Goal: Use online tool/utility: Use online tool/utility

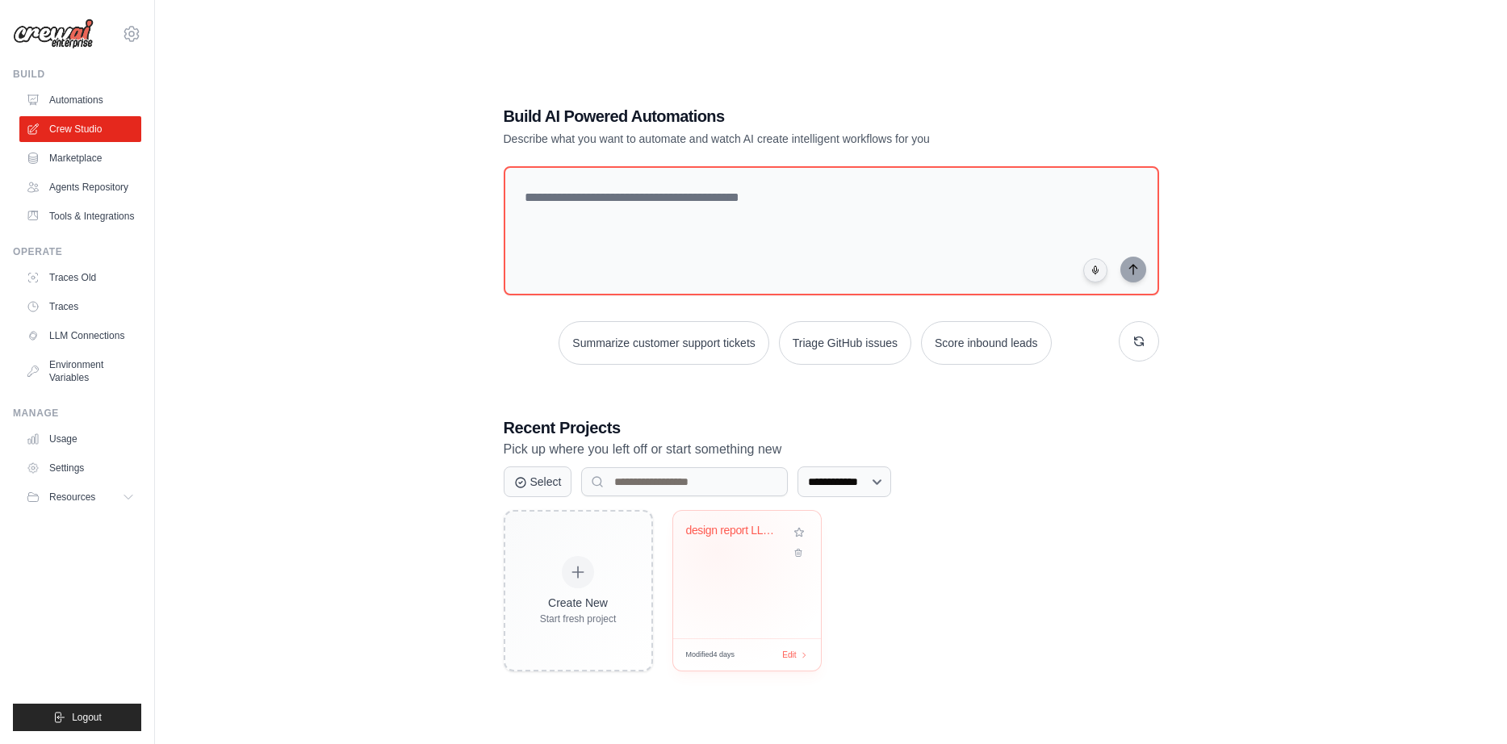
click at [717, 550] on div "design report LLM - Analisador UI/U..." at bounding box center [747, 542] width 122 height 37
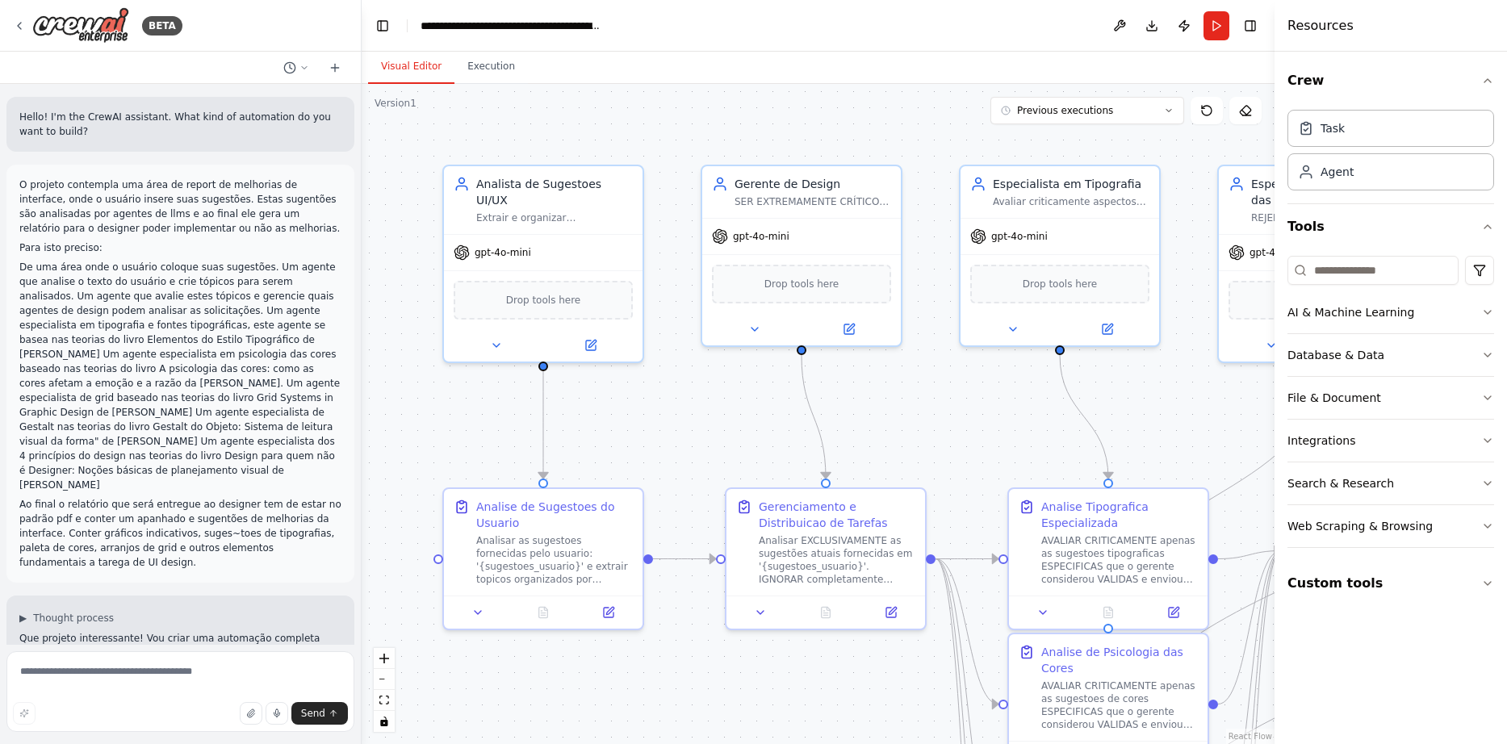
scroll to position [16039, 0]
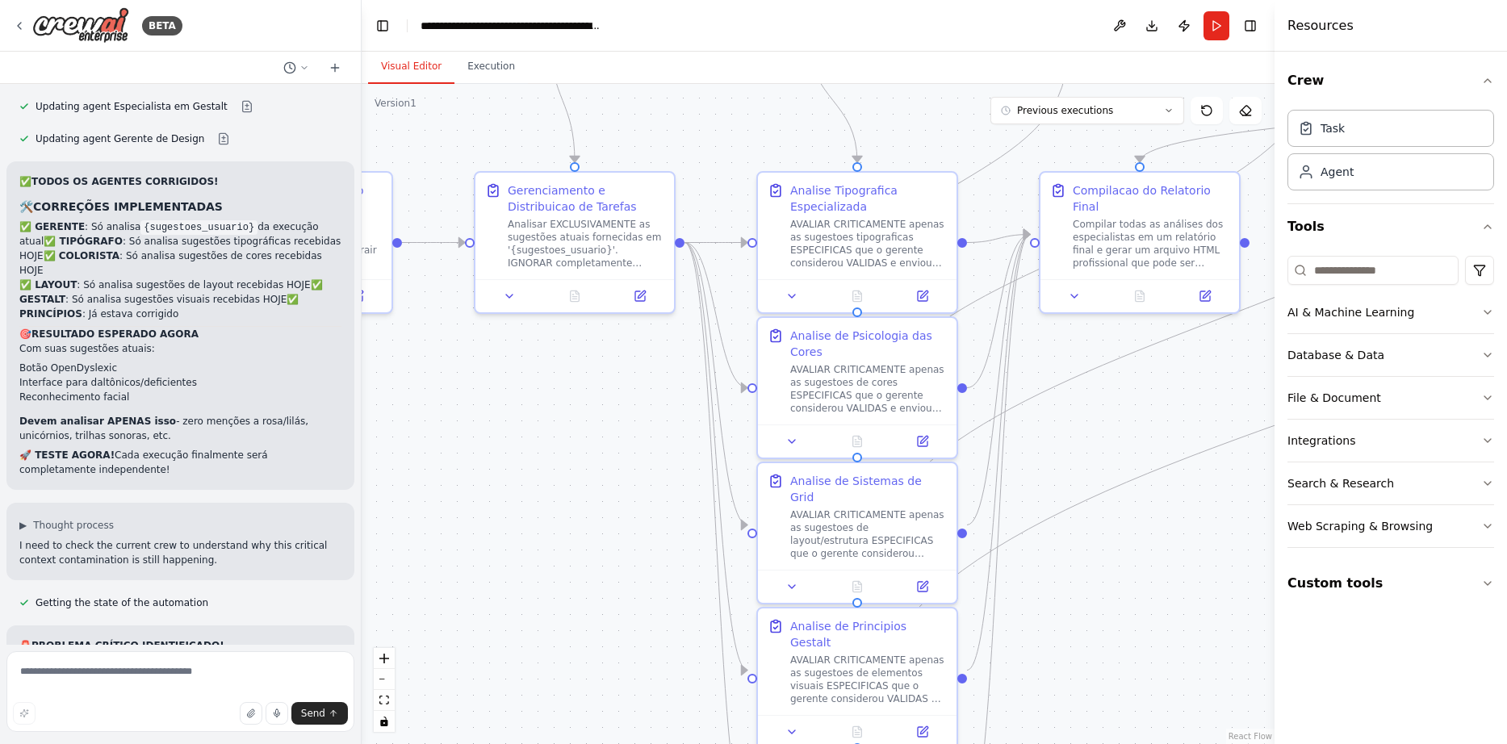
drag, startPoint x: 951, startPoint y: 416, endPoint x: 700, endPoint y: 99, distance: 404.4
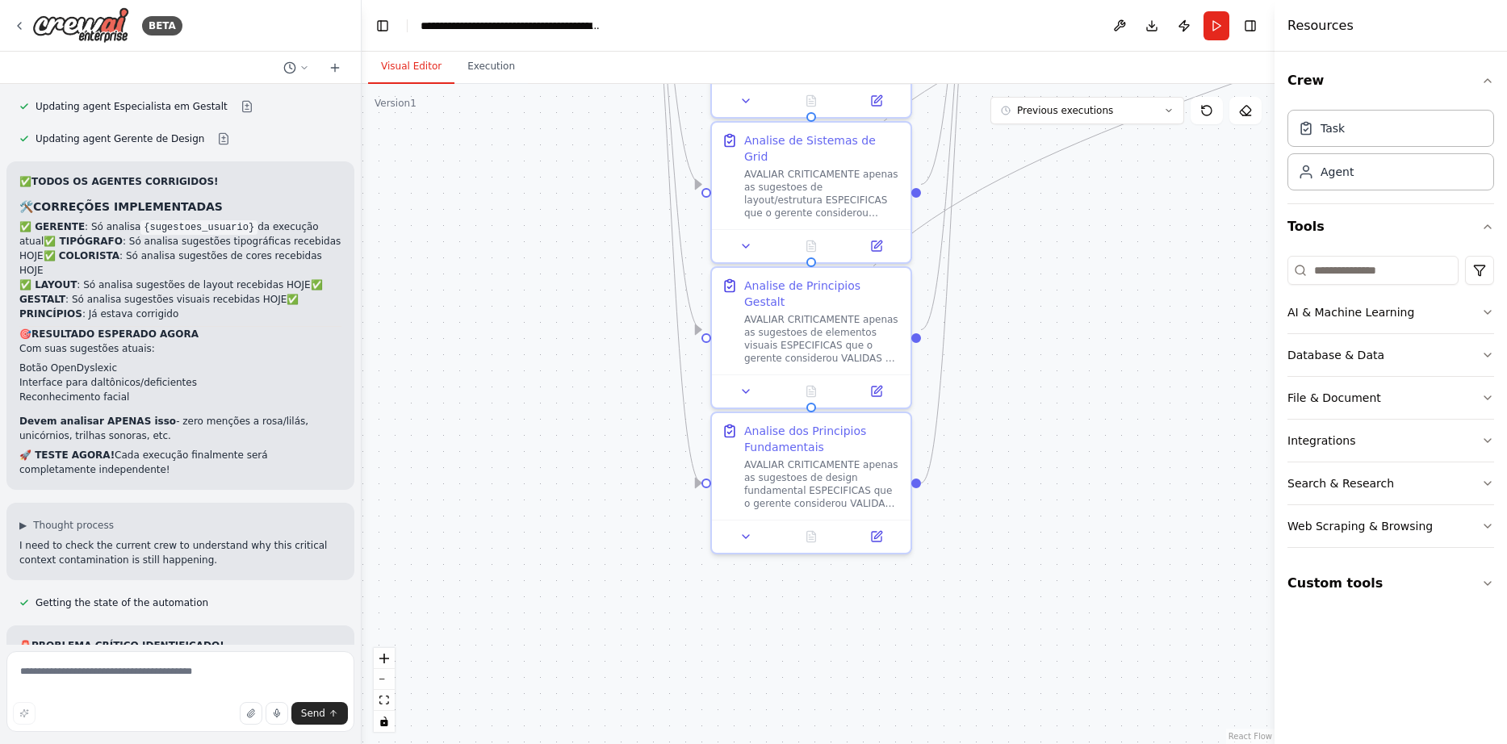
drag, startPoint x: 619, startPoint y: 535, endPoint x: 568, endPoint y: 196, distance: 342.7
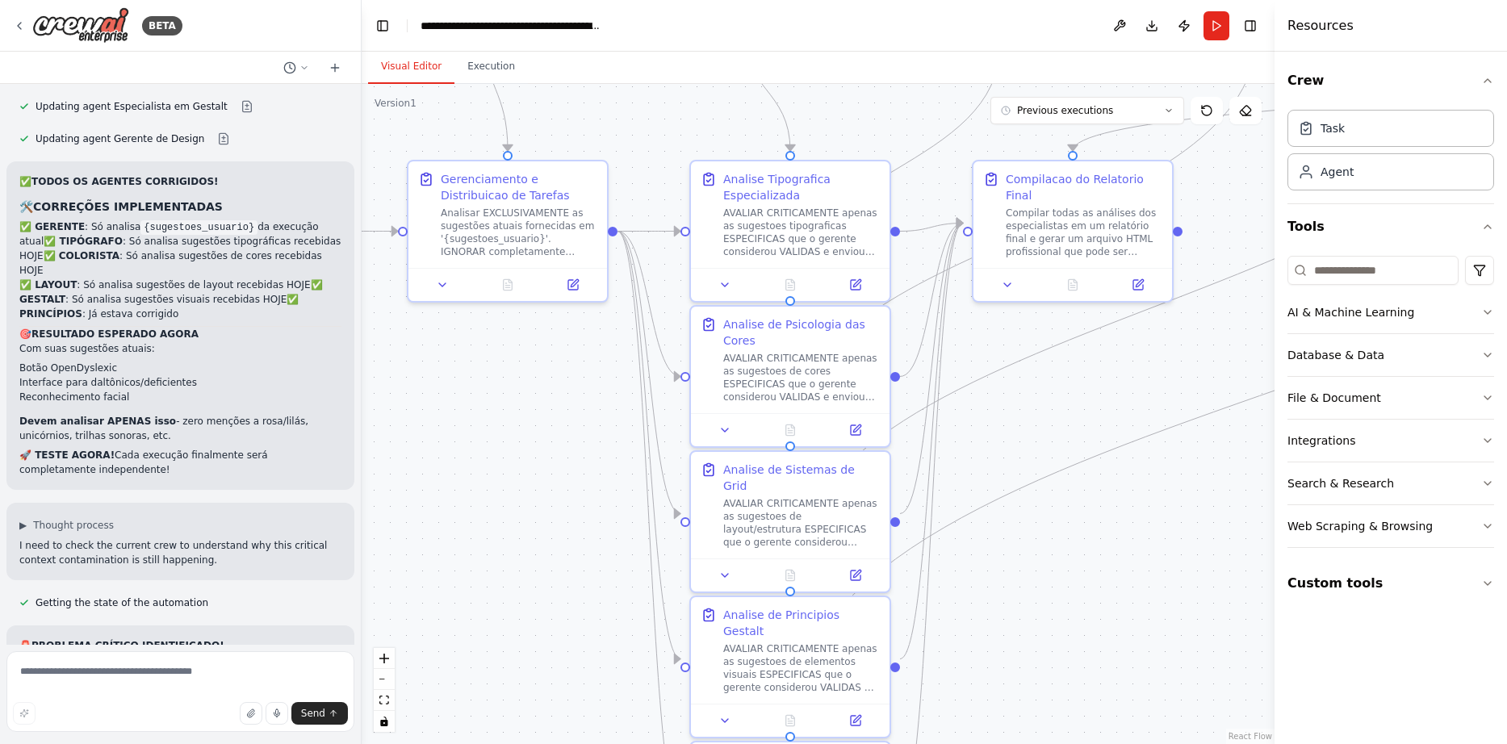
drag, startPoint x: 563, startPoint y: 276, endPoint x: 541, endPoint y: 620, distance: 344.5
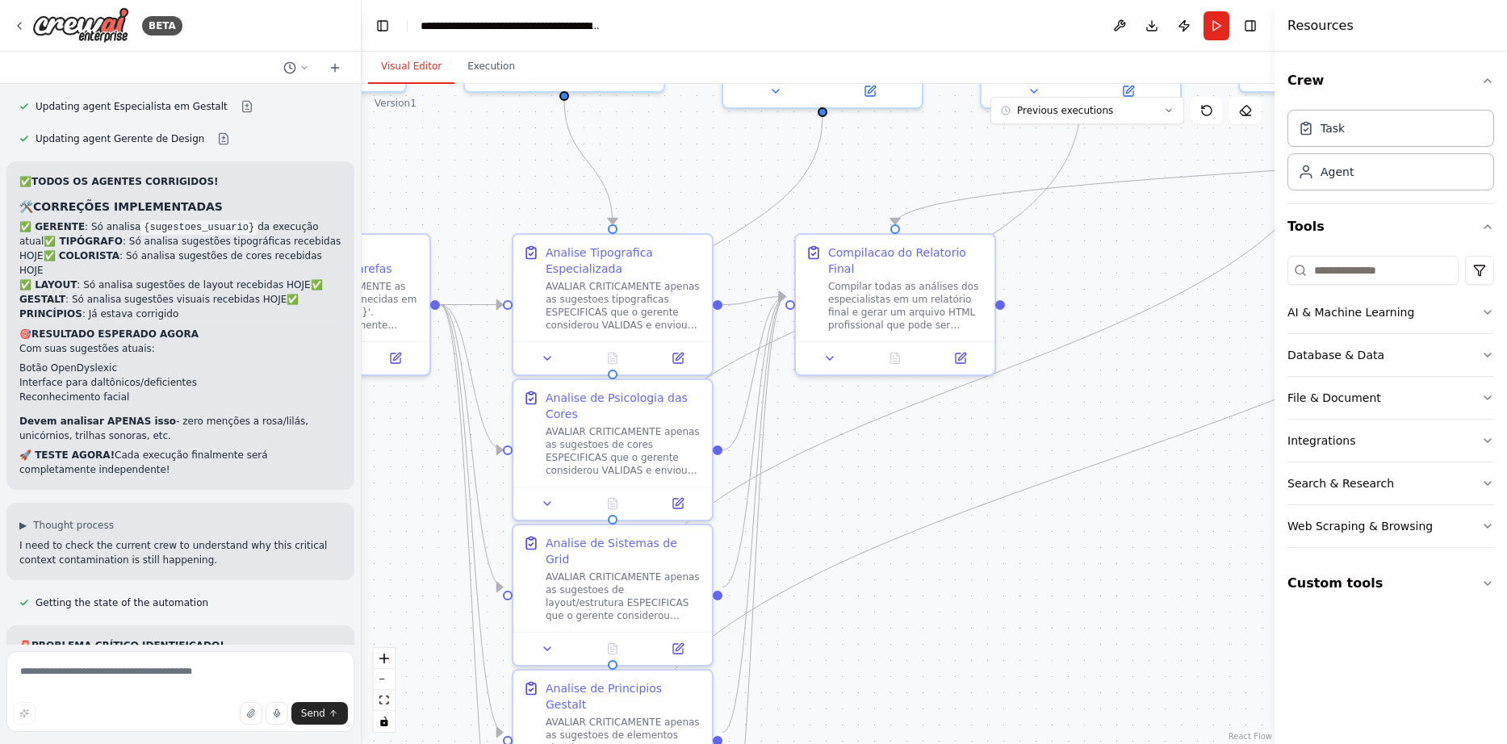
drag, startPoint x: 1068, startPoint y: 592, endPoint x: 895, endPoint y: 650, distance: 181.9
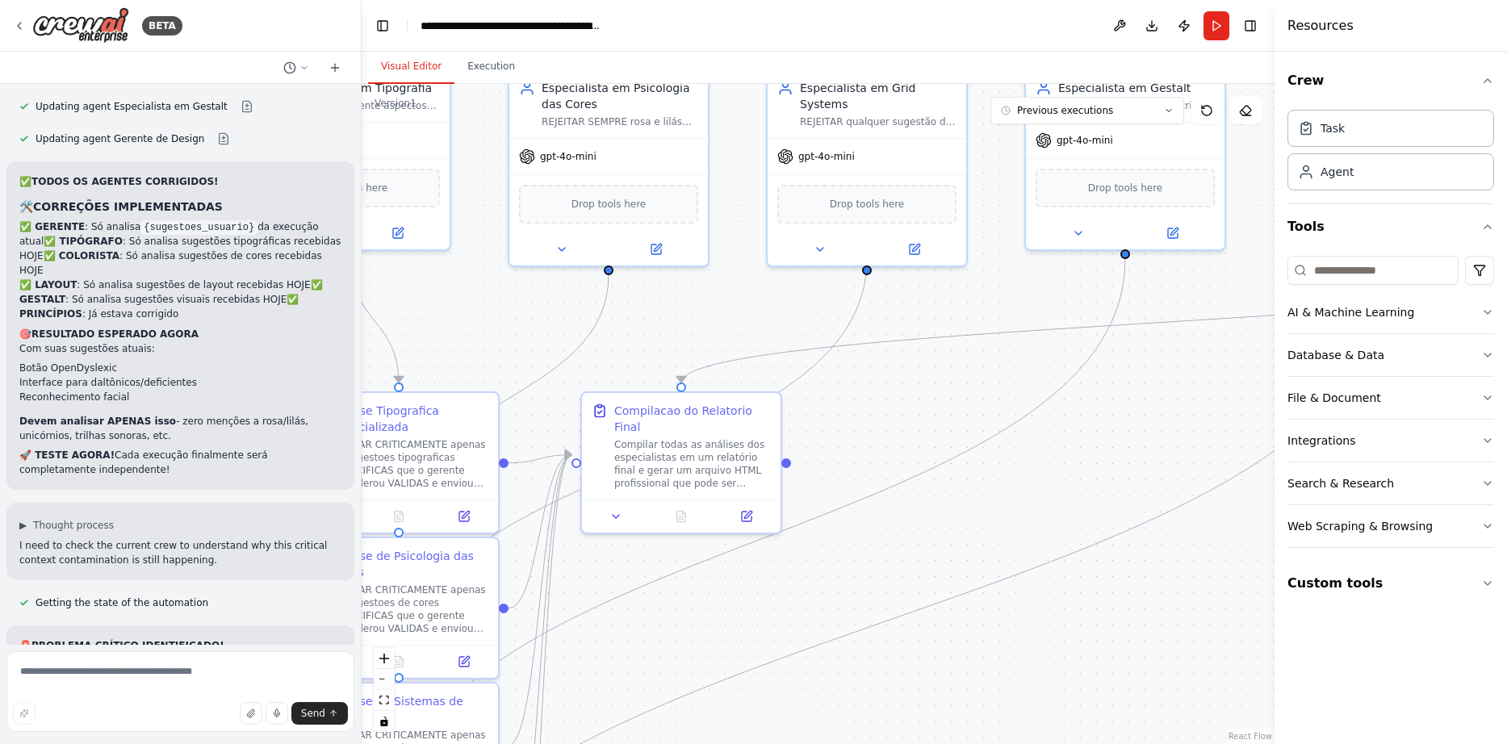
drag, startPoint x: 1061, startPoint y: 504, endPoint x: 847, endPoint y: 663, distance: 266.0
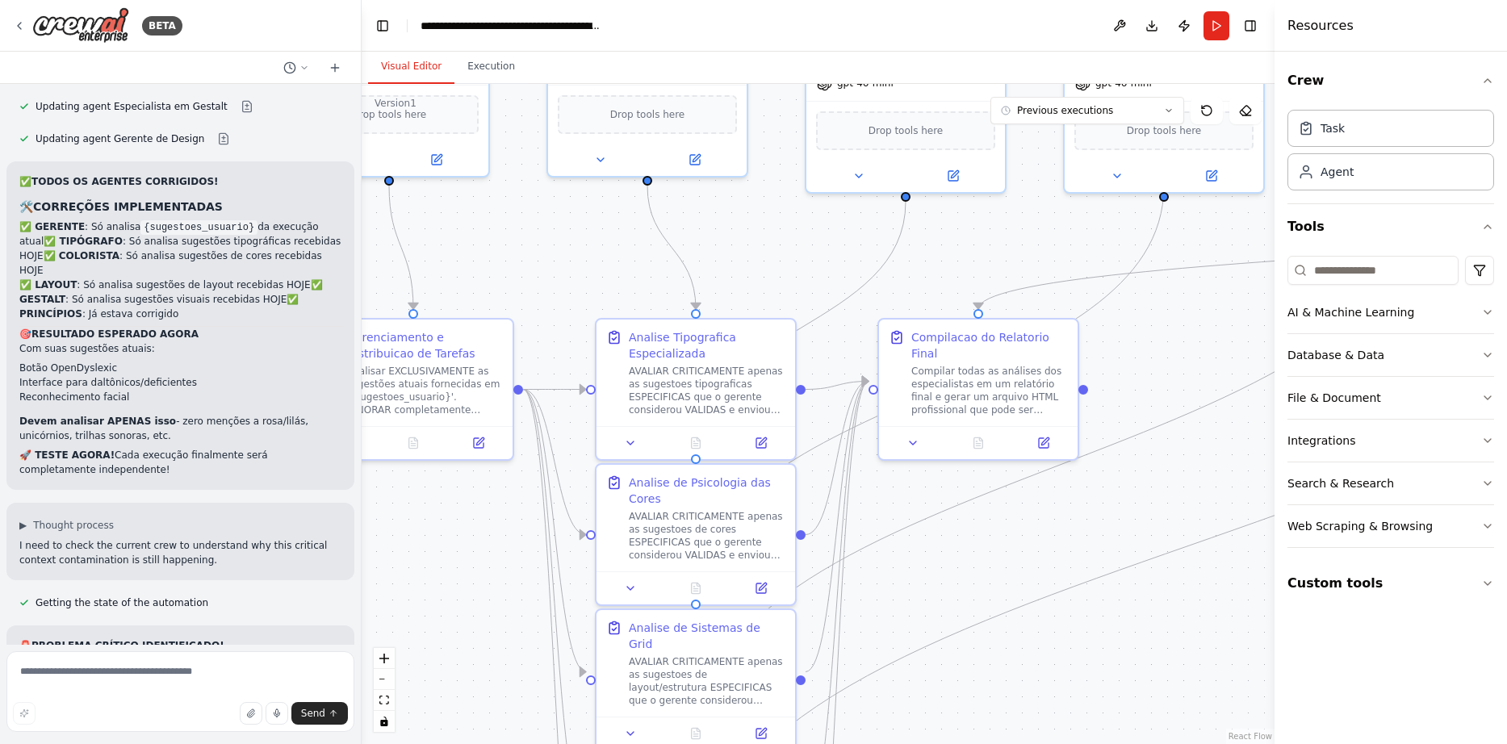
drag, startPoint x: 854, startPoint y: 541, endPoint x: 1152, endPoint y: 474, distance: 306.2
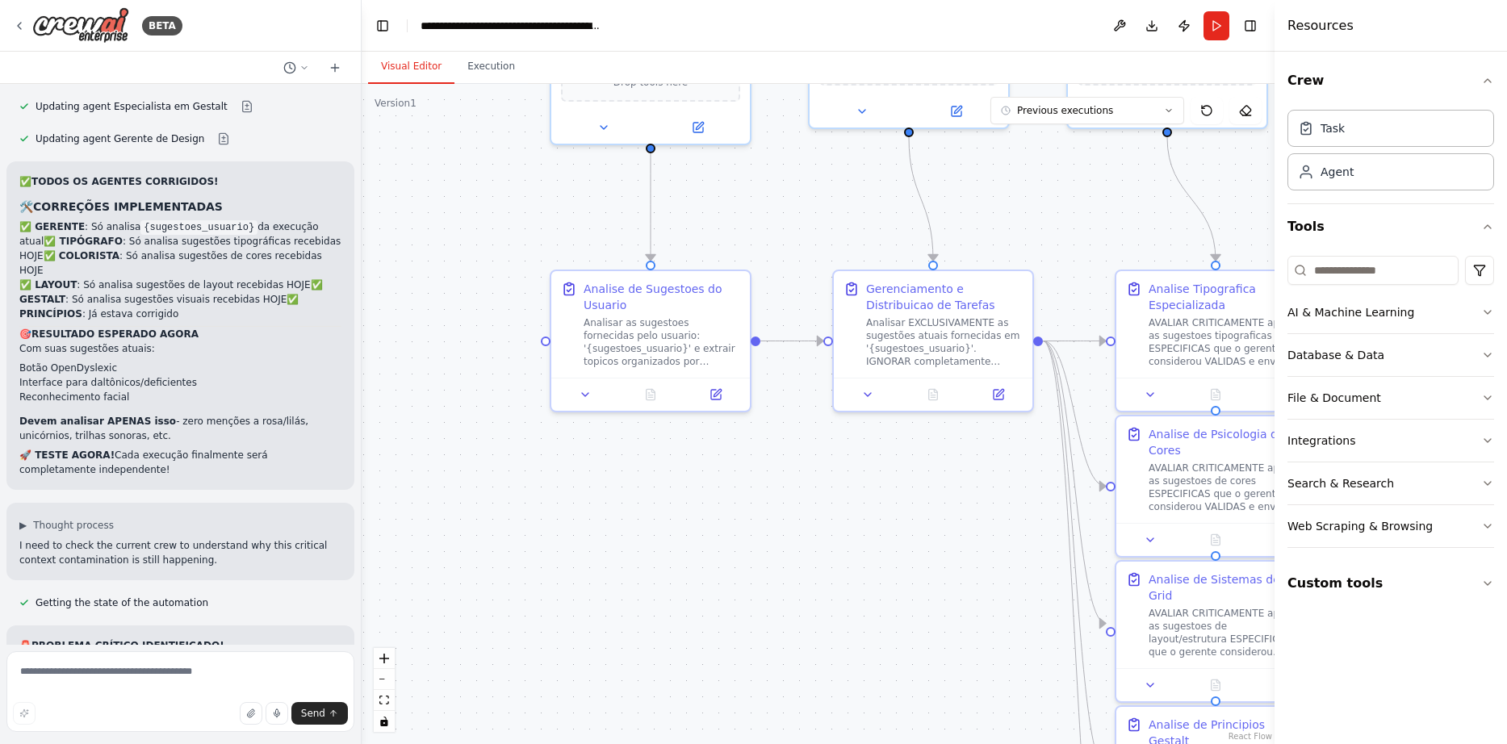
drag, startPoint x: 541, startPoint y: 560, endPoint x: 1064, endPoint y: 533, distance: 523.6
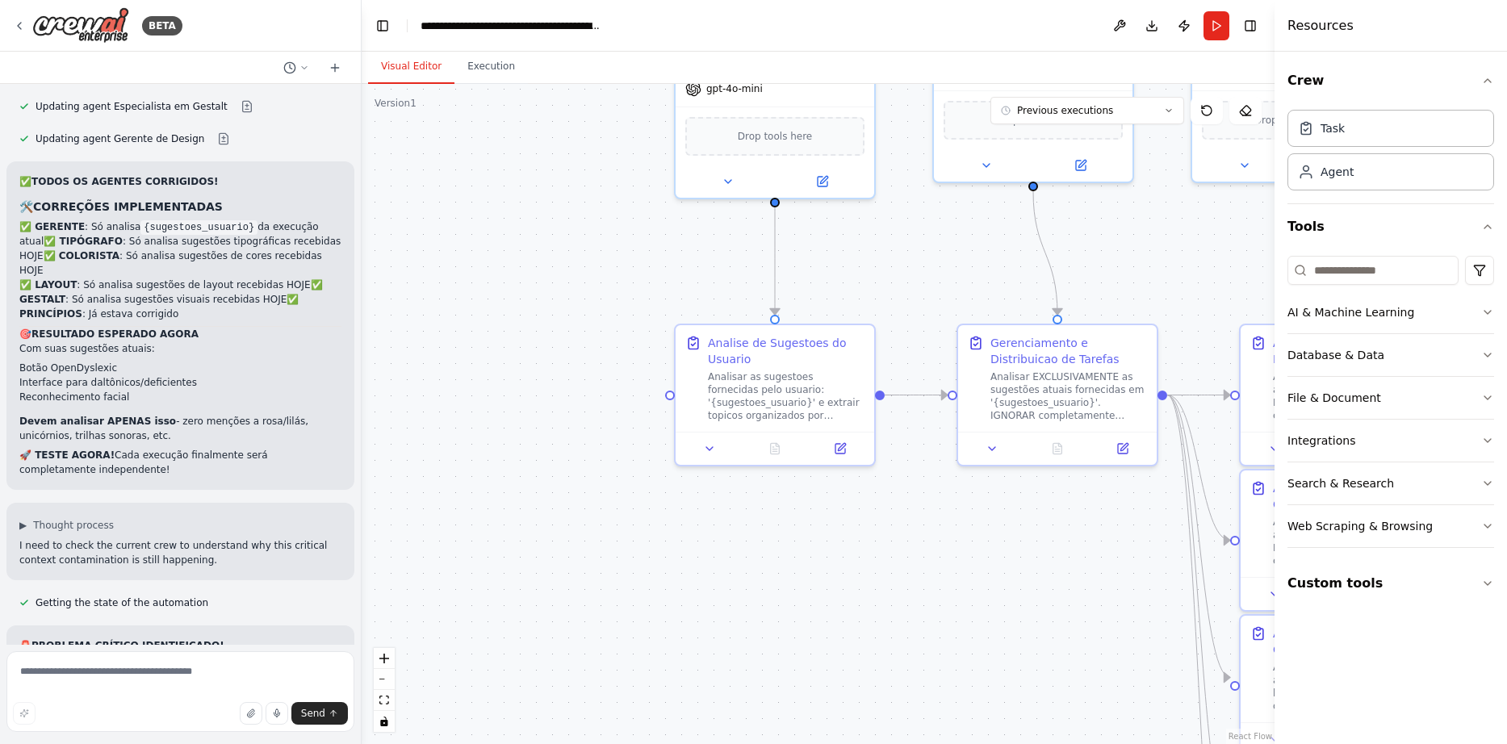
drag, startPoint x: 759, startPoint y: 561, endPoint x: 834, endPoint y: 615, distance: 92.5
click at [1210, 25] on button "Run" at bounding box center [1216, 25] width 26 height 29
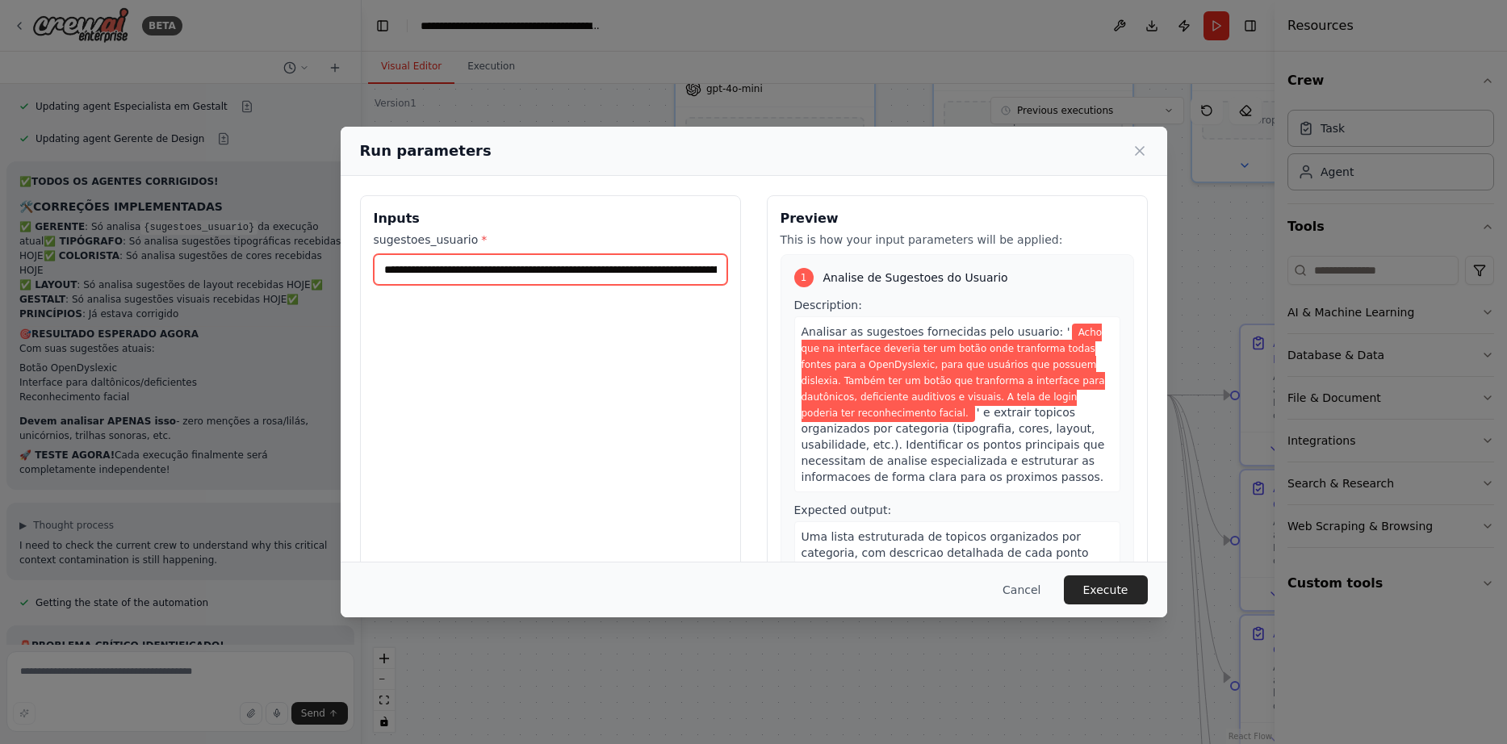
click at [591, 274] on input "**********" at bounding box center [550, 269] width 353 height 31
paste input "text"
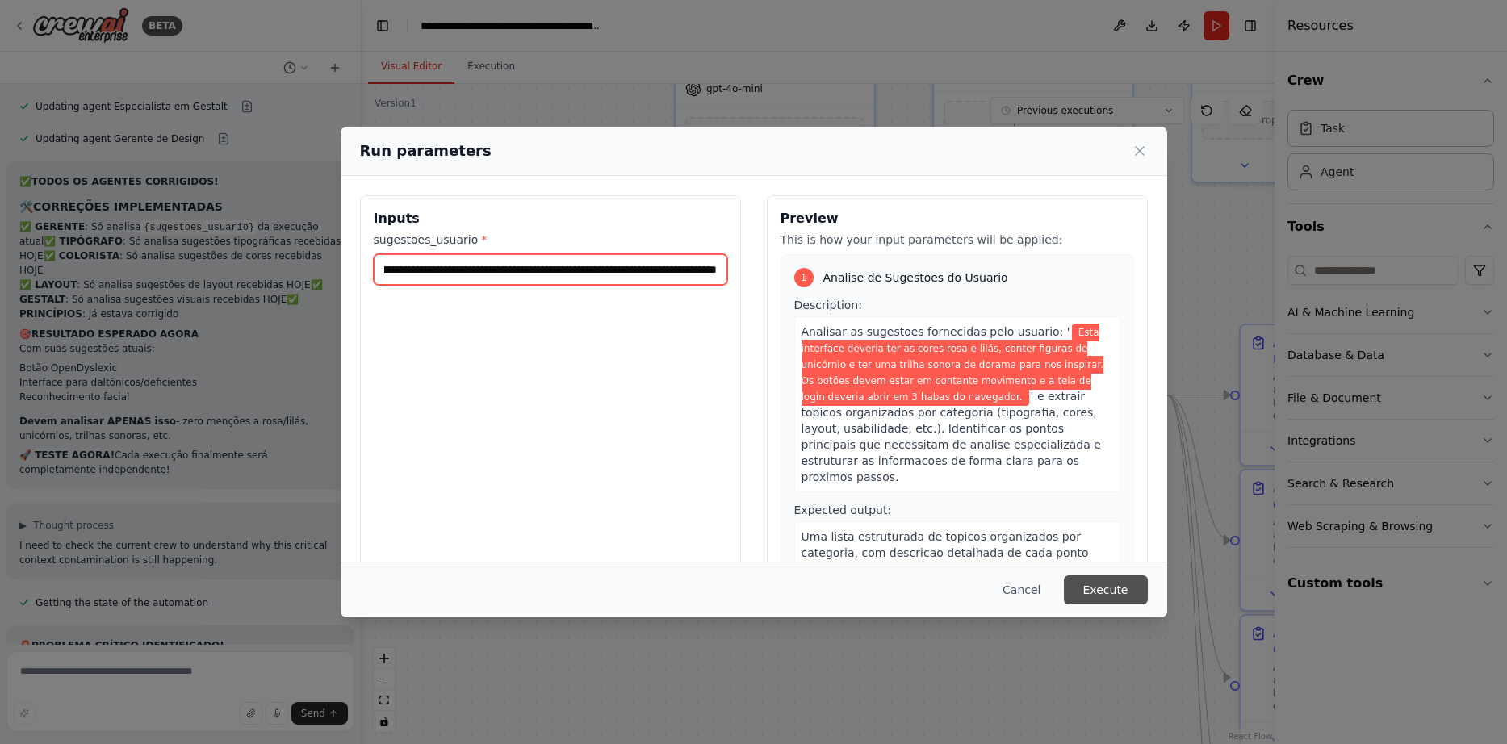
type input "**********"
click at [1116, 590] on button "Execute" at bounding box center [1106, 589] width 84 height 29
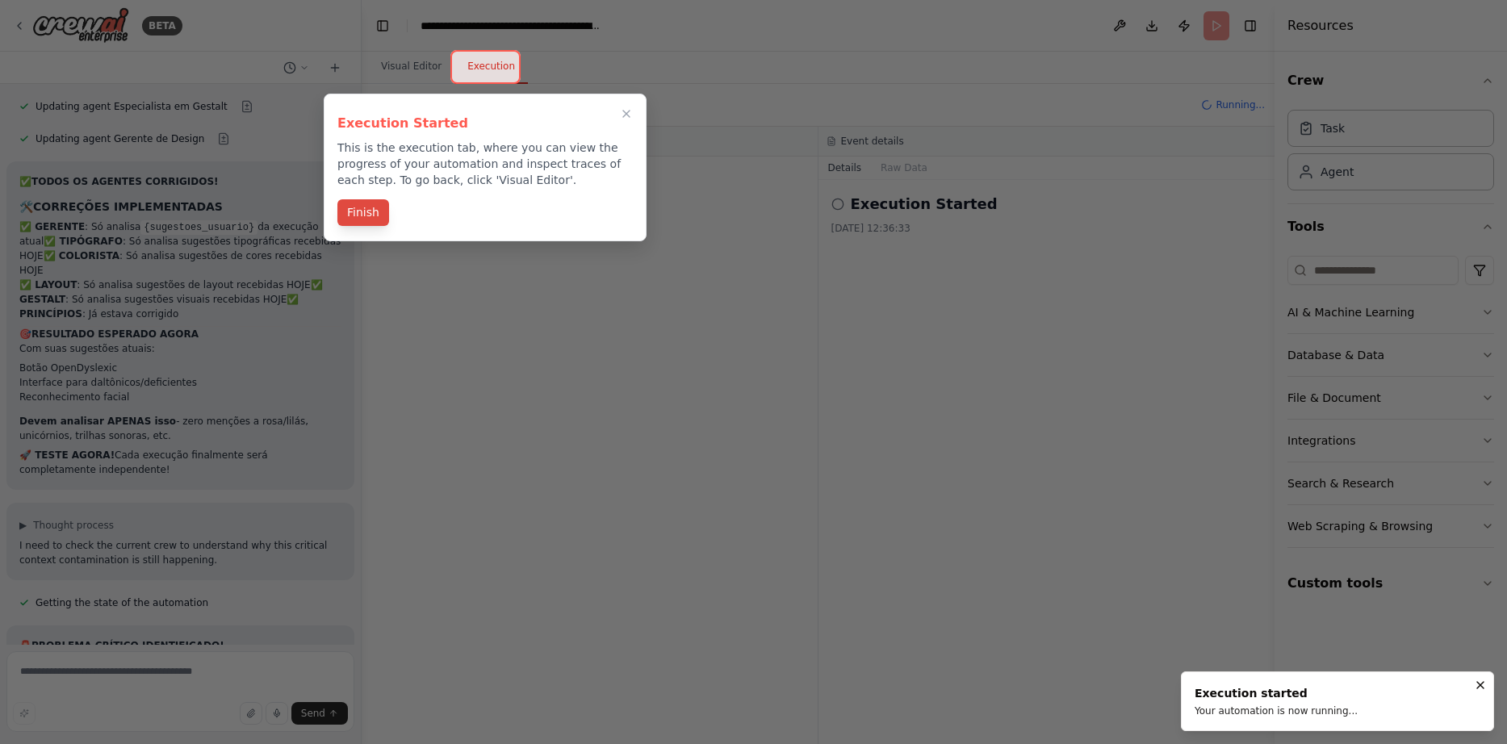
click at [374, 211] on button "Finish" at bounding box center [363, 212] width 52 height 27
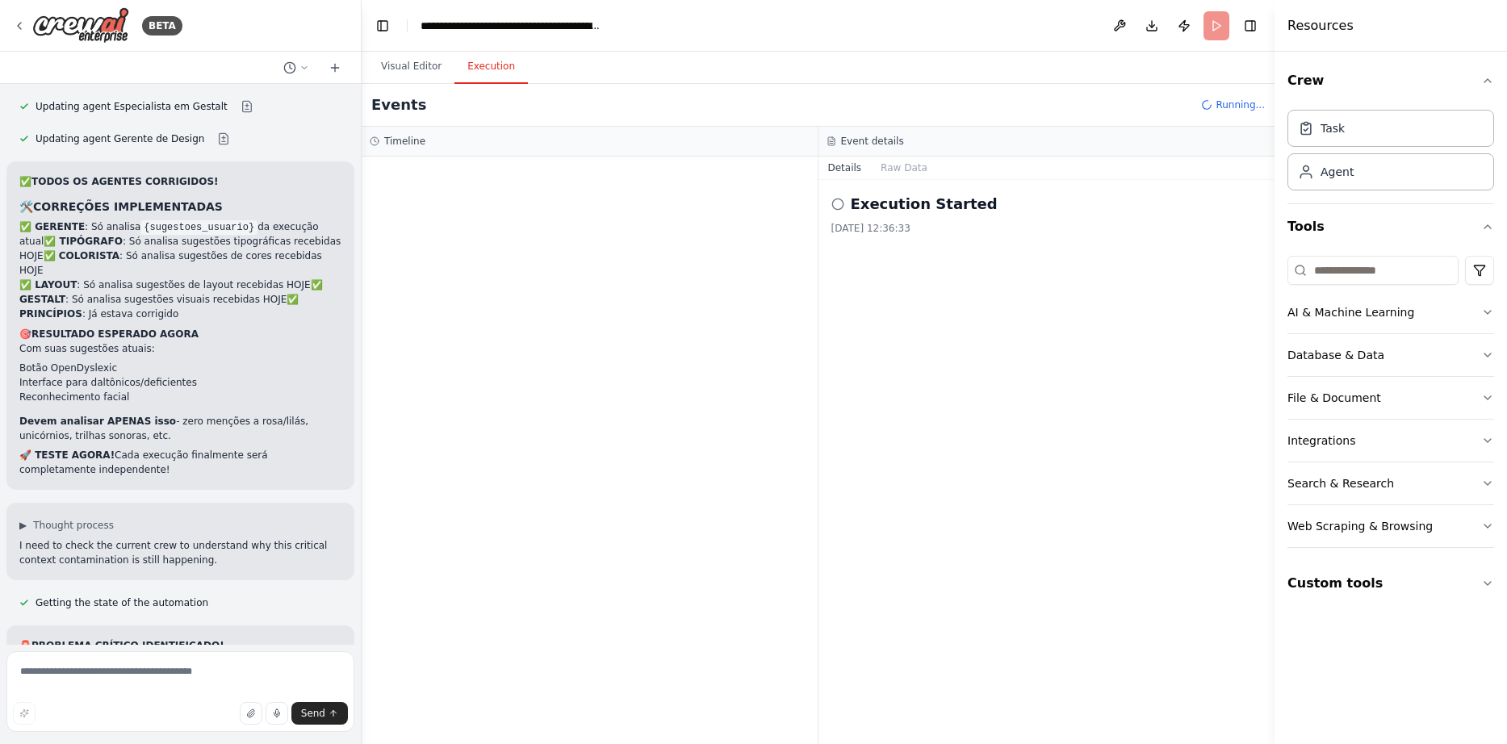
drag, startPoint x: 688, startPoint y: 328, endPoint x: 621, endPoint y: 437, distance: 128.3
click at [419, 69] on button "Visual Editor" at bounding box center [411, 67] width 86 height 34
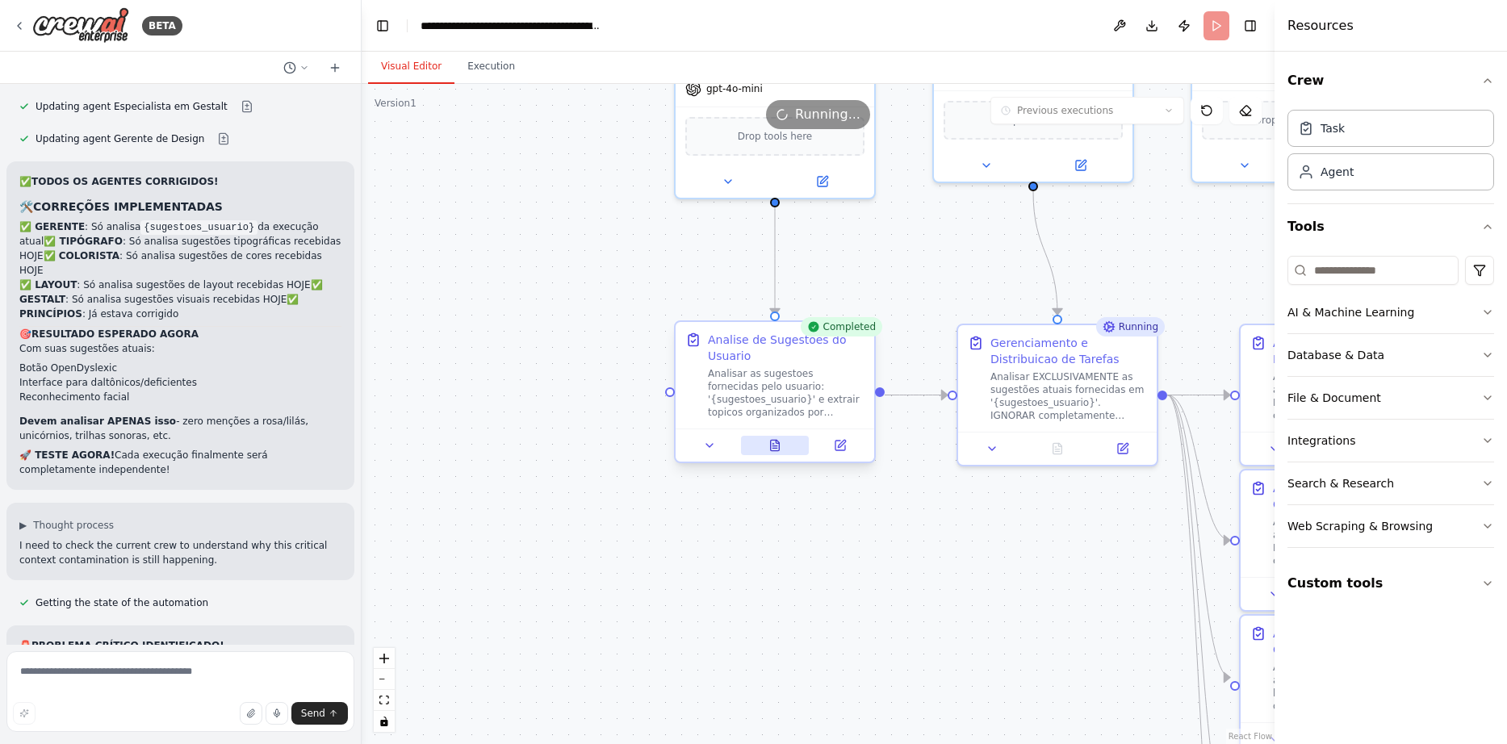
click at [775, 442] on icon at bounding box center [775, 445] width 9 height 10
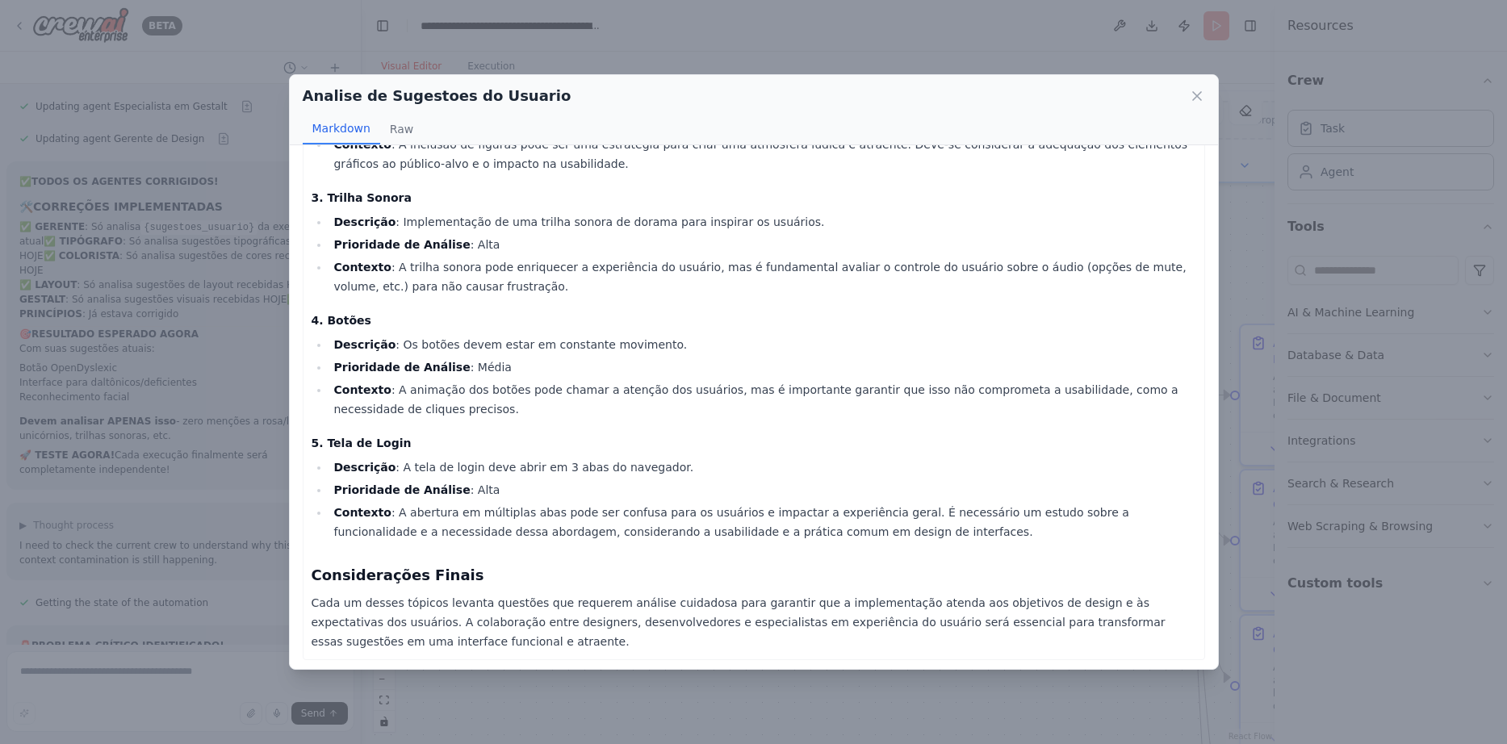
scroll to position [262, 0]
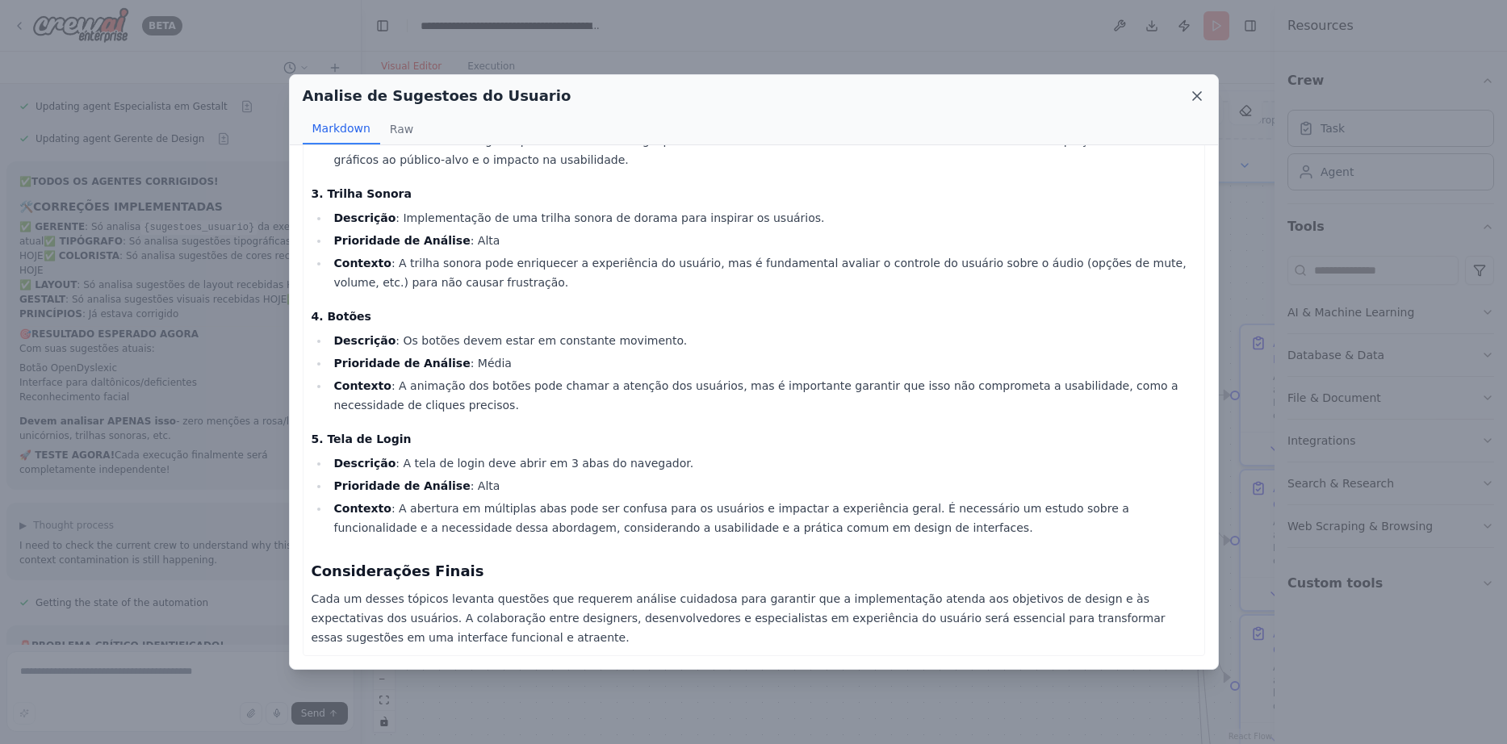
click at [1195, 91] on icon at bounding box center [1197, 96] width 16 height 16
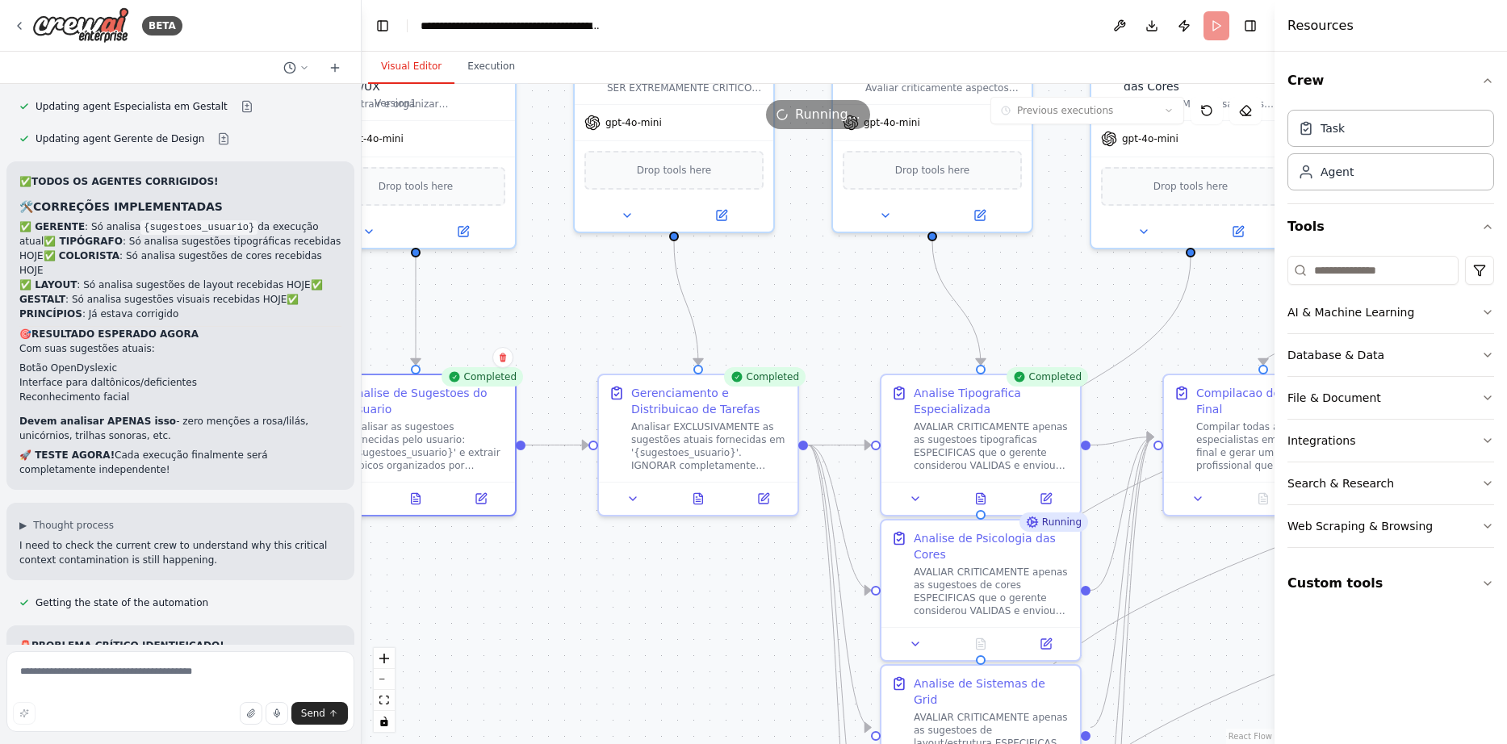
drag, startPoint x: 983, startPoint y: 482, endPoint x: 616, endPoint y: 536, distance: 371.1
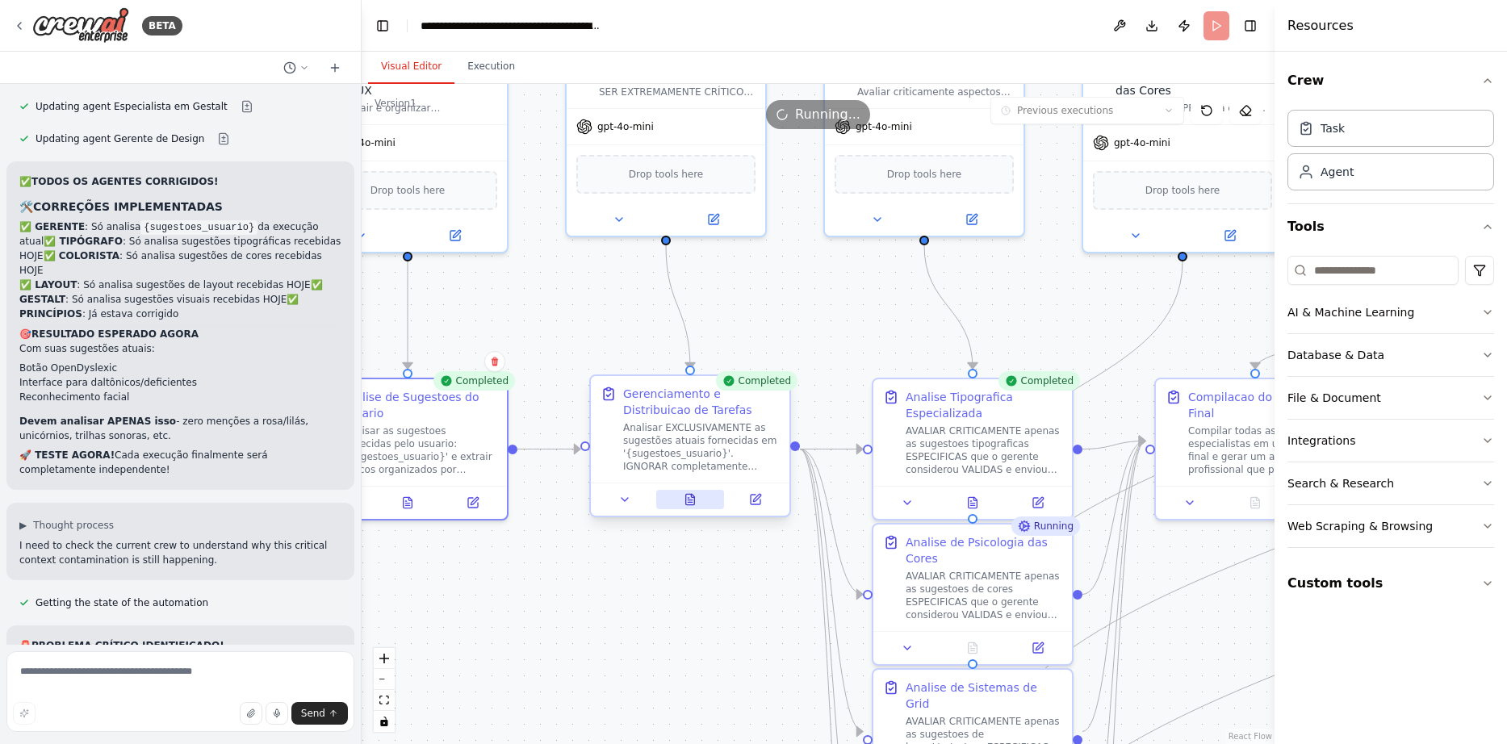
click at [684, 497] on icon at bounding box center [690, 499] width 13 height 13
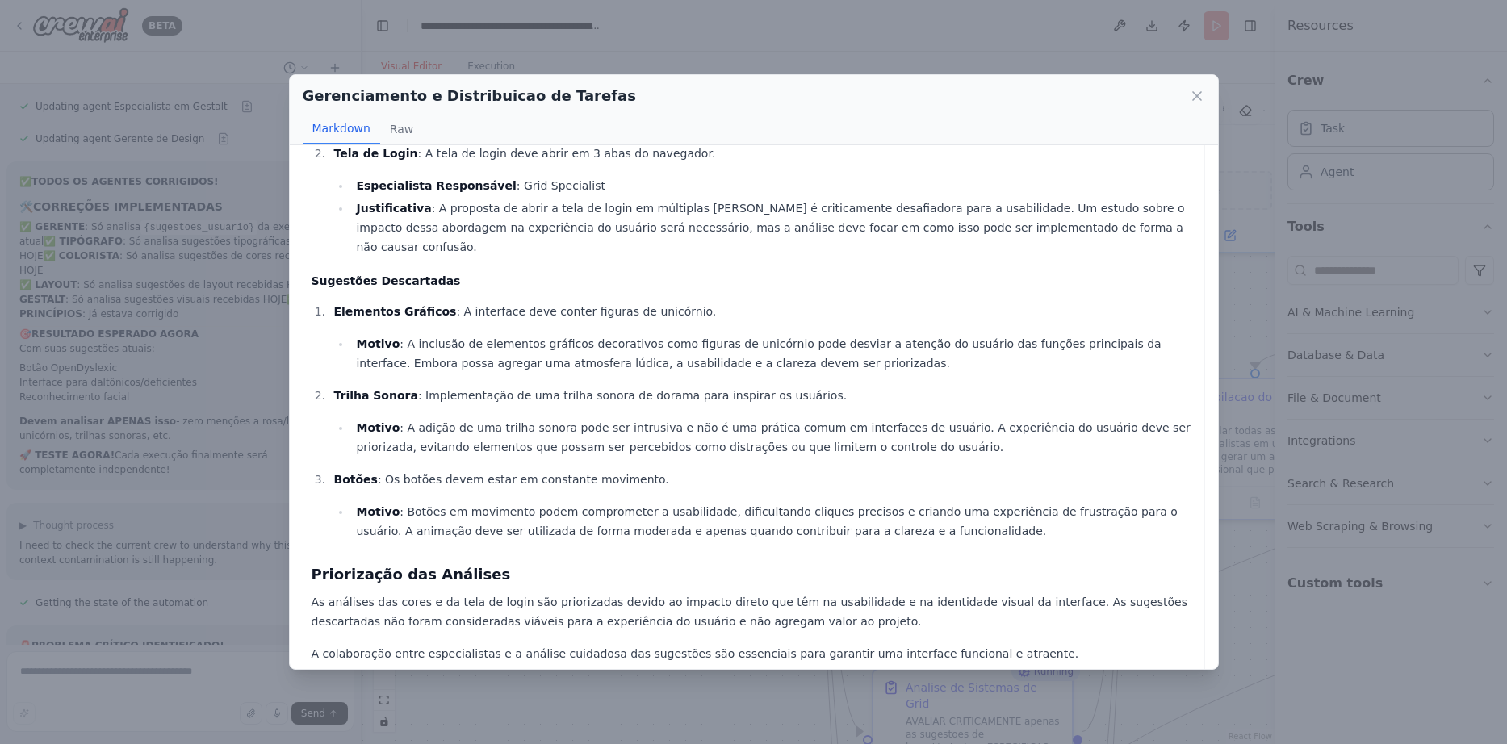
scroll to position [0, 0]
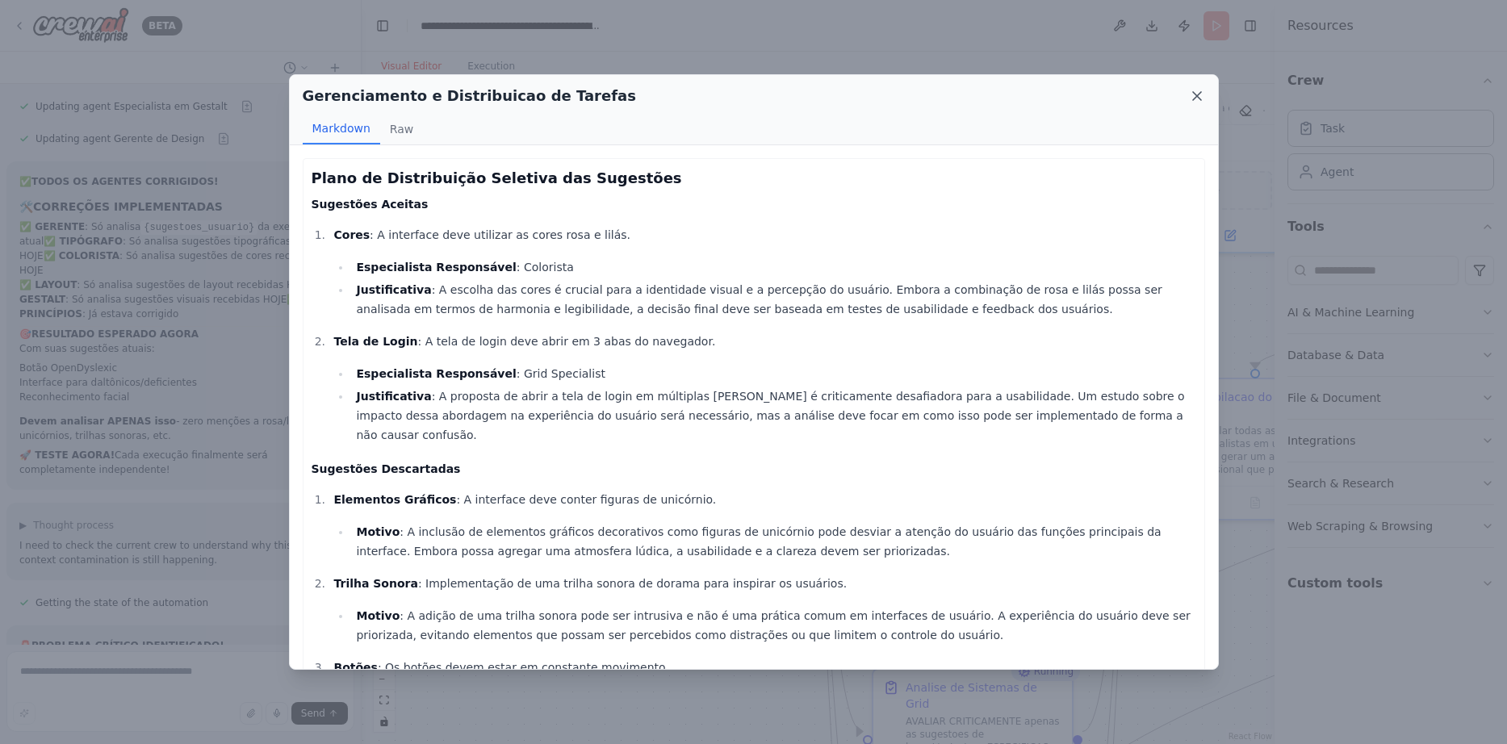
click at [1197, 91] on icon at bounding box center [1197, 96] width 16 height 16
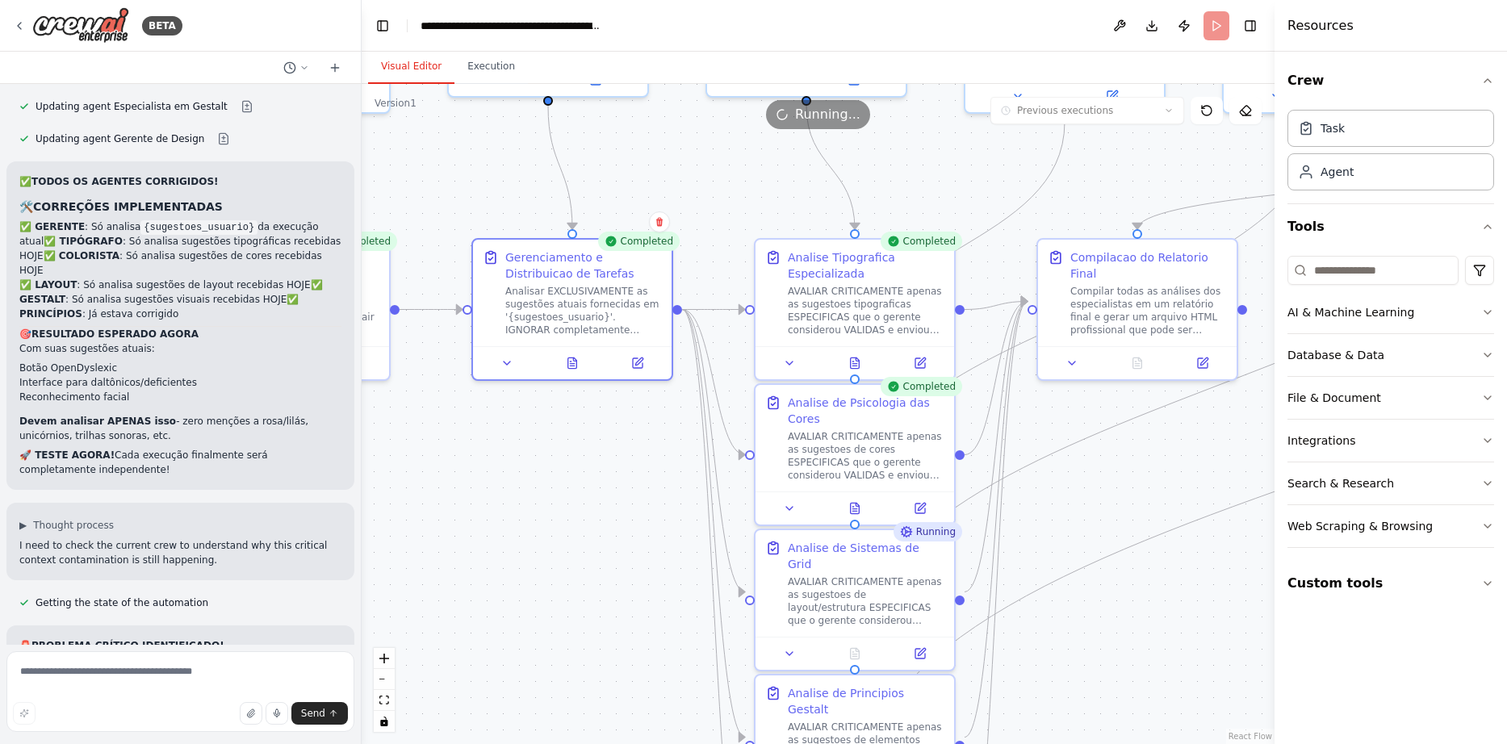
drag, startPoint x: 853, startPoint y: 305, endPoint x: 735, endPoint y: 165, distance: 182.7
click at [855, 355] on icon at bounding box center [855, 359] width 9 height 10
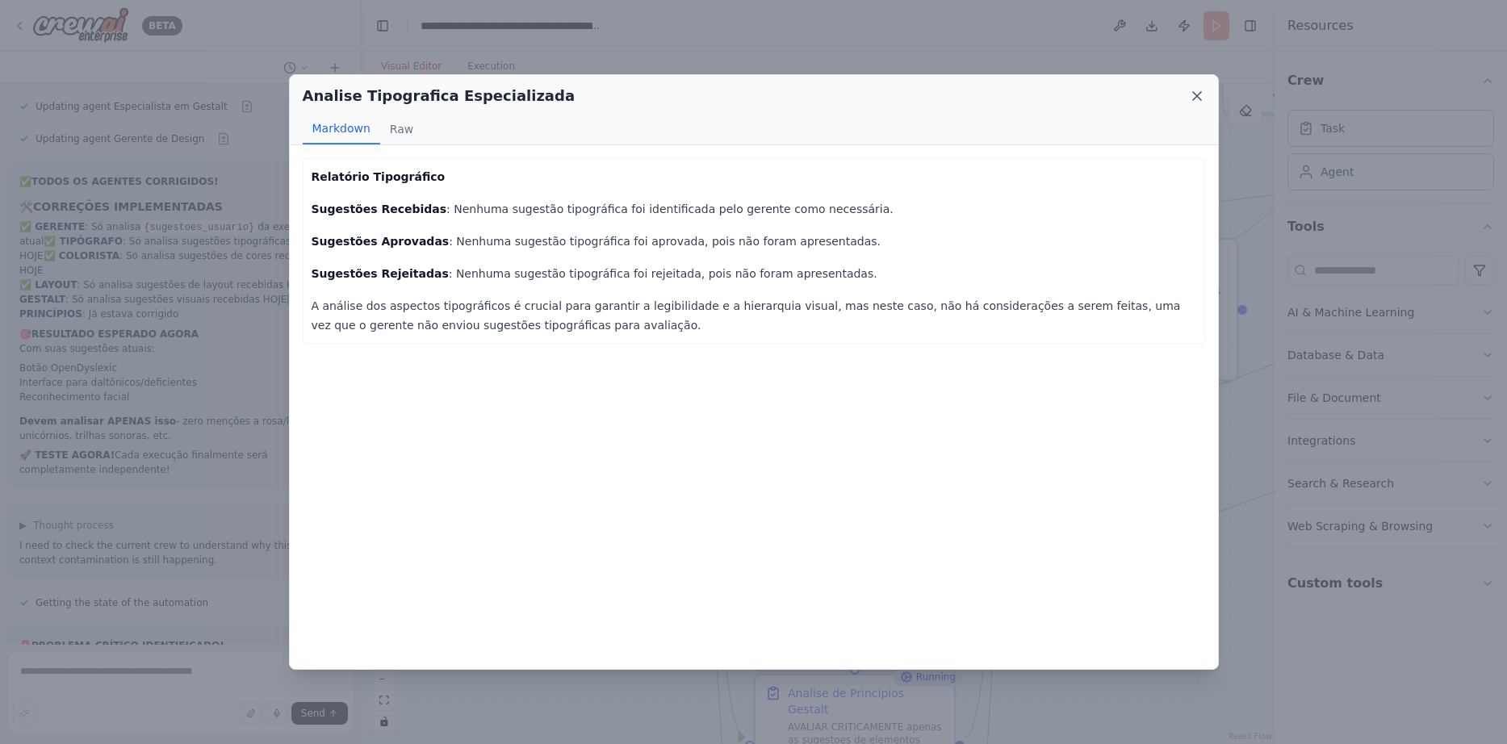
click at [1197, 92] on icon at bounding box center [1197, 96] width 16 height 16
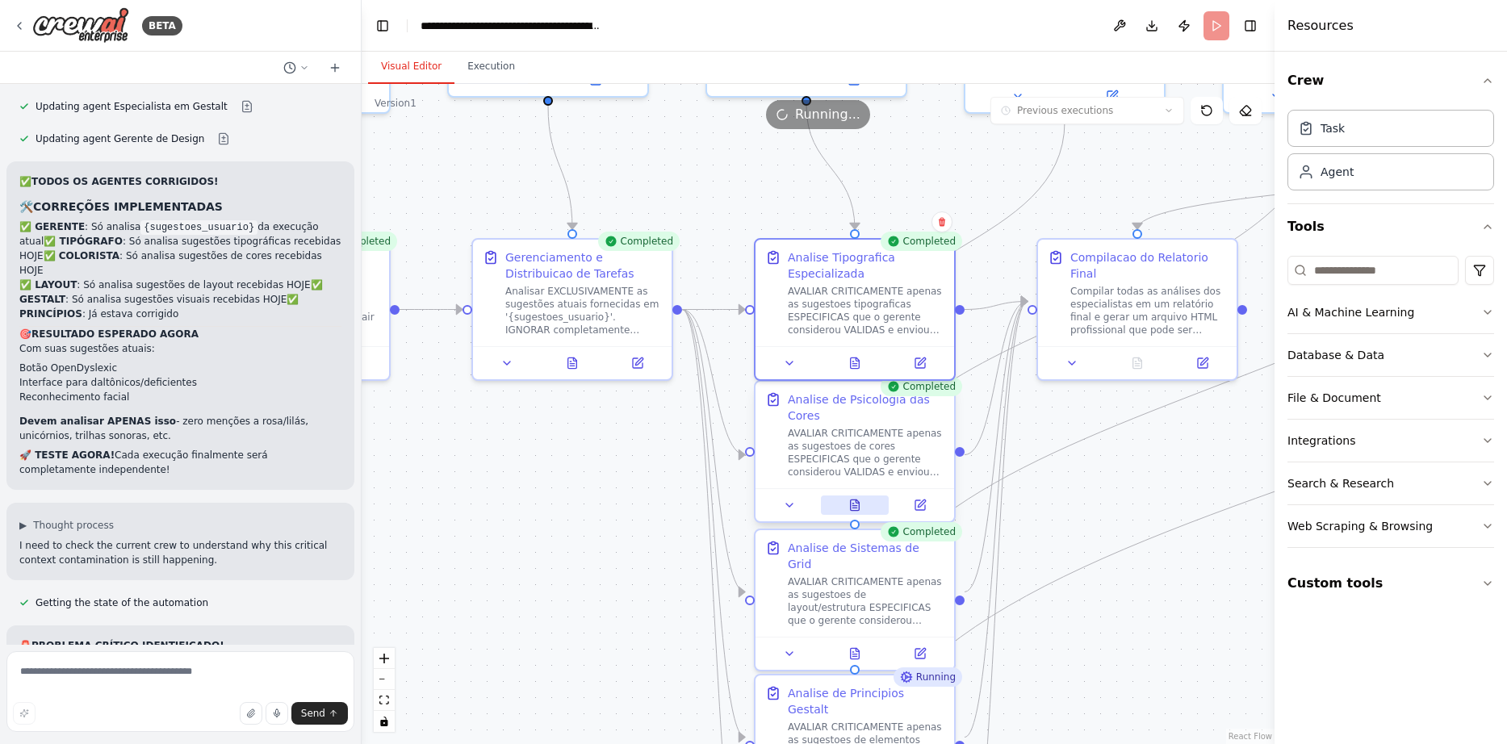
click at [860, 501] on button at bounding box center [855, 504] width 69 height 19
click at [851, 507] on icon at bounding box center [855, 505] width 9 height 10
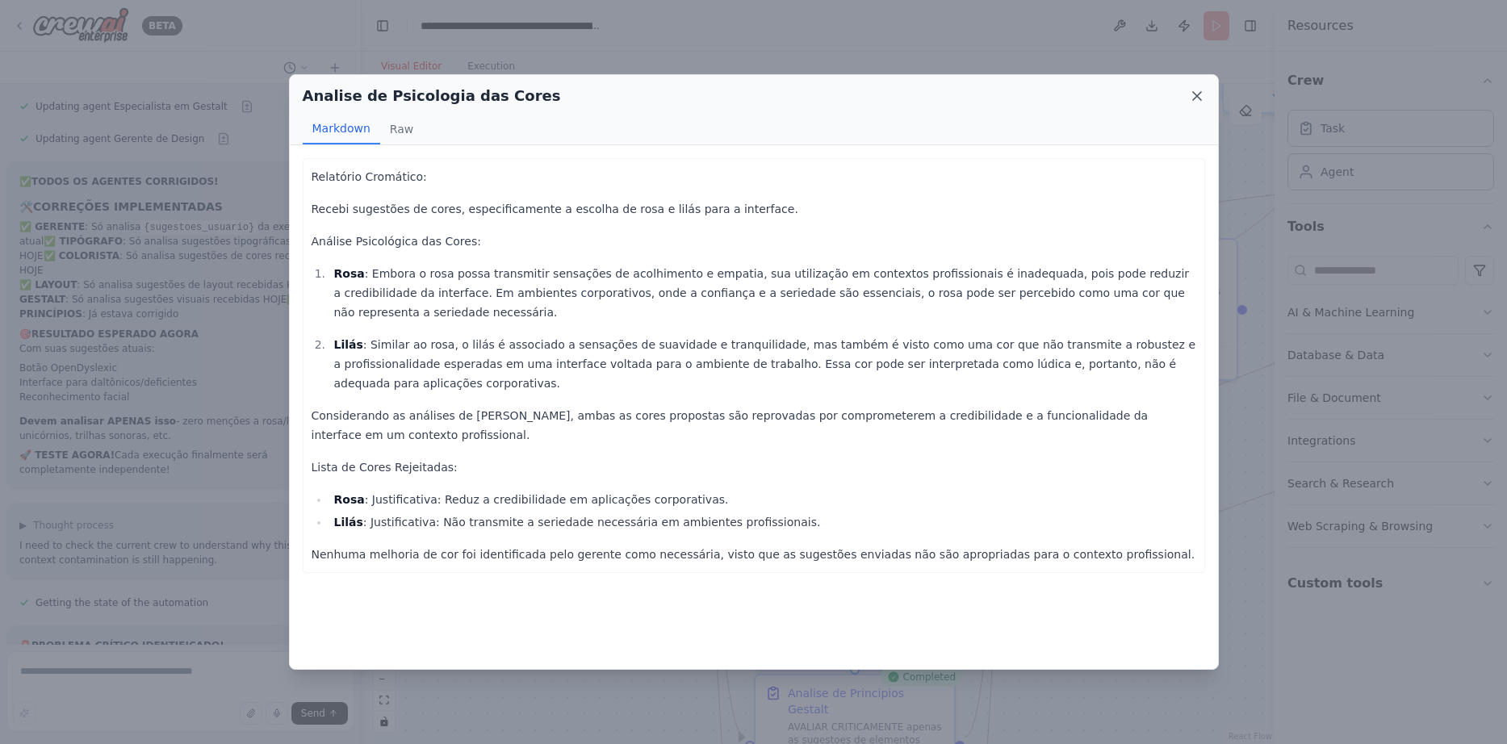
click at [1198, 95] on icon at bounding box center [1197, 96] width 8 height 8
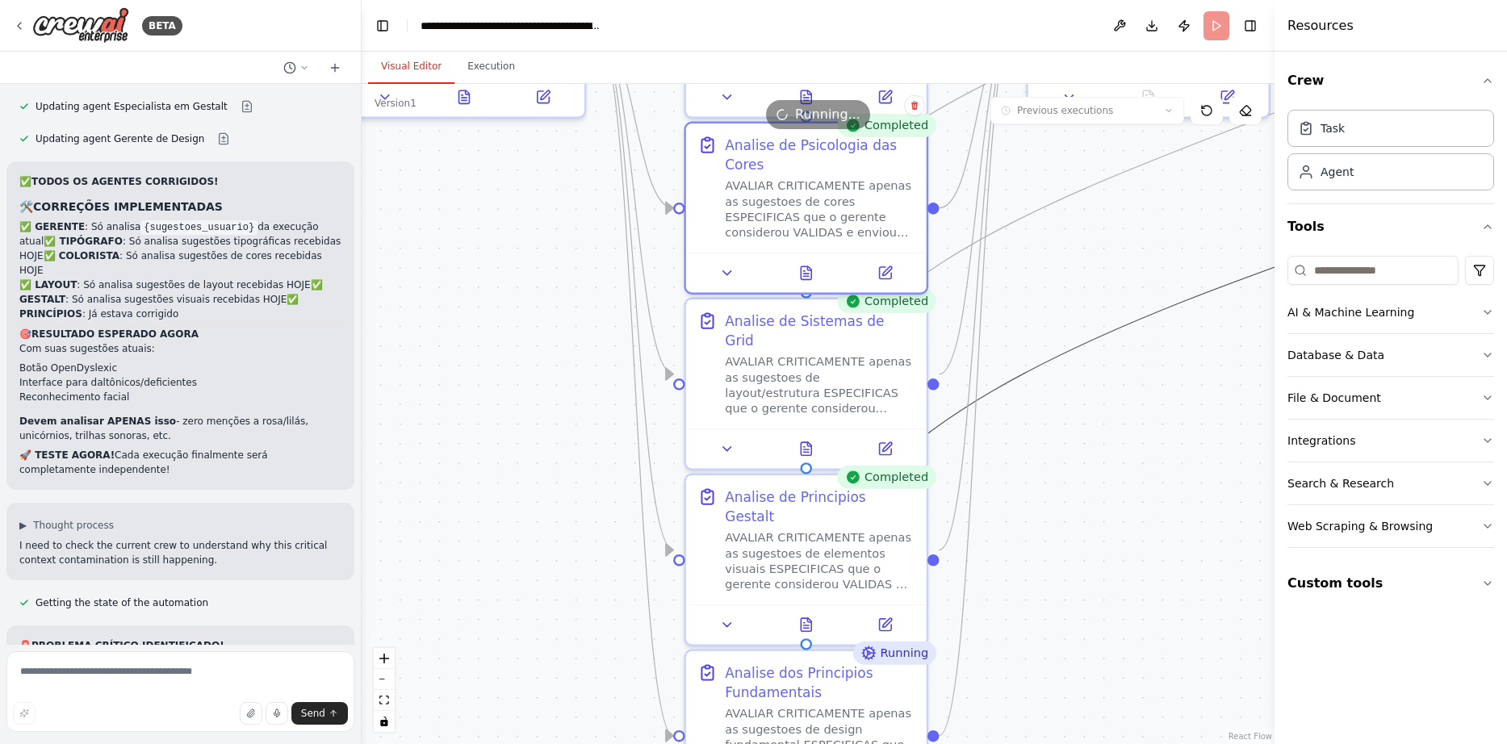
drag, startPoint x: 1012, startPoint y: 606, endPoint x: 999, endPoint y: 390, distance: 216.7
click at [806, 446] on icon at bounding box center [806, 446] width 5 height 0
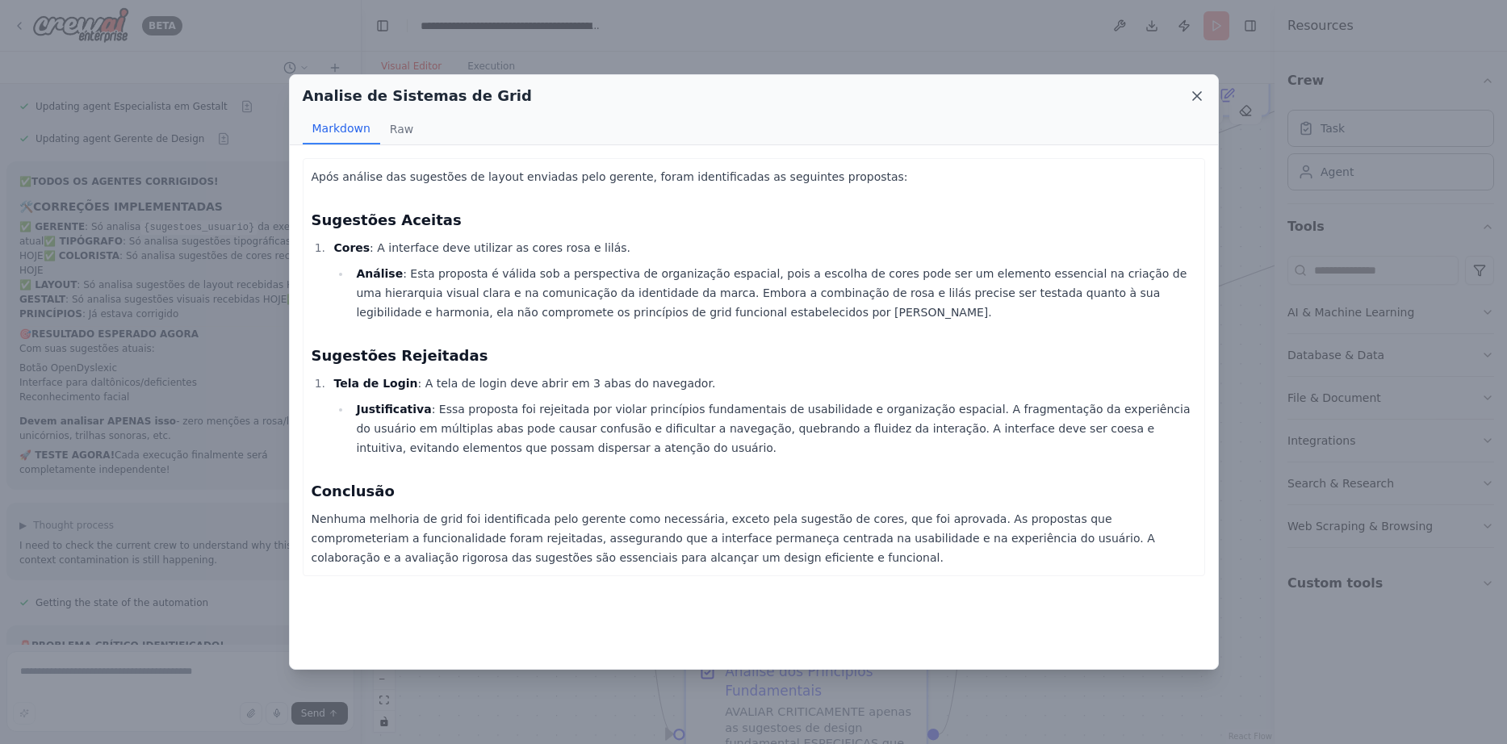
click at [1203, 94] on icon at bounding box center [1197, 96] width 16 height 16
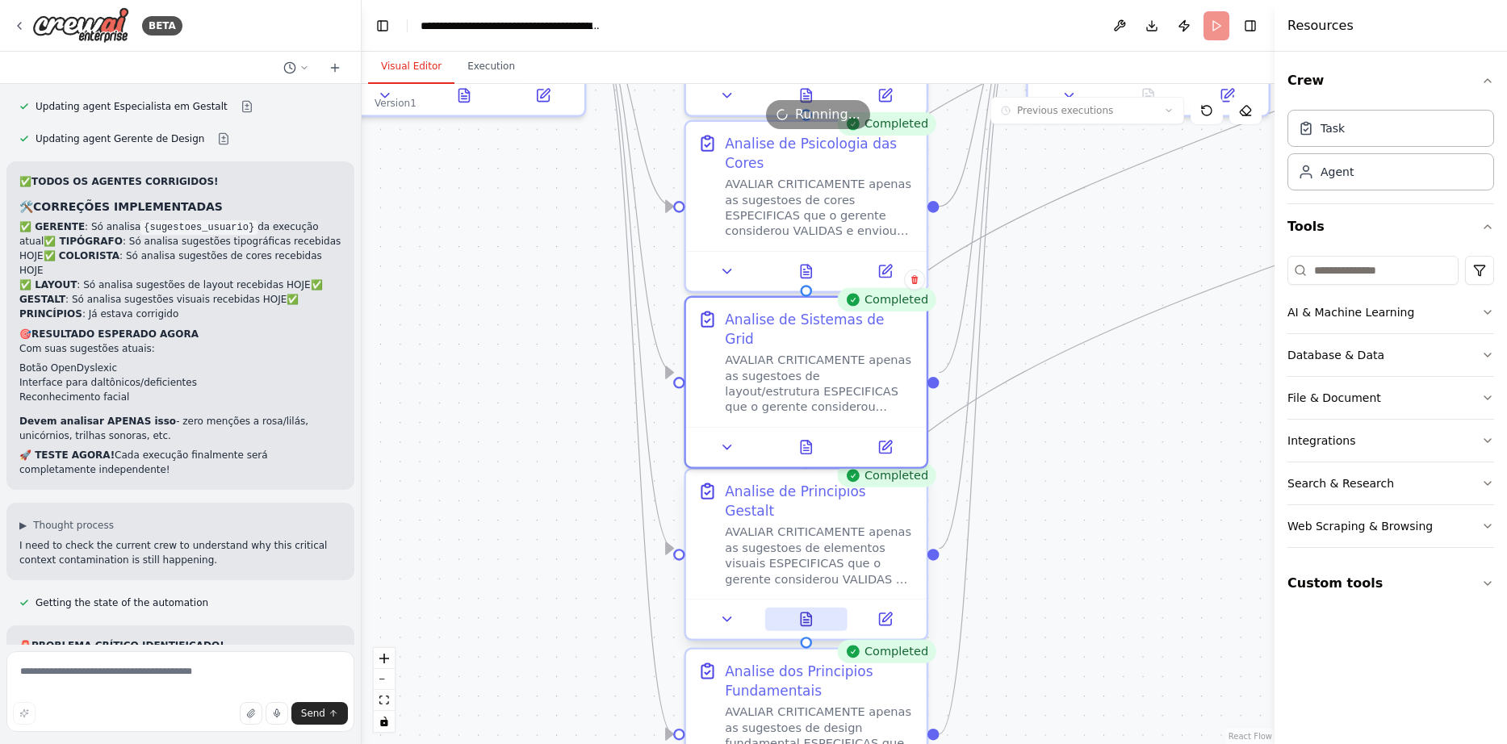
click at [797, 608] on button at bounding box center [806, 619] width 83 height 23
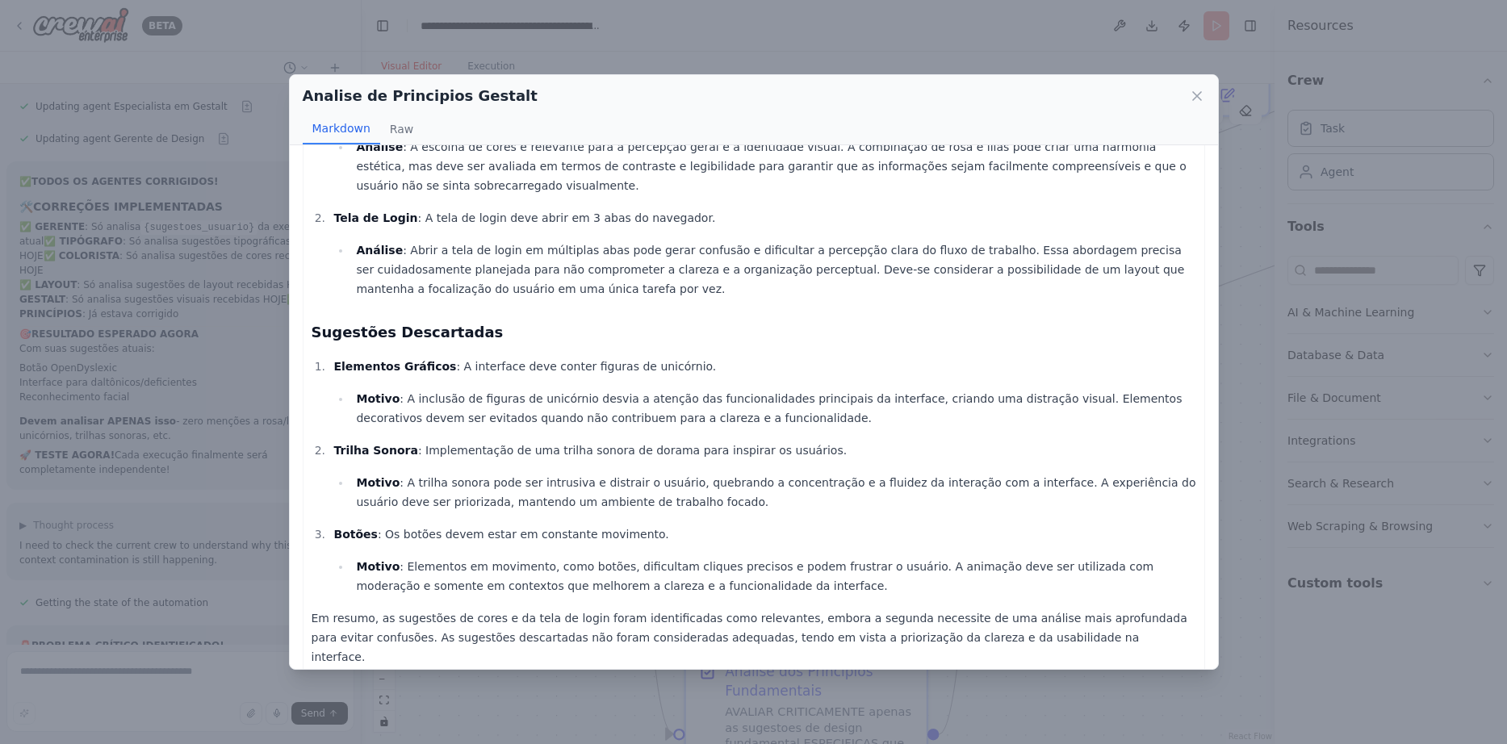
scroll to position [142, 0]
click at [1195, 94] on icon at bounding box center [1197, 96] width 8 height 8
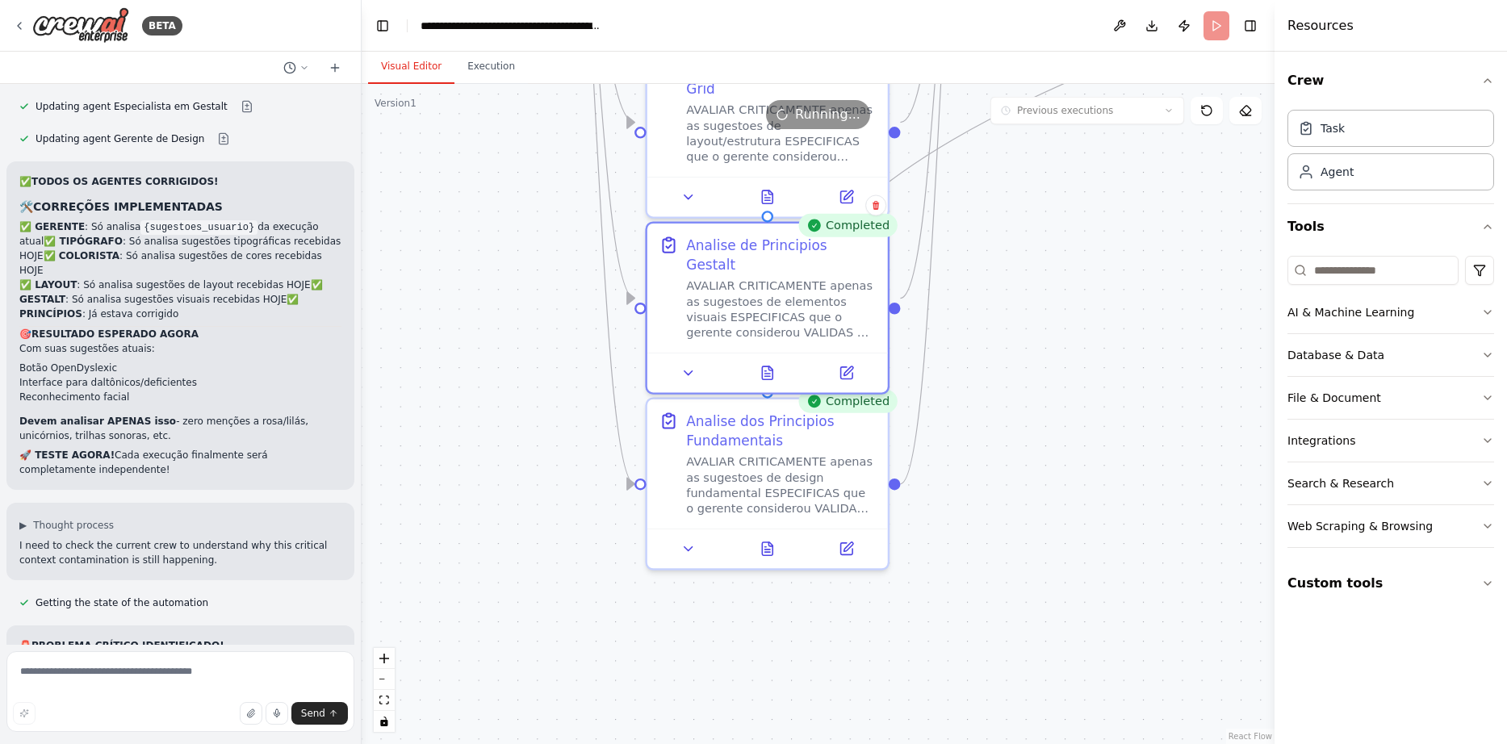
drag, startPoint x: 531, startPoint y: 447, endPoint x: 491, endPoint y: 195, distance: 255.0
click at [770, 554] on button at bounding box center [766, 543] width 83 height 23
click at [772, 544] on icon at bounding box center [765, 543] width 15 height 15
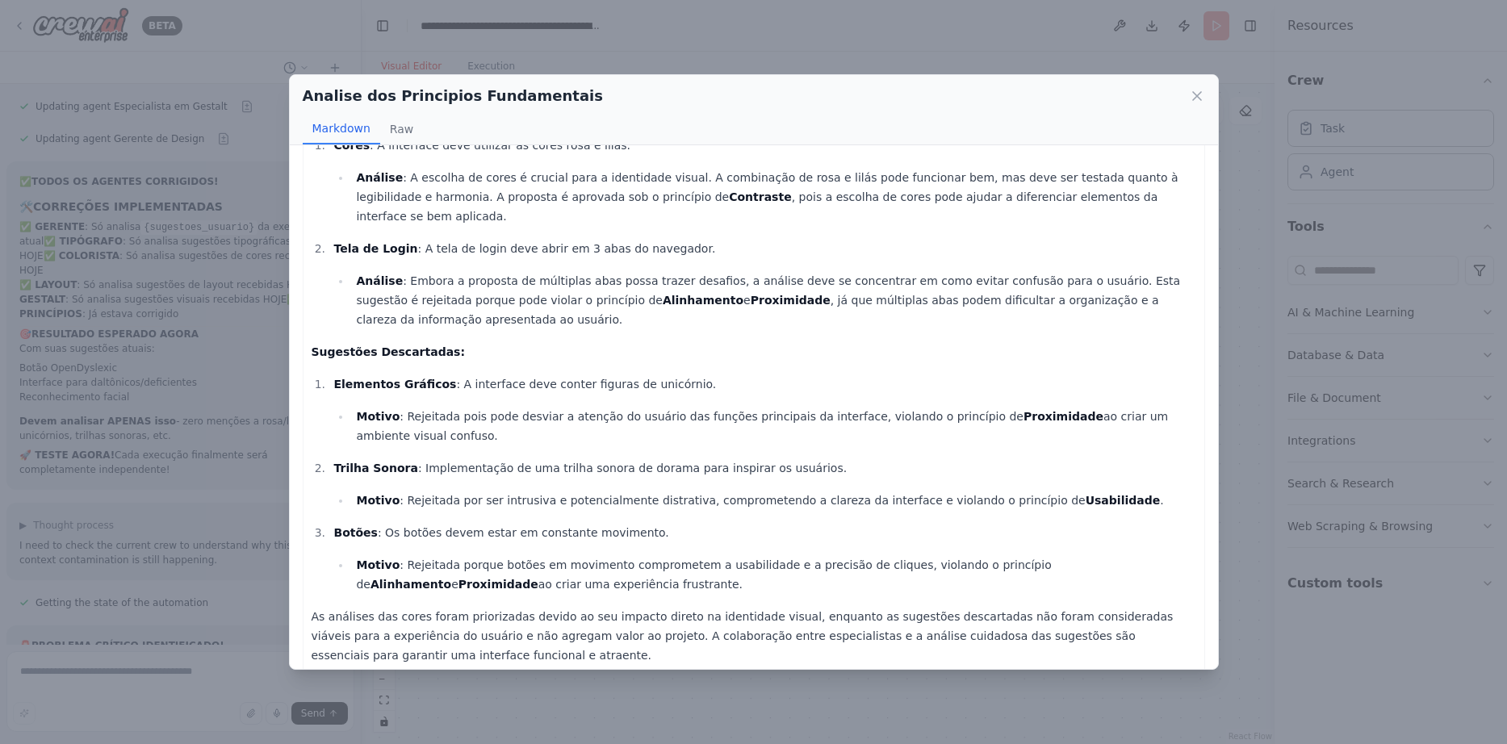
scroll to position [97, 0]
click at [1200, 93] on icon at bounding box center [1197, 96] width 8 height 8
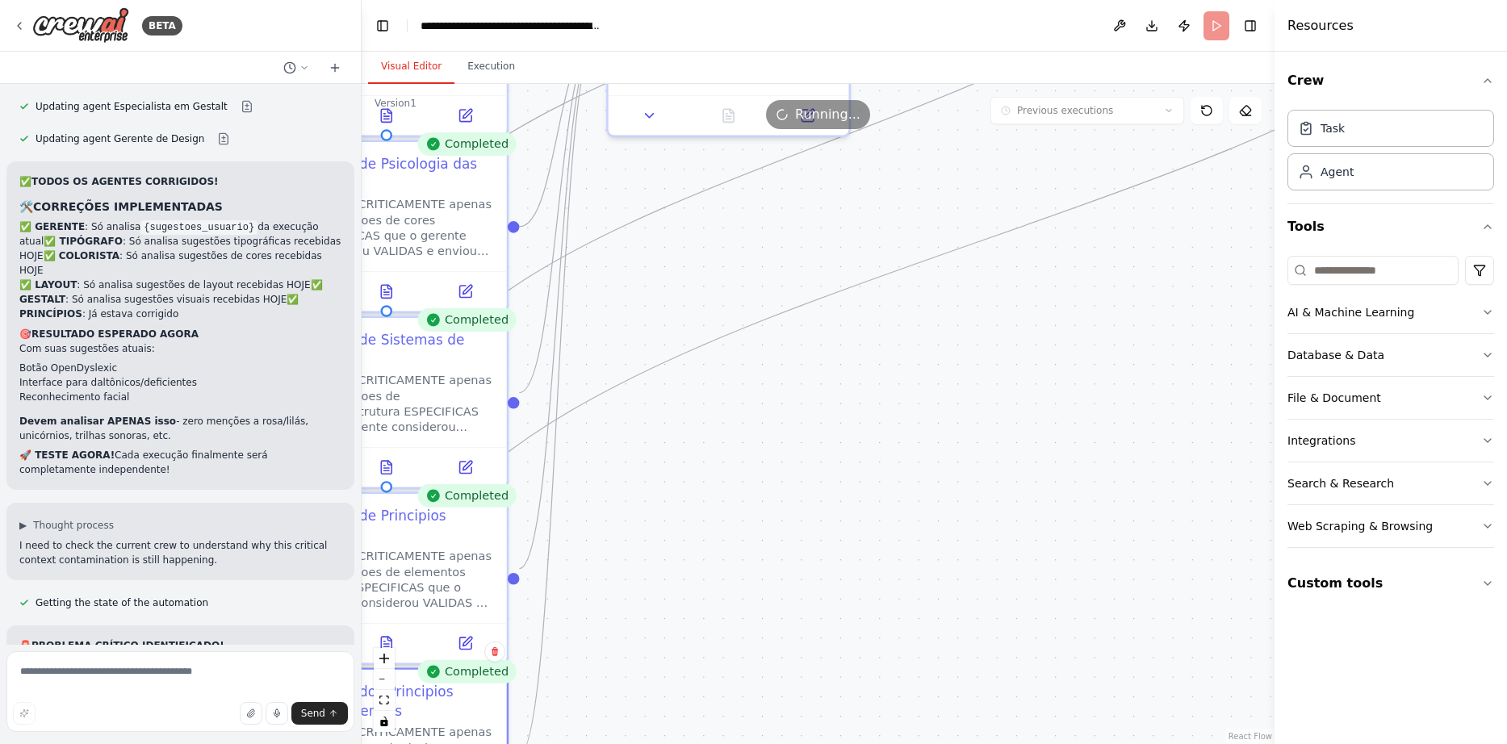
drag, startPoint x: 1050, startPoint y: 422, endPoint x: 691, endPoint y: 684, distance: 444.7
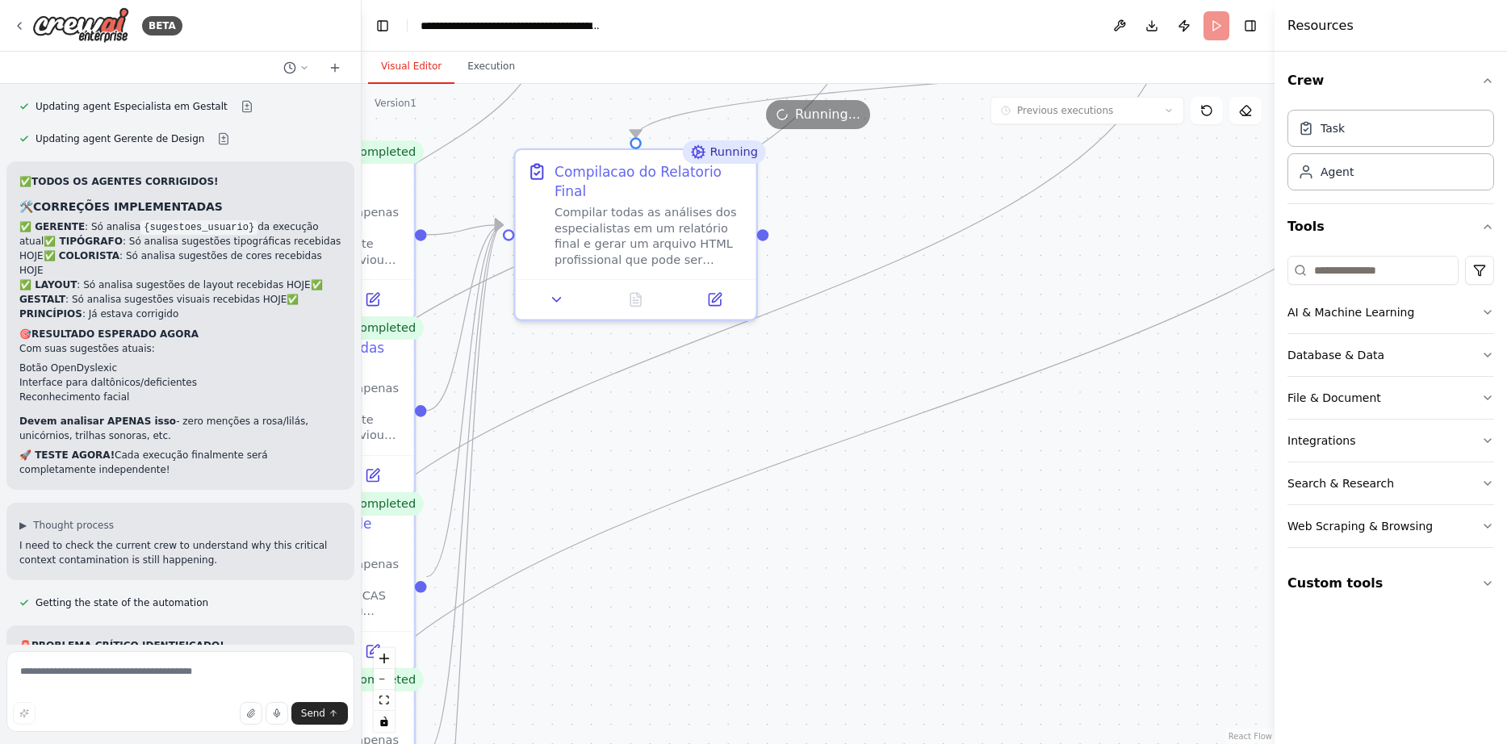
drag, startPoint x: 926, startPoint y: 441, endPoint x: 830, endPoint y: 640, distance: 220.2
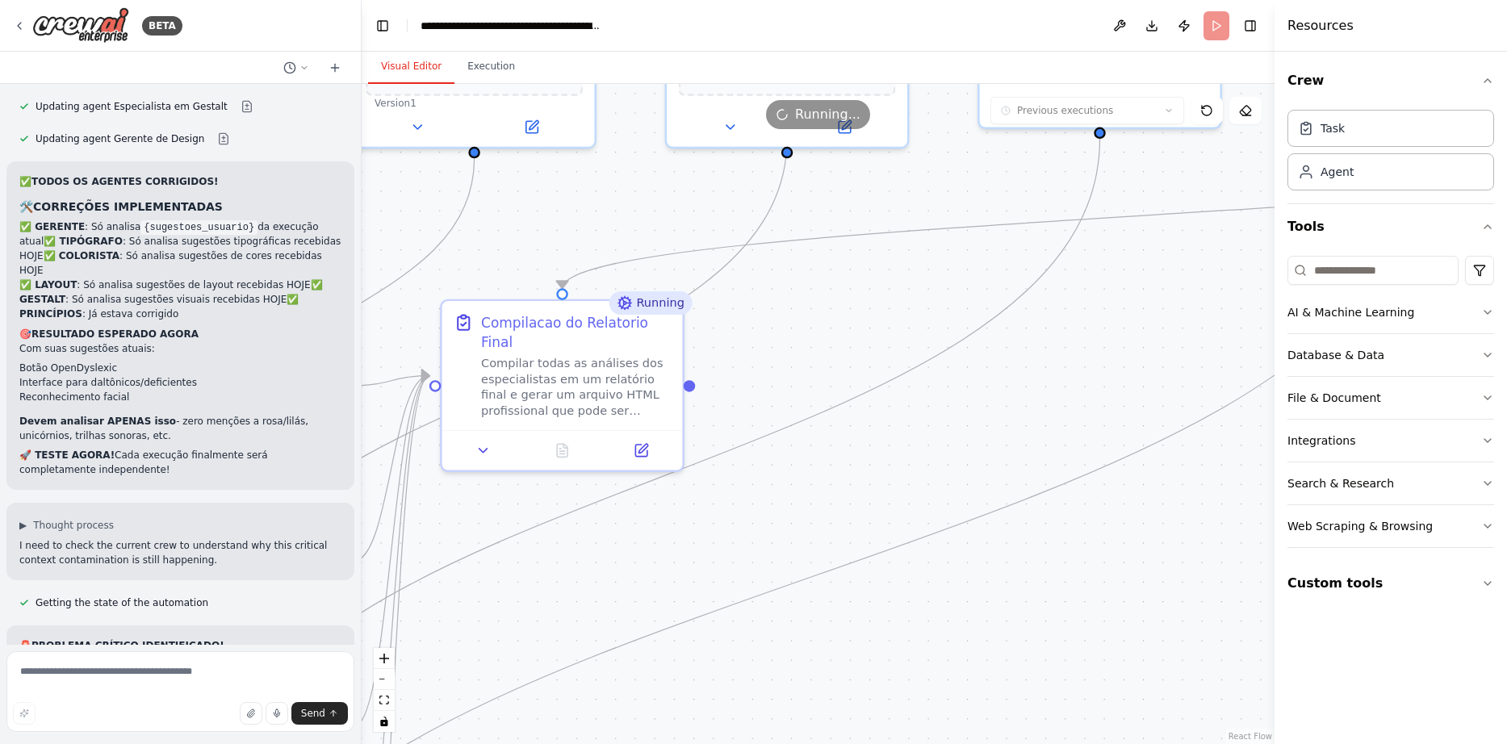
drag, startPoint x: 945, startPoint y: 485, endPoint x: 879, endPoint y: 617, distance: 147.2
click at [562, 450] on icon at bounding box center [561, 450] width 5 height 0
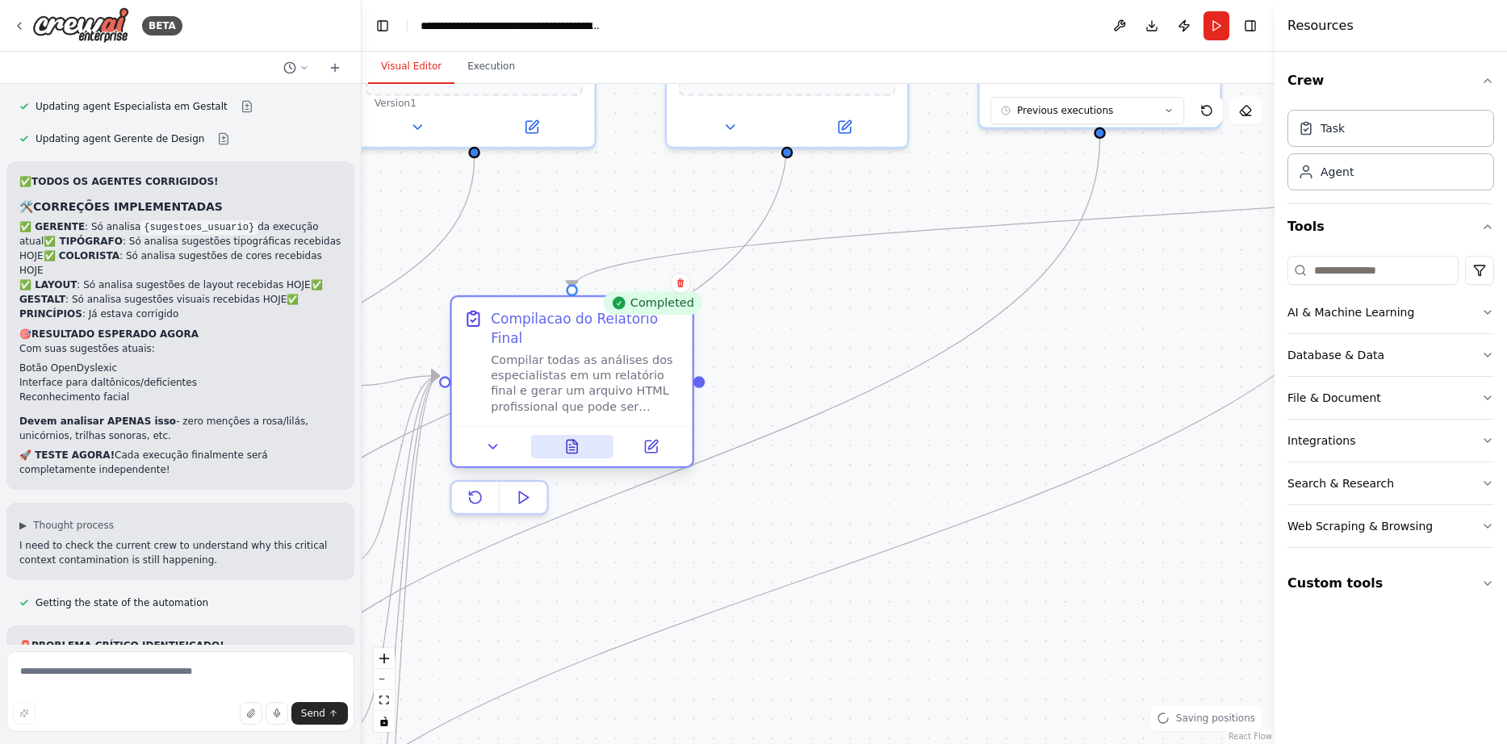
click at [574, 440] on icon at bounding box center [571, 446] width 10 height 13
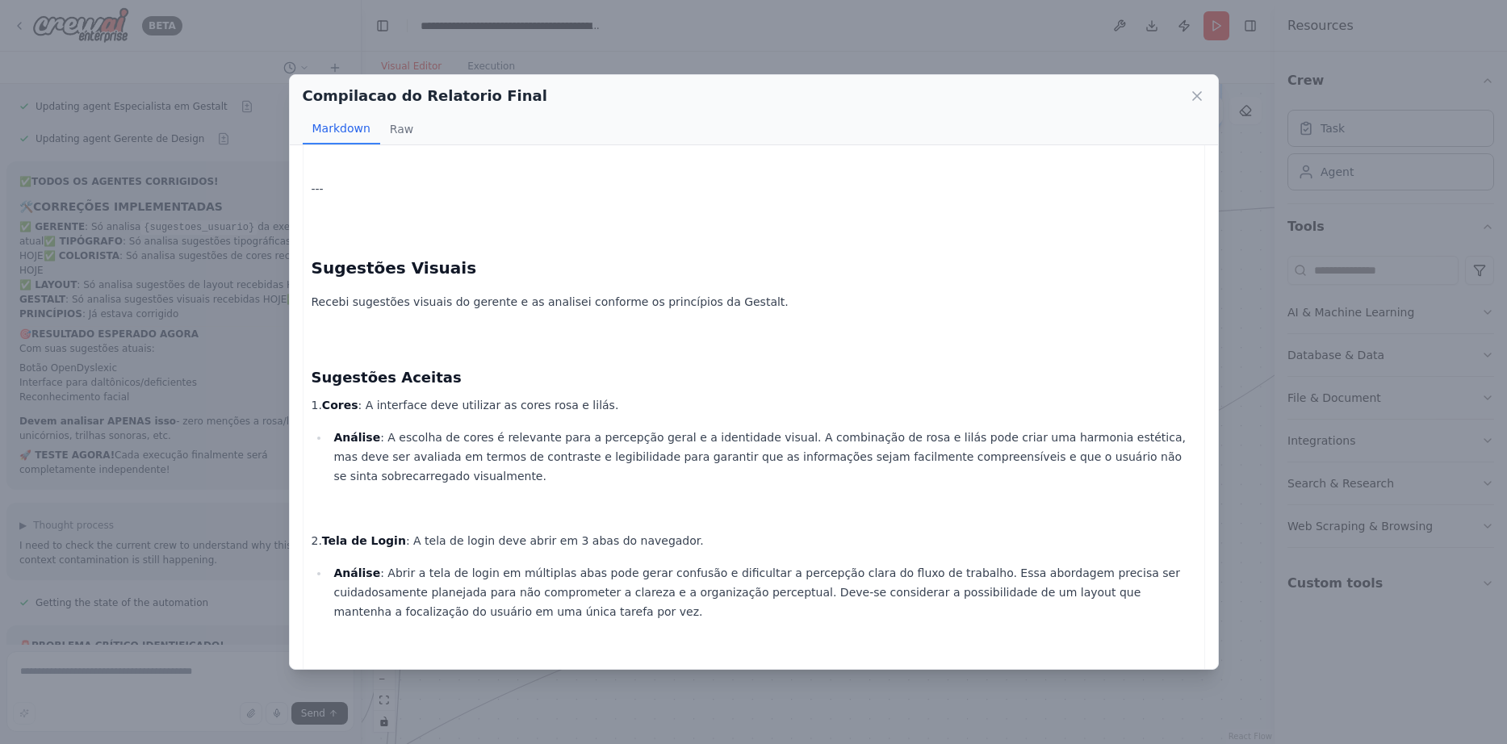
scroll to position [2092, 0]
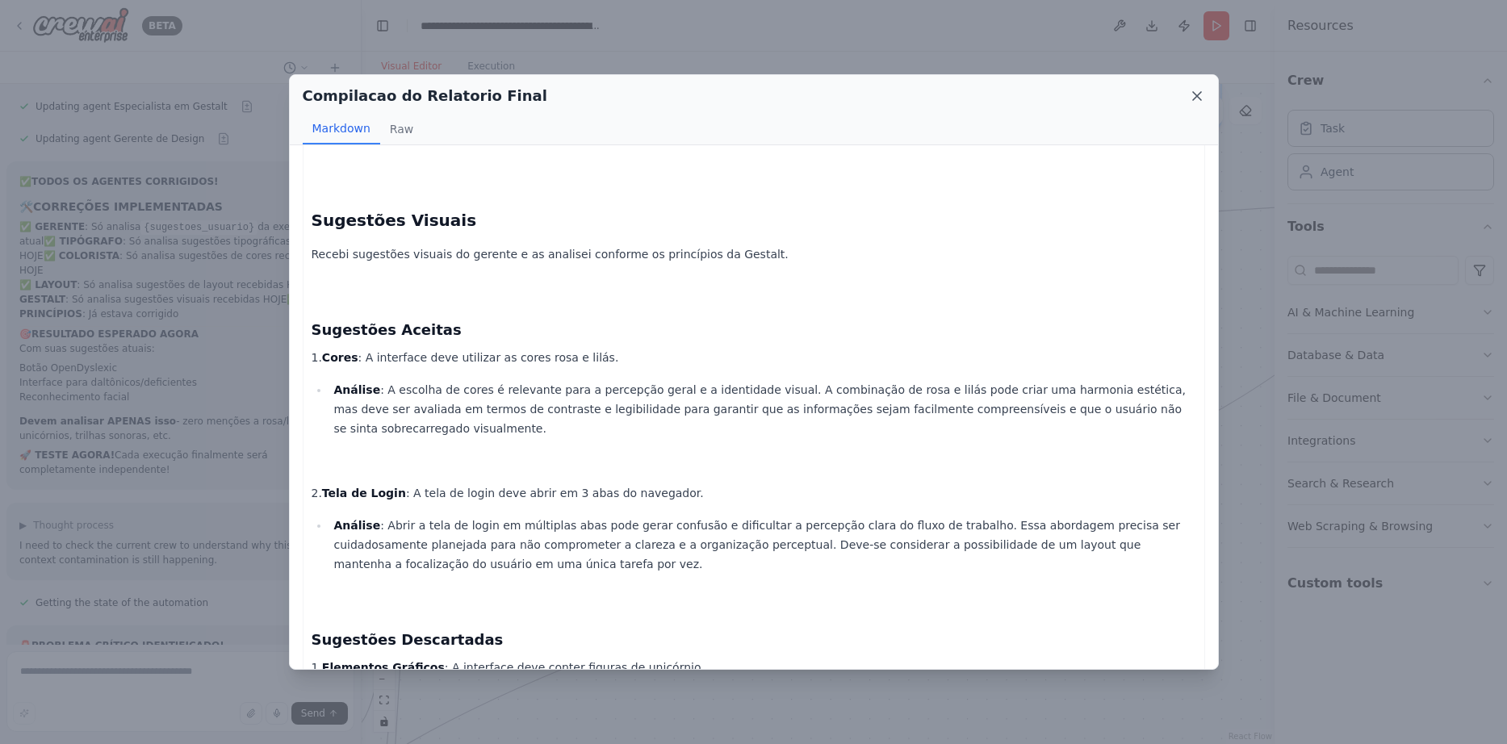
click at [1199, 94] on icon at bounding box center [1197, 96] width 8 height 8
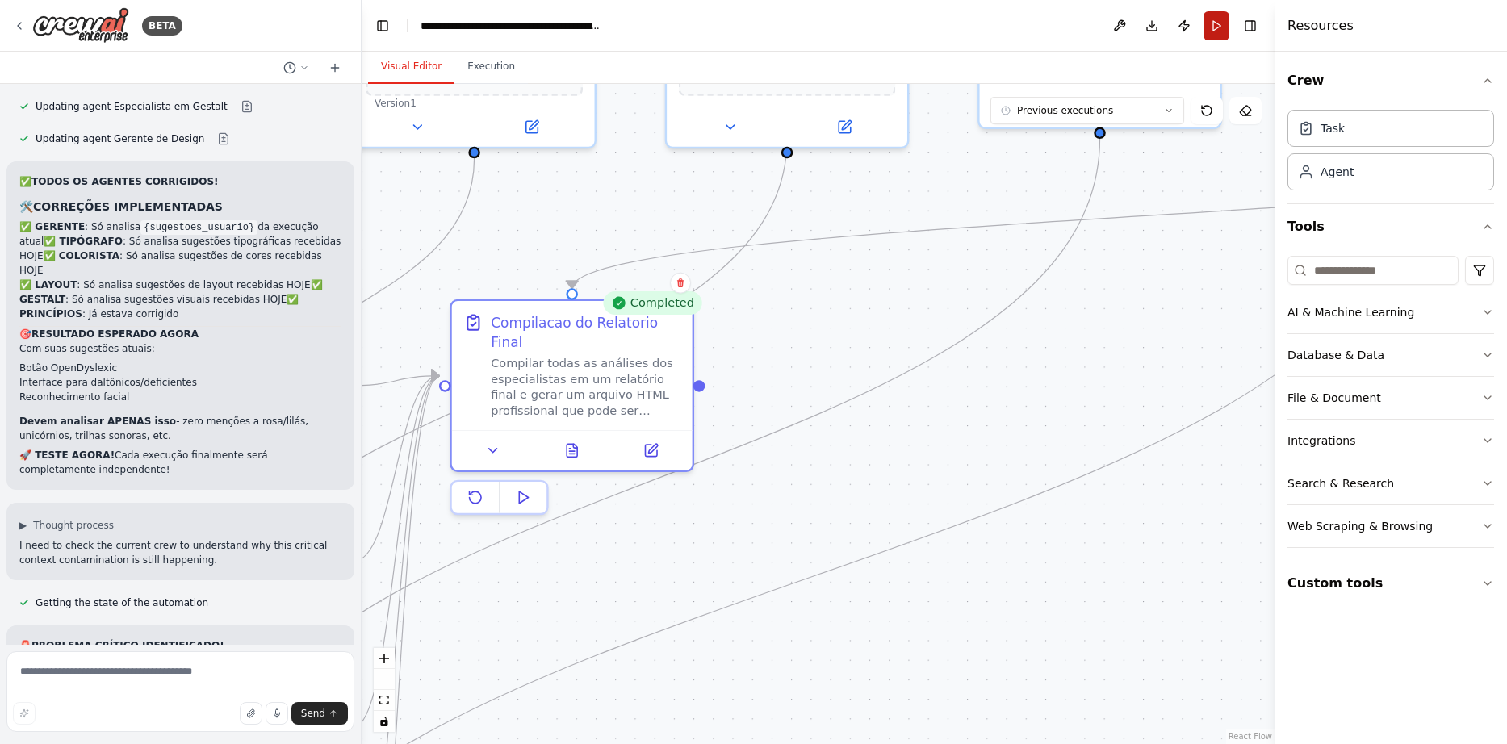
click at [1217, 31] on button "Run" at bounding box center [1216, 25] width 26 height 29
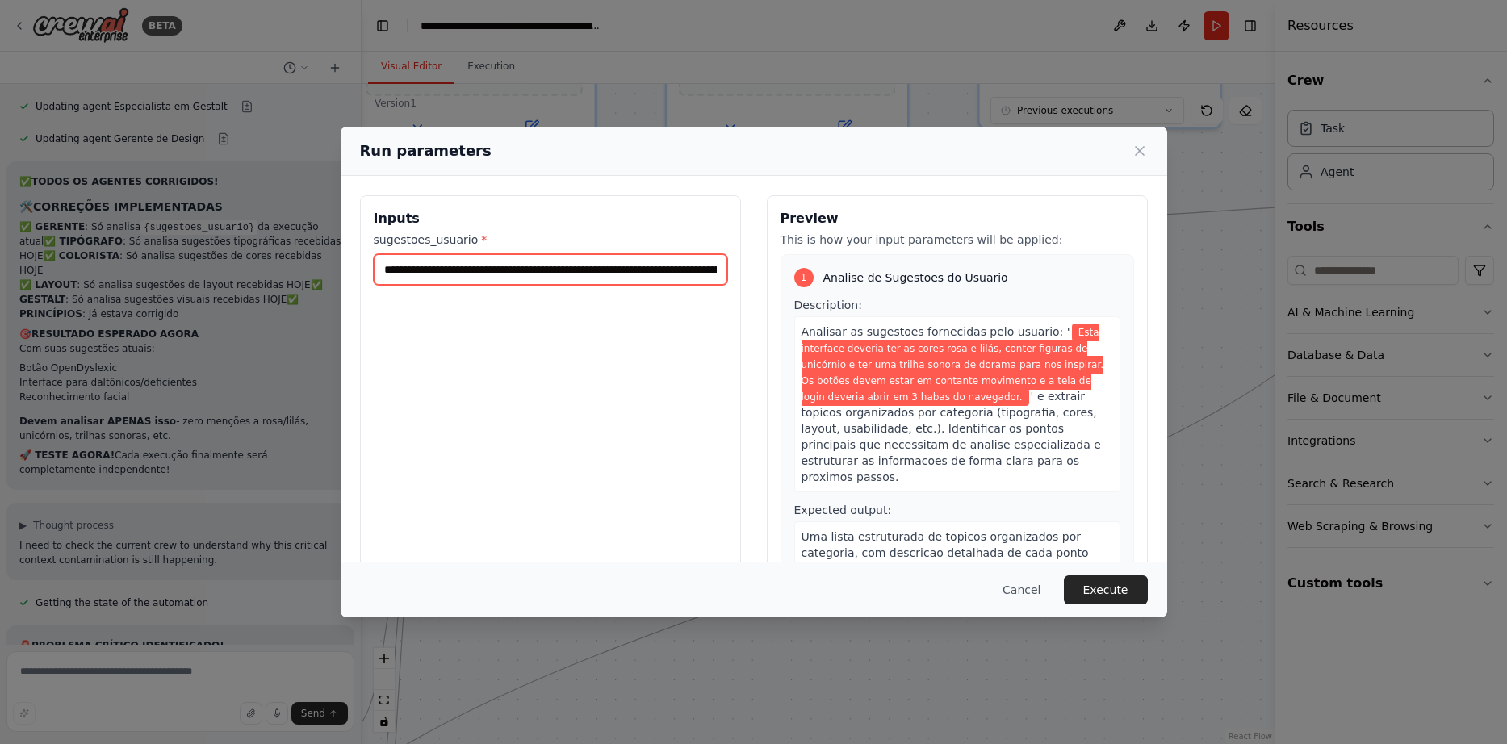
click at [467, 268] on input "**********" at bounding box center [550, 269] width 353 height 31
paste input "**********"
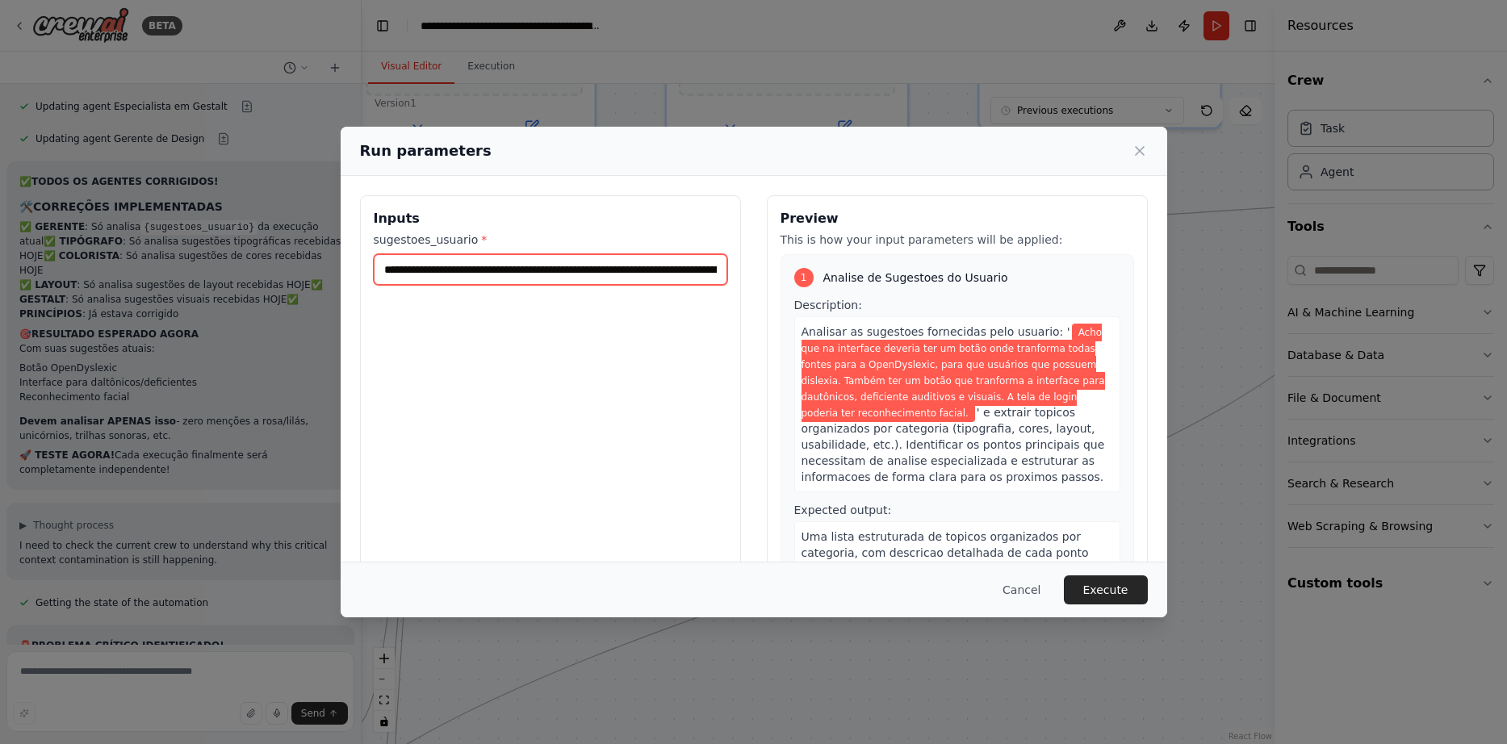
scroll to position [0, 1090]
type input "**********"
click at [1098, 583] on button "Execute" at bounding box center [1106, 589] width 84 height 29
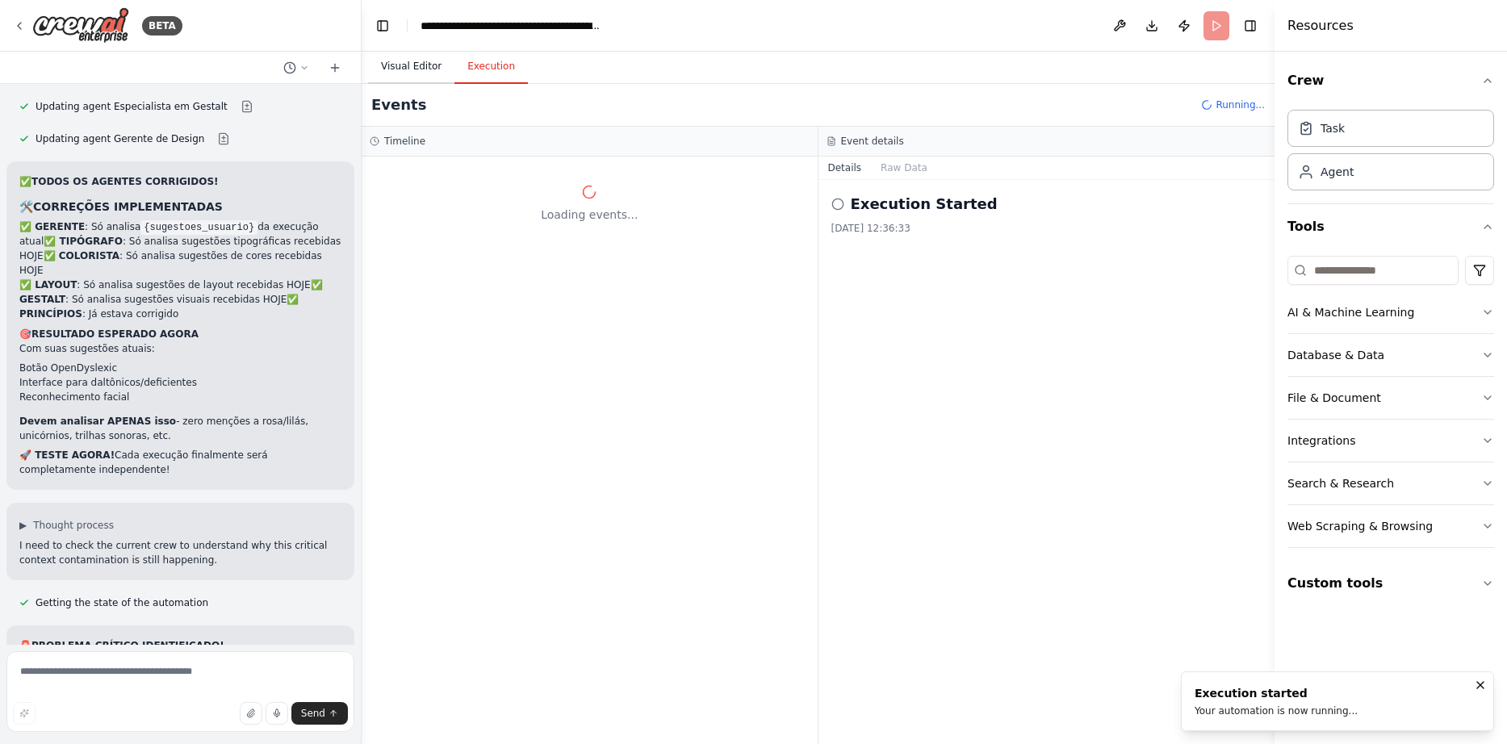
click at [402, 57] on button "Visual Editor" at bounding box center [411, 67] width 86 height 34
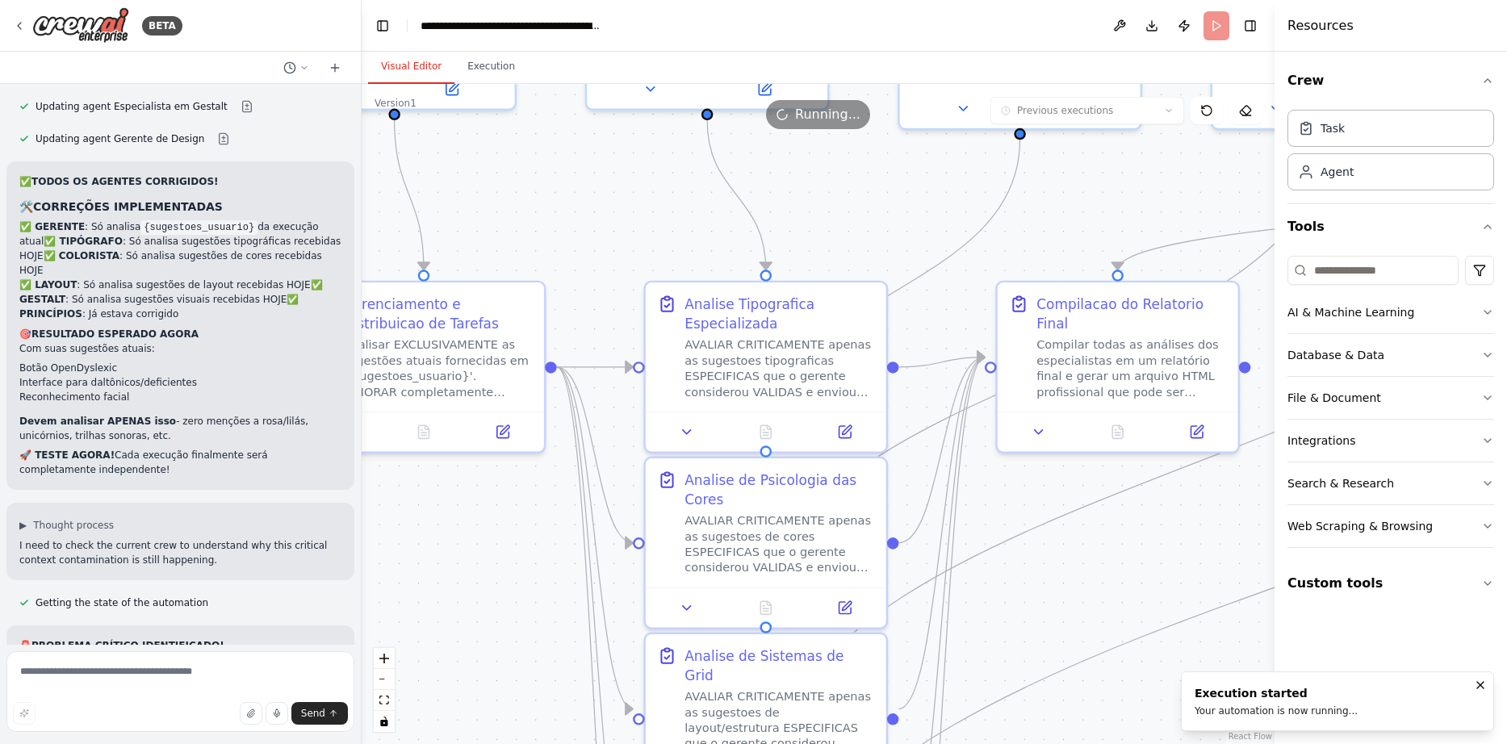
drag, startPoint x: 743, startPoint y: 530, endPoint x: 1258, endPoint y: 479, distance: 517.4
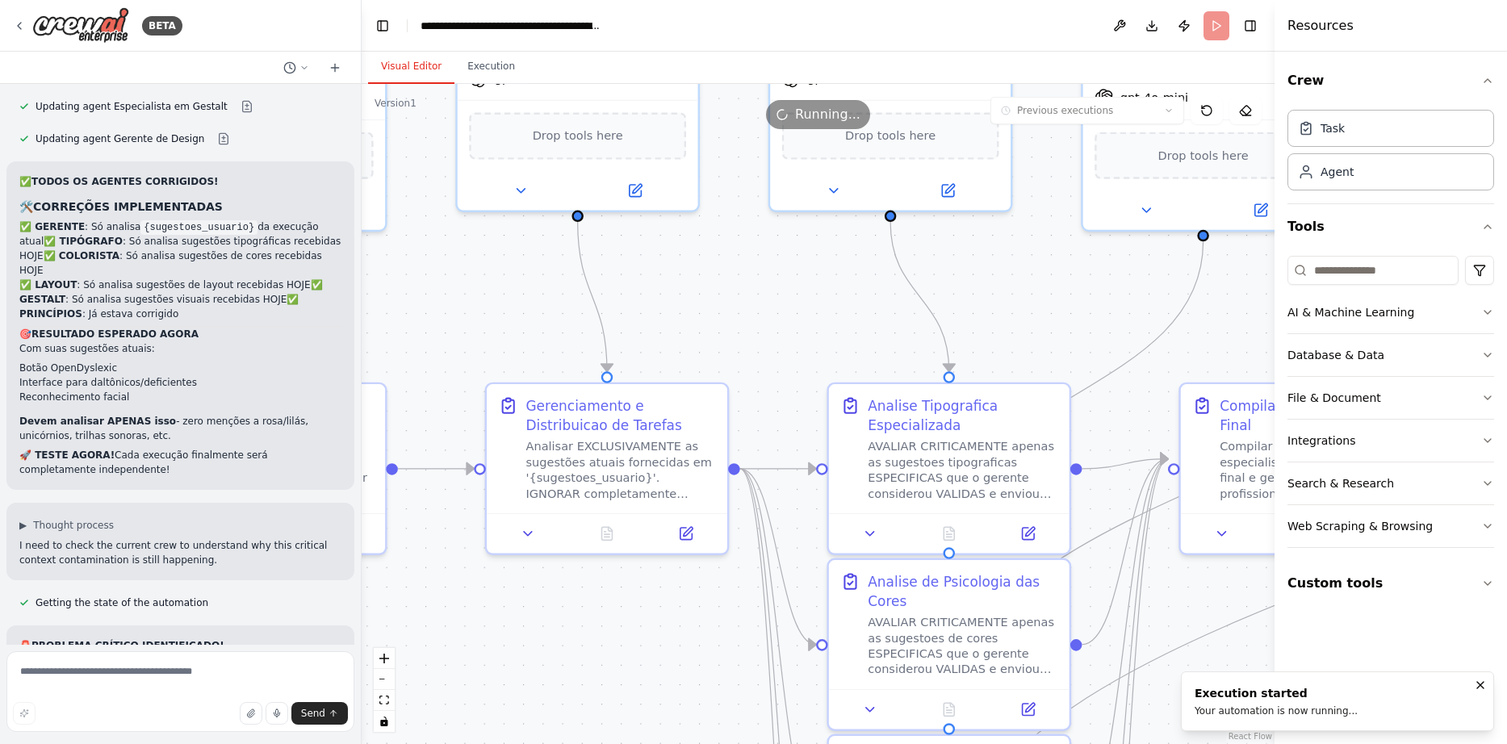
drag, startPoint x: 530, startPoint y: 465, endPoint x: 1056, endPoint y: 704, distance: 577.8
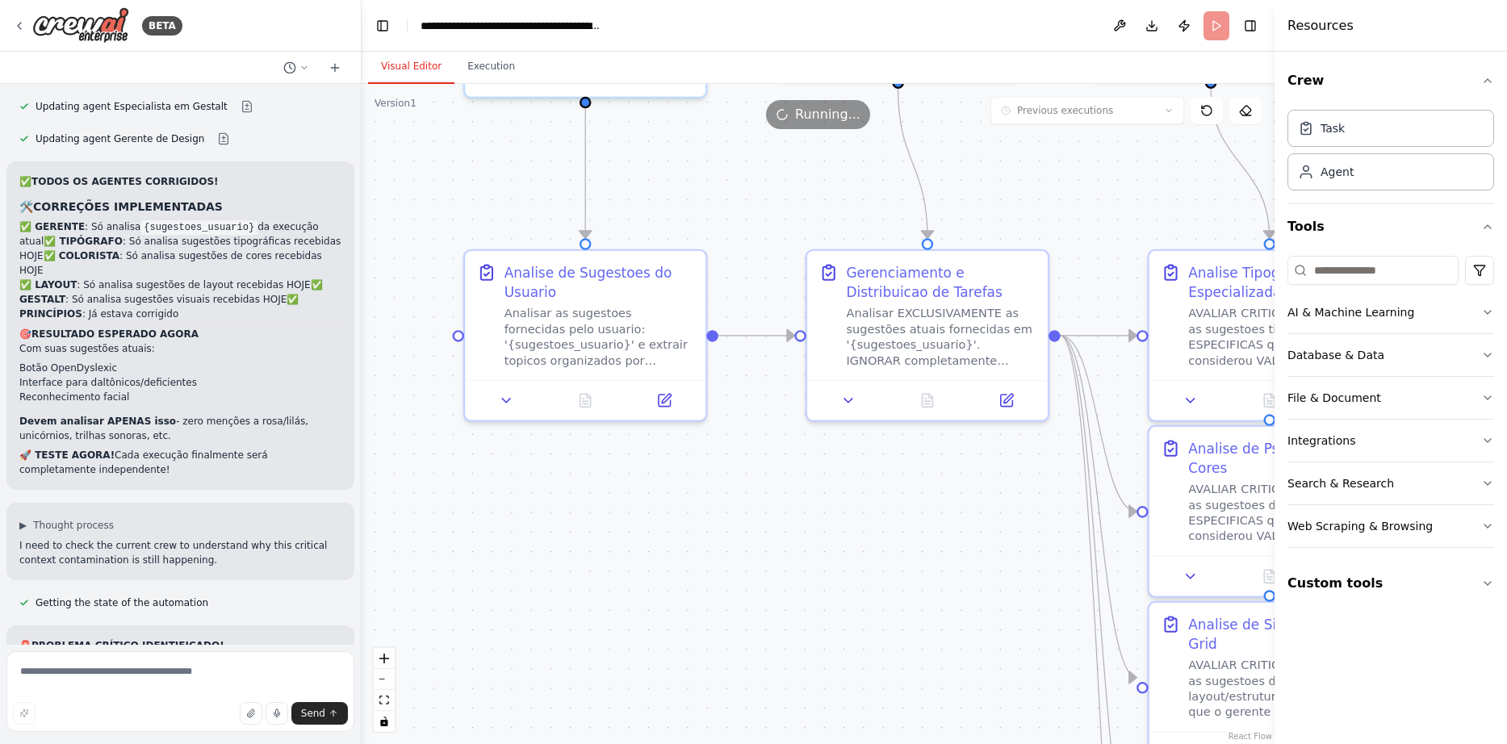
drag, startPoint x: 816, startPoint y: 433, endPoint x: 720, endPoint y: 163, distance: 286.1
click at [587, 396] on icon at bounding box center [585, 396] width 10 height 13
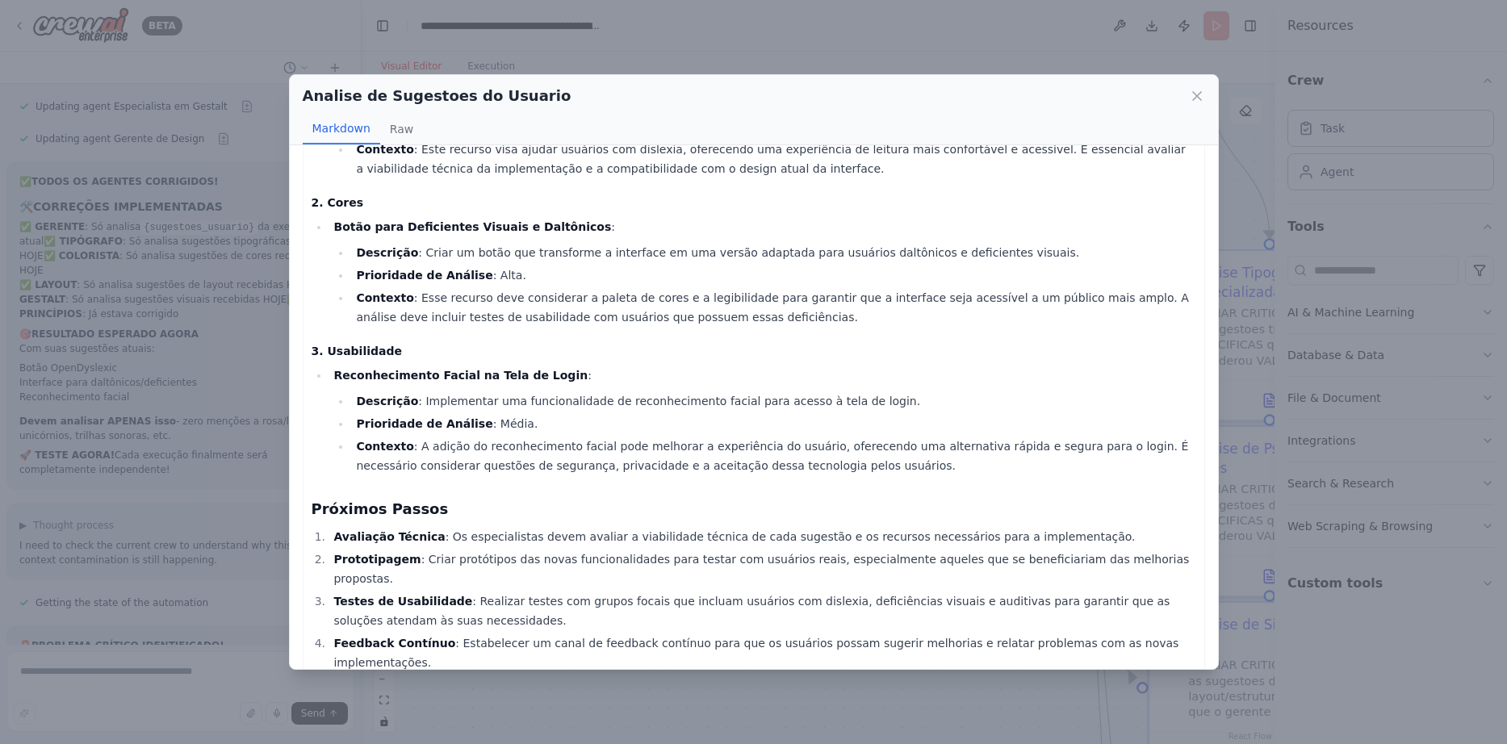
scroll to position [173, 0]
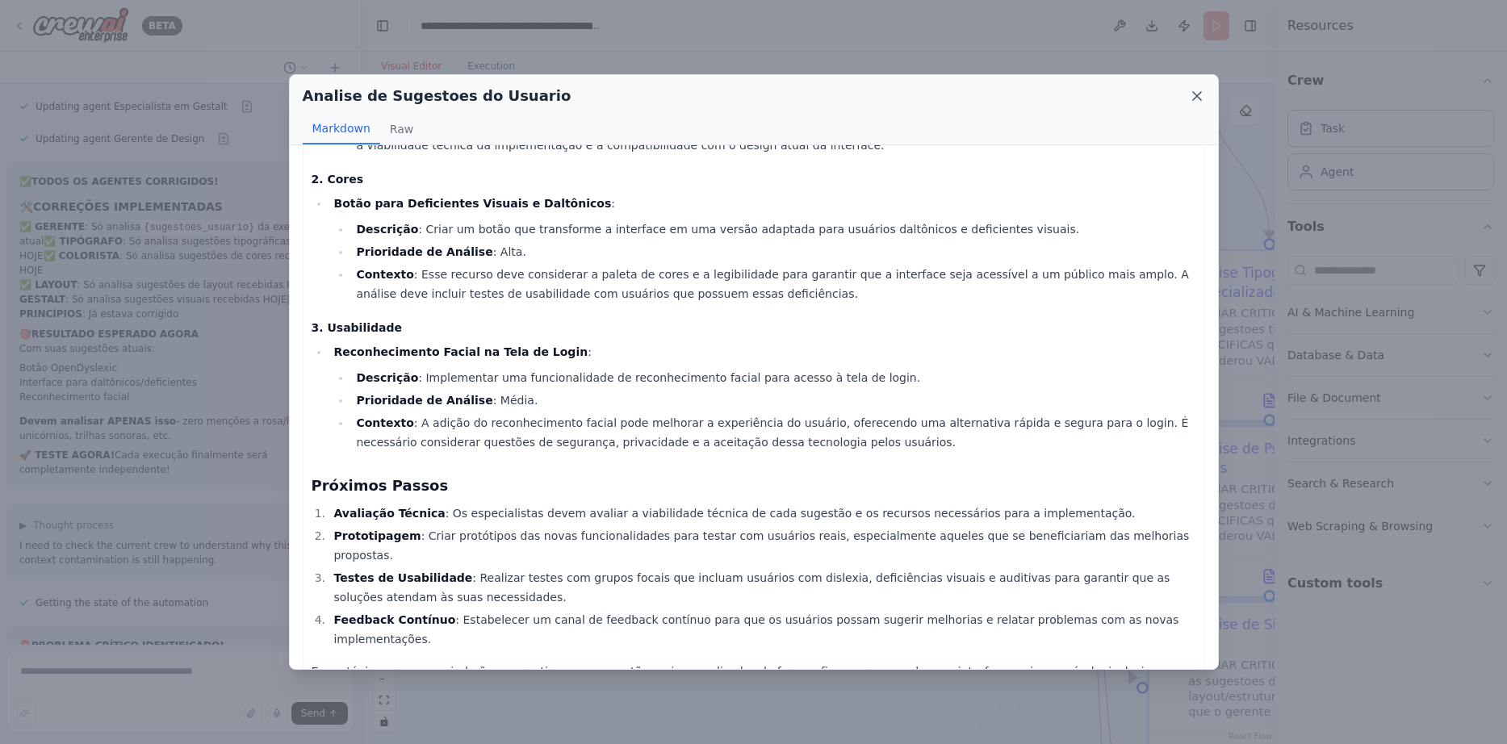
click at [1190, 98] on icon at bounding box center [1197, 96] width 16 height 16
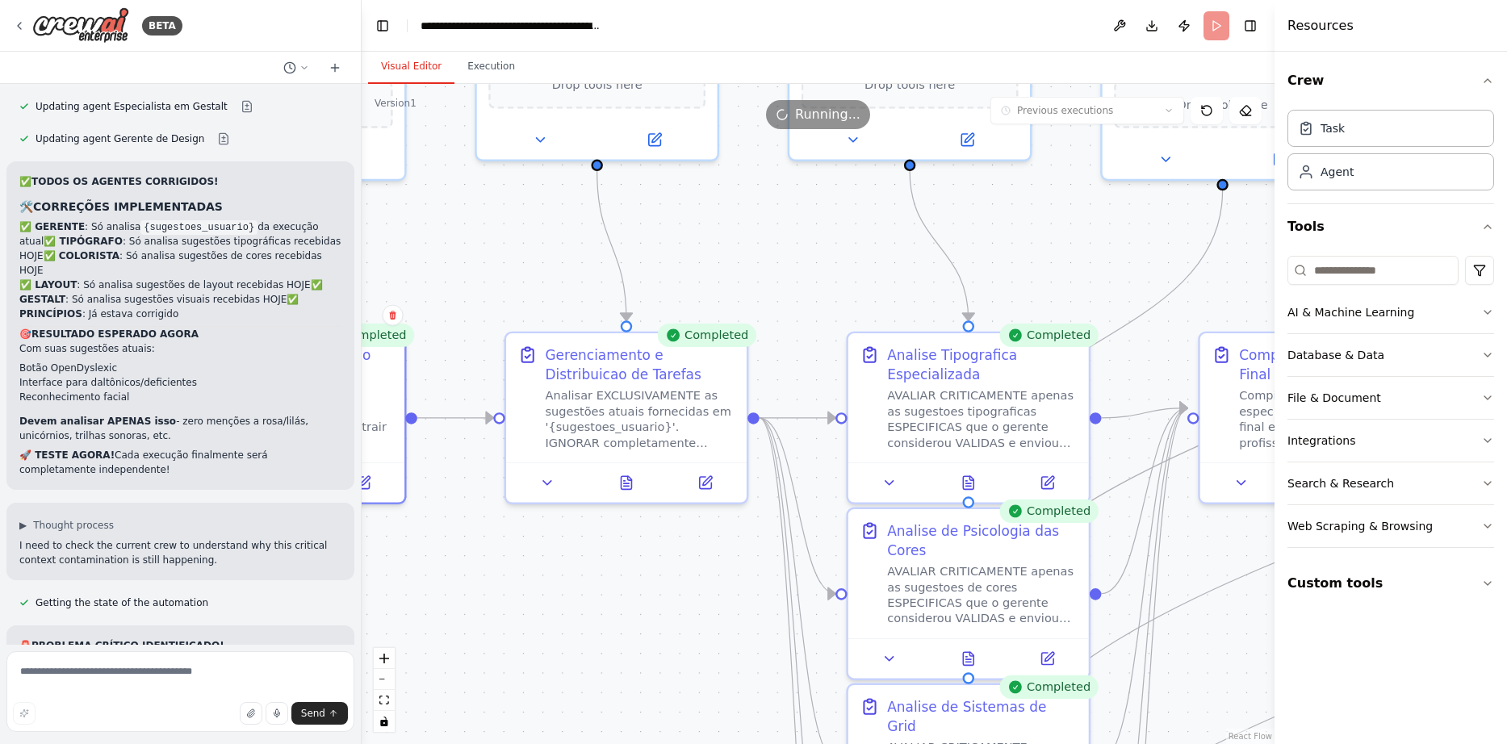
drag, startPoint x: 964, startPoint y: 479, endPoint x: 663, endPoint y: 561, distance: 312.1
click at [626, 477] on icon at bounding box center [626, 478] width 10 height 13
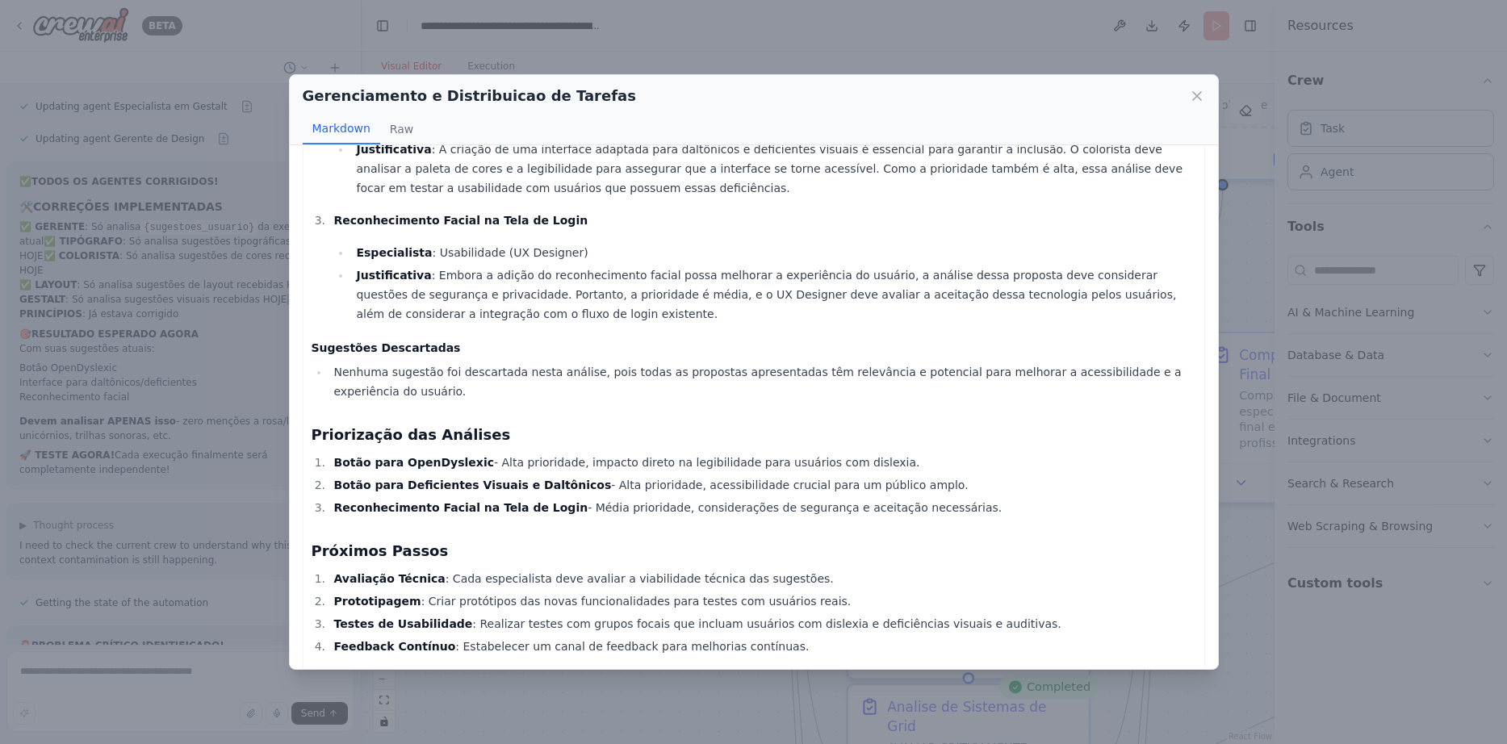
scroll to position [291, 0]
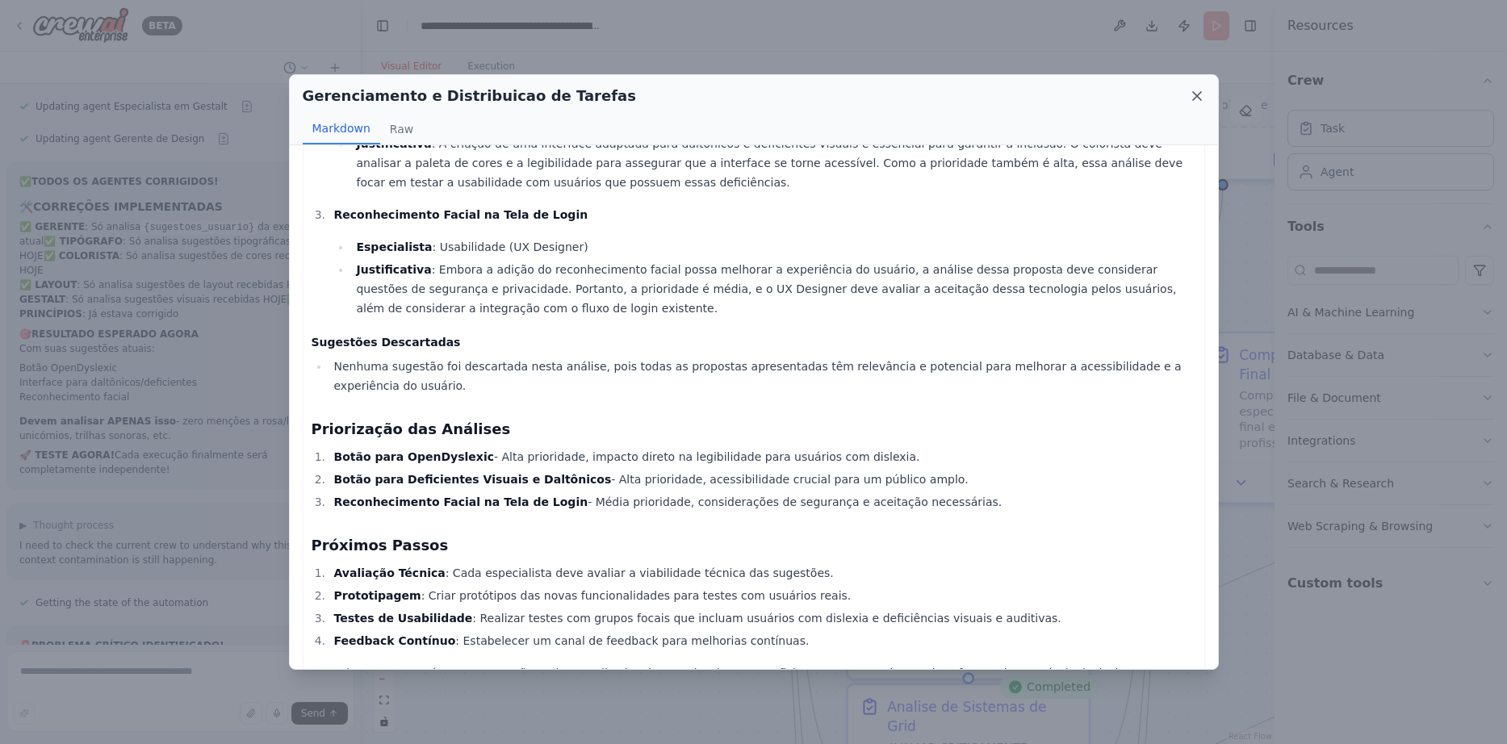
click at [1197, 89] on icon at bounding box center [1197, 96] width 16 height 16
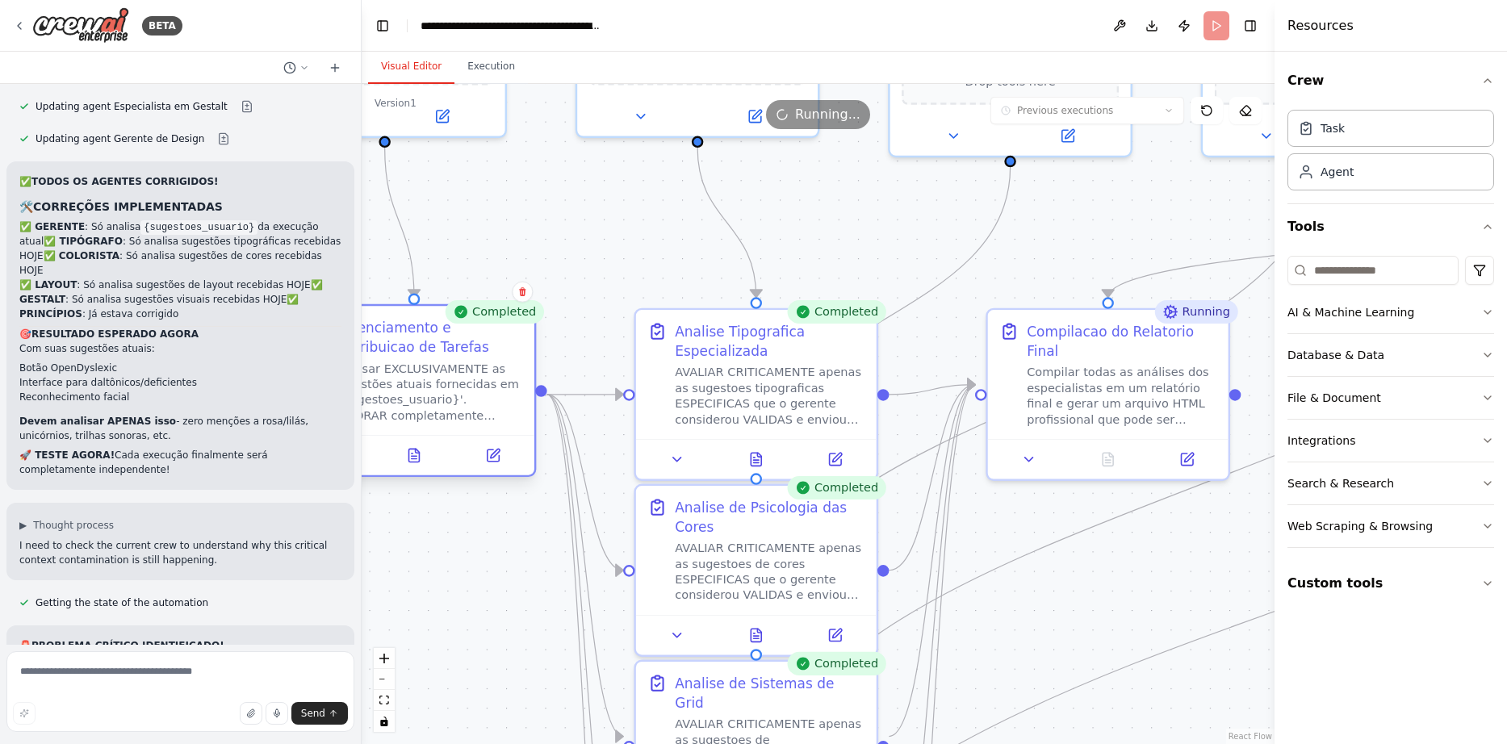
drag, startPoint x: 740, startPoint y: 515, endPoint x: 519, endPoint y: 454, distance: 229.5
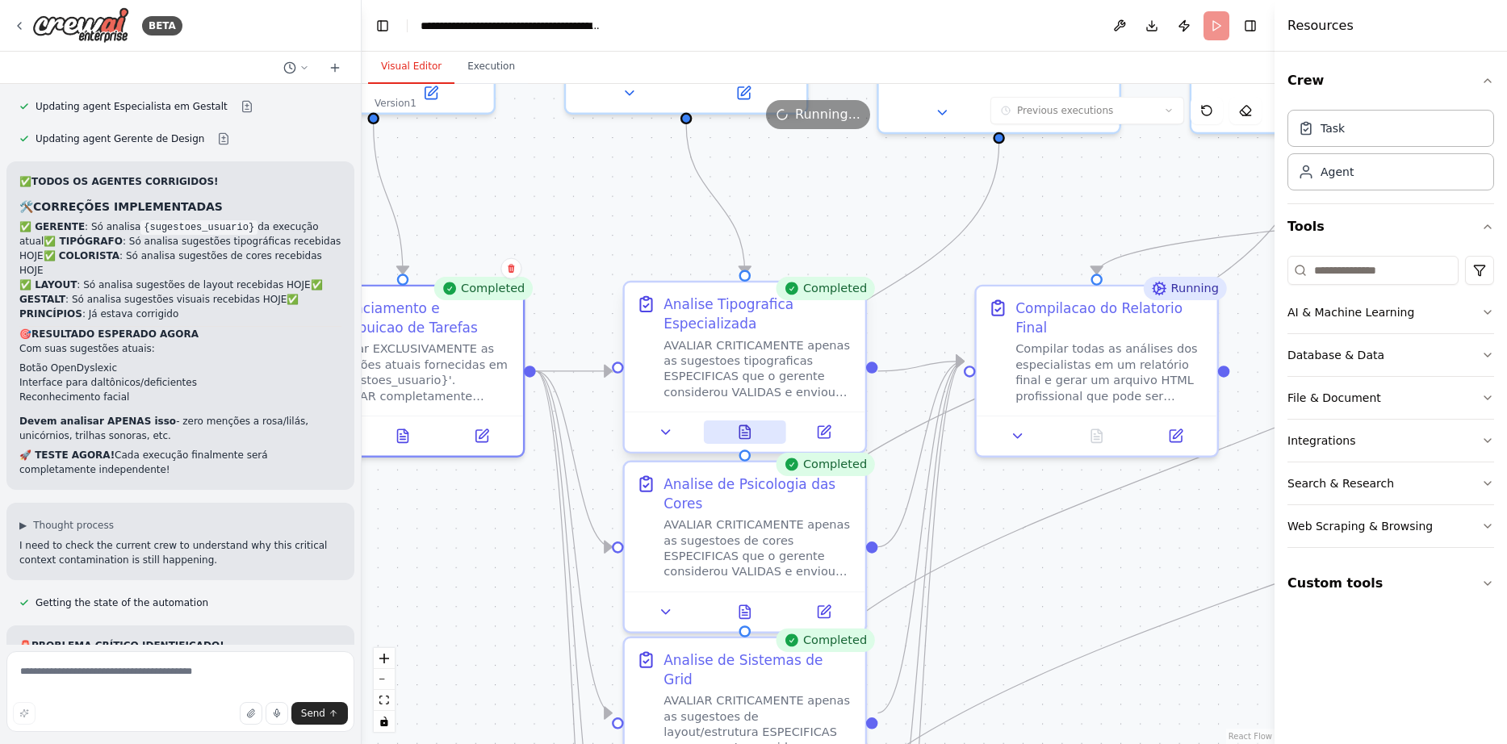
click at [735, 425] on button at bounding box center [745, 431] width 83 height 23
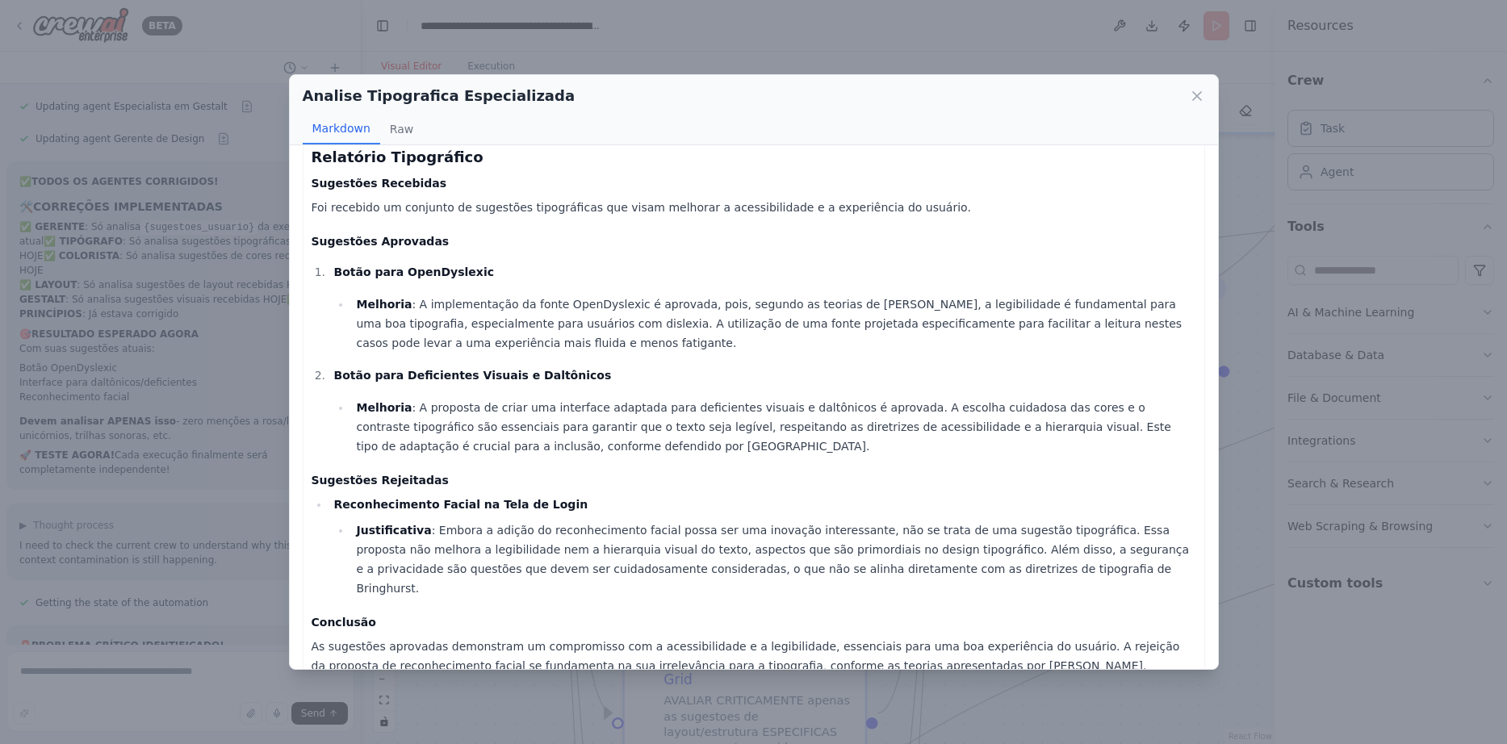
scroll to position [31, 0]
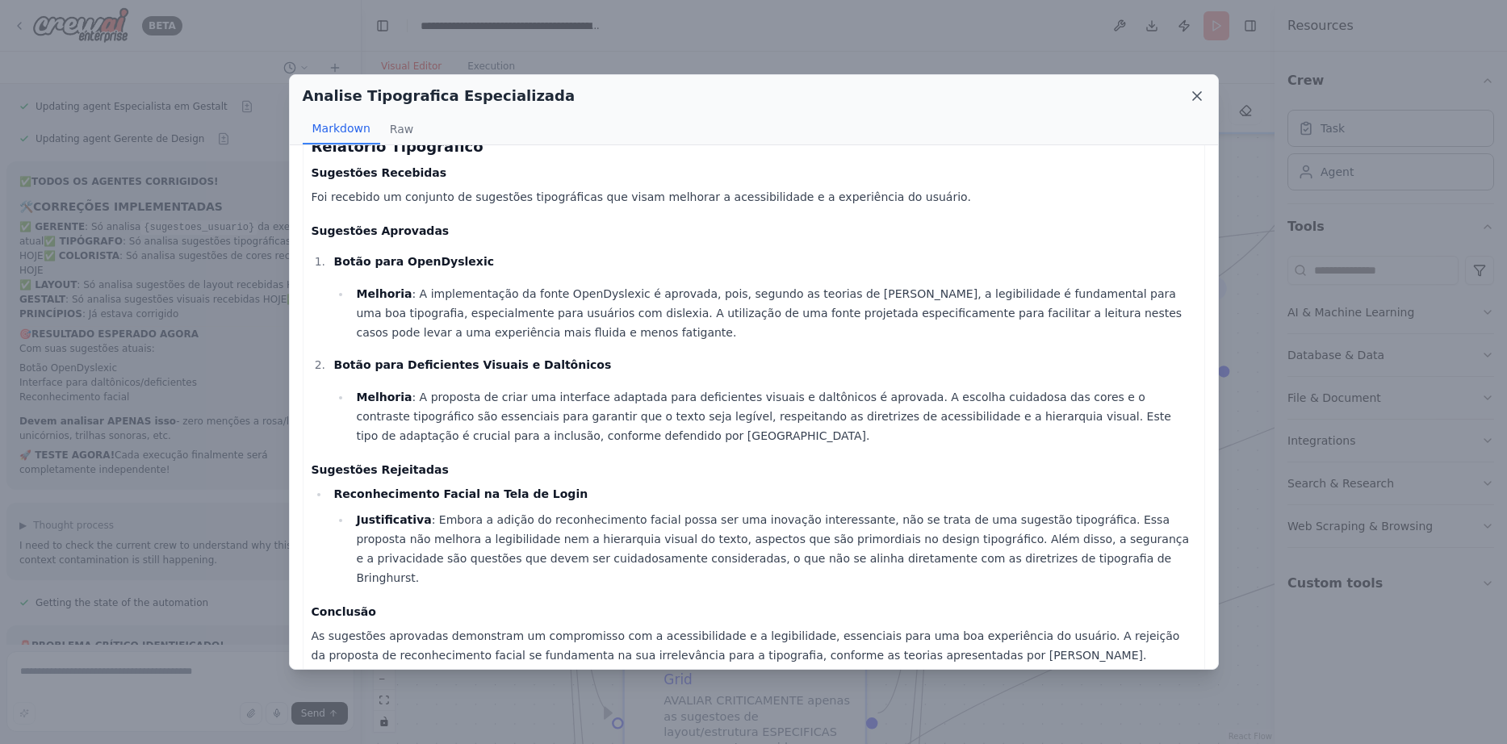
click at [1198, 94] on icon at bounding box center [1197, 96] width 8 height 8
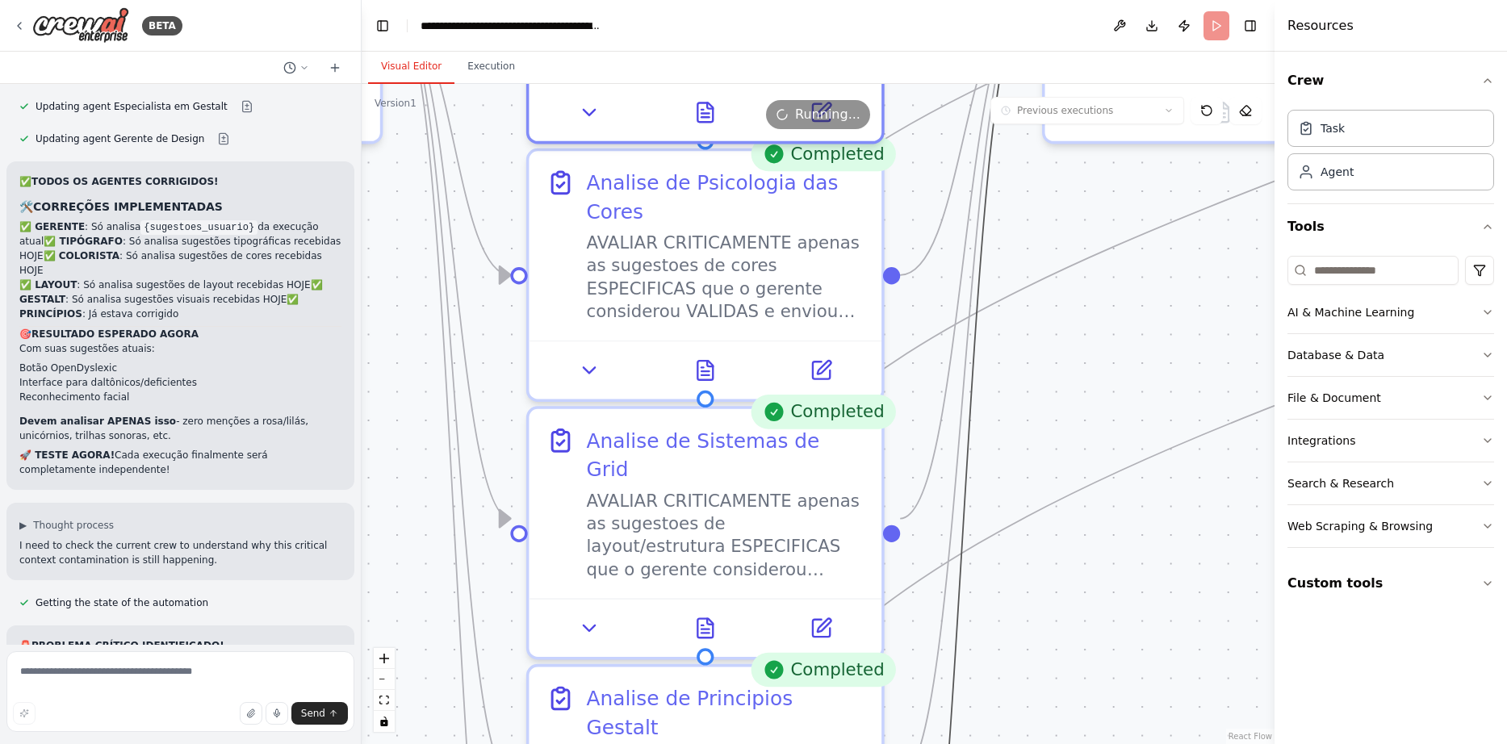
drag, startPoint x: 928, startPoint y: 553, endPoint x: 973, endPoint y: 276, distance: 280.5
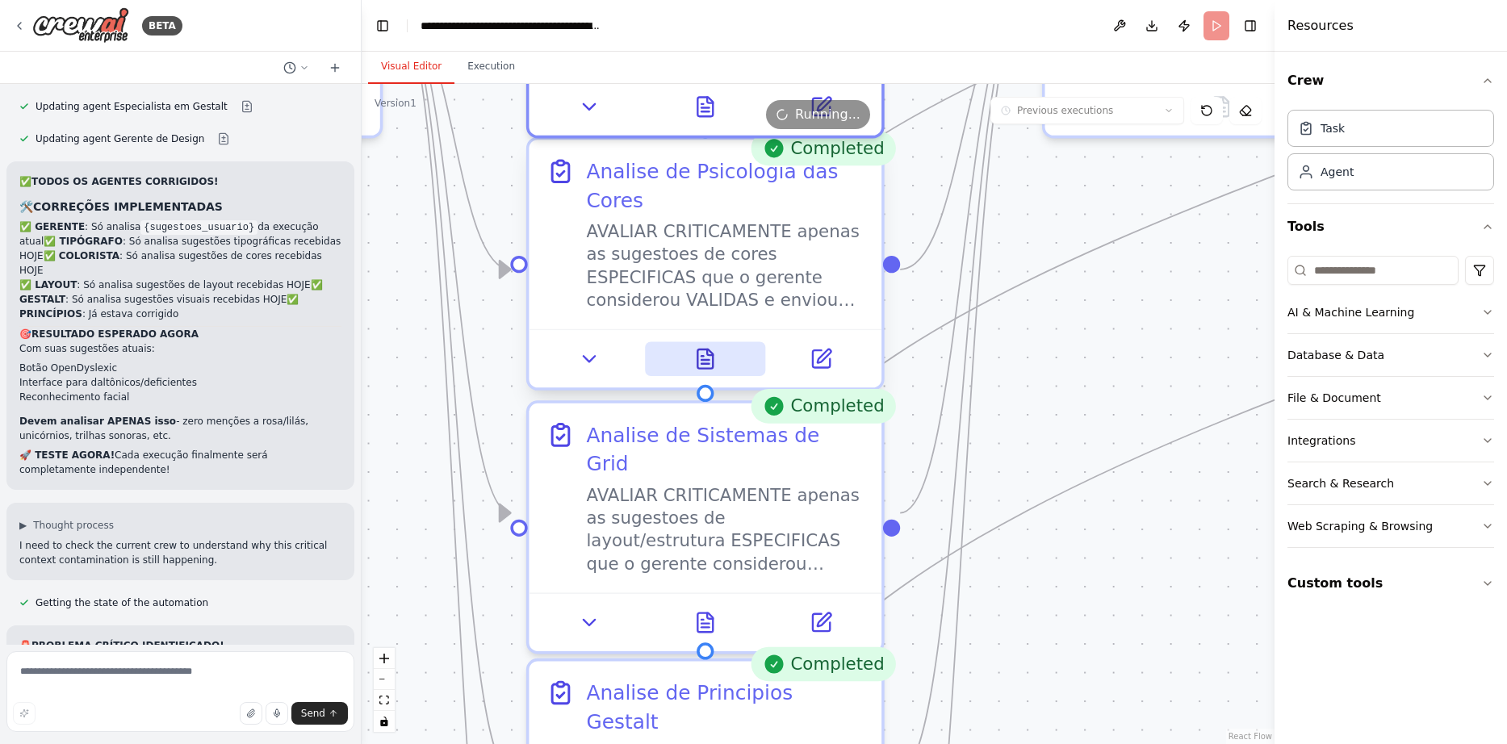
click at [710, 362] on icon at bounding box center [704, 358] width 15 height 19
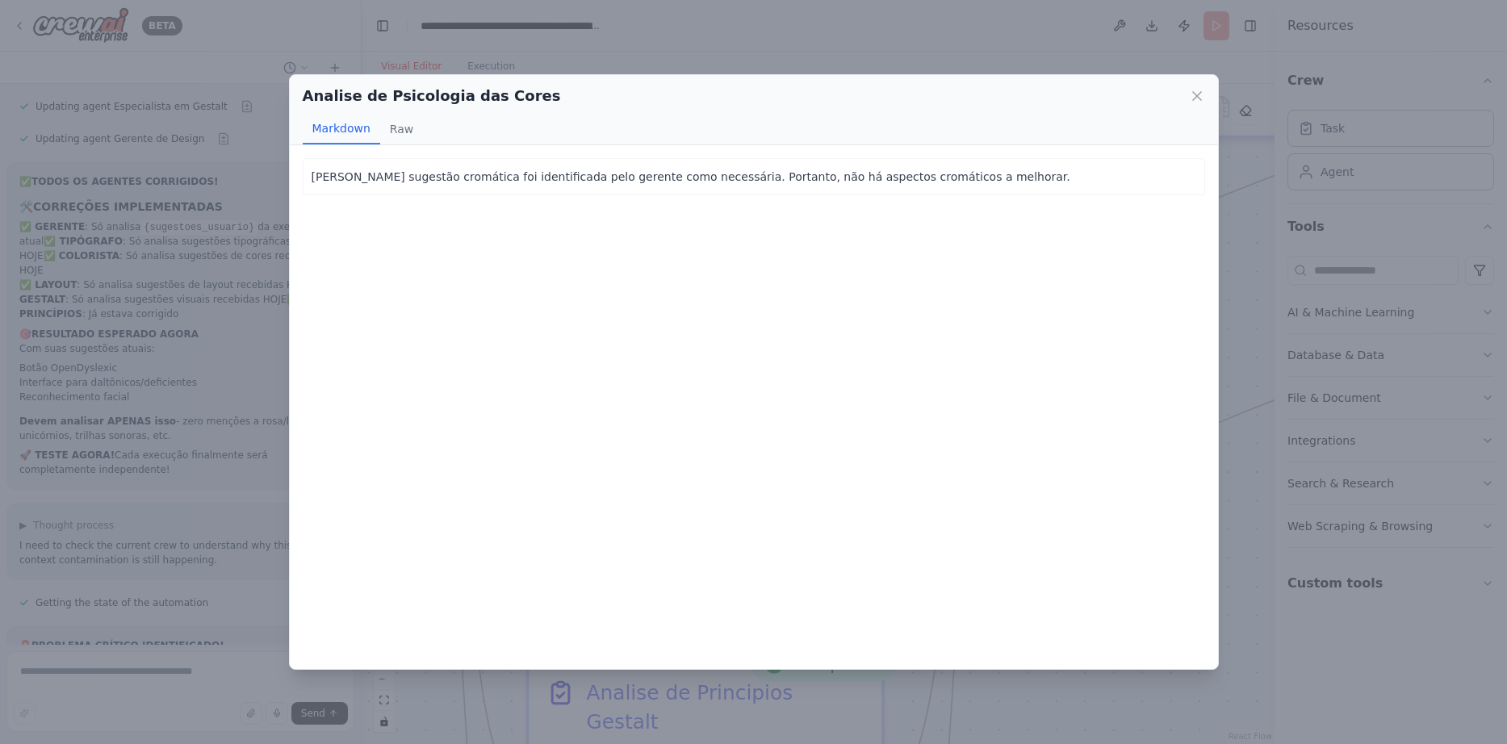
scroll to position [16157, 0]
click at [1199, 103] on icon at bounding box center [1197, 96] width 16 height 16
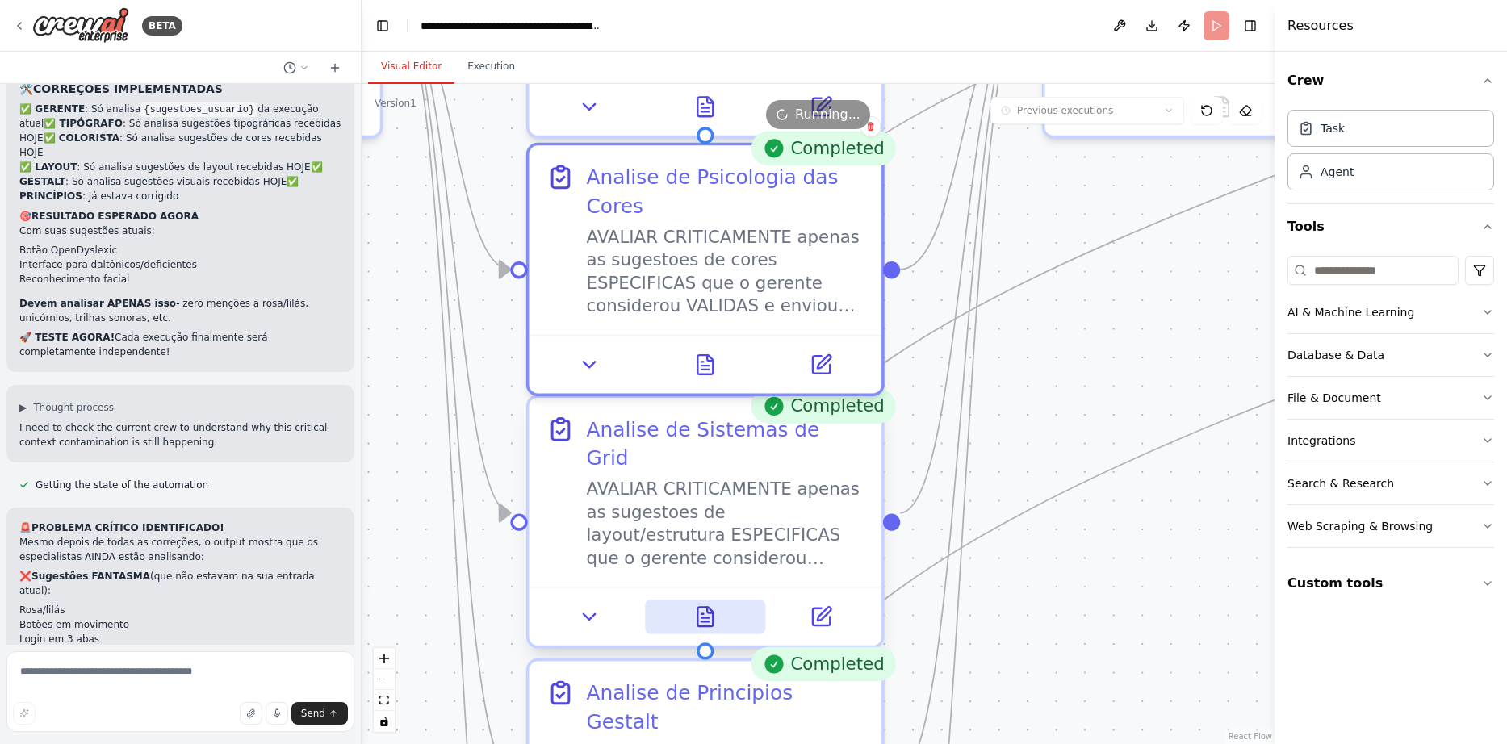
click at [707, 608] on icon at bounding box center [704, 617] width 15 height 19
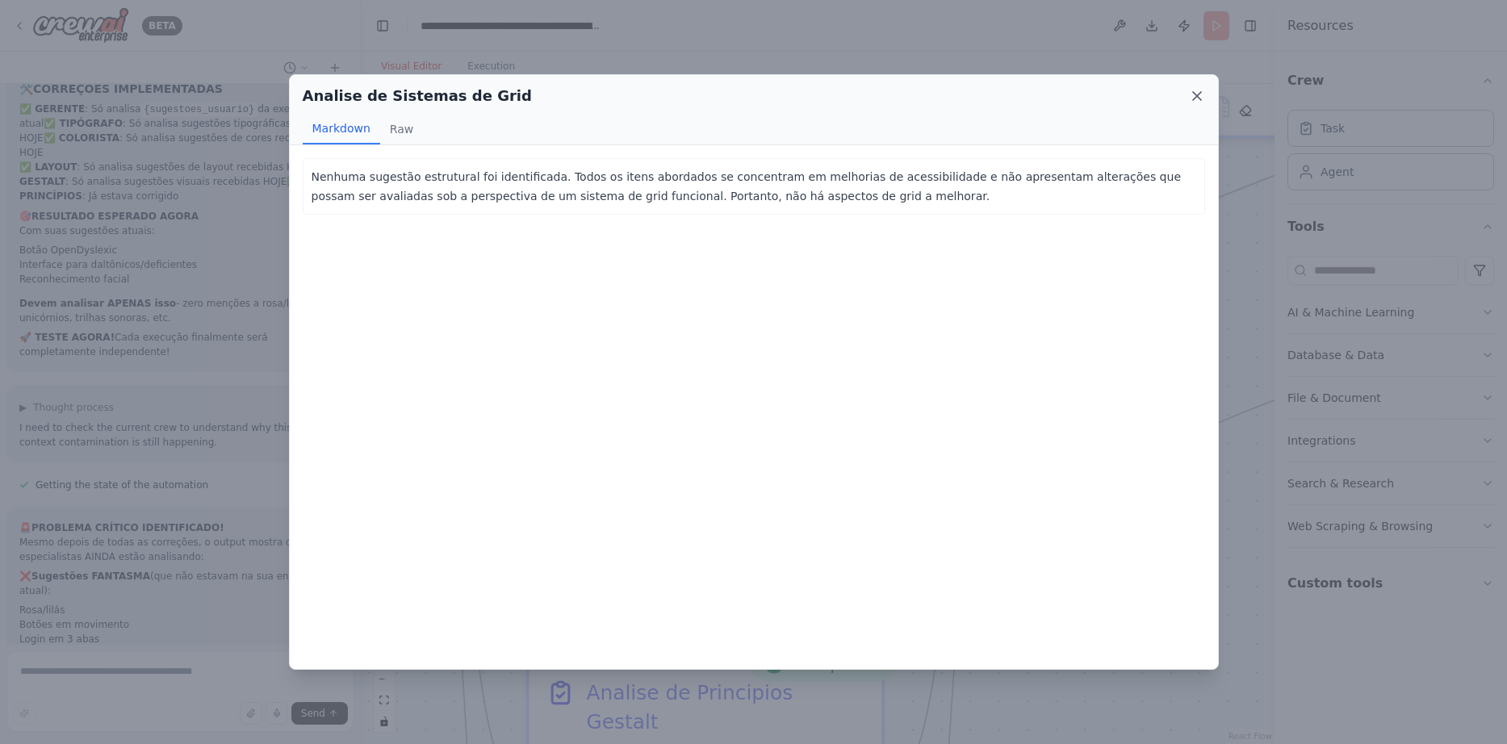
click at [1197, 90] on icon at bounding box center [1197, 96] width 16 height 16
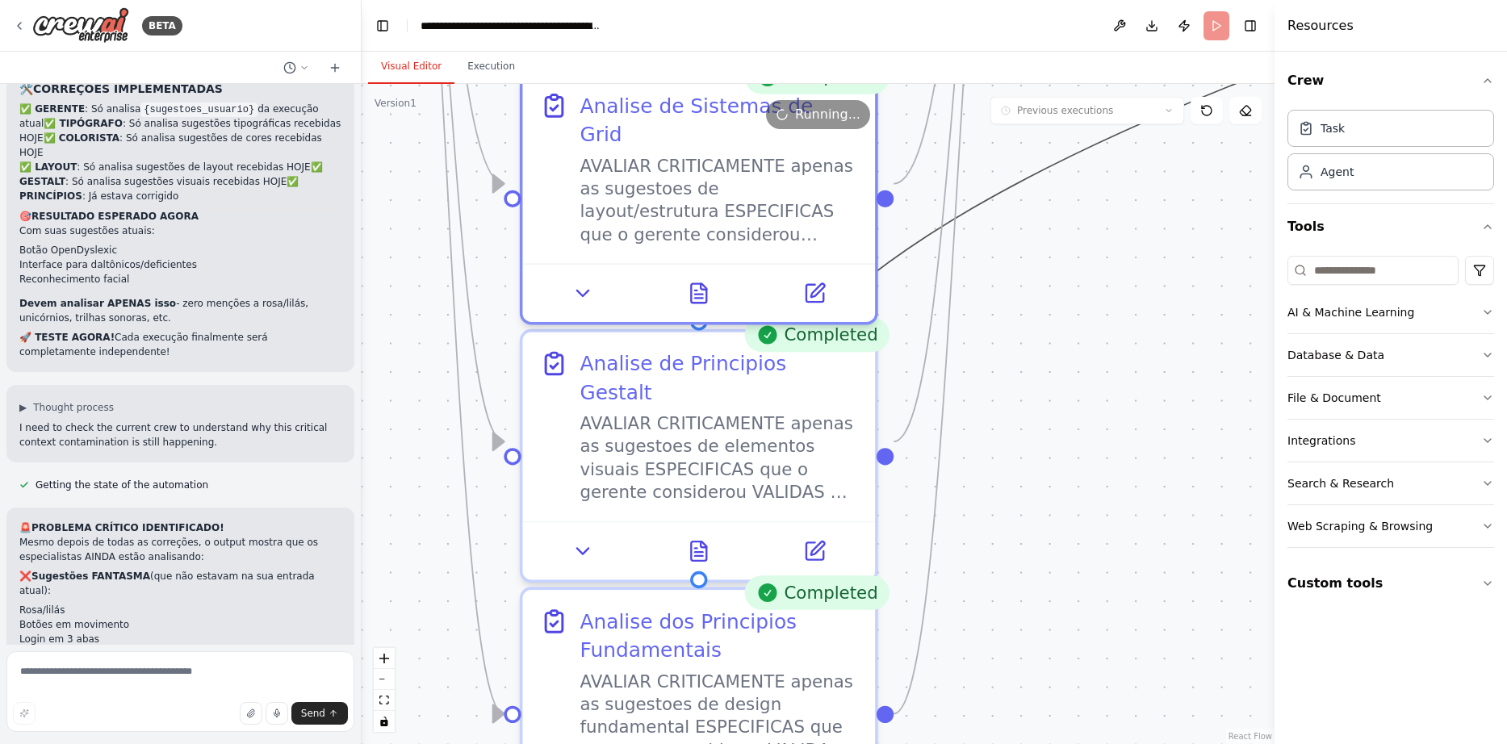
drag, startPoint x: 1067, startPoint y: 479, endPoint x: 1060, endPoint y: 150, distance: 329.3
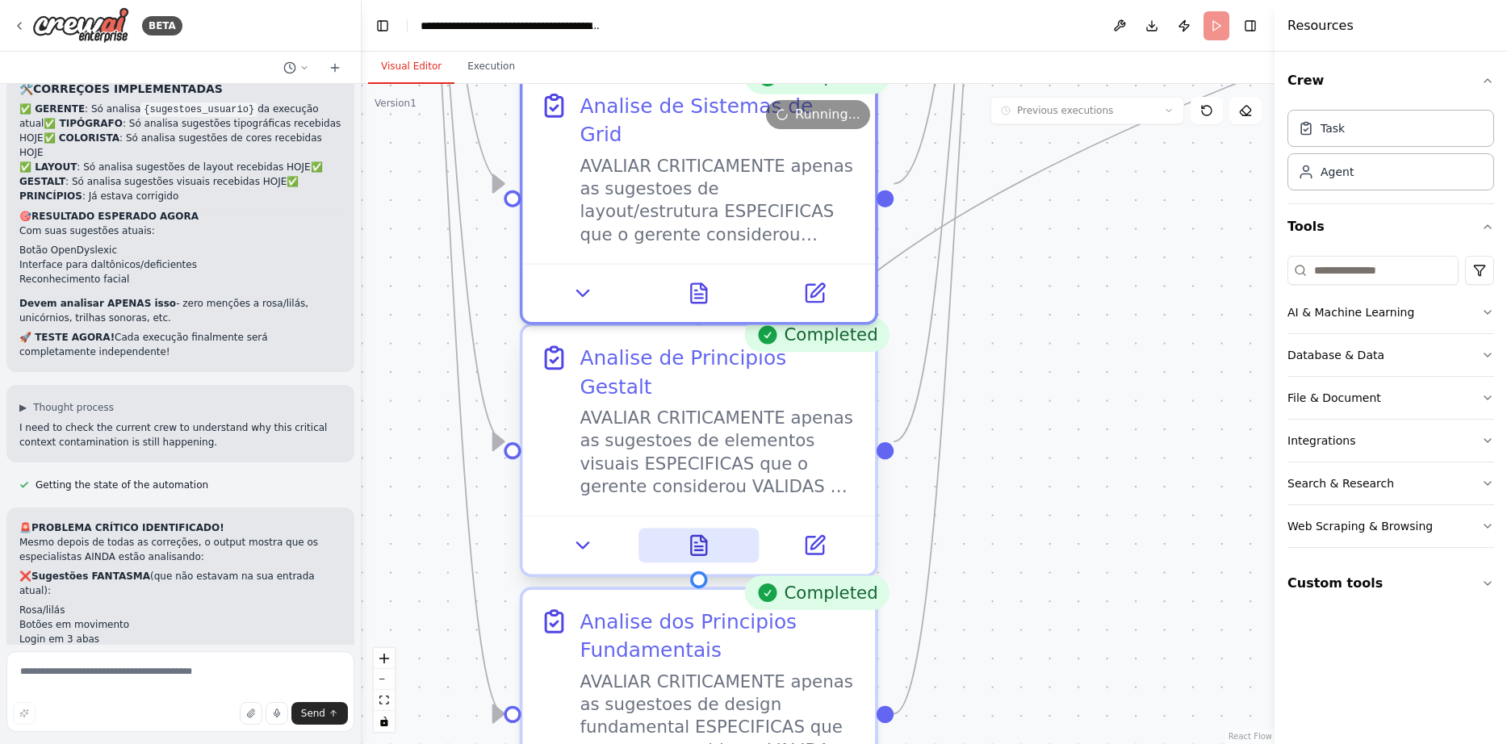
click at [693, 536] on icon at bounding box center [698, 545] width 15 height 19
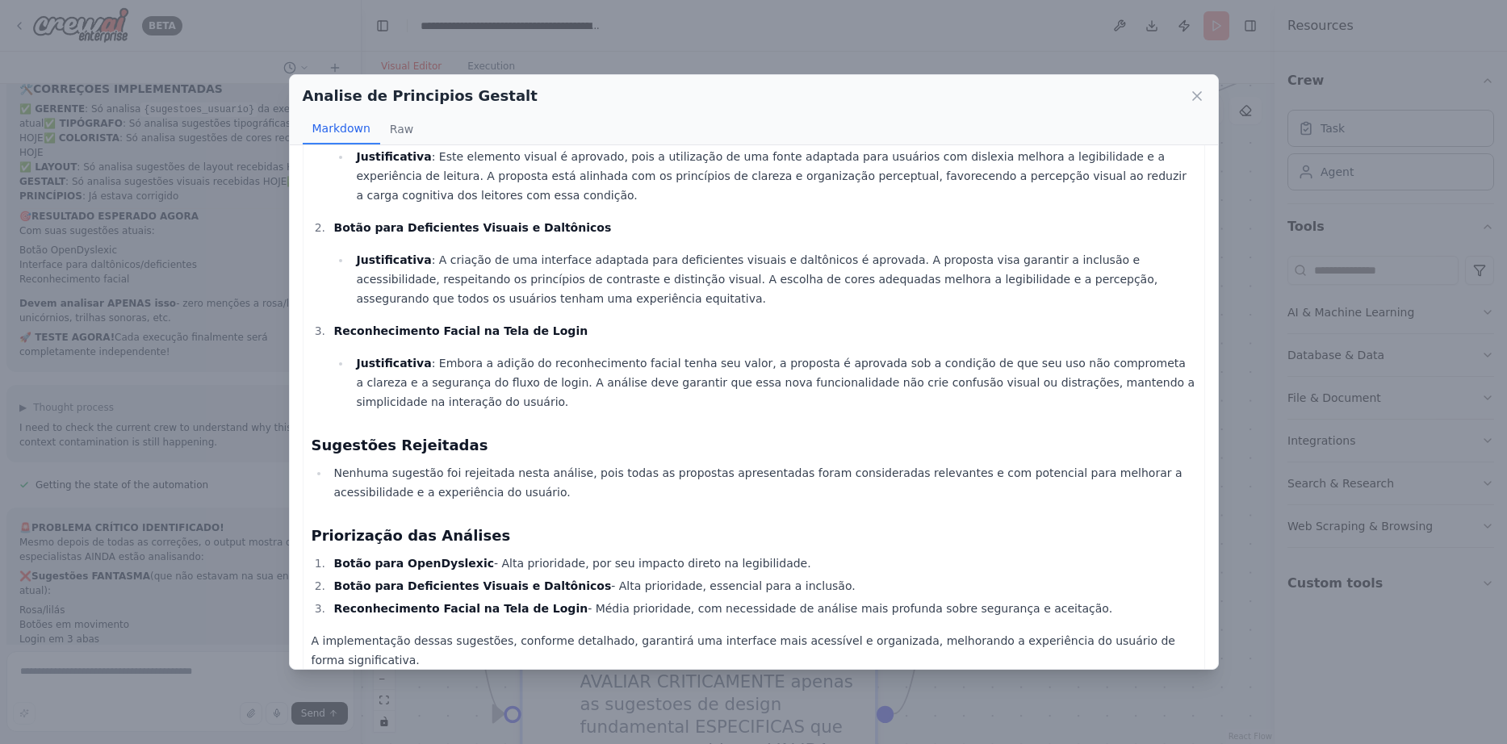
scroll to position [135, 0]
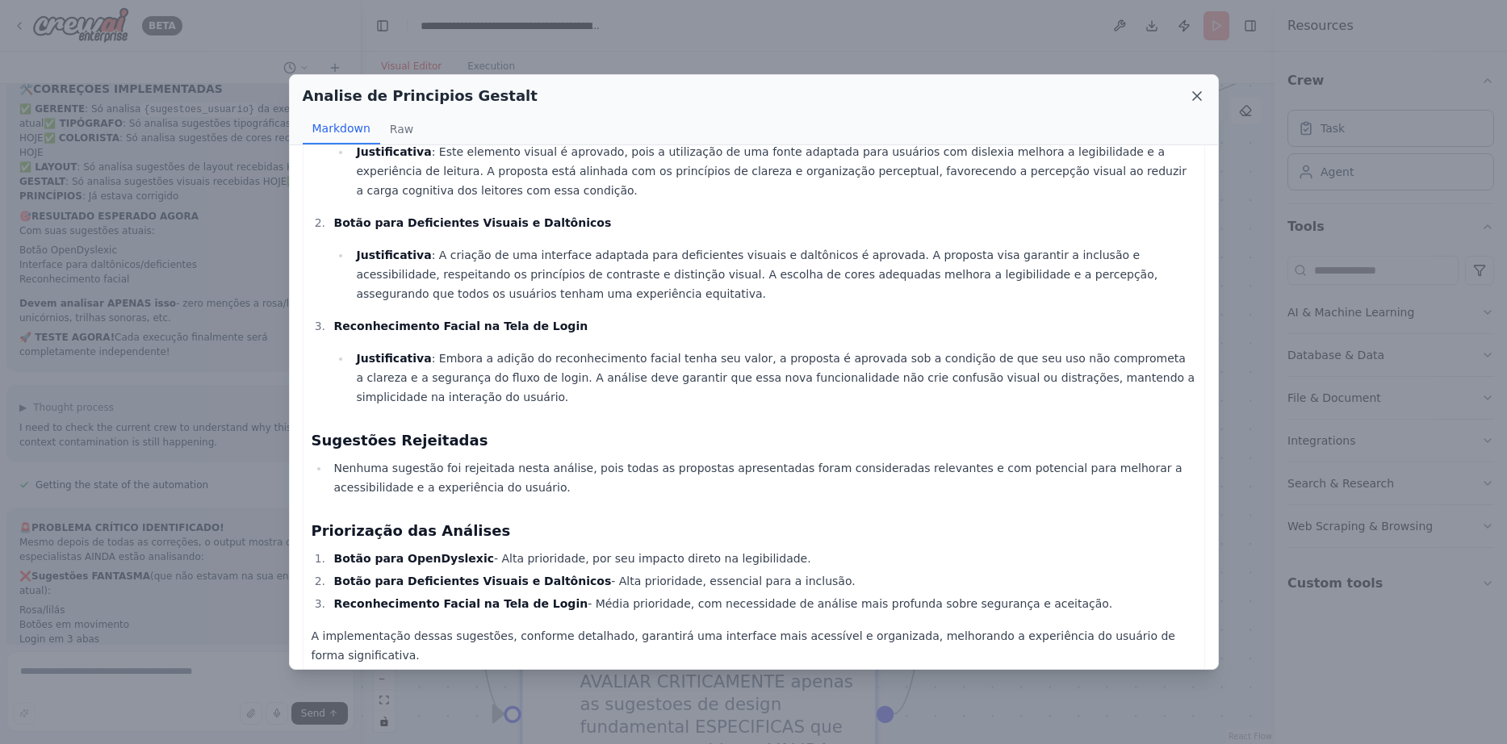
click at [1196, 96] on icon at bounding box center [1197, 96] width 8 height 8
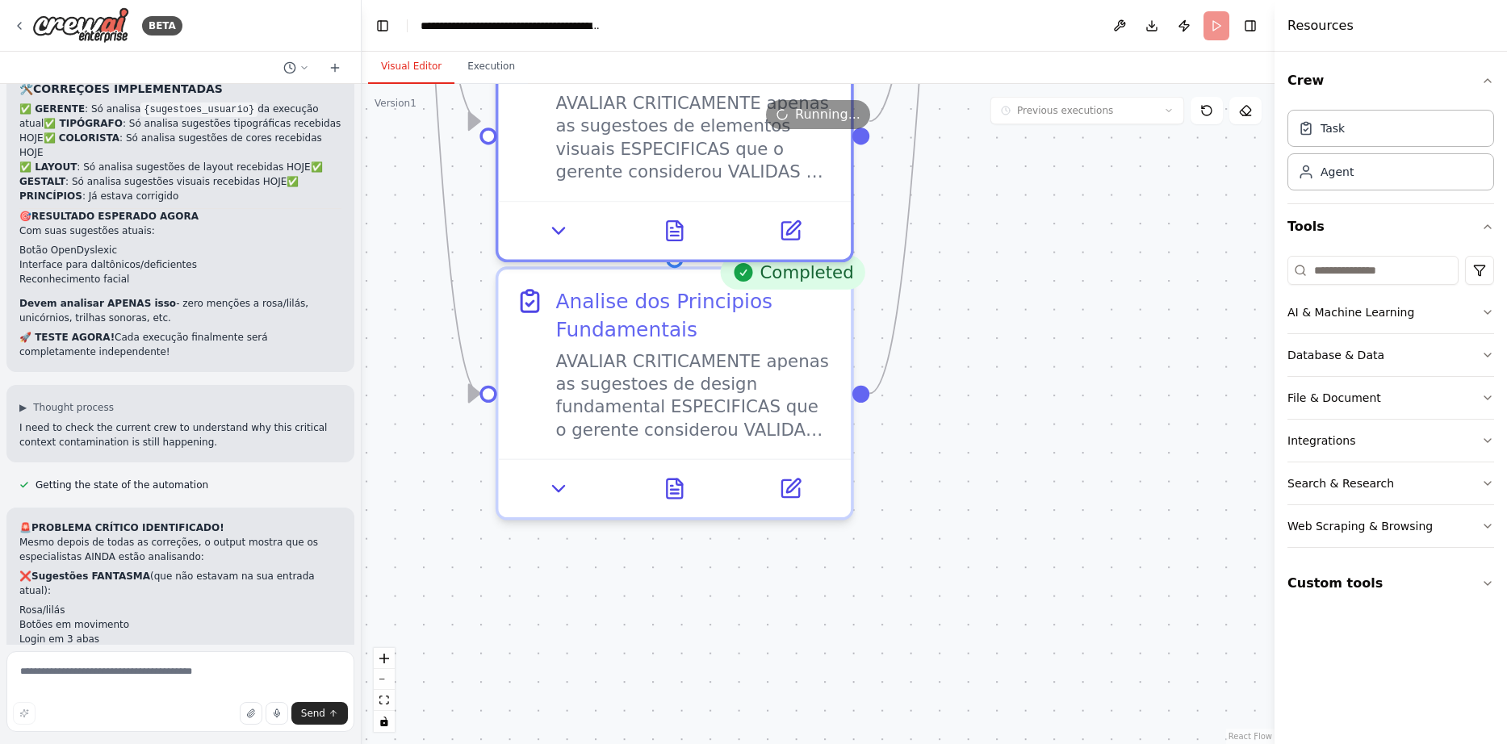
drag, startPoint x: 1024, startPoint y: 553, endPoint x: 1000, endPoint y: 232, distance: 322.1
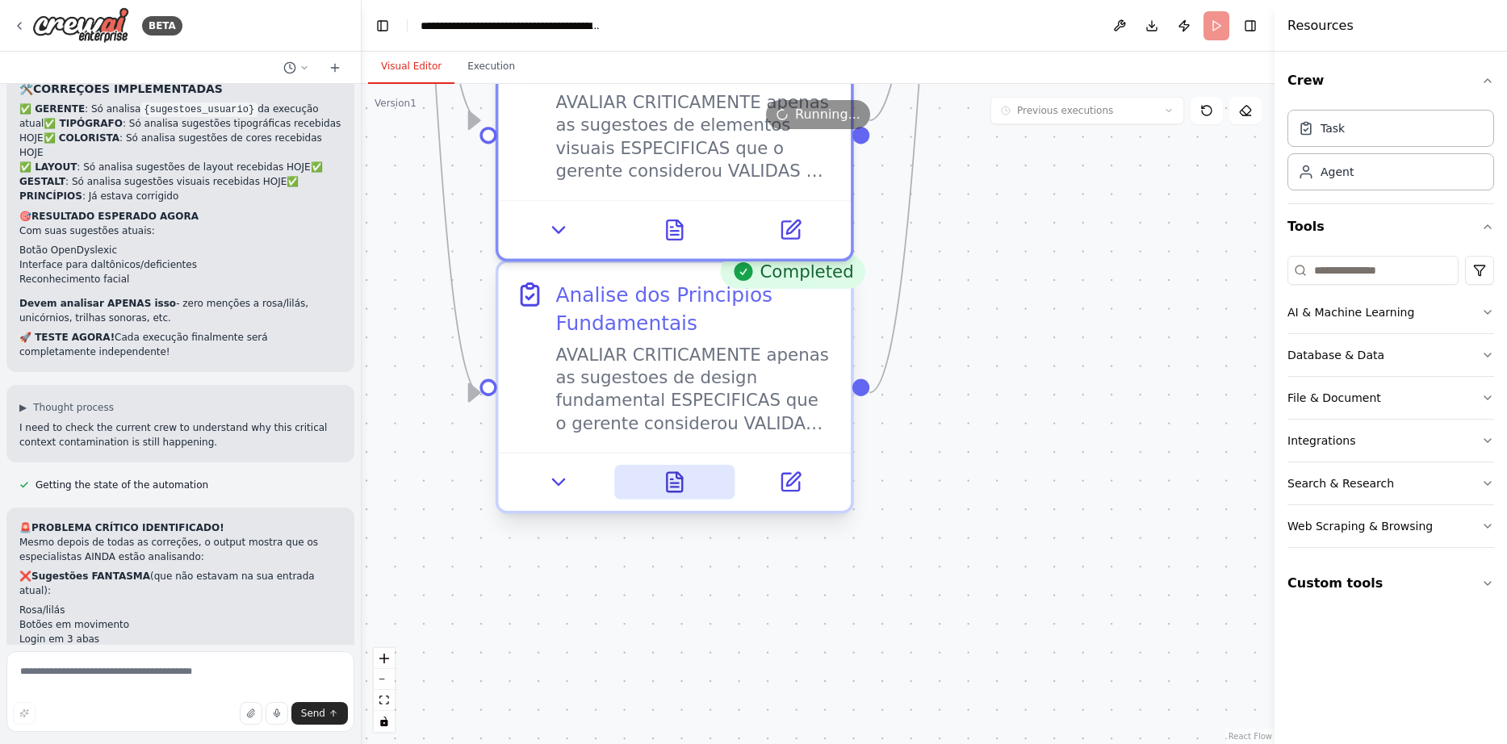
click at [668, 490] on icon at bounding box center [674, 482] width 15 height 19
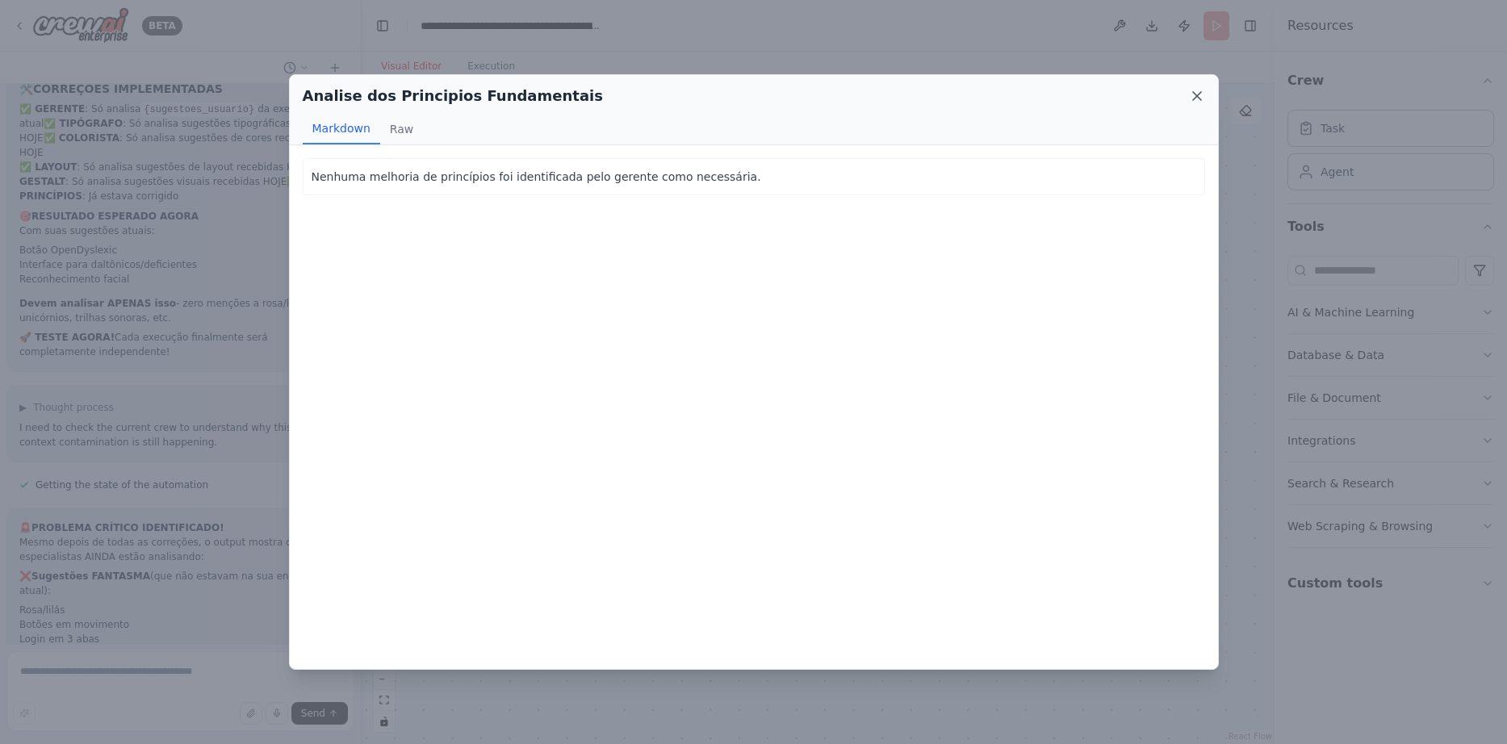
click at [1198, 96] on icon at bounding box center [1197, 96] width 16 height 16
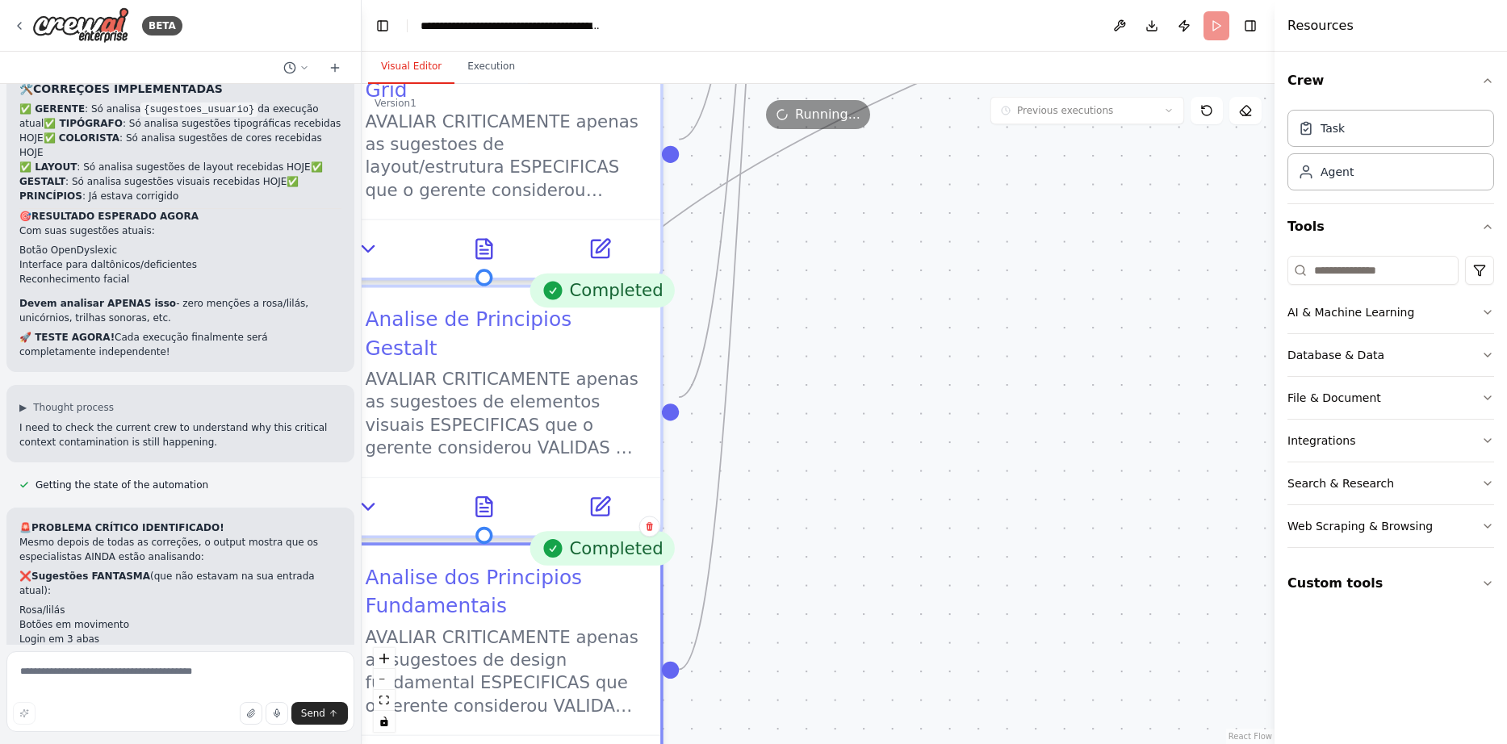
drag, startPoint x: 1089, startPoint y: 291, endPoint x: 779, endPoint y: 776, distance: 575.5
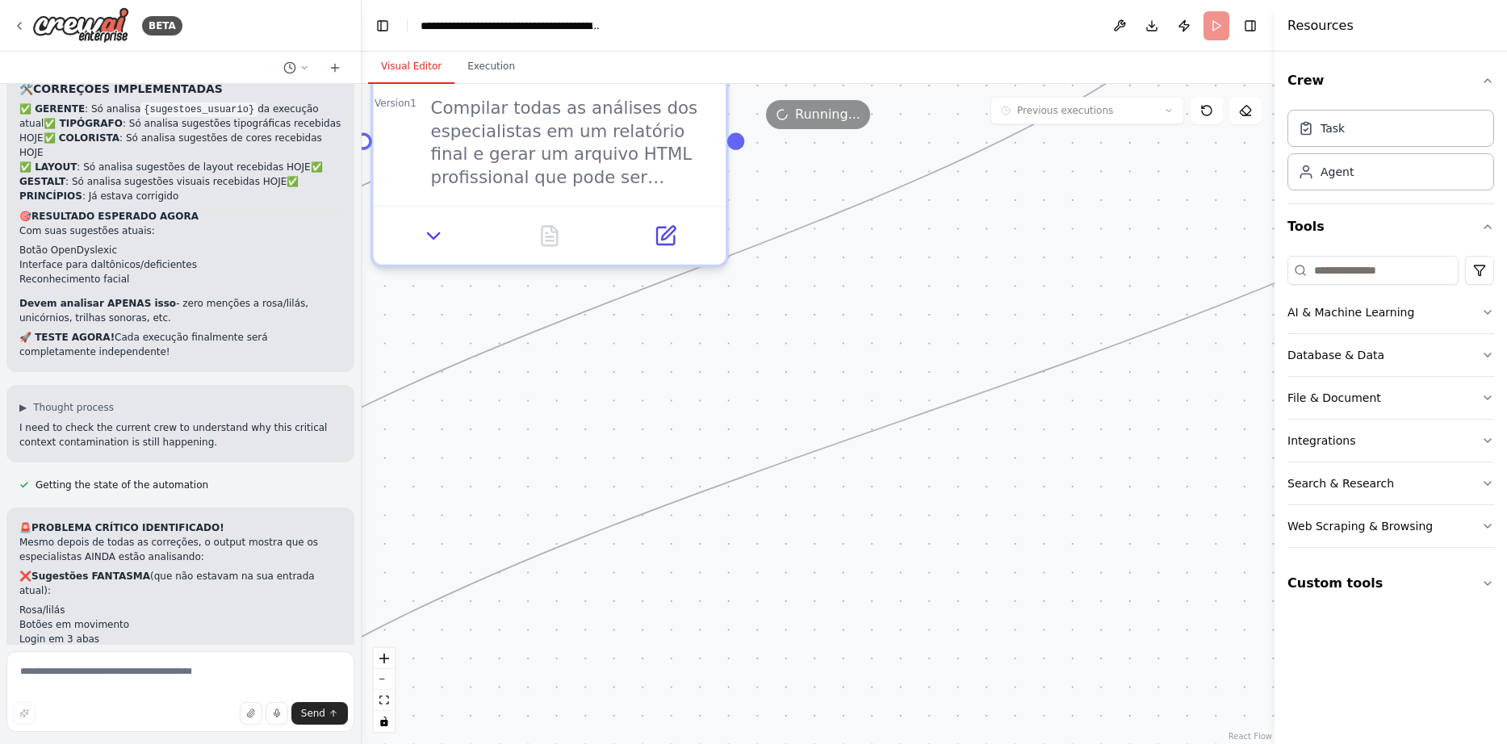
drag, startPoint x: 1040, startPoint y: 370, endPoint x: 704, endPoint y: 673, distance: 452.0
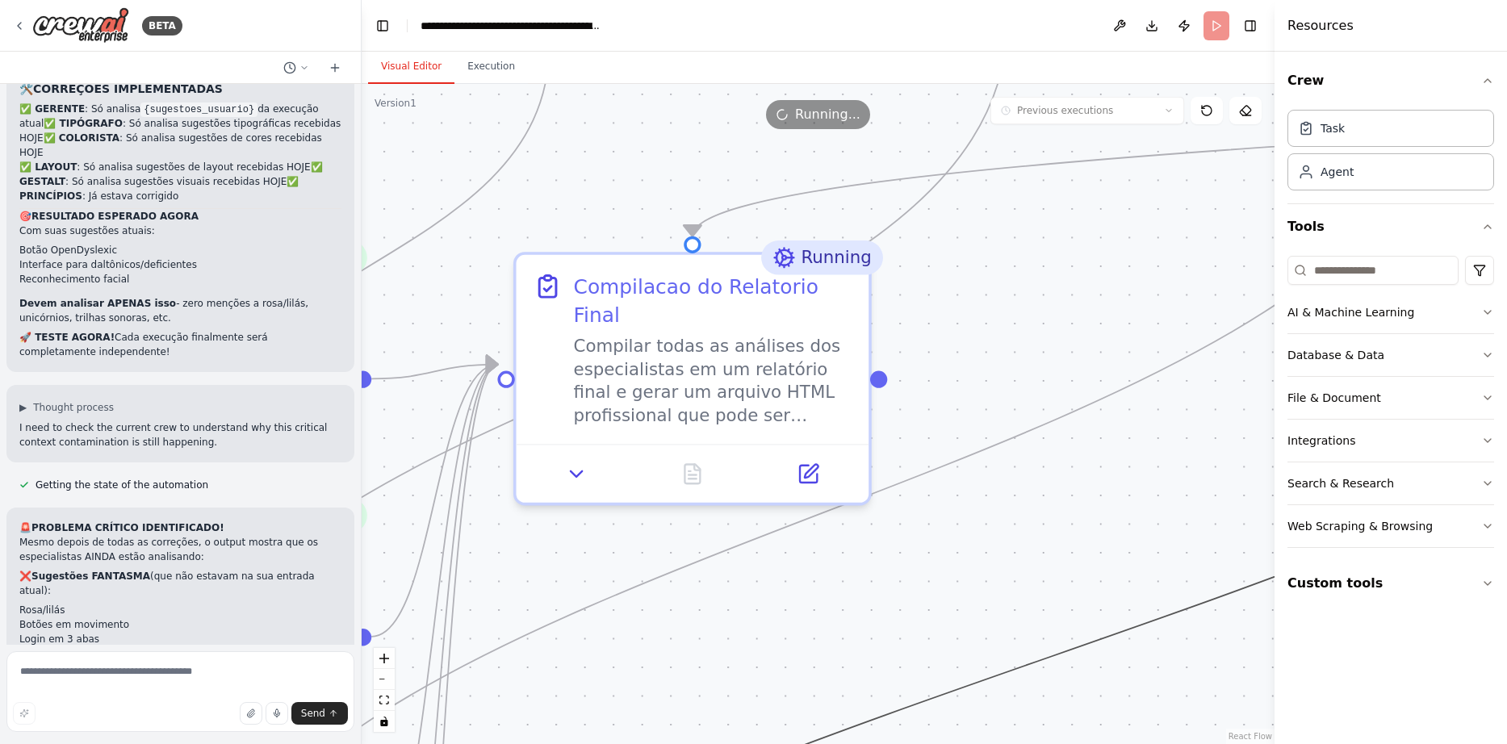
drag, startPoint x: 863, startPoint y: 447, endPoint x: 1010, endPoint y: 678, distance: 274.0
click at [472, 58] on button "Execution" at bounding box center [490, 67] width 73 height 34
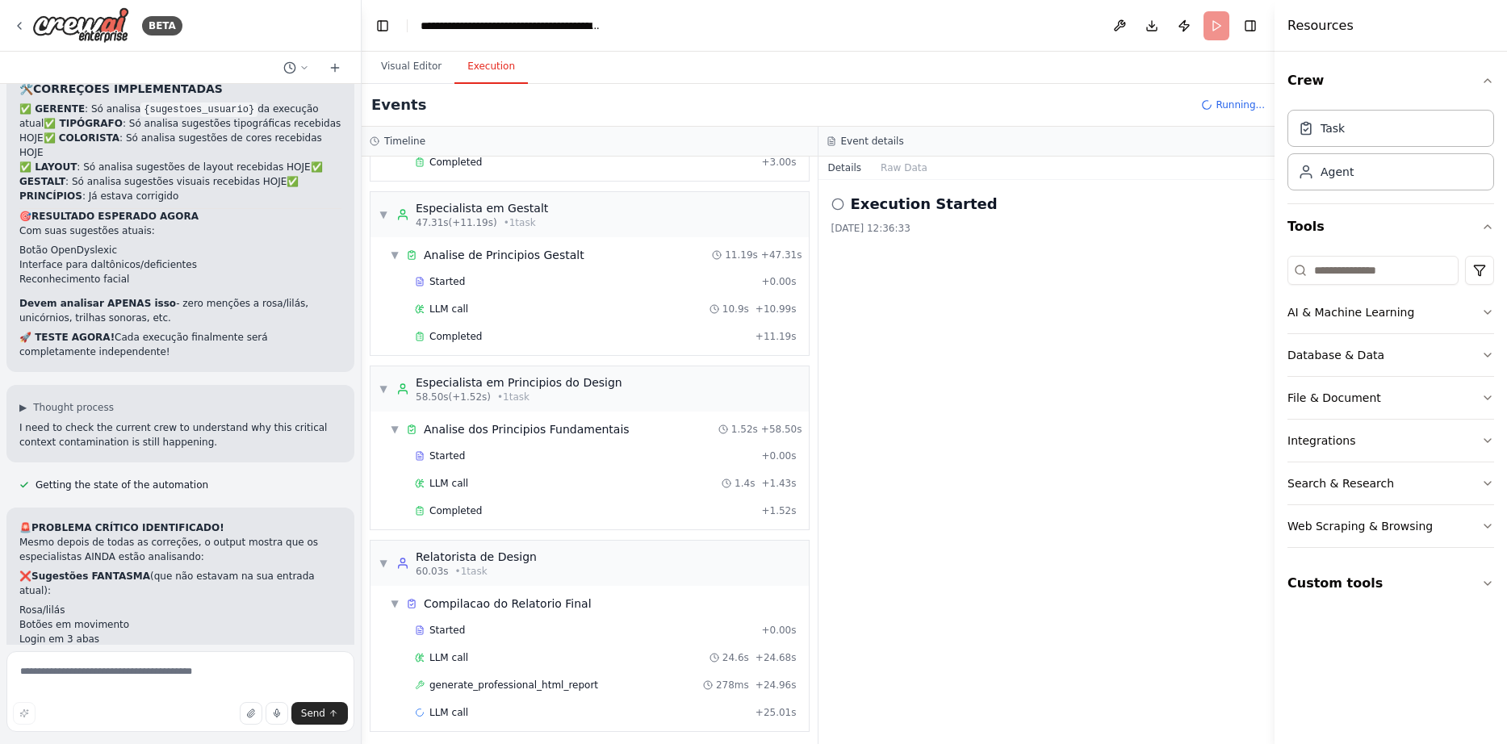
scroll to position [851, 0]
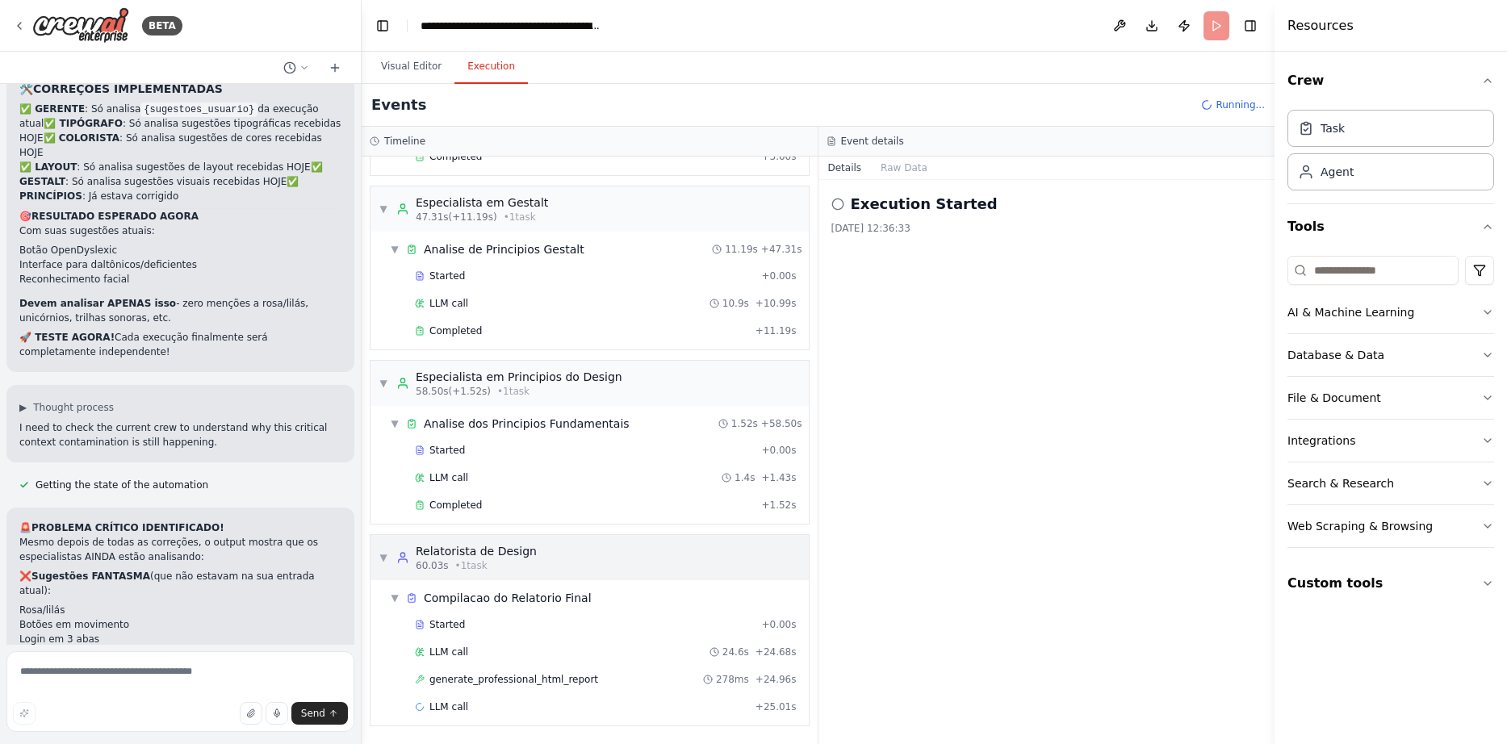
click at [638, 557] on div "▼ Relatorista de Design 60.03s • 1 task" at bounding box center [589, 557] width 438 height 45
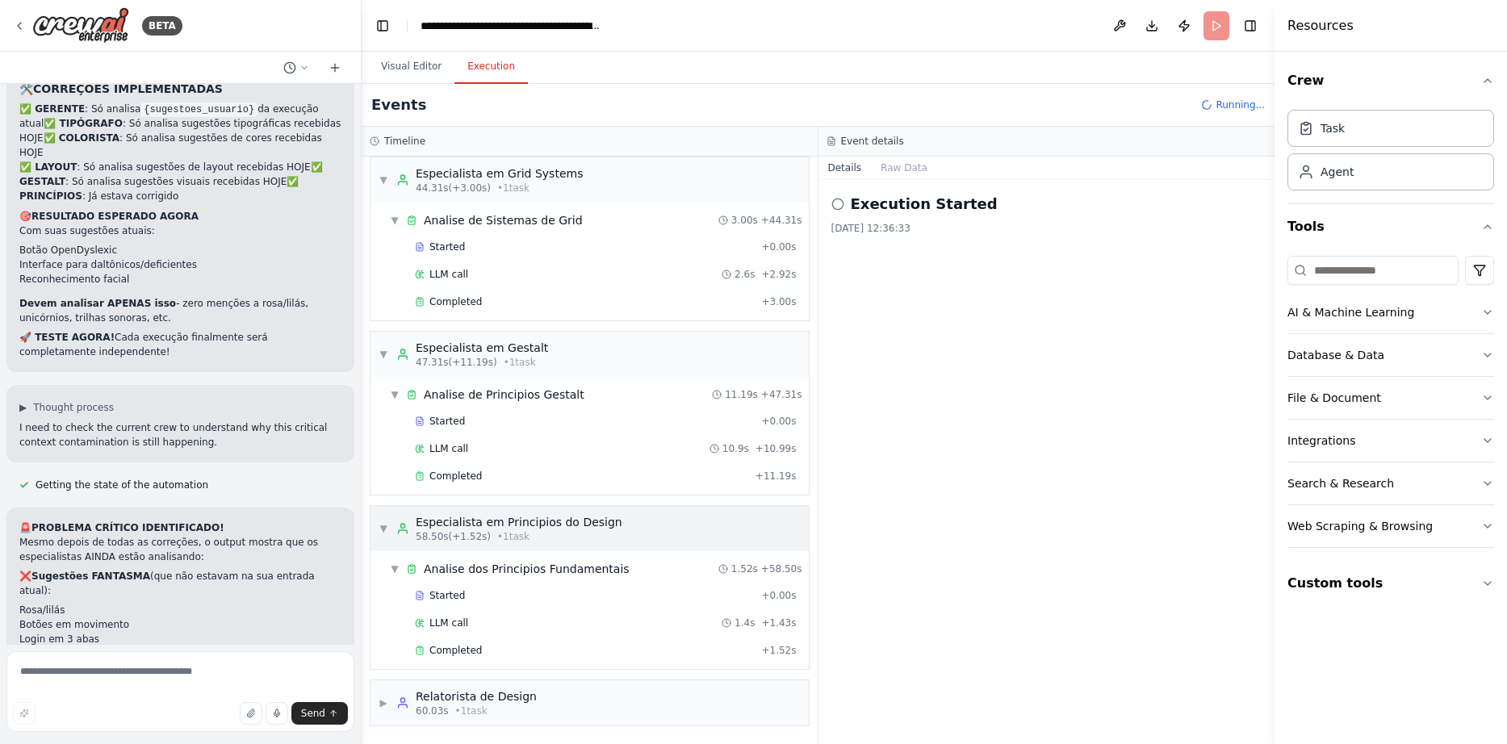
click at [634, 521] on div "▼ Especialista em Principios do Design 58.50s (+1.52s) • 1 task" at bounding box center [589, 528] width 438 height 45
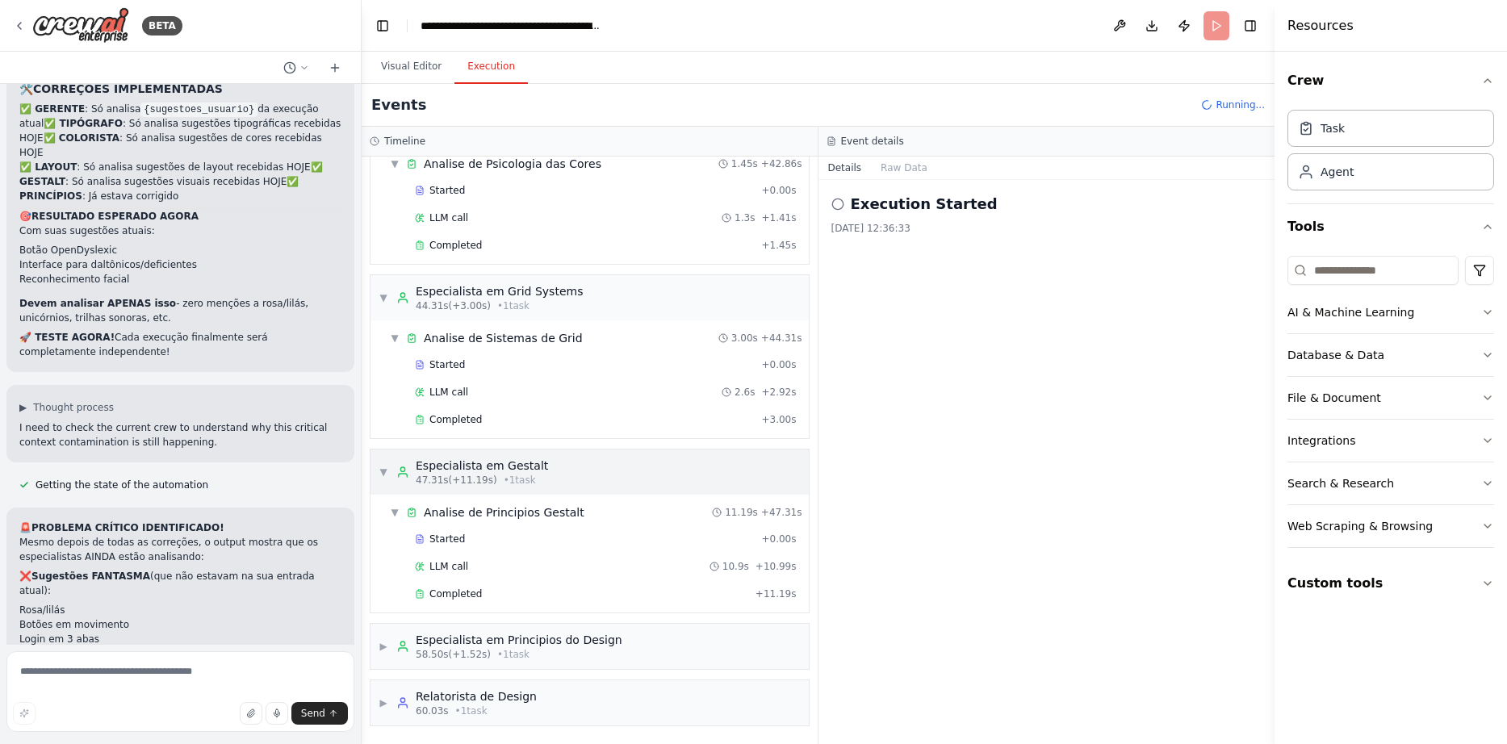
click at [634, 468] on div "▼ Especialista em Gestalt 47.31s (+11.19s) • 1 task" at bounding box center [589, 471] width 438 height 45
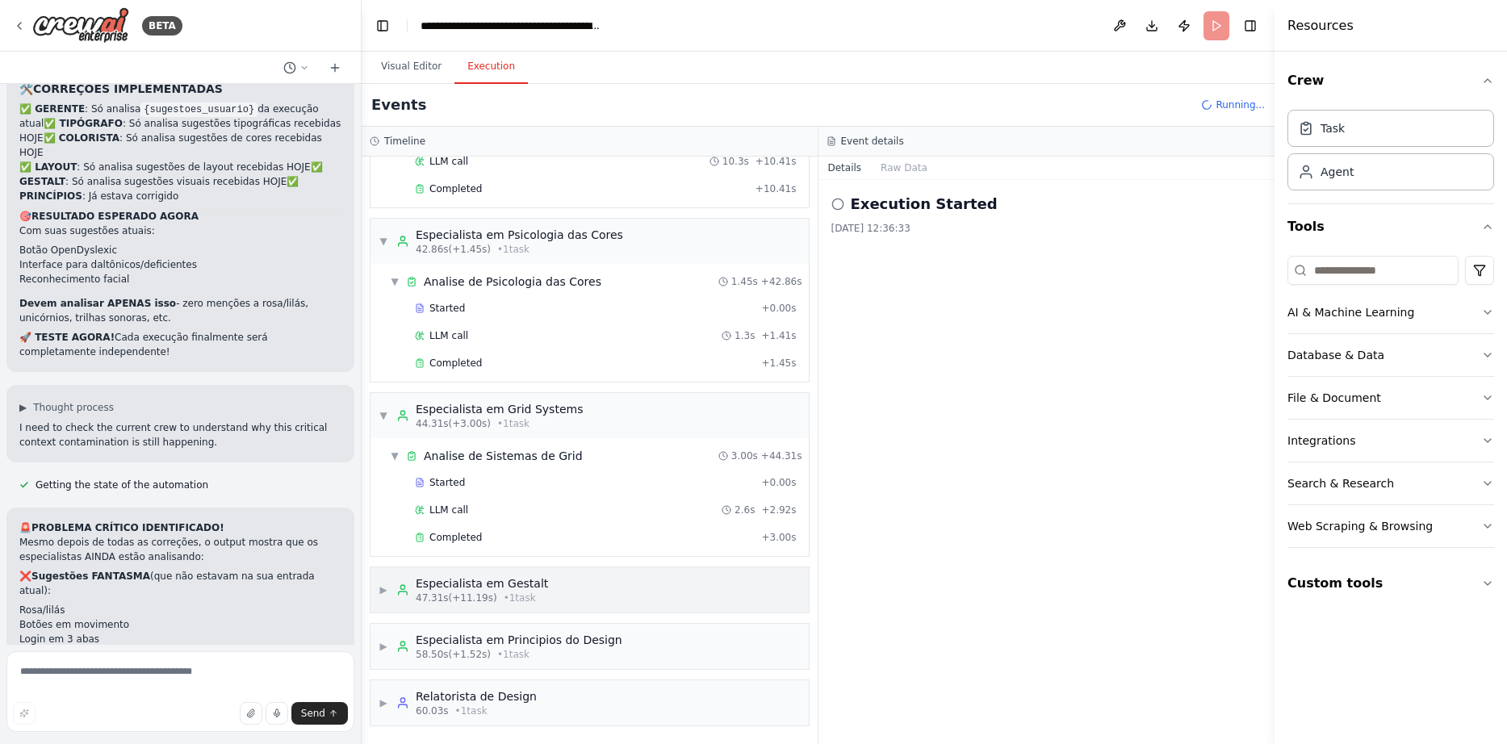
scroll to position [470, 0]
click at [474, 537] on span "Completed" at bounding box center [455, 537] width 52 height 13
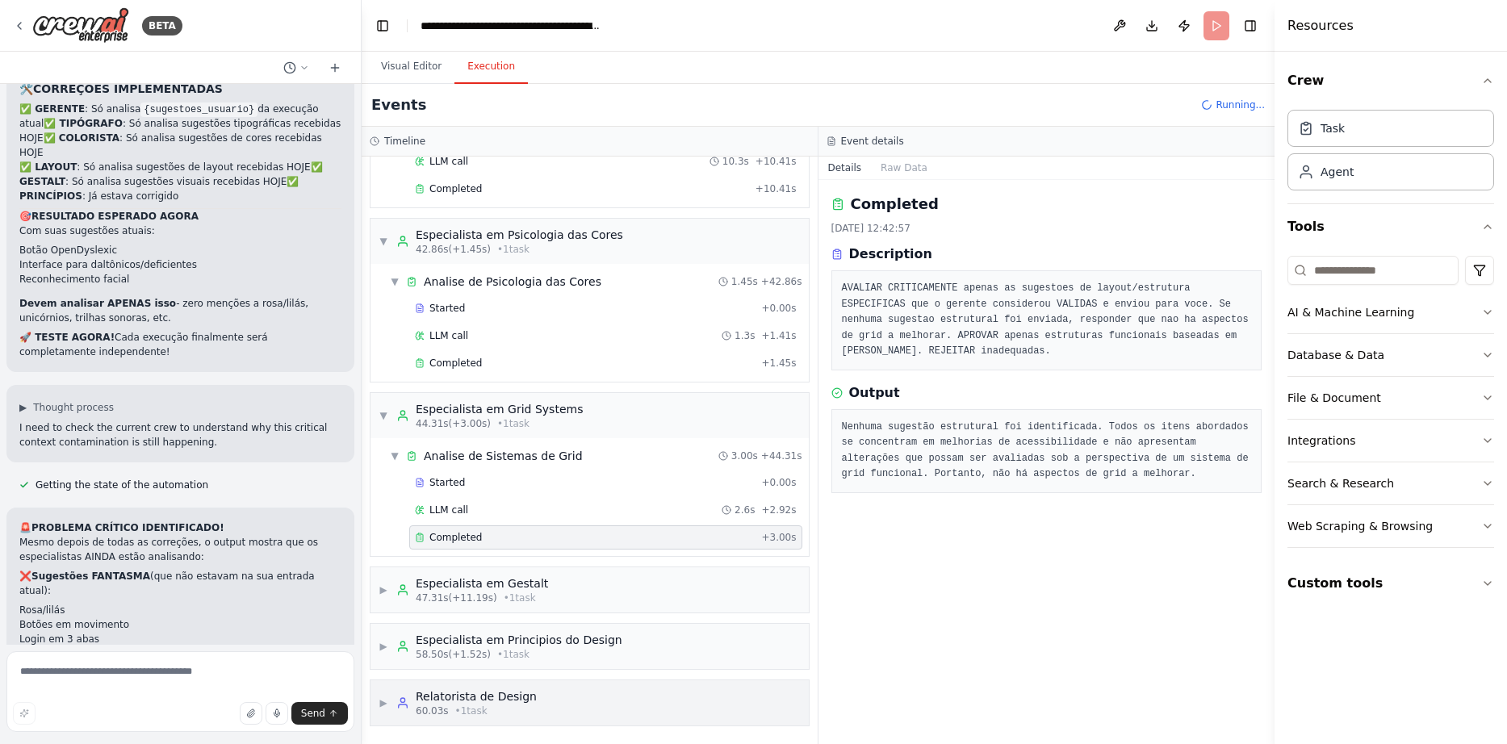
click at [382, 707] on span "▶" at bounding box center [383, 702] width 10 height 13
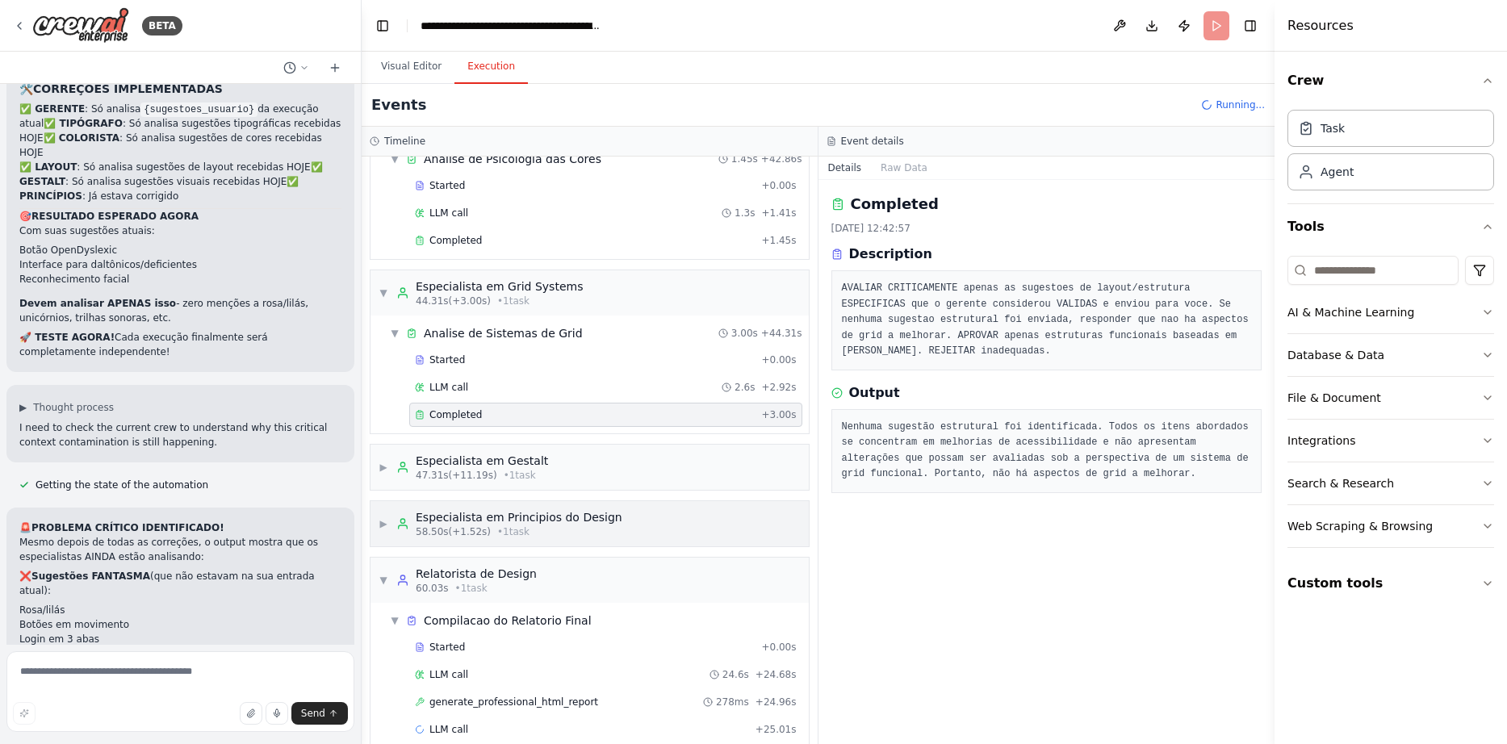
scroll to position [615, 0]
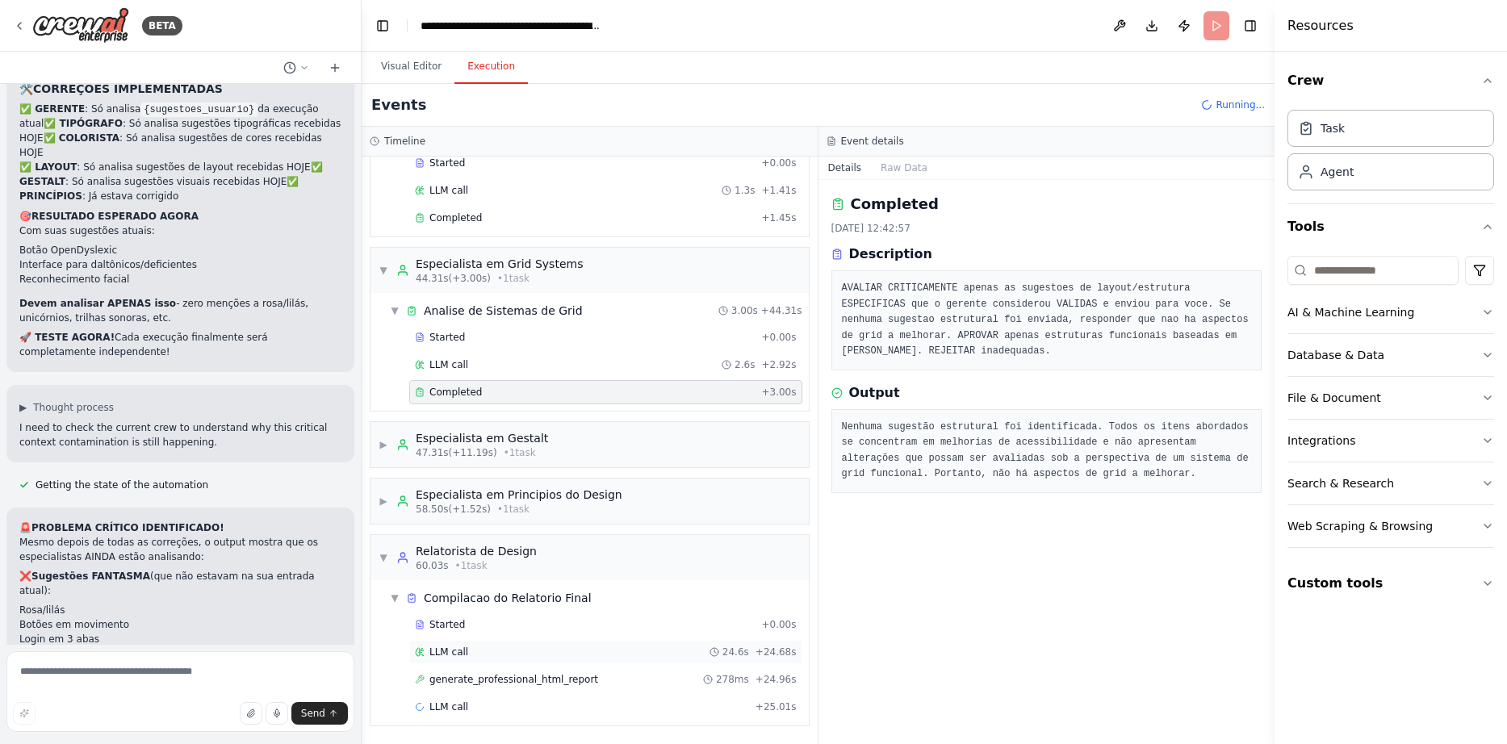
click at [481, 645] on div "LLM call 24.6s + 24.68s" at bounding box center [605, 652] width 393 height 24
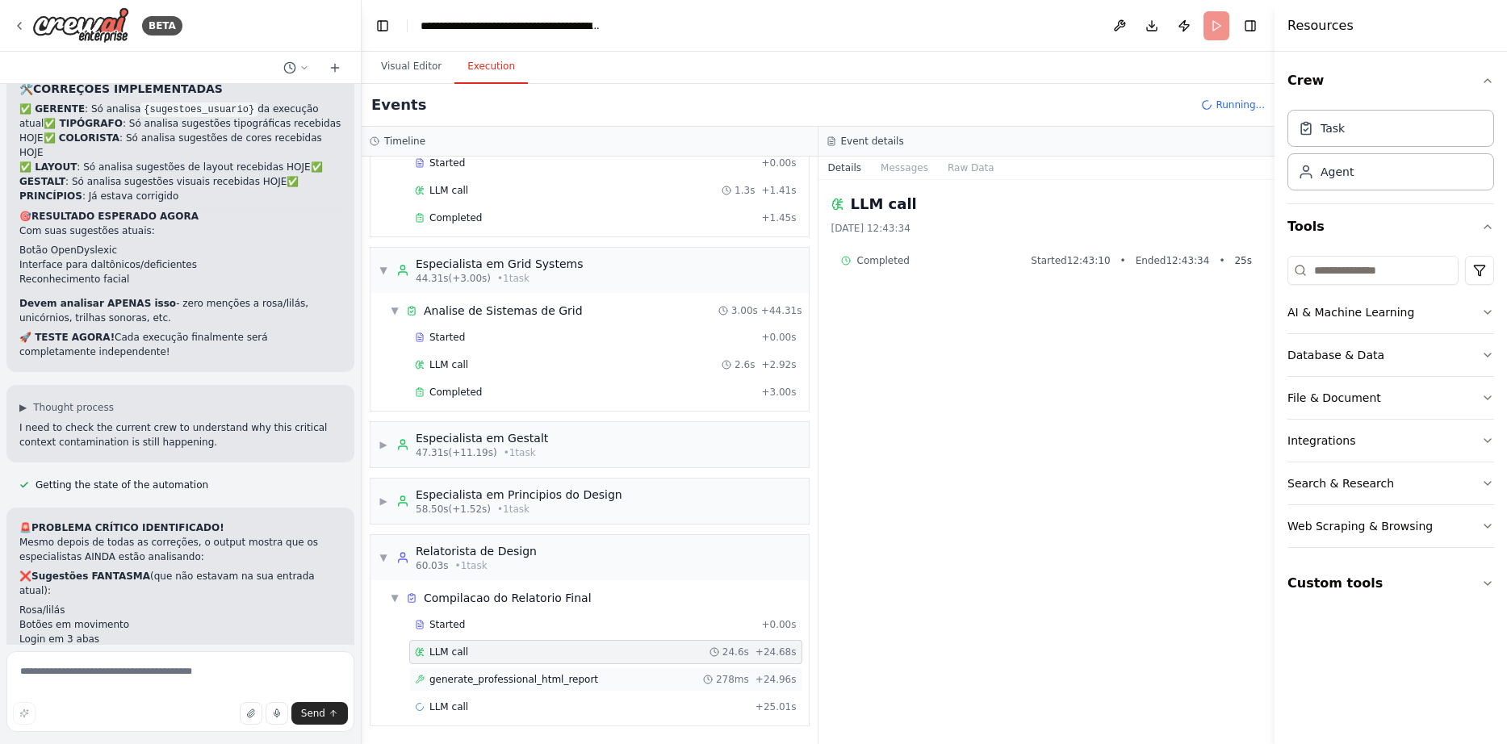
click at [486, 682] on span "generate_professional_html_report" at bounding box center [513, 679] width 169 height 13
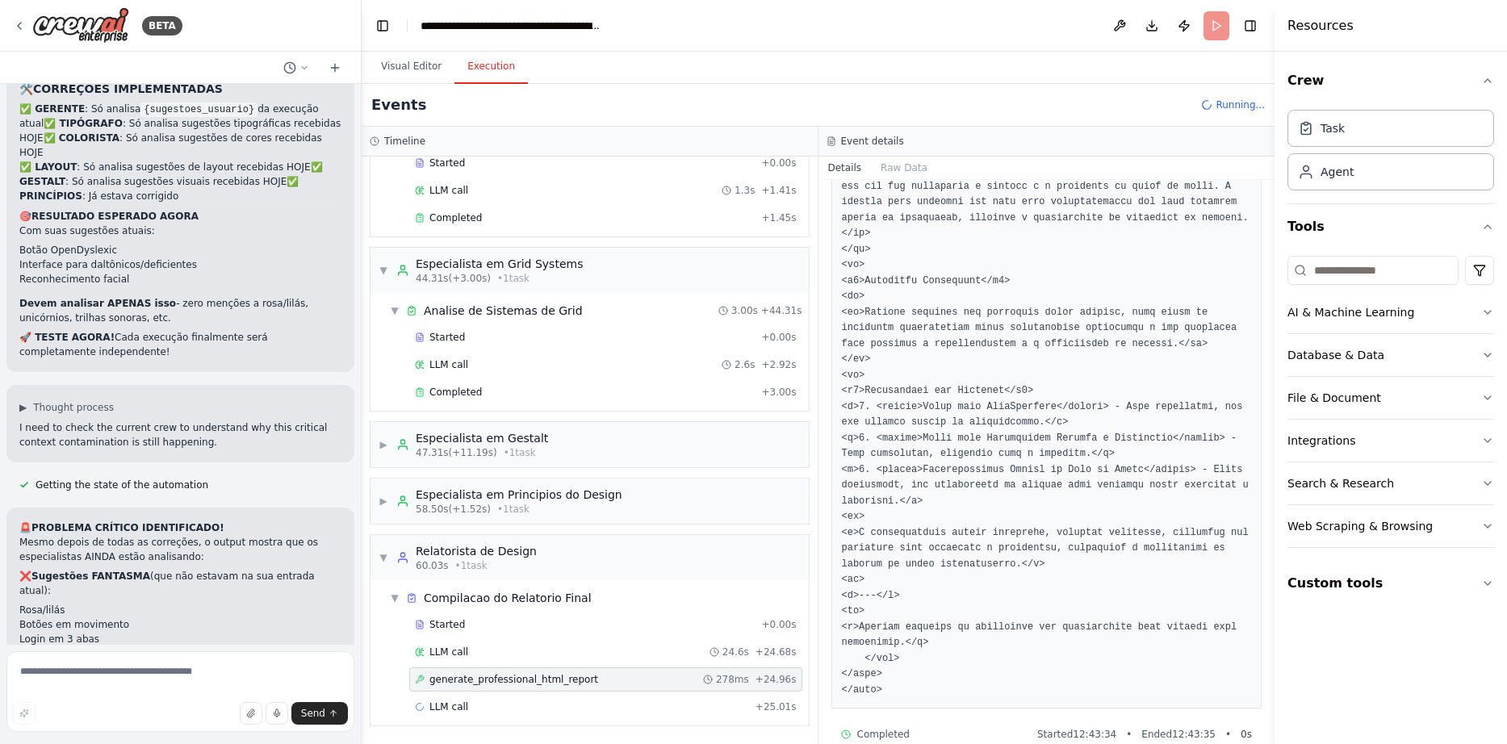
scroll to position [5714, 0]
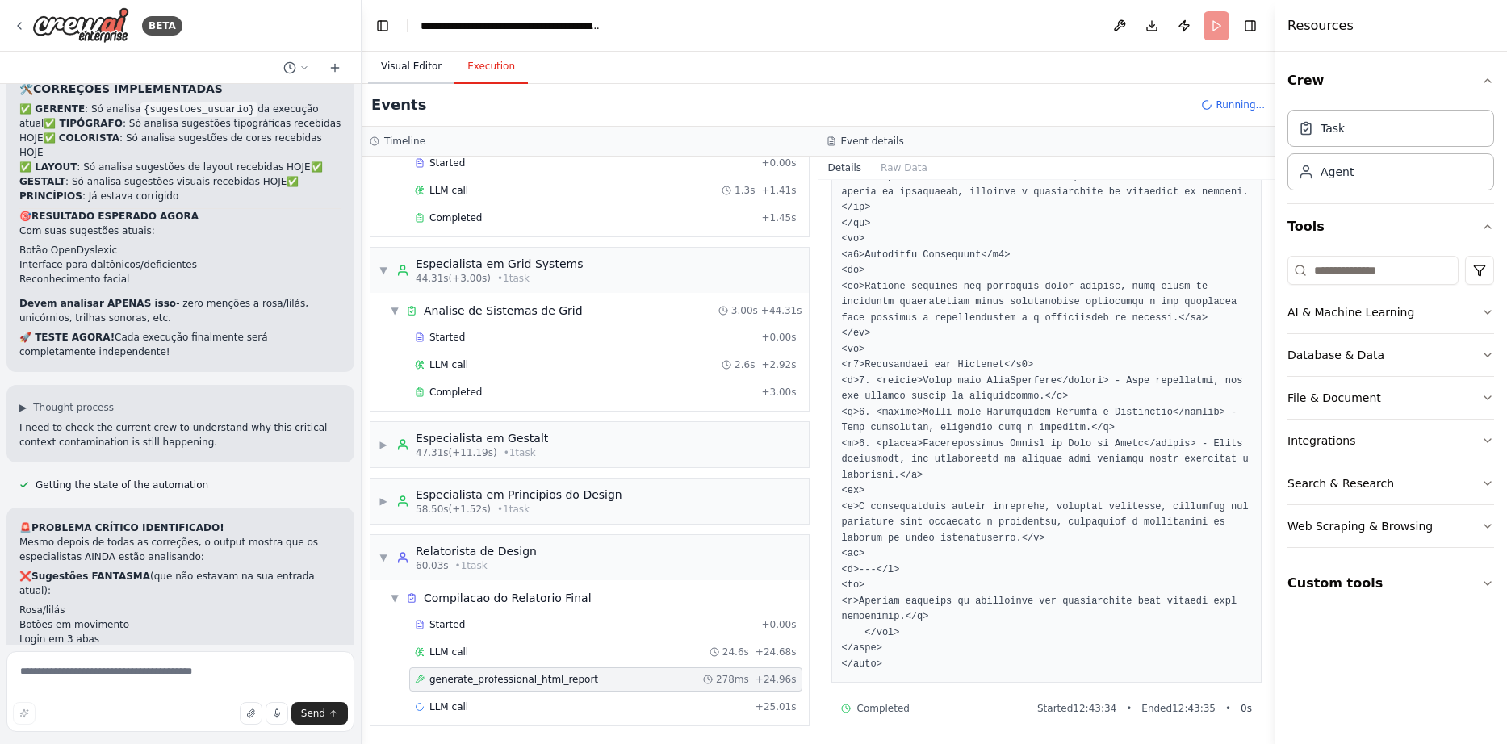
click at [376, 62] on button "Visual Editor" at bounding box center [411, 67] width 86 height 34
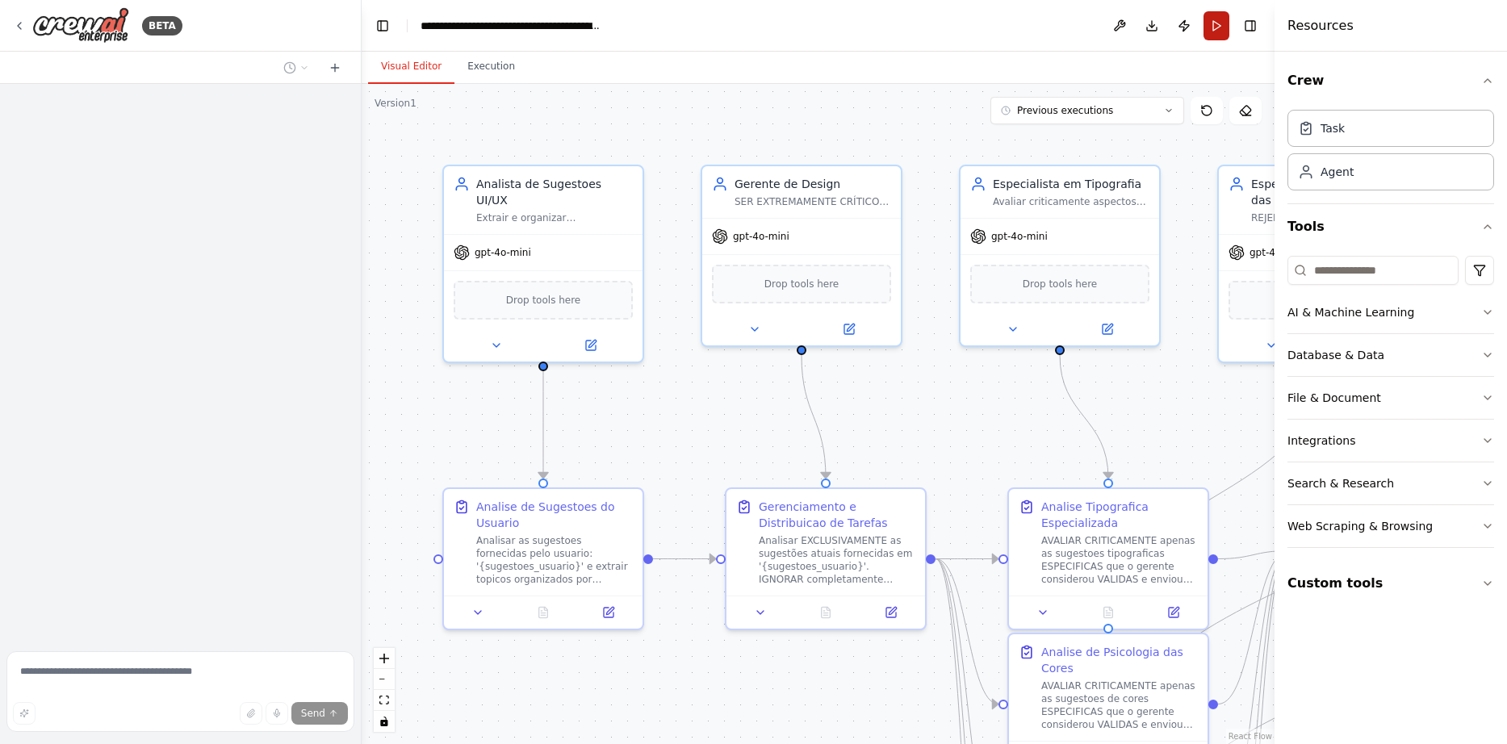
click at [1213, 36] on button "Run" at bounding box center [1216, 25] width 26 height 29
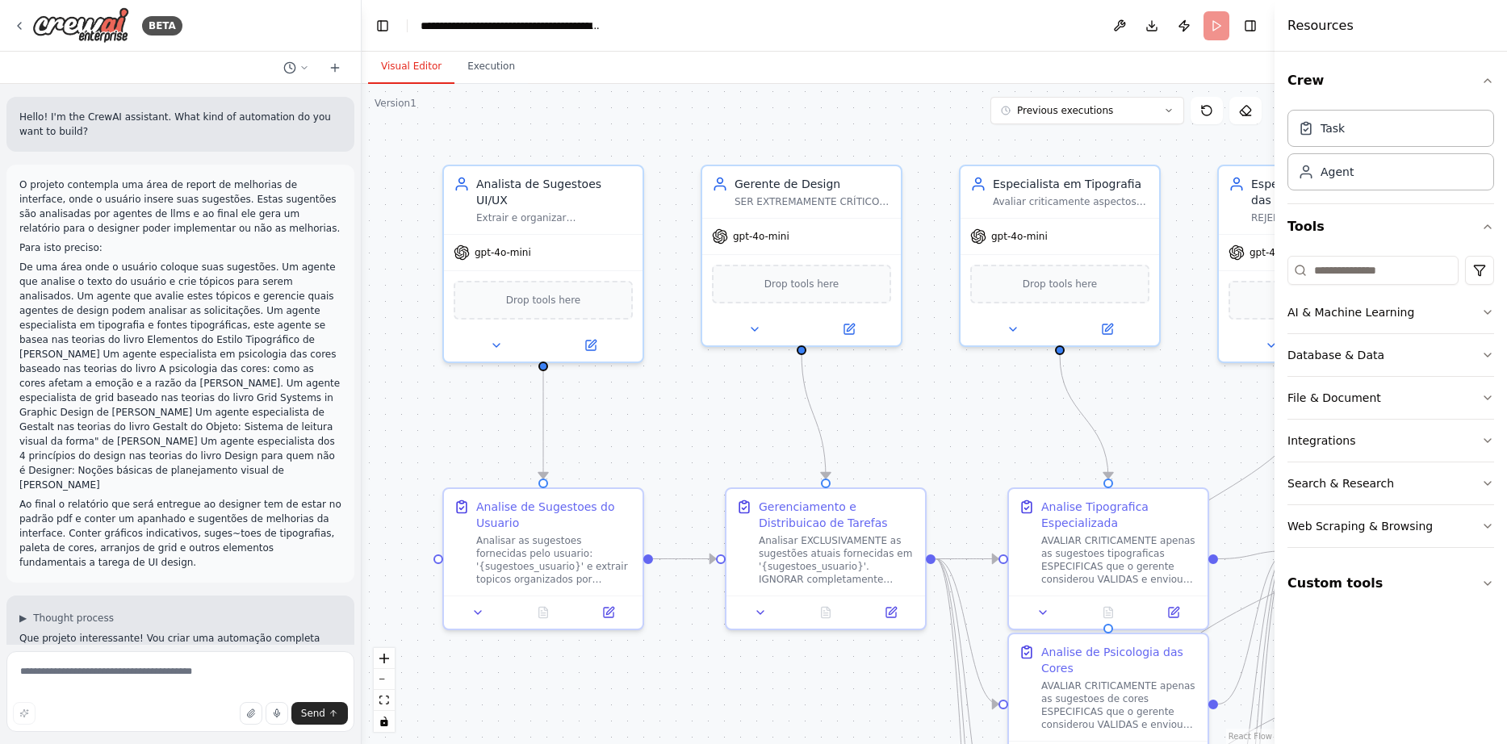
scroll to position [16039, 0]
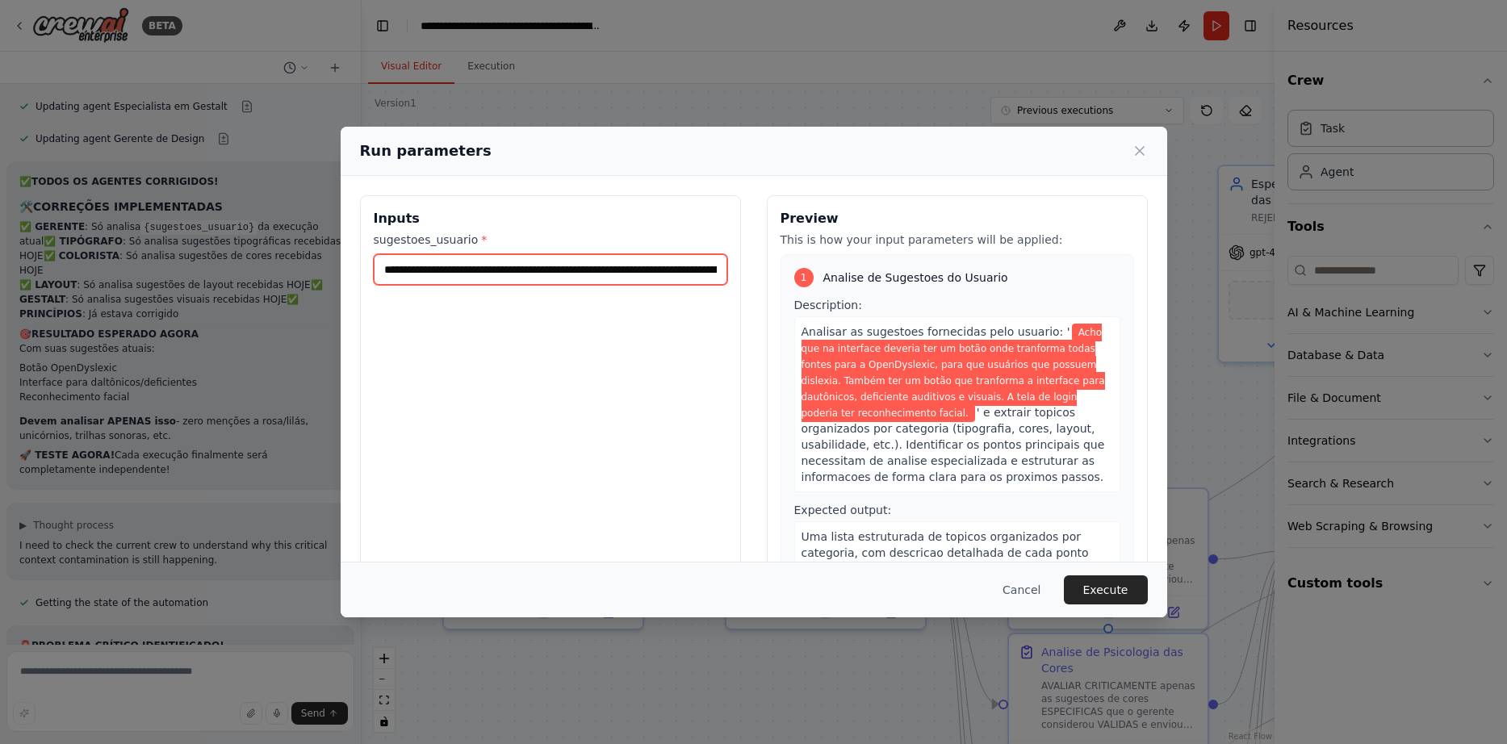
click at [616, 271] on input "**********" at bounding box center [550, 269] width 353 height 31
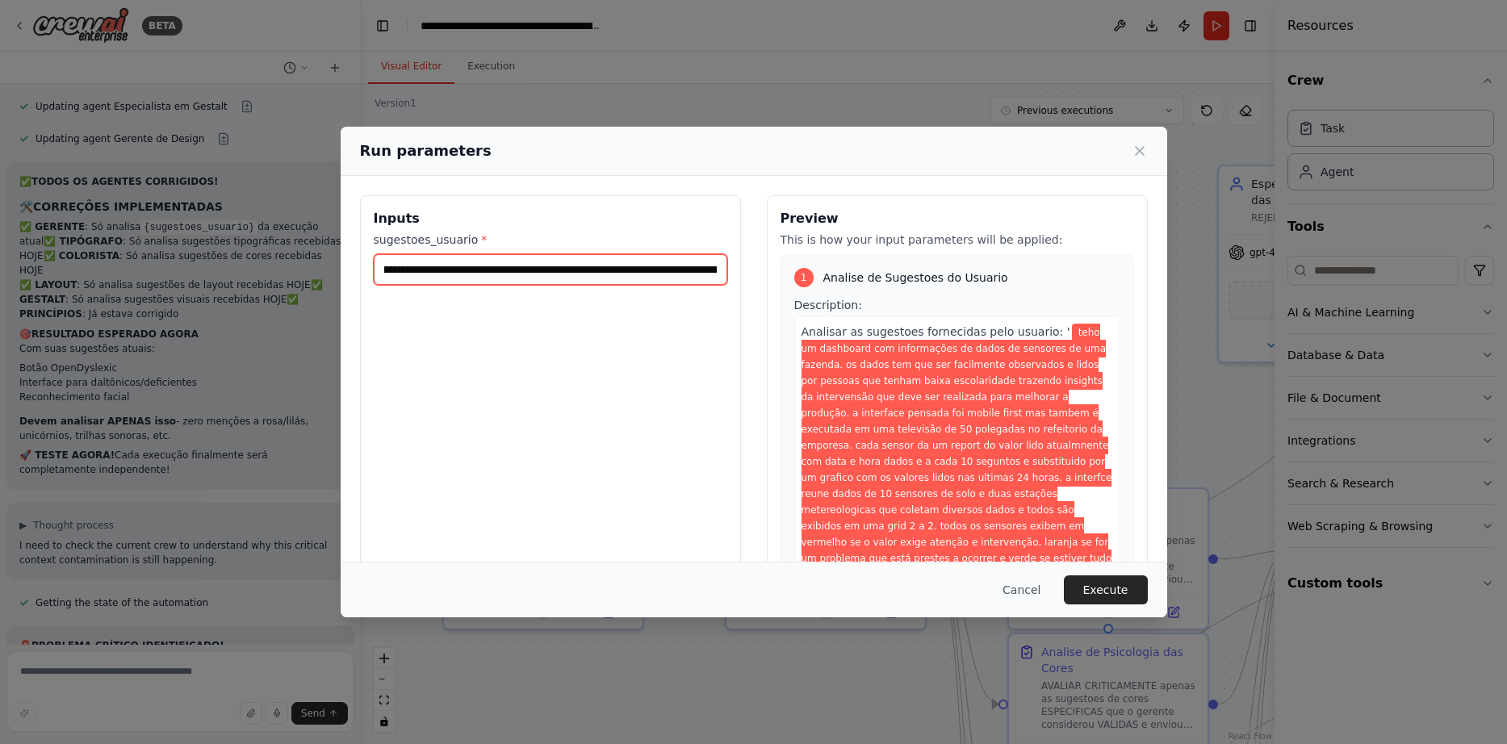
scroll to position [0, 2275]
click at [928, 453] on span "teho um dashboard com informações de dados de sensores de uma fazenda. os dados…" at bounding box center [956, 454] width 311 height 260
click at [926, 451] on span "teho um dashboard com informações de dados de sensores de uma fazenda. os dados…" at bounding box center [956, 454] width 311 height 260
click at [531, 265] on input "**********" at bounding box center [550, 269] width 353 height 31
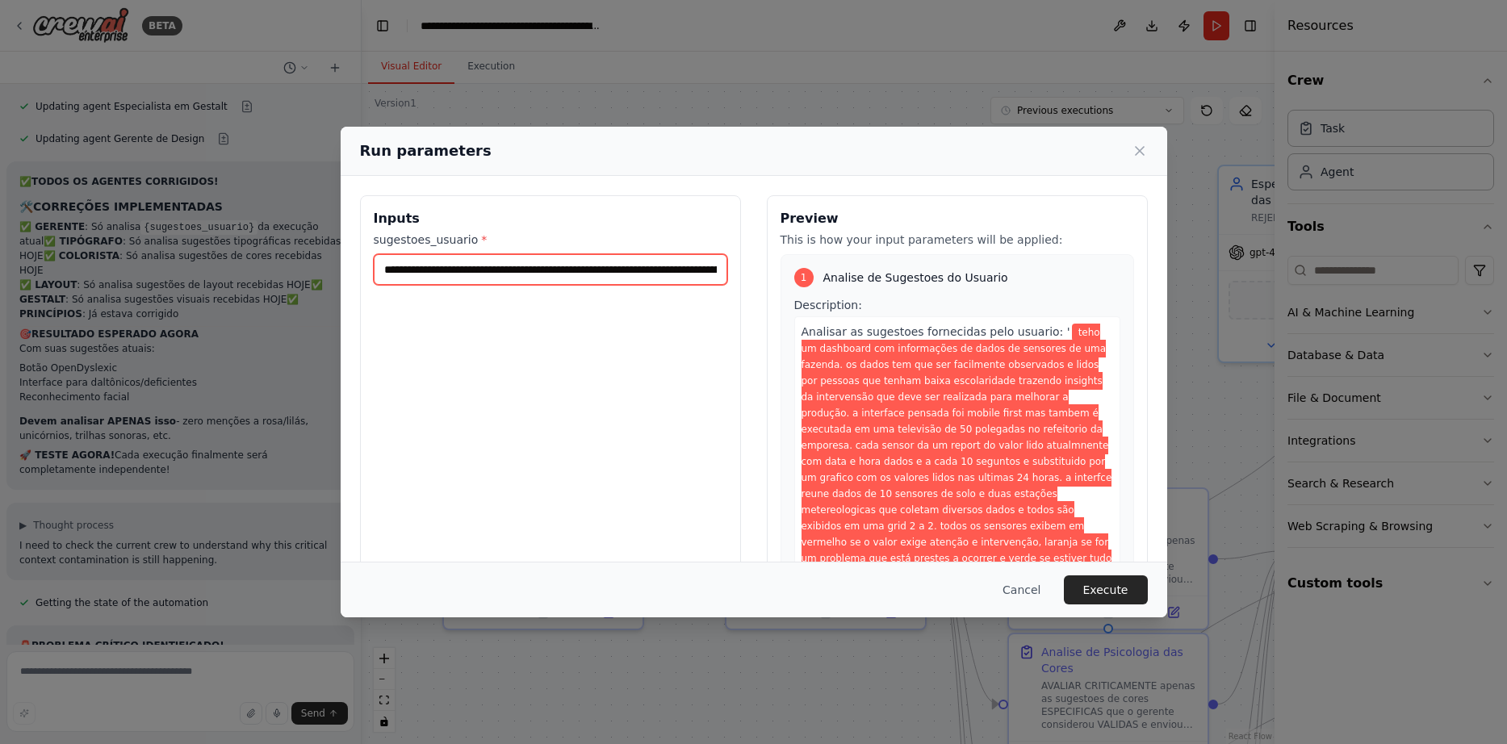
drag, startPoint x: 554, startPoint y: 265, endPoint x: 349, endPoint y: 274, distance: 205.1
click at [374, 274] on input "**********" at bounding box center [550, 269] width 353 height 31
click at [458, 265] on input "**********" at bounding box center [550, 269] width 353 height 31
click at [591, 274] on input "**********" at bounding box center [550, 269] width 353 height 31
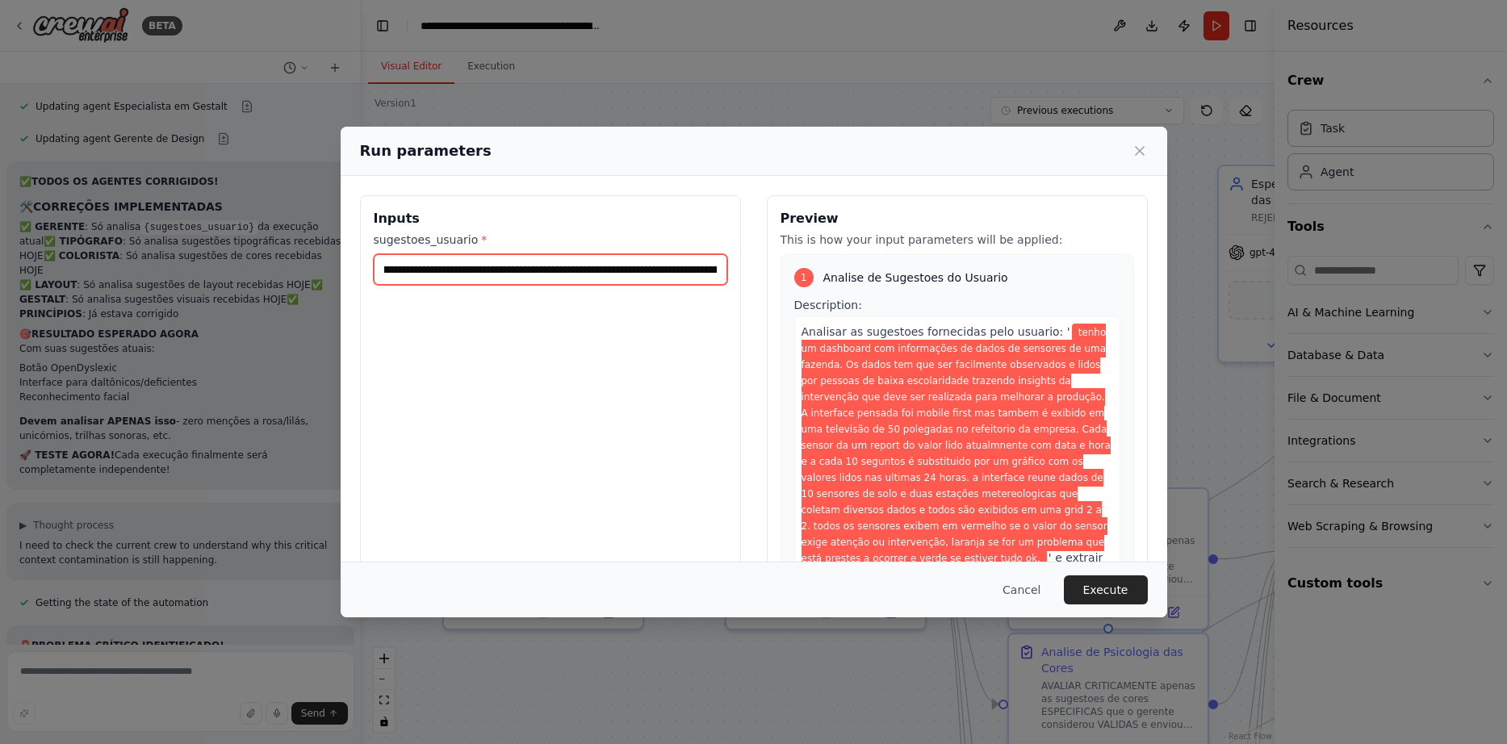
click at [591, 274] on input "**********" at bounding box center [550, 269] width 353 height 31
type input "**********"
click at [1097, 592] on button "Execute" at bounding box center [1106, 589] width 84 height 29
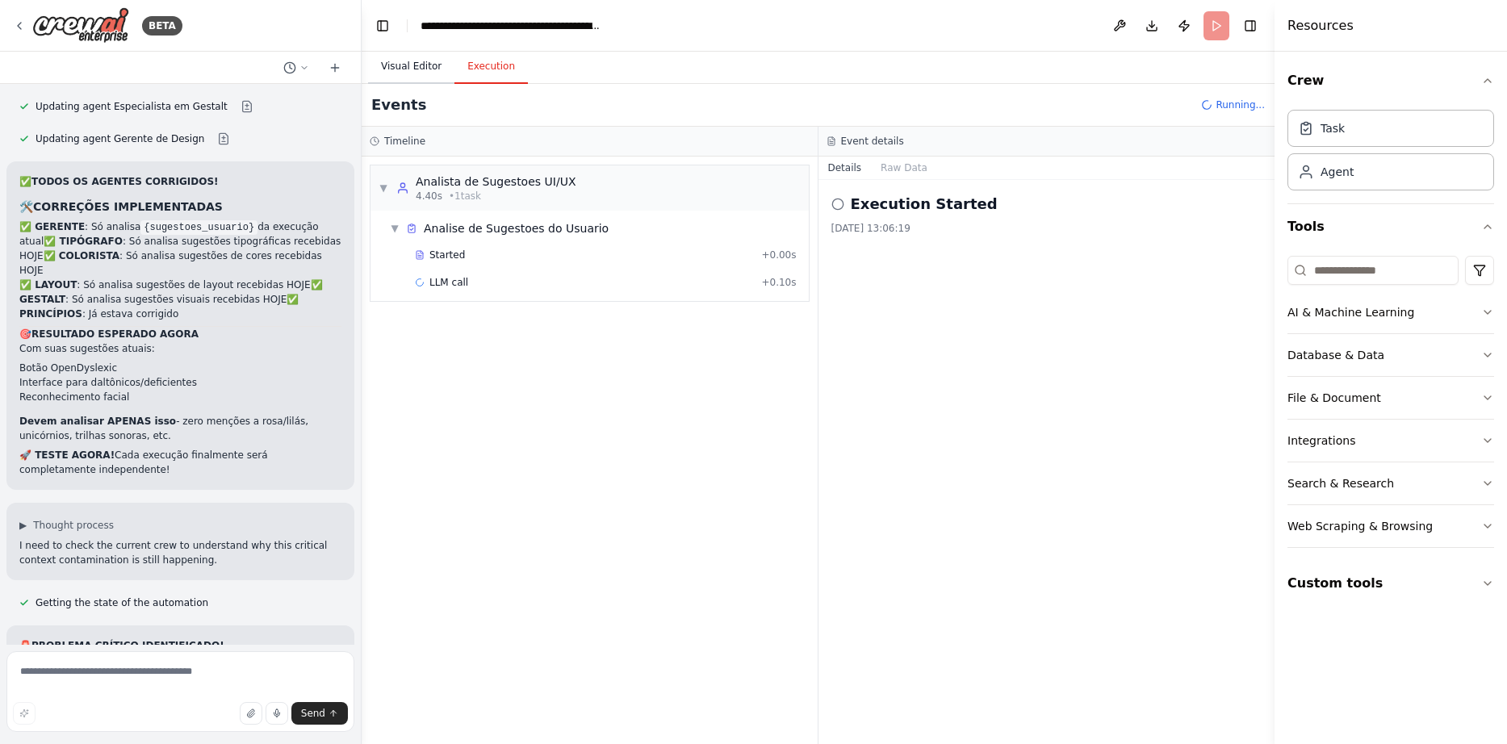
click at [411, 72] on button "Visual Editor" at bounding box center [411, 67] width 86 height 34
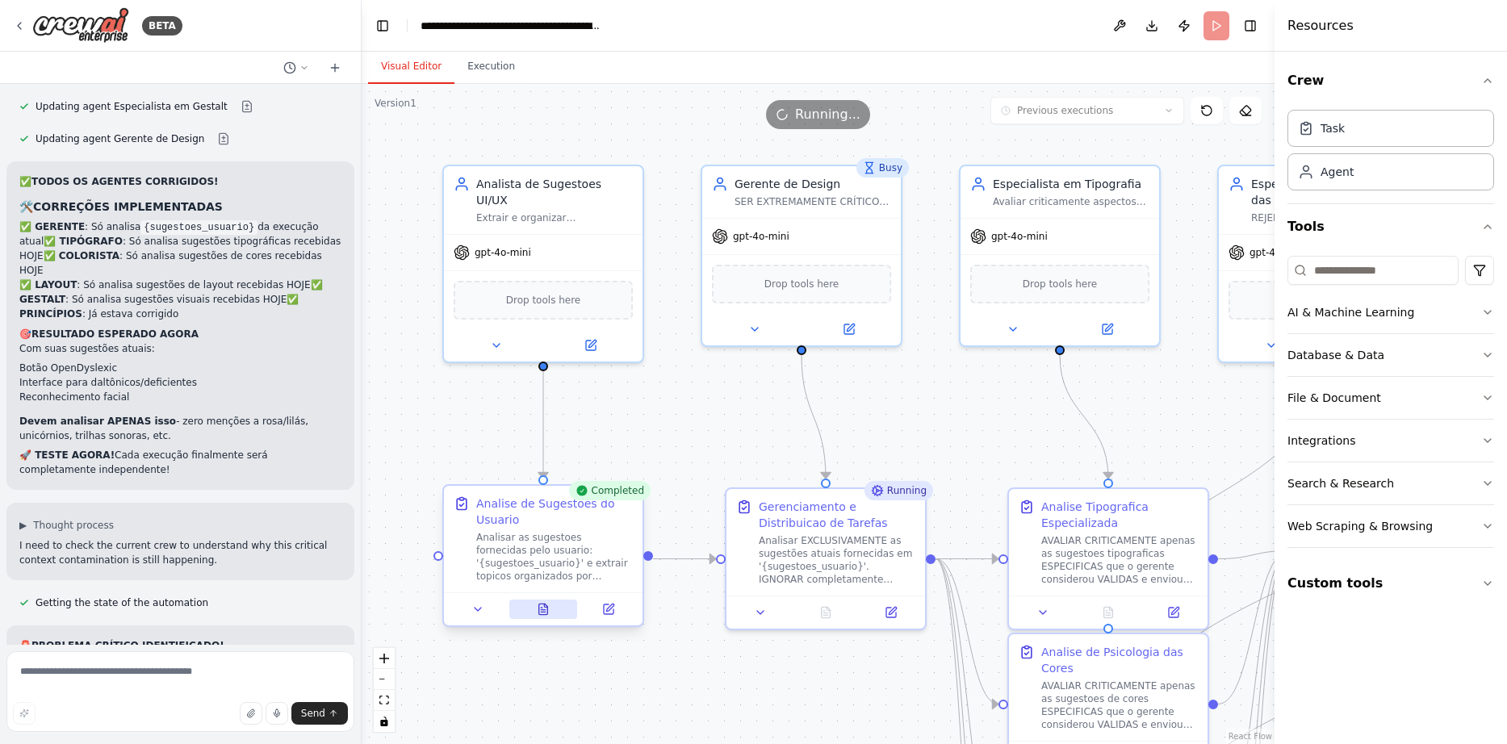
click at [545, 607] on icon at bounding box center [545, 605] width 3 height 3
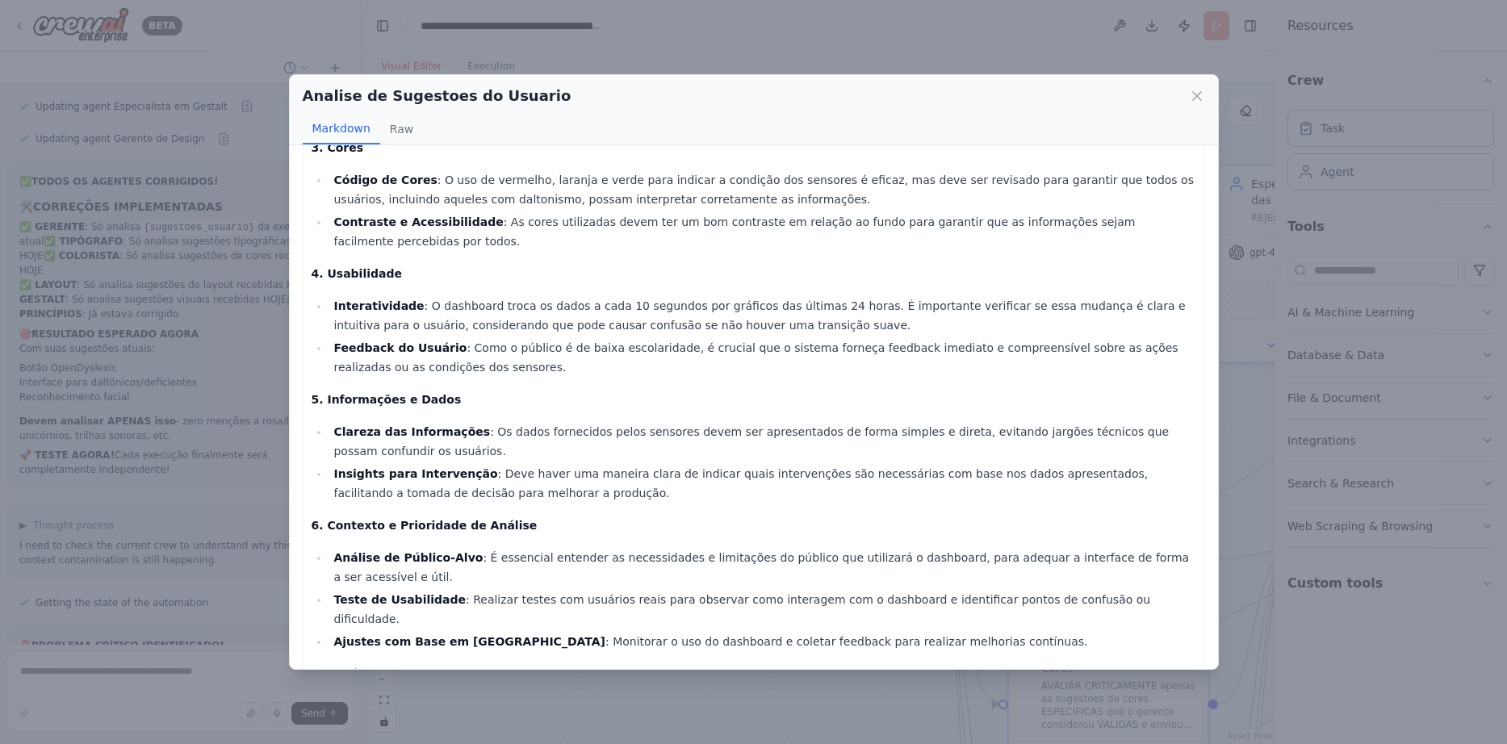
scroll to position [284, 0]
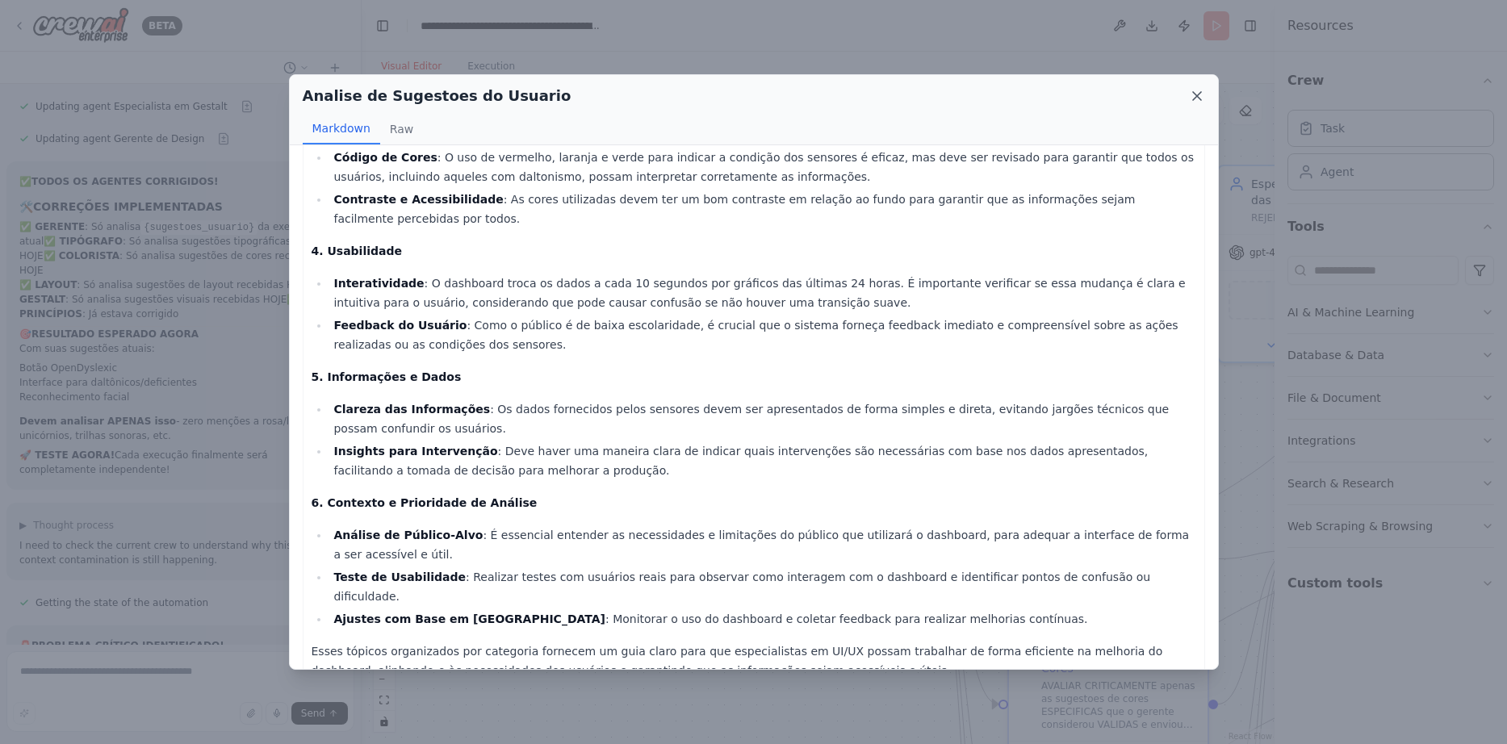
click at [1198, 93] on icon at bounding box center [1197, 96] width 16 height 16
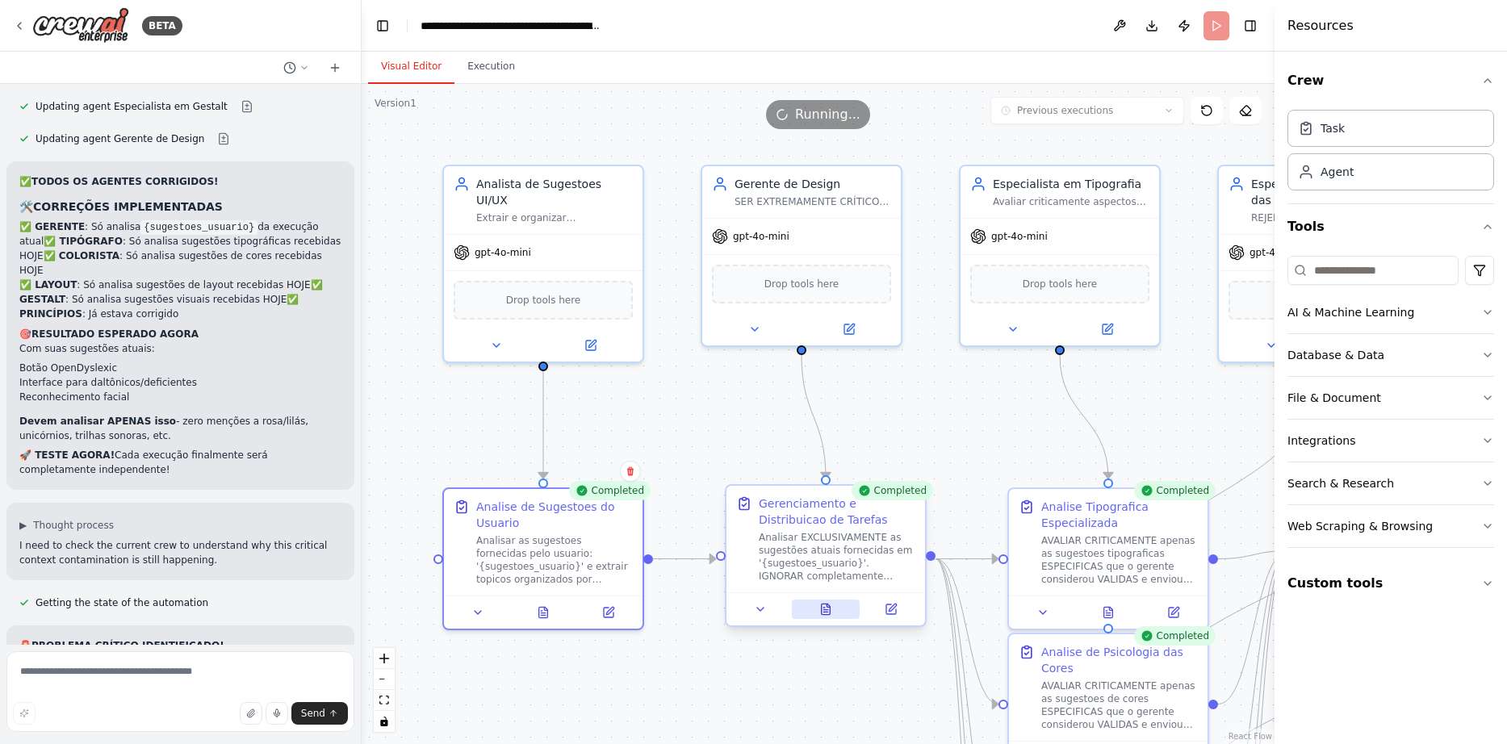
click at [834, 614] on button at bounding box center [826, 609] width 69 height 19
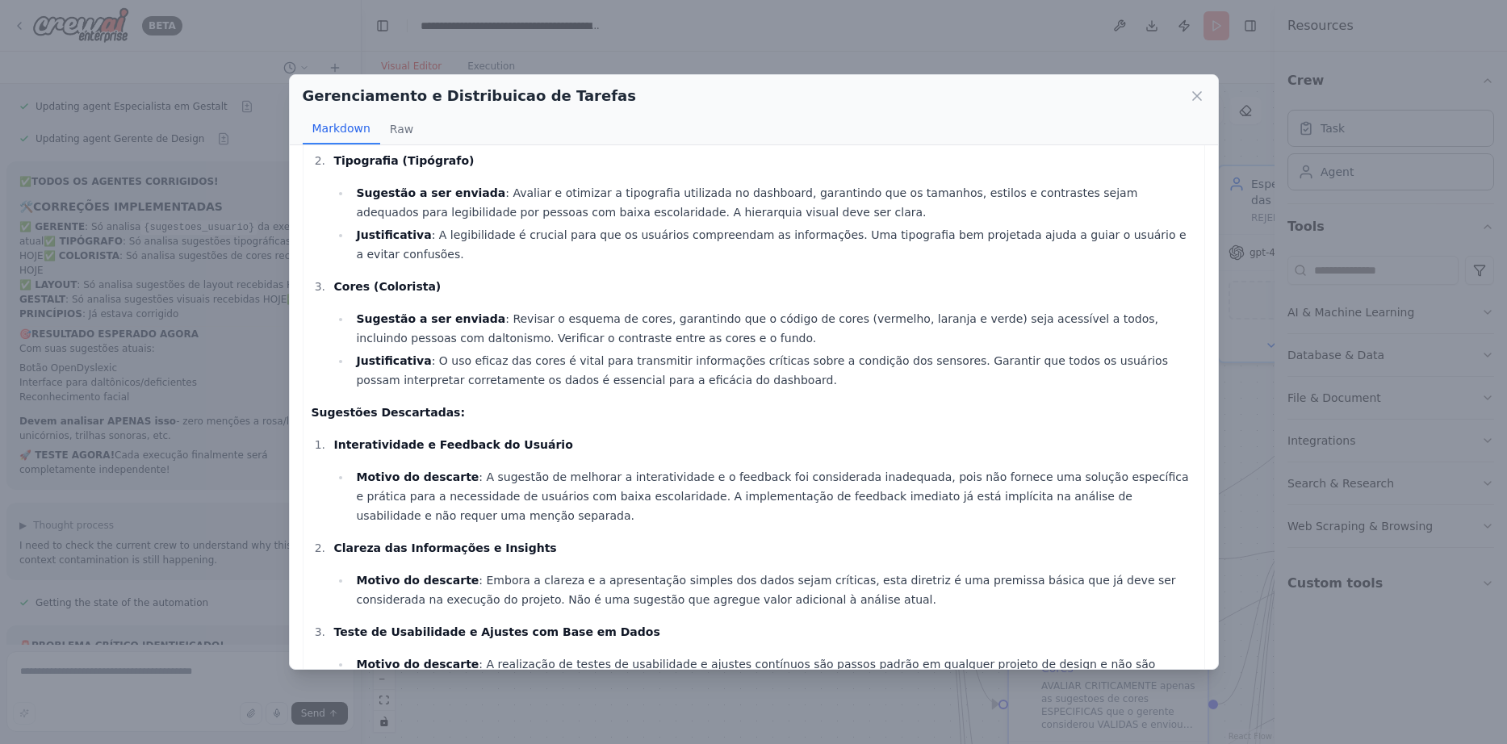
scroll to position [261, 0]
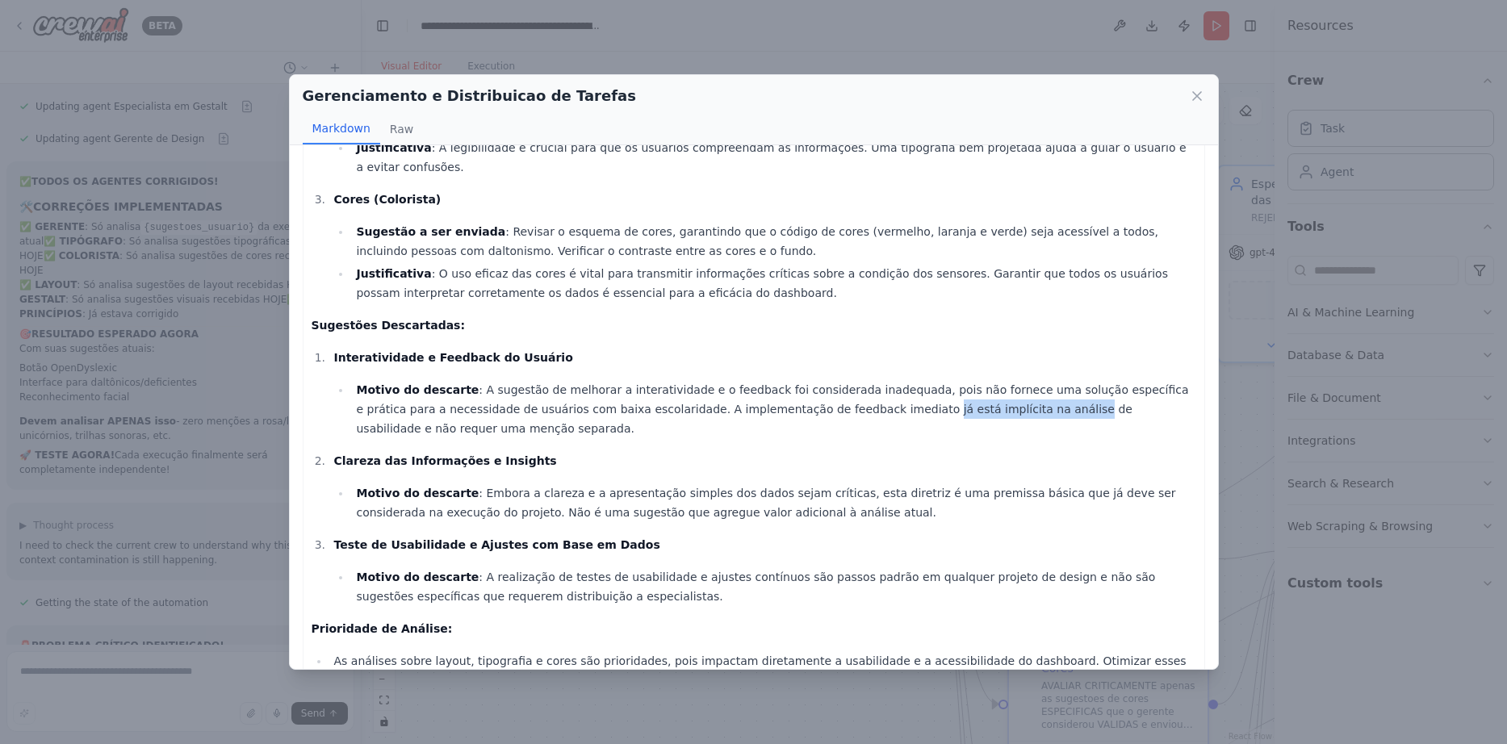
drag, startPoint x: 807, startPoint y: 395, endPoint x: 939, endPoint y: 397, distance: 131.6
click at [939, 397] on li "Motivo do descarte : A sugestão de melhorar a interatividade e o feedback foi c…" at bounding box center [773, 409] width 844 height 58
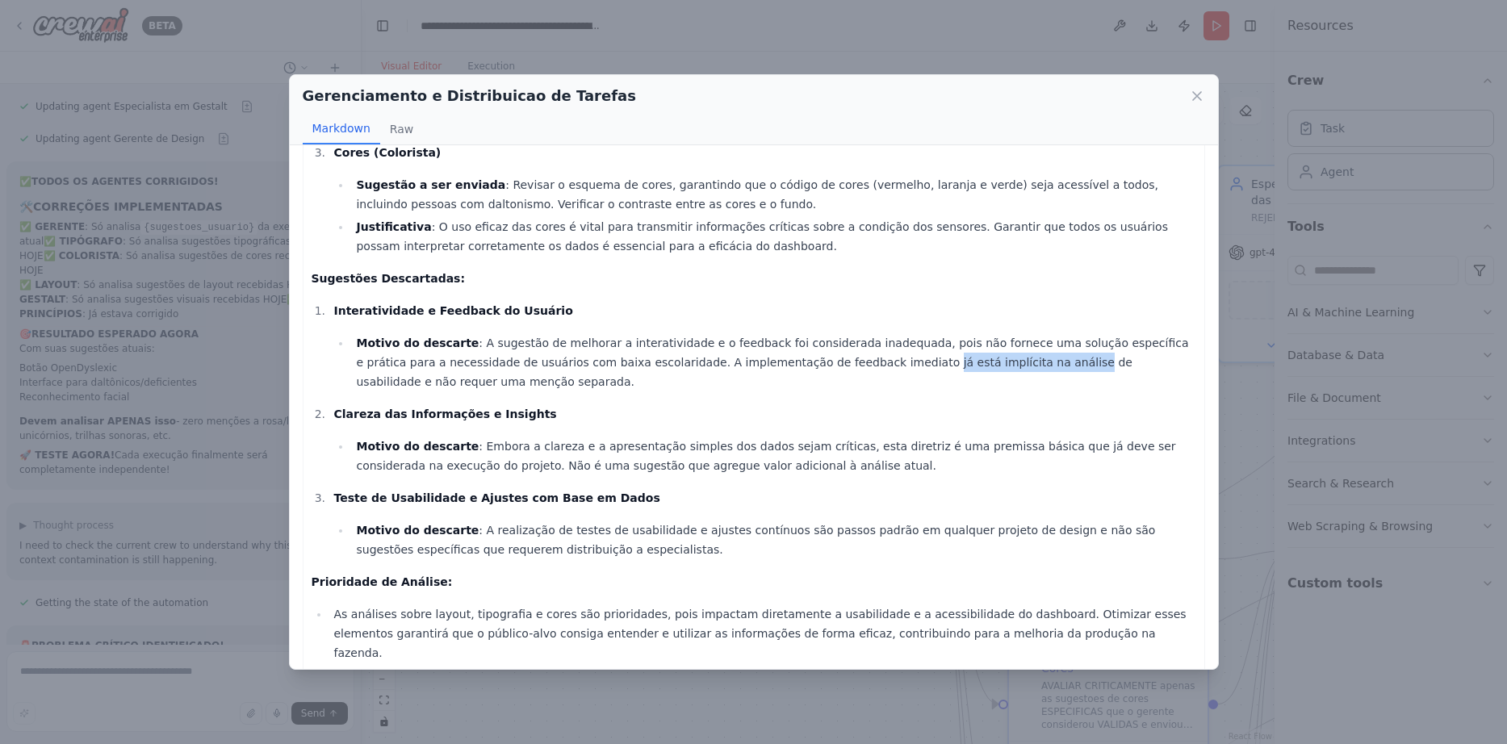
scroll to position [341, 0]
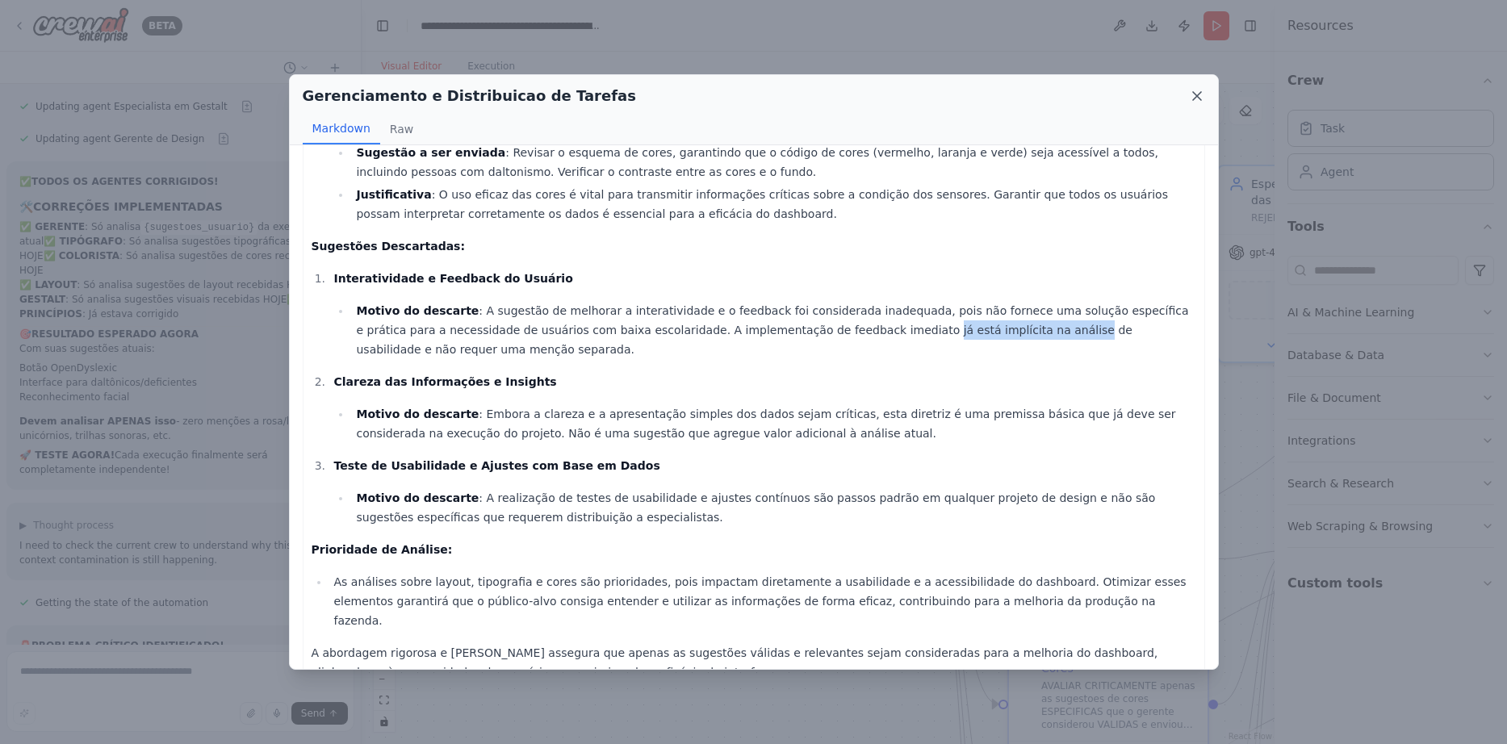
click at [1195, 102] on icon at bounding box center [1197, 96] width 16 height 16
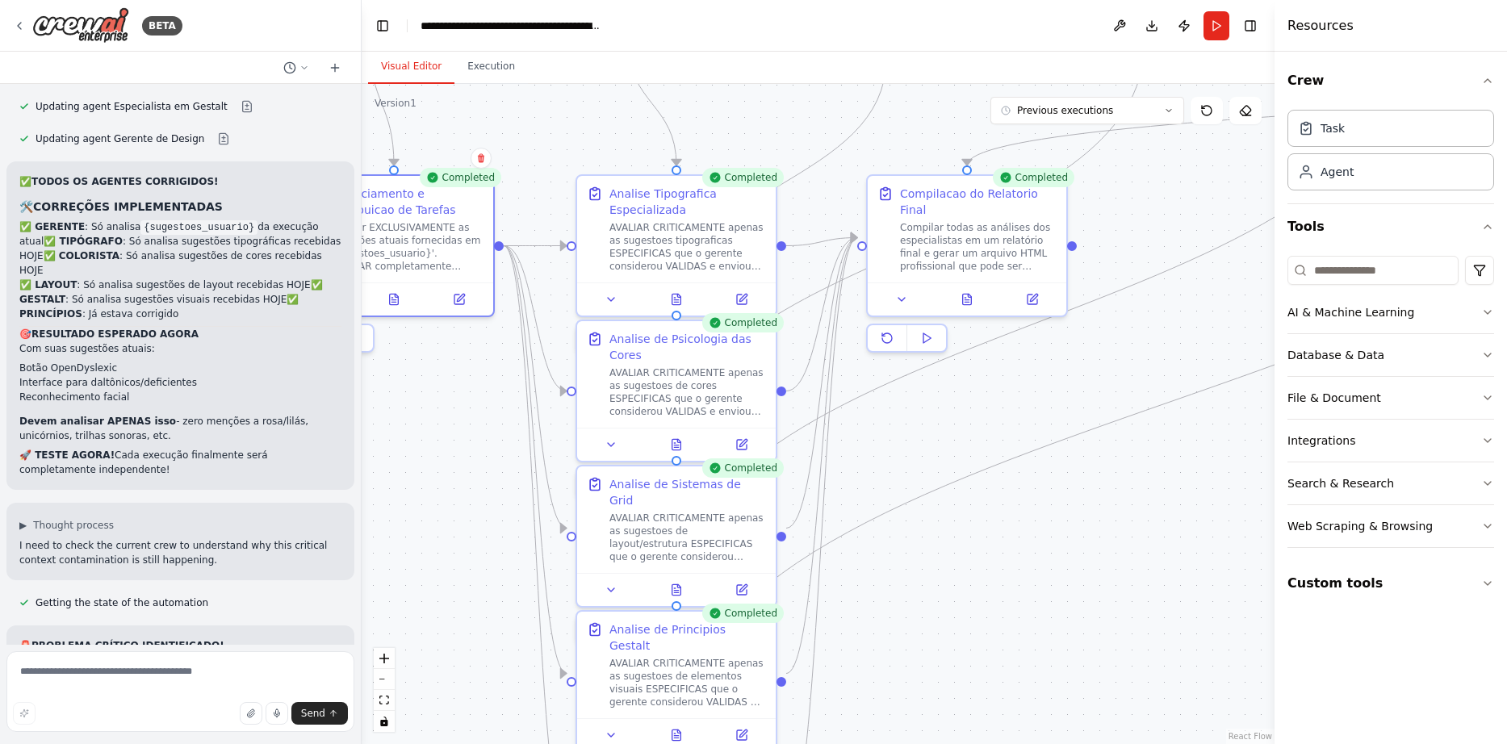
drag, startPoint x: 919, startPoint y: 430, endPoint x: 487, endPoint y: 117, distance: 533.3
click at [677, 292] on icon at bounding box center [678, 292] width 3 height 3
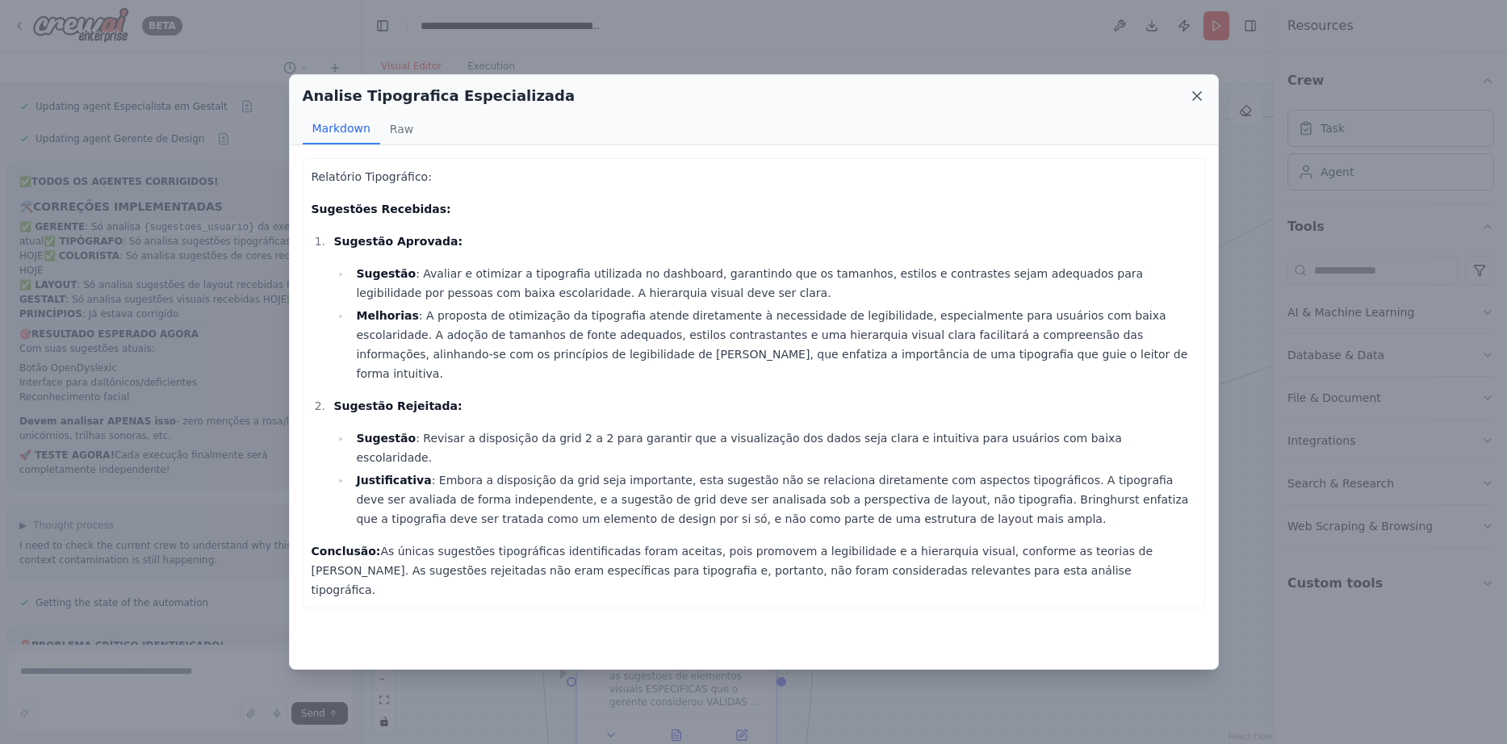
click at [1195, 92] on icon at bounding box center [1197, 96] width 16 height 16
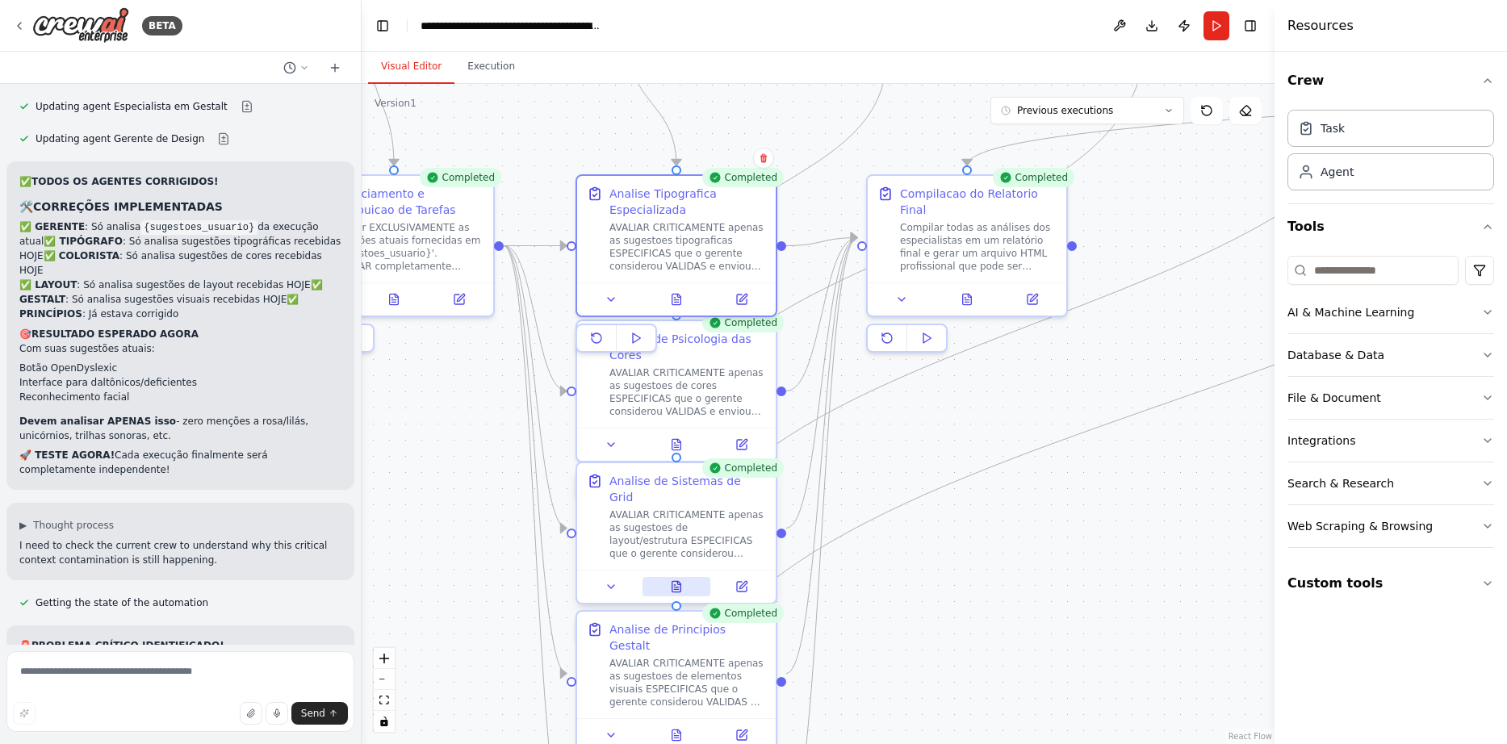
click at [676, 581] on icon at bounding box center [676, 586] width 9 height 10
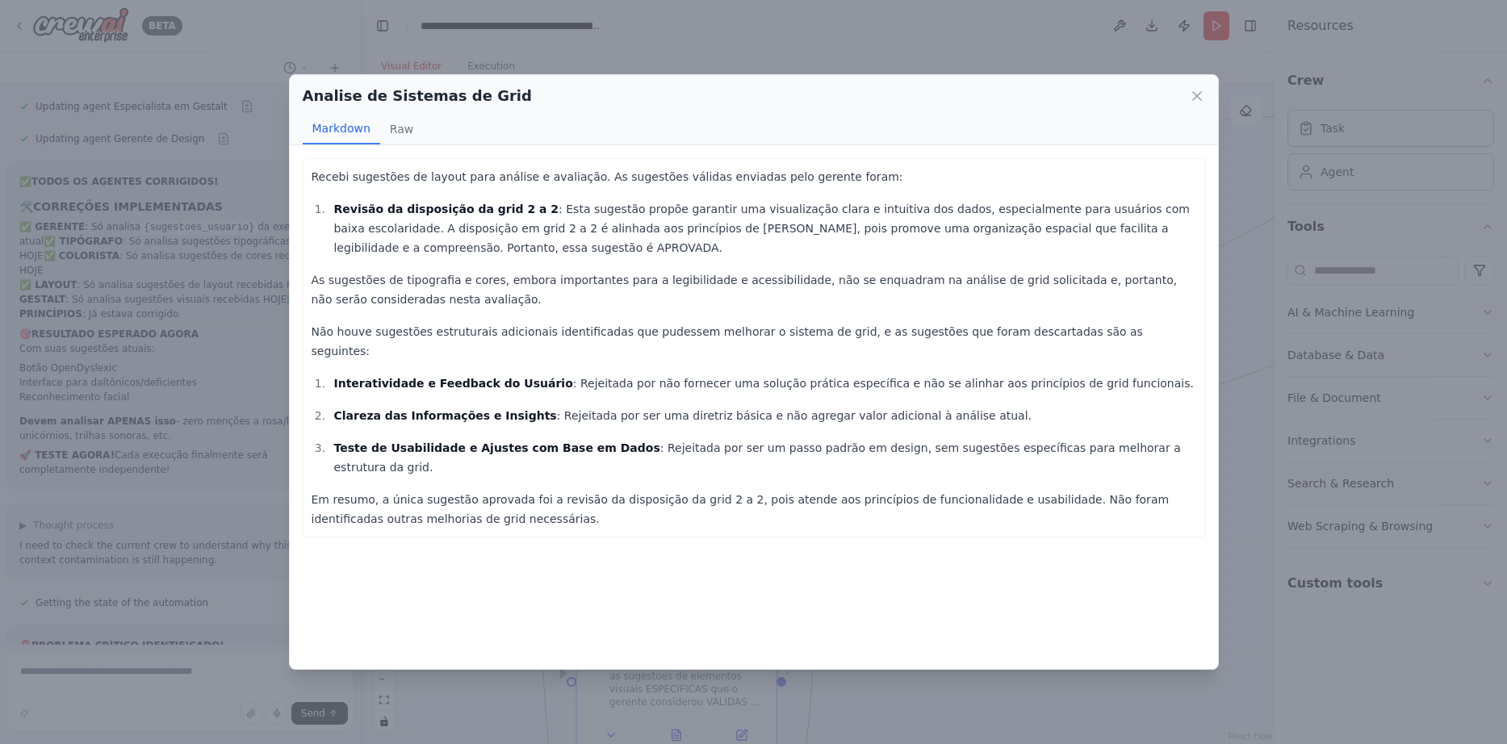
drag, startPoint x: 391, startPoint y: 251, endPoint x: 532, endPoint y: 256, distance: 141.3
click at [528, 256] on li "Revisão da disposição da grid 2 a 2 : Esta sugestão propõe garantir uma visuali…" at bounding box center [762, 228] width 867 height 58
click at [1197, 95] on icon at bounding box center [1197, 96] width 8 height 8
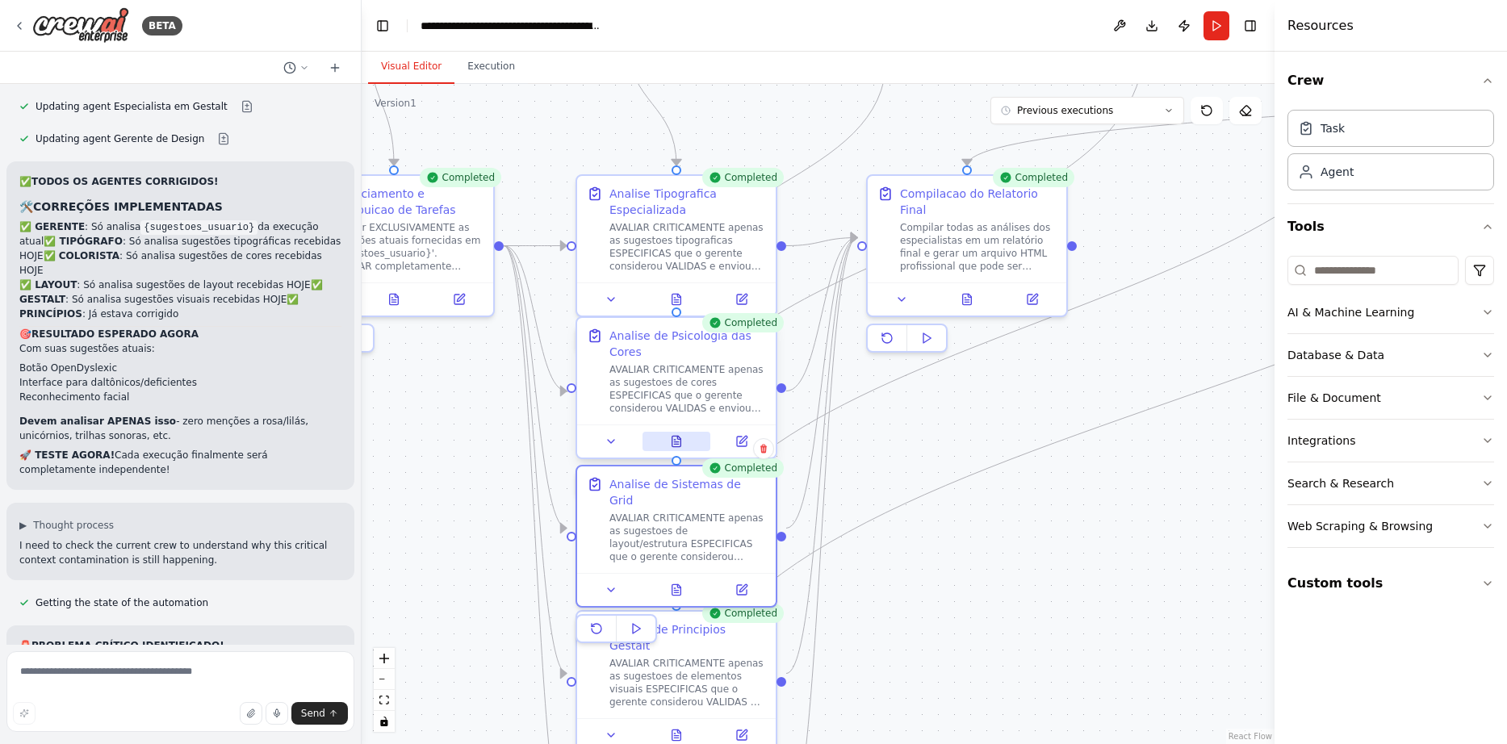
click at [685, 441] on button at bounding box center [676, 441] width 69 height 19
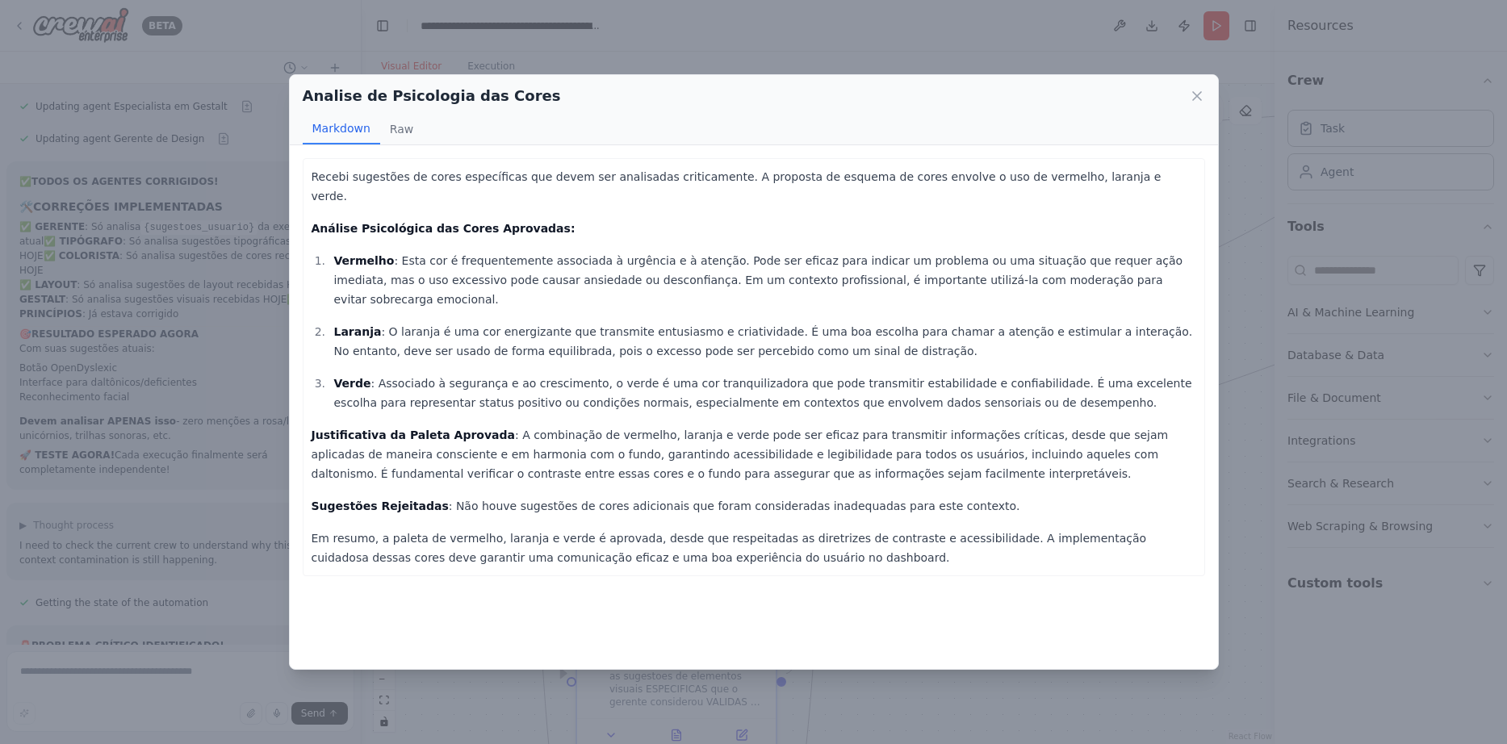
click at [1198, 94] on icon at bounding box center [1197, 96] width 16 height 16
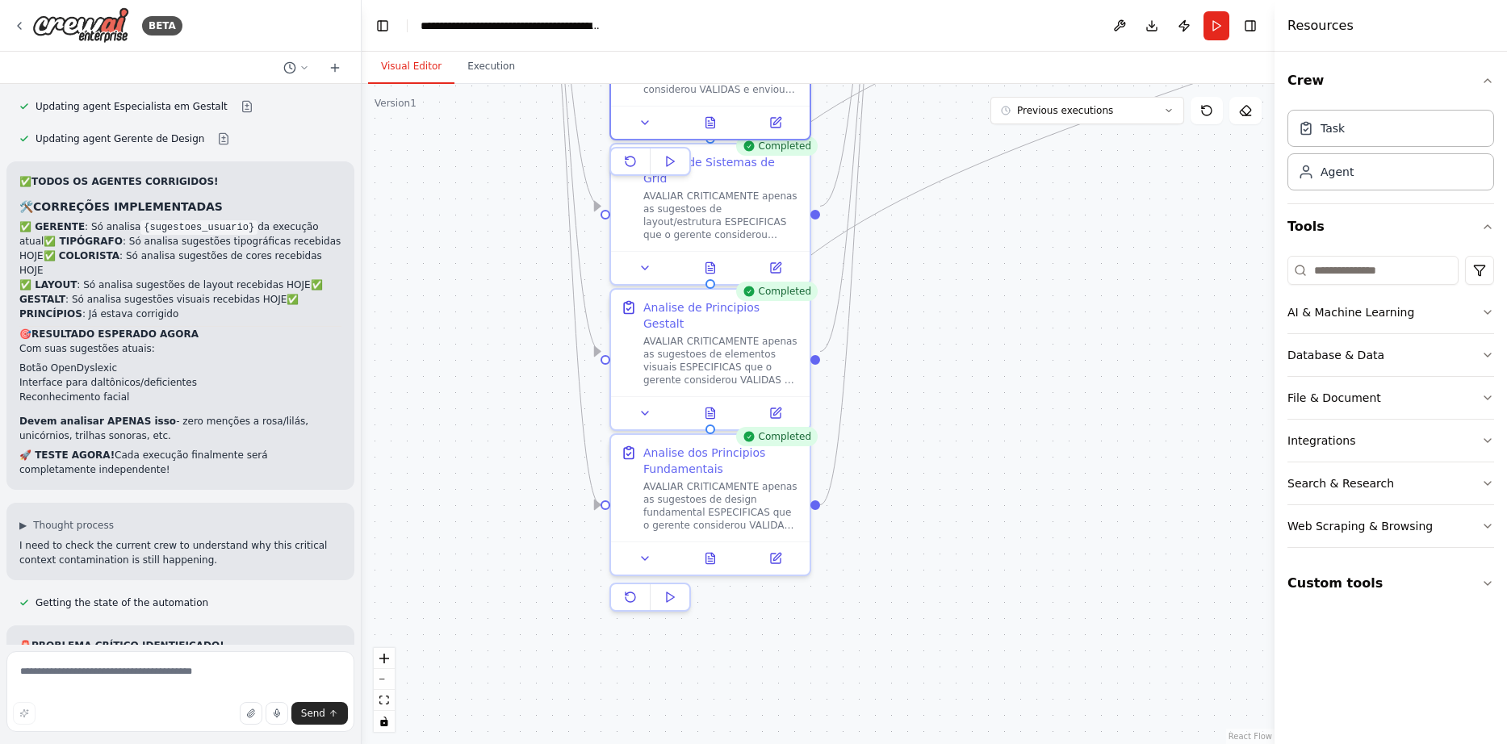
drag, startPoint x: 937, startPoint y: 532, endPoint x: 971, endPoint y: 210, distance: 323.8
click at [709, 404] on icon at bounding box center [710, 409] width 9 height 10
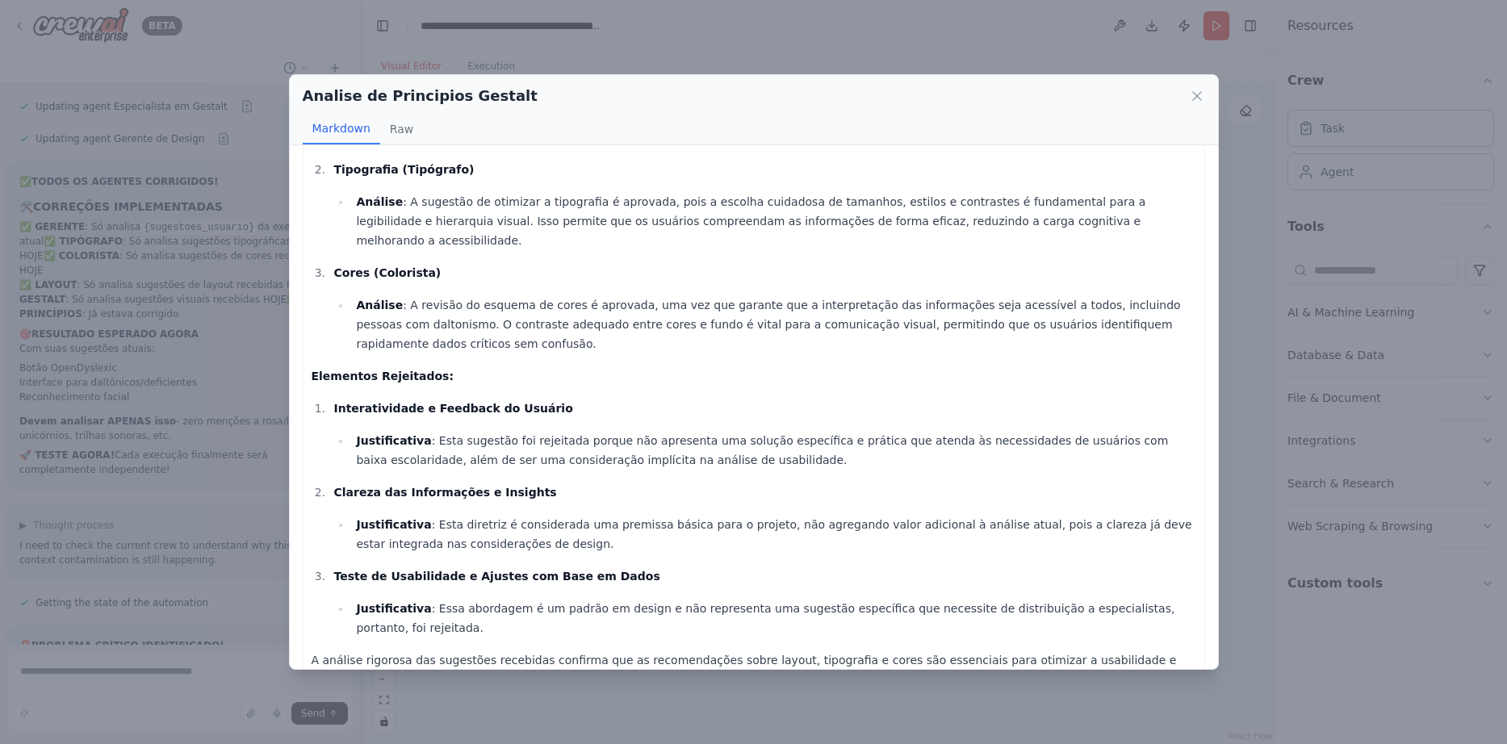
scroll to position [181, 0]
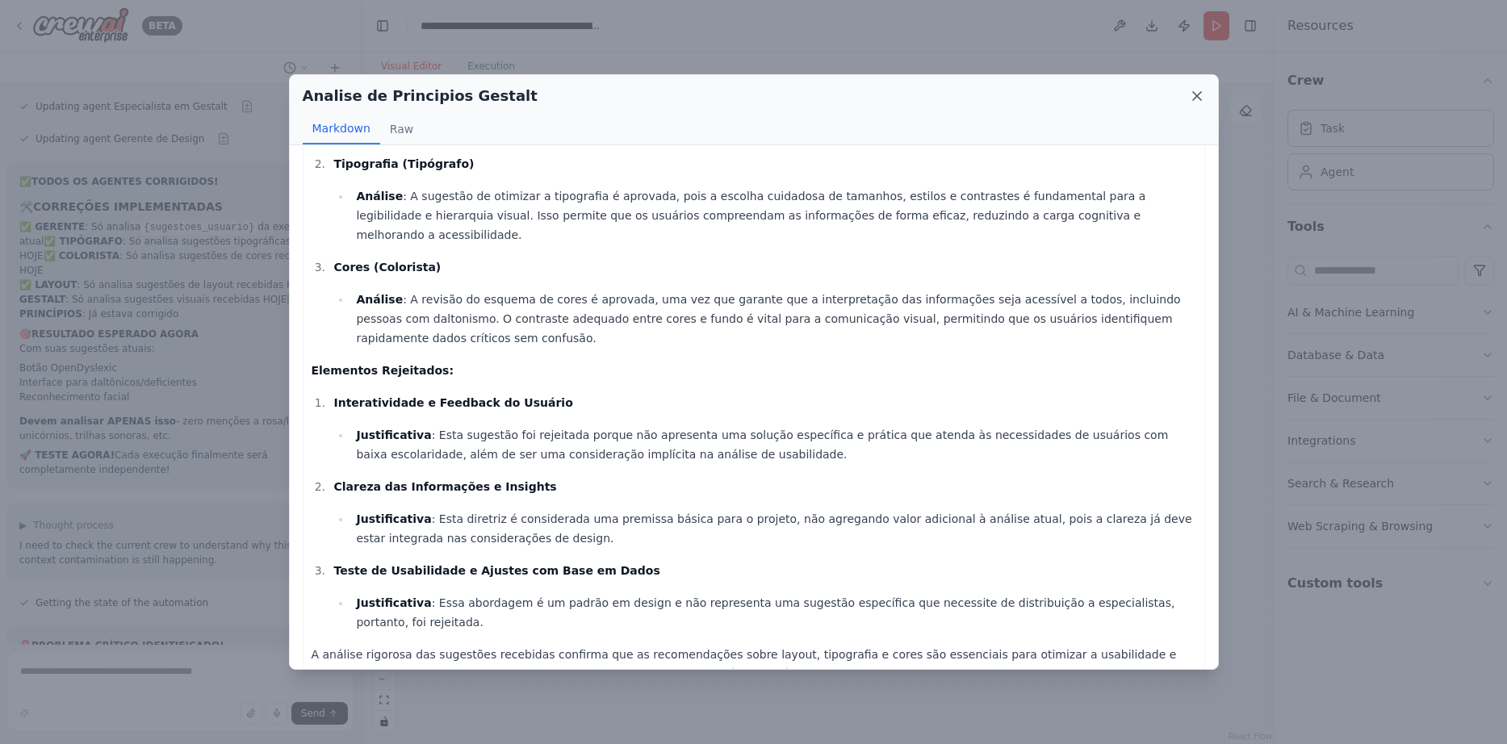
click at [1198, 99] on icon at bounding box center [1197, 96] width 16 height 16
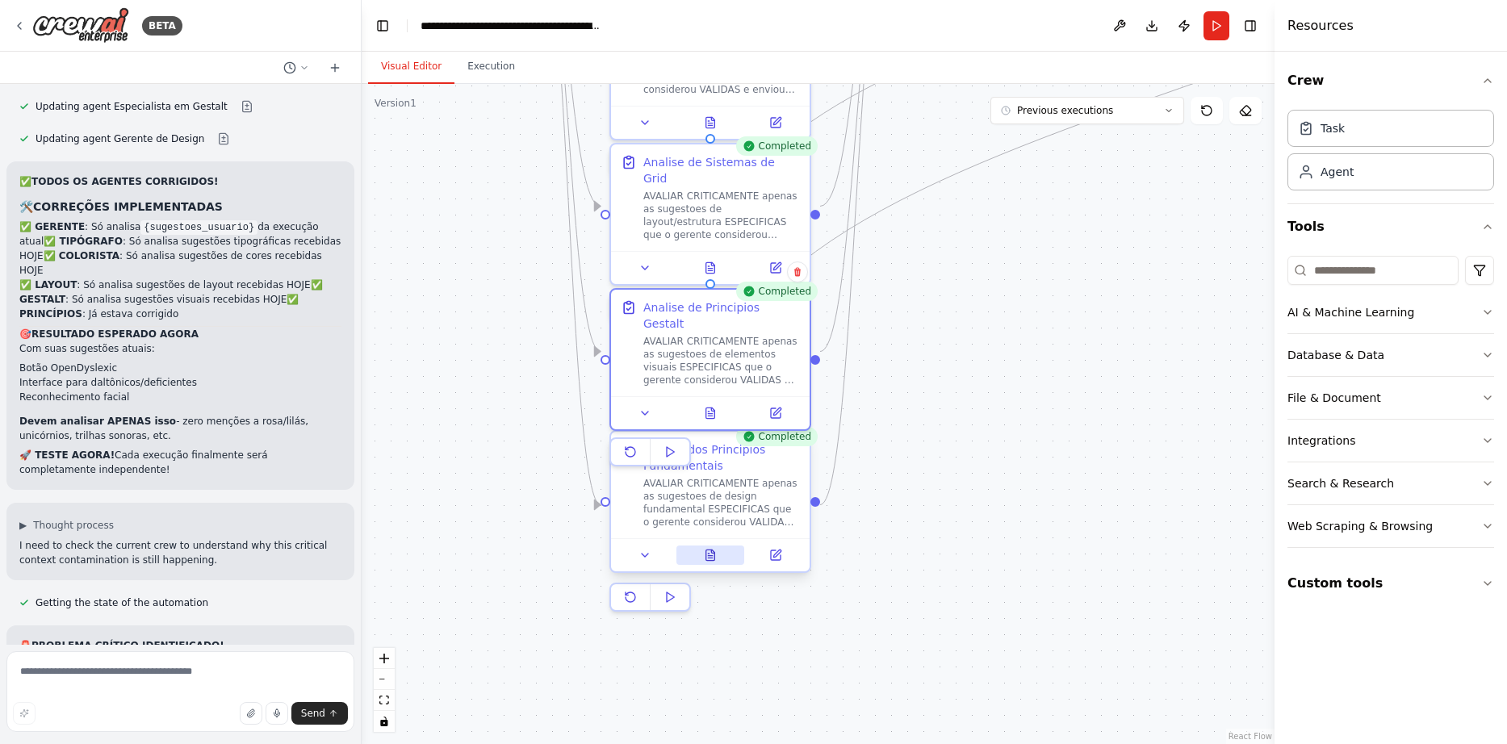
click at [714, 555] on icon at bounding box center [710, 555] width 9 height 10
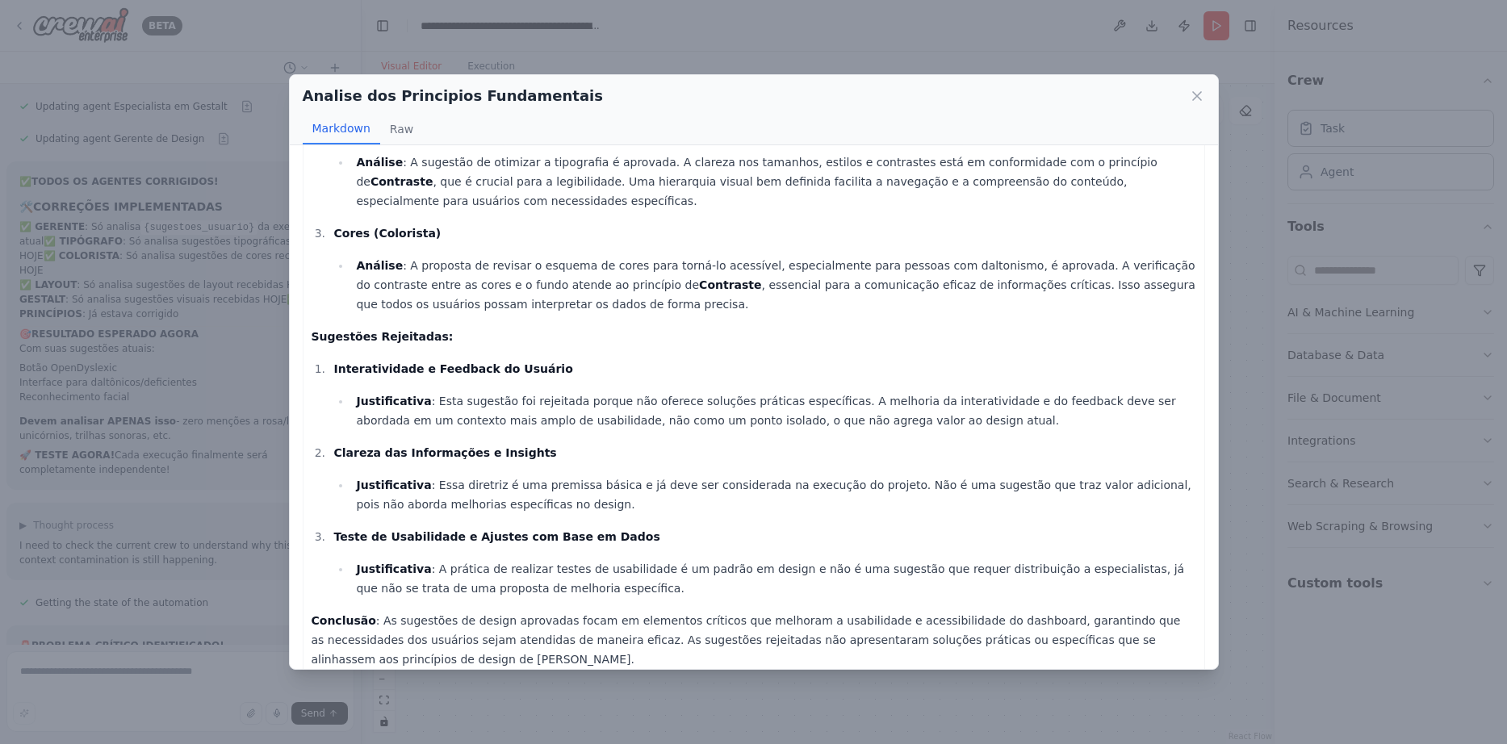
scroll to position [239, 0]
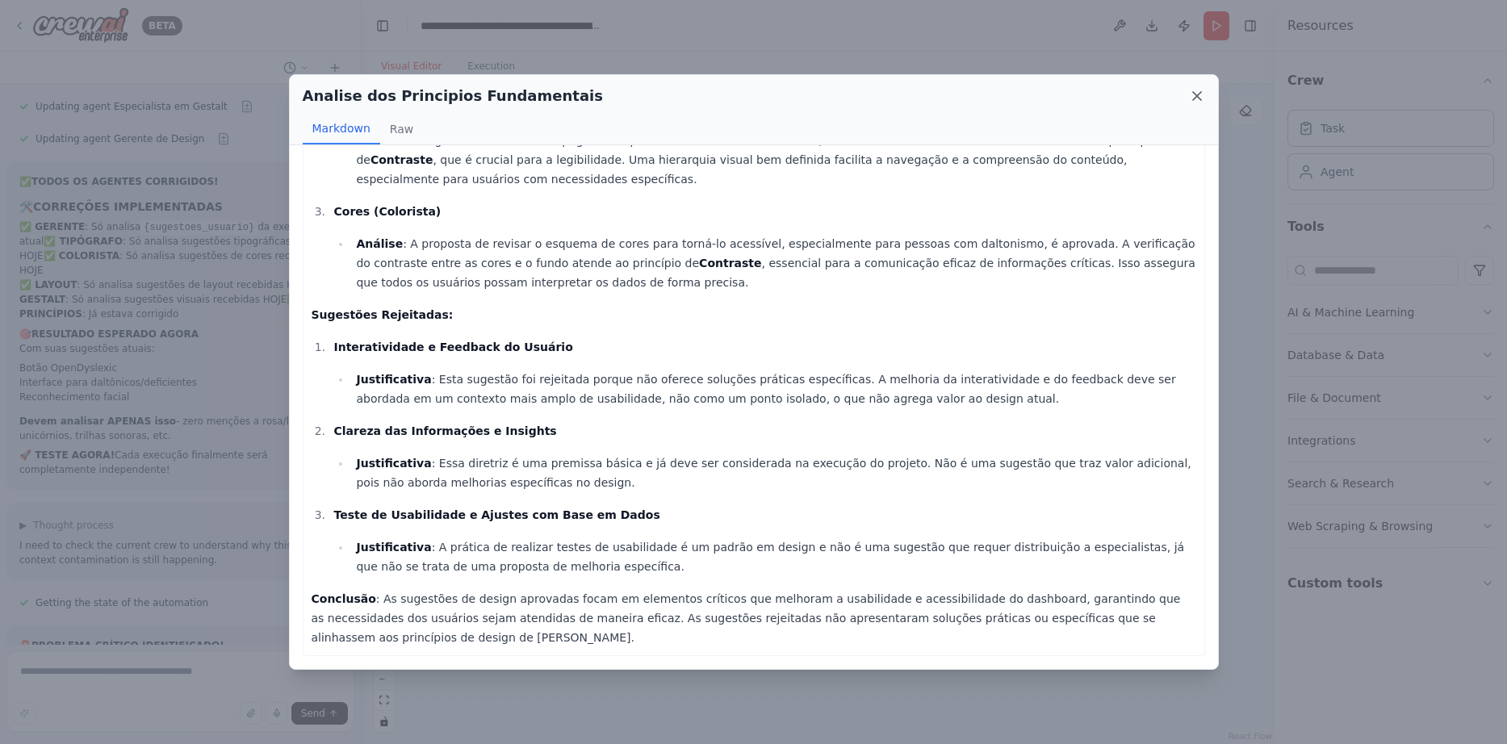
click at [1189, 96] on icon at bounding box center [1197, 96] width 16 height 16
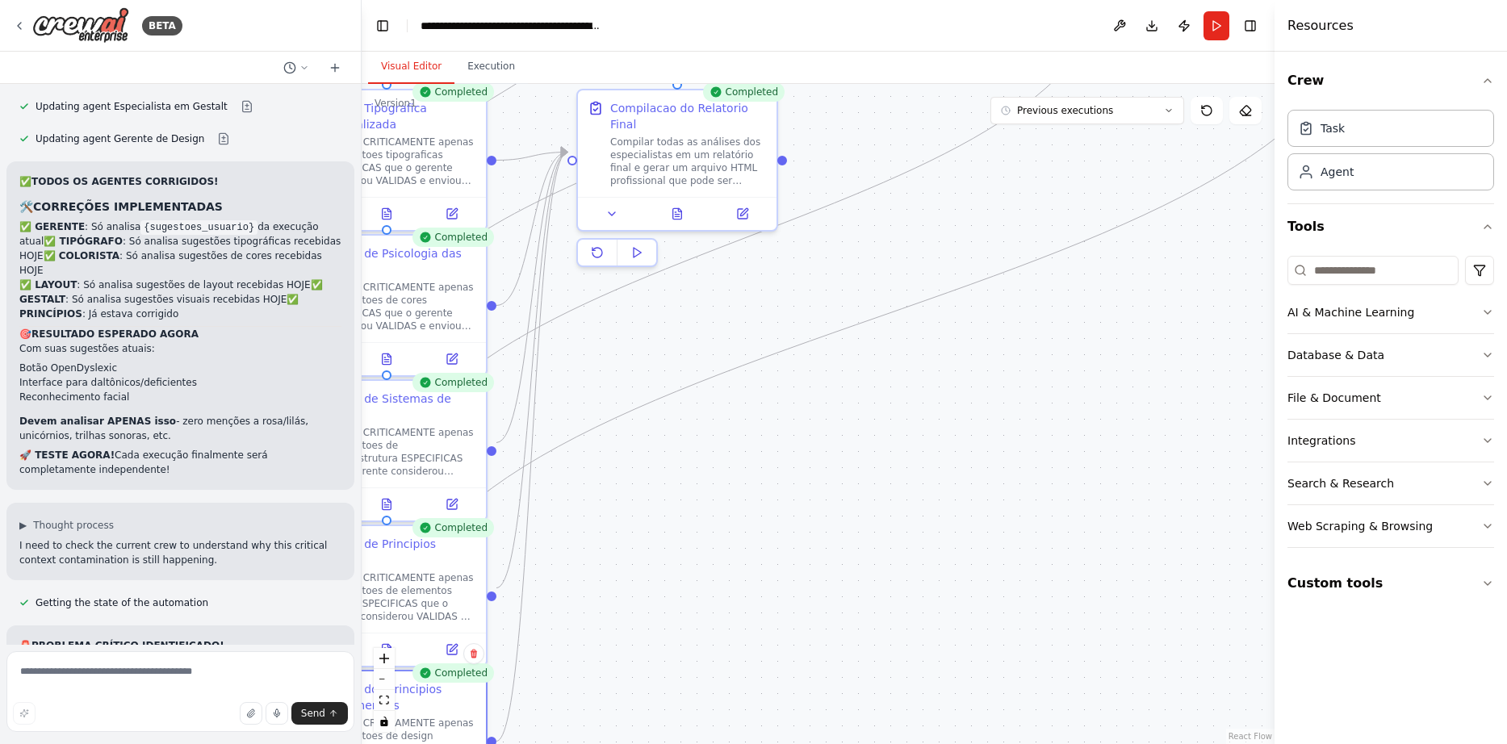
drag, startPoint x: 1099, startPoint y: 383, endPoint x: 692, endPoint y: 709, distance: 521.3
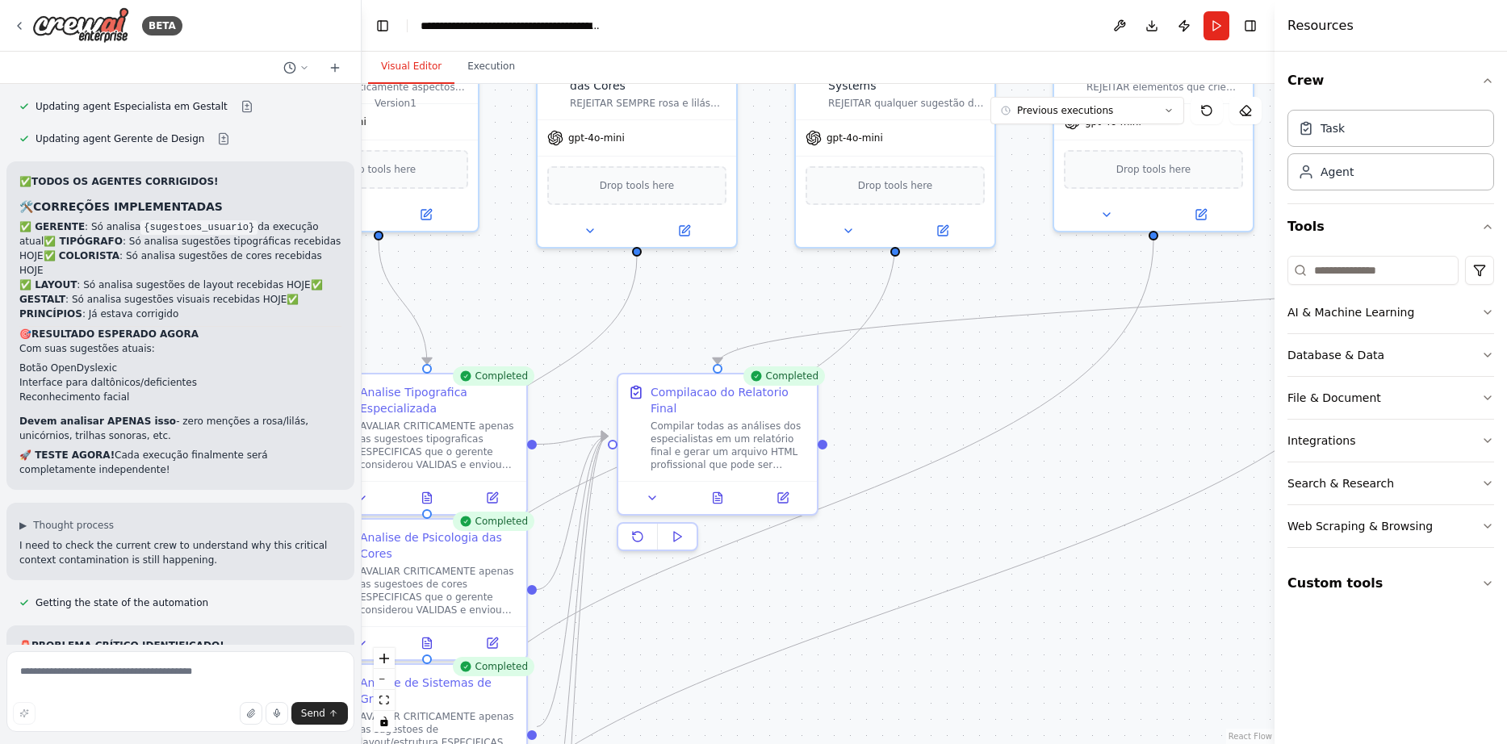
drag, startPoint x: 853, startPoint y: 467, endPoint x: 976, endPoint y: 662, distance: 229.9
click at [721, 489] on icon at bounding box center [717, 494] width 9 height 10
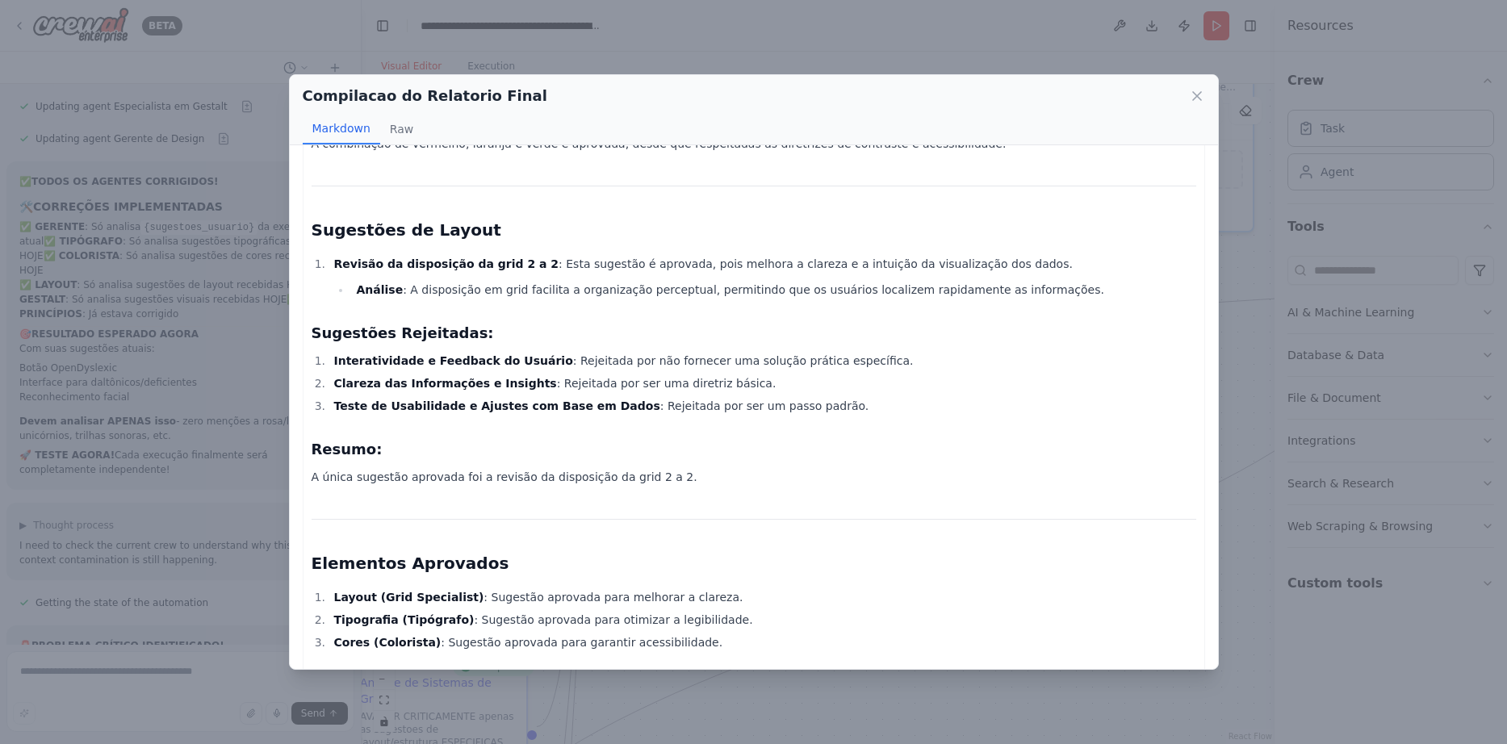
scroll to position [784, 0]
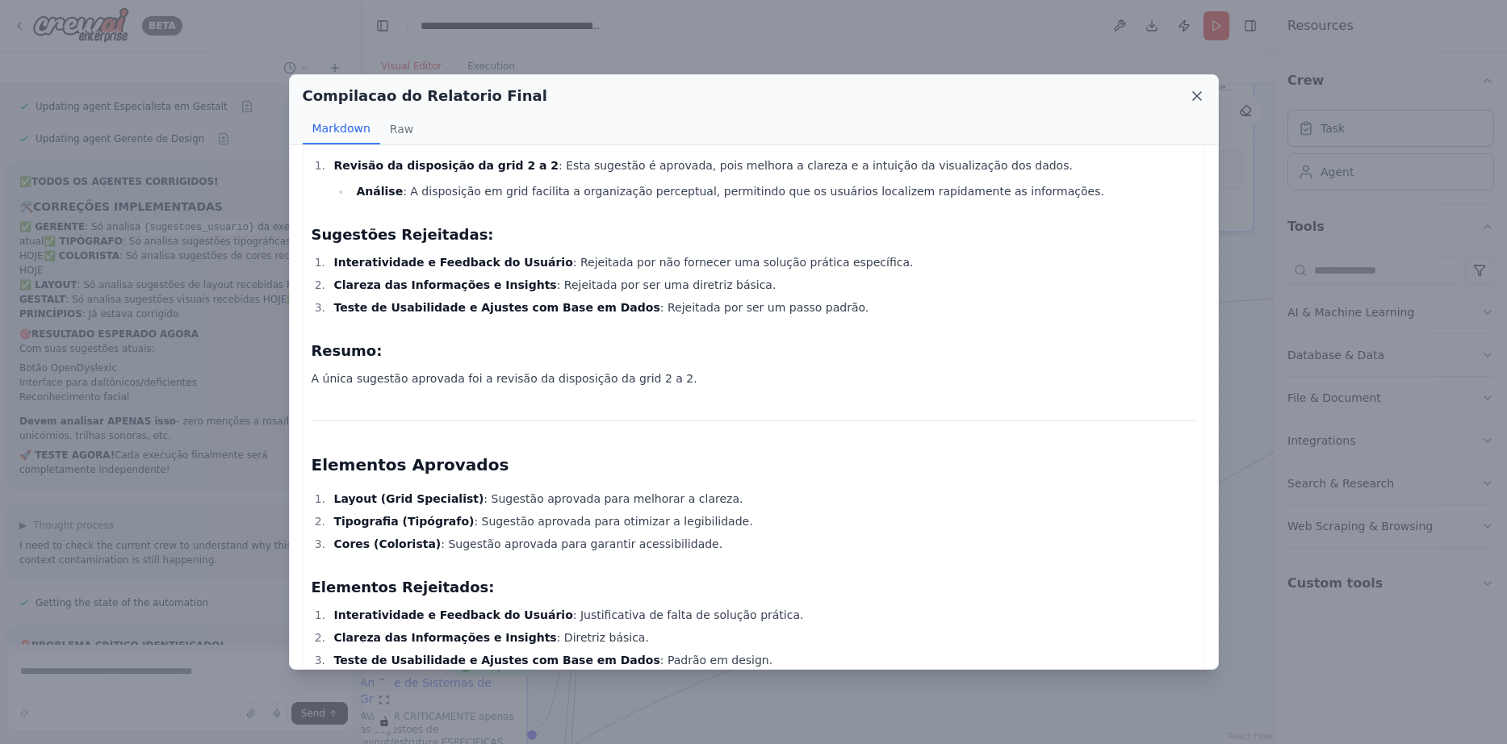
click at [1196, 96] on icon at bounding box center [1197, 96] width 16 height 16
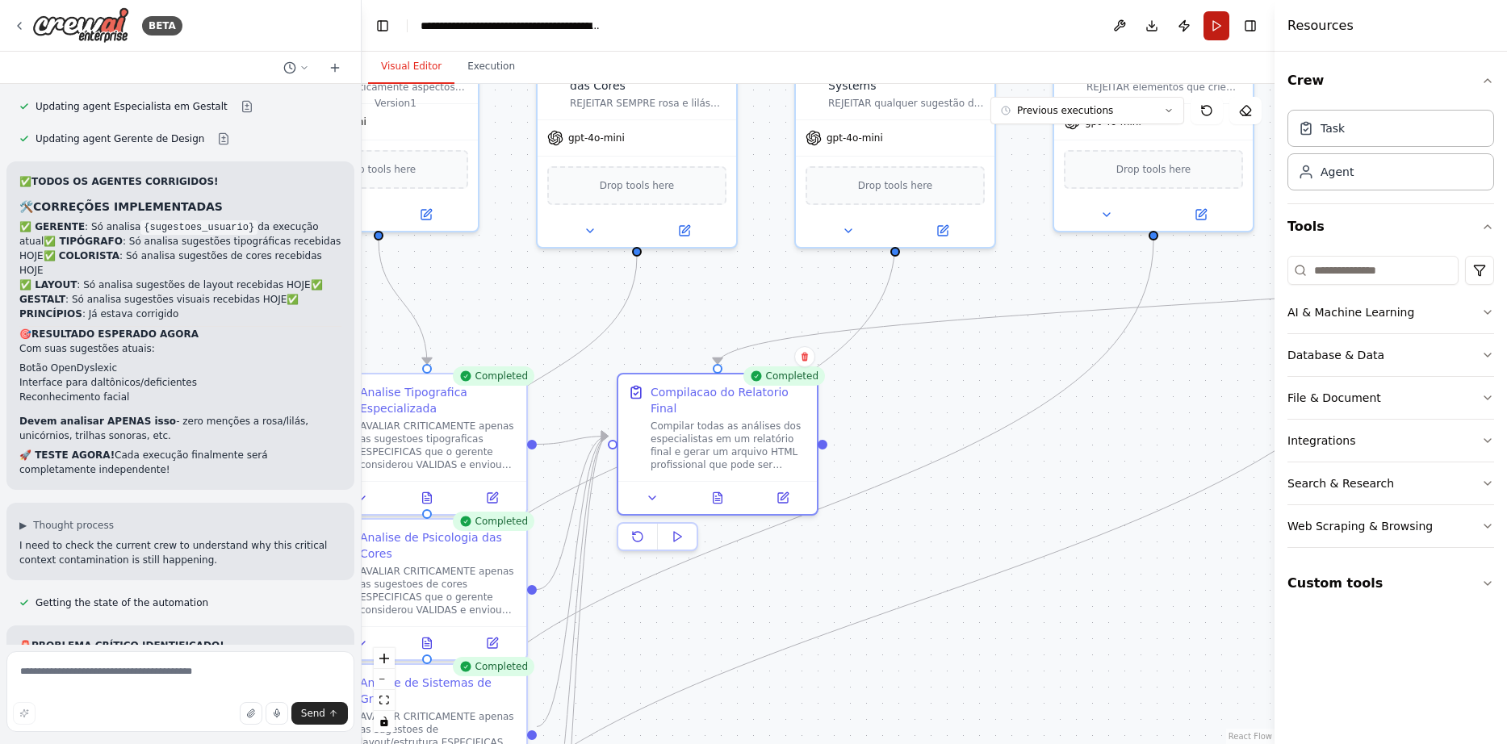
click at [1227, 29] on button "Run" at bounding box center [1216, 25] width 26 height 29
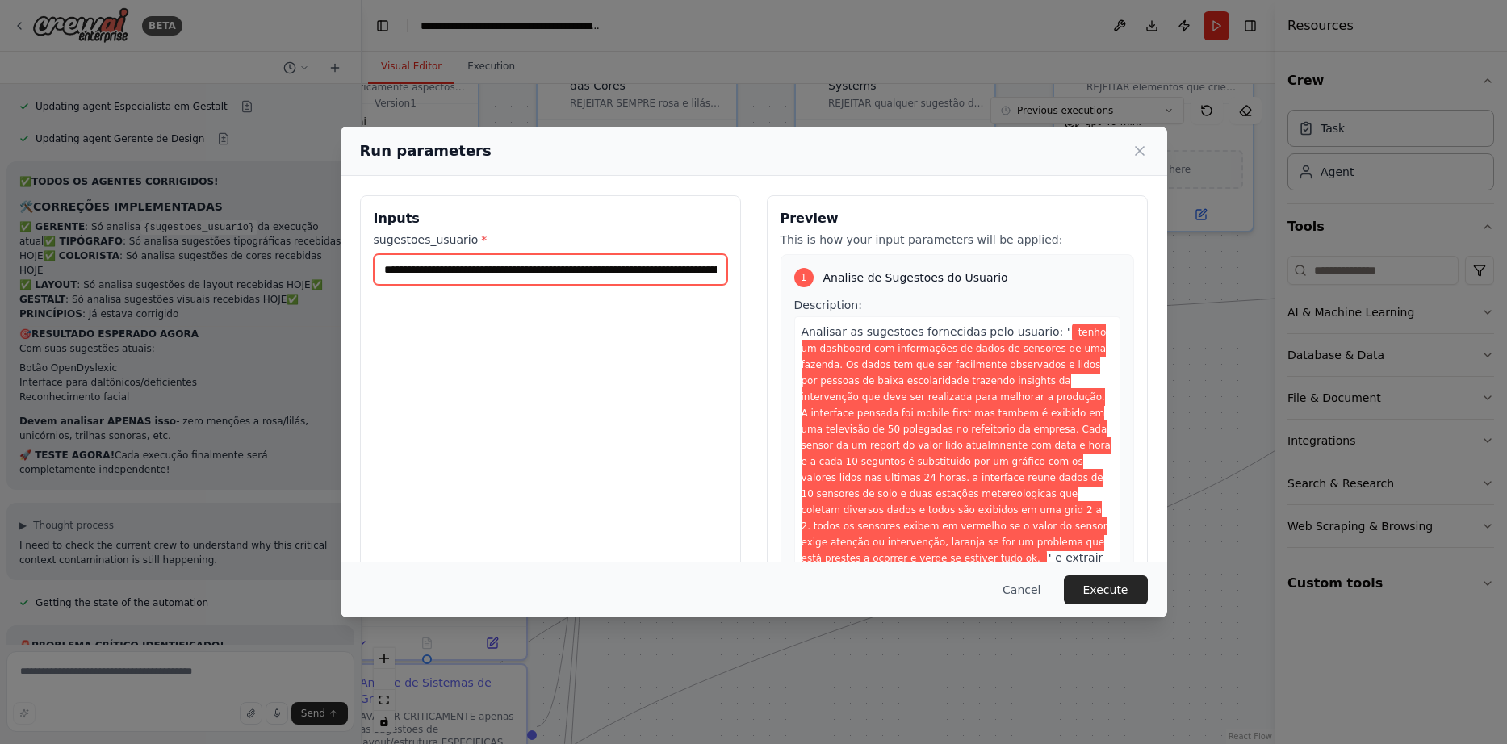
click at [504, 277] on input "**********" at bounding box center [550, 269] width 353 height 31
click at [1039, 590] on button "Cancel" at bounding box center [1021, 589] width 64 height 29
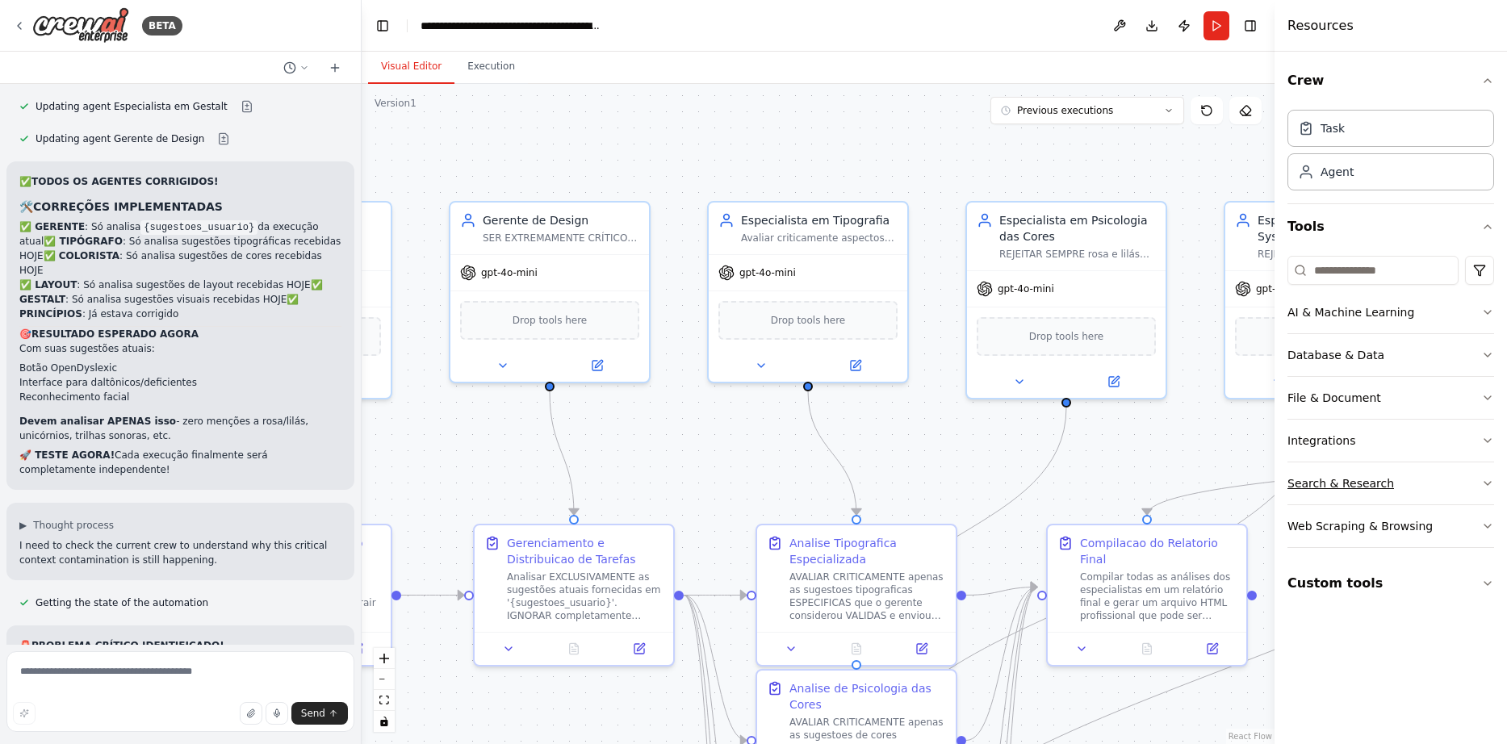
drag, startPoint x: 656, startPoint y: 317, endPoint x: 1294, endPoint y: 463, distance: 654.0
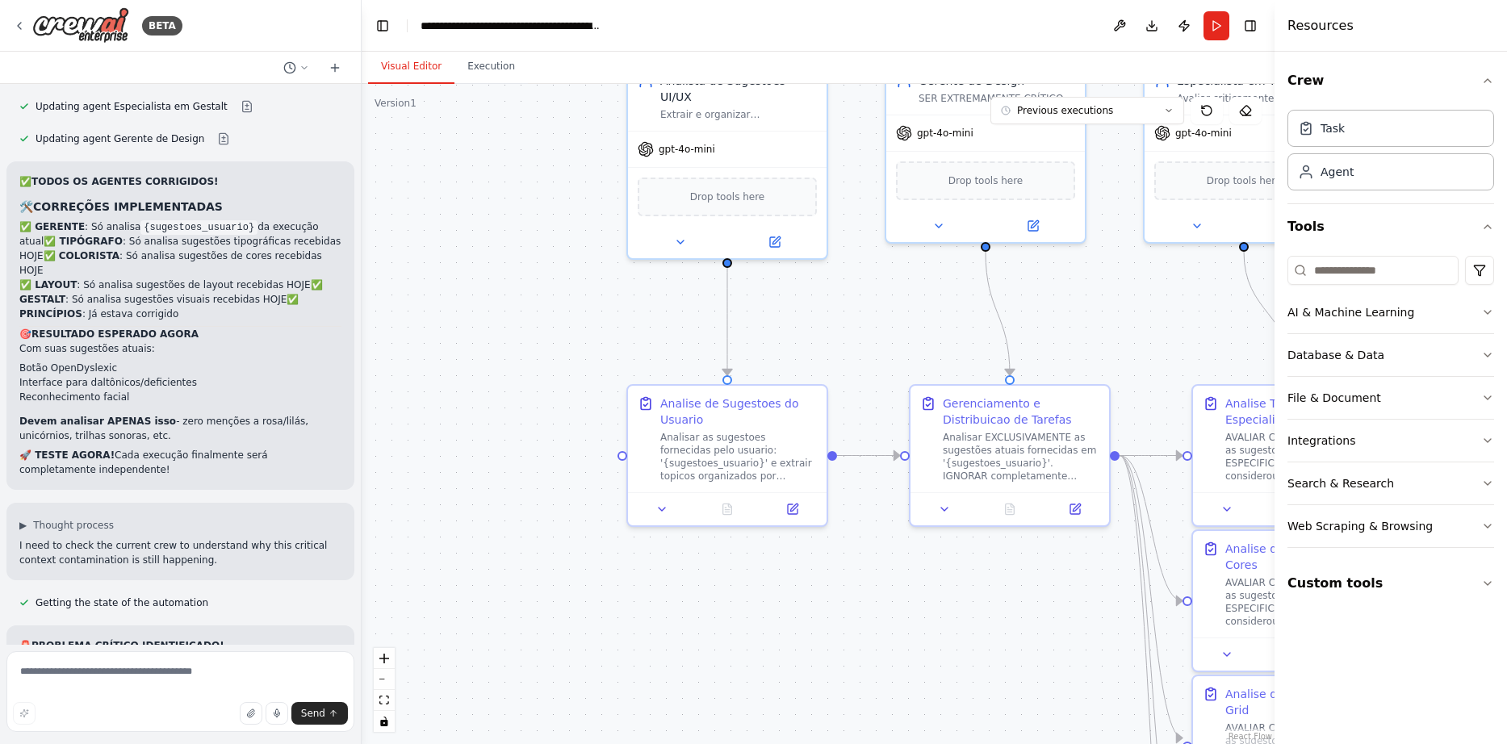
drag, startPoint x: 684, startPoint y: 461, endPoint x: 906, endPoint y: 322, distance: 261.7
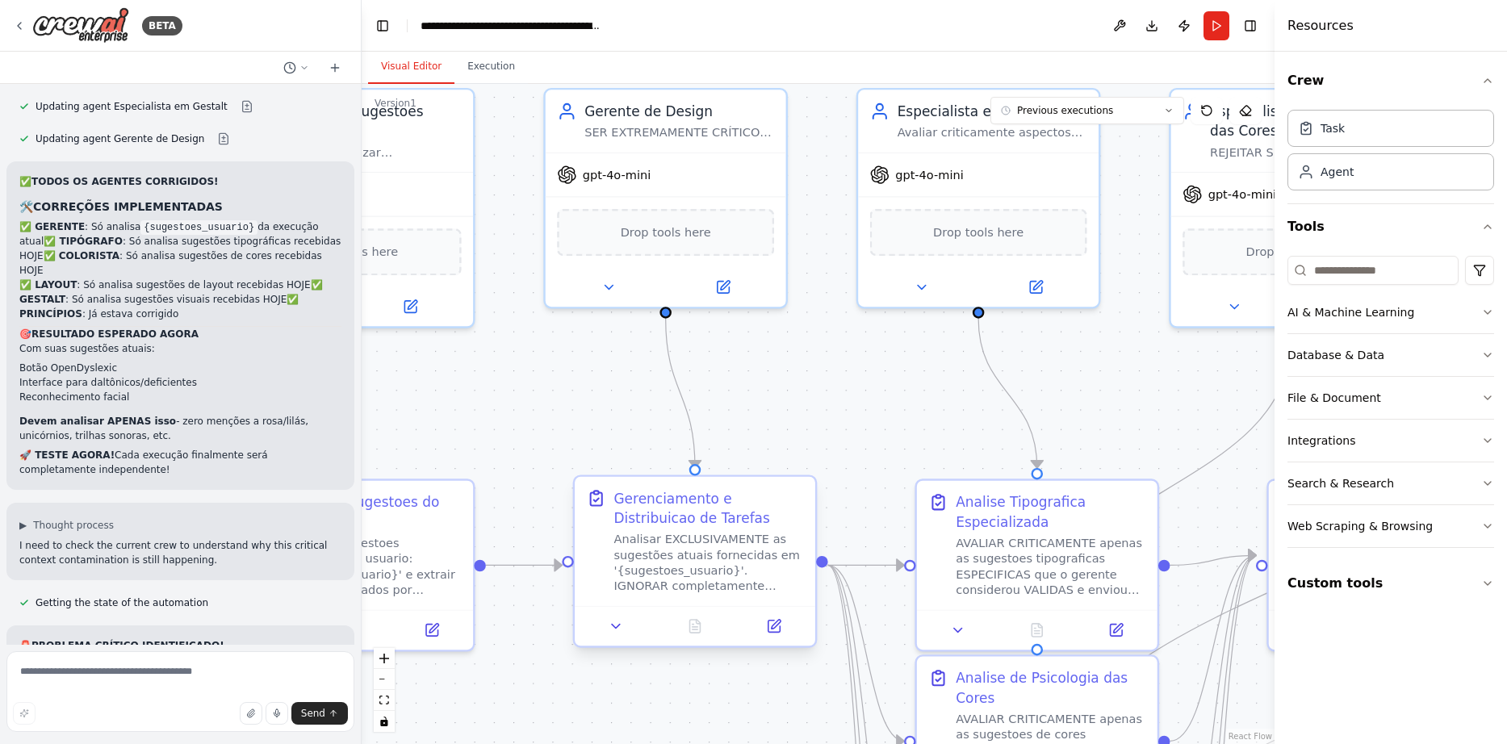
drag, startPoint x: 1014, startPoint y: 529, endPoint x: 651, endPoint y: 617, distance: 373.6
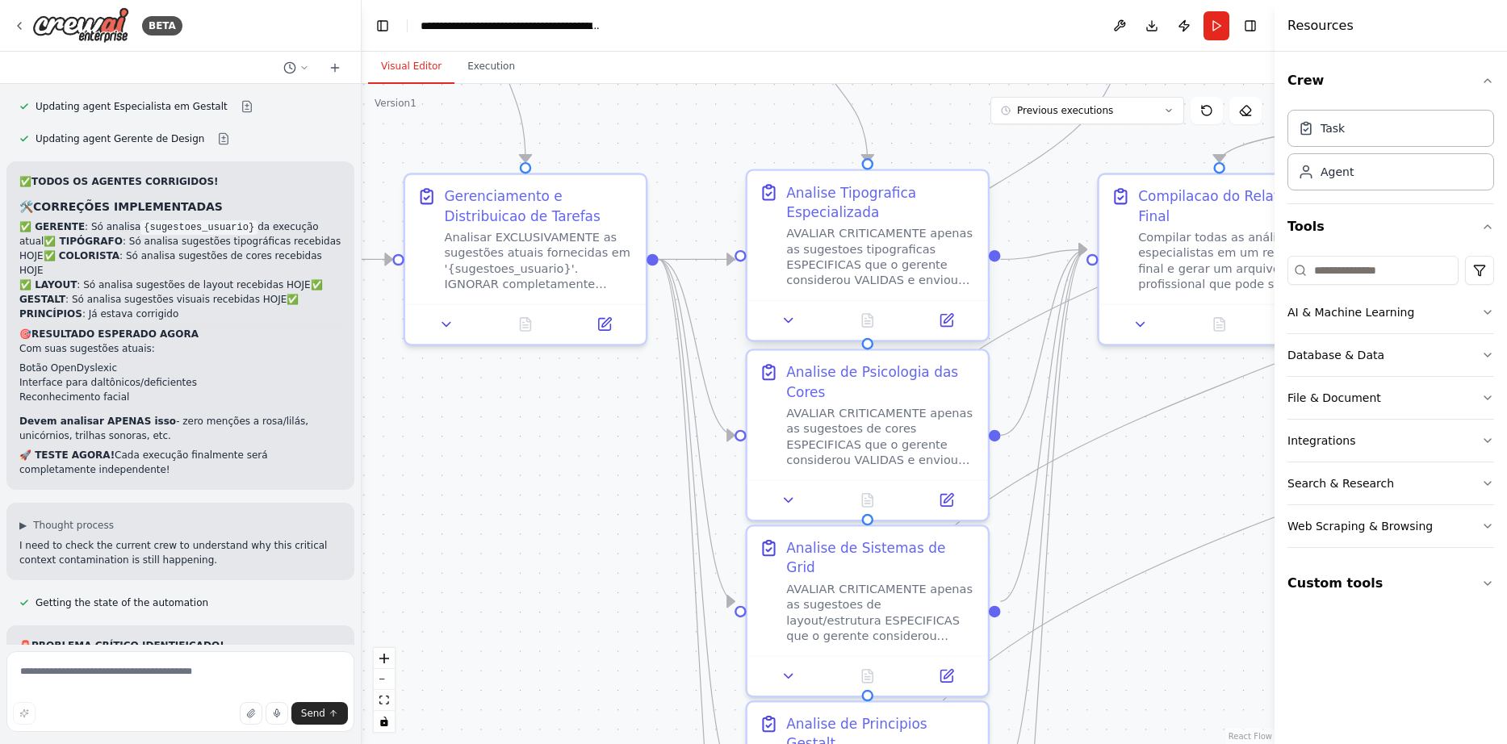
drag, startPoint x: 893, startPoint y: 491, endPoint x: 751, endPoint y: 178, distance: 343.5
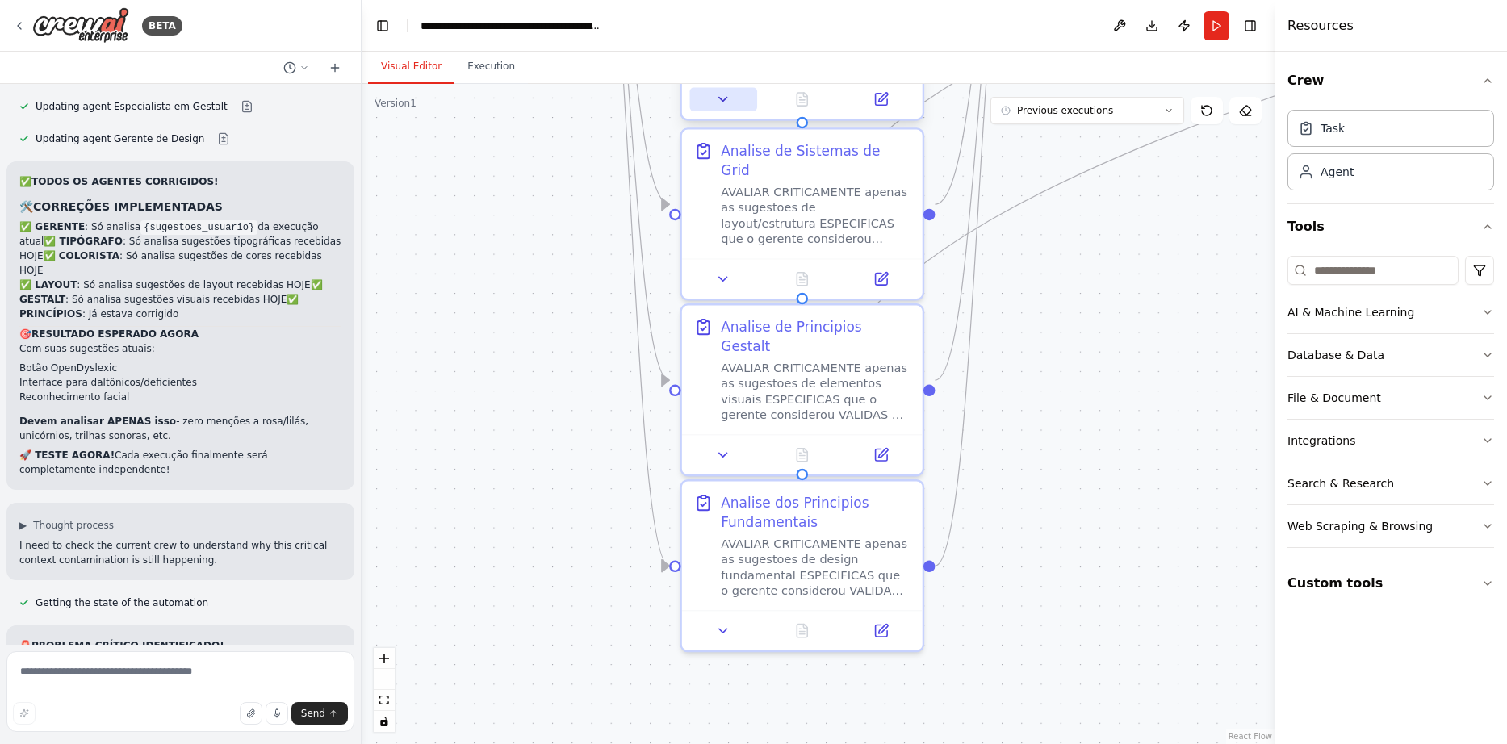
drag, startPoint x: 821, startPoint y: 505, endPoint x: 756, endPoint y: 108, distance: 402.4
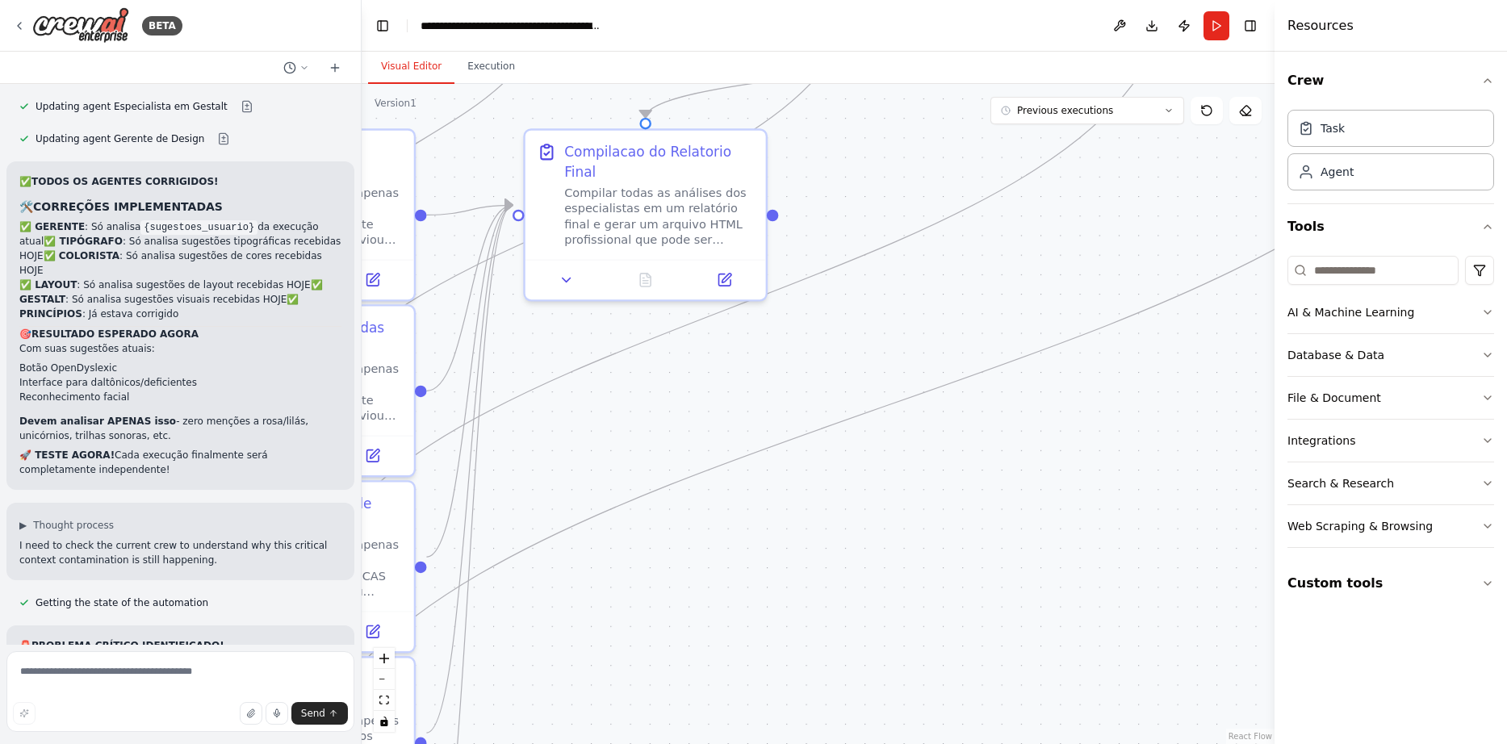
drag, startPoint x: 1251, startPoint y: 389, endPoint x: 663, endPoint y: 776, distance: 703.9
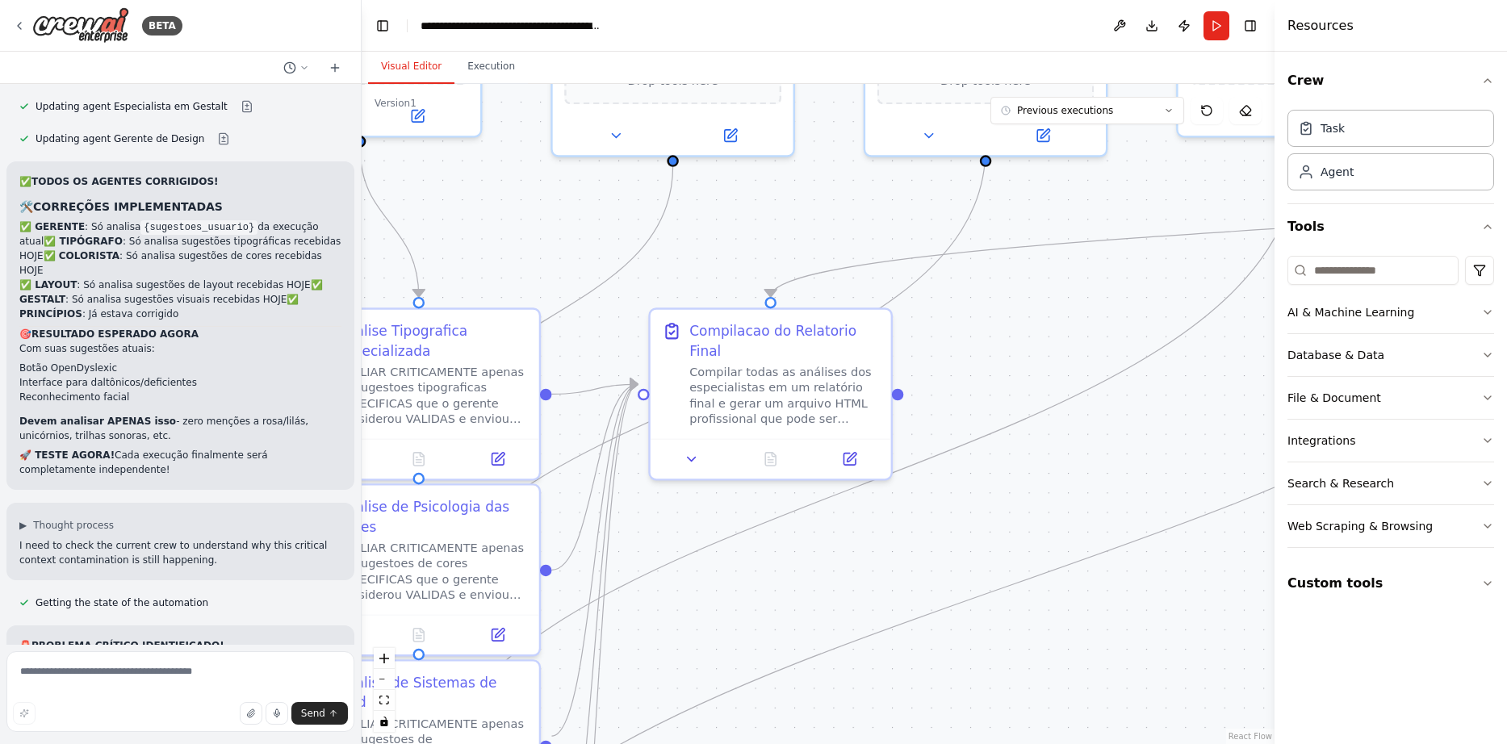
drag, startPoint x: 847, startPoint y: 536, endPoint x: 1056, endPoint y: 680, distance: 254.1
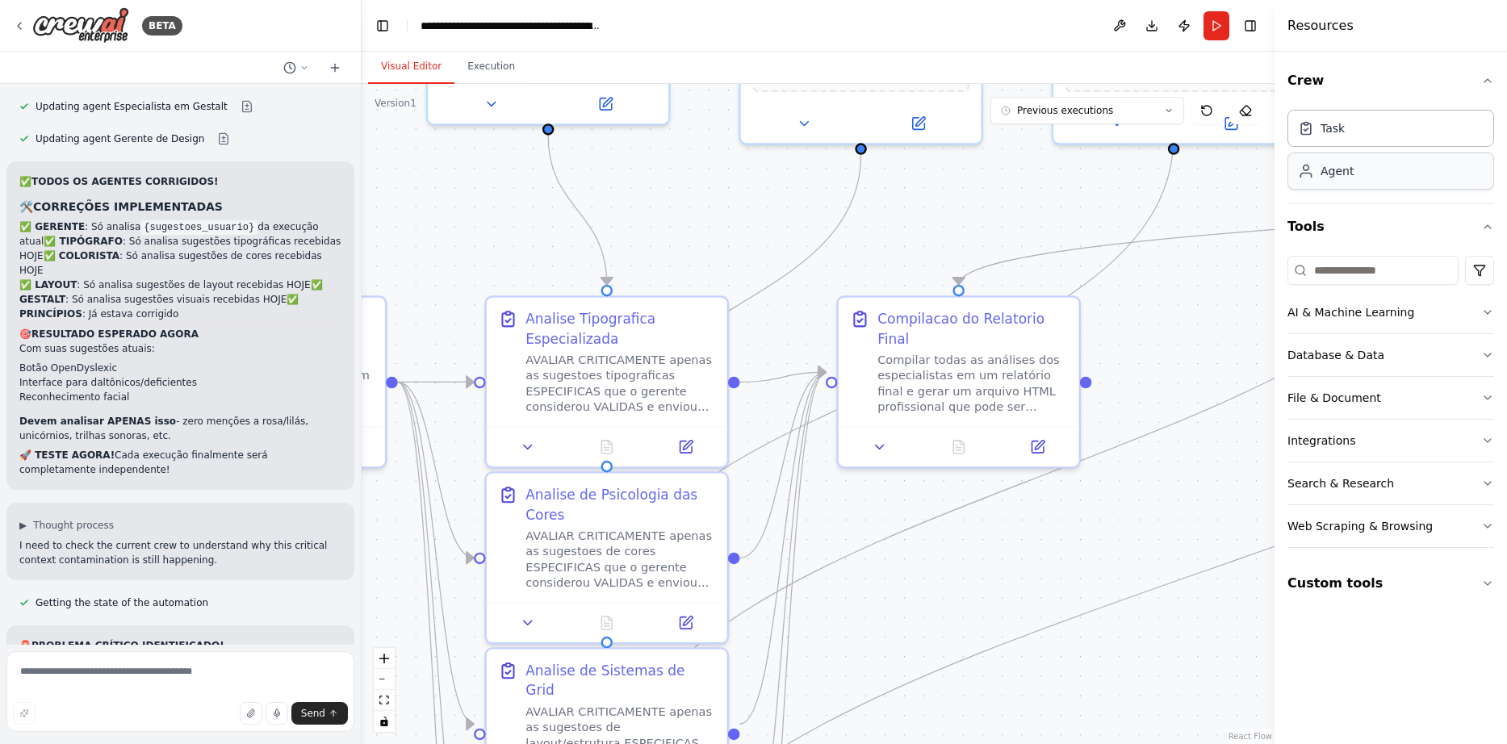
drag, startPoint x: 792, startPoint y: 489, endPoint x: 1377, endPoint y: 186, distance: 659.1
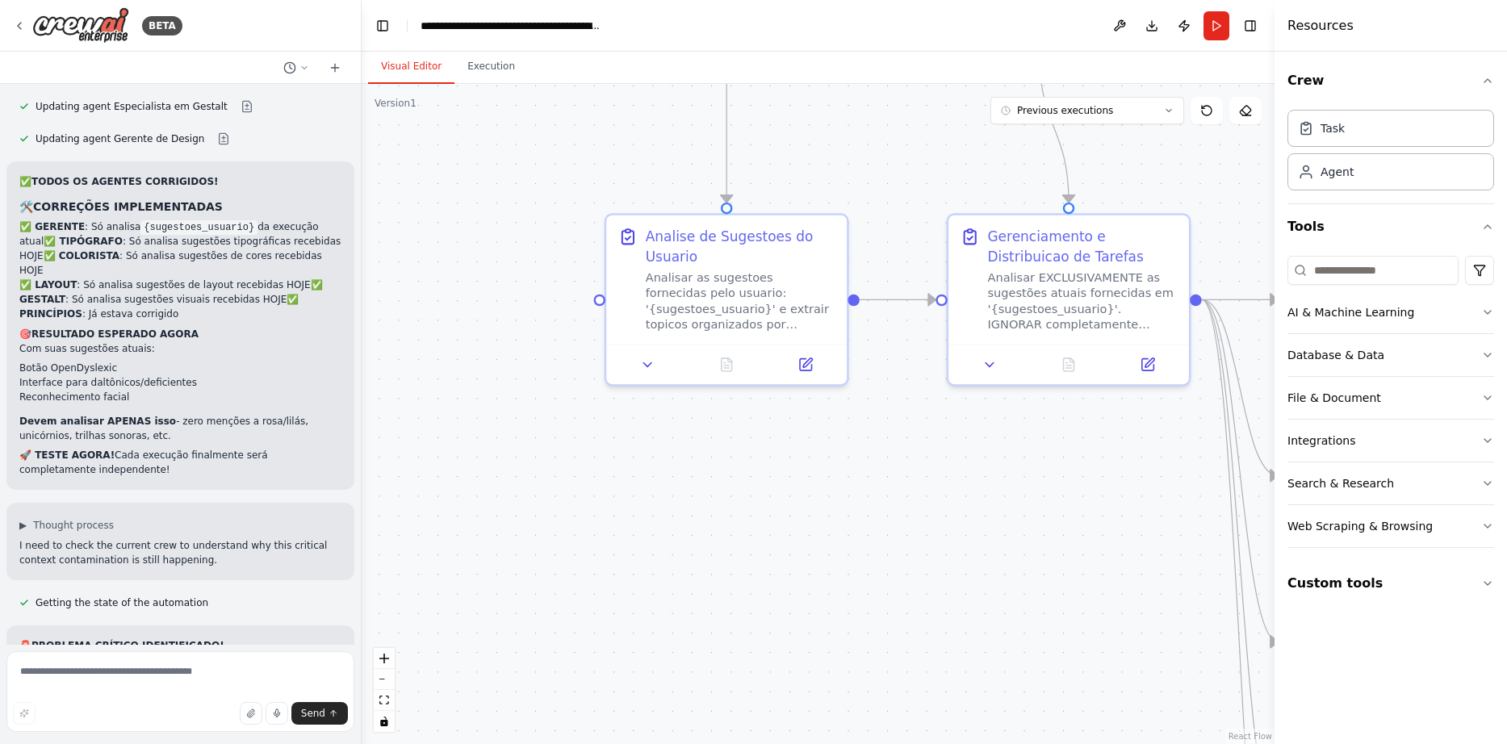
drag, startPoint x: 573, startPoint y: 377, endPoint x: 933, endPoint y: 537, distance: 393.8
click at [1211, 26] on button "Run" at bounding box center [1216, 25] width 26 height 29
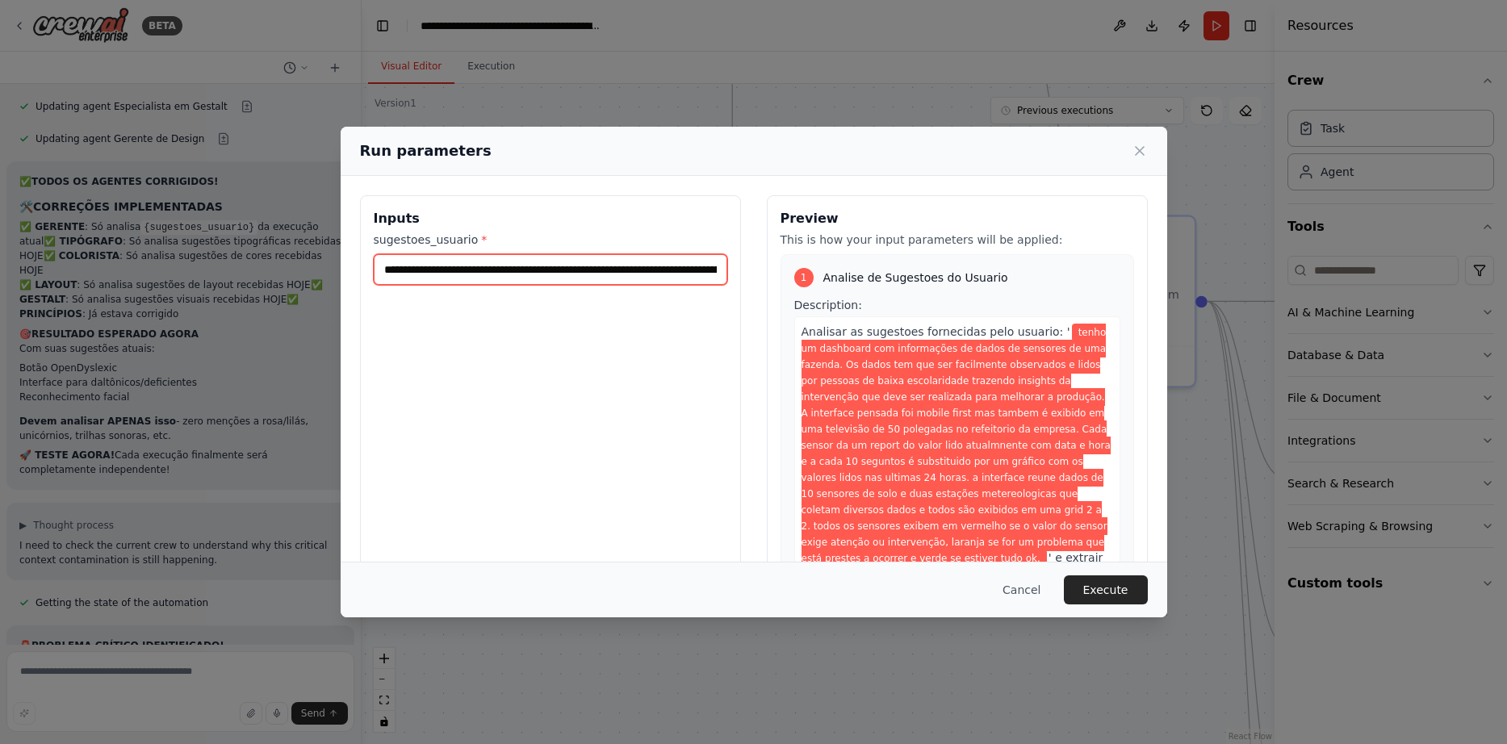
click at [512, 278] on input "**********" at bounding box center [550, 269] width 353 height 31
paste input "text"
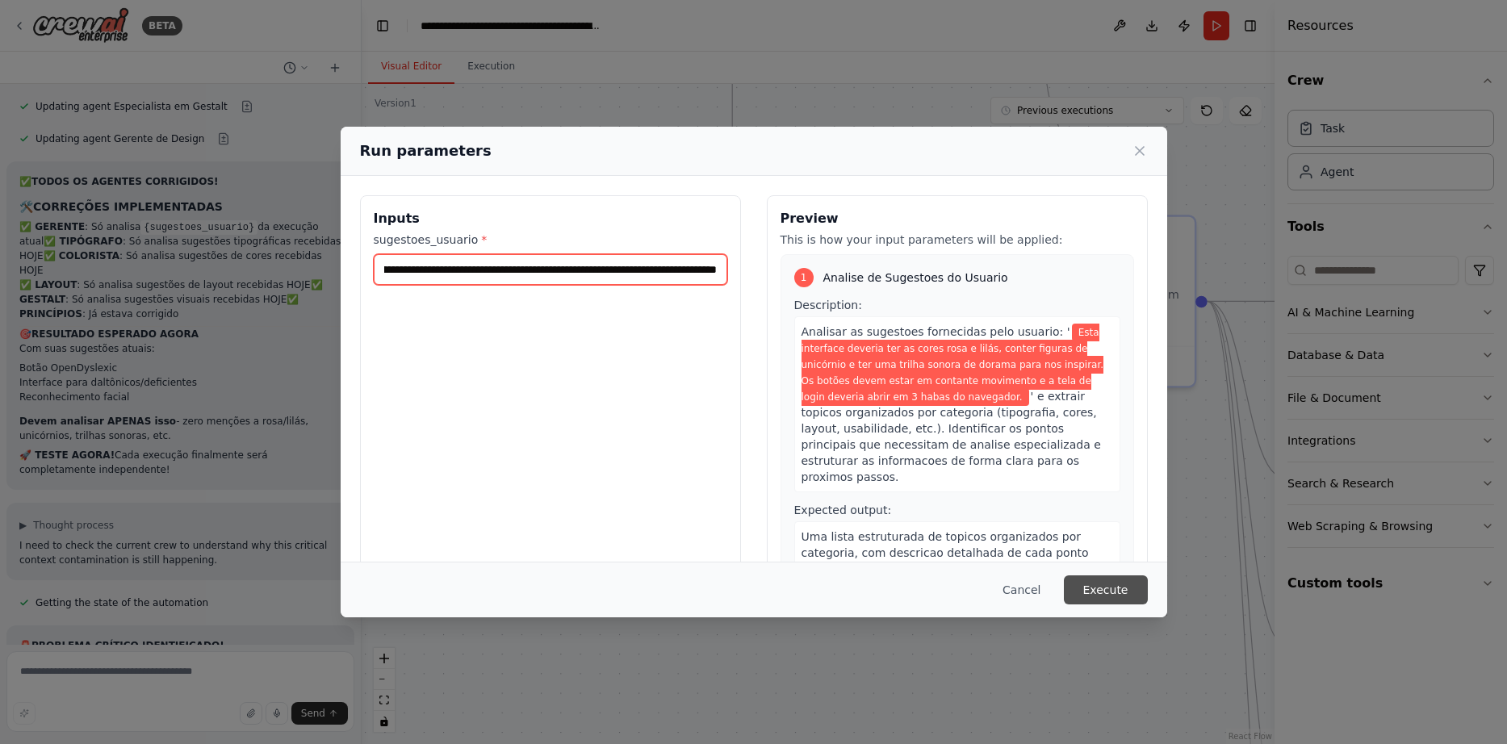
type input "**********"
click at [1114, 583] on button "Execute" at bounding box center [1106, 589] width 84 height 29
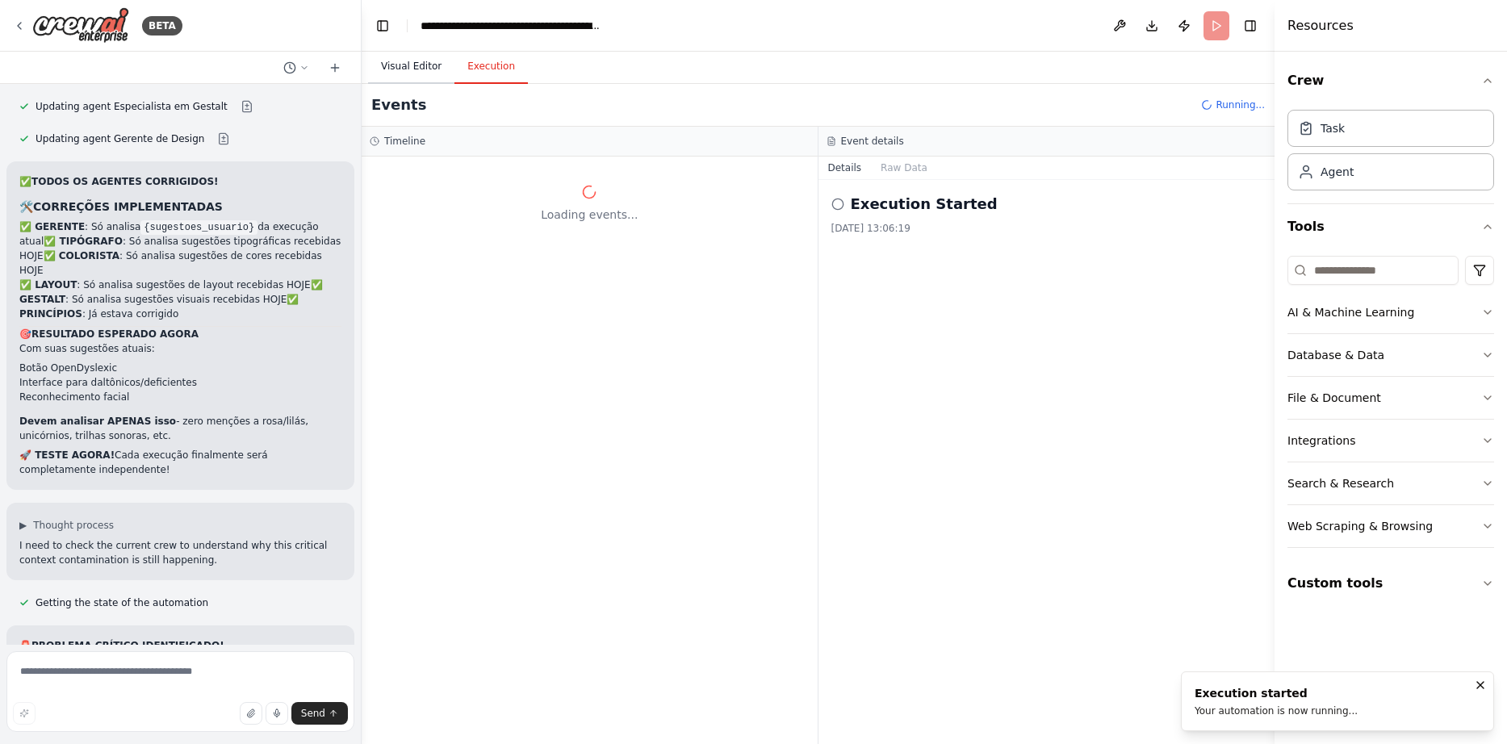
click at [395, 74] on button "Visual Editor" at bounding box center [411, 67] width 86 height 34
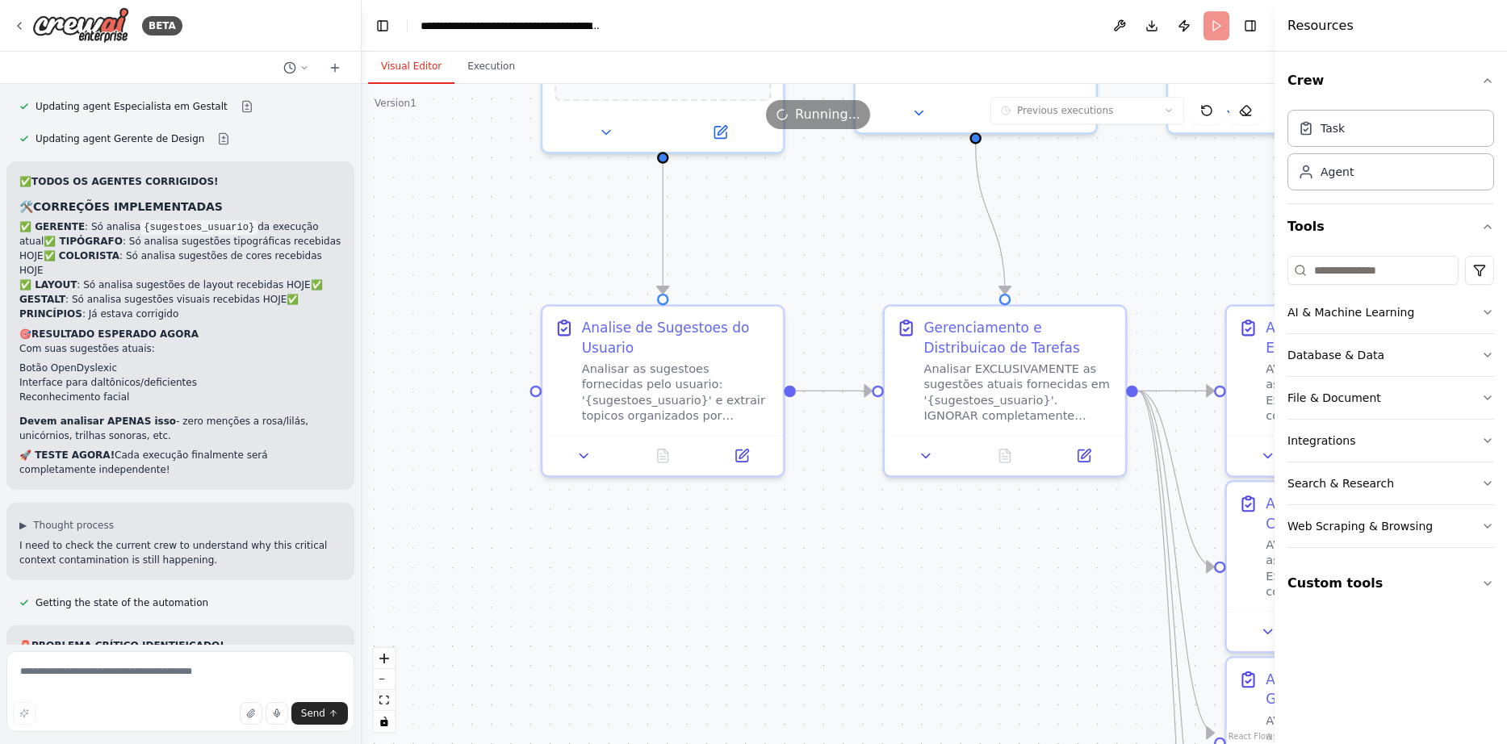
drag, startPoint x: 636, startPoint y: 534, endPoint x: 564, endPoint y: 624, distance: 114.8
click at [656, 453] on icon at bounding box center [660, 451] width 10 height 13
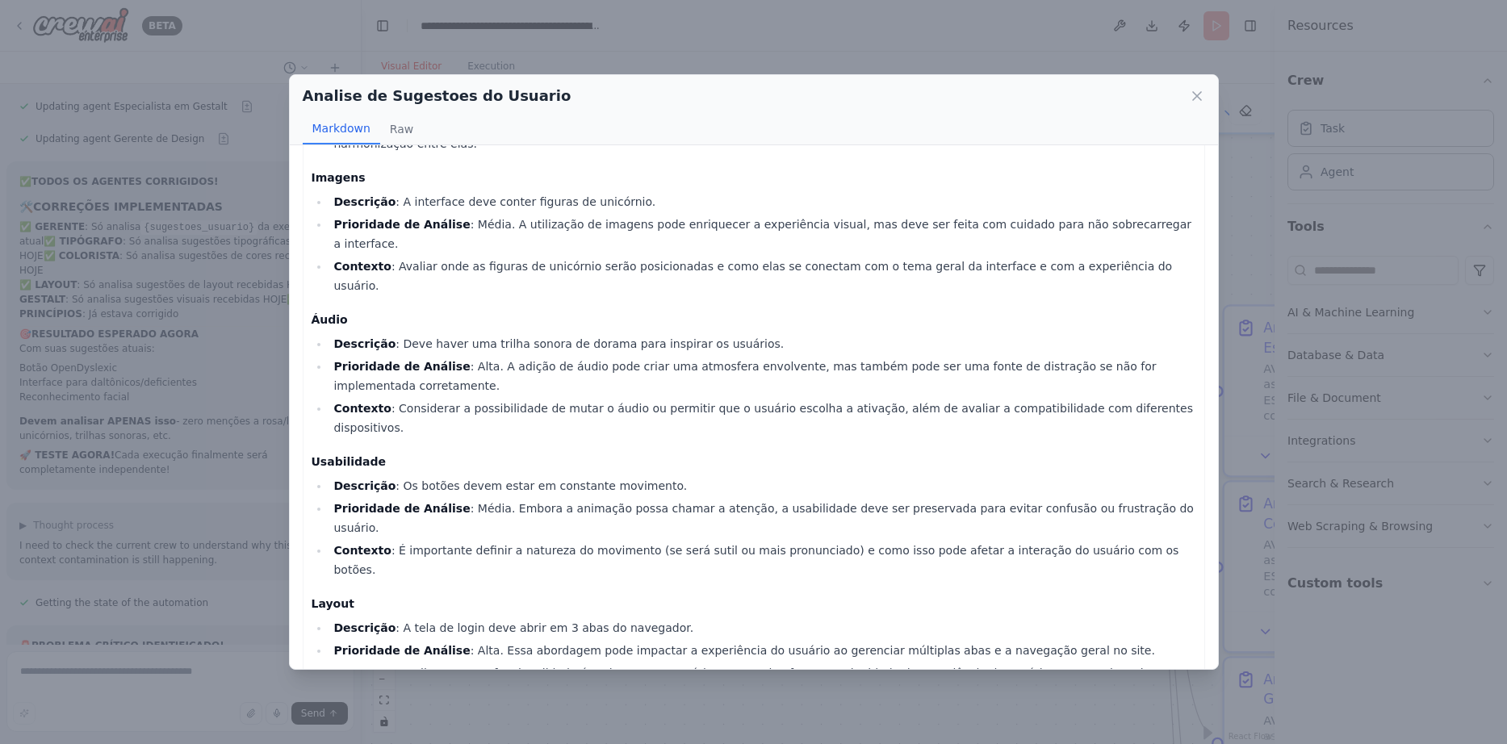
scroll to position [165, 0]
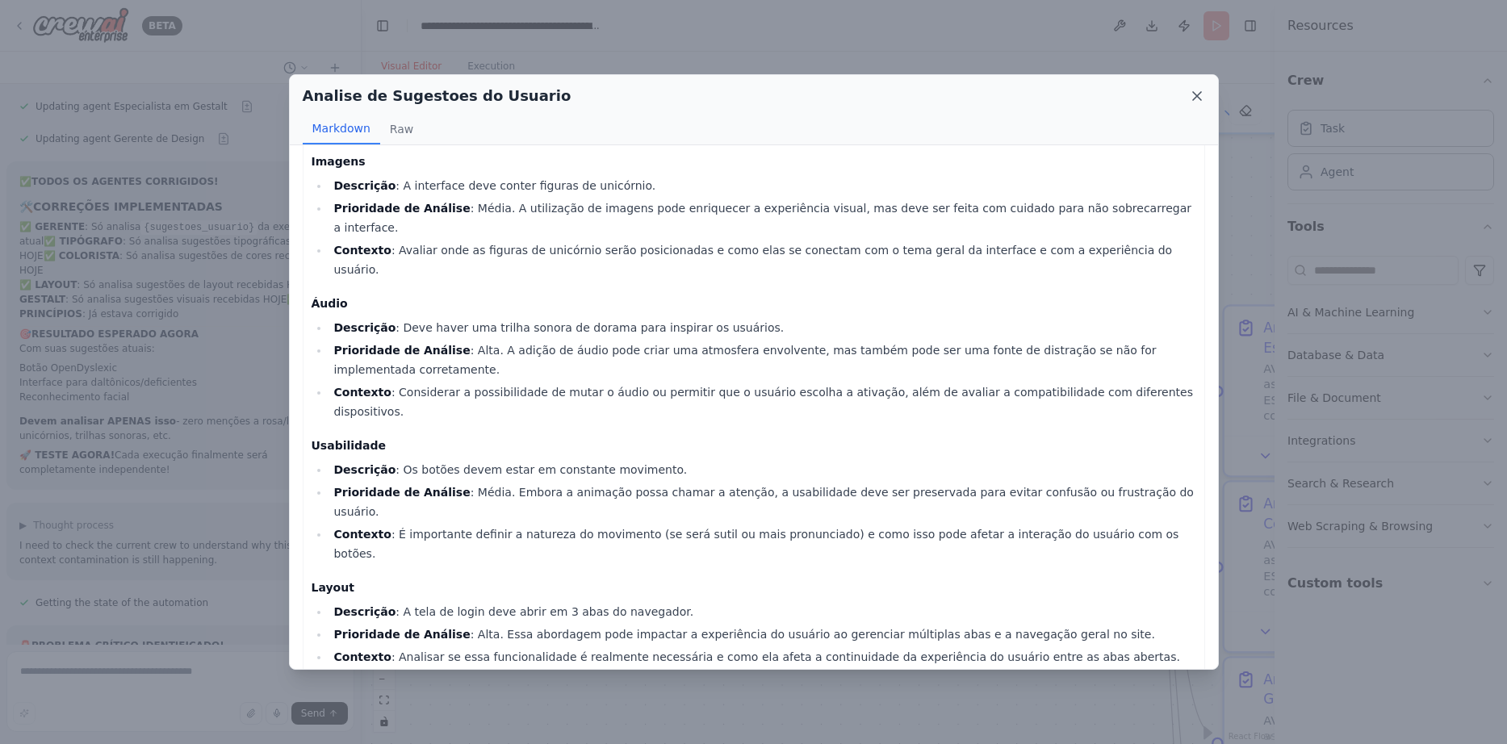
click at [1191, 90] on icon at bounding box center [1197, 96] width 16 height 16
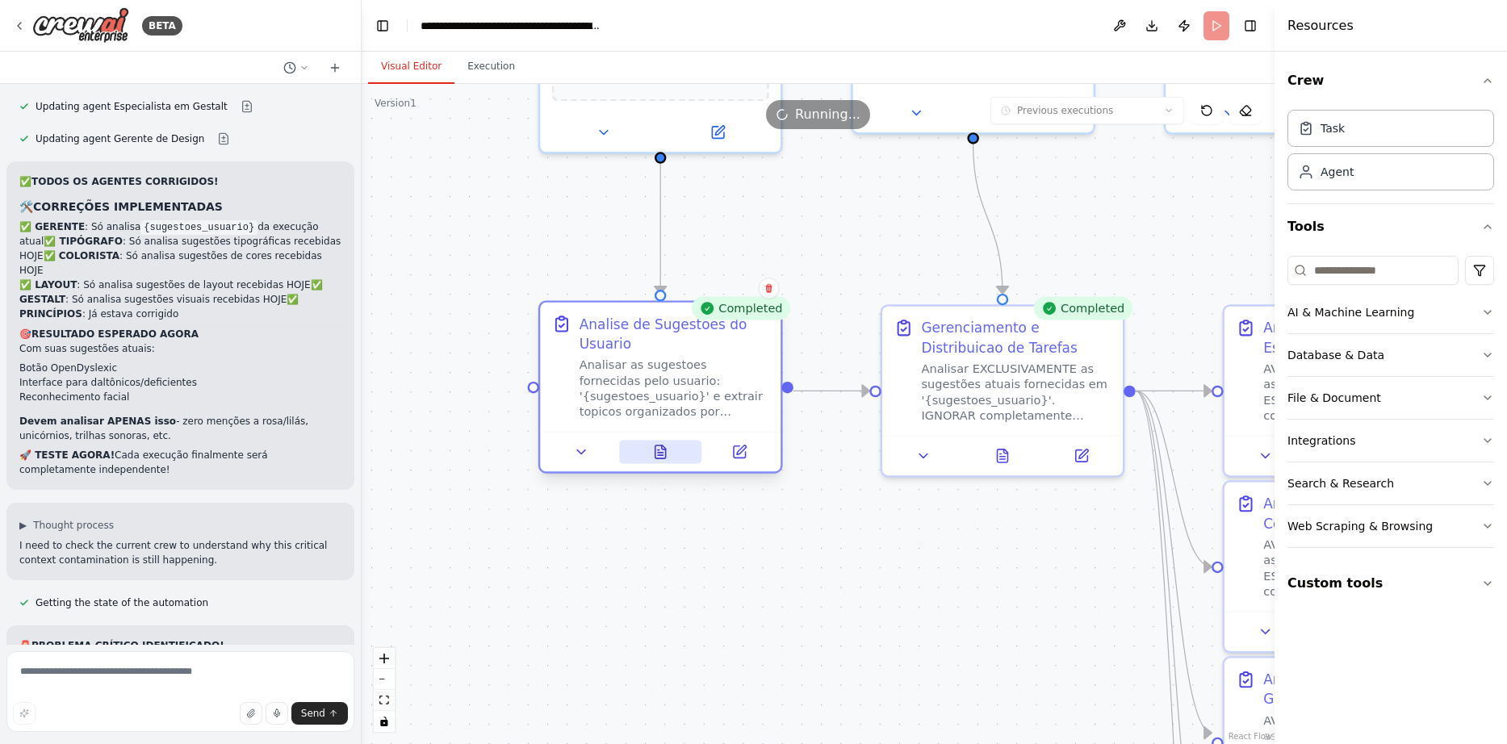
click at [650, 455] on button at bounding box center [660, 452] width 83 height 23
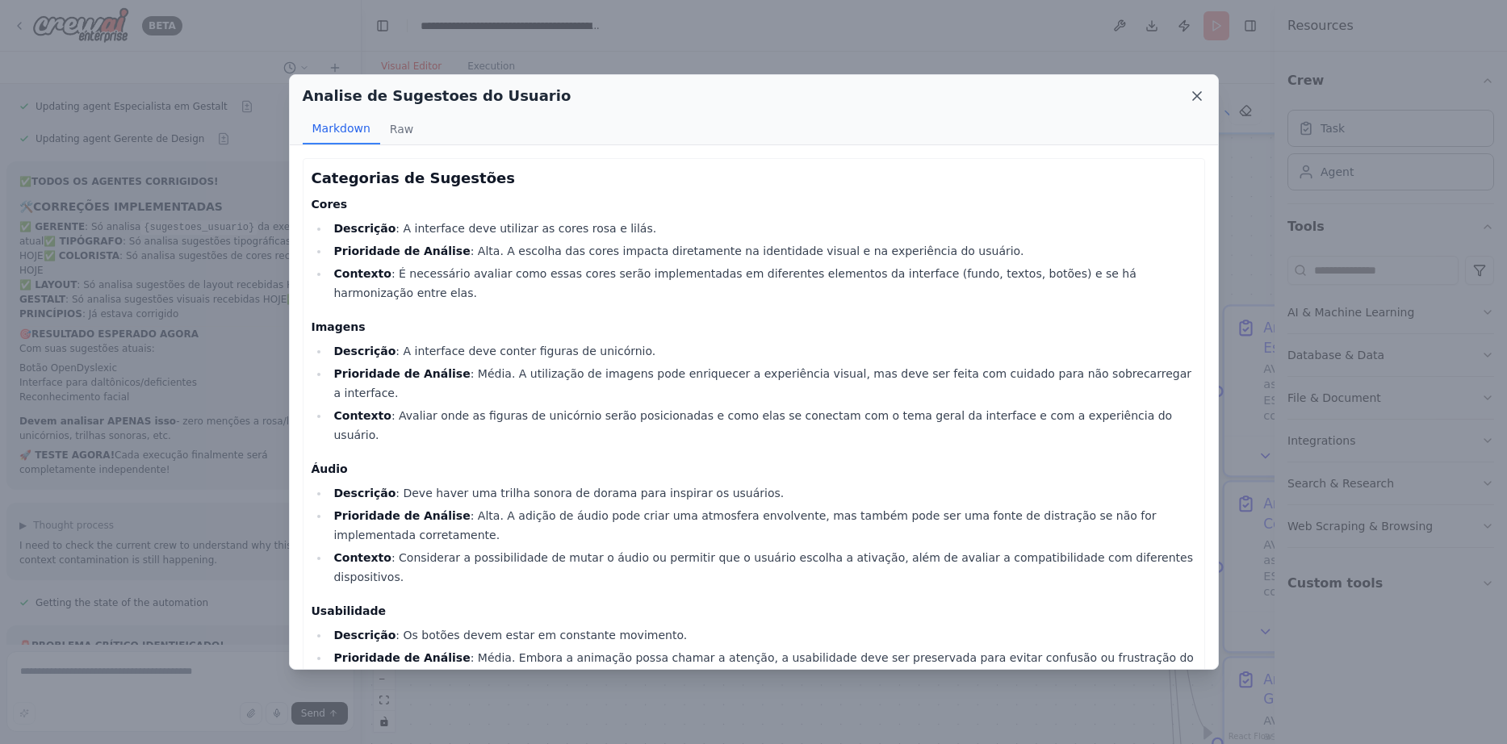
click at [1200, 98] on icon at bounding box center [1197, 96] width 16 height 16
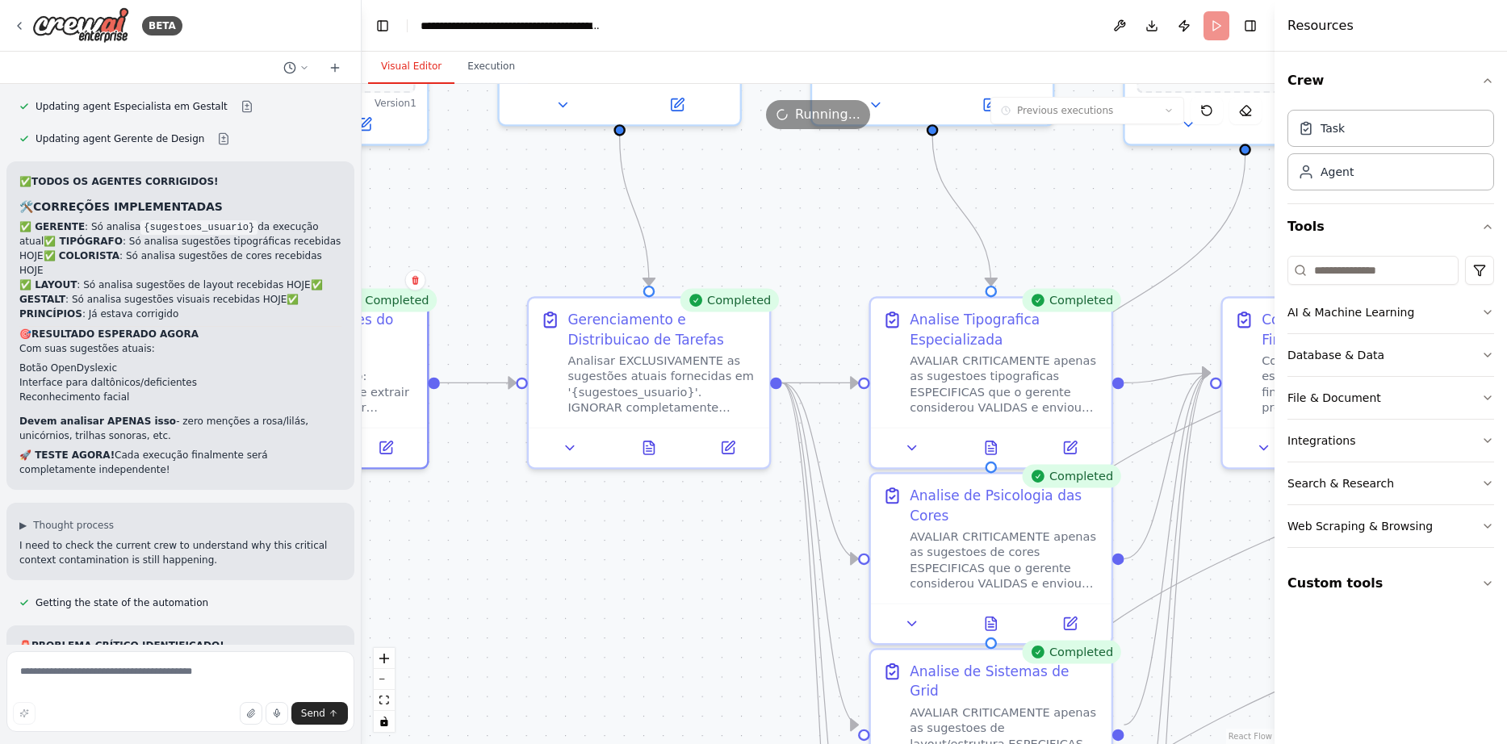
drag, startPoint x: 1010, startPoint y: 599, endPoint x: 656, endPoint y: 591, distance: 353.5
click at [650, 447] on icon at bounding box center [648, 447] width 5 height 0
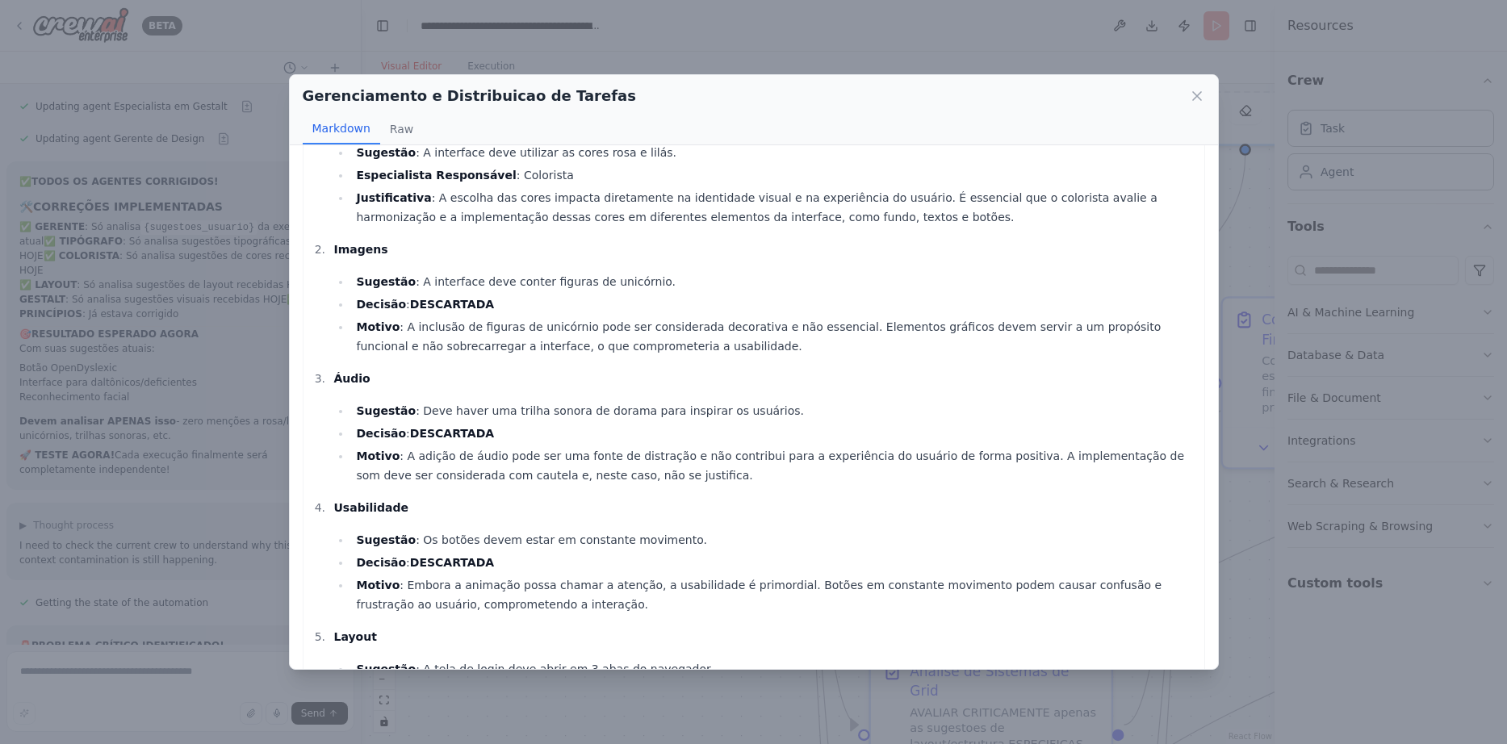
scroll to position [0, 0]
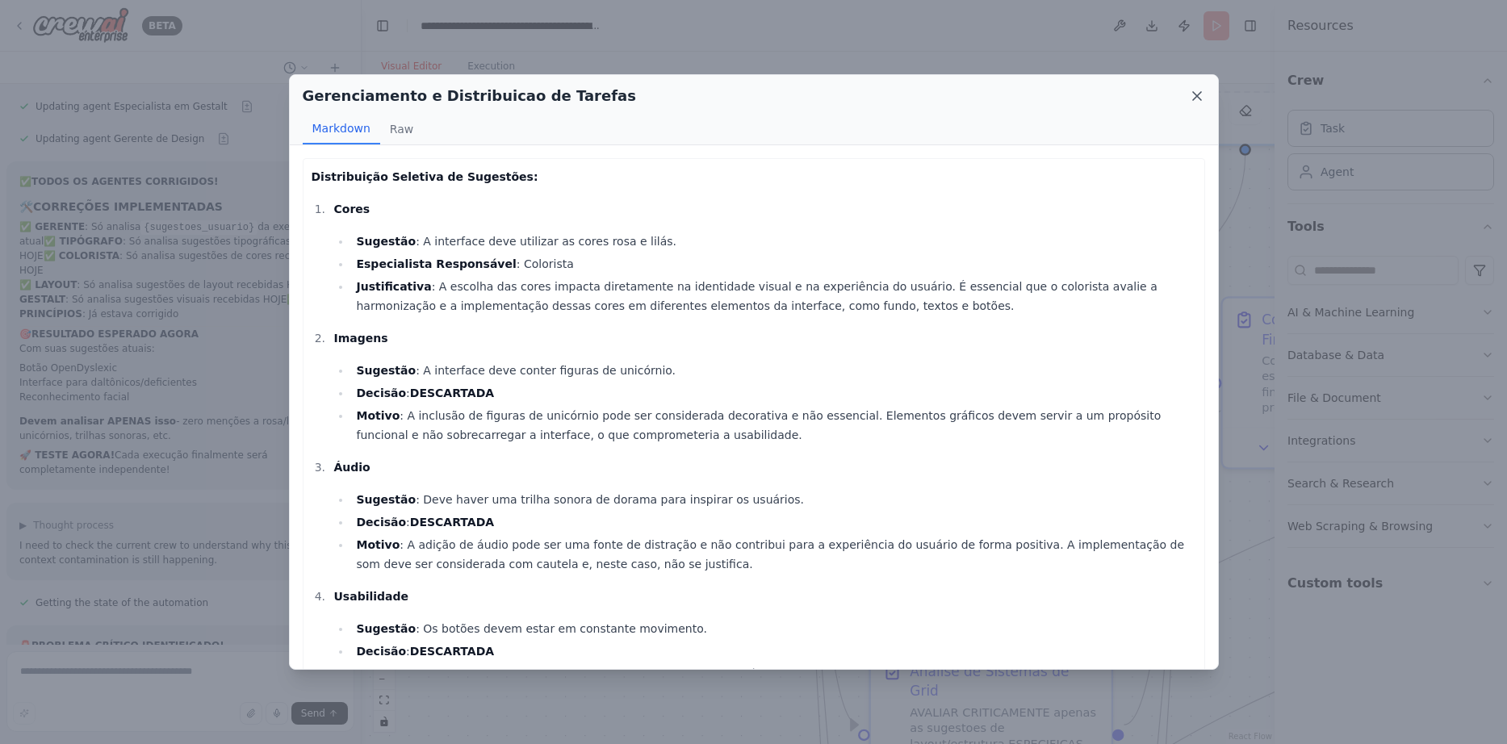
click at [1202, 97] on icon at bounding box center [1197, 96] width 16 height 16
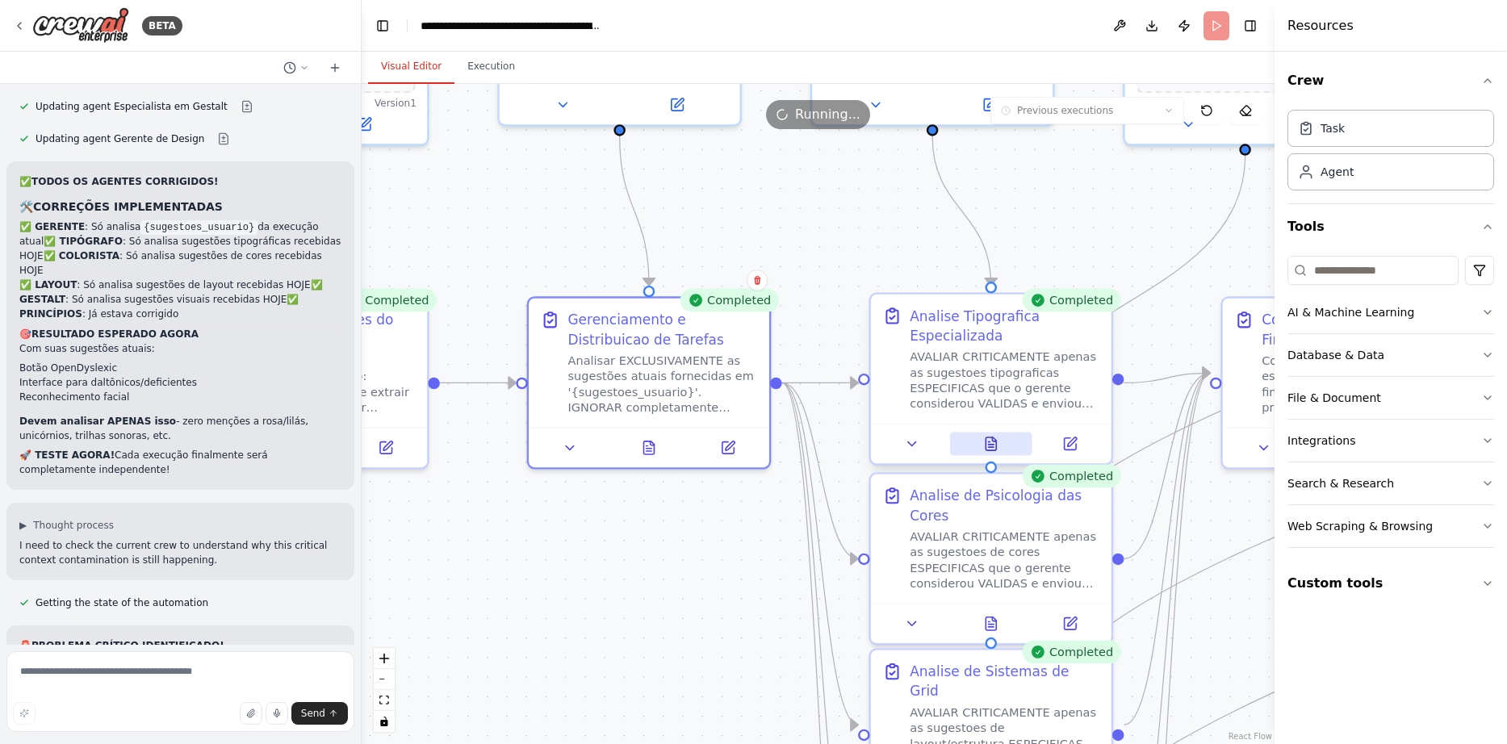
click at [1000, 442] on button at bounding box center [991, 444] width 83 height 23
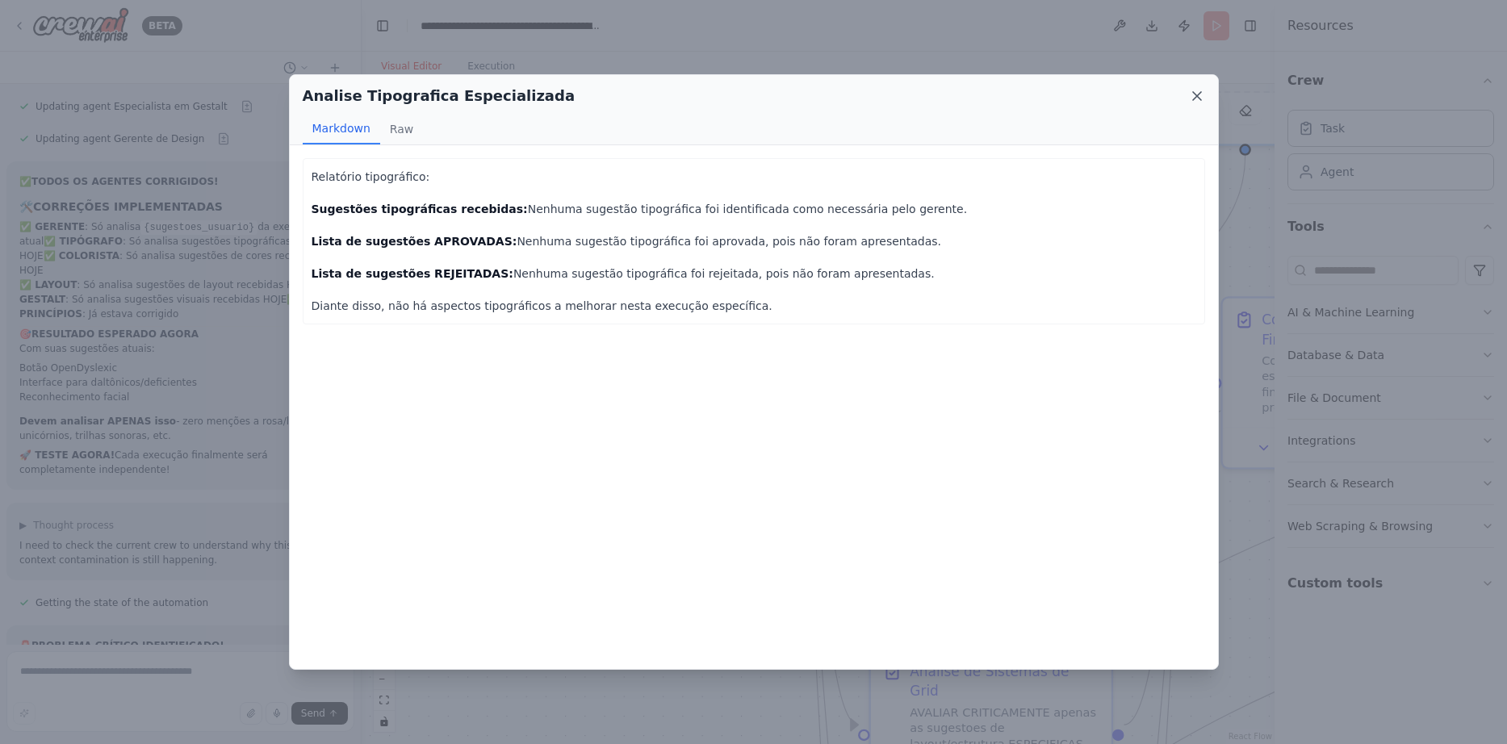
click at [1197, 95] on icon at bounding box center [1197, 96] width 8 height 8
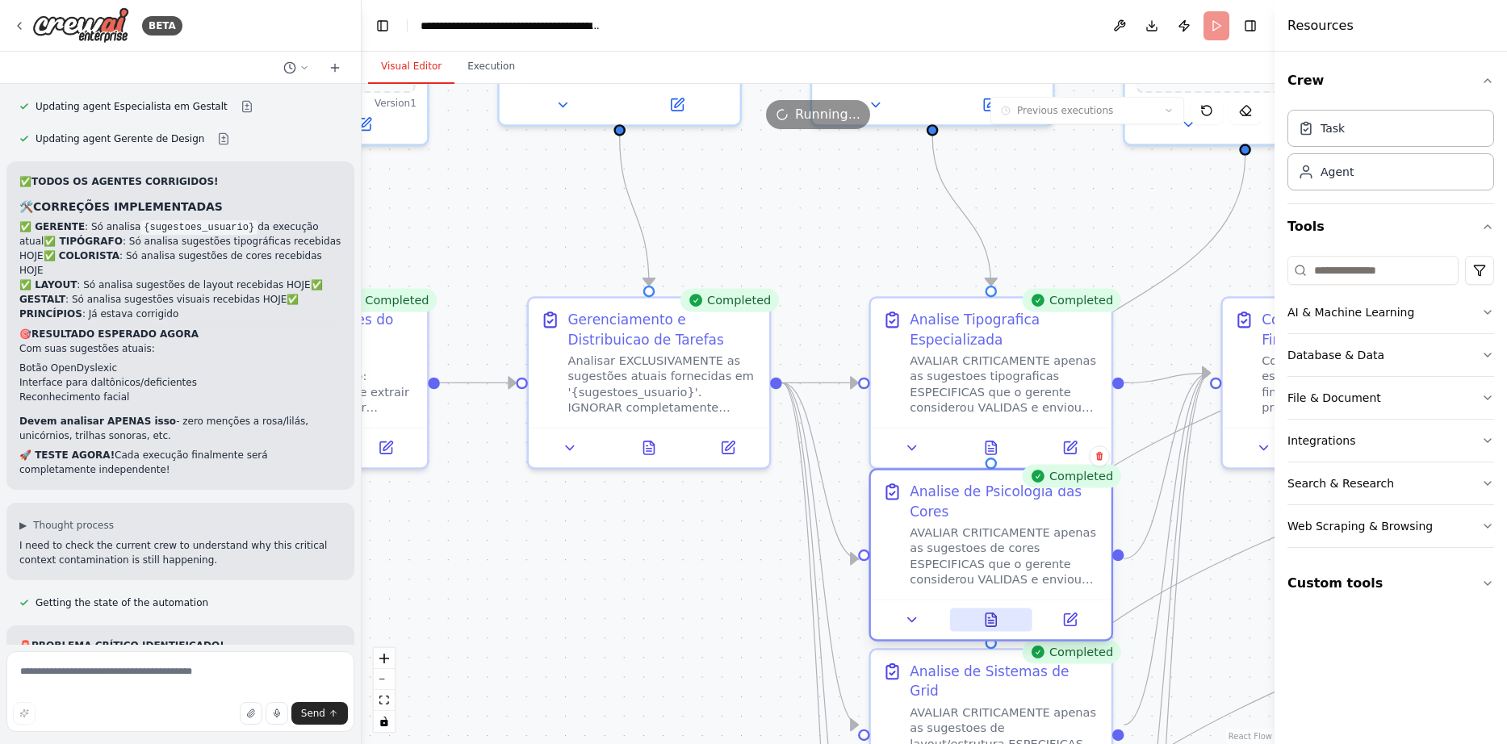
click at [993, 617] on icon at bounding box center [994, 615] width 4 height 4
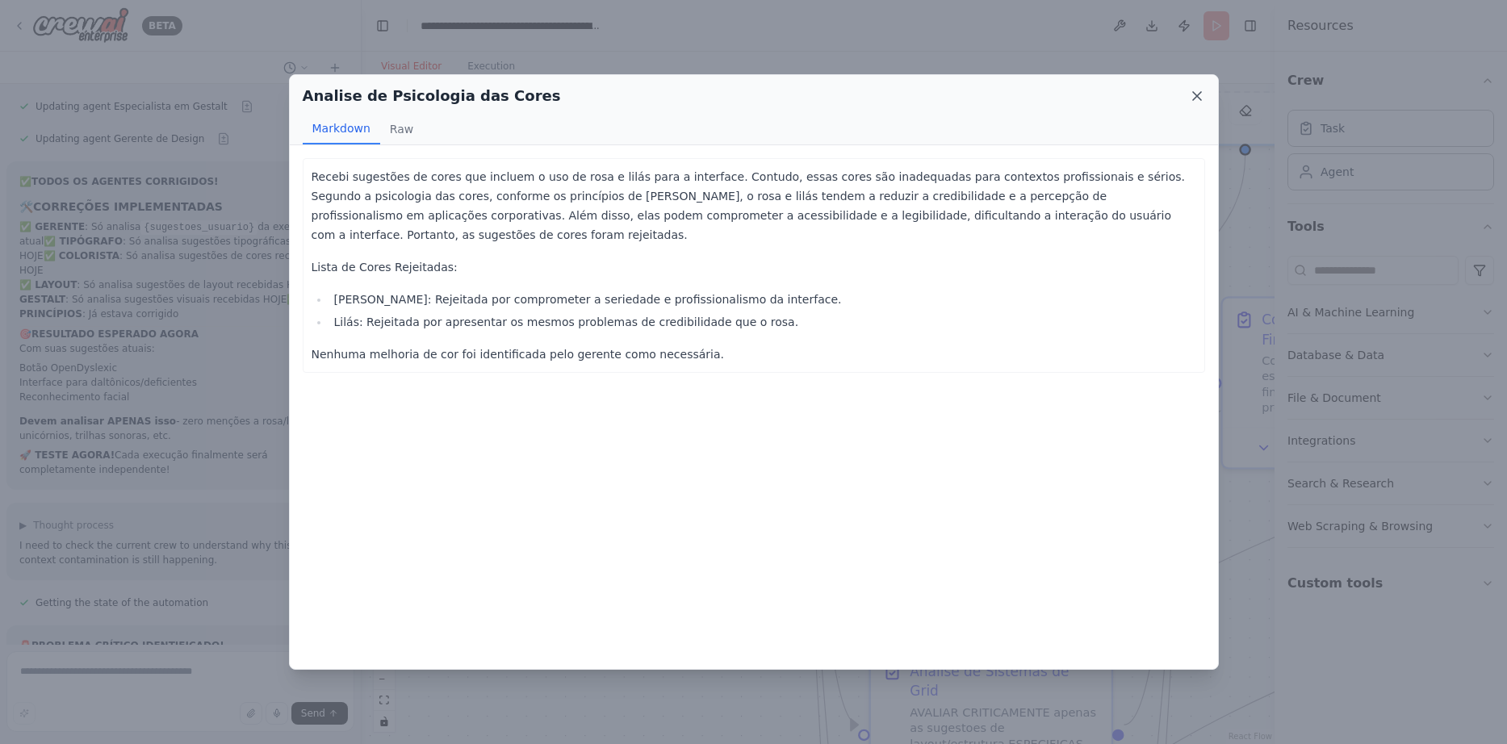
click at [1192, 90] on icon at bounding box center [1197, 96] width 16 height 16
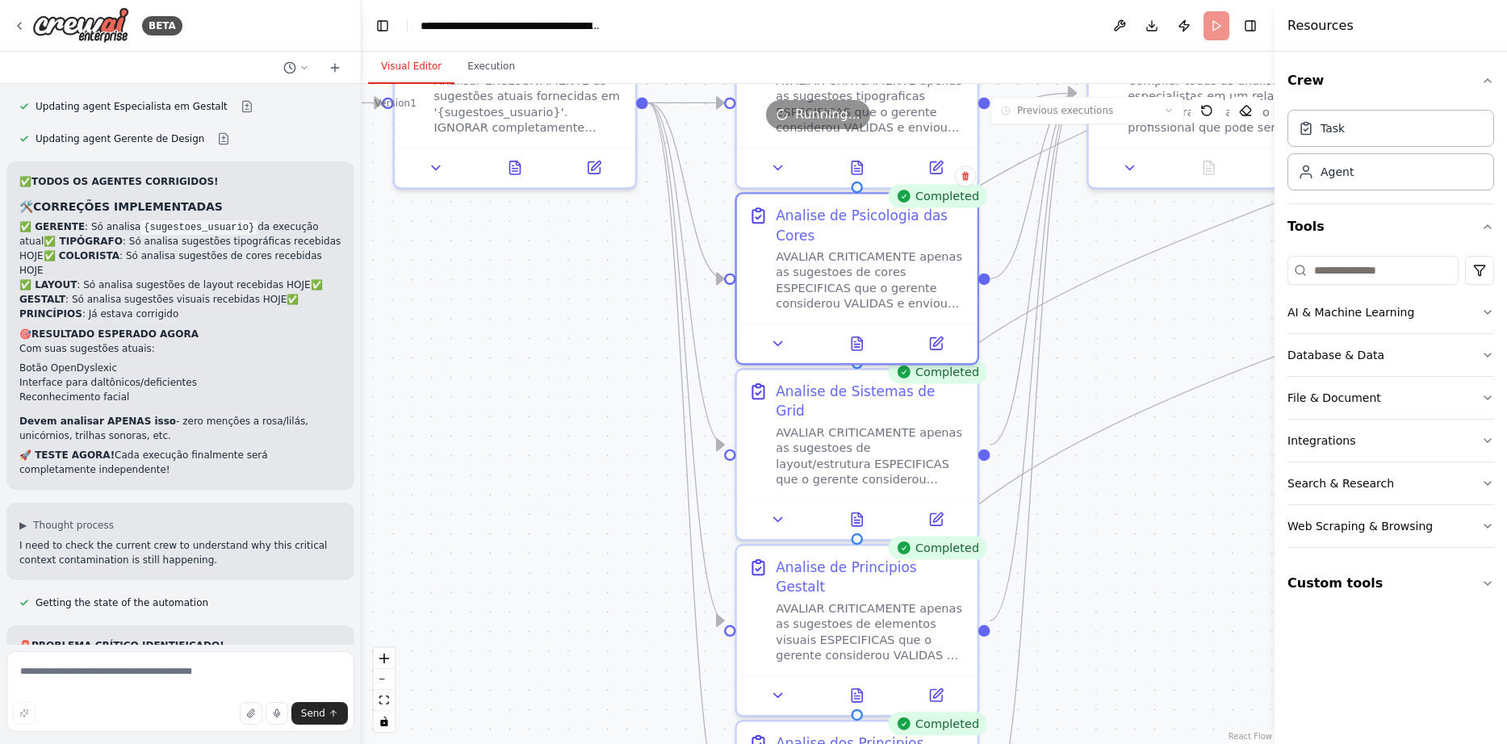
drag, startPoint x: 855, startPoint y: 521, endPoint x: 721, endPoint y: 241, distance: 310.4
click at [858, 516] on icon at bounding box center [857, 516] width 5 height 0
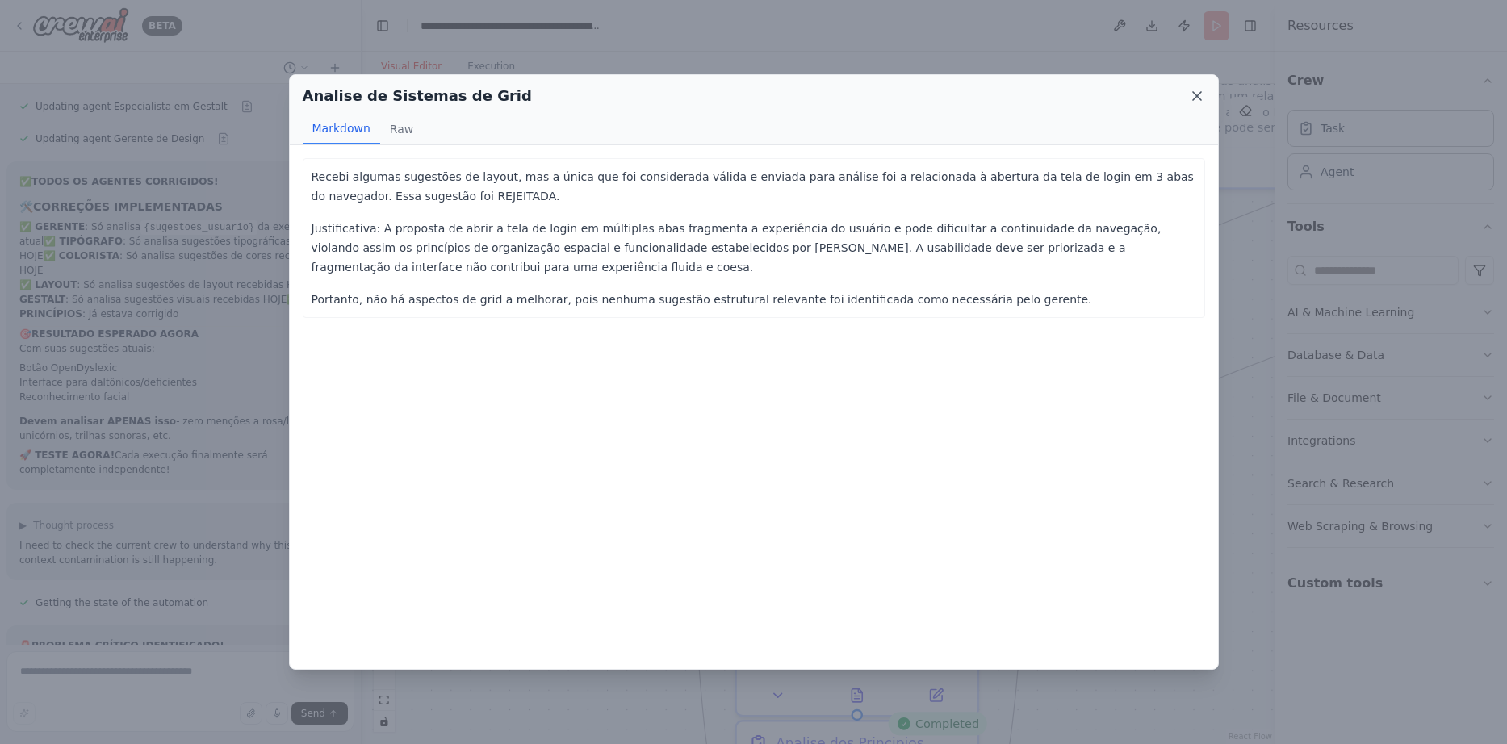
click at [1194, 99] on icon at bounding box center [1197, 96] width 8 height 8
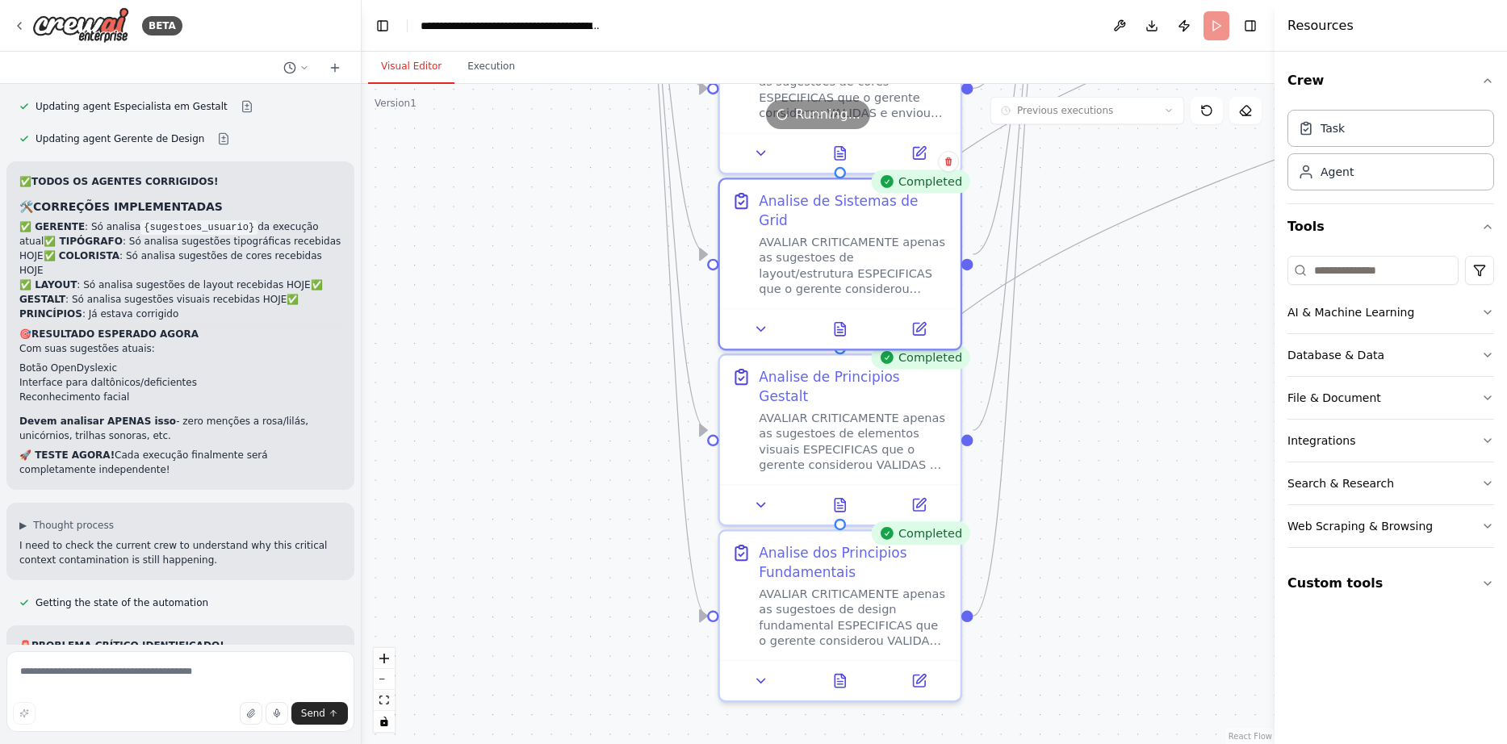
drag, startPoint x: 638, startPoint y: 510, endPoint x: 616, endPoint y: 293, distance: 218.2
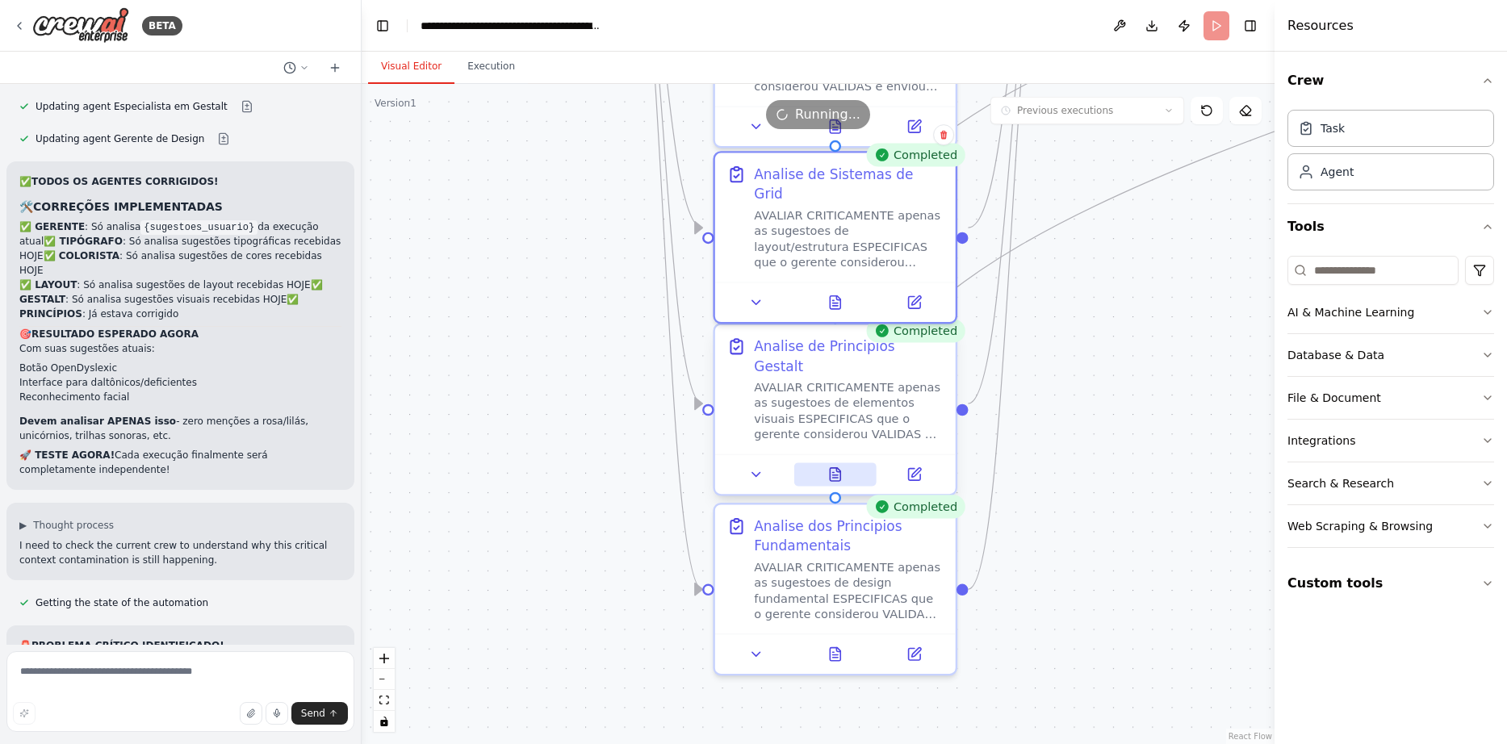
click at [839, 468] on icon at bounding box center [835, 474] width 10 height 13
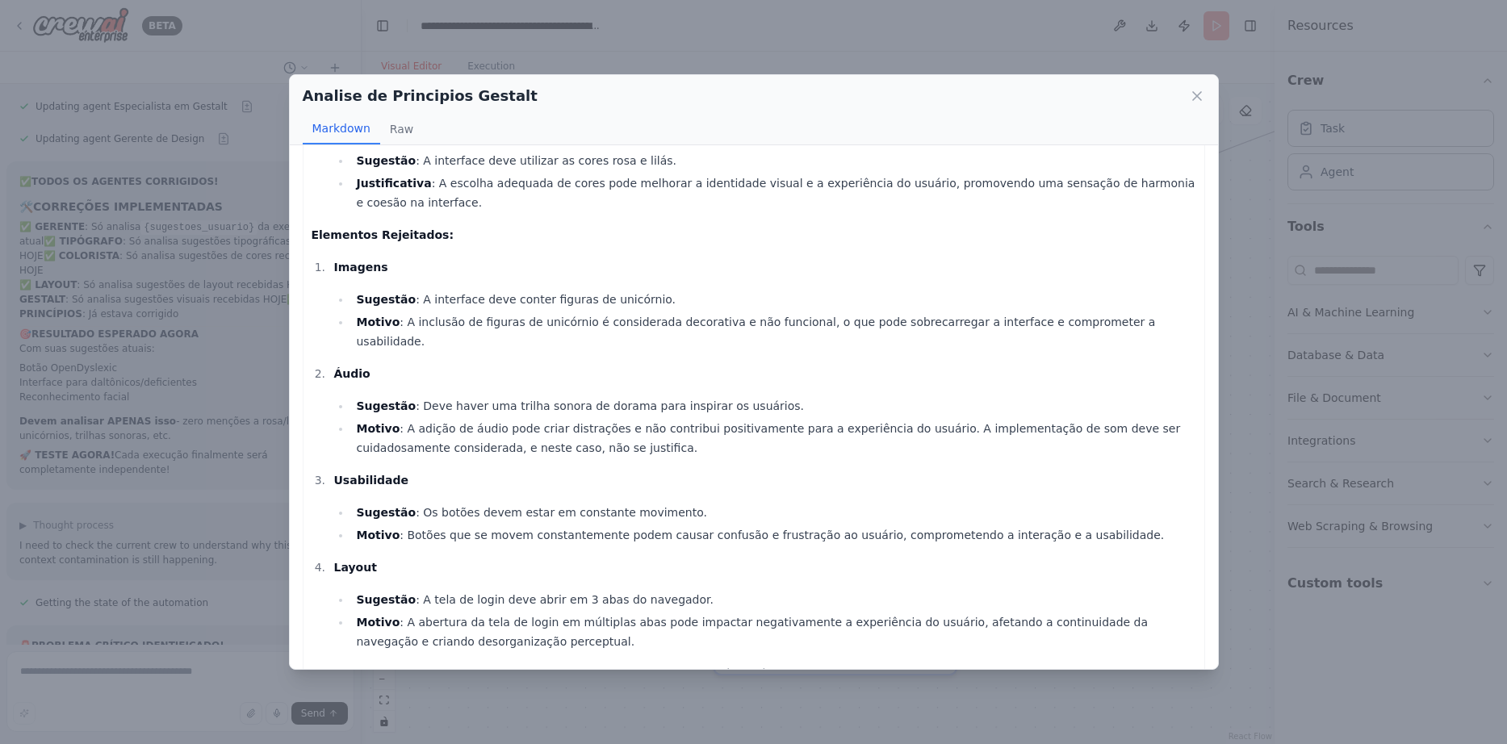
scroll to position [128, 0]
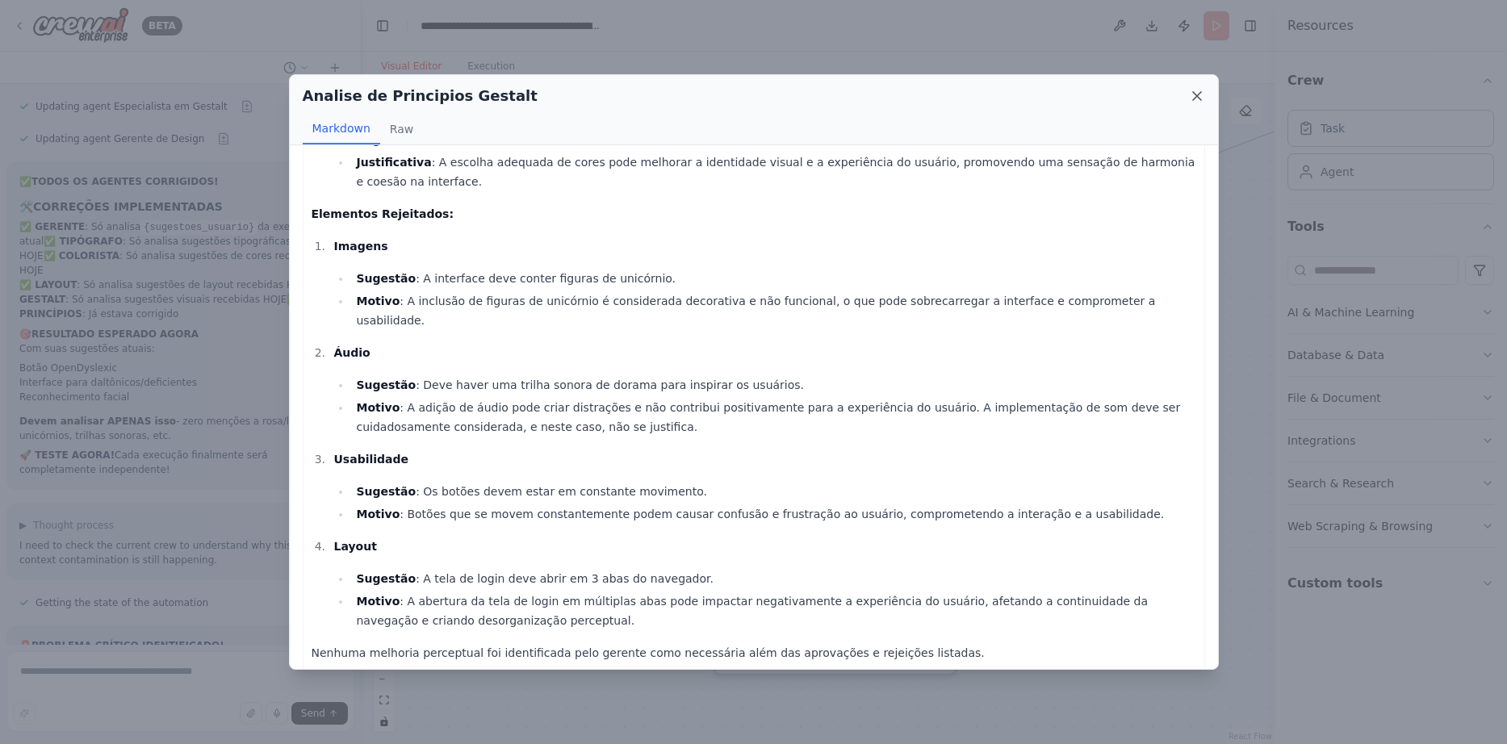
click at [1190, 101] on icon at bounding box center [1197, 96] width 16 height 16
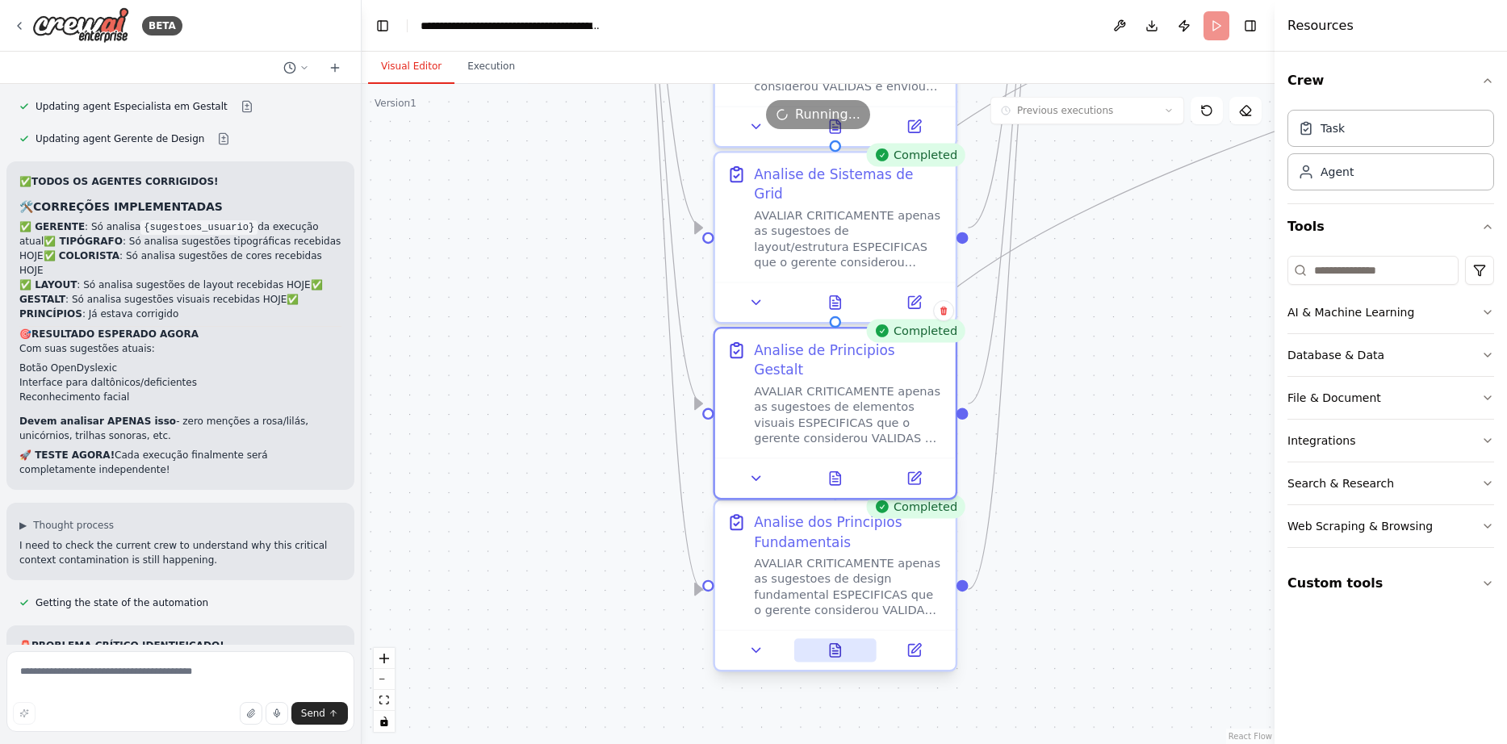
click at [842, 654] on icon at bounding box center [834, 649] width 15 height 15
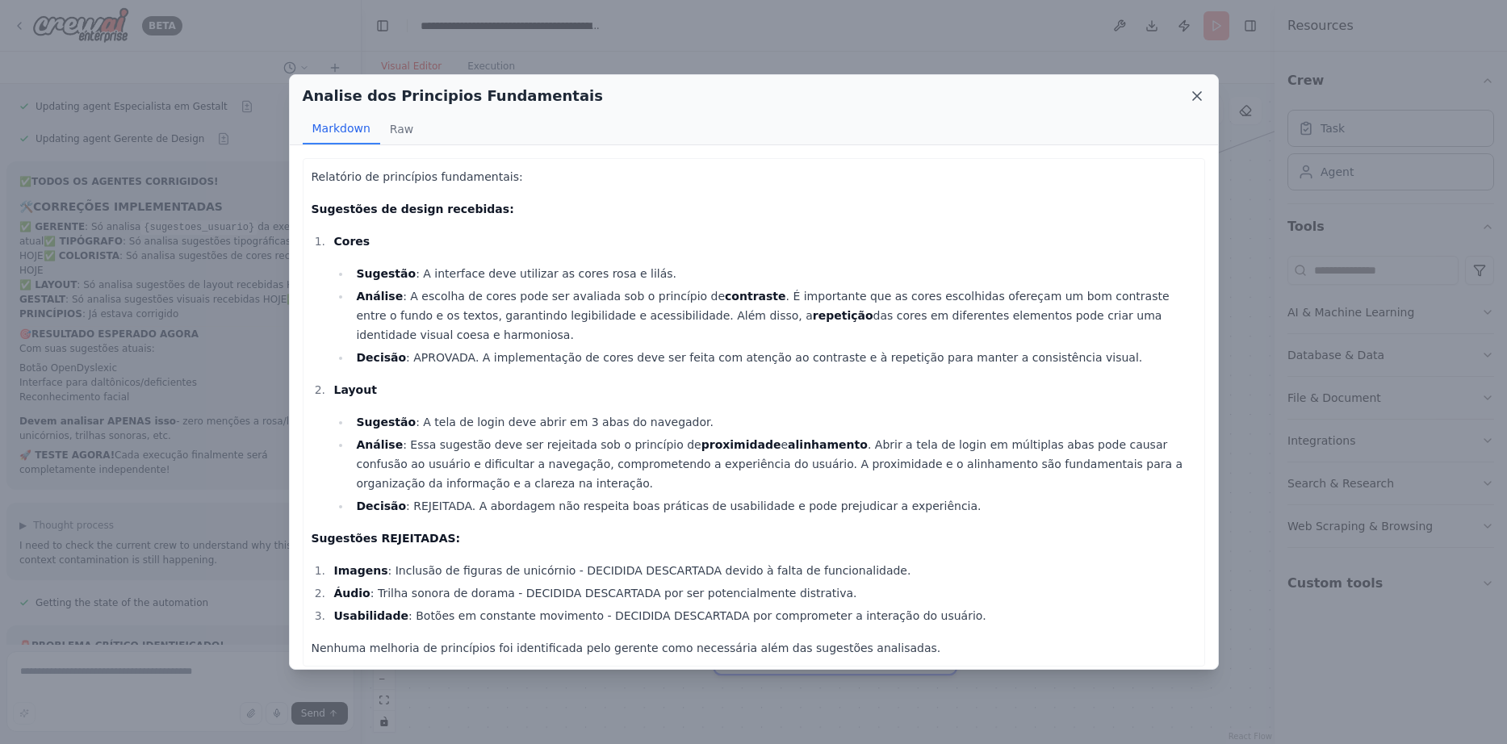
click at [1198, 98] on icon at bounding box center [1197, 96] width 16 height 16
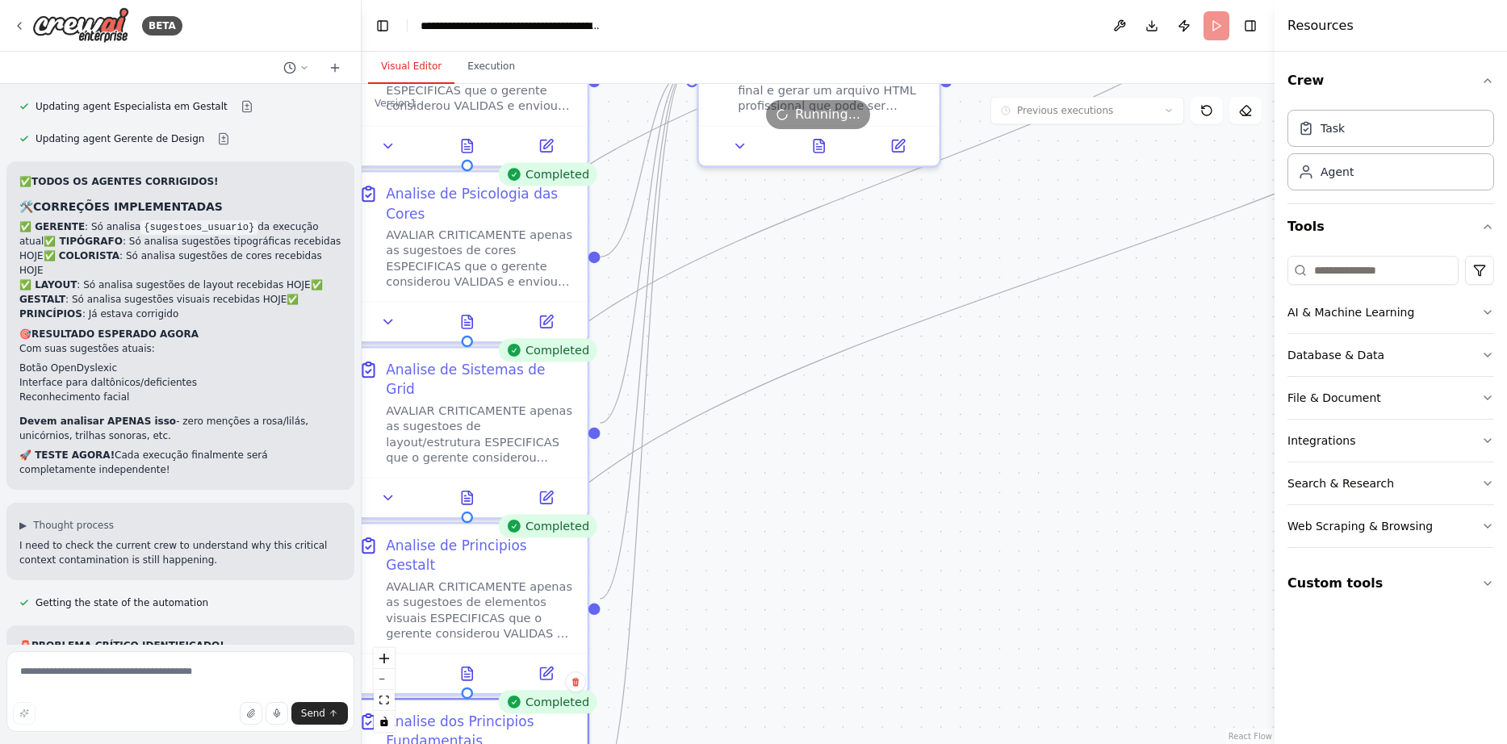
drag, startPoint x: 1150, startPoint y: 412, endPoint x: 709, endPoint y: 631, distance: 492.6
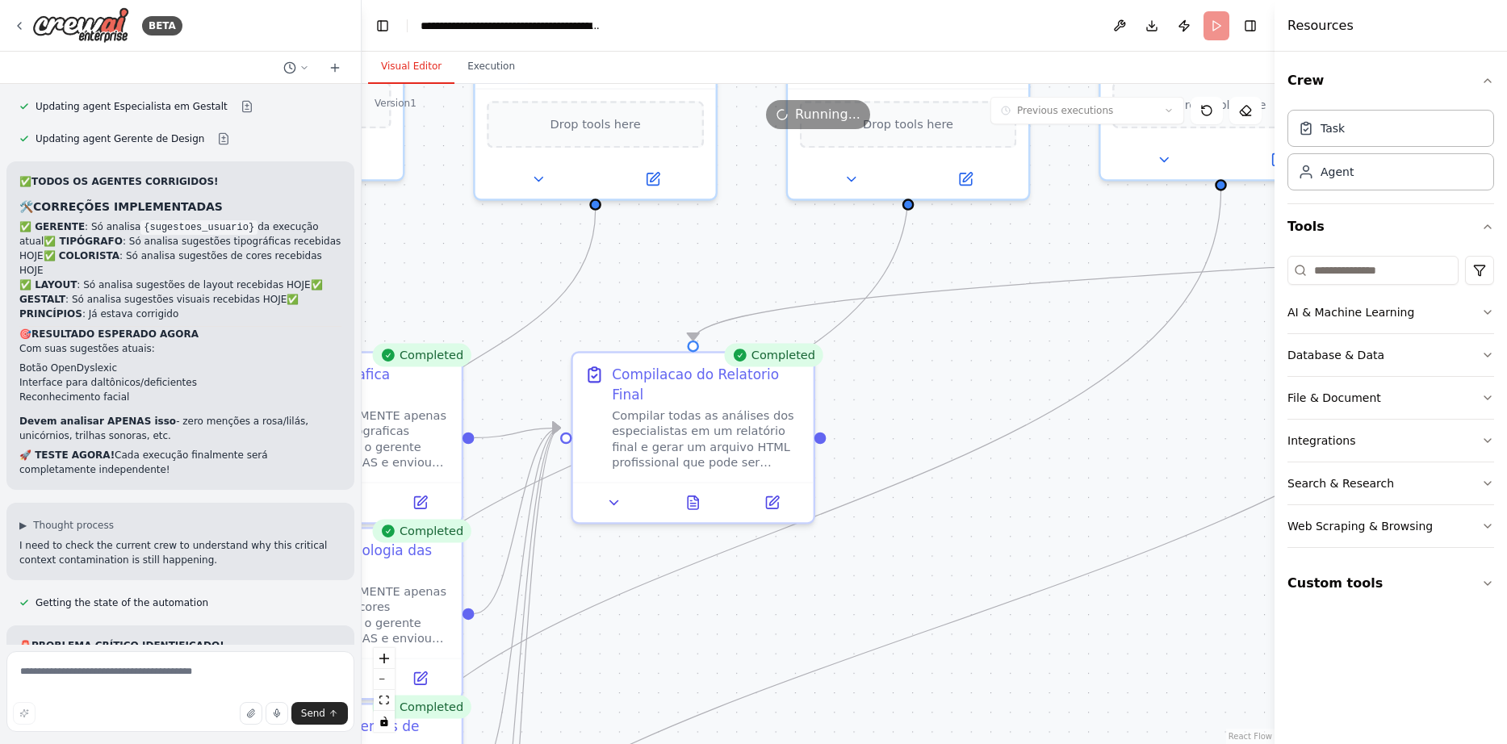
drag, startPoint x: 1004, startPoint y: 386, endPoint x: 951, endPoint y: 717, distance: 335.9
click at [695, 500] on icon at bounding box center [692, 500] width 5 height 0
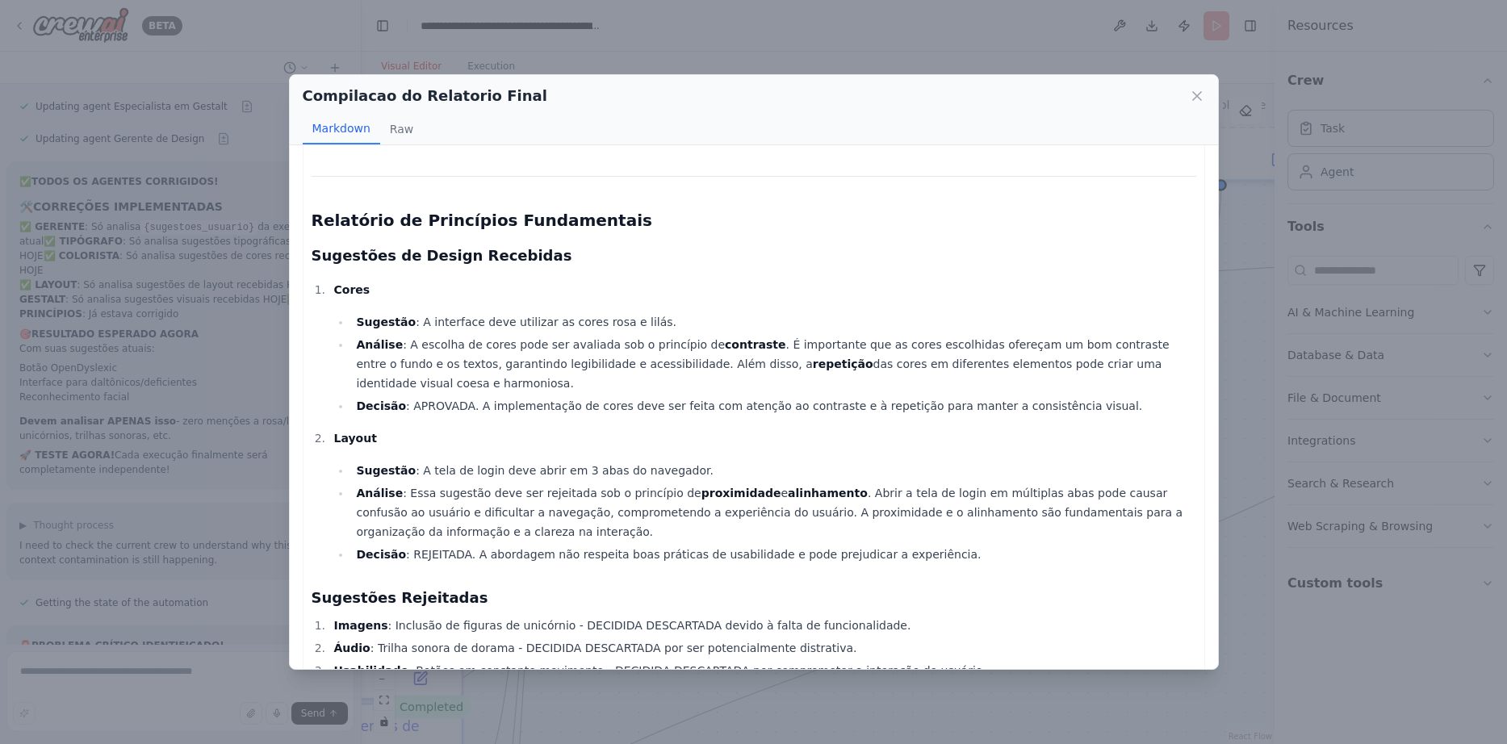
scroll to position [1628, 0]
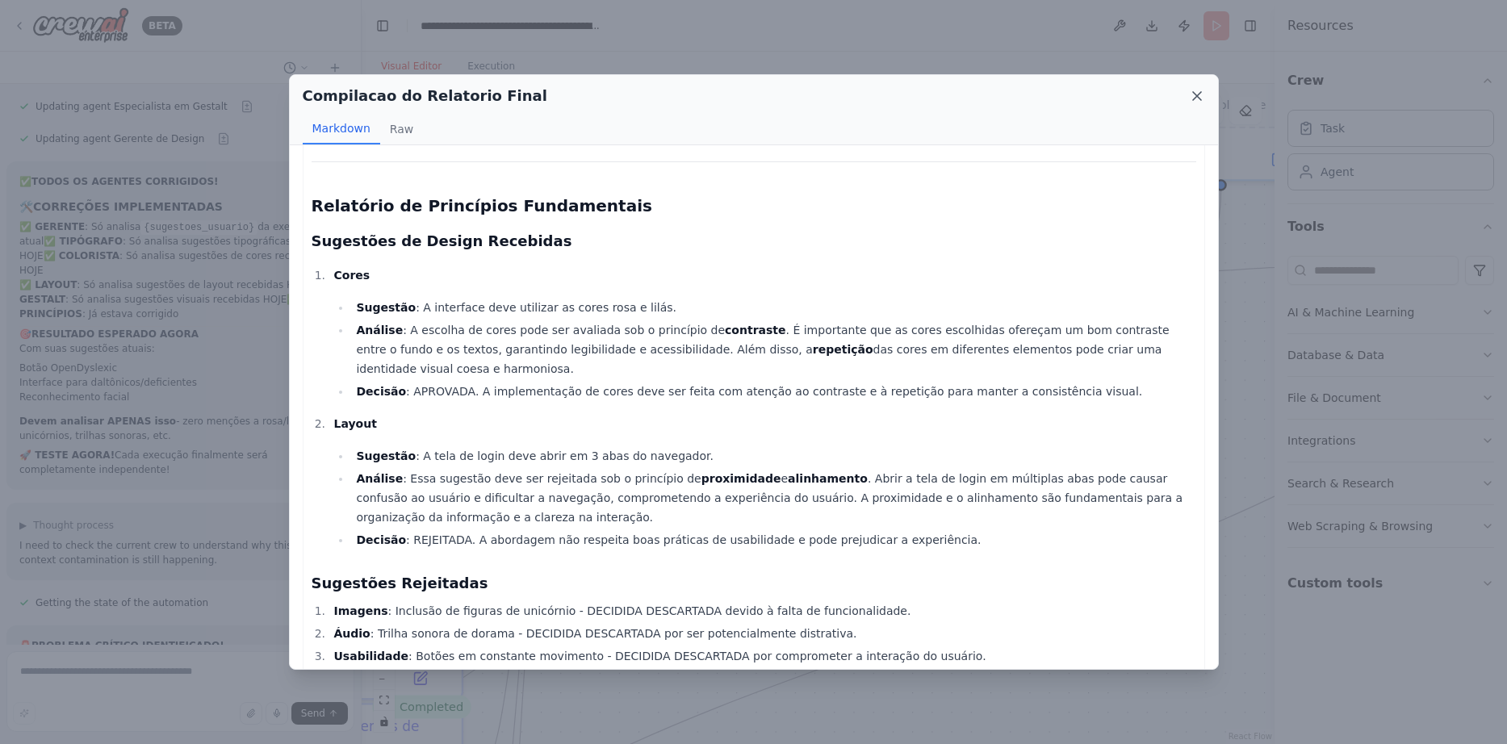
click at [1198, 90] on icon at bounding box center [1197, 96] width 16 height 16
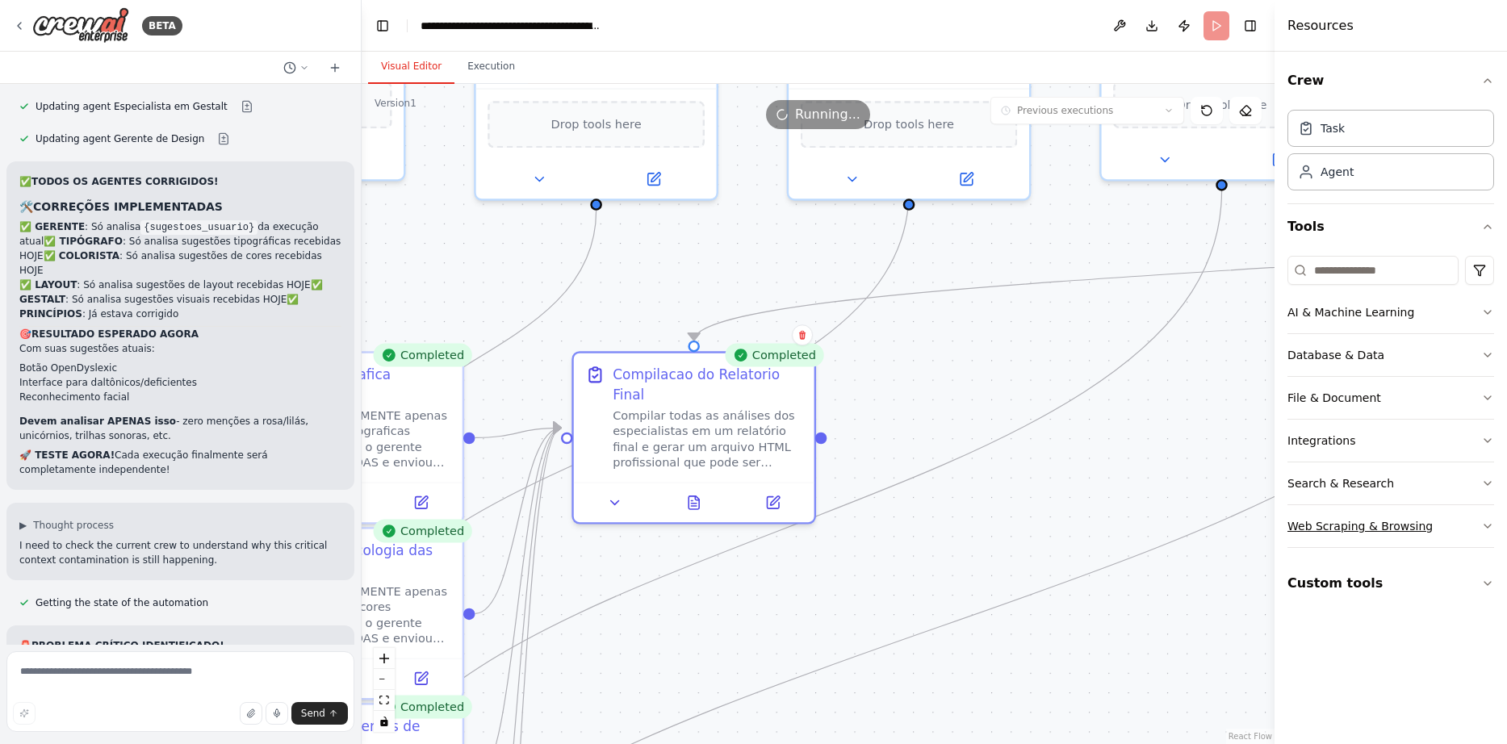
drag, startPoint x: 780, startPoint y: 550, endPoint x: 1293, endPoint y: 529, distance: 512.9
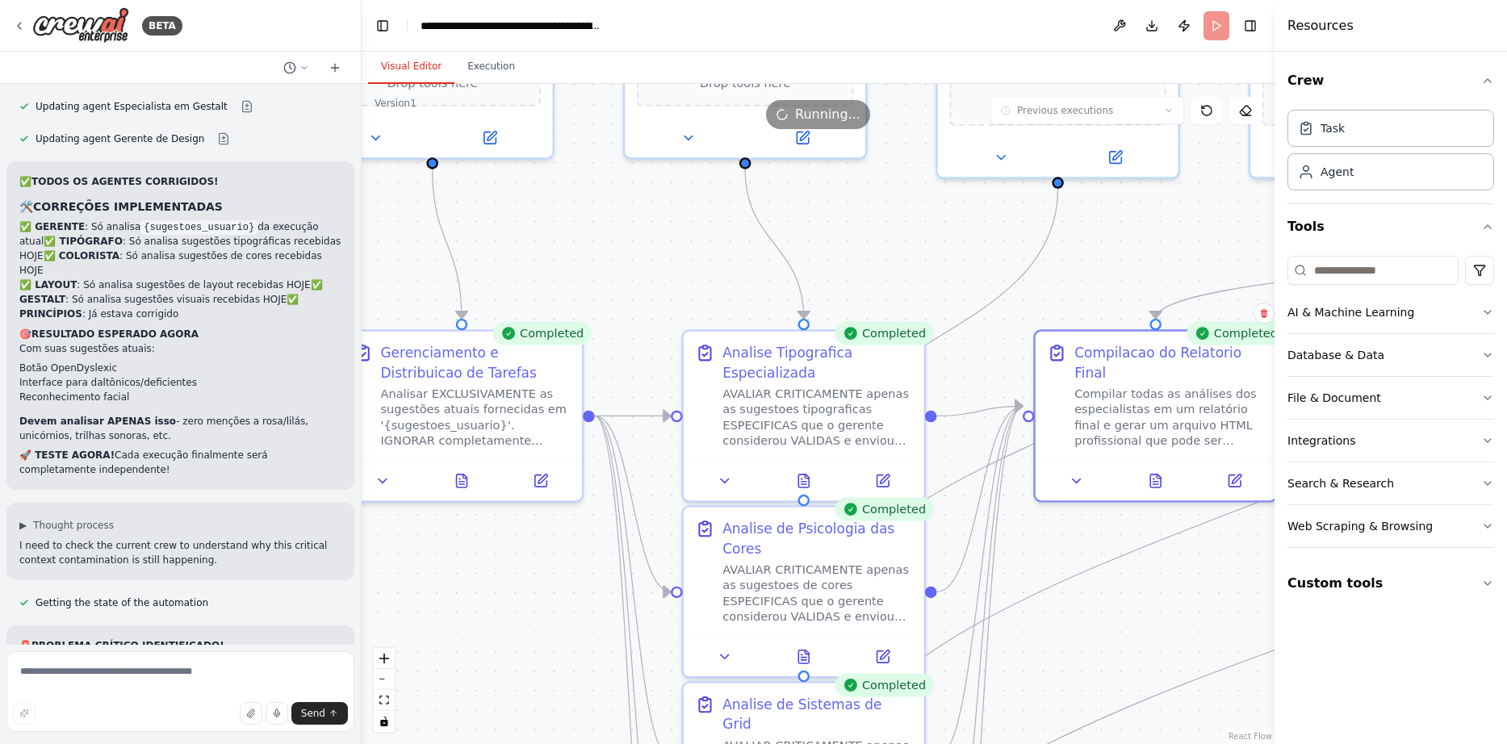
drag, startPoint x: 554, startPoint y: 554, endPoint x: 1122, endPoint y: 479, distance: 573.2
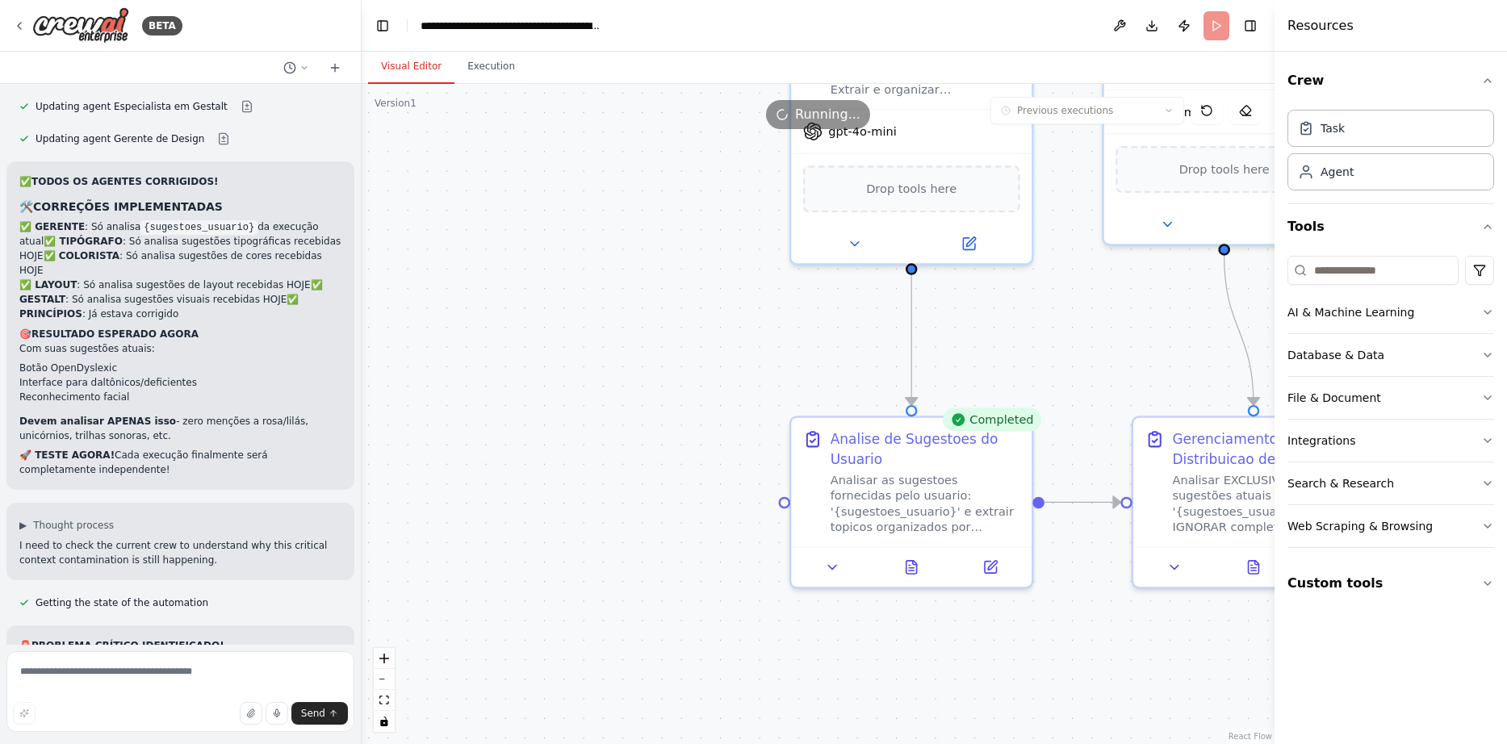
drag, startPoint x: 662, startPoint y: 512, endPoint x: 902, endPoint y: 674, distance: 290.1
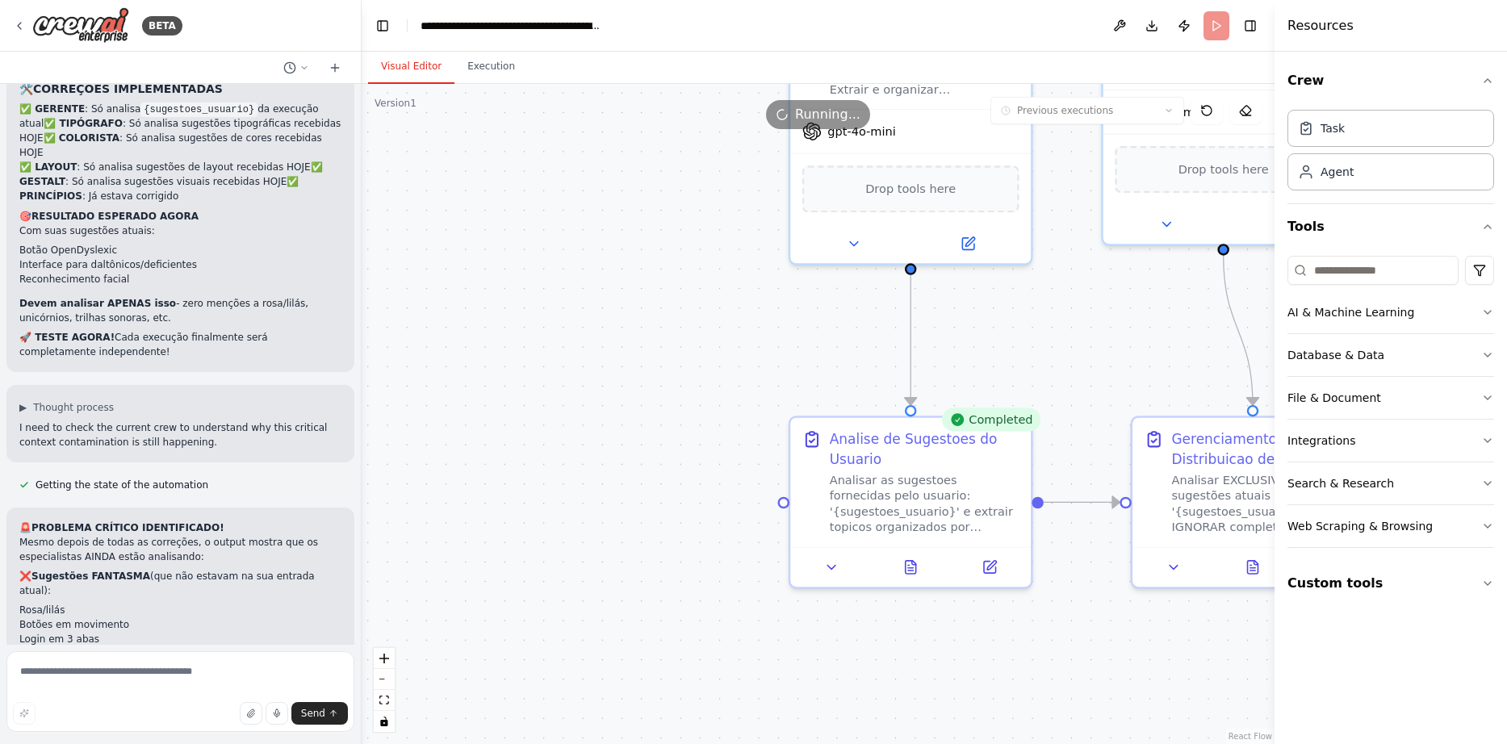
click at [1210, 27] on header "**********" at bounding box center [818, 26] width 913 height 52
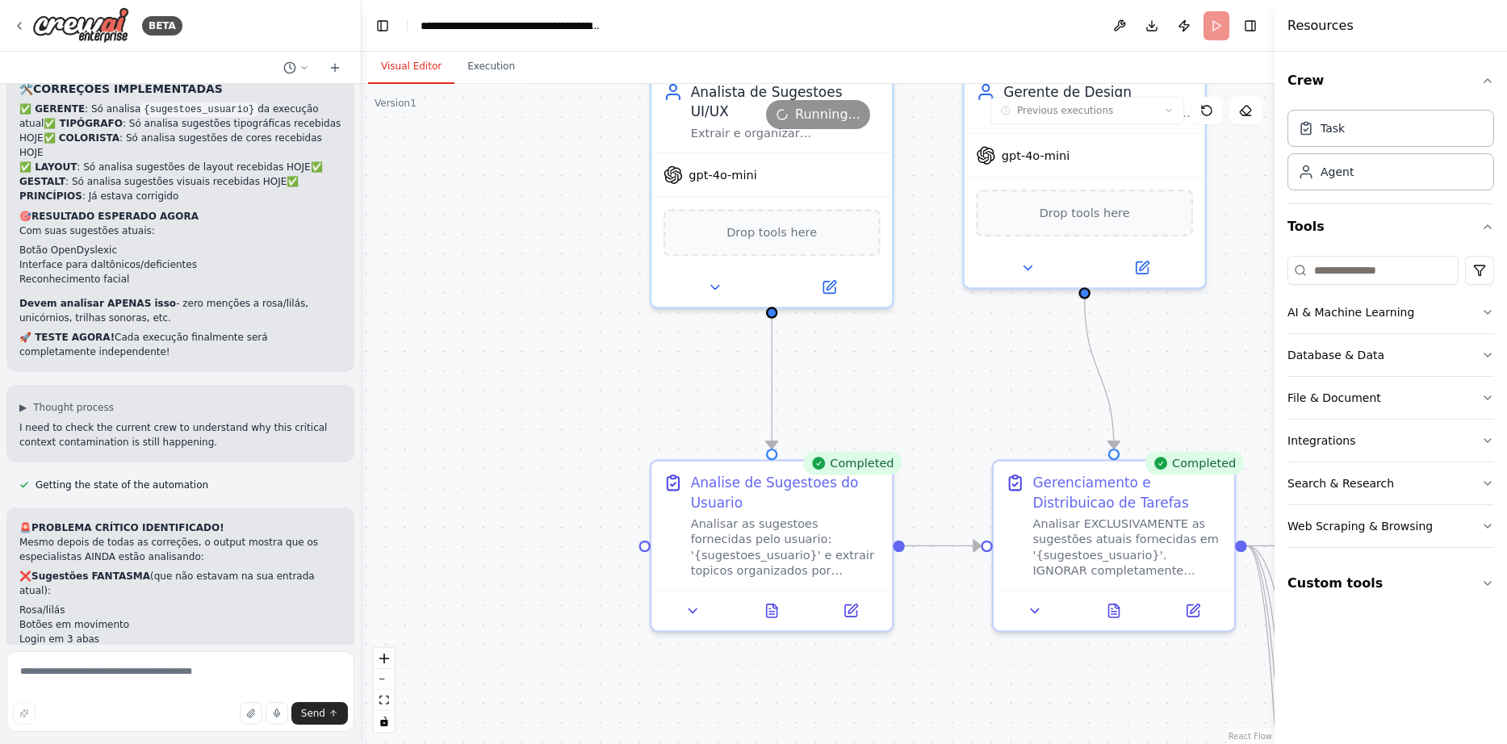
drag, startPoint x: 691, startPoint y: 310, endPoint x: 552, endPoint y: 353, distance: 145.5
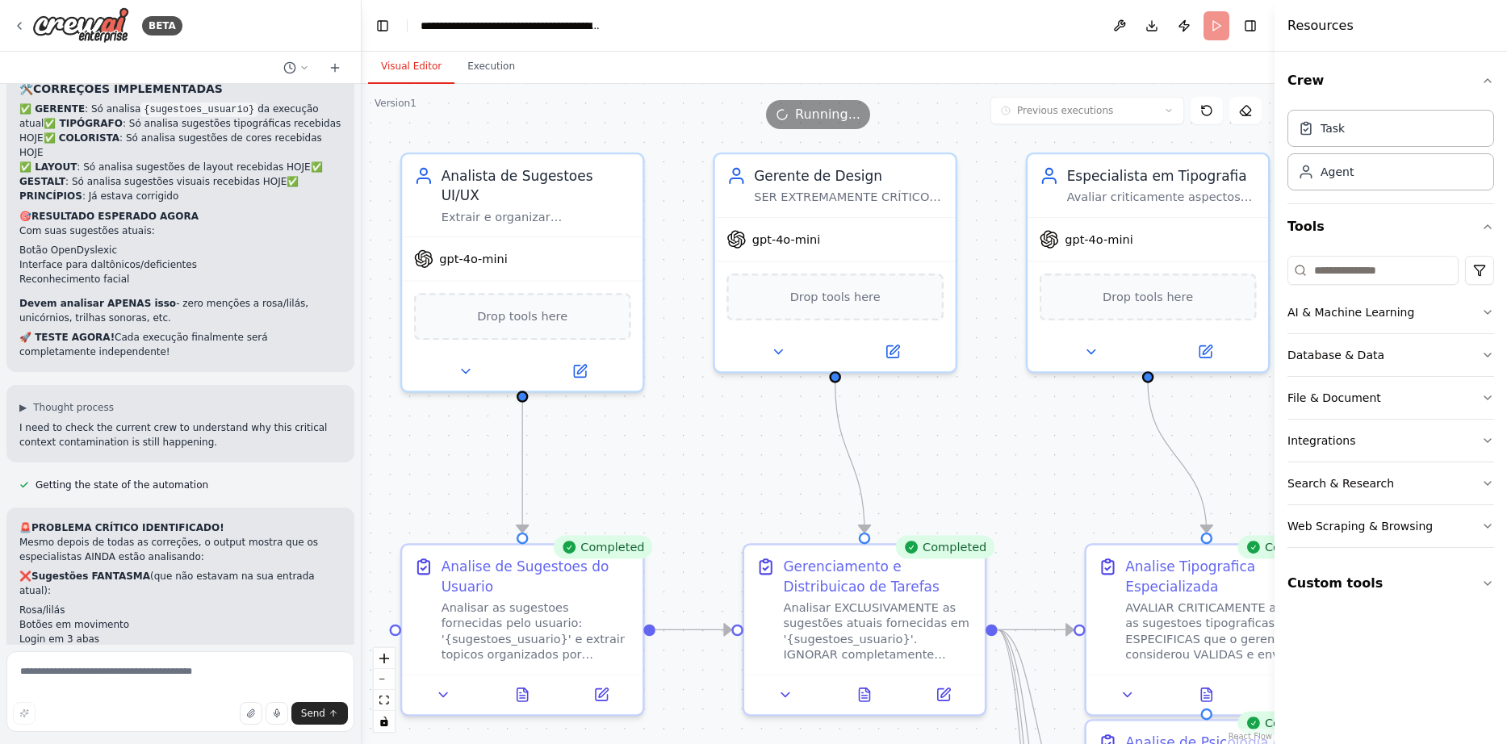
drag, startPoint x: 893, startPoint y: 336, endPoint x: 626, endPoint y: 425, distance: 281.0
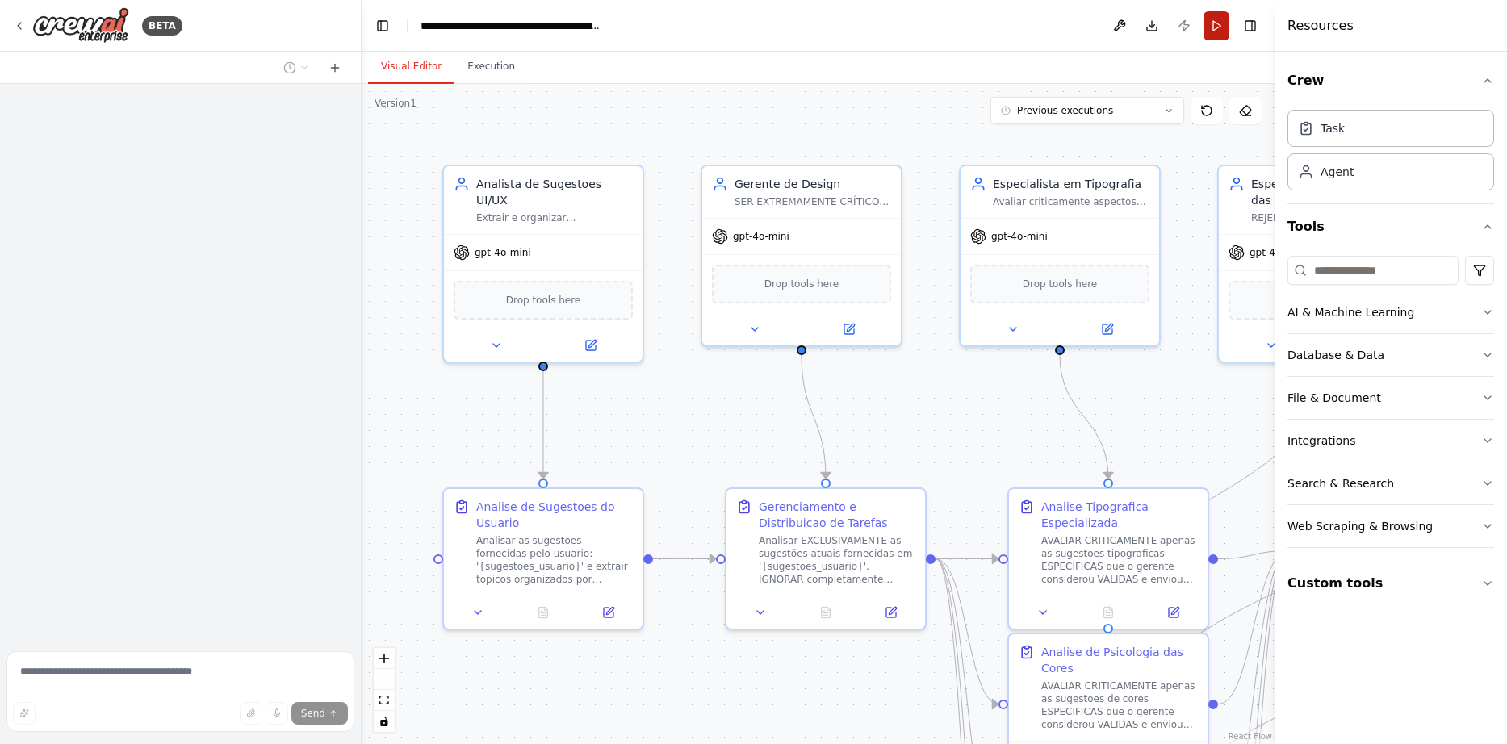
click at [1219, 27] on button "Run" at bounding box center [1216, 25] width 26 height 29
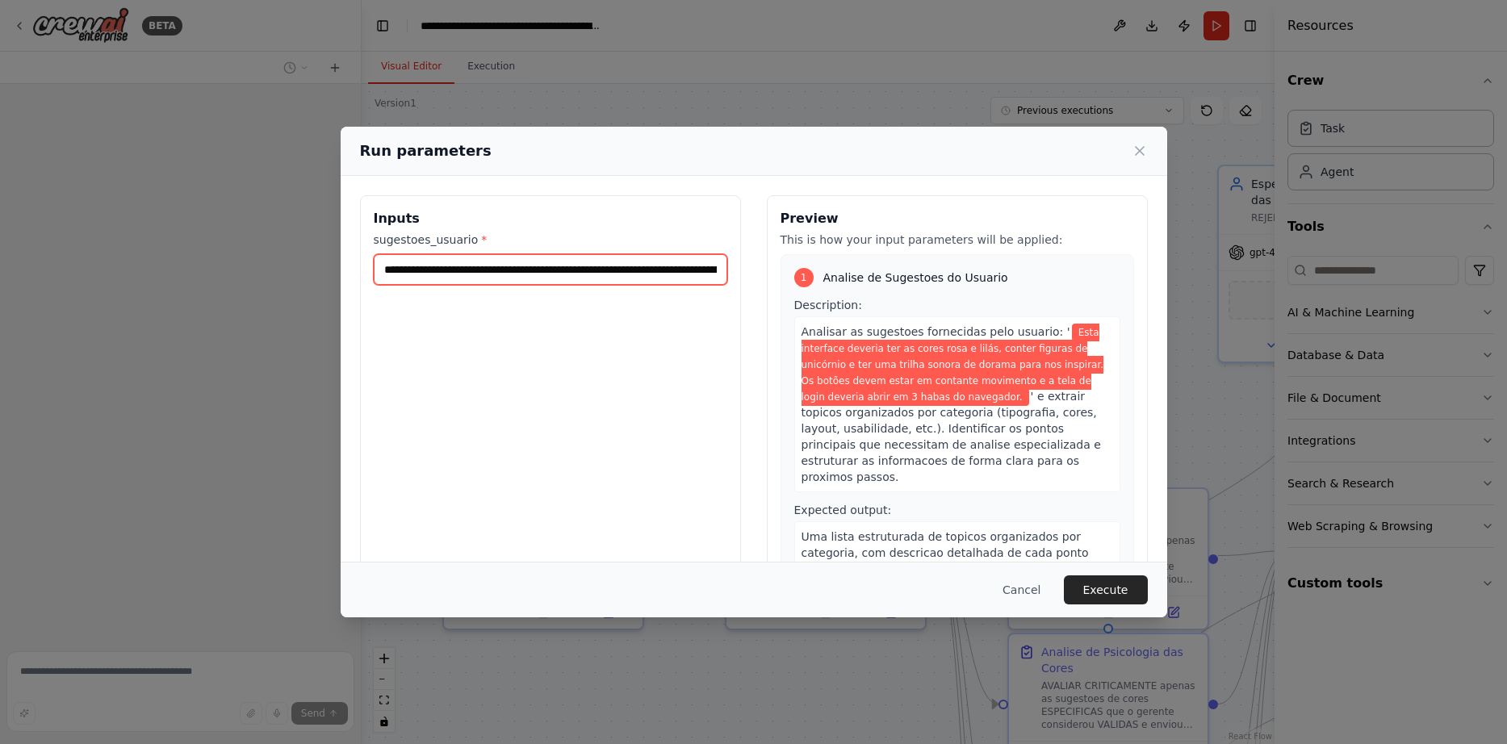
click at [491, 256] on input "**********" at bounding box center [550, 269] width 353 height 31
click at [485, 273] on input "**********" at bounding box center [550, 269] width 353 height 31
paste input "**********"
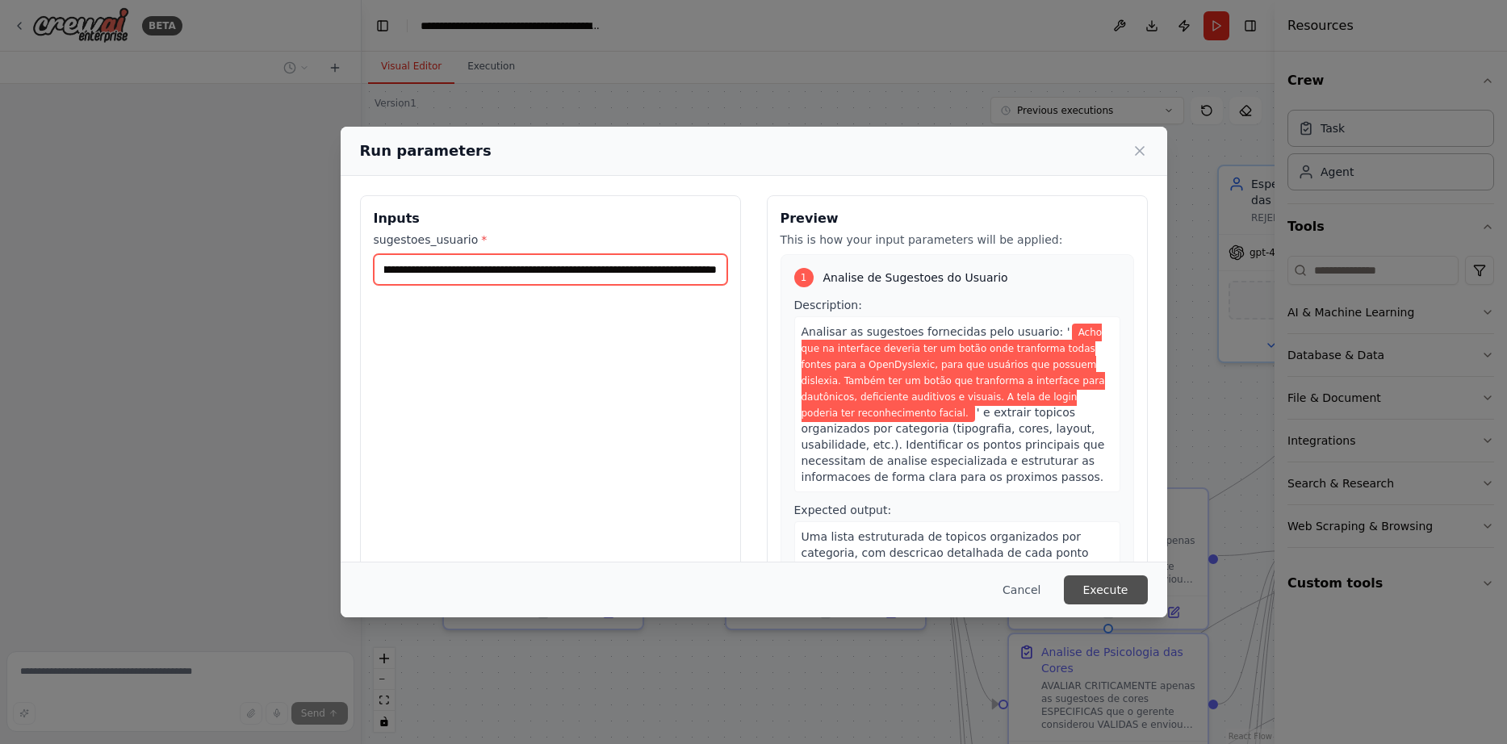
type input "**********"
click at [1102, 588] on button "Execute" at bounding box center [1106, 589] width 84 height 29
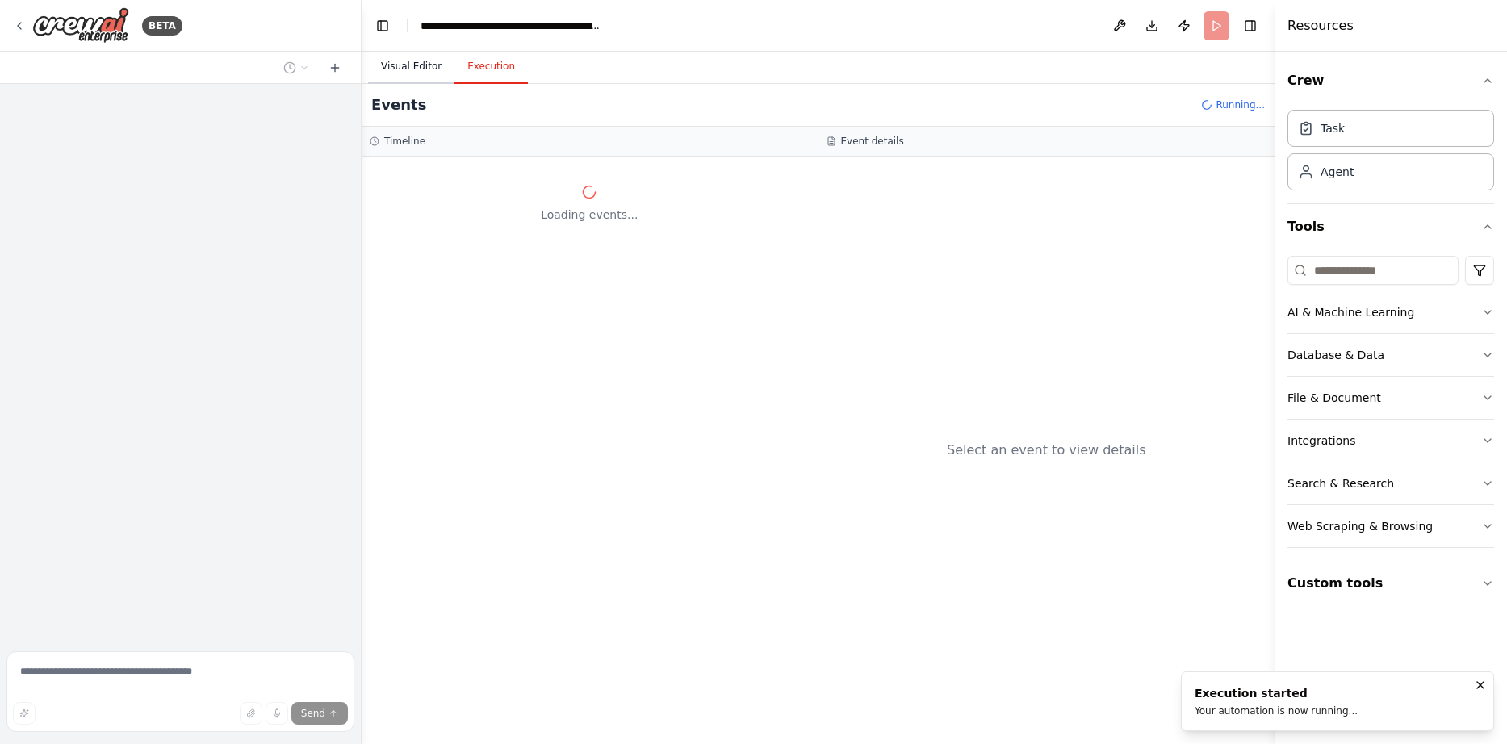
click at [399, 60] on button "Visual Editor" at bounding box center [411, 67] width 86 height 34
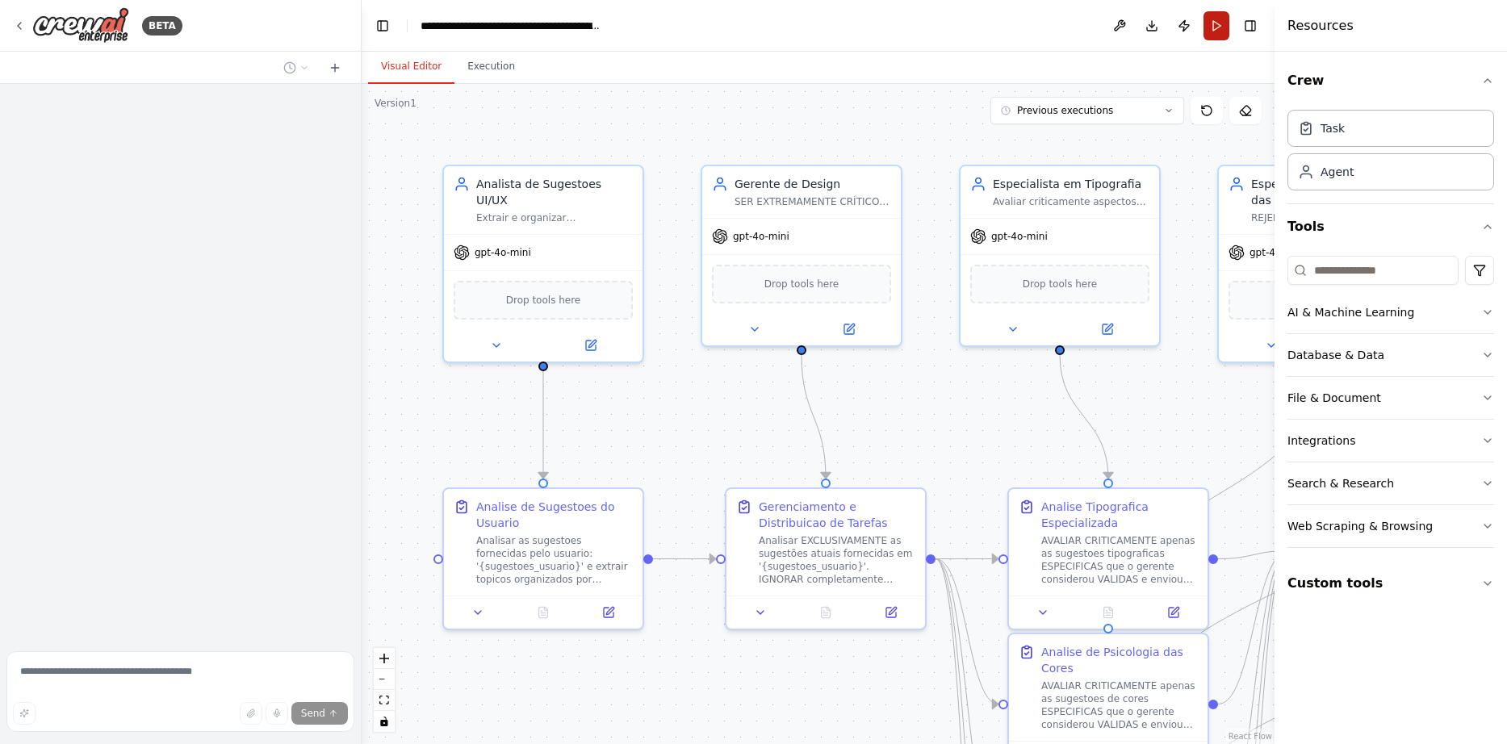
click at [1216, 20] on button "Run" at bounding box center [1216, 25] width 26 height 29
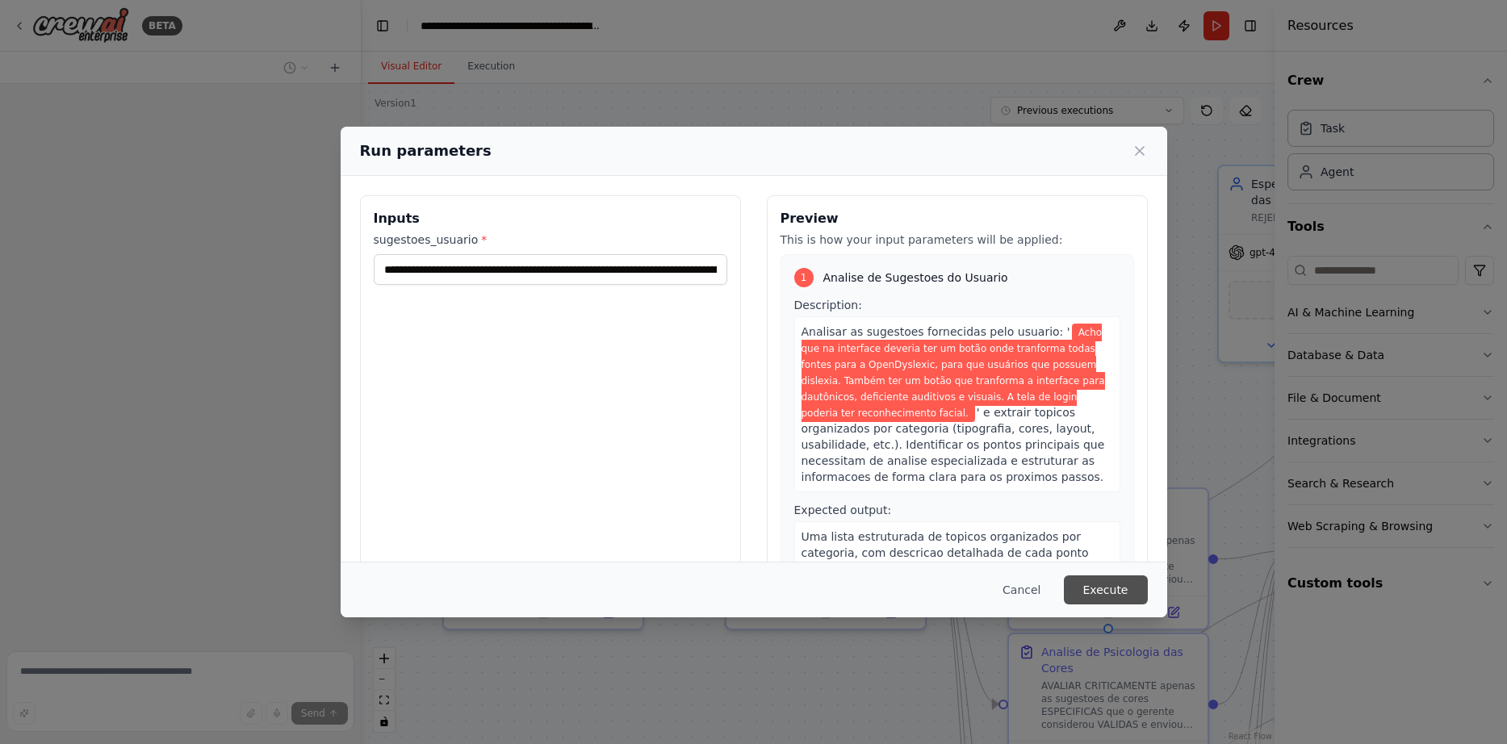
click at [1106, 586] on button "Execute" at bounding box center [1106, 589] width 84 height 29
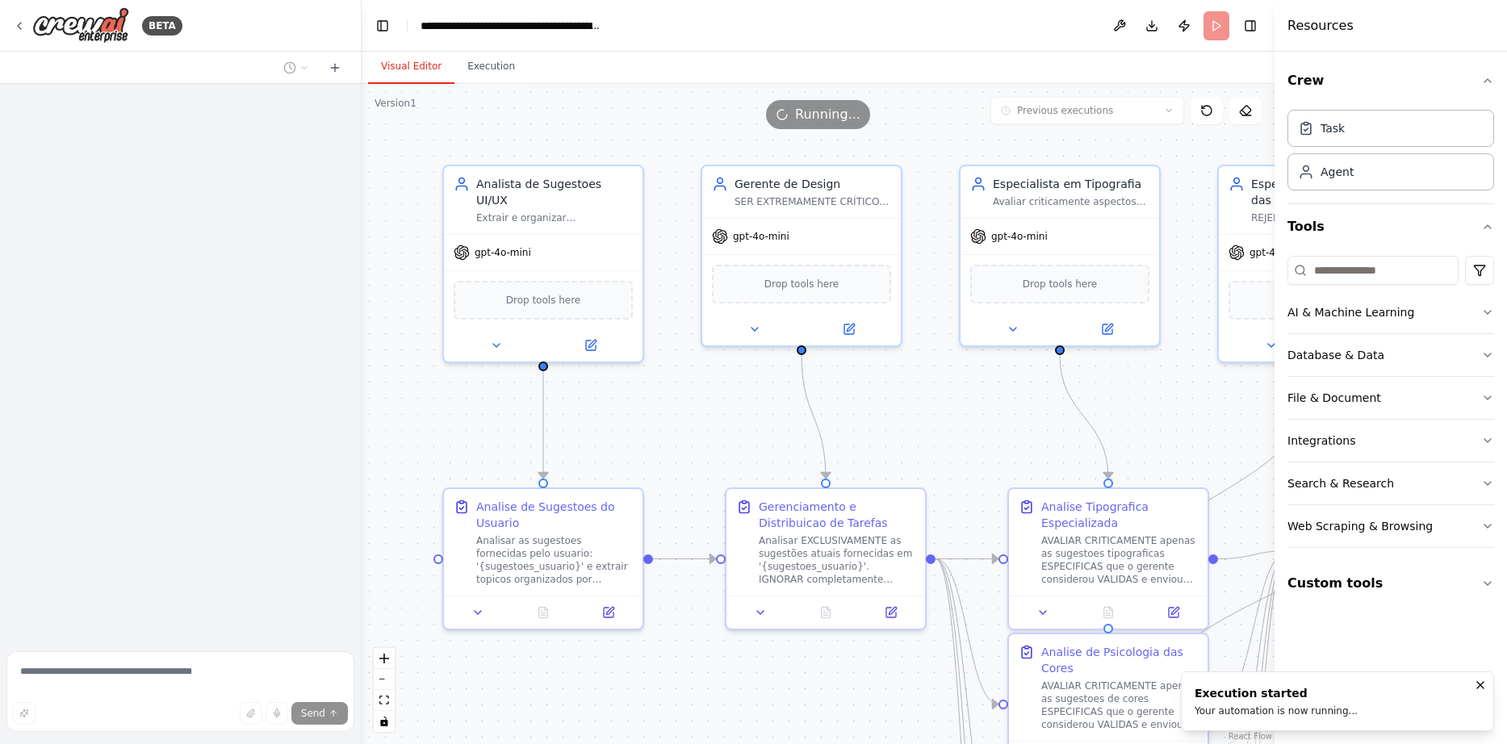
click at [399, 64] on button "Visual Editor" at bounding box center [411, 67] width 86 height 34
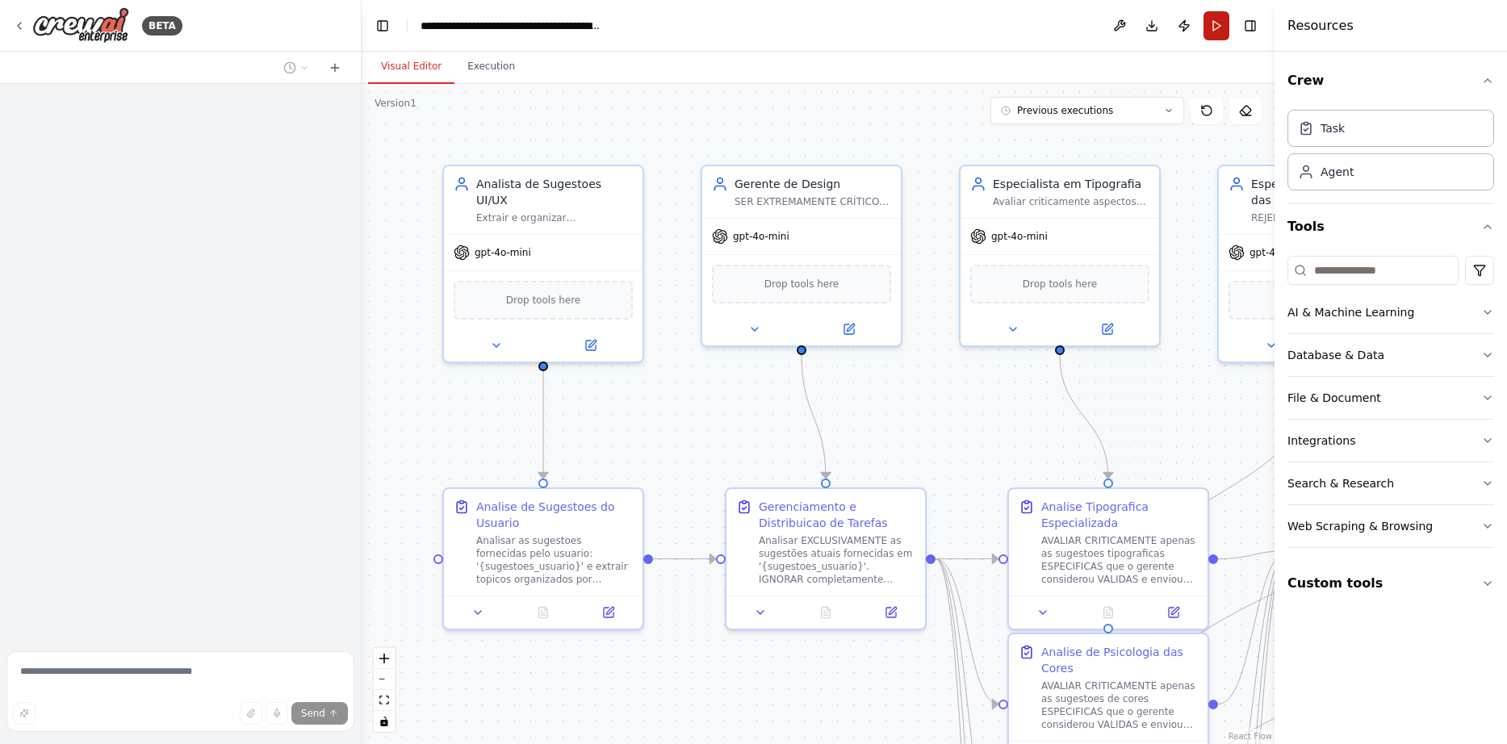
click at [1209, 16] on button "Run" at bounding box center [1216, 25] width 26 height 29
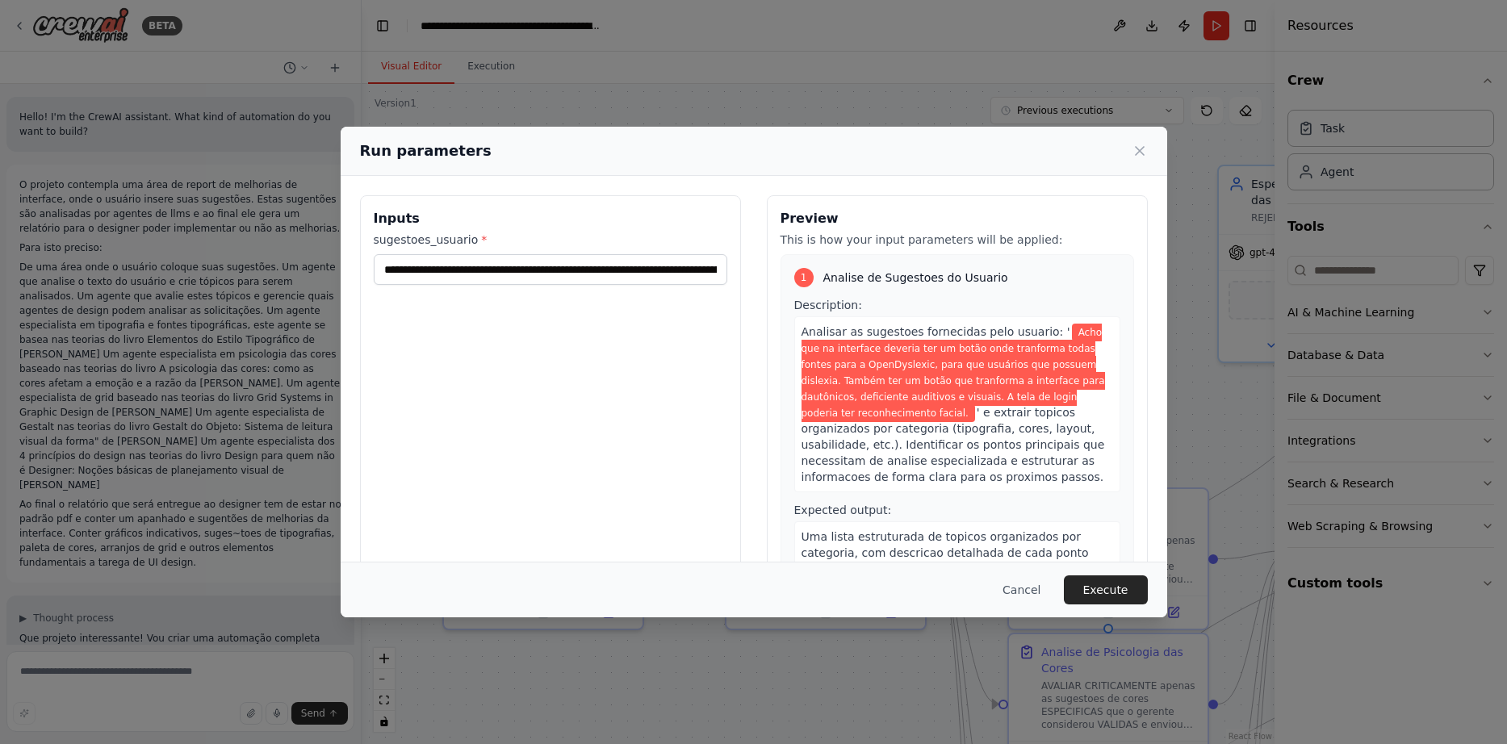
scroll to position [16039, 0]
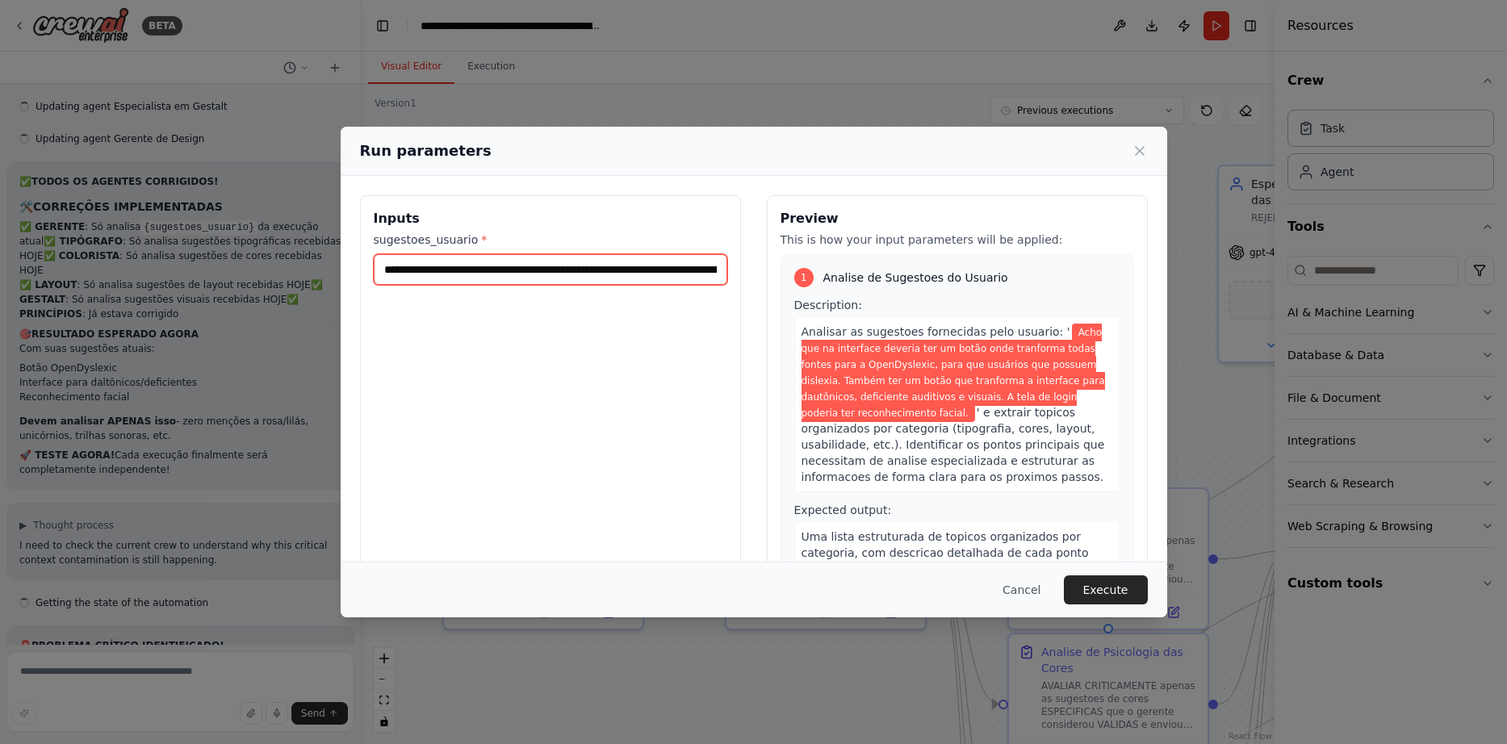
click at [591, 266] on input "**********" at bounding box center [550, 269] width 353 height 31
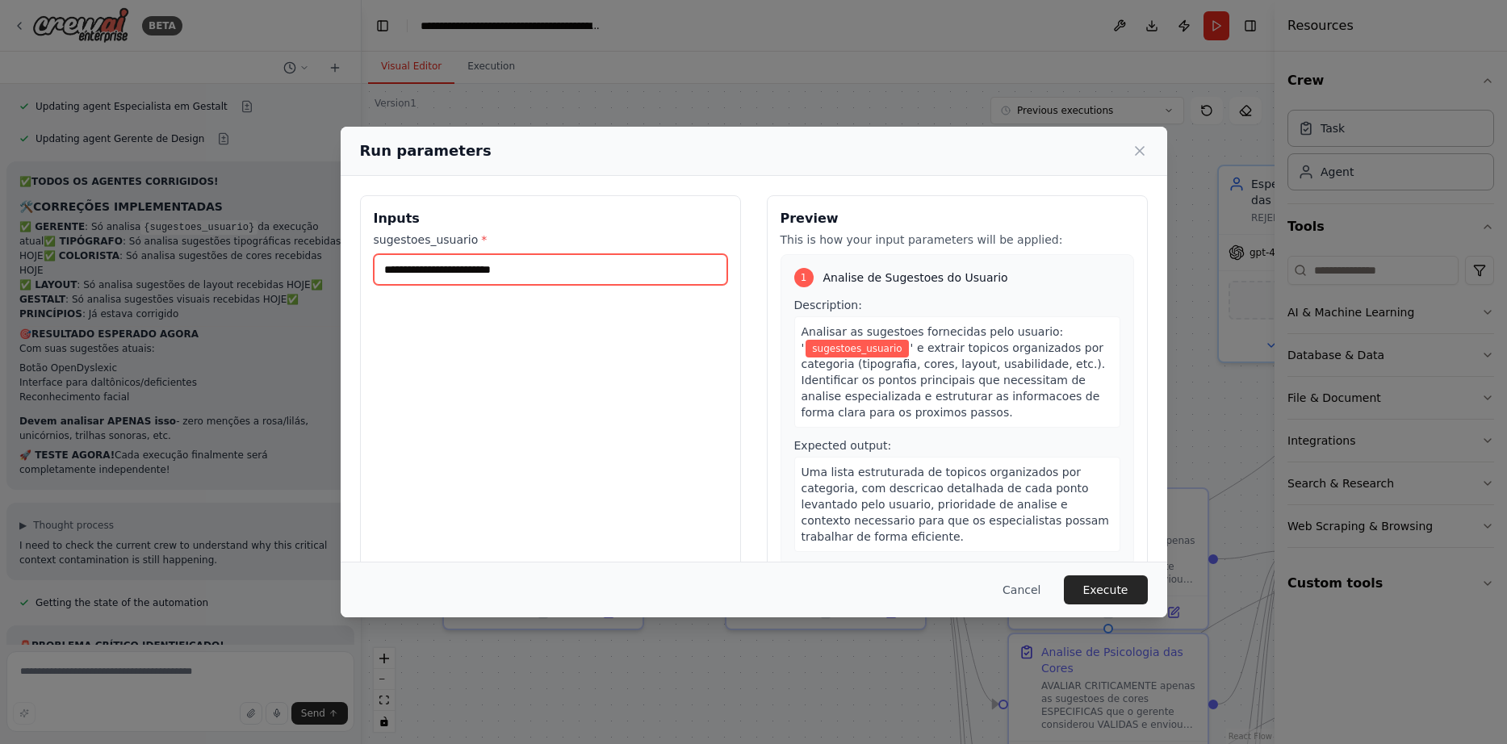
type input "*"
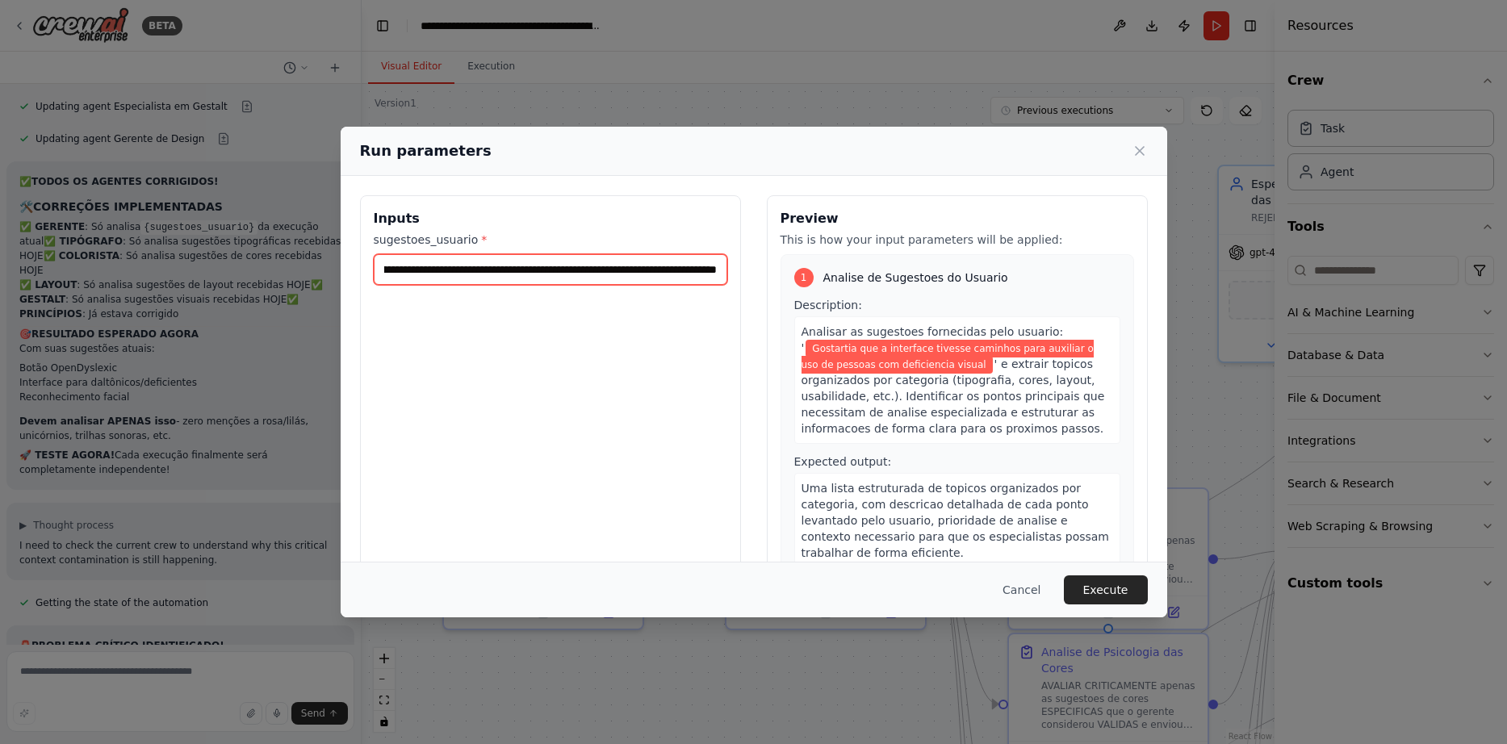
scroll to position [0, 147]
type input "**********"
click at [1098, 591] on button "Execute" at bounding box center [1106, 589] width 84 height 29
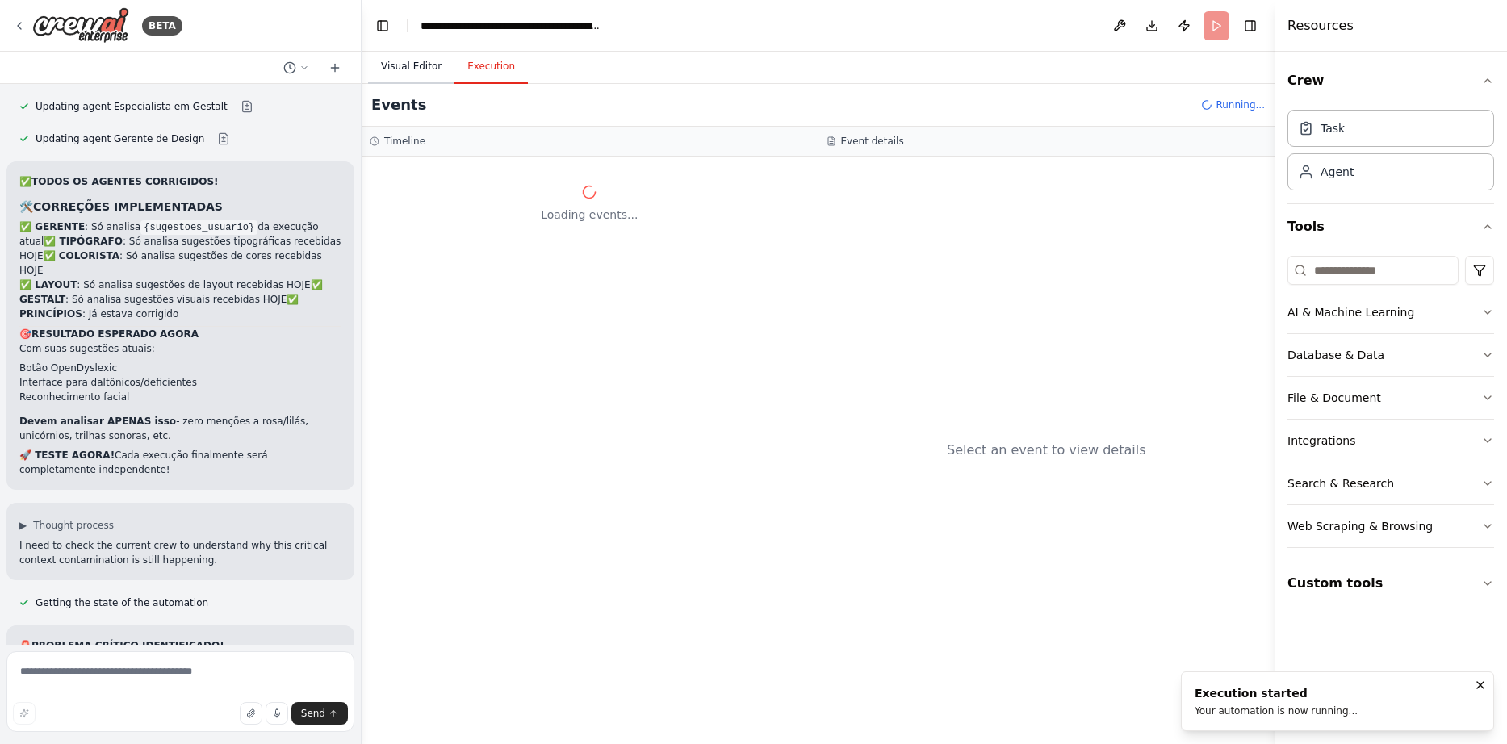
click at [403, 68] on button "Visual Editor" at bounding box center [411, 67] width 86 height 34
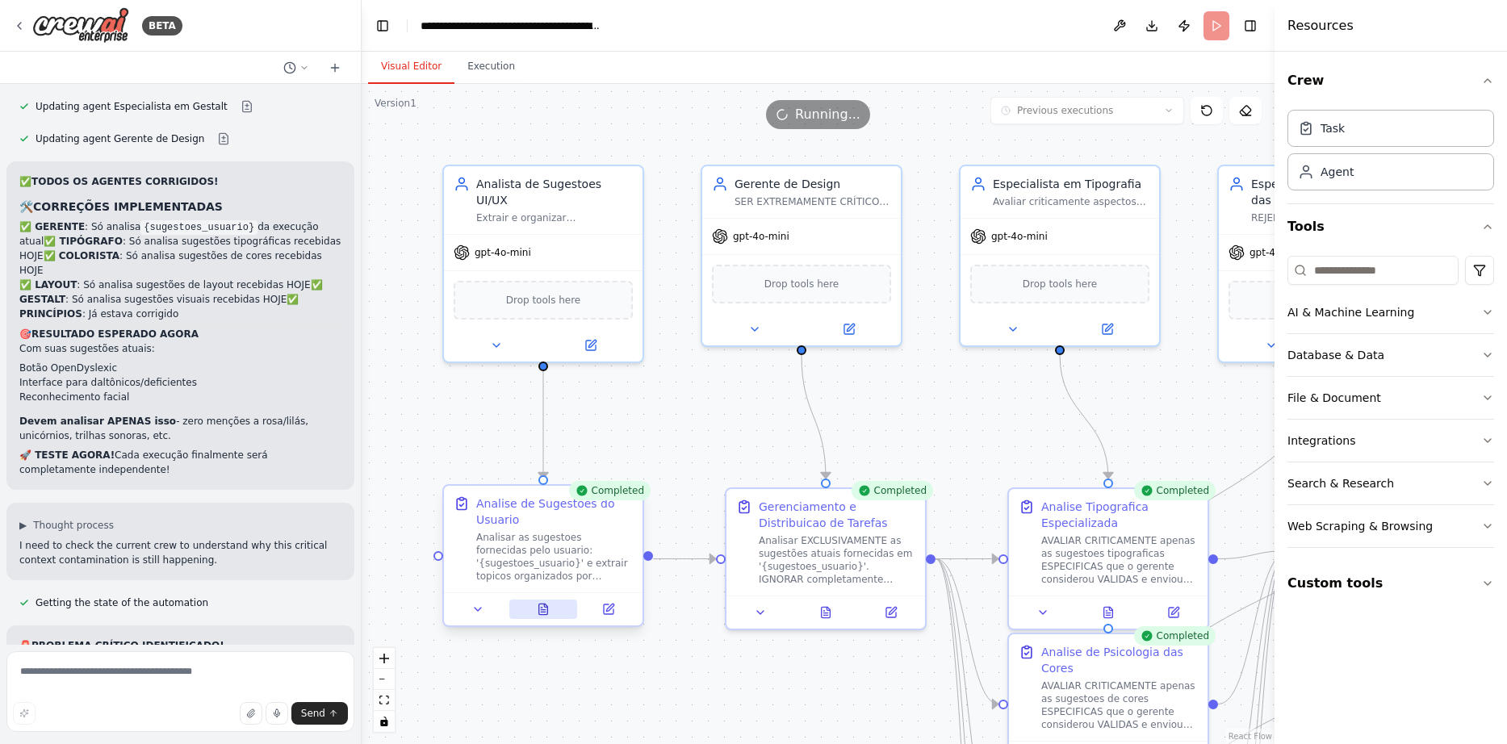
click at [543, 605] on icon at bounding box center [543, 609] width 9 height 10
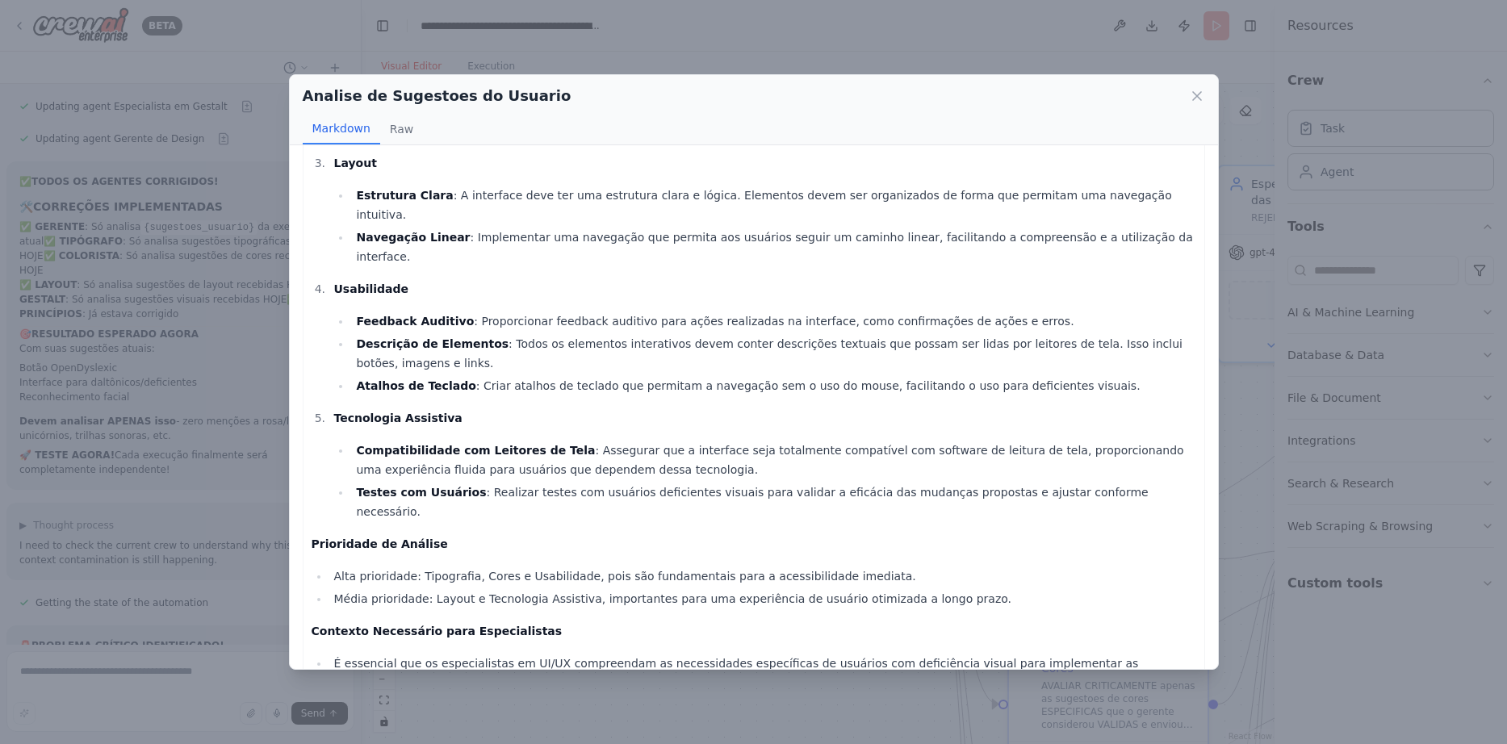
scroll to position [298, 0]
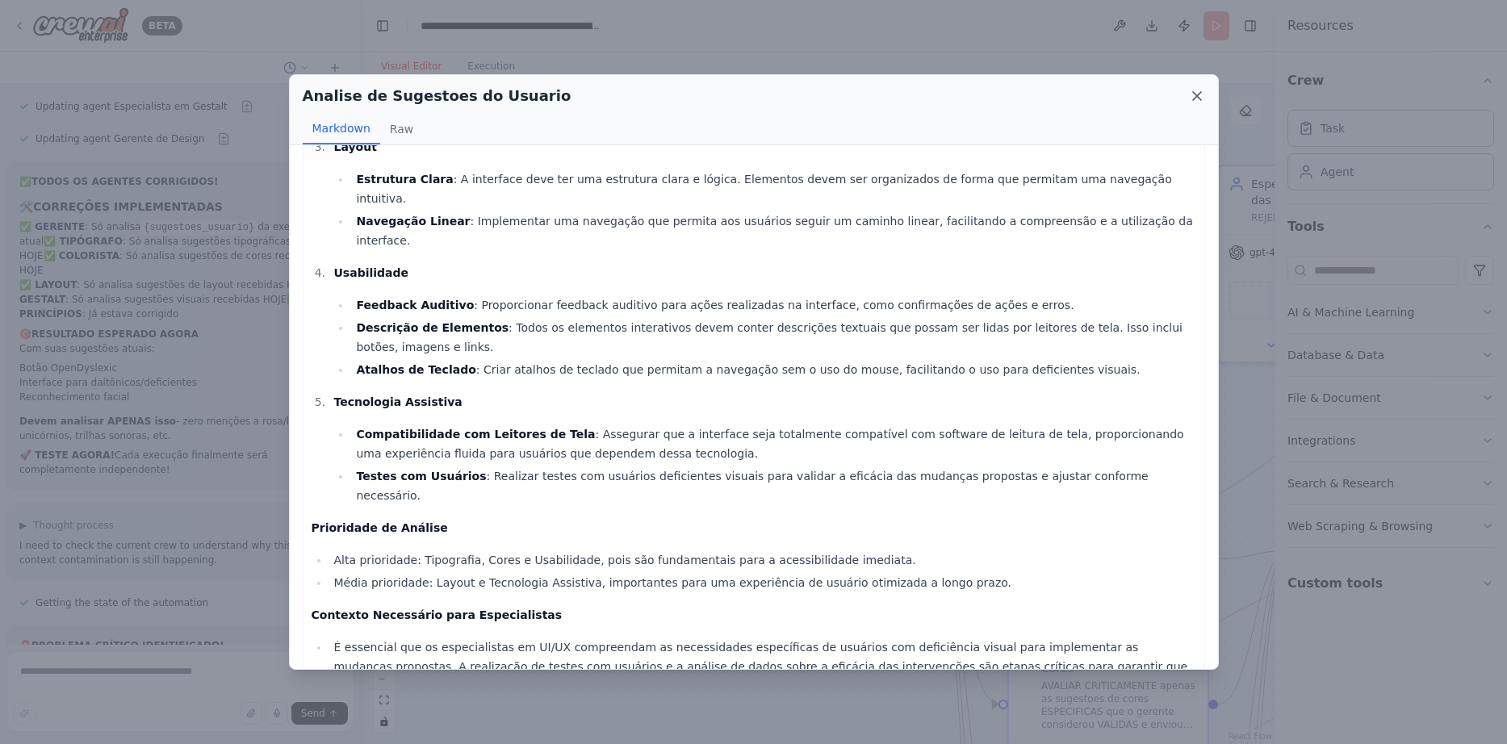
click at [1203, 93] on icon at bounding box center [1197, 96] width 16 height 16
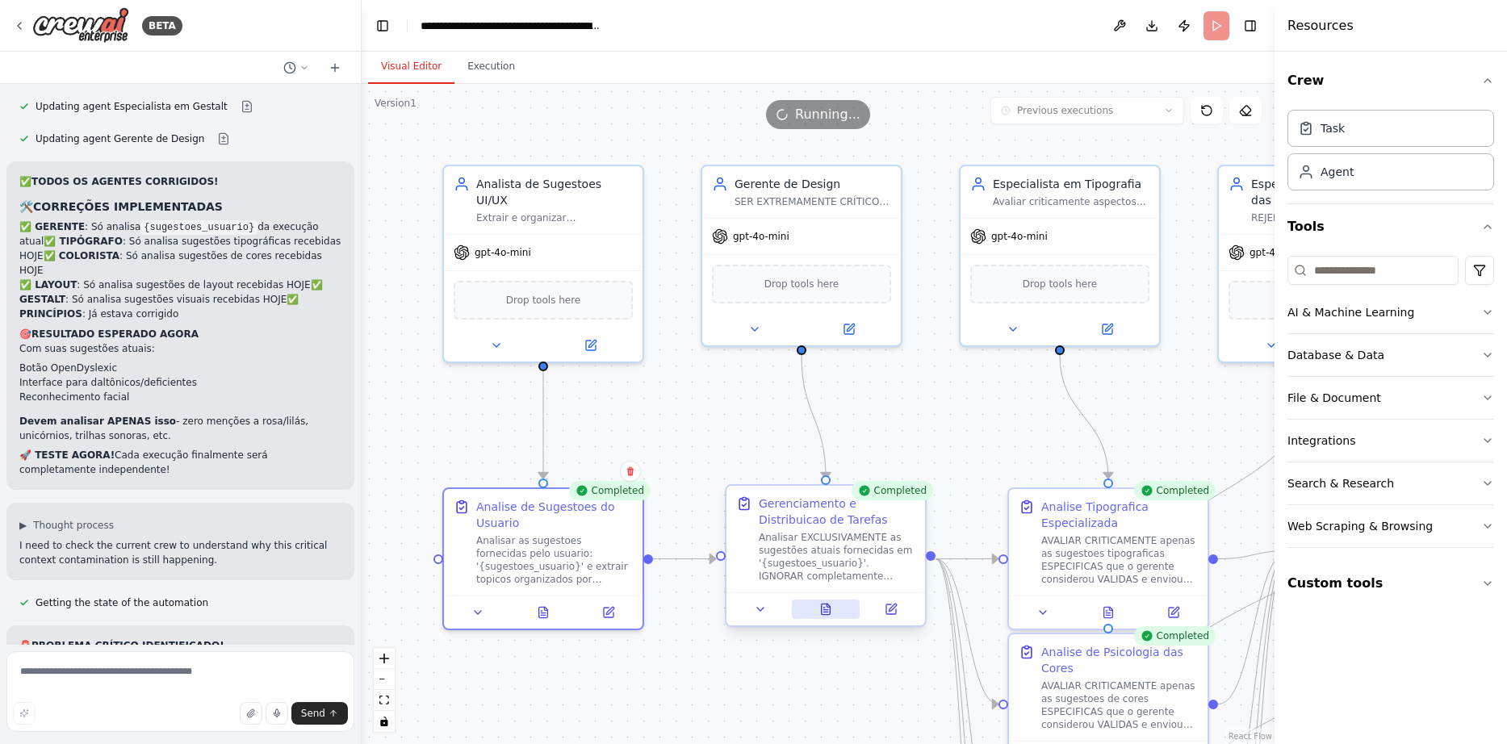
click at [834, 609] on button at bounding box center [826, 609] width 69 height 19
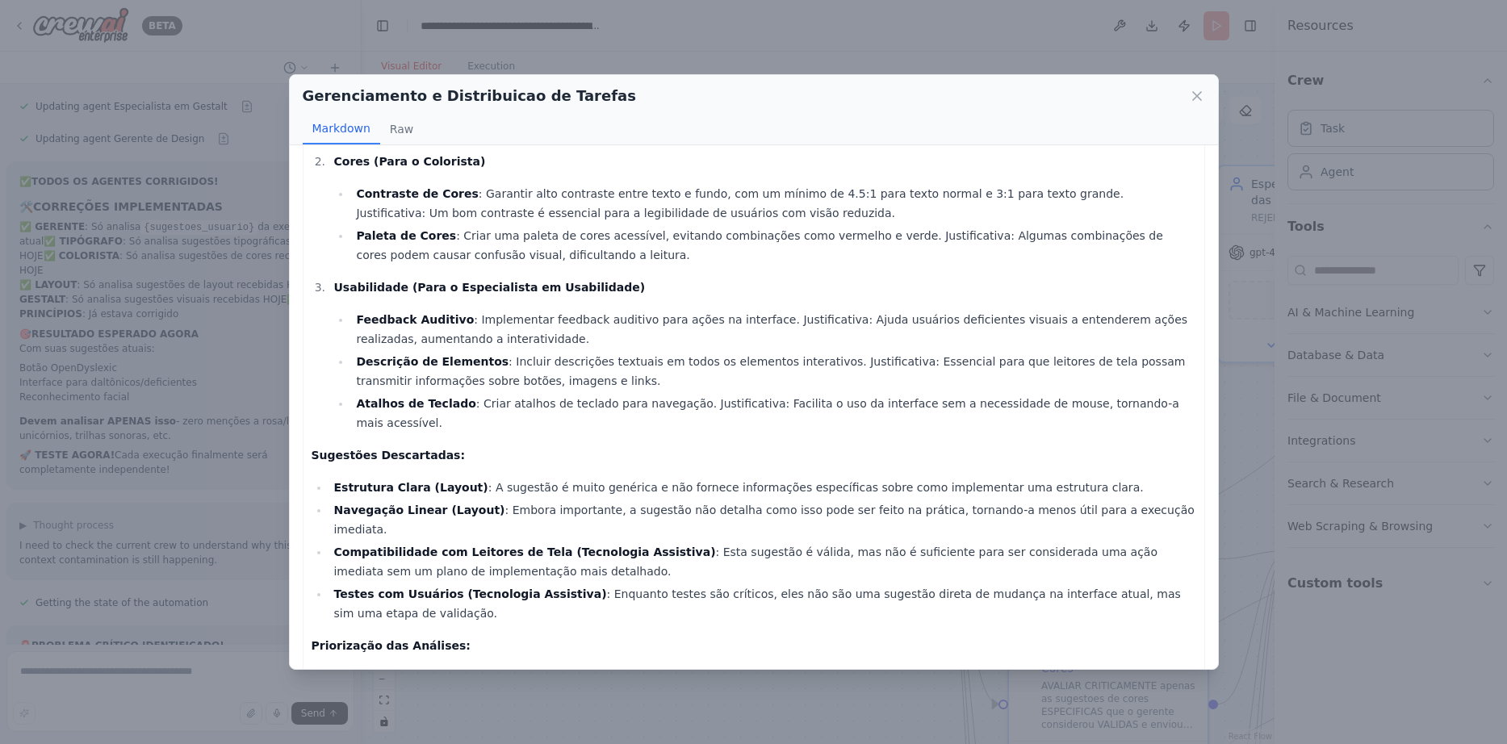
scroll to position [291, 0]
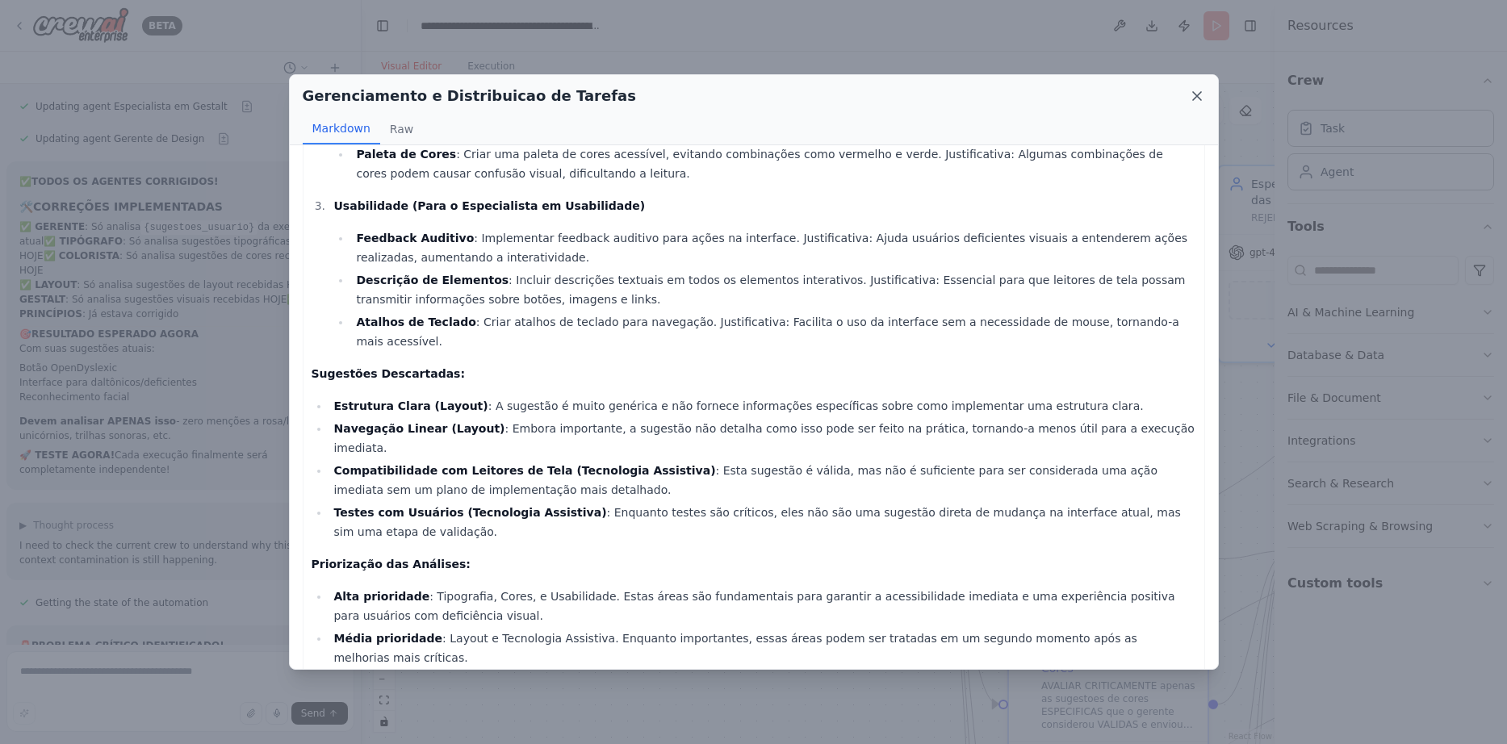
click at [1196, 97] on icon at bounding box center [1197, 96] width 8 height 8
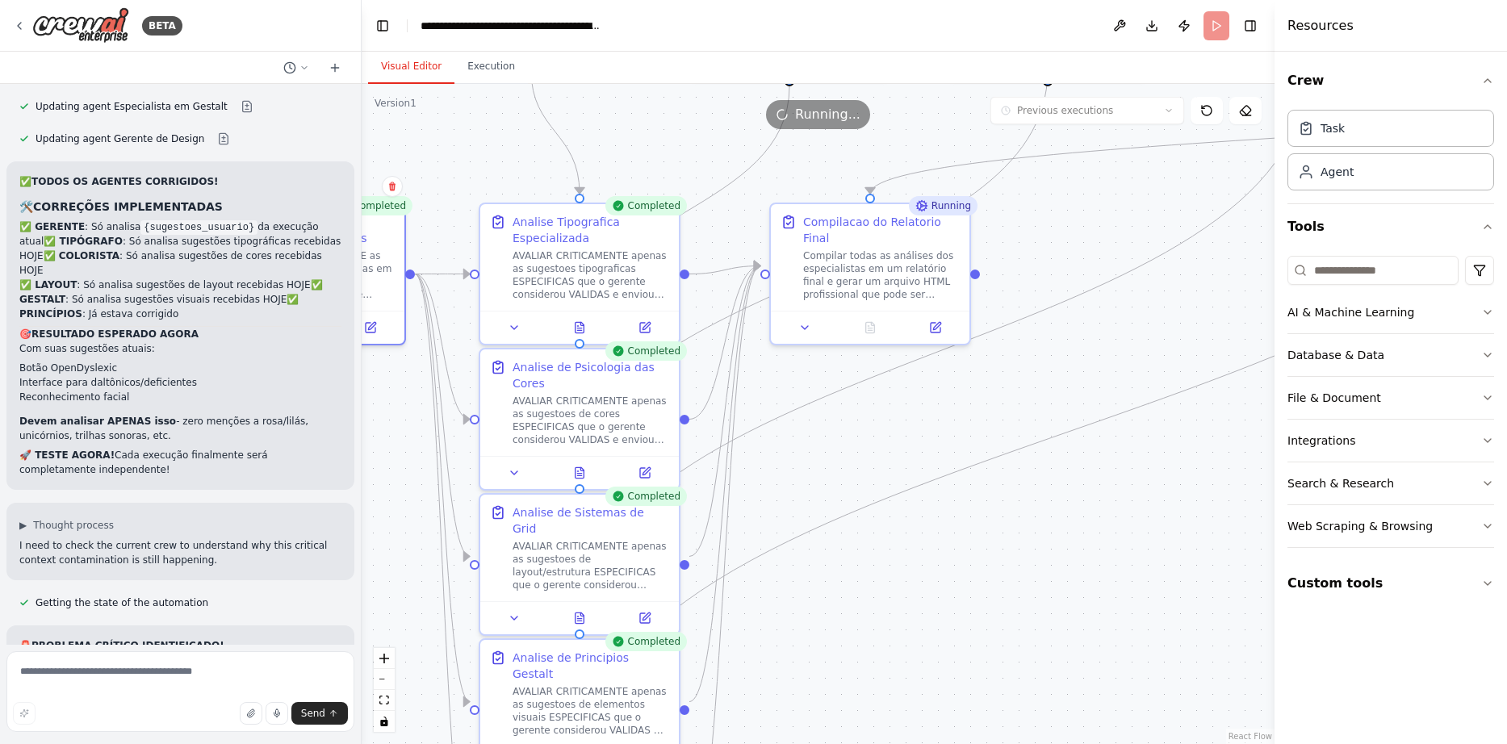
drag, startPoint x: 912, startPoint y: 437, endPoint x: 383, endPoint y: 152, distance: 600.4
click at [585, 321] on icon at bounding box center [579, 324] width 13 height 13
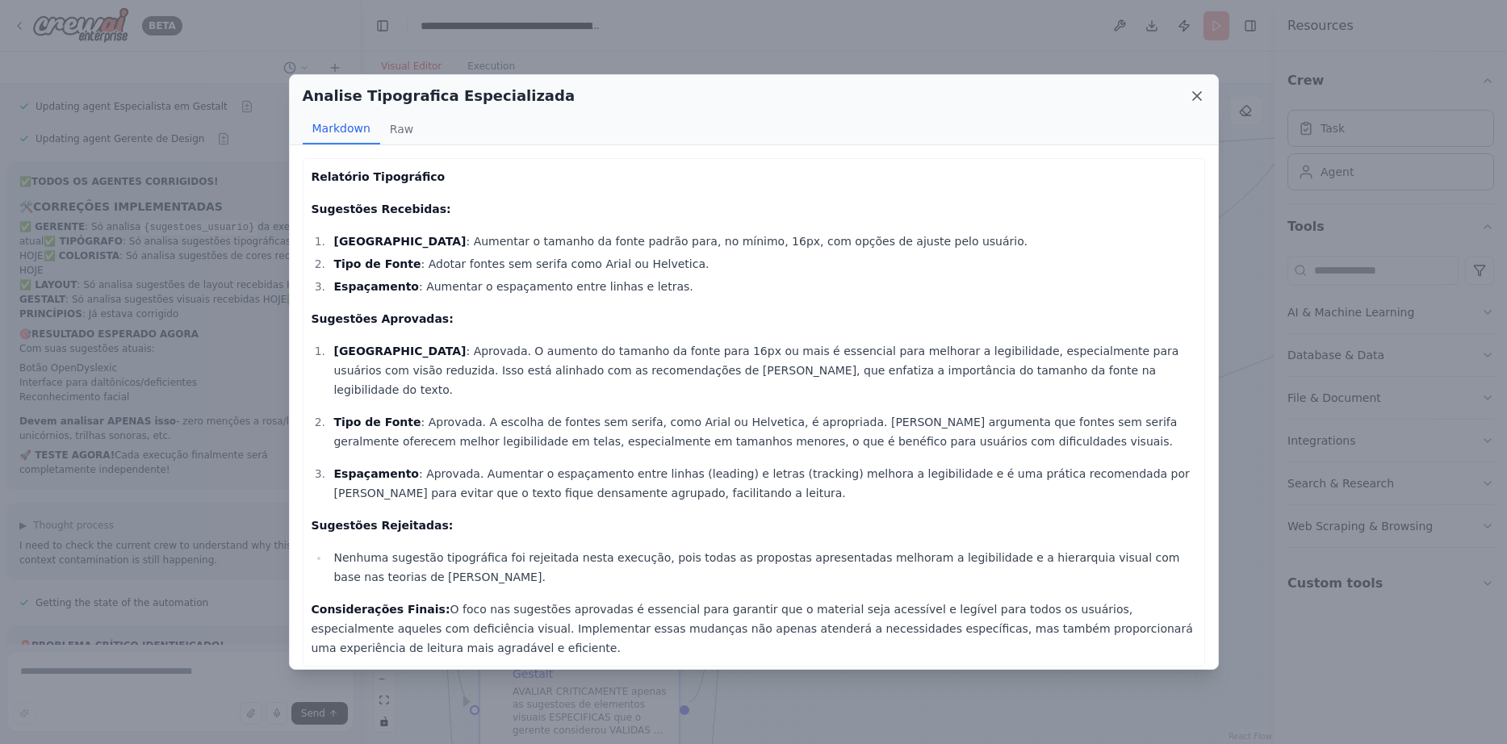
click at [1202, 101] on icon at bounding box center [1197, 96] width 16 height 16
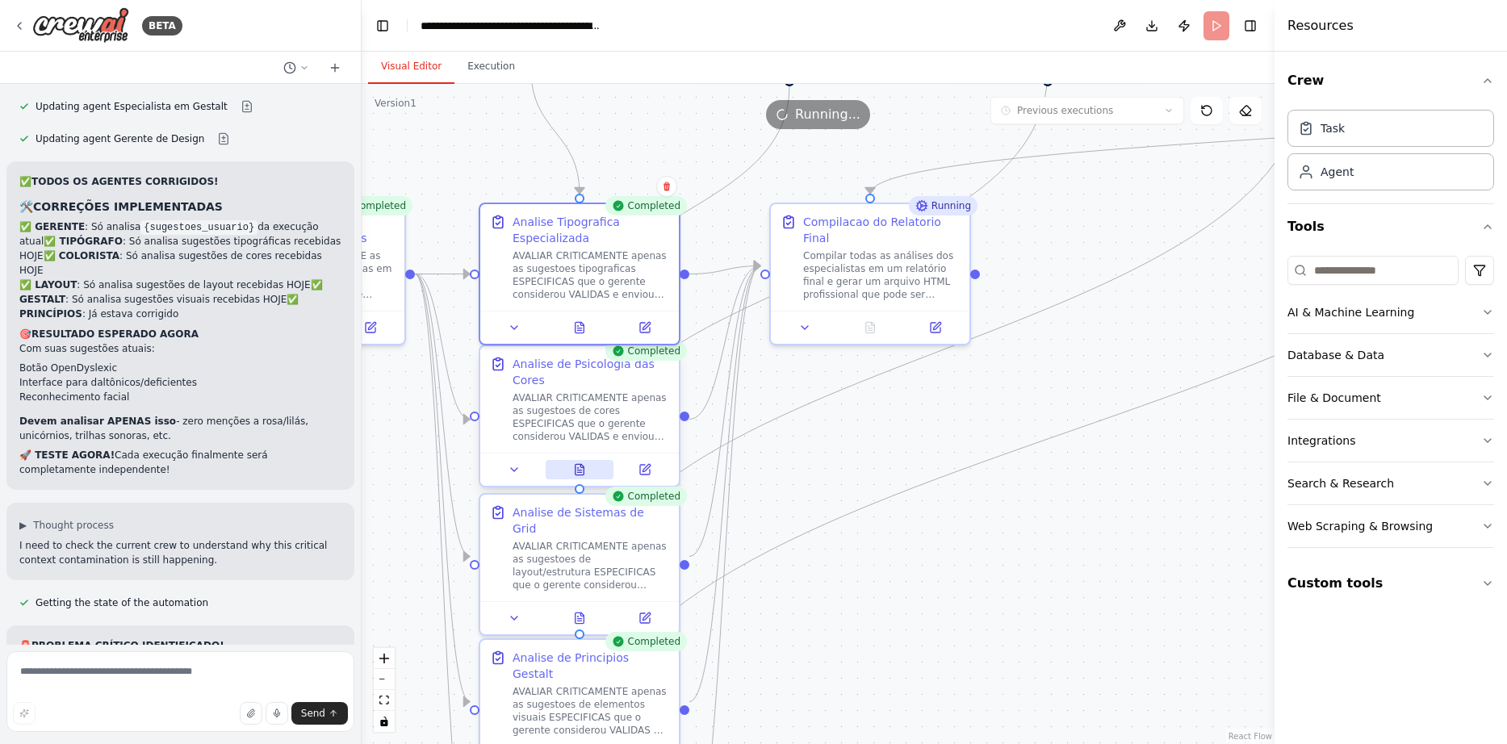
click at [581, 467] on icon at bounding box center [581, 465] width 3 height 3
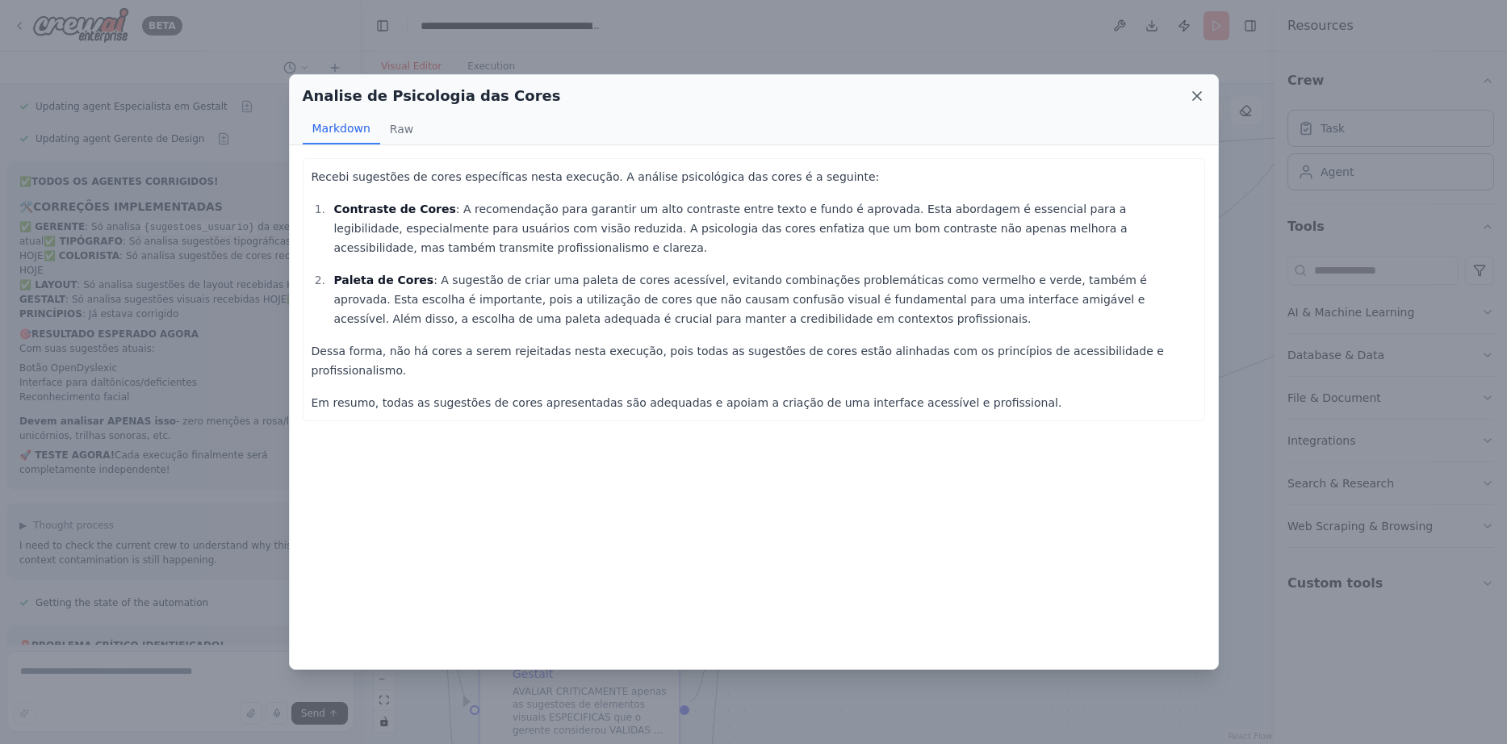
click at [1194, 90] on icon at bounding box center [1197, 96] width 16 height 16
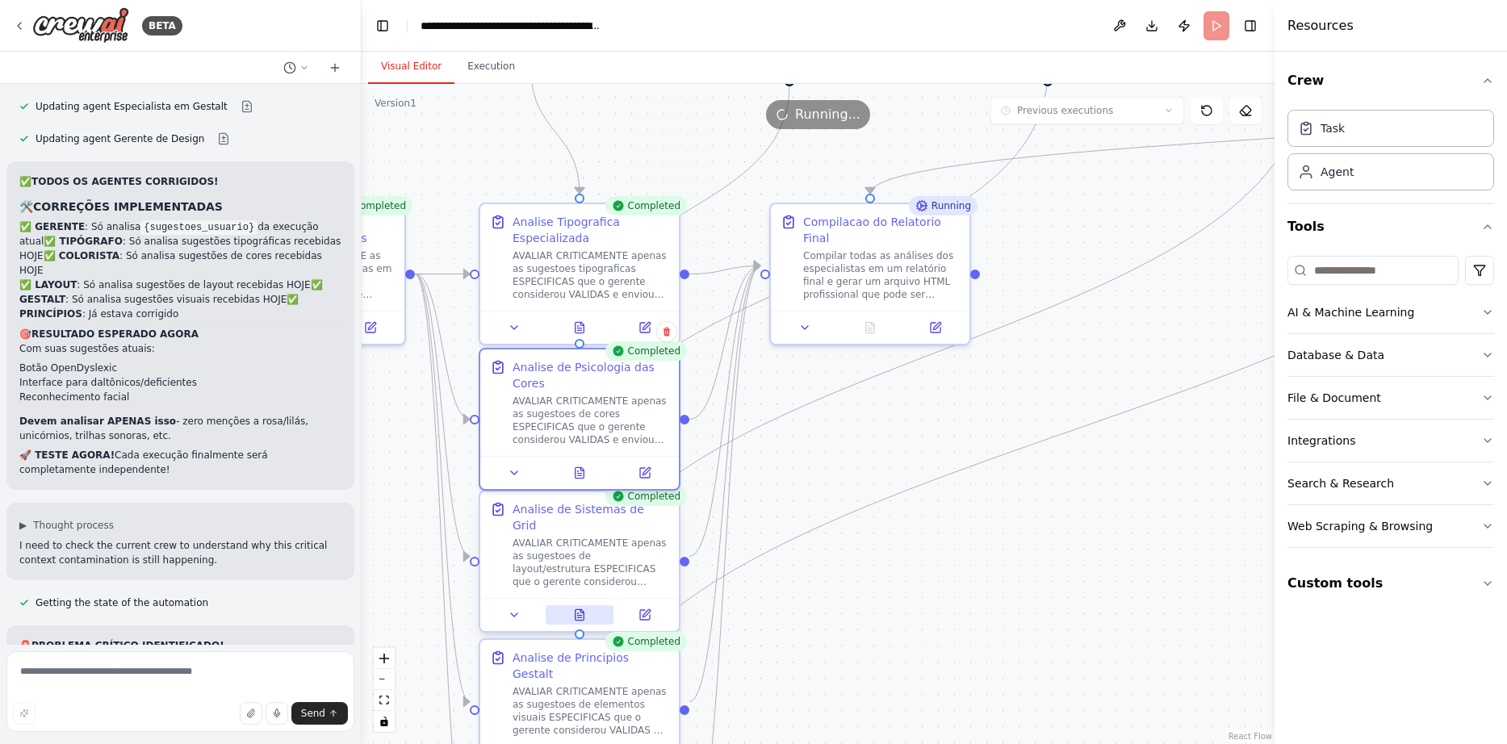
click at [577, 609] on icon at bounding box center [579, 614] width 9 height 10
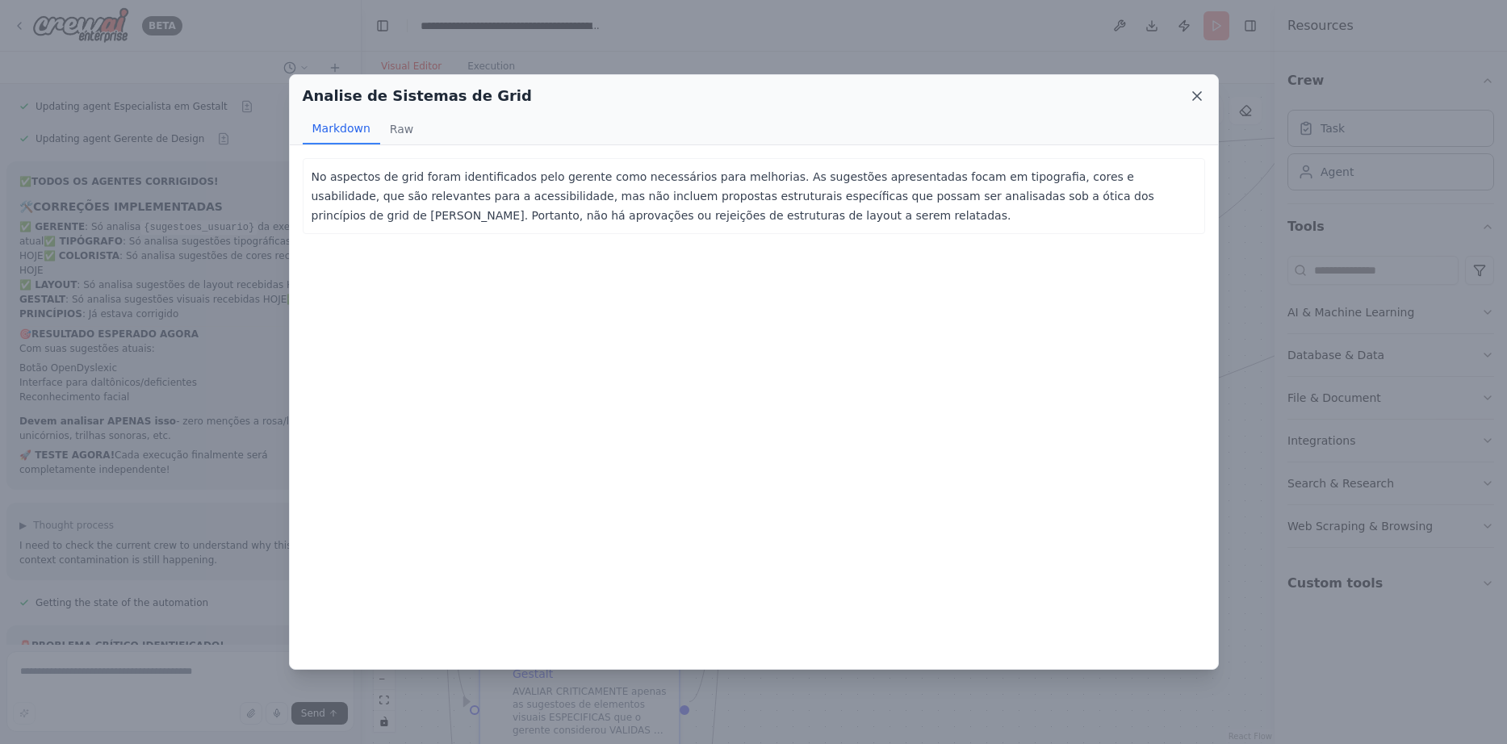
click at [1192, 98] on icon at bounding box center [1197, 96] width 16 height 16
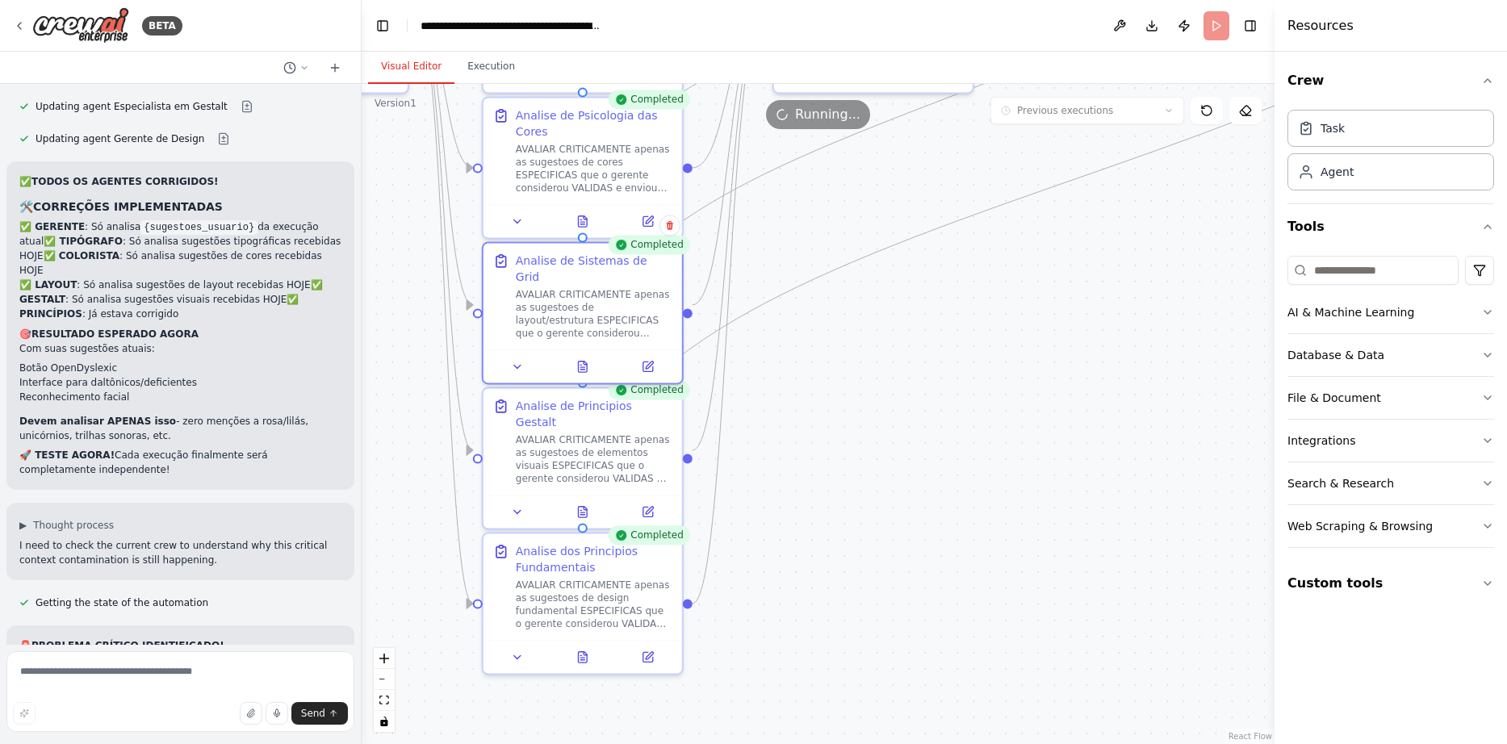
drag, startPoint x: 807, startPoint y: 501, endPoint x: 809, endPoint y: 249, distance: 251.8
click at [579, 504] on icon at bounding box center [582, 509] width 9 height 10
click at [583, 504] on icon at bounding box center [584, 505] width 3 height 3
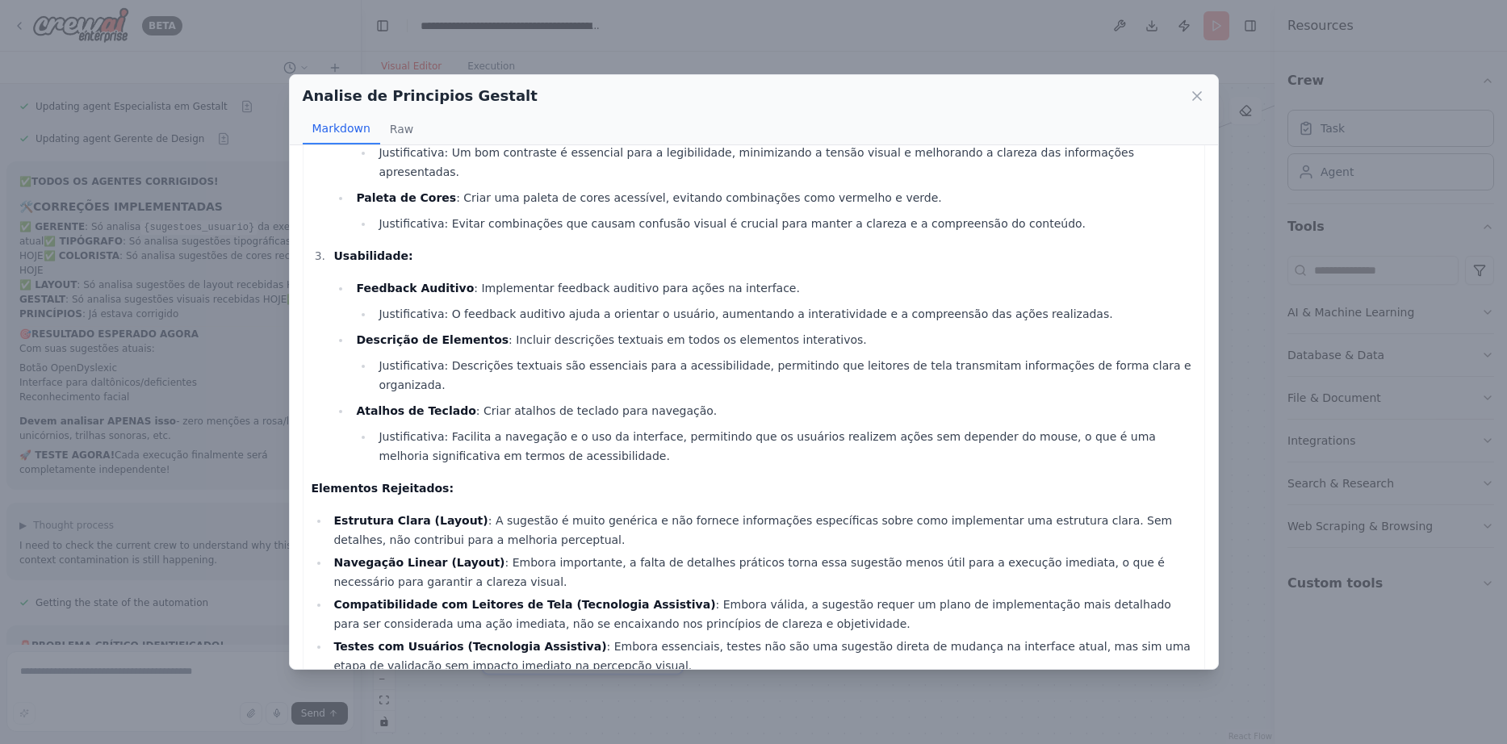
scroll to position [409, 0]
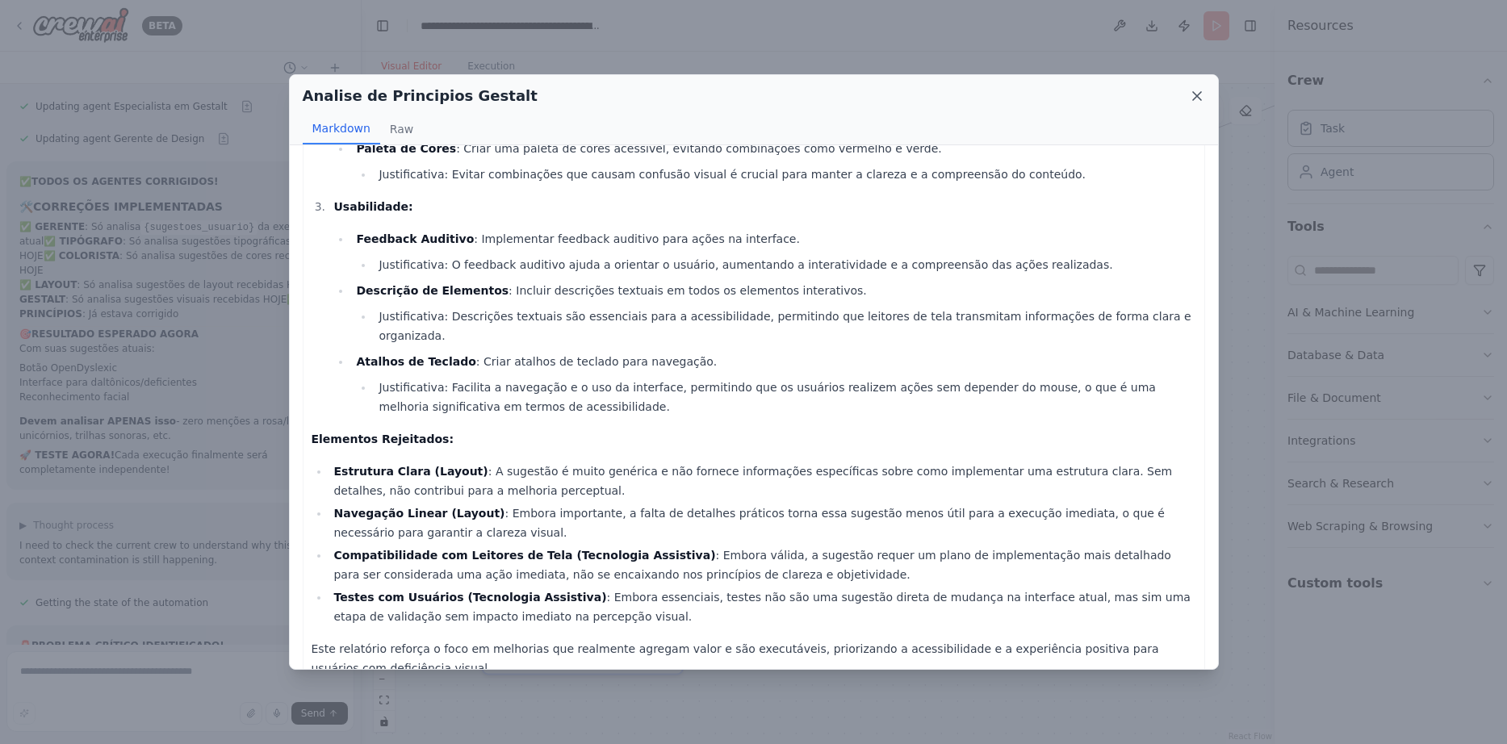
click at [1192, 98] on icon at bounding box center [1197, 96] width 16 height 16
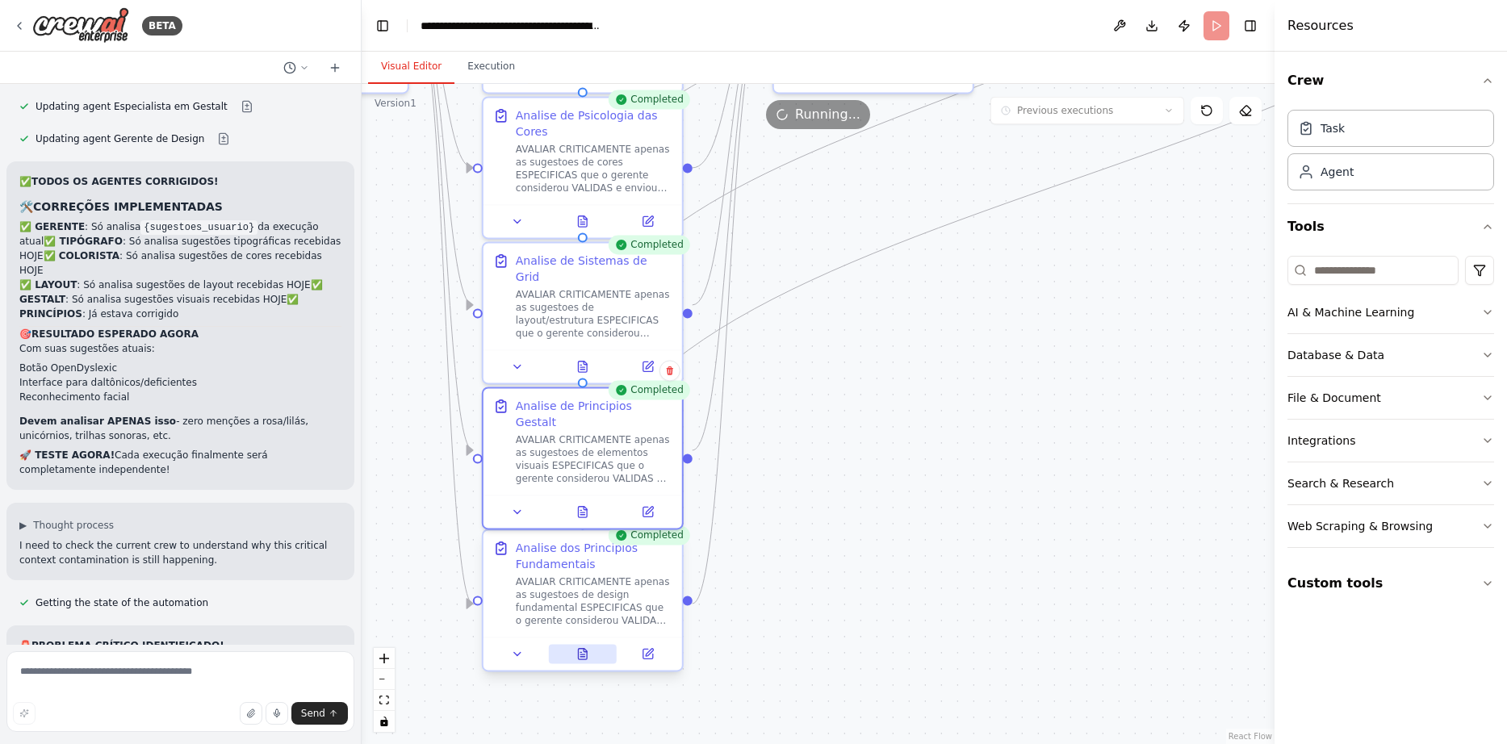
click at [578, 659] on icon at bounding box center [582, 653] width 13 height 13
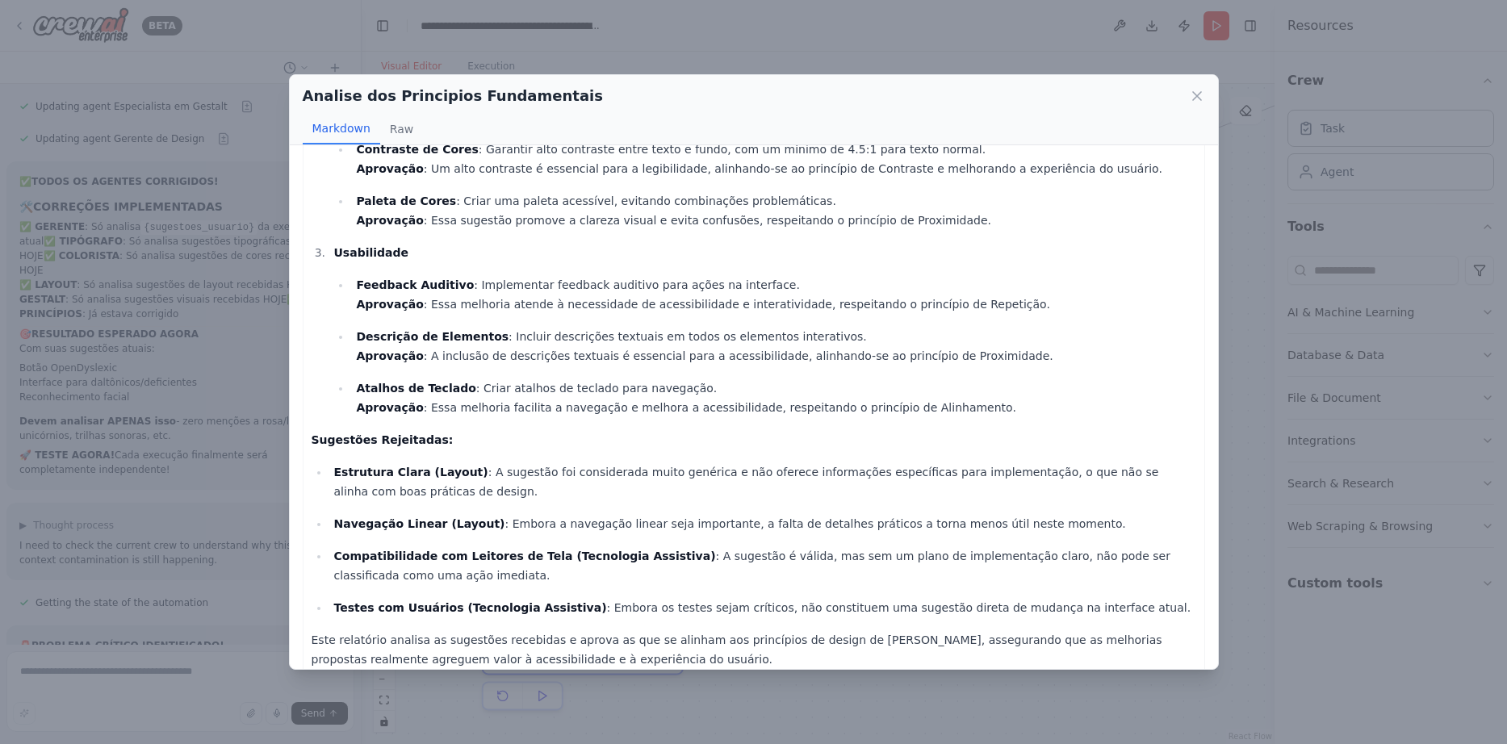
scroll to position [404, 0]
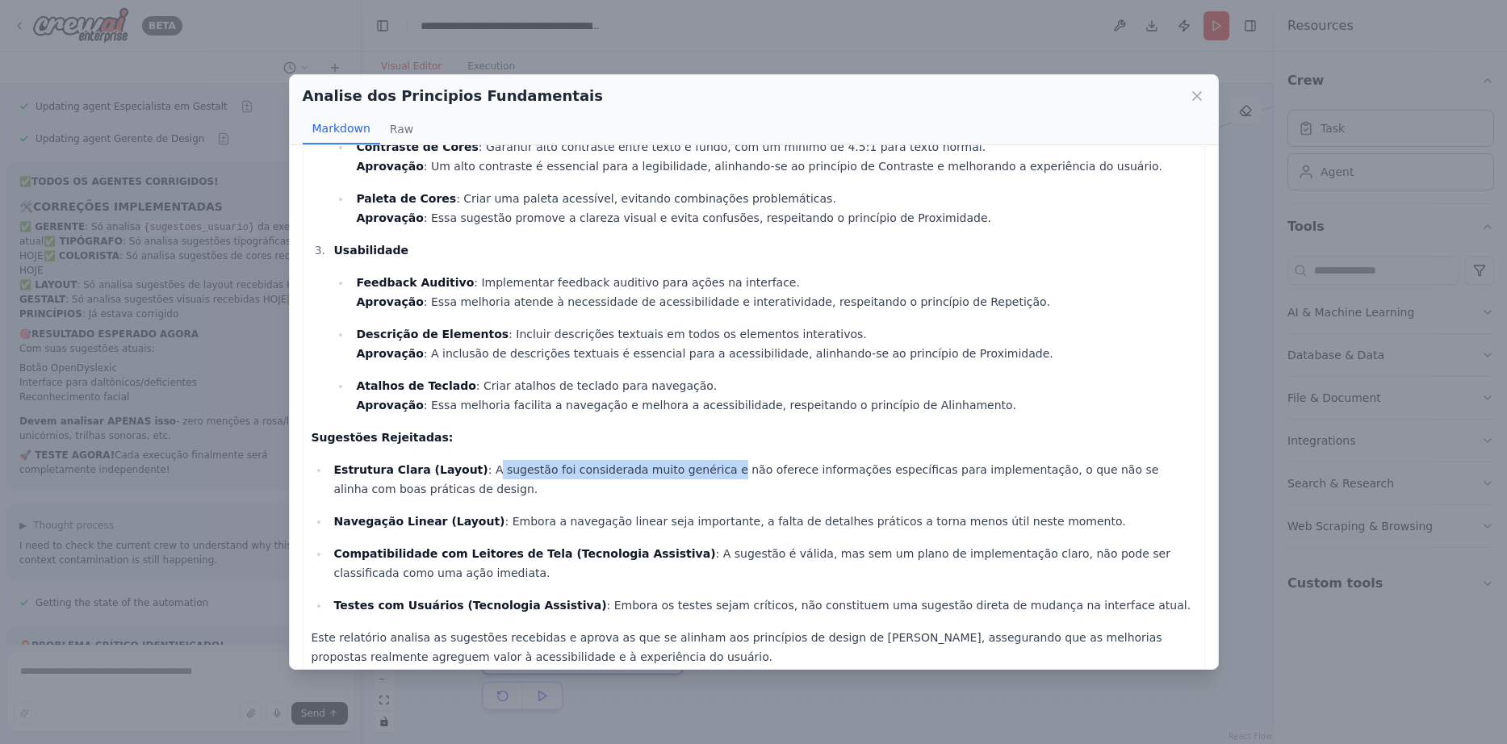
drag, startPoint x: 470, startPoint y: 445, endPoint x: 690, endPoint y: 447, distance: 219.5
click at [690, 460] on p "Estrutura Clara (Layout) : A sugestão foi considerada muito genérica e não ofer…" at bounding box center [764, 479] width 862 height 39
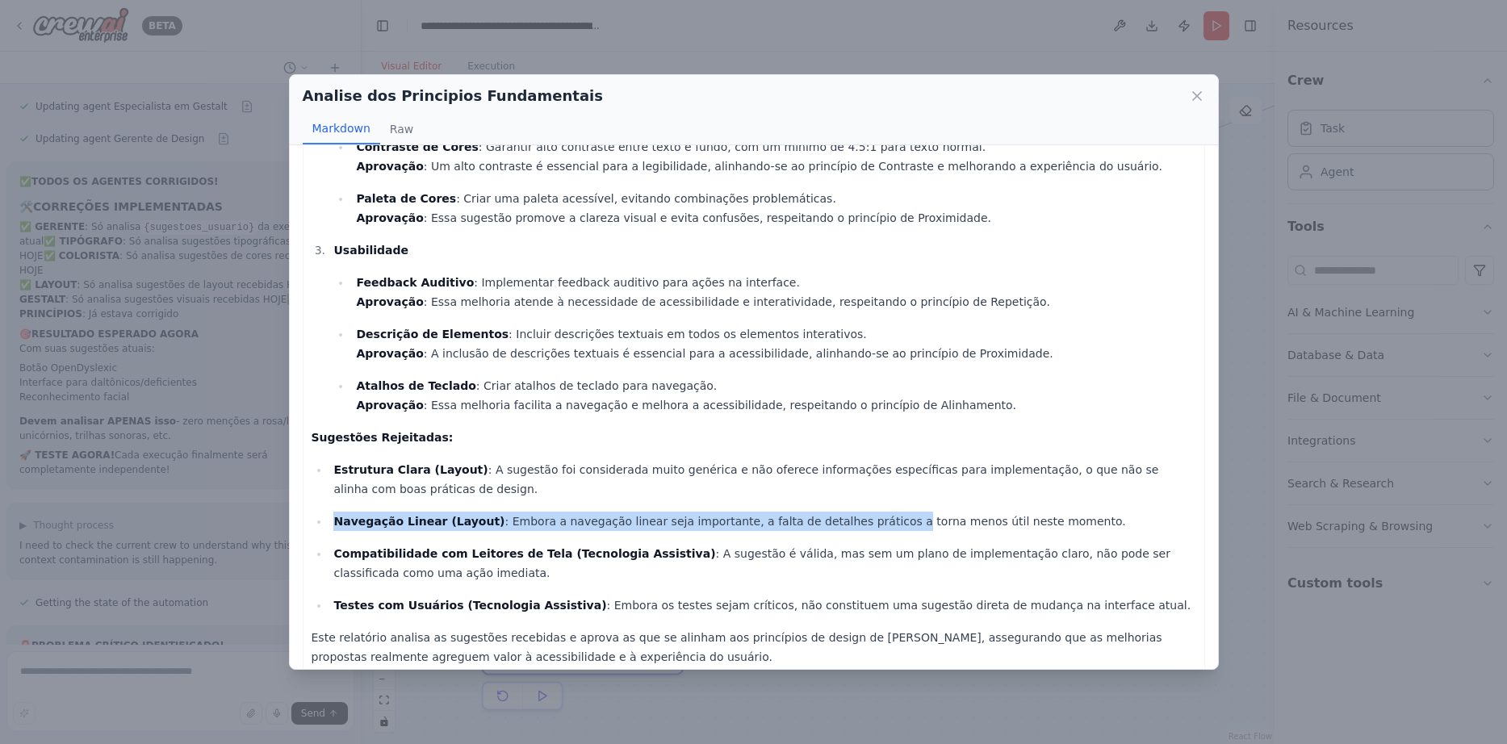
drag, startPoint x: 847, startPoint y: 500, endPoint x: 1085, endPoint y: 491, distance: 238.2
click at [1085, 491] on ul "Estrutura Clara (Layout) : A sugestão foi considerada muito genérica e não ofer…" at bounding box center [753, 537] width 884 height 155
click at [1084, 494] on ul "Estrutura Clara (Layout) : A sugestão foi considerada muito genérica e não ofer…" at bounding box center [753, 537] width 884 height 155
click at [1197, 91] on icon at bounding box center [1197, 96] width 16 height 16
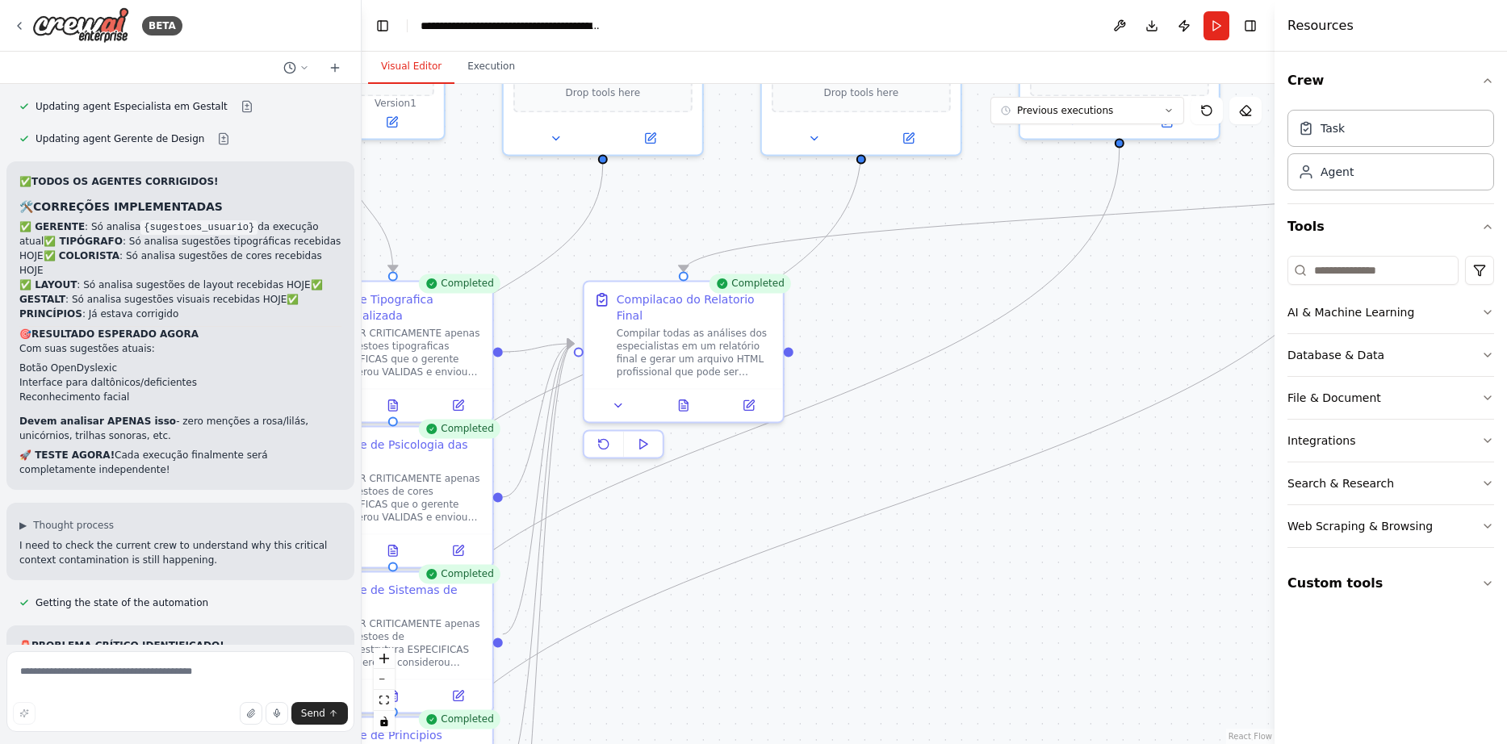
drag, startPoint x: 969, startPoint y: 283, endPoint x: 788, endPoint y: 600, distance: 365.4
click at [684, 403] on icon at bounding box center [683, 403] width 4 height 0
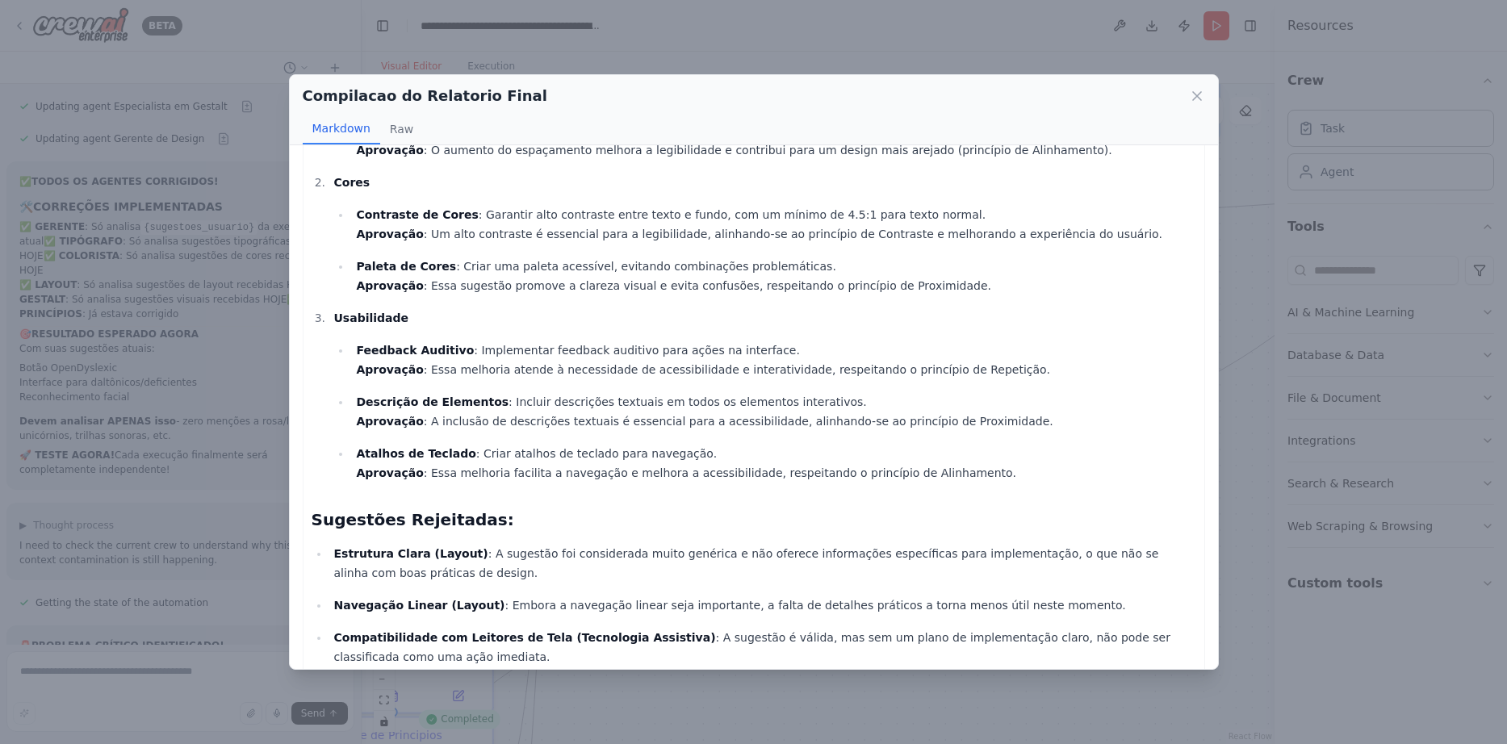
scroll to position [1530, 0]
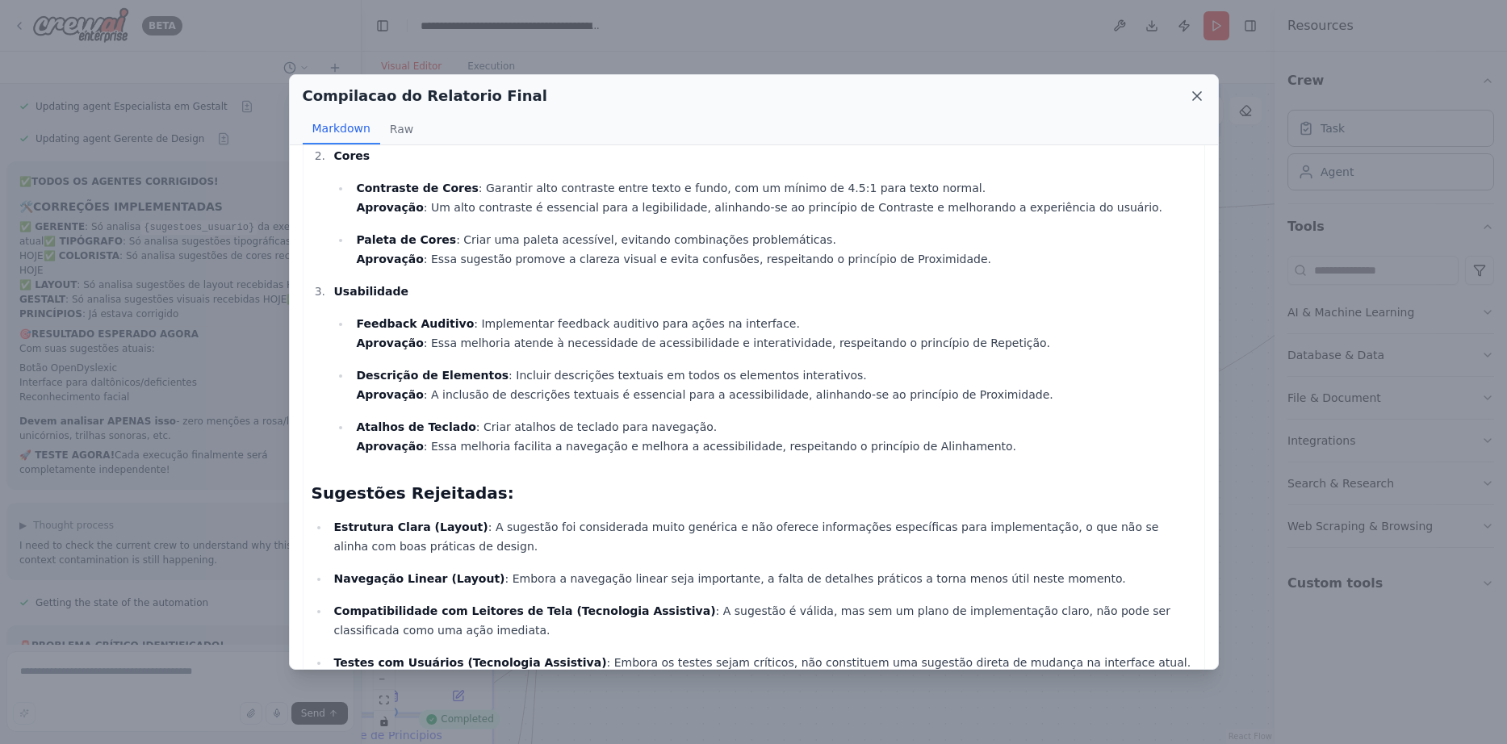
click at [1200, 94] on icon at bounding box center [1197, 96] width 8 height 8
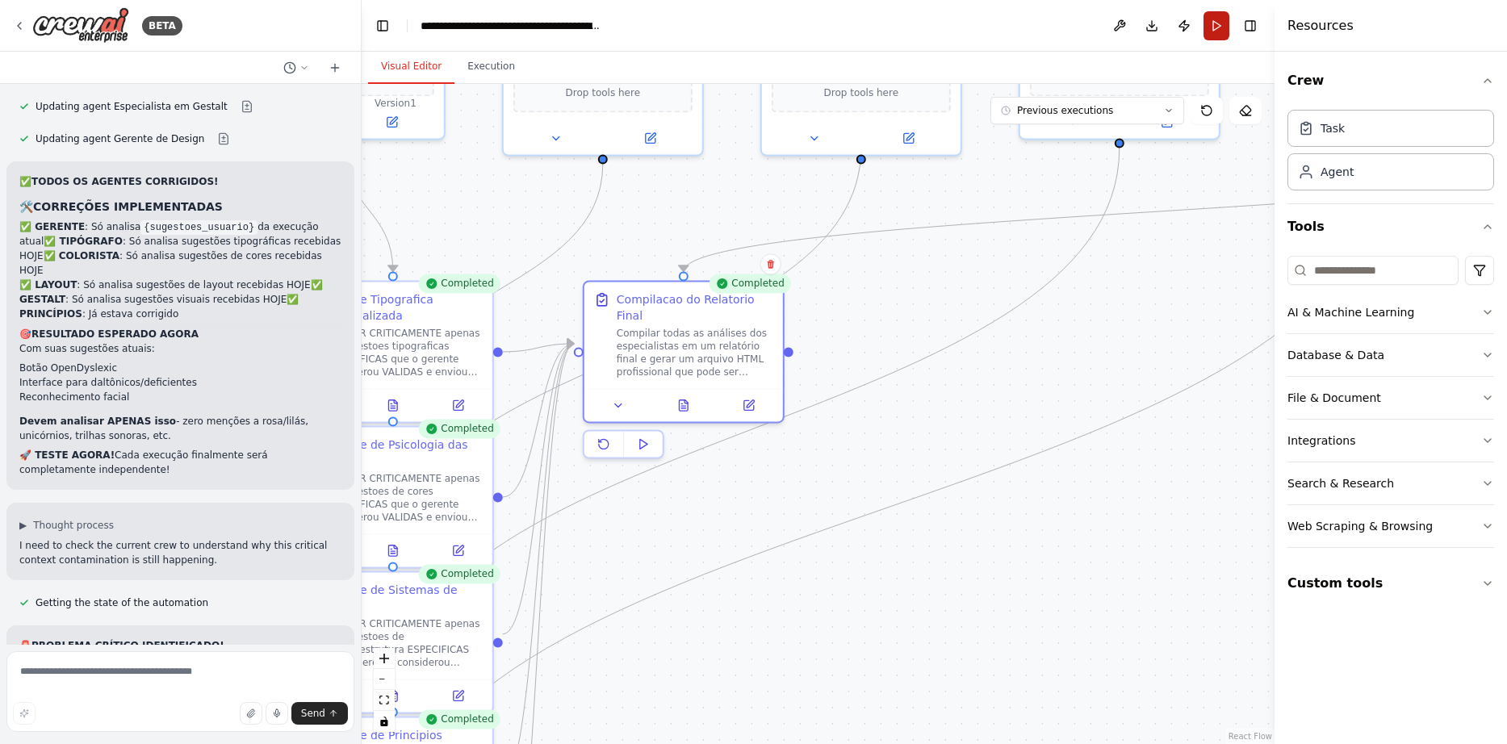
click at [1220, 29] on button "Run" at bounding box center [1216, 25] width 26 height 29
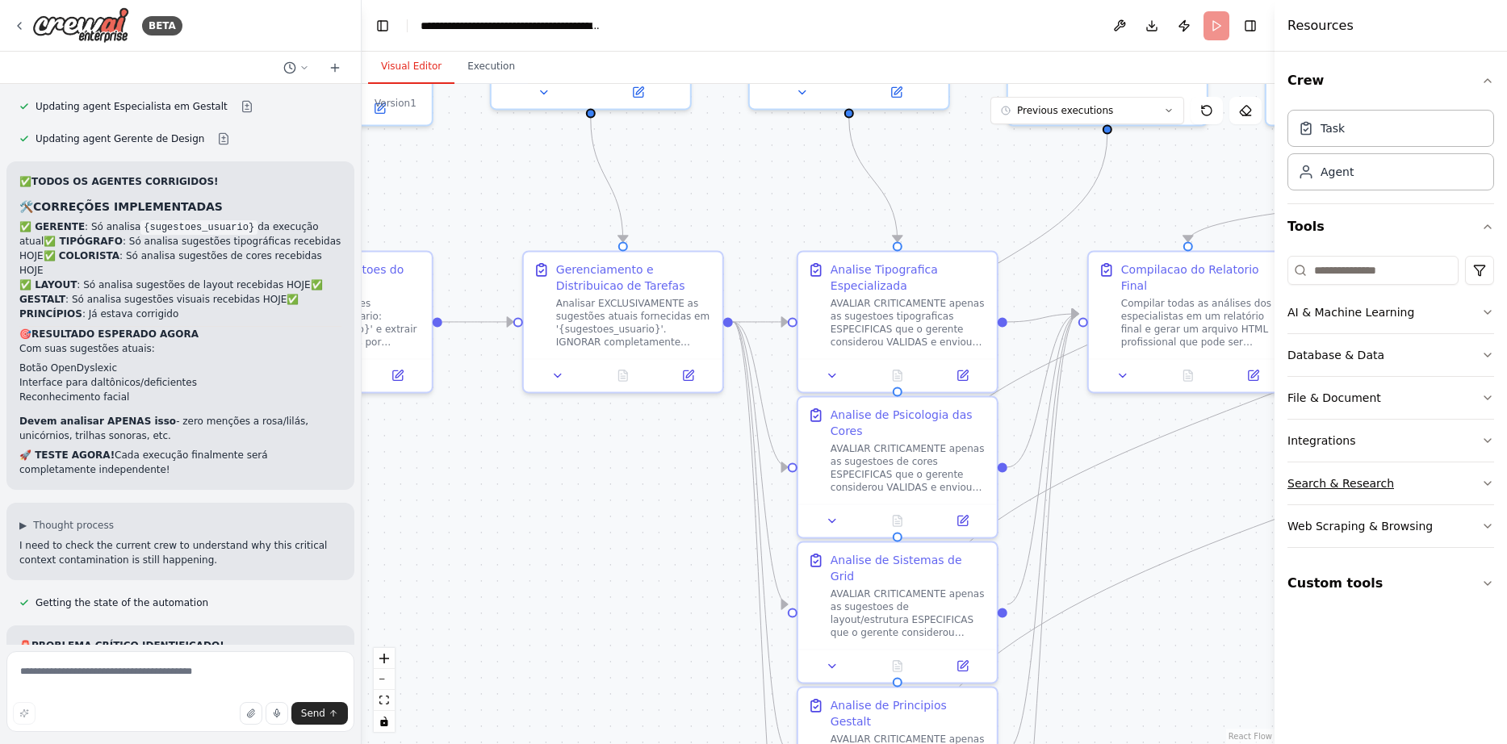
drag, startPoint x: 845, startPoint y: 537, endPoint x: 1333, endPoint y: 475, distance: 492.3
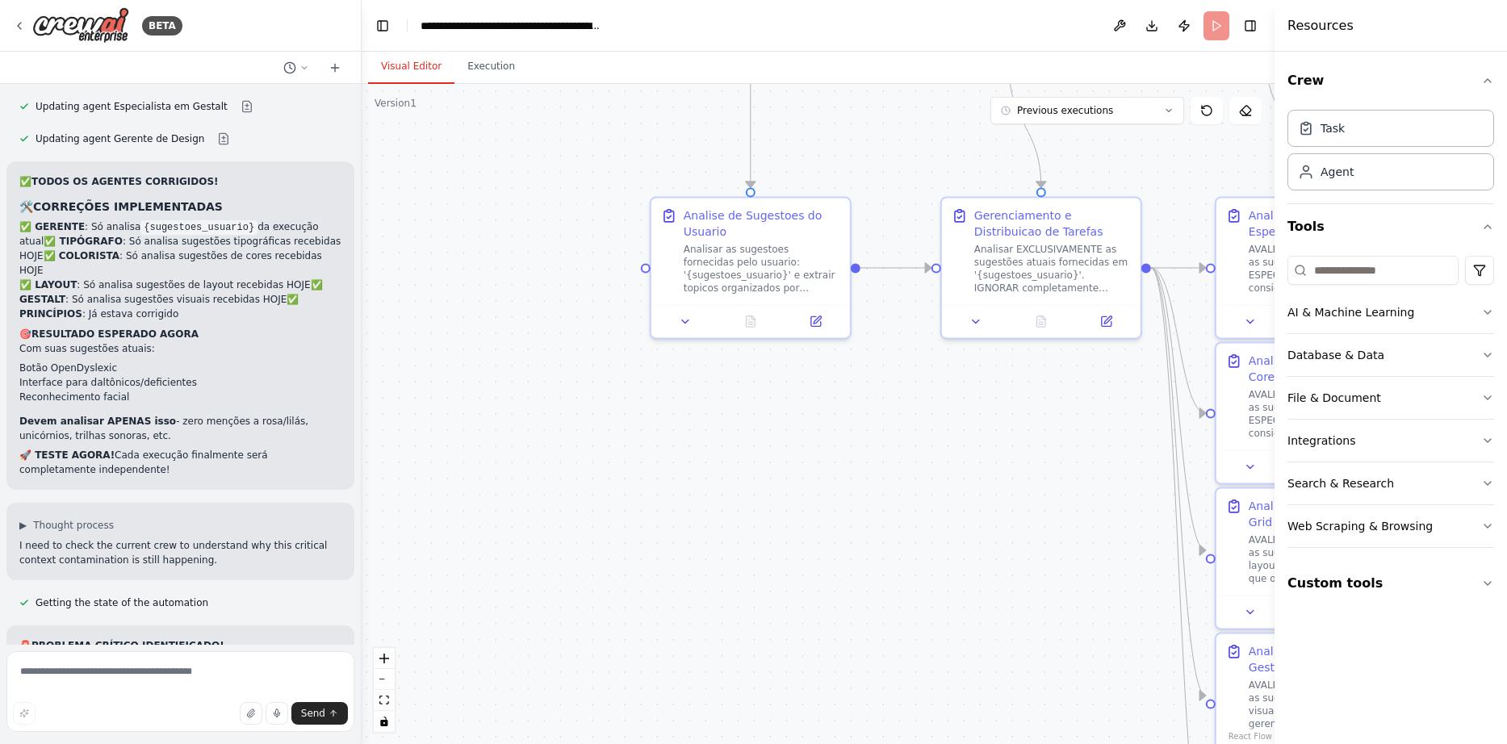
drag, startPoint x: 496, startPoint y: 605, endPoint x: 1032, endPoint y: 516, distance: 543.1
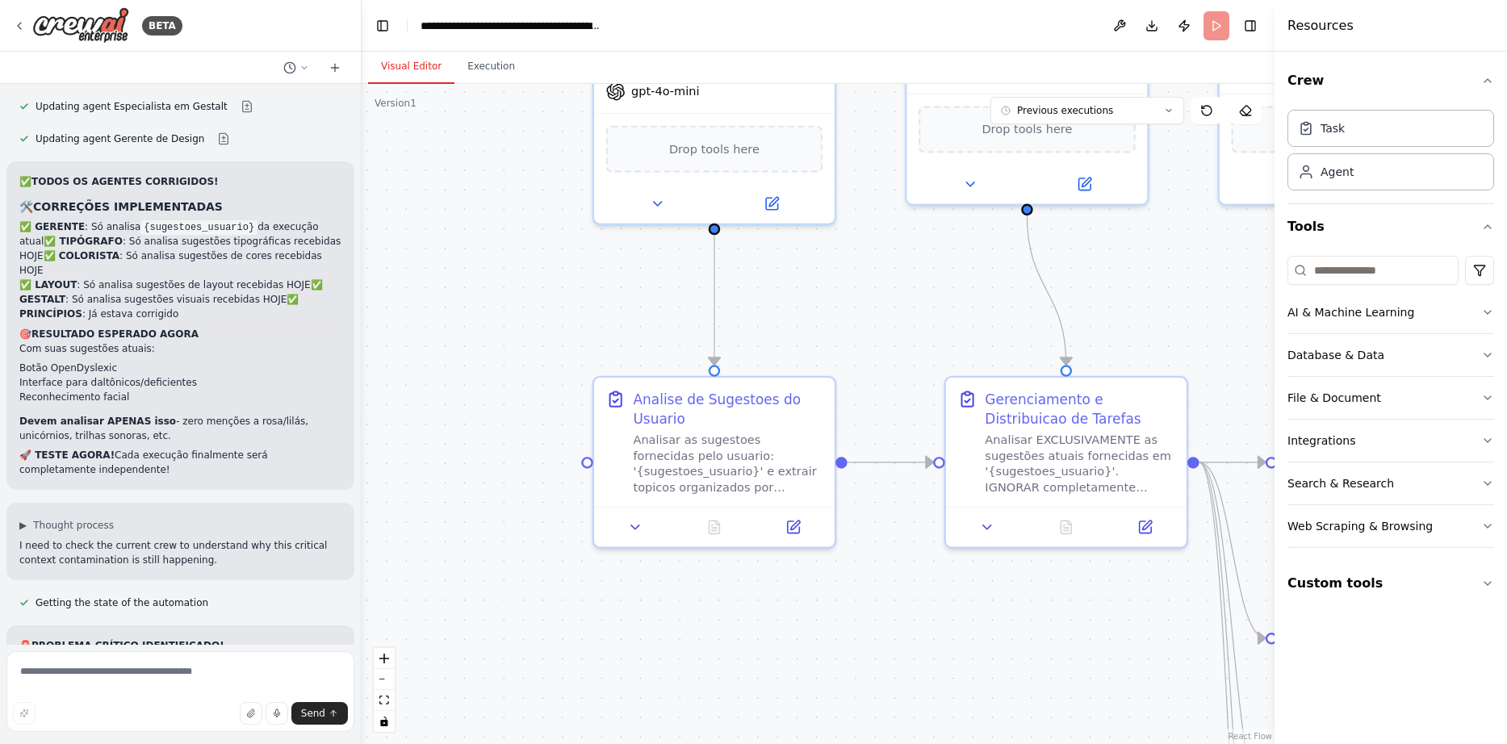
drag, startPoint x: 951, startPoint y: 420, endPoint x: 813, endPoint y: 698, distance: 310.4
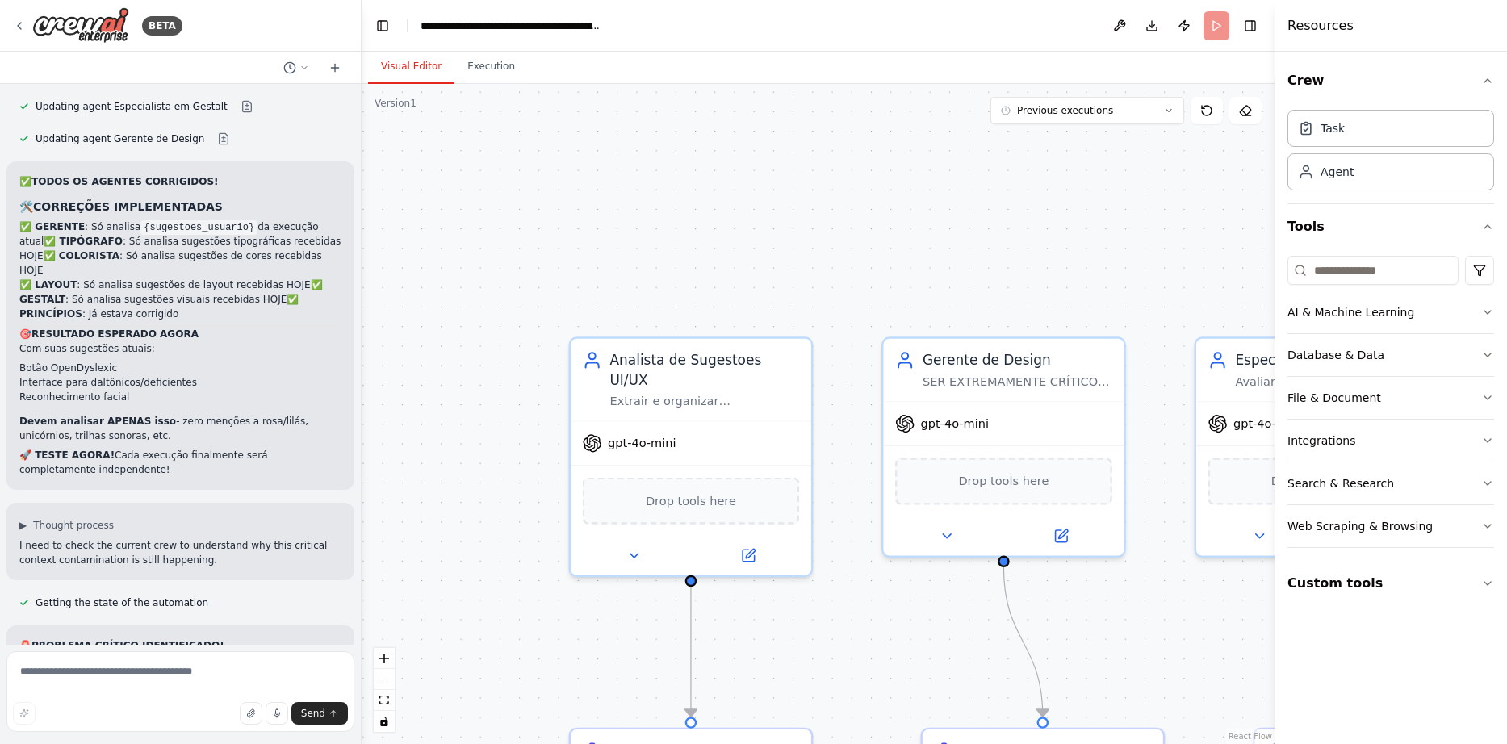
drag, startPoint x: 867, startPoint y: 252, endPoint x: 842, endPoint y: 605, distance: 354.3
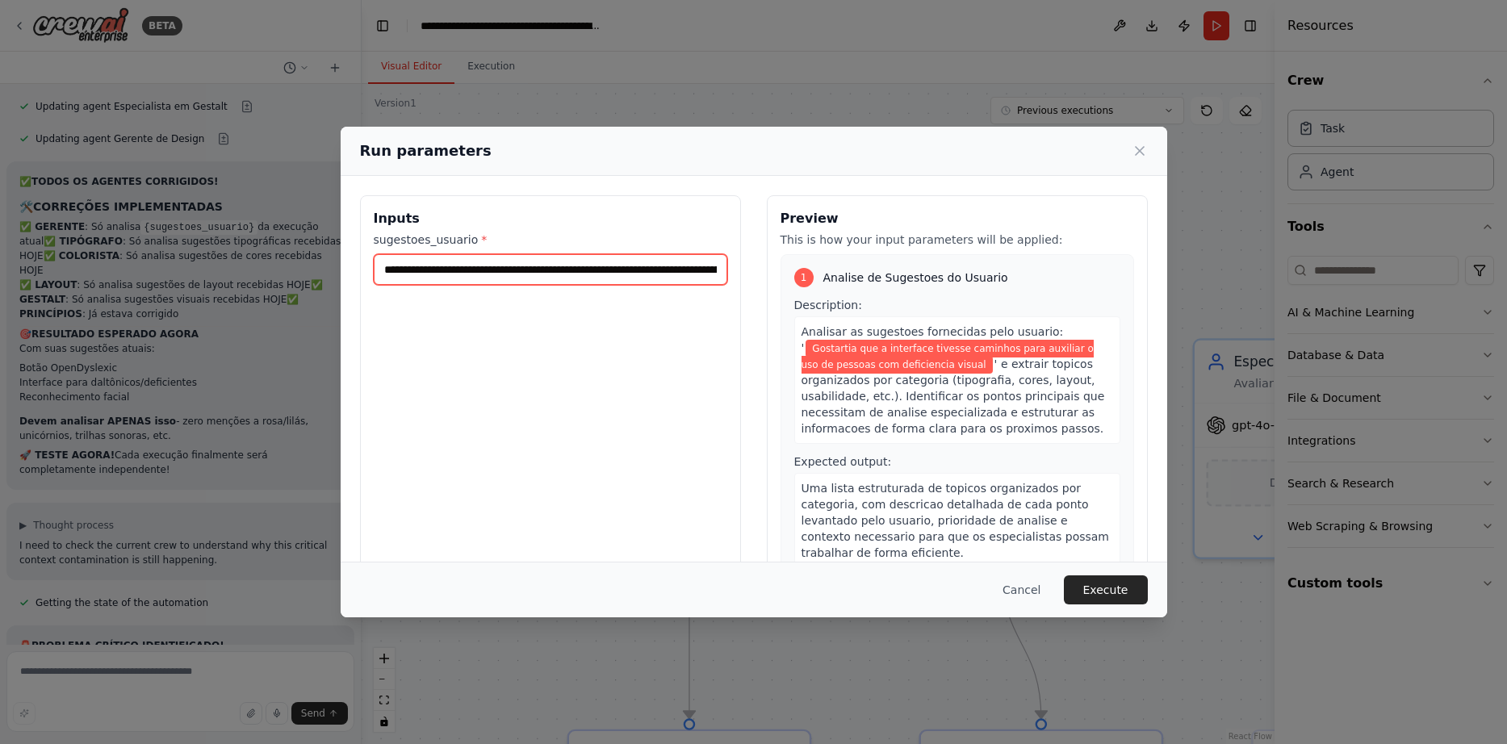
click at [576, 270] on input "**********" at bounding box center [550, 269] width 353 height 31
click at [1043, 583] on button "Cancel" at bounding box center [1021, 589] width 64 height 29
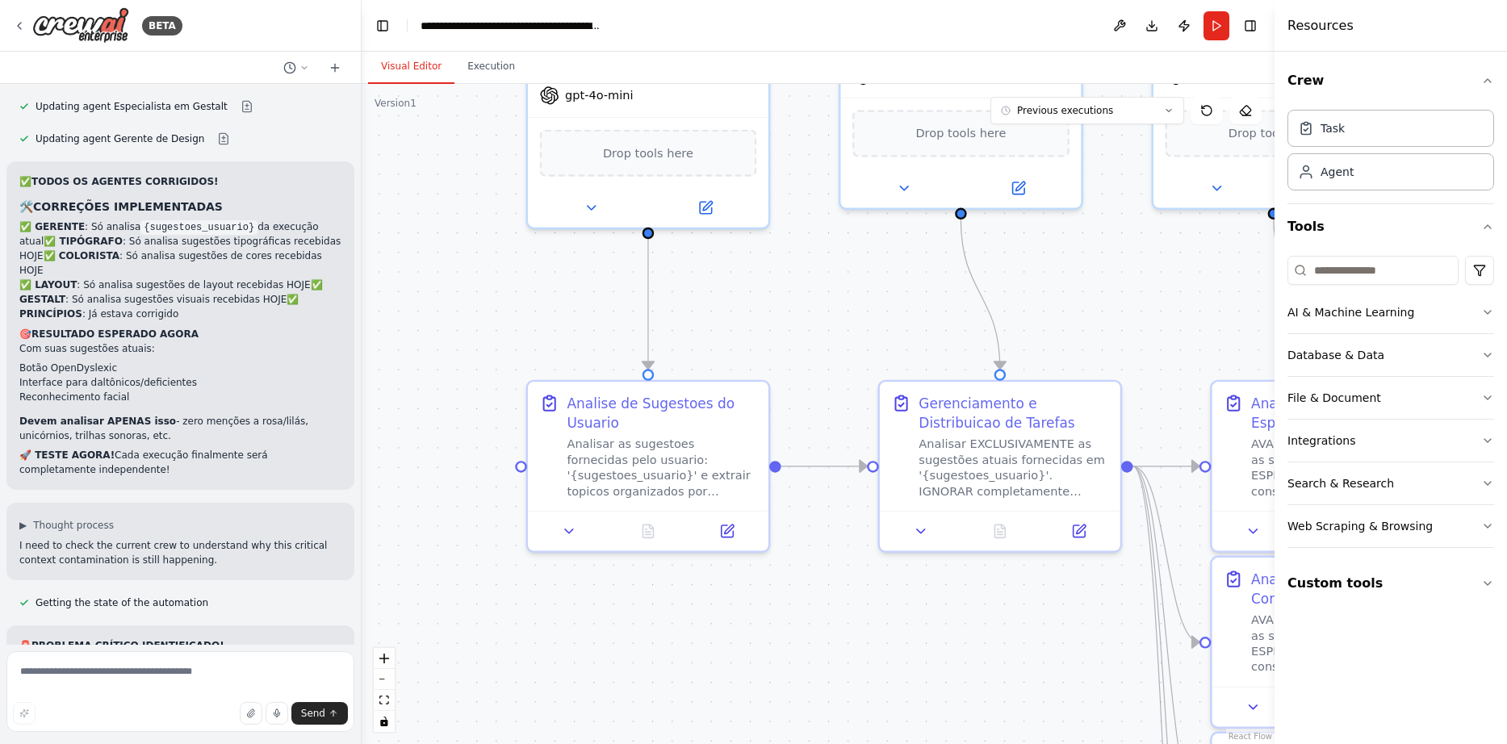
drag, startPoint x: 825, startPoint y: 317, endPoint x: 782, endPoint y: -32, distance: 352.0
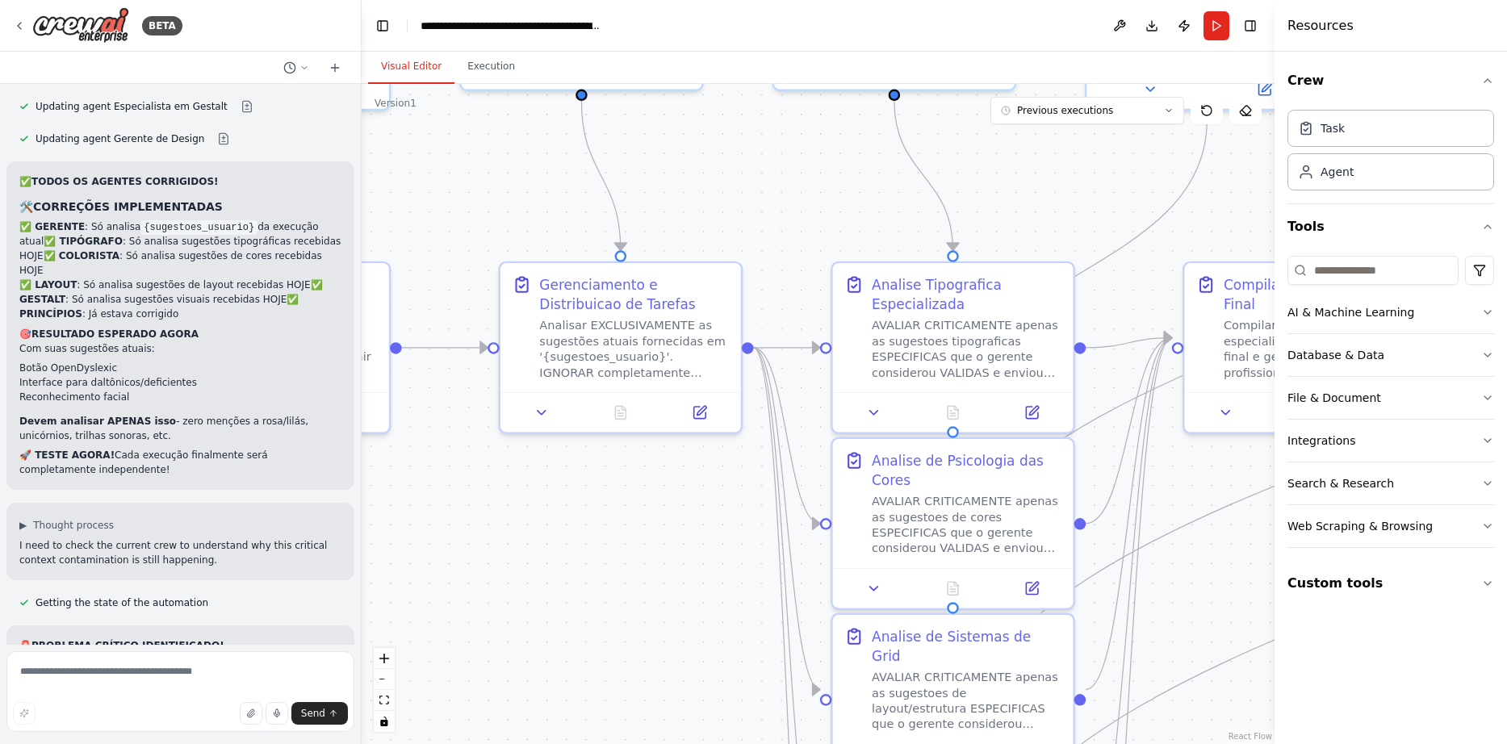
drag, startPoint x: 993, startPoint y: 609, endPoint x: 609, endPoint y: 483, distance: 403.5
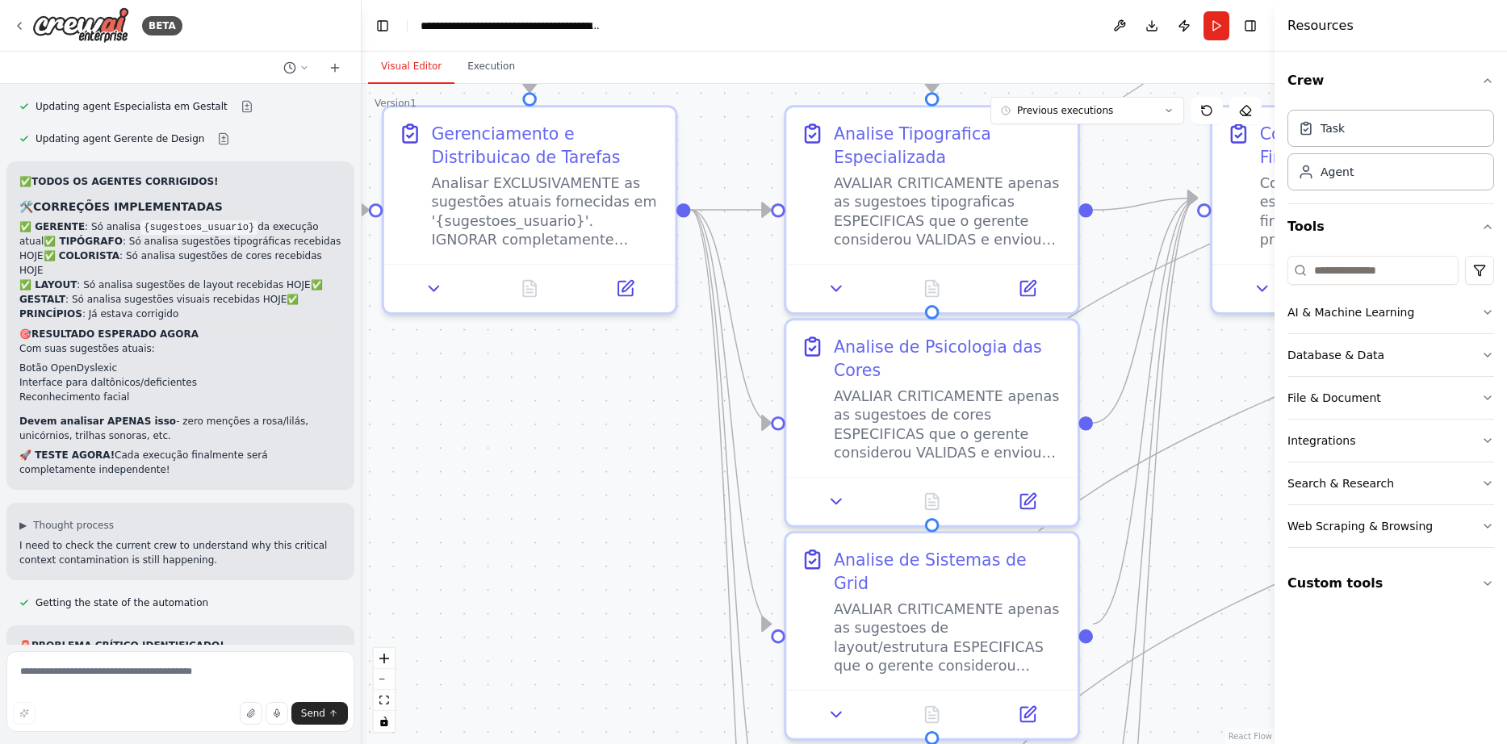
drag, startPoint x: 1103, startPoint y: 558, endPoint x: 1093, endPoint y: 444, distance: 115.0
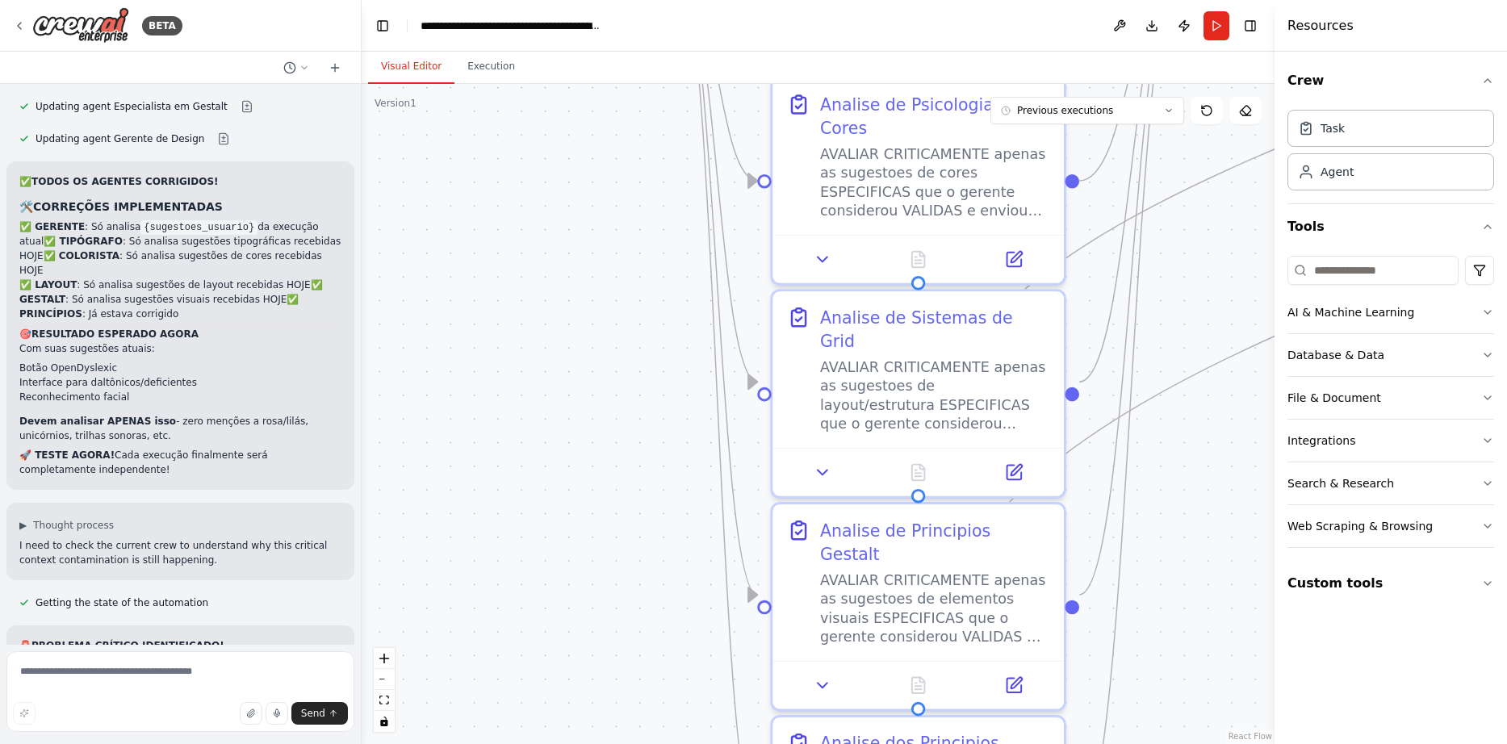
drag, startPoint x: 1156, startPoint y: 673, endPoint x: 1139, endPoint y: 397, distance: 276.6
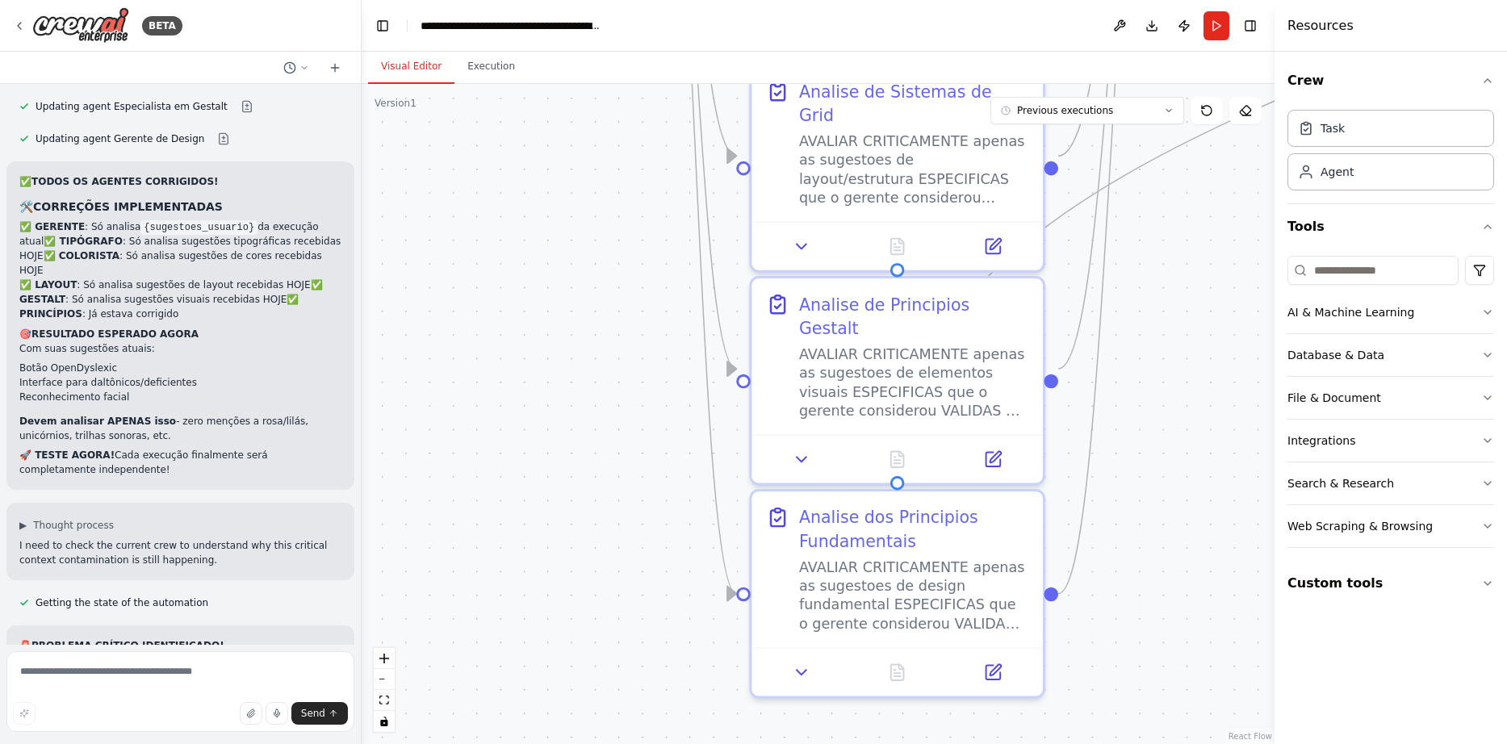
drag, startPoint x: 1155, startPoint y: 538, endPoint x: 1142, endPoint y: 341, distance: 198.1
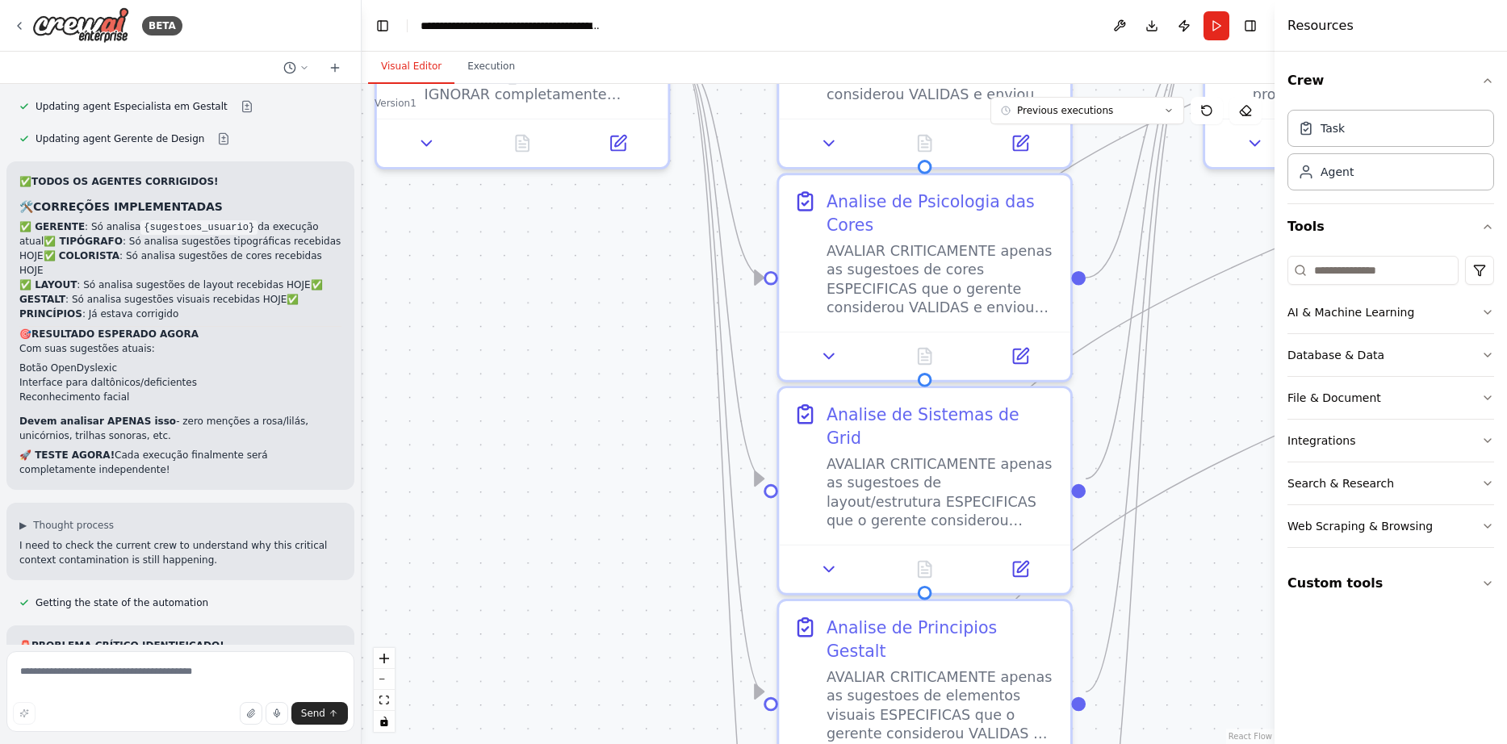
drag, startPoint x: 1186, startPoint y: 395, endPoint x: 1214, endPoint y: 722, distance: 328.0
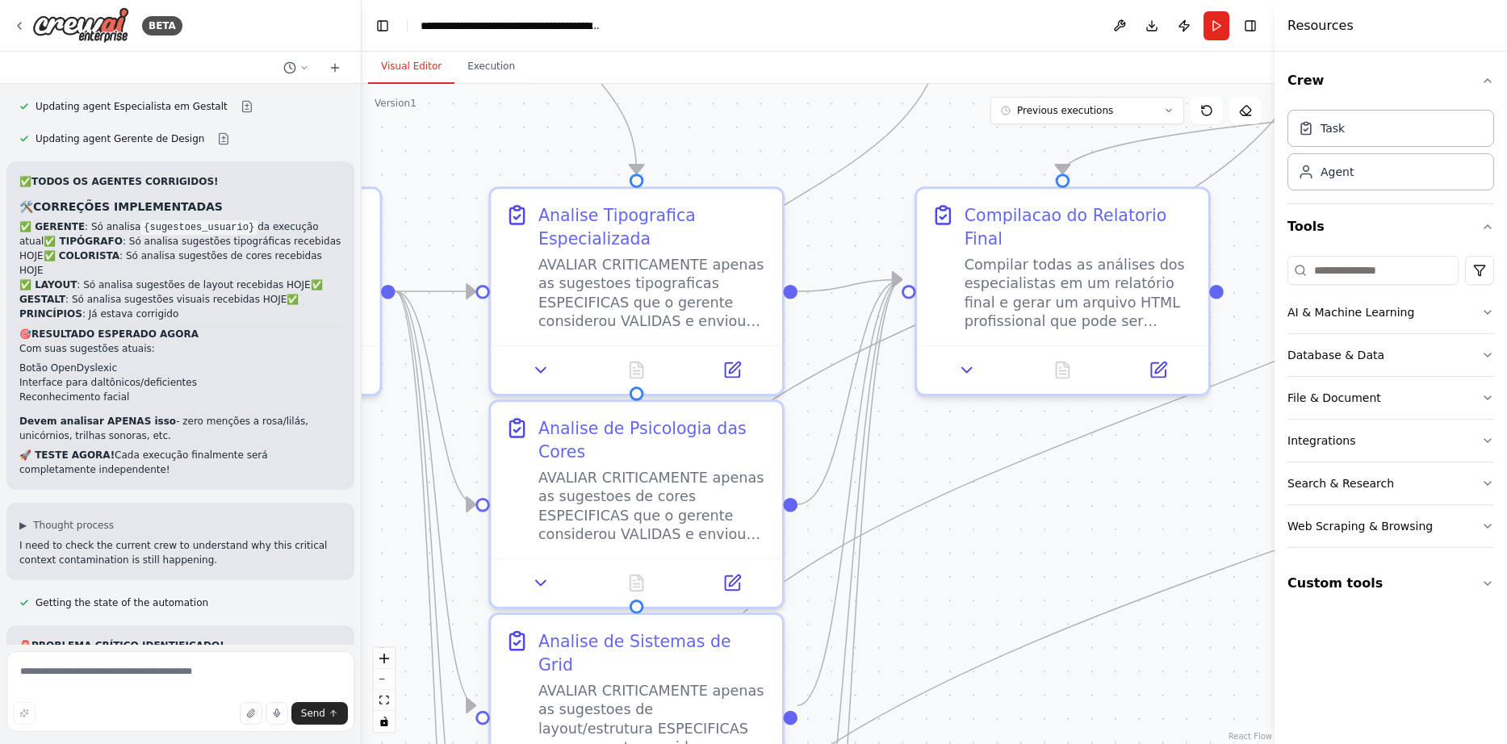
drag, startPoint x: 1181, startPoint y: 430, endPoint x: 893, endPoint y: 653, distance: 364.8
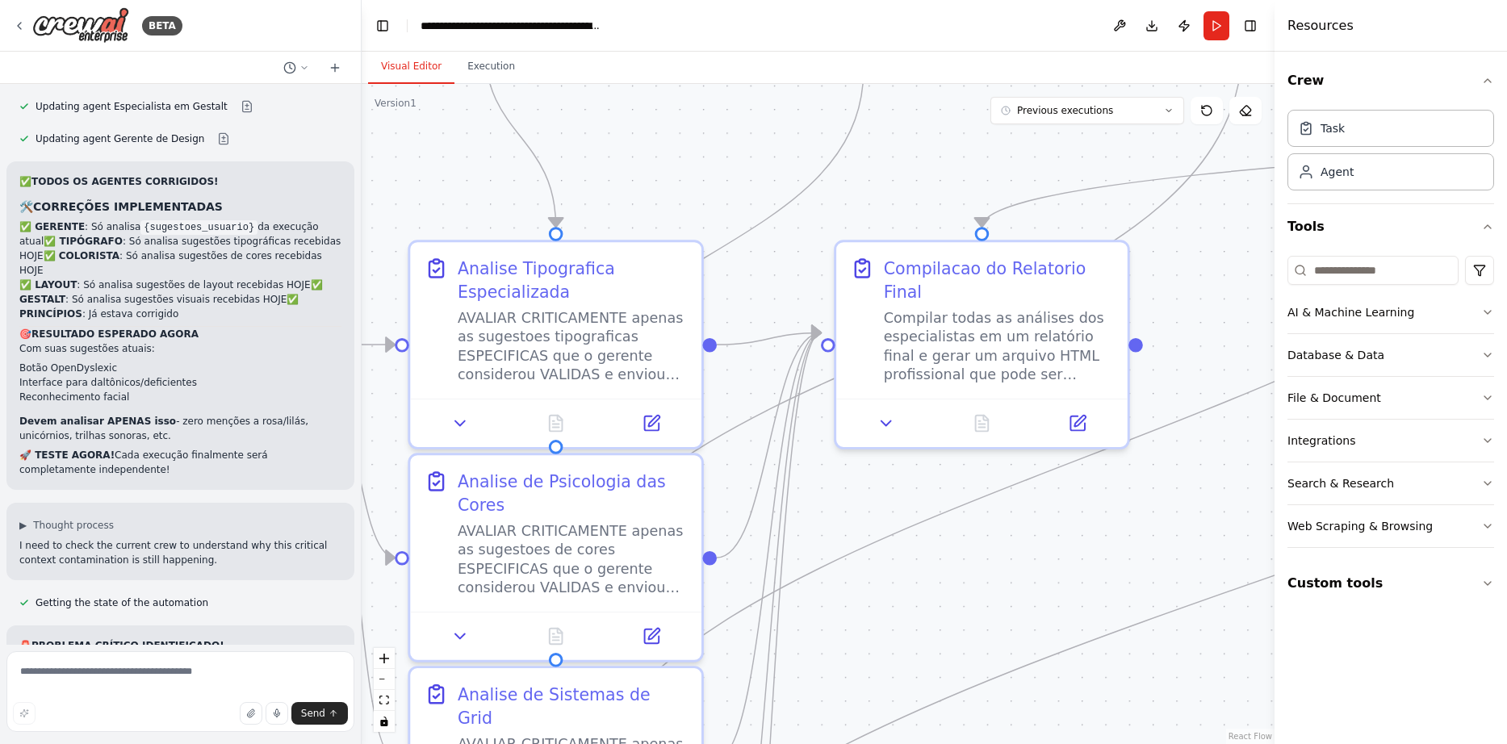
drag, startPoint x: 1116, startPoint y: 477, endPoint x: 1060, endPoint y: 518, distance: 69.9
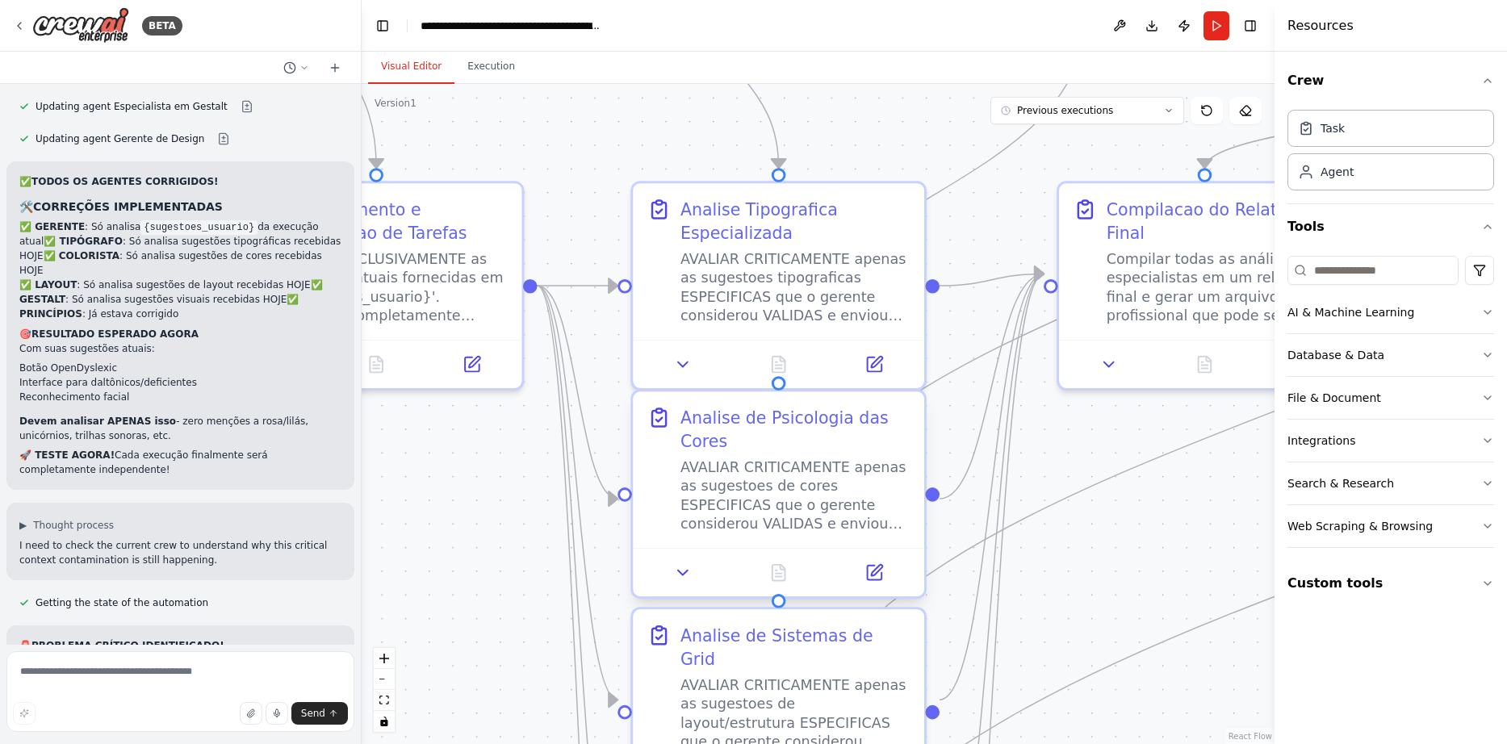
drag, startPoint x: 943, startPoint y: 479, endPoint x: 1234, endPoint y: 435, distance: 294.6
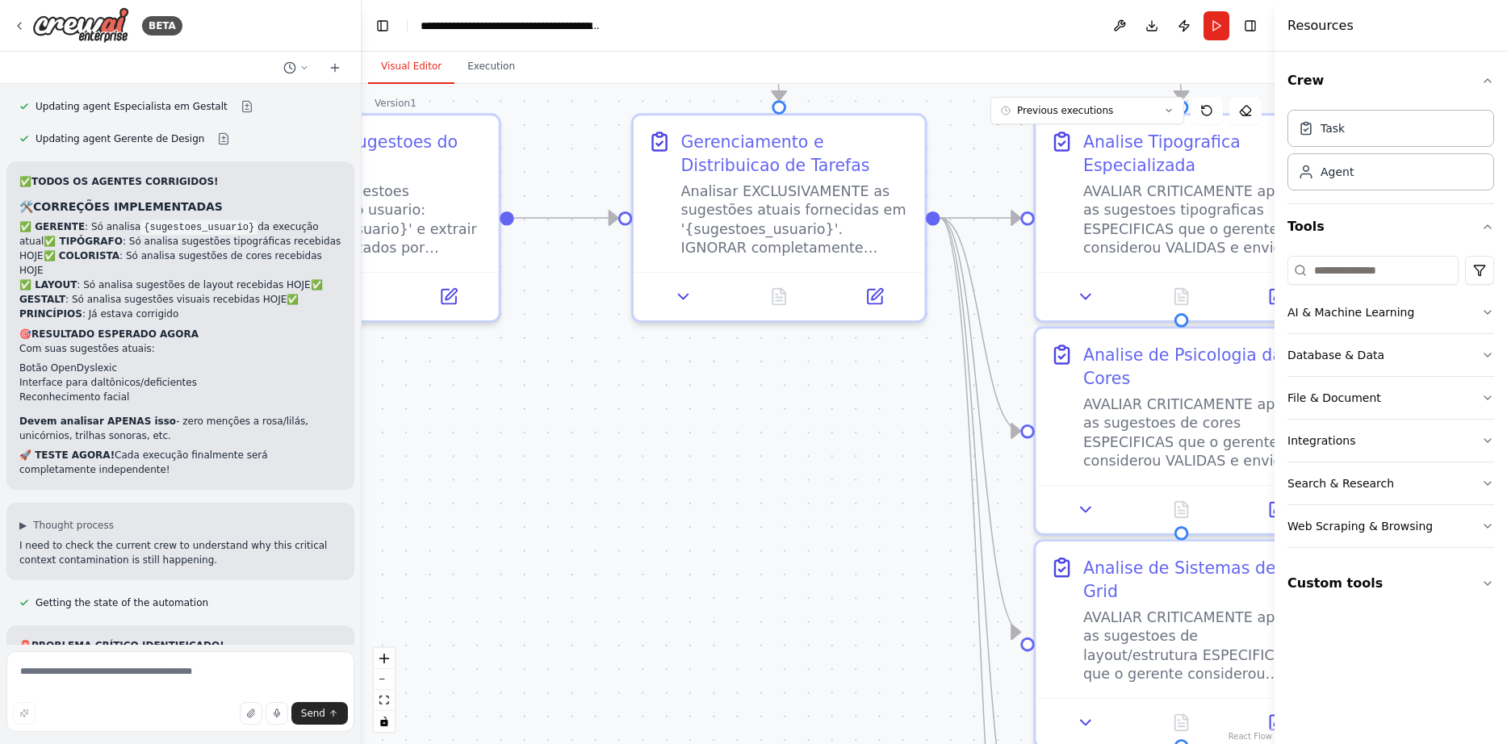
drag, startPoint x: 692, startPoint y: 449, endPoint x: 1135, endPoint y: 527, distance: 450.5
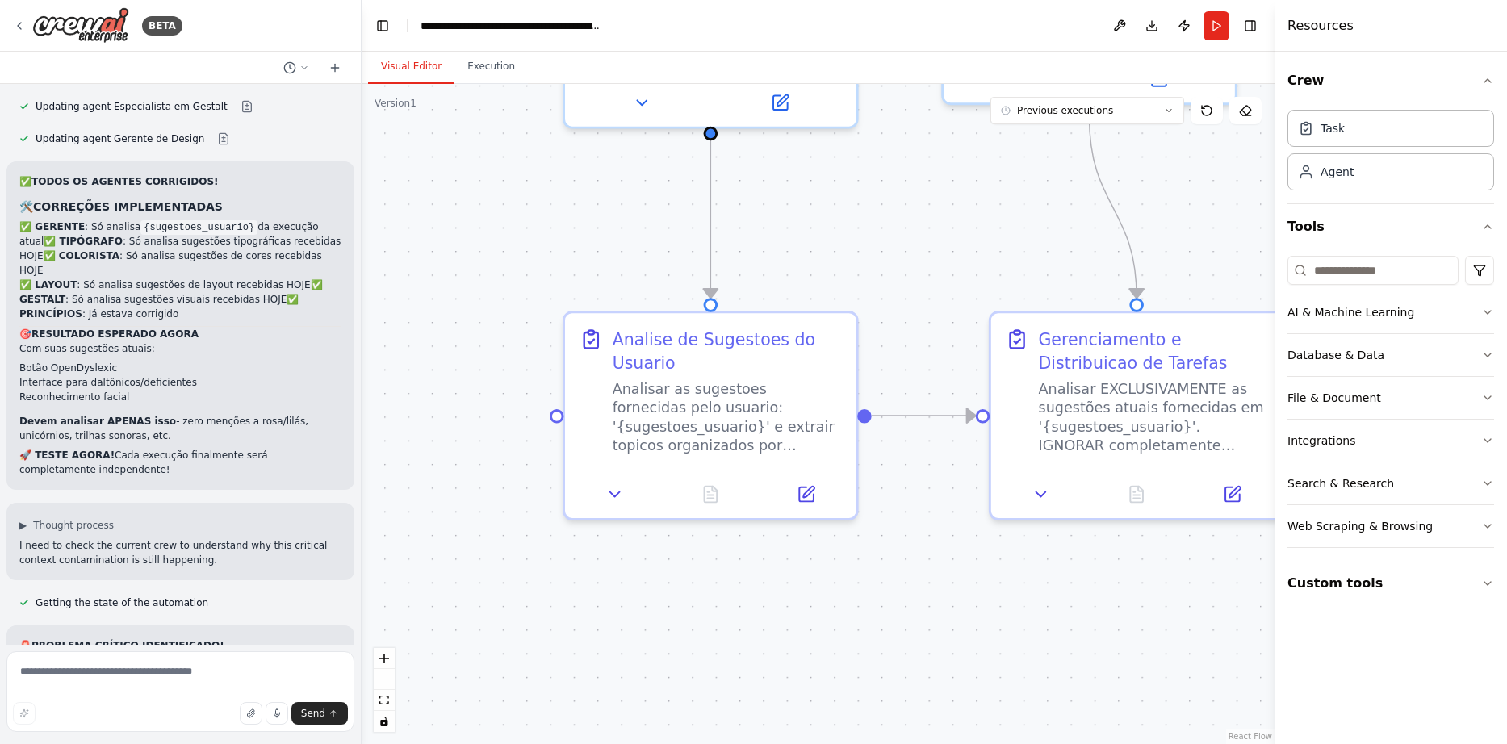
drag, startPoint x: 802, startPoint y: 568, endPoint x: 618, endPoint y: 659, distance: 205.3
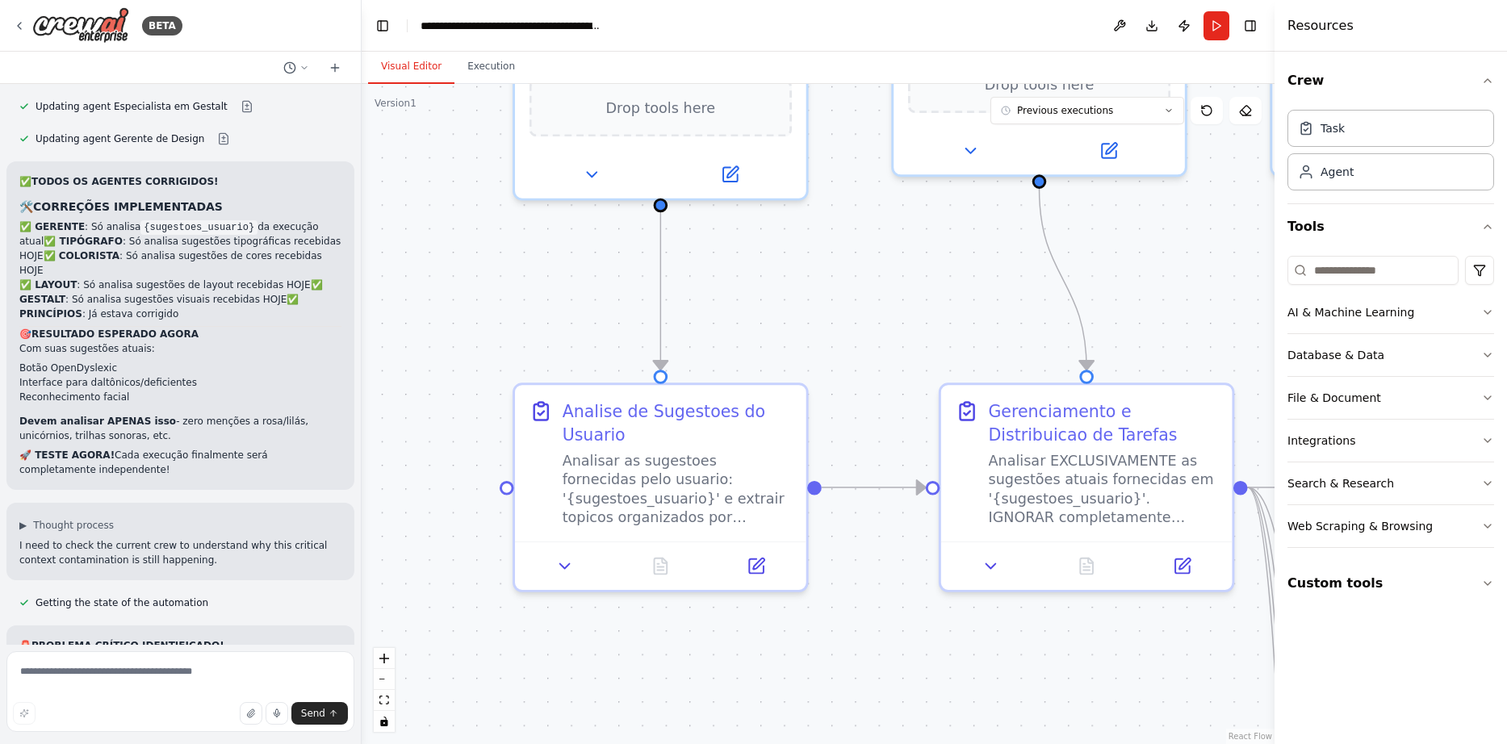
drag, startPoint x: 872, startPoint y: 568, endPoint x: 822, endPoint y: 640, distance: 87.5
click at [1211, 38] on button "Run" at bounding box center [1216, 25] width 26 height 29
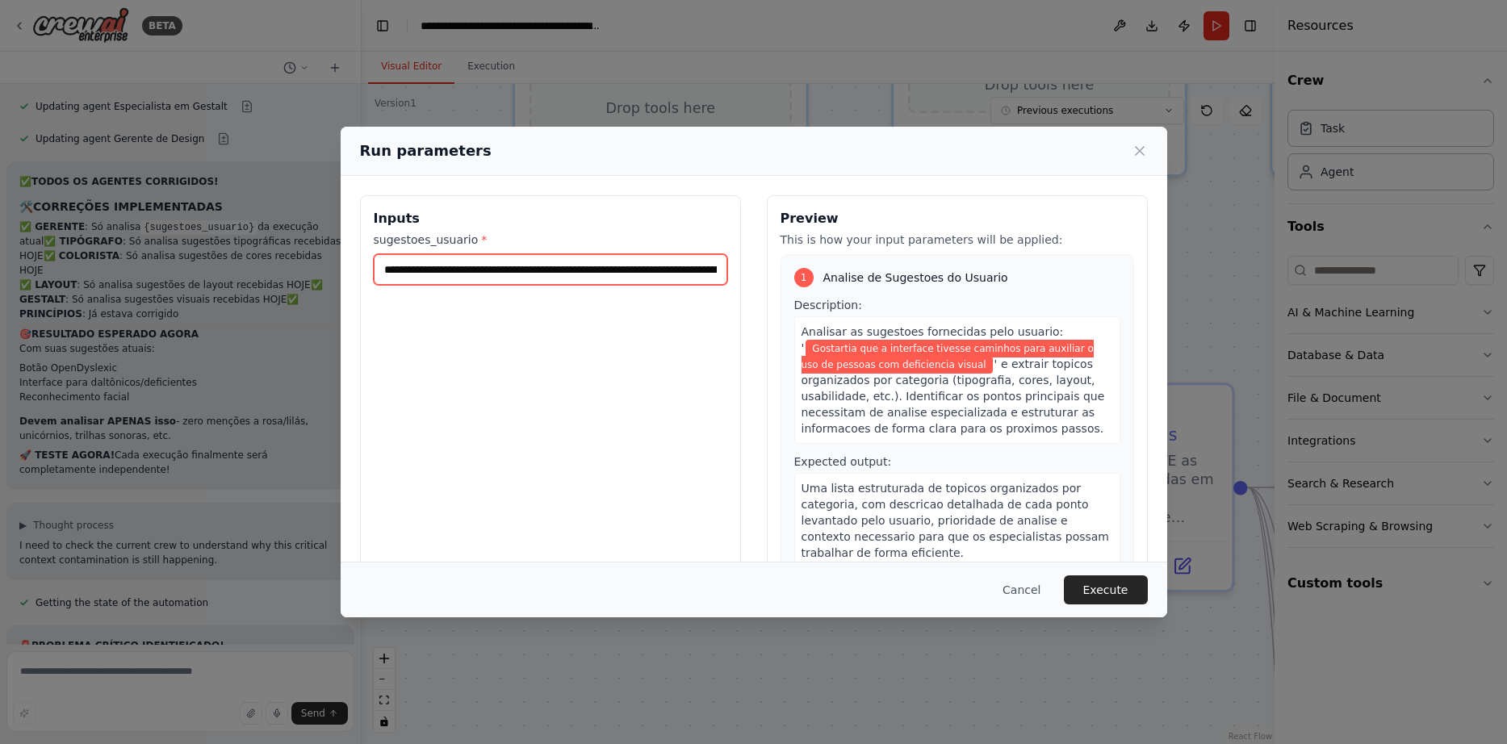
click at [574, 272] on input "**********" at bounding box center [550, 269] width 353 height 31
paste input "**********"
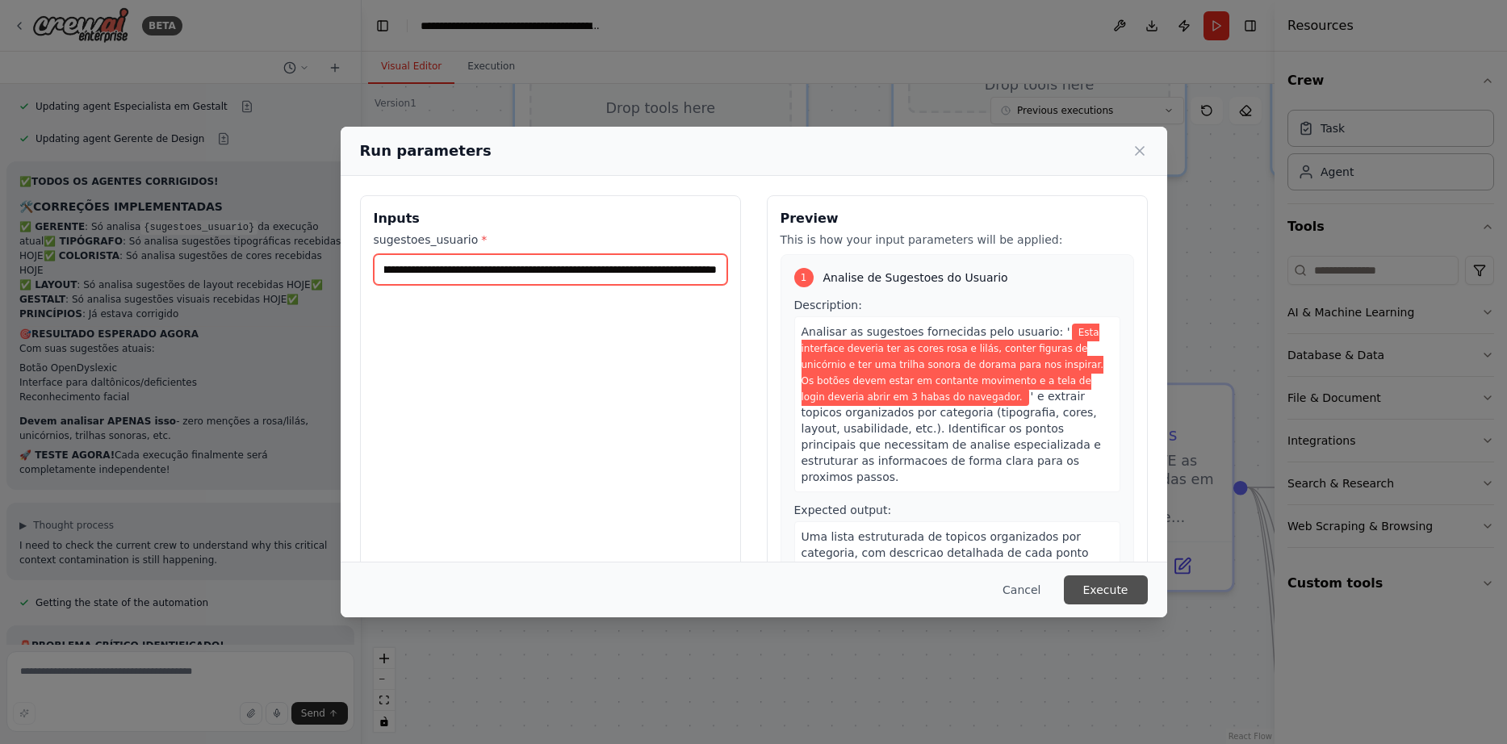
type input "**********"
click at [1104, 588] on button "Execute" at bounding box center [1106, 589] width 84 height 29
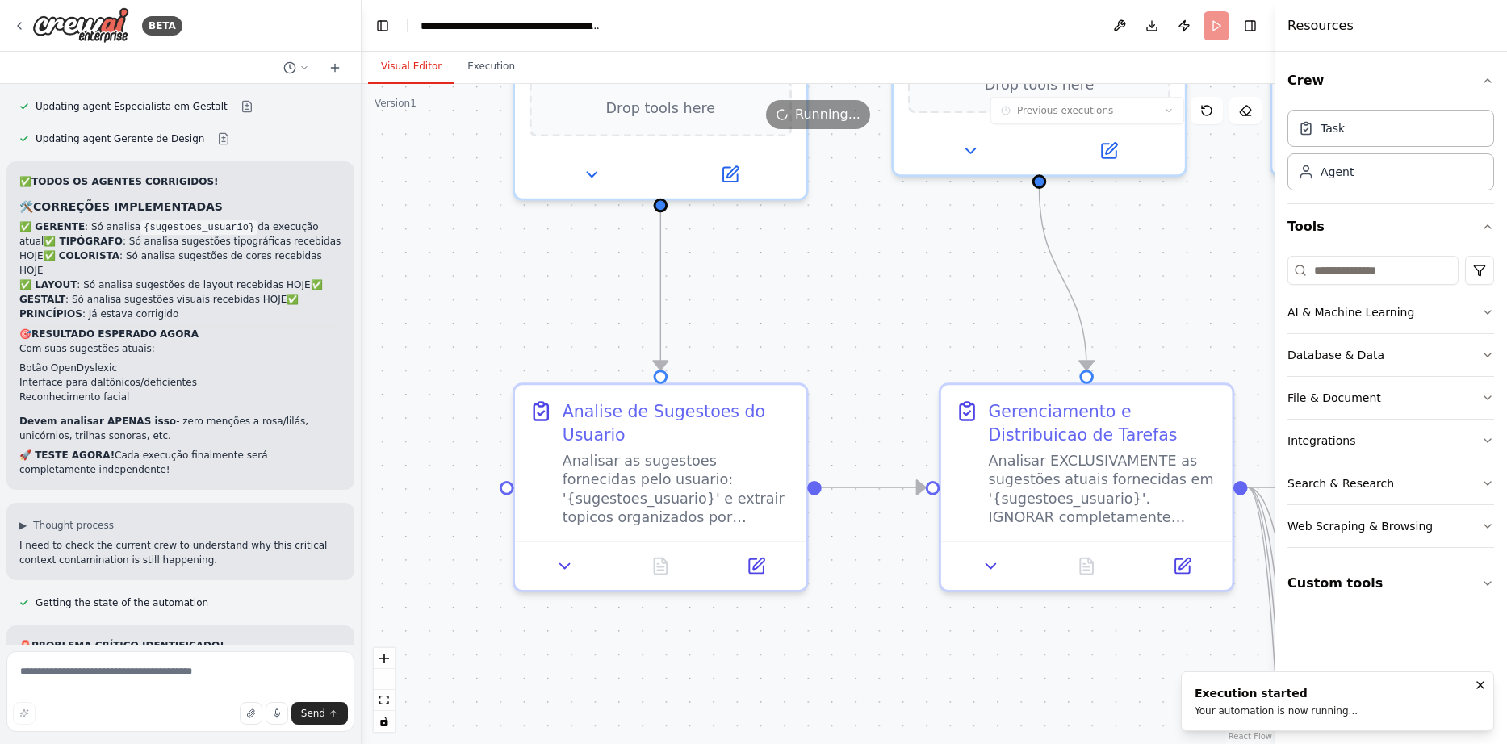
click at [409, 69] on button "Visual Editor" at bounding box center [411, 67] width 86 height 34
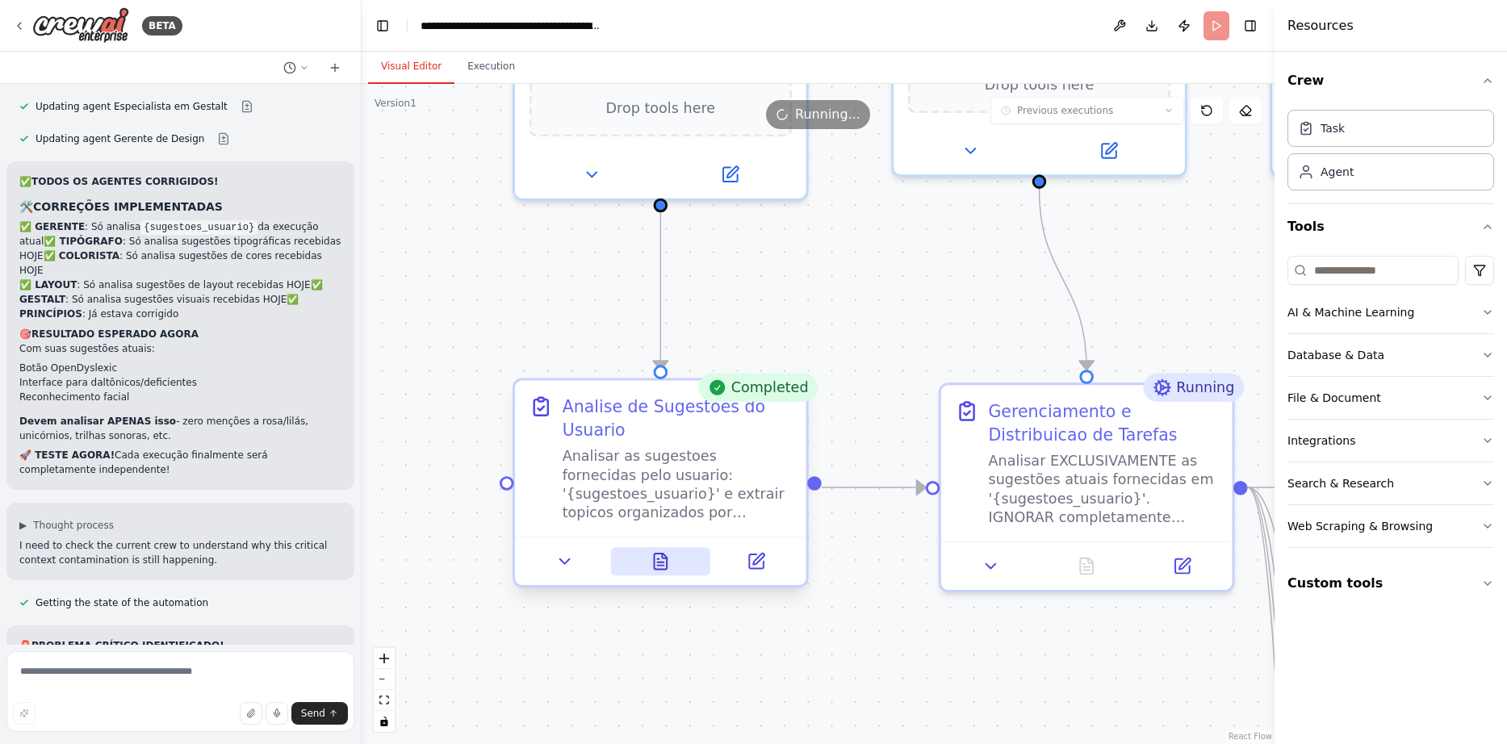
click at [653, 551] on button at bounding box center [660, 561] width 100 height 28
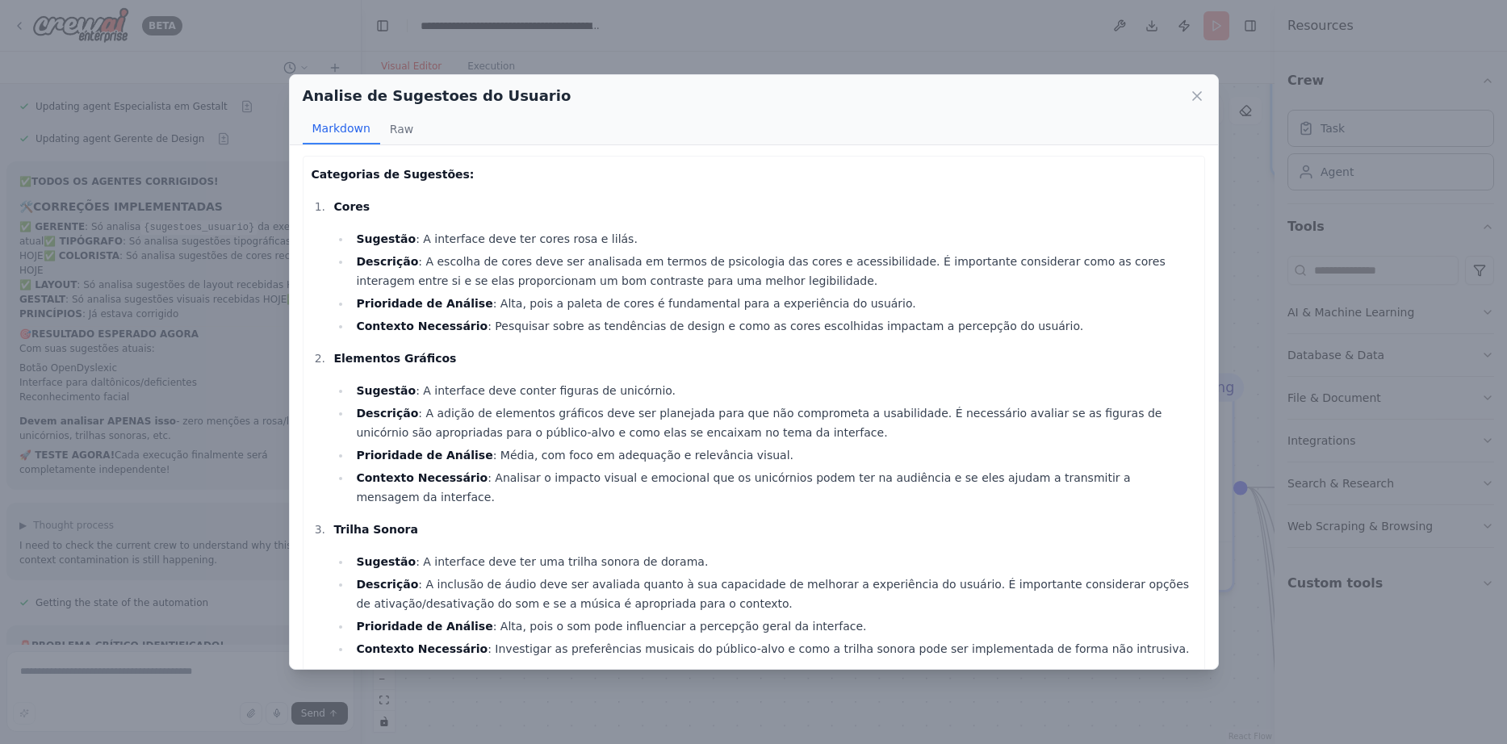
scroll to position [0, 0]
click at [1202, 94] on icon at bounding box center [1197, 96] width 16 height 16
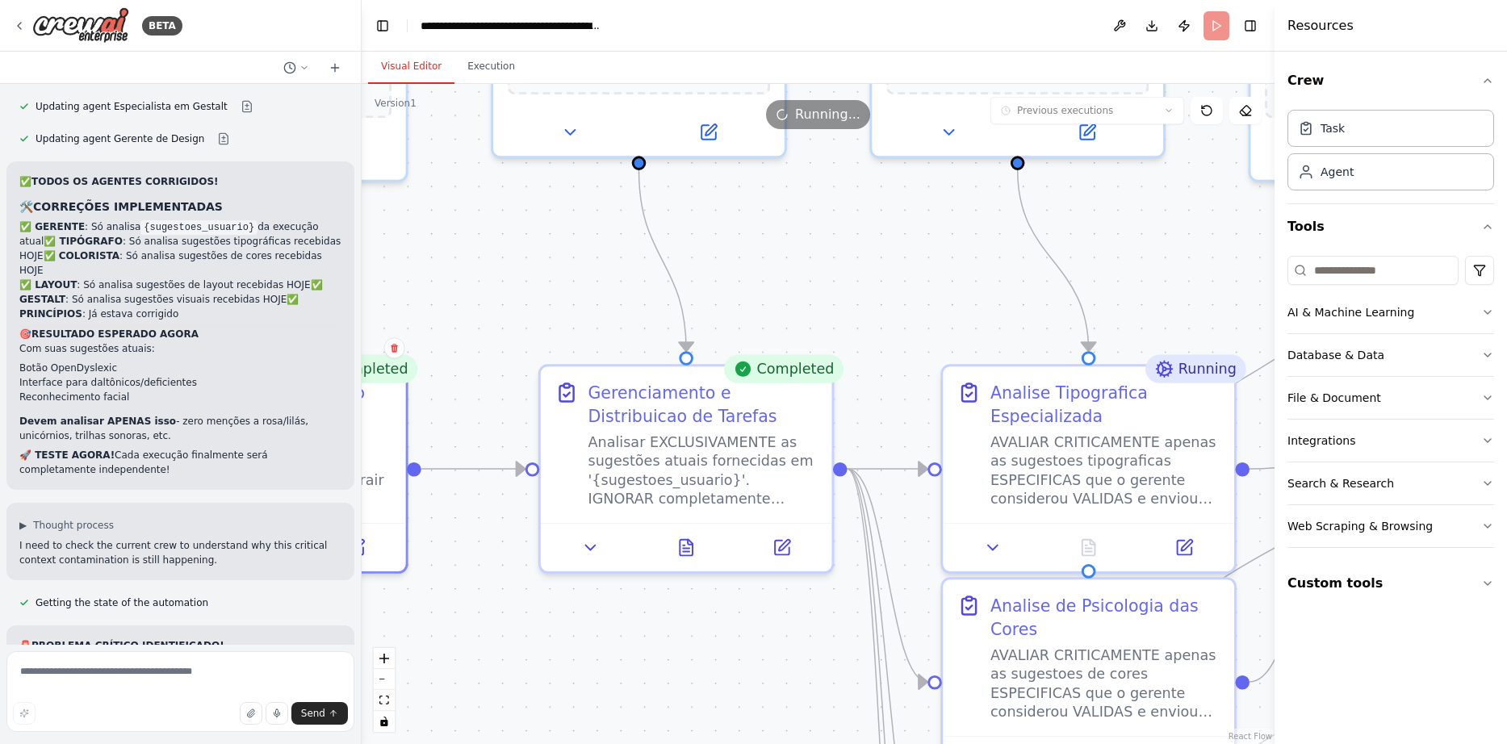
drag, startPoint x: 930, startPoint y: 321, endPoint x: 519, endPoint y: 290, distance: 412.0
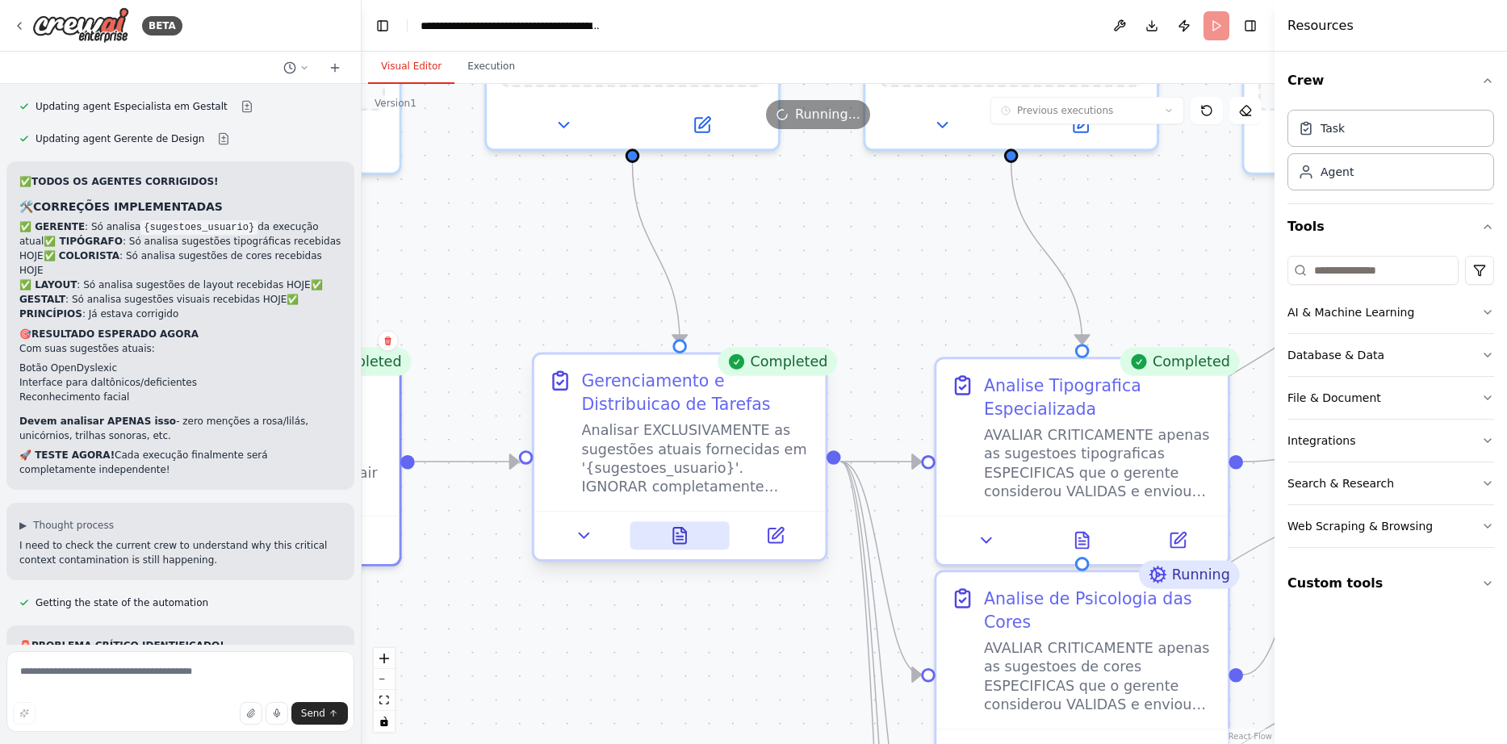
click at [673, 535] on icon at bounding box center [679, 536] width 13 height 16
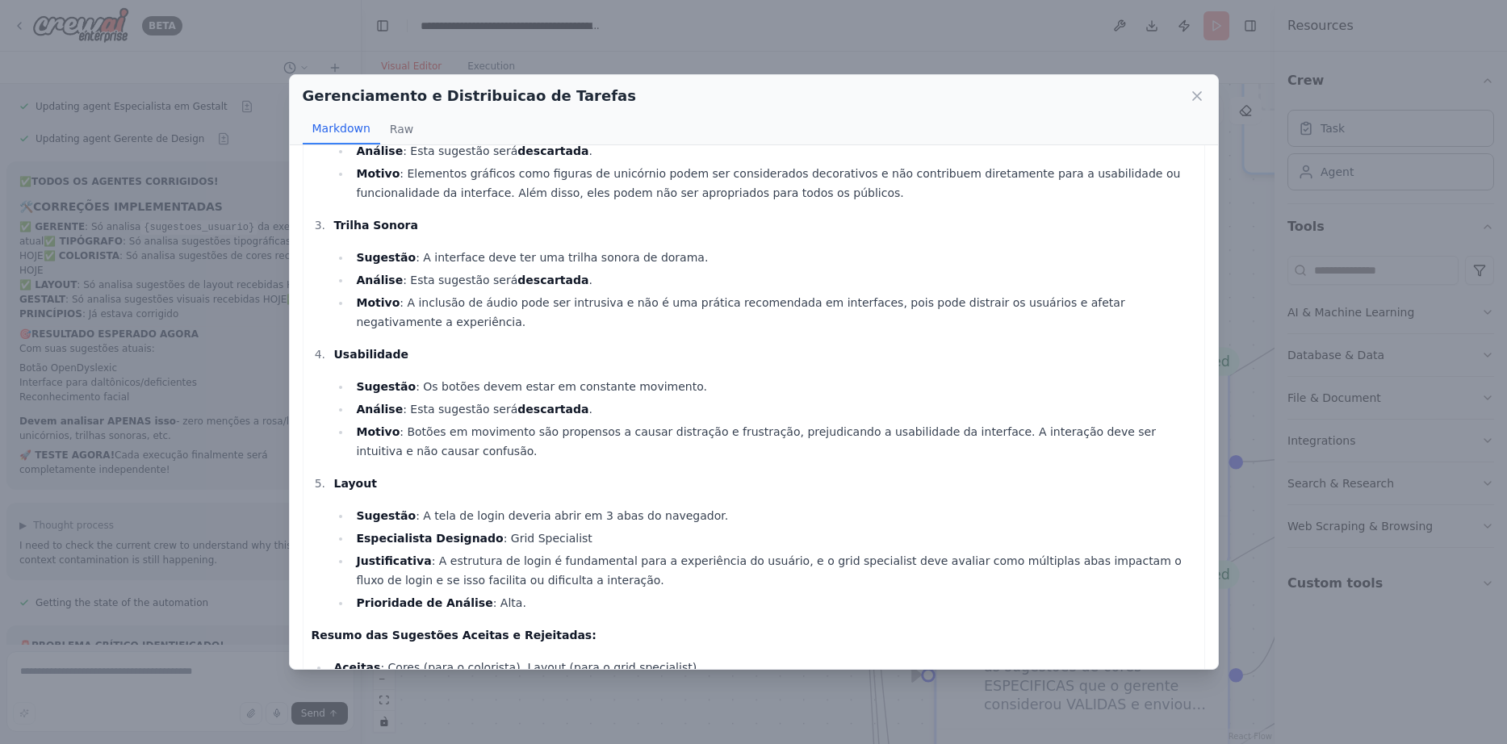
scroll to position [319, 0]
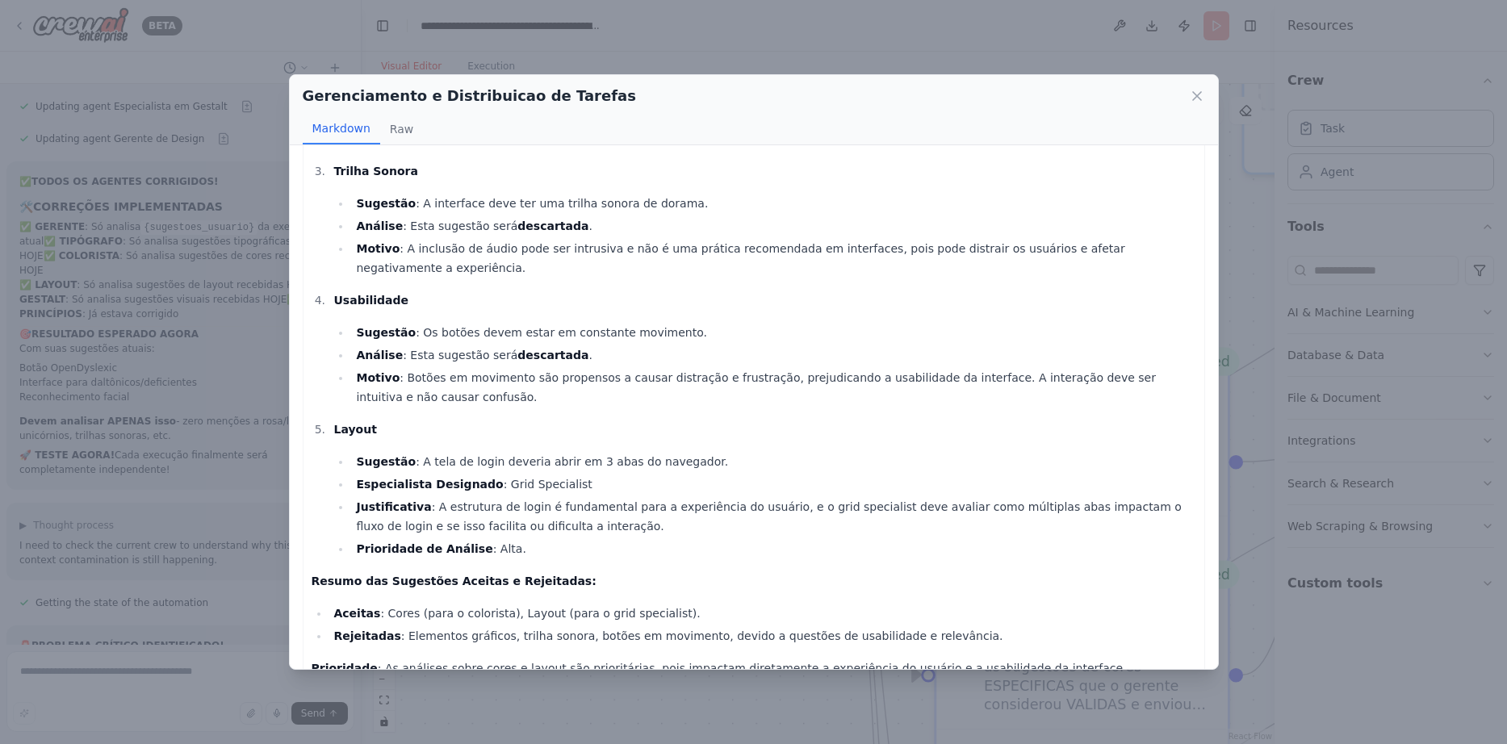
click at [1198, 96] on icon at bounding box center [1197, 96] width 8 height 8
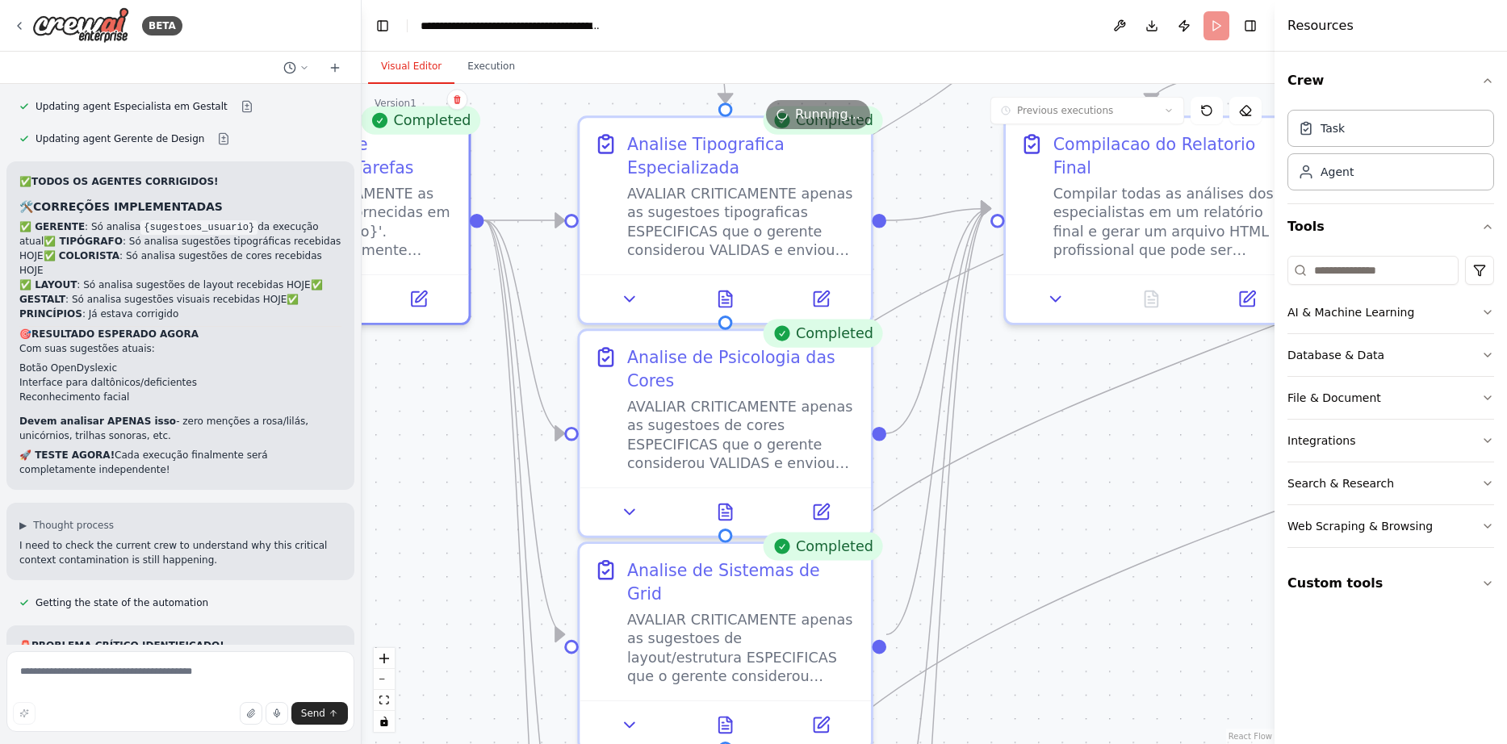
drag, startPoint x: 965, startPoint y: 278, endPoint x: 592, endPoint y: 24, distance: 451.2
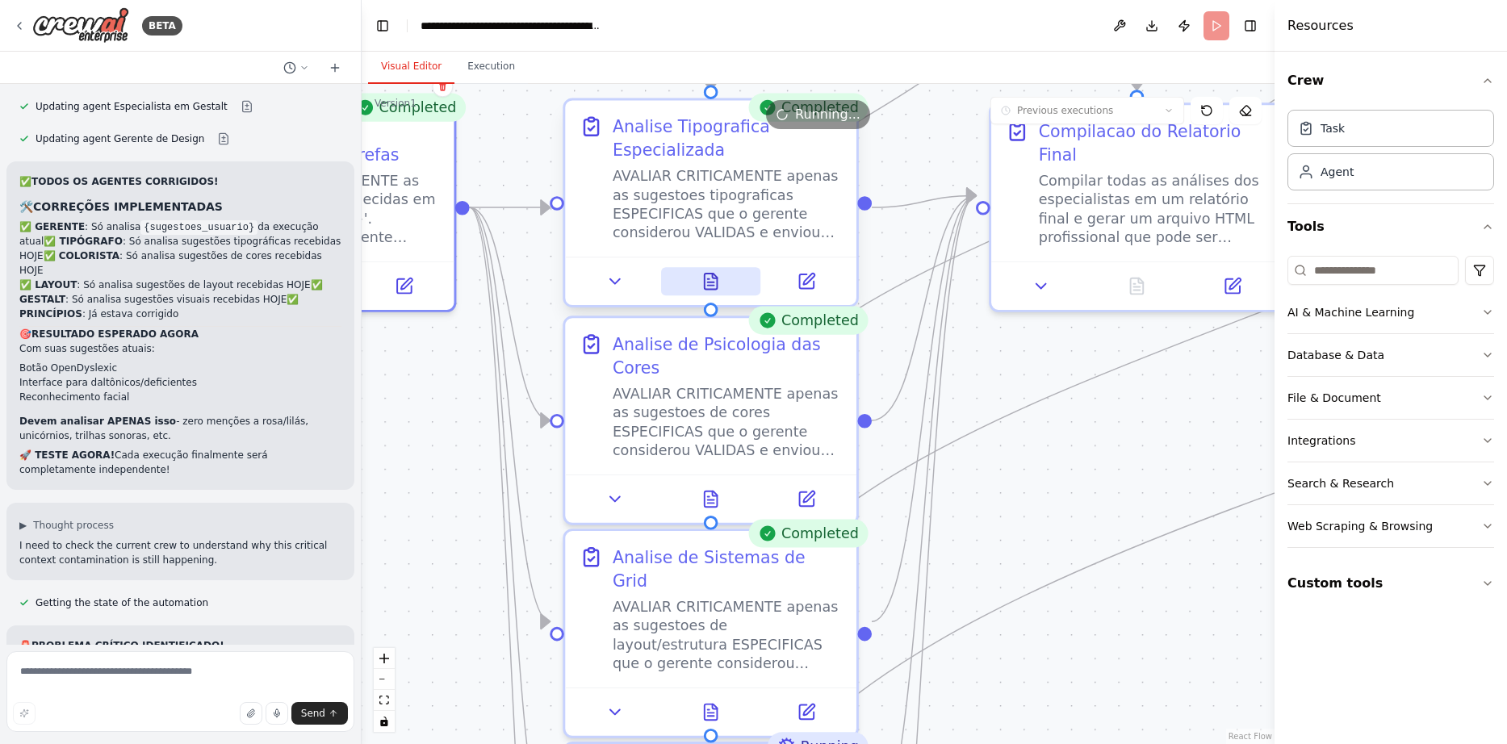
click at [713, 274] on icon at bounding box center [715, 276] width 5 height 5
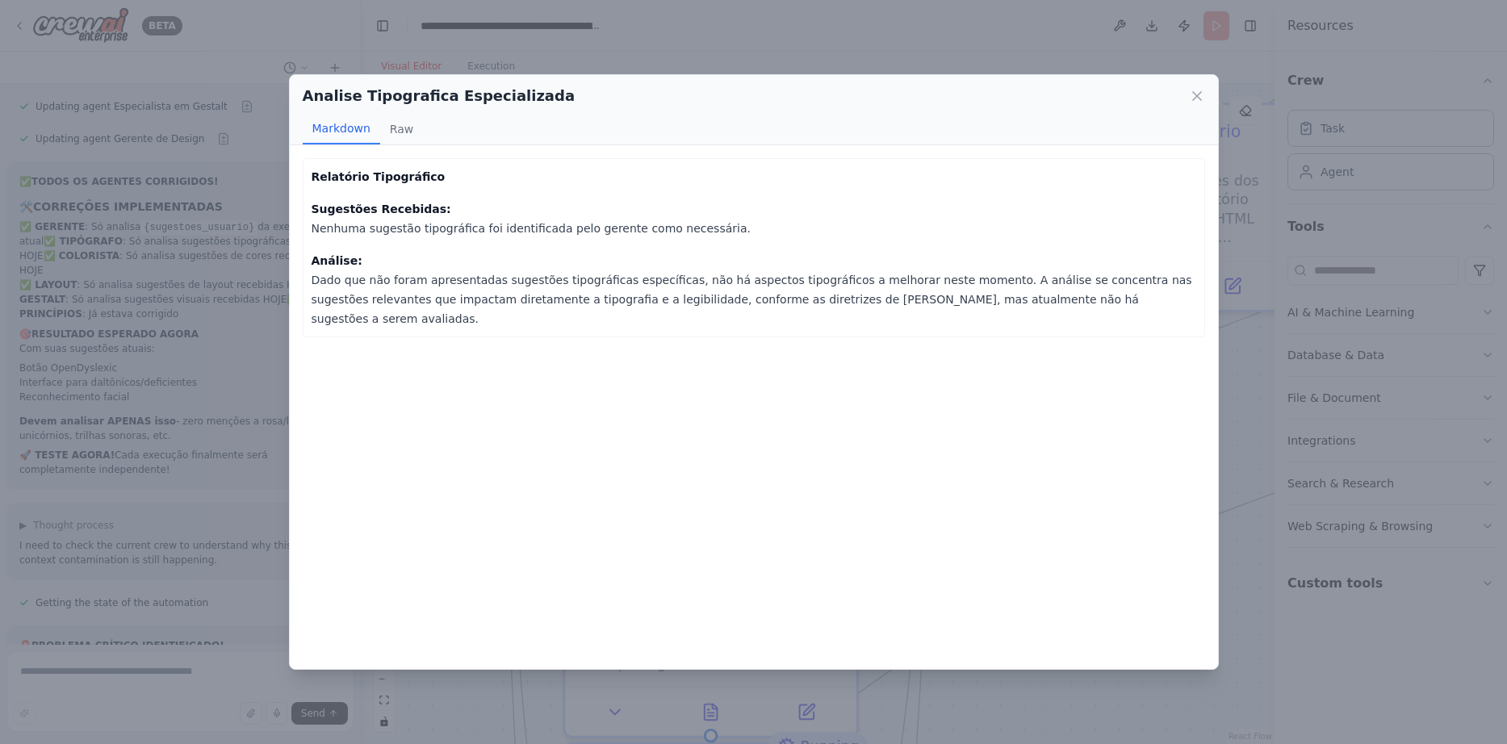
click at [1198, 94] on icon at bounding box center [1197, 96] width 16 height 16
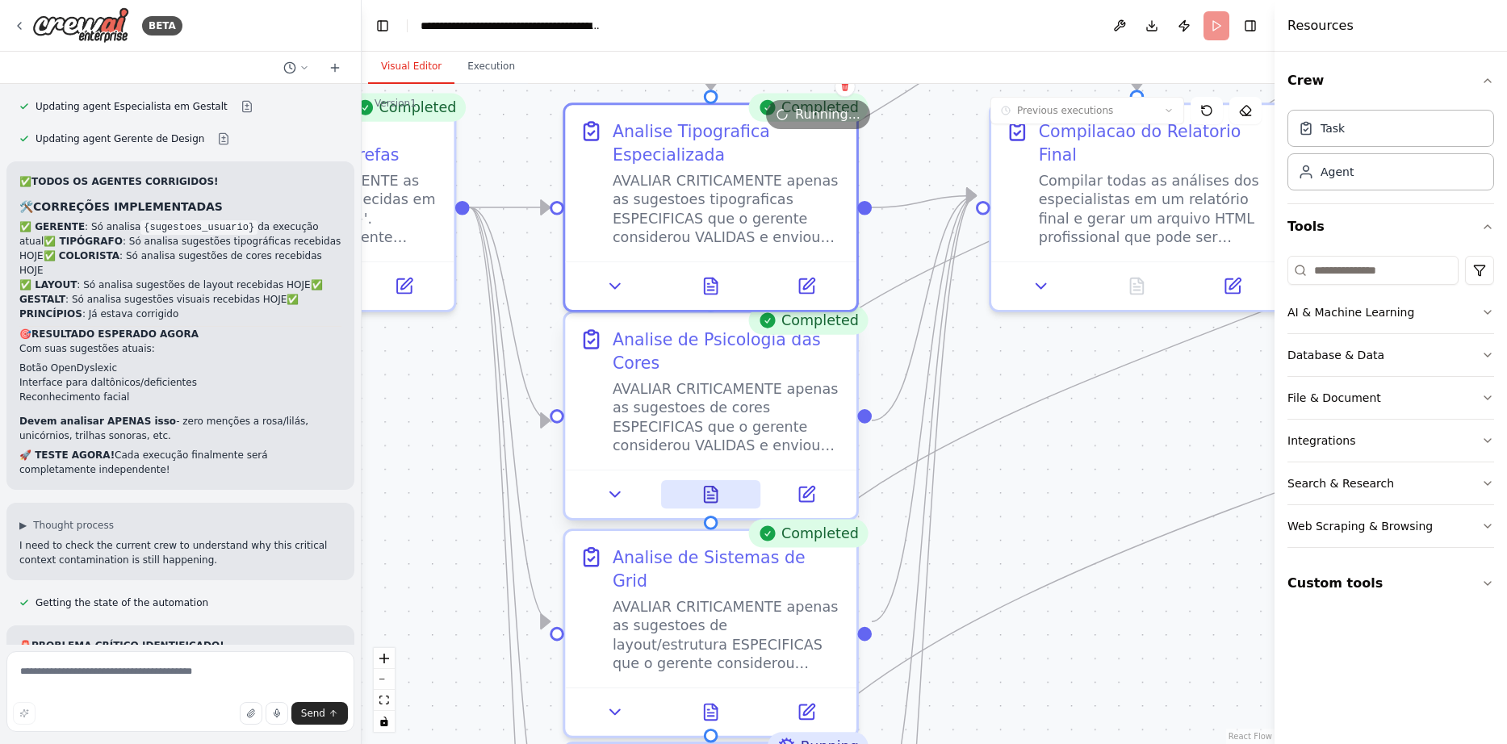
click at [728, 493] on button at bounding box center [711, 494] width 100 height 28
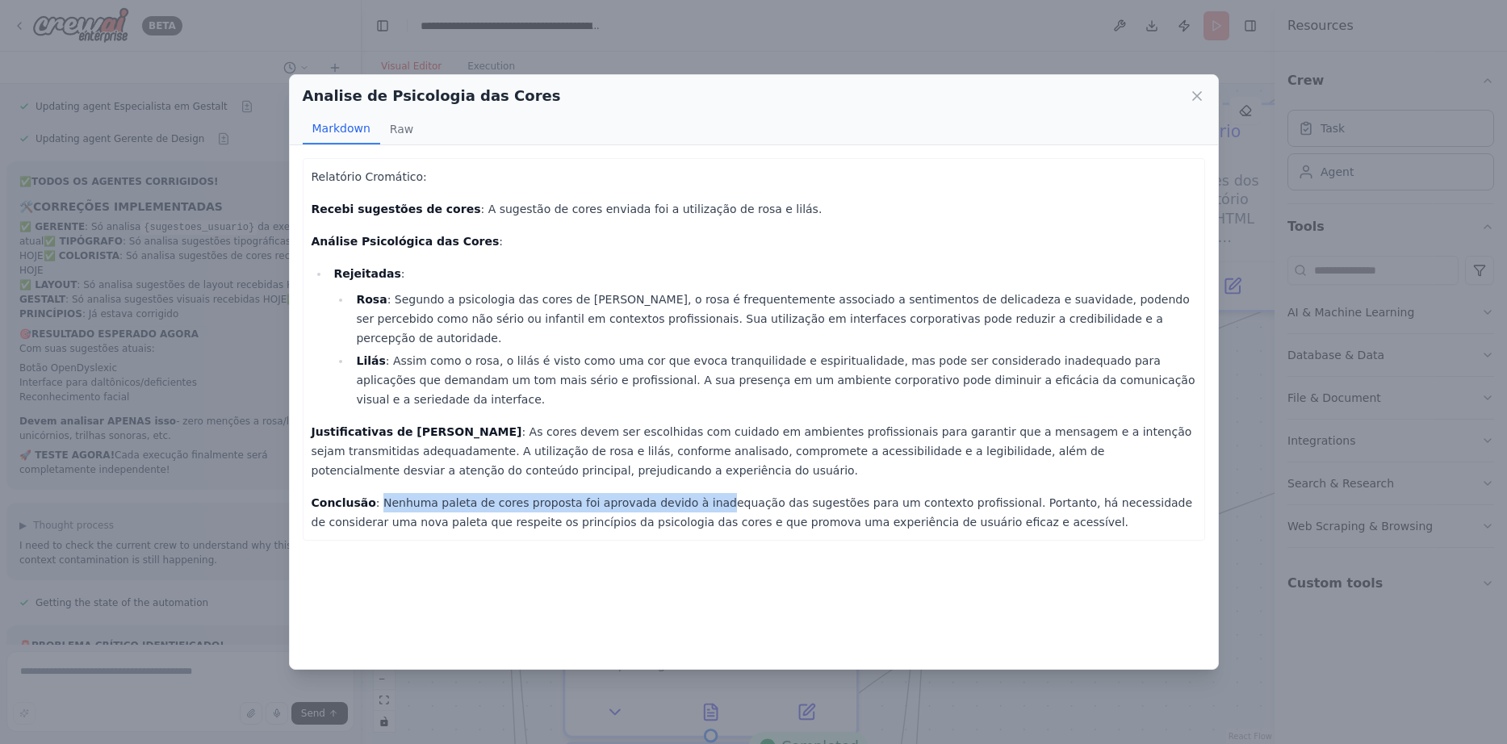
drag, startPoint x: 372, startPoint y: 464, endPoint x: 684, endPoint y: 474, distance: 312.4
click at [684, 493] on p "Conclusão : Nenhuma paleta de cores proposta foi aprovada devido à inadequação …" at bounding box center [753, 512] width 884 height 39
click at [1195, 97] on icon at bounding box center [1197, 96] width 8 height 8
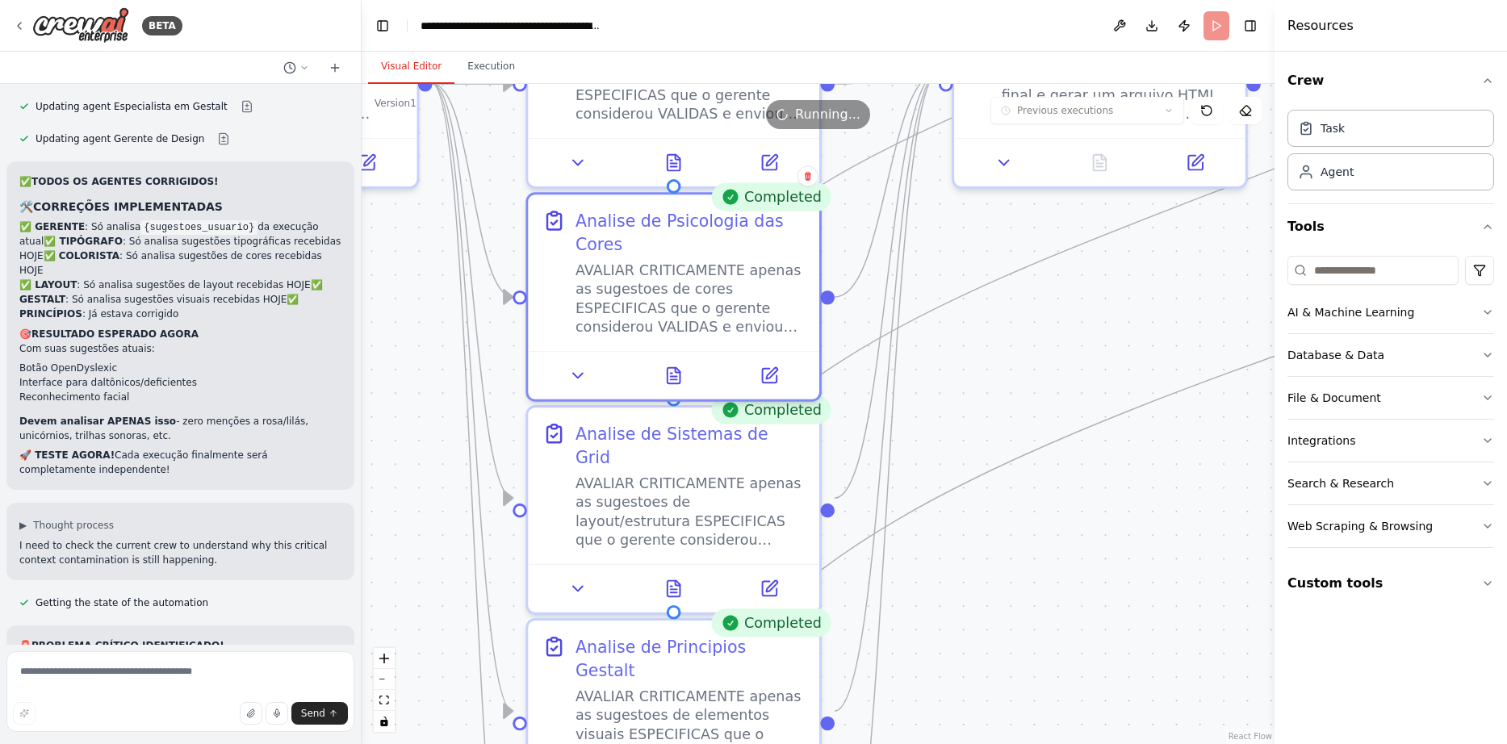
drag, startPoint x: 1024, startPoint y: 470, endPoint x: 986, endPoint y: 346, distance: 129.2
click at [673, 575] on icon at bounding box center [673, 584] width 19 height 19
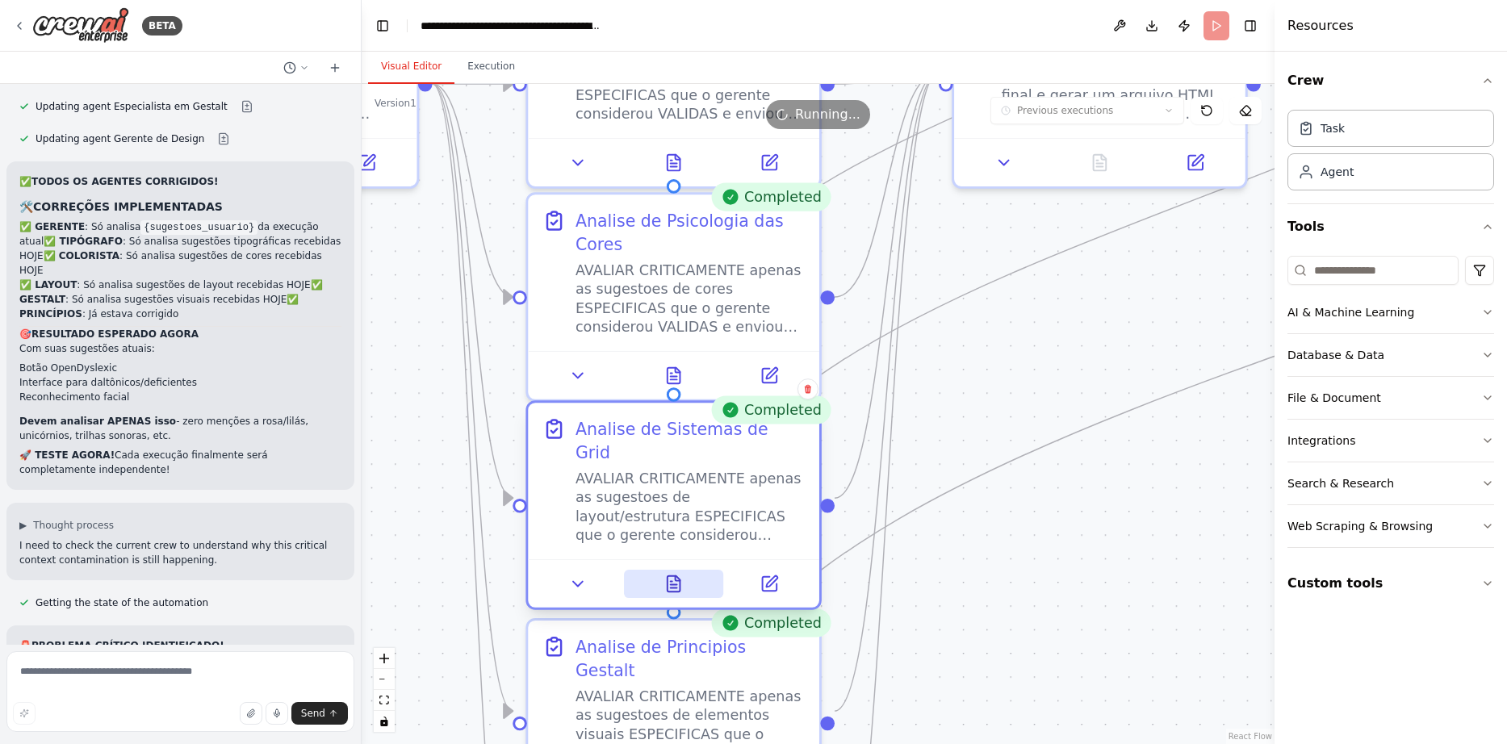
click at [663, 570] on button at bounding box center [674, 584] width 100 height 28
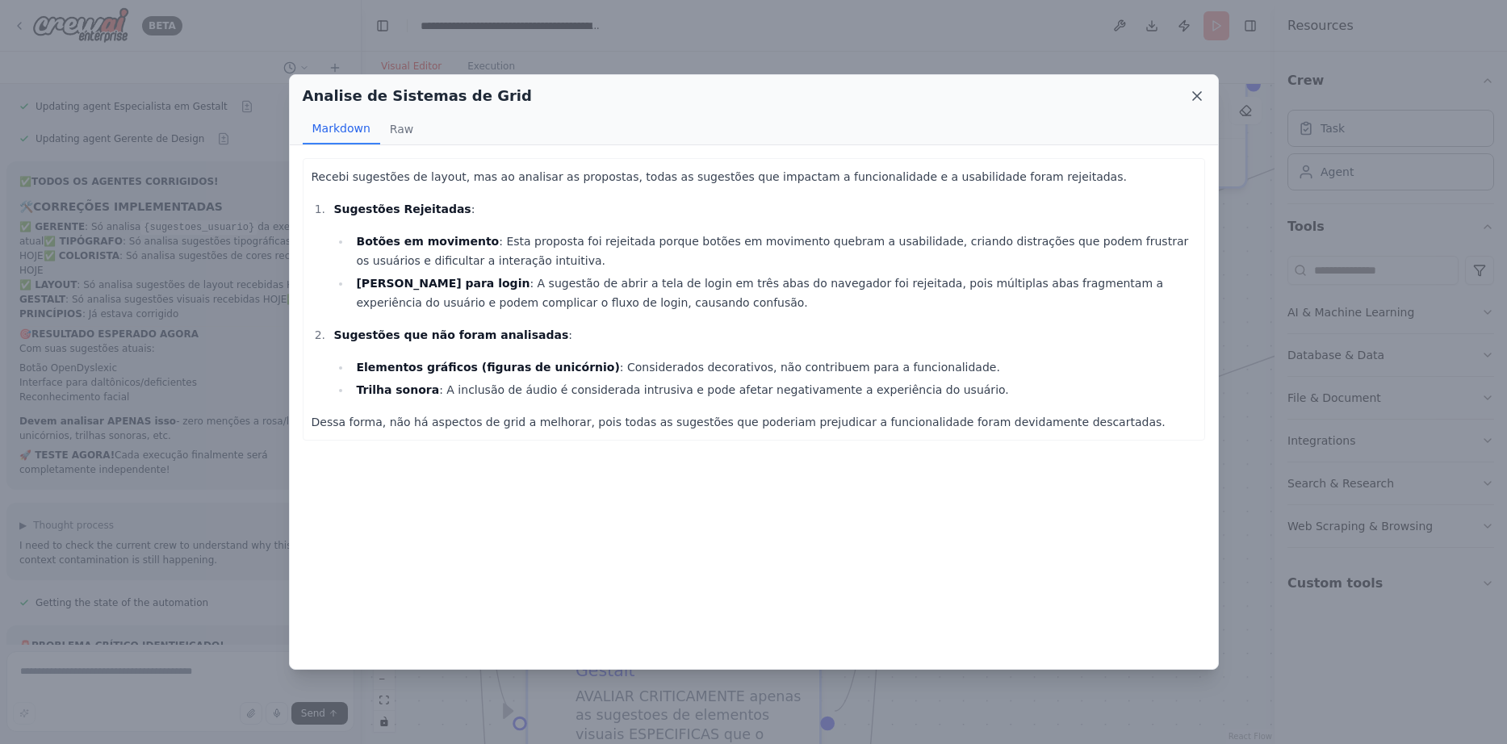
click at [1198, 97] on icon at bounding box center [1197, 96] width 8 height 8
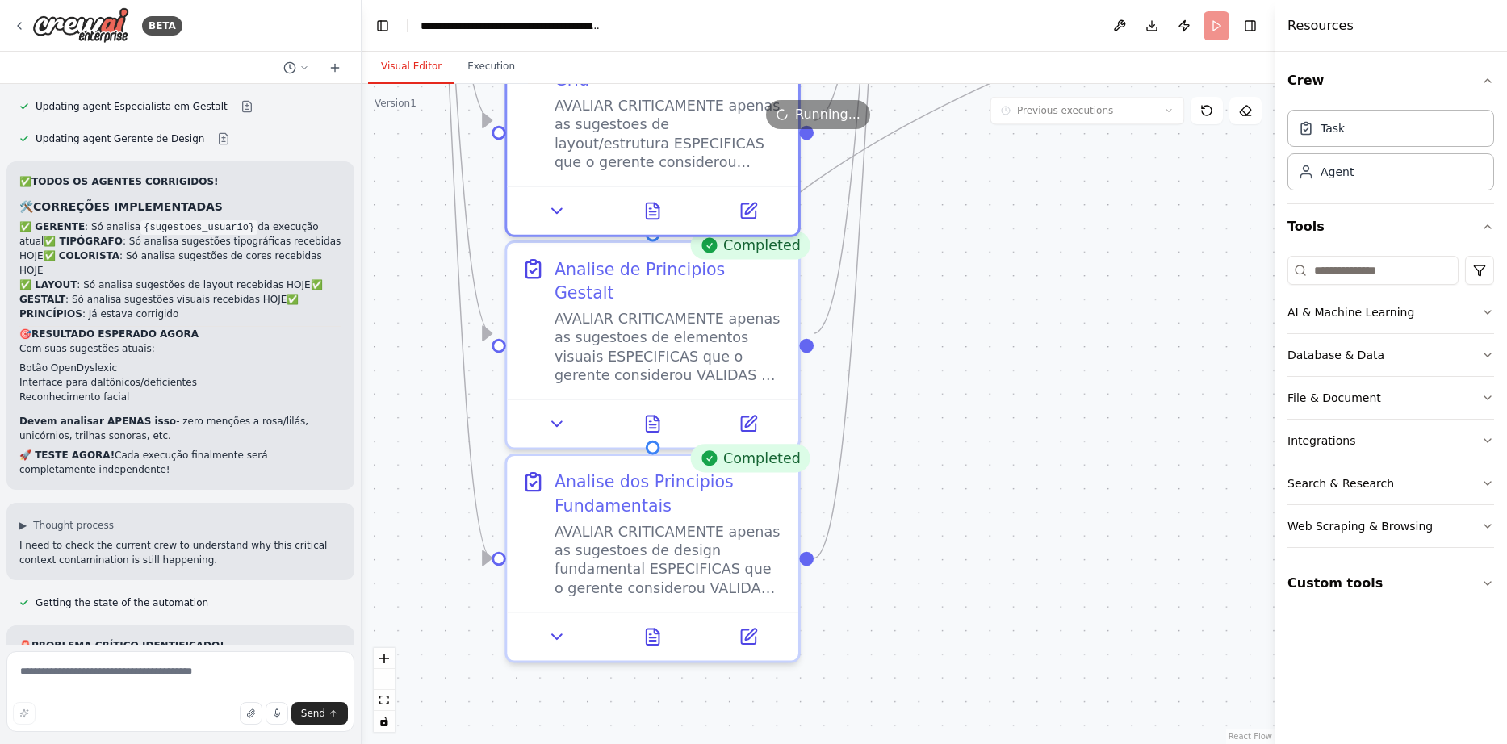
drag, startPoint x: 937, startPoint y: 579, endPoint x: 913, endPoint y: 190, distance: 390.5
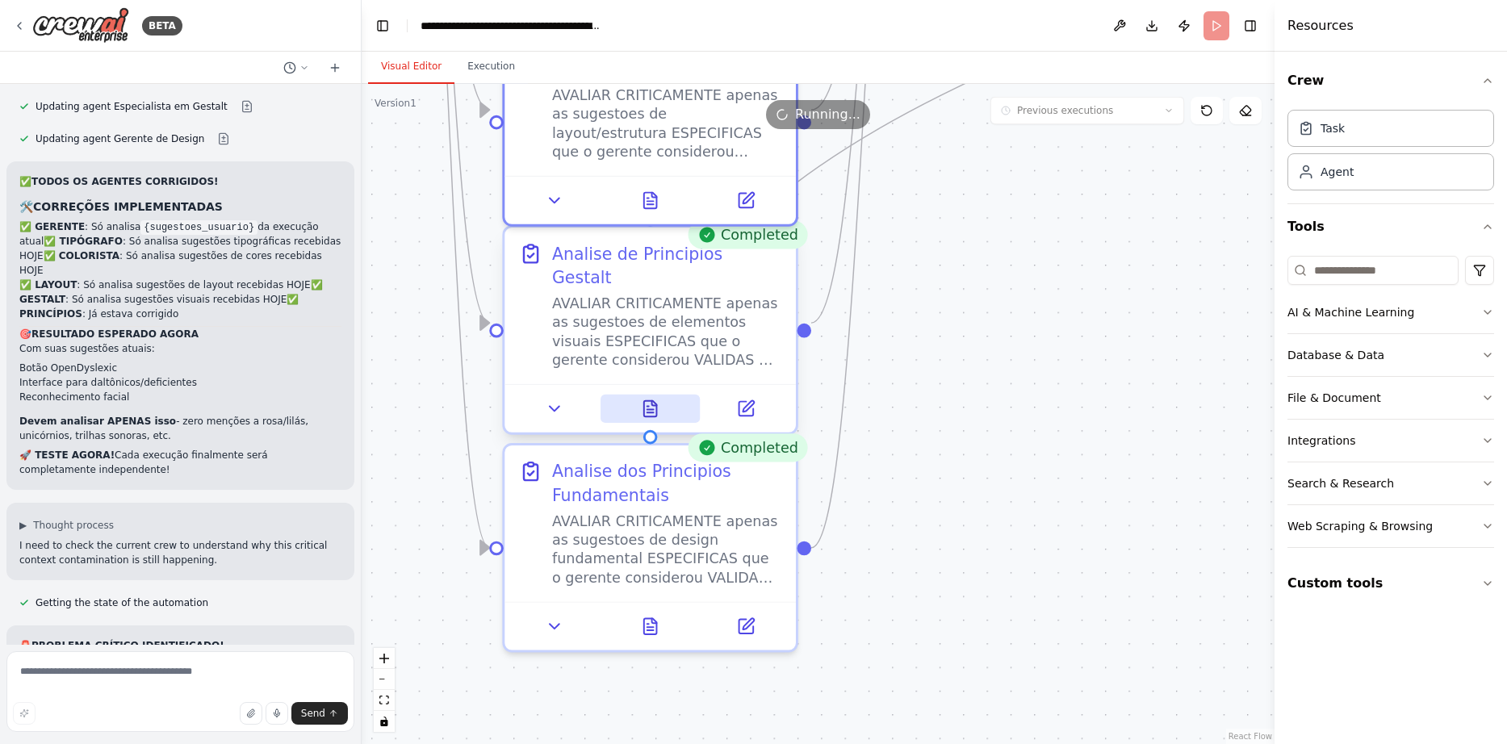
click at [650, 401] on icon at bounding box center [650, 409] width 13 height 16
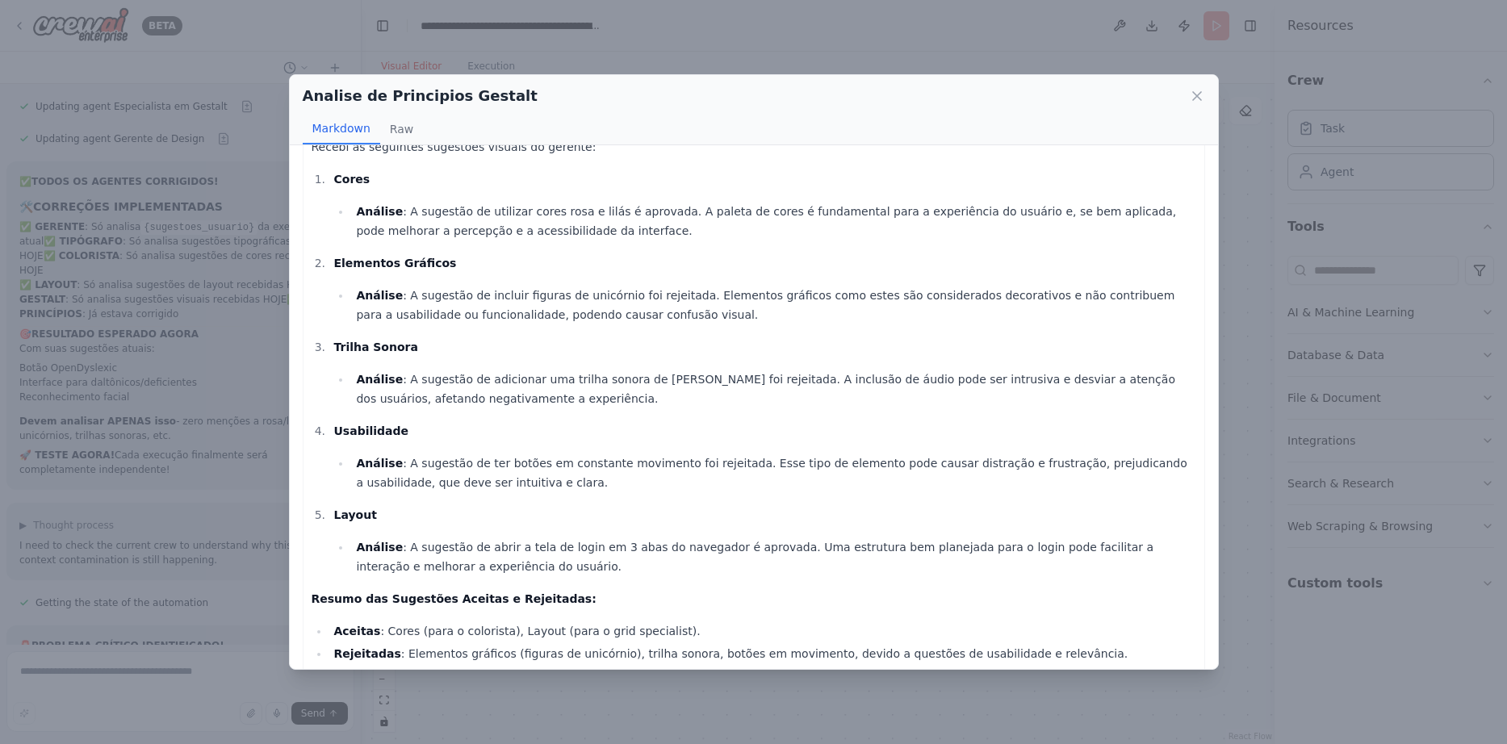
scroll to position [82, 0]
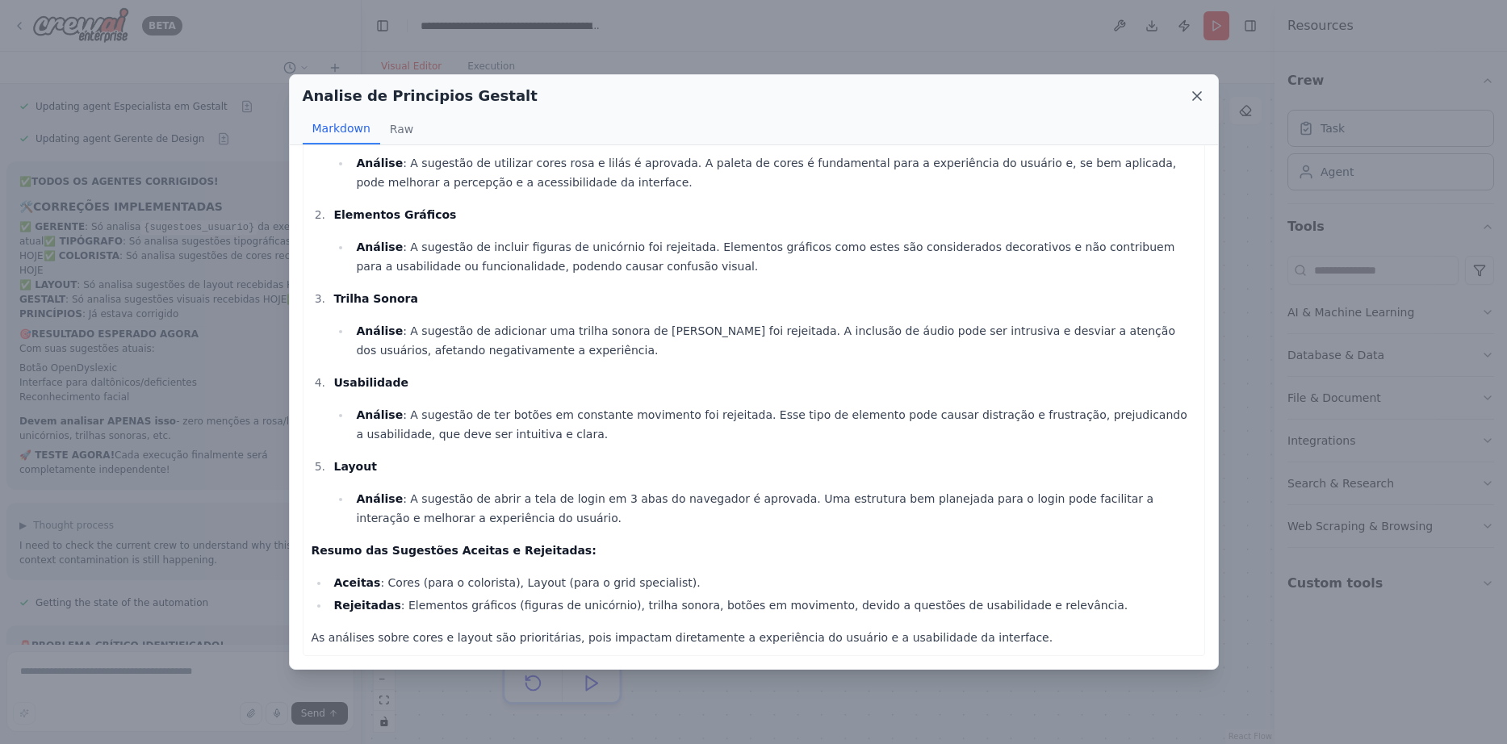
click at [1197, 94] on icon at bounding box center [1197, 96] width 16 height 16
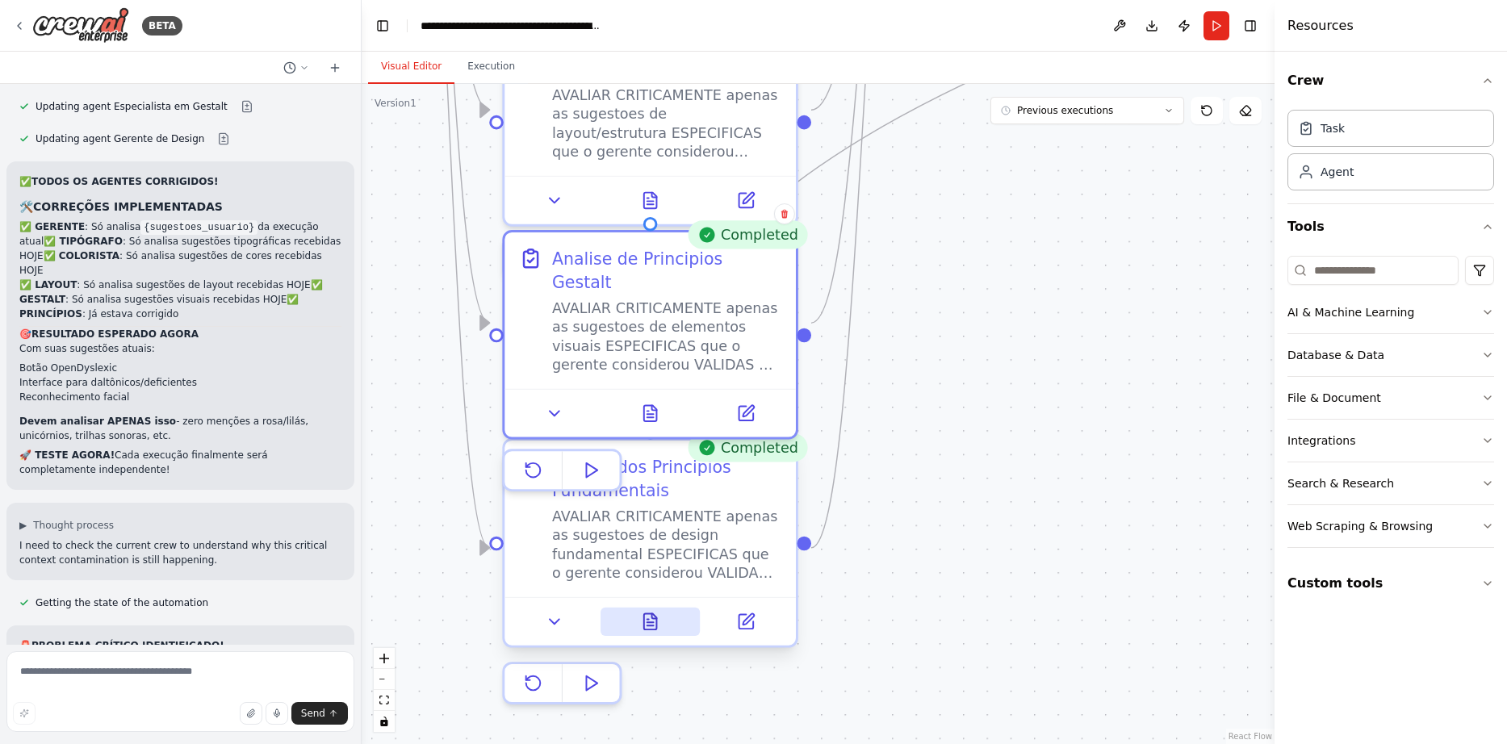
click at [656, 619] on icon at bounding box center [654, 616] width 5 height 5
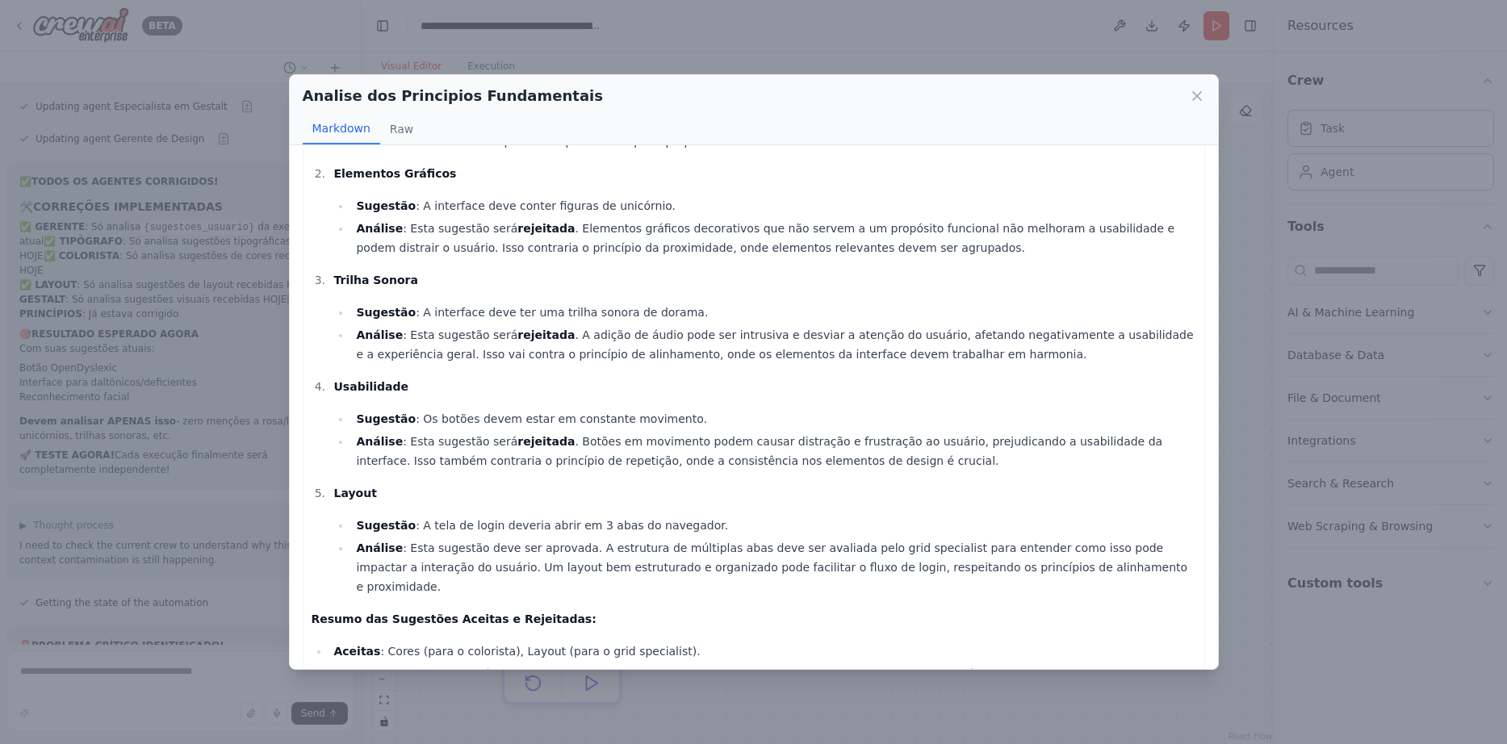
scroll to position [228, 0]
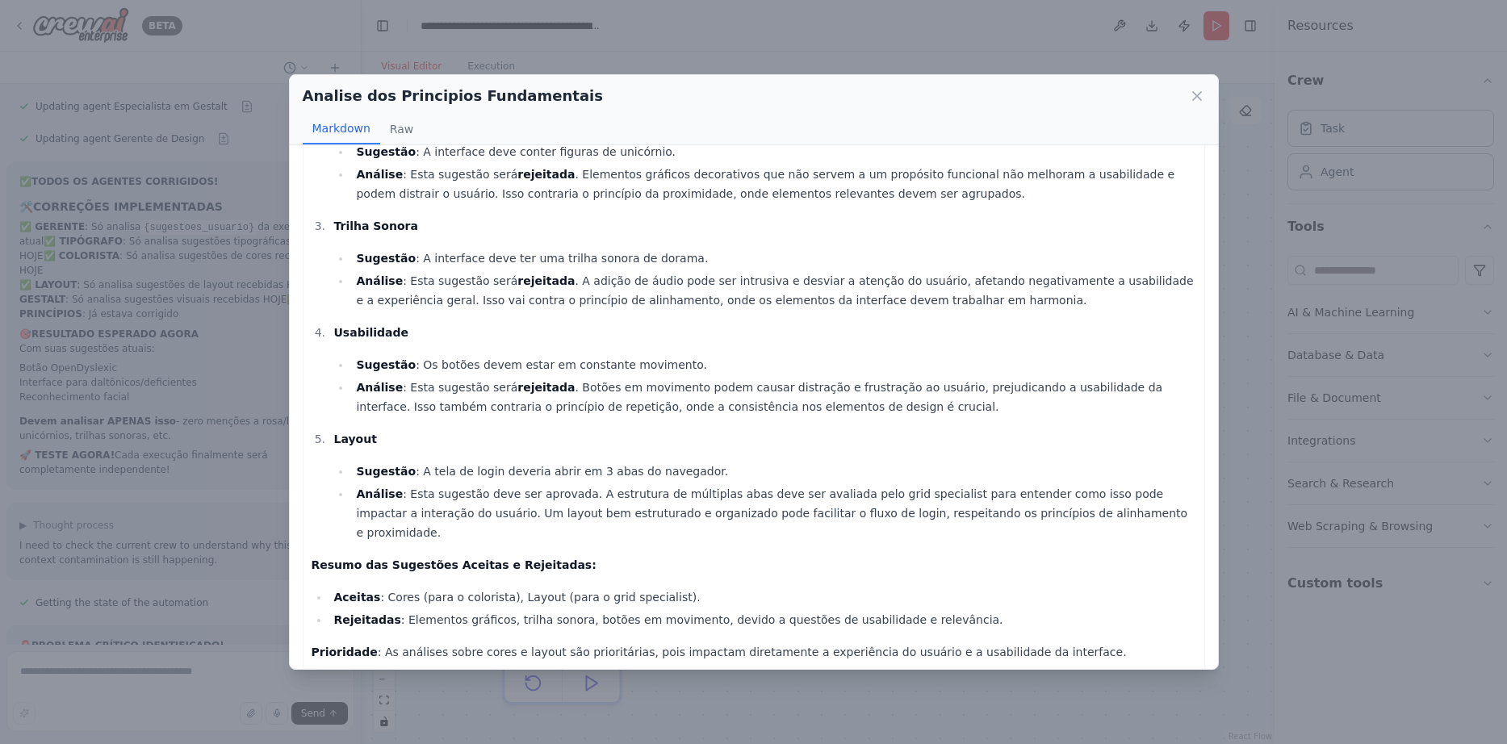
drag, startPoint x: 1194, startPoint y: 98, endPoint x: 1187, endPoint y: 103, distance: 8.6
click at [1194, 98] on icon at bounding box center [1197, 96] width 8 height 8
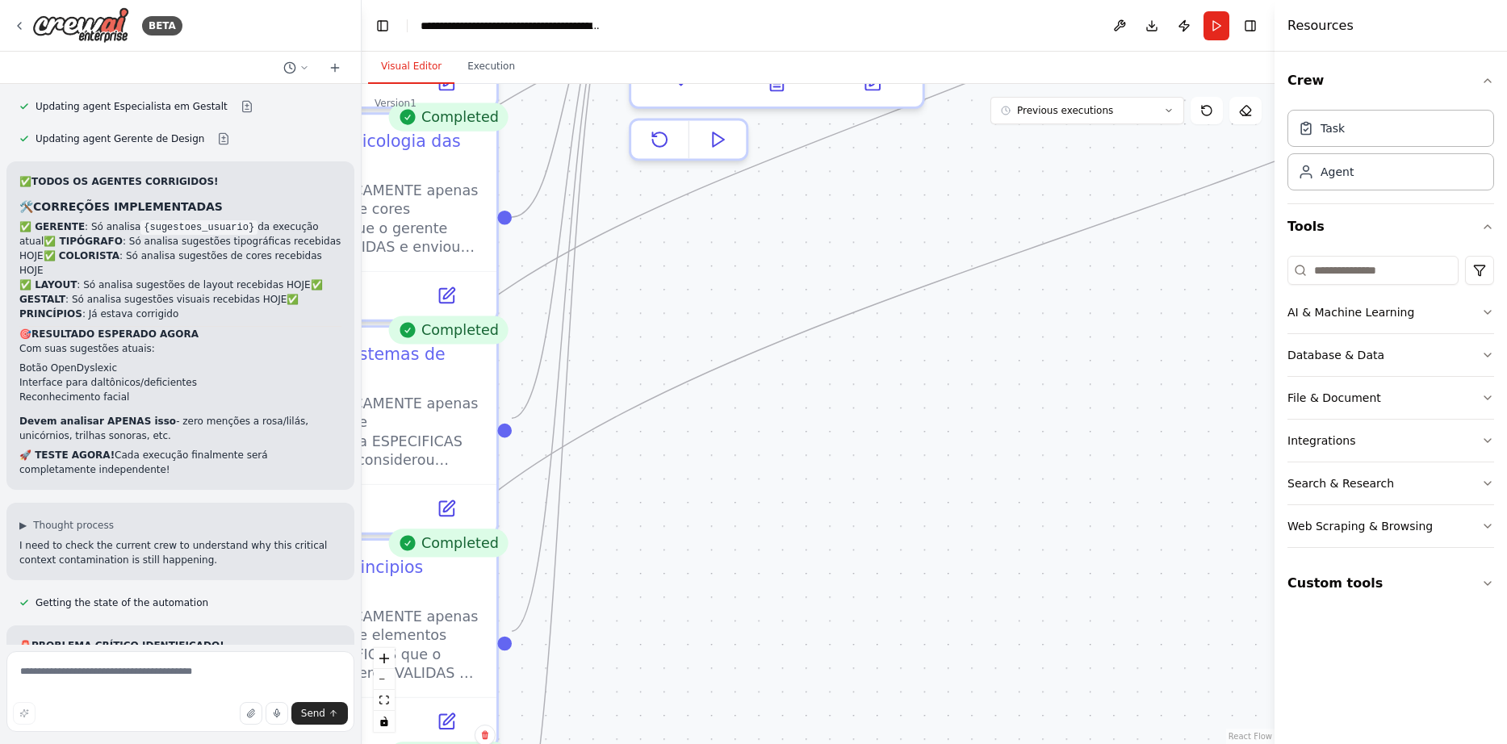
drag, startPoint x: 1110, startPoint y: 271, endPoint x: 817, endPoint y: 576, distance: 423.5
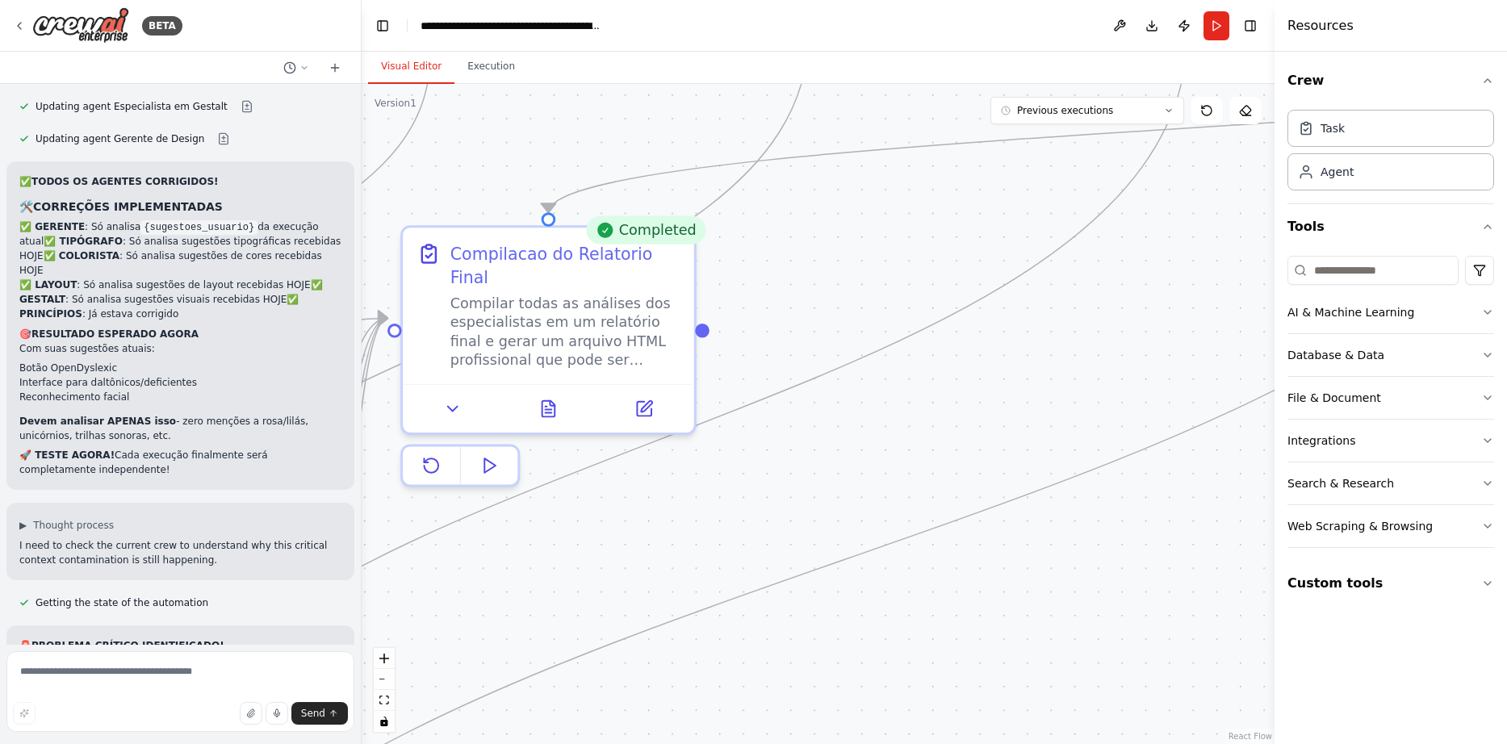
drag, startPoint x: 1055, startPoint y: 385, endPoint x: 862, endPoint y: 627, distance: 309.5
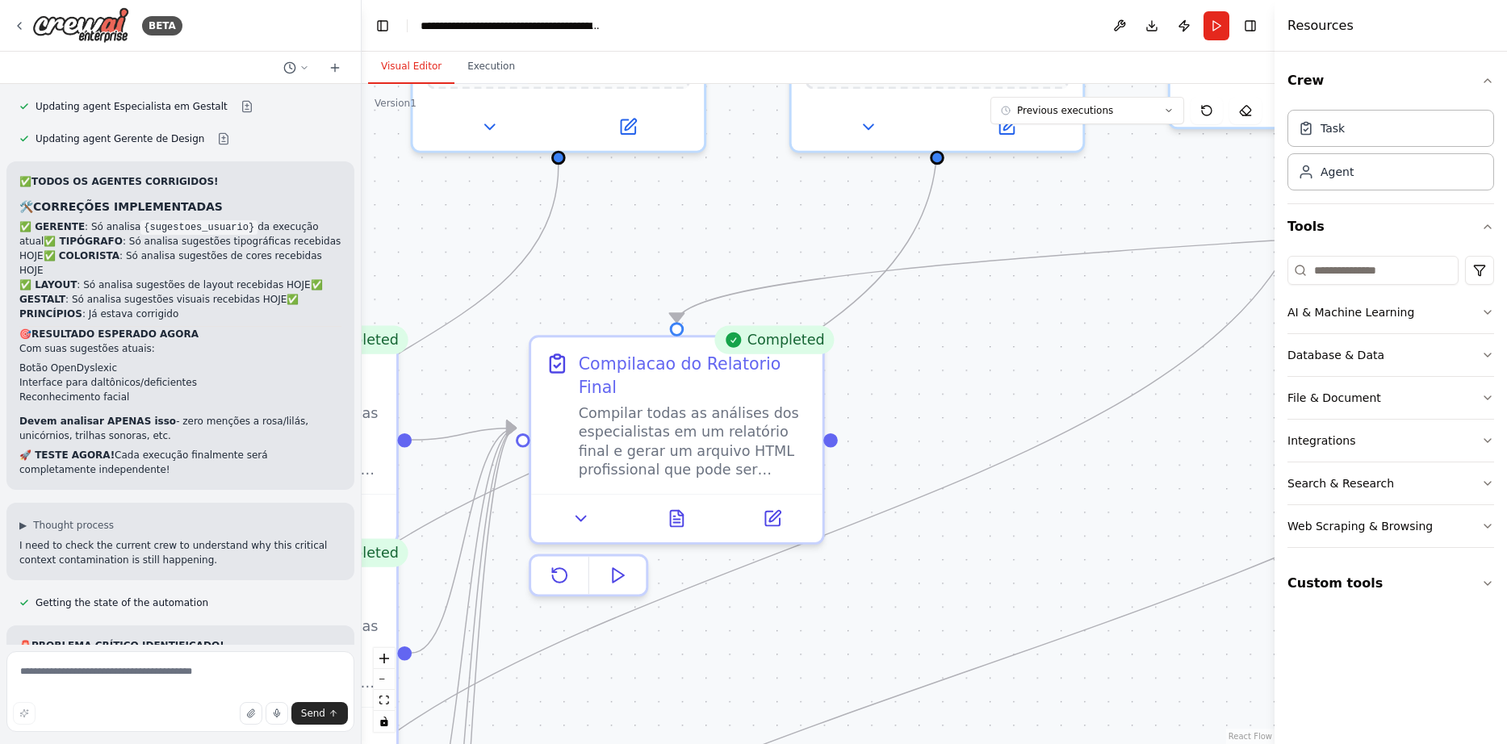
drag, startPoint x: 904, startPoint y: 375, endPoint x: 1039, endPoint y: 487, distance: 174.8
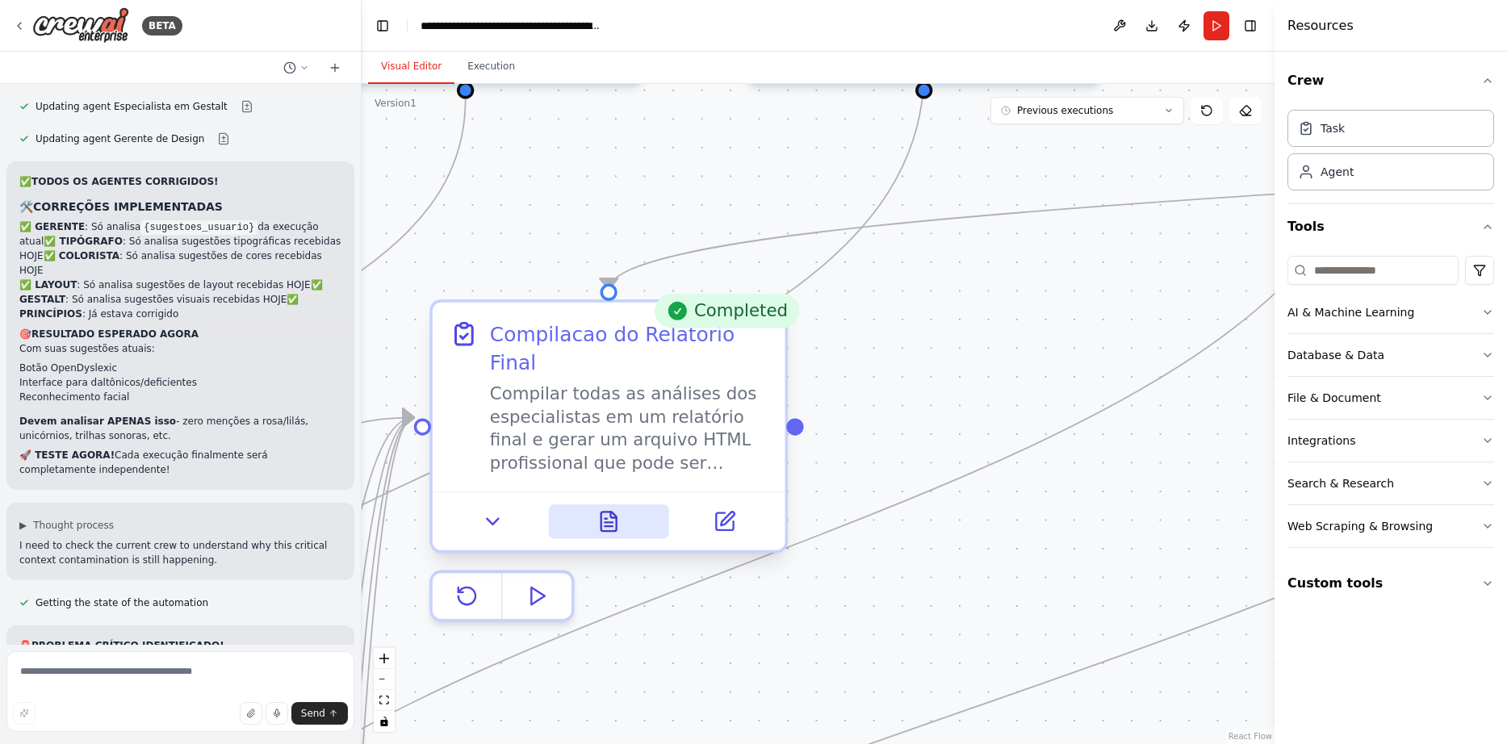
click at [611, 512] on icon at bounding box center [614, 515] width 6 height 6
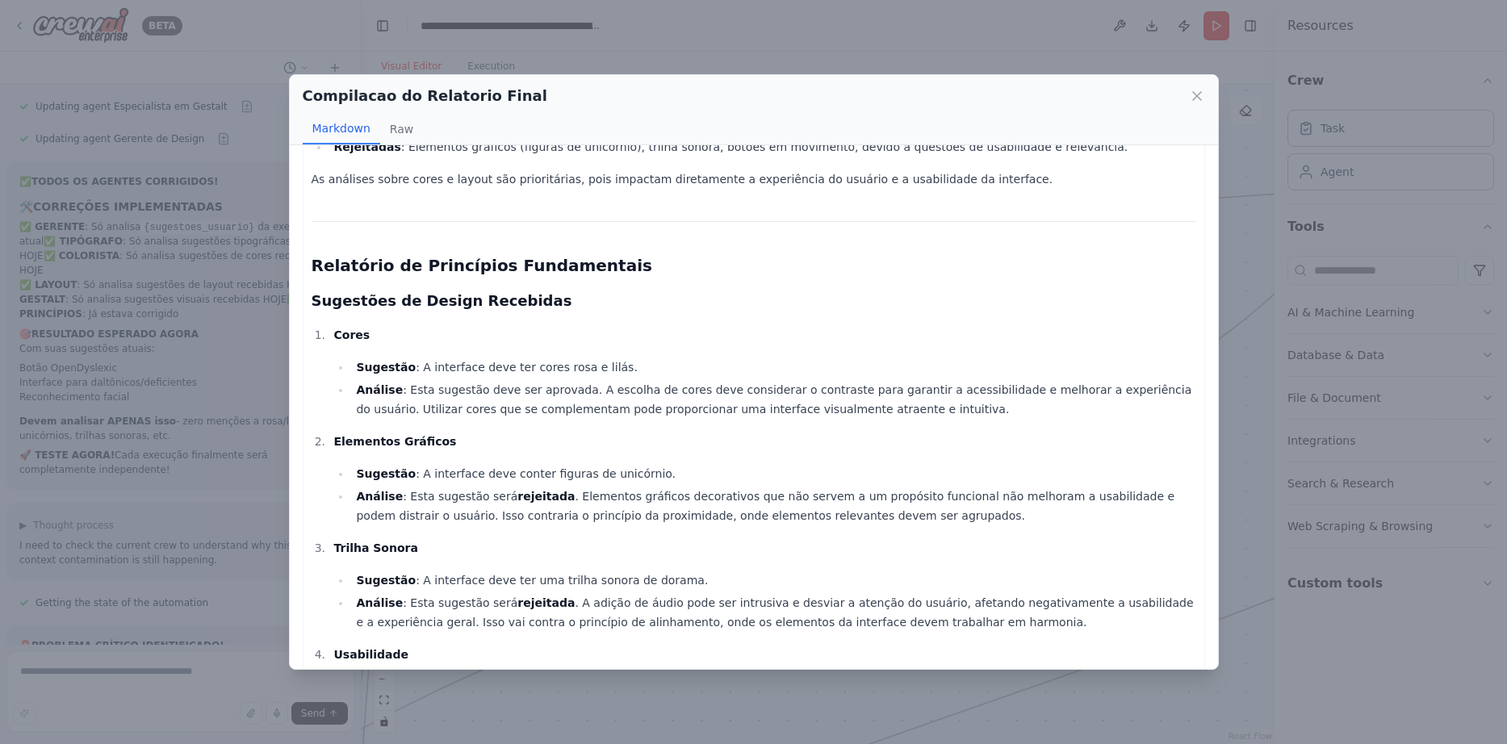
scroll to position [2057, 0]
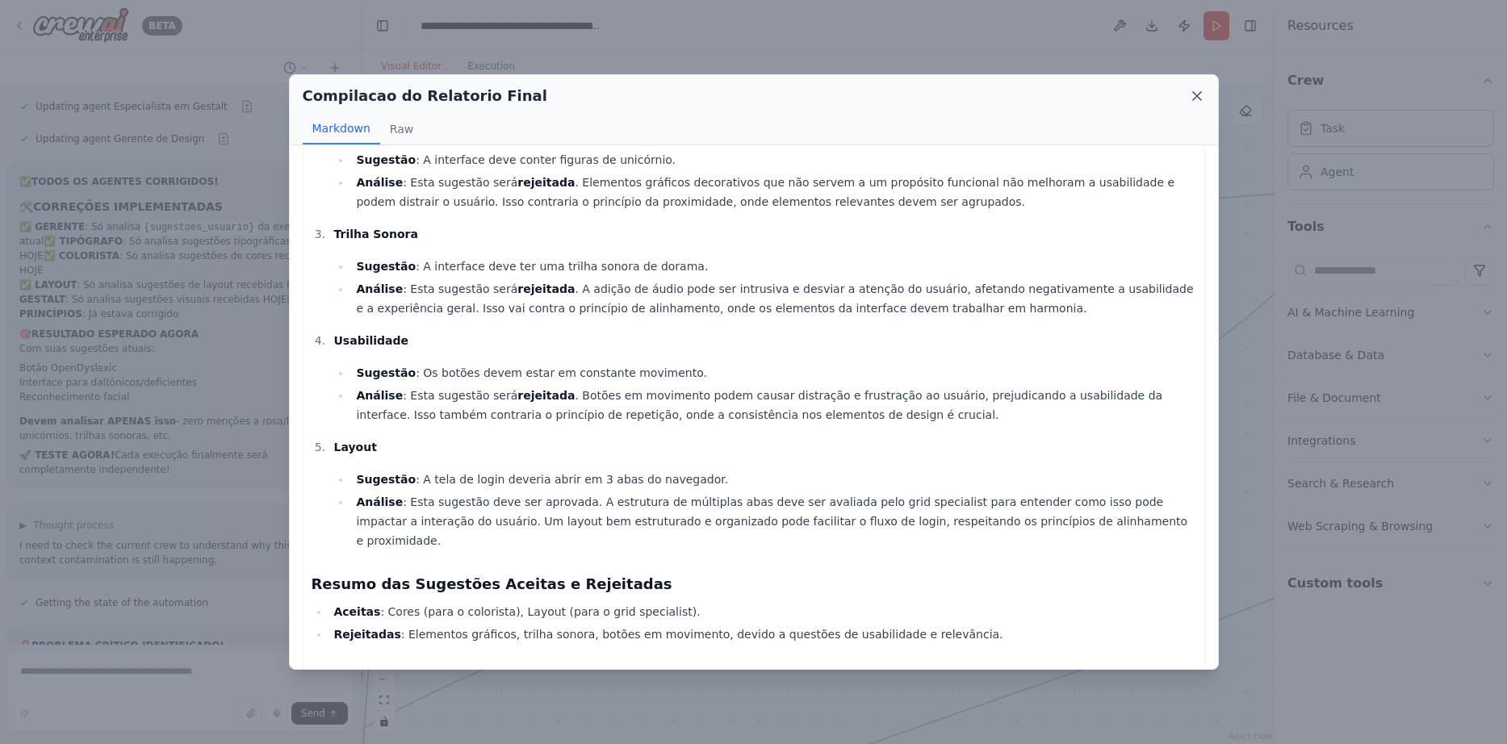
click at [1198, 95] on icon at bounding box center [1197, 96] width 8 height 8
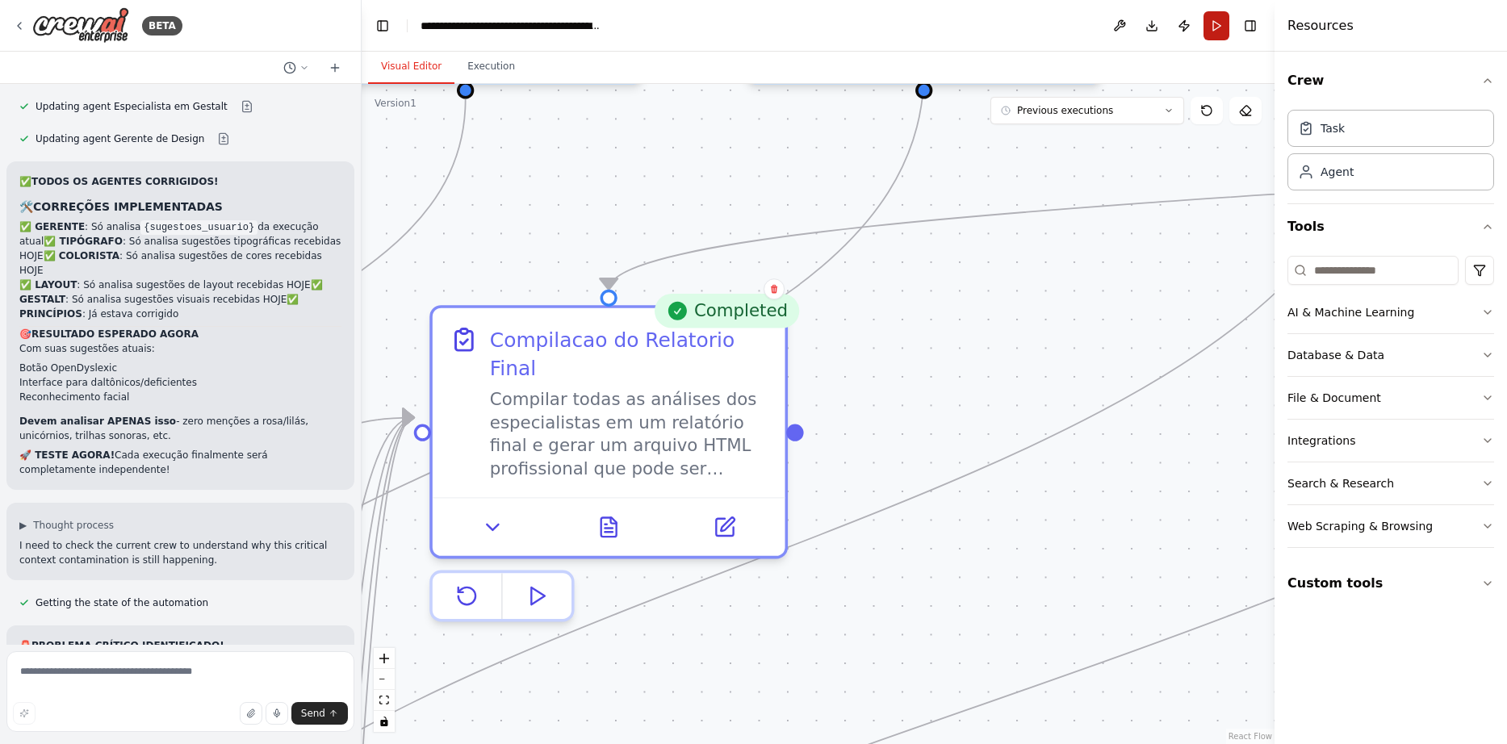
click at [1218, 36] on button "Run" at bounding box center [1216, 25] width 26 height 29
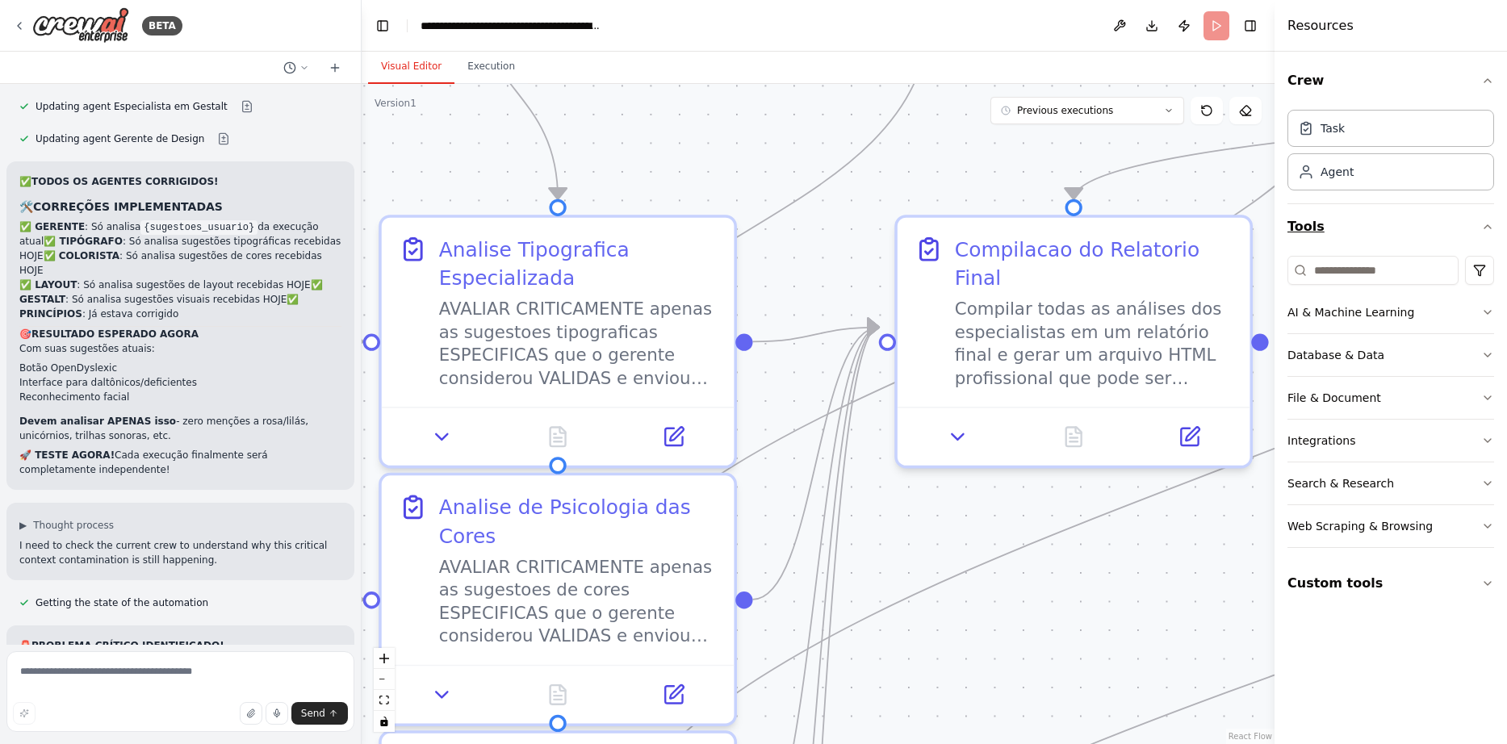
drag, startPoint x: 863, startPoint y: 322, endPoint x: 1327, endPoint y: 232, distance: 473.5
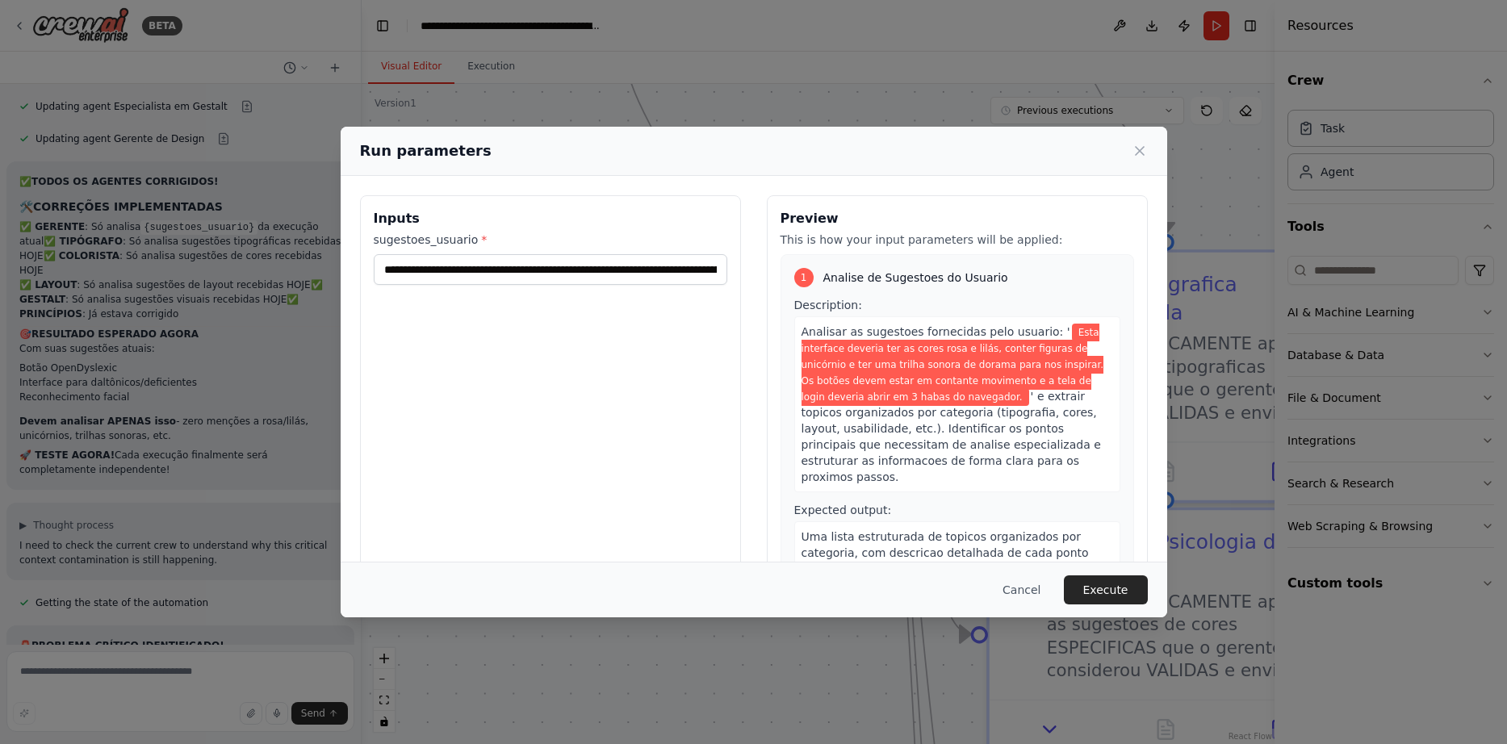
drag, startPoint x: 724, startPoint y: 371, endPoint x: 1194, endPoint y: 408, distance: 471.1
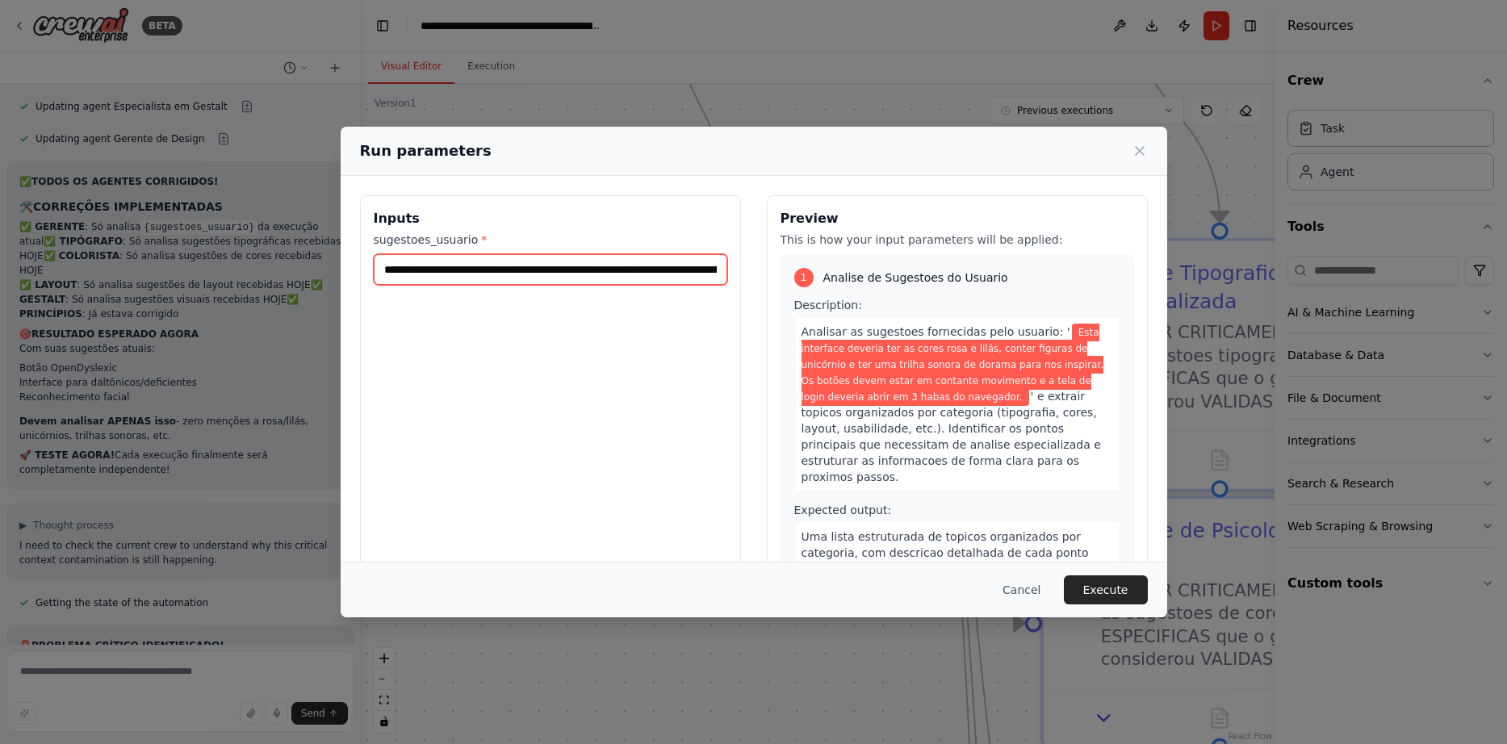
click at [563, 274] on input "**********" at bounding box center [550, 269] width 353 height 31
paste input "**********"
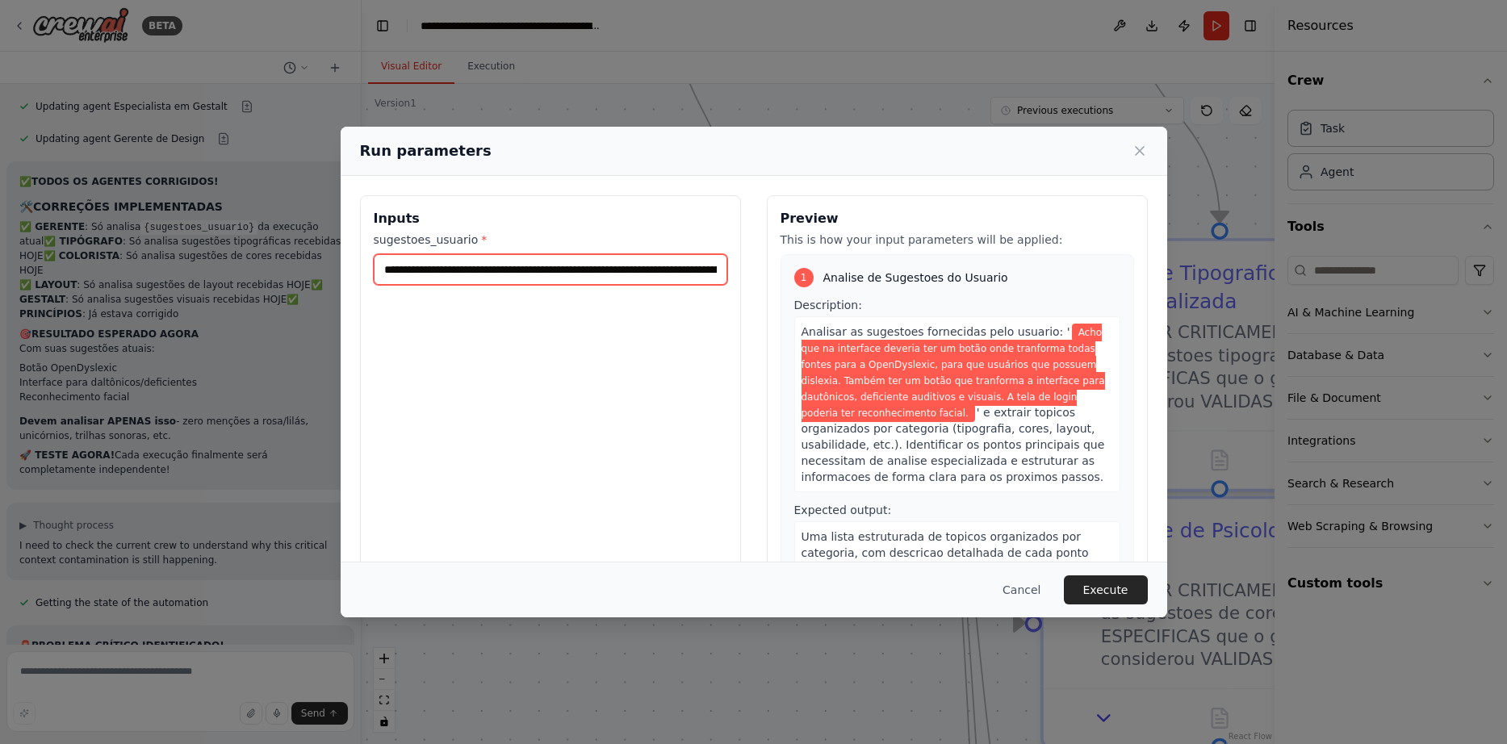
scroll to position [0, 1090]
type input "**********"
click at [1091, 587] on button "Execute" at bounding box center [1106, 589] width 84 height 29
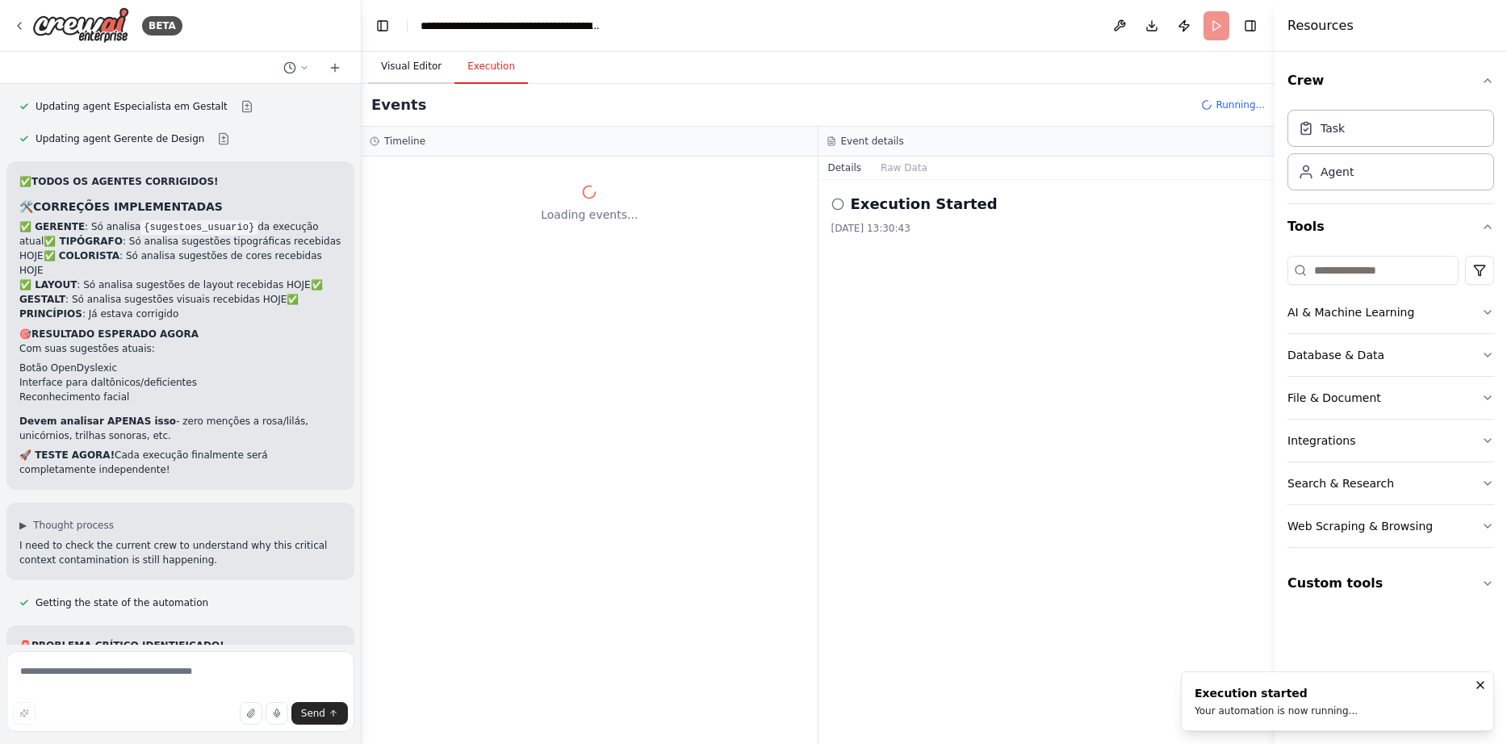
click at [401, 69] on button "Visual Editor" at bounding box center [411, 67] width 86 height 34
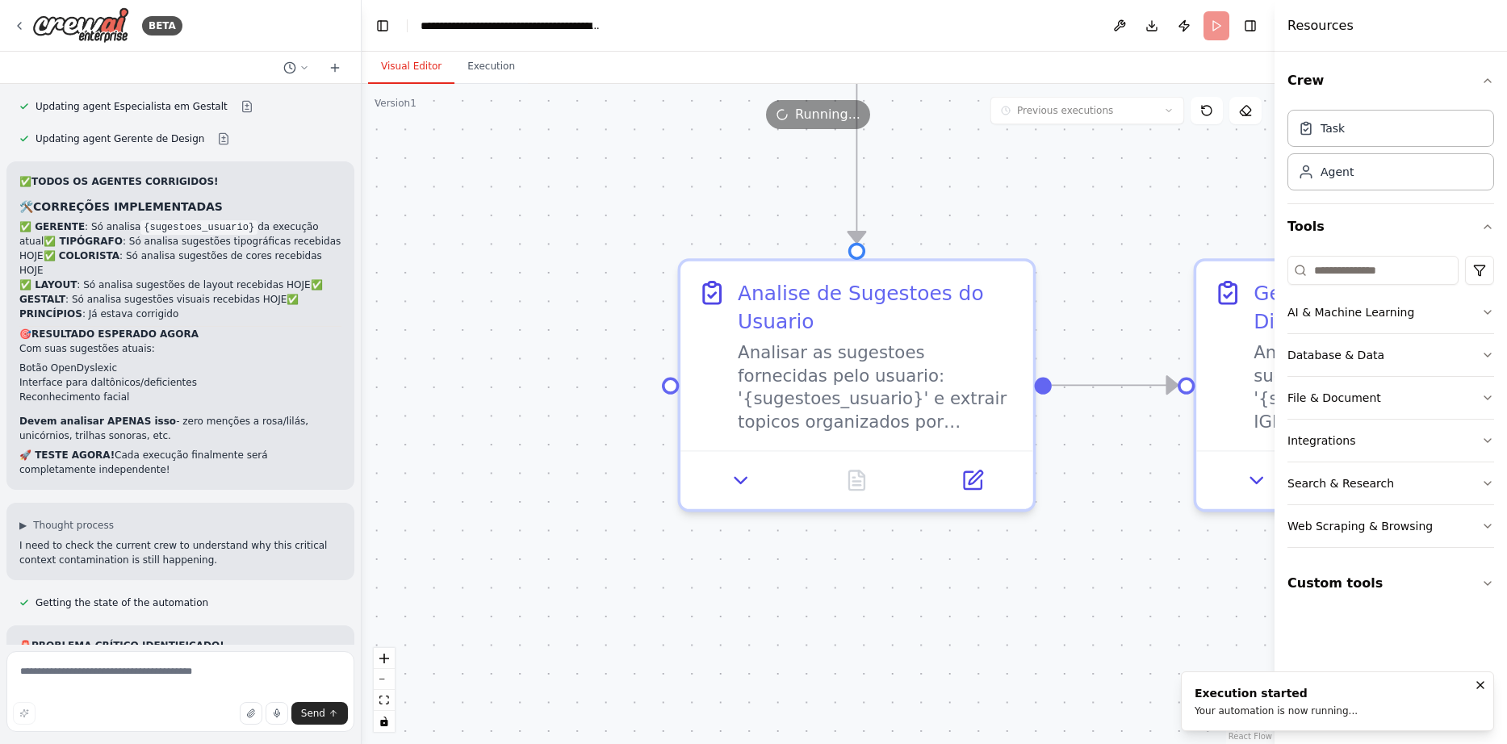
drag, startPoint x: 492, startPoint y: 555, endPoint x: 1135, endPoint y: 571, distance: 642.5
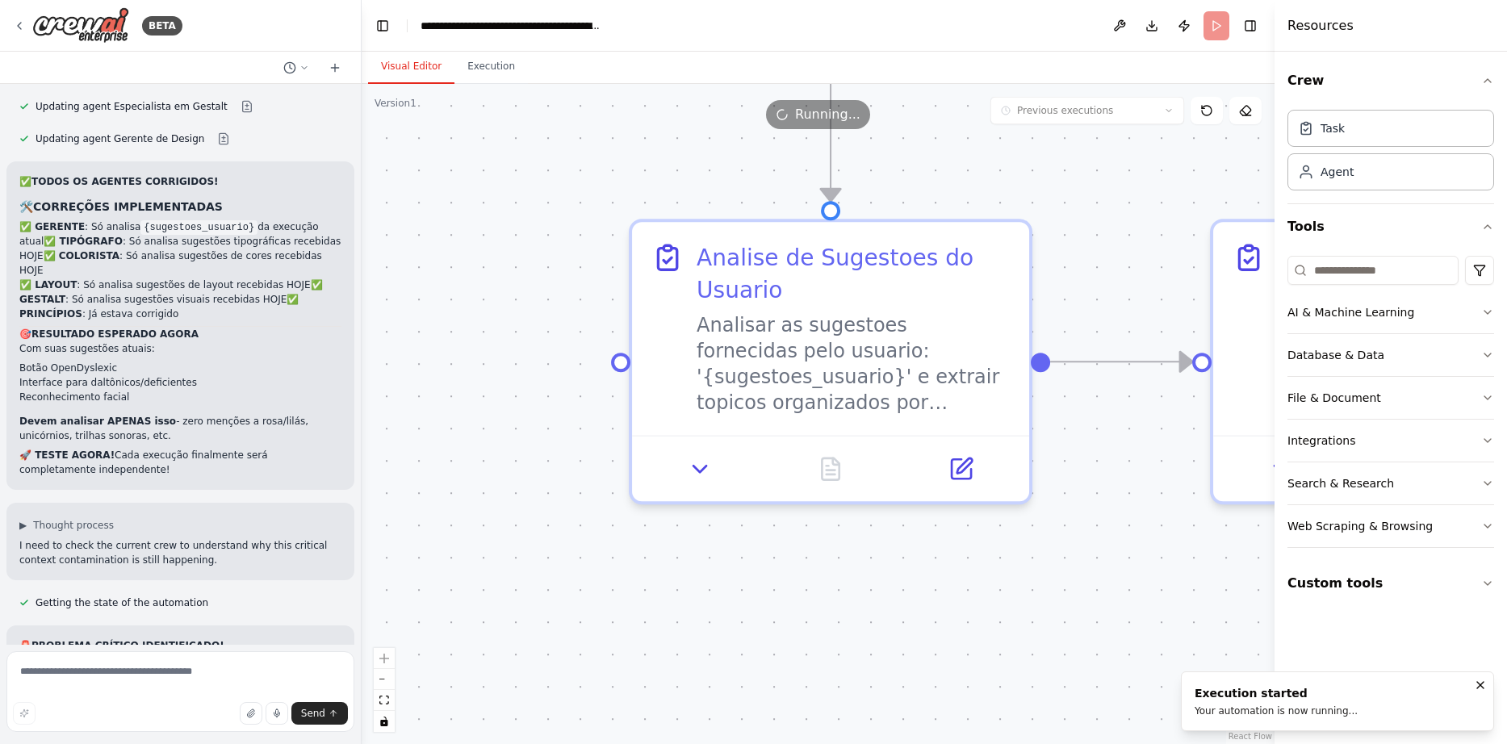
scroll to position [16157, 0]
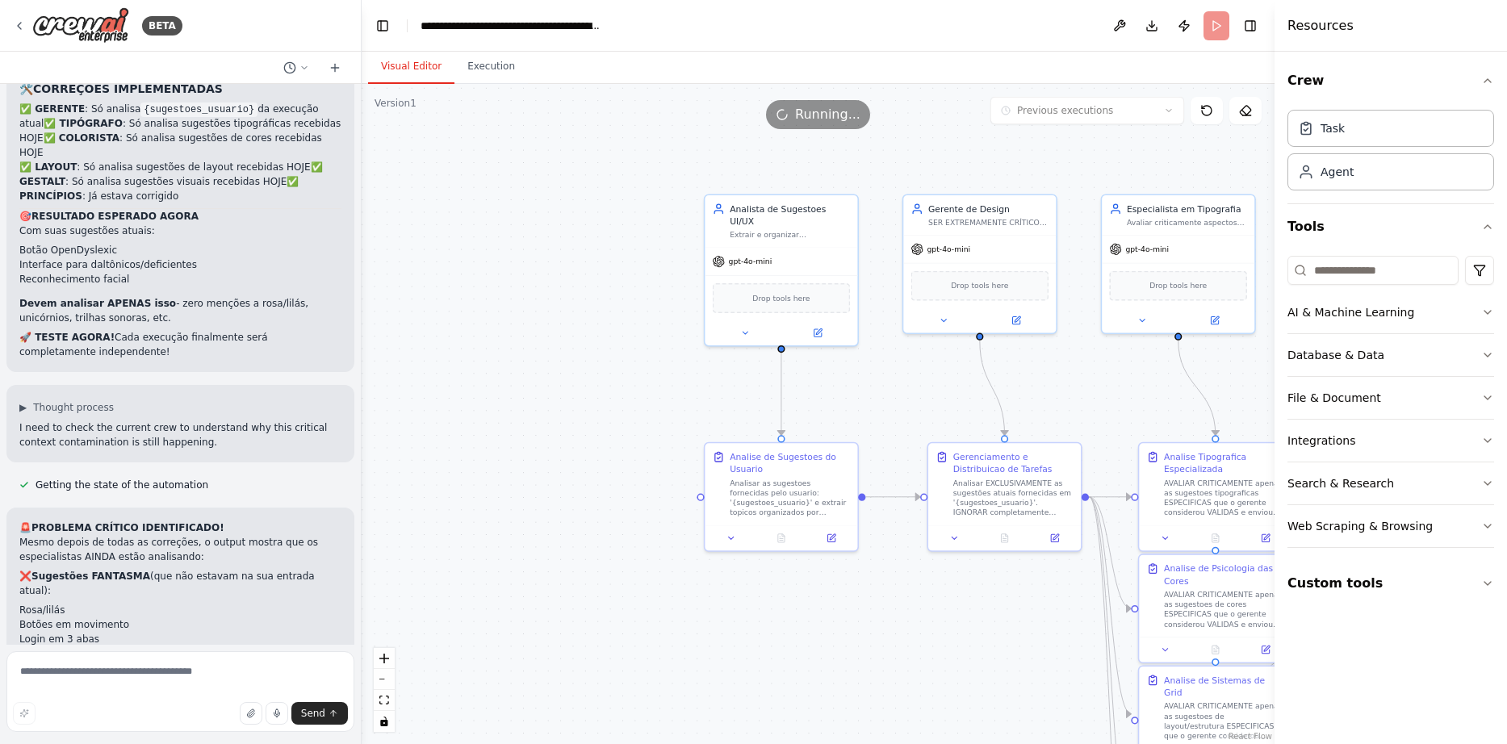
drag, startPoint x: 1077, startPoint y: 555, endPoint x: 876, endPoint y: 571, distance: 202.4
click at [1214, 15] on button "Run" at bounding box center [1216, 25] width 26 height 29
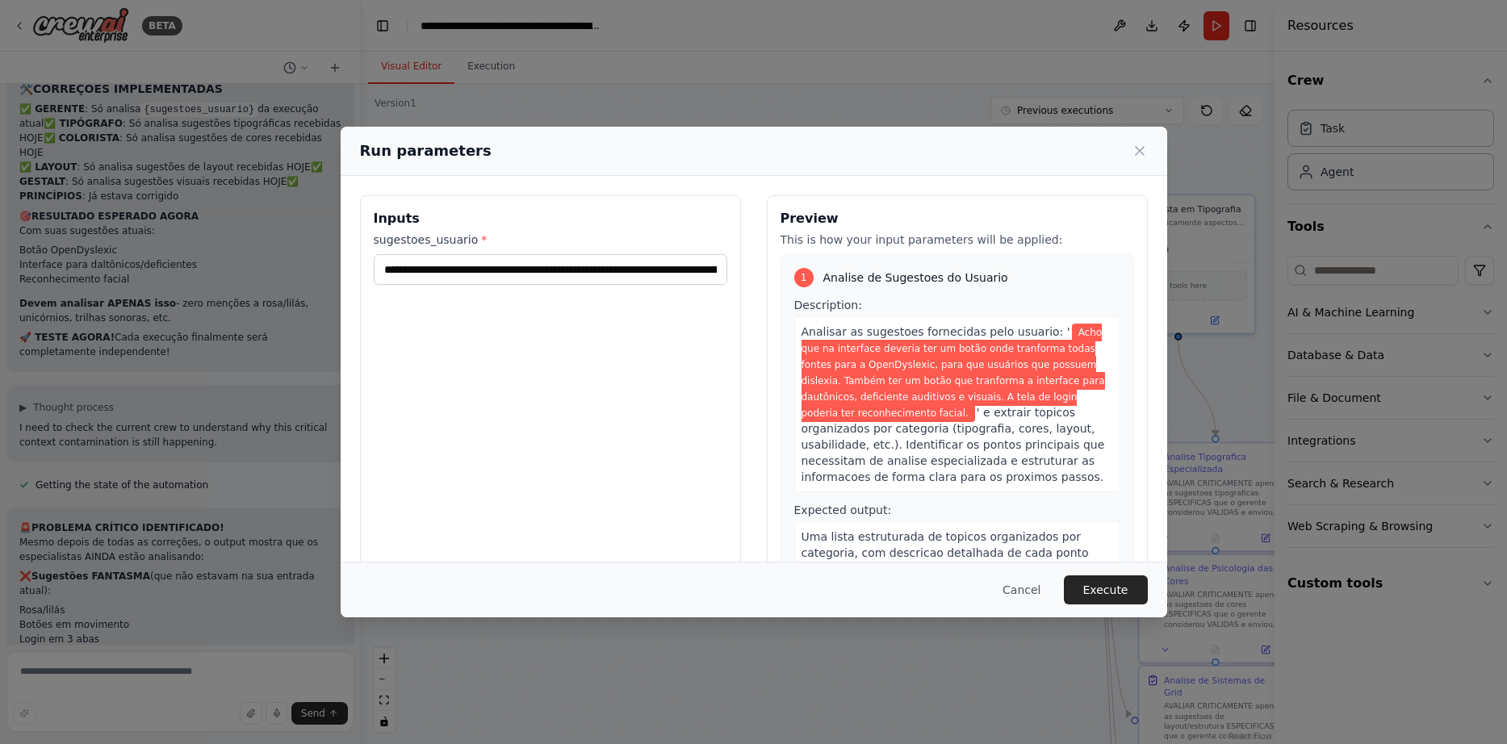
click at [1108, 589] on button "Execute" at bounding box center [1106, 589] width 84 height 29
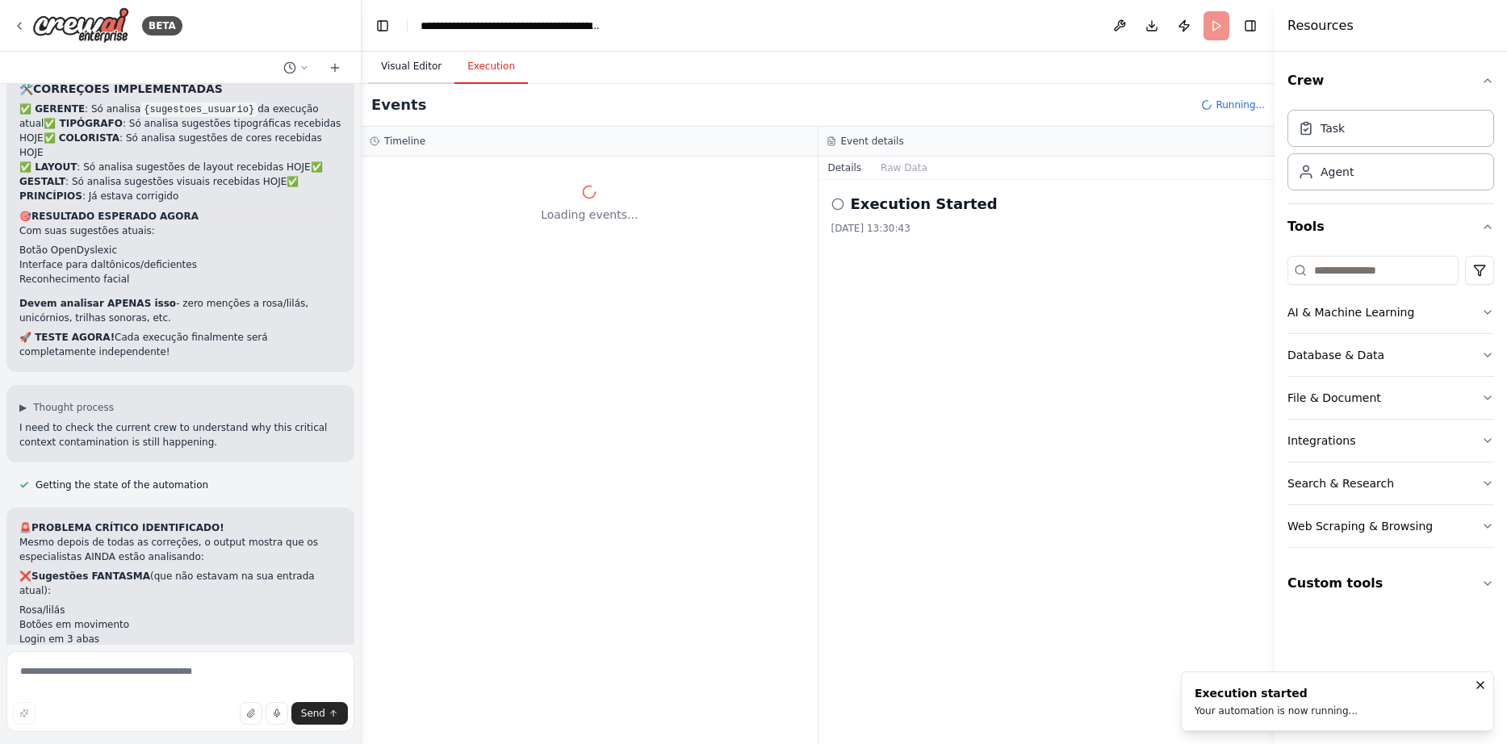
click at [416, 68] on button "Visual Editor" at bounding box center [411, 67] width 86 height 34
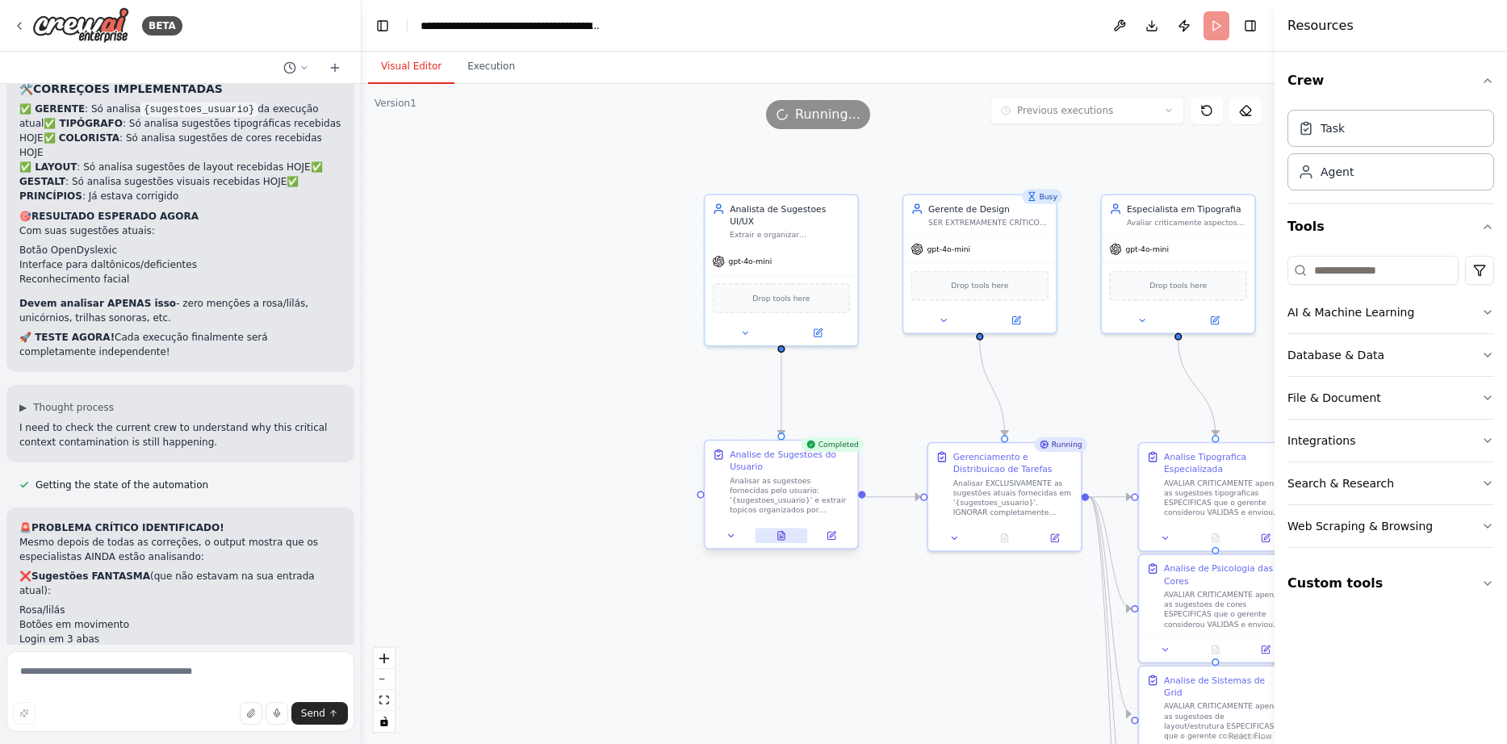
click at [792, 541] on button at bounding box center [781, 536] width 52 height 15
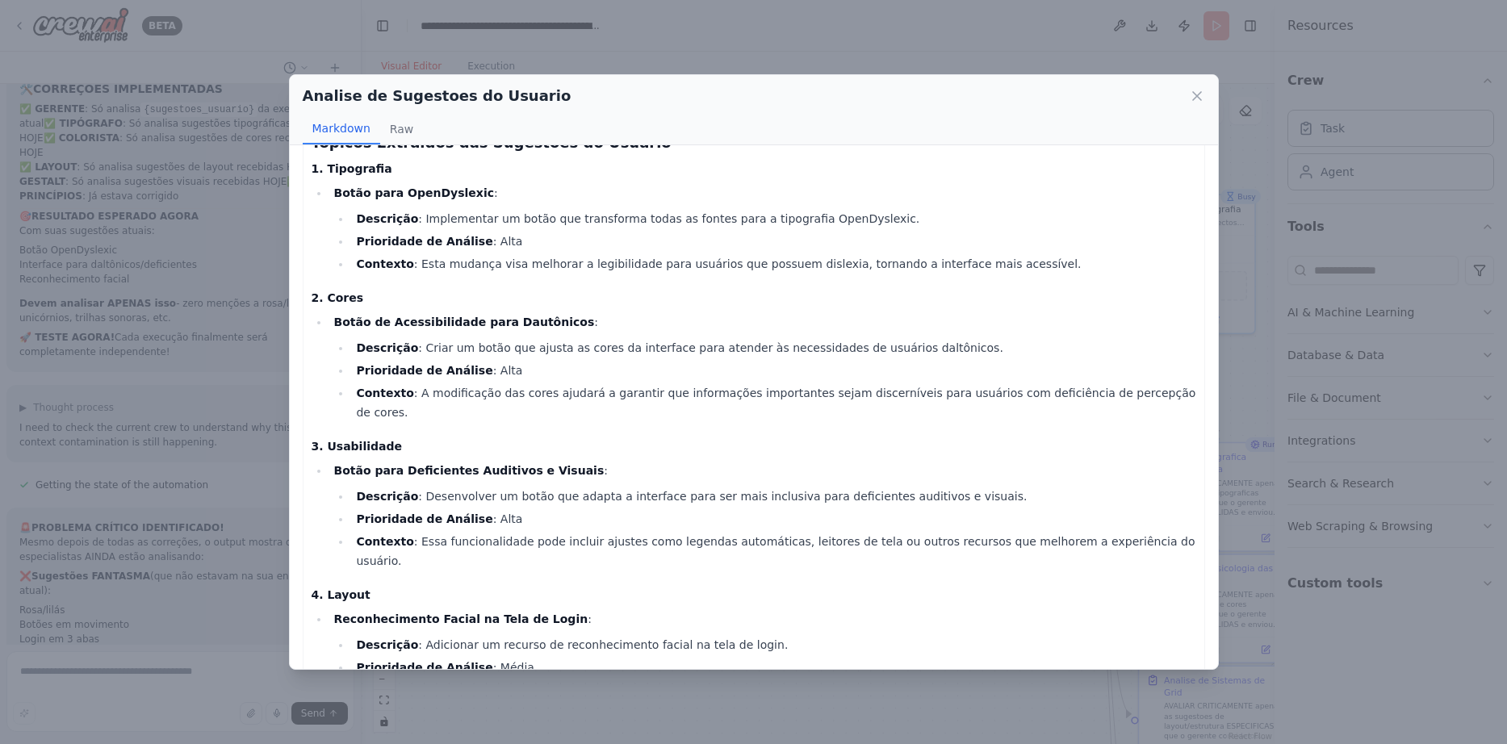
scroll to position [0, 0]
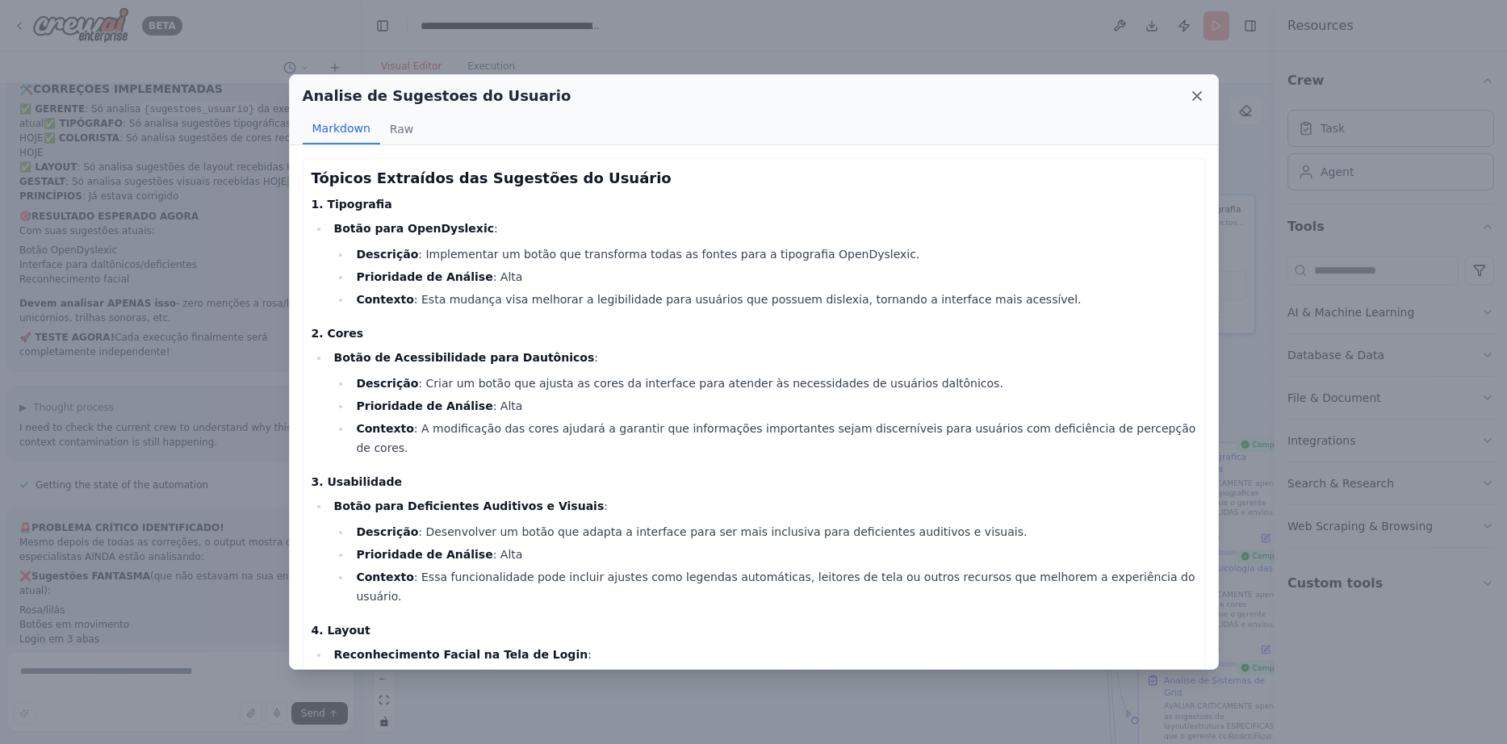
click at [1198, 98] on icon at bounding box center [1197, 96] width 16 height 16
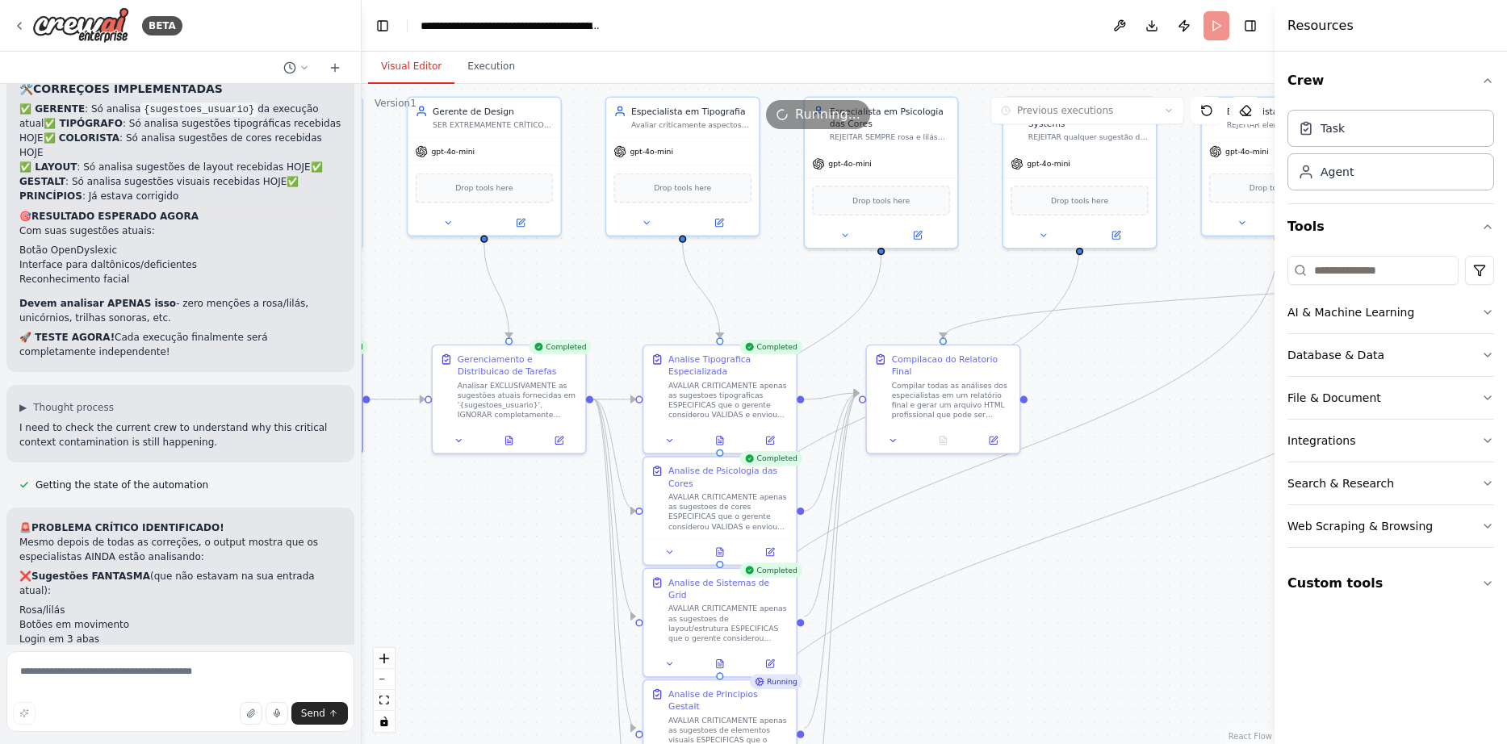
drag, startPoint x: 972, startPoint y: 638, endPoint x: 478, endPoint y: 534, distance: 505.3
click at [504, 441] on icon at bounding box center [509, 438] width 10 height 10
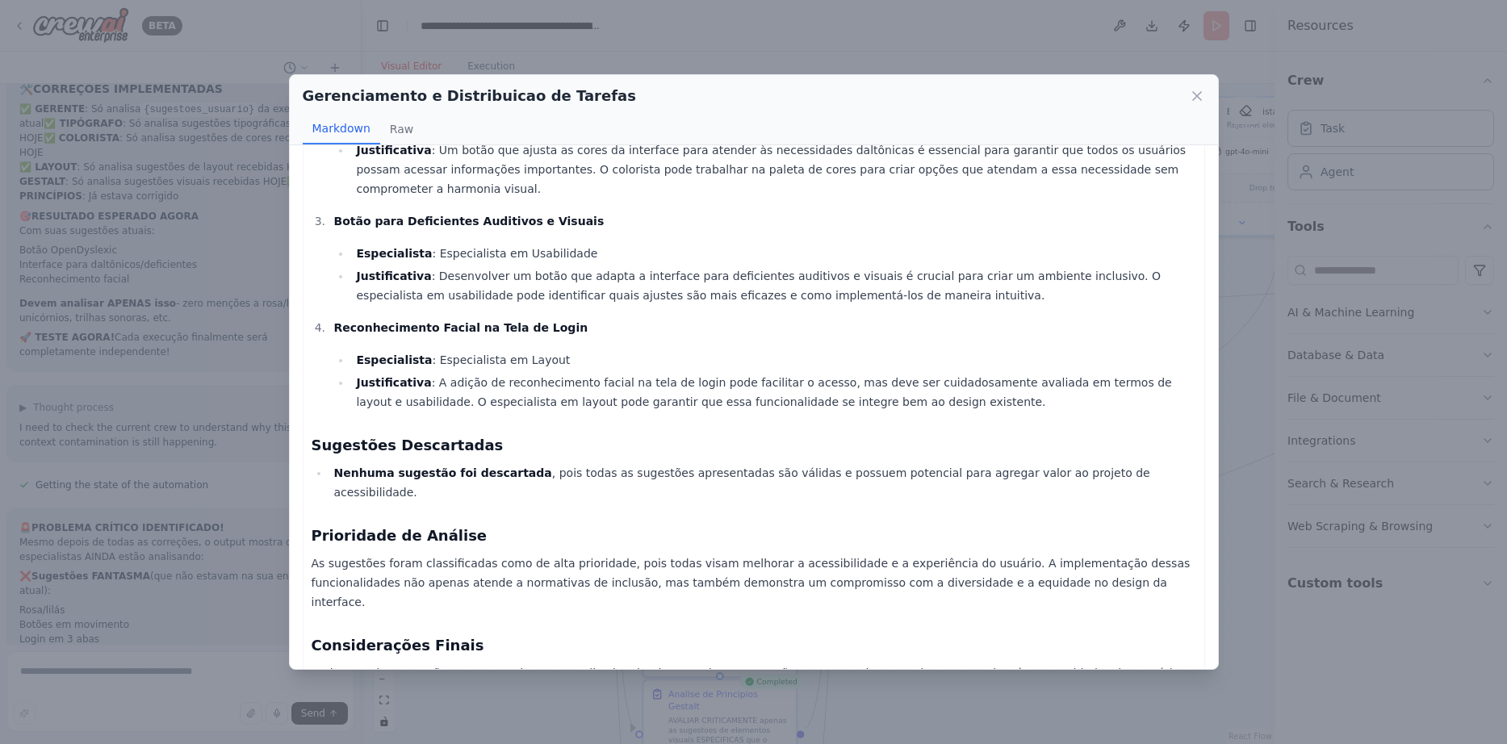
scroll to position [250, 0]
click at [1202, 90] on icon at bounding box center [1197, 96] width 16 height 16
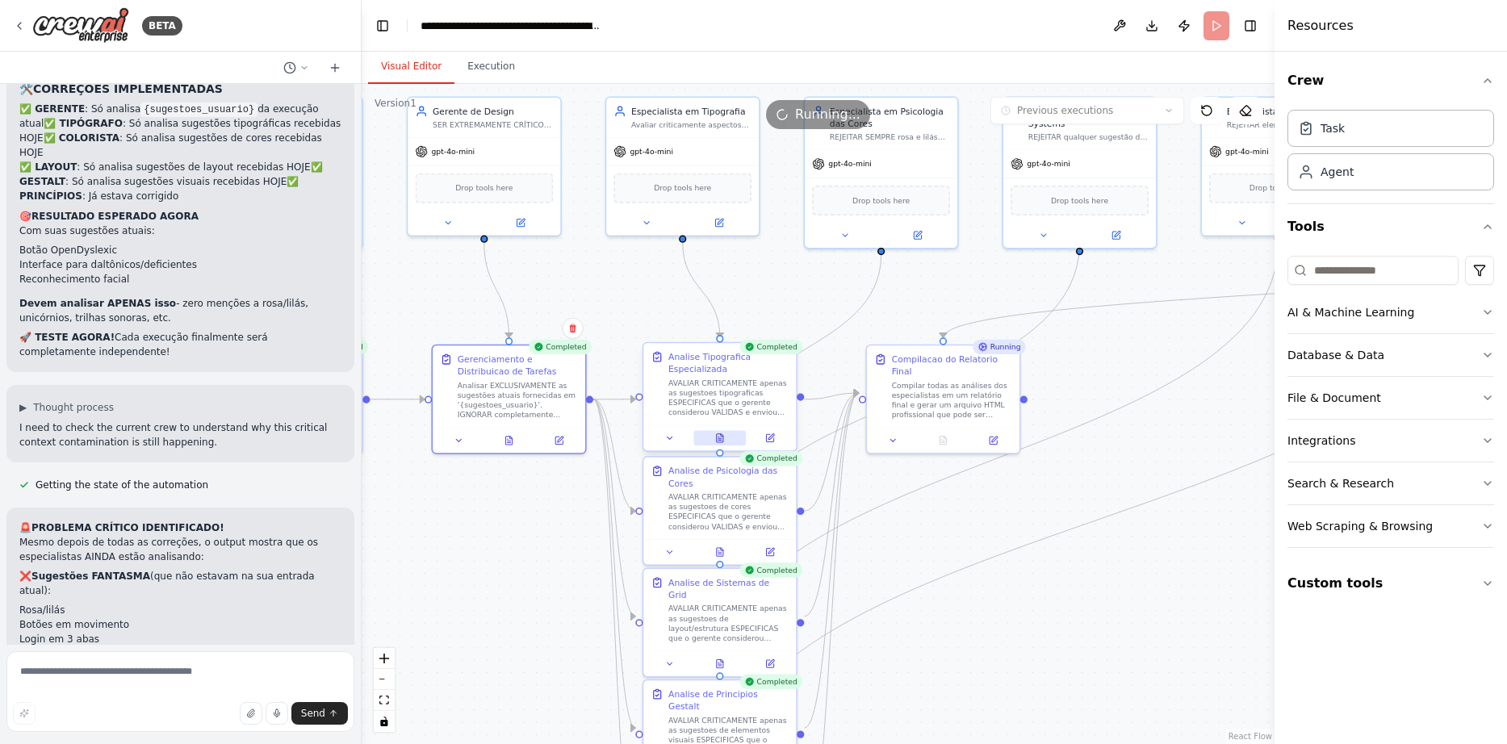
click at [717, 433] on button at bounding box center [719, 438] width 52 height 15
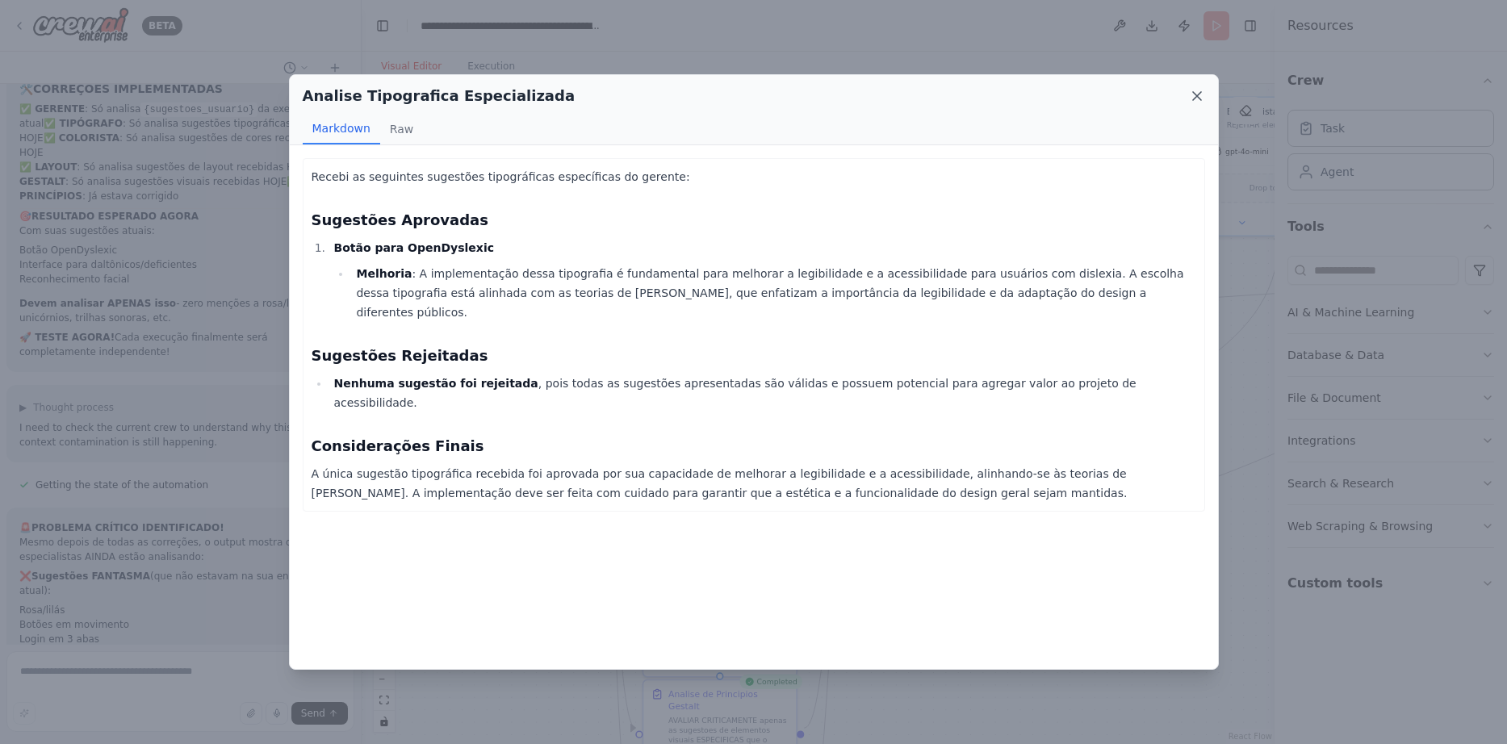
click at [1198, 94] on icon at bounding box center [1197, 96] width 8 height 8
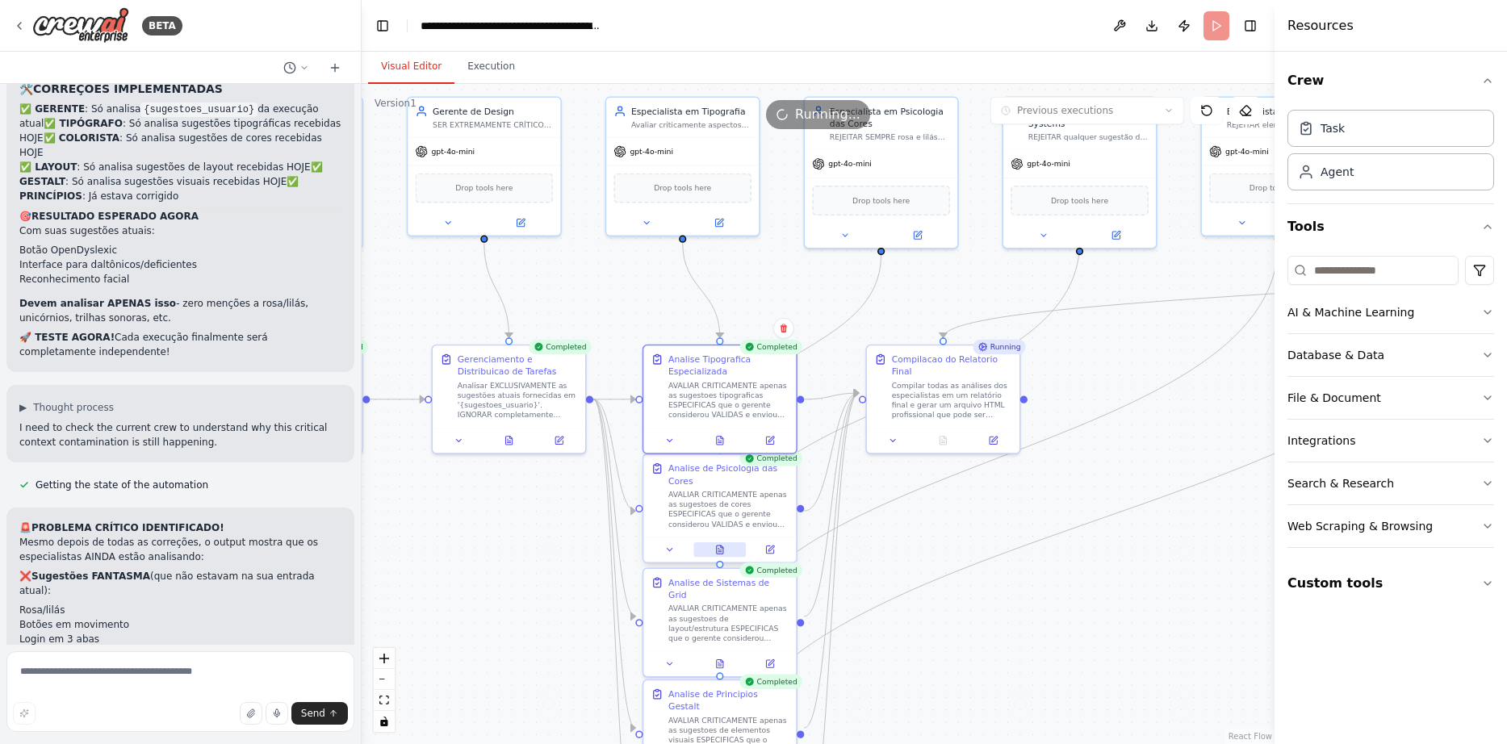
click at [720, 546] on icon at bounding box center [720, 550] width 6 height 8
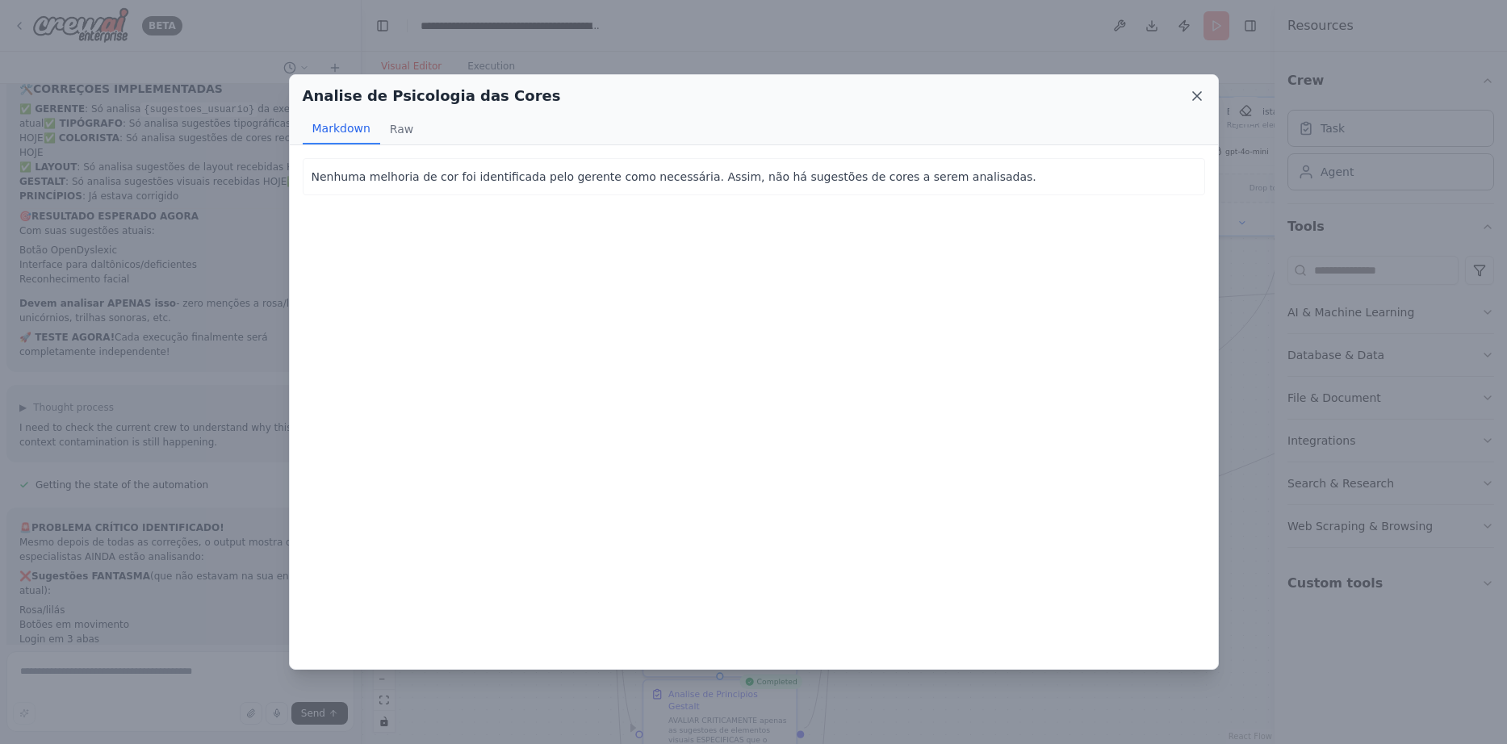
click at [1200, 97] on icon at bounding box center [1197, 96] width 16 height 16
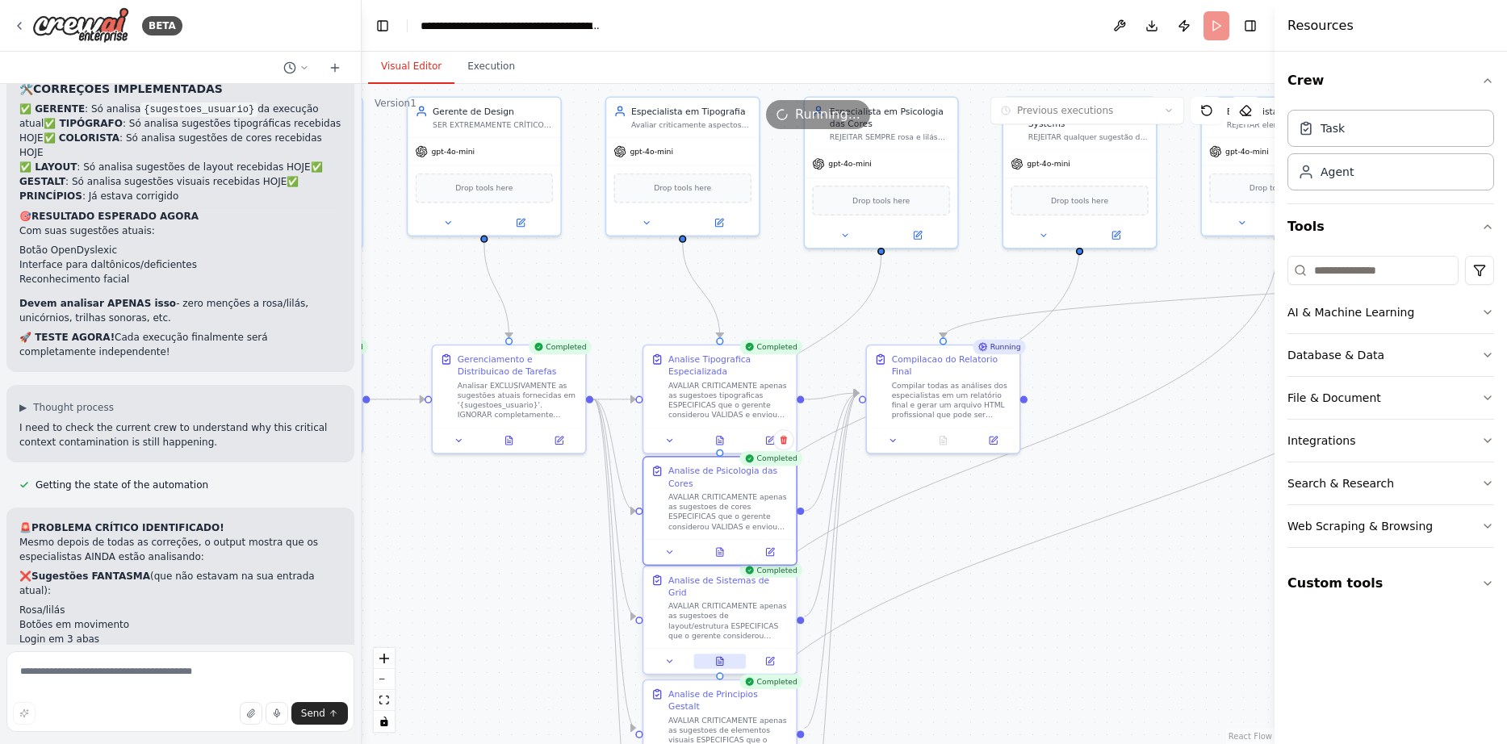
click at [717, 656] on icon at bounding box center [720, 661] width 10 height 10
click at [716, 656] on icon at bounding box center [720, 661] width 10 height 10
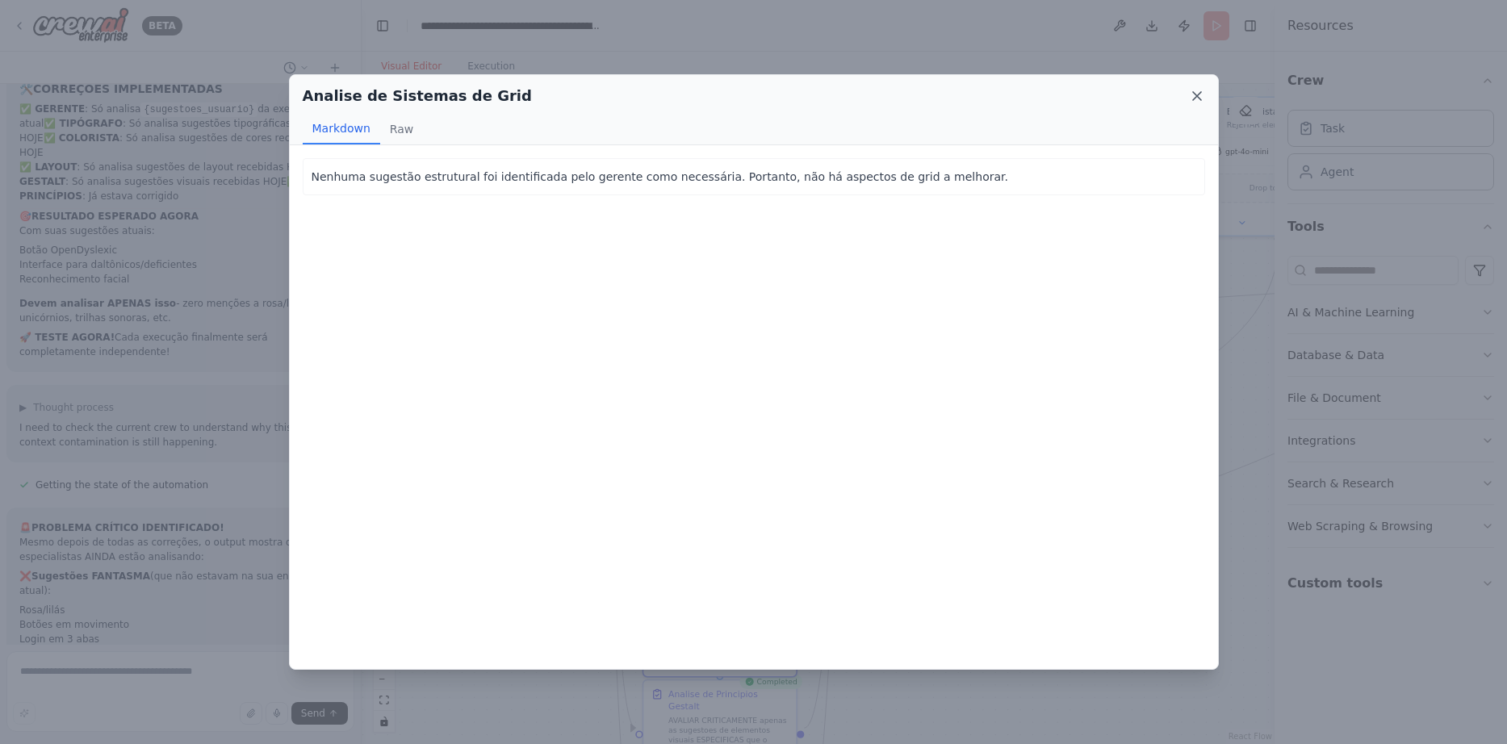
click at [1201, 101] on icon at bounding box center [1197, 96] width 16 height 16
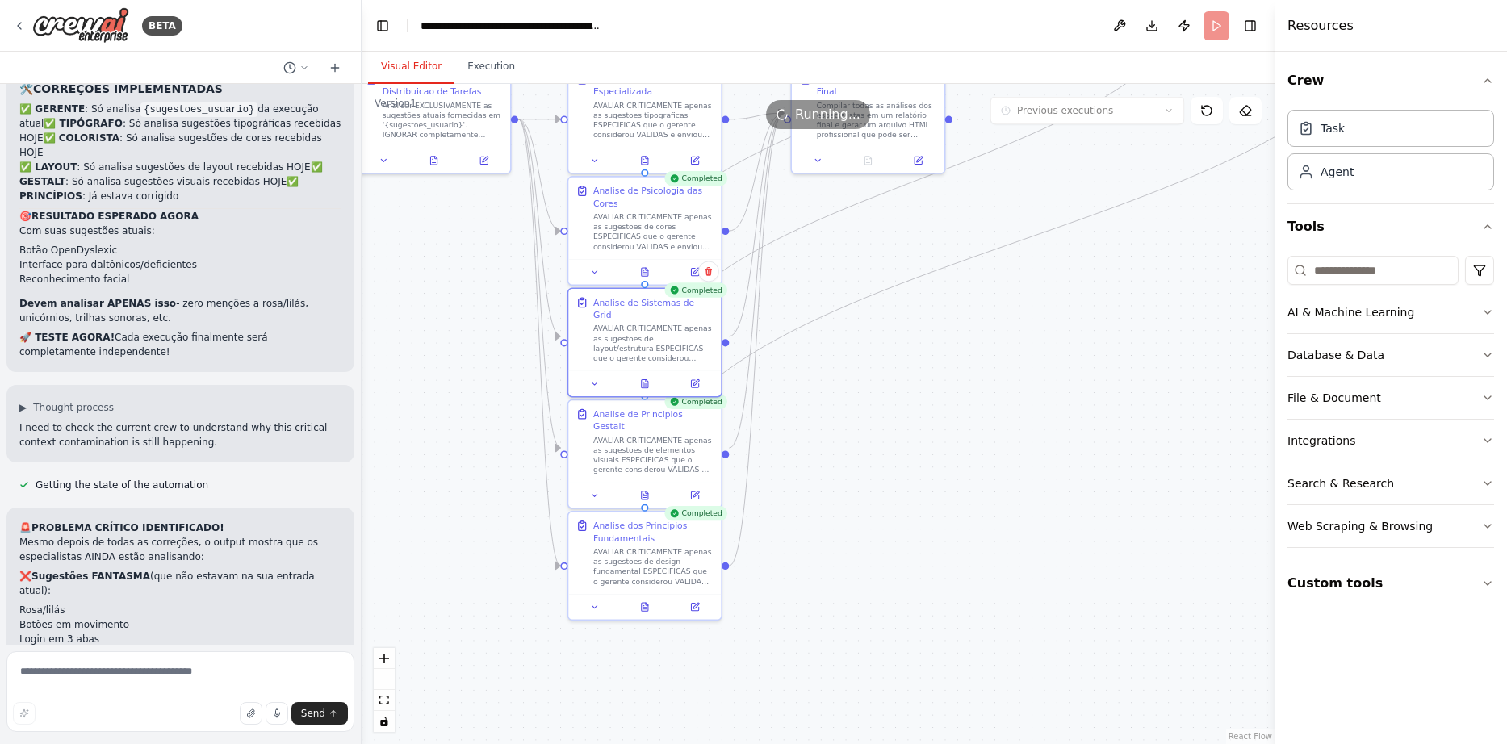
drag, startPoint x: 1009, startPoint y: 612, endPoint x: 934, endPoint y: 331, distance: 290.7
click at [646, 494] on icon at bounding box center [644, 494] width 3 height 0
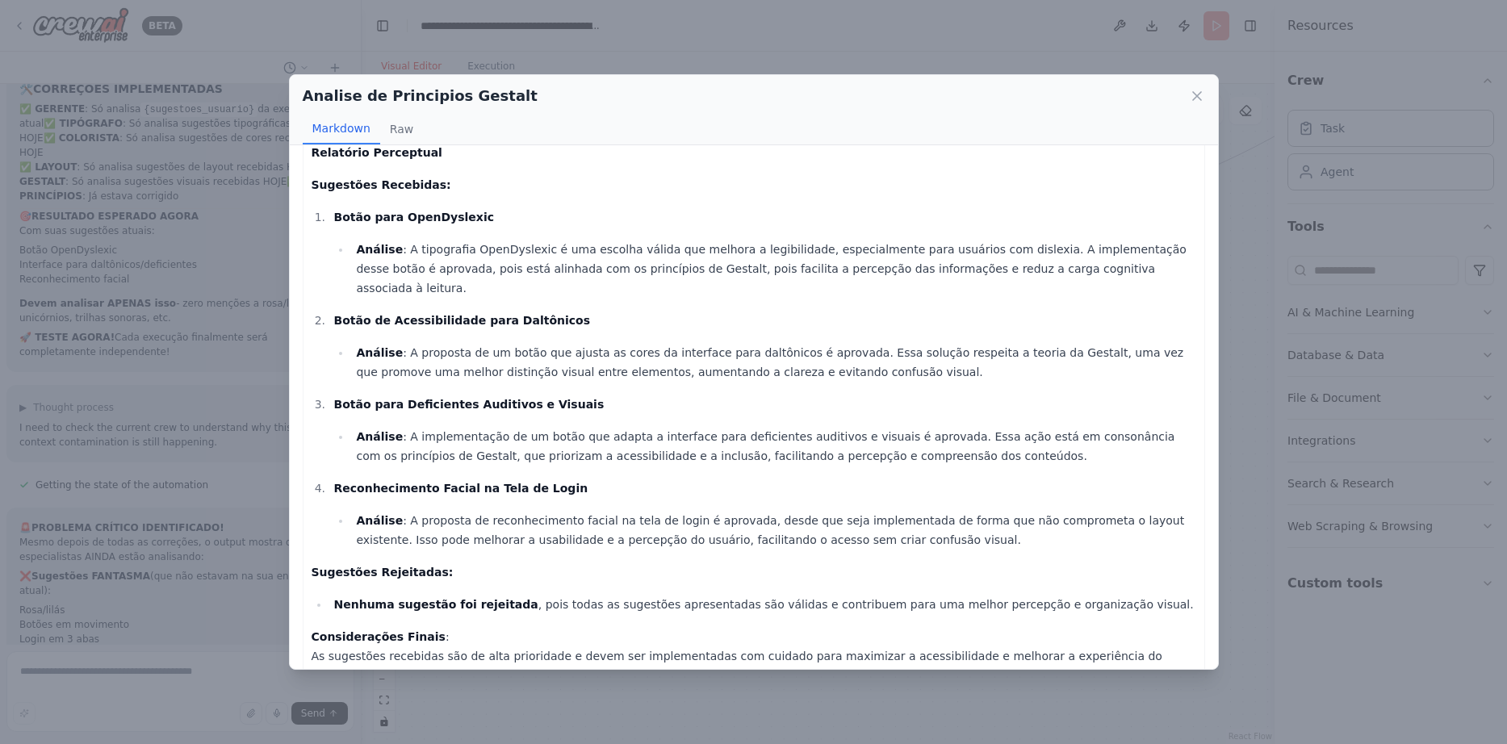
scroll to position [45, 0]
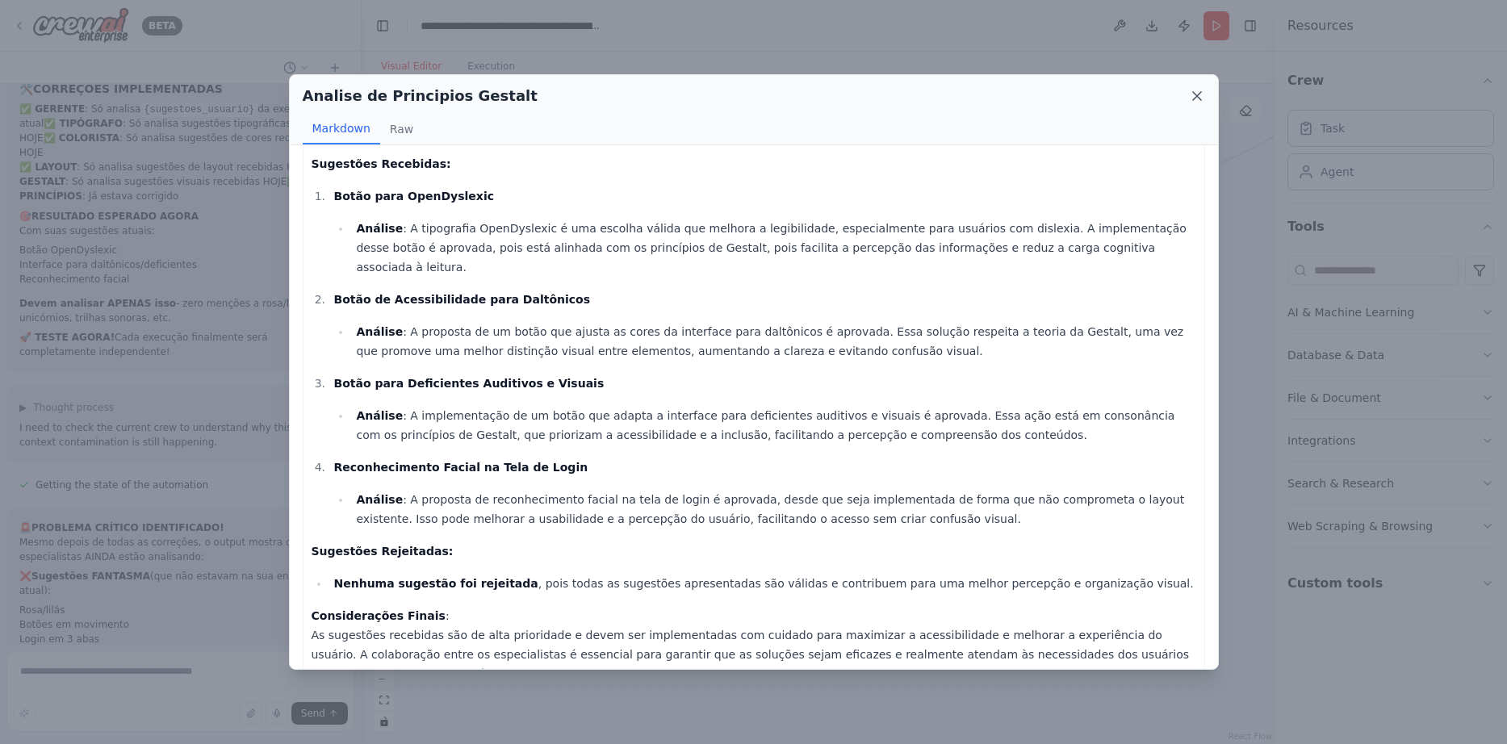
click at [1190, 100] on icon at bounding box center [1197, 96] width 16 height 16
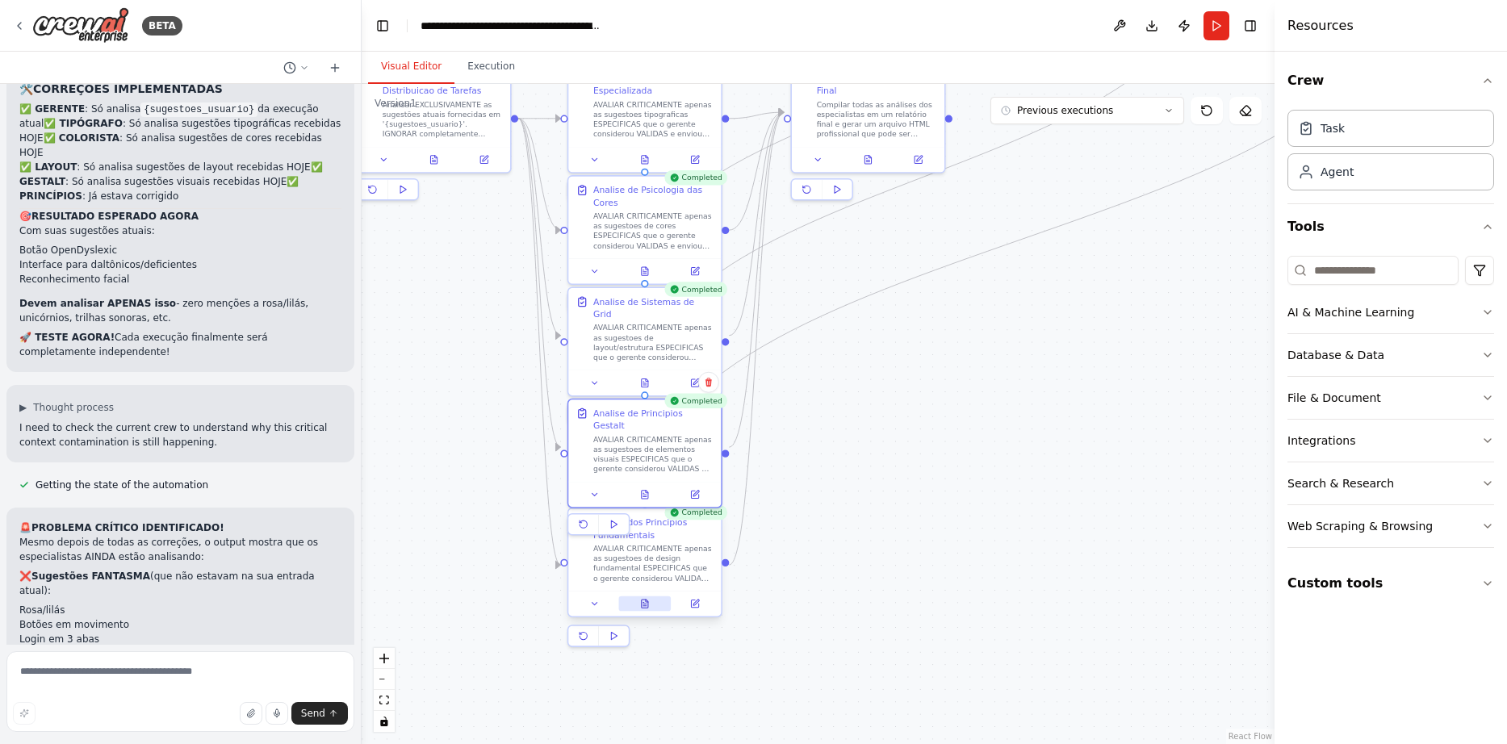
click at [641, 606] on icon at bounding box center [645, 604] width 10 height 10
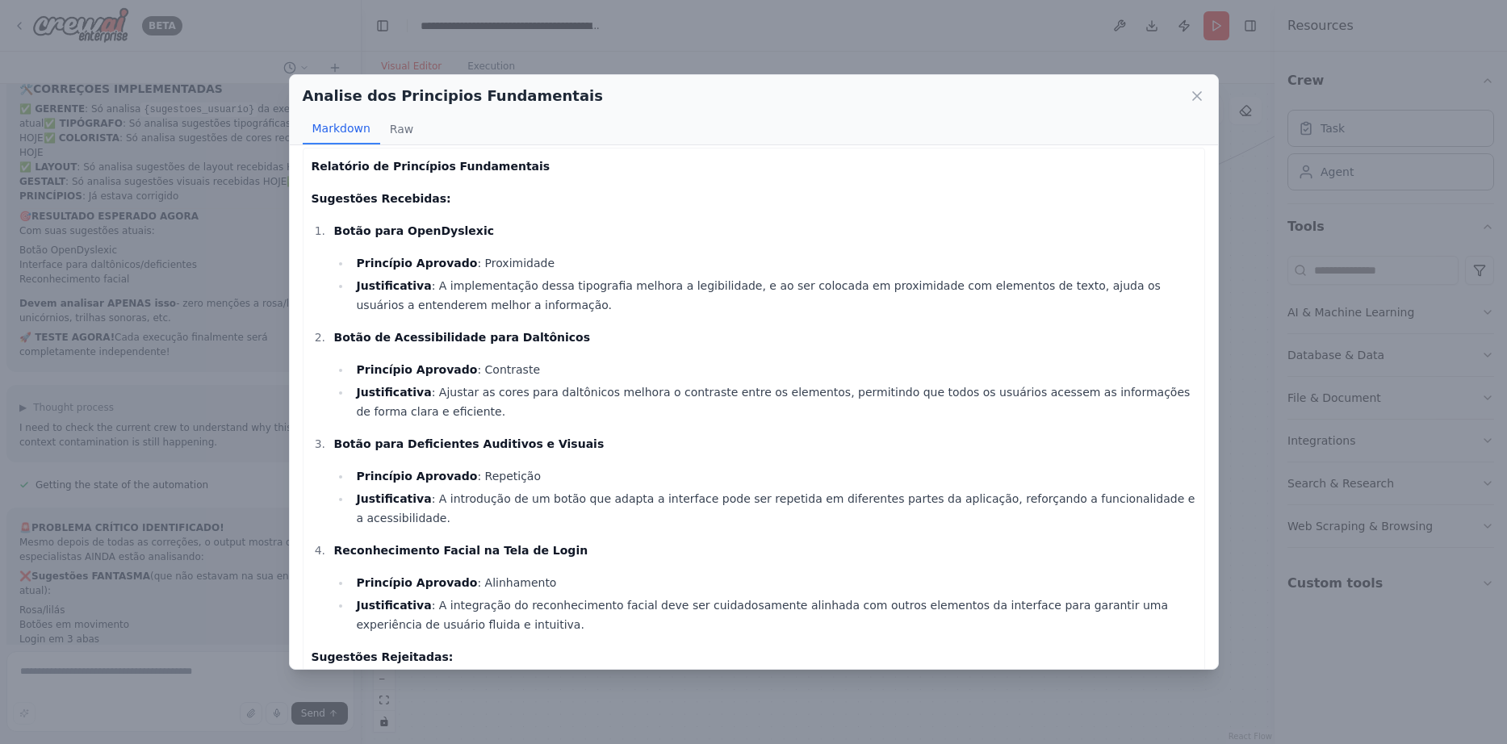
scroll to position [0, 0]
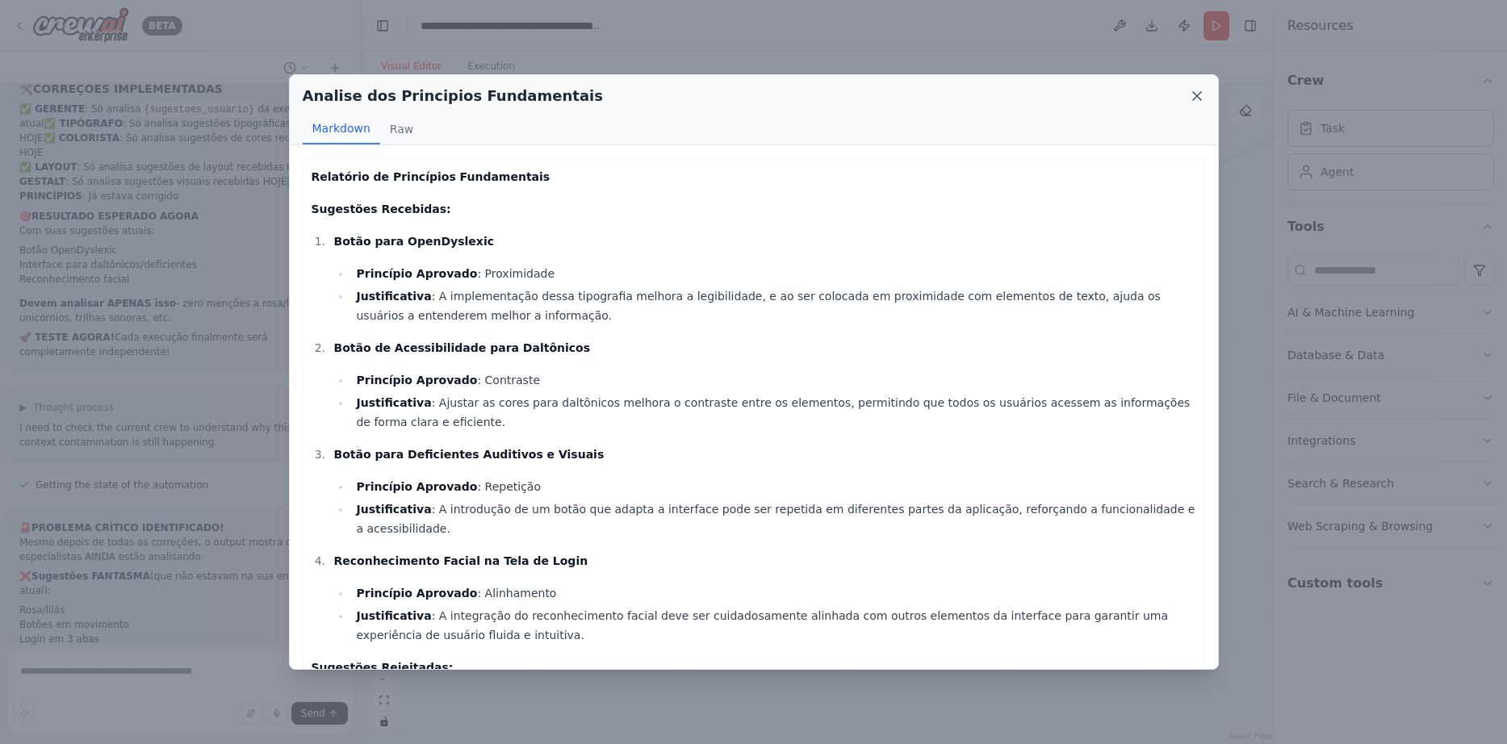
click at [1190, 93] on icon at bounding box center [1197, 96] width 16 height 16
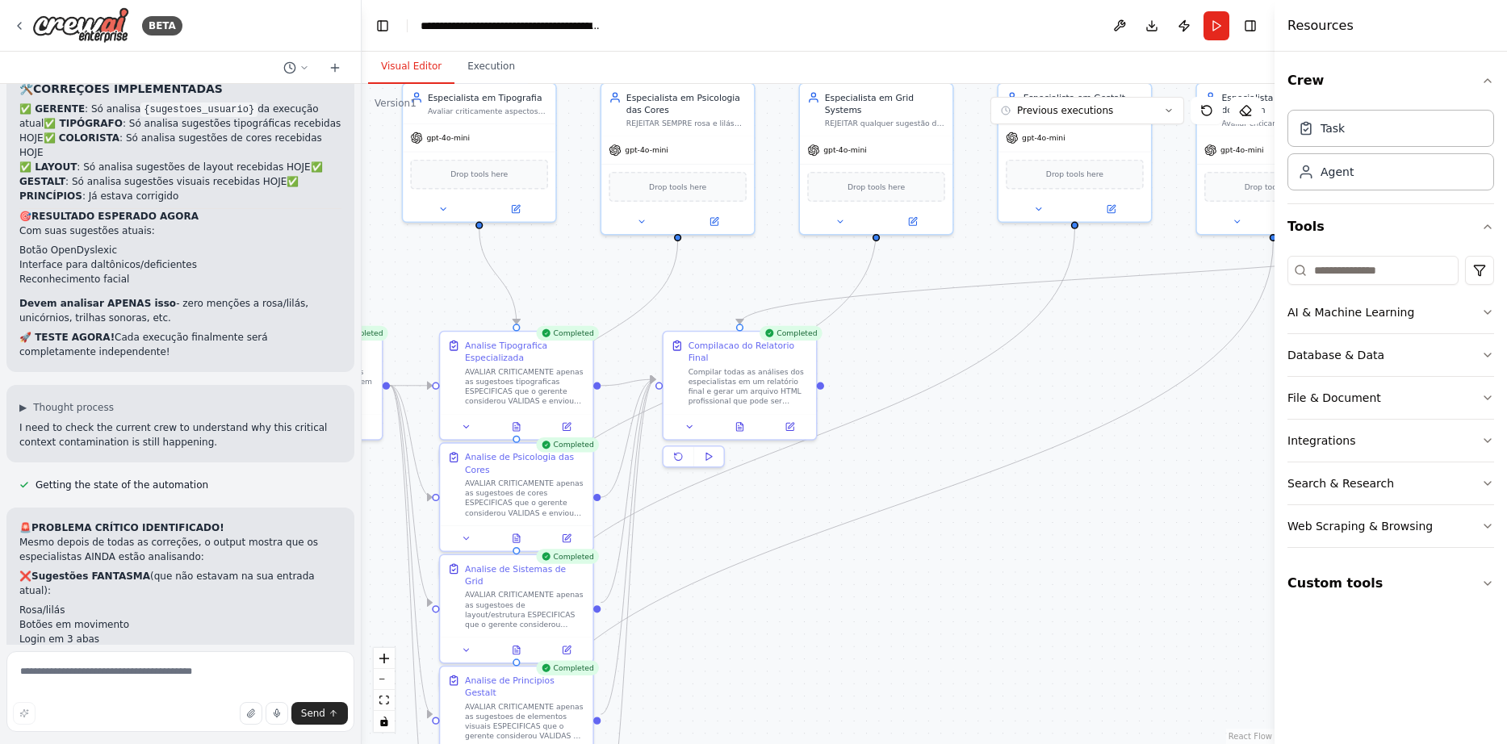
drag, startPoint x: 1092, startPoint y: 310, endPoint x: 964, endPoint y: 577, distance: 296.3
click at [743, 417] on button at bounding box center [739, 424] width 52 height 15
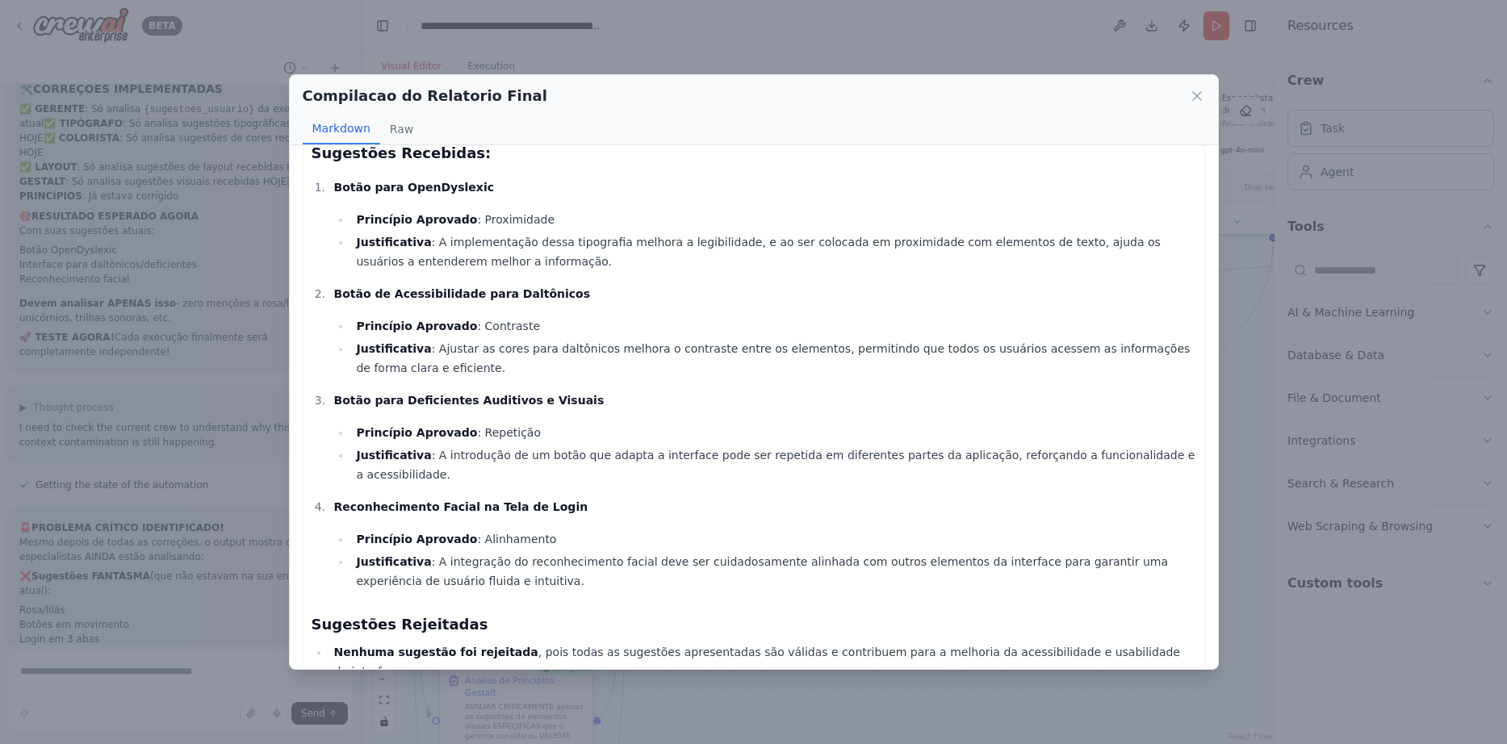
scroll to position [1424, 0]
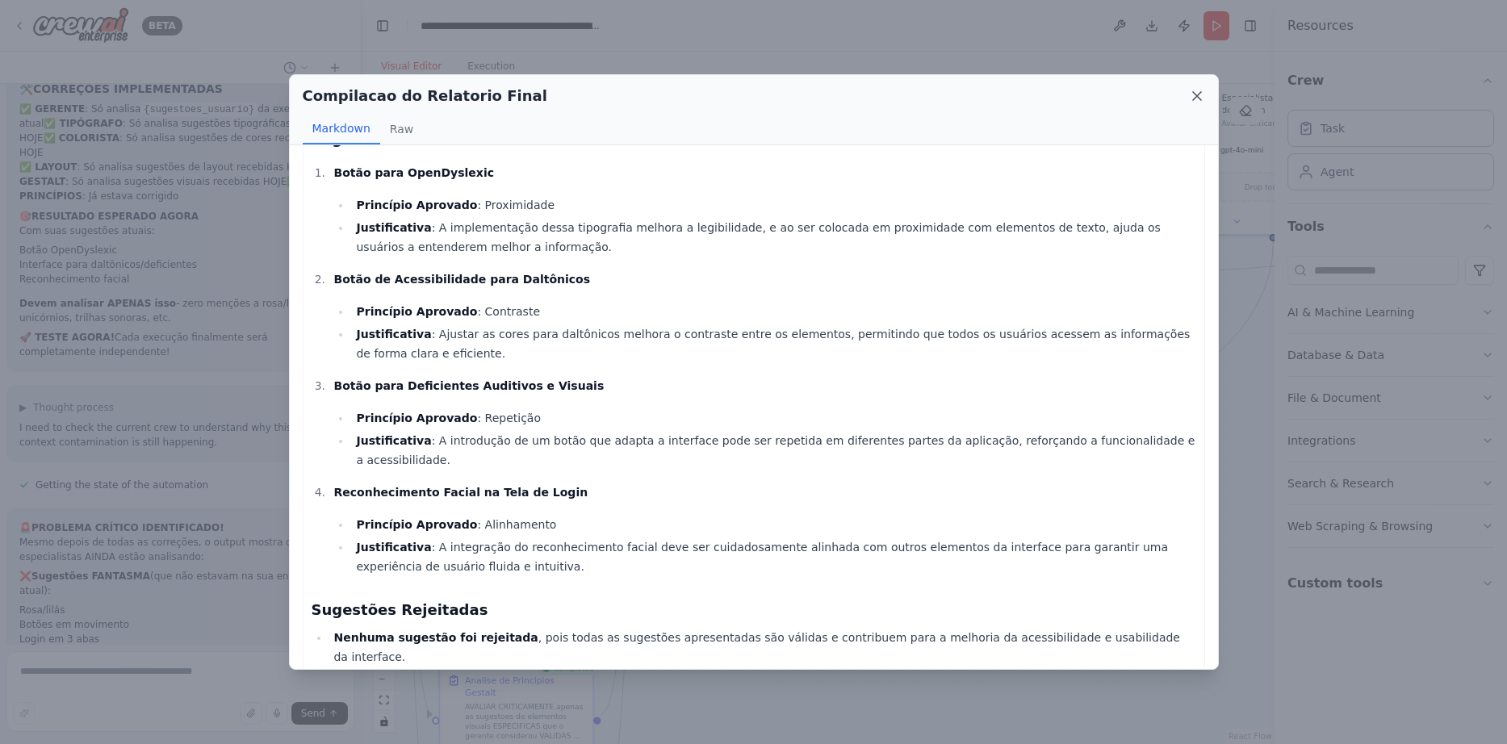
click at [1194, 101] on icon at bounding box center [1197, 96] width 16 height 16
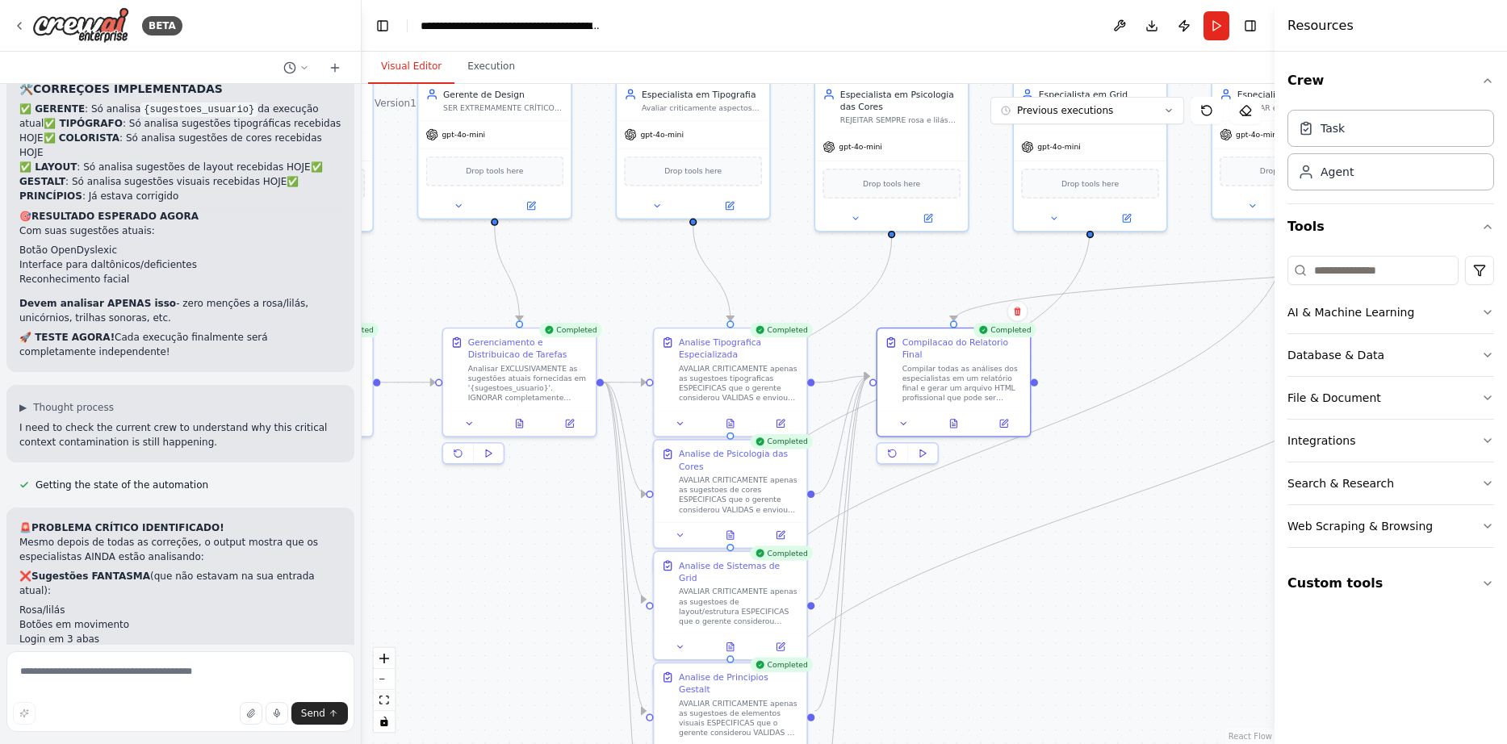
drag, startPoint x: 894, startPoint y: 605, endPoint x: 1501, endPoint y: 487, distance: 618.3
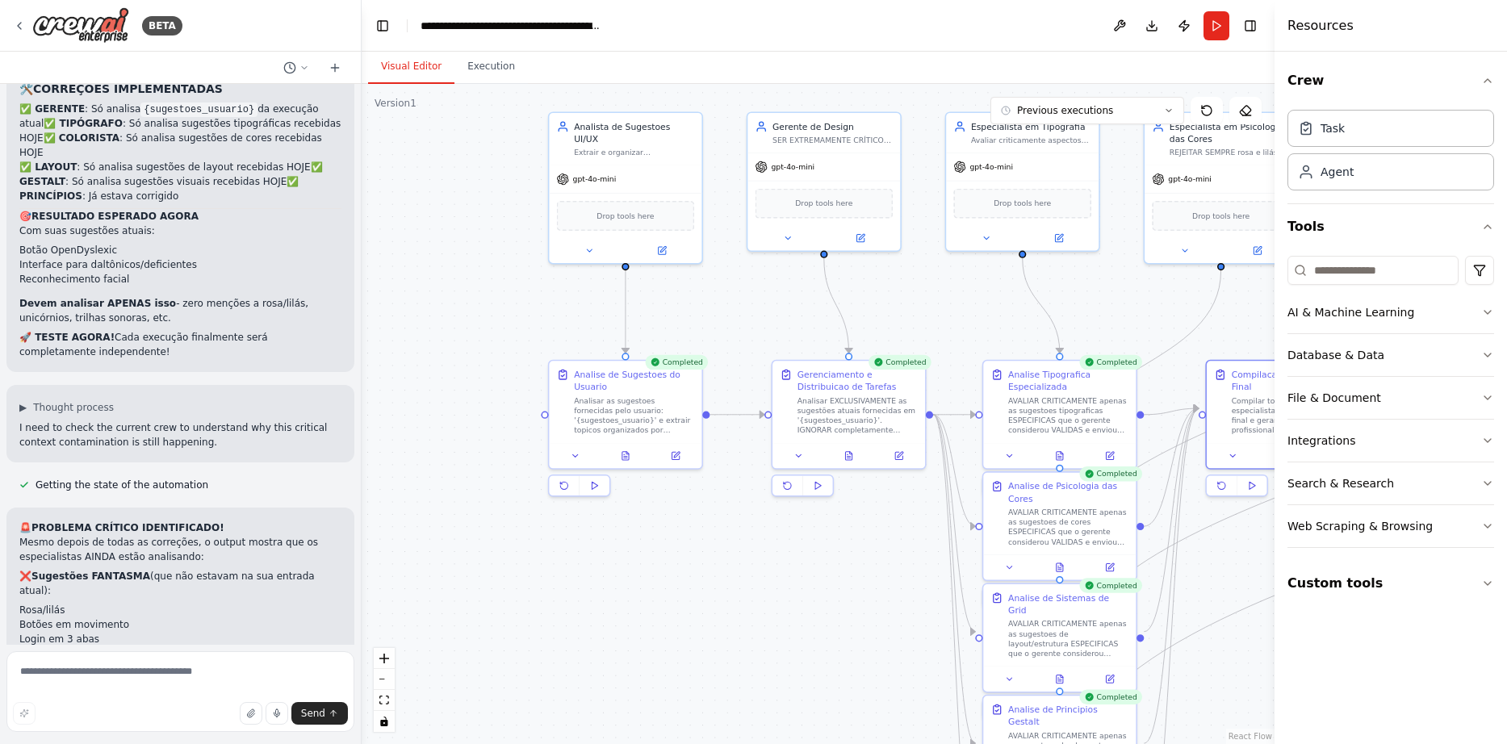
drag, startPoint x: 796, startPoint y: 502, endPoint x: 731, endPoint y: 645, distance: 157.1
click at [1206, 22] on button "Run" at bounding box center [1216, 25] width 26 height 29
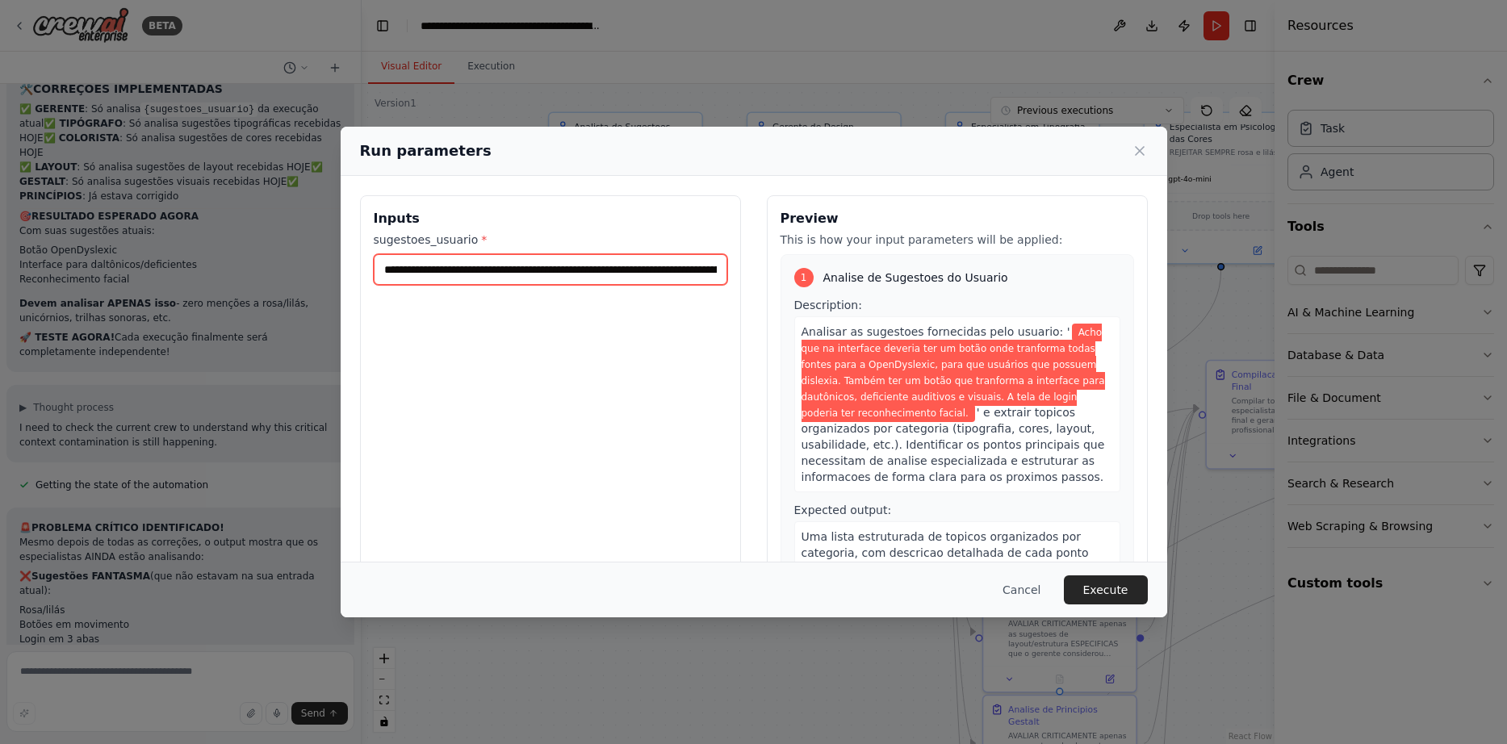
click at [540, 270] on input "**********" at bounding box center [550, 269] width 353 height 31
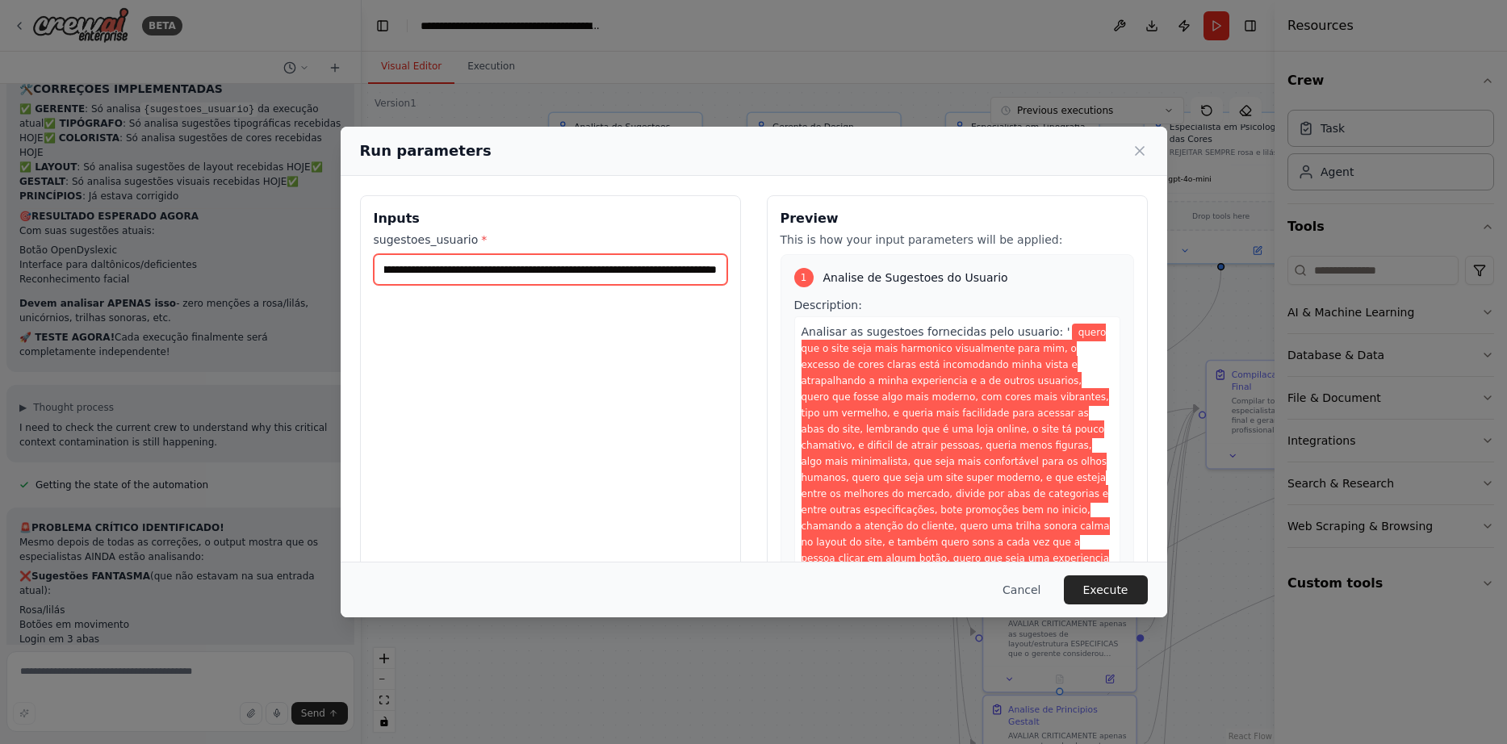
scroll to position [0, 4185]
type input "**********"
click at [1124, 587] on button "Execute" at bounding box center [1106, 589] width 84 height 29
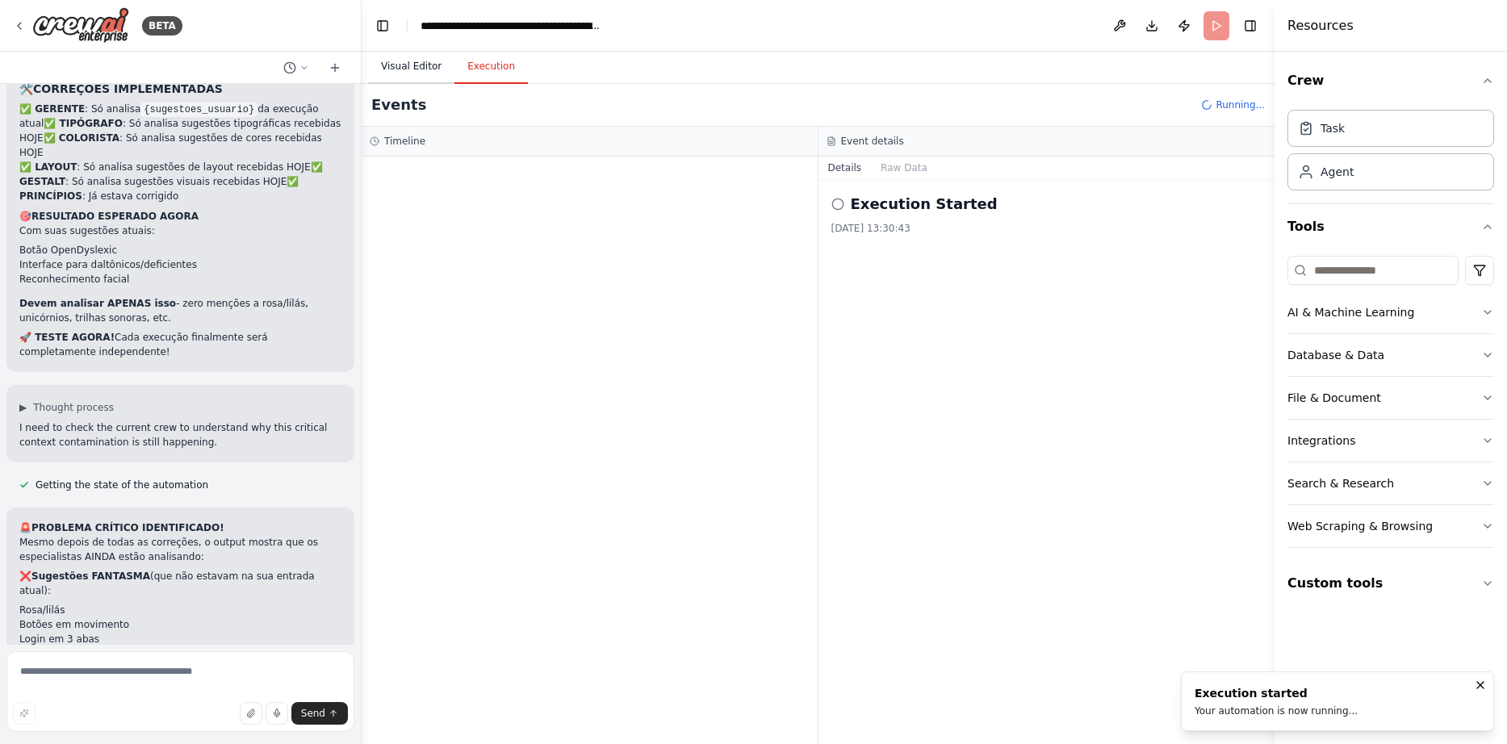
click at [424, 74] on button "Visual Editor" at bounding box center [411, 67] width 86 height 34
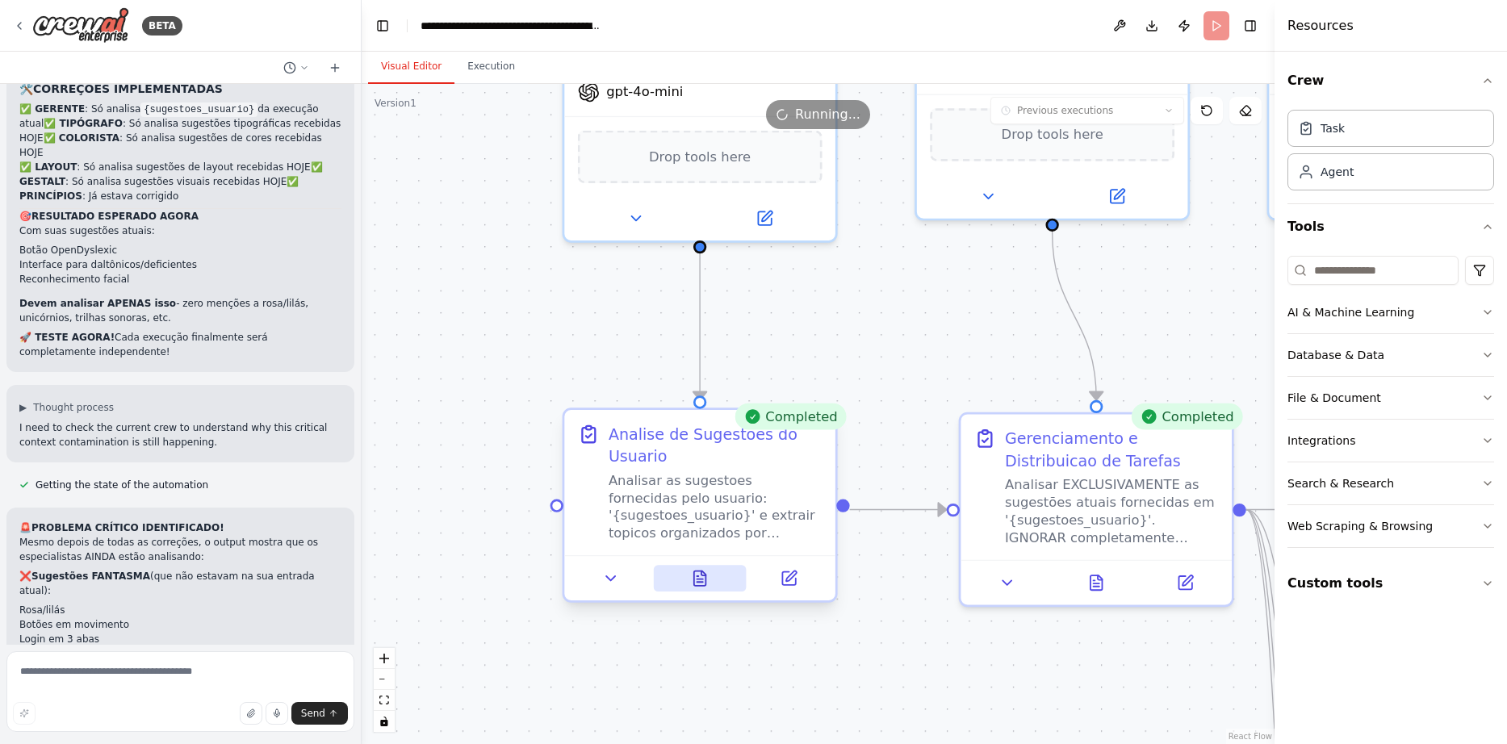
click at [704, 594] on div at bounding box center [699, 577] width 271 height 45
click at [702, 577] on icon at bounding box center [700, 578] width 12 height 15
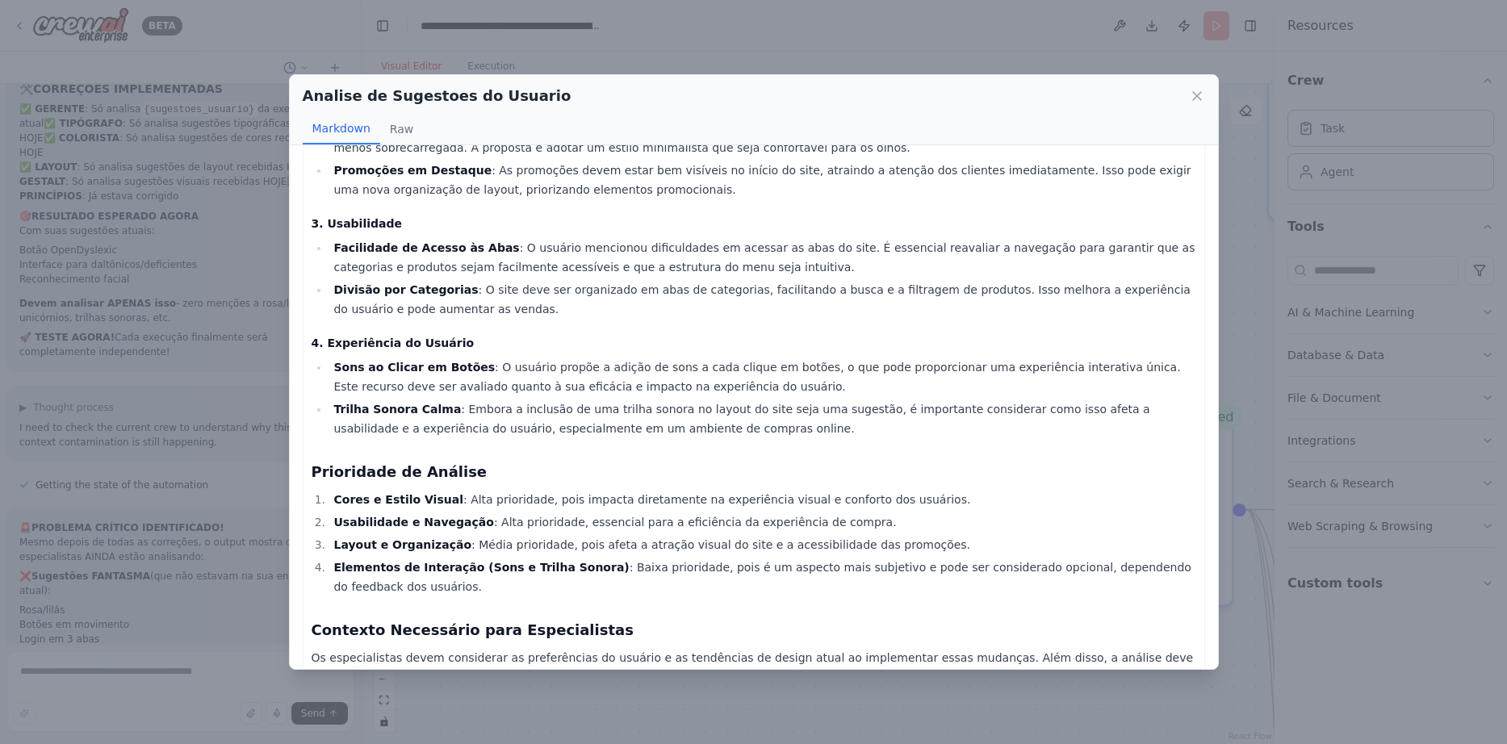
scroll to position [286, 0]
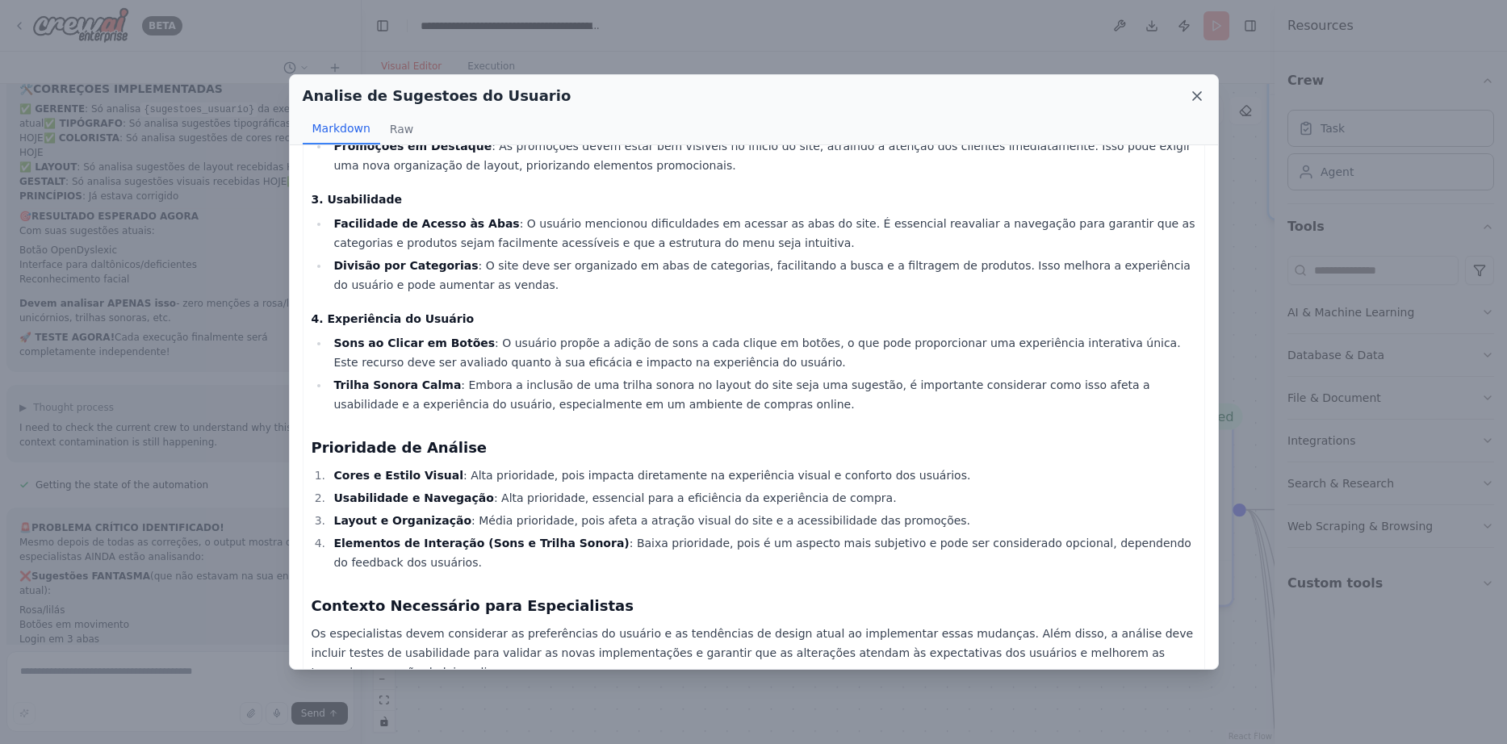
click at [1196, 102] on icon at bounding box center [1197, 96] width 16 height 16
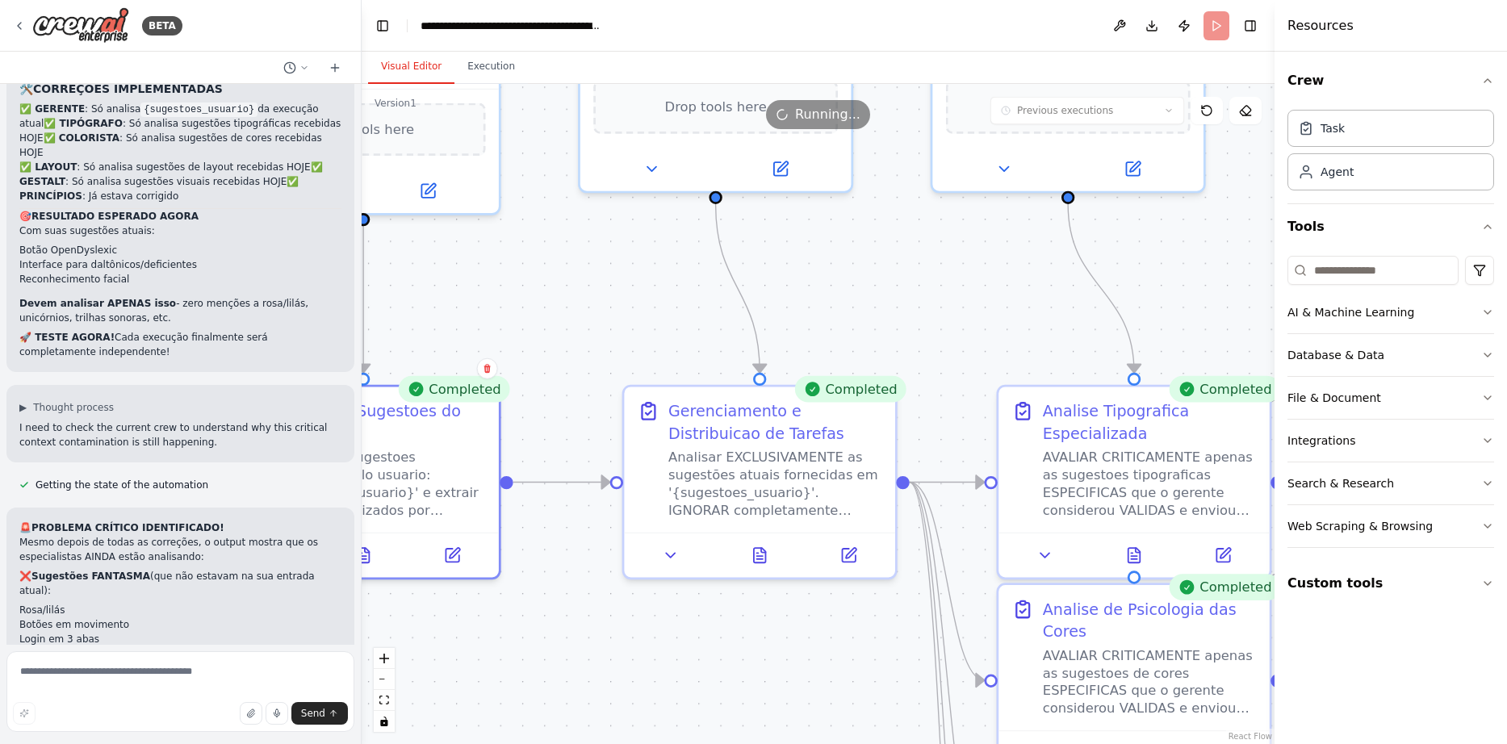
drag, startPoint x: 881, startPoint y: 322, endPoint x: 518, endPoint y: 267, distance: 367.3
click at [518, 267] on div ".deletable-edge-delete-btn { width: 20px; height: 20px; border: 0px solid #ffff…" at bounding box center [818, 414] width 913 height 660
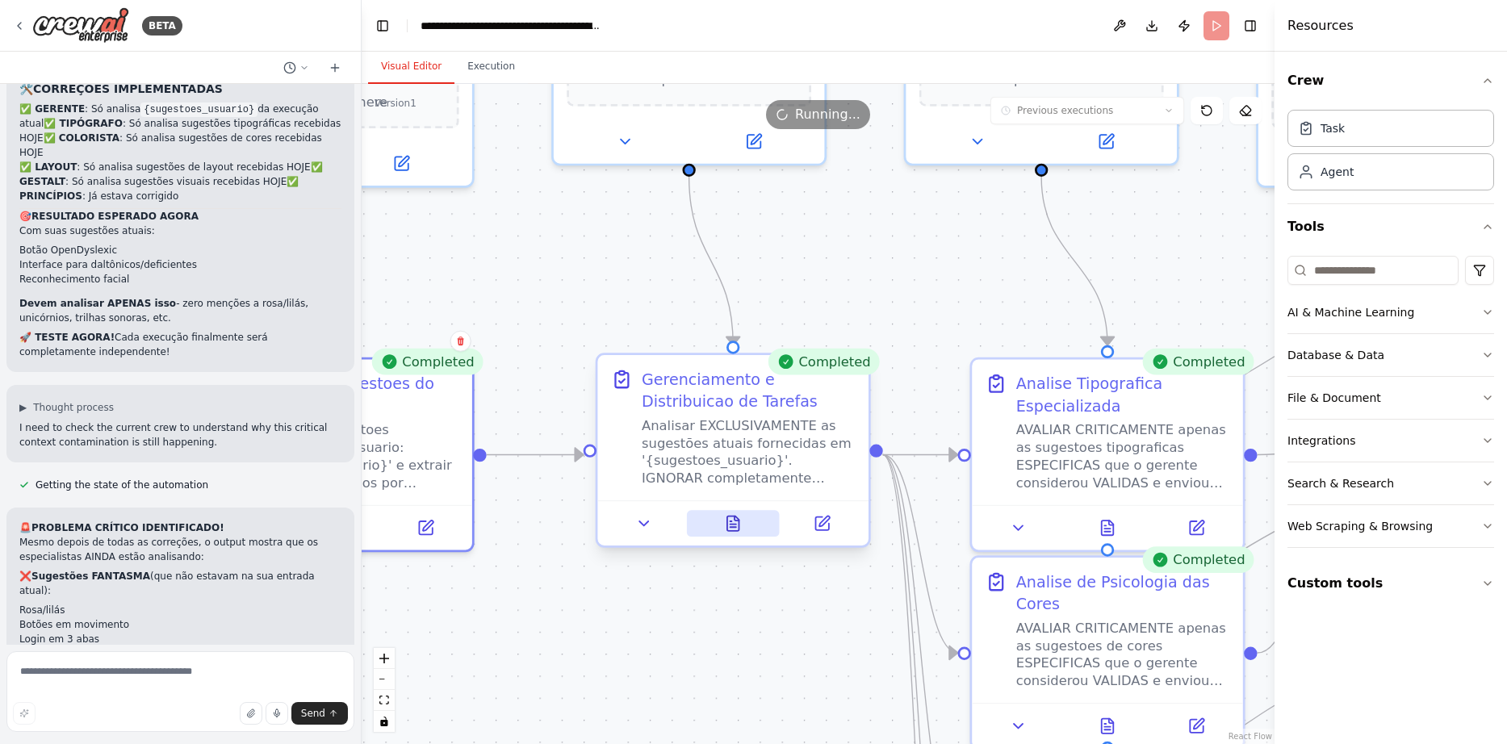
click at [744, 516] on button at bounding box center [733, 523] width 94 height 27
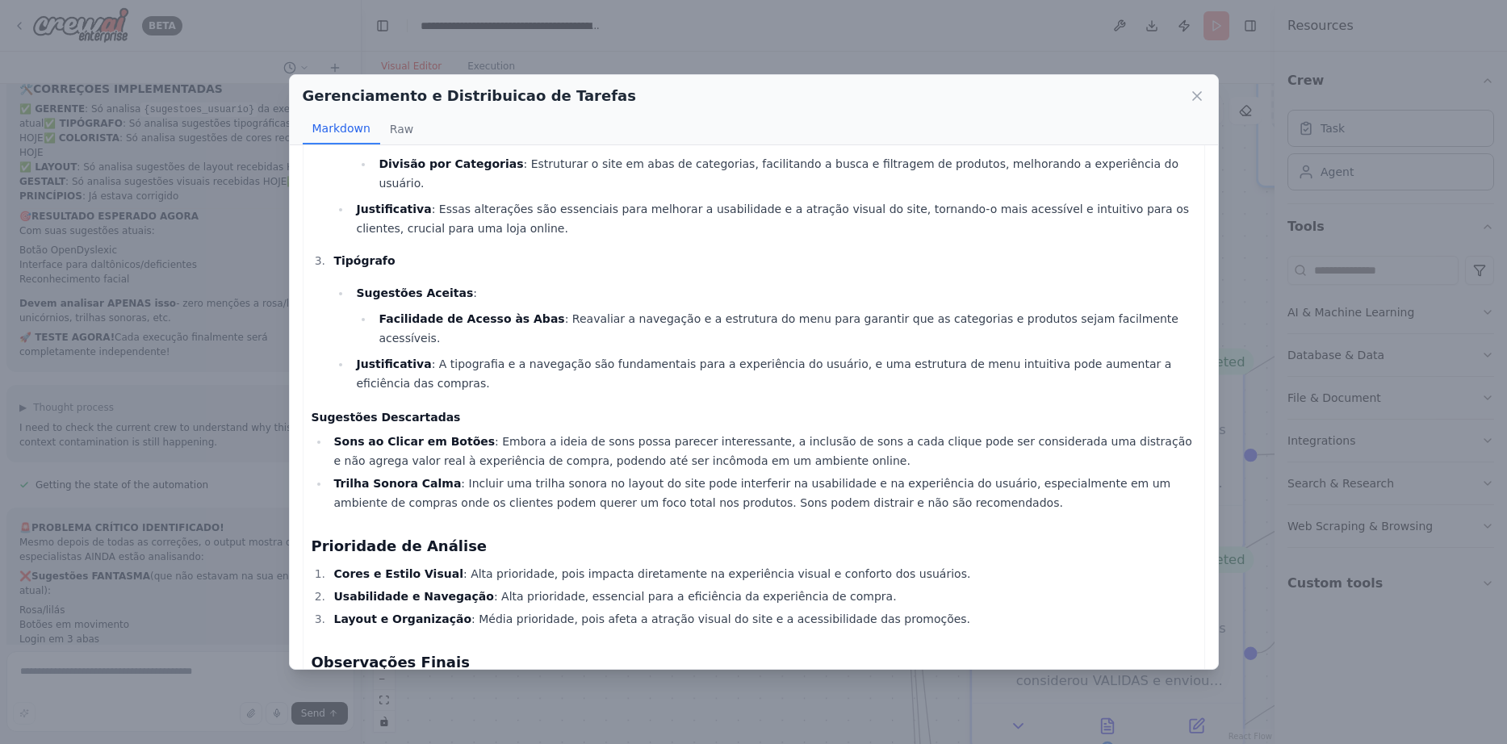
scroll to position [0, 0]
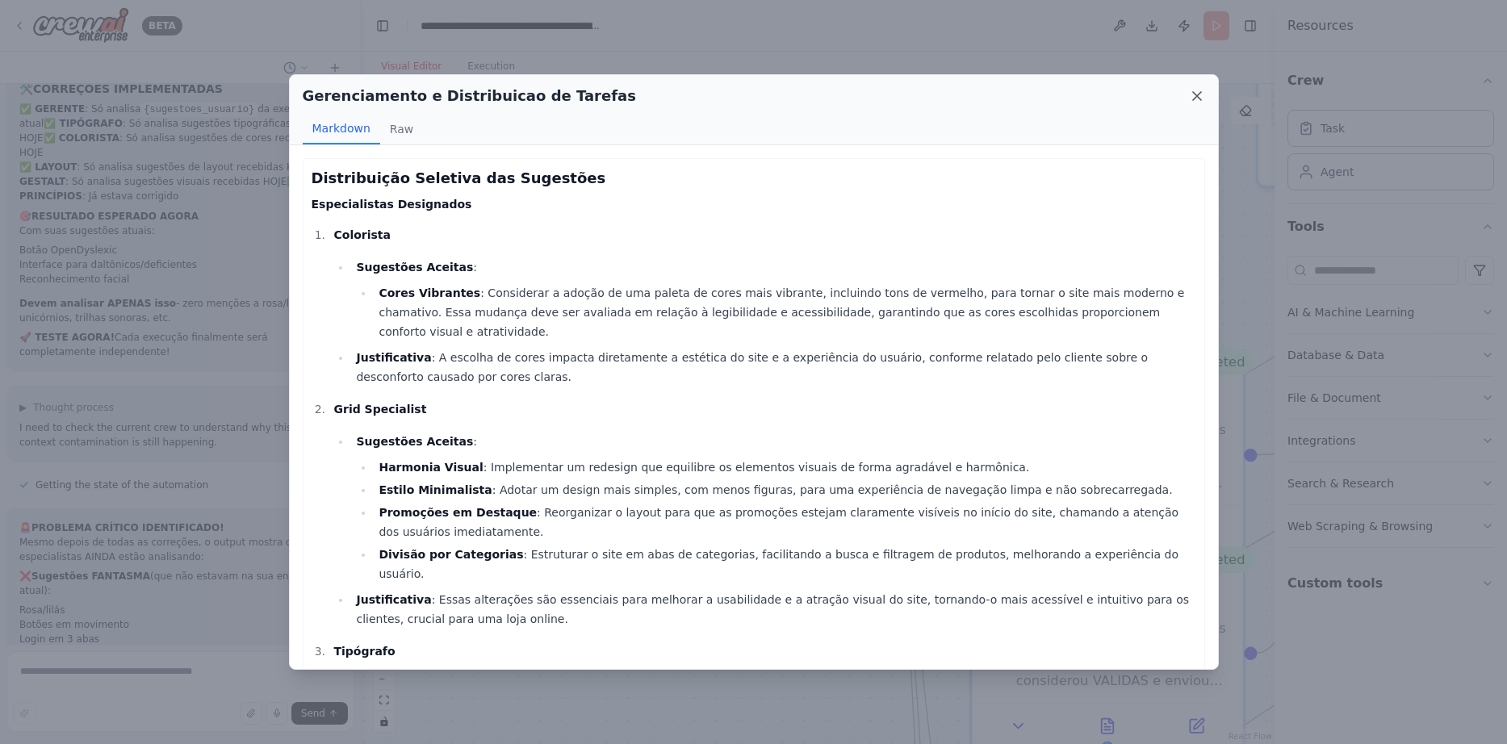
click at [1199, 97] on icon at bounding box center [1197, 96] width 16 height 16
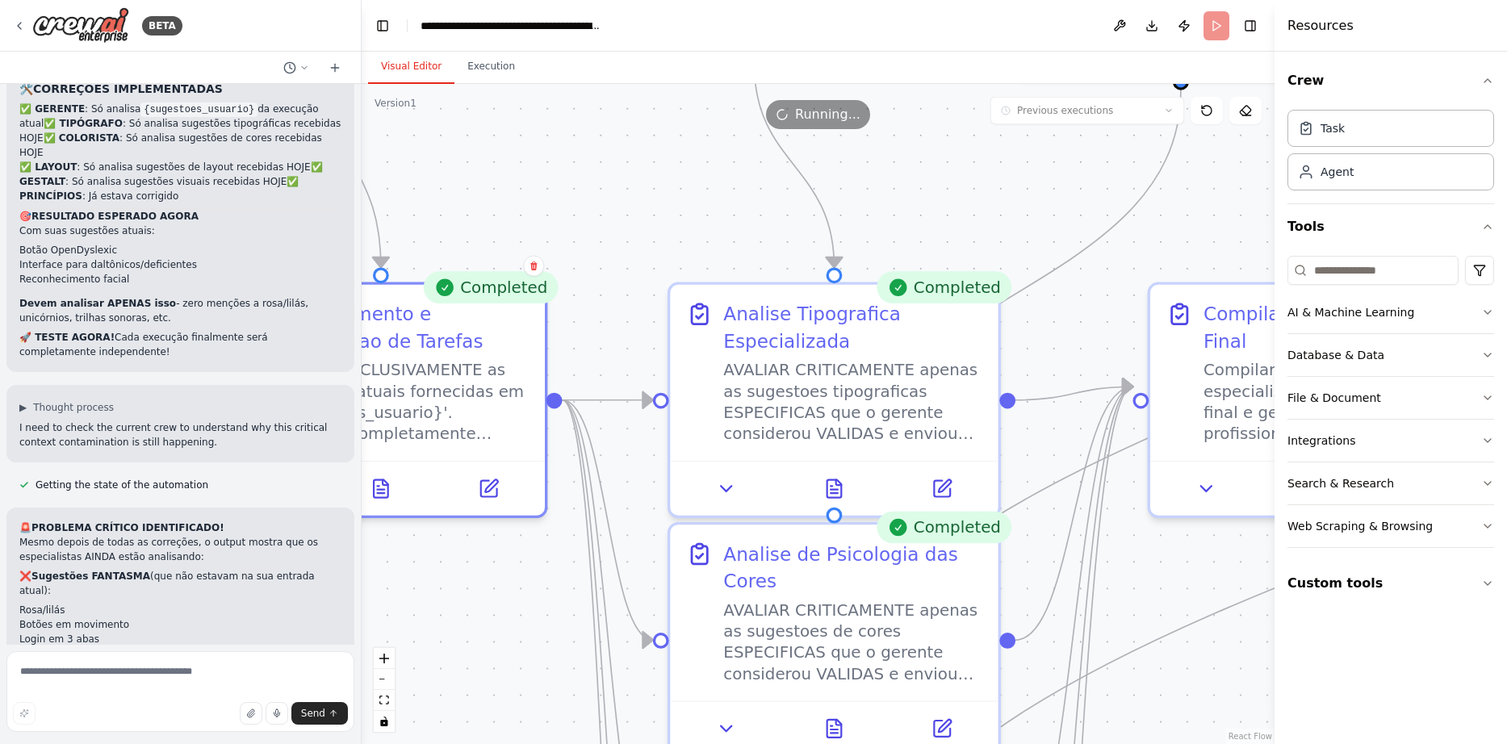
drag, startPoint x: 880, startPoint y: 247, endPoint x: 548, endPoint y: 140, distance: 348.4
click at [544, 139] on div ".deletable-edge-delete-btn { width: 20px; height: 20px; border: 0px solid #ffff…" at bounding box center [818, 414] width 913 height 660
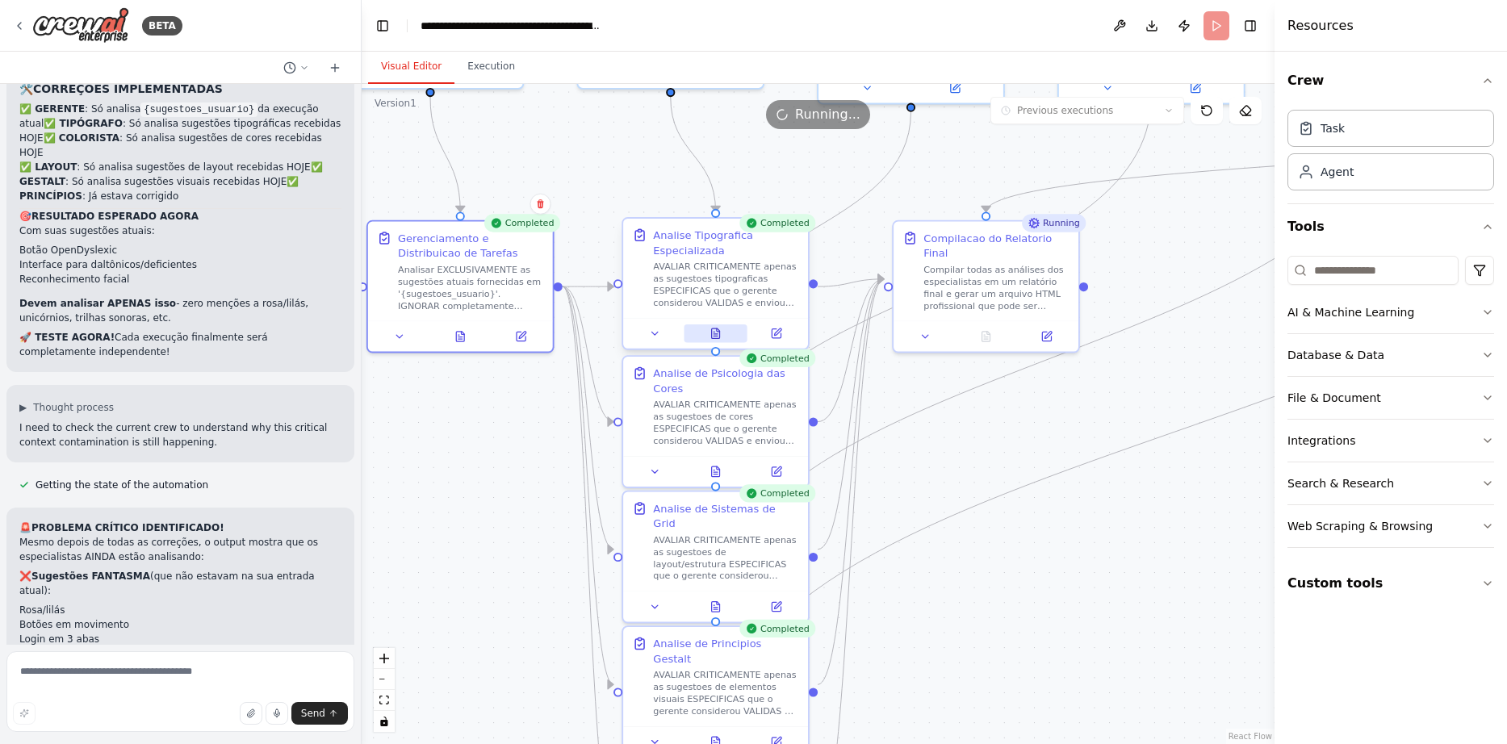
click at [712, 332] on icon at bounding box center [716, 333] width 8 height 10
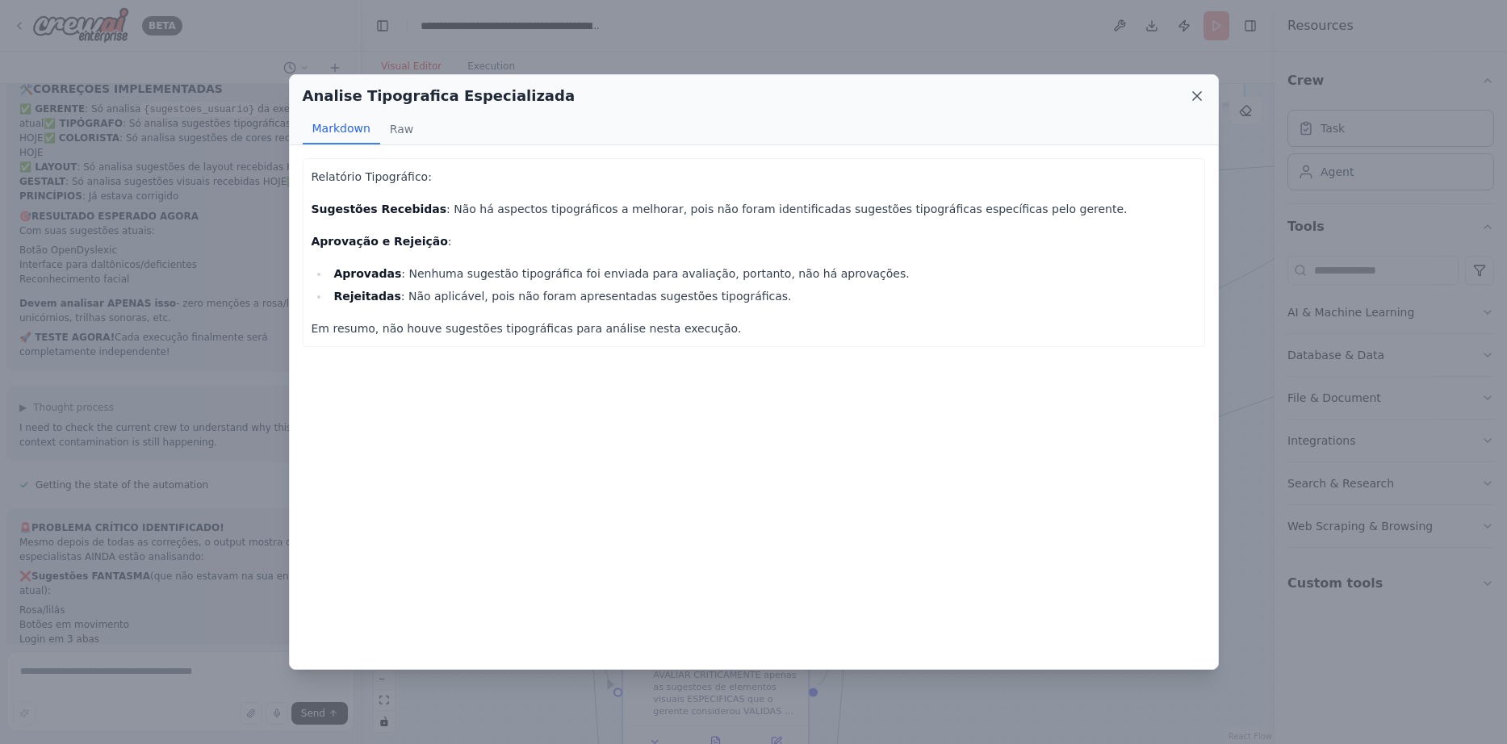
click at [1194, 90] on icon at bounding box center [1197, 96] width 16 height 16
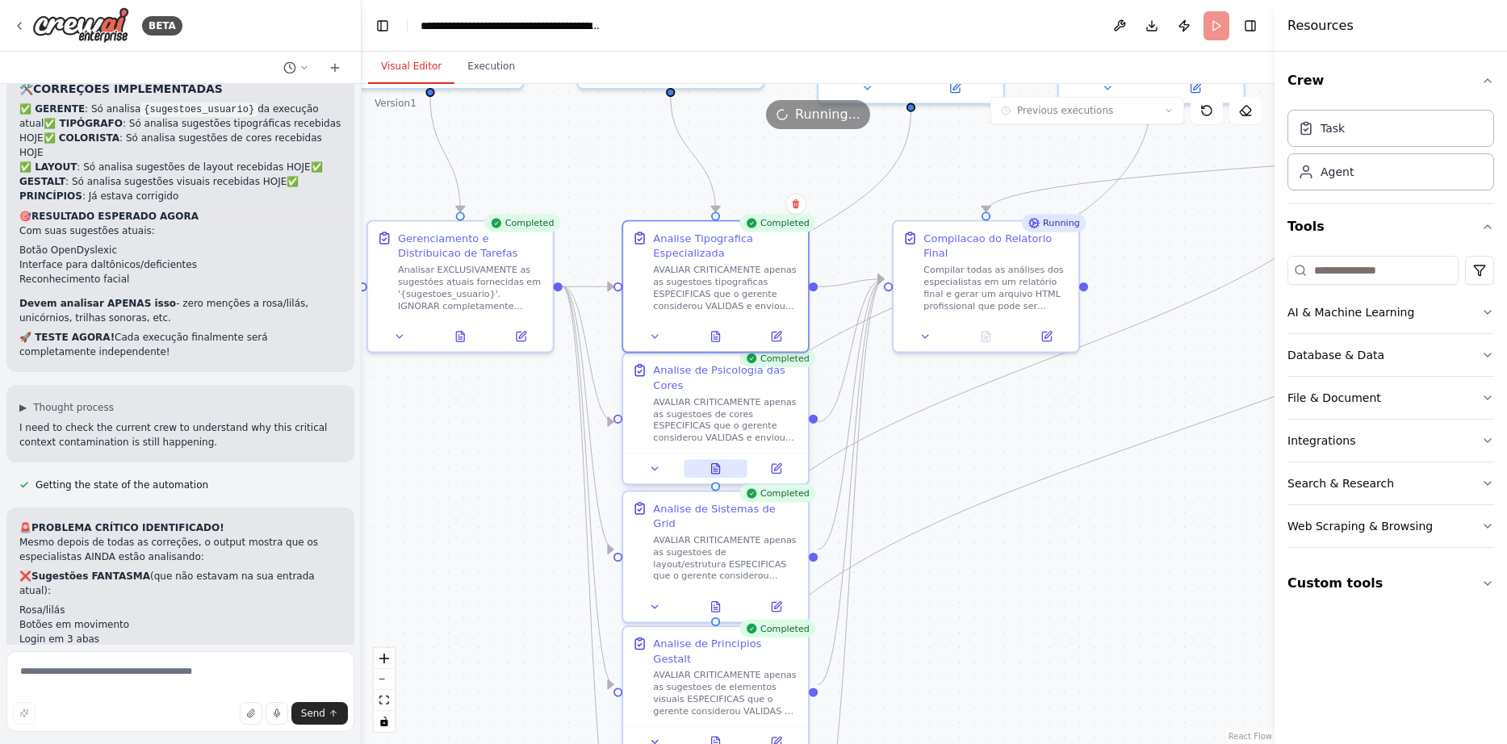
click at [708, 464] on button at bounding box center [716, 469] width 64 height 18
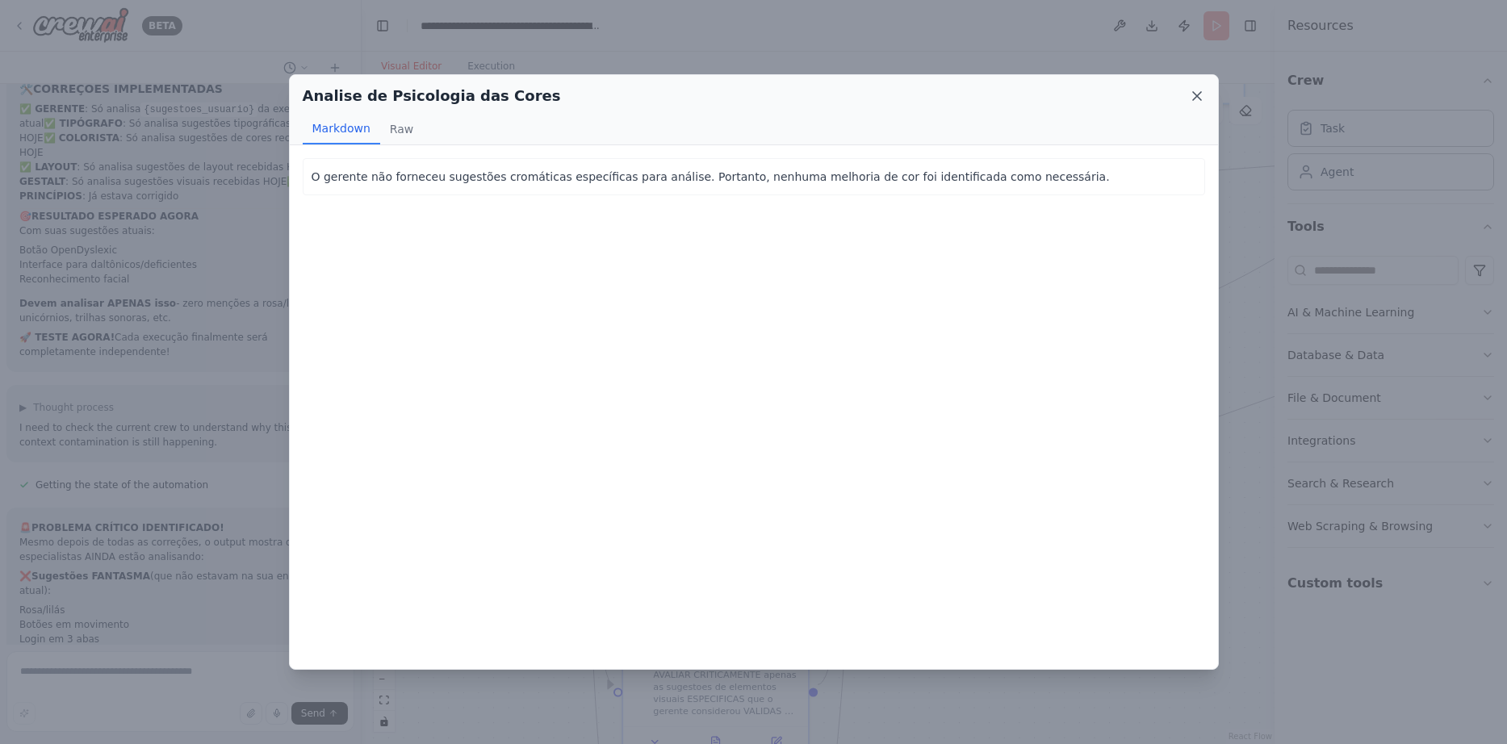
click at [1192, 94] on icon at bounding box center [1197, 96] width 16 height 16
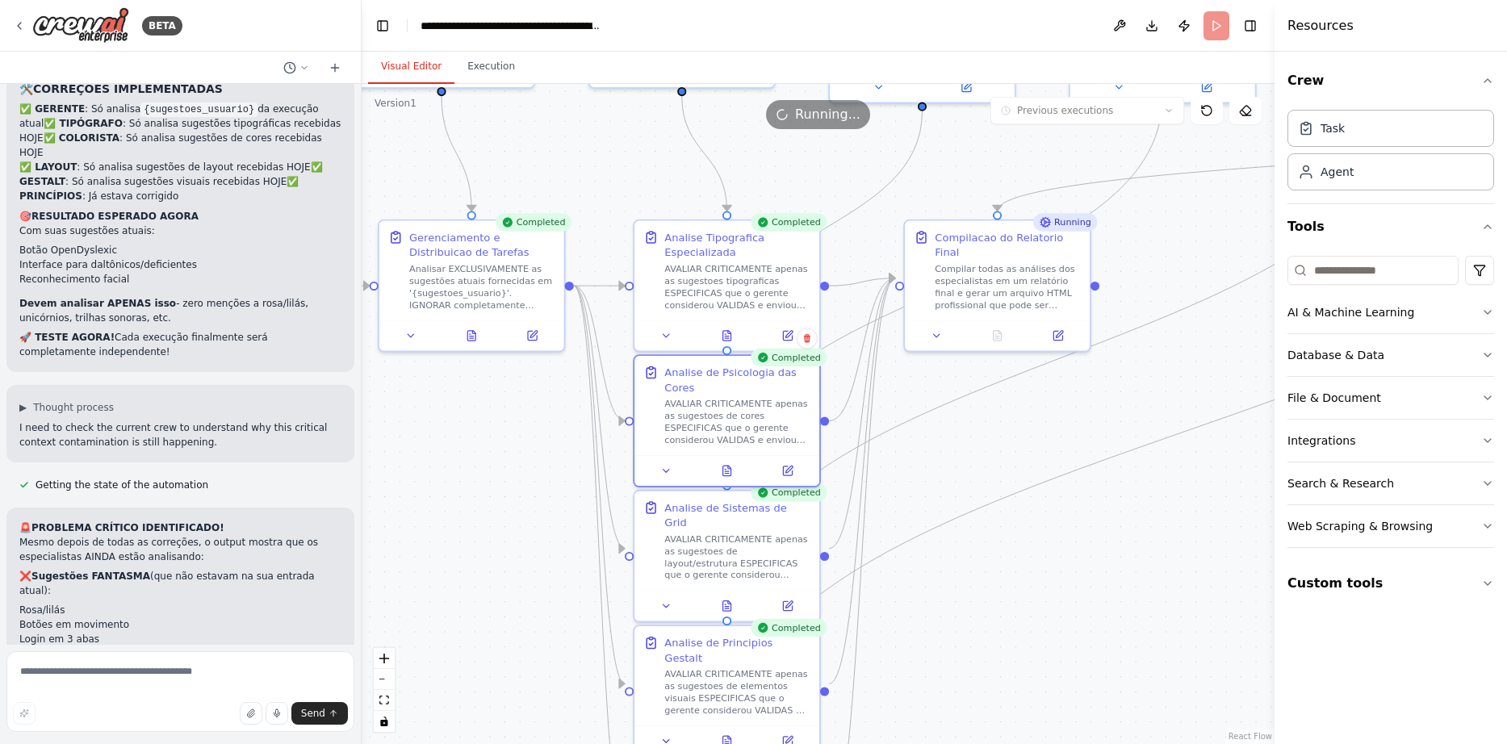
drag, startPoint x: 499, startPoint y: 390, endPoint x: 530, endPoint y: 383, distance: 32.3
click at [531, 383] on div ".deletable-edge-delete-btn { width: 20px; height: 20px; border: 0px solid #ffff…" at bounding box center [818, 414] width 913 height 660
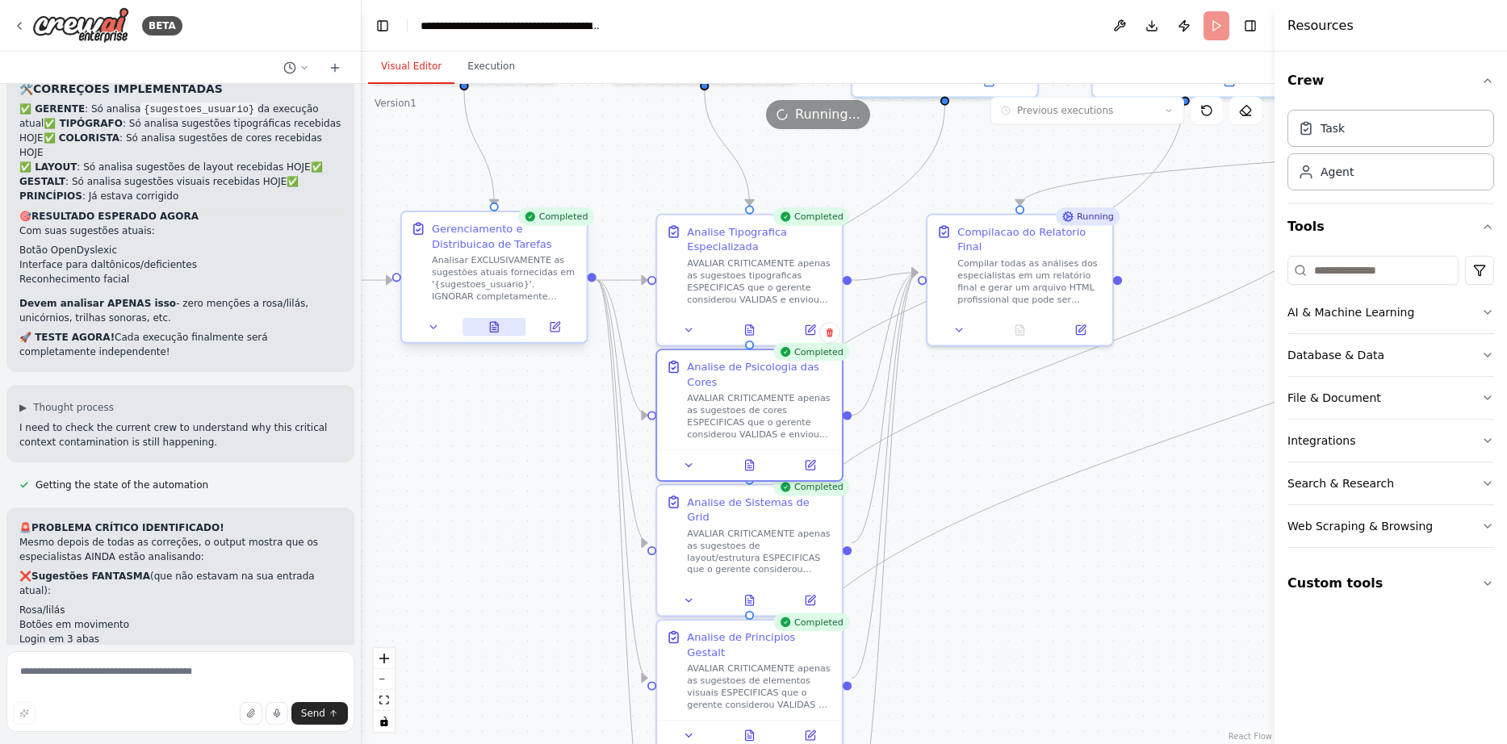
click at [492, 324] on icon at bounding box center [494, 327] width 8 height 10
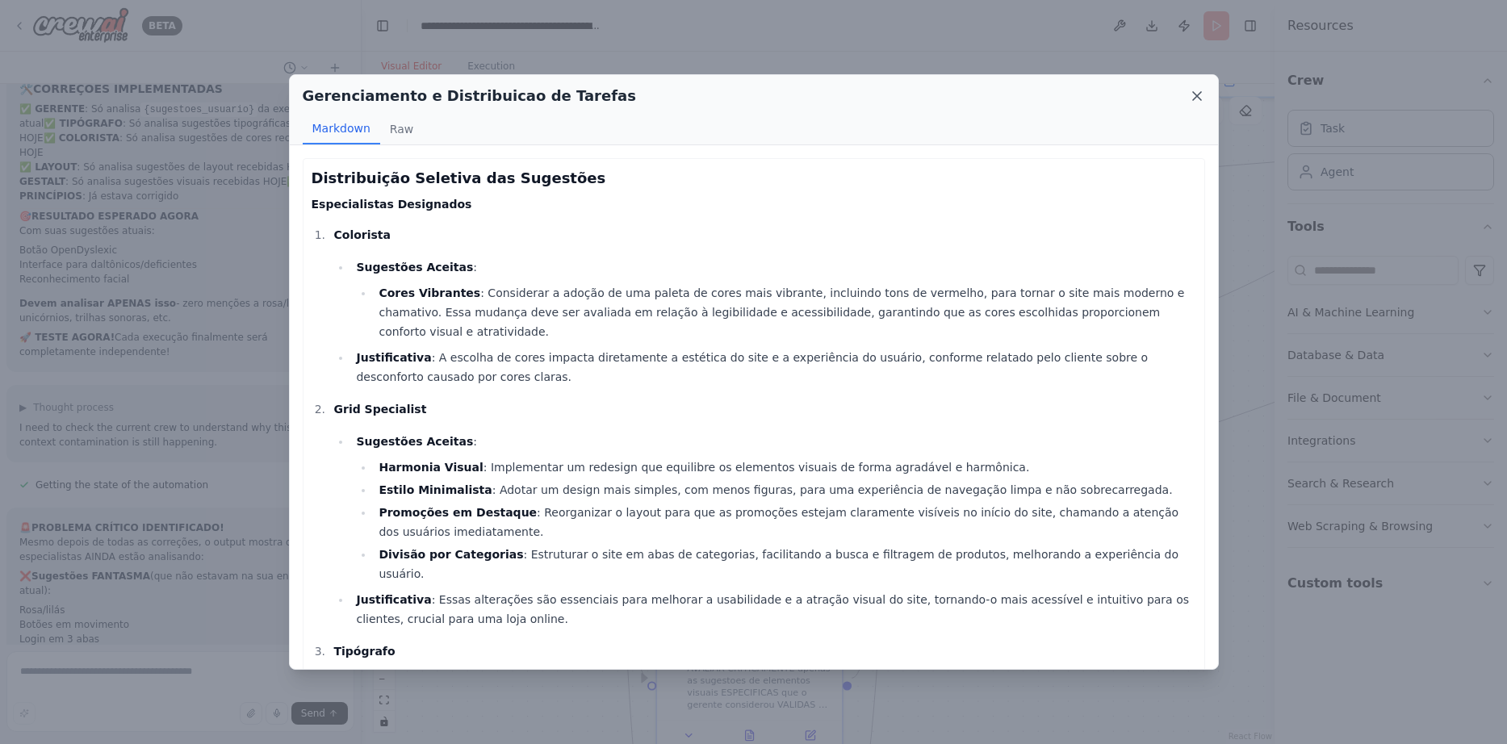
click at [1198, 101] on icon at bounding box center [1197, 96] width 16 height 16
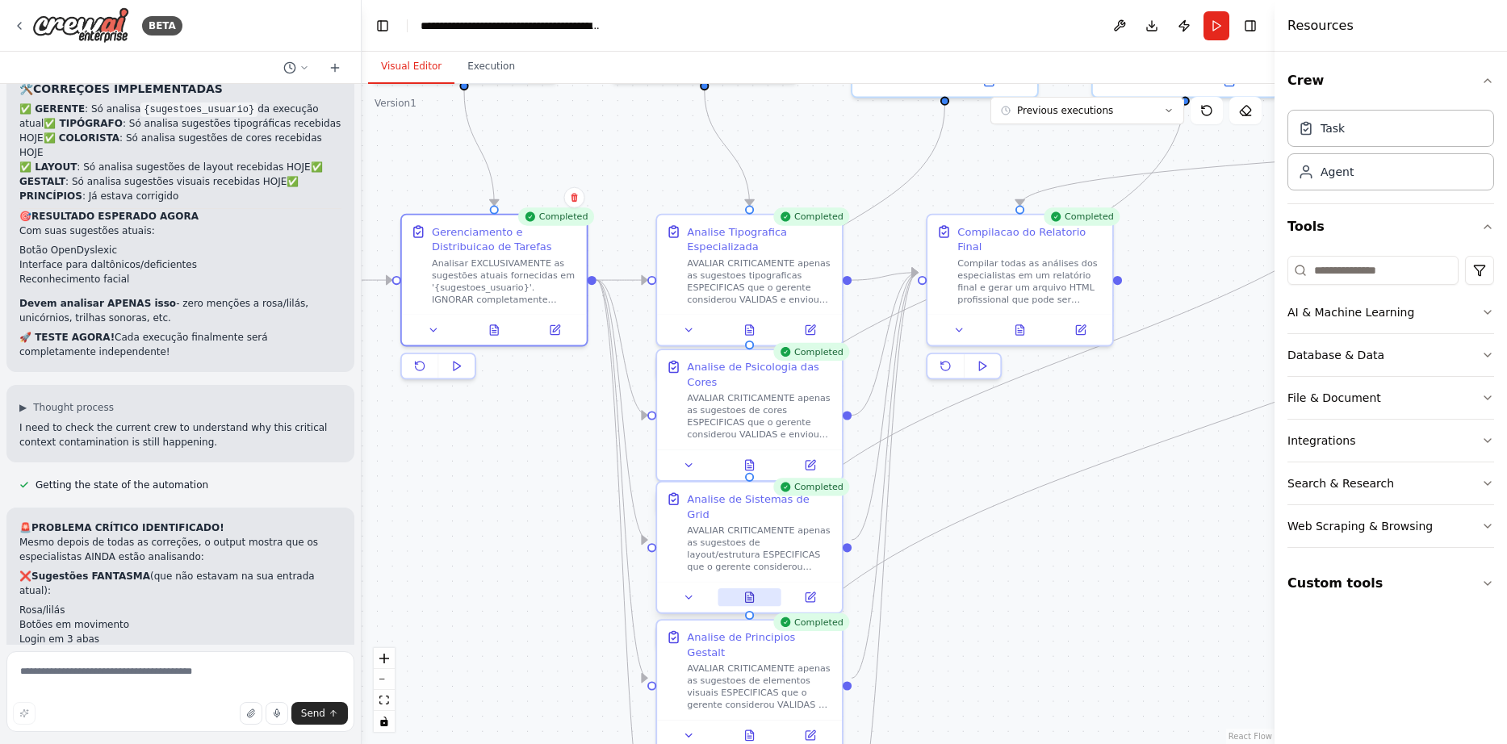
click at [746, 588] on button at bounding box center [749, 597] width 64 height 18
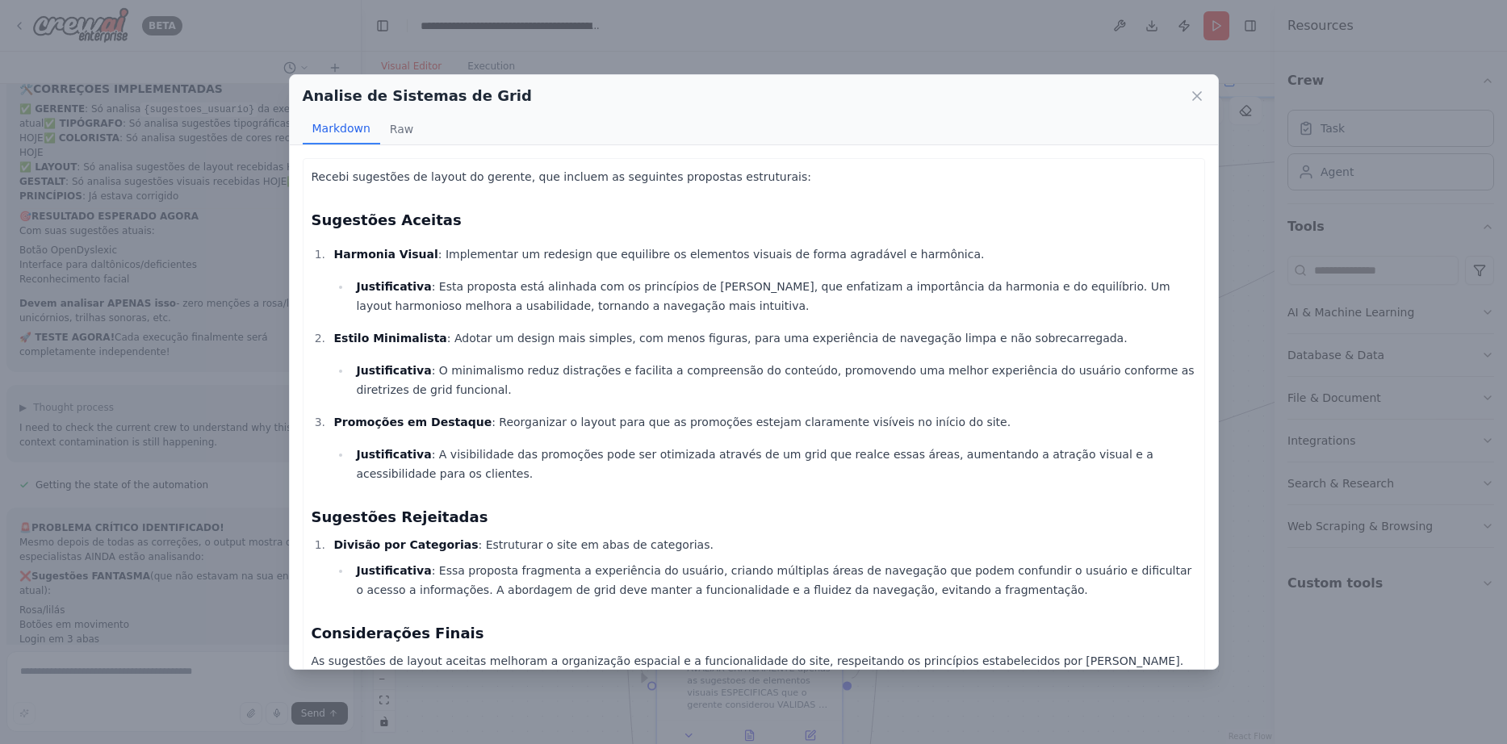
scroll to position [64, 0]
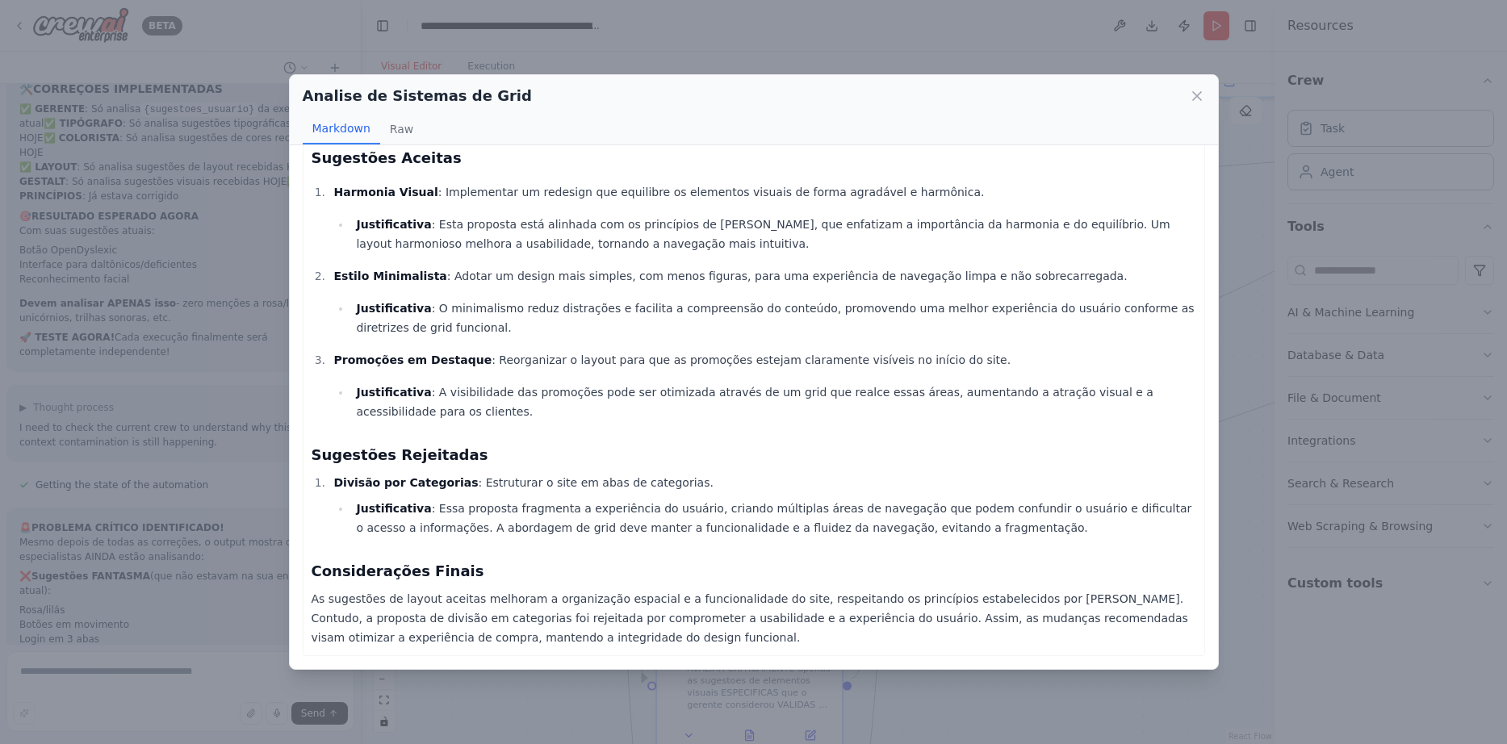
click at [1247, 386] on div "Analise de Sistemas de Grid Markdown Raw Recebi sugestões de layout do gerente,…" at bounding box center [753, 372] width 1507 height 744
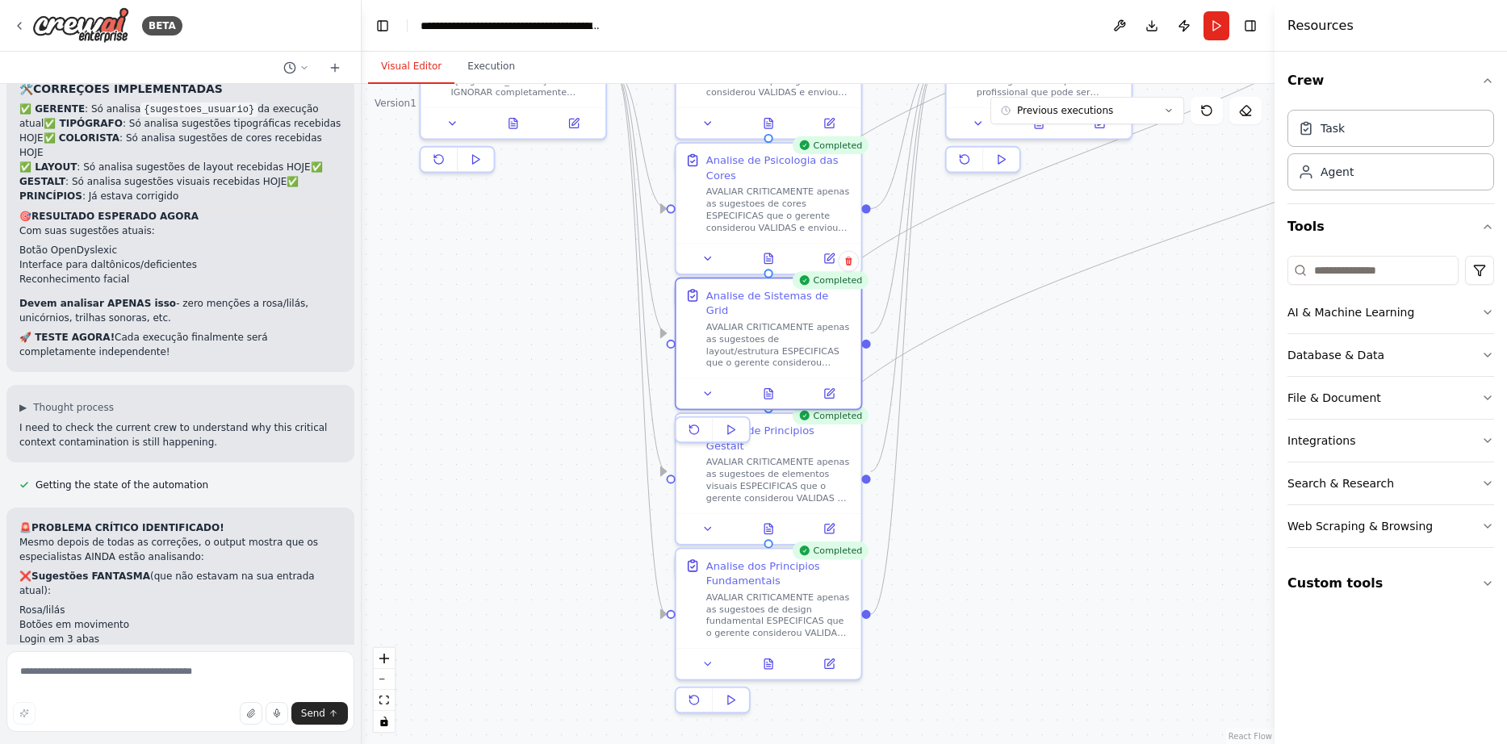
drag, startPoint x: 1075, startPoint y: 578, endPoint x: 1034, endPoint y: 471, distance: 114.2
click at [1045, 472] on div ".deletable-edge-delete-btn { width: 20px; height: 20px; border: 0px solid #ffff…" at bounding box center [818, 414] width 913 height 660
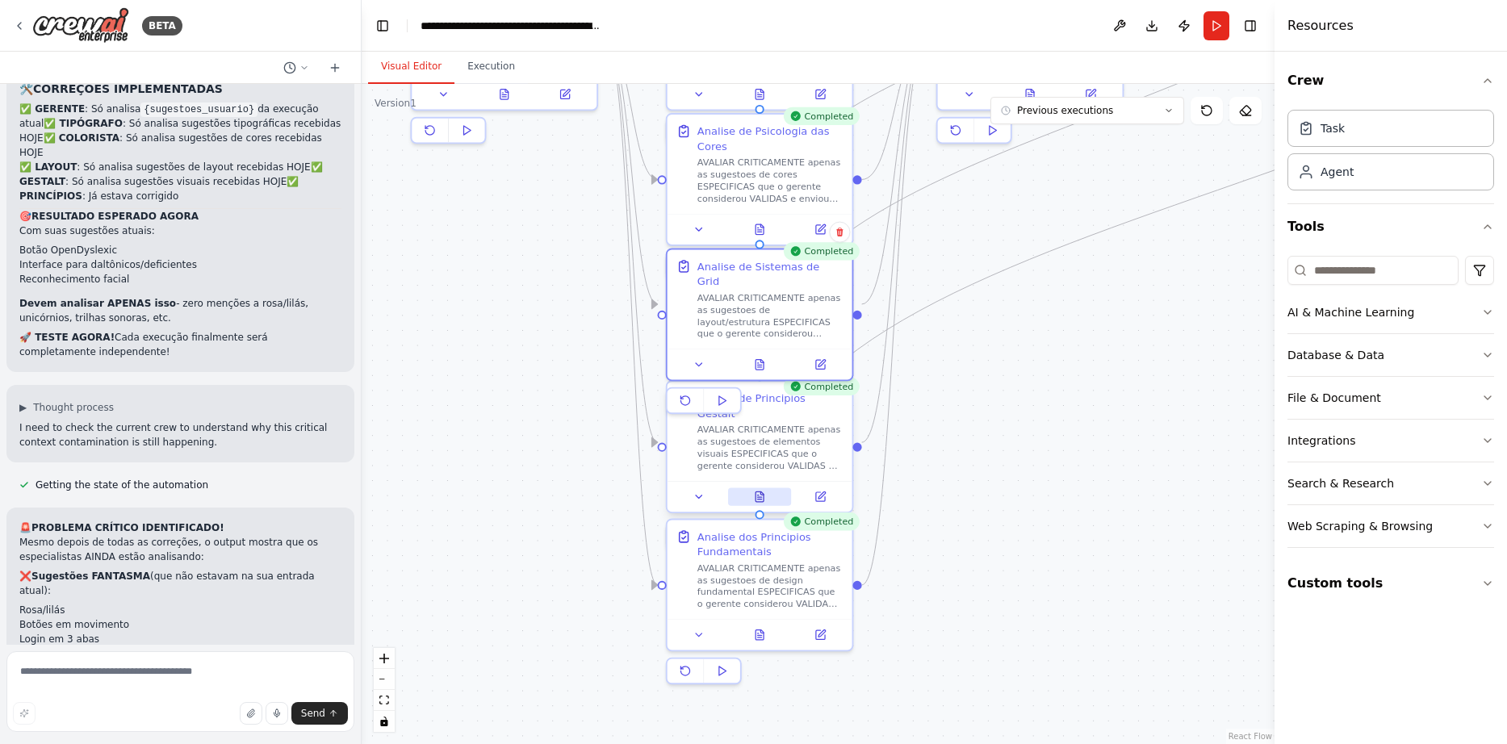
click at [766, 487] on button at bounding box center [760, 496] width 64 height 18
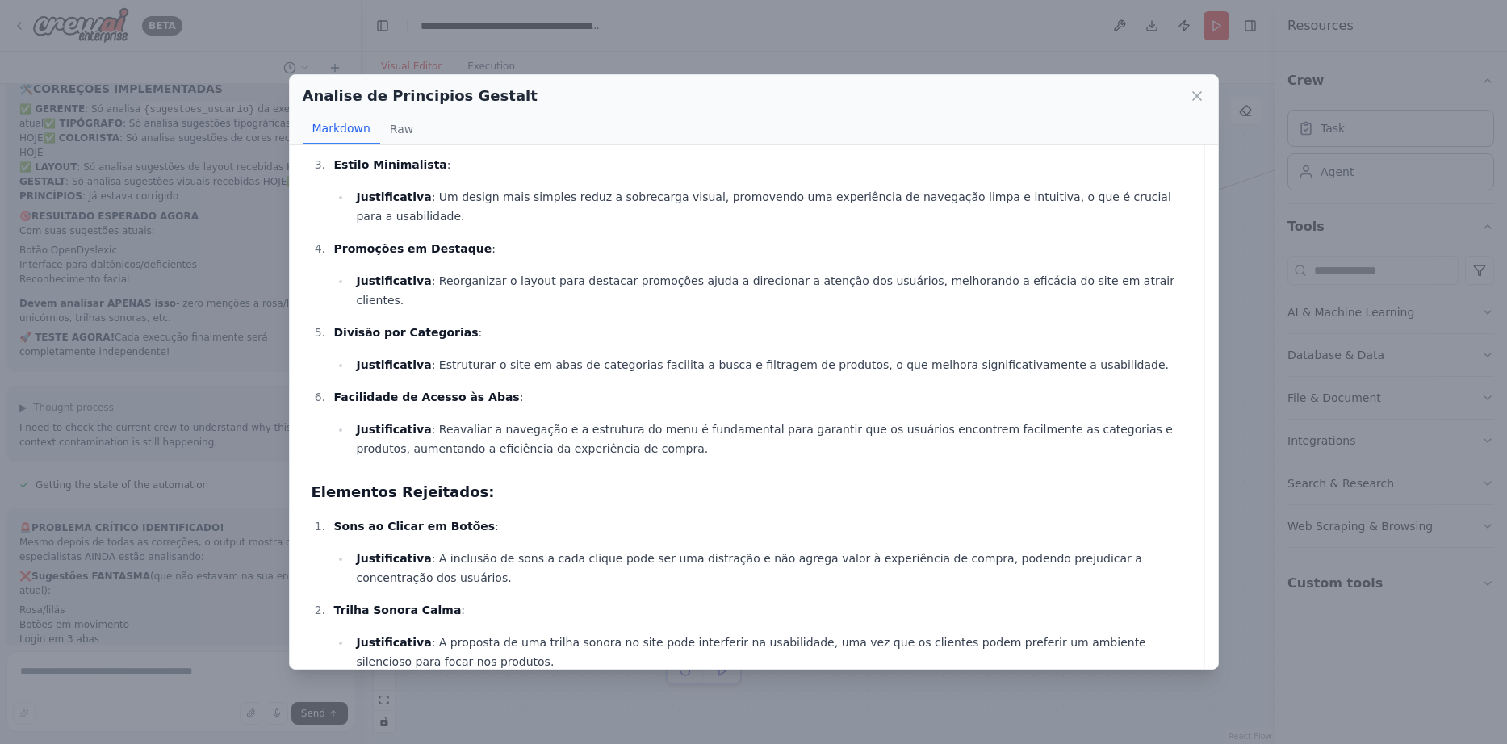
scroll to position [259, 0]
click at [1251, 479] on div "Analise de Principios Gestalt Markdown Raw Recebi sugestões visuais do gerente …" at bounding box center [753, 372] width 1507 height 744
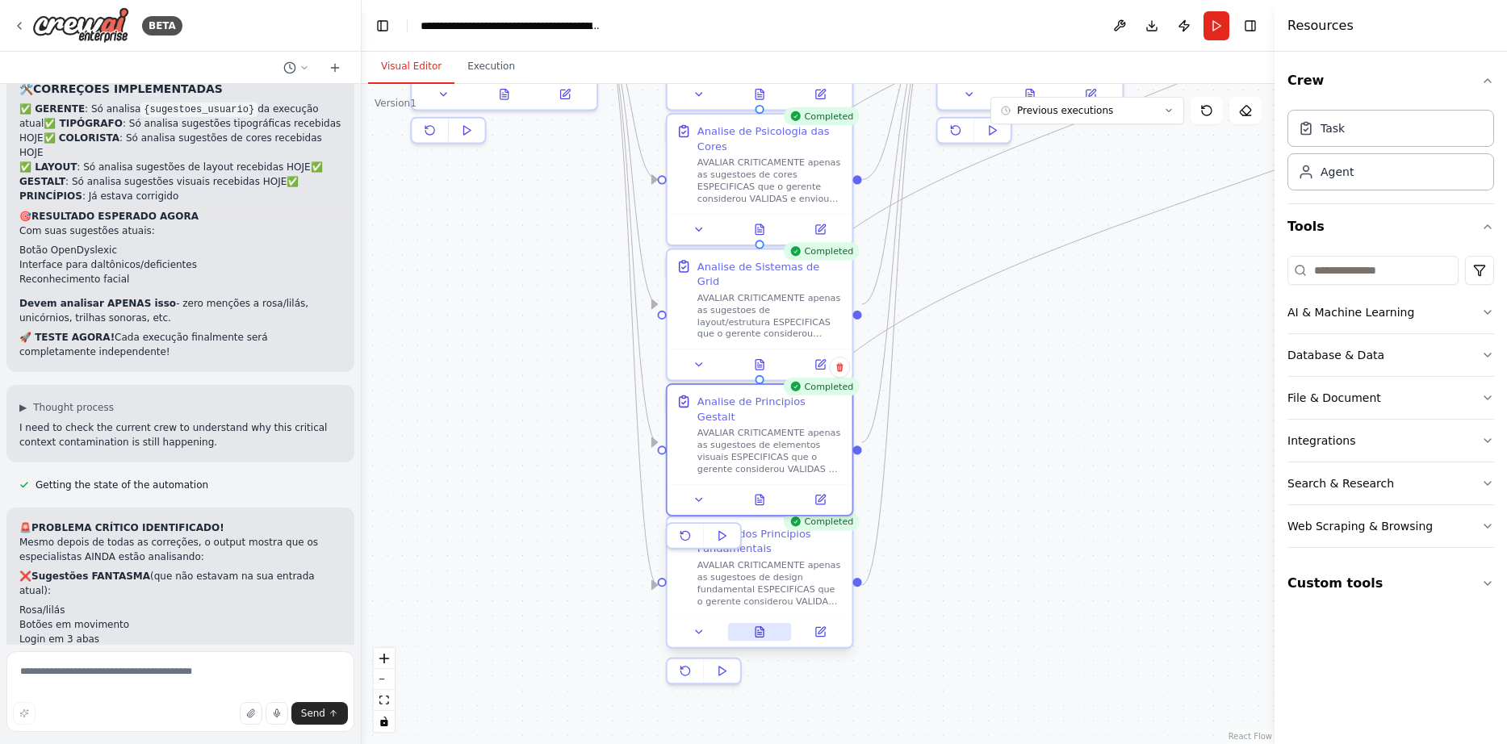
click at [767, 631] on button at bounding box center [760, 632] width 64 height 18
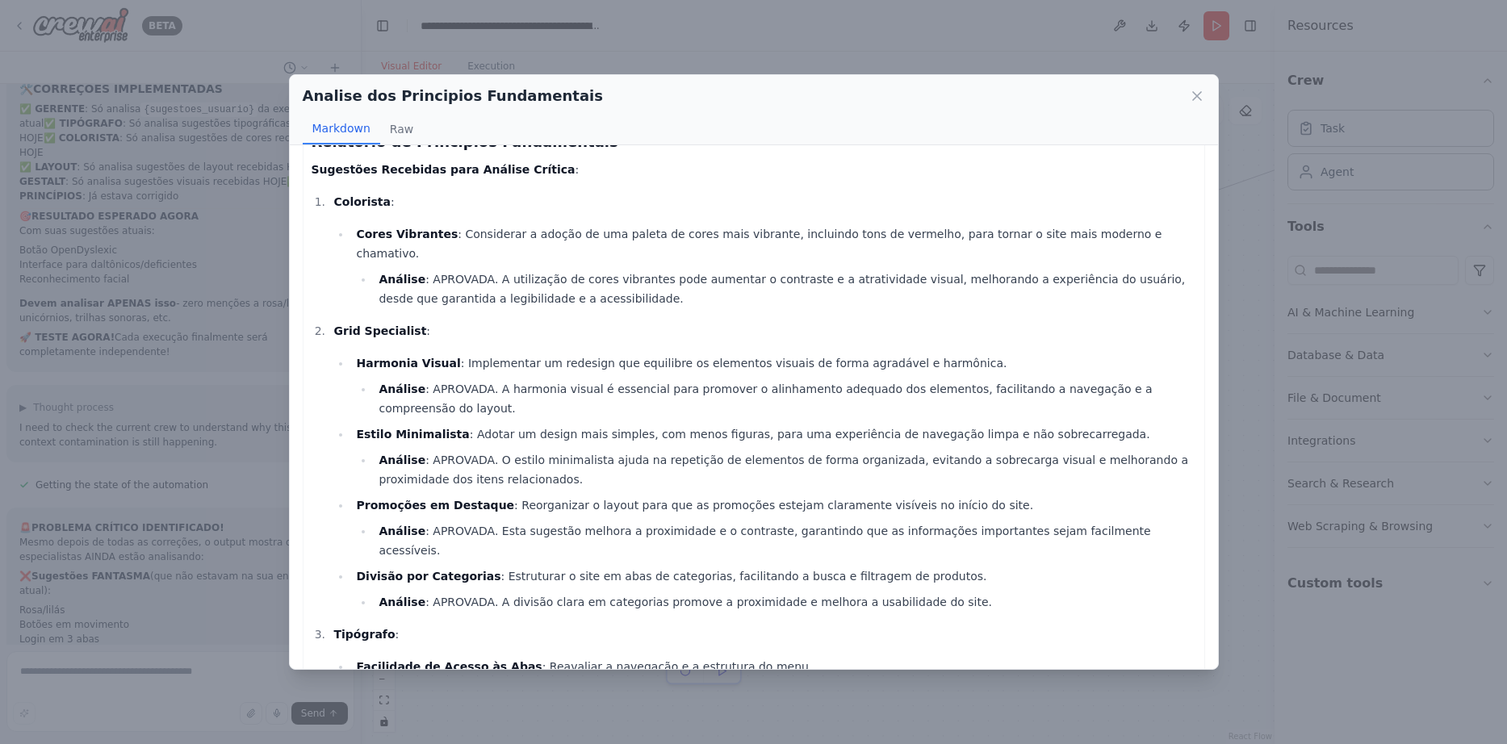
scroll to position [36, 0]
click at [1242, 362] on div "Analise dos Principios Fundamentais Markdown Raw Relatório de Princípios Fundam…" at bounding box center [753, 372] width 1507 height 744
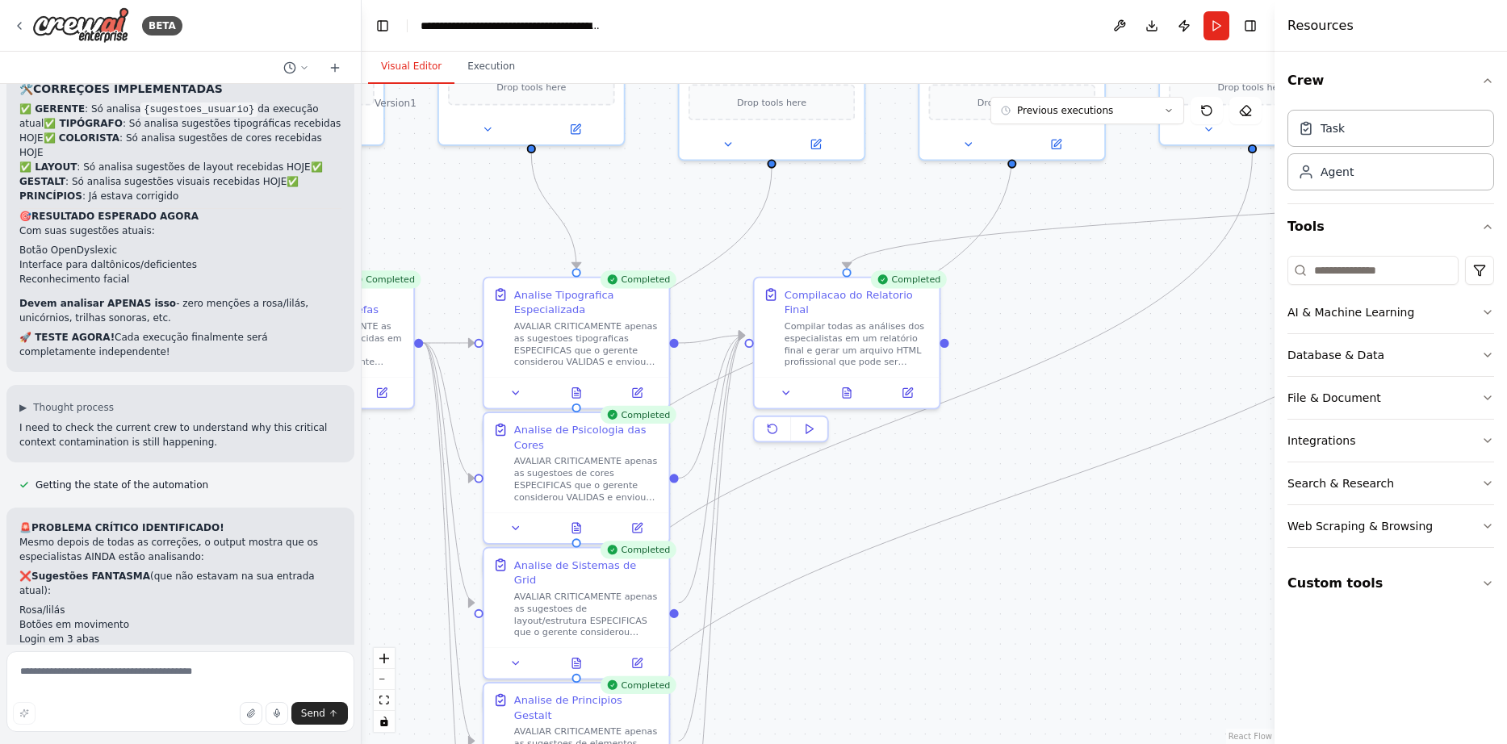
drag, startPoint x: 1026, startPoint y: 244, endPoint x: 791, endPoint y: 513, distance: 357.5
click at [817, 575] on div ".deletable-edge-delete-btn { width: 20px; height: 20px; border: 0px solid #ffff…" at bounding box center [818, 414] width 913 height 660
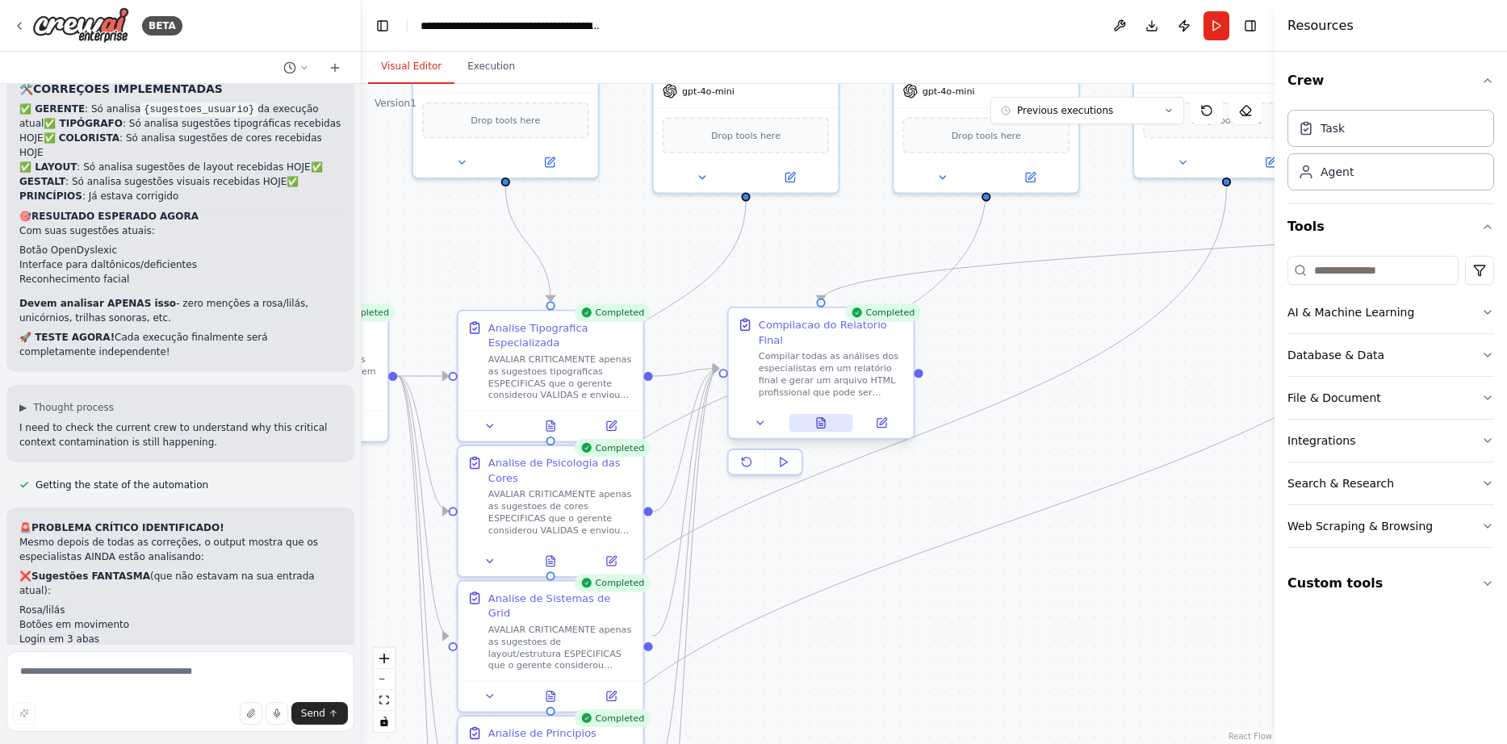
click at [830, 414] on button at bounding box center [821, 423] width 64 height 18
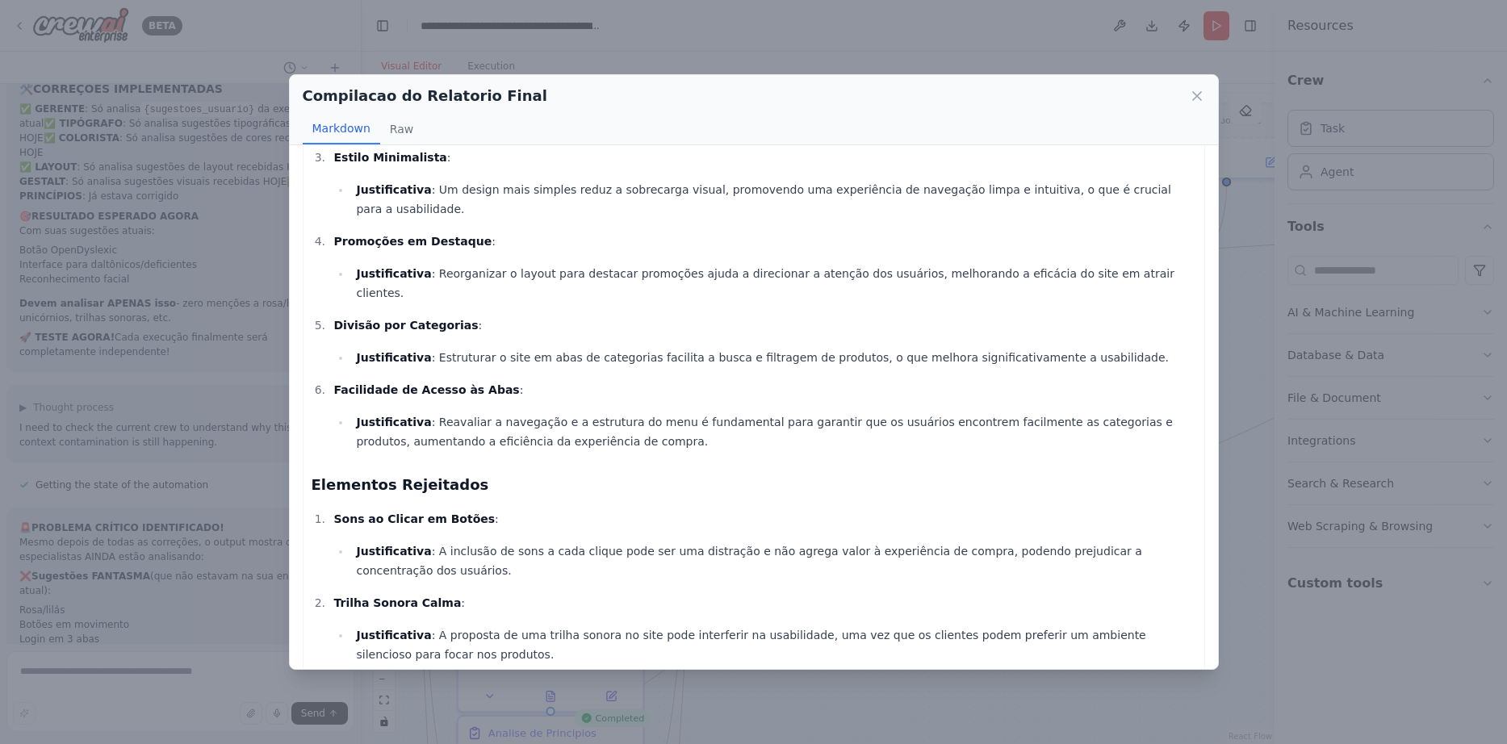
scroll to position [1394, 0]
click at [1236, 198] on div "Compilacao do Relatorio Final Markdown Raw Relatório de Melhorias de Interface …" at bounding box center [753, 372] width 1507 height 744
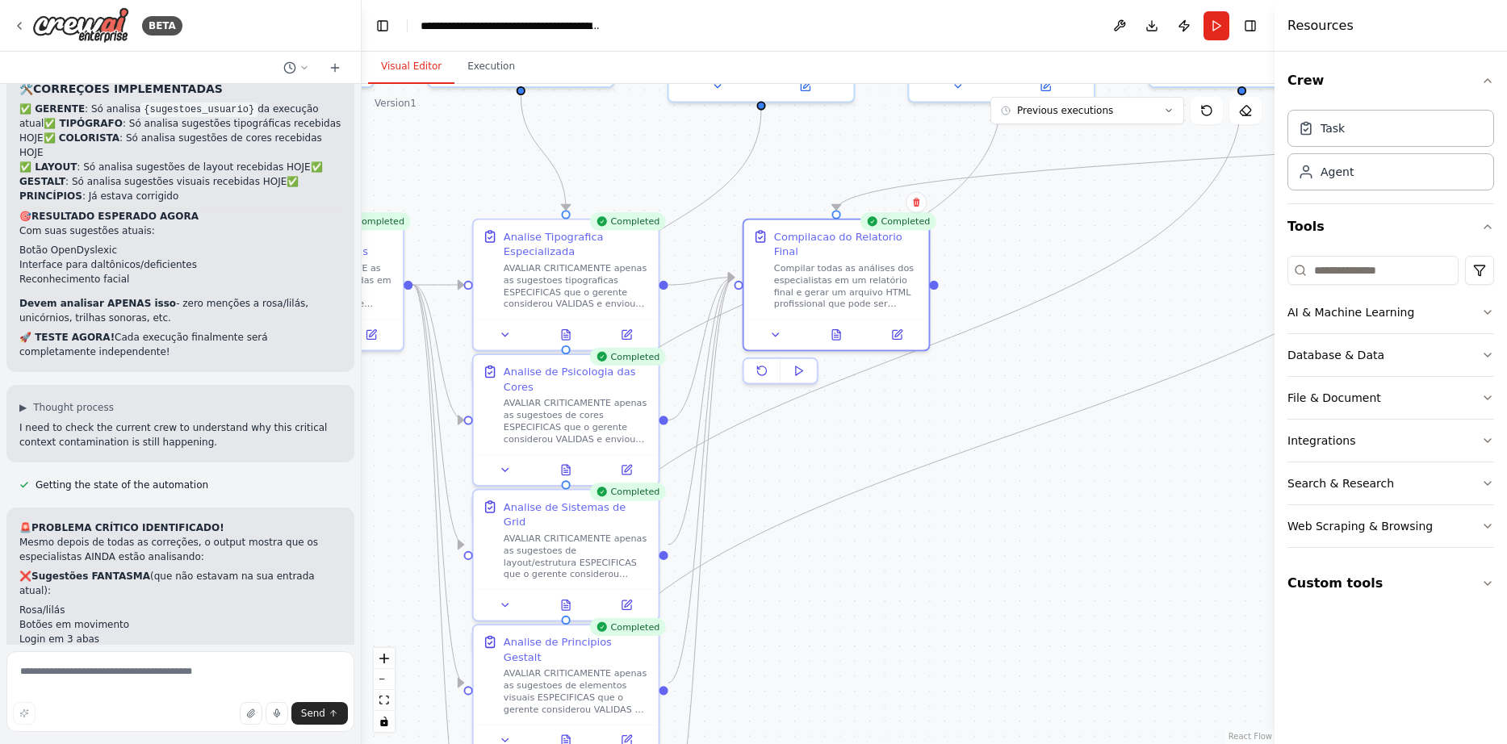
drag, startPoint x: 885, startPoint y: 631, endPoint x: 915, endPoint y: 504, distance: 131.0
click at [915, 504] on div ".deletable-edge-delete-btn { width: 20px; height: 20px; border: 0px solid #ffff…" at bounding box center [818, 414] width 913 height 660
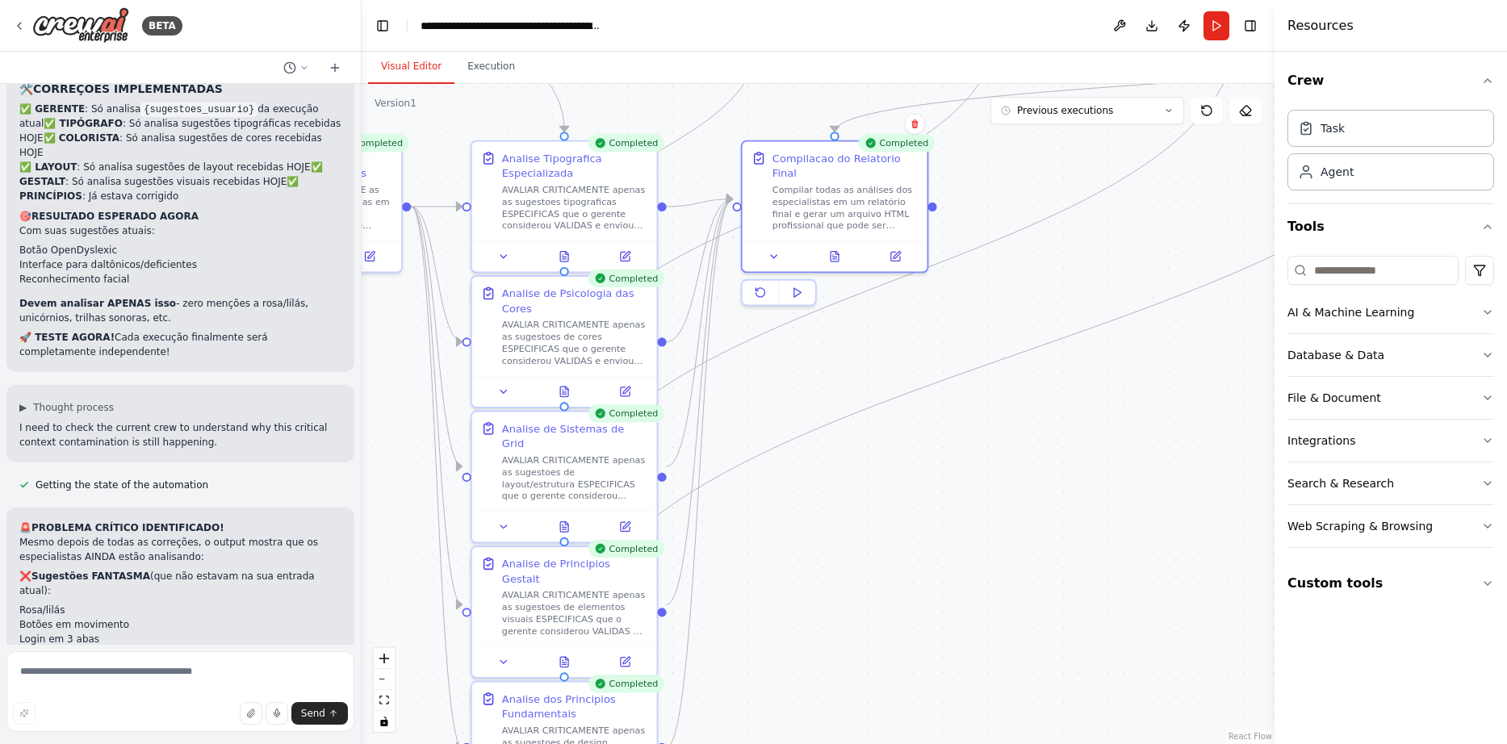
drag, startPoint x: 988, startPoint y: 498, endPoint x: 968, endPoint y: 416, distance: 84.6
click at [976, 412] on div ".deletable-edge-delete-btn { width: 20px; height: 20px; border: 0px solid #ffff…" at bounding box center [818, 414] width 913 height 660
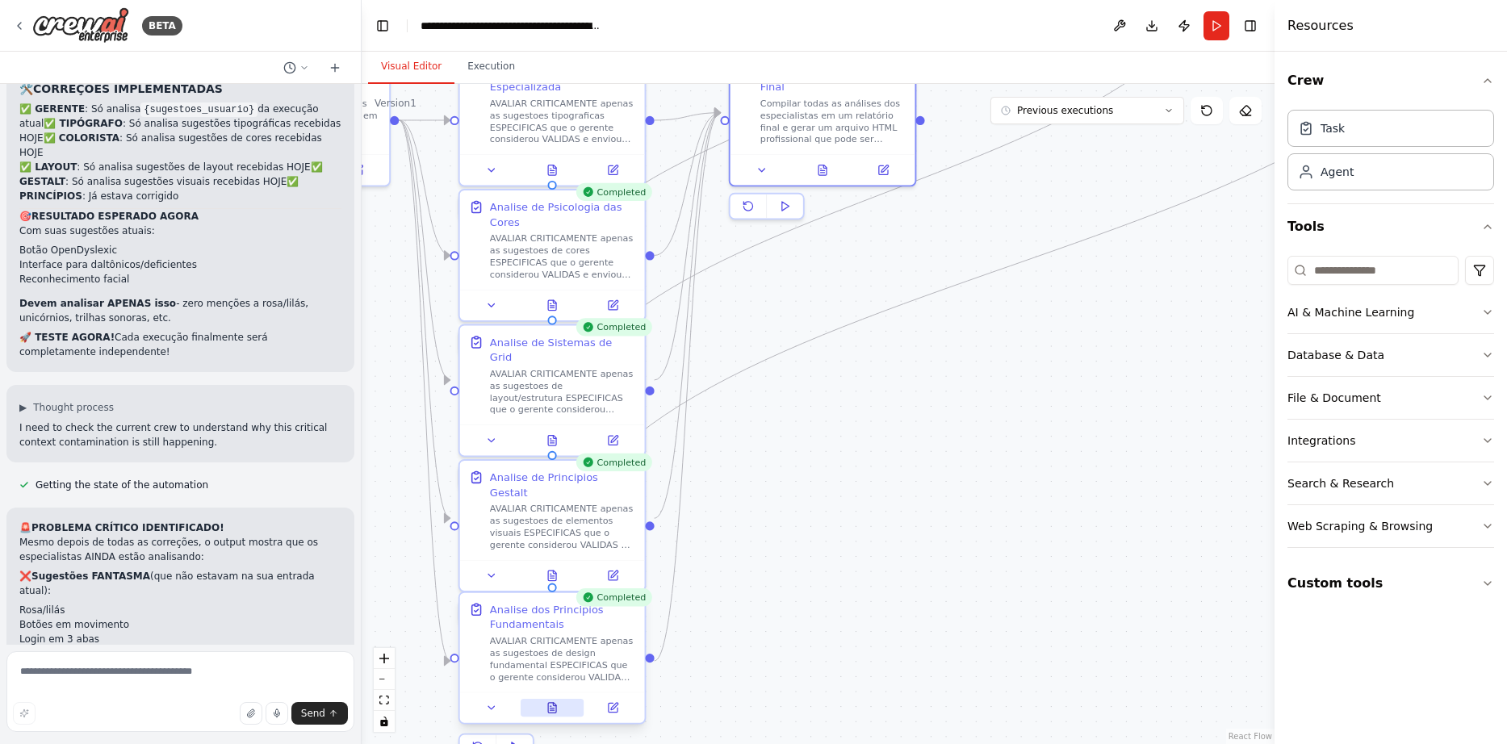
click at [552, 710] on icon at bounding box center [552, 710] width 4 height 0
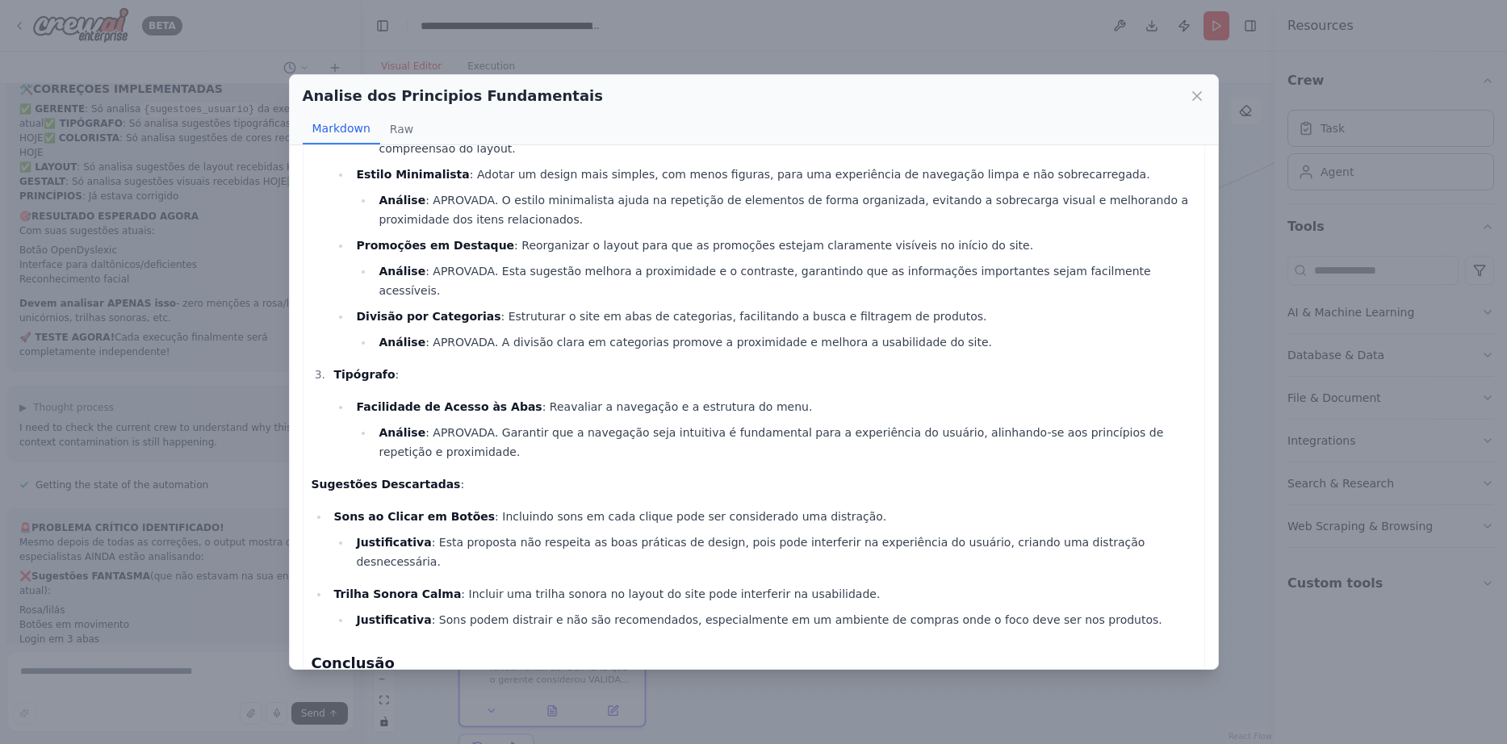
scroll to position [297, 0]
click at [1238, 278] on div "Analise dos Principios Fundamentais Markdown Raw Relatório de Princípios Fundam…" at bounding box center [753, 372] width 1507 height 744
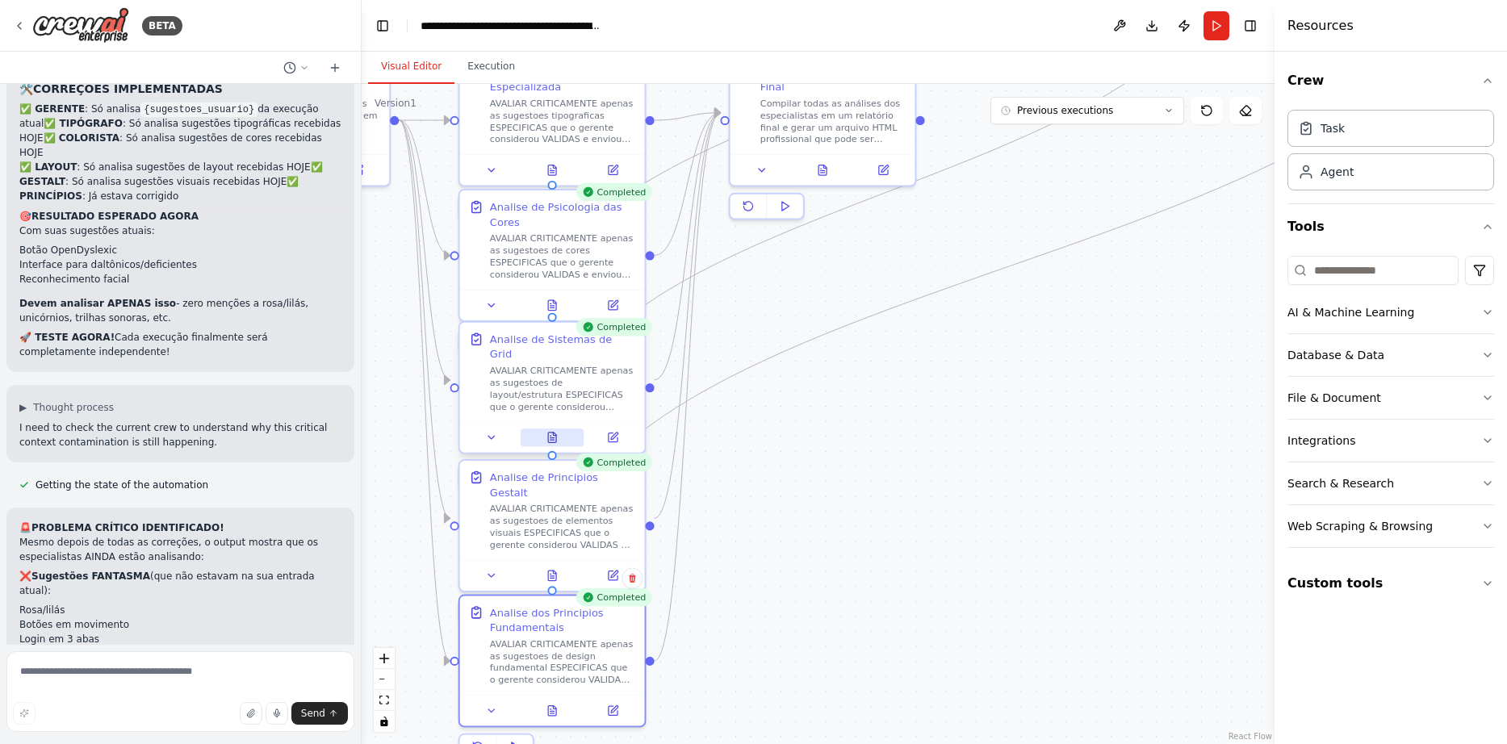
click at [548, 433] on icon at bounding box center [552, 438] width 8 height 10
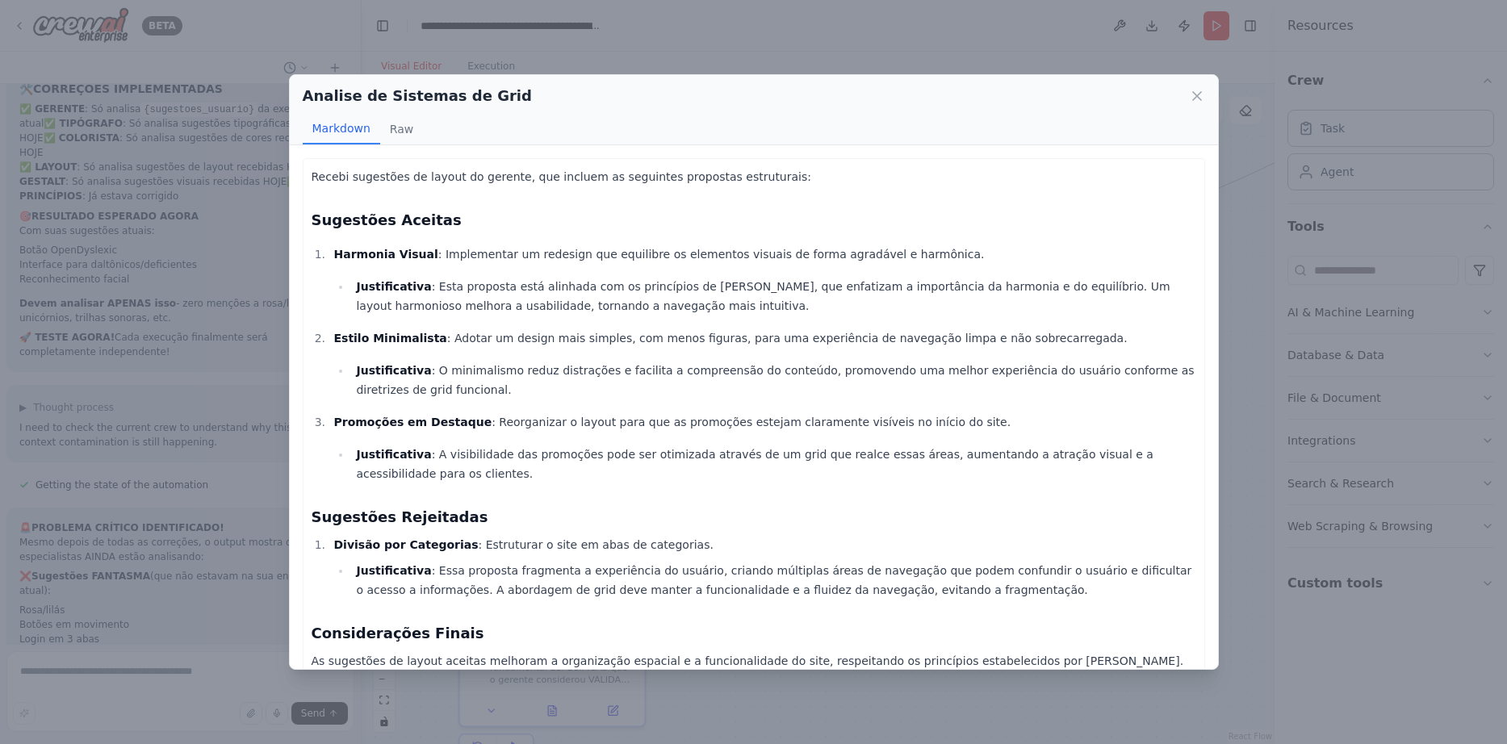
scroll to position [64, 0]
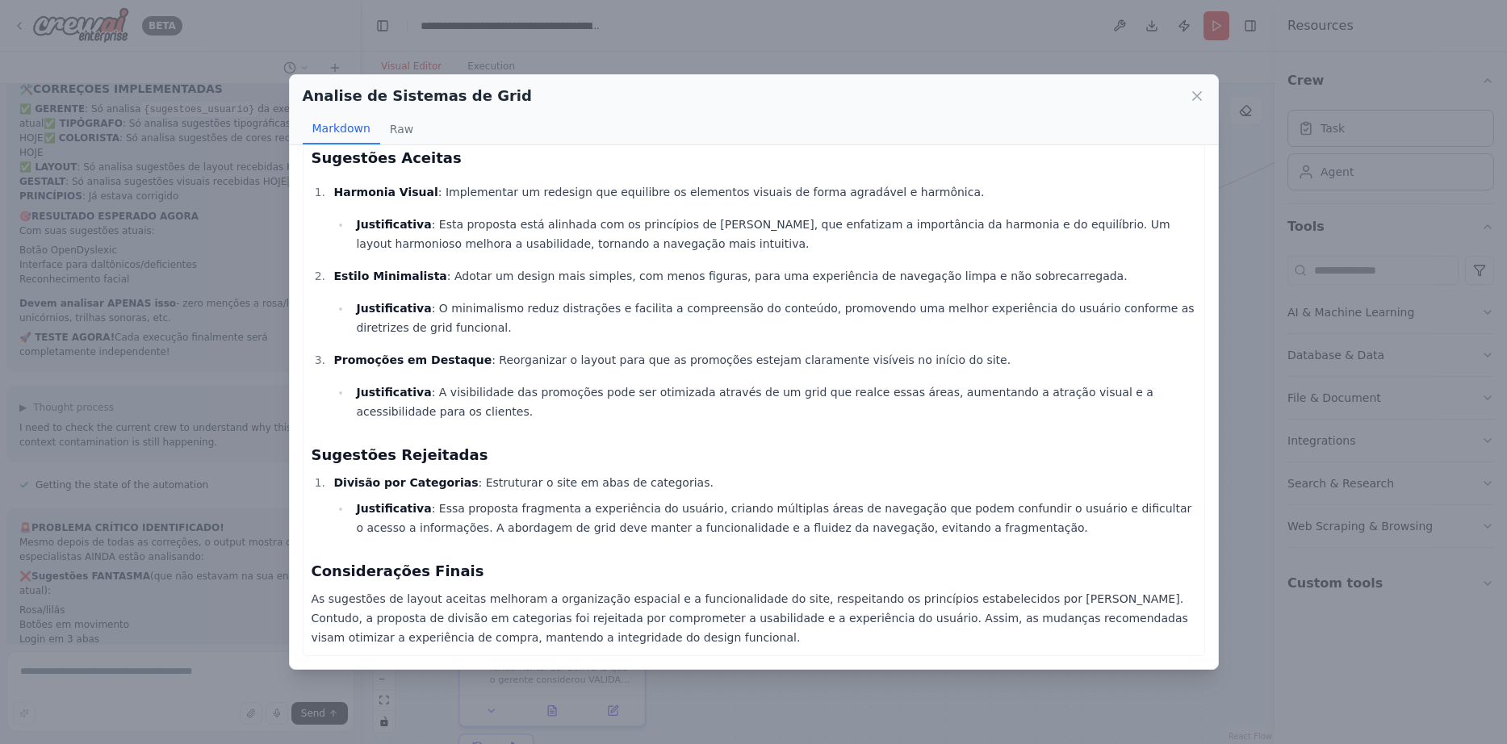
click at [1236, 266] on div "Analise de Sistemas de Grid Markdown Raw Recebi sugestões de layout do gerente,…" at bounding box center [753, 372] width 1507 height 744
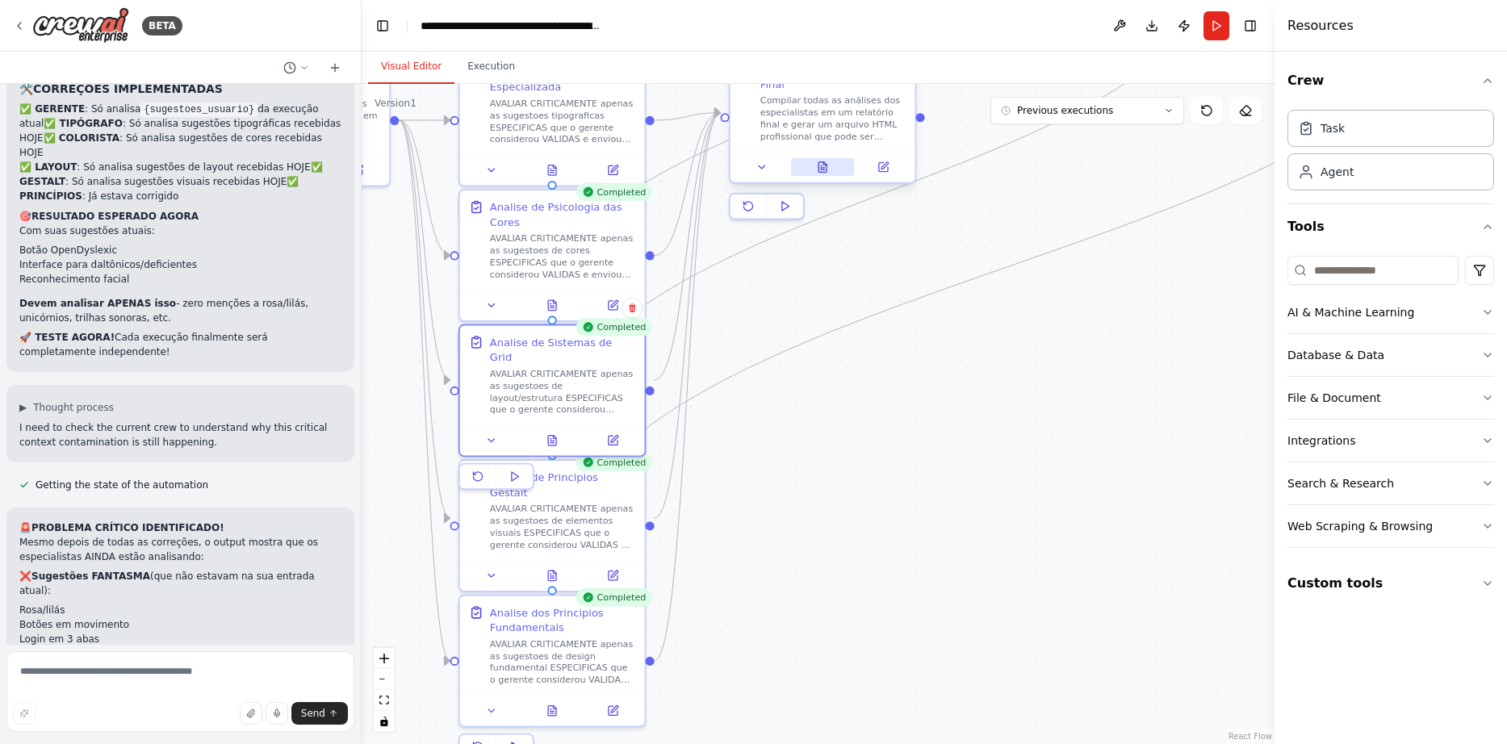
click at [826, 162] on icon at bounding box center [822, 167] width 8 height 10
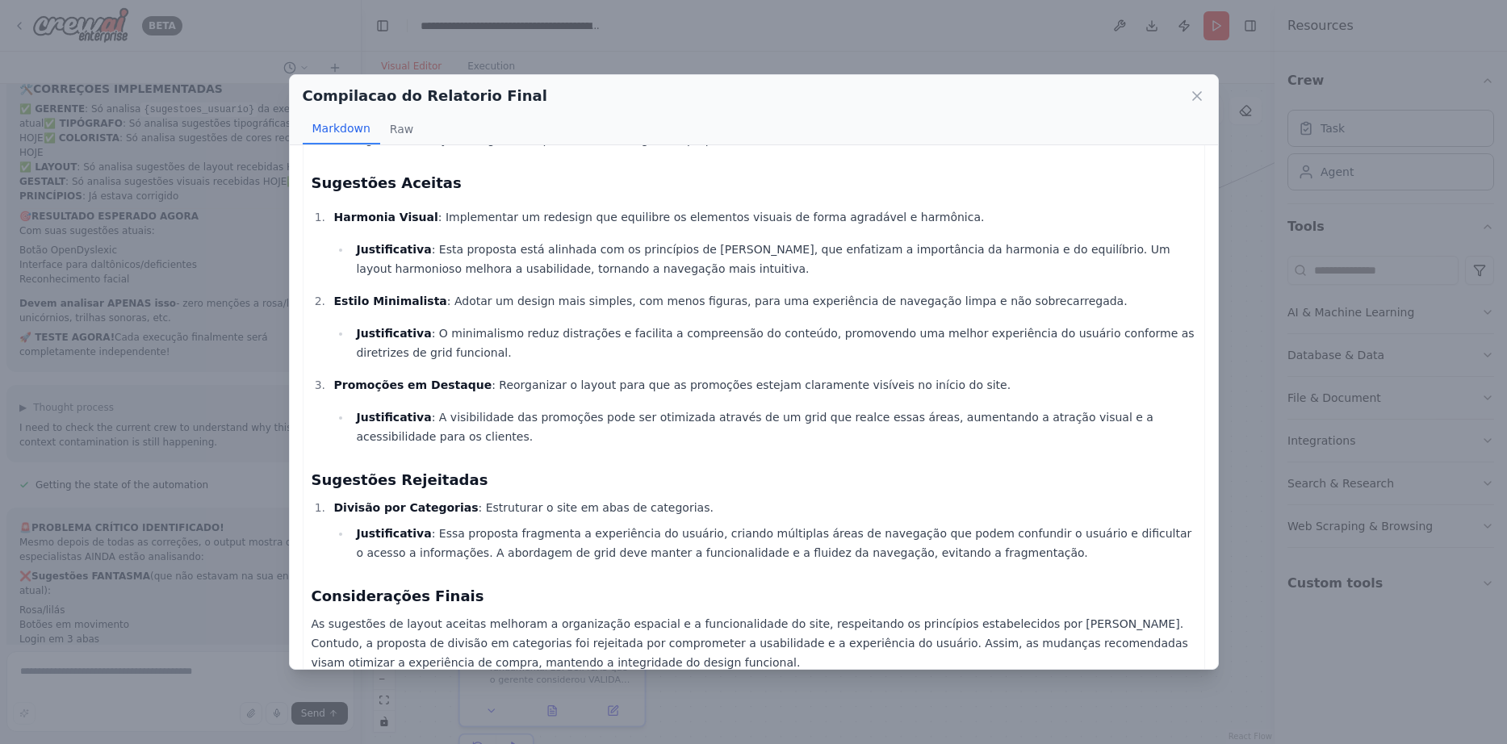
scroll to position [610, 0]
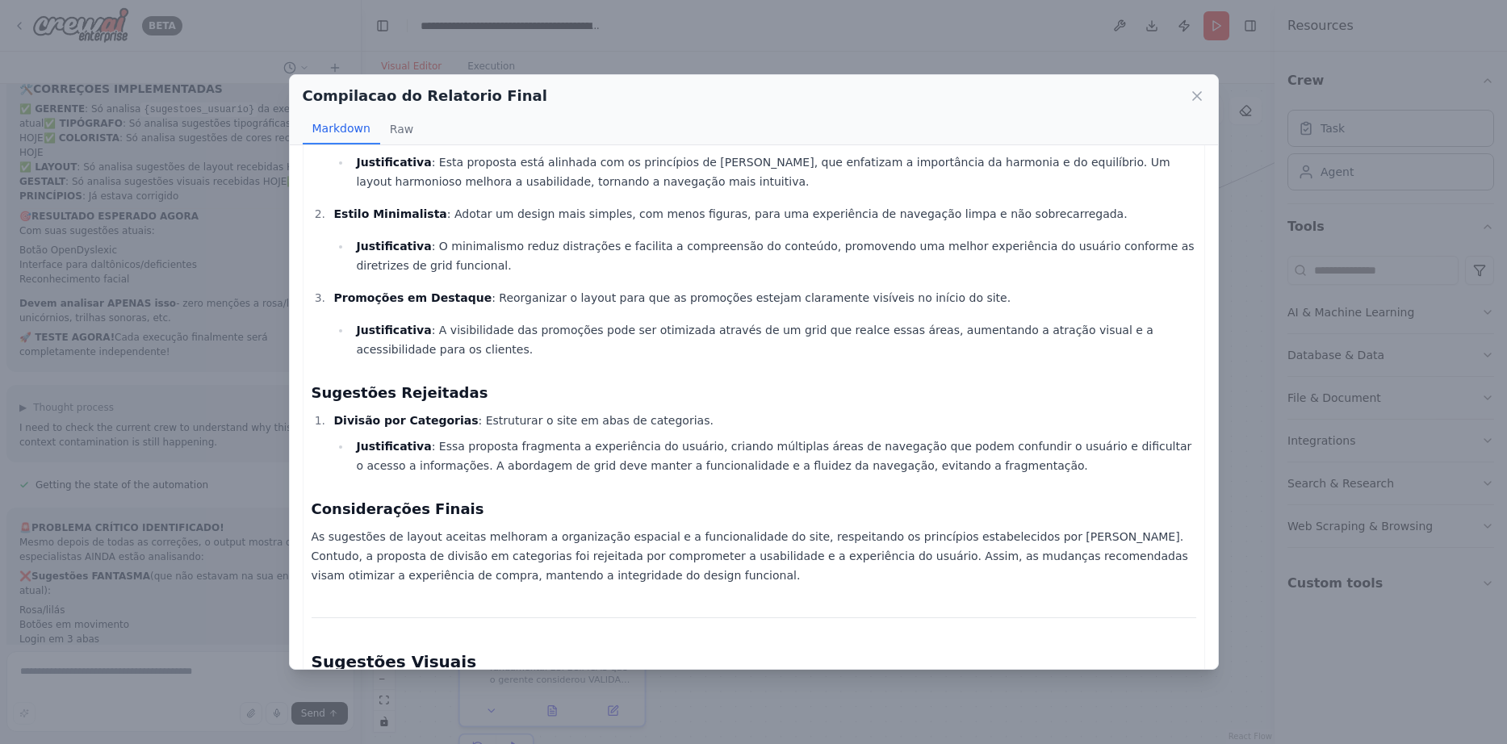
drag, startPoint x: 562, startPoint y: 423, endPoint x: 679, endPoint y: 430, distance: 116.4
click at [679, 430] on li "Divisão por Categorias : Estruturar o site em abas de categorias. Justificativa…" at bounding box center [762, 443] width 867 height 65
drag, startPoint x: 684, startPoint y: 449, endPoint x: 870, endPoint y: 457, distance: 185.7
click at [870, 457] on li "Justificativa : Essa proposta fragmenta a experiência do usuário, criando múlti…" at bounding box center [773, 456] width 844 height 39
drag, startPoint x: 559, startPoint y: 420, endPoint x: 683, endPoint y: 431, distance: 123.9
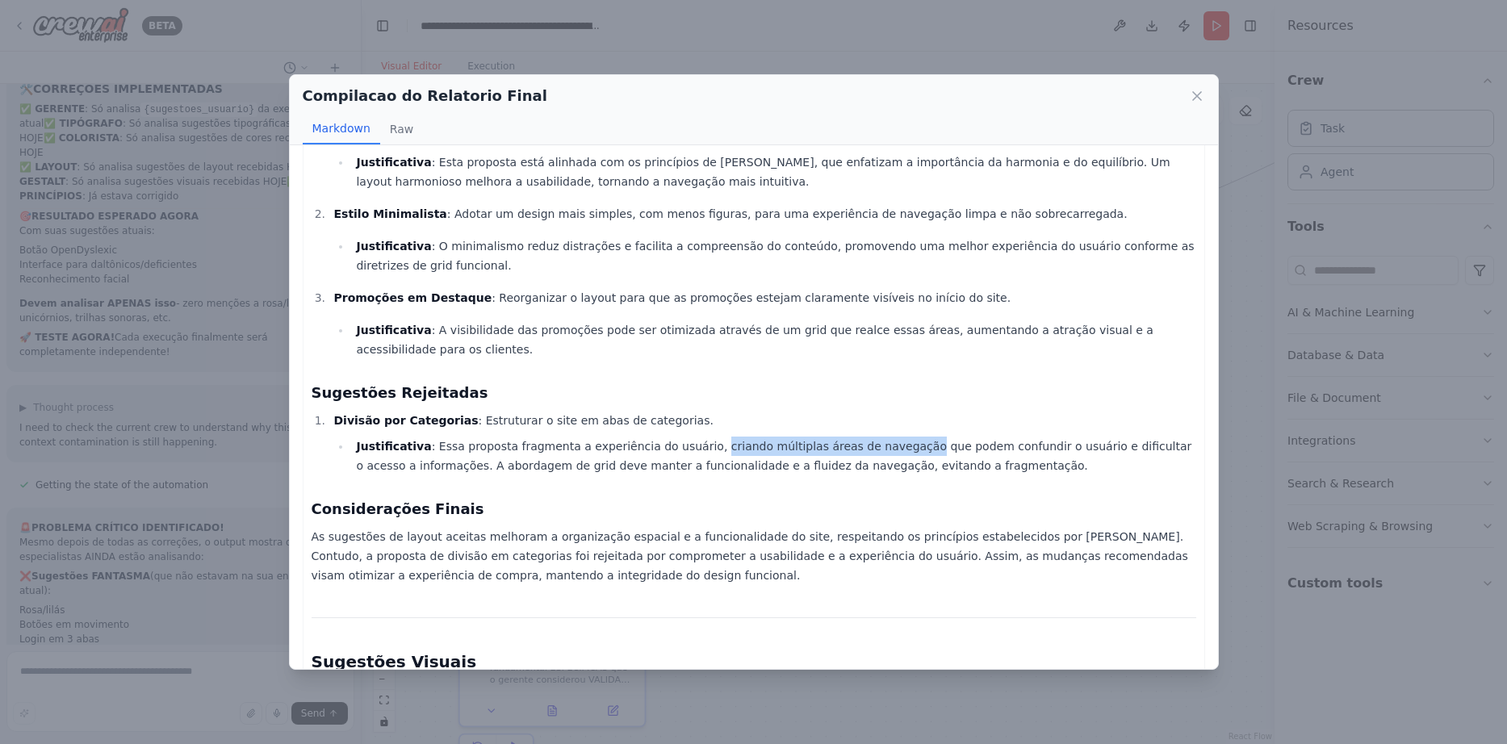
click at [683, 431] on li "Divisão por Categorias : Estruturar o site em abas de categorias. Justificativa…" at bounding box center [762, 443] width 867 height 65
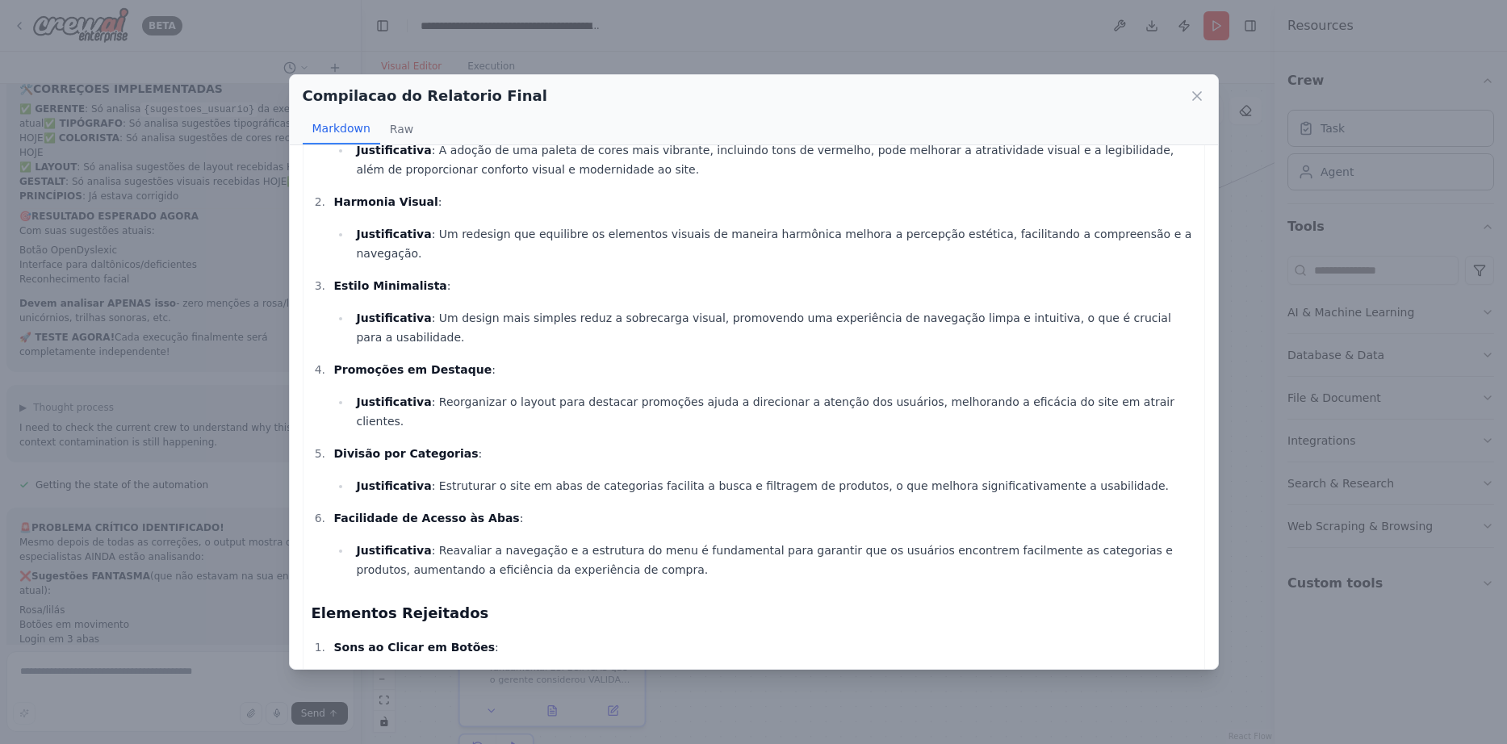
scroll to position [1307, 0]
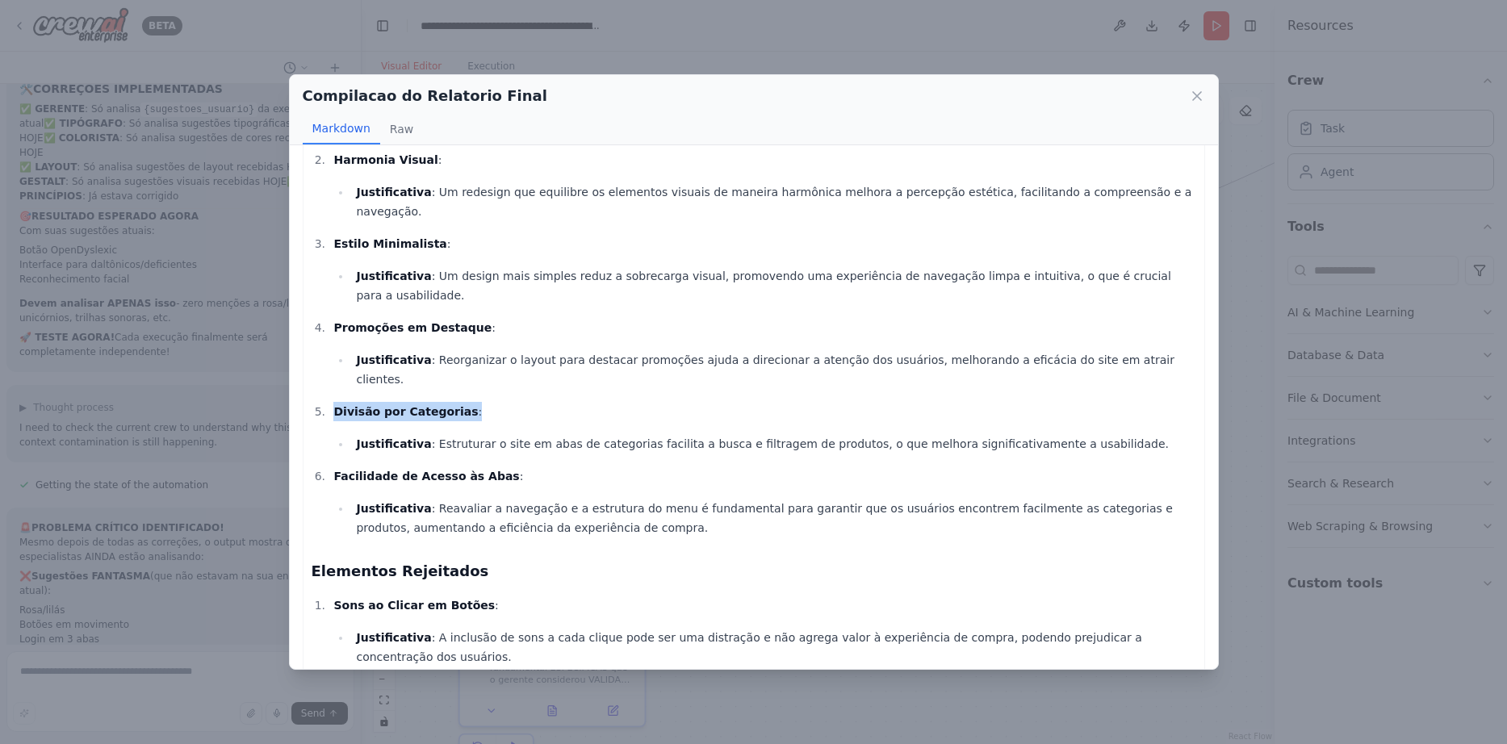
drag, startPoint x: 334, startPoint y: 362, endPoint x: 496, endPoint y: 371, distance: 162.5
click at [496, 402] on li "Divisão por Categorias : Justificativa : Estruturar o site em abas de categoria…" at bounding box center [762, 428] width 867 height 52
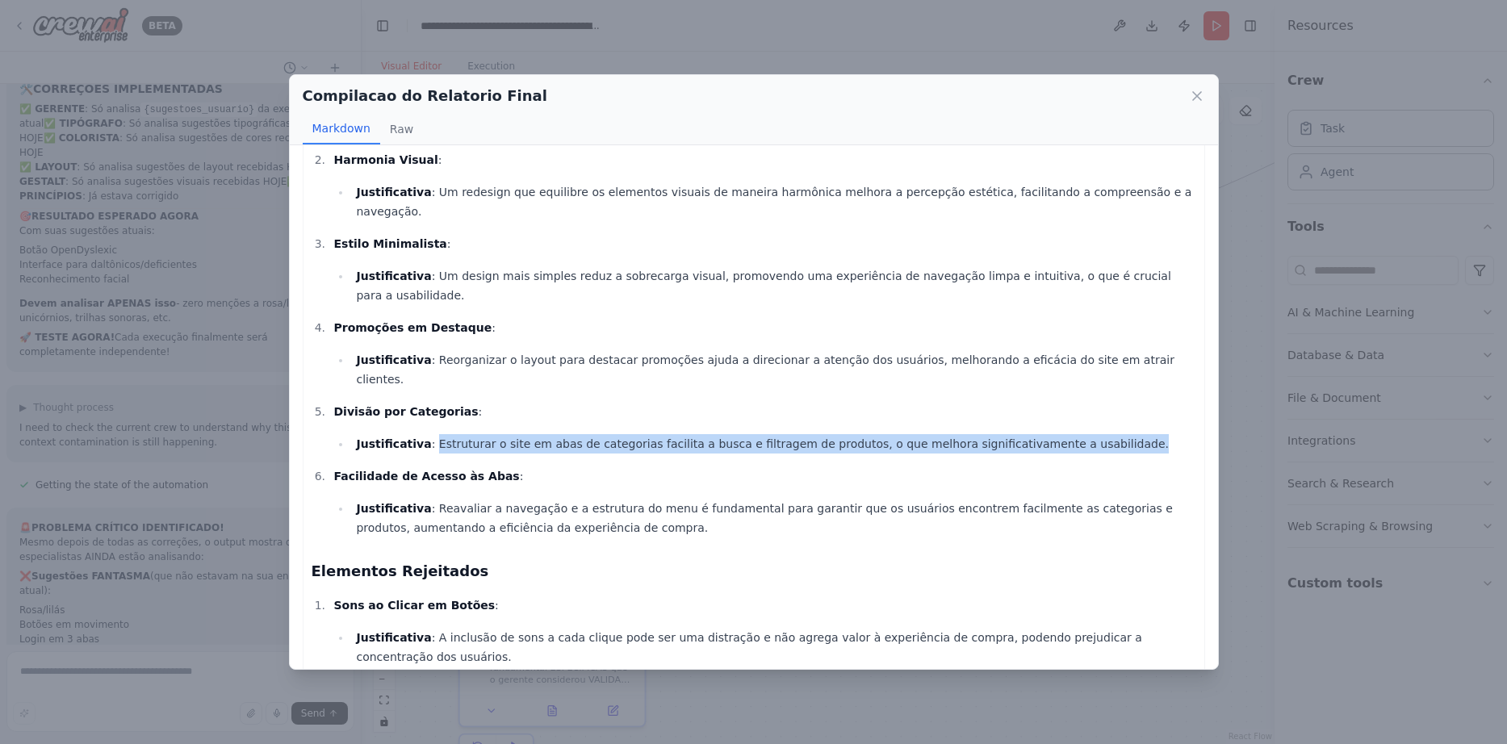
drag, startPoint x: 428, startPoint y: 394, endPoint x: 850, endPoint y: 403, distance: 422.1
click at [850, 403] on ol "Cores Vibrantes : Justificativa : A adoção de uma paleta de cores mais vibrante…" at bounding box center [753, 301] width 884 height 471
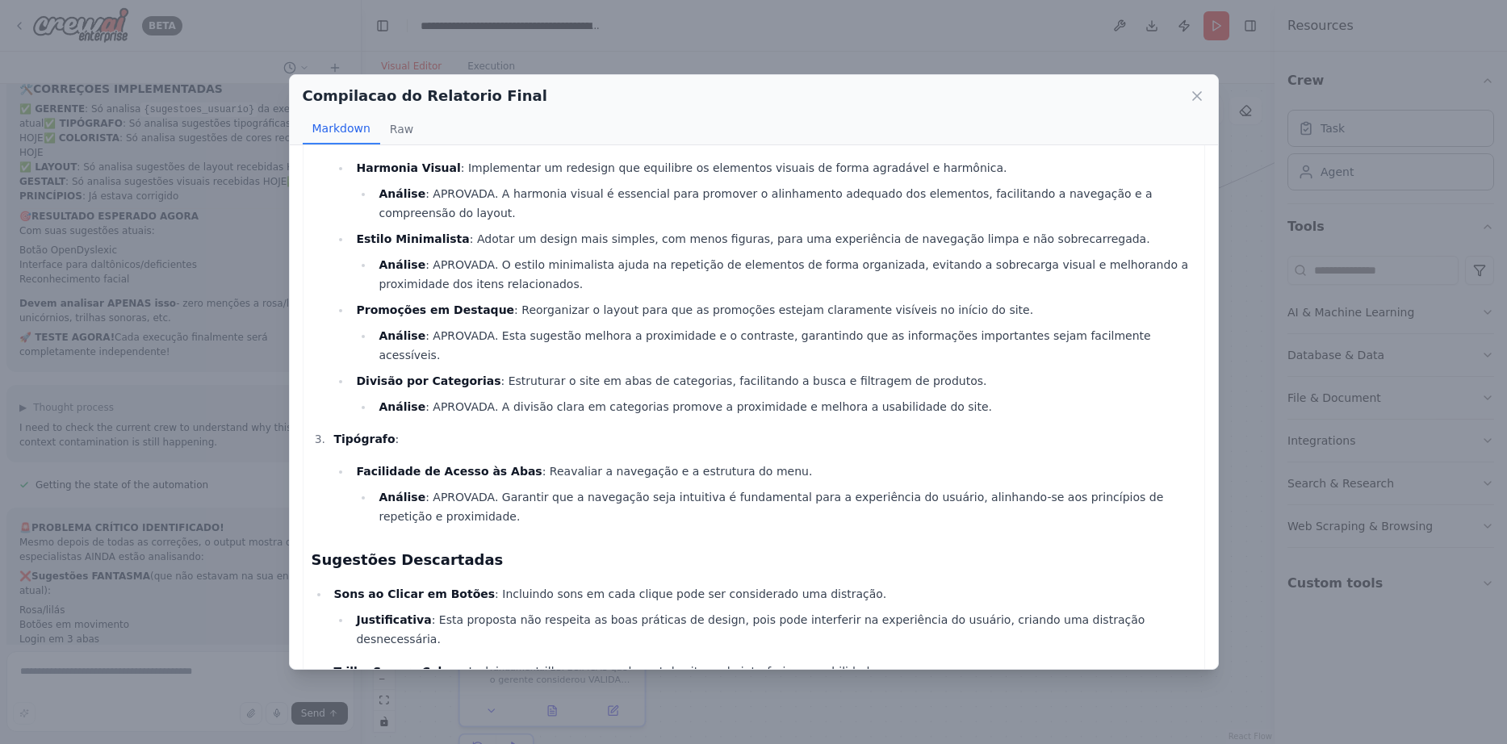
scroll to position [2265, 0]
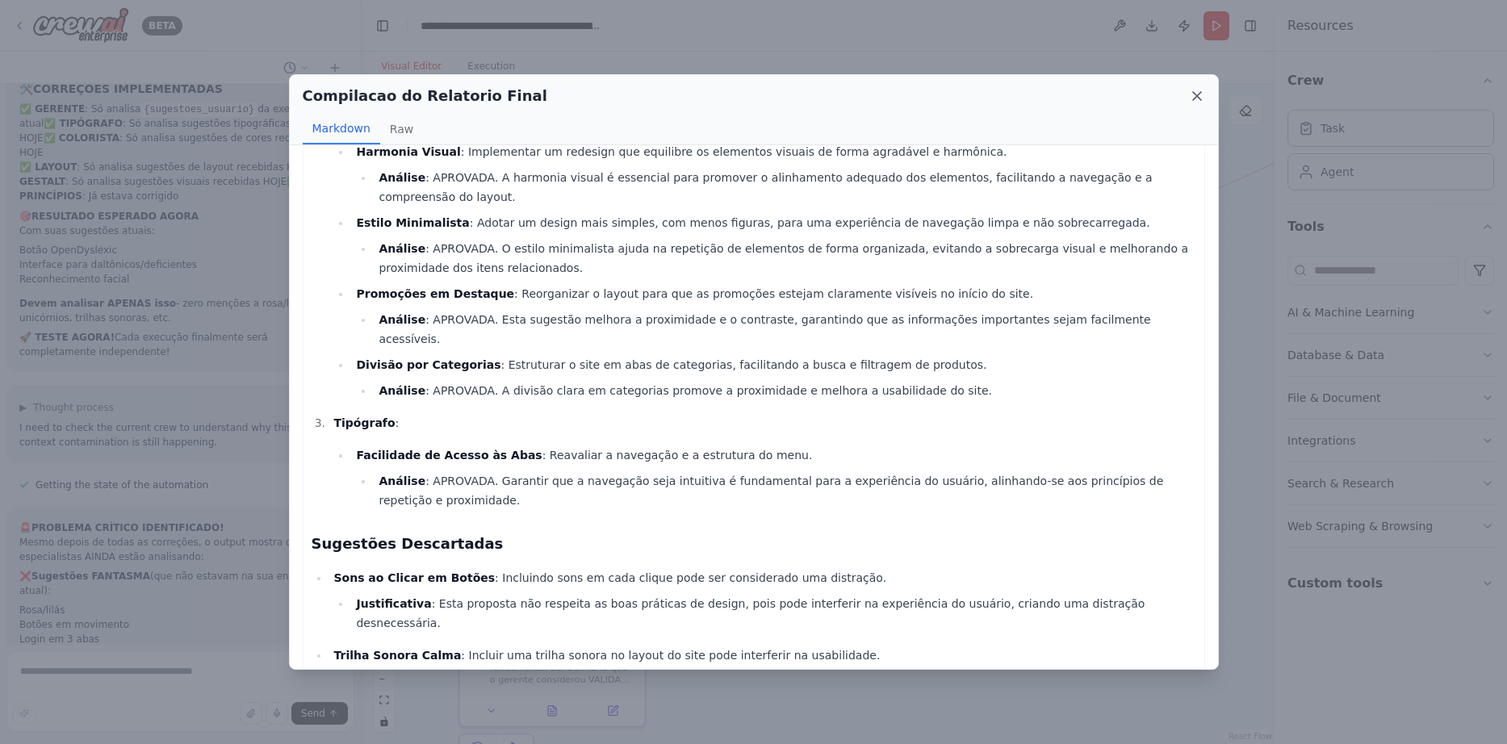
click at [1198, 94] on icon at bounding box center [1197, 96] width 16 height 16
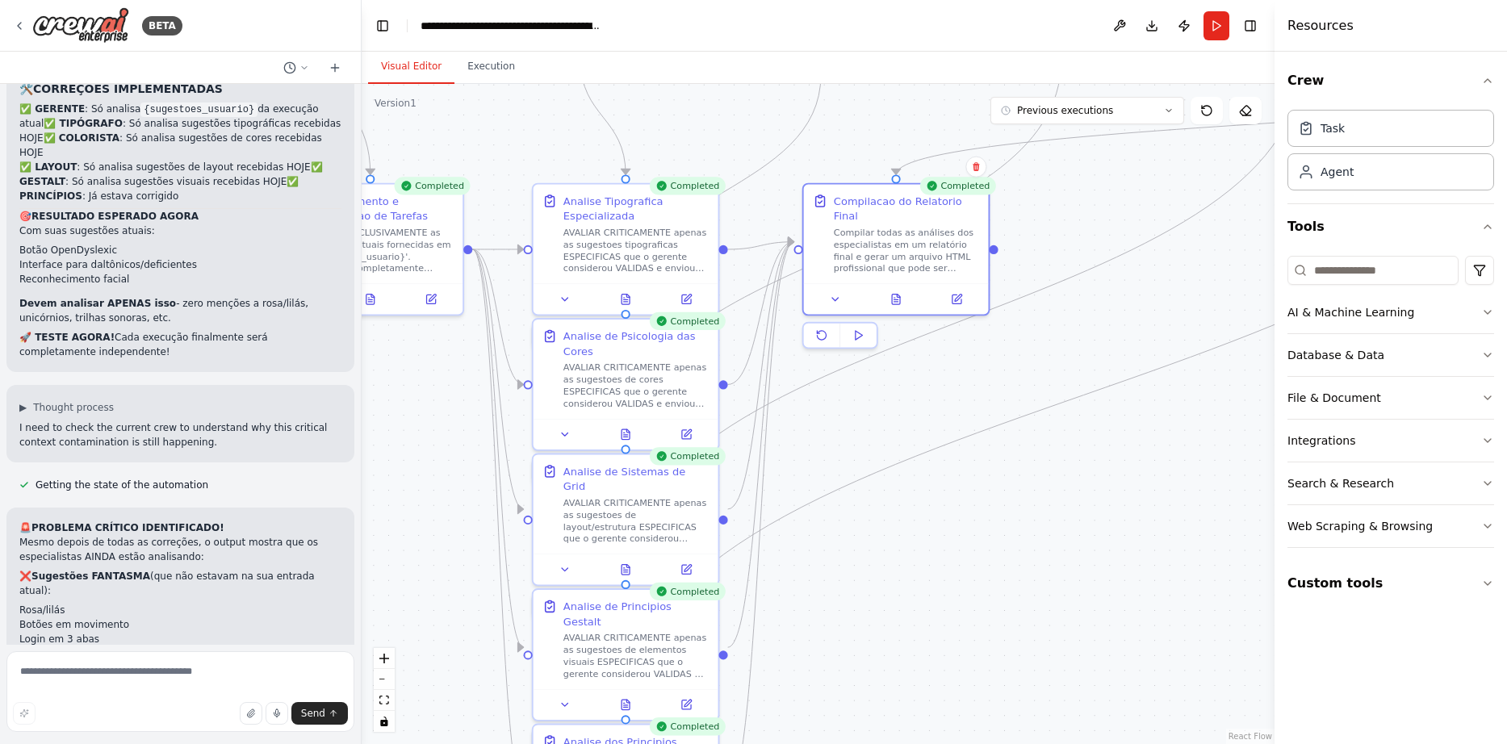
drag, startPoint x: 869, startPoint y: 449, endPoint x: 968, endPoint y: 612, distance: 191.1
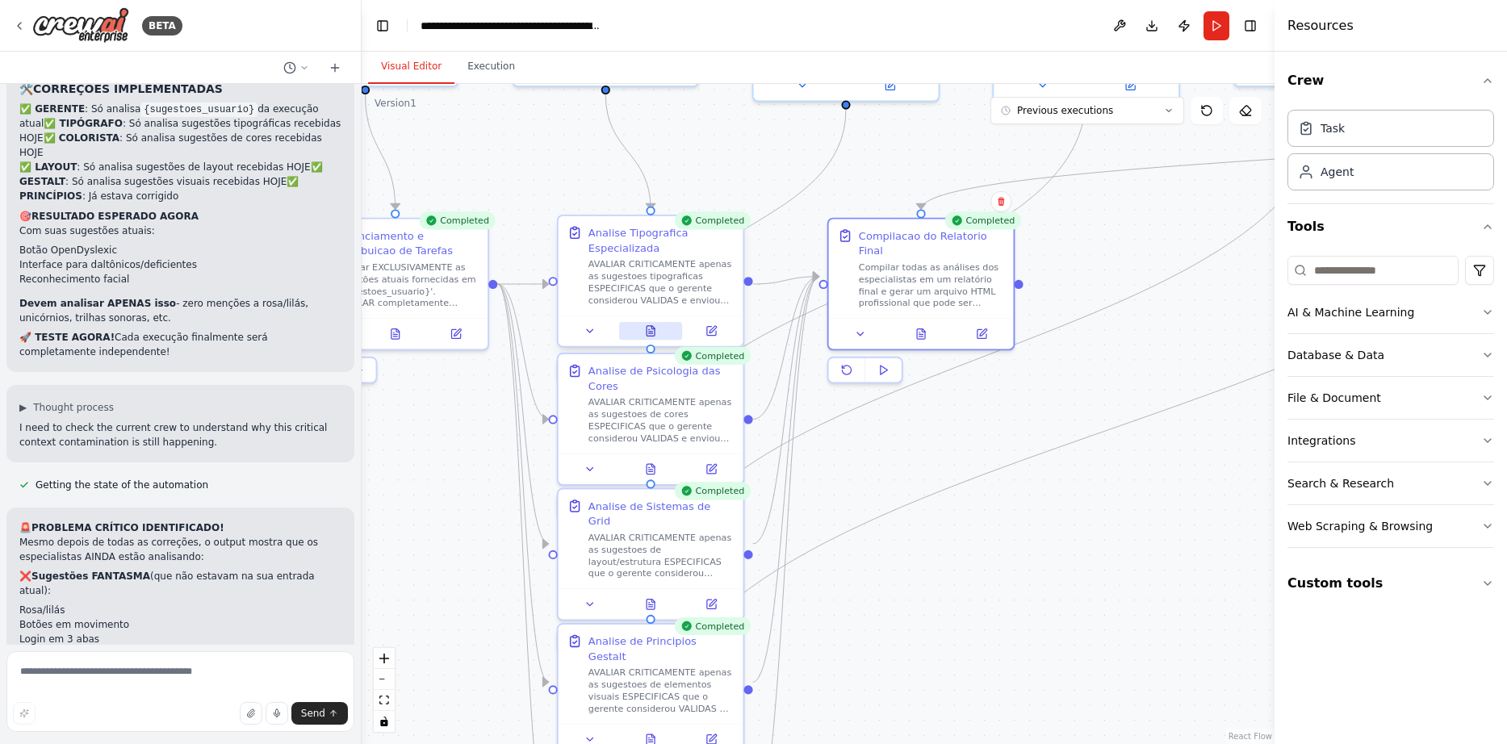
click at [649, 334] on icon at bounding box center [650, 331] width 8 height 10
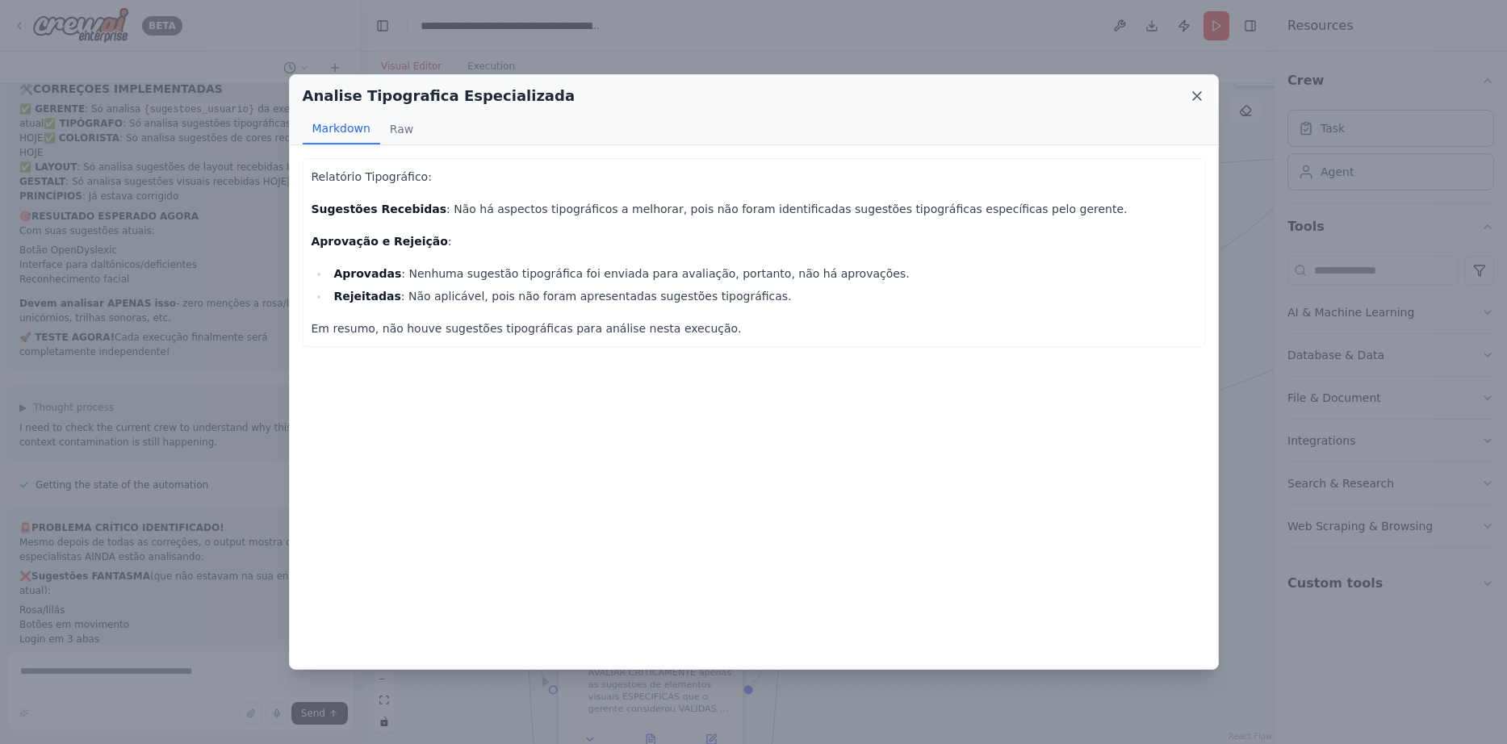
click at [1194, 92] on icon at bounding box center [1197, 96] width 16 height 16
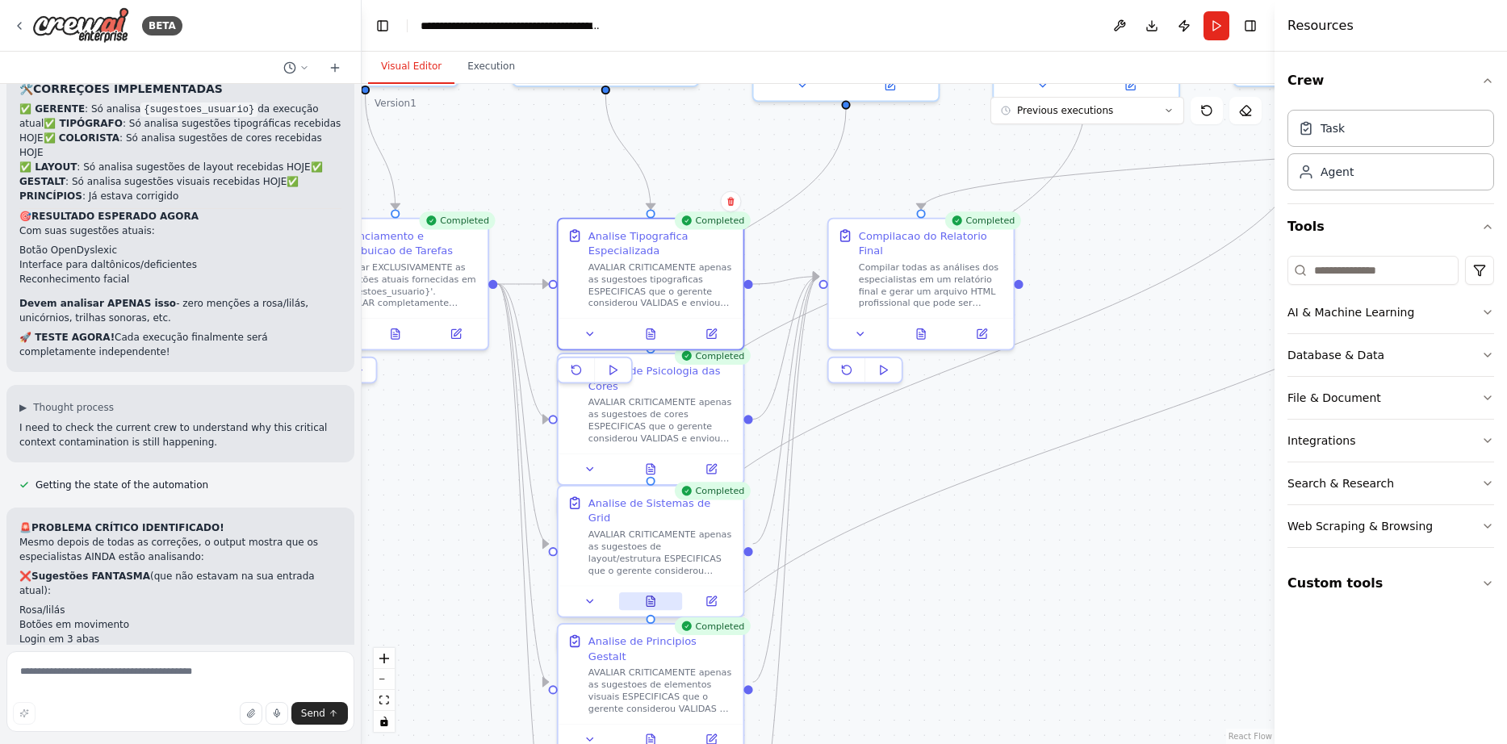
click at [654, 592] on button at bounding box center [651, 601] width 64 height 18
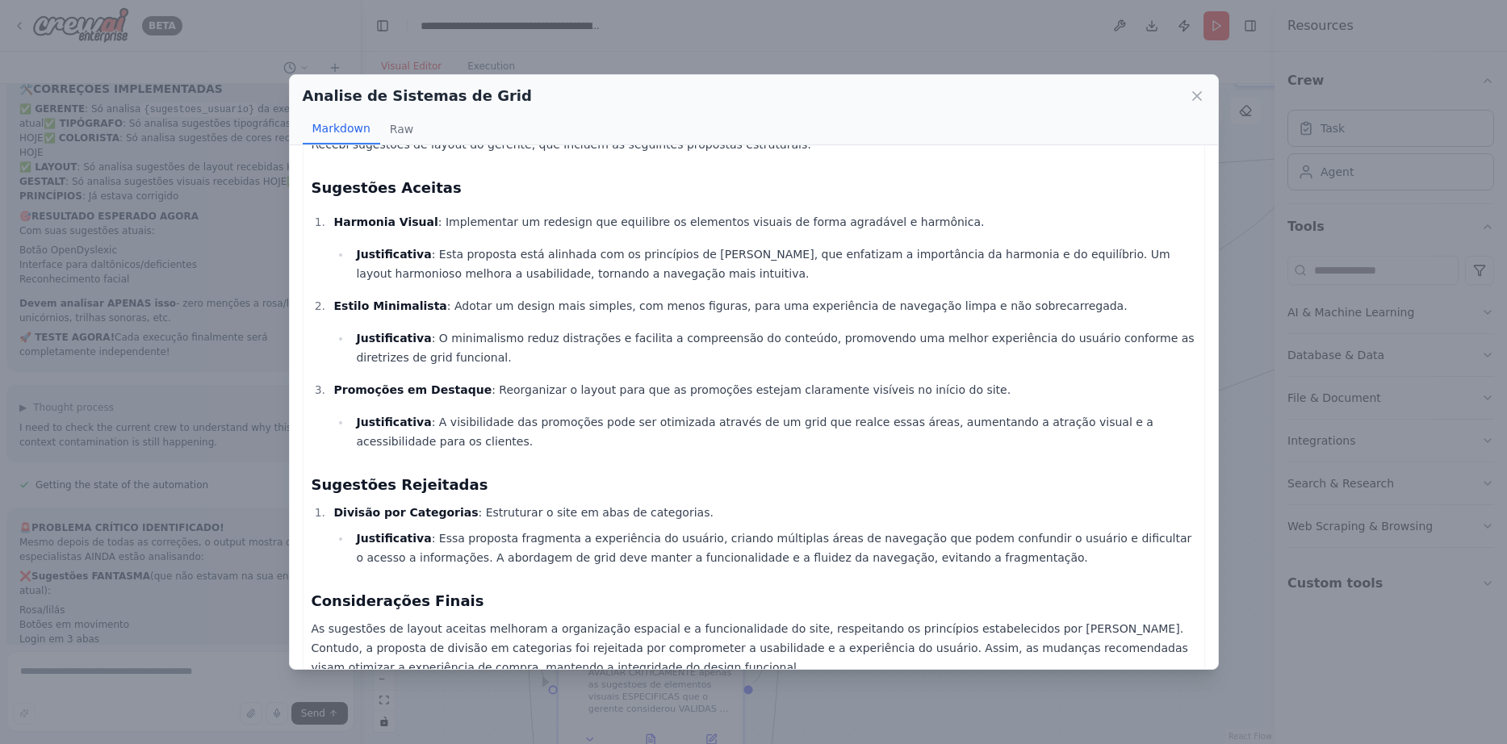
scroll to position [64, 0]
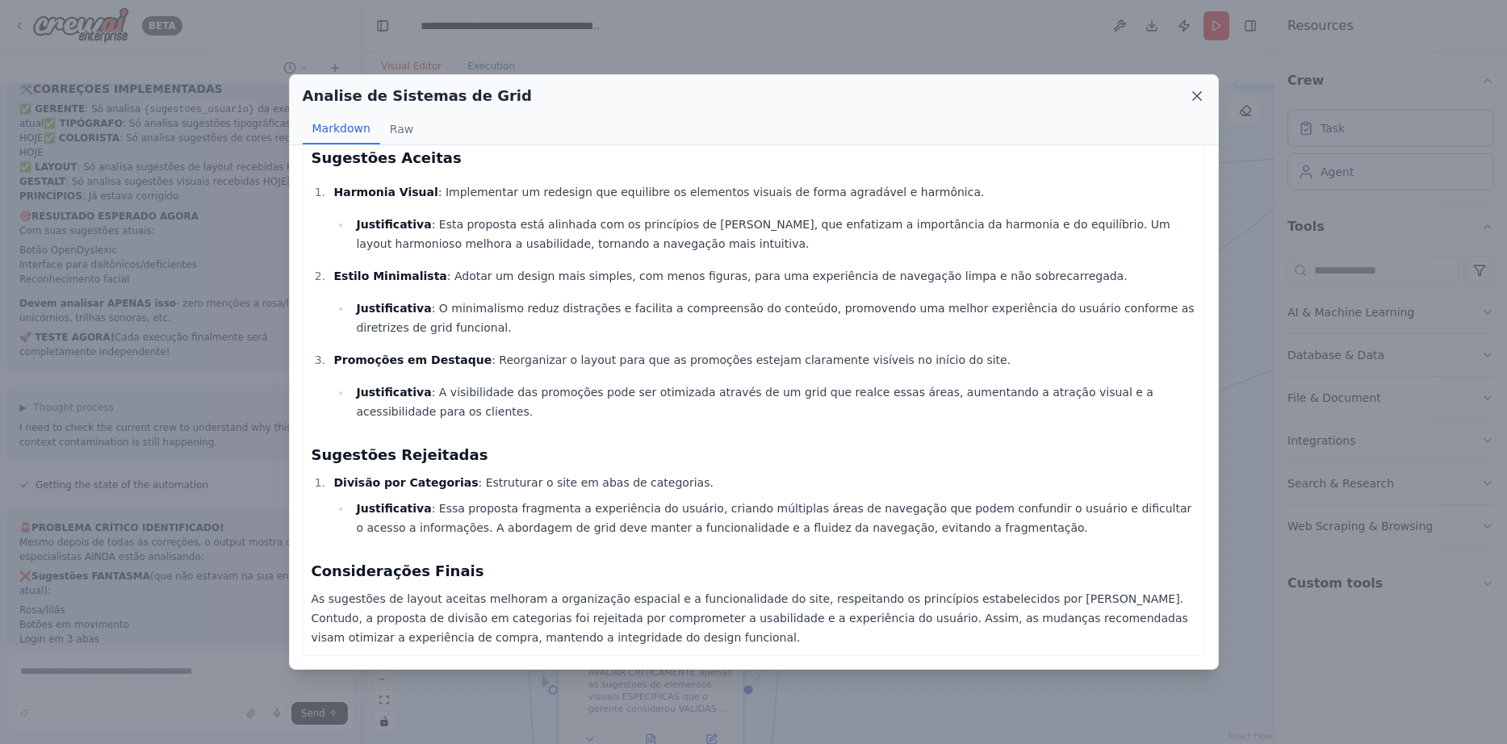
click at [1192, 92] on icon at bounding box center [1197, 96] width 16 height 16
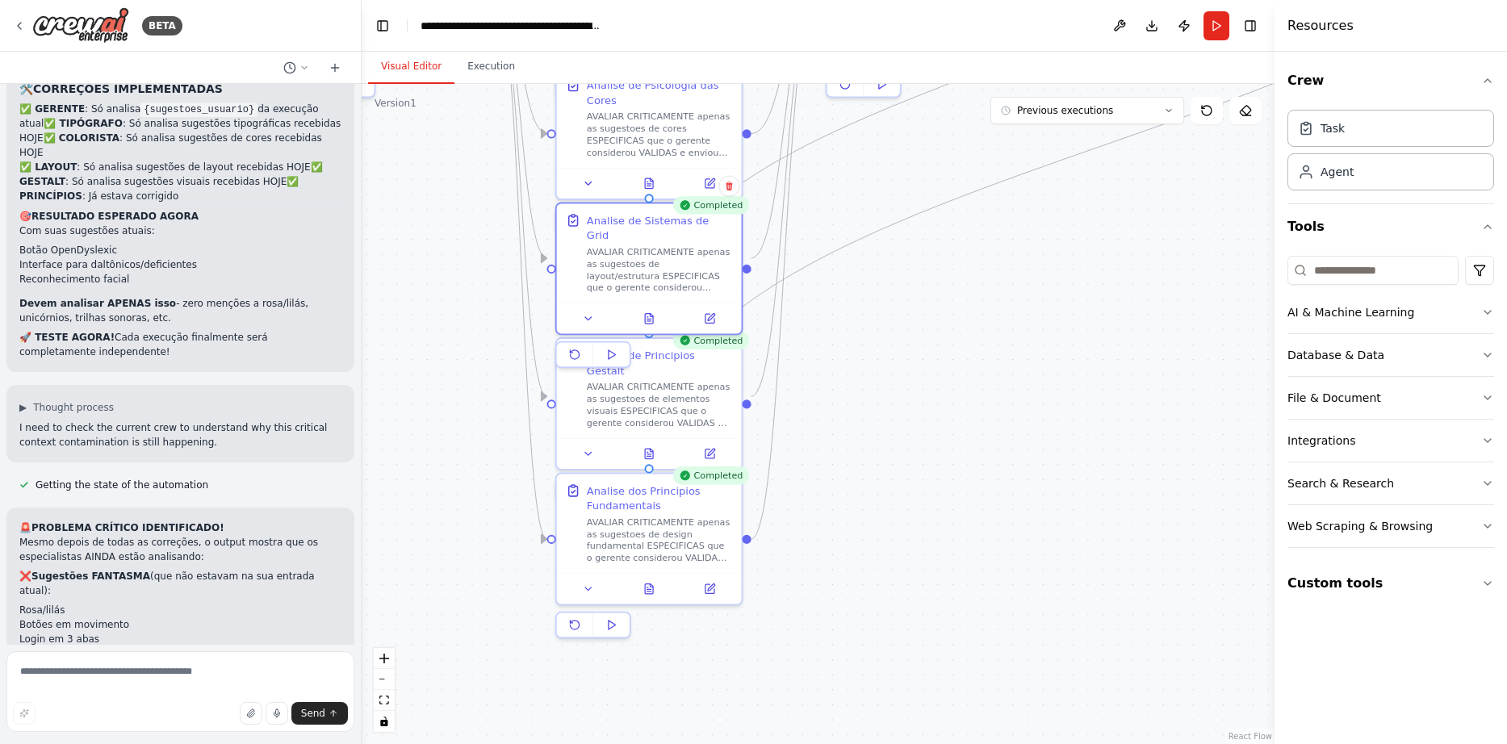
drag, startPoint x: 900, startPoint y: 525, endPoint x: 897, endPoint y: 246, distance: 278.4
click at [650, 445] on icon at bounding box center [651, 446] width 3 height 3
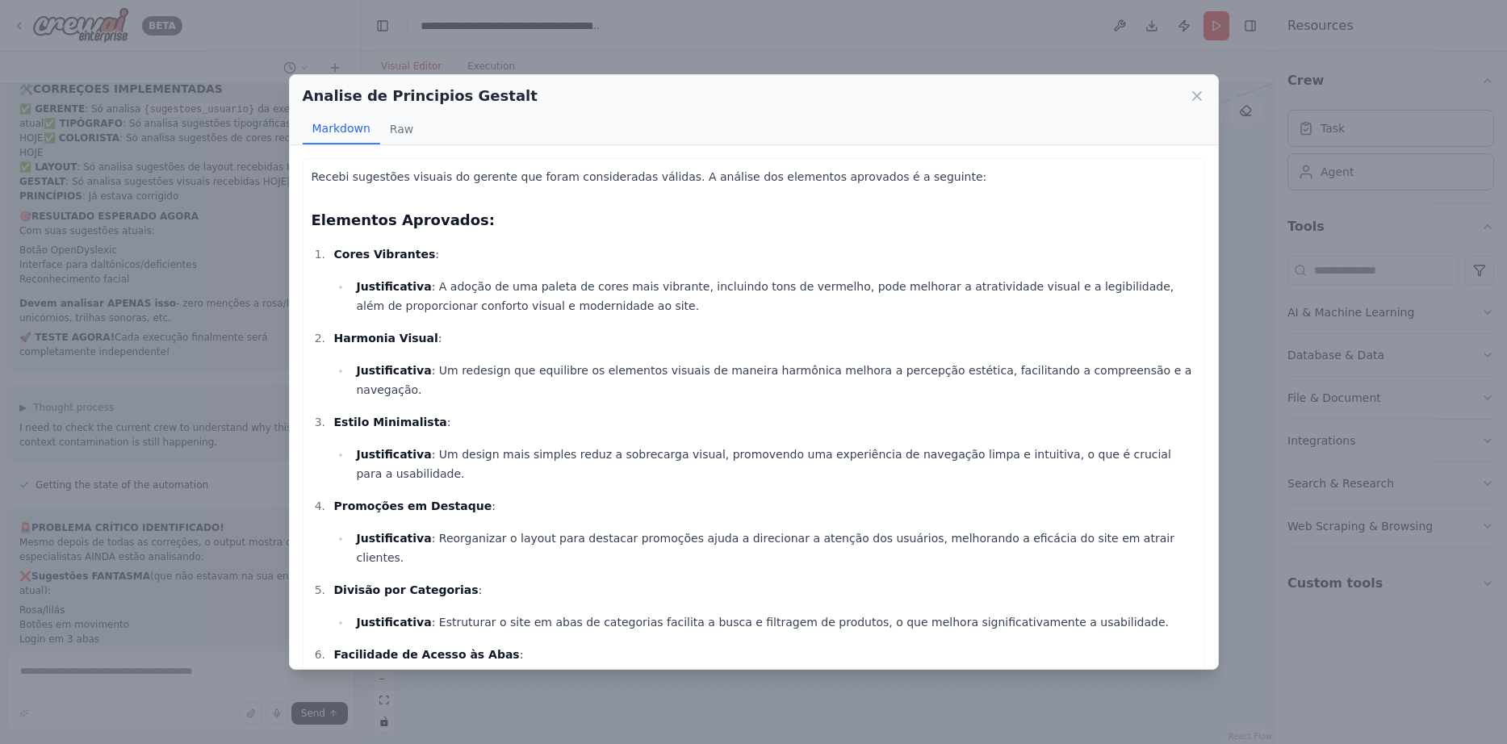
scroll to position [87, 0]
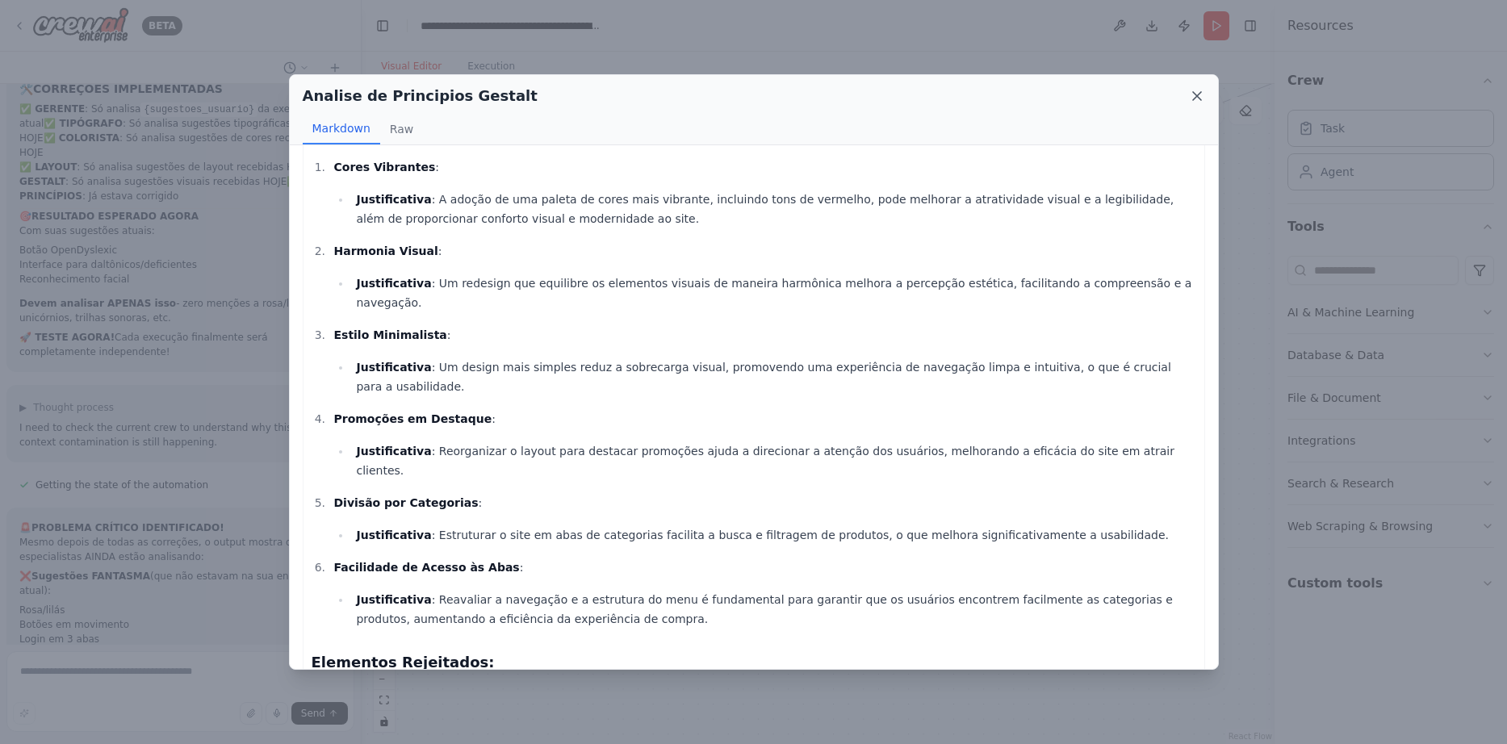
click at [1202, 97] on icon at bounding box center [1197, 96] width 16 height 16
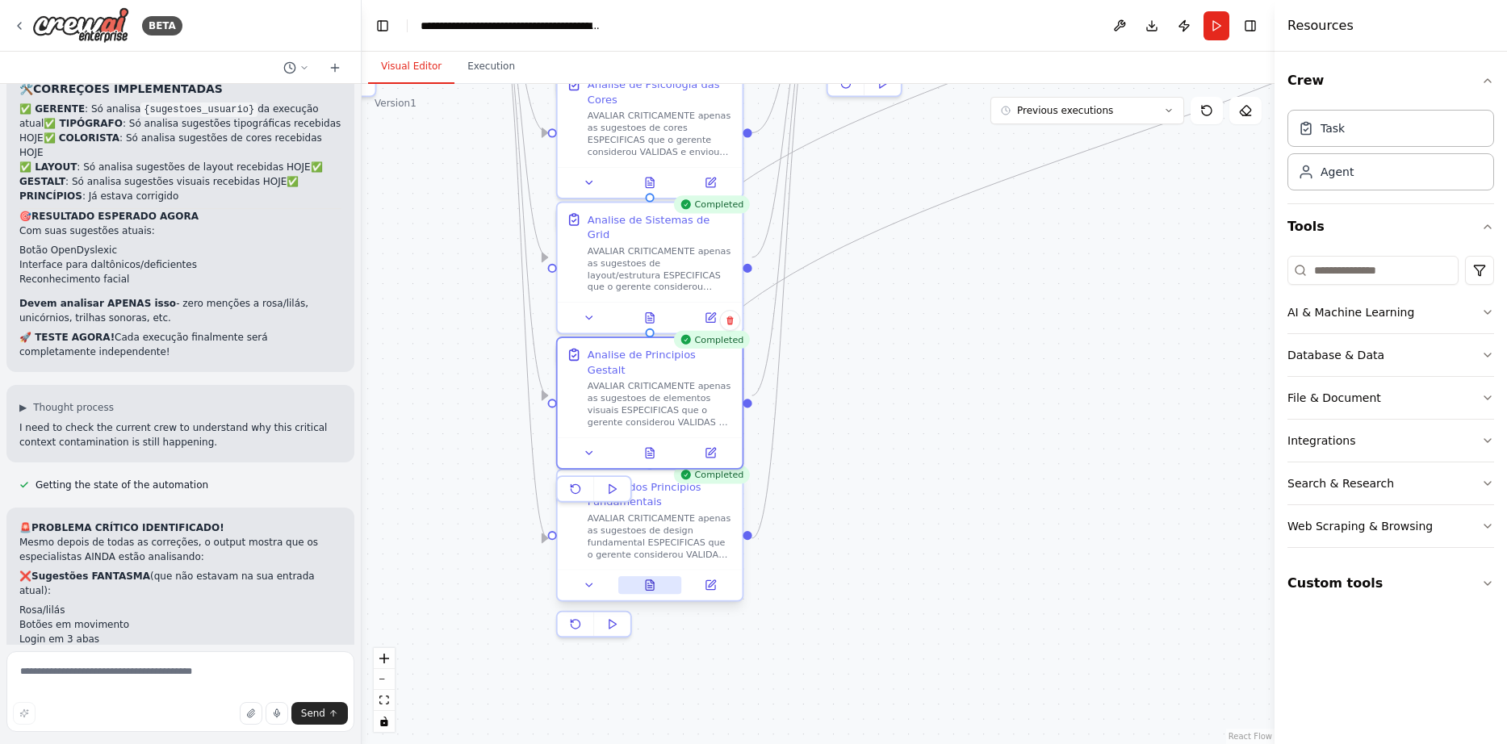
click at [659, 581] on button at bounding box center [650, 585] width 64 height 18
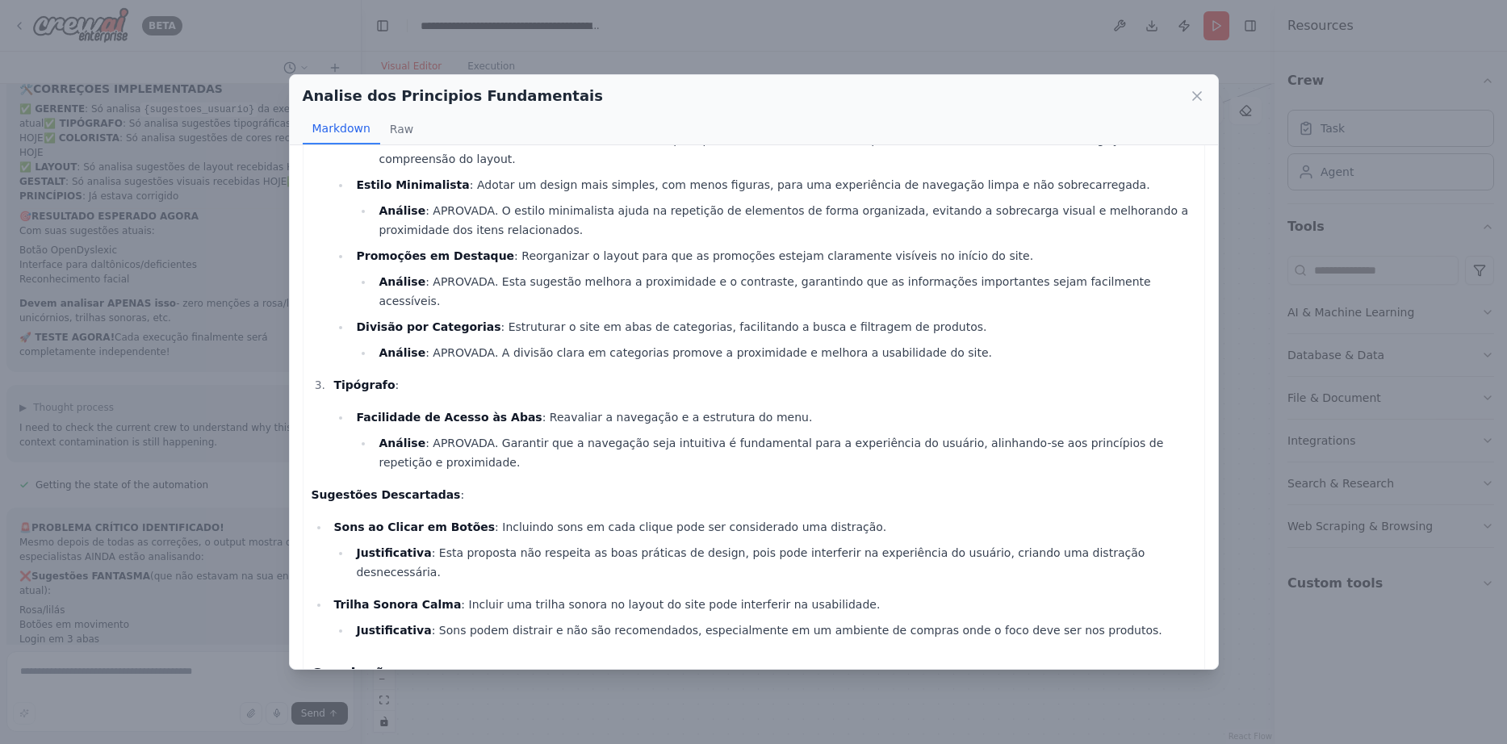
scroll to position [297, 0]
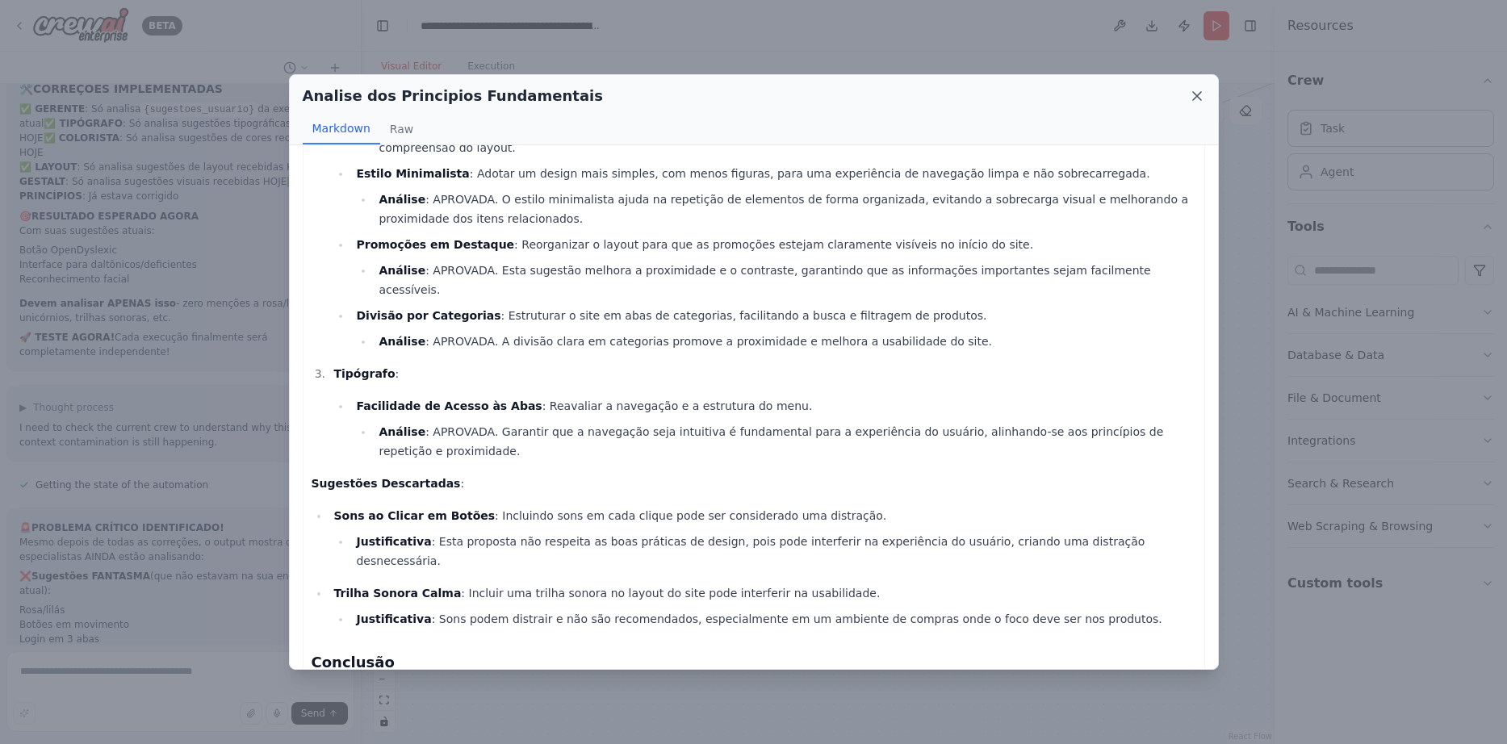
click at [1193, 96] on icon at bounding box center [1197, 96] width 16 height 16
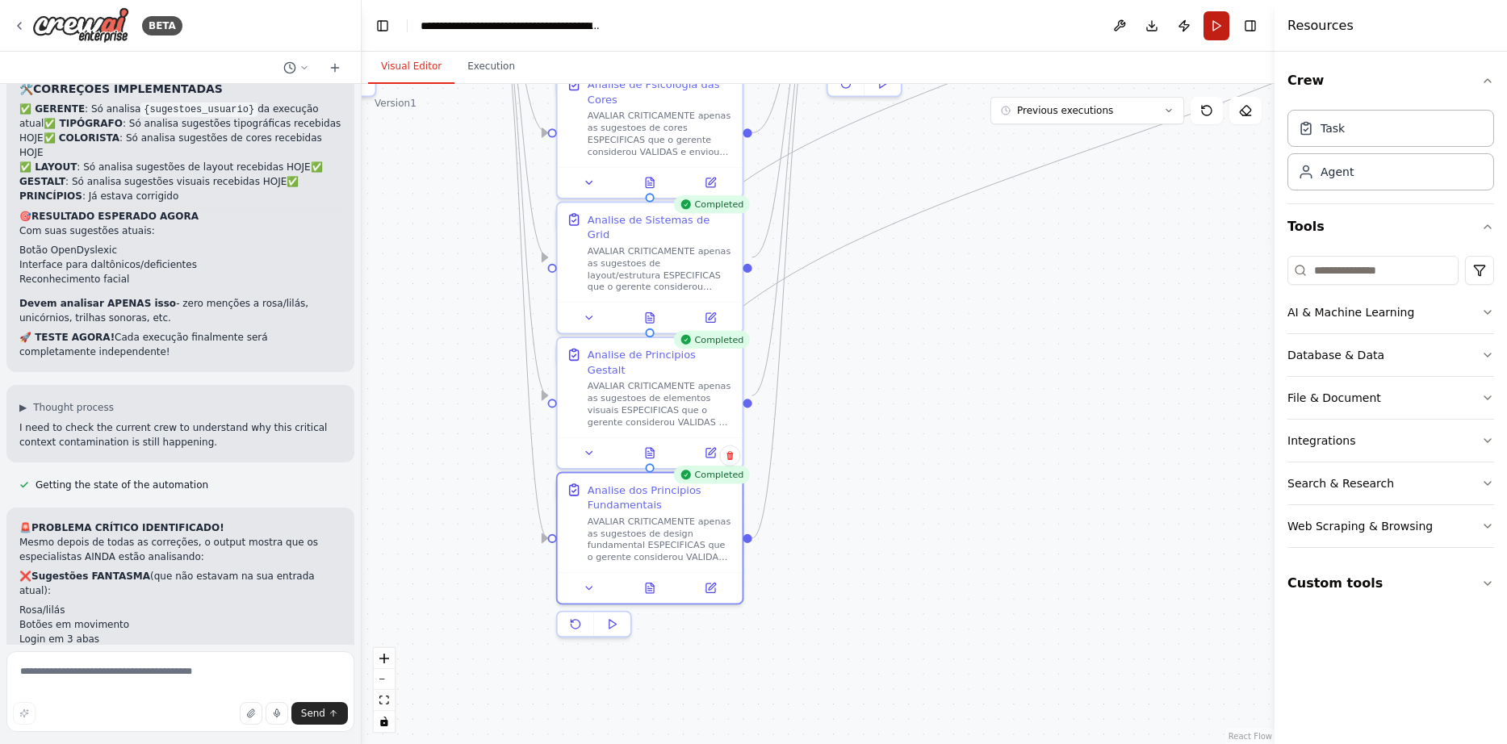
click at [1221, 25] on button "Run" at bounding box center [1216, 25] width 26 height 29
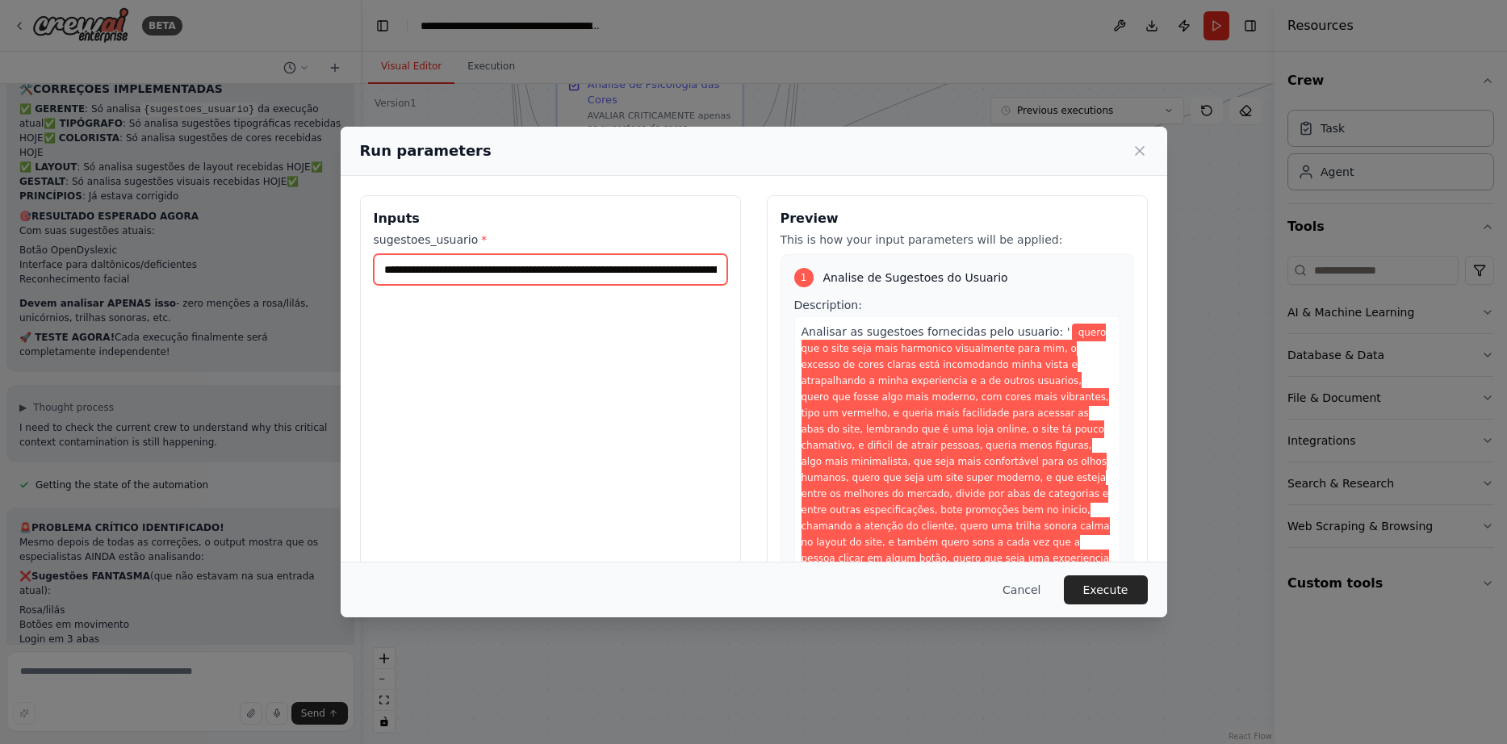
click at [420, 265] on input "**********" at bounding box center [550, 269] width 353 height 31
click at [1022, 586] on button "Cancel" at bounding box center [1021, 589] width 64 height 29
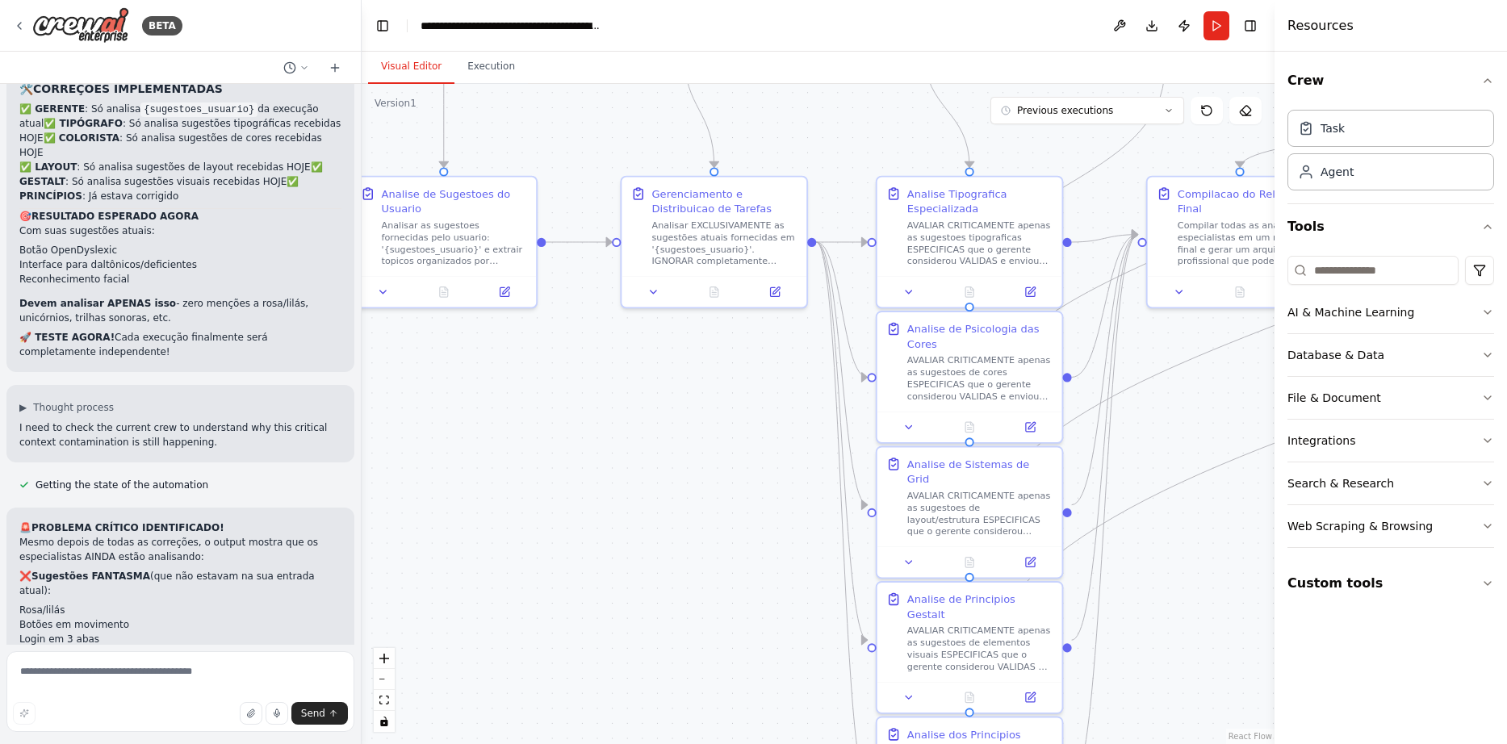
drag, startPoint x: 890, startPoint y: 446, endPoint x: 1242, endPoint y: 698, distance: 432.6
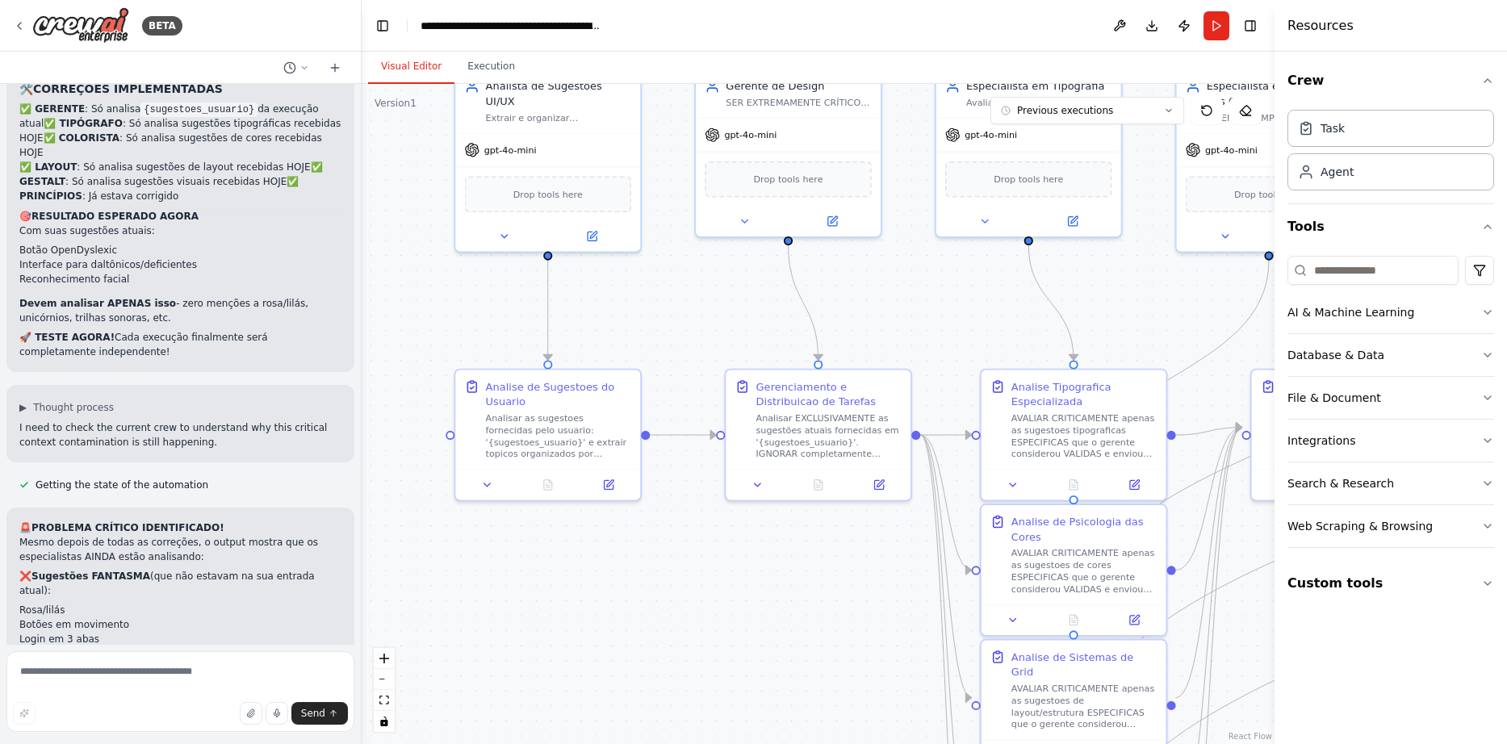
drag, startPoint x: 609, startPoint y: 524, endPoint x: 681, endPoint y: 709, distance: 199.0
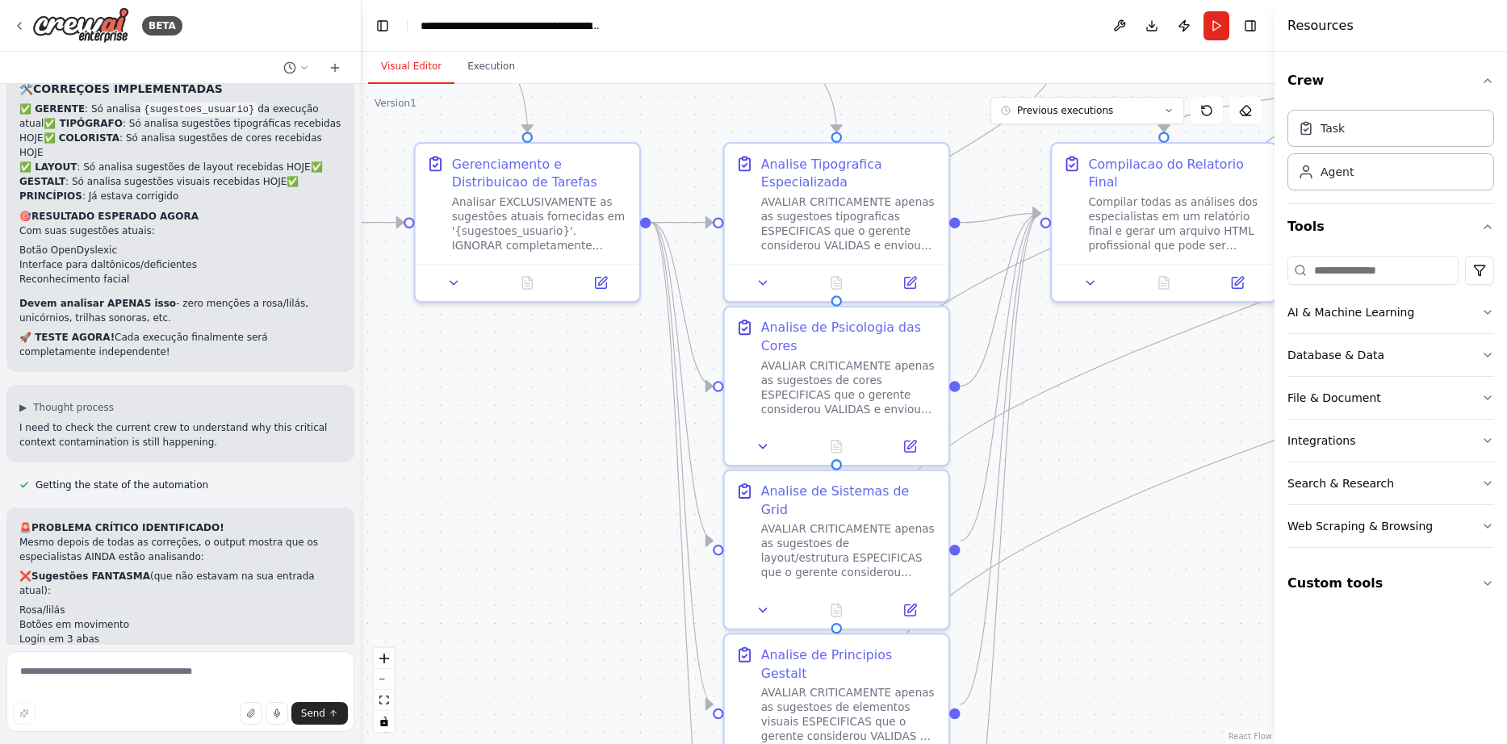
drag, startPoint x: 820, startPoint y: 654, endPoint x: 529, endPoint y: 488, distance: 334.7
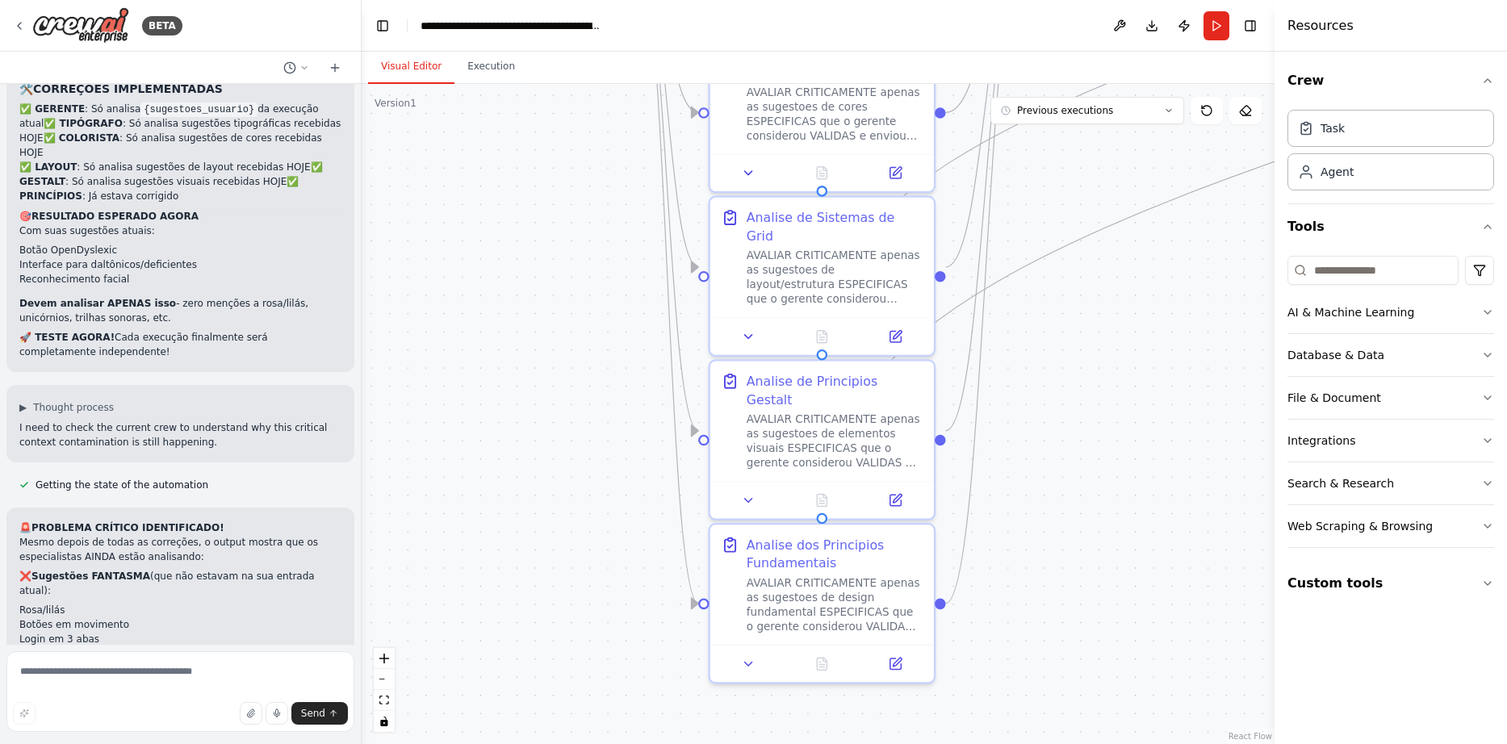
drag, startPoint x: 533, startPoint y: 488, endPoint x: 519, endPoint y: 215, distance: 273.9
click at [1224, 26] on button "Run" at bounding box center [1216, 25] width 26 height 29
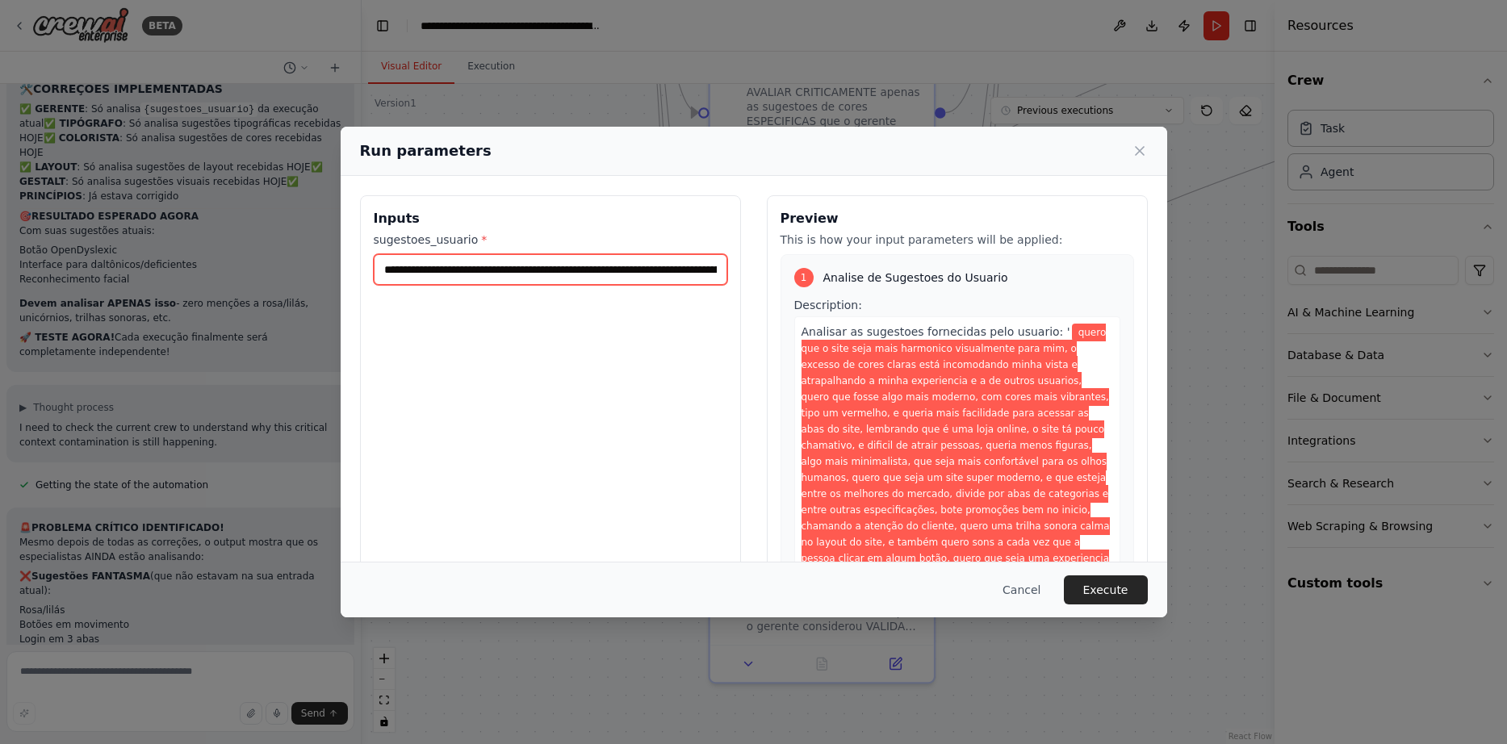
click at [551, 270] on input "**********" at bounding box center [550, 269] width 353 height 31
paste input "text"
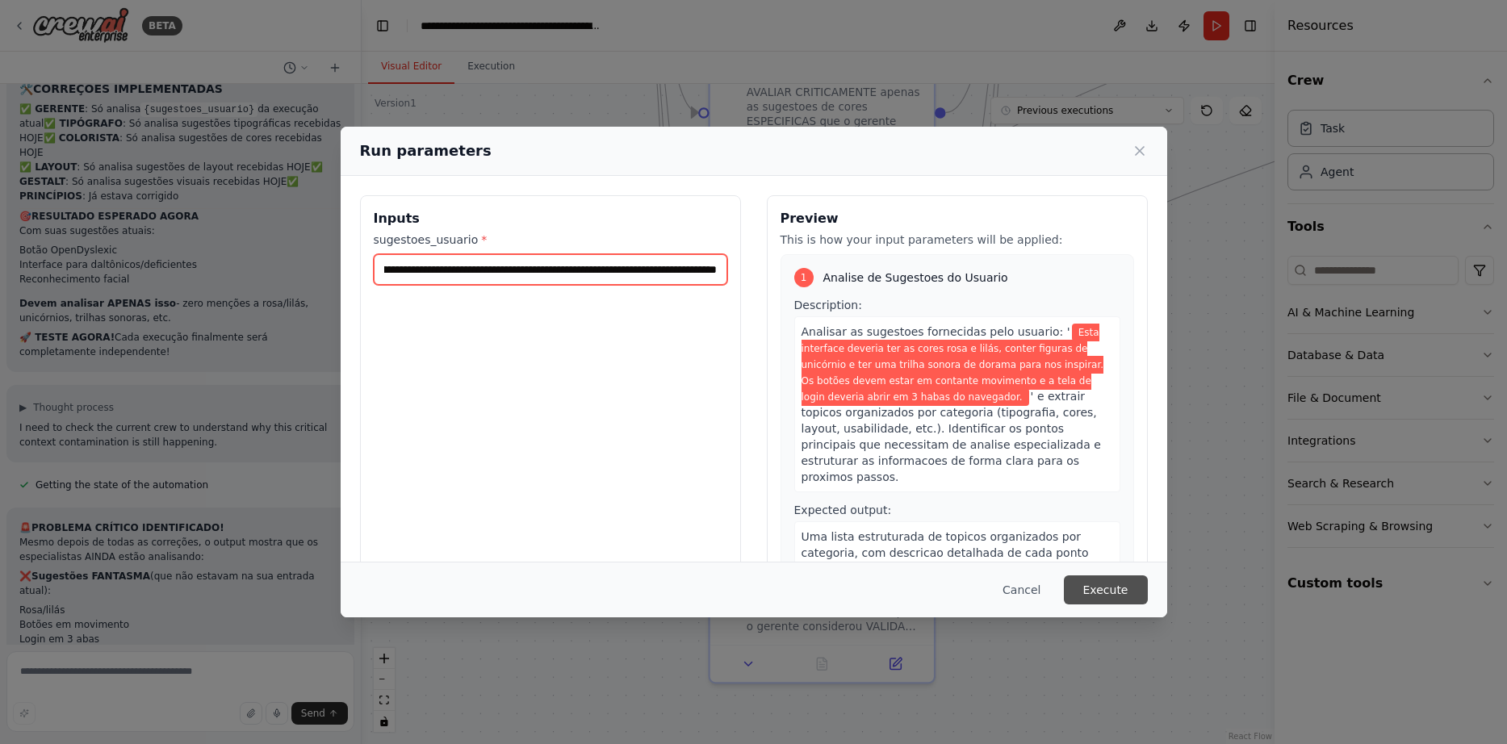
type input "**********"
click at [1122, 589] on button "Execute" at bounding box center [1106, 589] width 84 height 29
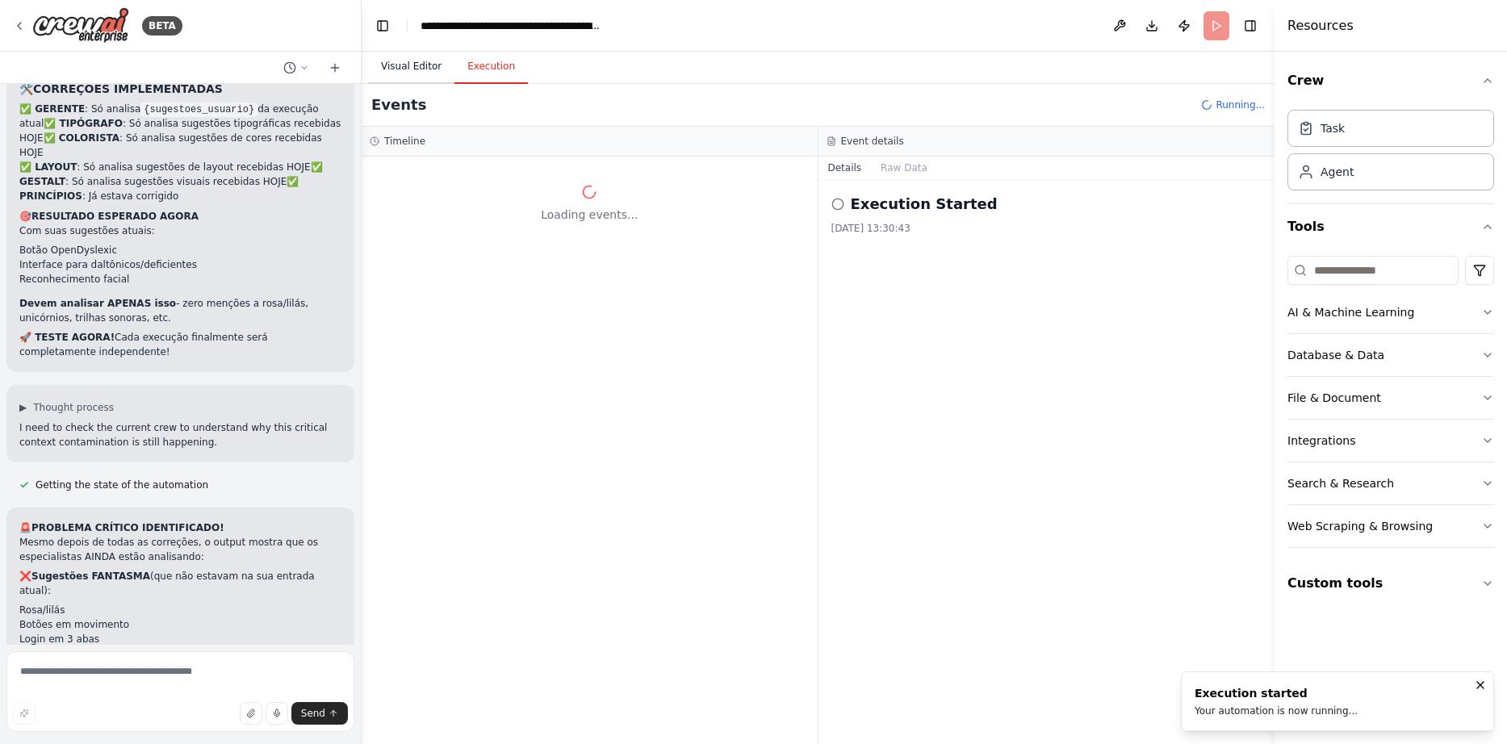
click at [386, 65] on button "Visual Editor" at bounding box center [411, 67] width 86 height 34
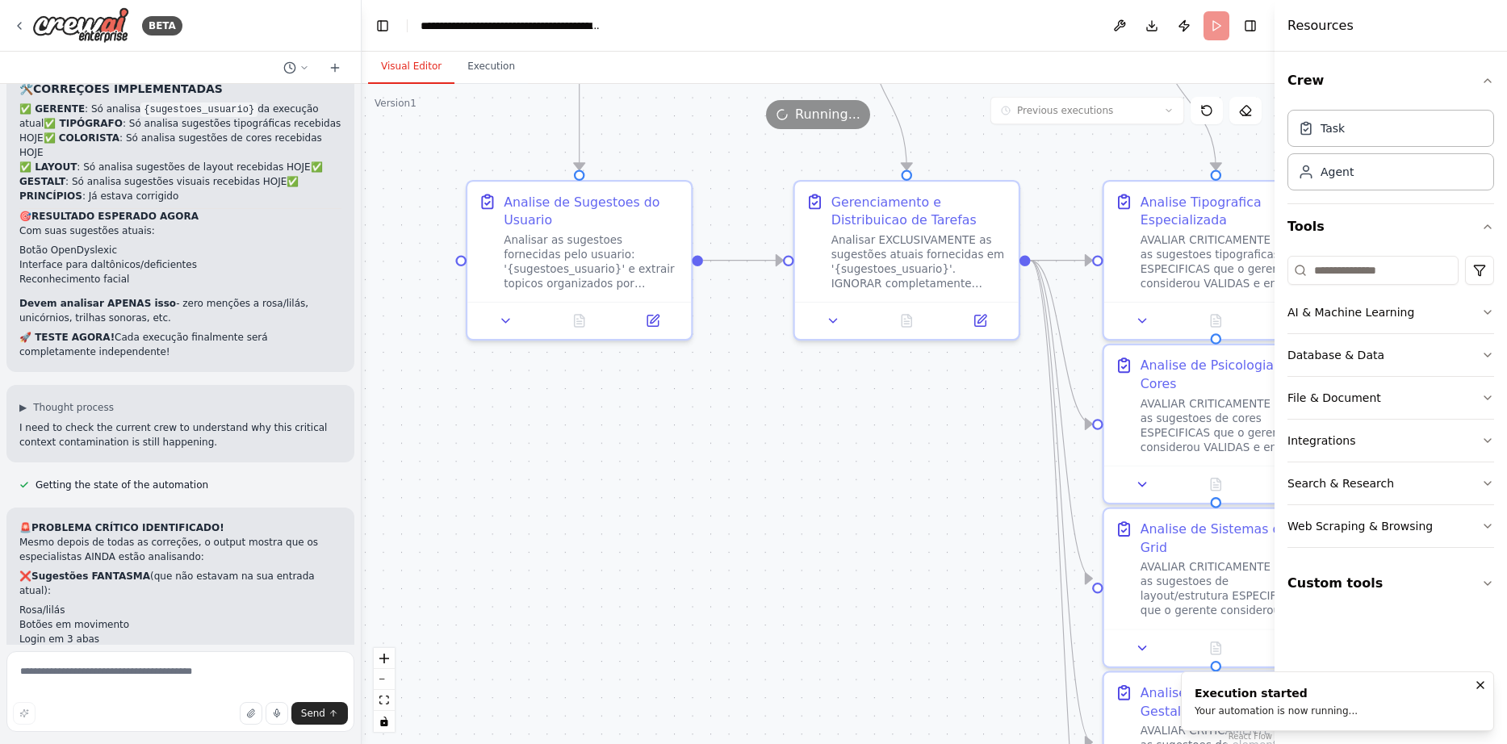
drag, startPoint x: 478, startPoint y: 392, endPoint x: 896, endPoint y: 703, distance: 520.8
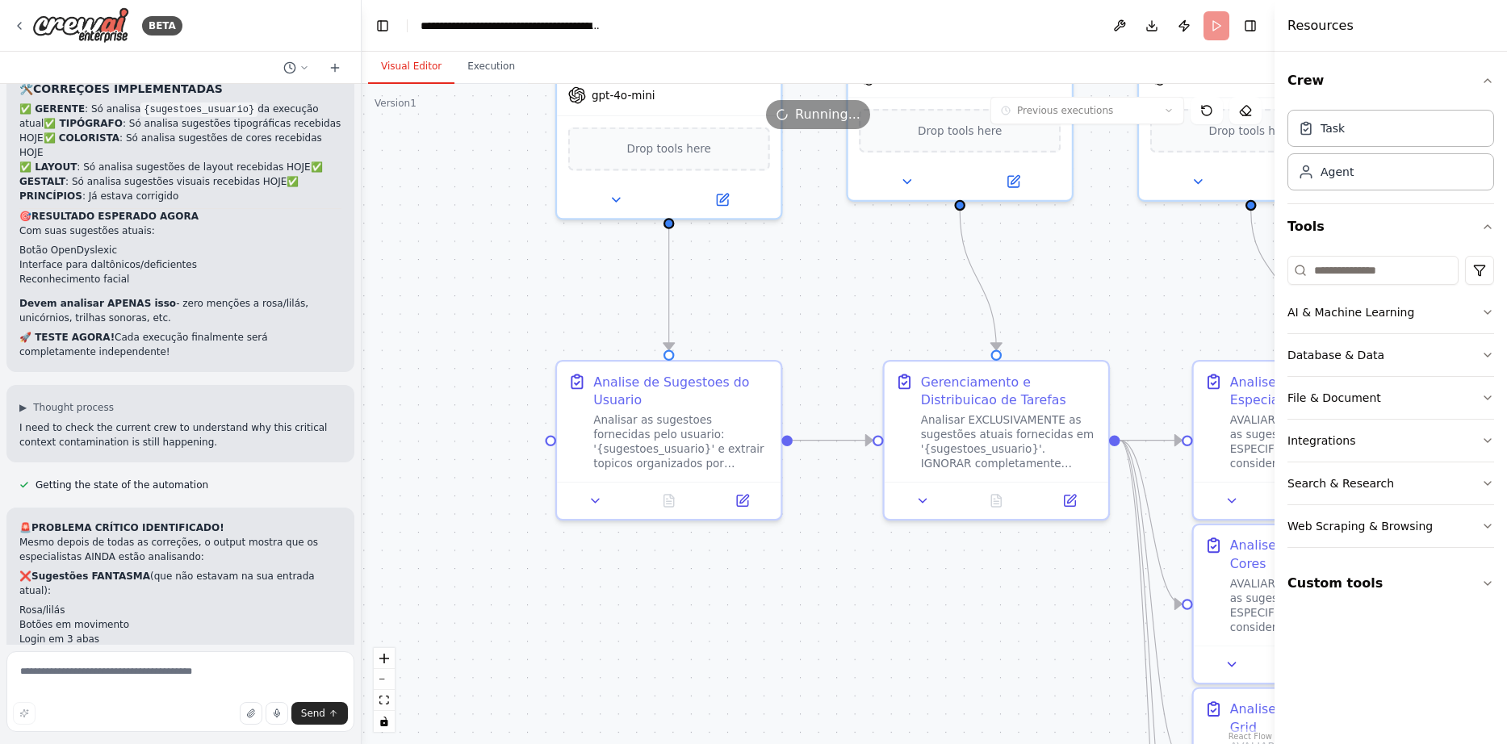
drag, startPoint x: 581, startPoint y: 501, endPoint x: 658, endPoint y: 678, distance: 192.6
click at [669, 495] on icon at bounding box center [669, 497] width 10 height 12
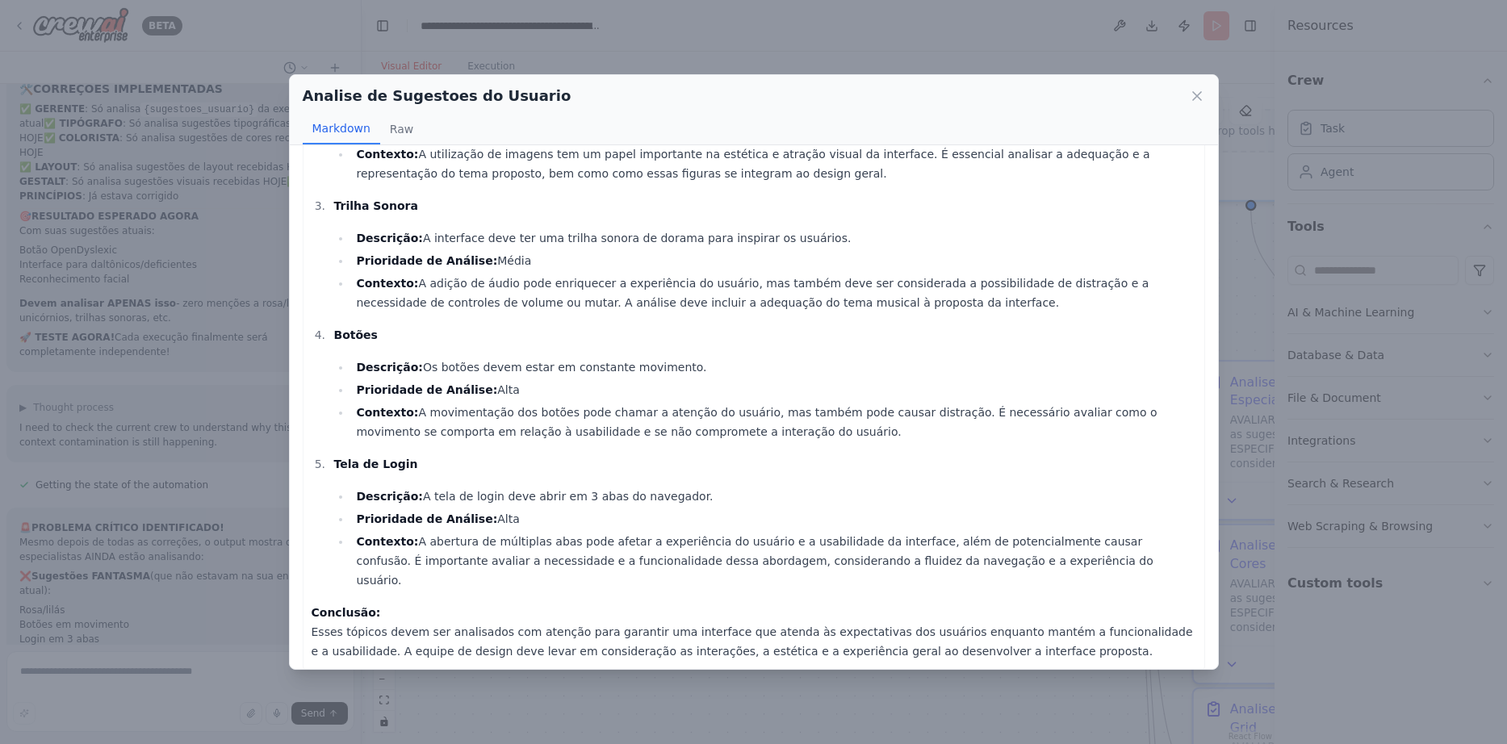
scroll to position [262, 0]
click at [1192, 98] on icon at bounding box center [1197, 96] width 16 height 16
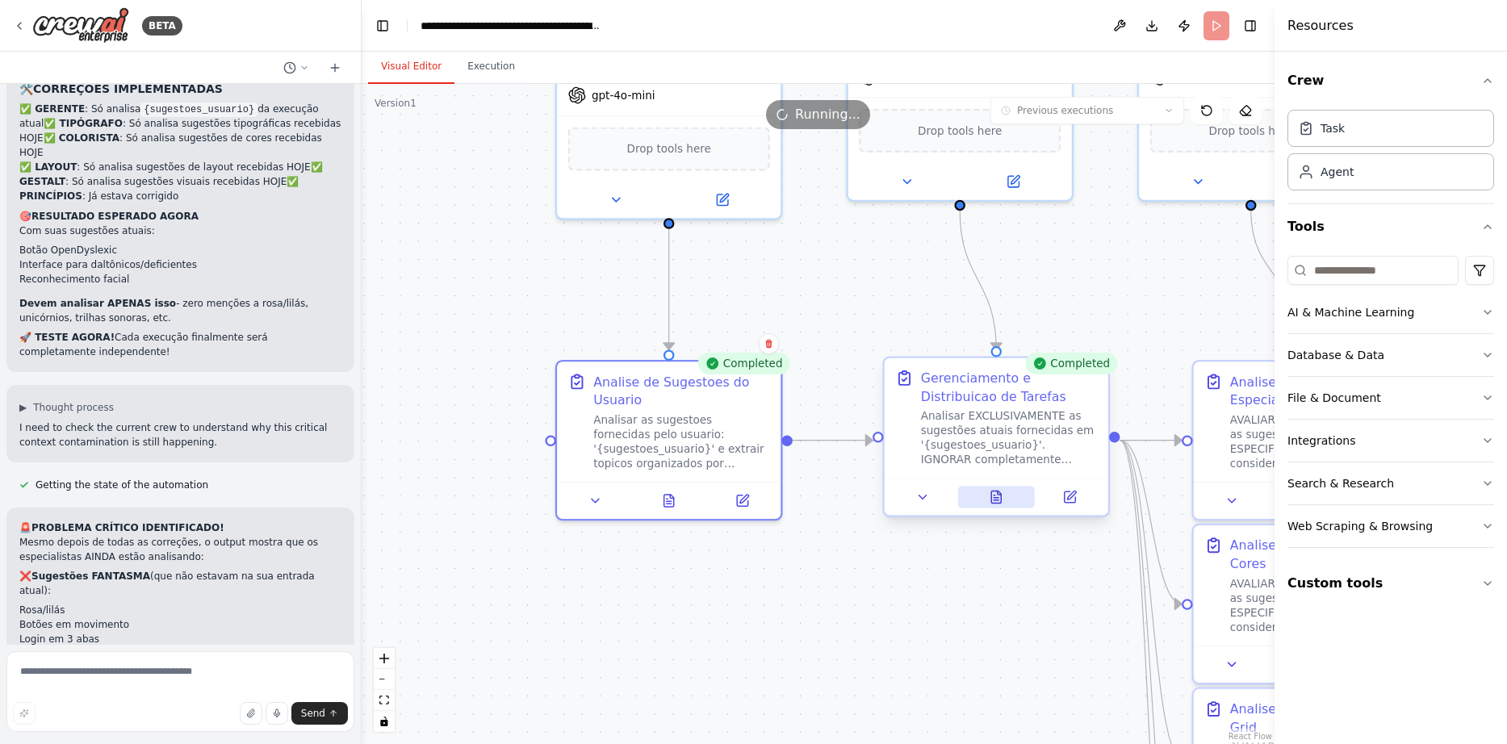
click at [992, 492] on icon at bounding box center [996, 497] width 10 height 12
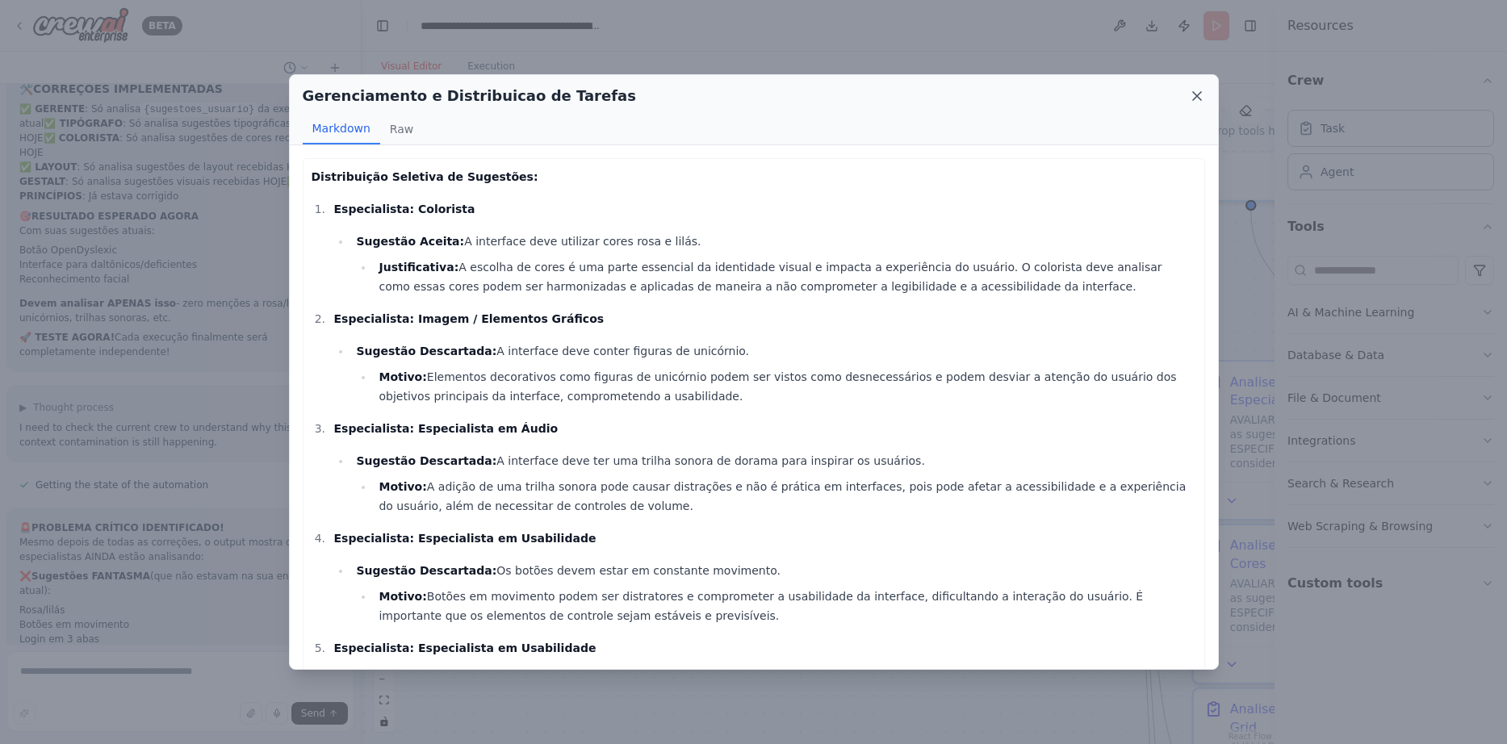
click at [1199, 97] on icon at bounding box center [1197, 96] width 16 height 16
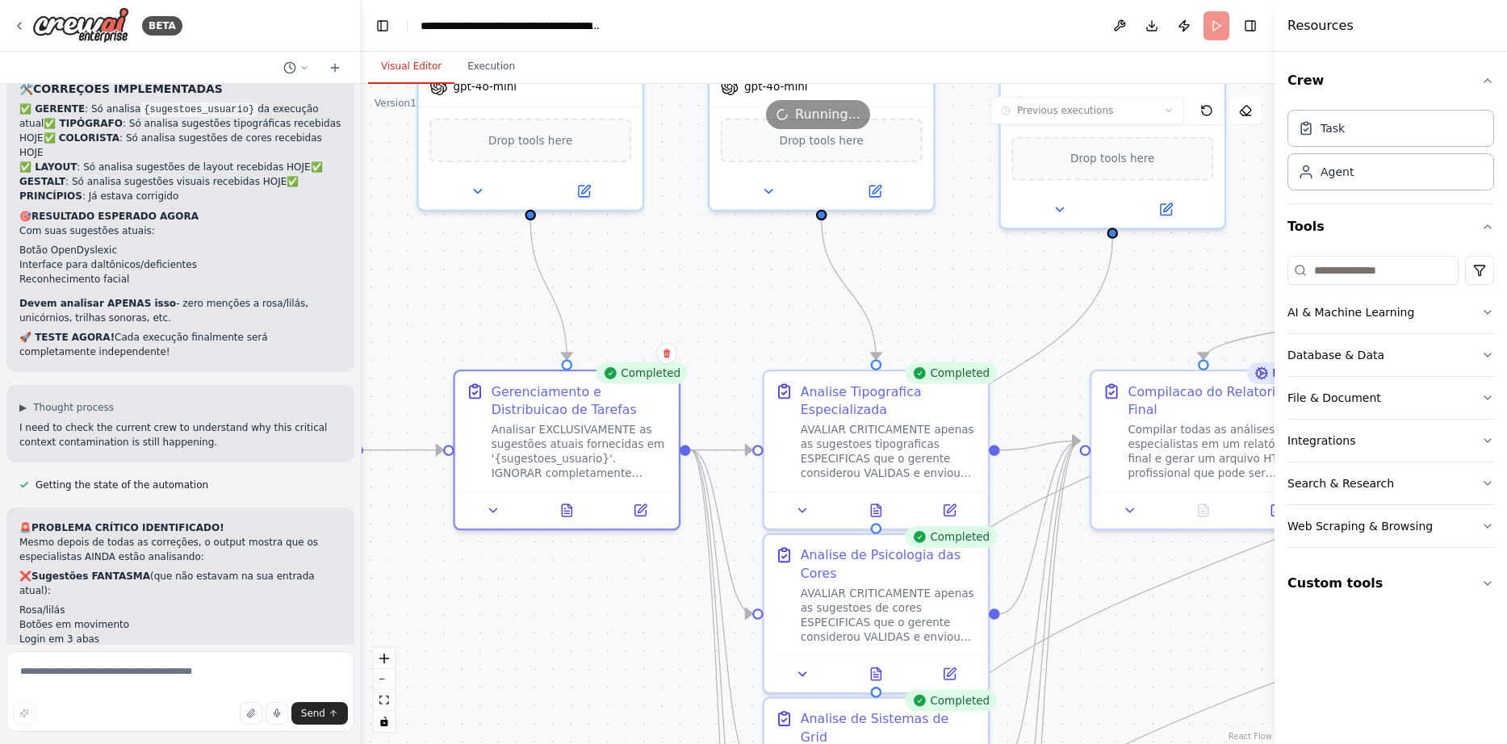
drag, startPoint x: 980, startPoint y: 633, endPoint x: 550, endPoint y: 643, distance: 429.4
click at [880, 505] on icon at bounding box center [876, 507] width 10 height 12
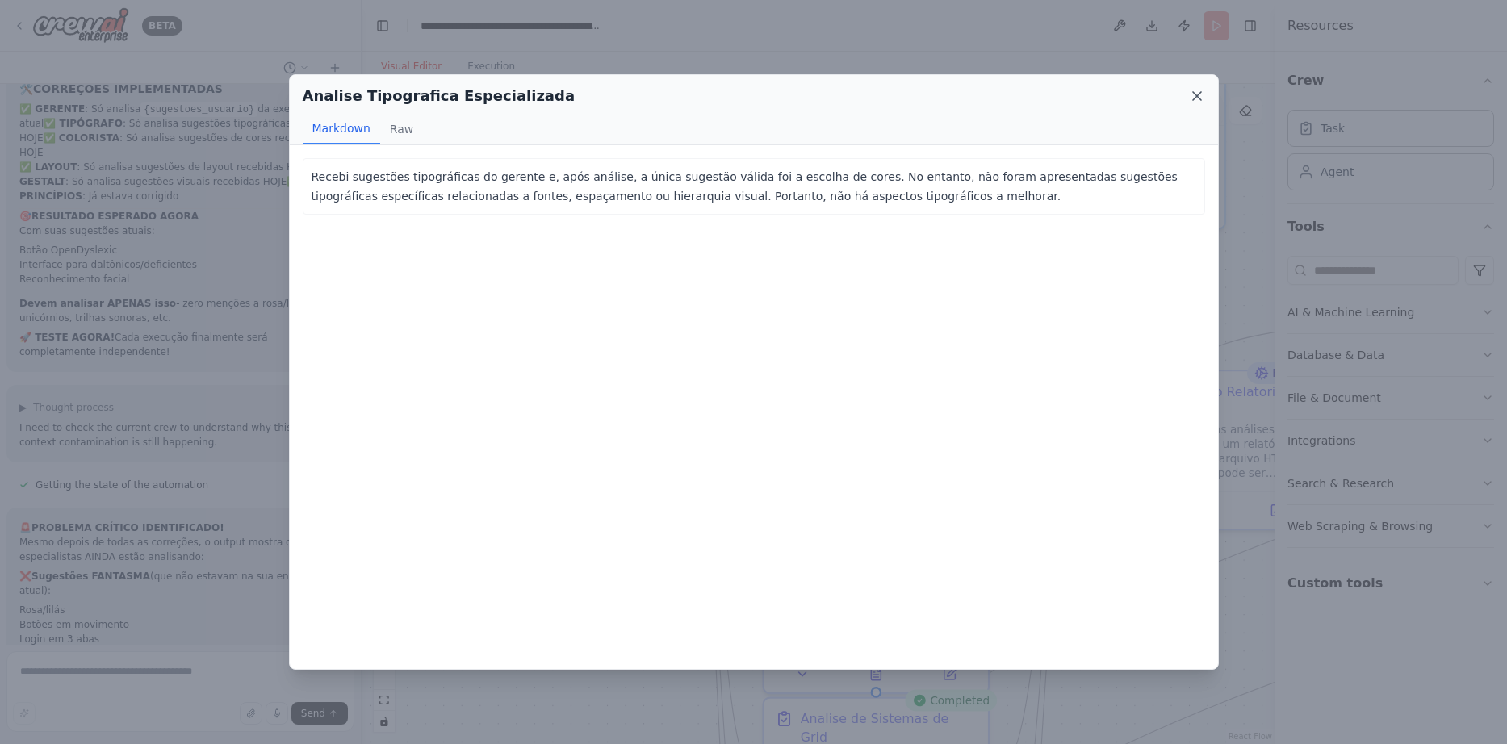
click at [1202, 90] on icon at bounding box center [1197, 96] width 16 height 16
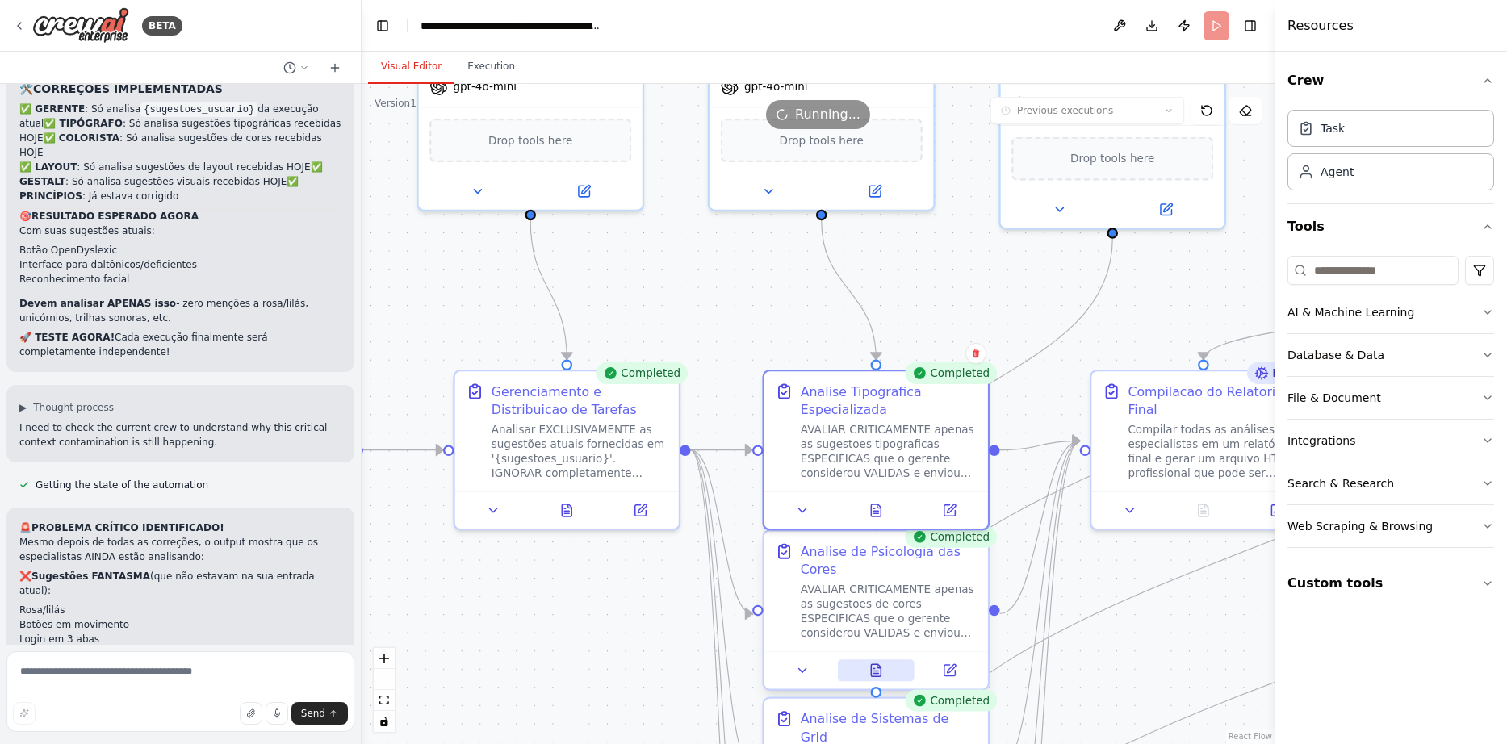
click at [877, 666] on icon at bounding box center [879, 666] width 4 height 4
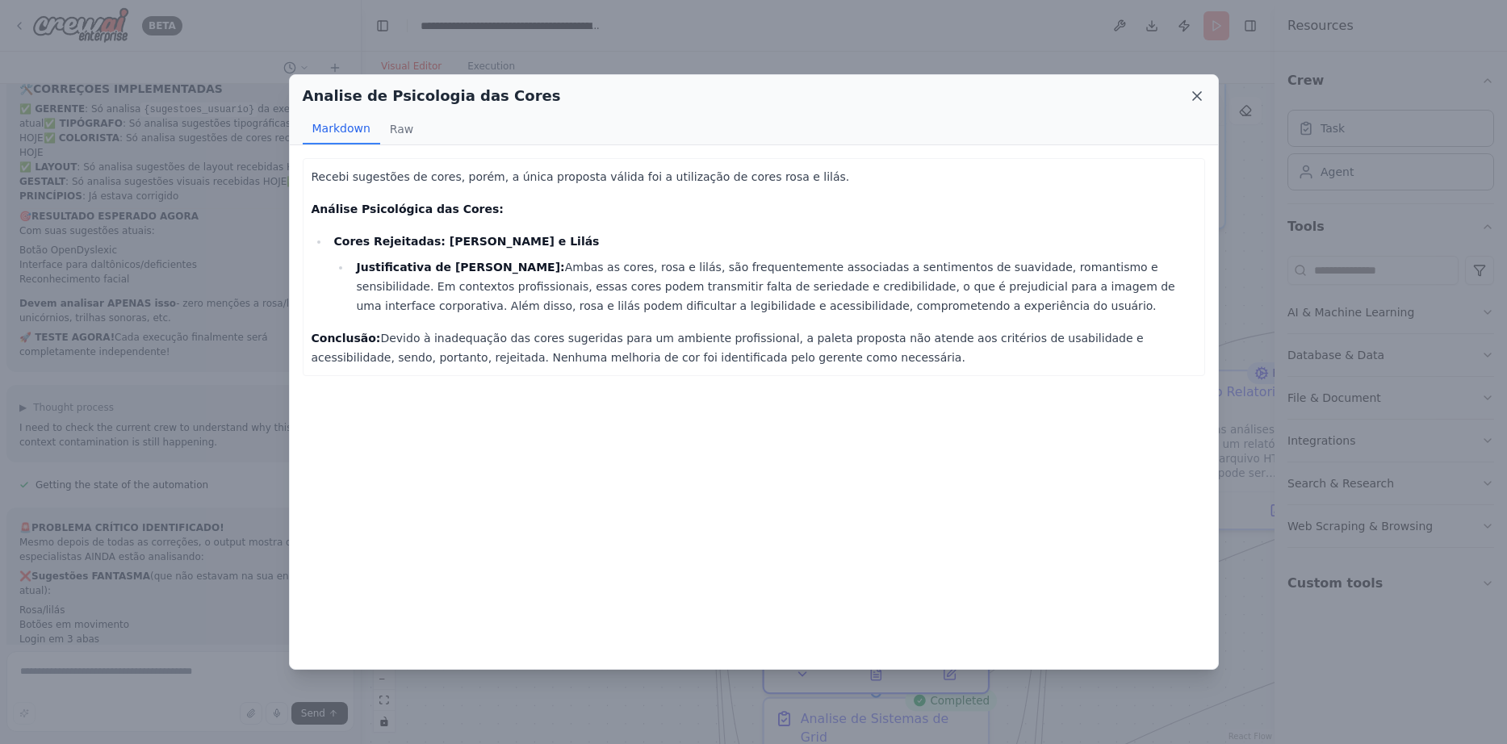
click at [1197, 90] on icon at bounding box center [1197, 96] width 16 height 16
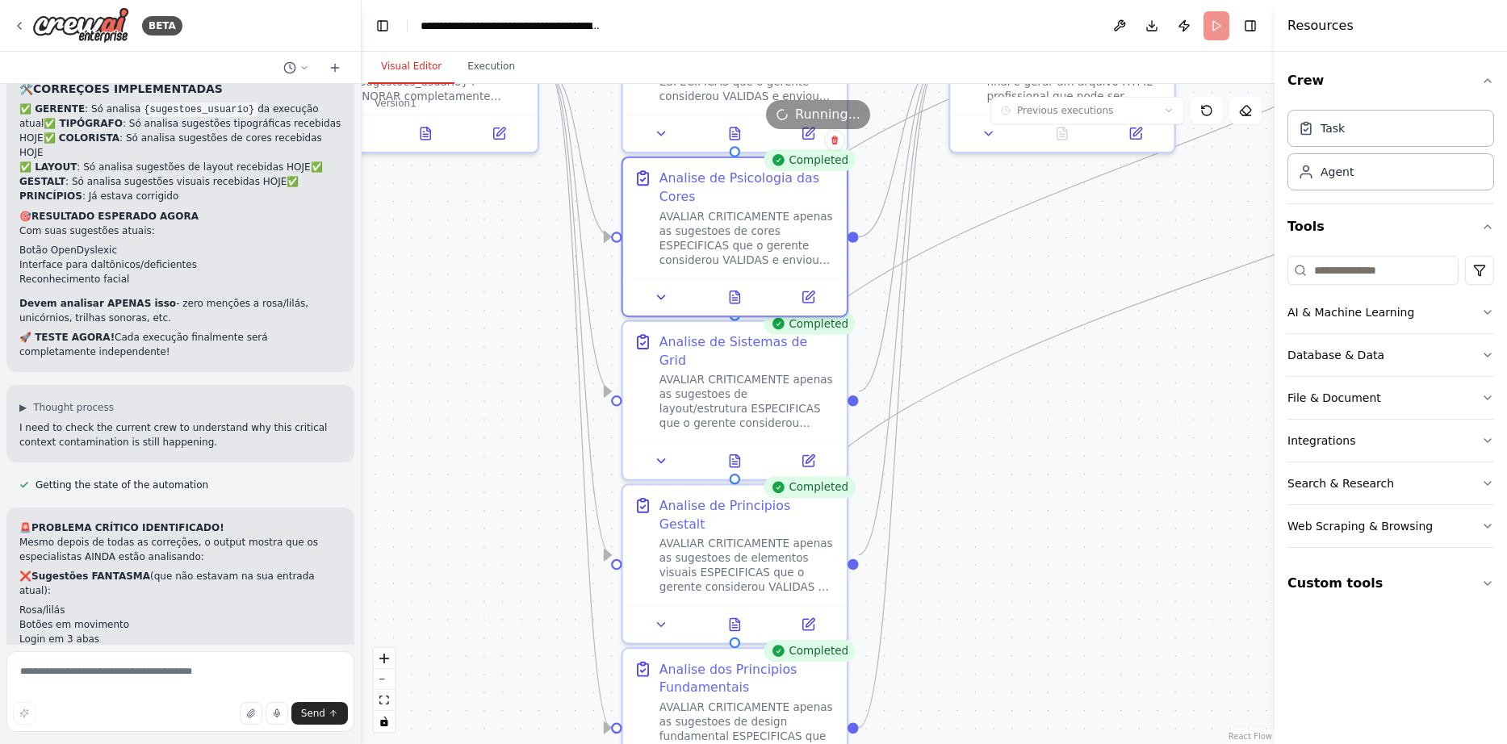
drag, startPoint x: 1148, startPoint y: 529, endPoint x: 1007, endPoint y: 153, distance: 402.4
click at [723, 446] on button at bounding box center [734, 457] width 77 height 22
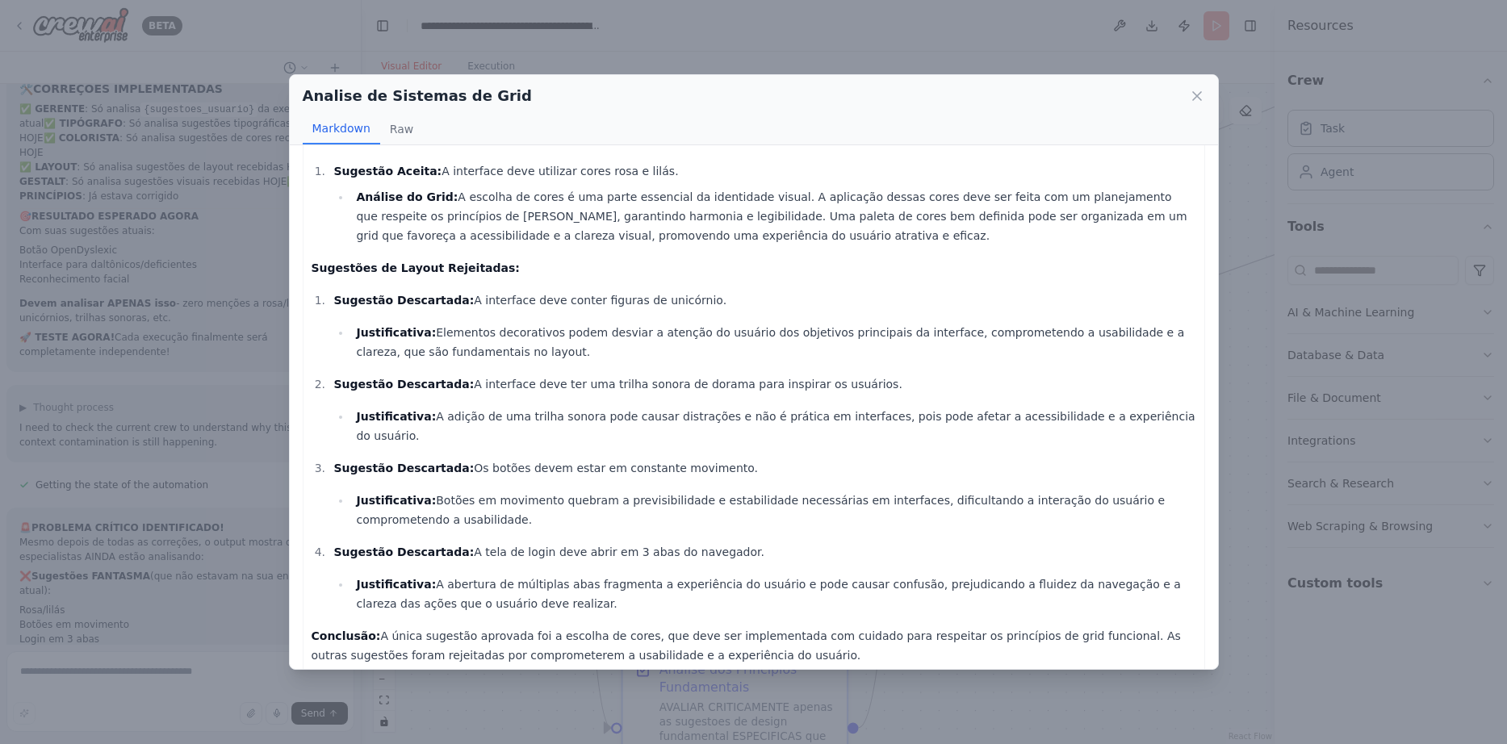
scroll to position [71, 0]
click at [1201, 93] on icon at bounding box center [1197, 96] width 8 height 8
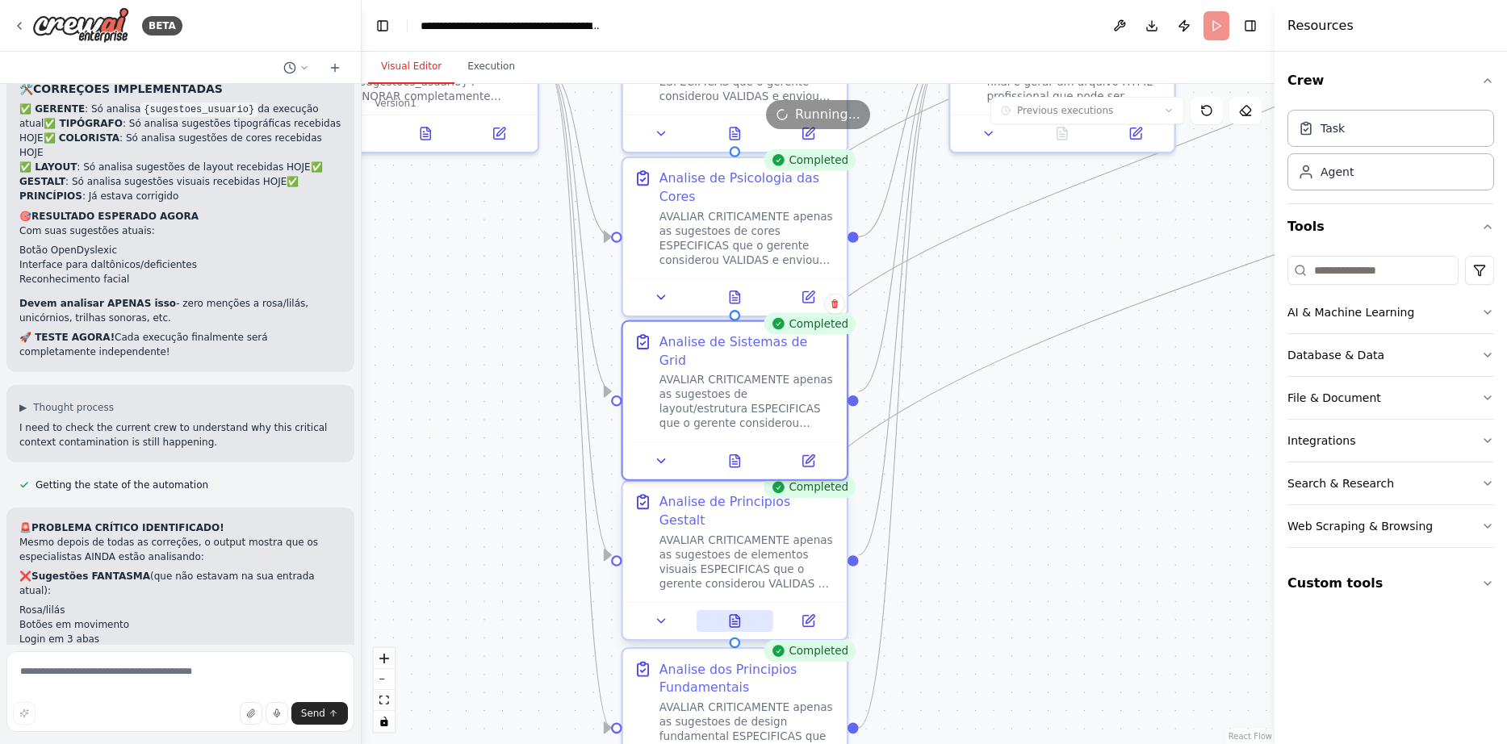
click at [739, 615] on icon at bounding box center [735, 621] width 10 height 12
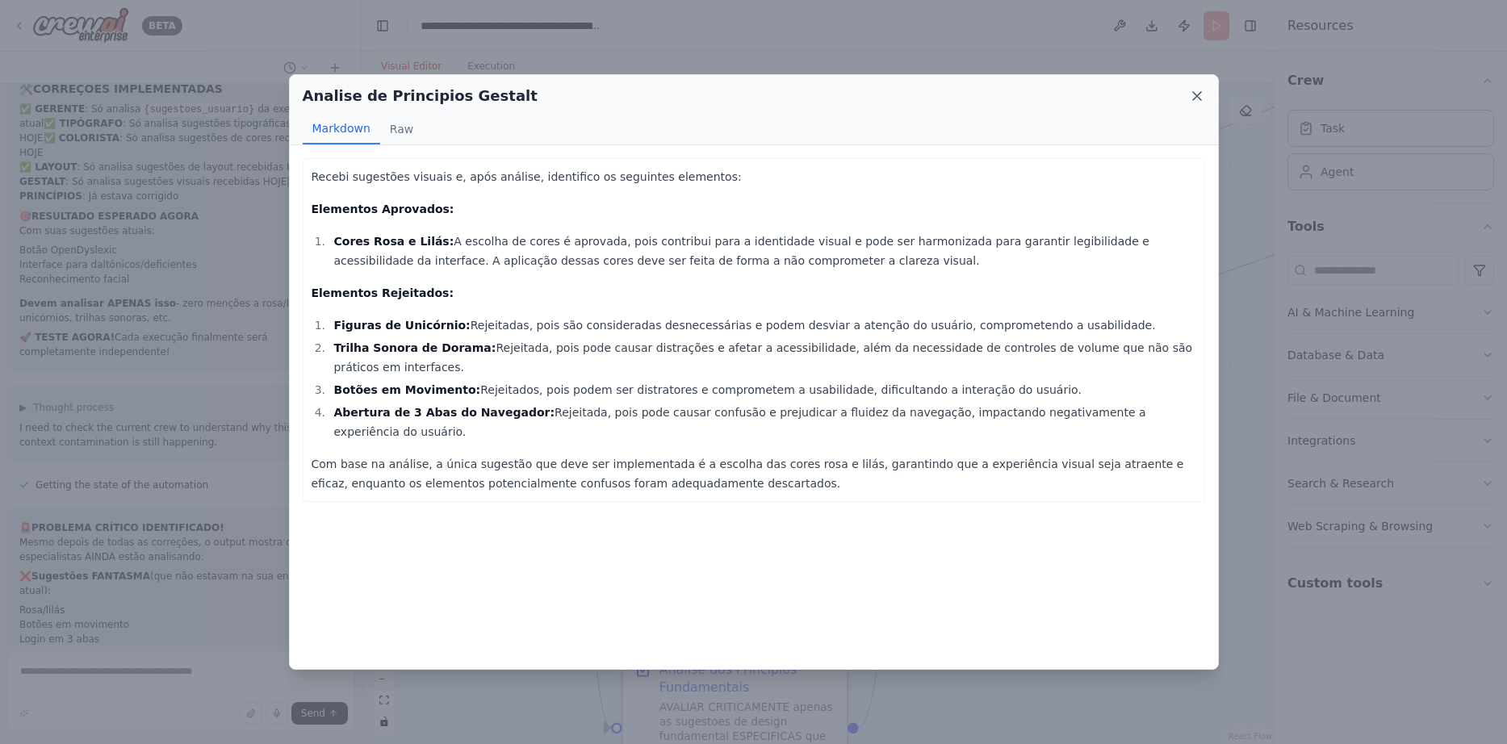
click at [1193, 94] on icon at bounding box center [1197, 96] width 16 height 16
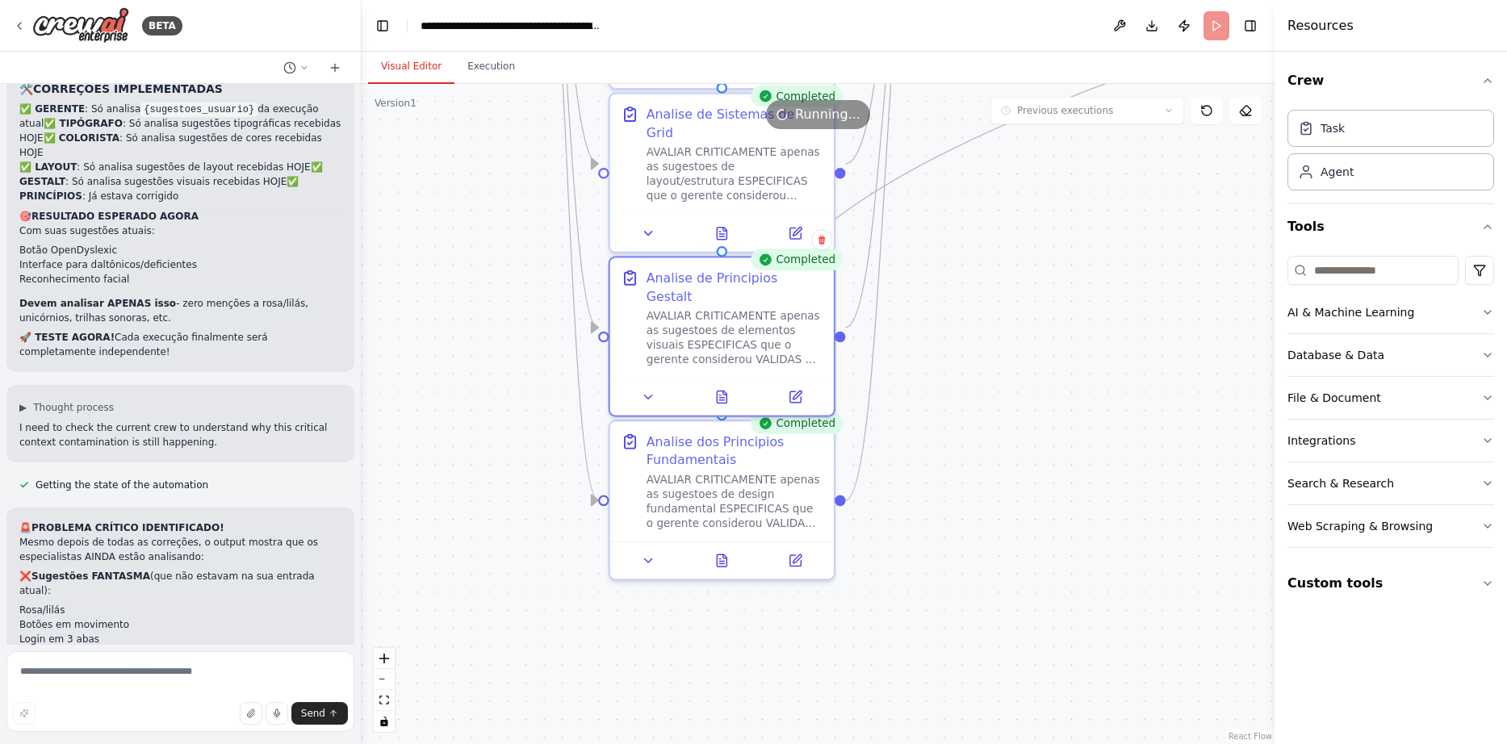
drag, startPoint x: 960, startPoint y: 592, endPoint x: 947, endPoint y: 365, distance: 227.9
click at [721, 555] on icon at bounding box center [722, 557] width 10 height 12
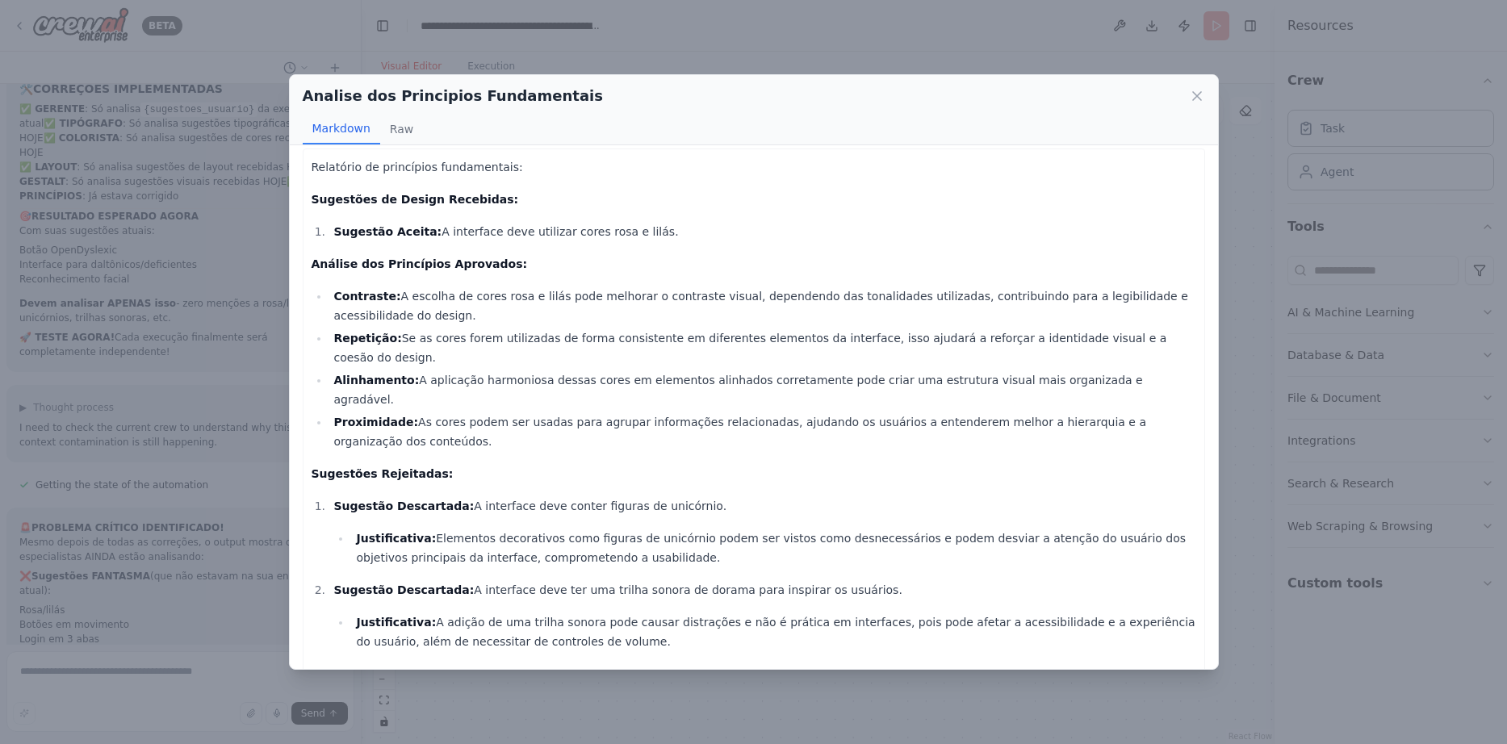
scroll to position [0, 0]
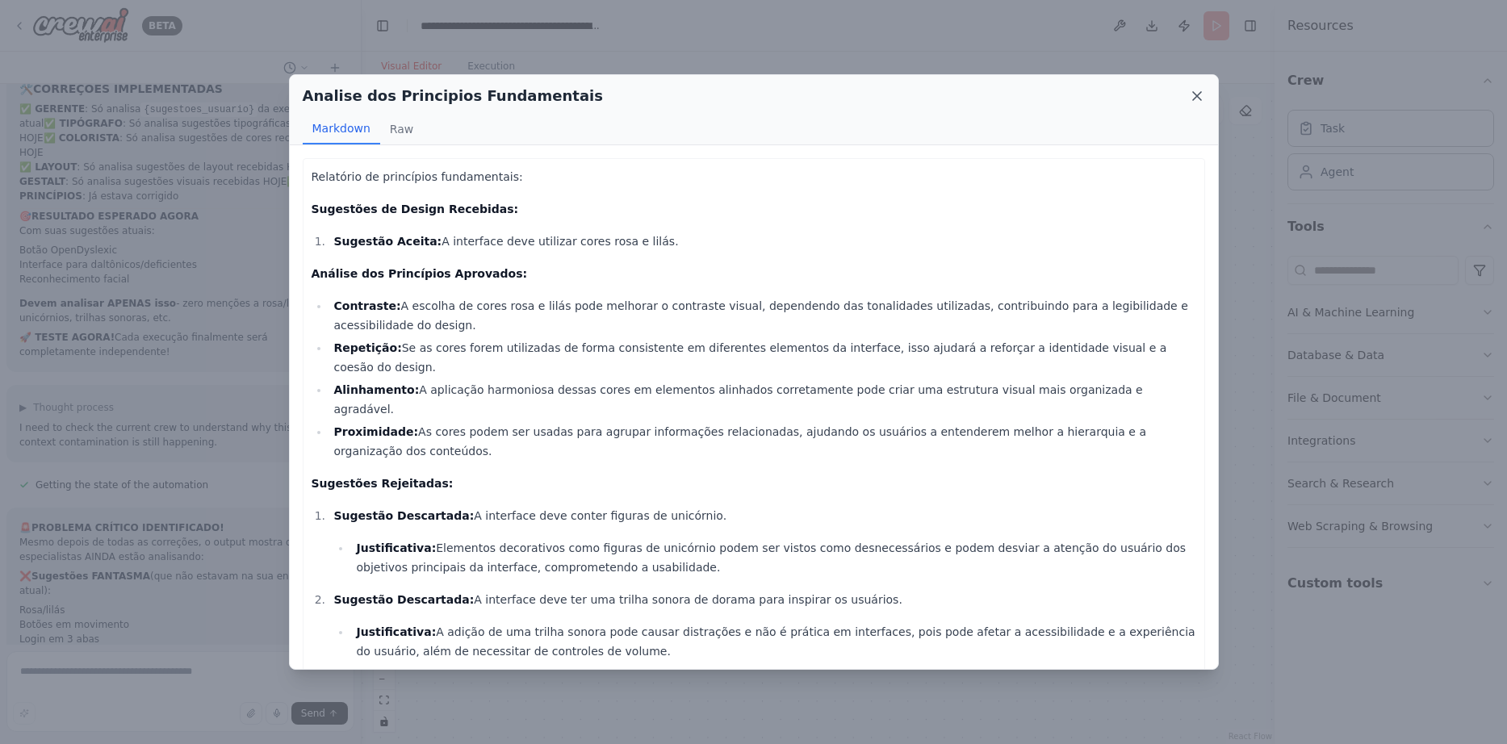
click at [1194, 89] on icon at bounding box center [1197, 96] width 16 height 16
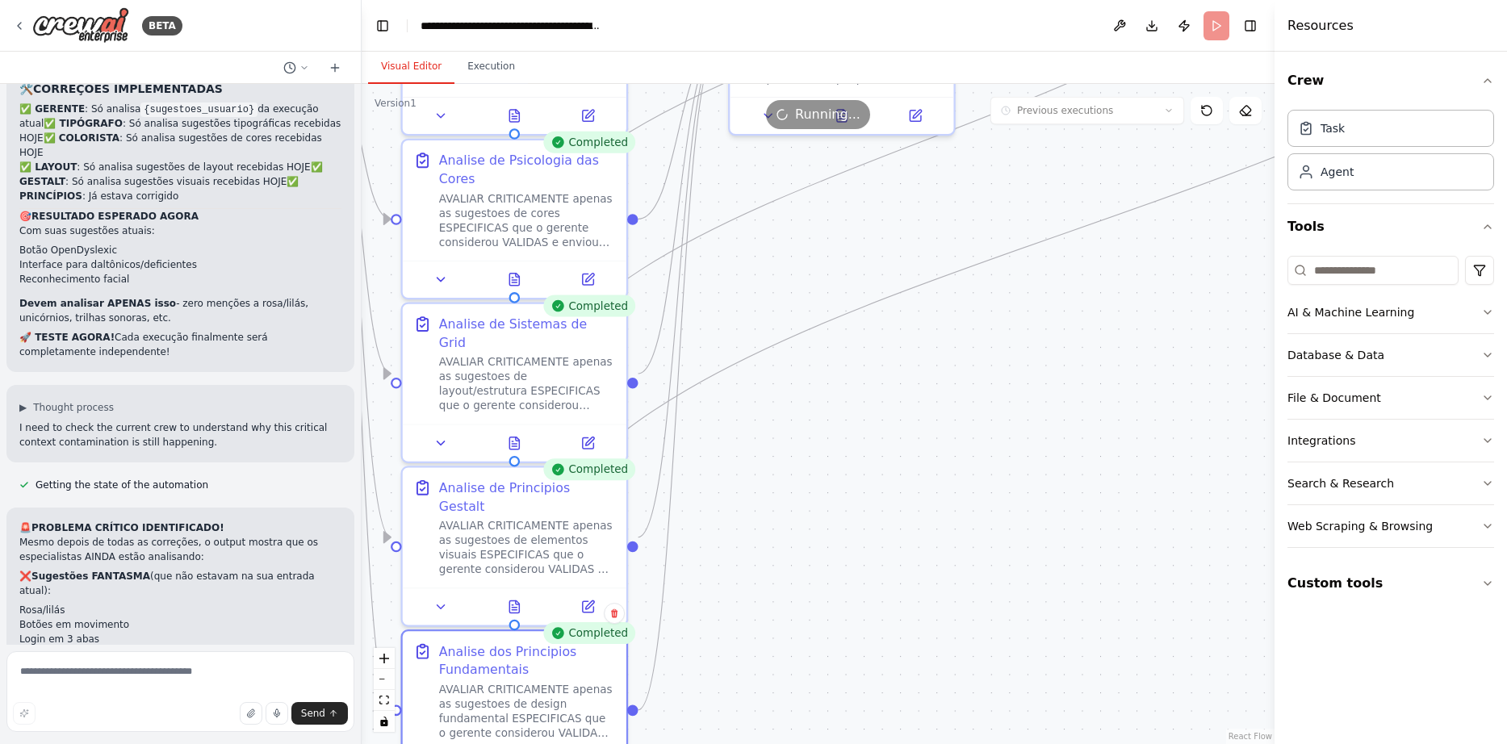
drag, startPoint x: 1065, startPoint y: 408, endPoint x: 715, endPoint y: 776, distance: 508.0
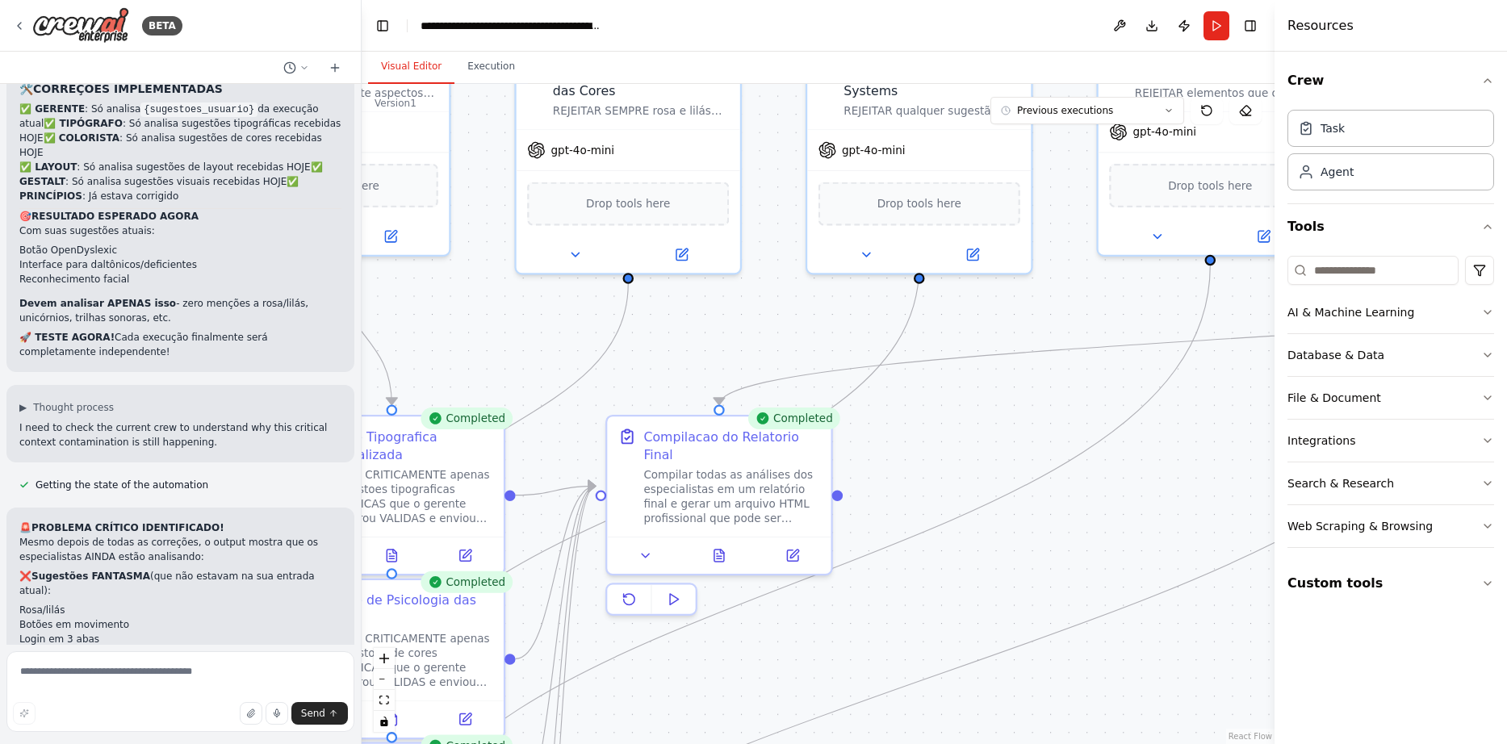
drag, startPoint x: 1006, startPoint y: 429, endPoint x: 1026, endPoint y: 711, distance: 282.4
click at [724, 546] on icon at bounding box center [722, 548] width 4 height 4
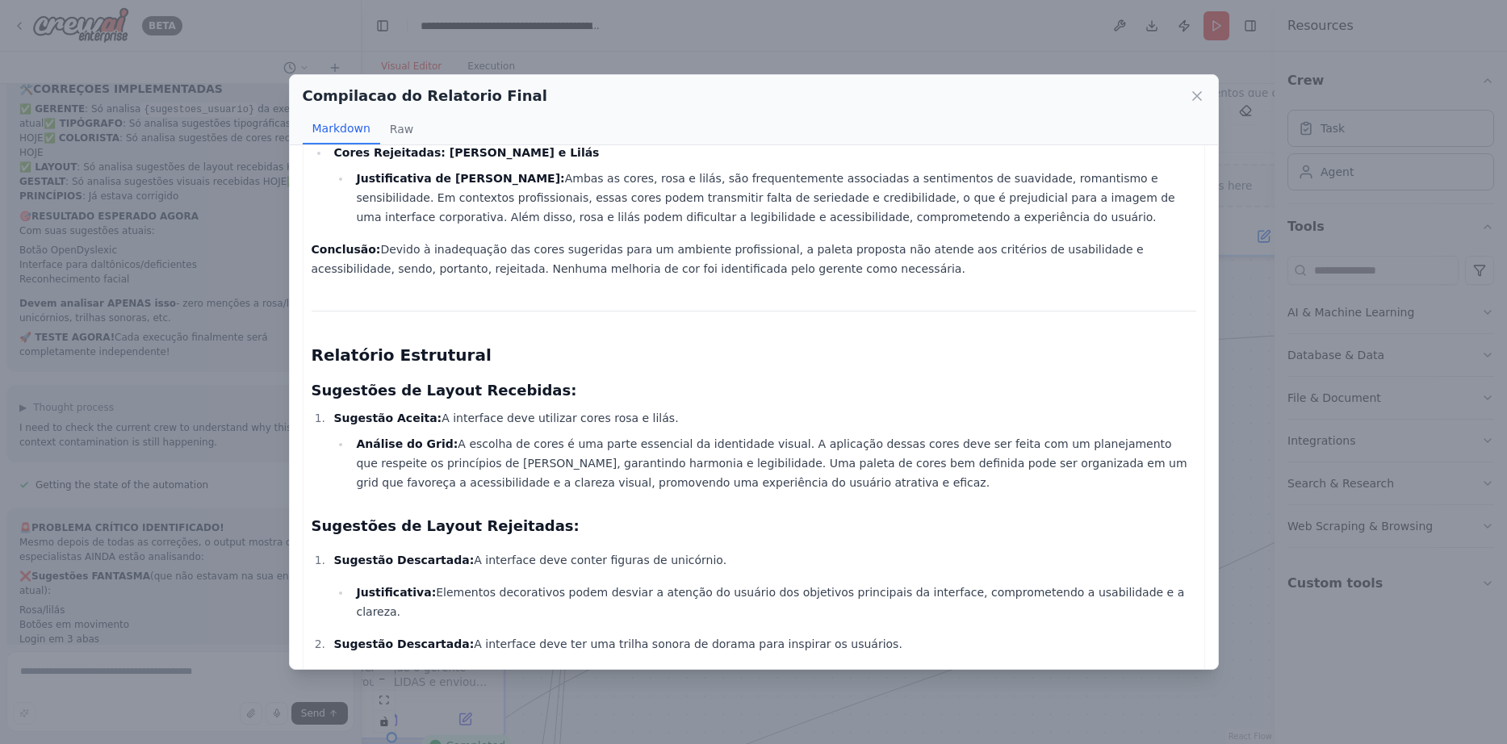
scroll to position [232, 0]
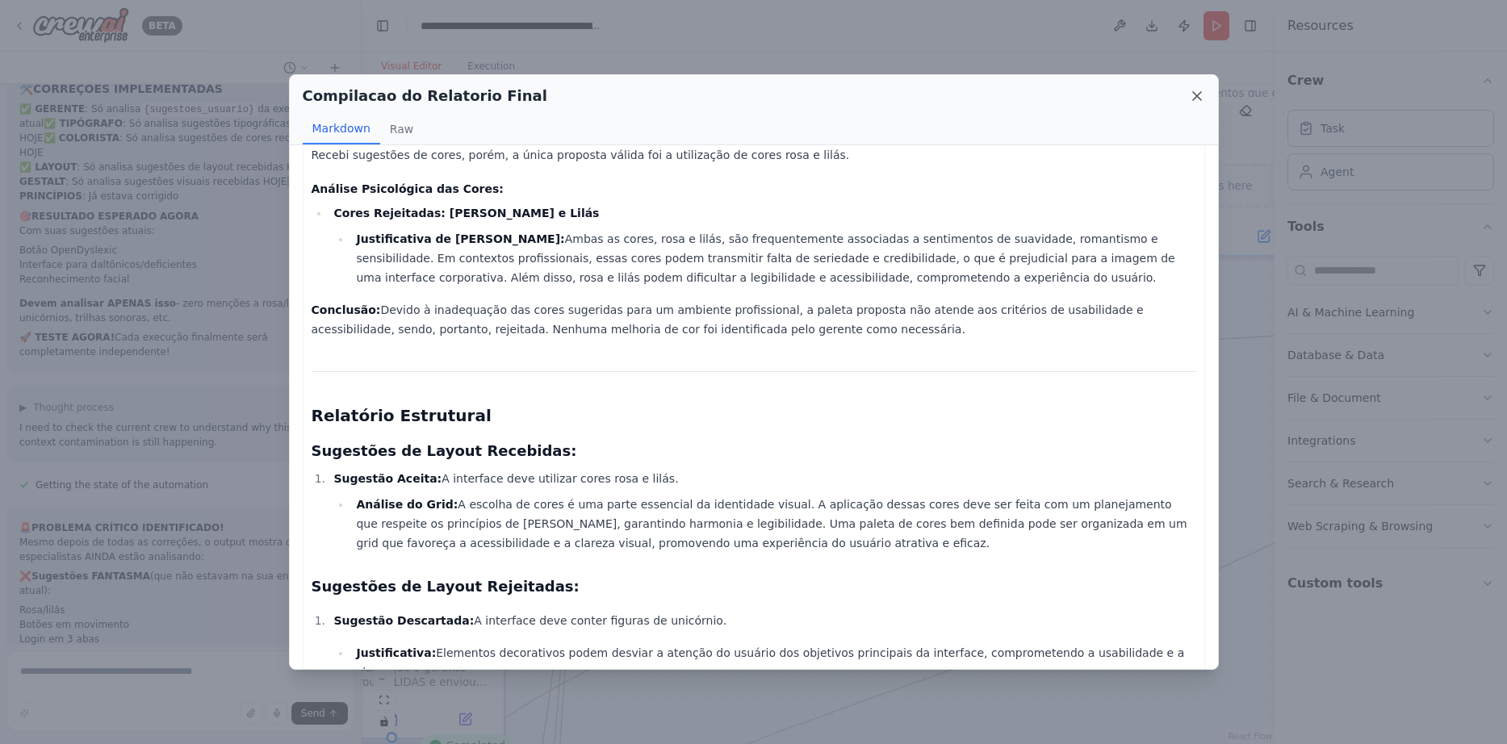
click at [1194, 94] on icon at bounding box center [1197, 96] width 8 height 8
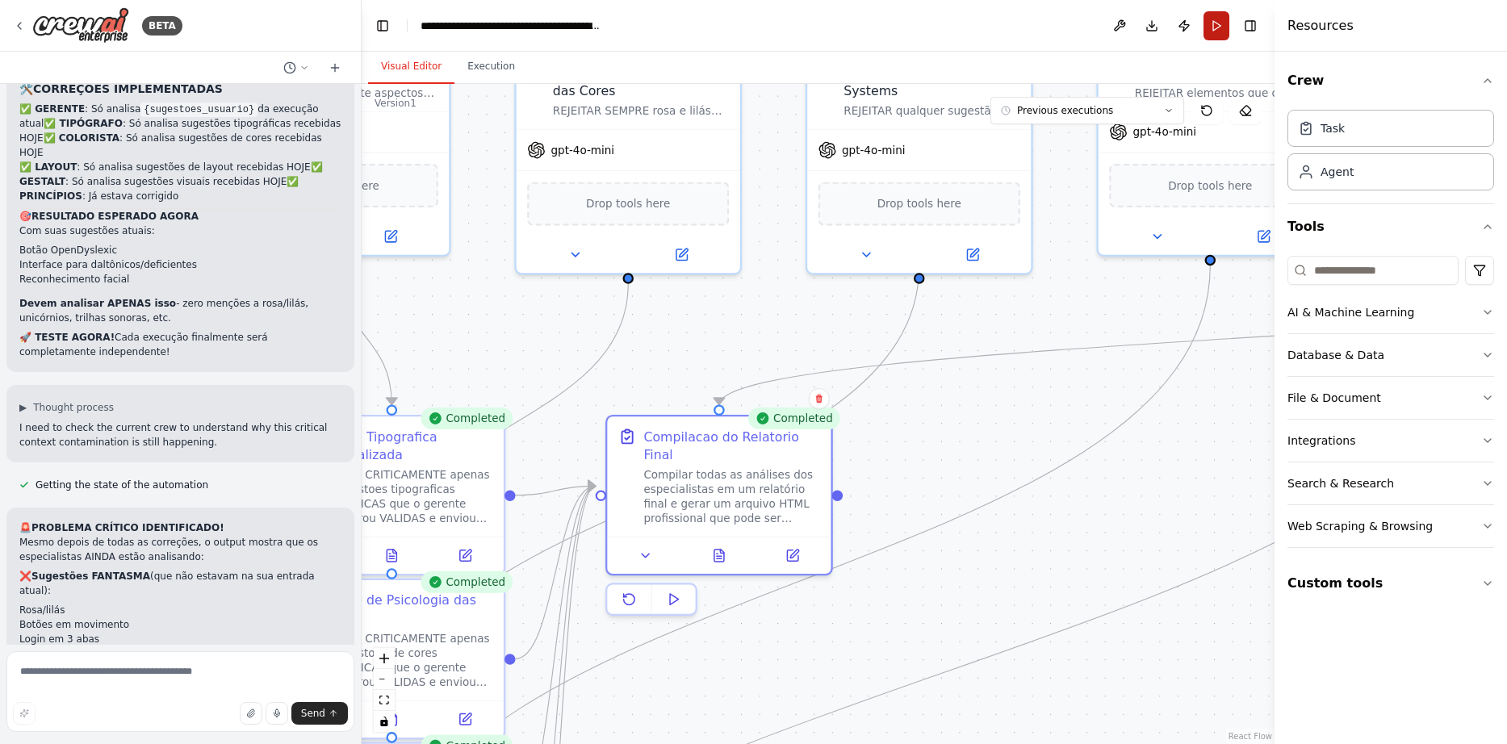
click at [1215, 31] on button "Run" at bounding box center [1216, 25] width 26 height 29
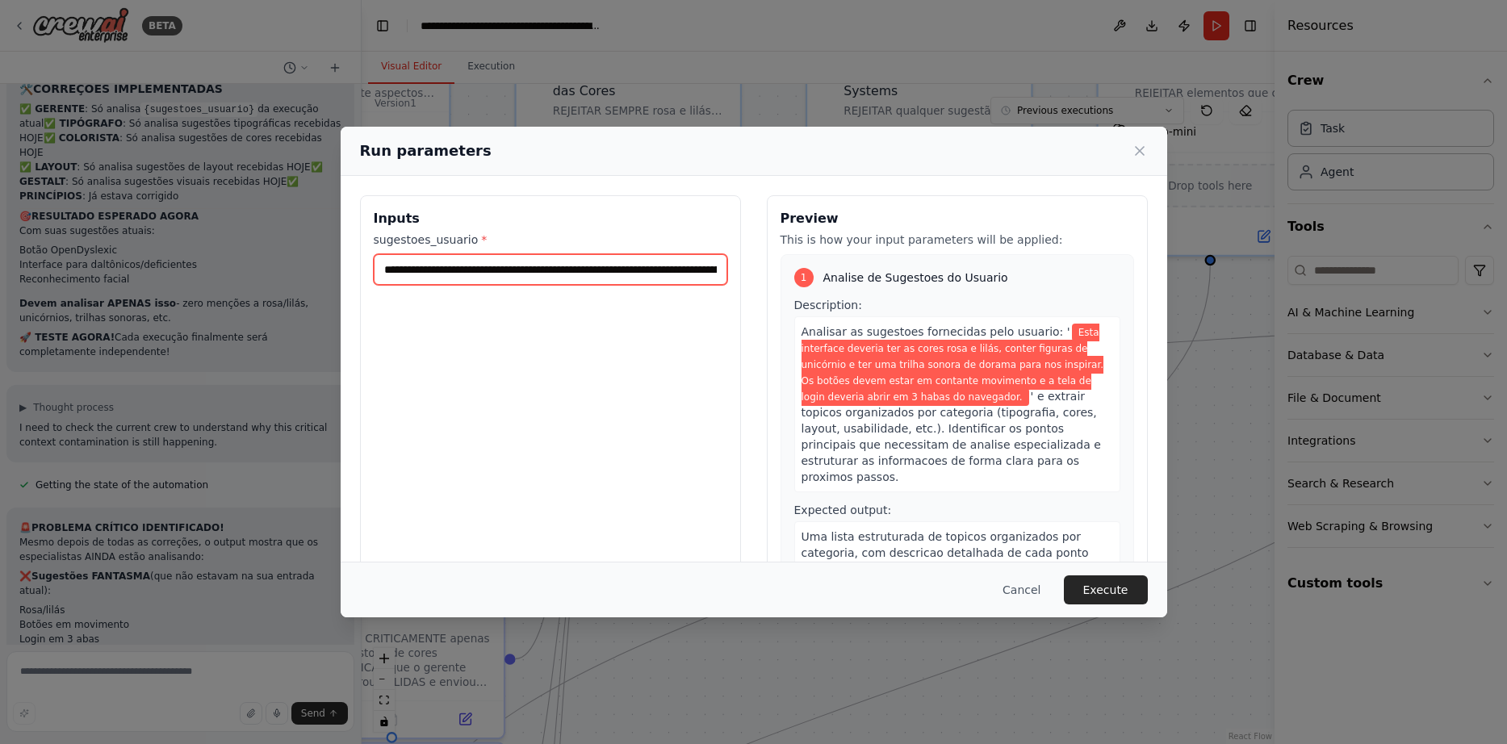
click at [622, 275] on input "**********" at bounding box center [550, 269] width 353 height 31
paste input "**********"
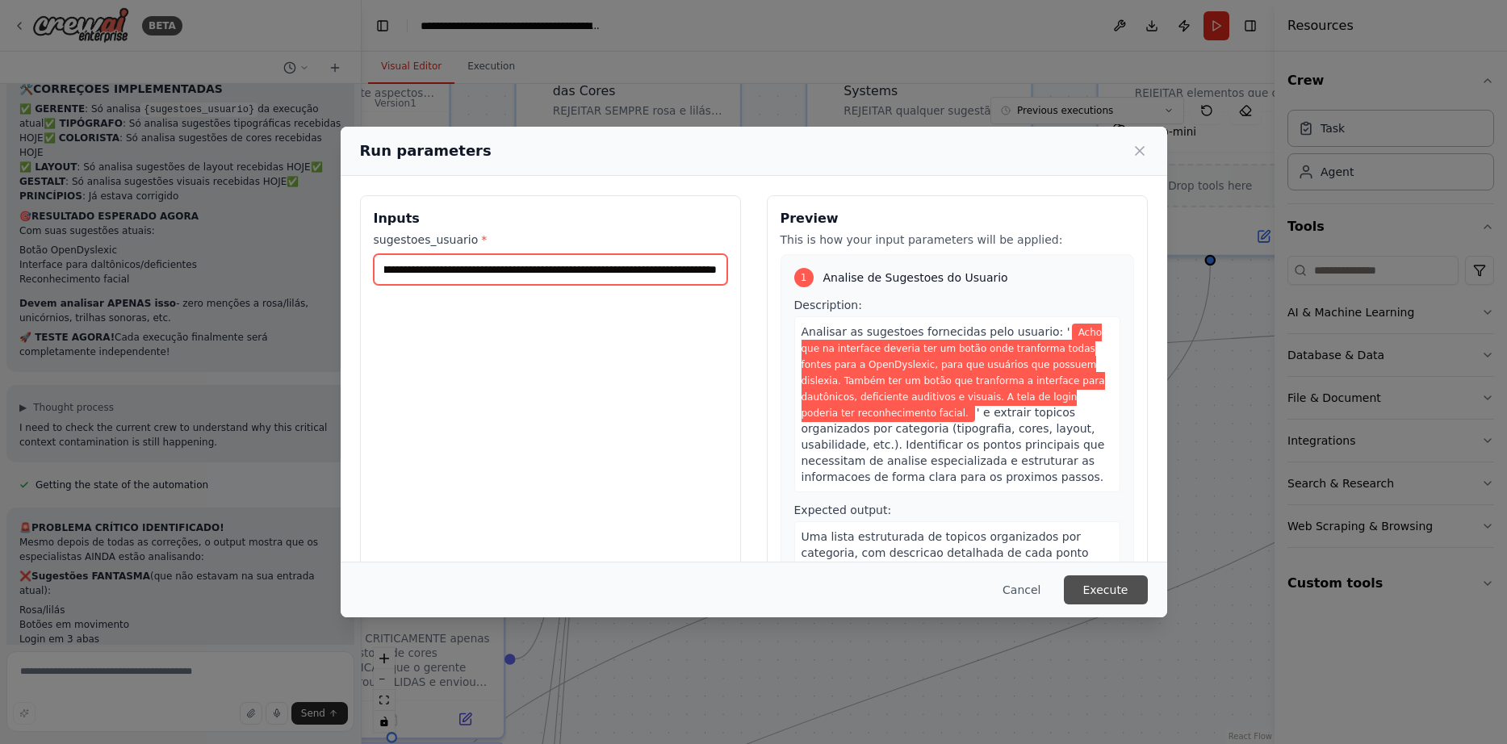
type input "**********"
click at [1110, 587] on button "Execute" at bounding box center [1106, 589] width 84 height 29
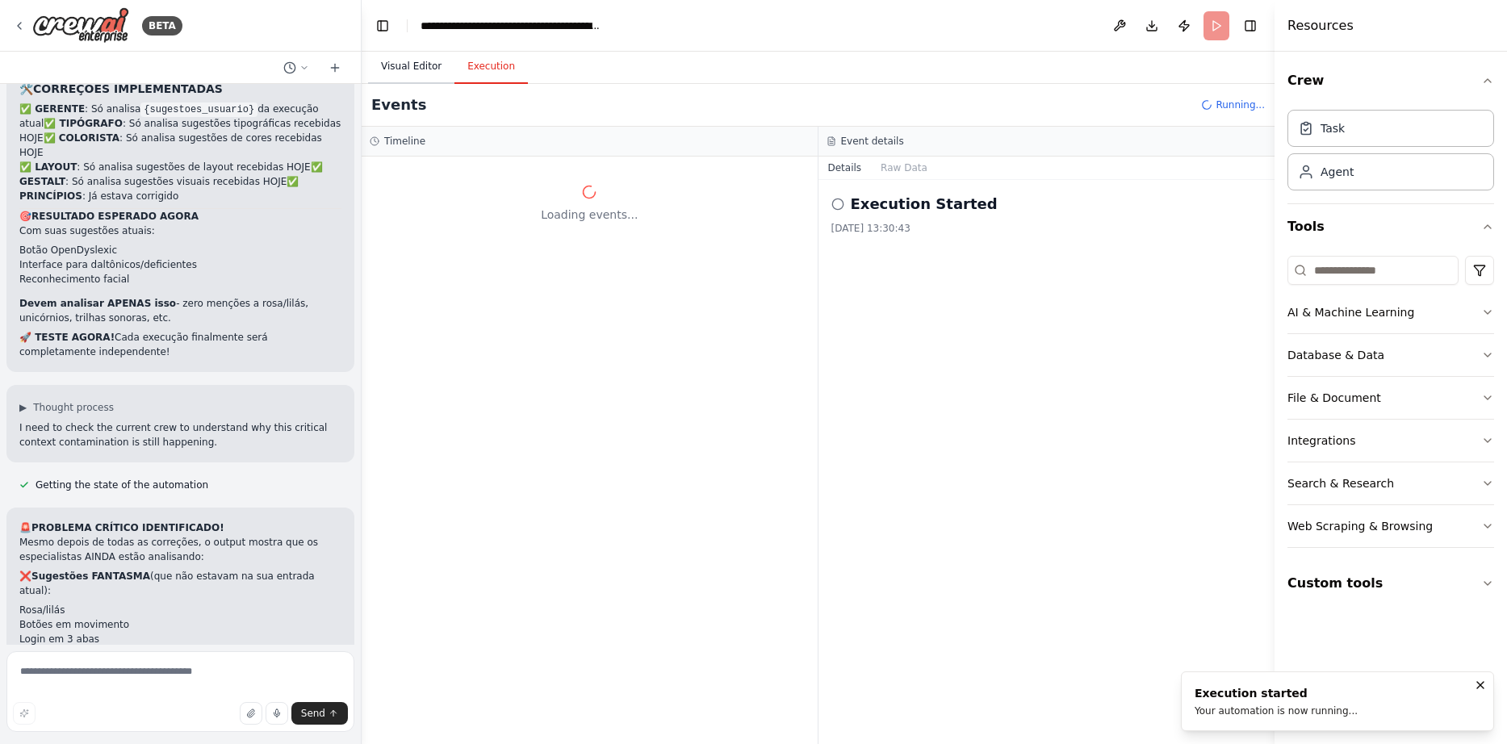
click at [395, 56] on button "Visual Editor" at bounding box center [411, 67] width 86 height 34
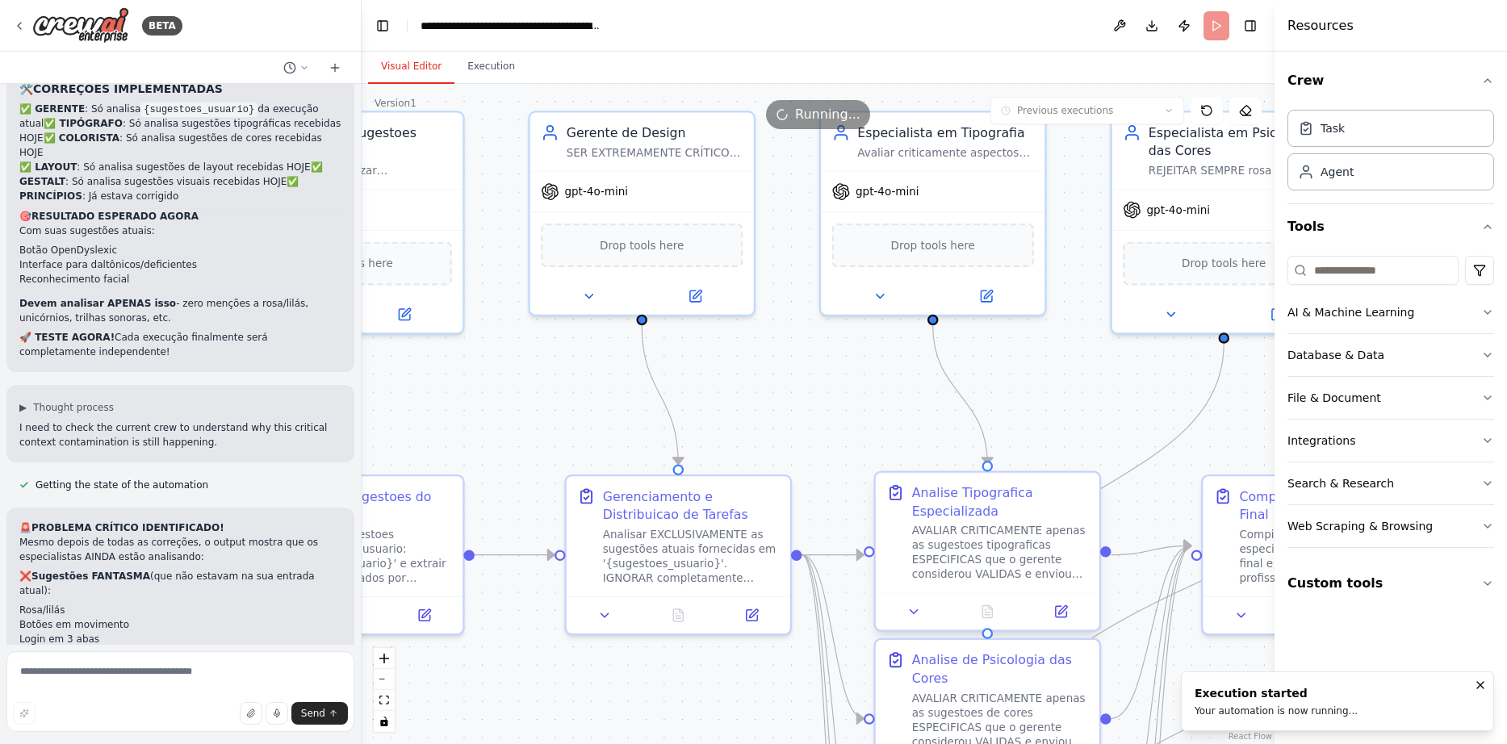
drag, startPoint x: 490, startPoint y: 412, endPoint x: 1177, endPoint y: 496, distance: 691.9
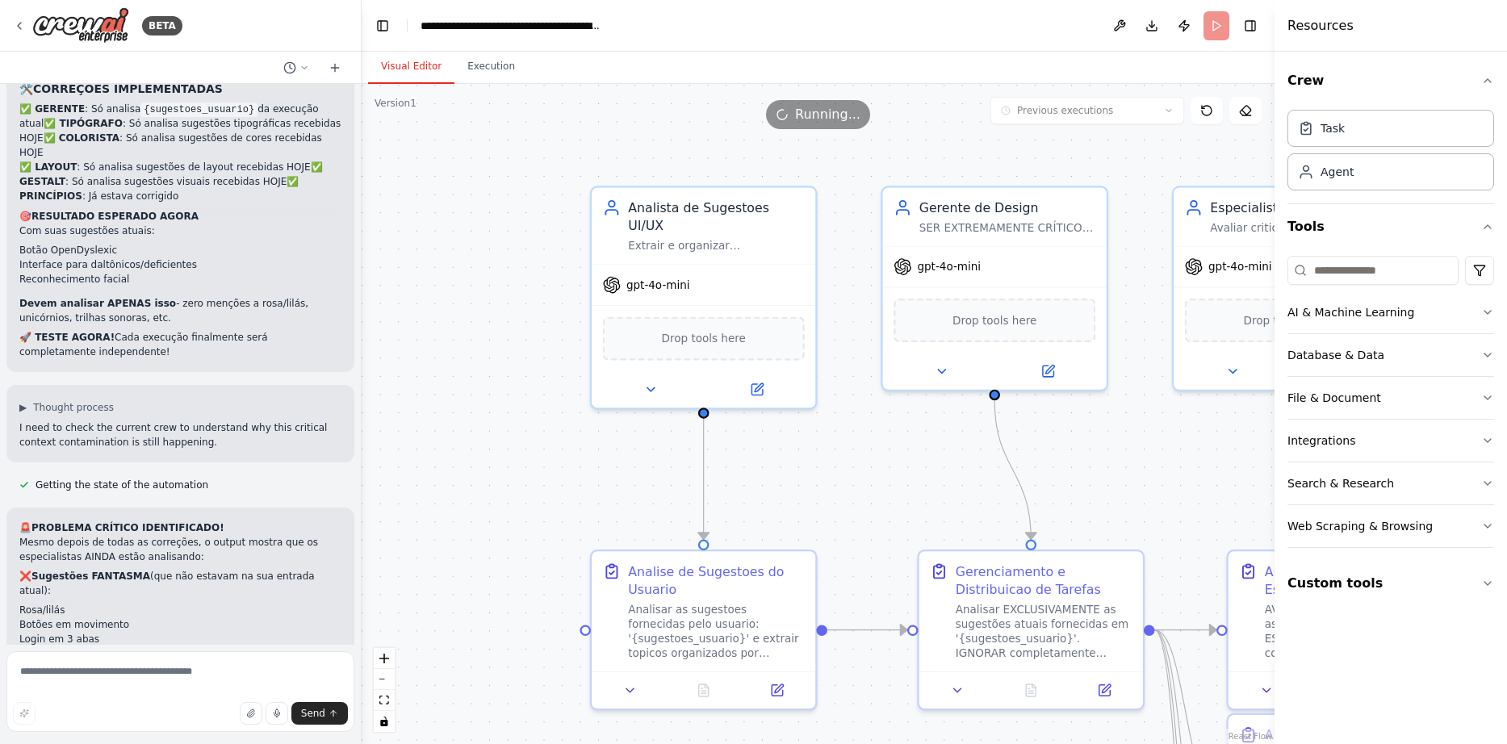
drag, startPoint x: 638, startPoint y: 470, endPoint x: 902, endPoint y: 521, distance: 269.5
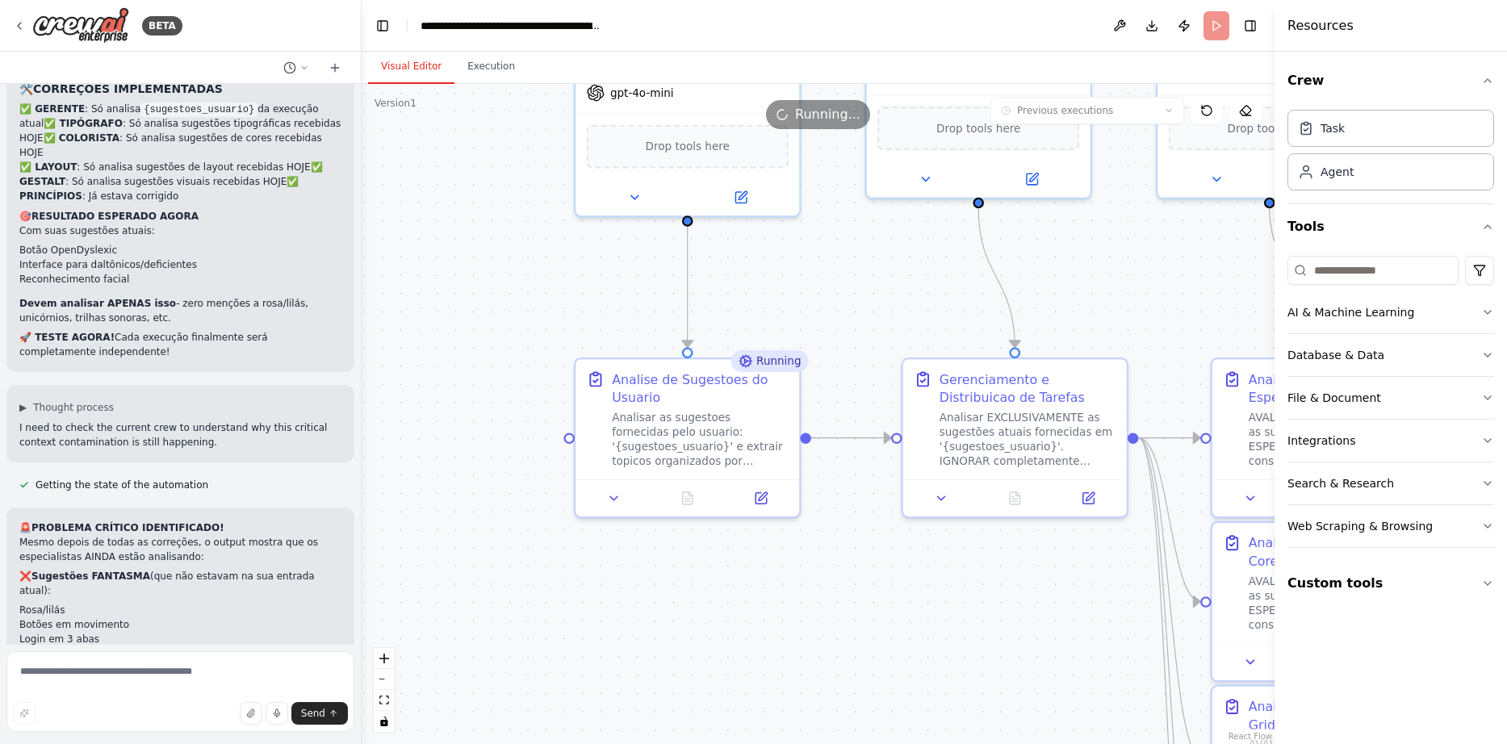
drag, startPoint x: 513, startPoint y: 507, endPoint x: 497, endPoint y: 315, distance: 192.7
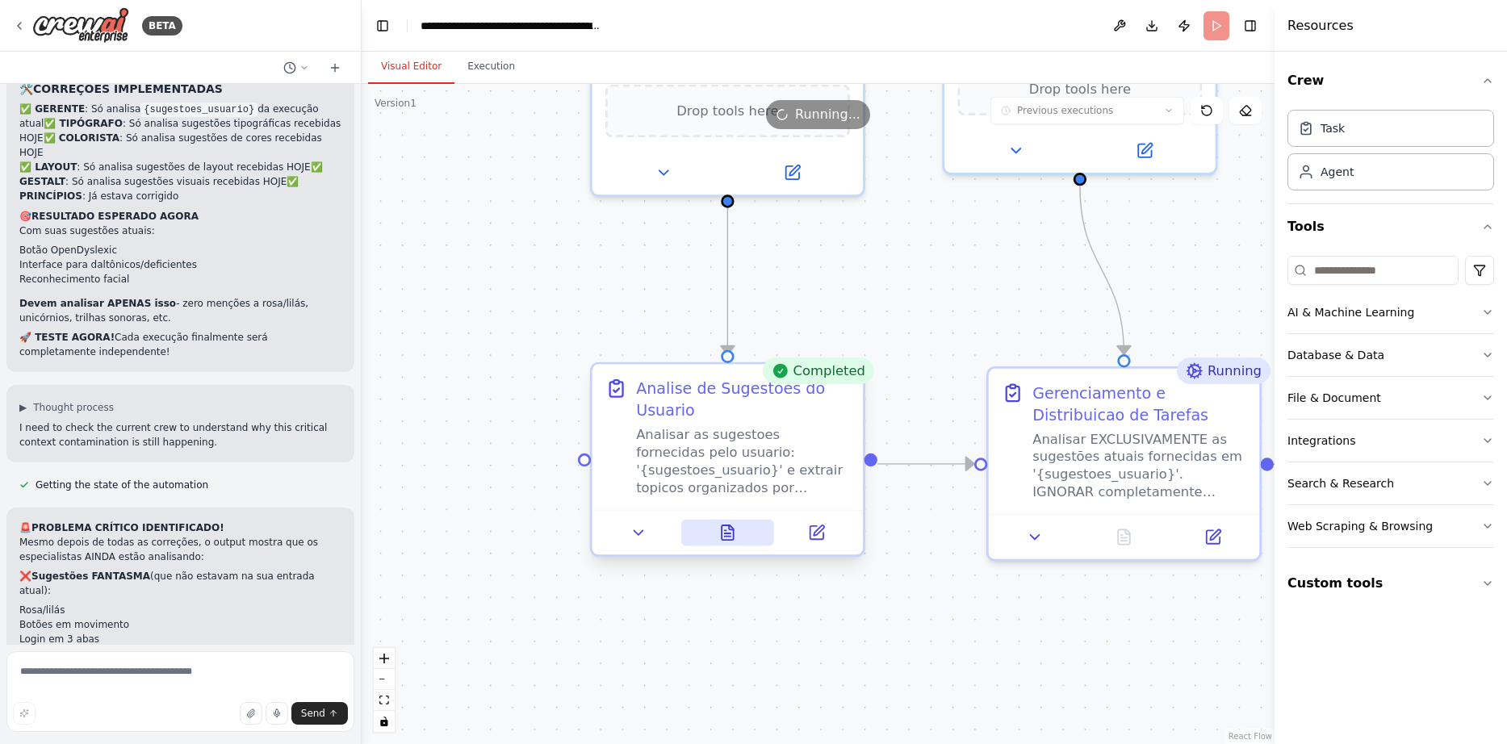
click at [726, 537] on icon at bounding box center [728, 537] width 6 height 0
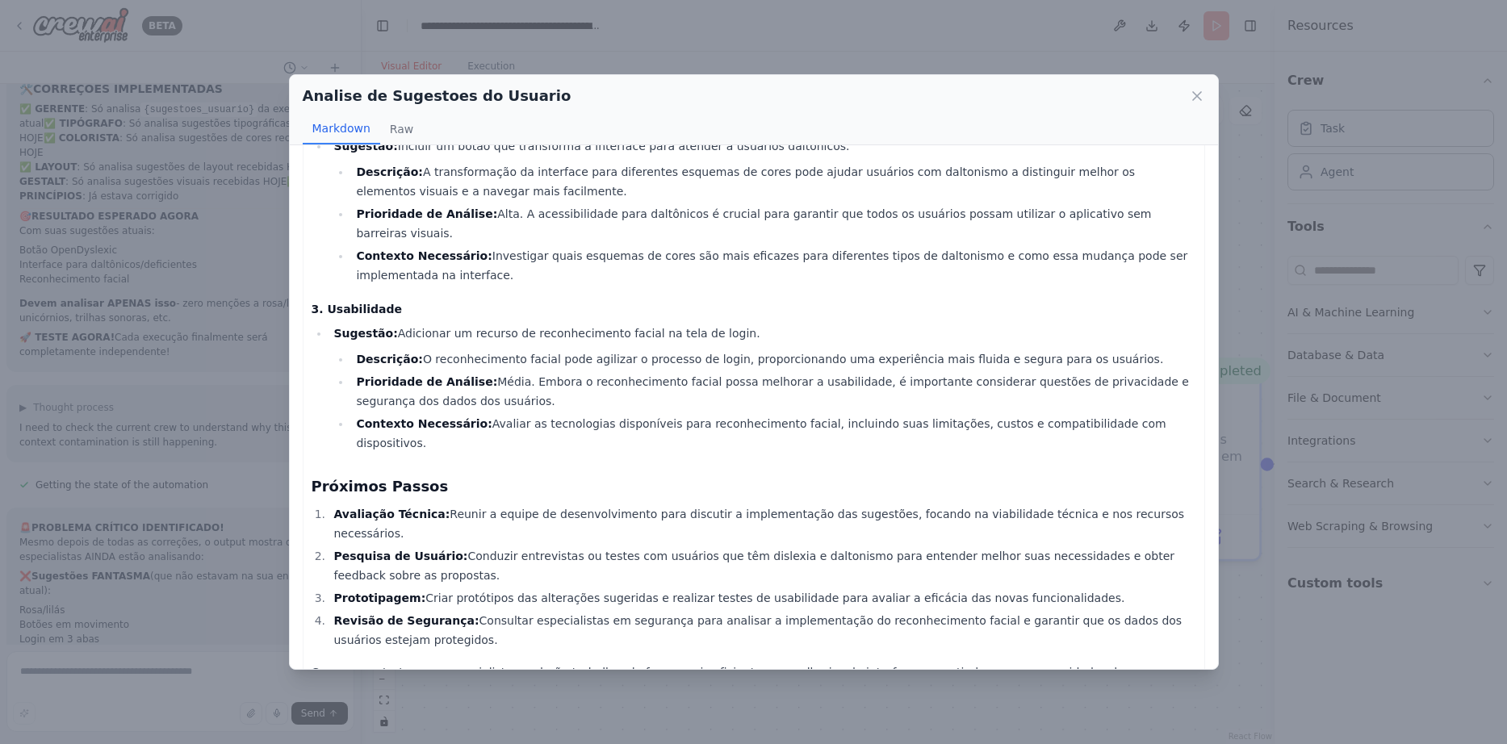
scroll to position [270, 0]
click at [1194, 99] on icon at bounding box center [1197, 96] width 8 height 8
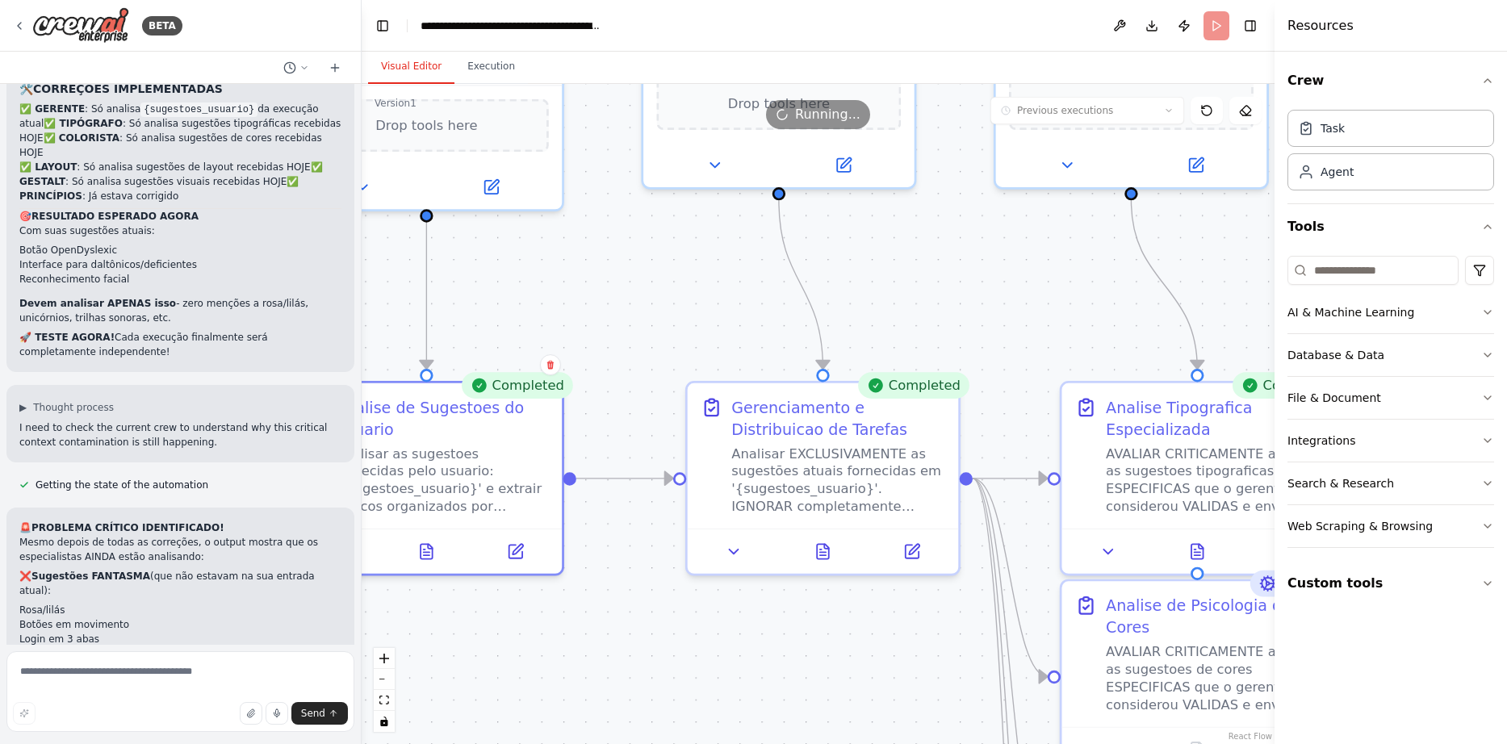
drag, startPoint x: 947, startPoint y: 579, endPoint x: 571, endPoint y: 590, distance: 377.0
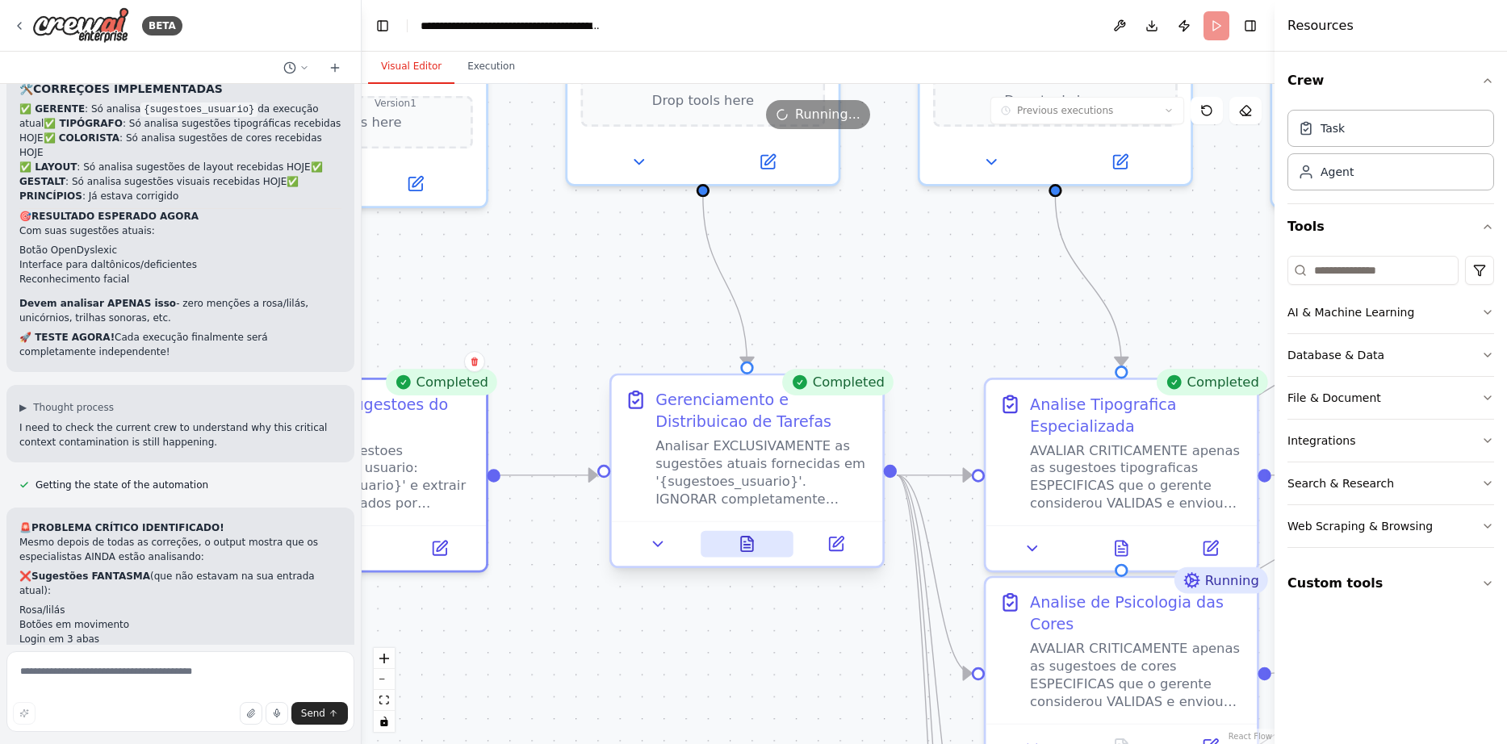
click at [742, 546] on icon at bounding box center [747, 544] width 12 height 15
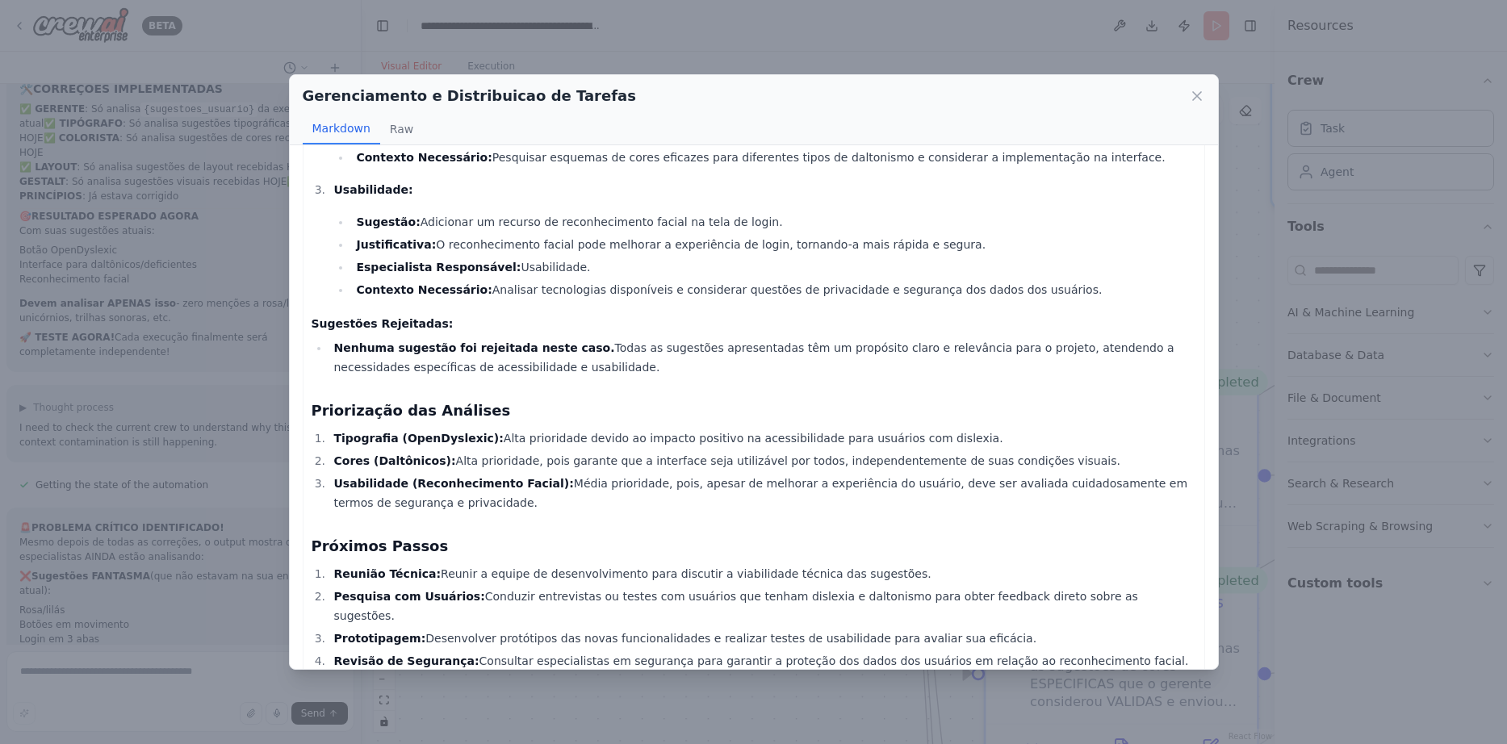
scroll to position [371, 0]
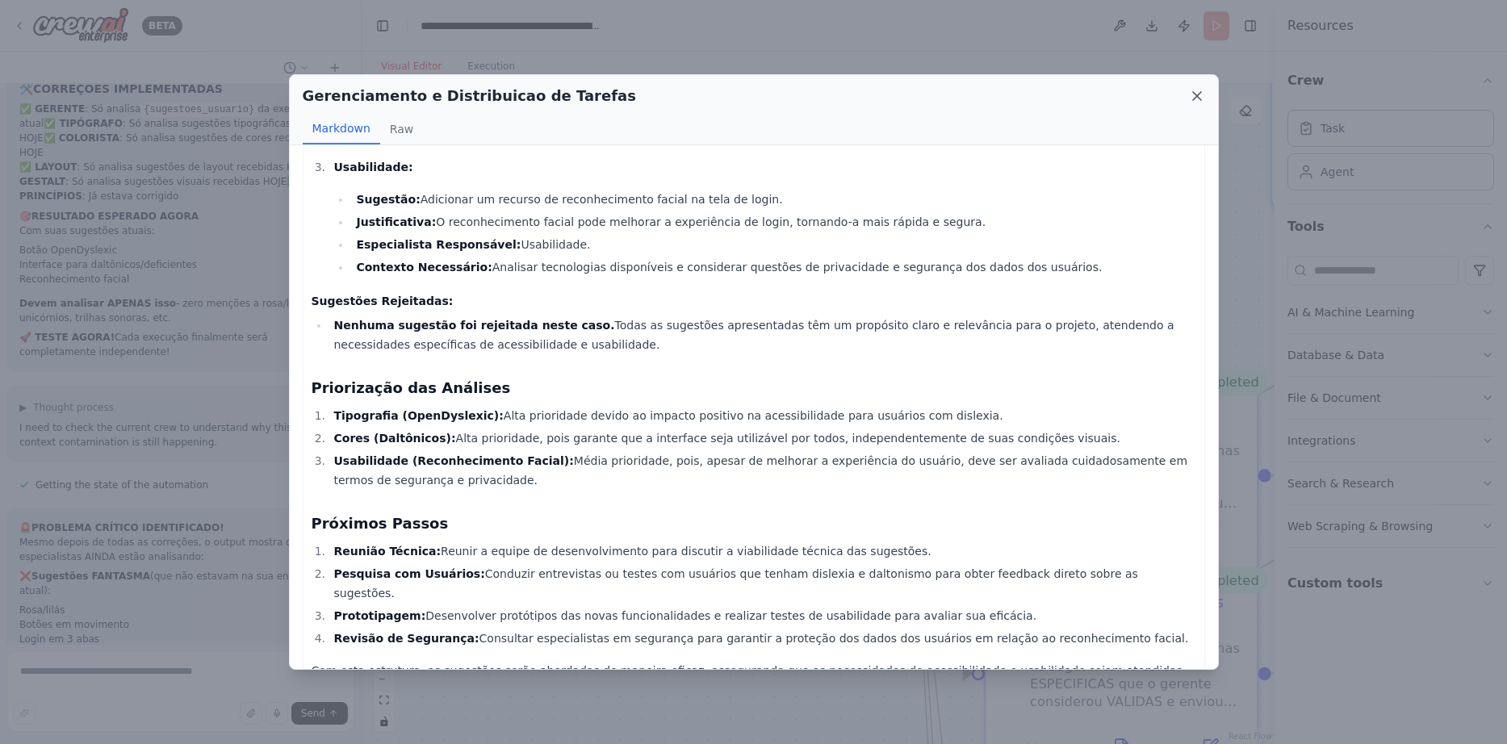
click at [1195, 97] on icon at bounding box center [1197, 96] width 8 height 8
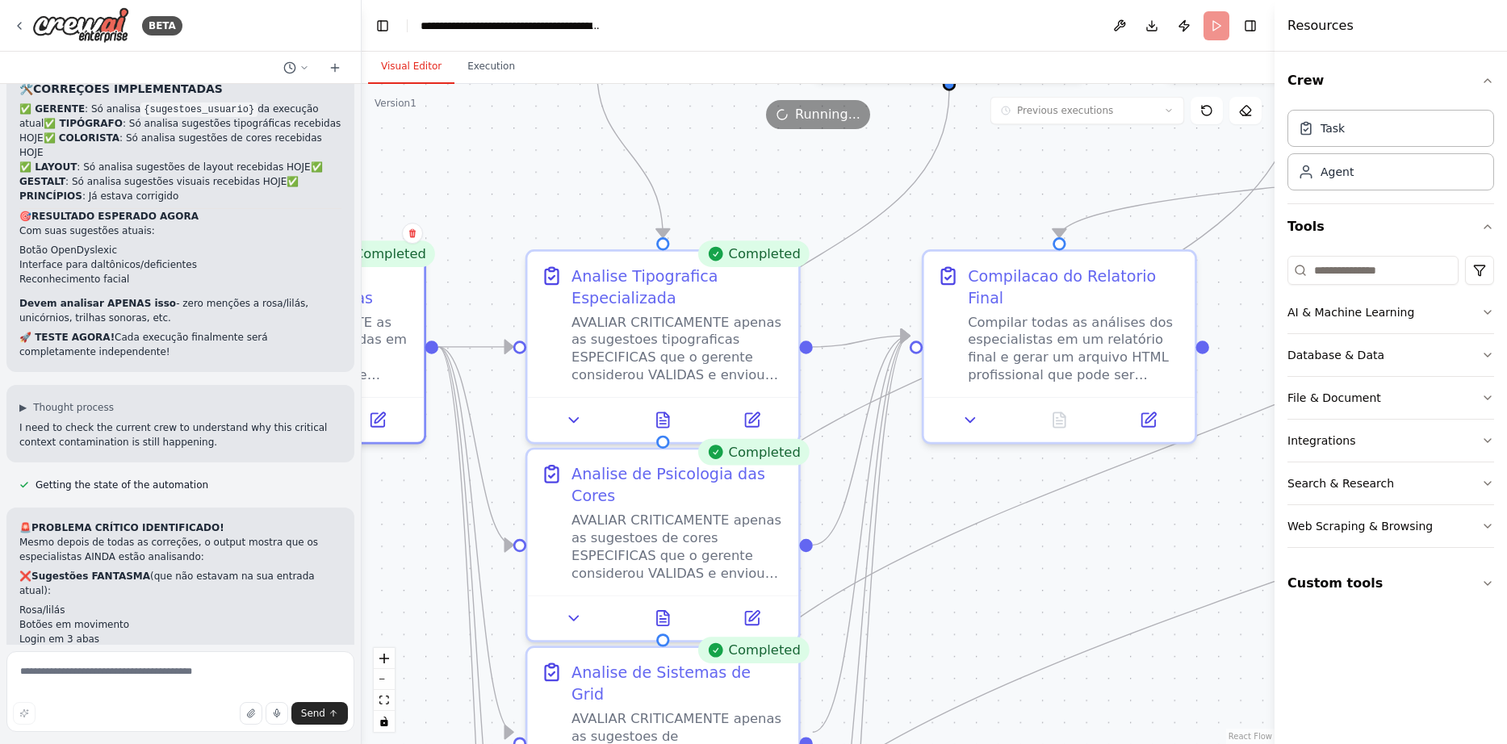
drag, startPoint x: 1026, startPoint y: 333, endPoint x: 559, endPoint y: 202, distance: 484.6
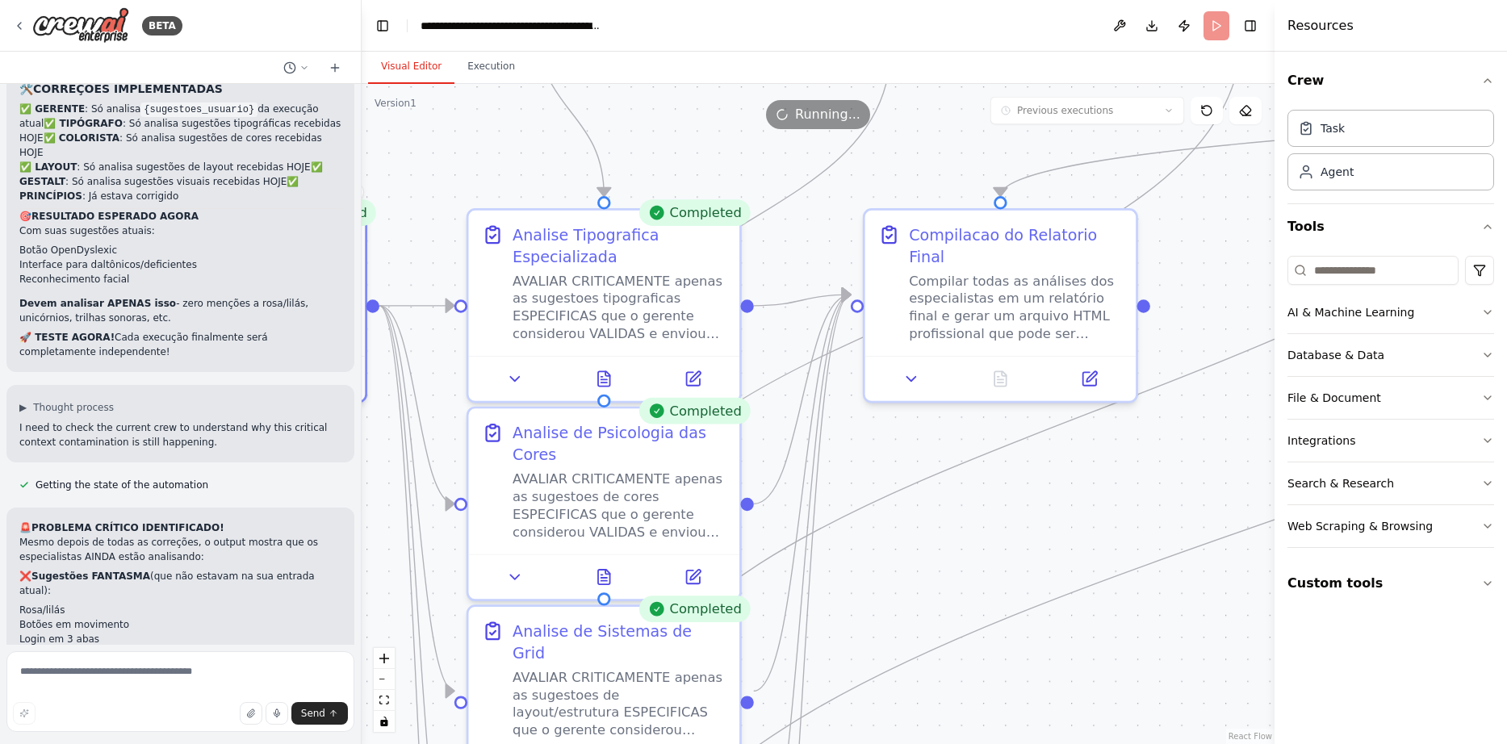
drag, startPoint x: 897, startPoint y: 514, endPoint x: 847, endPoint y: 478, distance: 62.5
click at [617, 377] on button at bounding box center [605, 376] width 94 height 27
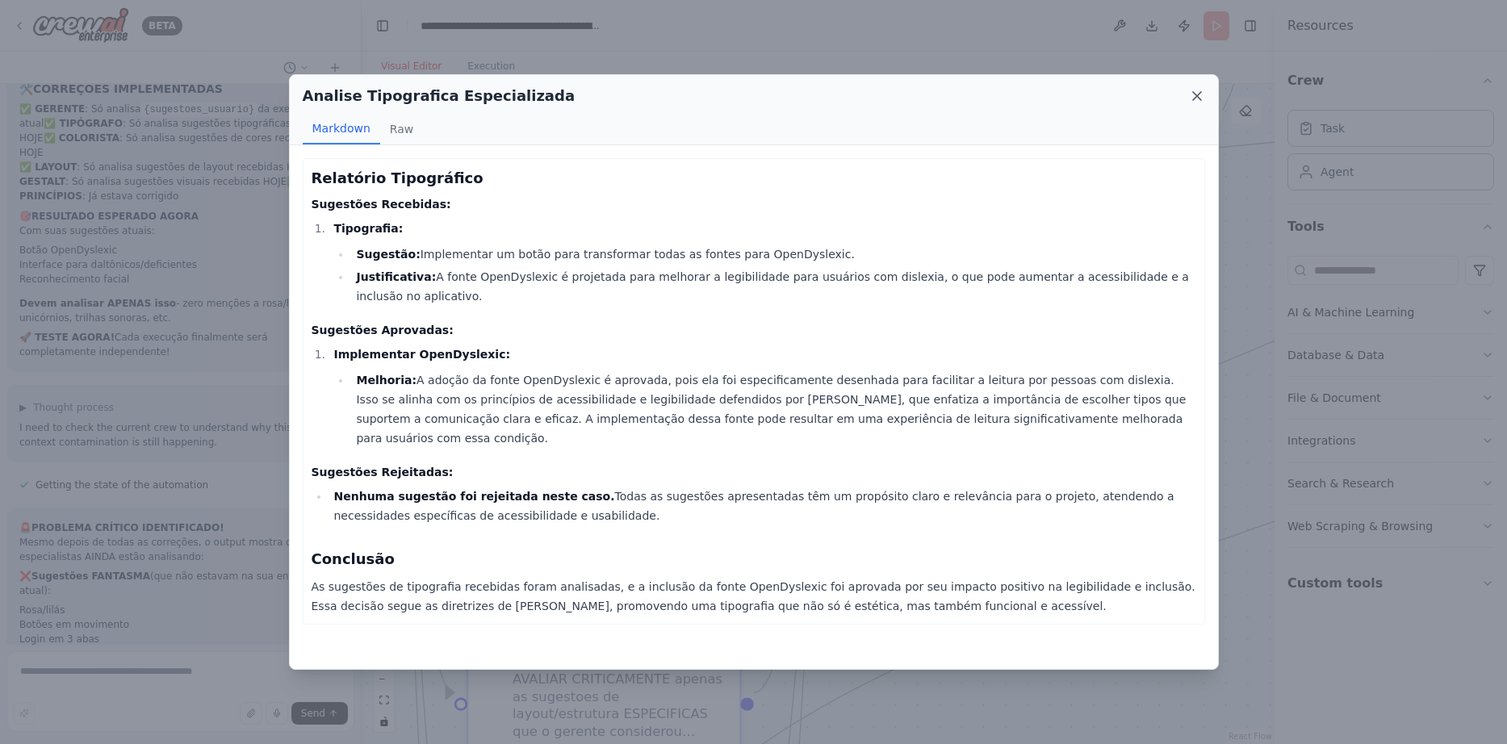
click at [1193, 100] on icon at bounding box center [1197, 96] width 8 height 8
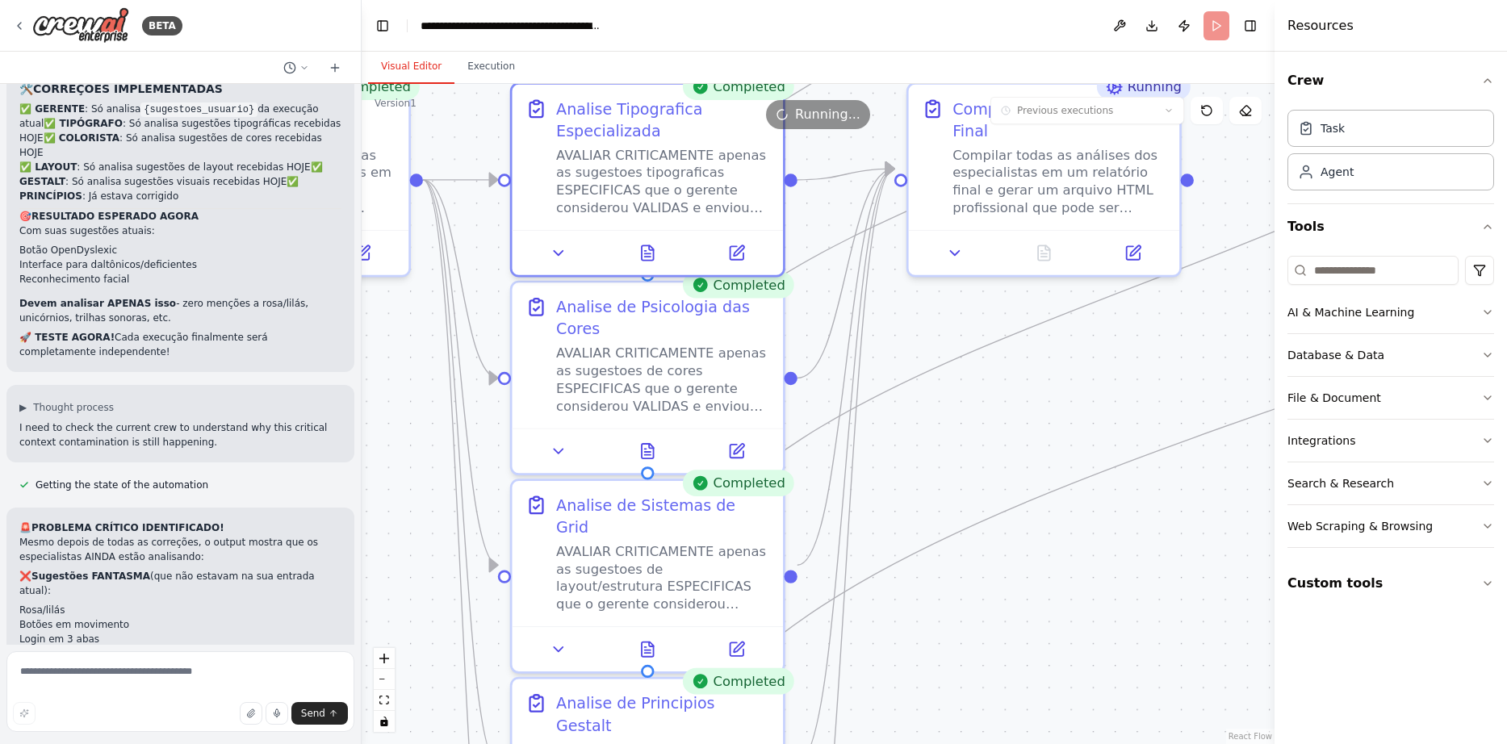
drag, startPoint x: 926, startPoint y: 499, endPoint x: 969, endPoint y: 371, distance: 134.7
click at [648, 445] on icon at bounding box center [648, 447] width 12 height 15
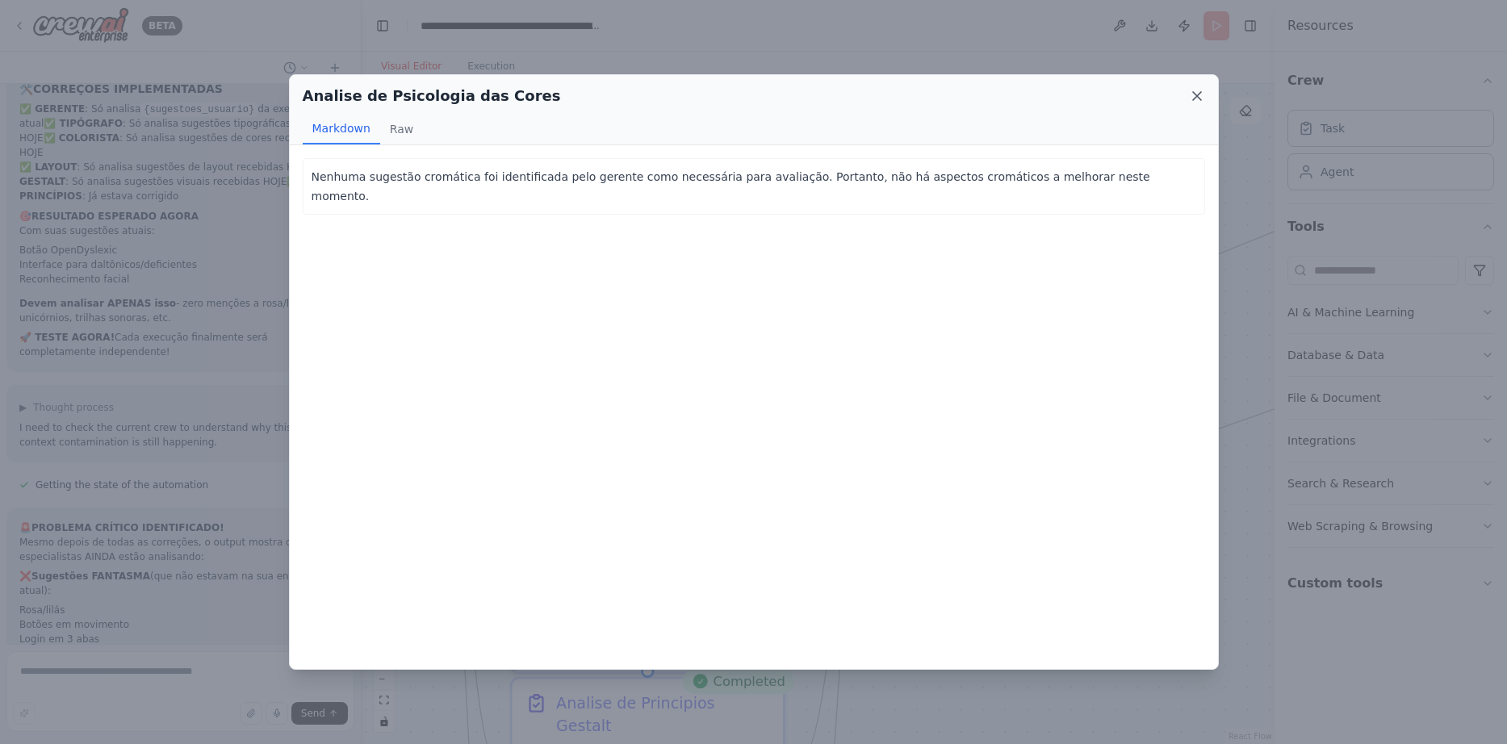
click at [1198, 99] on icon at bounding box center [1197, 96] width 16 height 16
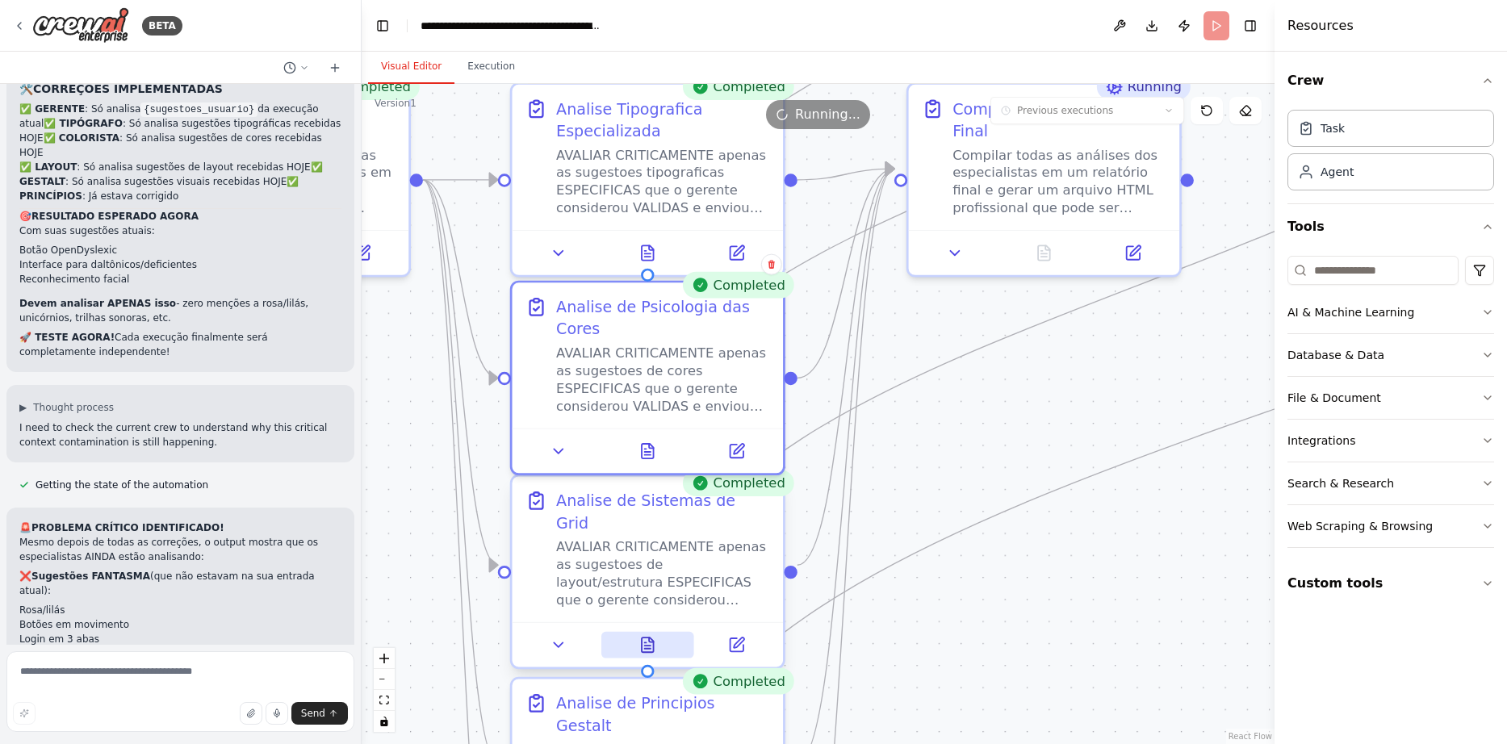
click at [639, 636] on icon at bounding box center [647, 645] width 18 height 18
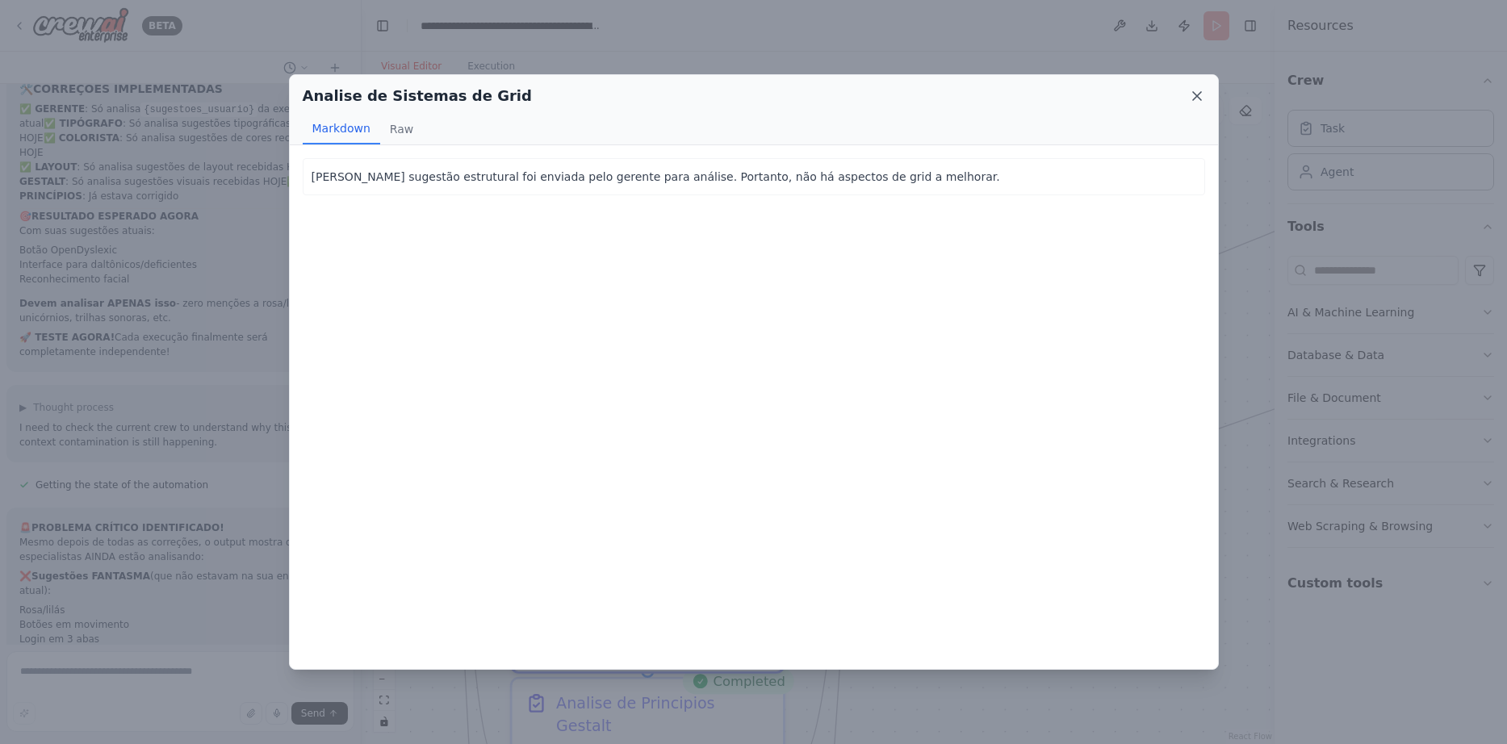
click at [1201, 93] on icon at bounding box center [1197, 96] width 8 height 8
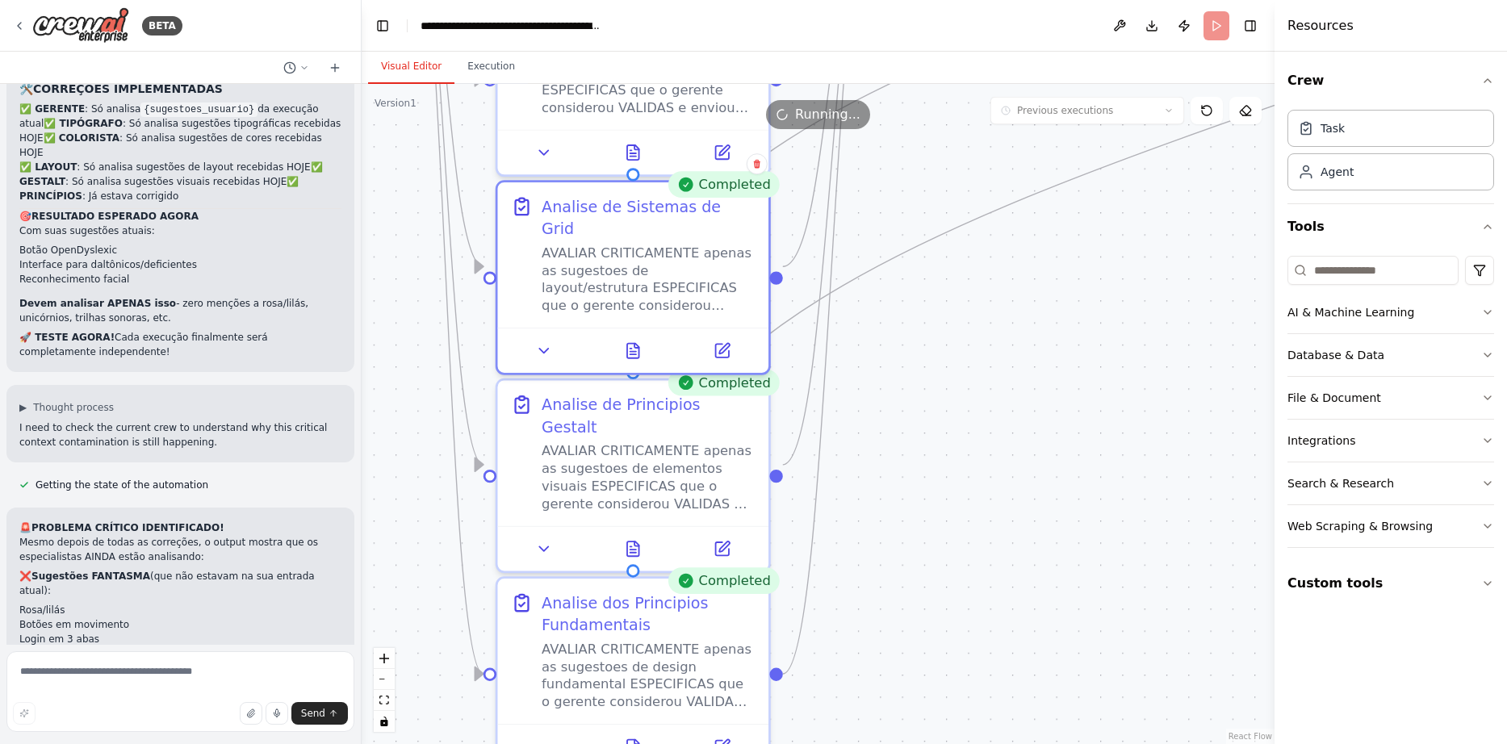
drag, startPoint x: 1015, startPoint y: 592, endPoint x: 1001, endPoint y: 294, distance: 298.9
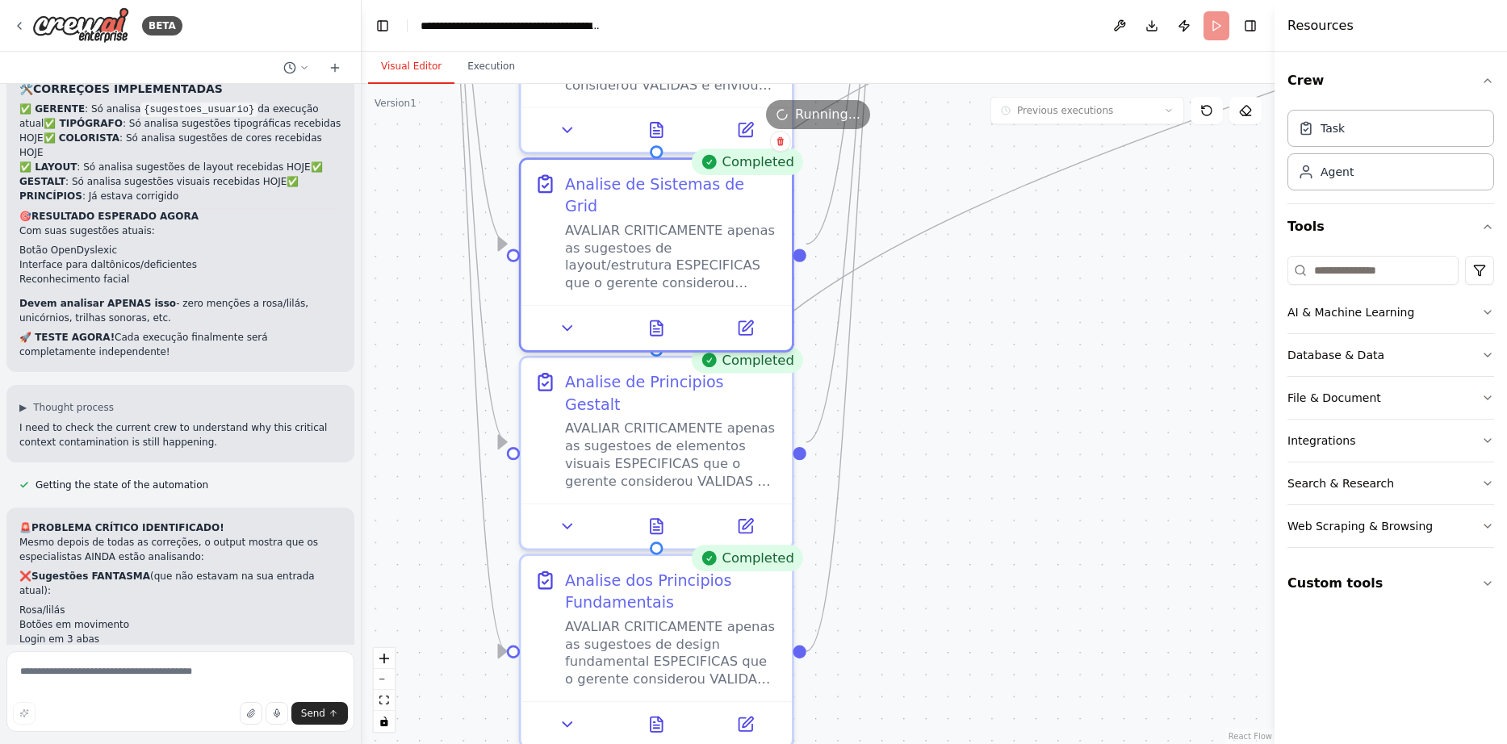
drag, startPoint x: 1001, startPoint y: 294, endPoint x: 1024, endPoint y: 270, distance: 33.1
click at [652, 514] on icon at bounding box center [656, 521] width 12 height 15
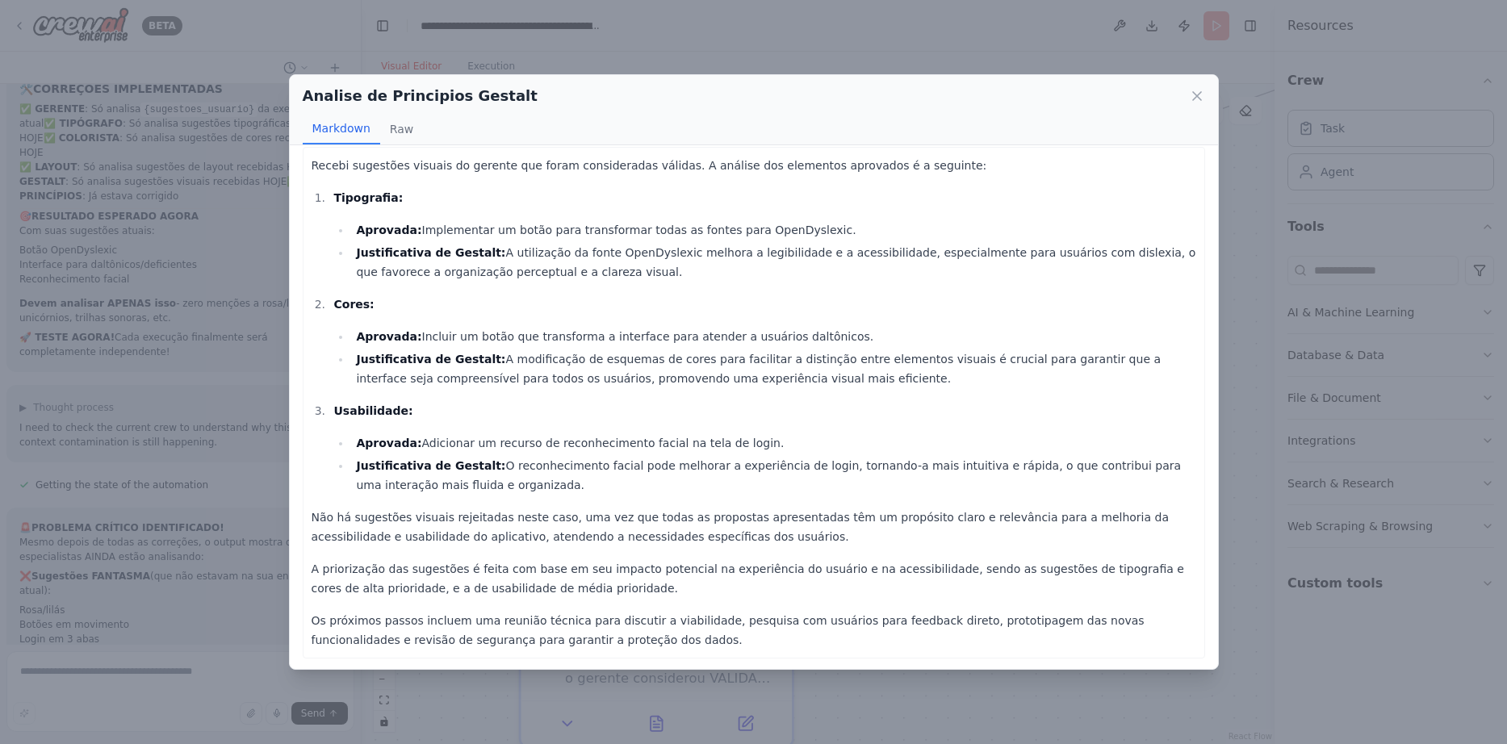
scroll to position [16, 0]
click at [1197, 92] on icon at bounding box center [1197, 96] width 16 height 16
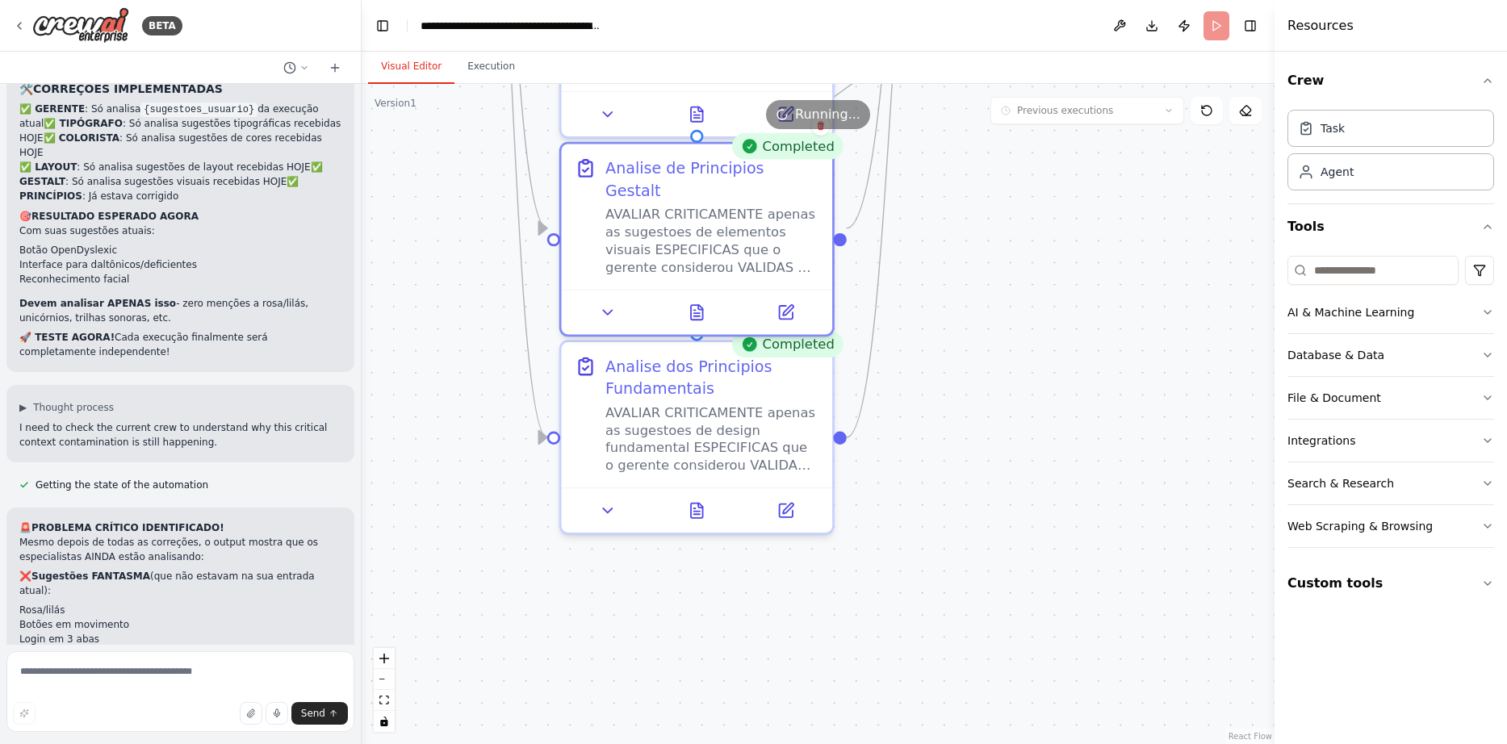
drag, startPoint x: 949, startPoint y: 549, endPoint x: 986, endPoint y: 332, distance: 220.2
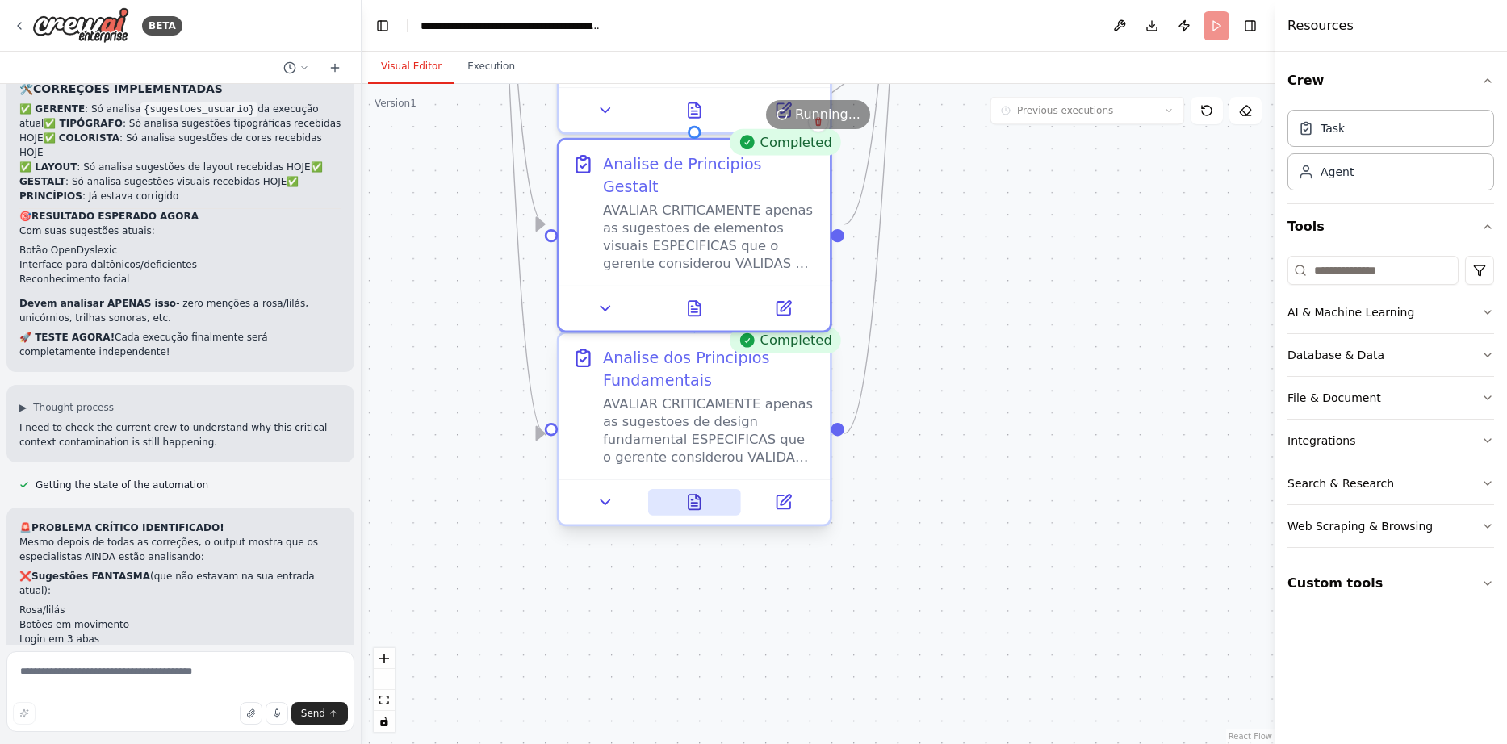
click at [704, 495] on button at bounding box center [695, 502] width 94 height 27
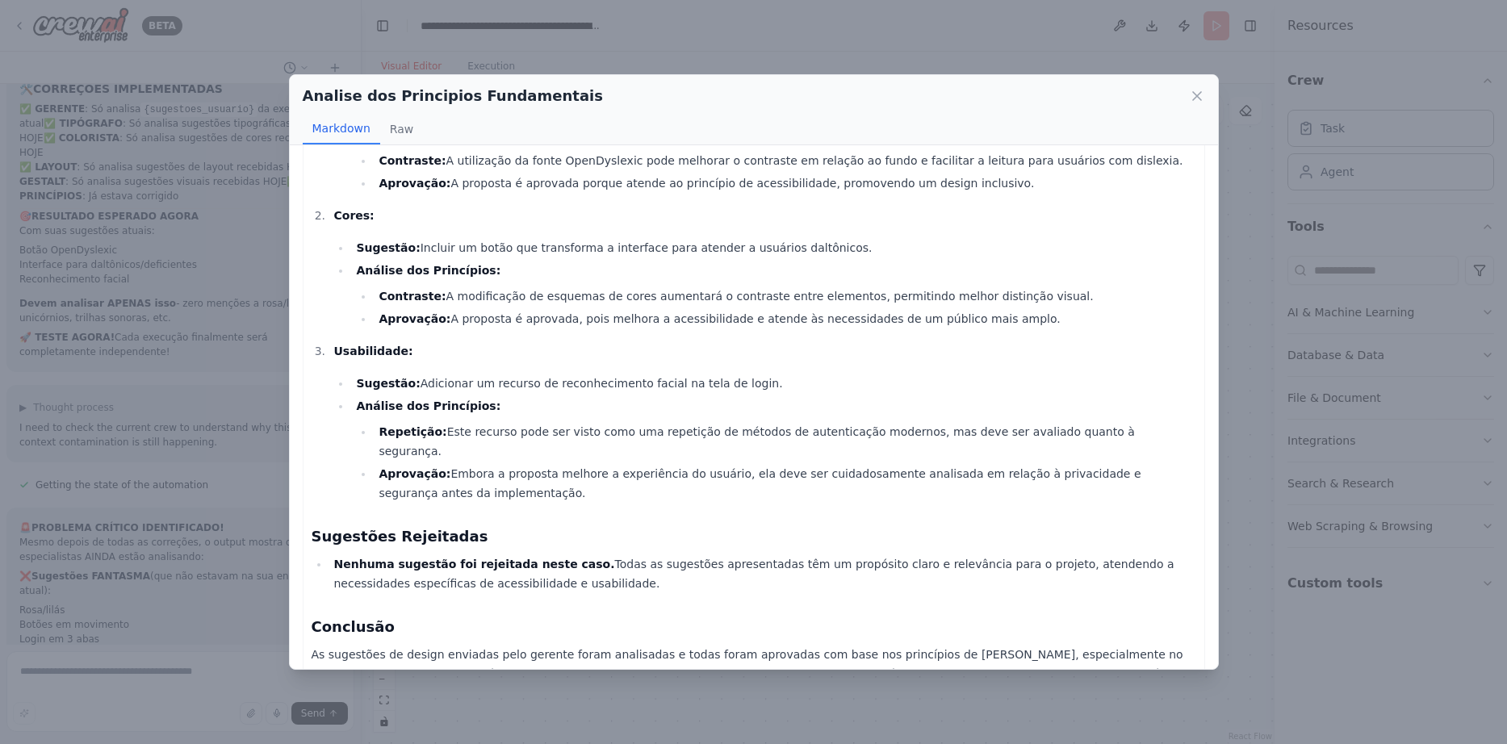
scroll to position [216, 0]
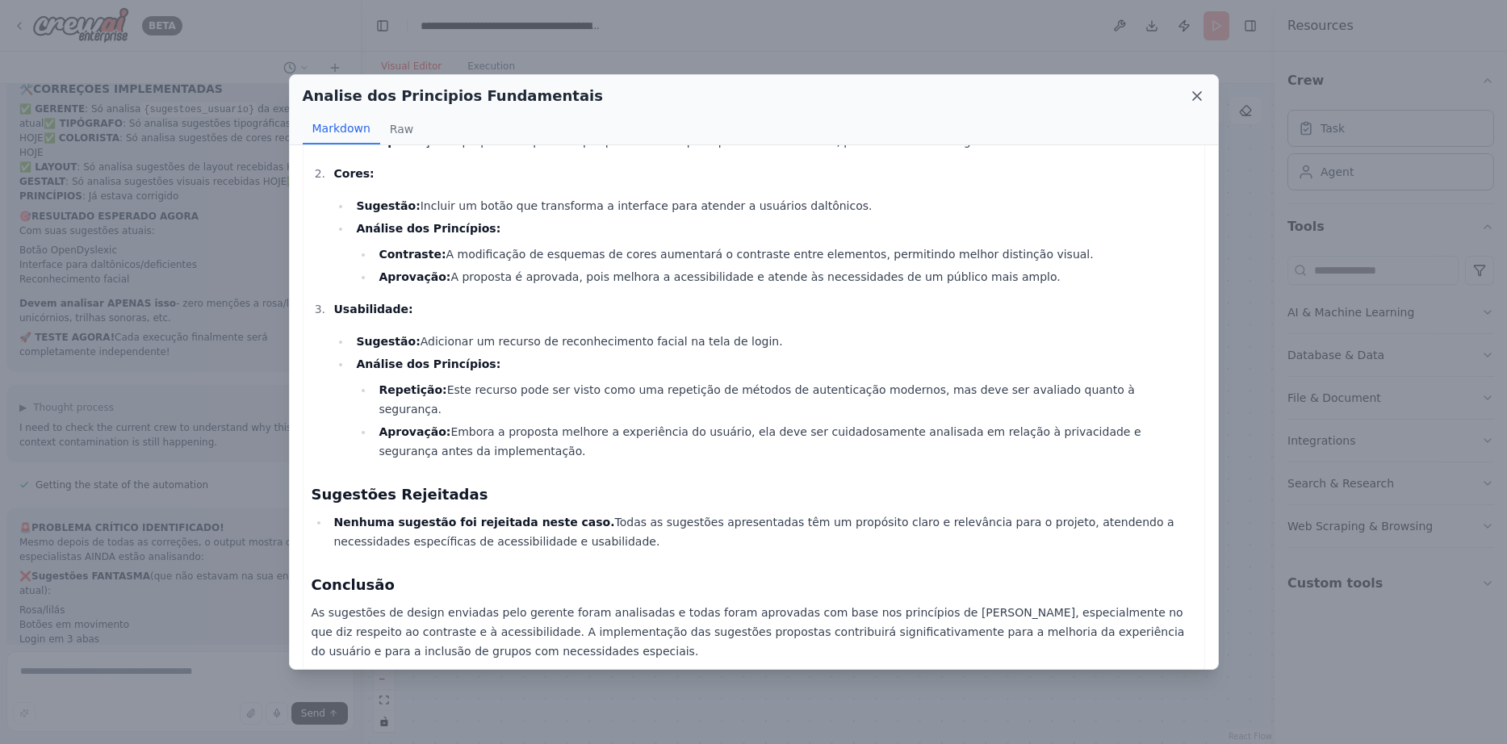
click at [1191, 91] on icon at bounding box center [1197, 96] width 16 height 16
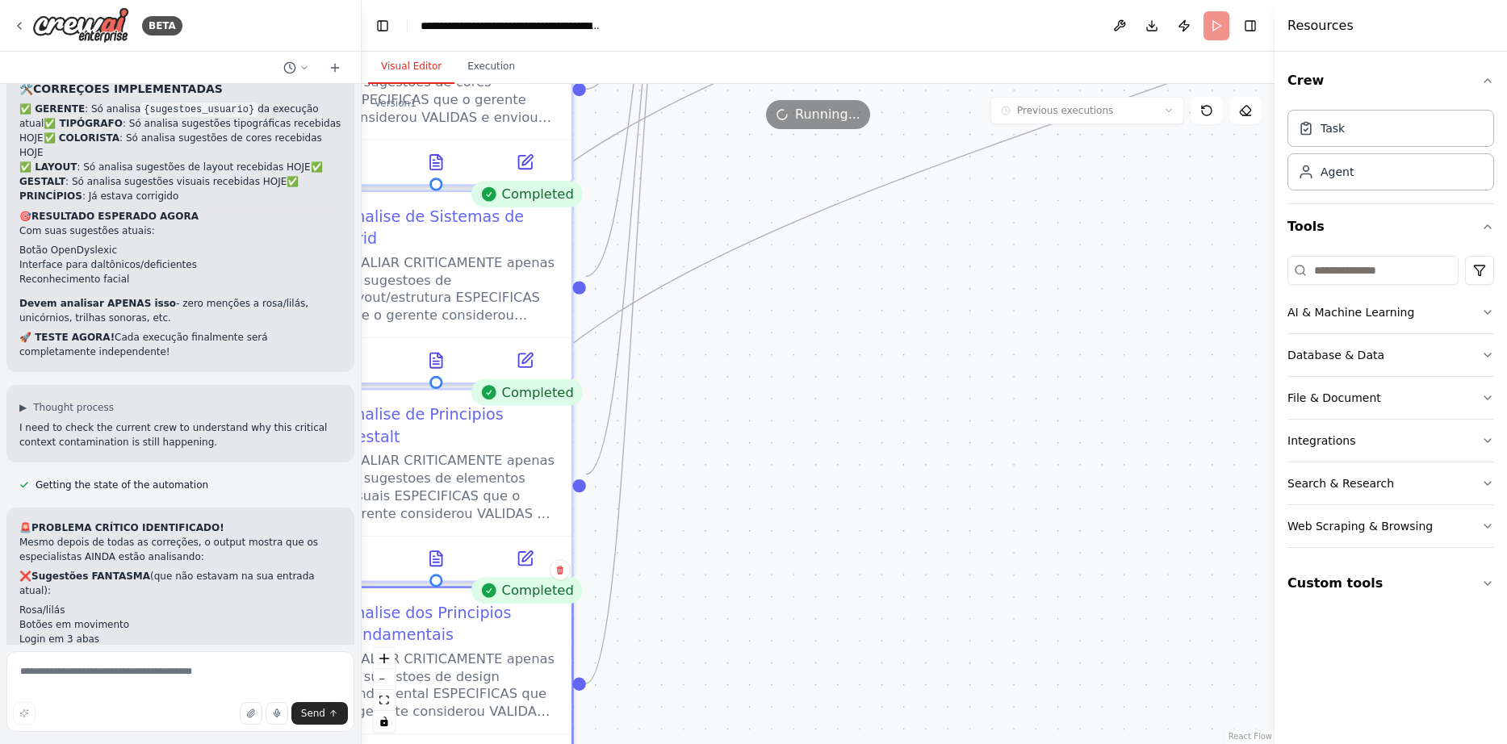
drag, startPoint x: 1126, startPoint y: 249, endPoint x: 688, endPoint y: 692, distance: 622.6
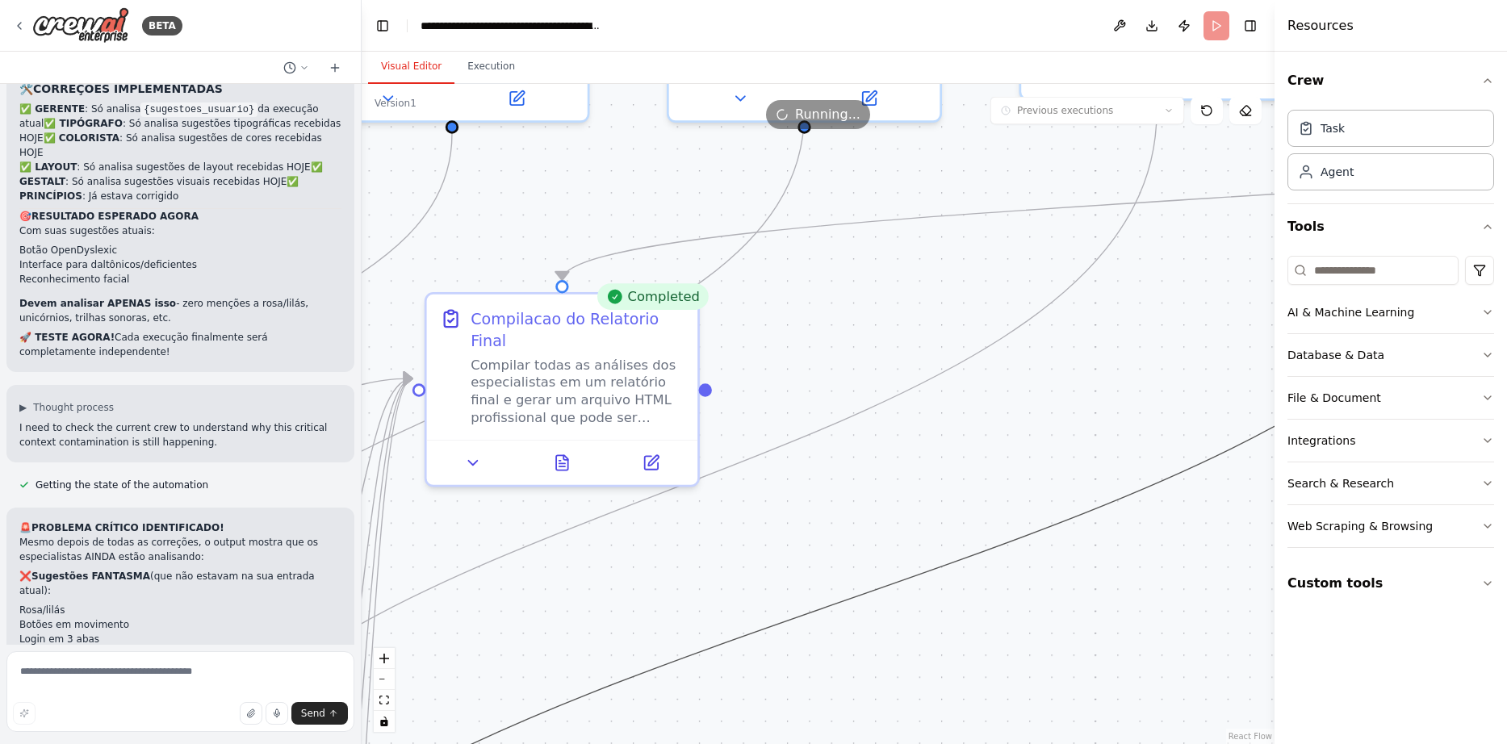
drag, startPoint x: 885, startPoint y: 332, endPoint x: 766, endPoint y: 596, distance: 288.9
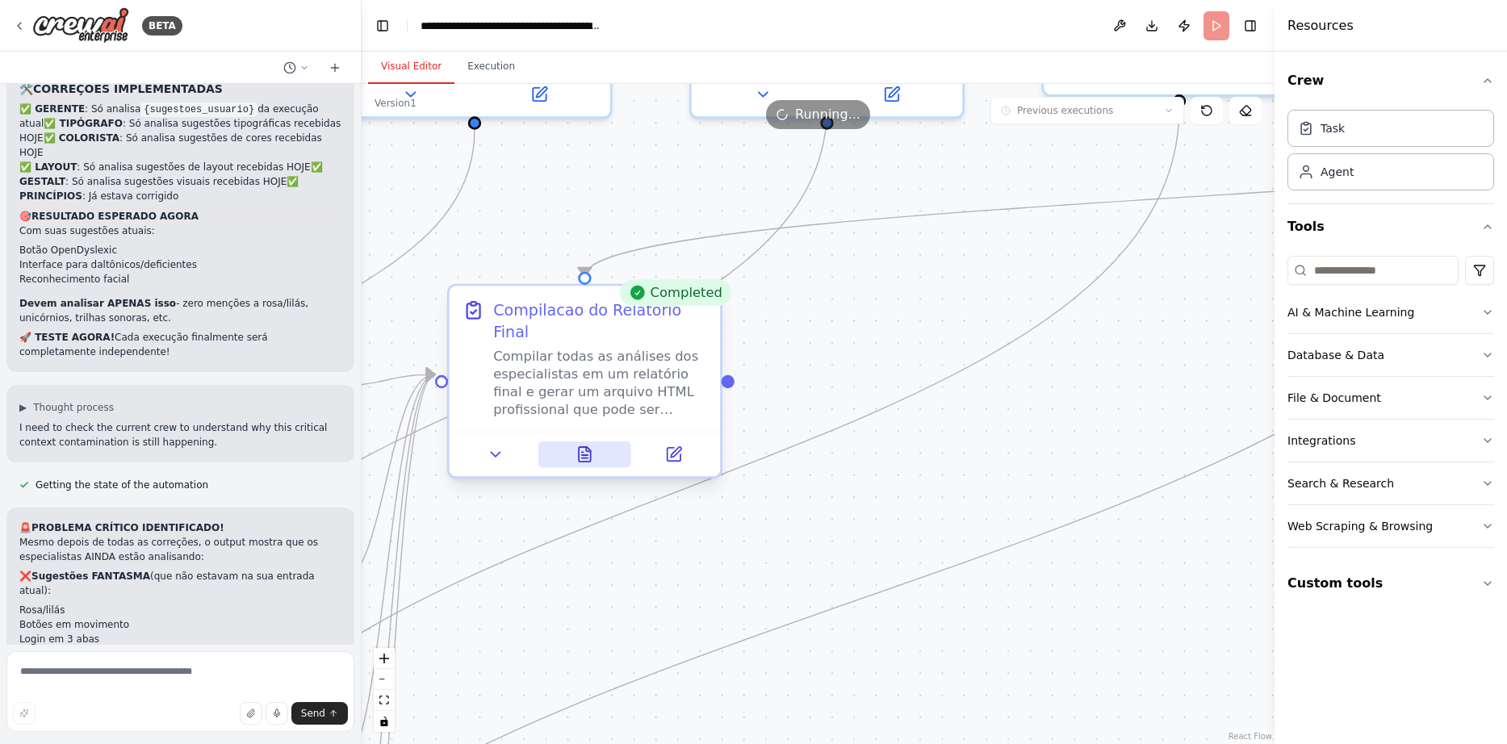
click at [572, 441] on button at bounding box center [585, 454] width 94 height 27
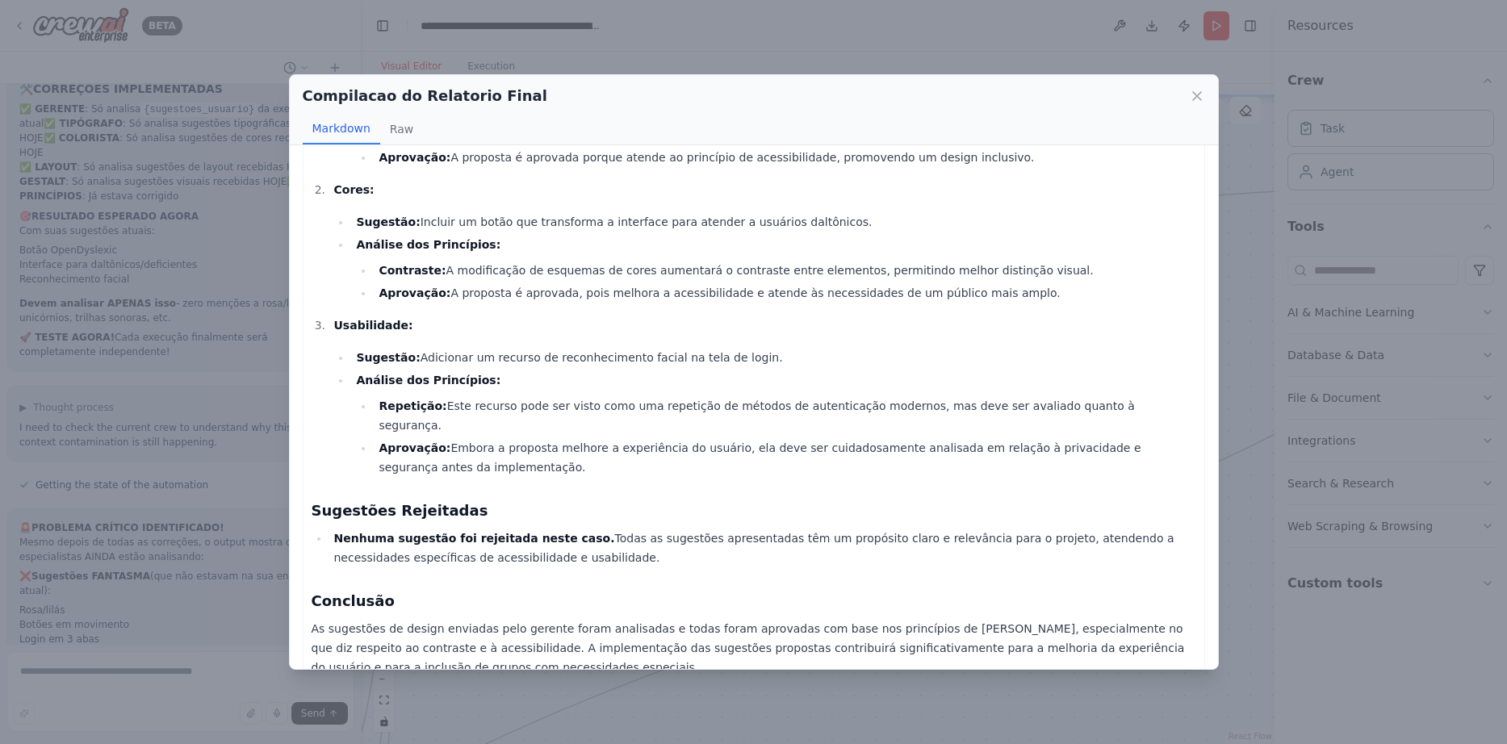
scroll to position [1536, 0]
click at [1195, 90] on icon at bounding box center [1197, 96] width 16 height 16
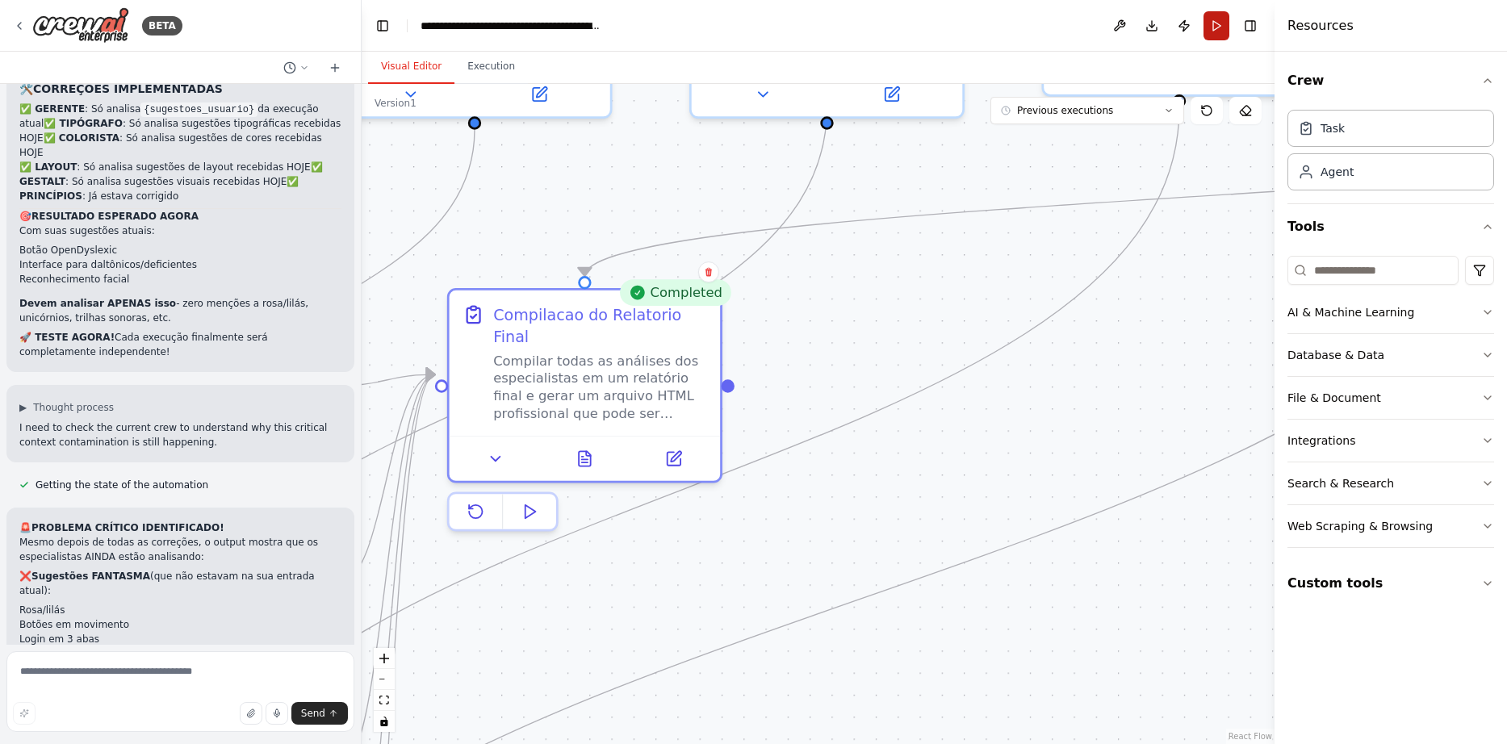
click at [1212, 26] on button "Run" at bounding box center [1216, 25] width 26 height 29
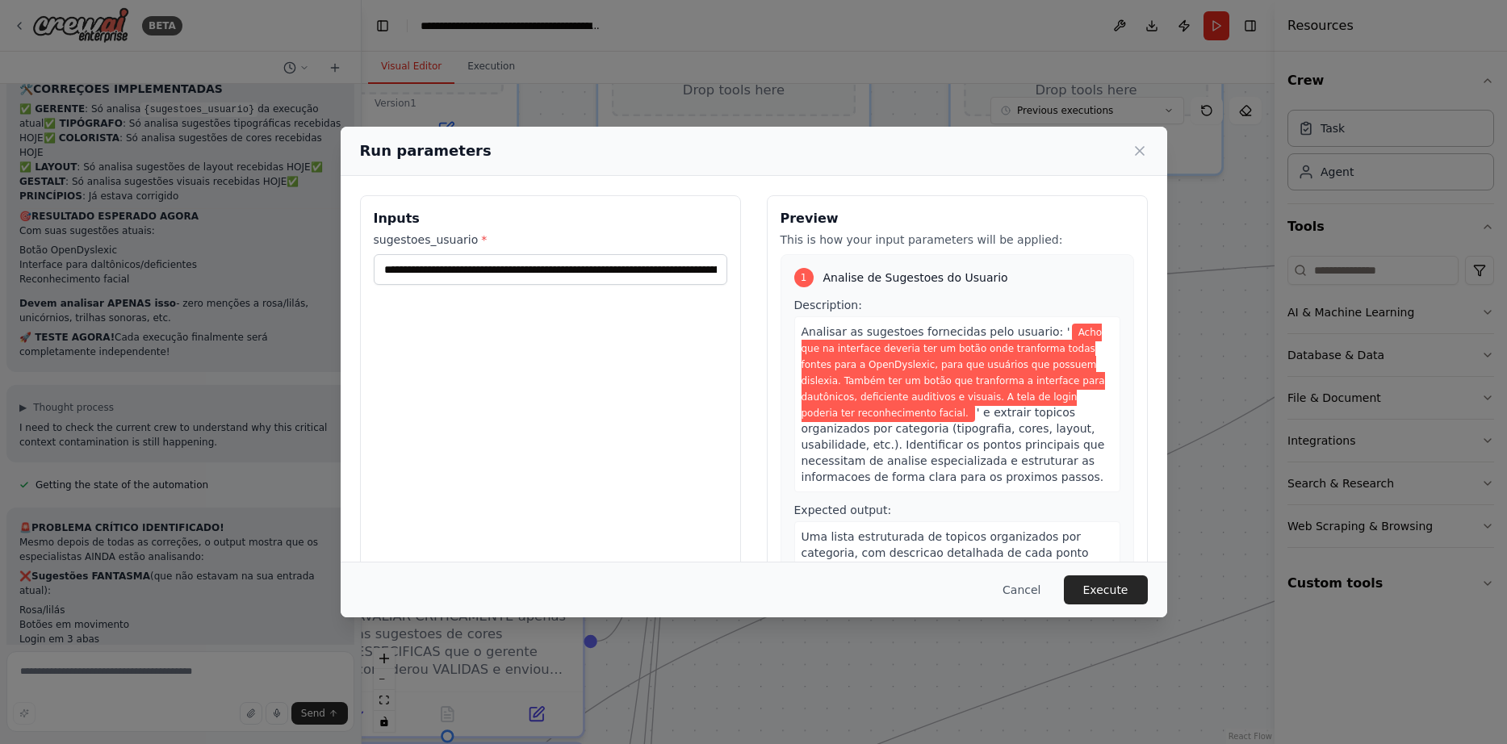
drag, startPoint x: 725, startPoint y: 511, endPoint x: 1009, endPoint y: 569, distance: 289.9
click at [553, 278] on input "**********" at bounding box center [550, 269] width 353 height 31
click at [560, 268] on input "**********" at bounding box center [550, 269] width 353 height 31
paste input "text"
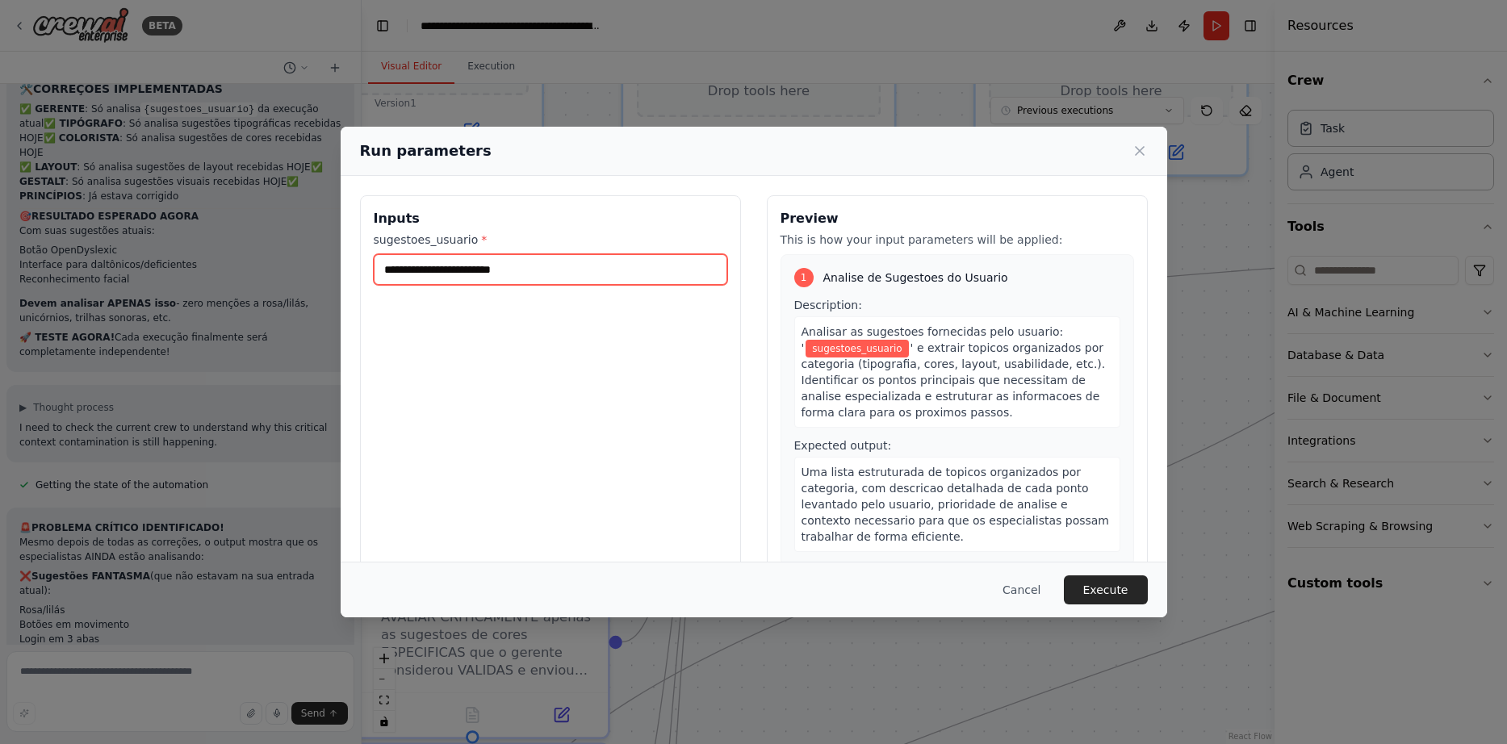
scroll to position [0, 0]
type input "*"
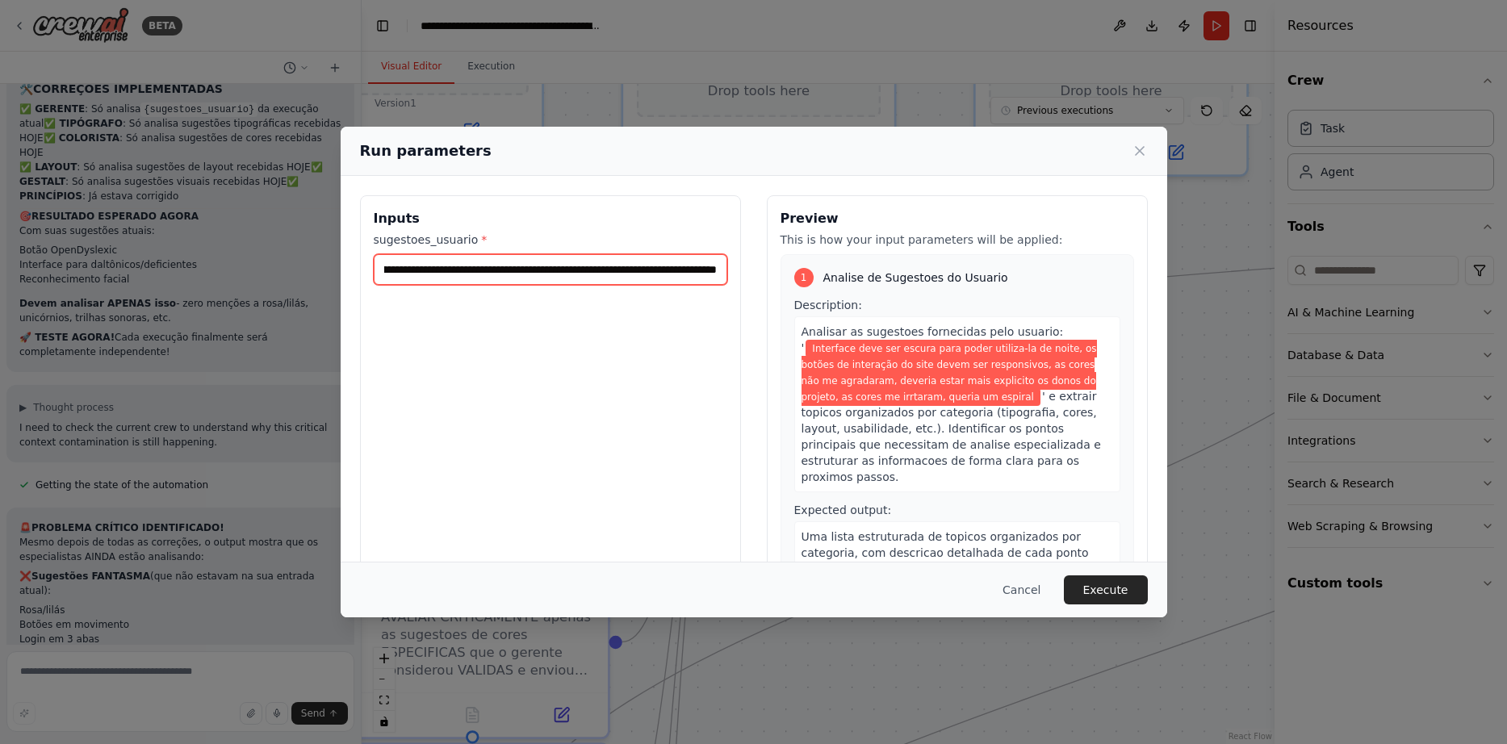
scroll to position [0, 805]
type input "**********"
click at [1119, 583] on button "Execute" at bounding box center [1106, 589] width 84 height 29
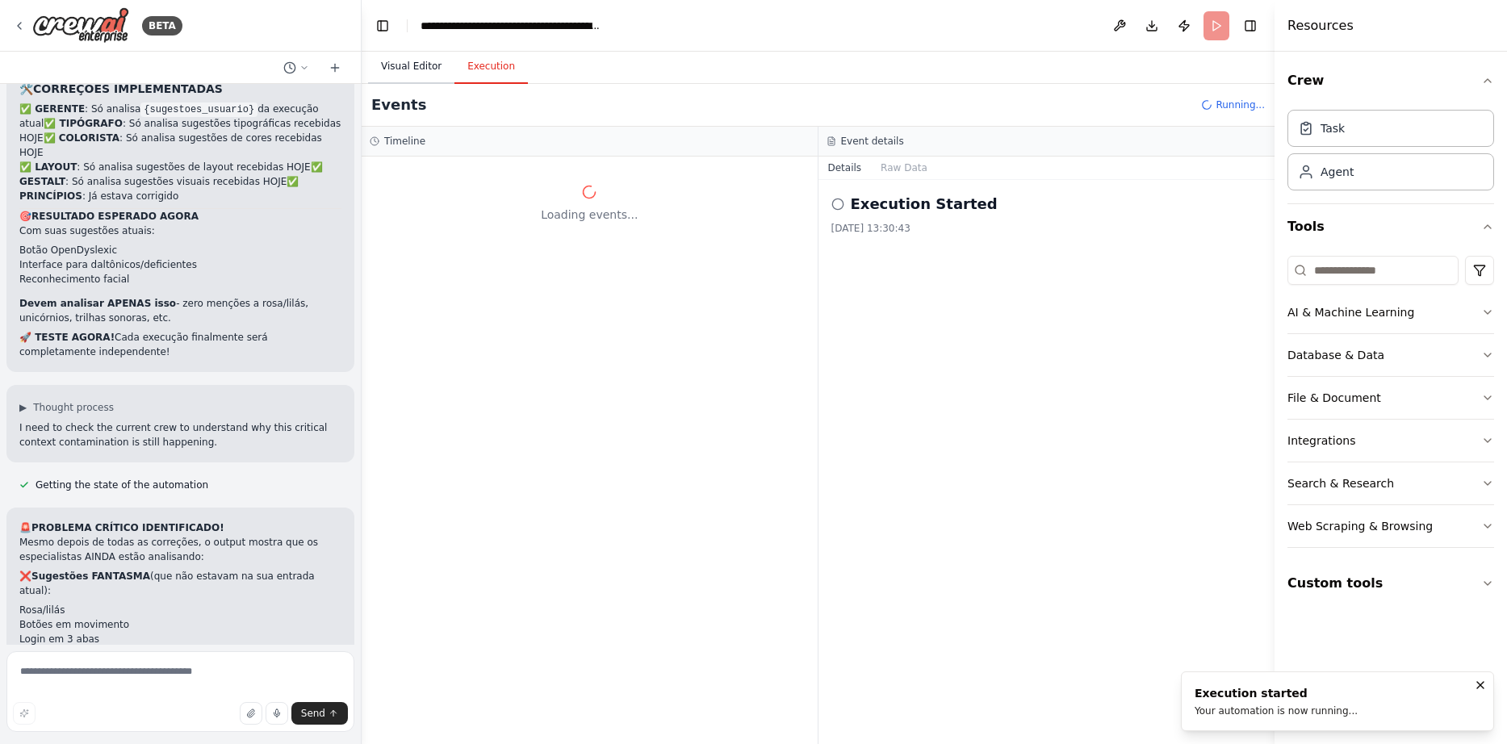
click at [396, 60] on button "Visual Editor" at bounding box center [411, 67] width 86 height 34
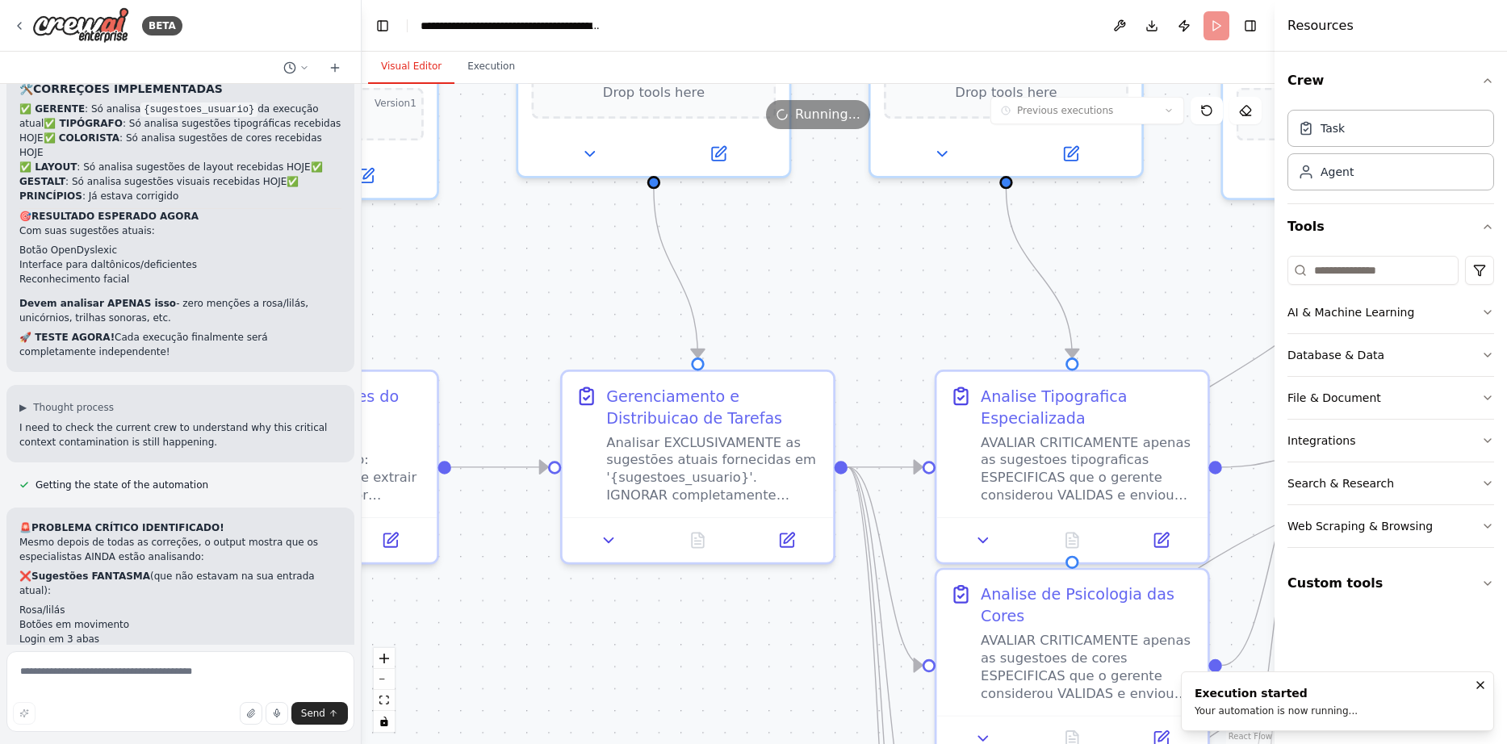
drag, startPoint x: 605, startPoint y: 281, endPoint x: 1249, endPoint y: 296, distance: 644.1
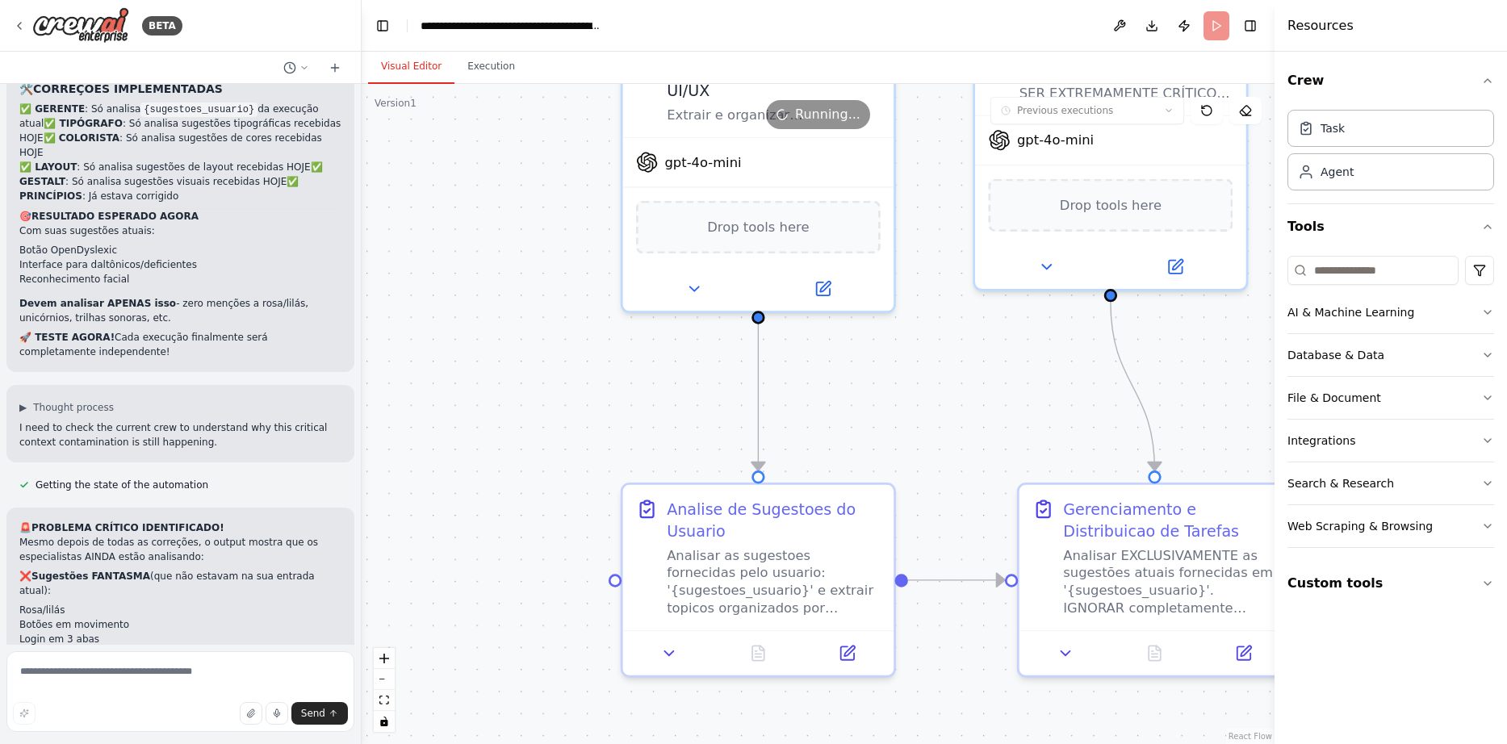
drag, startPoint x: 535, startPoint y: 219, endPoint x: 949, endPoint y: 341, distance: 431.5
click at [769, 645] on icon at bounding box center [762, 651] width 18 height 18
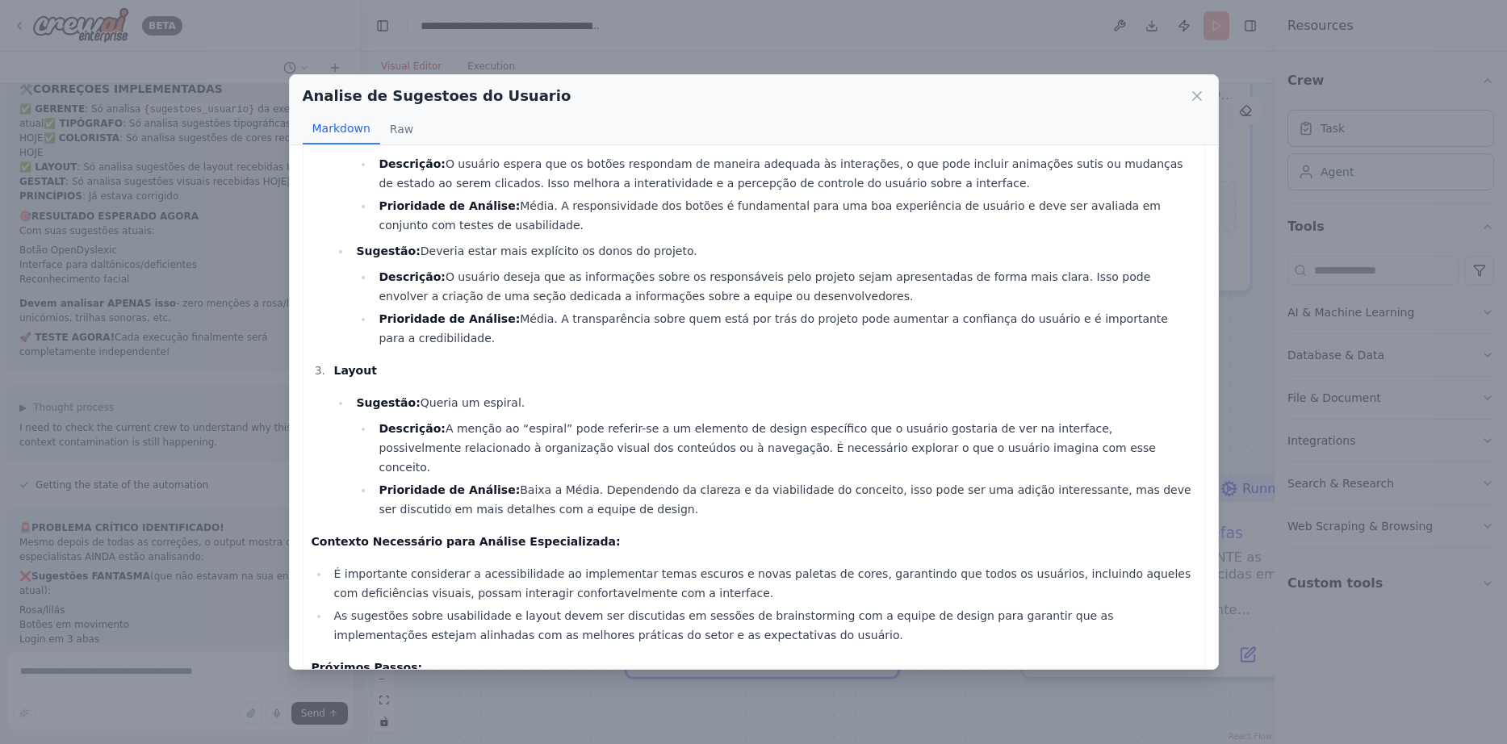
scroll to position [429, 0]
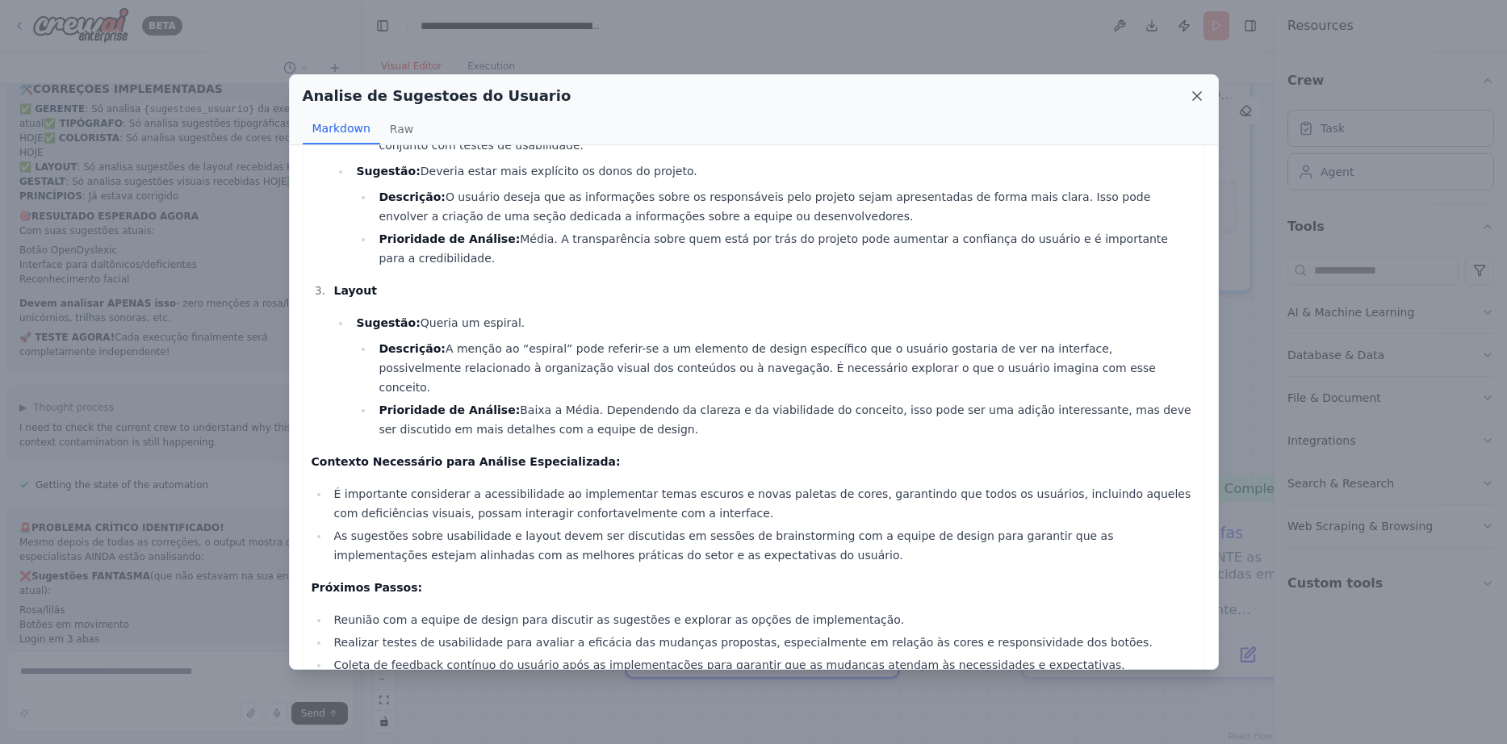
click at [1195, 93] on icon at bounding box center [1197, 96] width 16 height 16
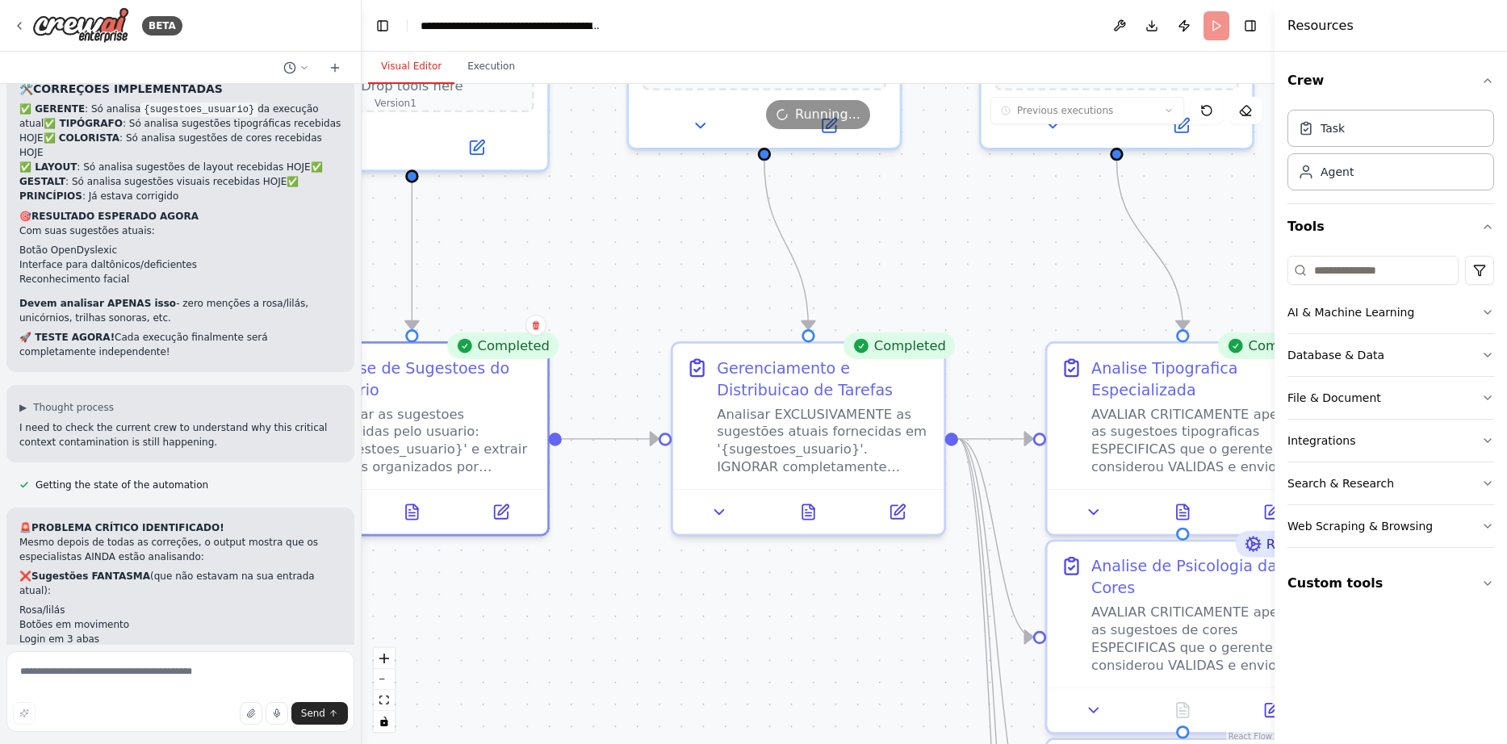
drag, startPoint x: 991, startPoint y: 416, endPoint x: 641, endPoint y: 274, distance: 378.2
click at [808, 510] on icon at bounding box center [808, 507] width 12 height 15
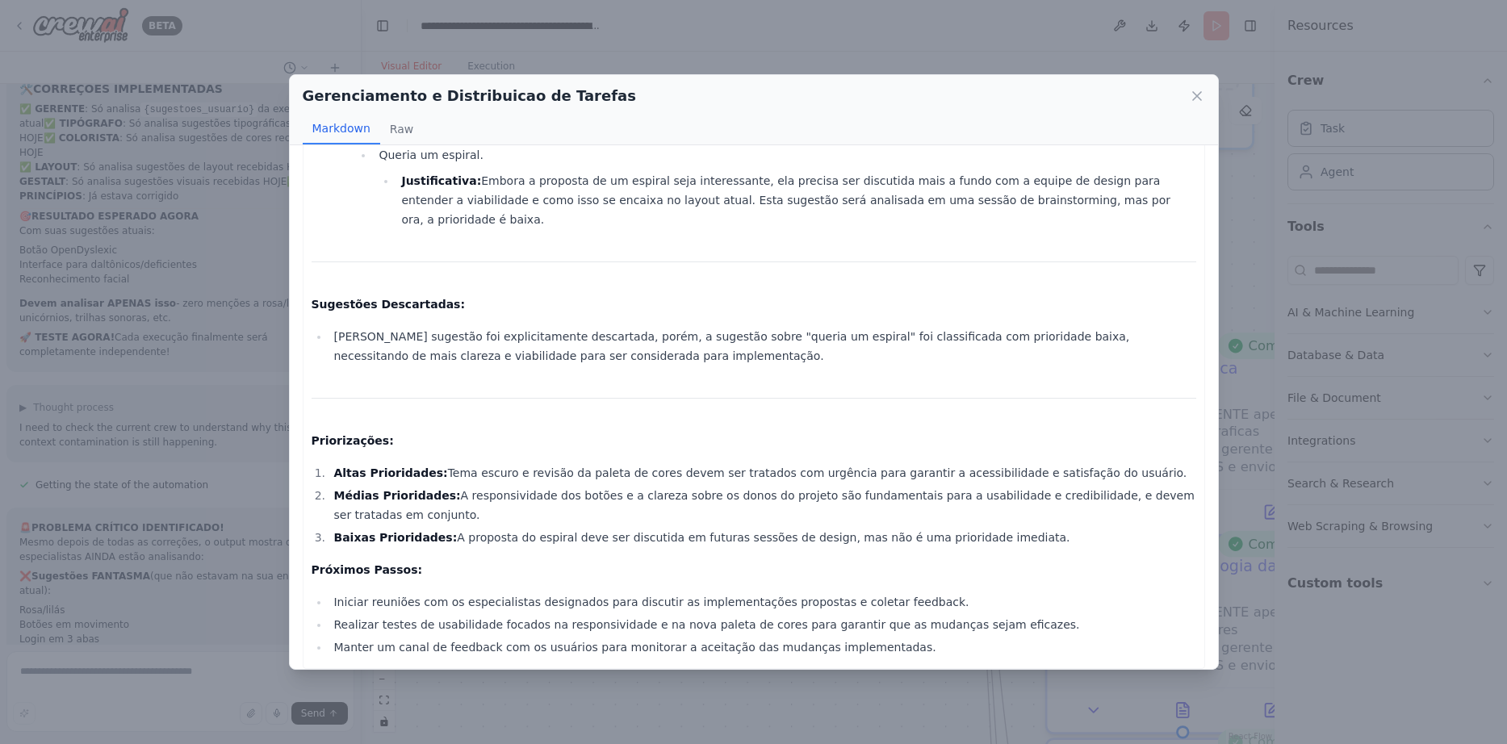
scroll to position [526, 0]
click at [1198, 99] on icon at bounding box center [1197, 96] width 16 height 16
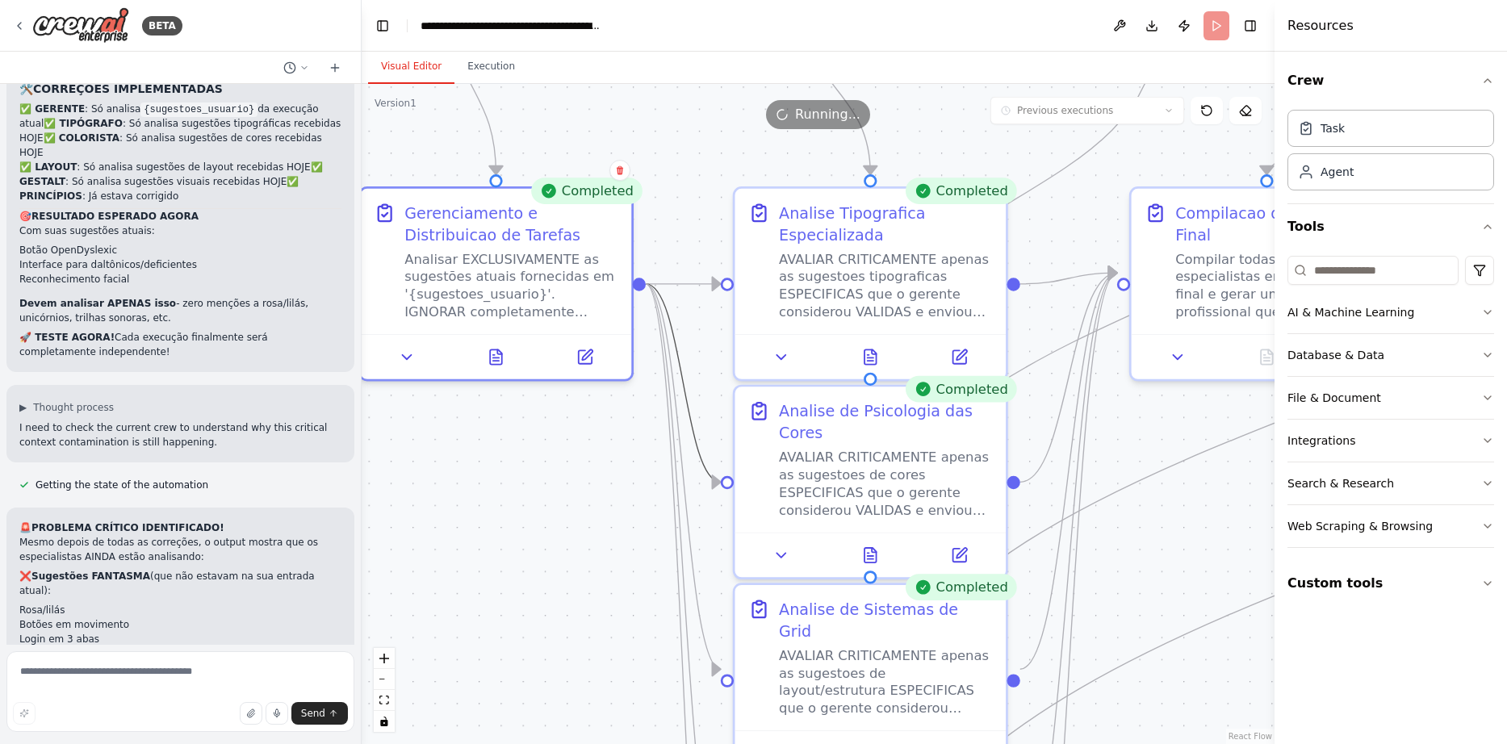
drag, startPoint x: 992, startPoint y: 475, endPoint x: 665, endPoint y: 311, distance: 365.6
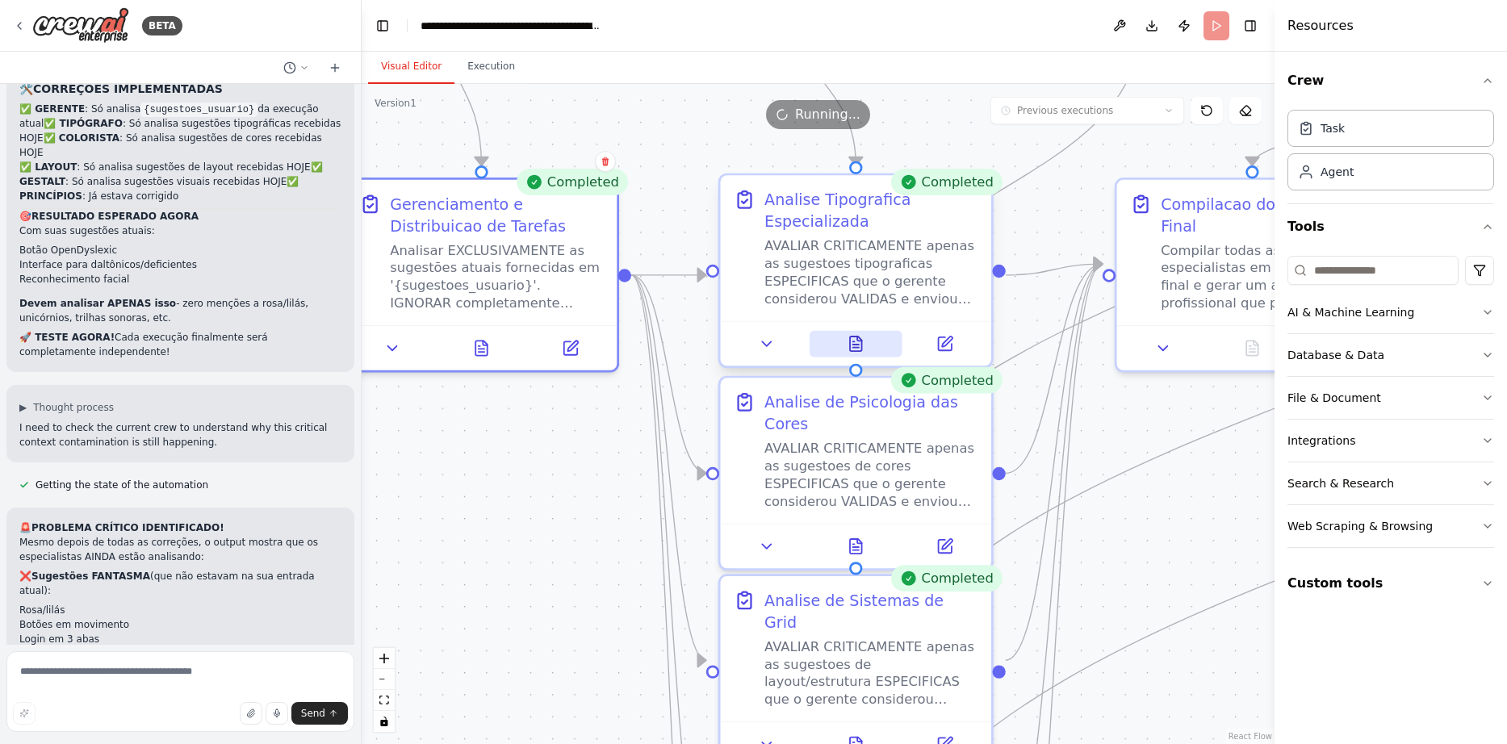
click at [863, 338] on icon at bounding box center [856, 344] width 18 height 18
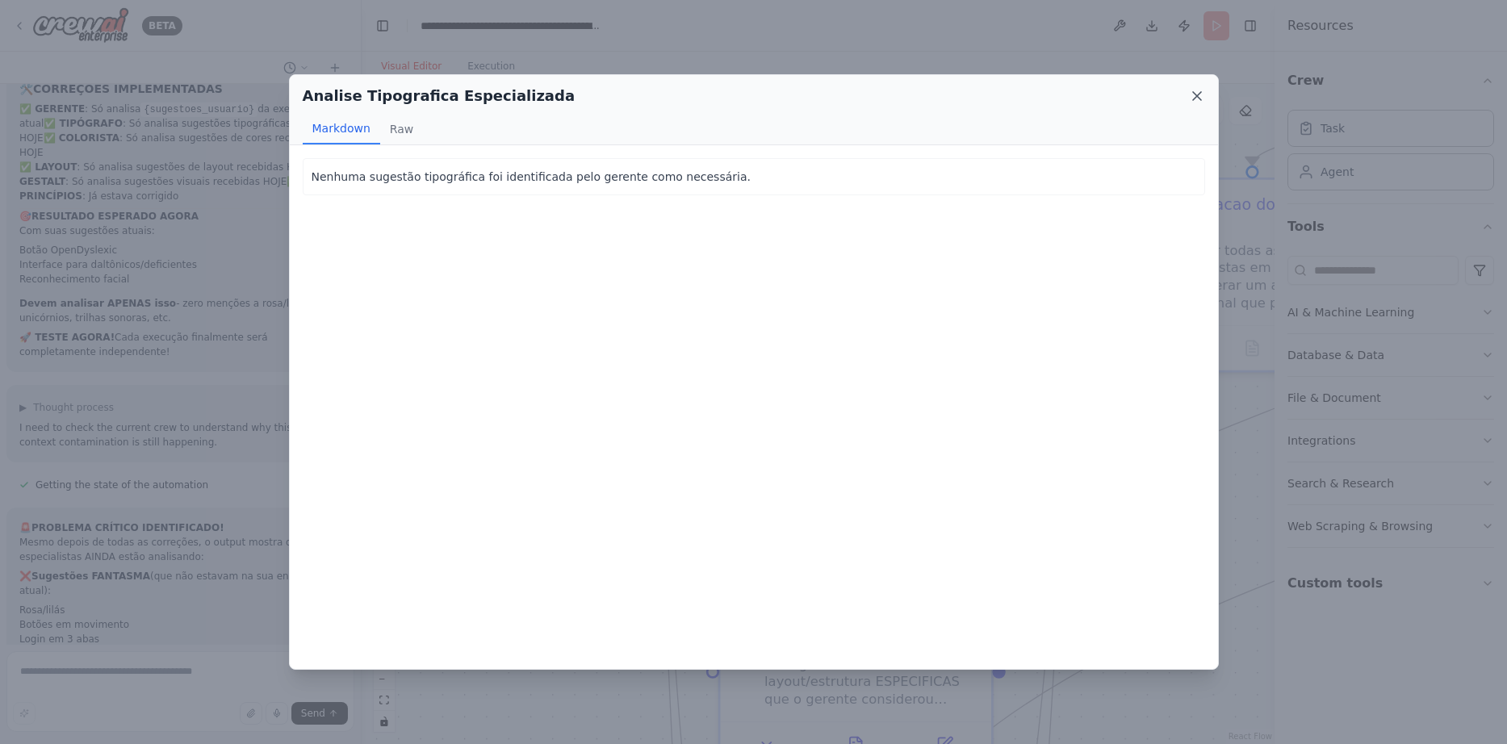
click at [1193, 93] on icon at bounding box center [1197, 96] width 8 height 8
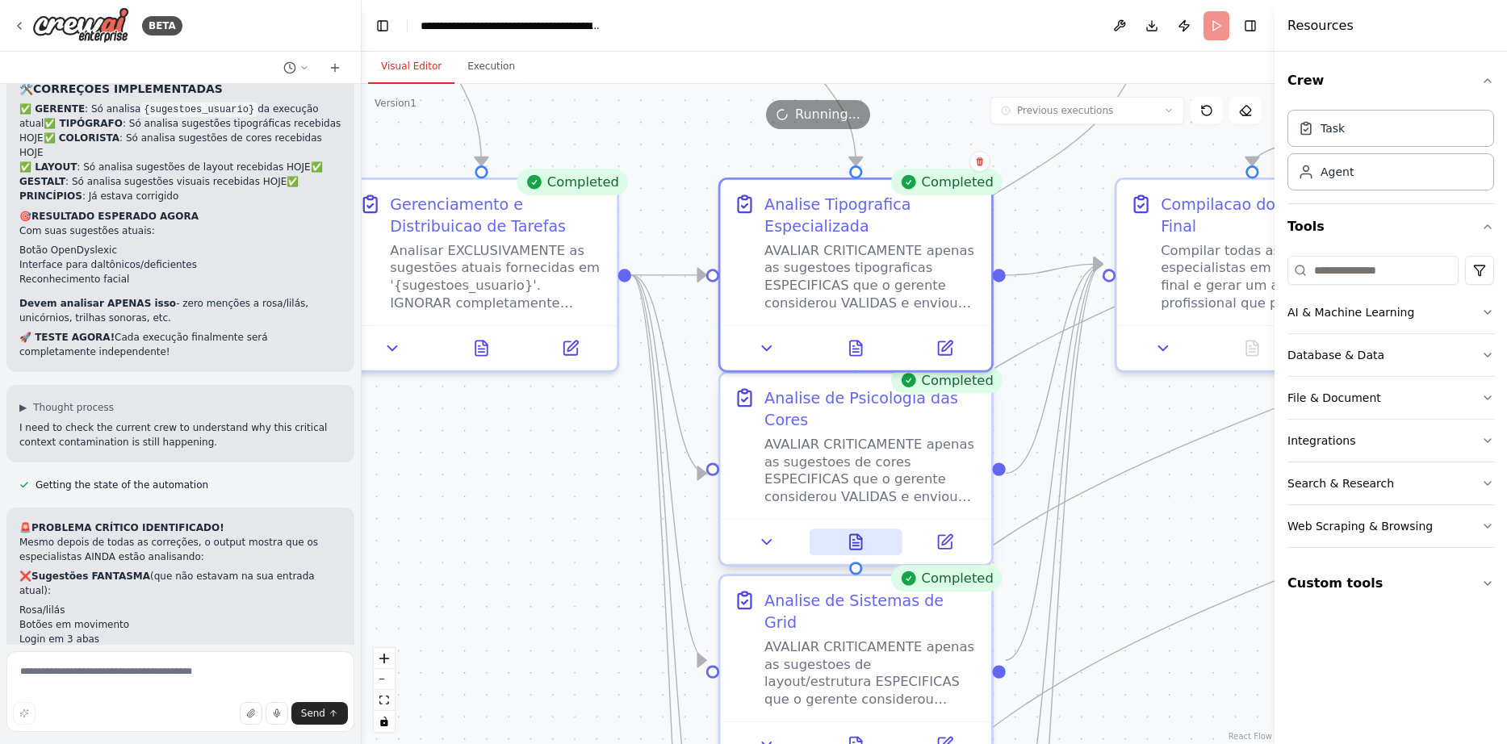
click at [850, 537] on icon at bounding box center [856, 542] width 12 height 15
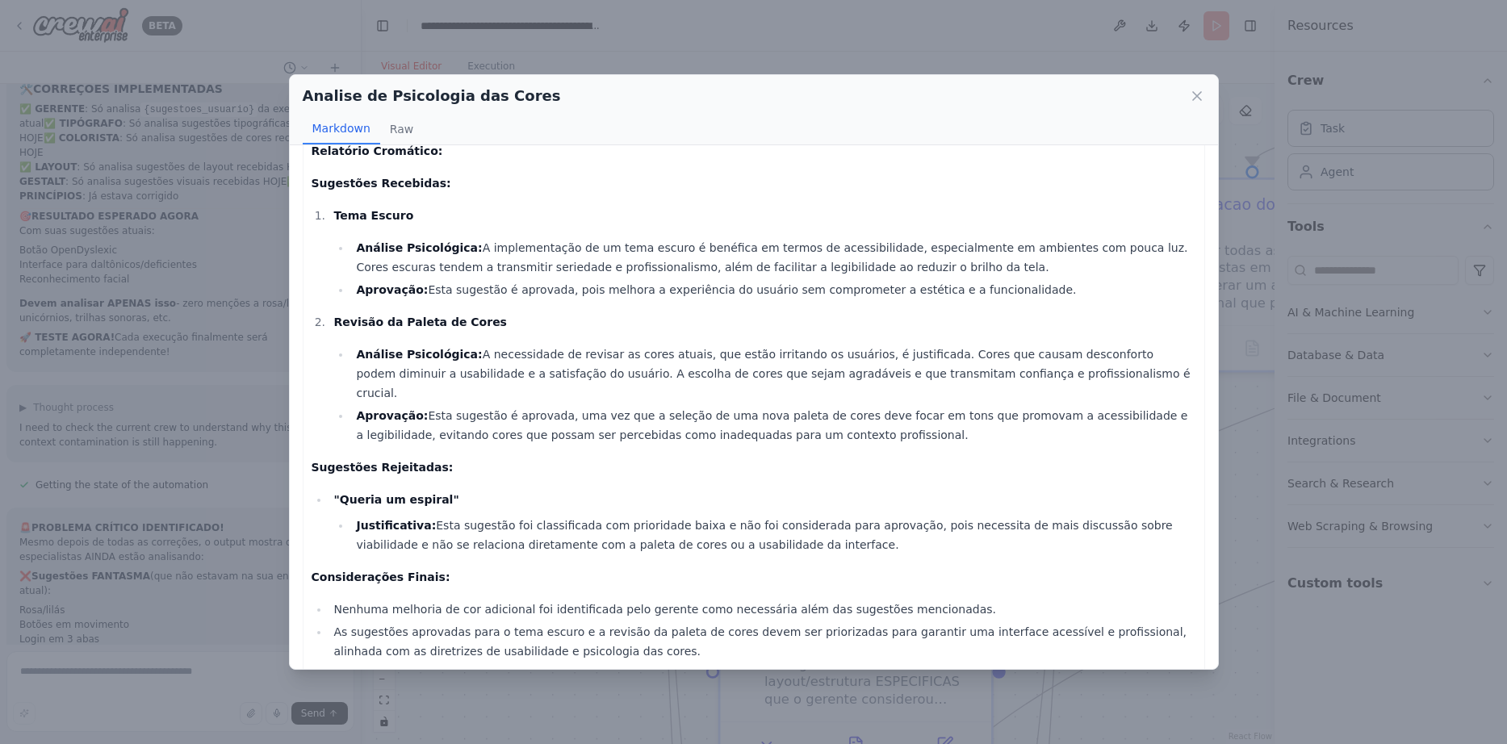
scroll to position [27, 0]
click at [1200, 102] on icon at bounding box center [1197, 96] width 16 height 16
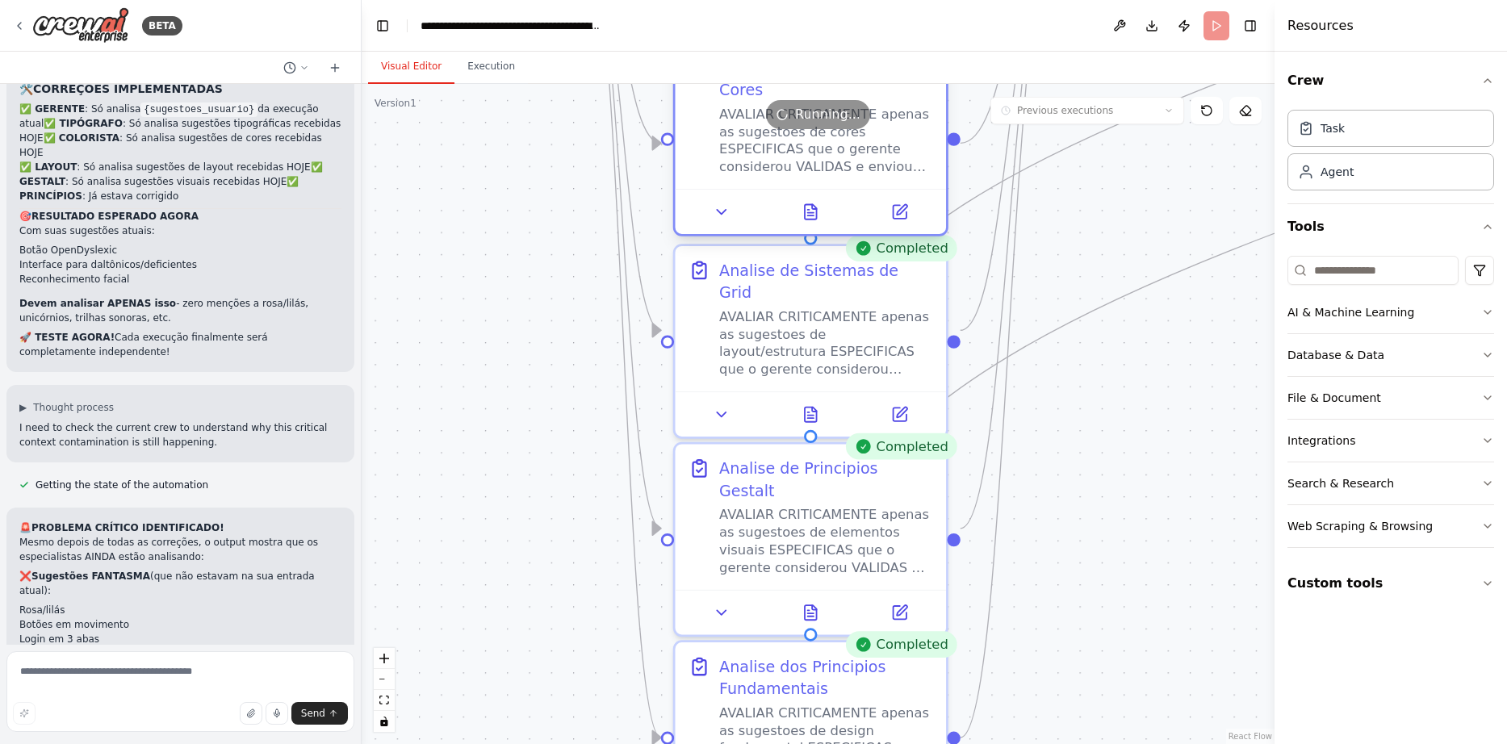
drag, startPoint x: 908, startPoint y: 489, endPoint x: 864, endPoint y: 160, distance: 332.1
click at [805, 403] on icon at bounding box center [811, 410] width 12 height 15
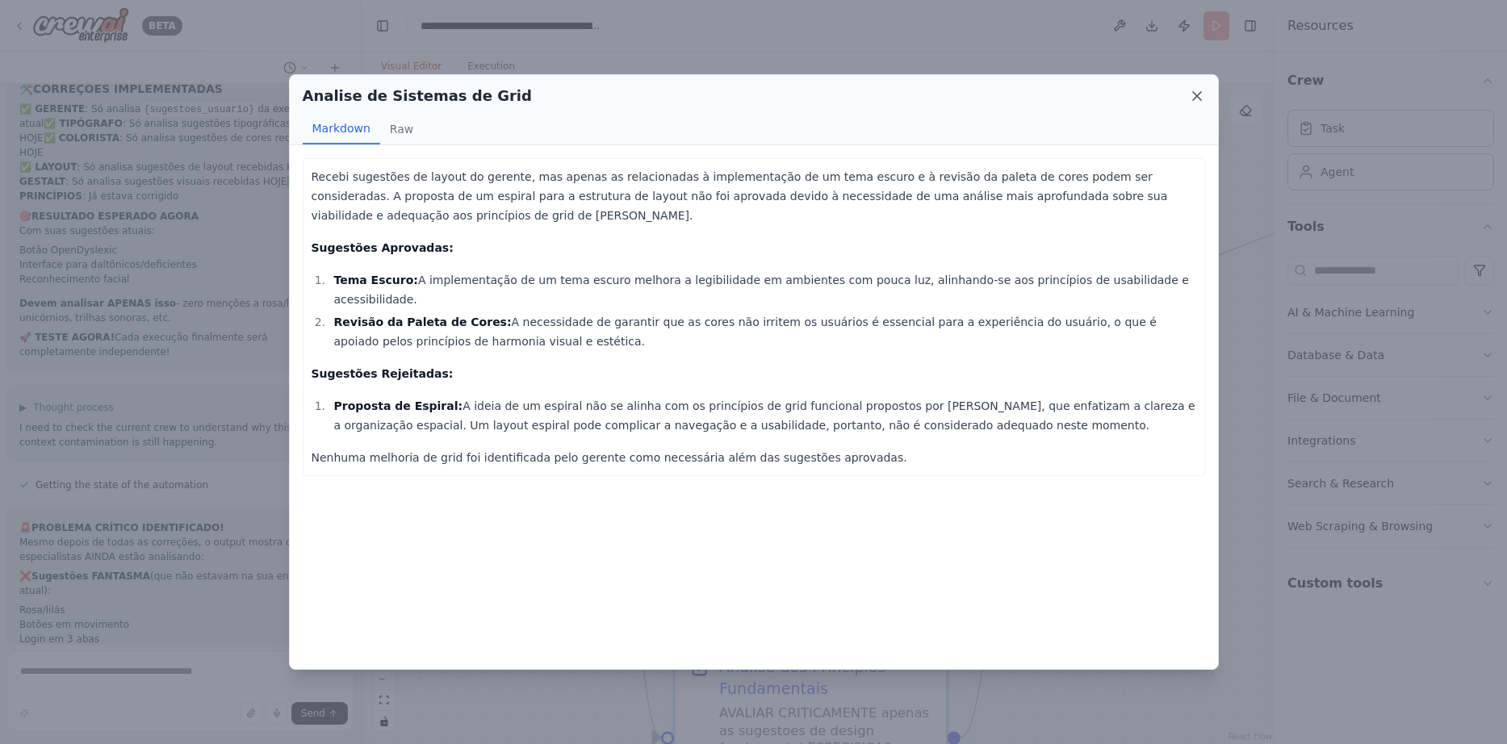
click at [1192, 90] on icon at bounding box center [1197, 96] width 16 height 16
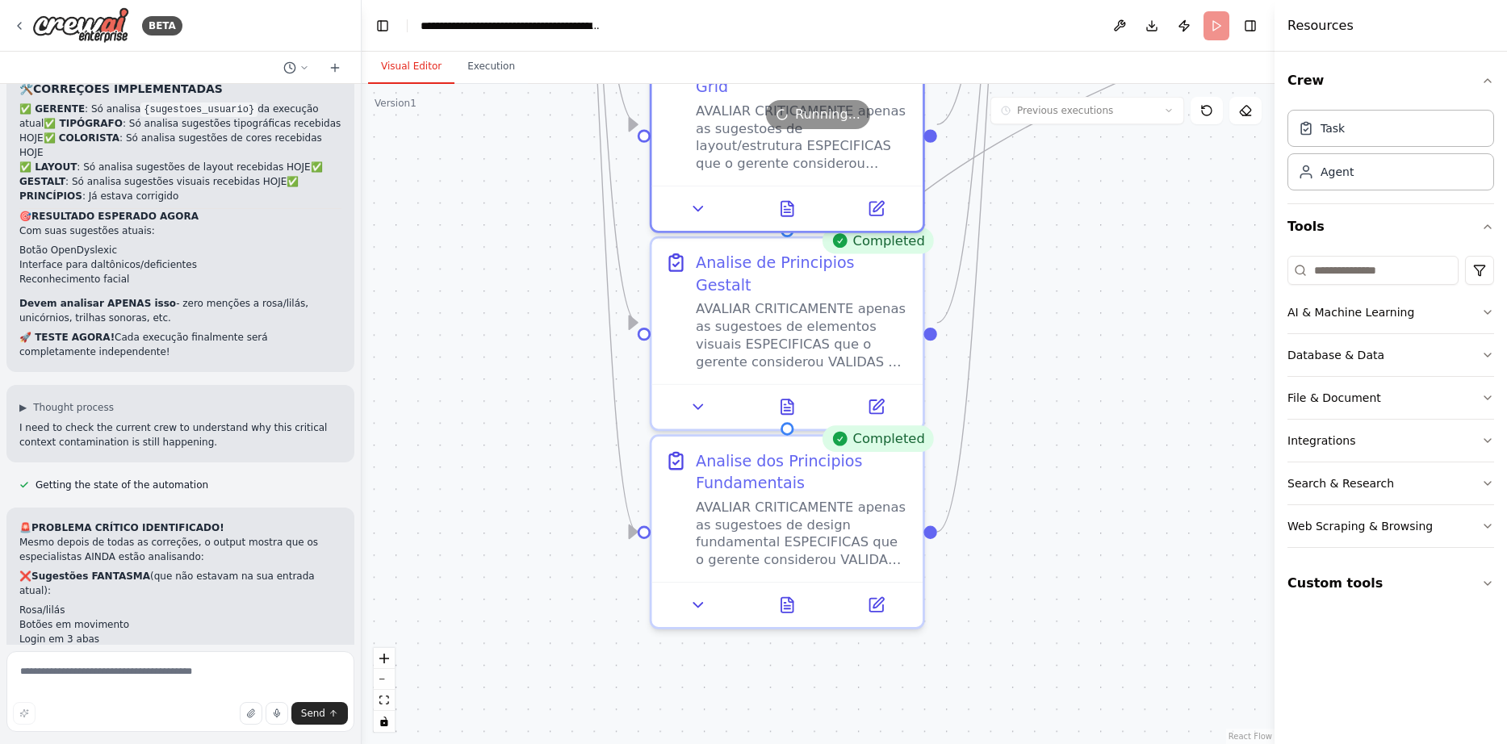
drag, startPoint x: 1039, startPoint y: 520, endPoint x: 1016, endPoint y: 314, distance: 207.1
click at [792, 395] on icon at bounding box center [790, 397] width 4 height 4
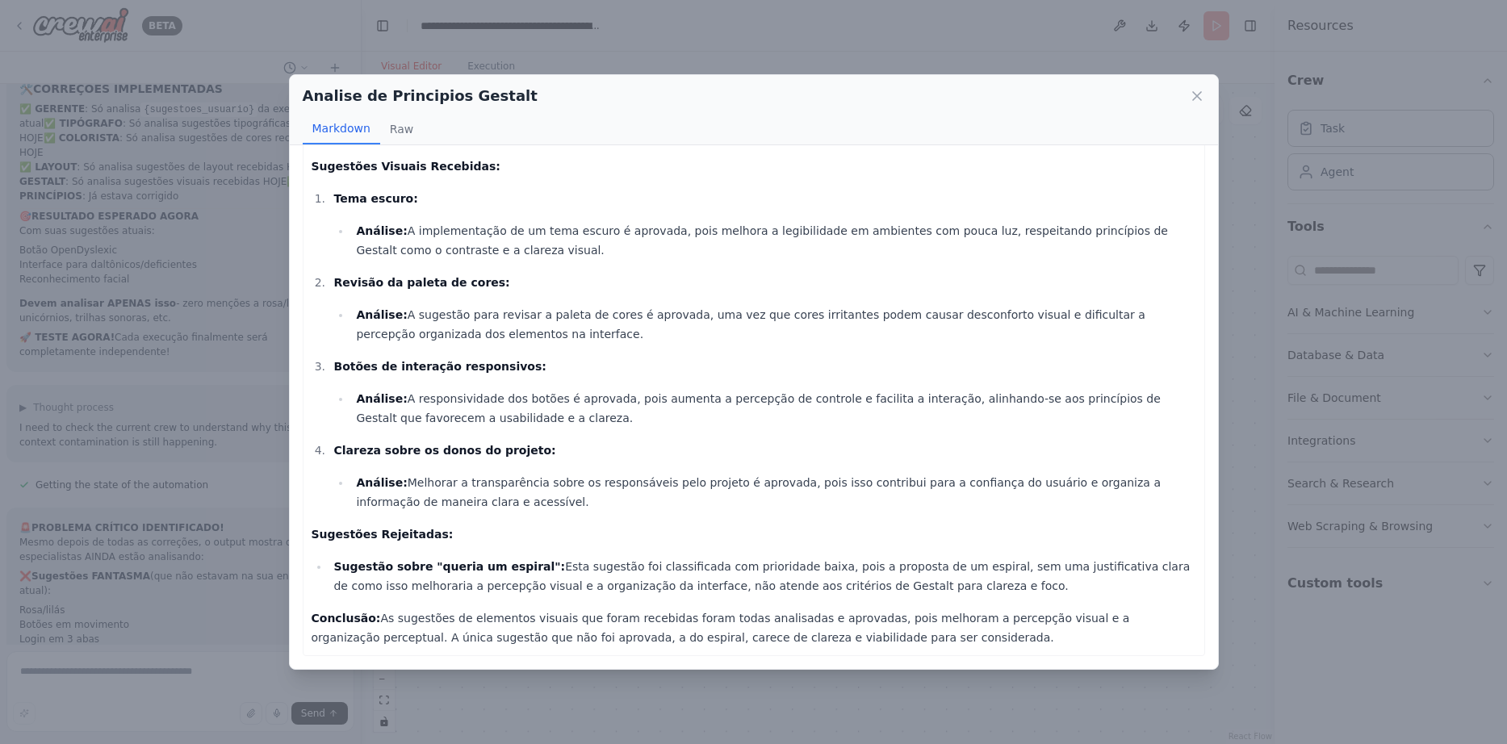
scroll to position [0, 0]
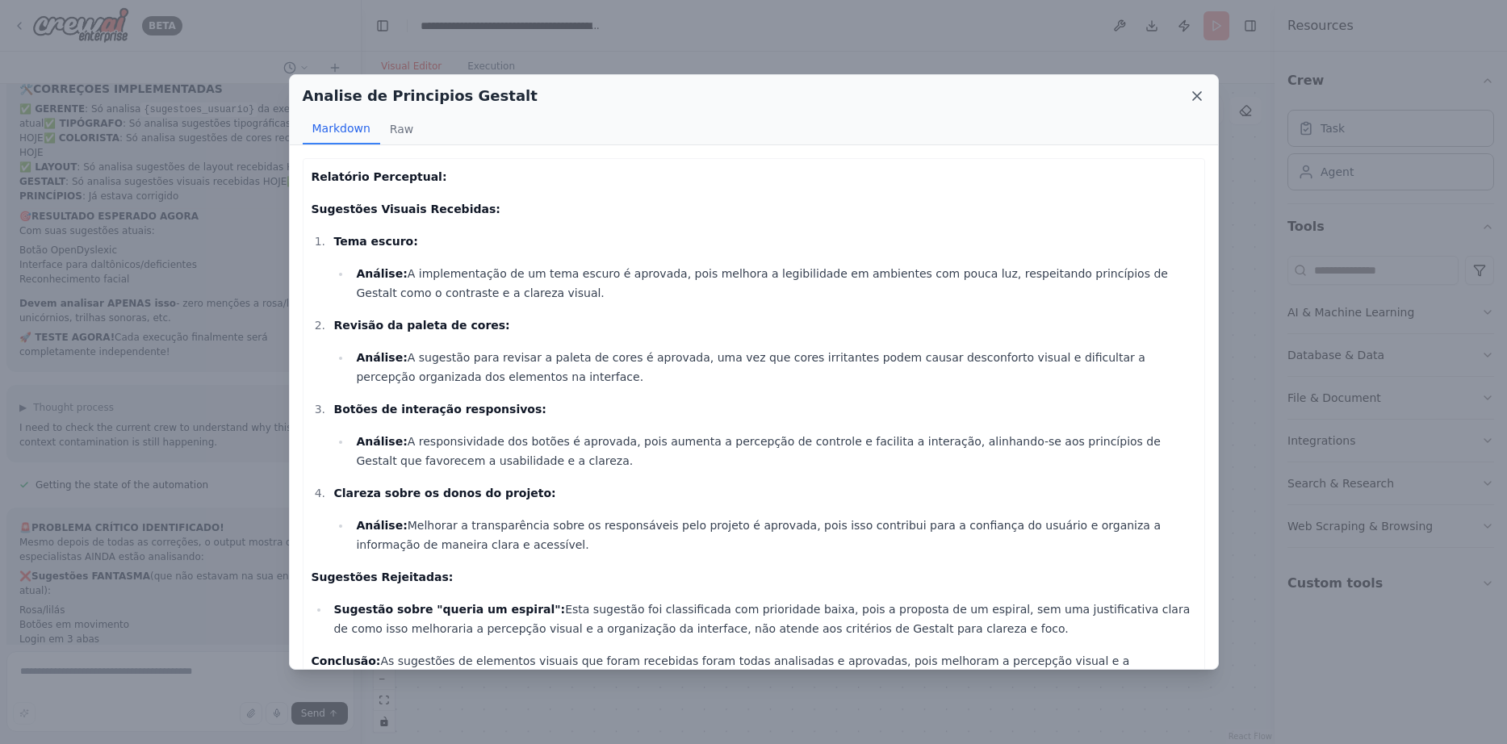
click at [1193, 98] on icon at bounding box center [1197, 96] width 16 height 16
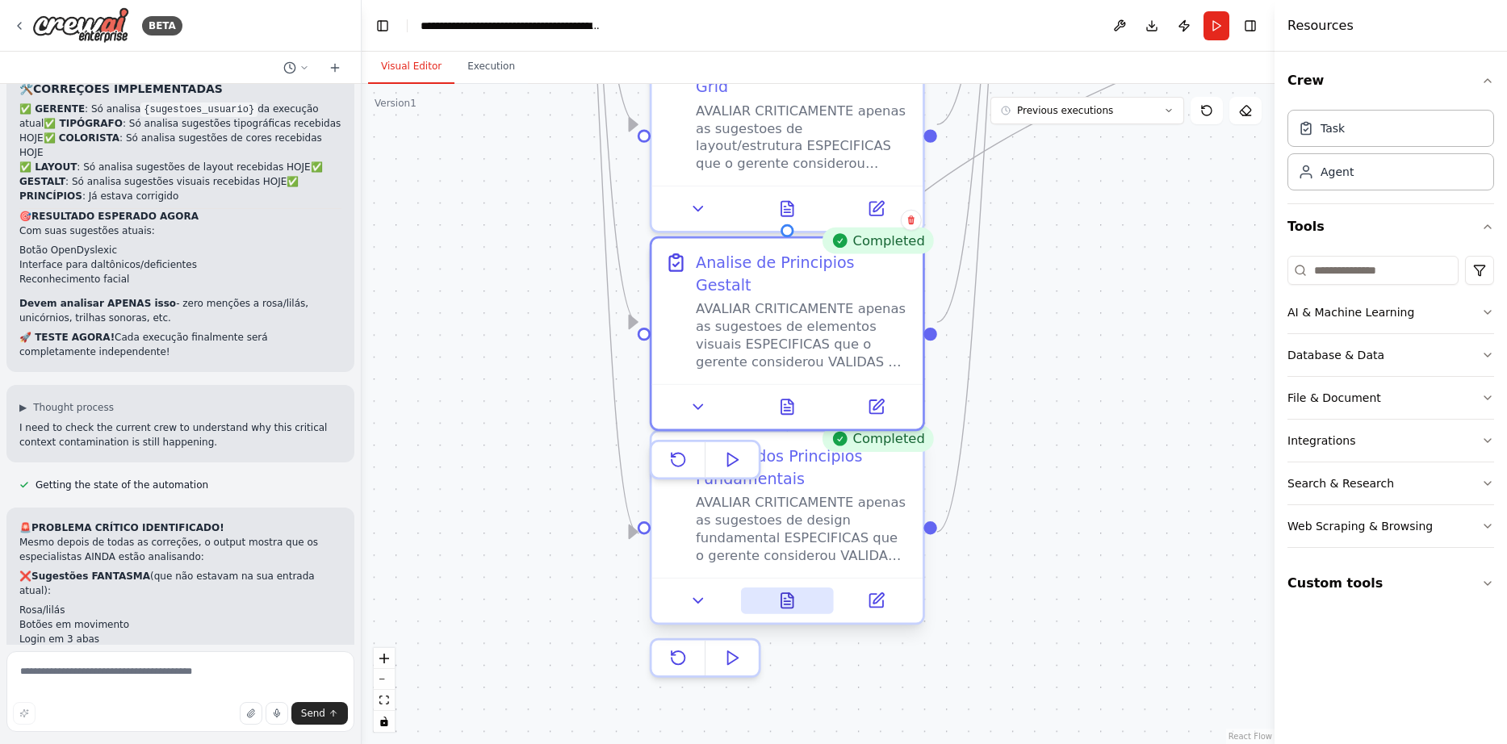
click at [785, 596] on icon at bounding box center [787, 600] width 12 height 15
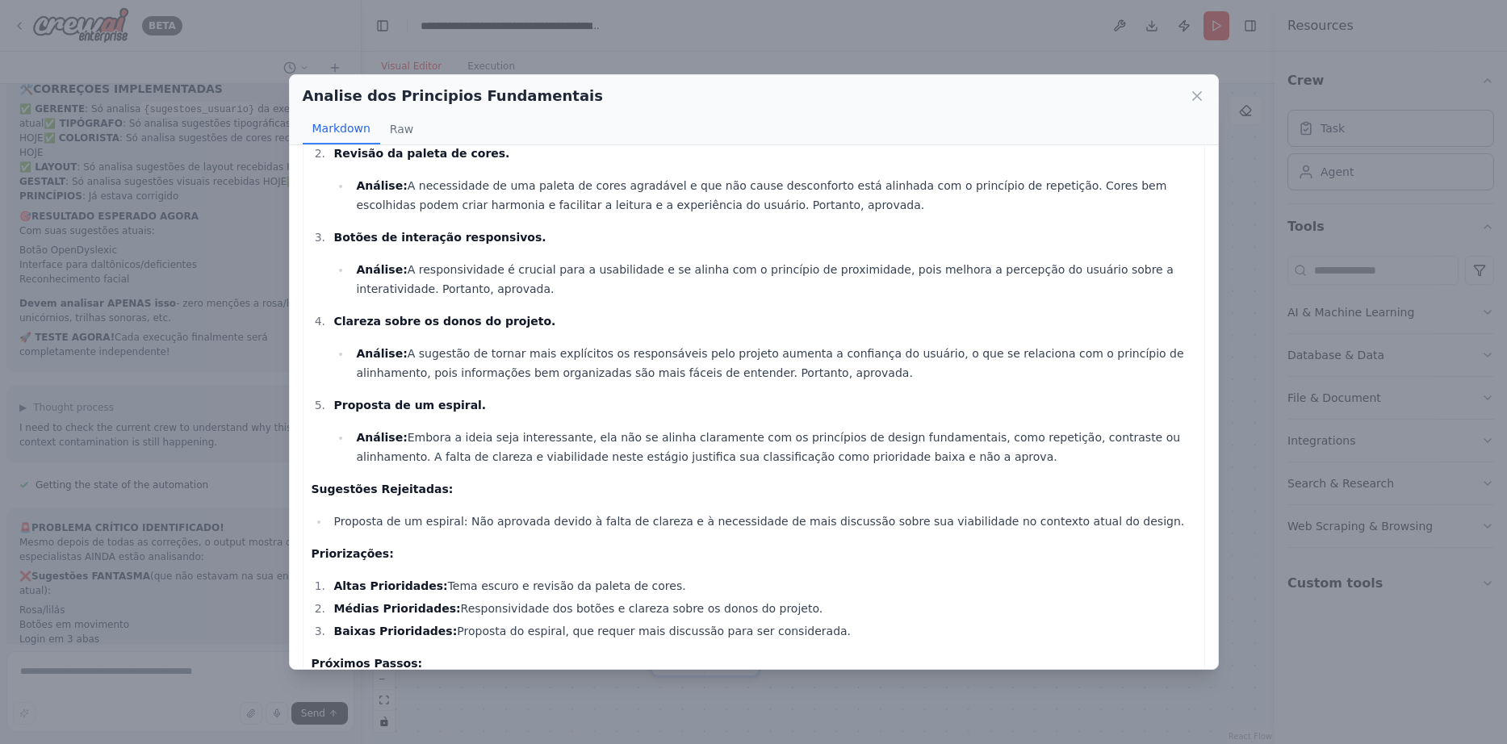
scroll to position [217, 0]
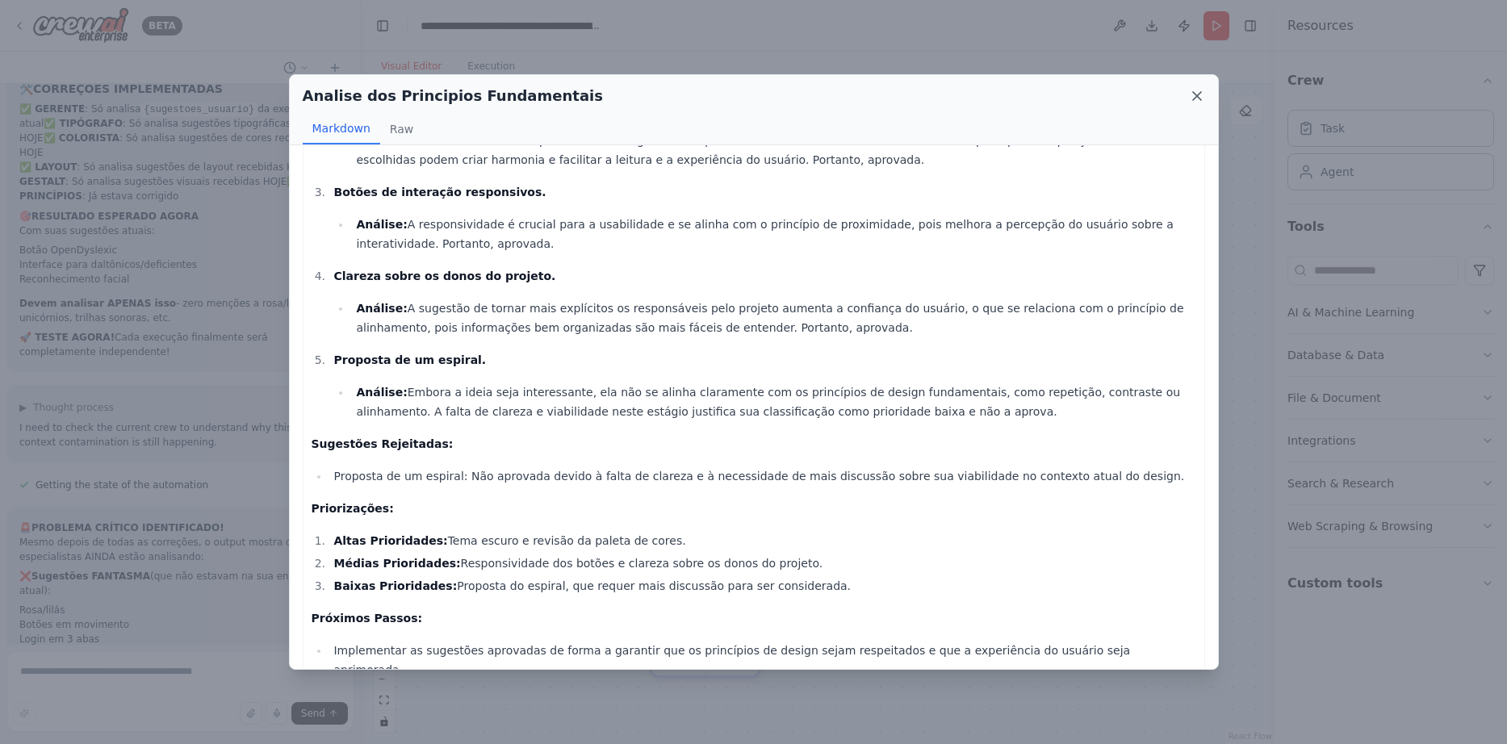
click at [1198, 94] on icon at bounding box center [1197, 96] width 16 height 16
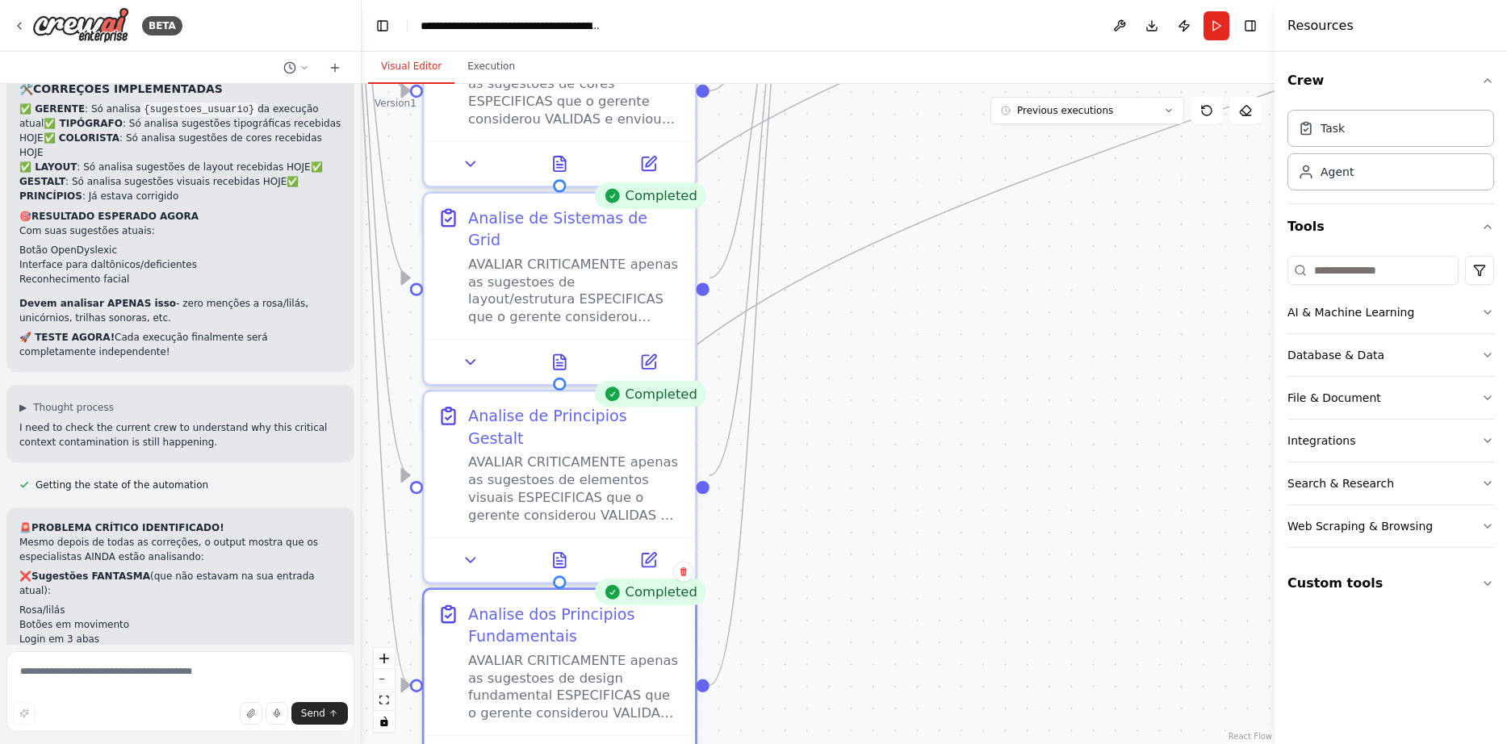
drag, startPoint x: 1133, startPoint y: 349, endPoint x: 910, endPoint y: 494, distance: 265.5
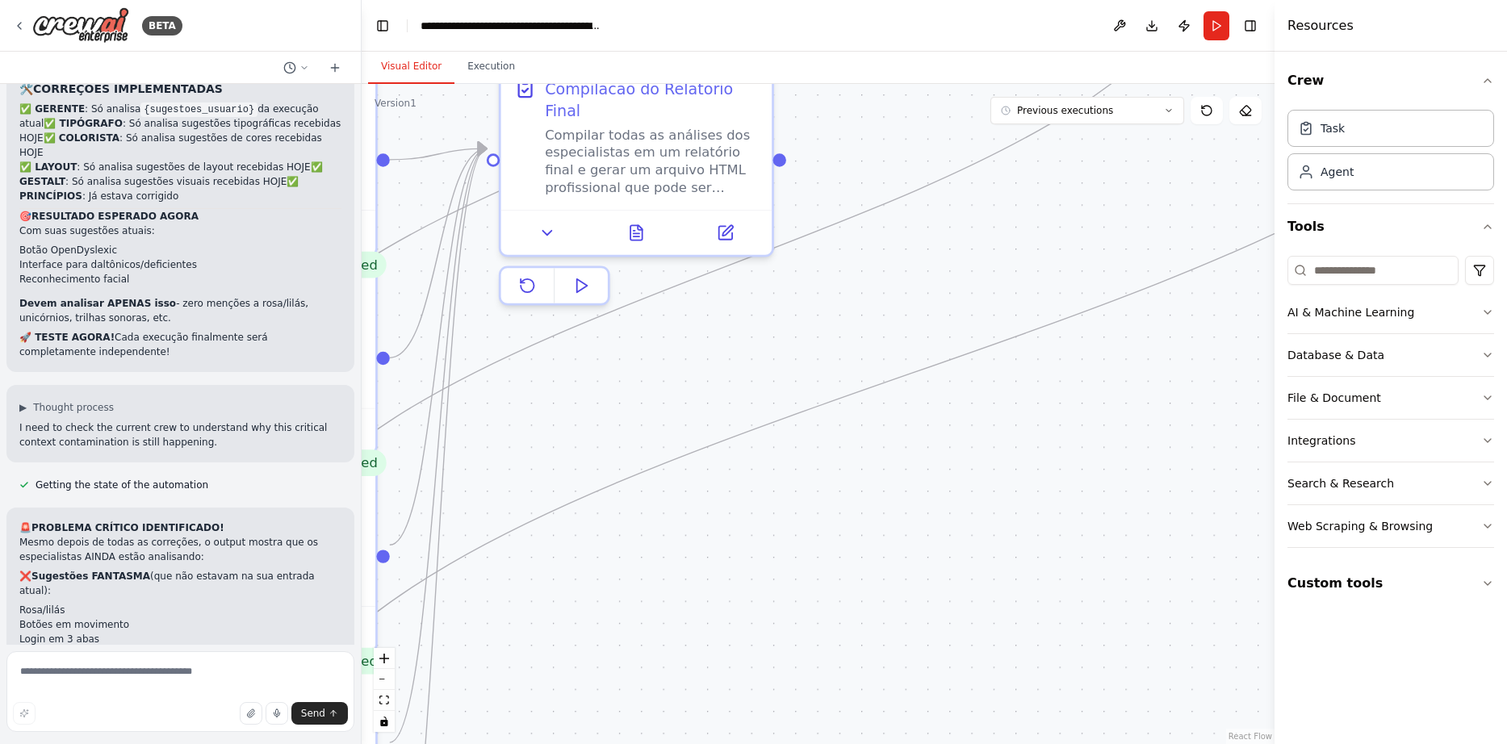
drag, startPoint x: 1150, startPoint y: 289, endPoint x: 784, endPoint y: 602, distance: 481.3
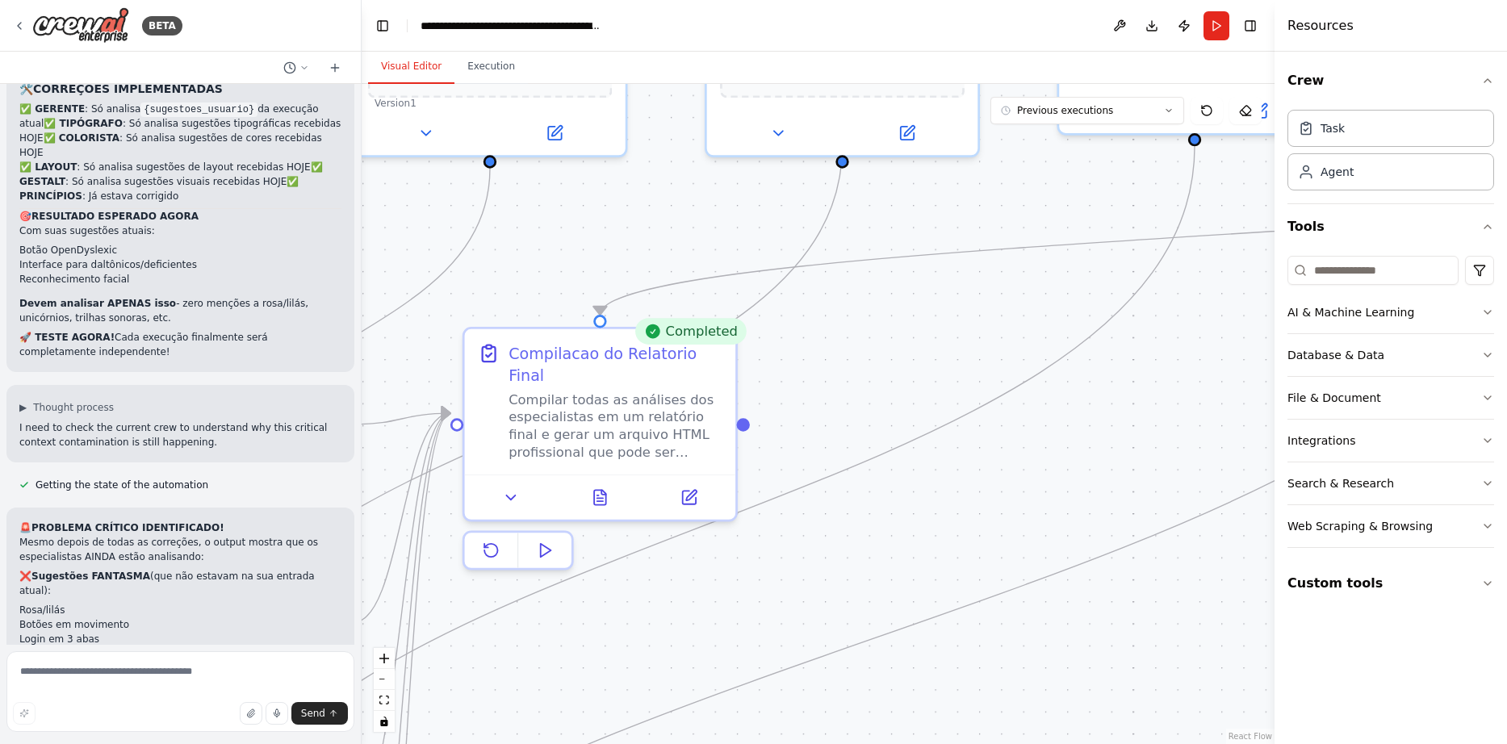
drag, startPoint x: 855, startPoint y: 393, endPoint x: 894, endPoint y: 583, distance: 194.3
click at [603, 486] on icon at bounding box center [603, 488] width 4 height 4
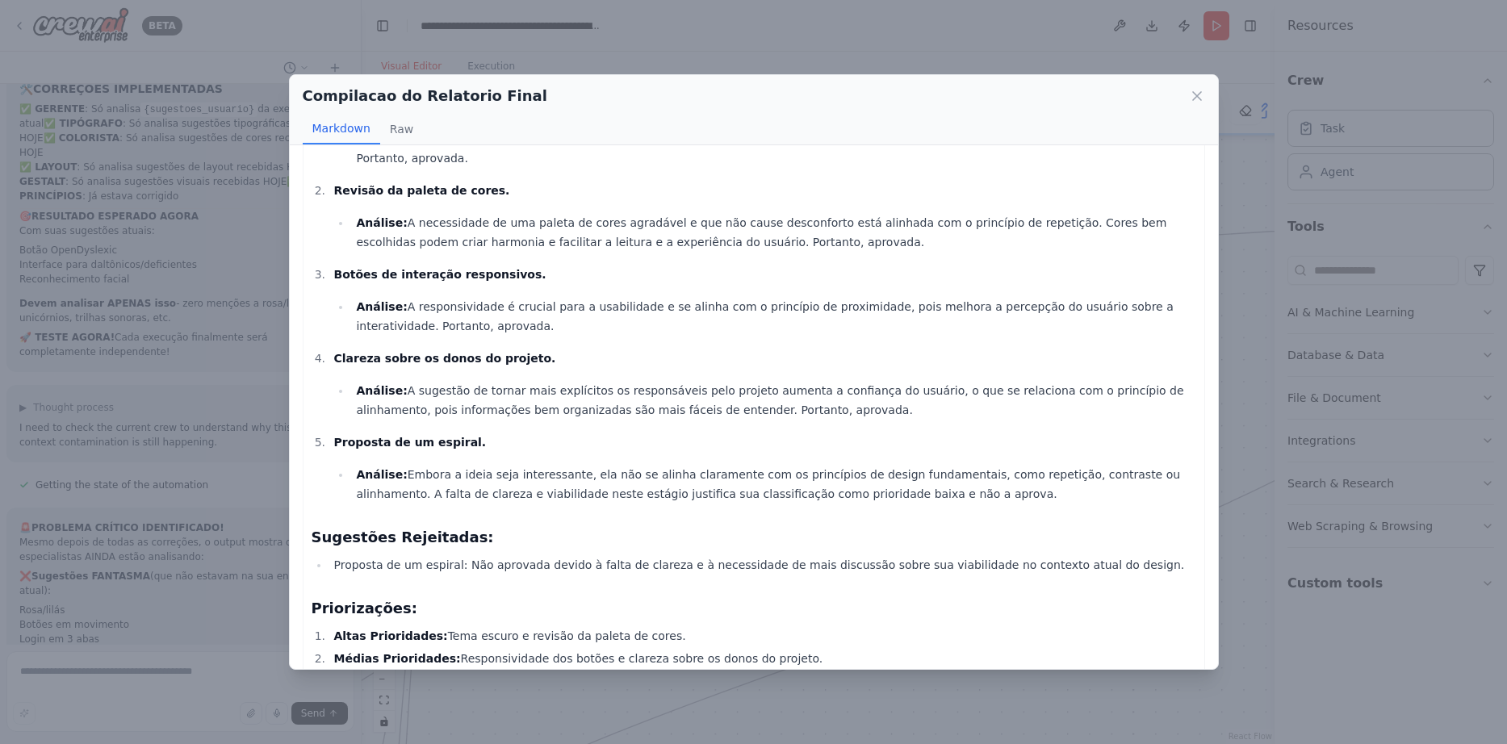
scroll to position [1743, 0]
drag, startPoint x: 375, startPoint y: 307, endPoint x: 573, endPoint y: 306, distance: 197.7
click at [572, 347] on p "Clareza sobre os donos do projeto." at bounding box center [764, 356] width 862 height 19
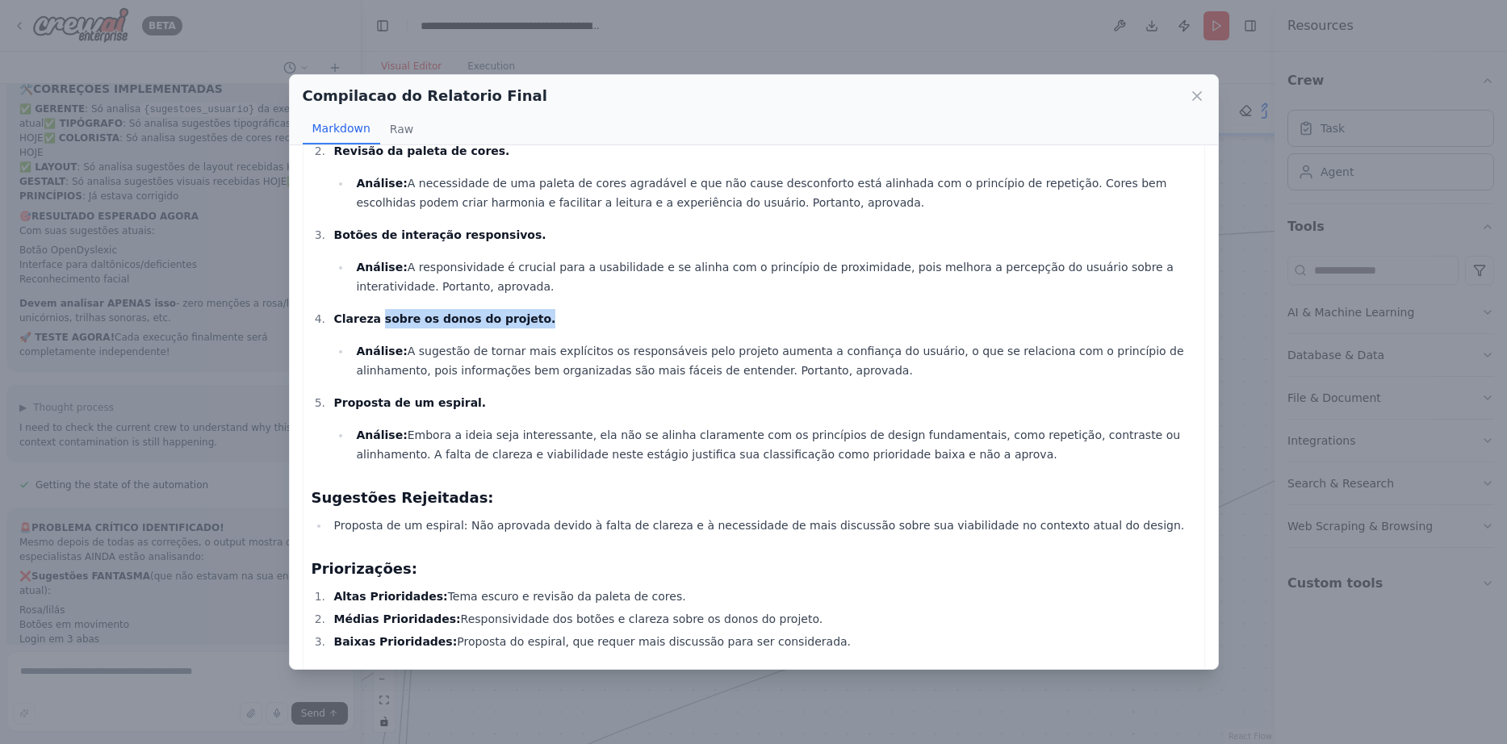
scroll to position [1809, 0]
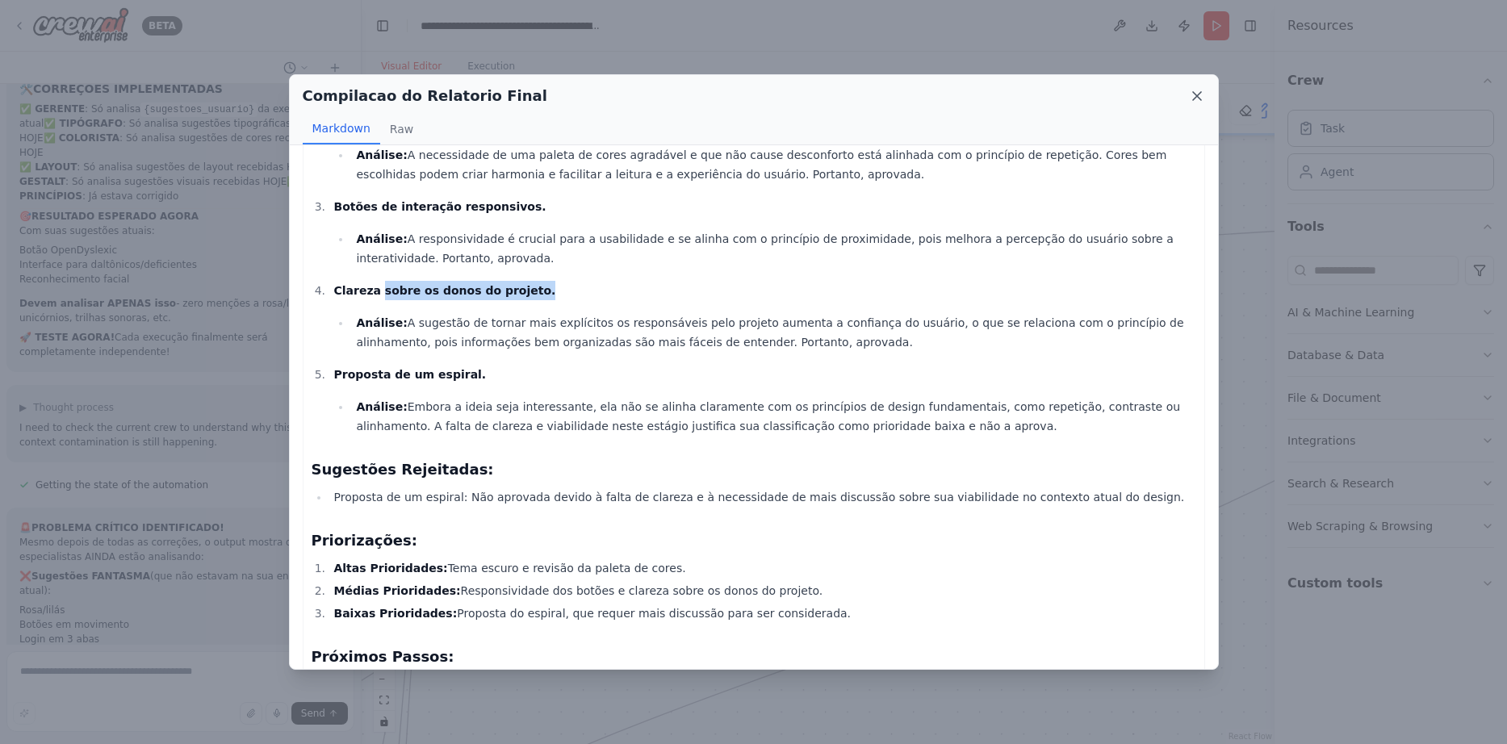
click at [1197, 94] on icon at bounding box center [1197, 96] width 16 height 16
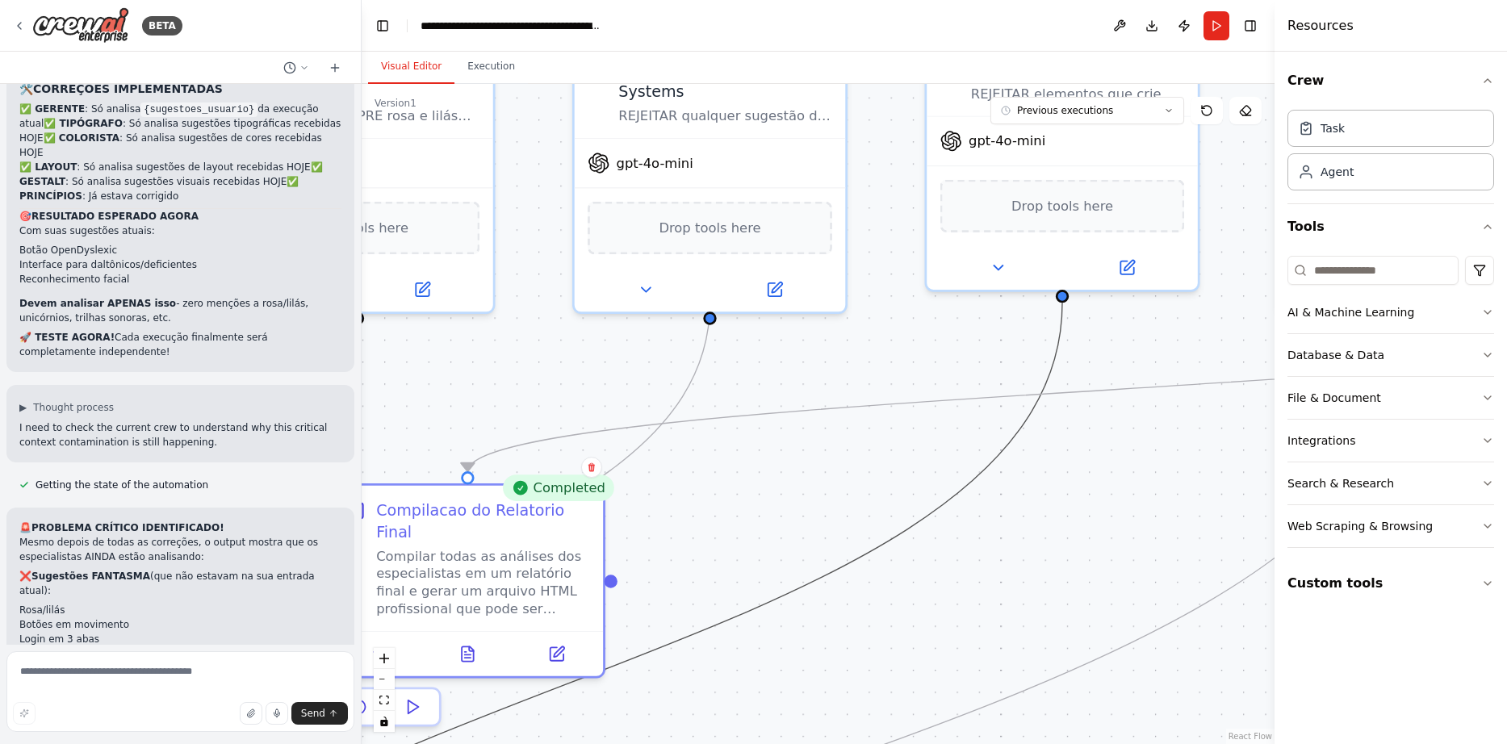
drag, startPoint x: 1096, startPoint y: 332, endPoint x: 964, endPoint y: 488, distance: 205.0
click at [1215, 24] on button "Run" at bounding box center [1216, 25] width 26 height 29
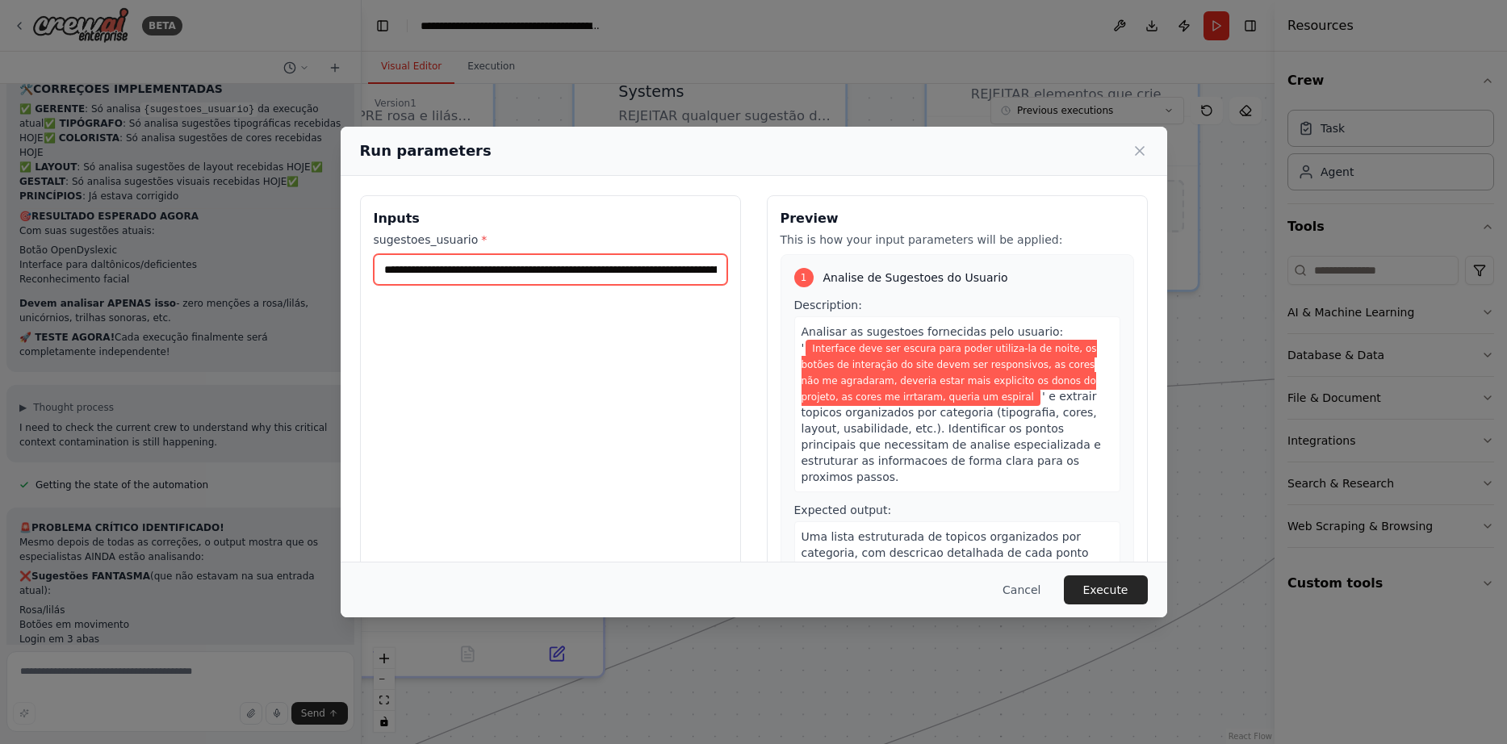
click at [618, 270] on input "**********" at bounding box center [550, 269] width 353 height 31
click at [1145, 152] on icon at bounding box center [1139, 151] width 16 height 16
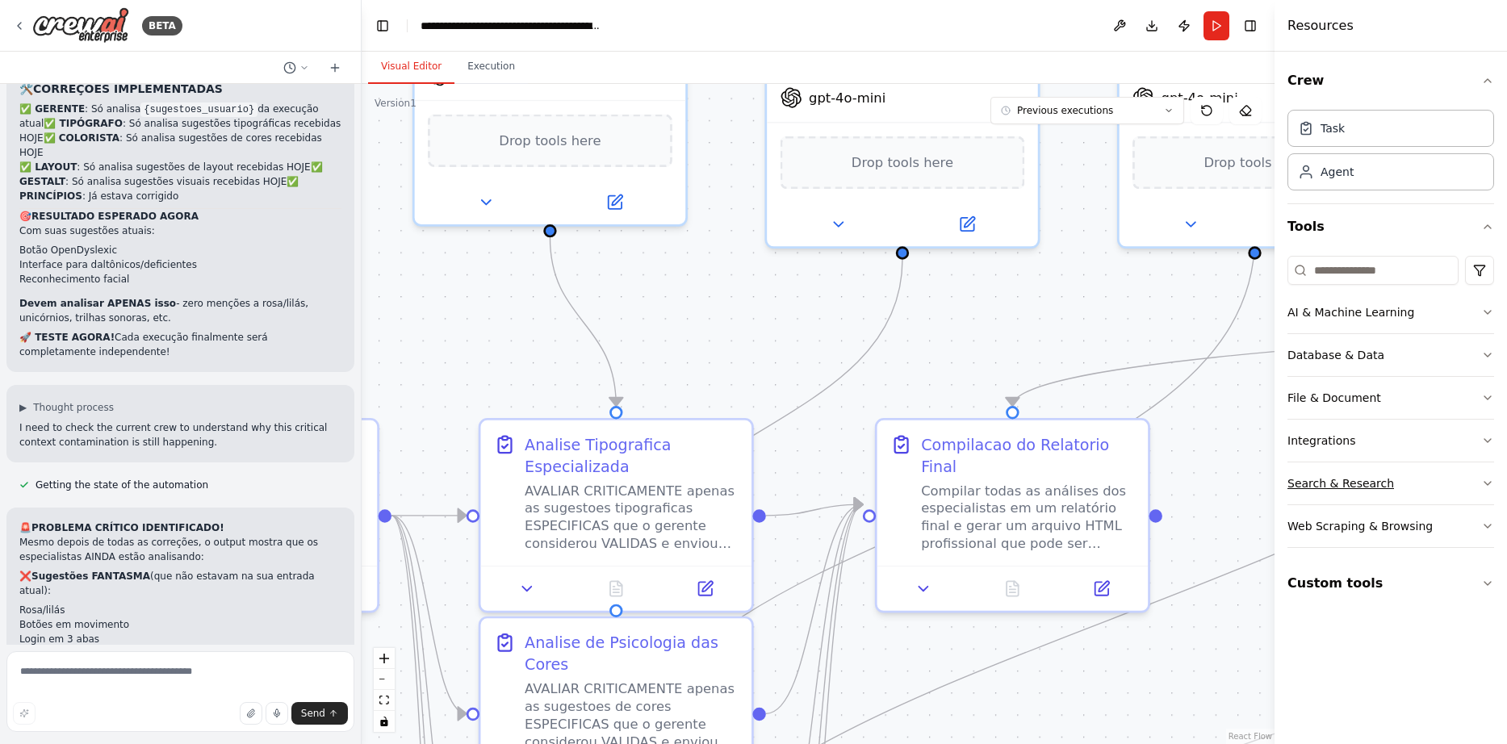
drag, startPoint x: 806, startPoint y: 568, endPoint x: 1351, endPoint y: 503, distance: 548.6
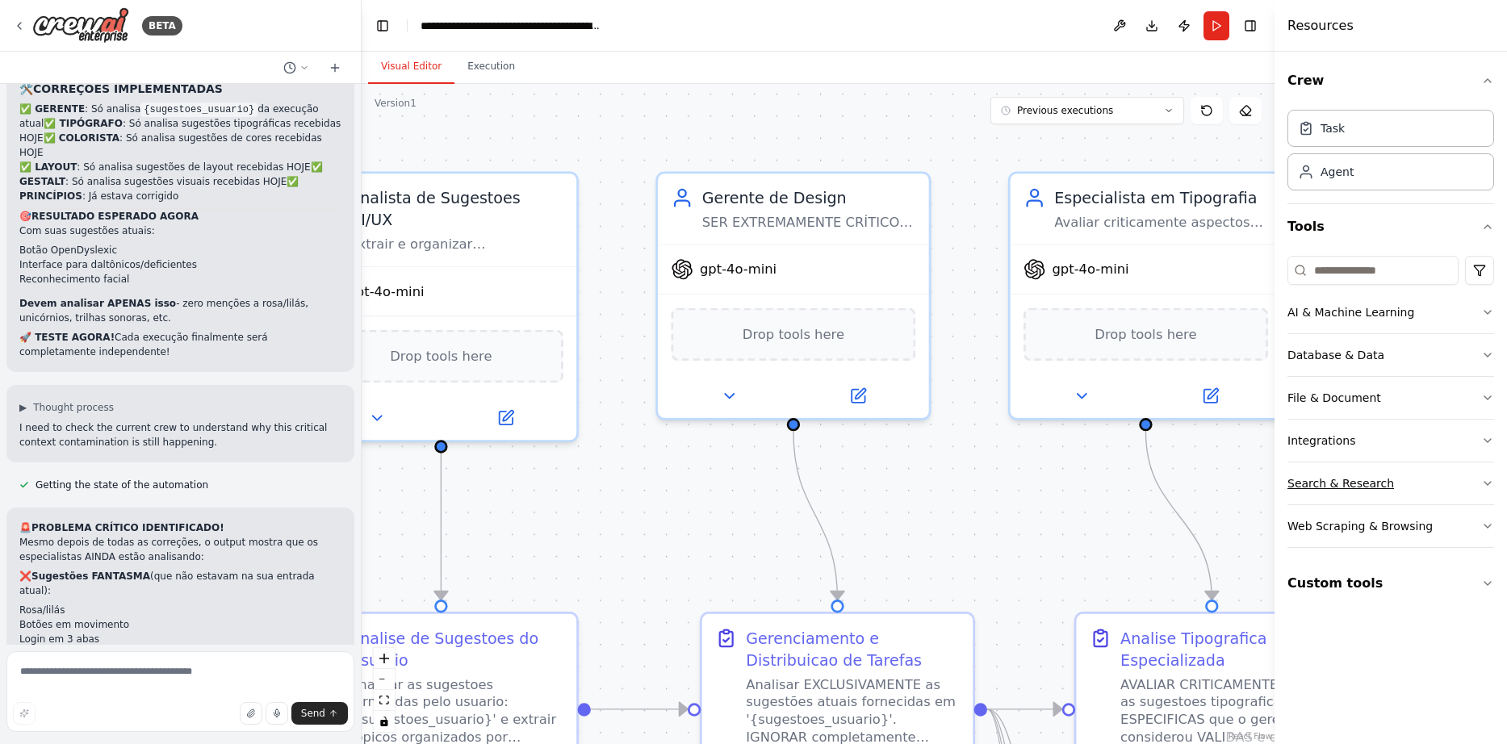
drag, startPoint x: 527, startPoint y: 325, endPoint x: 1389, endPoint y: 466, distance: 873.2
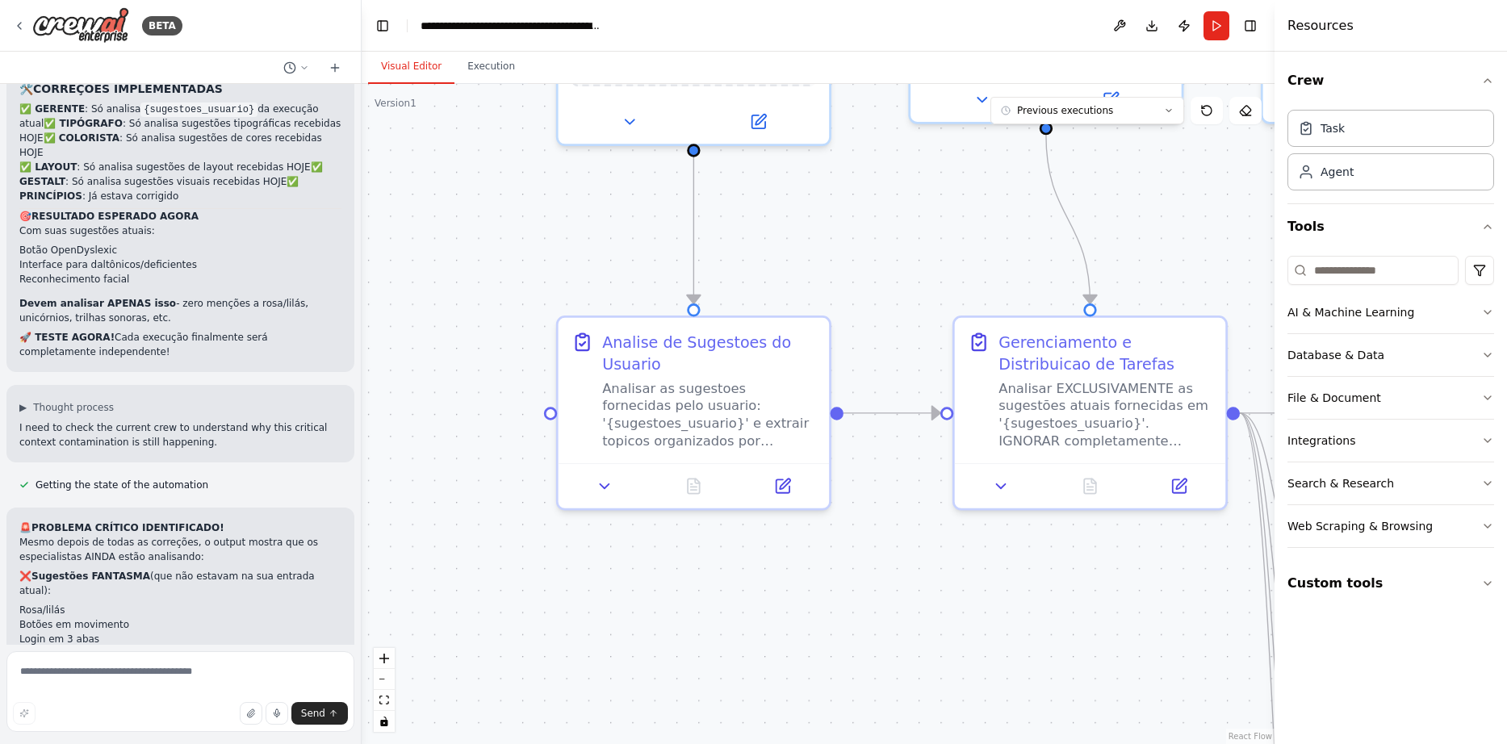
drag, startPoint x: 863, startPoint y: 432, endPoint x: 851, endPoint y: 190, distance: 241.6
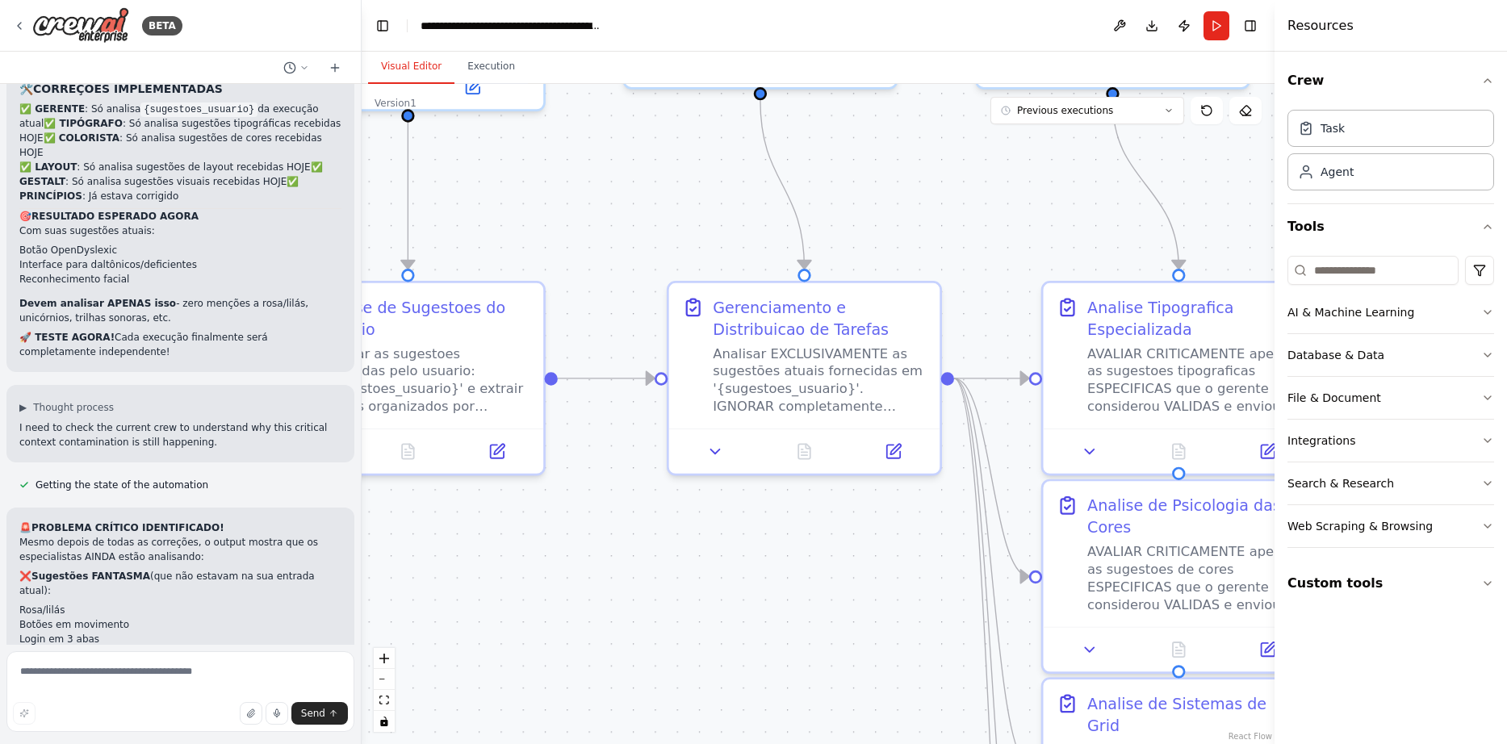
drag, startPoint x: 1006, startPoint y: 629, endPoint x: 721, endPoint y: 592, distance: 287.3
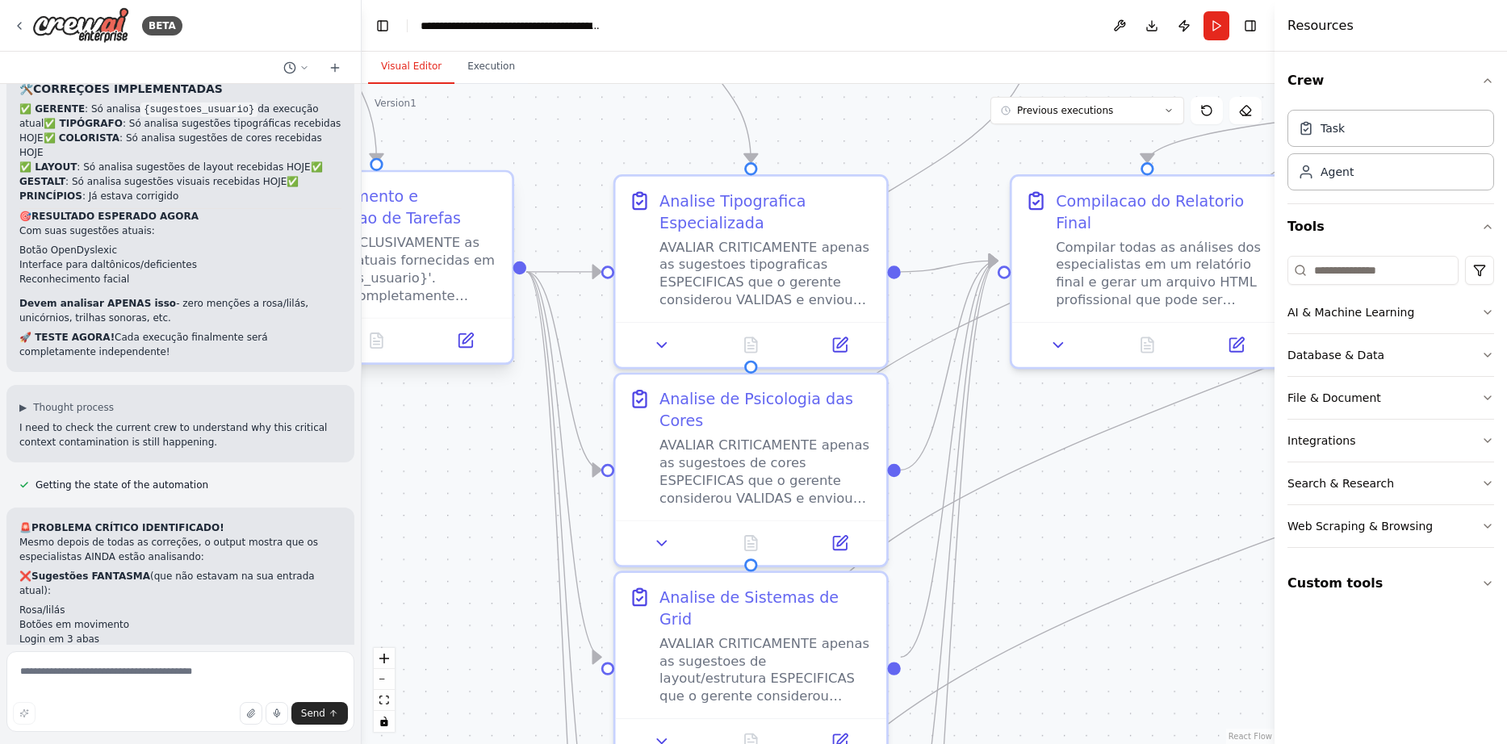
drag, startPoint x: 830, startPoint y: 372, endPoint x: 422, endPoint y: 278, distance: 418.1
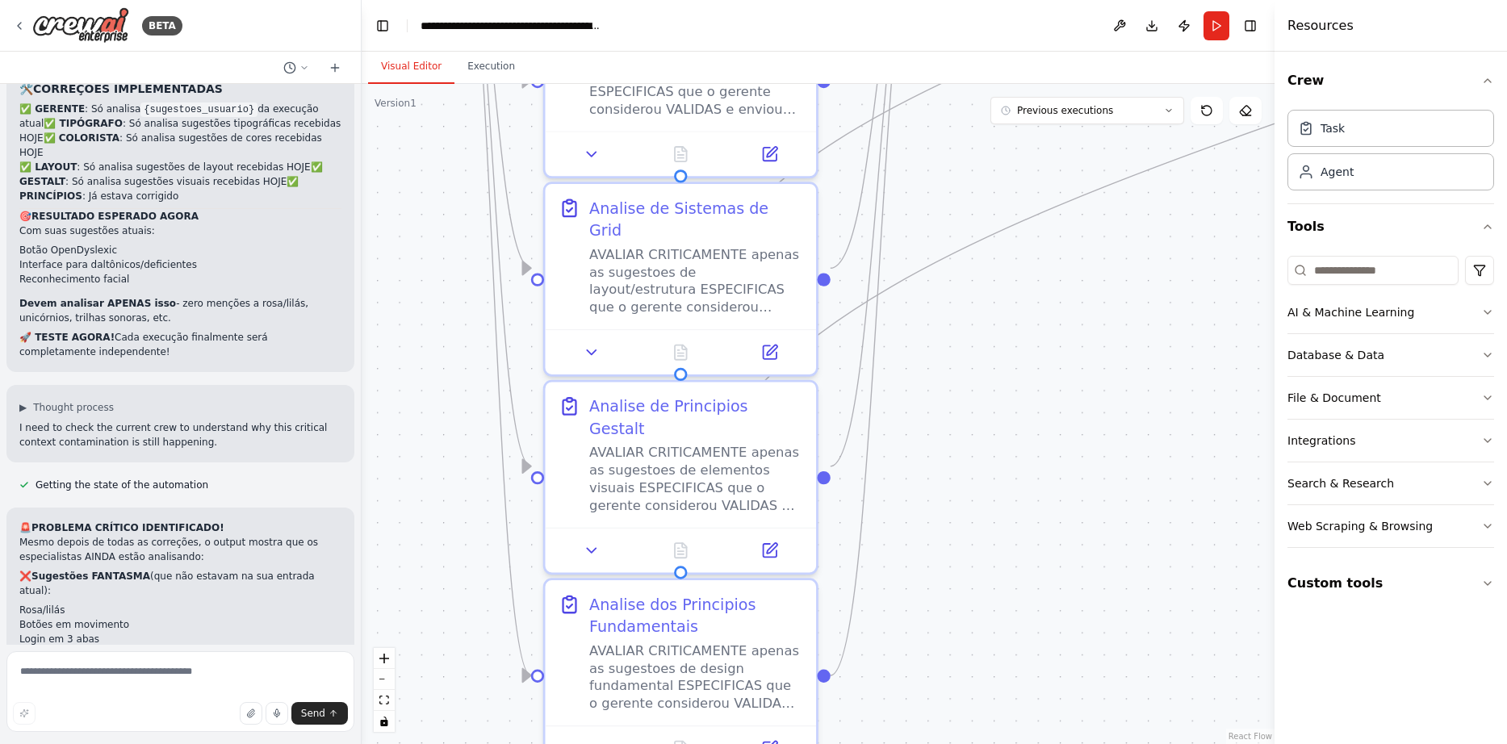
drag, startPoint x: 1157, startPoint y: 558, endPoint x: 1086, endPoint y: 169, distance: 395.4
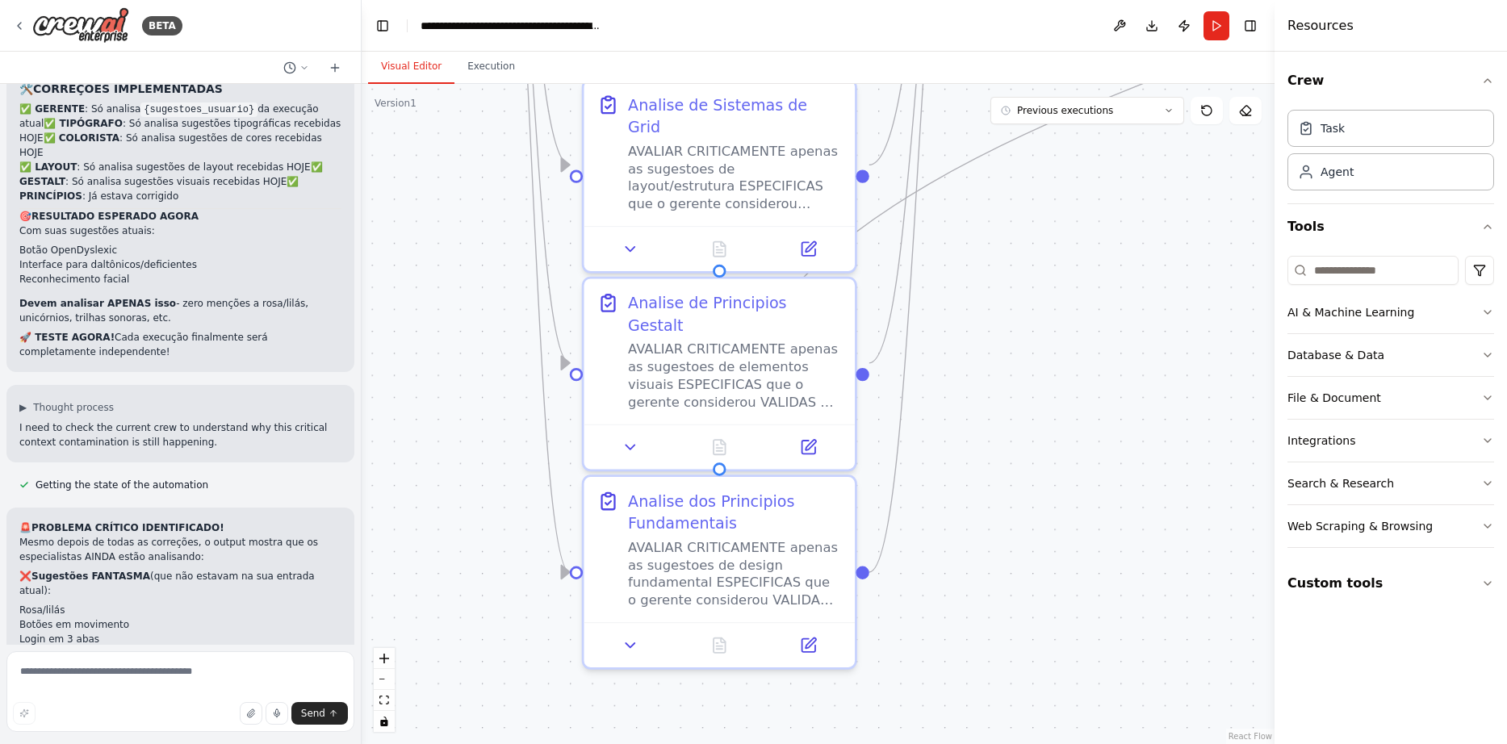
drag, startPoint x: 1060, startPoint y: 450, endPoint x: 1099, endPoint y: 347, distance: 110.3
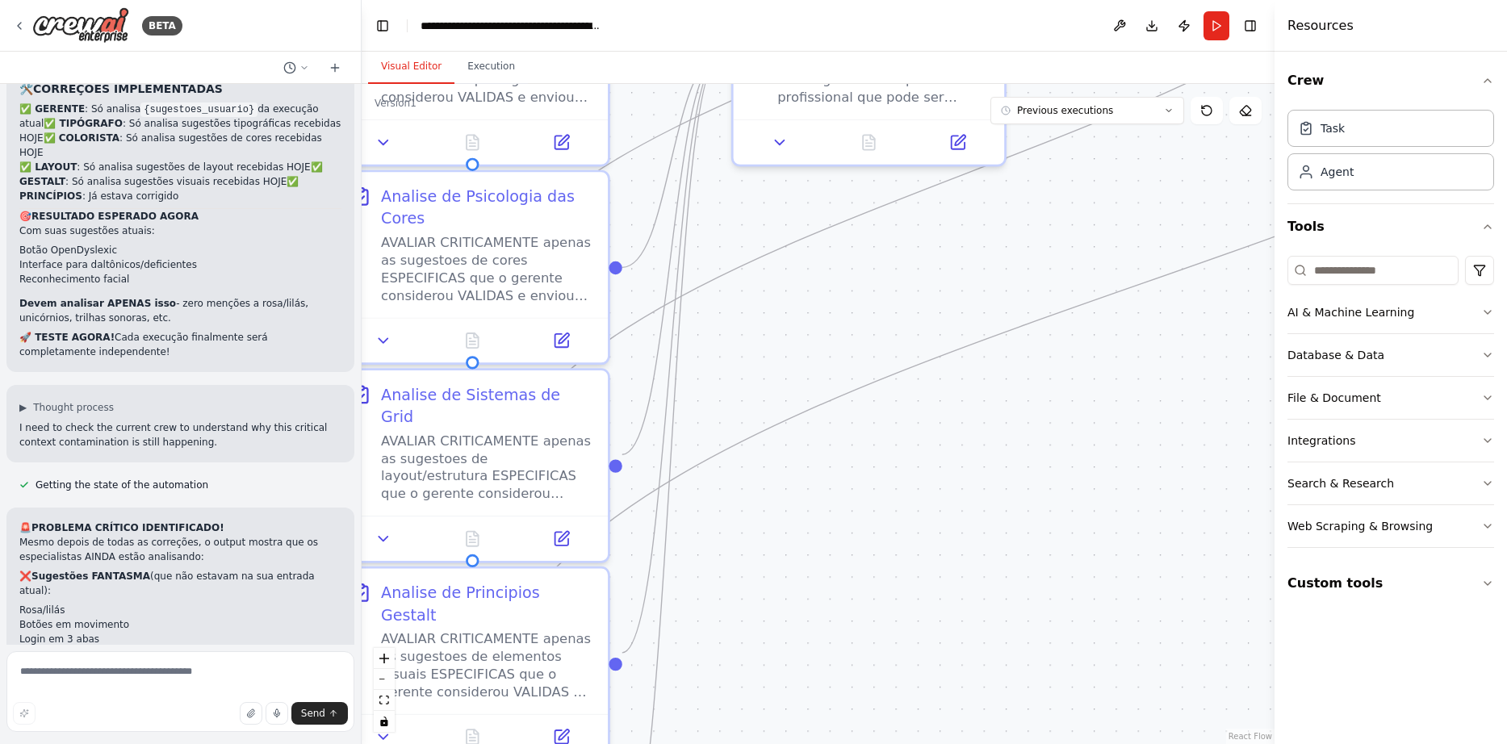
drag, startPoint x: 1034, startPoint y: 288, endPoint x: 712, endPoint y: 653, distance: 486.5
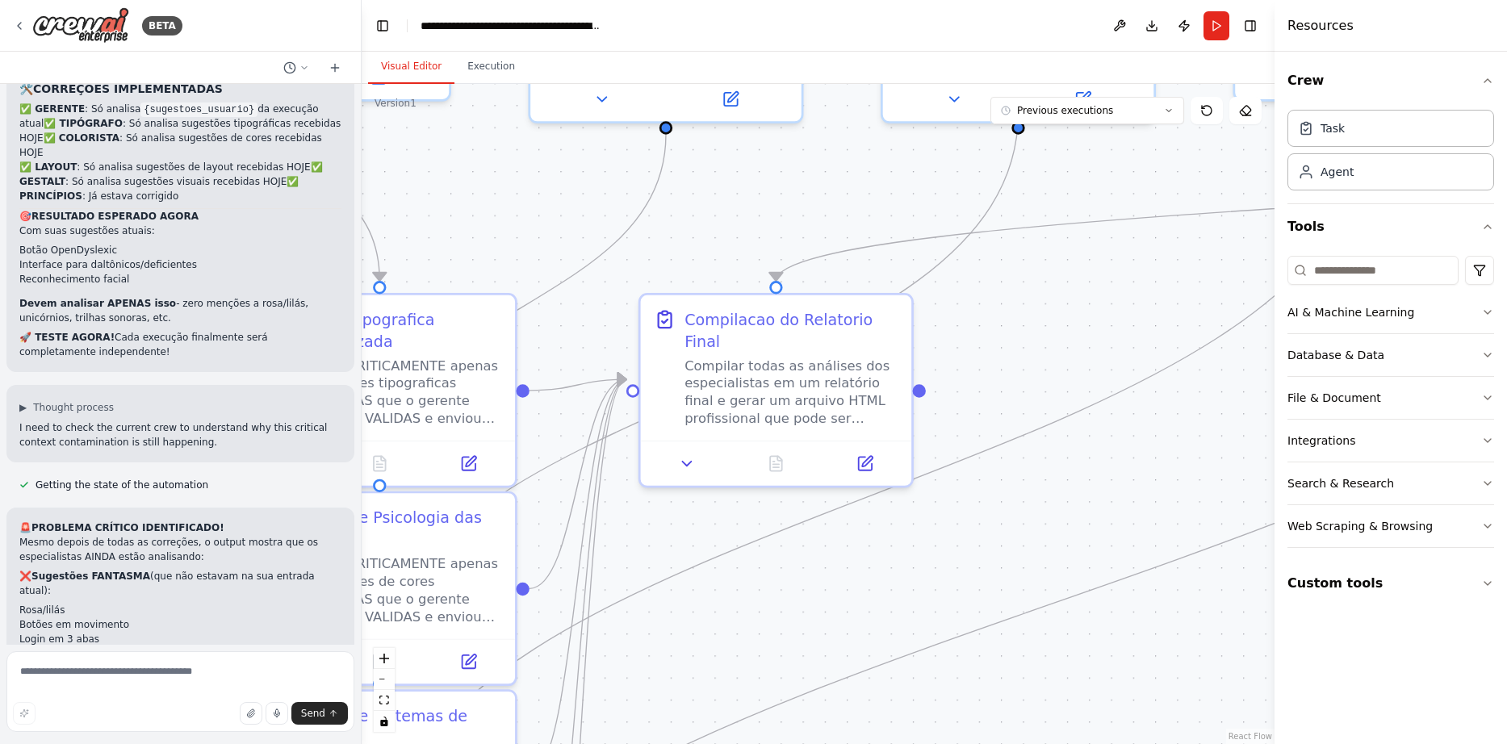
drag, startPoint x: 1032, startPoint y: 390, endPoint x: 1022, endPoint y: 667, distance: 277.8
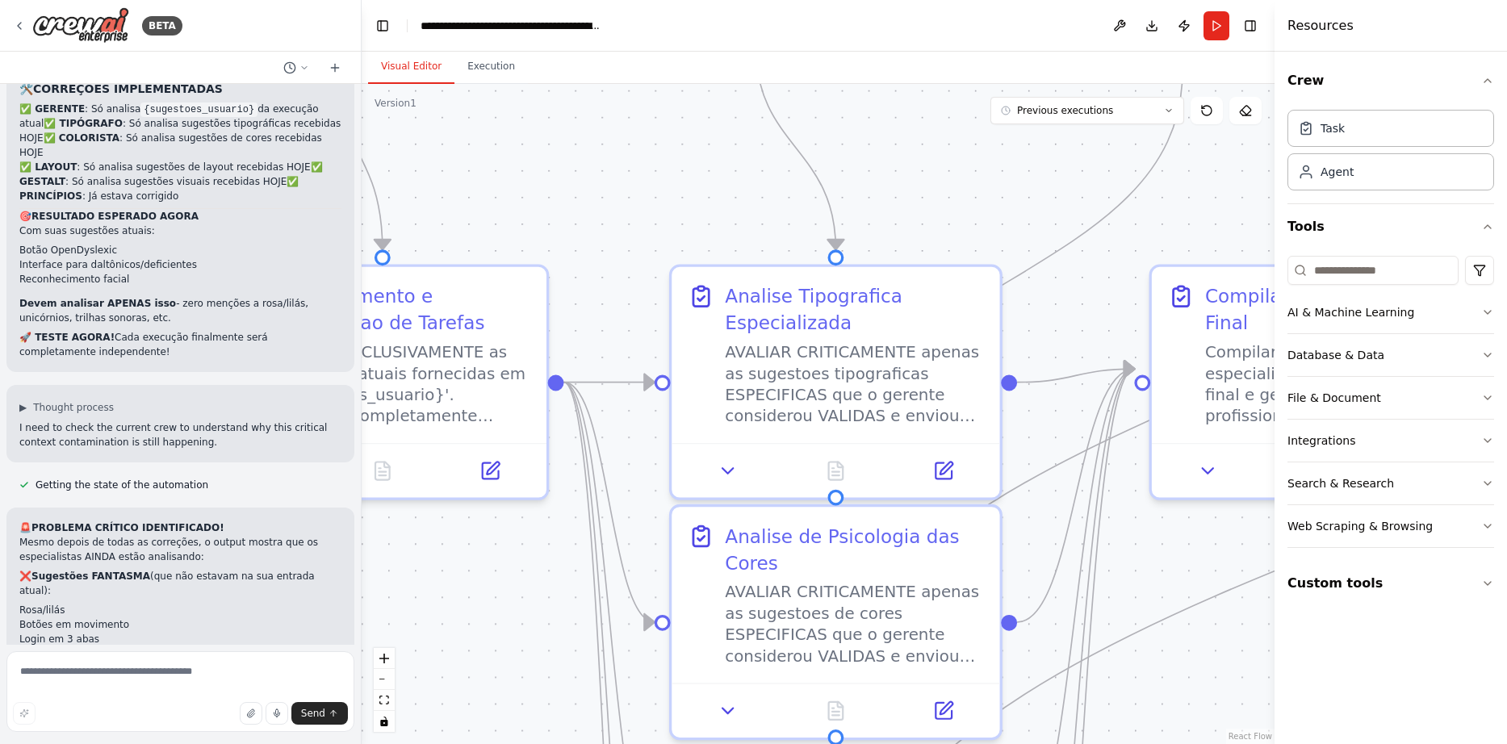
drag, startPoint x: 788, startPoint y: 558, endPoint x: 1124, endPoint y: 638, distance: 345.1
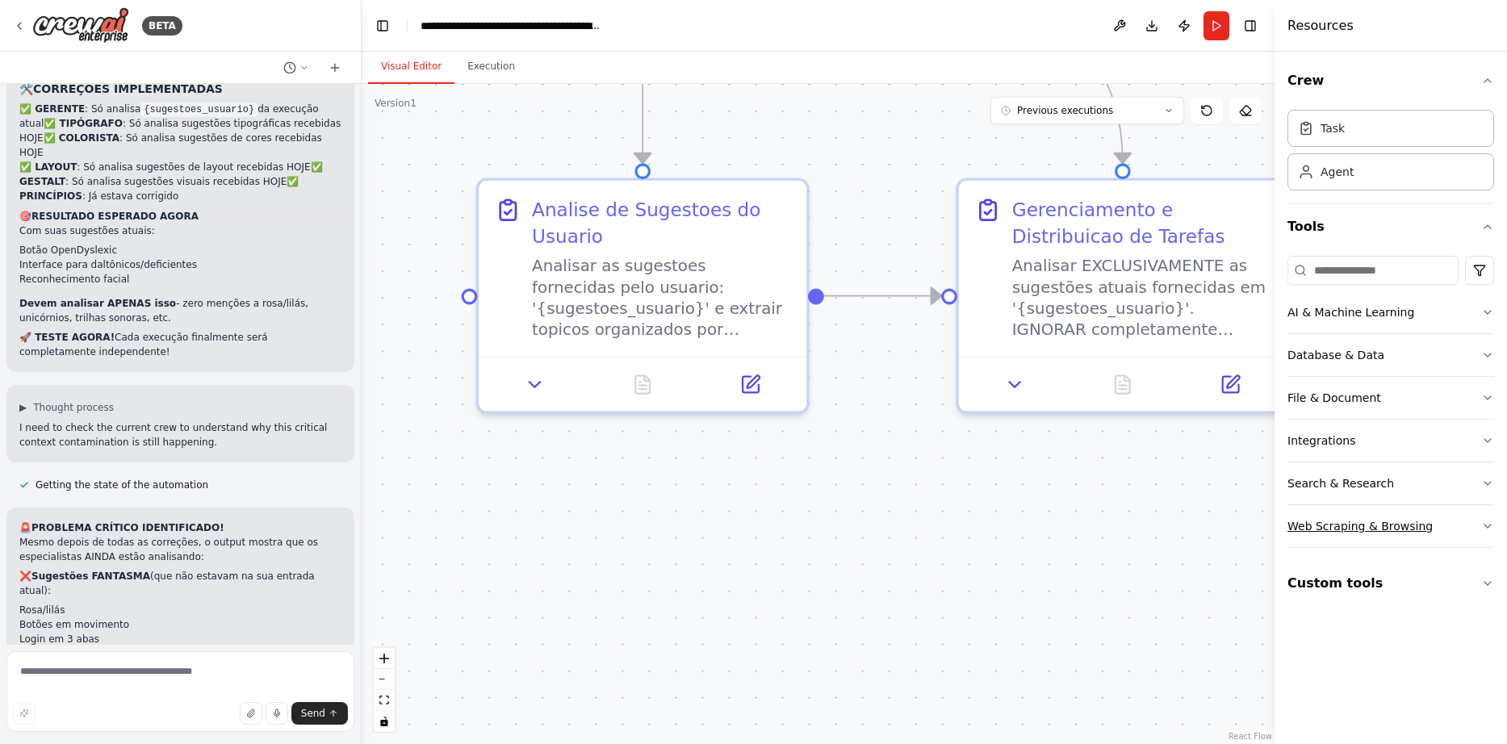
drag, startPoint x: 565, startPoint y: 625, endPoint x: 1298, endPoint y: 537, distance: 738.8
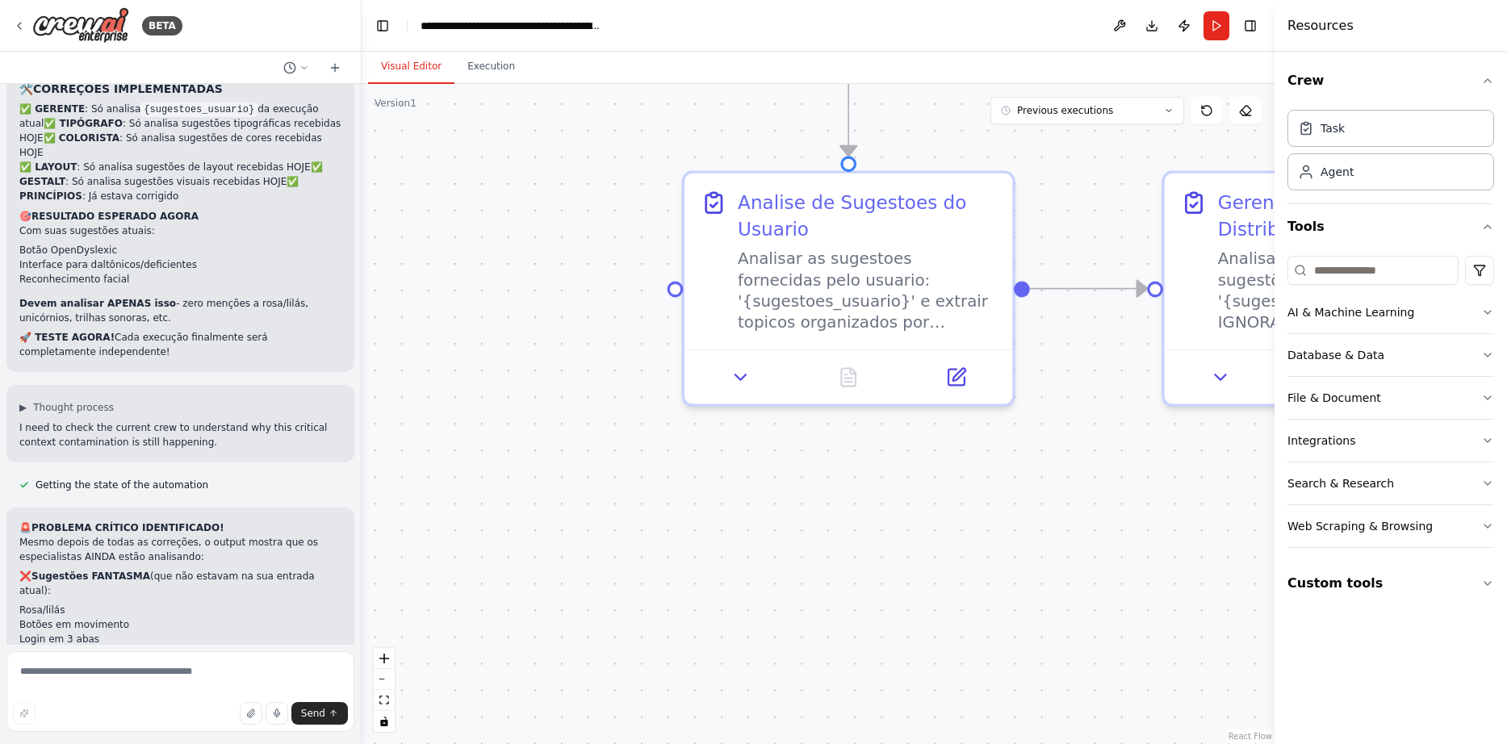
drag, startPoint x: 760, startPoint y: 646, endPoint x: 945, endPoint y: 646, distance: 184.8
click at [1209, 21] on button "Run" at bounding box center [1216, 25] width 26 height 29
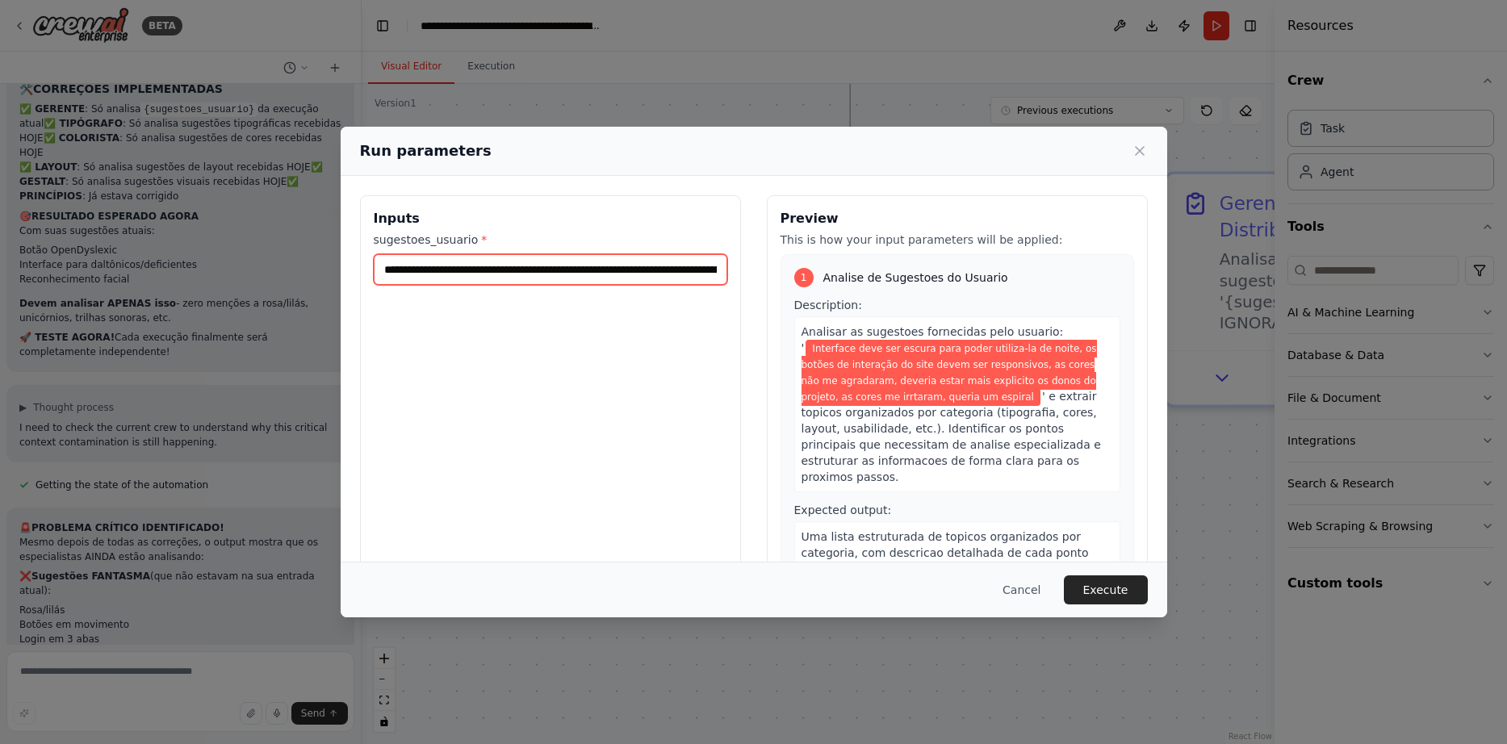
click at [479, 274] on input "**********" at bounding box center [550, 269] width 353 height 31
paste input "***"
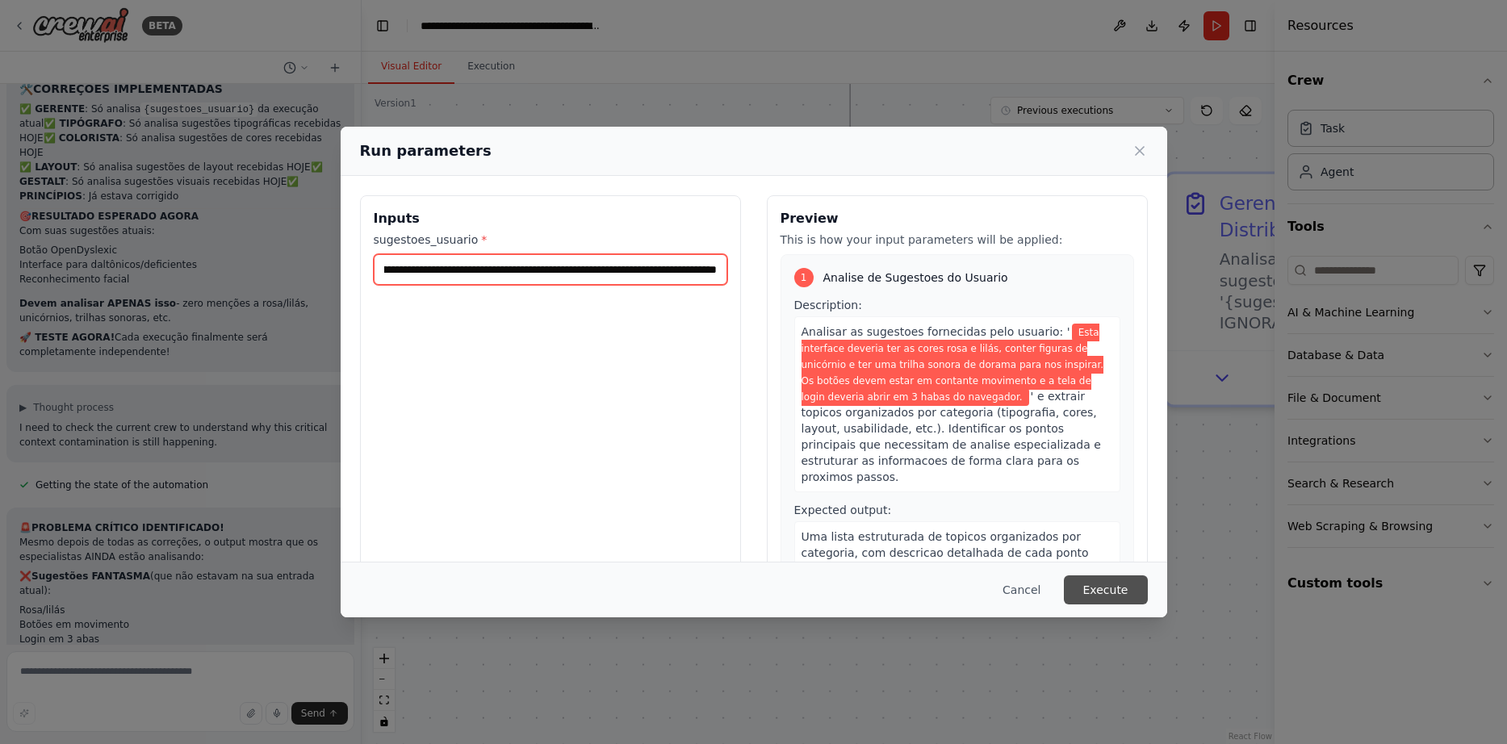
type input "**********"
click at [1114, 584] on button "Execute" at bounding box center [1106, 589] width 84 height 29
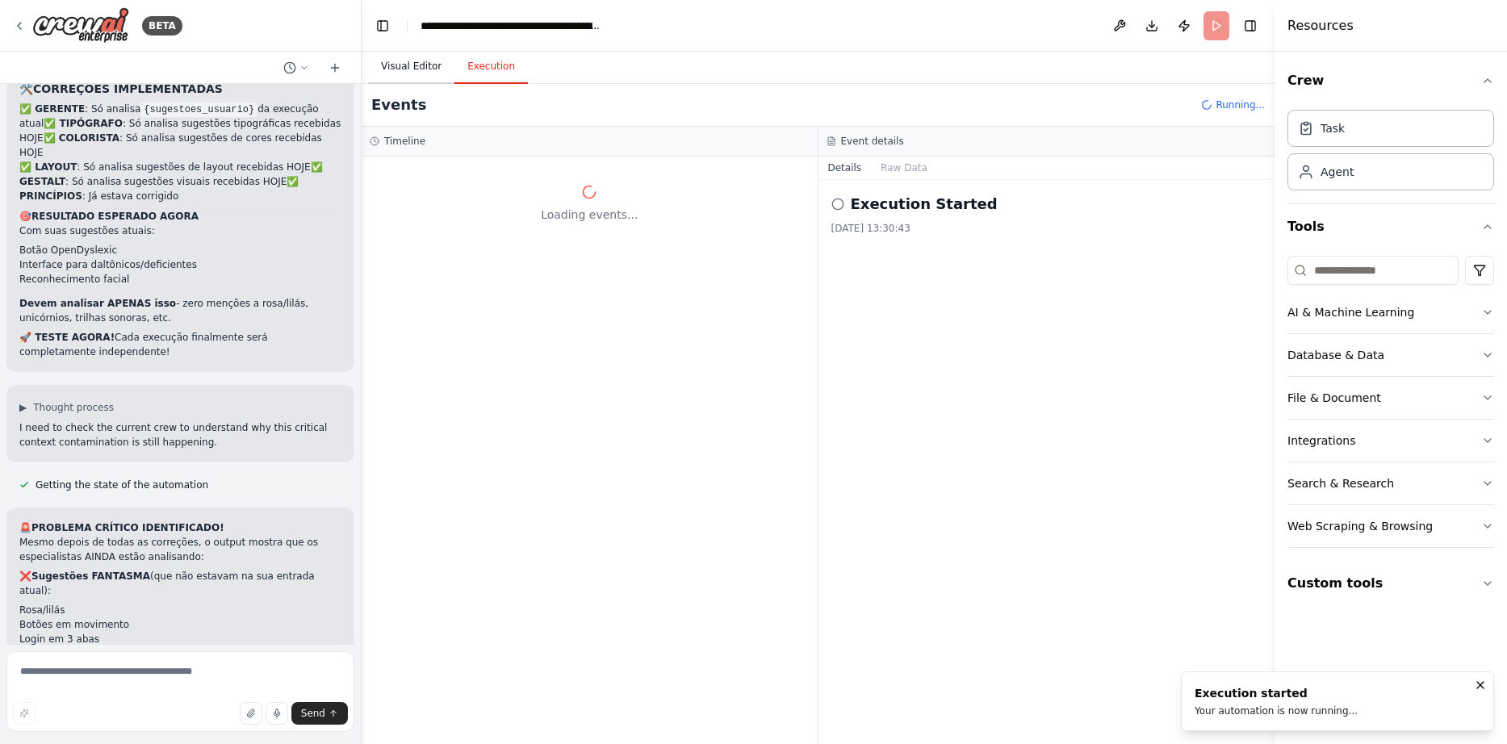
click at [407, 68] on button "Visual Editor" at bounding box center [411, 67] width 86 height 34
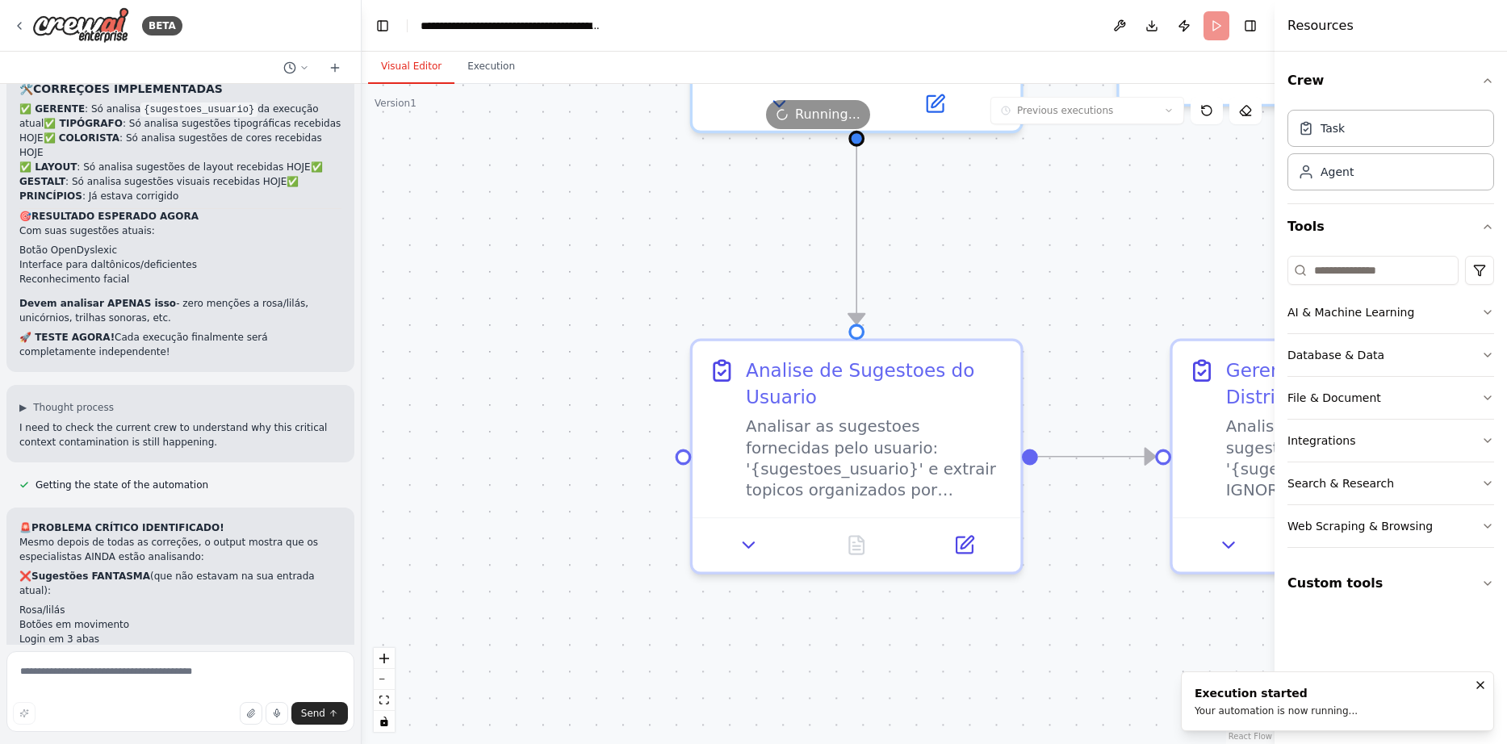
drag, startPoint x: 555, startPoint y: 320, endPoint x: 562, endPoint y: 487, distance: 167.2
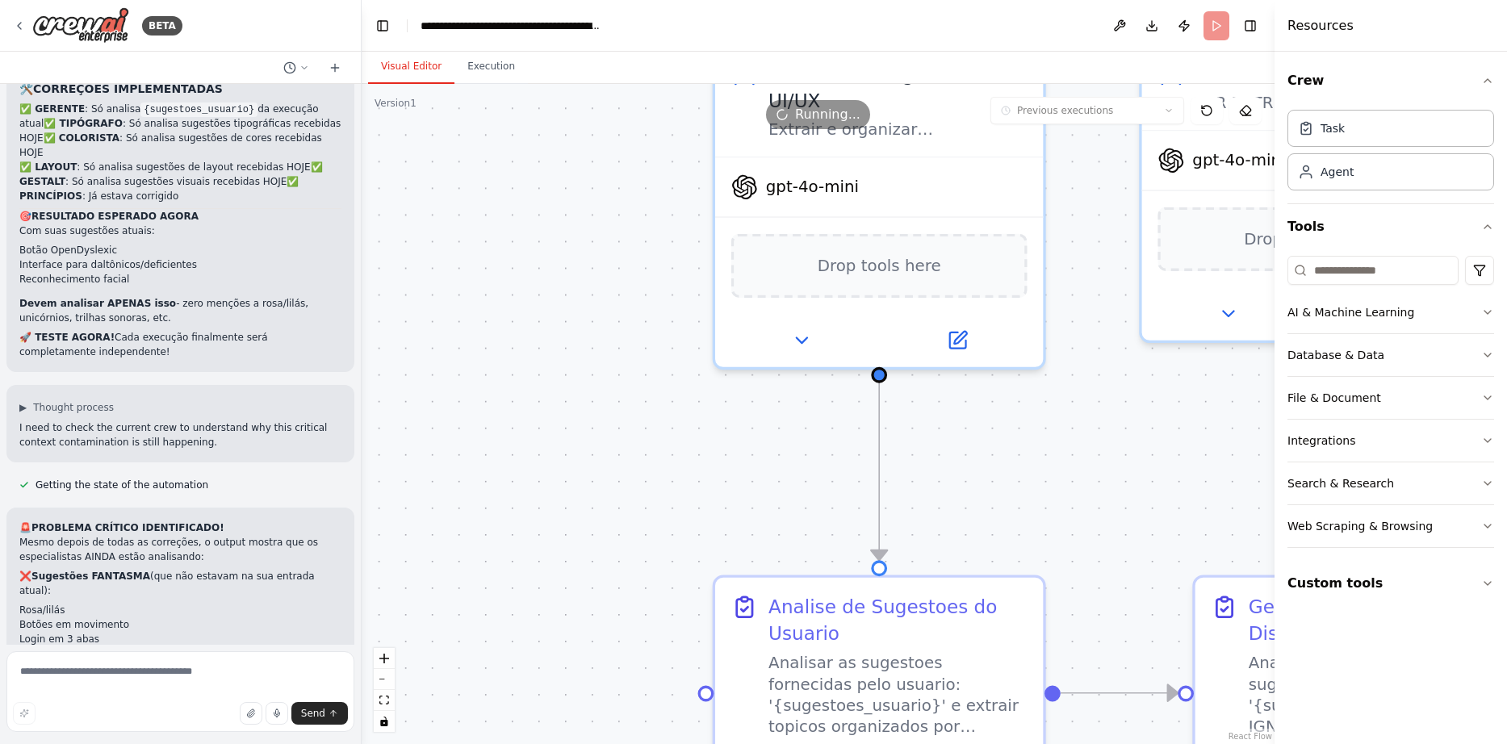
drag, startPoint x: 683, startPoint y: 212, endPoint x: 705, endPoint y: 449, distance: 237.5
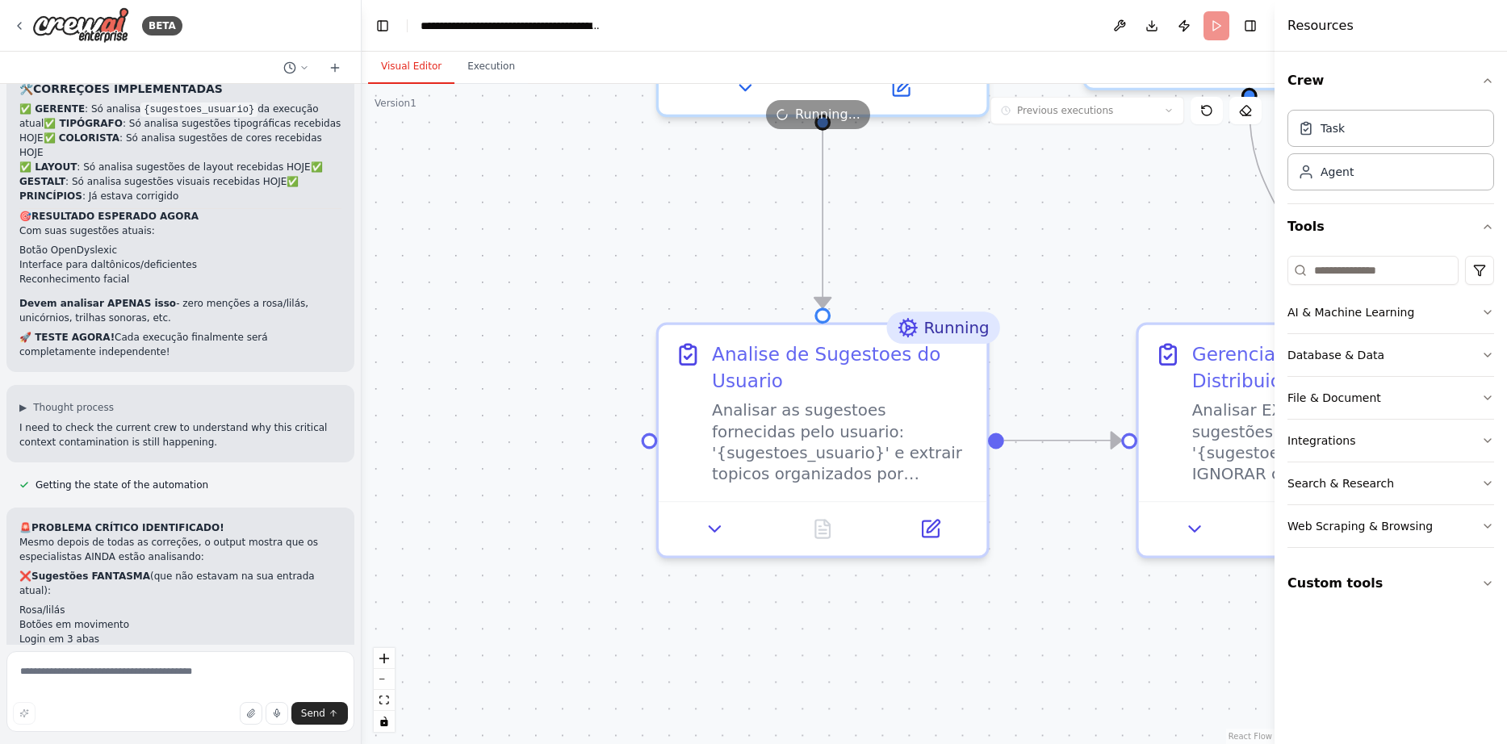
drag, startPoint x: 608, startPoint y: 404, endPoint x: 550, endPoint y: 149, distance: 261.7
click at [821, 520] on icon at bounding box center [821, 524] width 15 height 18
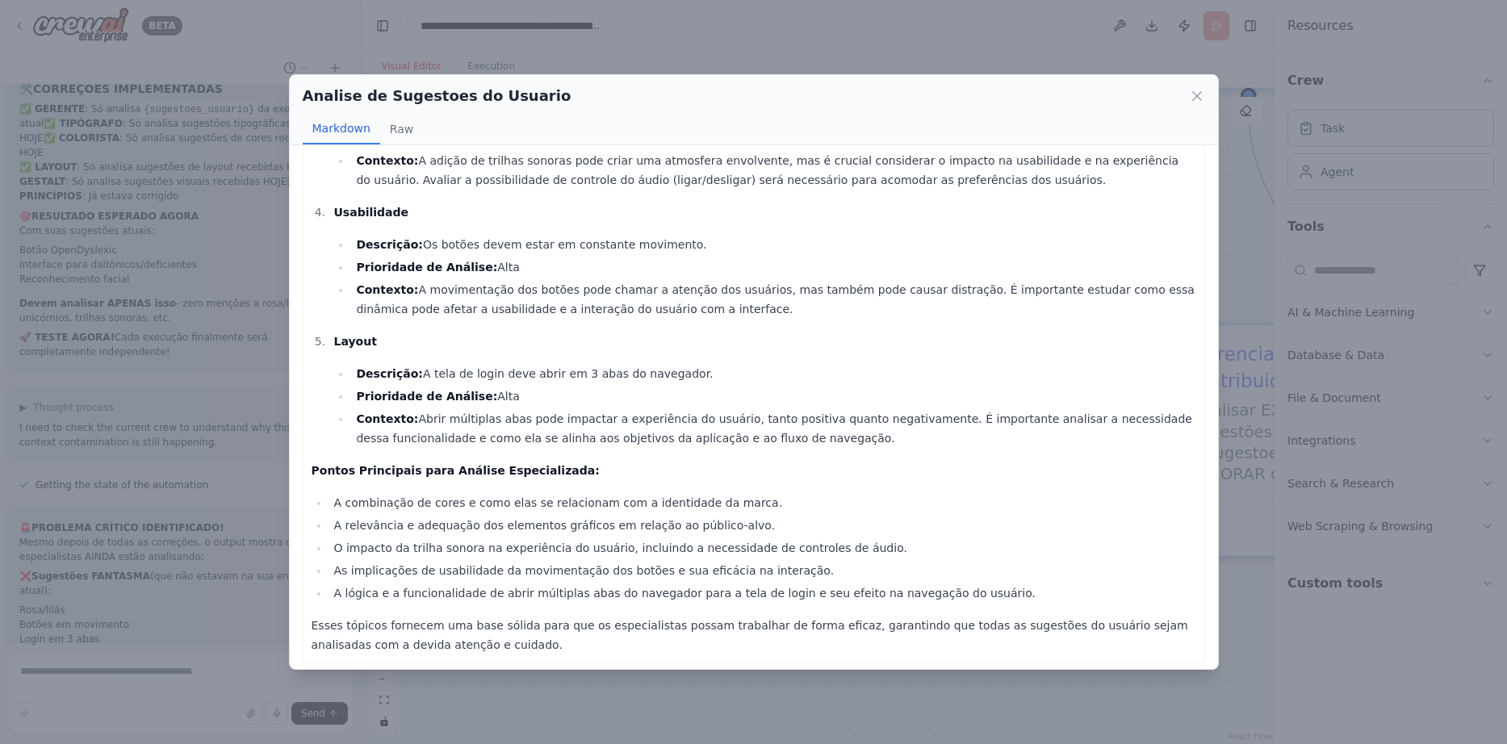
scroll to position [399, 0]
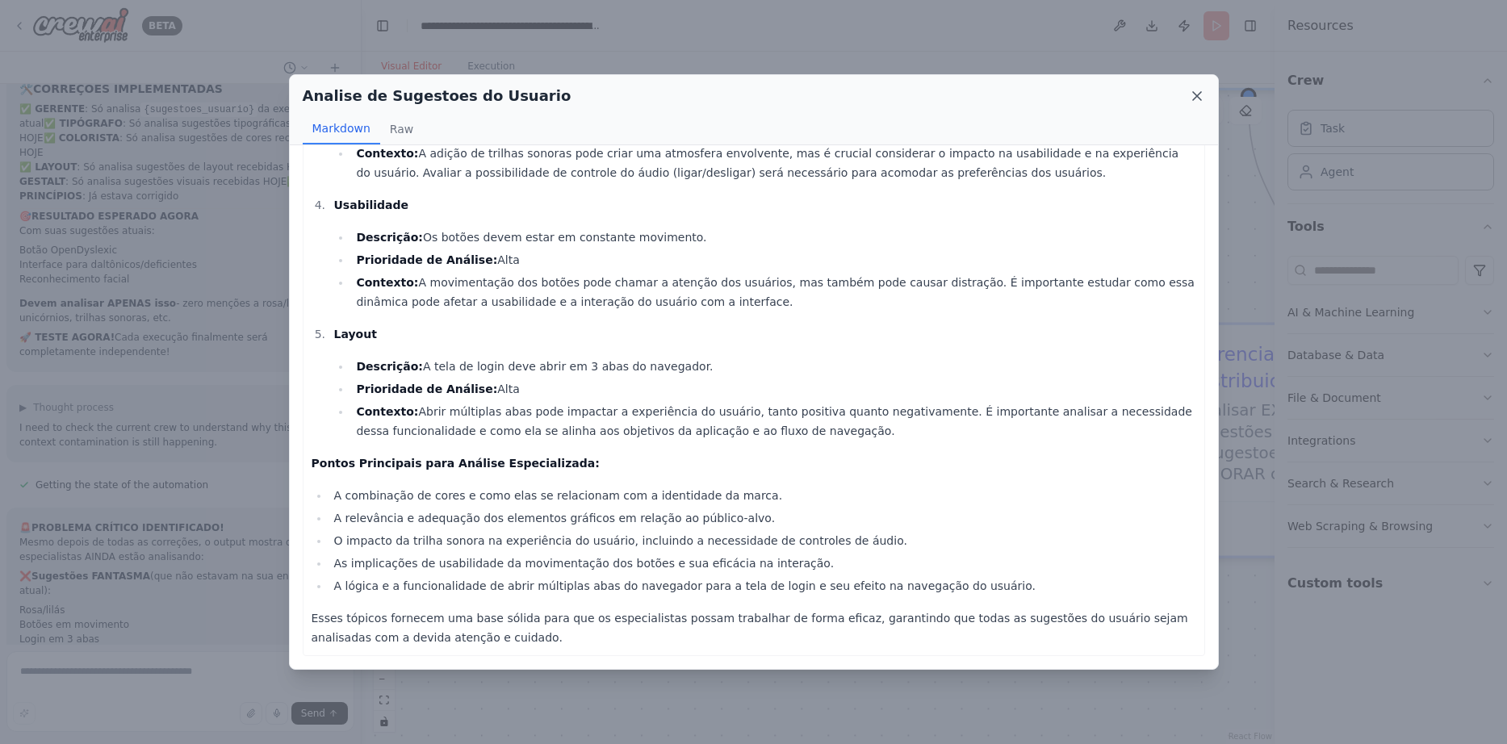
click at [1202, 95] on icon at bounding box center [1197, 96] width 16 height 16
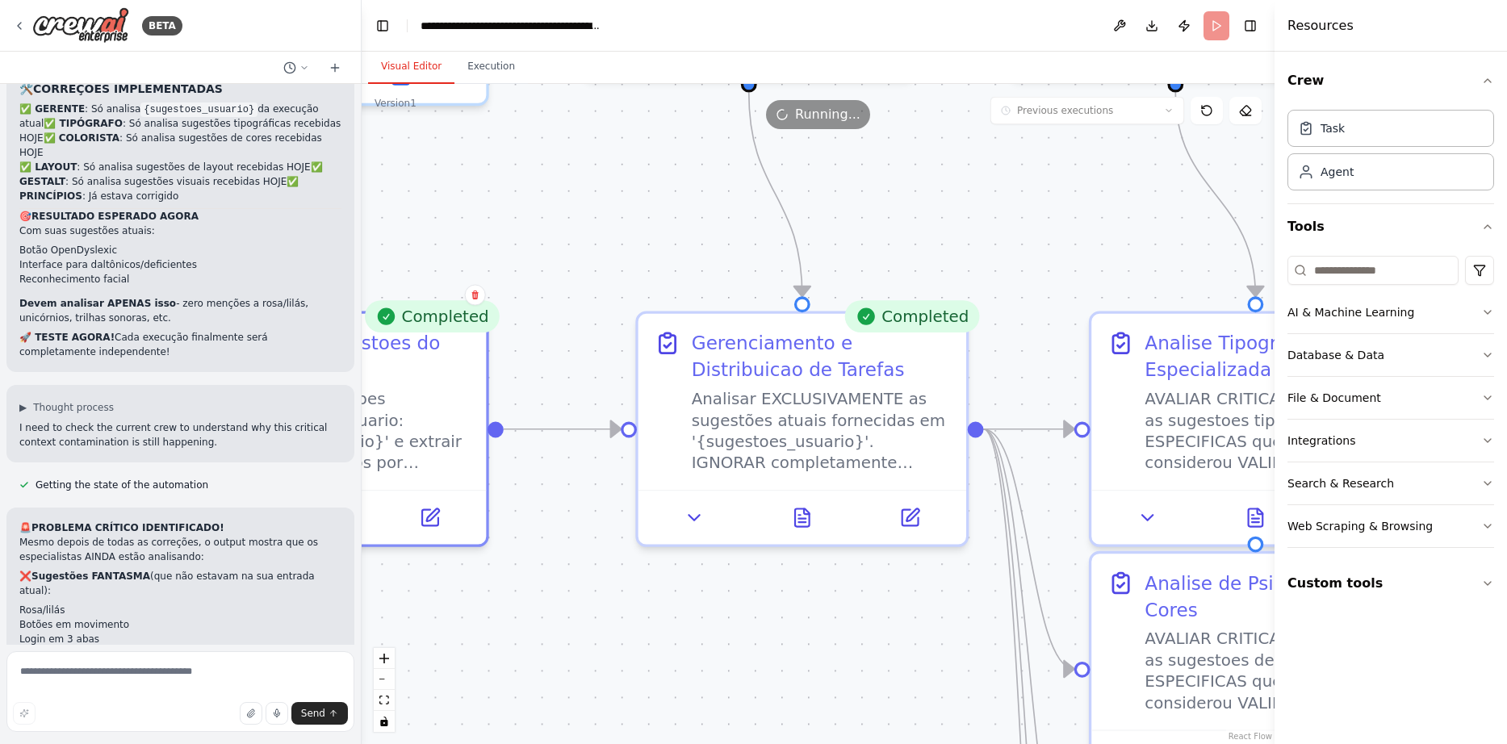
drag, startPoint x: 1109, startPoint y: 554, endPoint x: 605, endPoint y: 542, distance: 503.7
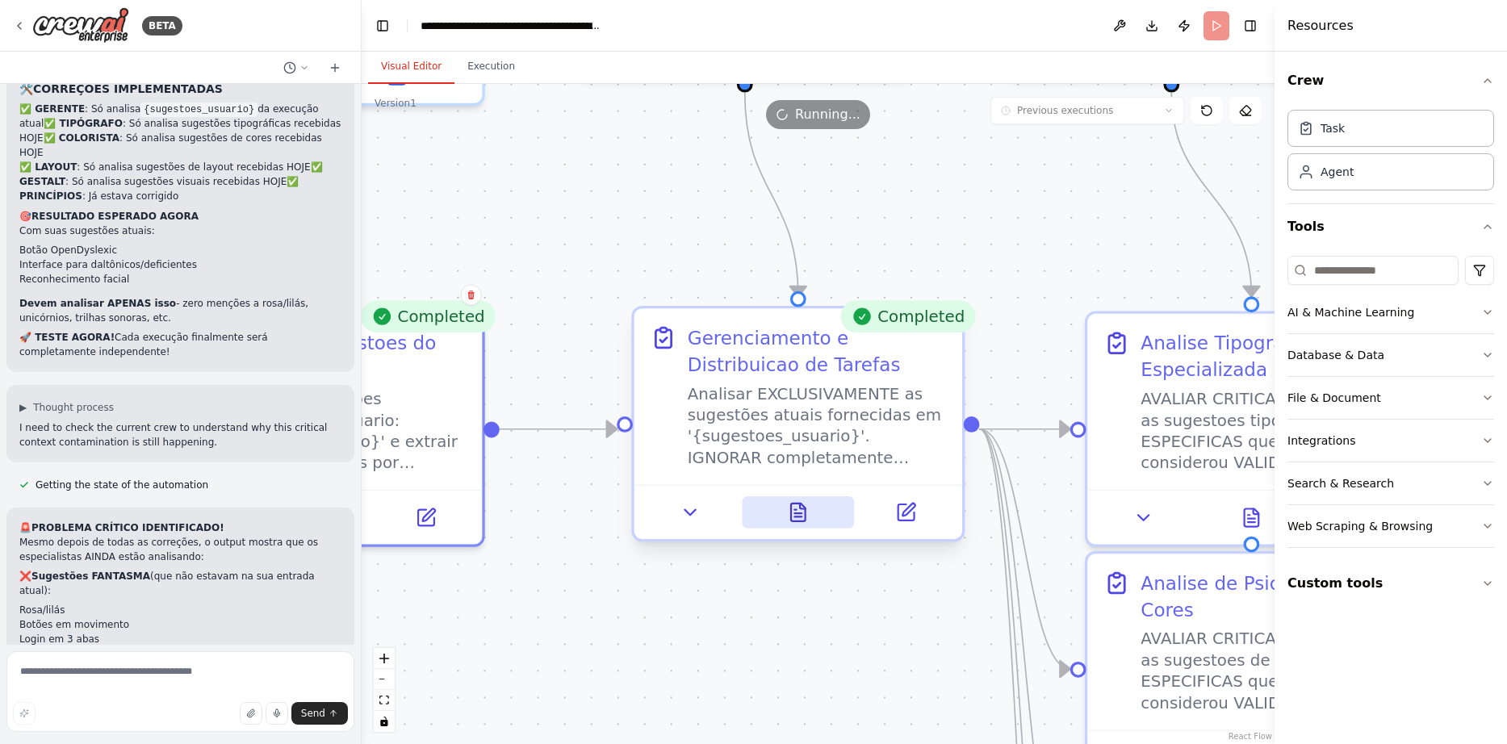
click at [805, 508] on icon at bounding box center [798, 513] width 15 height 18
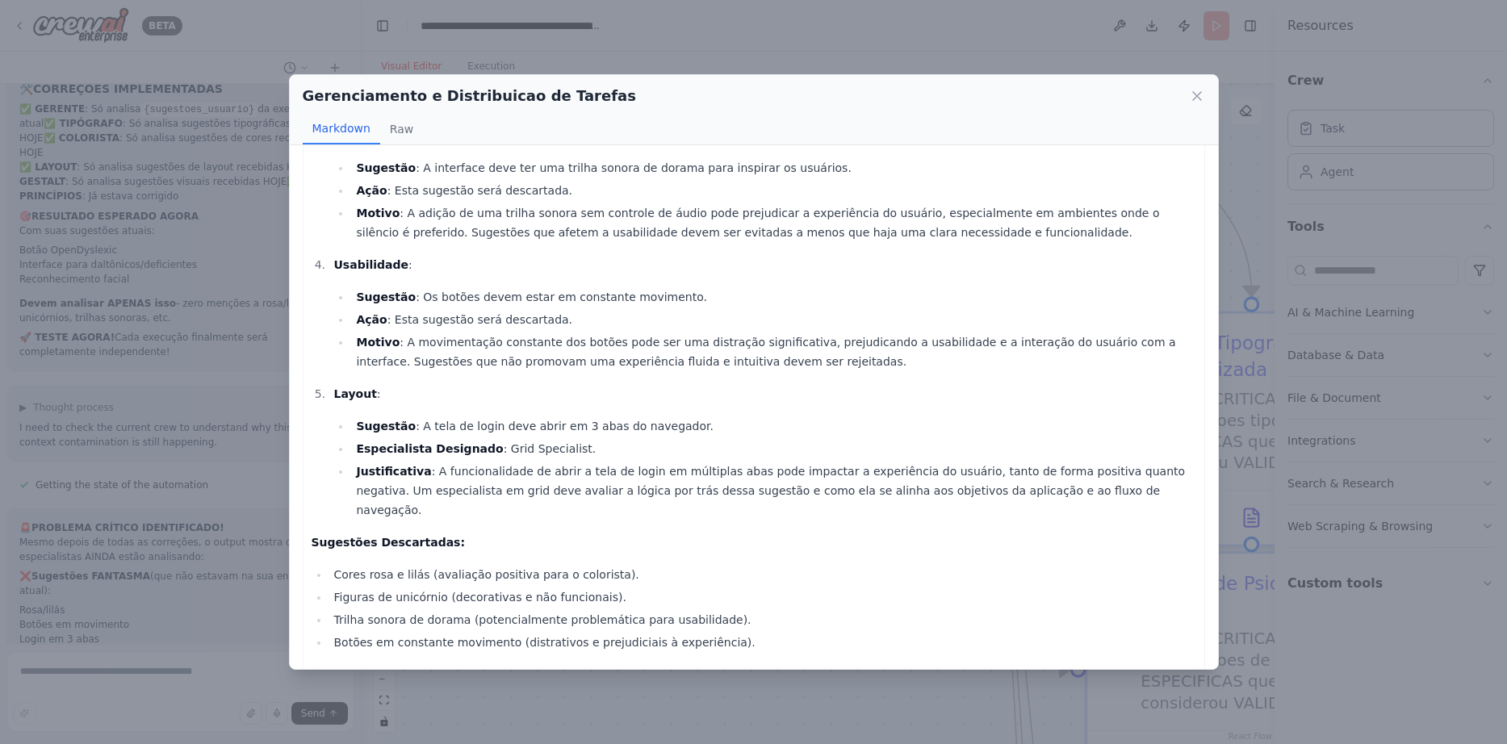
scroll to position [432, 0]
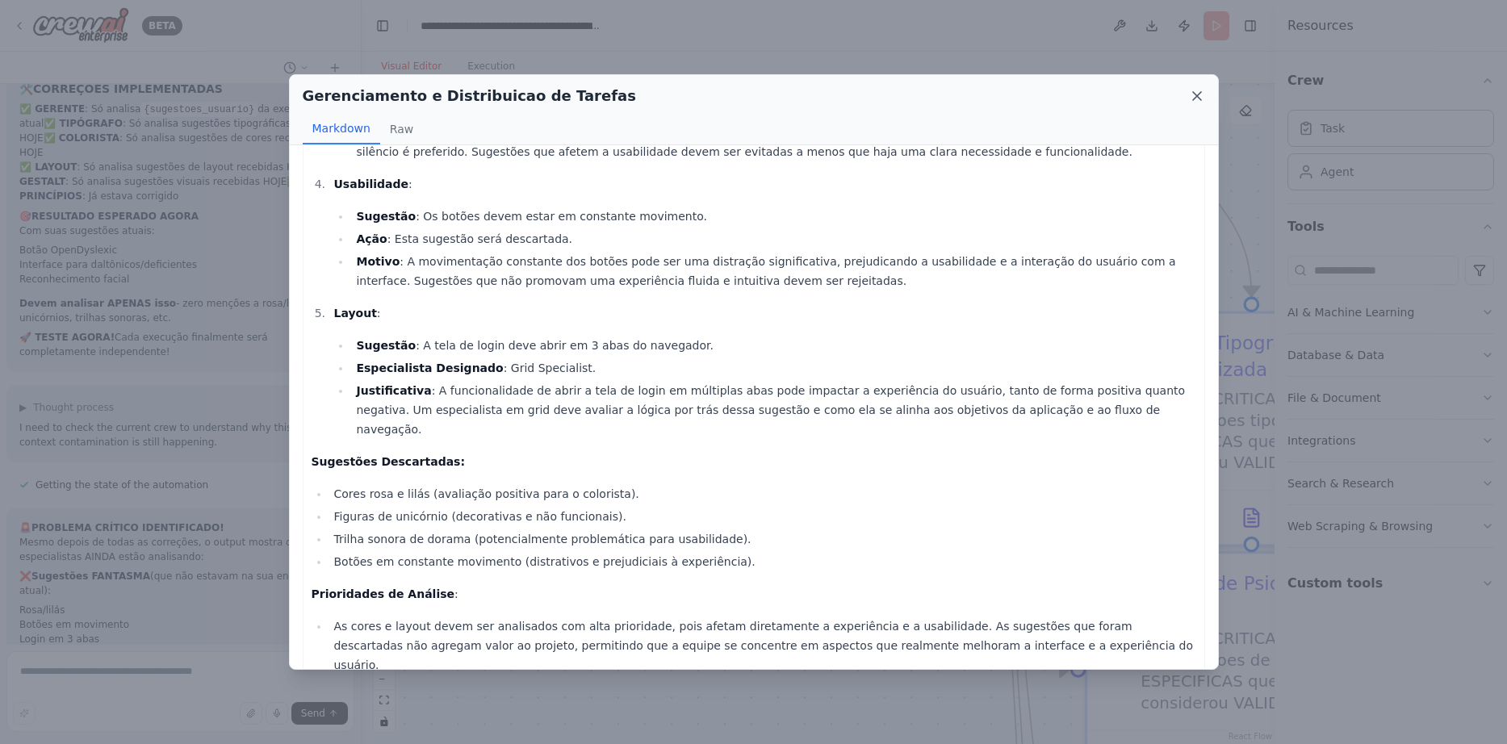
click at [1192, 91] on icon at bounding box center [1197, 96] width 16 height 16
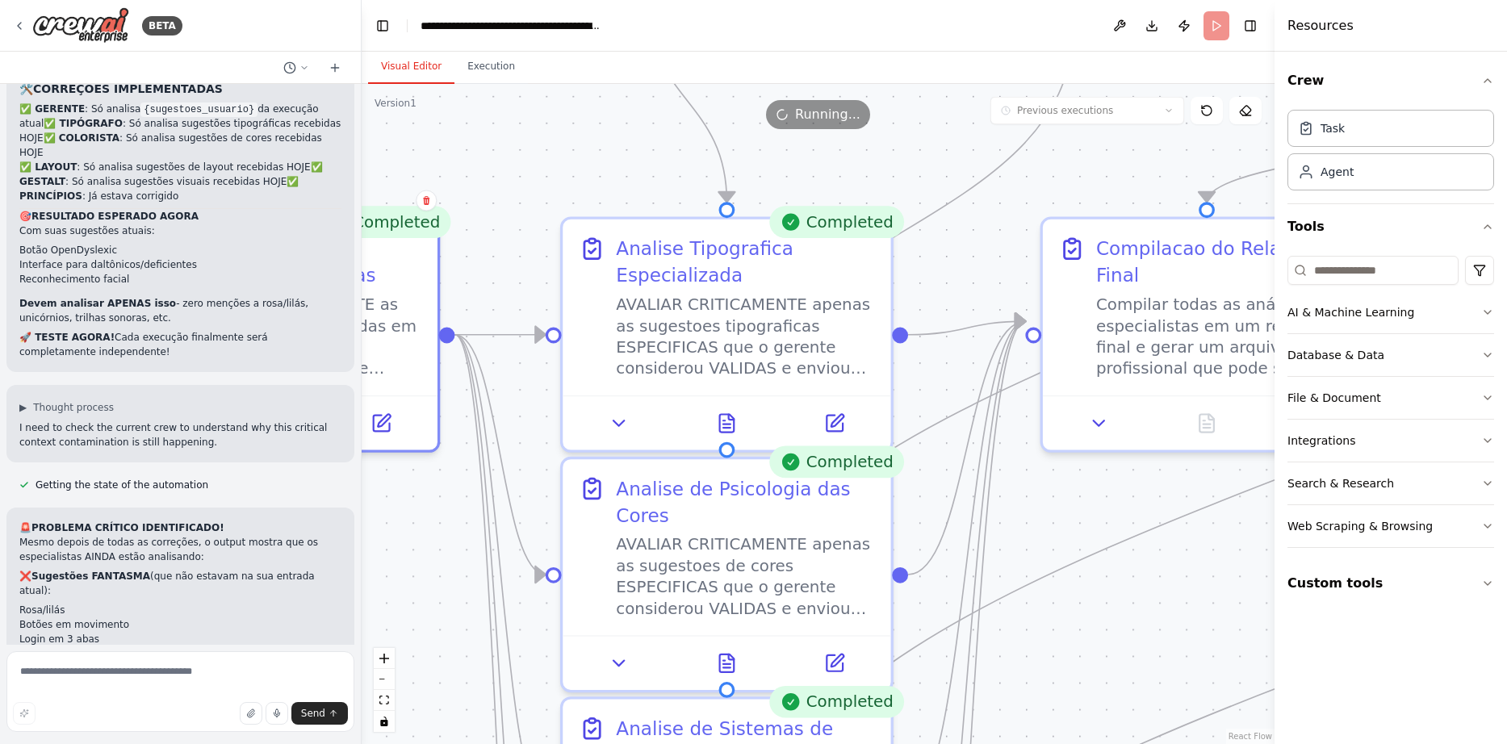
drag, startPoint x: 1042, startPoint y: 298, endPoint x: 517, endPoint y: 203, distance: 533.0
click at [733, 413] on icon at bounding box center [727, 418] width 15 height 18
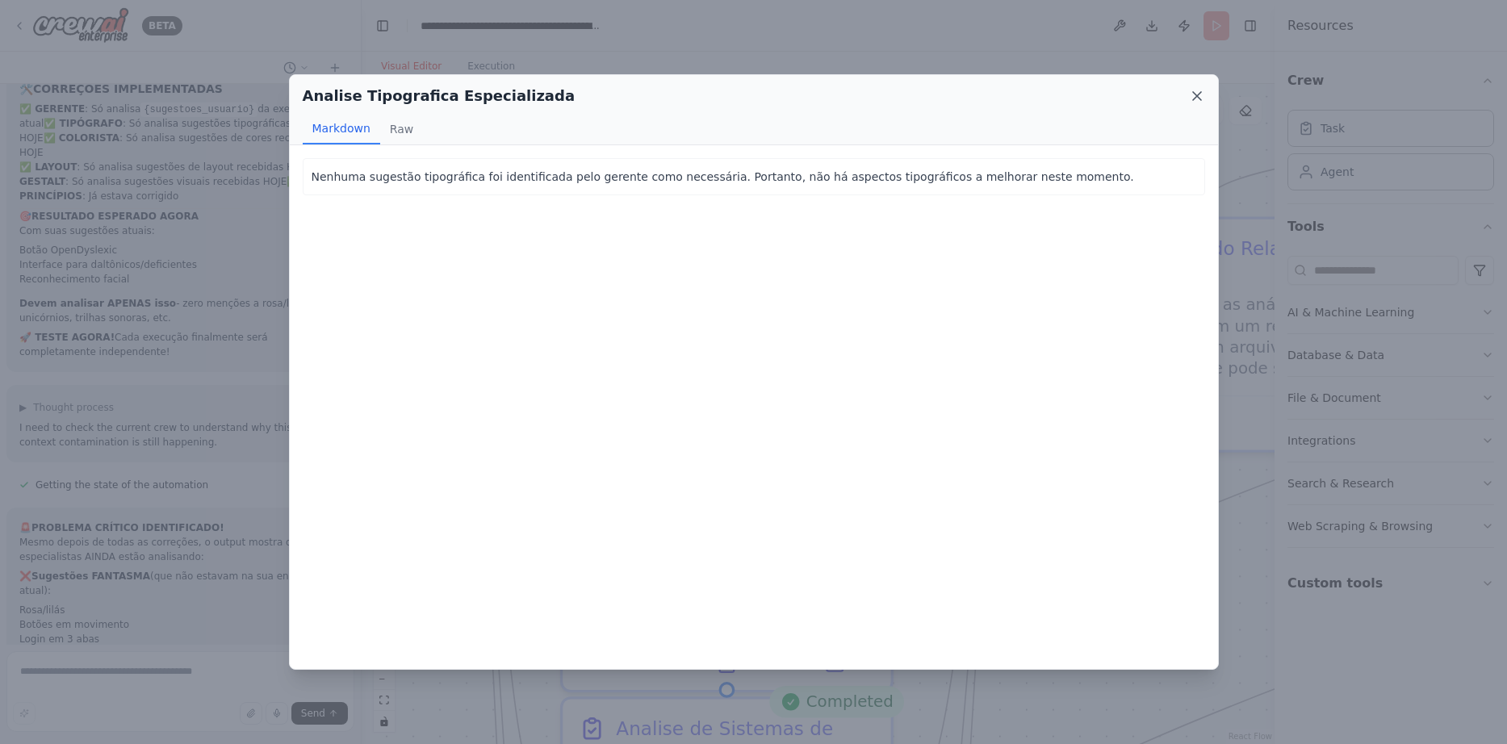
click at [1193, 100] on icon at bounding box center [1197, 96] width 8 height 8
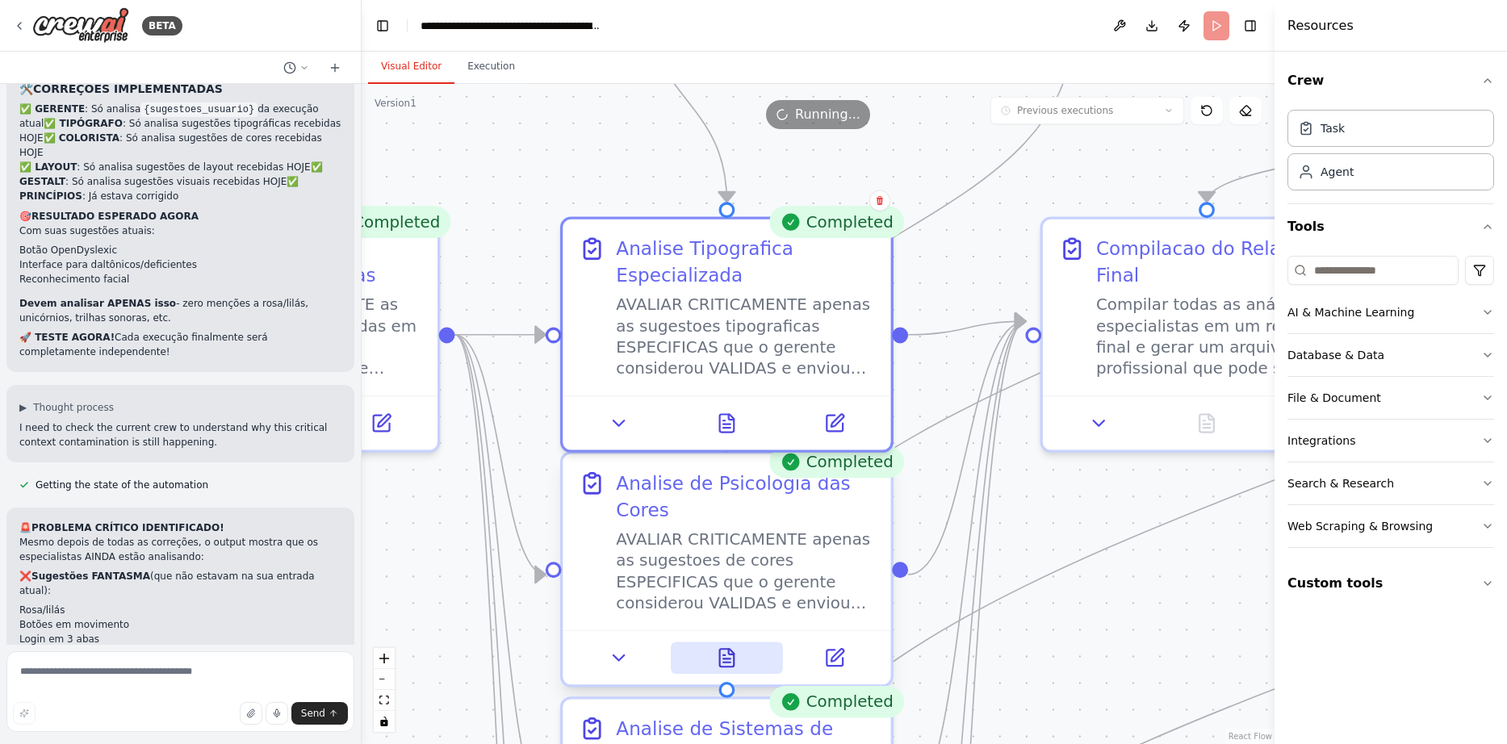
click at [730, 663] on icon at bounding box center [726, 663] width 7 height 0
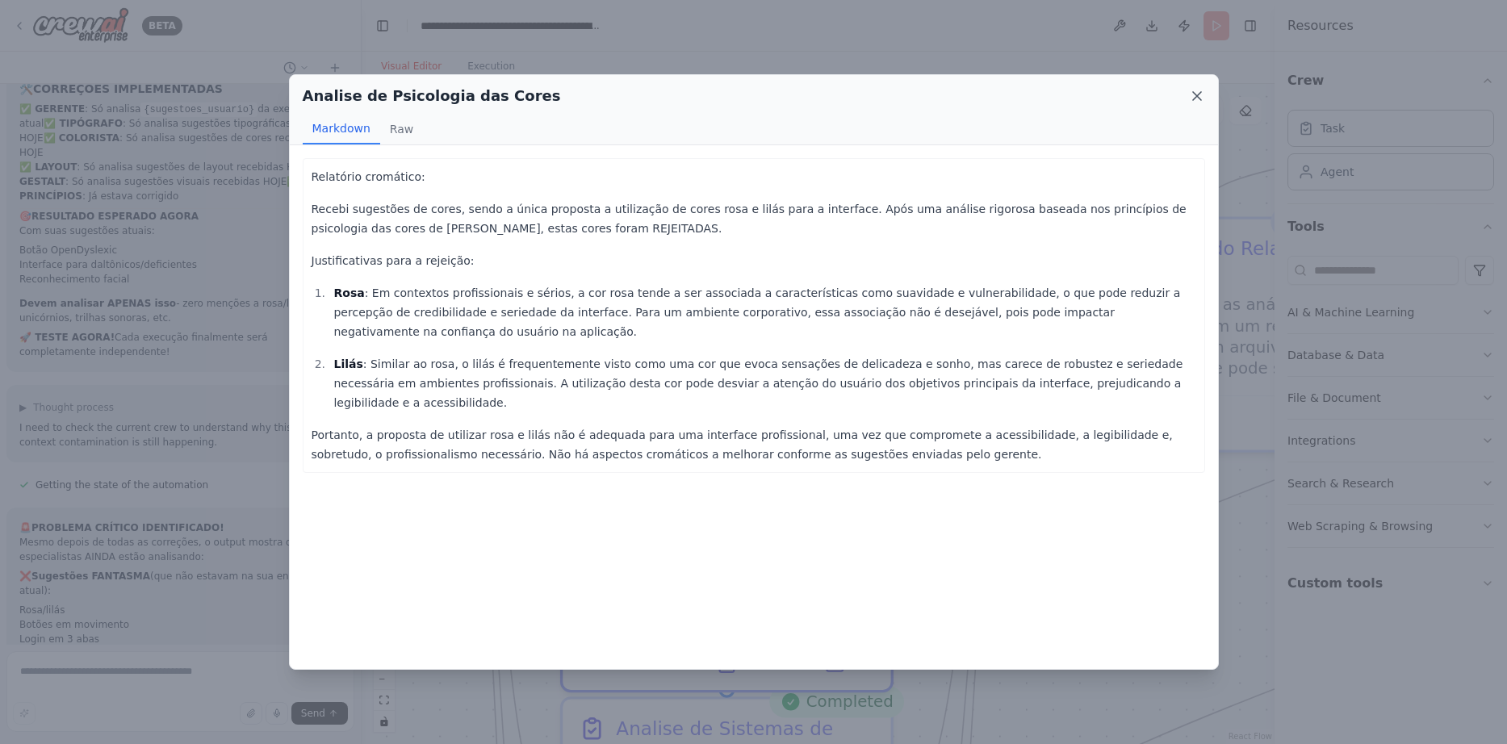
click at [1198, 94] on icon at bounding box center [1197, 96] width 16 height 16
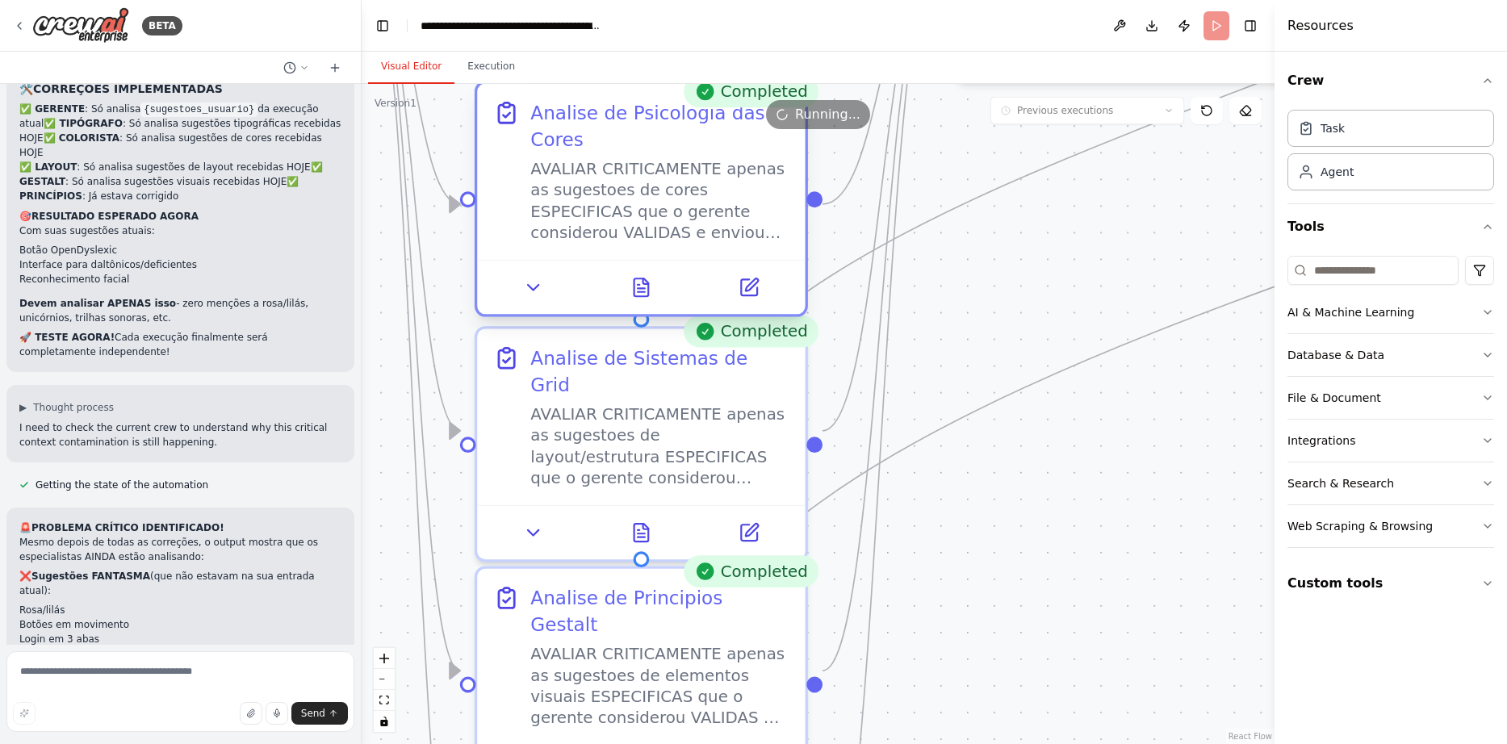
drag, startPoint x: 813, startPoint y: 516, endPoint x: 727, endPoint y: 146, distance: 380.1
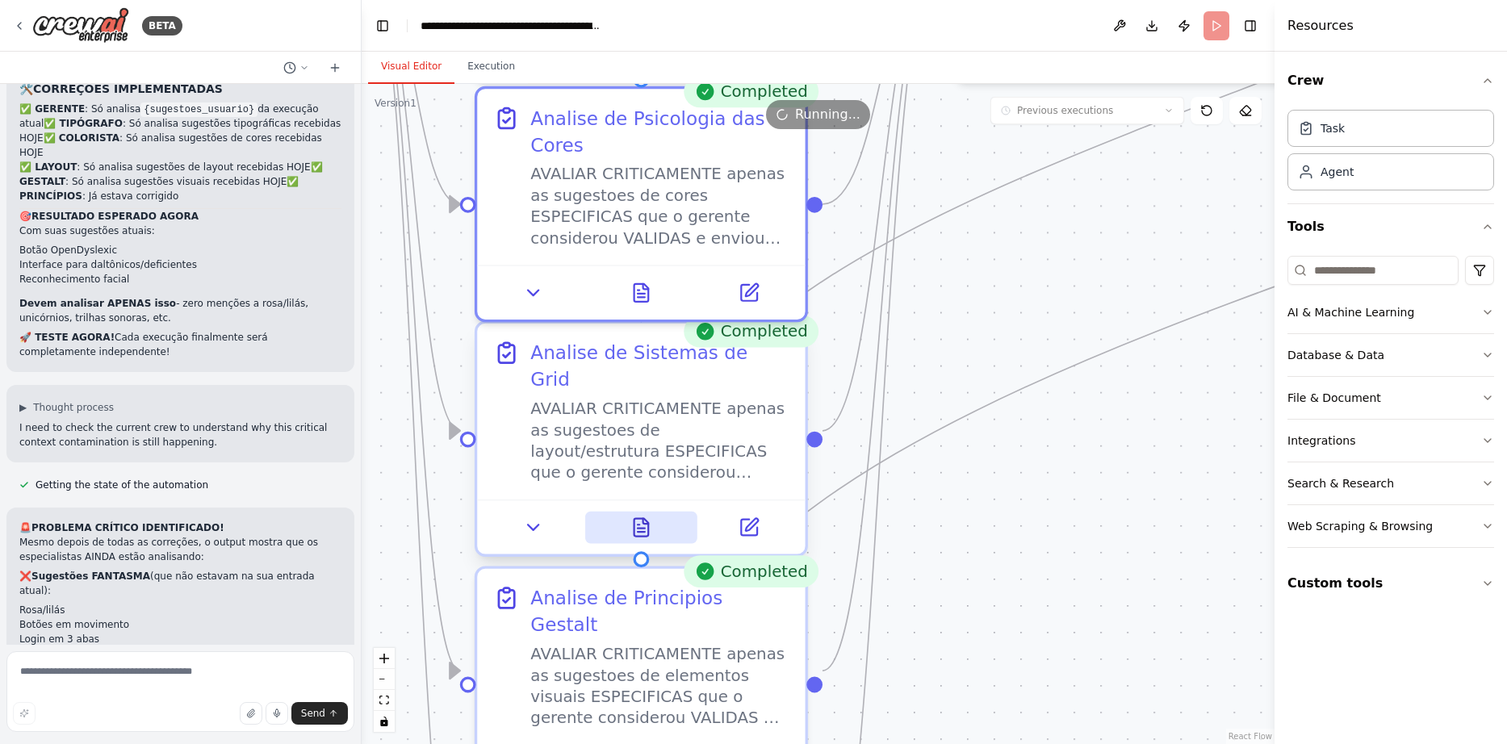
click at [644, 519] on icon at bounding box center [641, 528] width 15 height 18
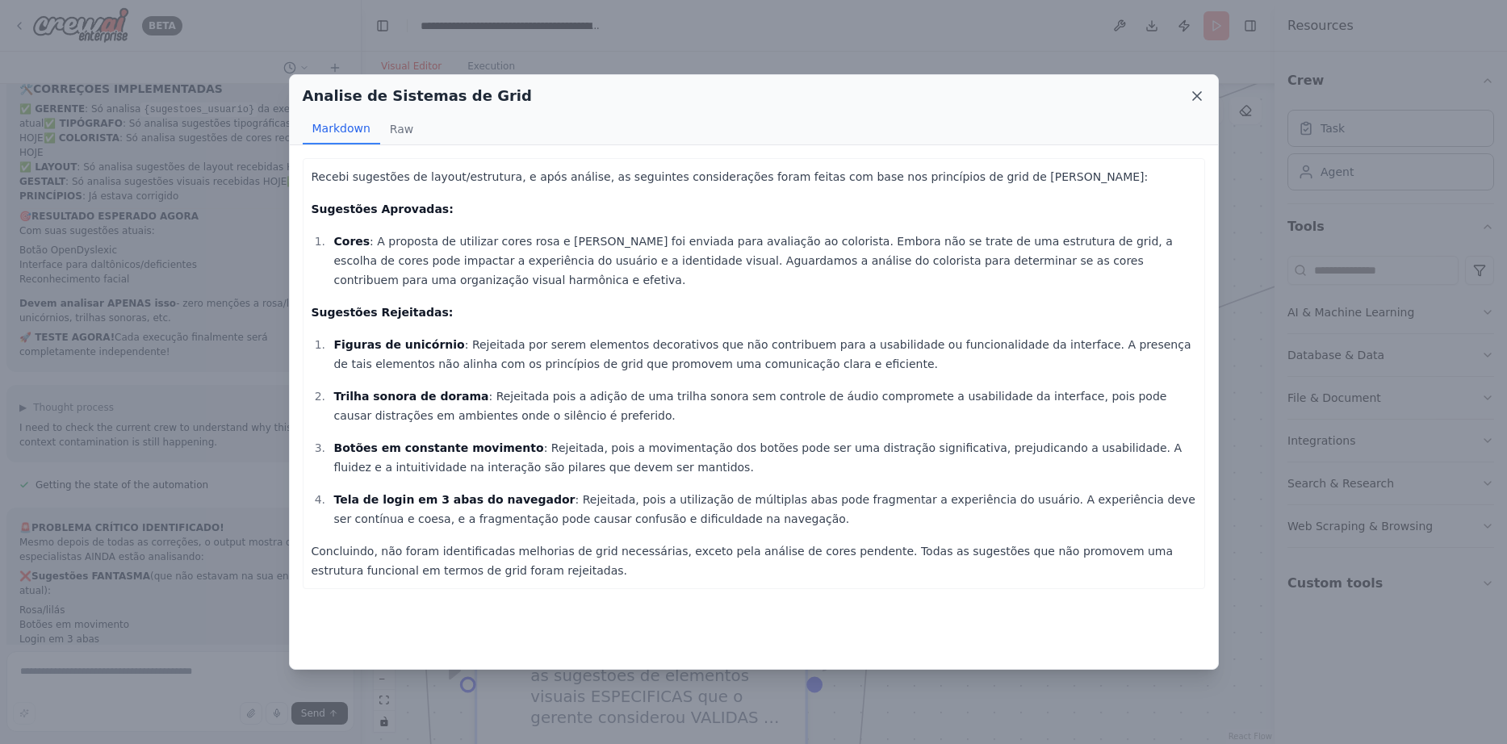
click at [1197, 95] on icon at bounding box center [1197, 96] width 8 height 8
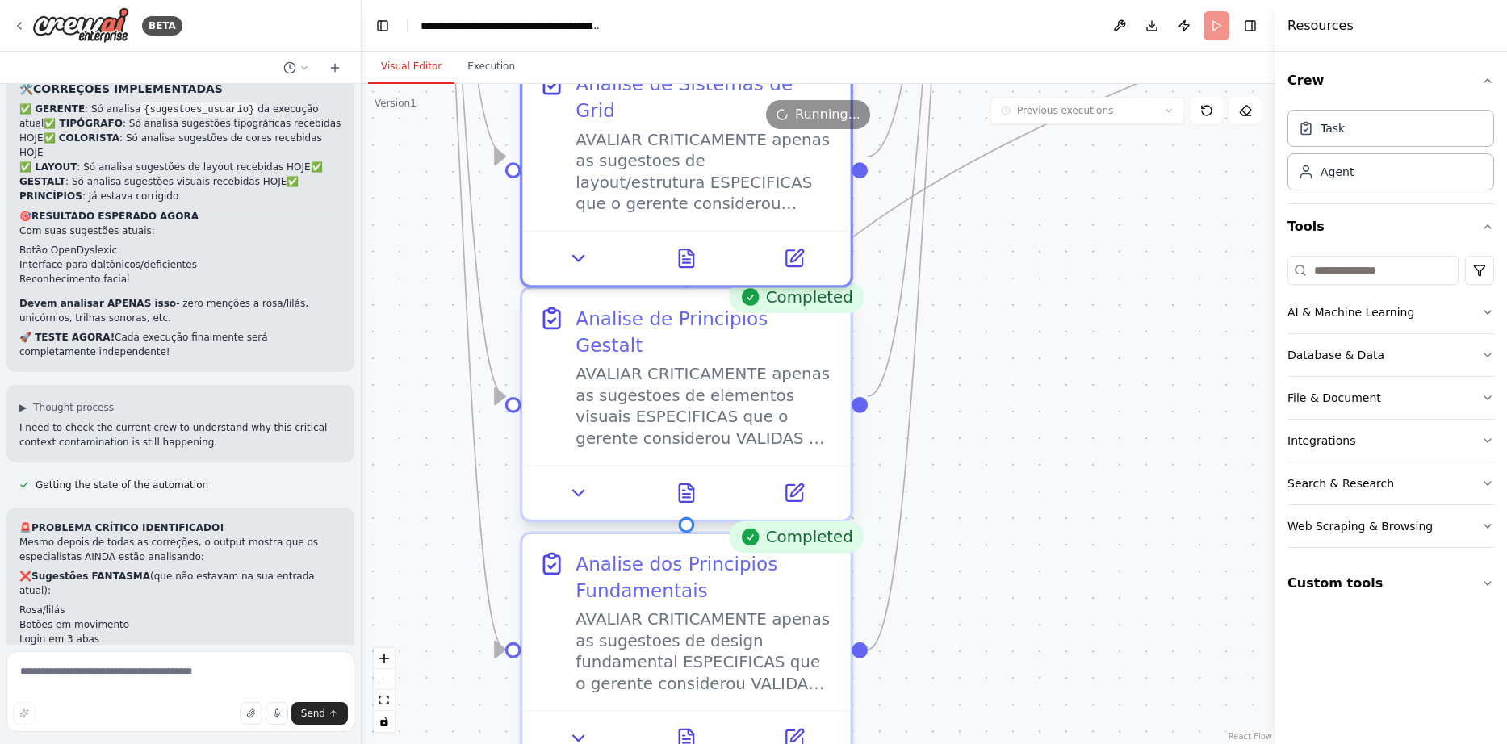
drag, startPoint x: 542, startPoint y: 638, endPoint x: 583, endPoint y: 353, distance: 287.8
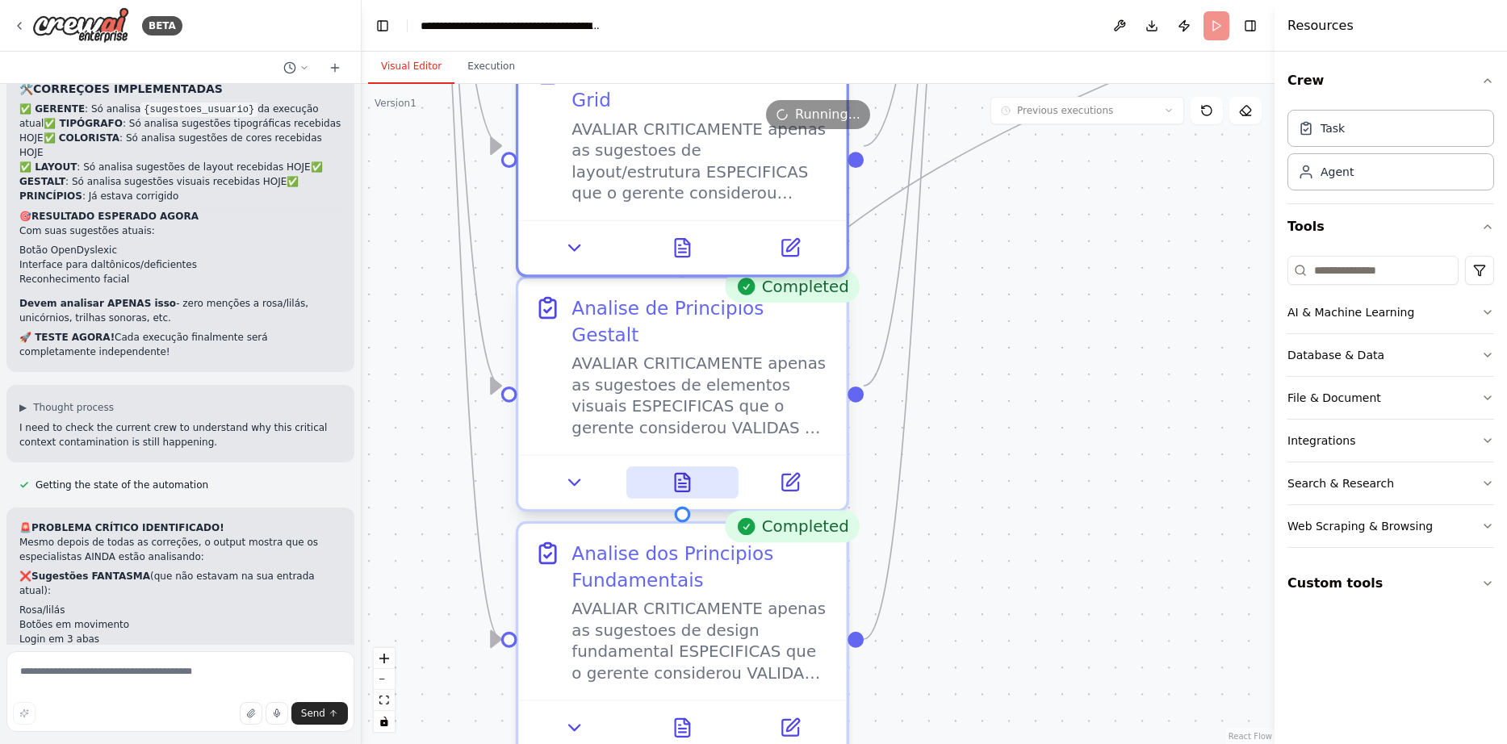
click at [672, 472] on icon at bounding box center [681, 482] width 21 height 21
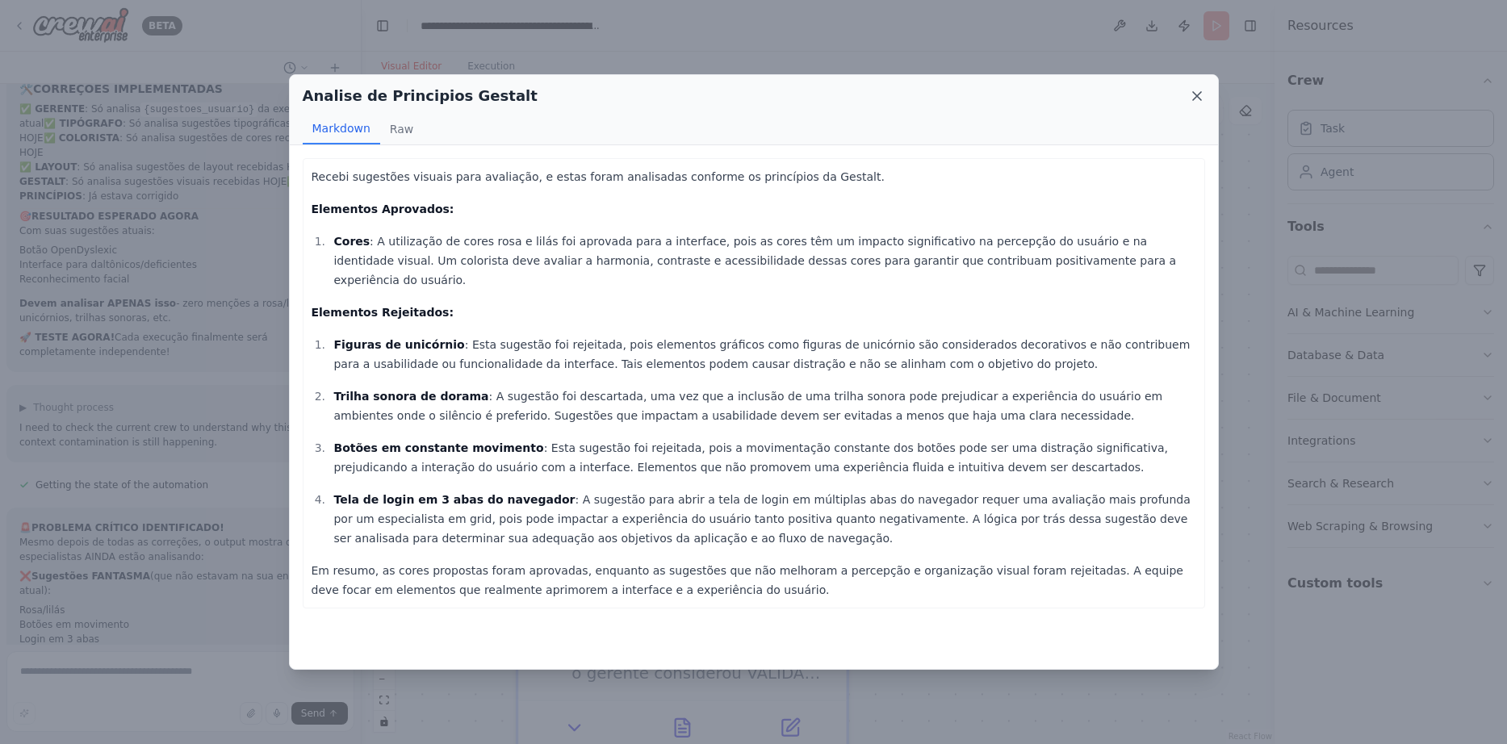
click at [1195, 98] on icon at bounding box center [1197, 96] width 8 height 8
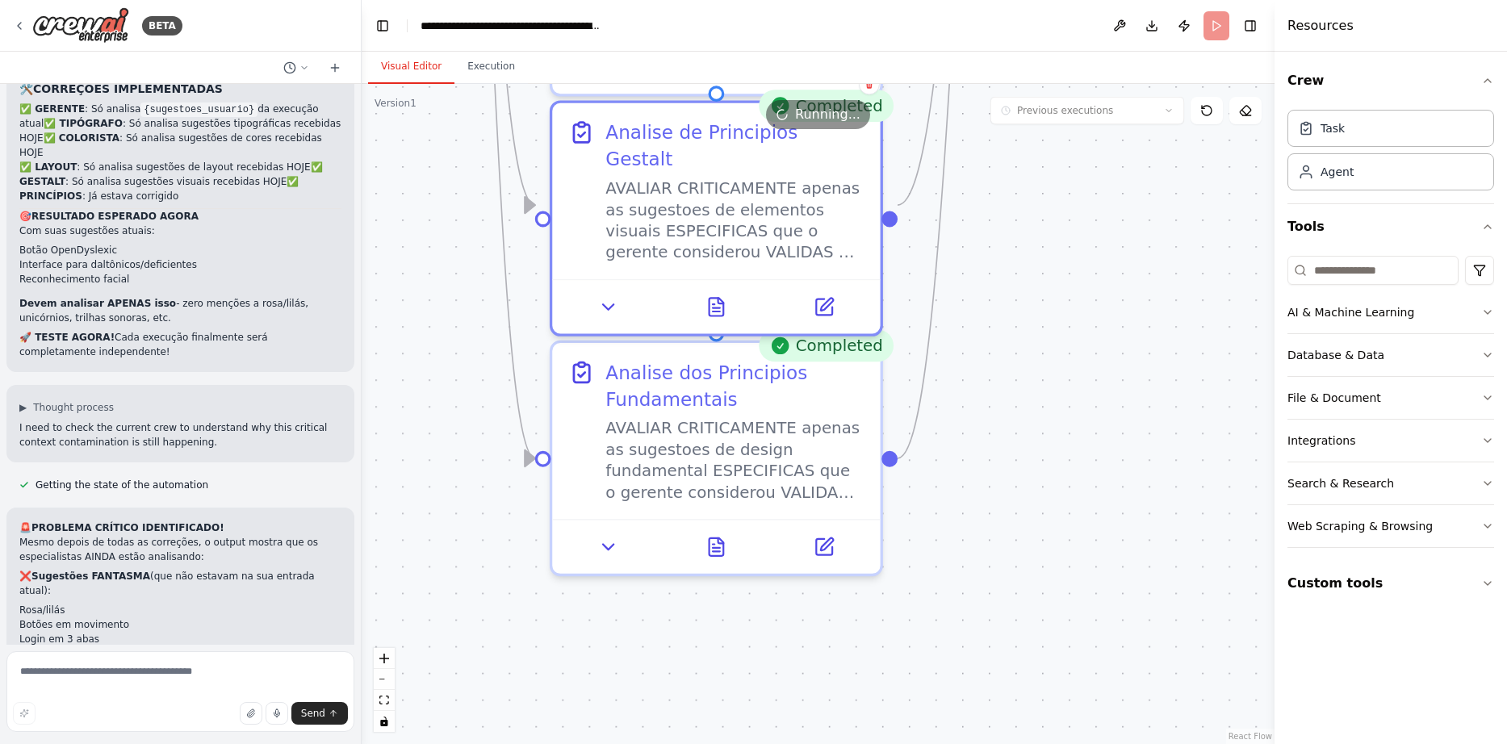
drag, startPoint x: 922, startPoint y: 487, endPoint x: 956, endPoint y: 306, distance: 183.9
click at [705, 546] on button at bounding box center [716, 541] width 113 height 32
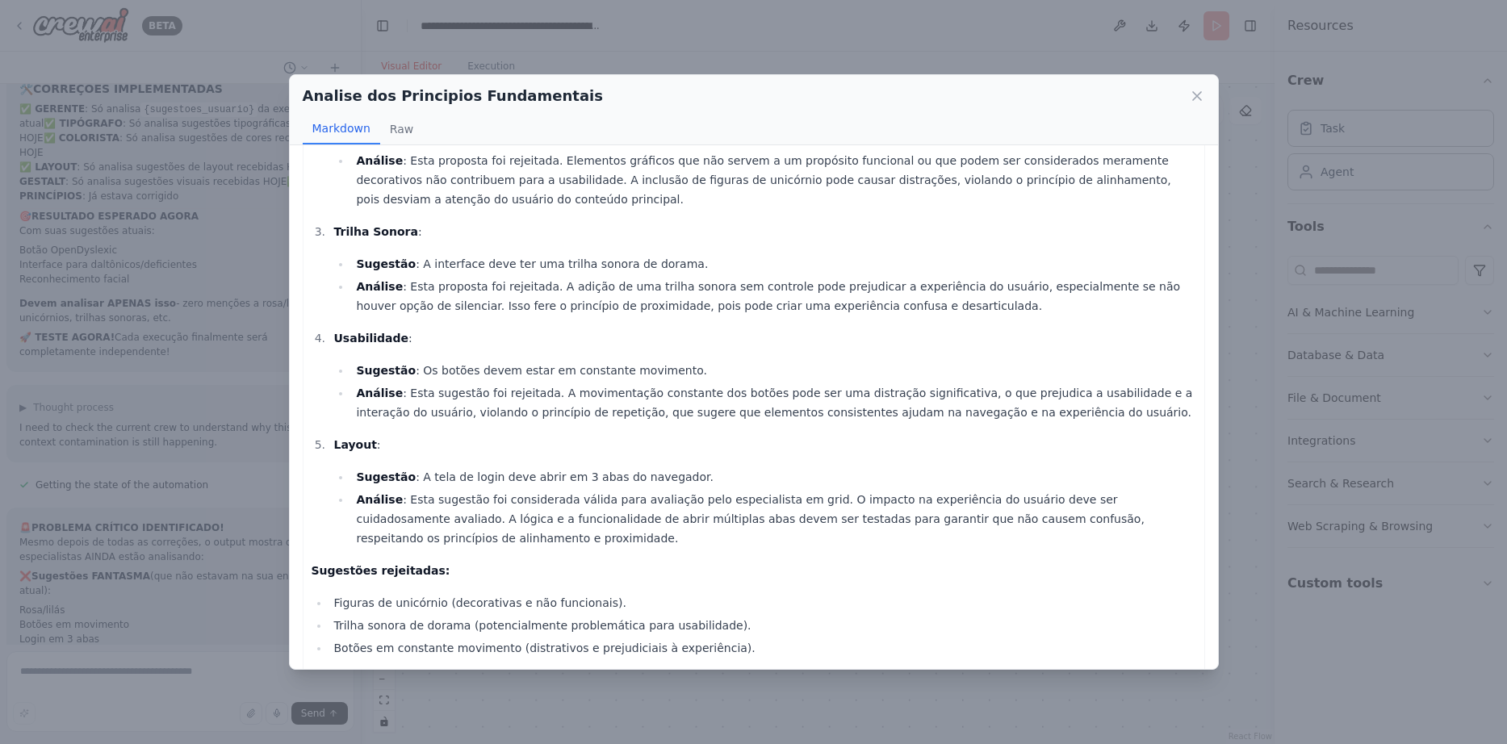
scroll to position [310, 0]
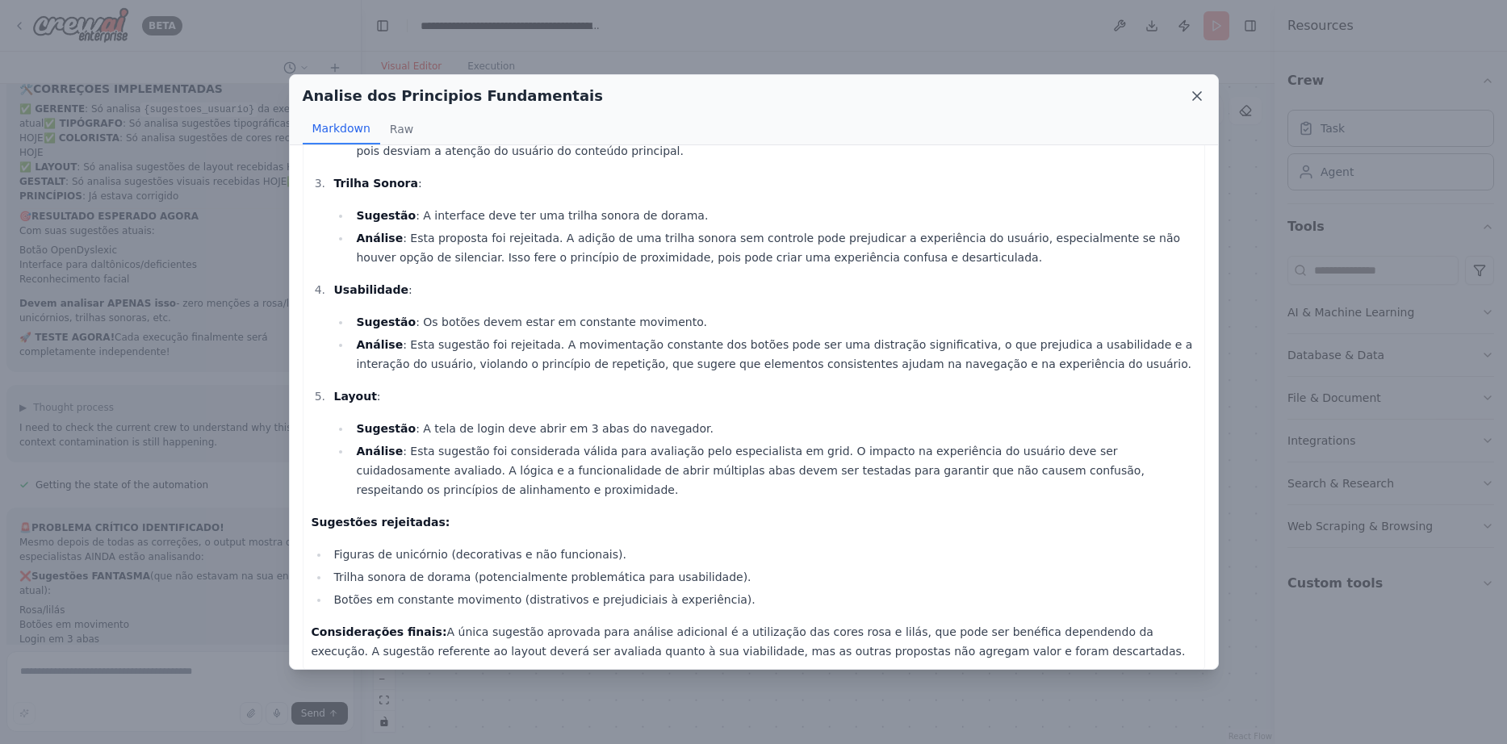
click at [1195, 91] on icon at bounding box center [1197, 96] width 16 height 16
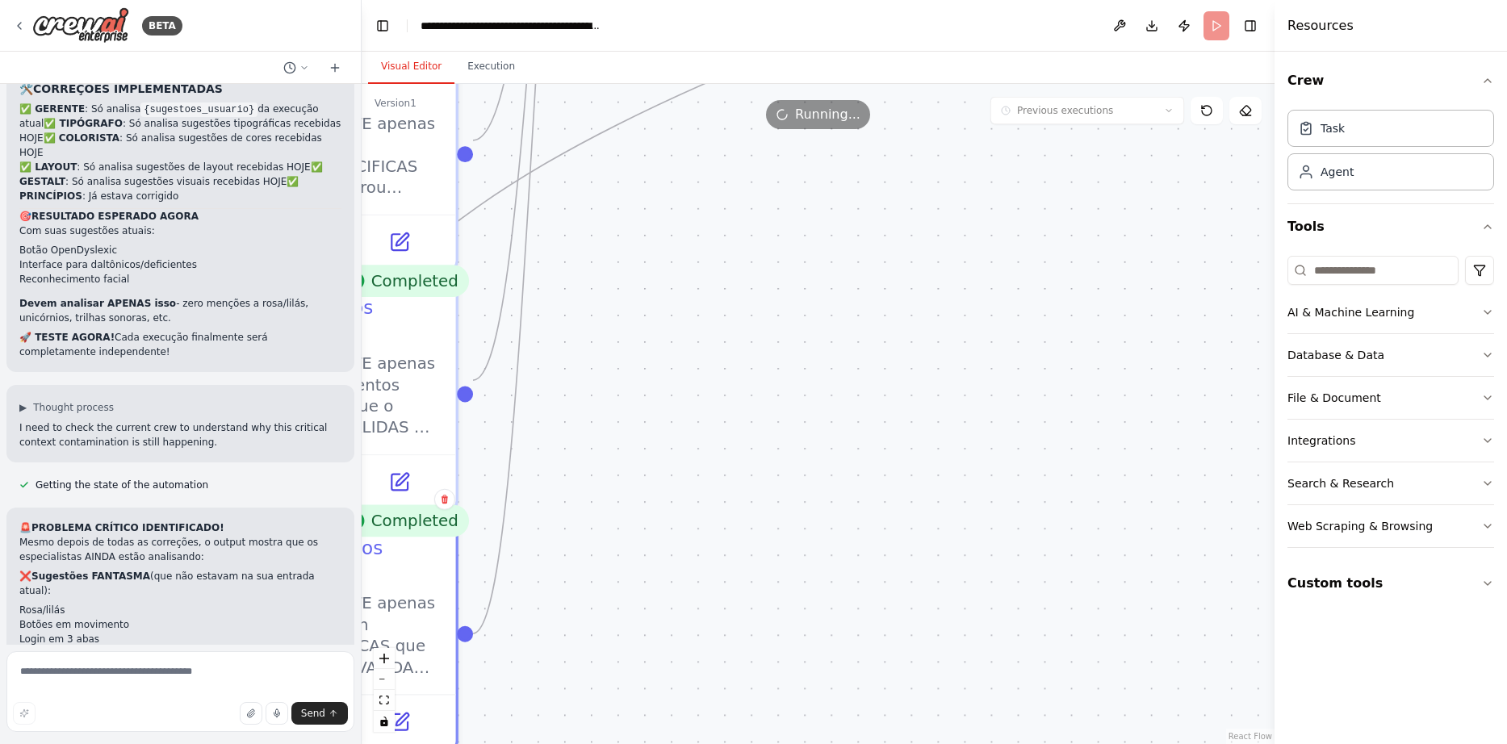
drag, startPoint x: 1076, startPoint y: 330, endPoint x: 612, endPoint y: 536, distance: 507.6
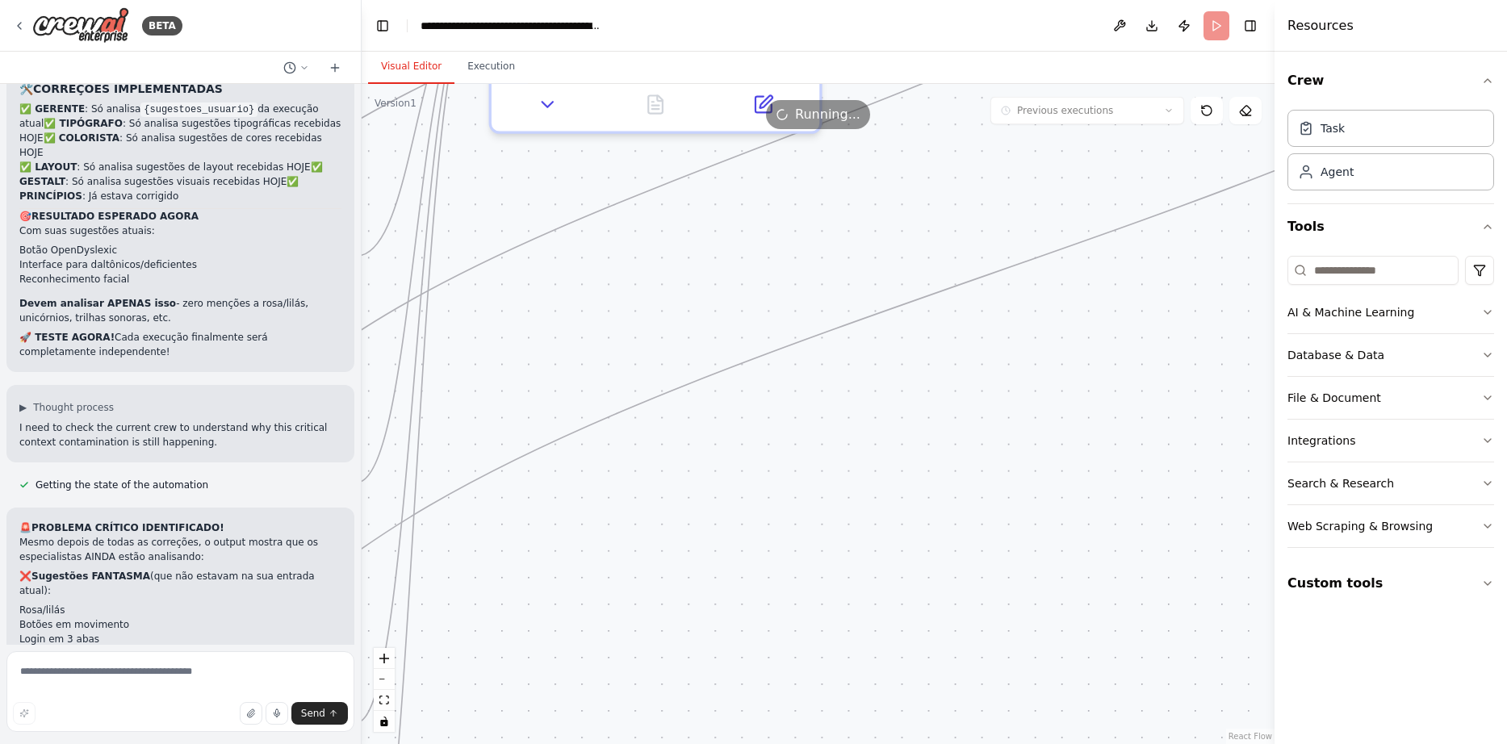
drag, startPoint x: 797, startPoint y: 244, endPoint x: 717, endPoint y: 566, distance: 332.5
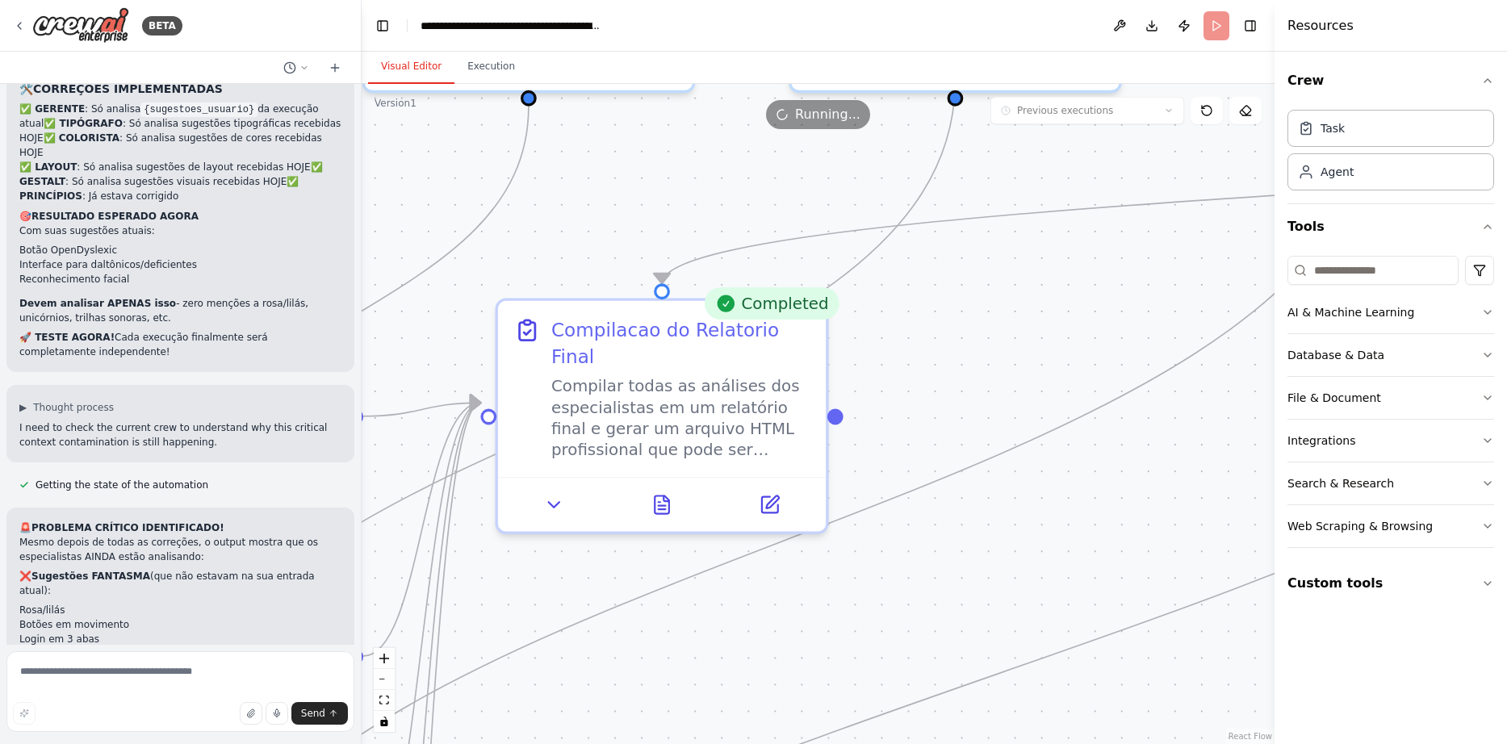
drag, startPoint x: 919, startPoint y: 328, endPoint x: 934, endPoint y: 716, distance: 388.5
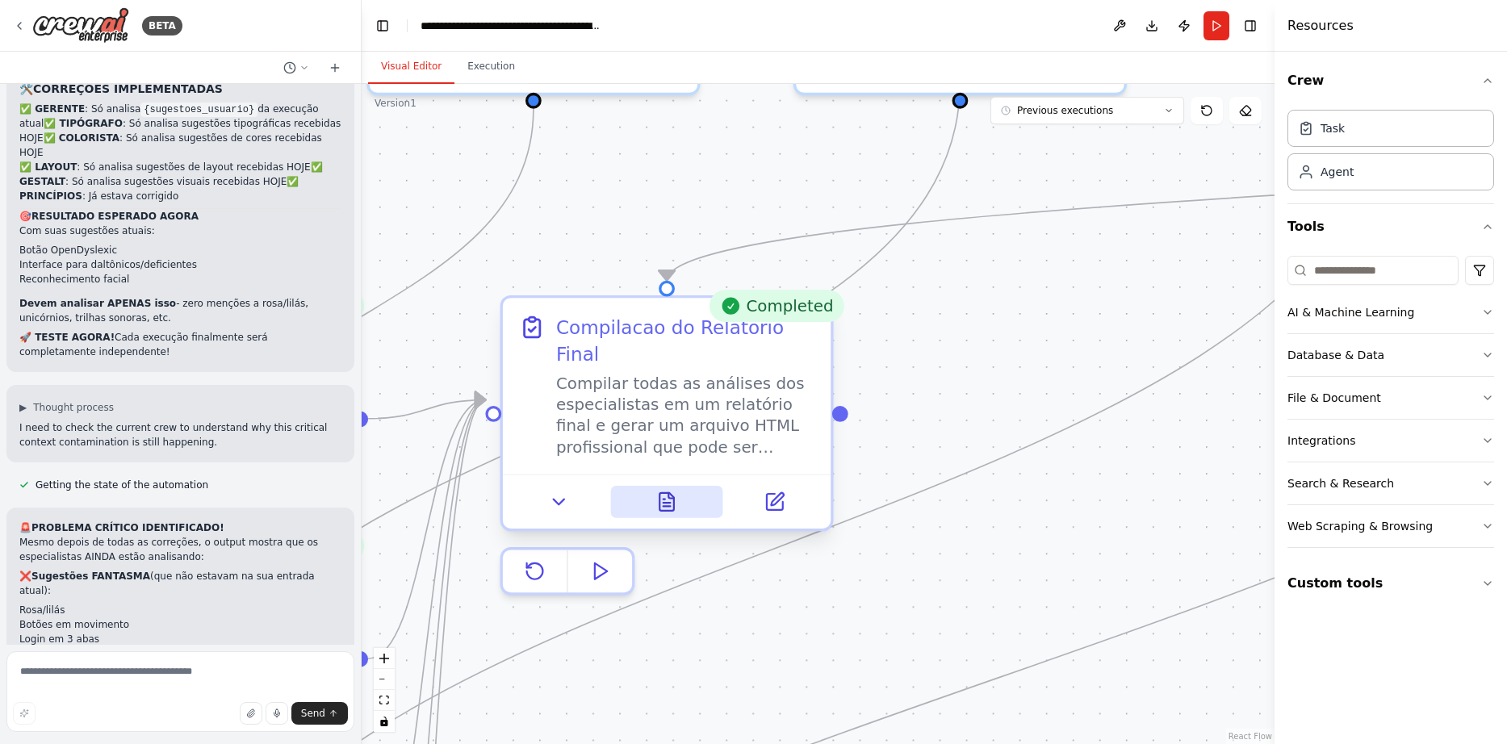
click at [659, 491] on icon at bounding box center [666, 501] width 21 height 21
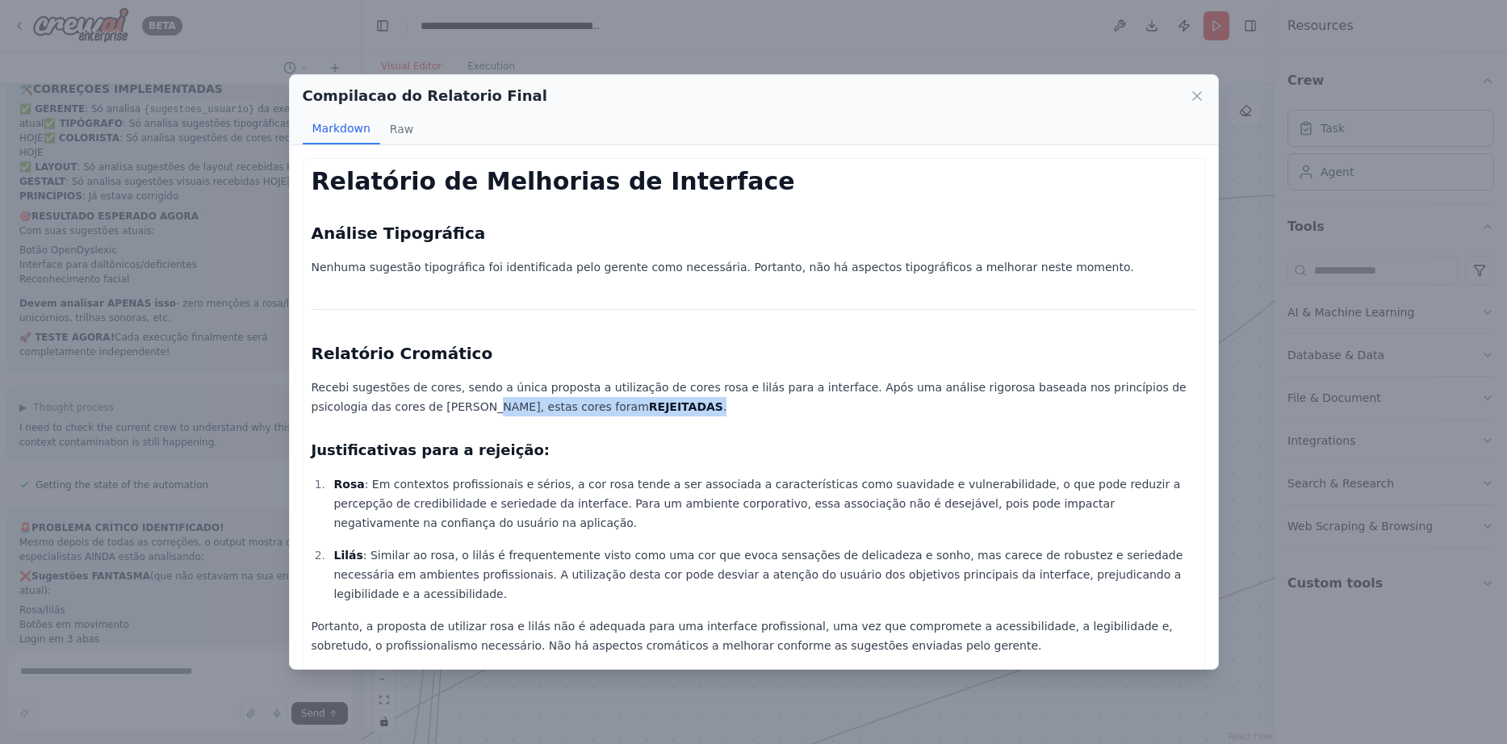
drag, startPoint x: 352, startPoint y: 406, endPoint x: 730, endPoint y: 422, distance: 378.0
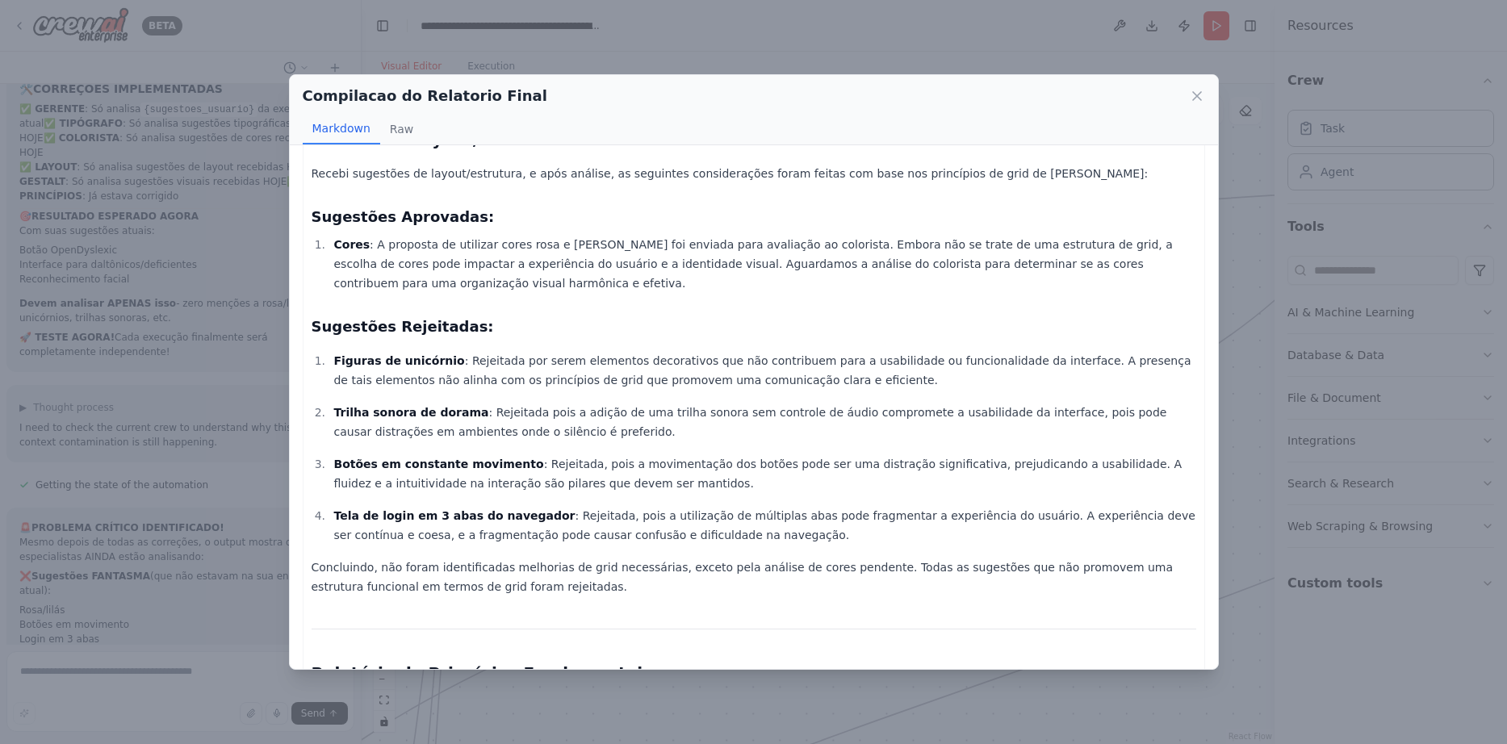
scroll to position [610, 0]
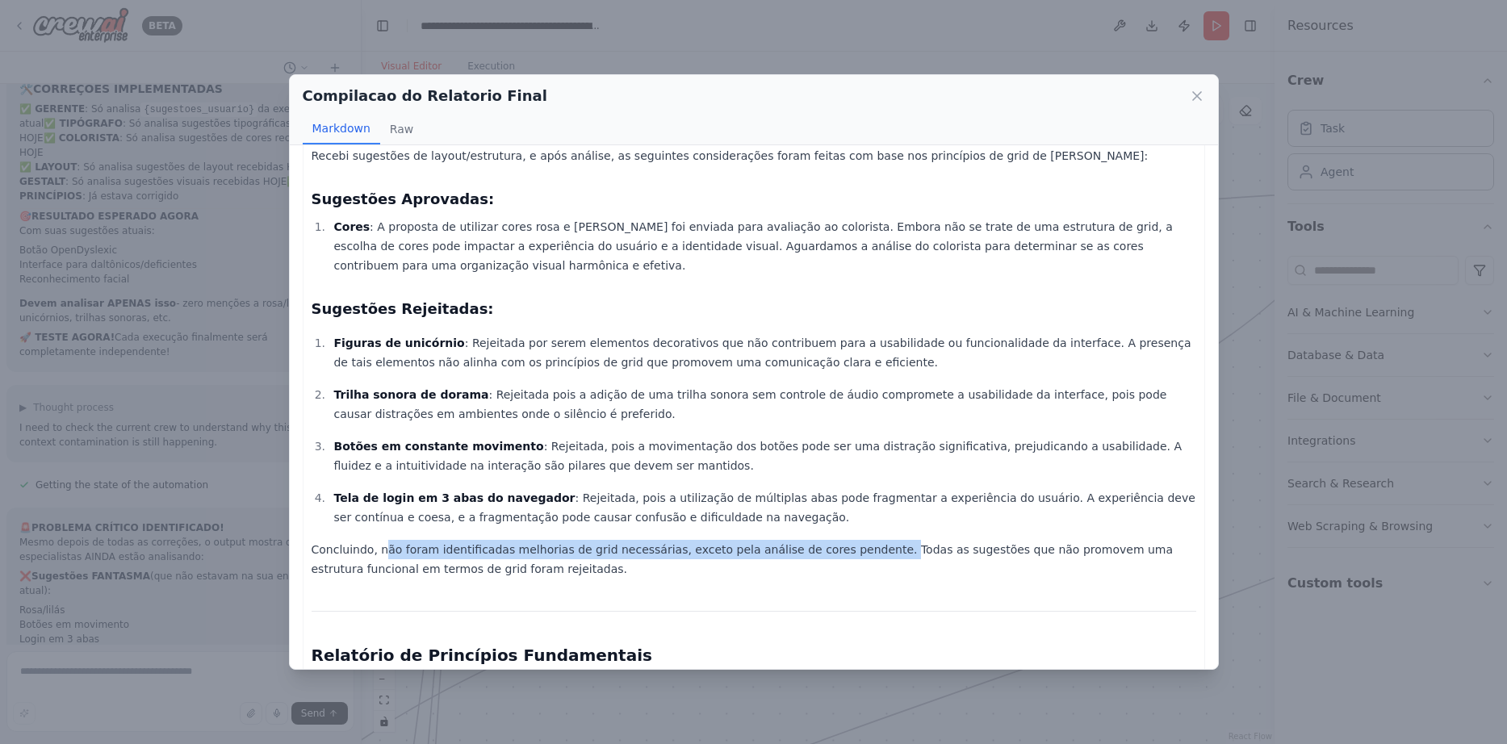
drag, startPoint x: 377, startPoint y: 506, endPoint x: 853, endPoint y: 516, distance: 476.2
click at [851, 540] on p "Concluindo, não foram identificadas melhorias de grid necessárias, exceto pela …" at bounding box center [753, 559] width 884 height 39
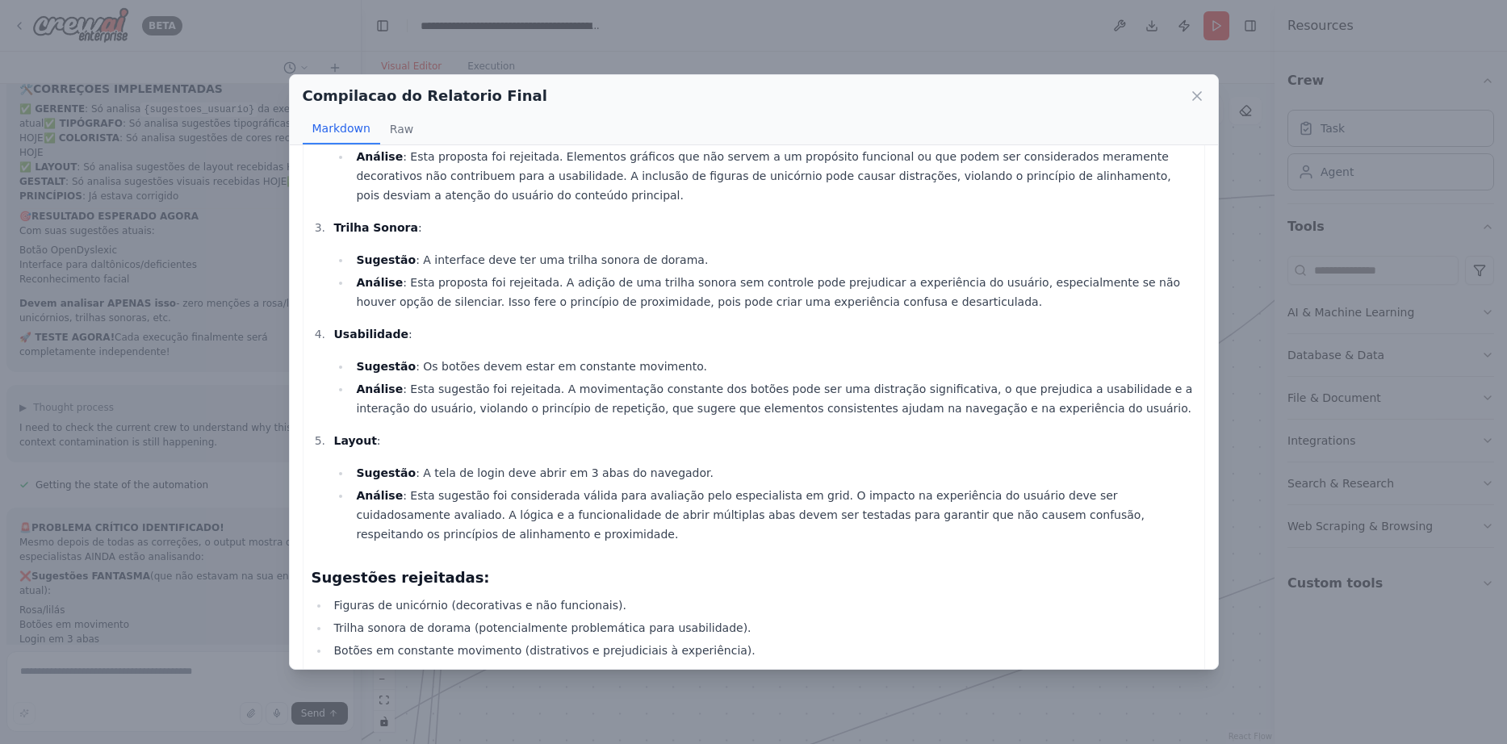
scroll to position [1410, 0]
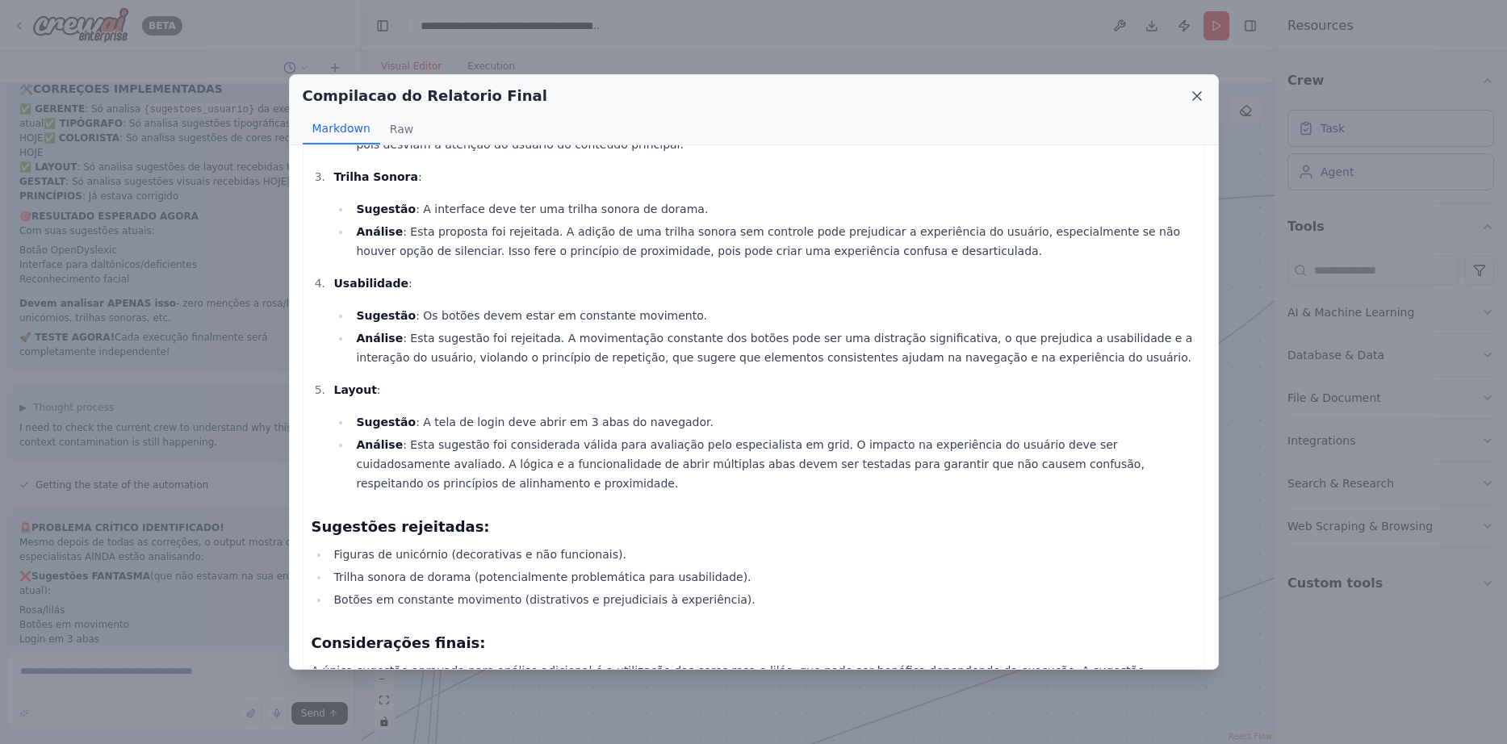
click at [1196, 102] on icon at bounding box center [1197, 96] width 16 height 16
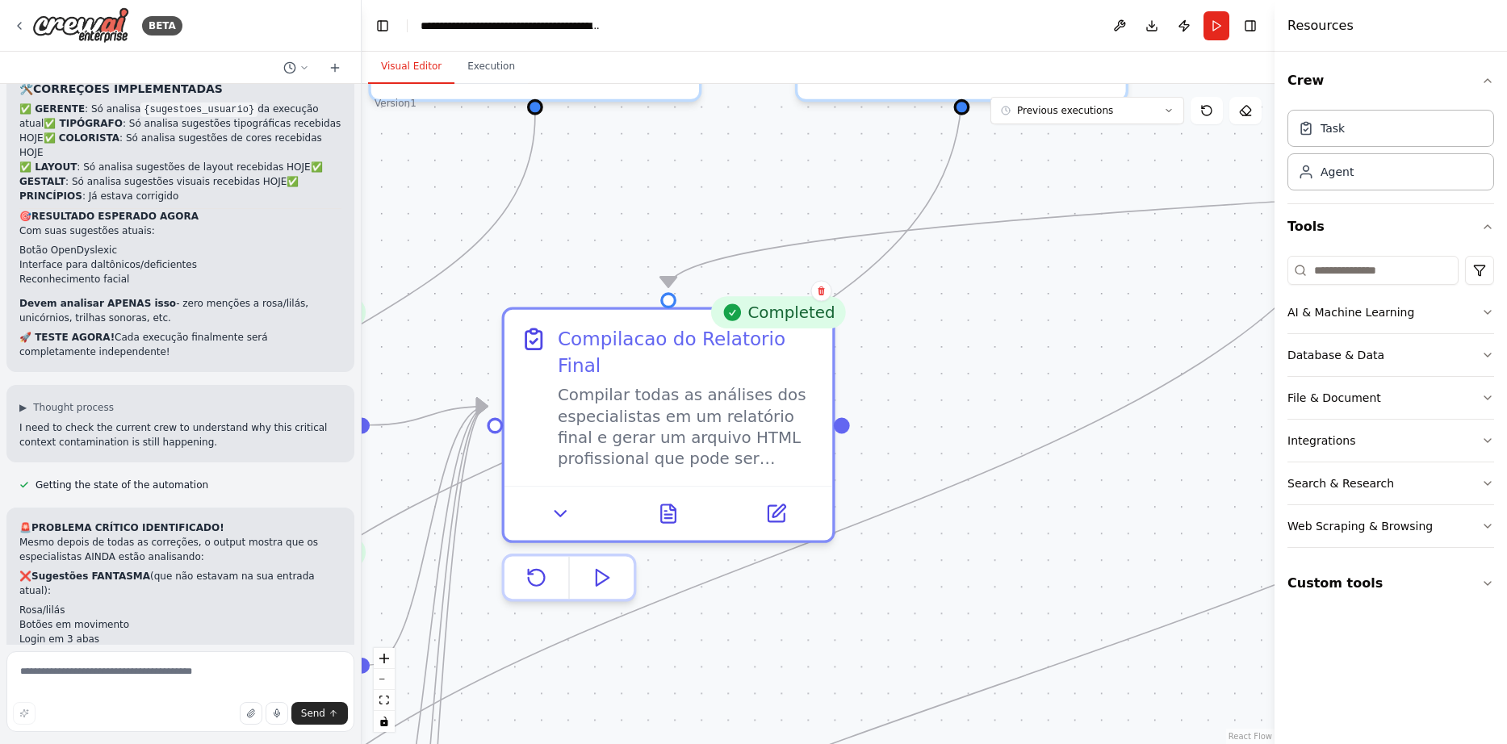
drag, startPoint x: 759, startPoint y: 496, endPoint x: 1286, endPoint y: 508, distance: 526.3
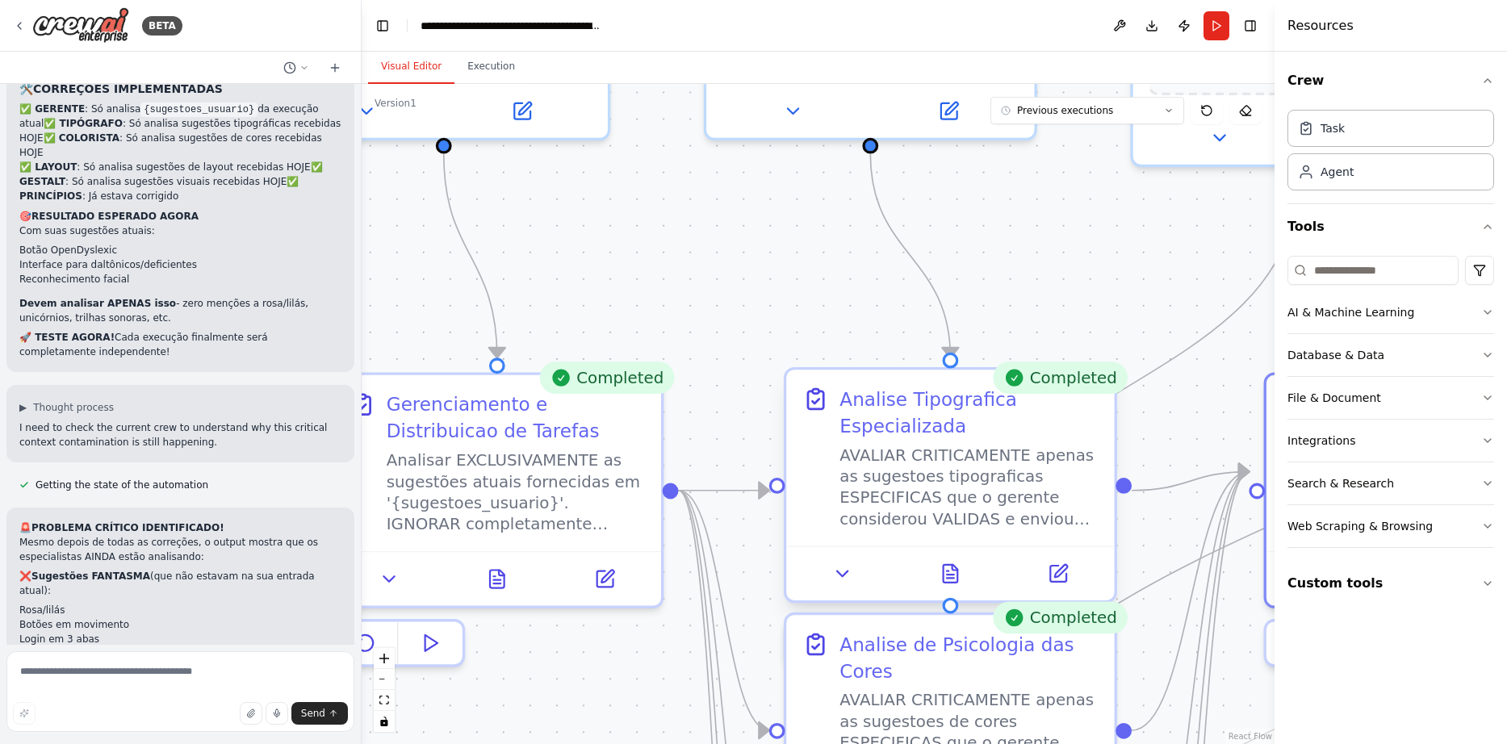
drag, startPoint x: 709, startPoint y: 452, endPoint x: 1260, endPoint y: 463, distance: 551.3
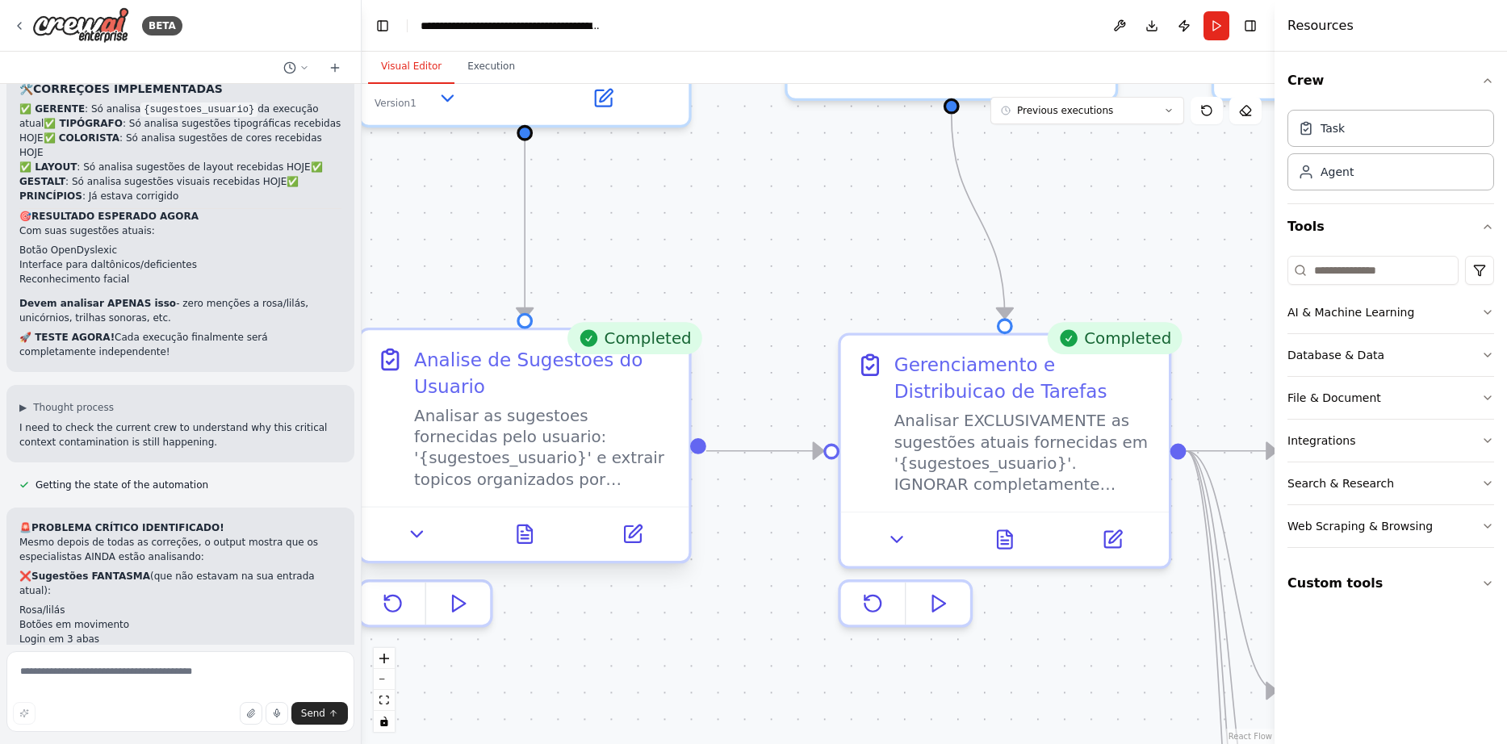
drag, startPoint x: 782, startPoint y: 440, endPoint x: 1162, endPoint y: 440, distance: 380.1
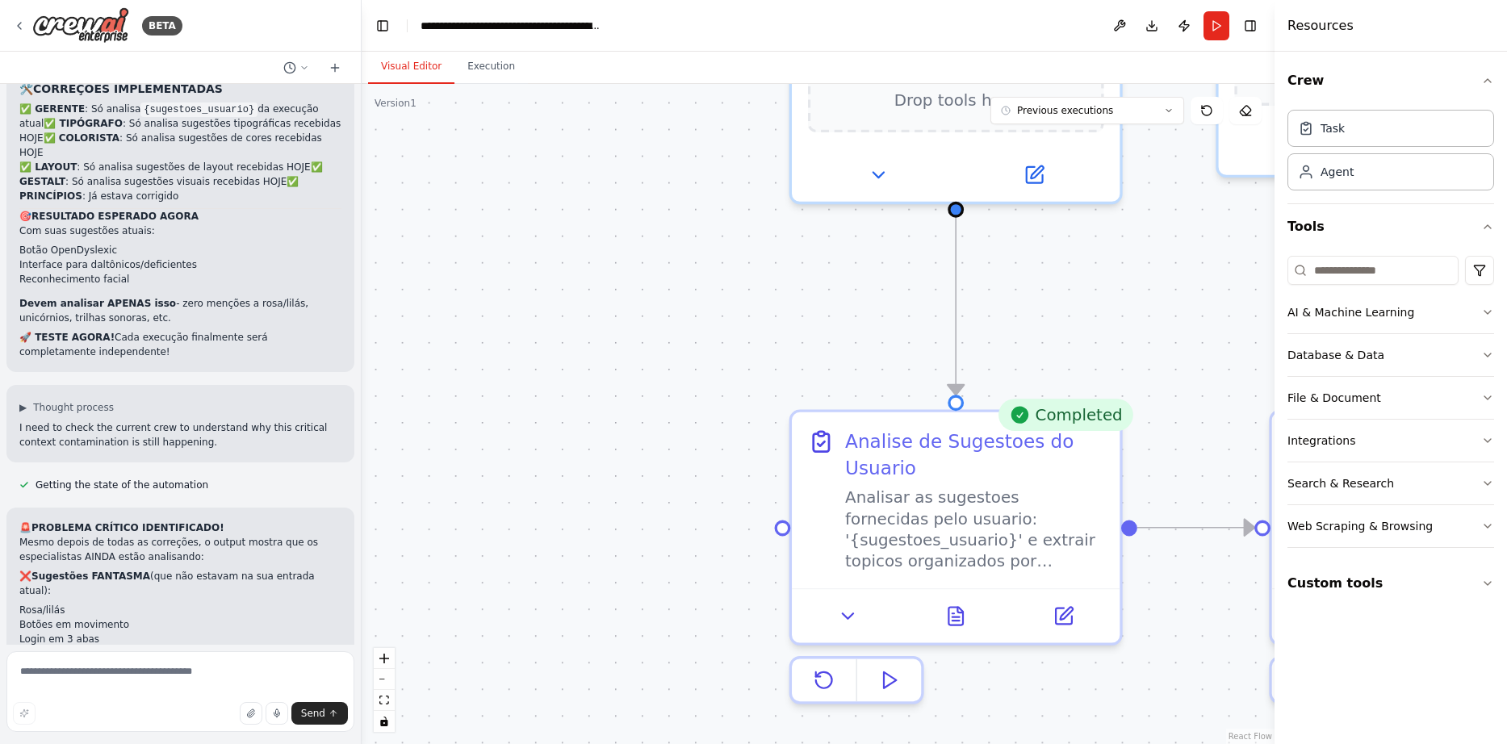
drag, startPoint x: 771, startPoint y: 441, endPoint x: 662, endPoint y: 568, distance: 168.2
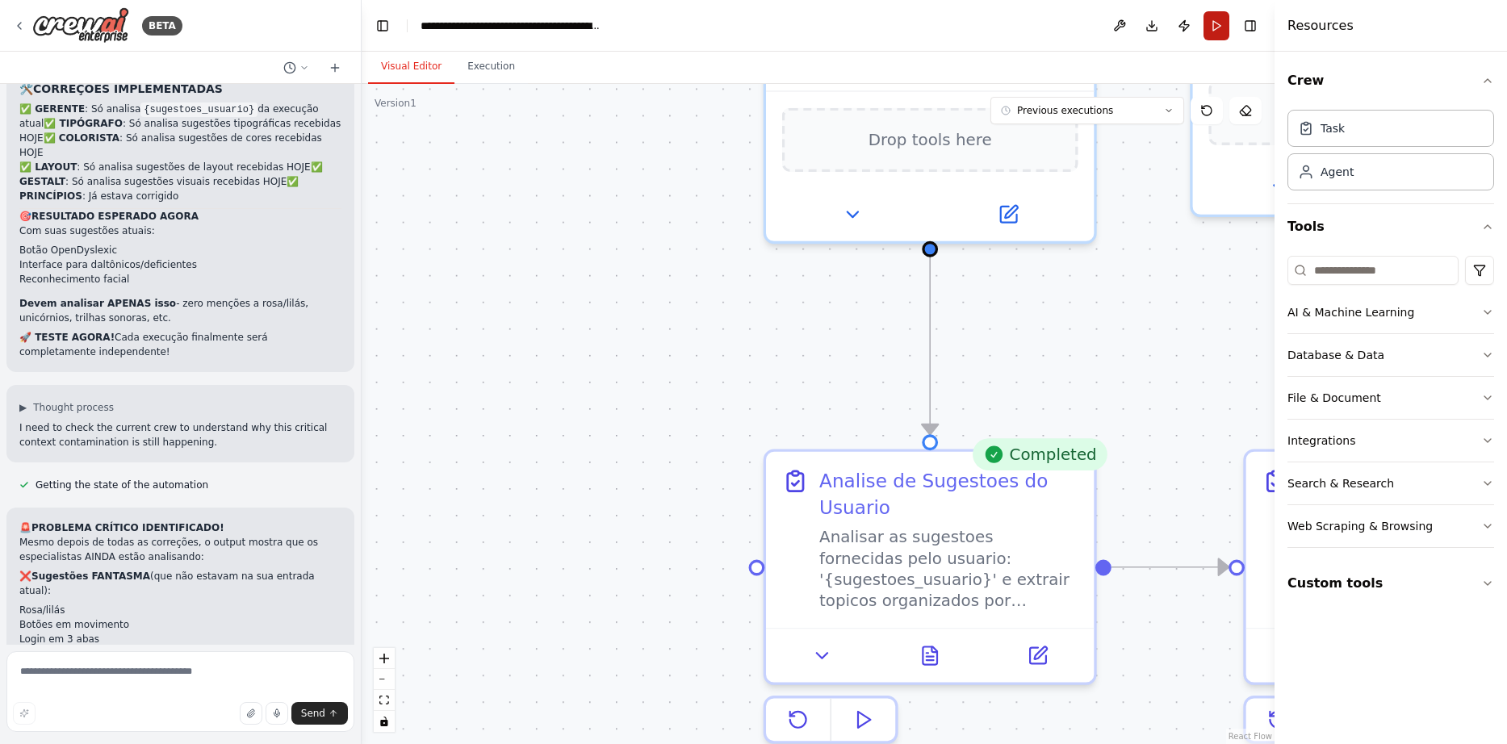
click at [1212, 23] on button "Run" at bounding box center [1216, 25] width 26 height 29
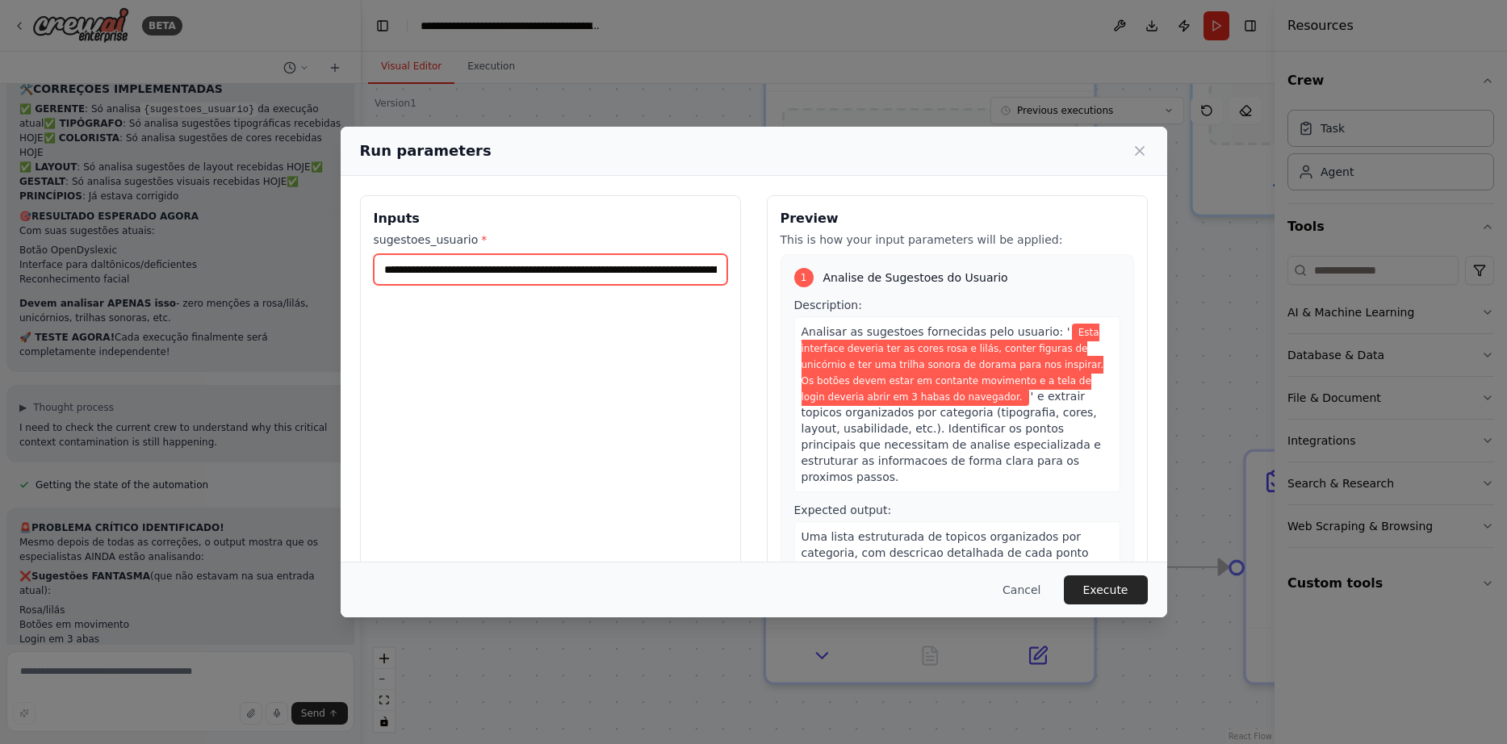
click at [606, 270] on input "**********" at bounding box center [550, 269] width 353 height 31
paste input "**********"
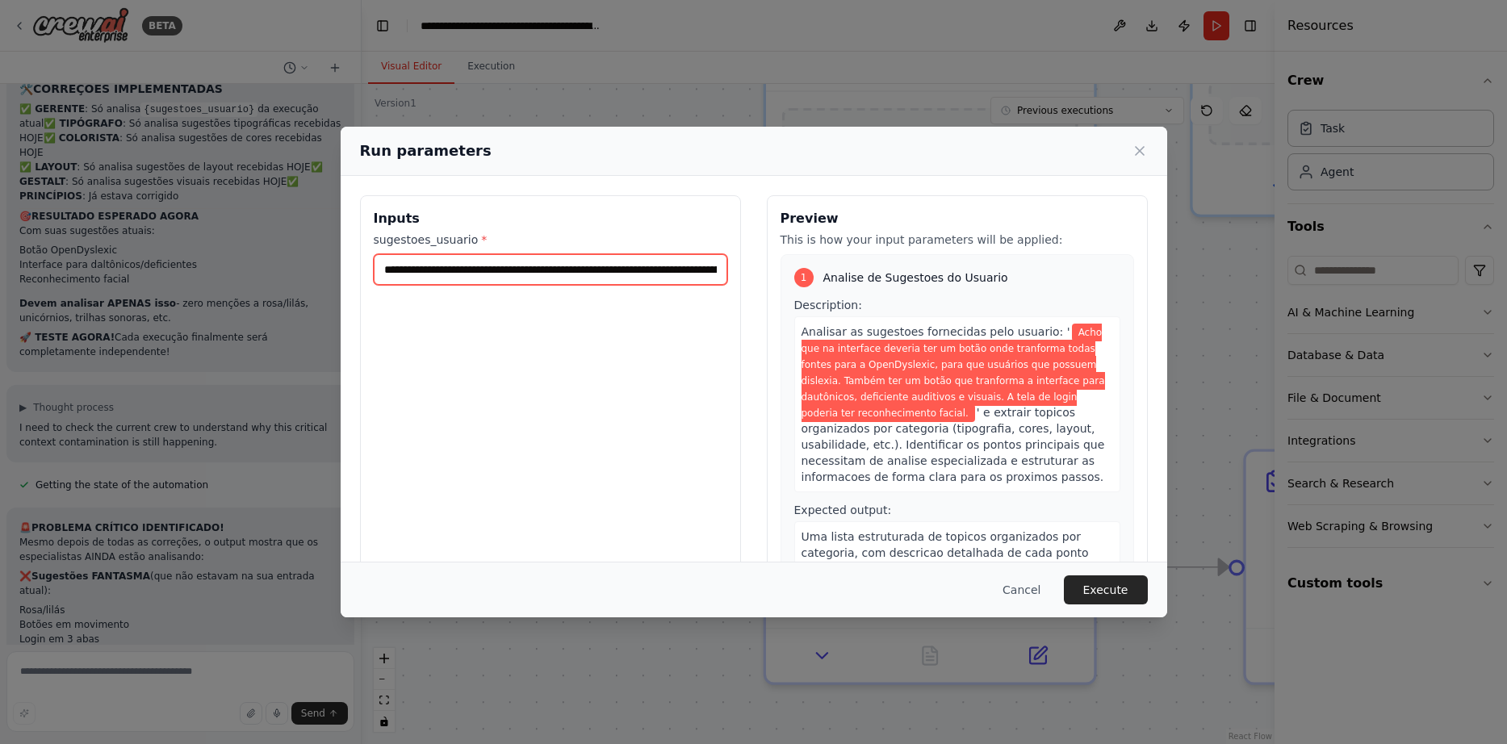
scroll to position [0, 1090]
type input "**********"
click at [1097, 585] on button "Execute" at bounding box center [1106, 589] width 84 height 29
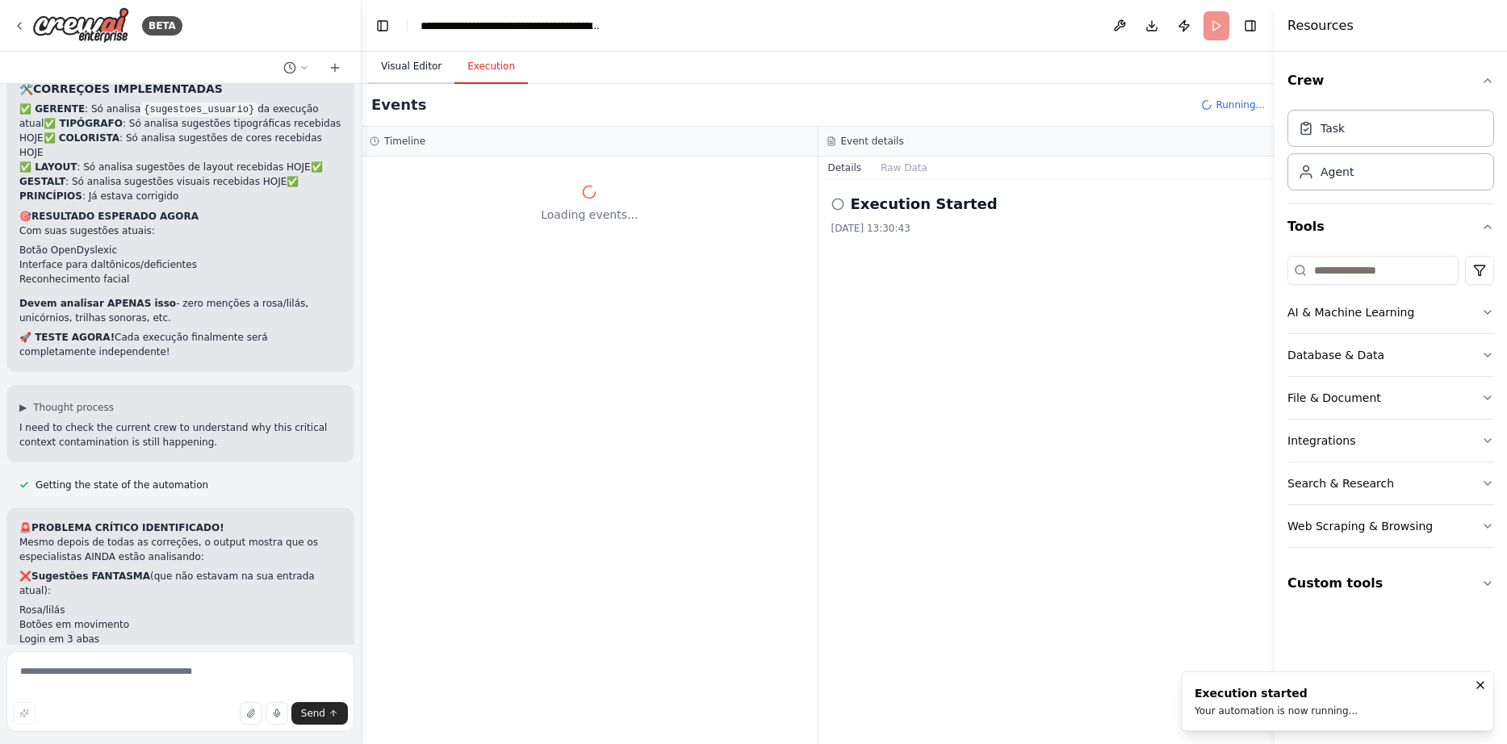
click at [399, 67] on button "Visual Editor" at bounding box center [411, 67] width 86 height 34
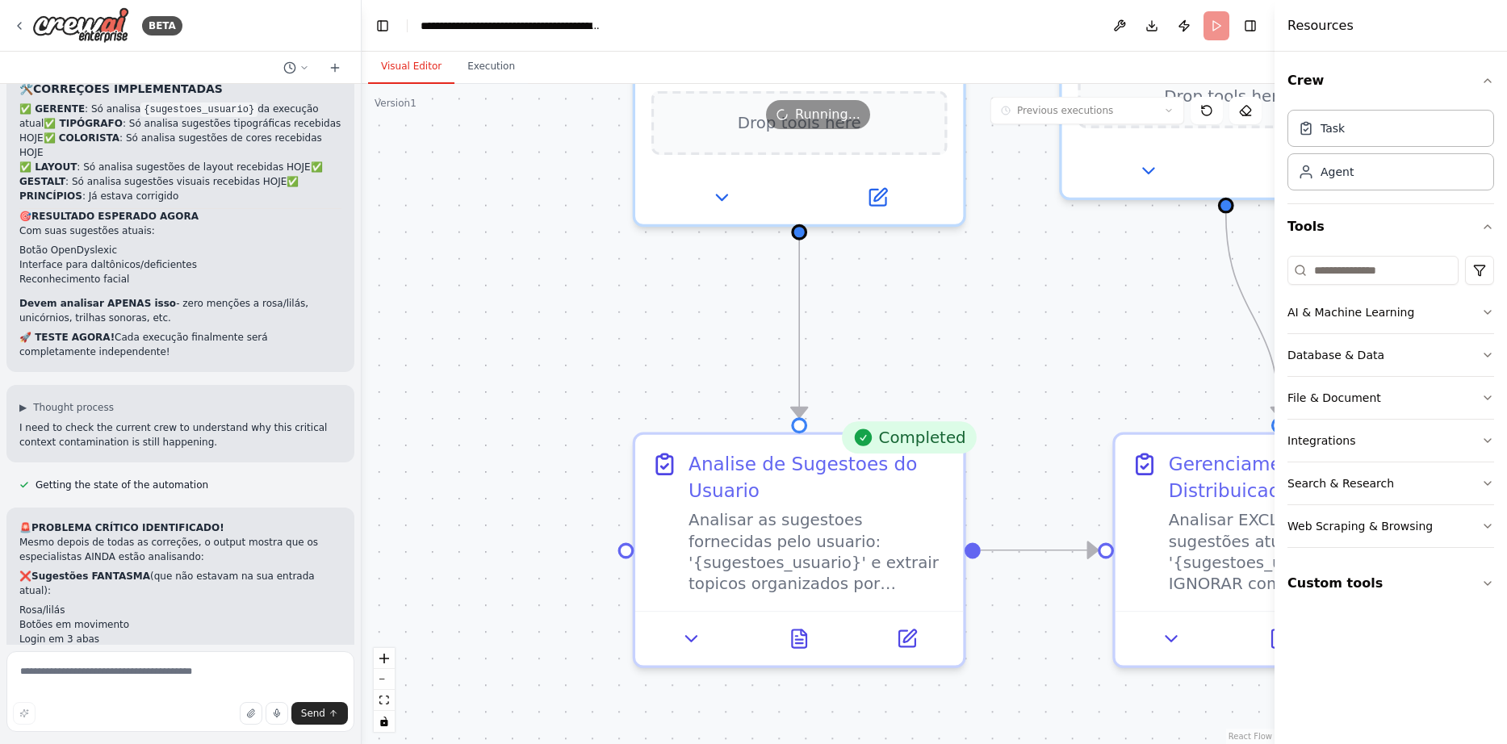
drag, startPoint x: 708, startPoint y: 259, endPoint x: 577, endPoint y: 242, distance: 131.8
click at [799, 636] on icon at bounding box center [799, 634] width 15 height 18
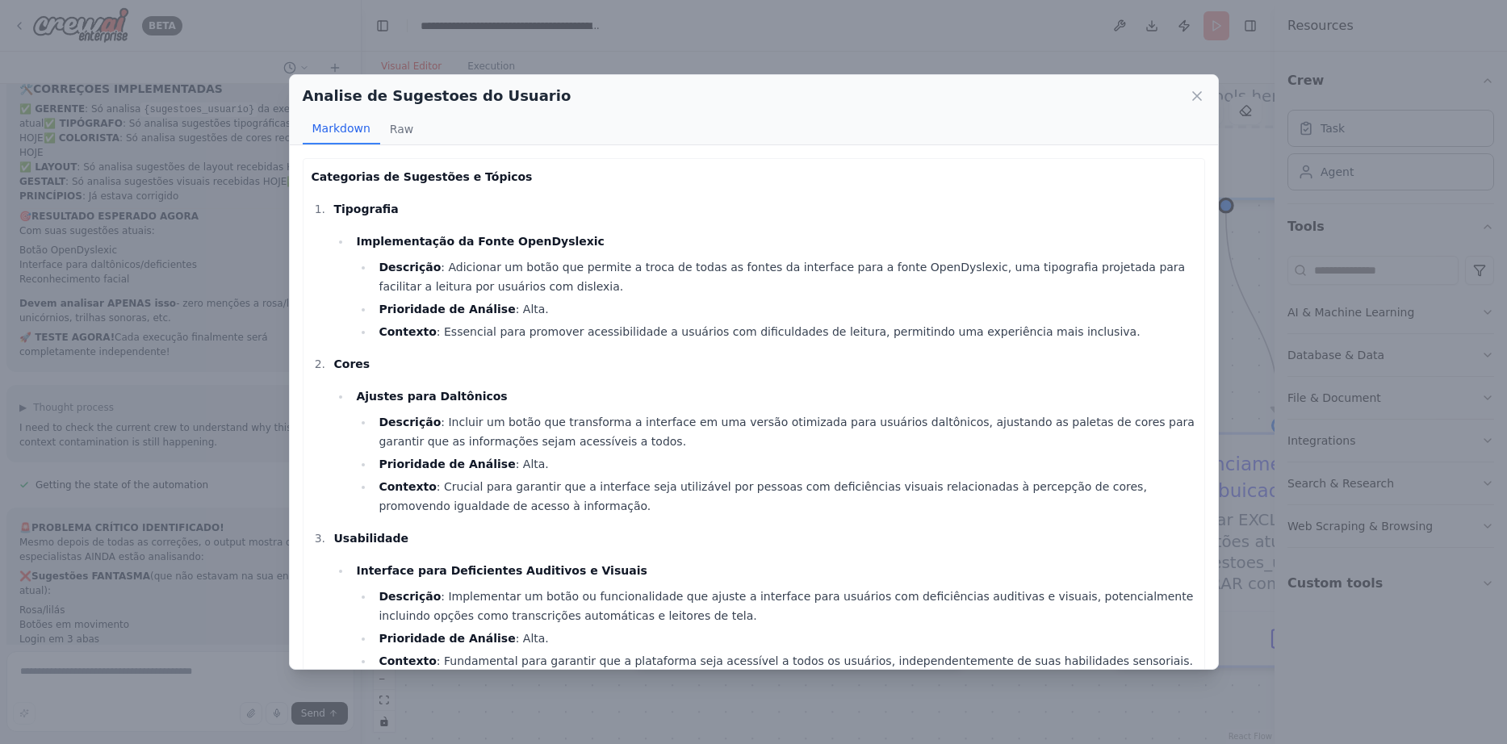
scroll to position [338, 0]
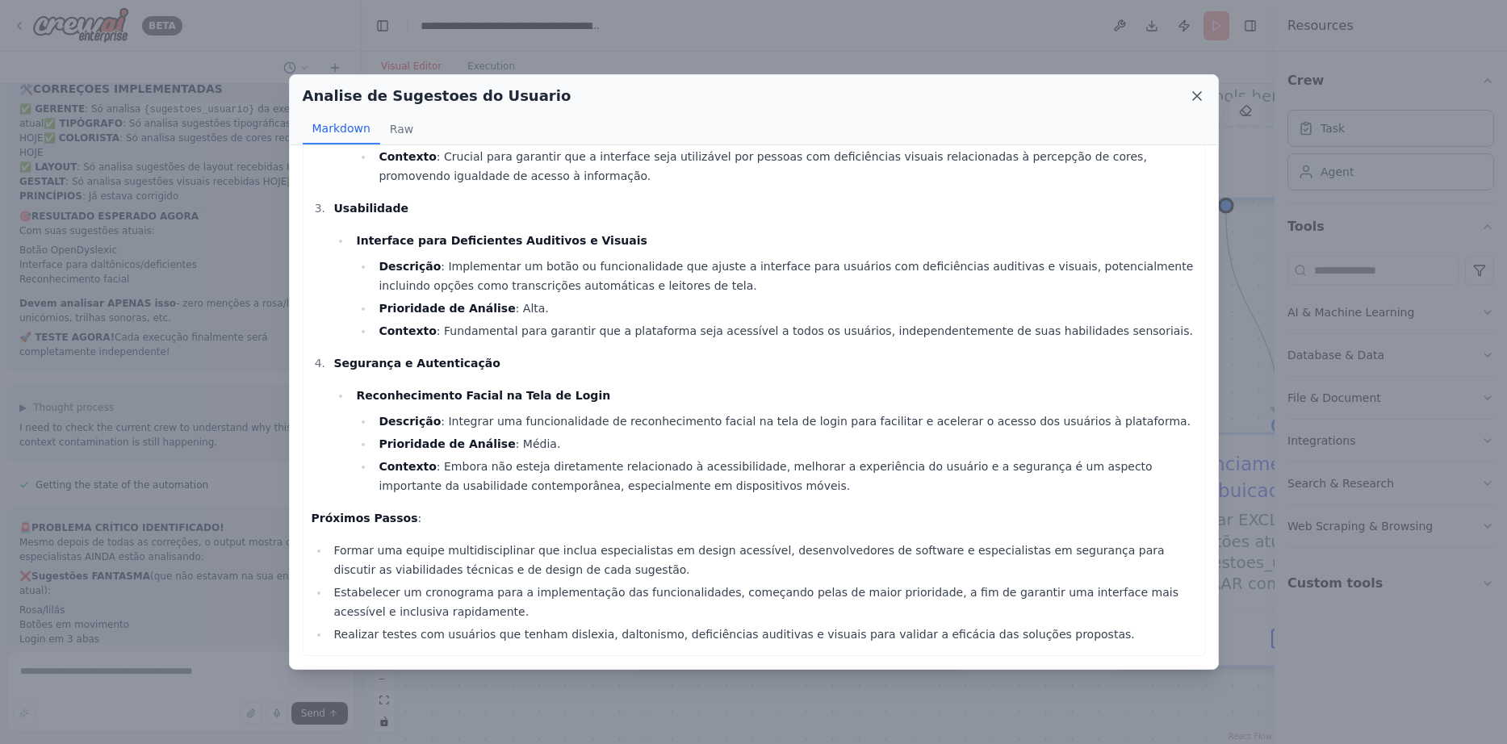
click at [1194, 94] on icon at bounding box center [1197, 96] width 16 height 16
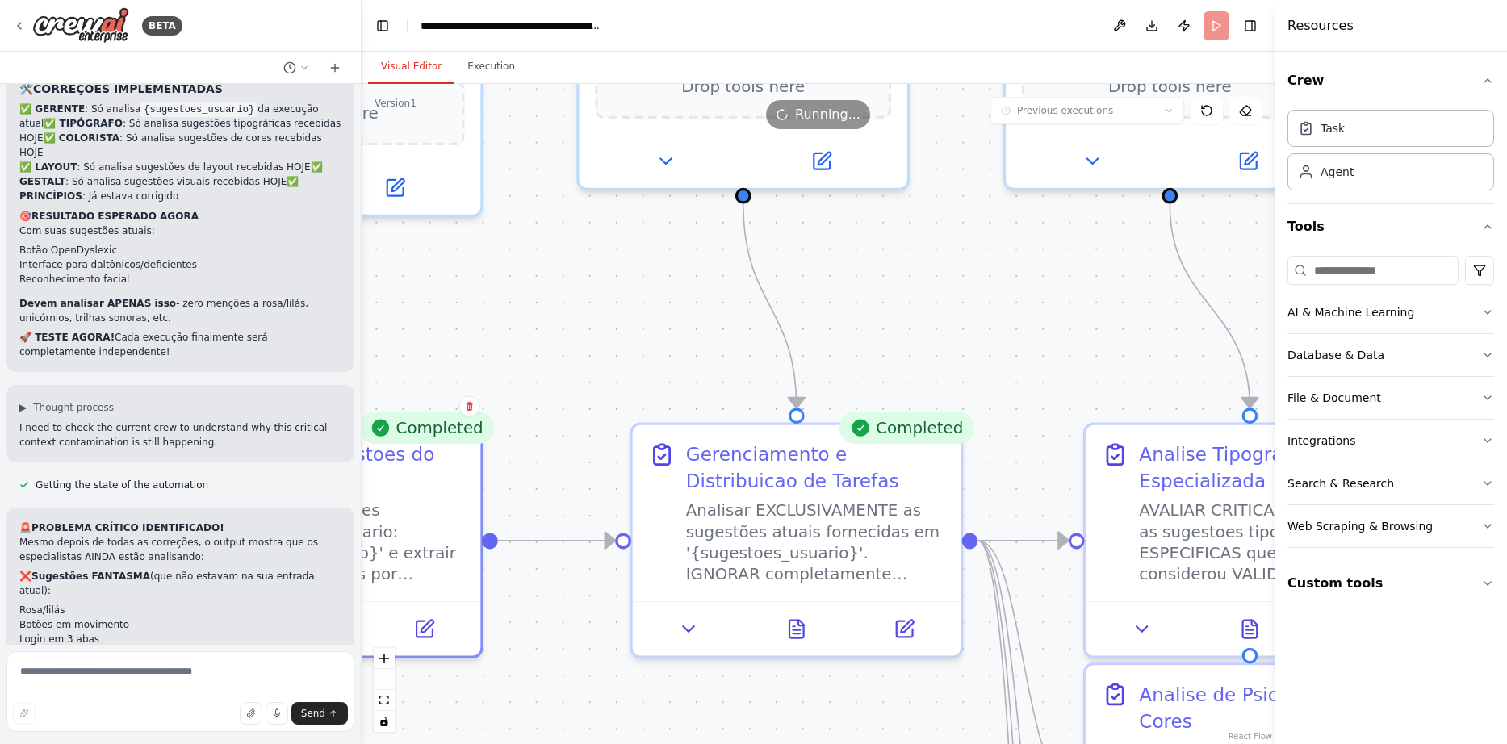
drag, startPoint x: 967, startPoint y: 270, endPoint x: 479, endPoint y: 268, distance: 487.4
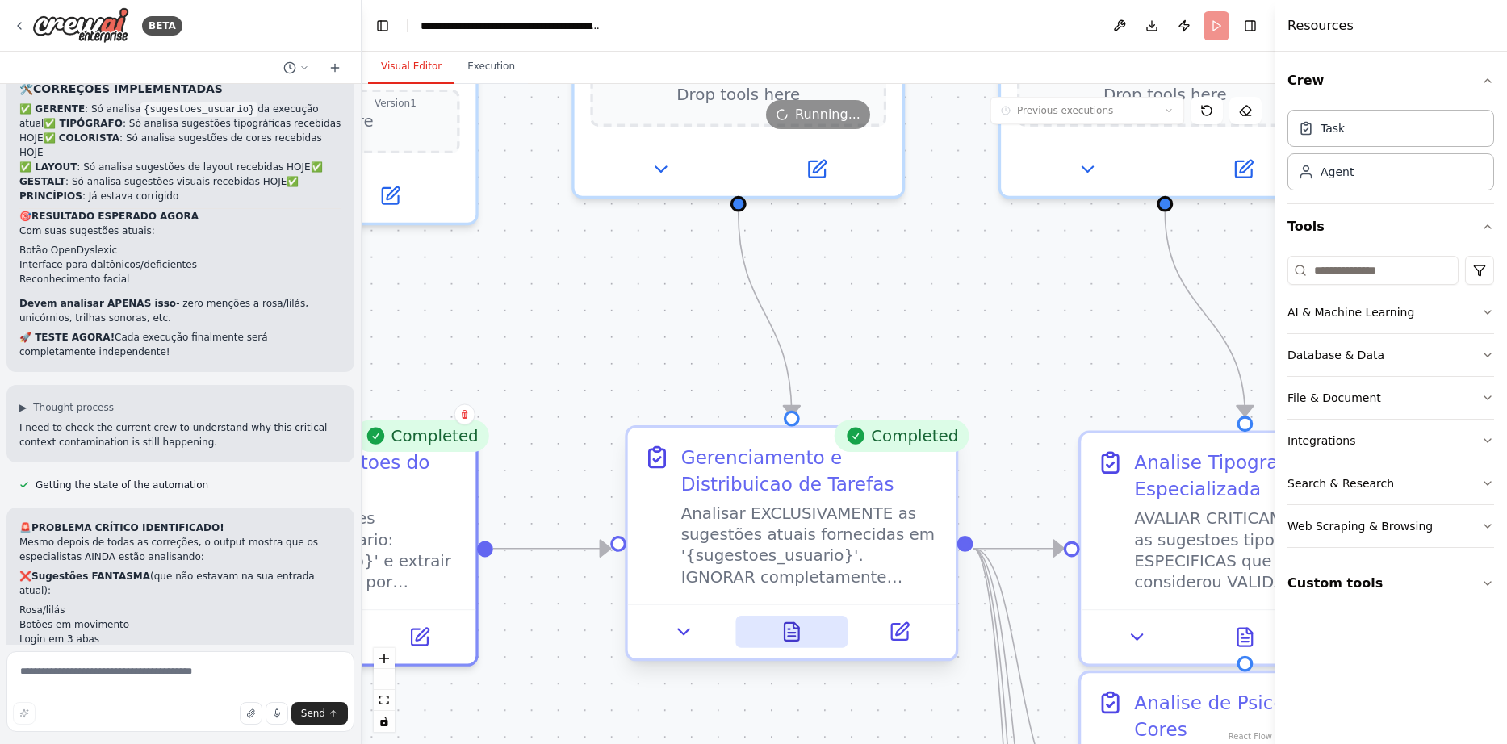
click at [789, 623] on icon at bounding box center [791, 632] width 15 height 18
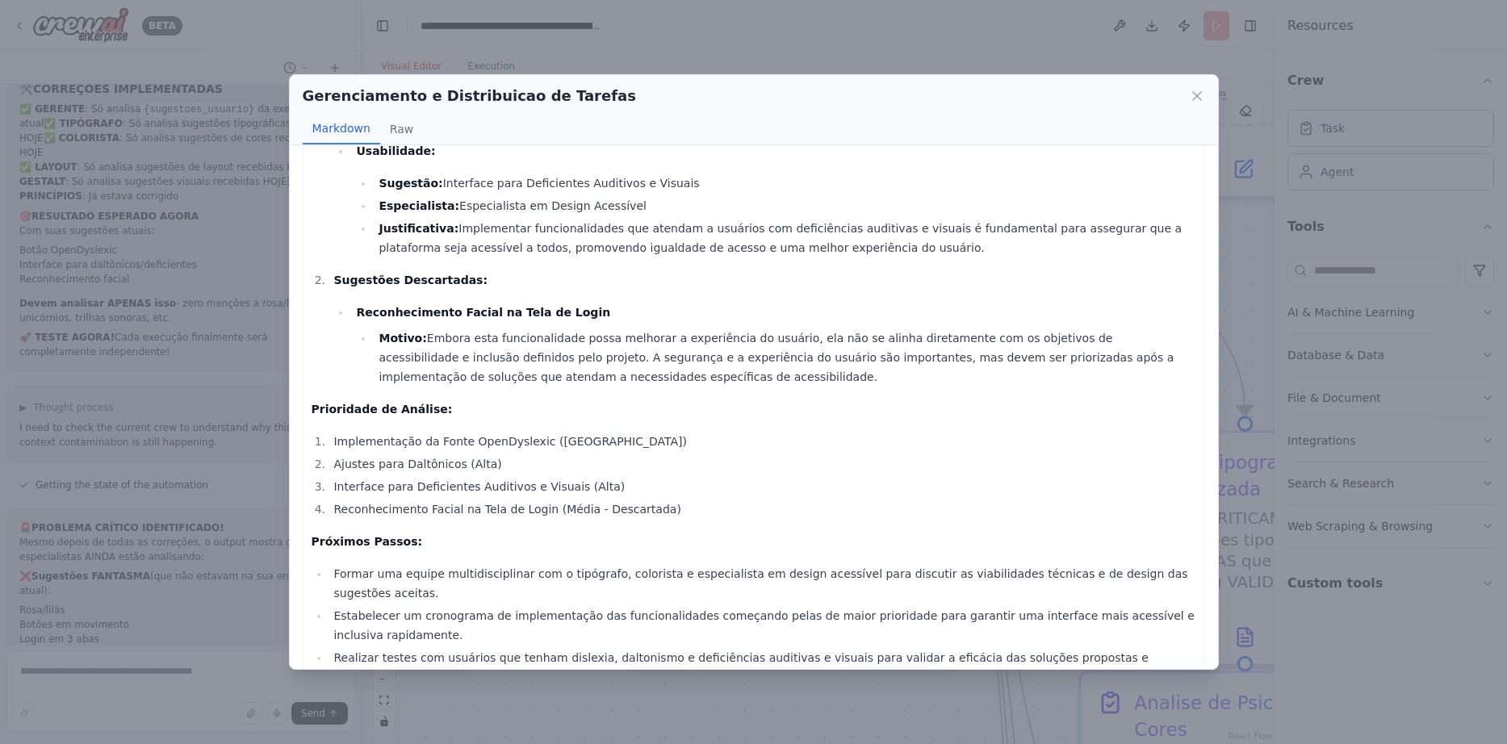
scroll to position [407, 0]
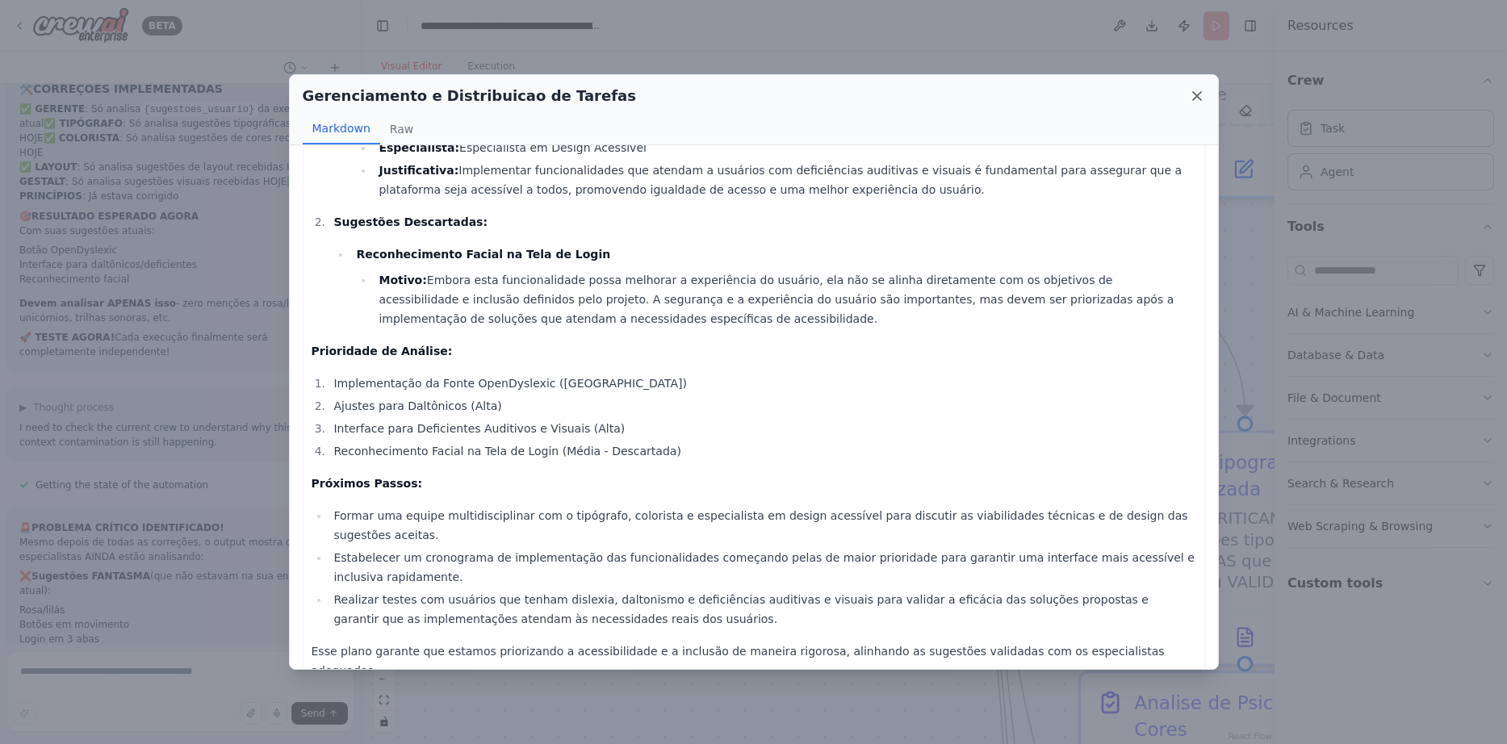
click at [1194, 90] on icon at bounding box center [1197, 96] width 16 height 16
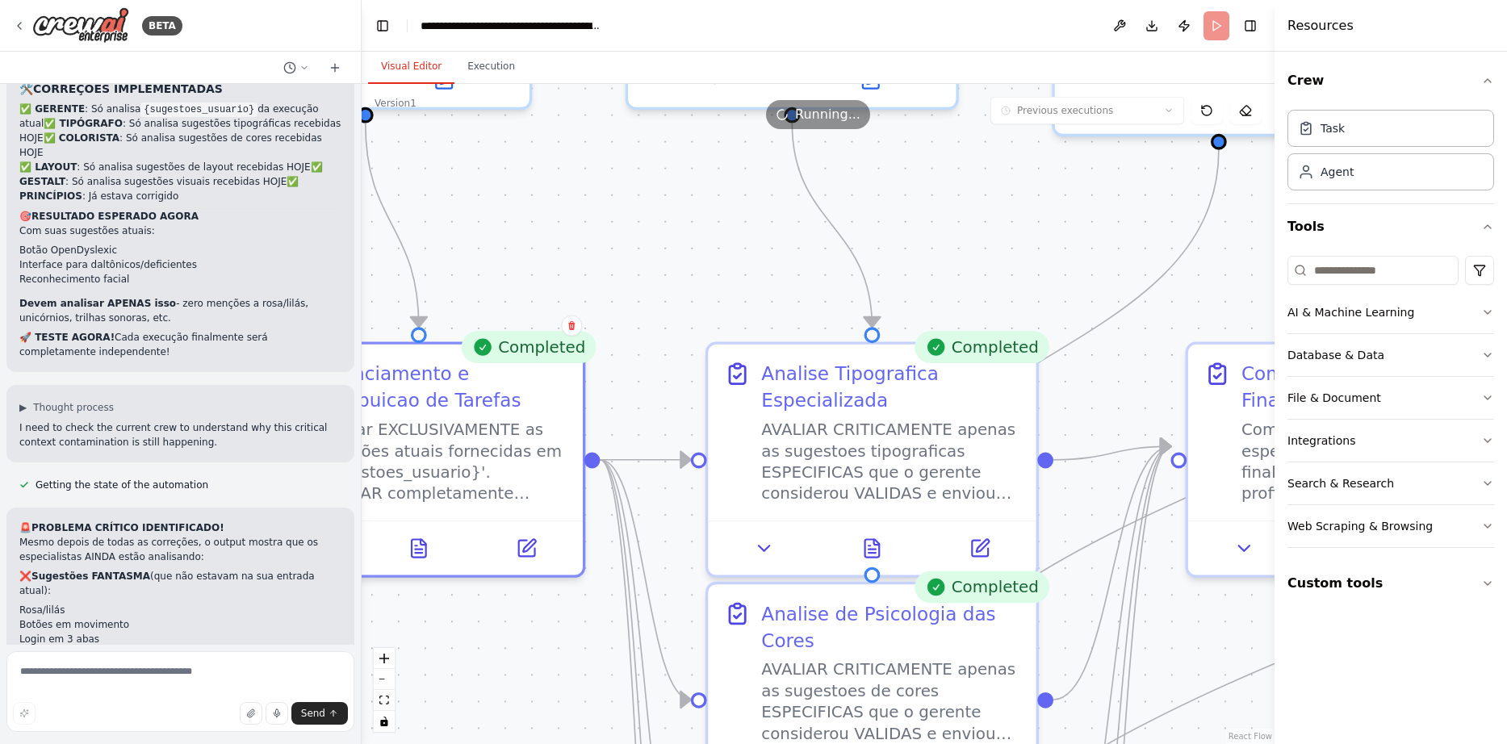
drag, startPoint x: 1022, startPoint y: 350, endPoint x: 650, endPoint y: 261, distance: 383.2
click at [874, 541] on icon at bounding box center [872, 543] width 15 height 18
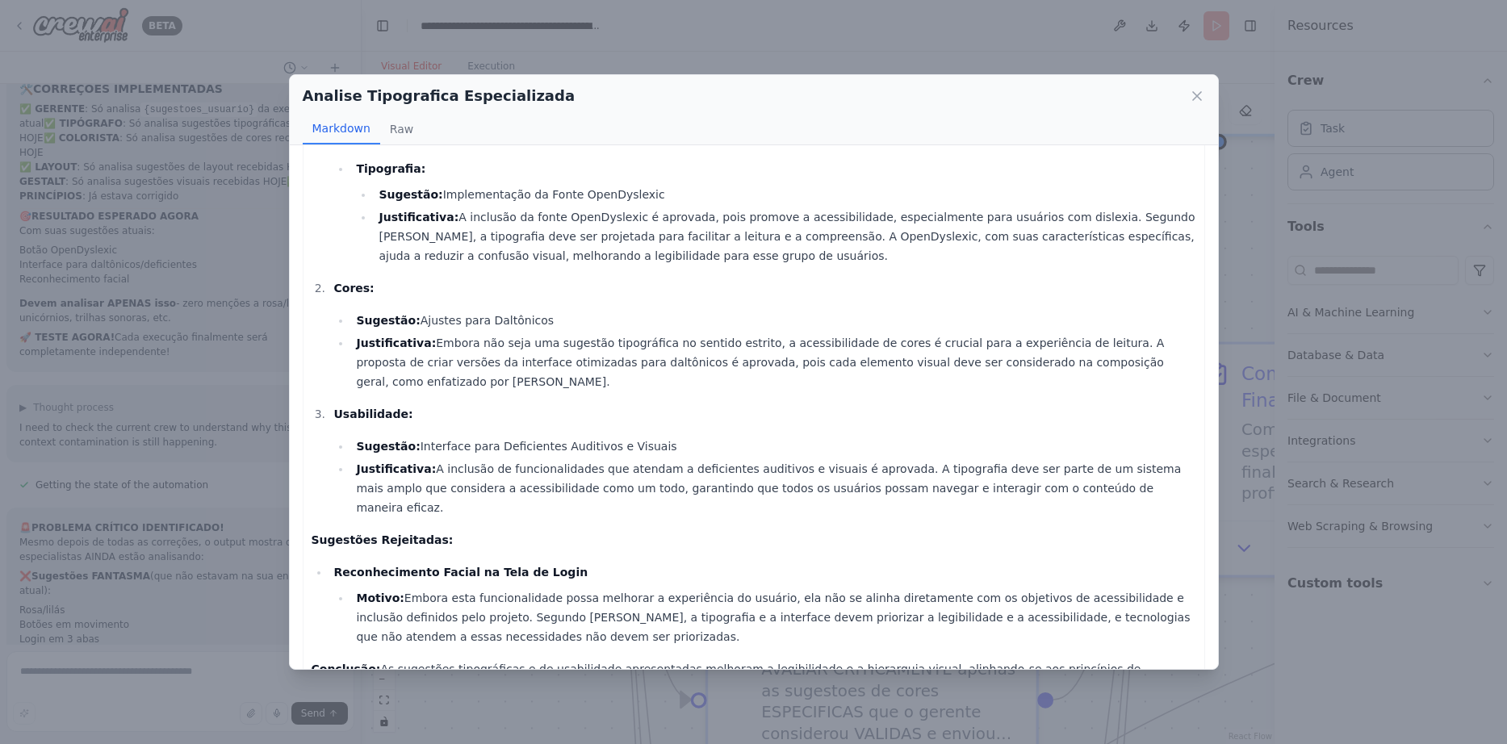
scroll to position [121, 0]
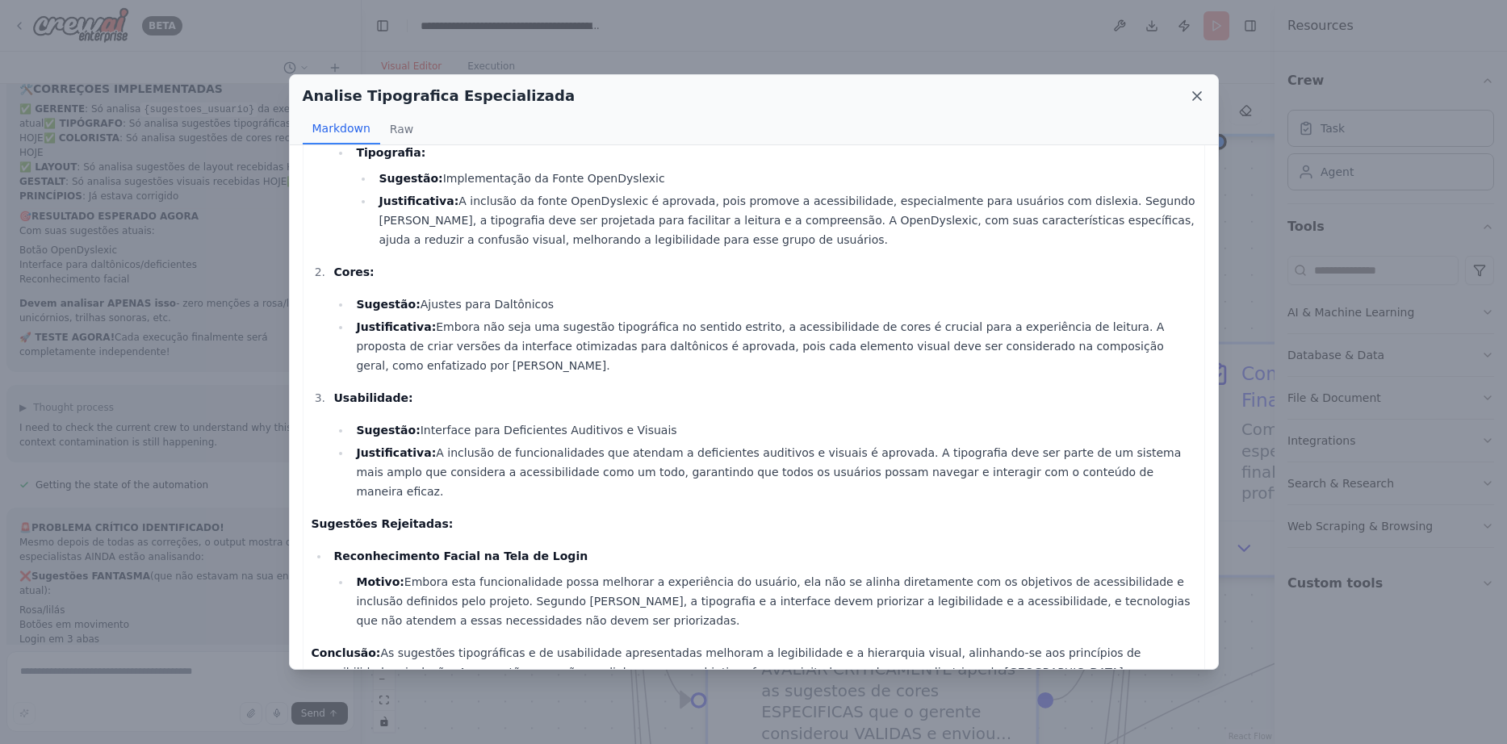
click at [1194, 96] on icon at bounding box center [1197, 96] width 16 height 16
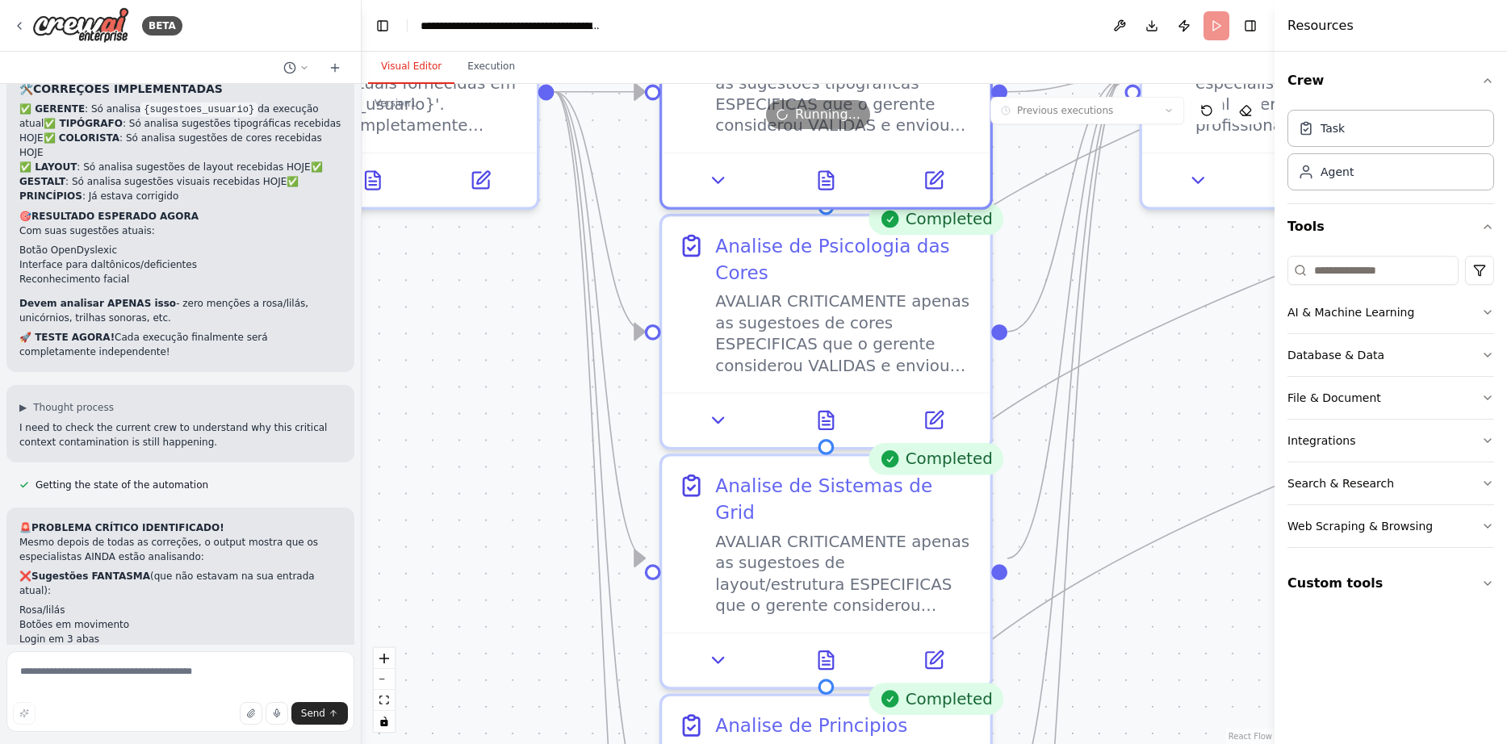
drag, startPoint x: 1023, startPoint y: 448, endPoint x: 977, endPoint y: 70, distance: 380.5
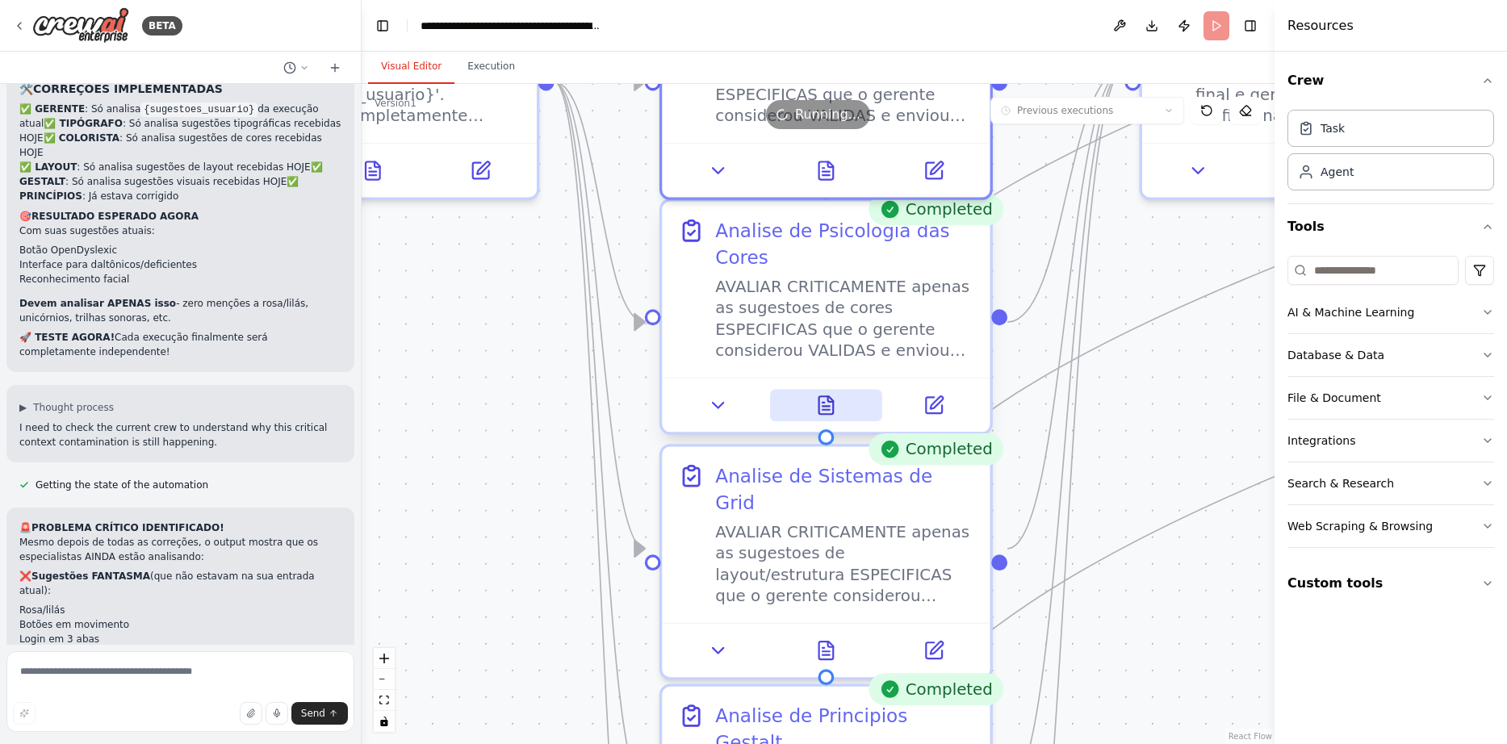
click at [830, 398] on icon at bounding box center [826, 405] width 15 height 18
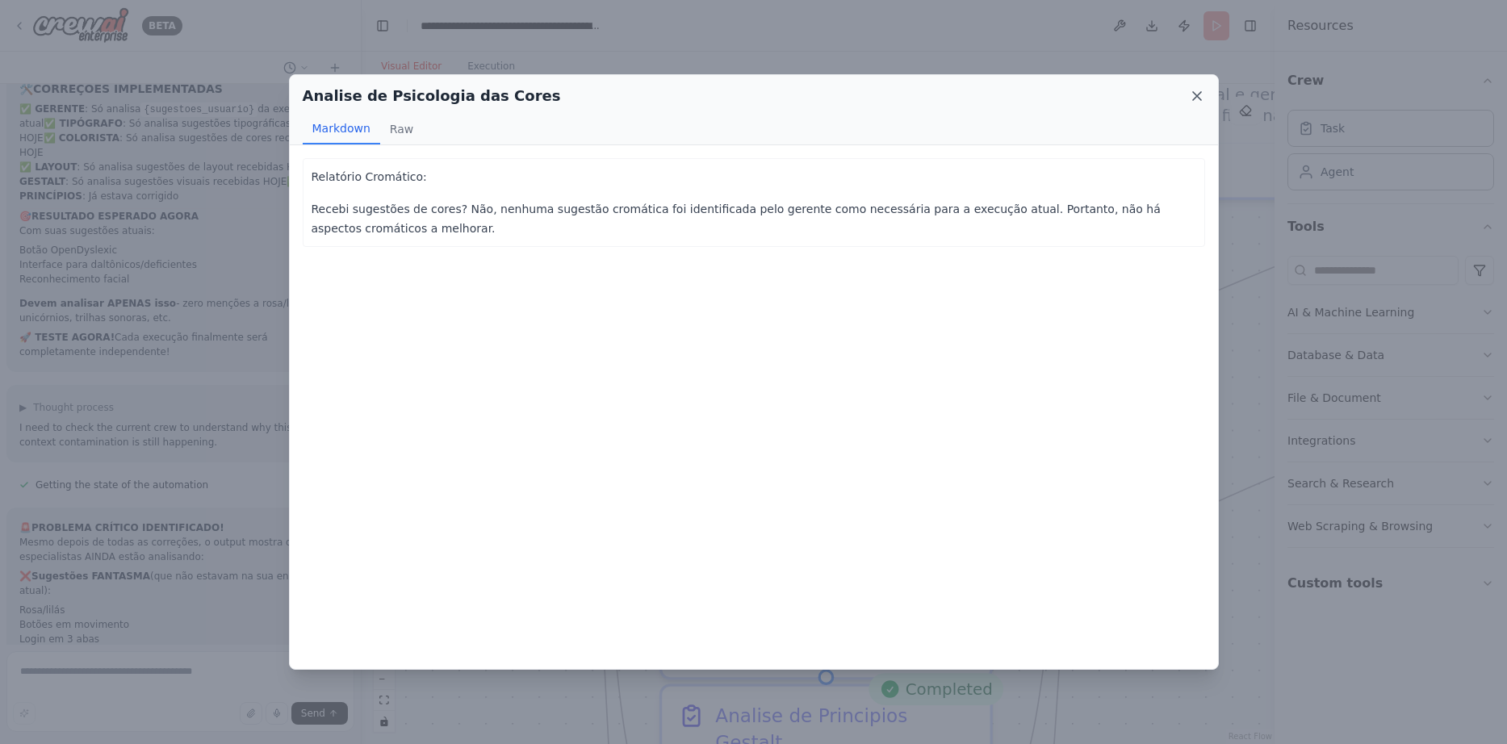
click at [1202, 98] on icon at bounding box center [1197, 96] width 16 height 16
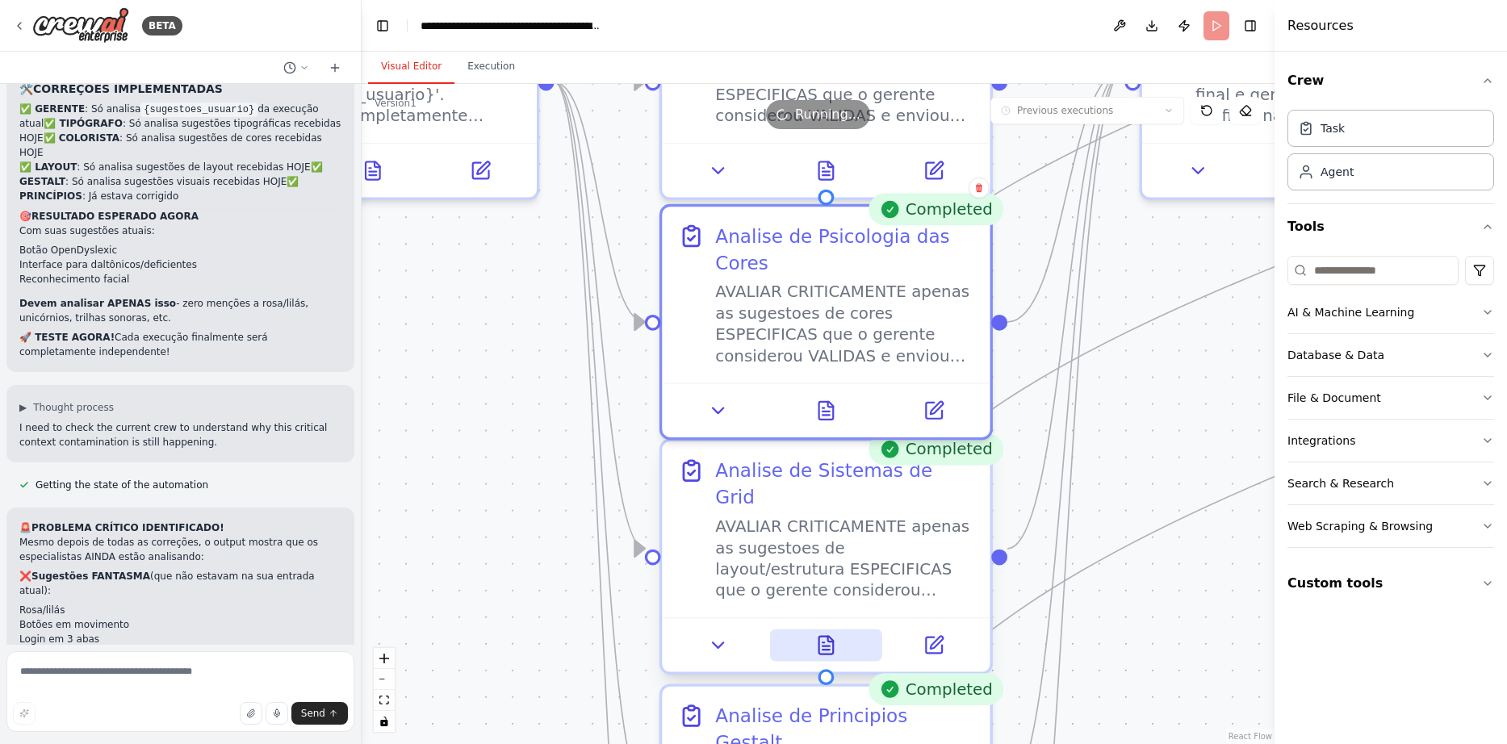
click at [826, 637] on icon at bounding box center [826, 646] width 15 height 18
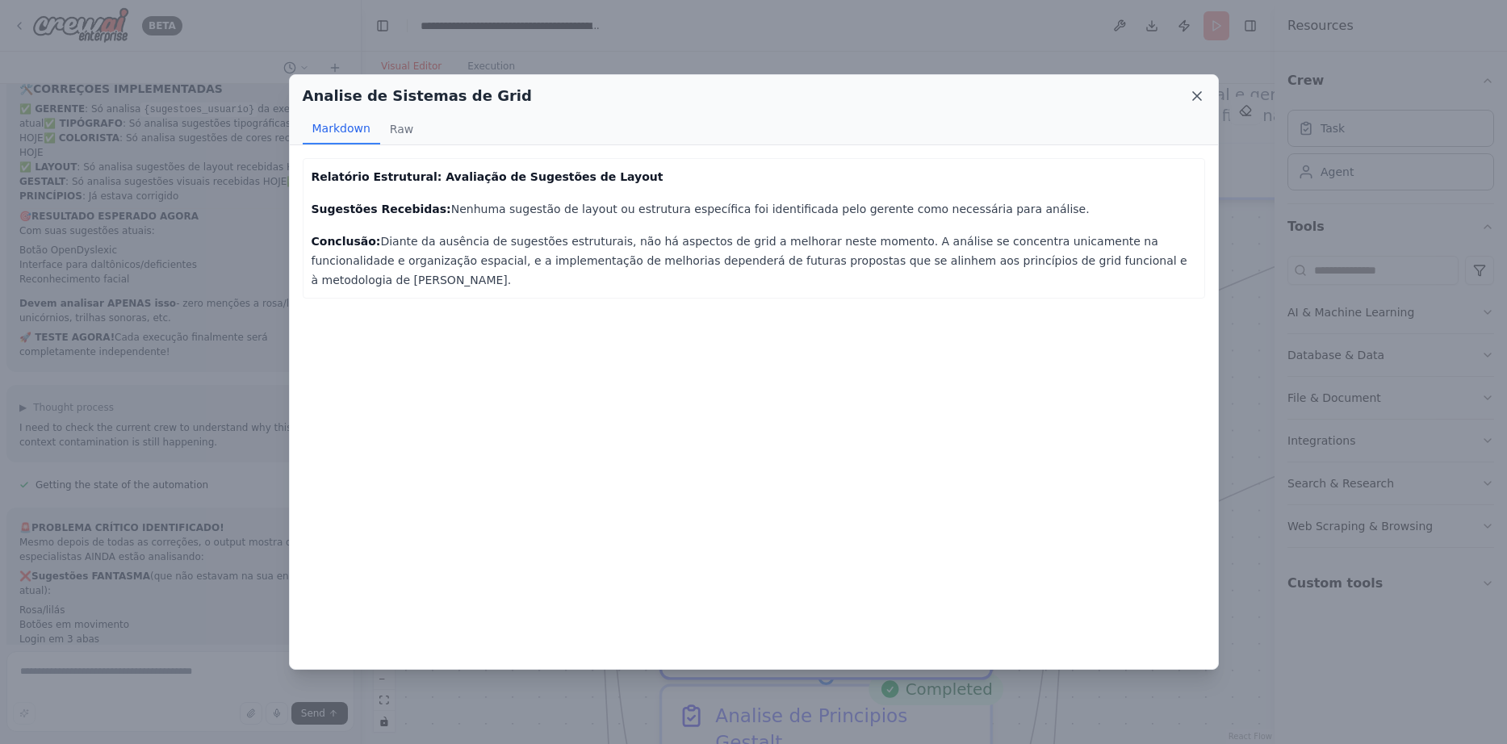
click at [1196, 94] on icon at bounding box center [1197, 96] width 16 height 16
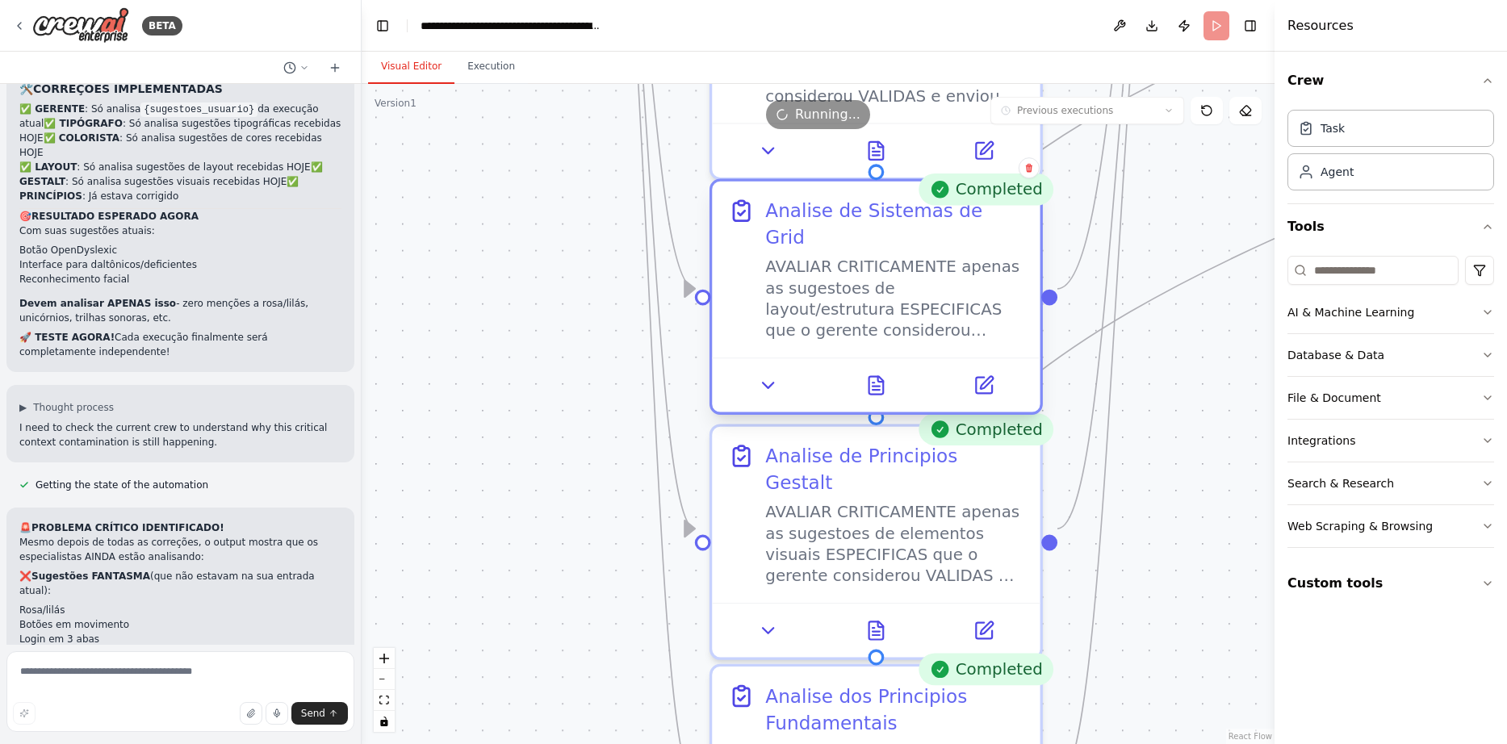
drag, startPoint x: 919, startPoint y: 566, endPoint x: 969, endPoint y: 307, distance: 264.6
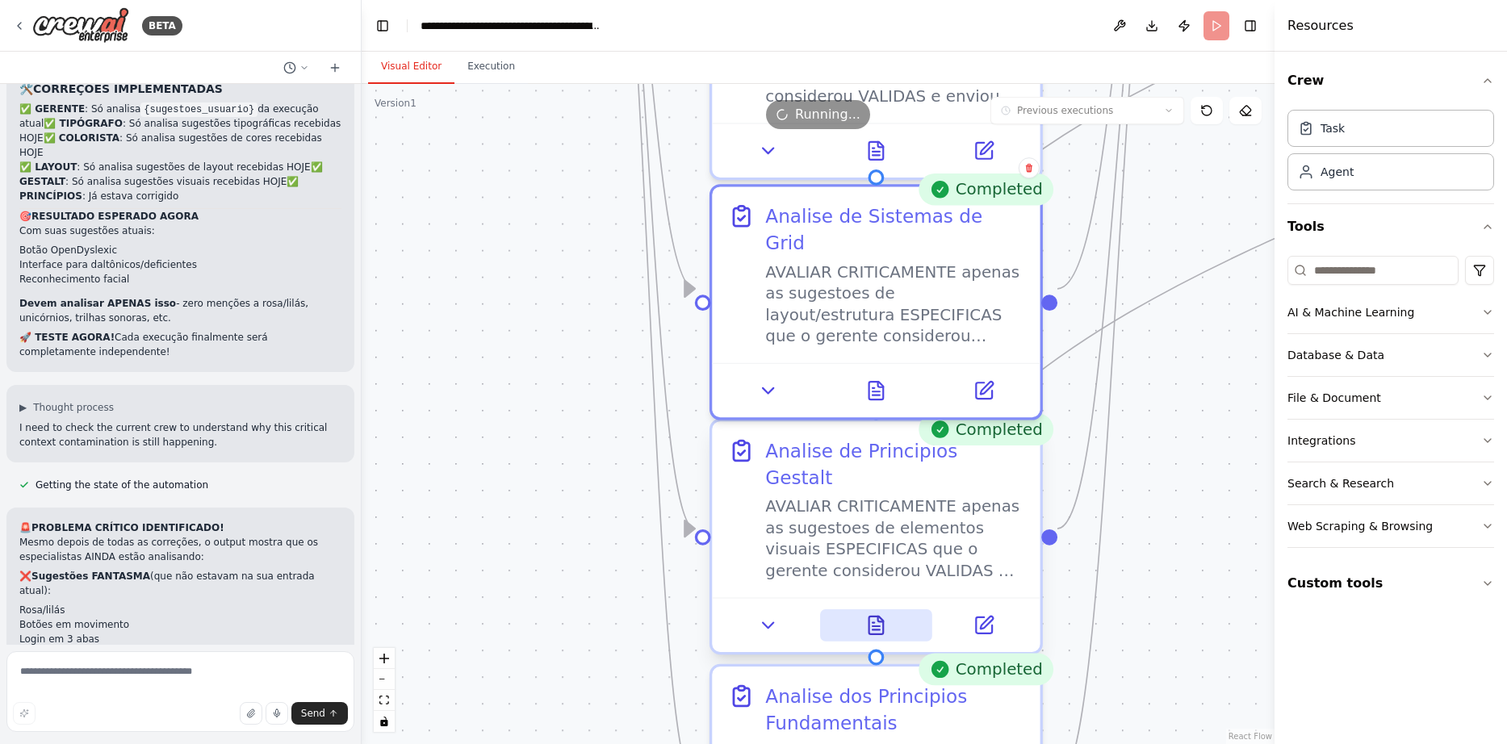
click at [877, 629] on icon at bounding box center [875, 629] width 7 height 0
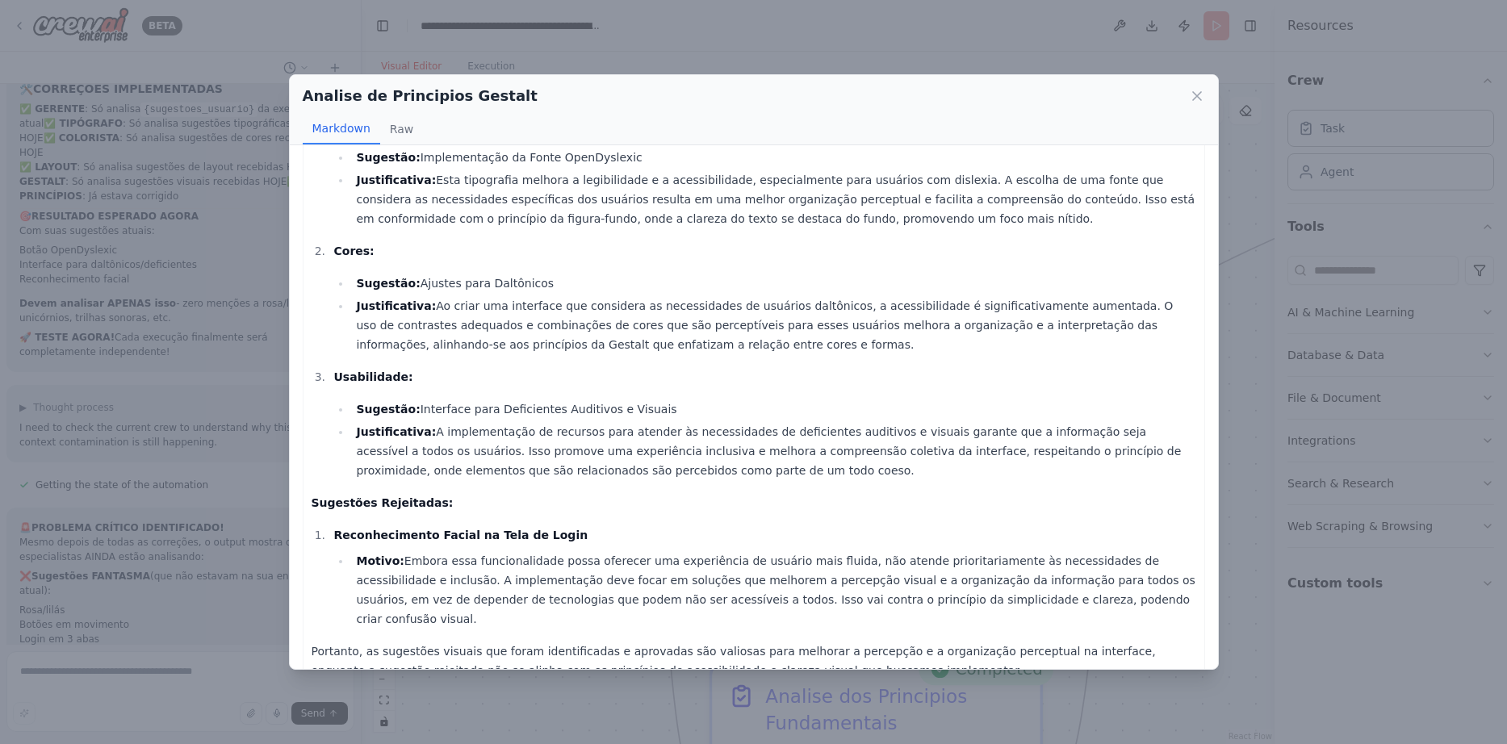
scroll to position [153, 0]
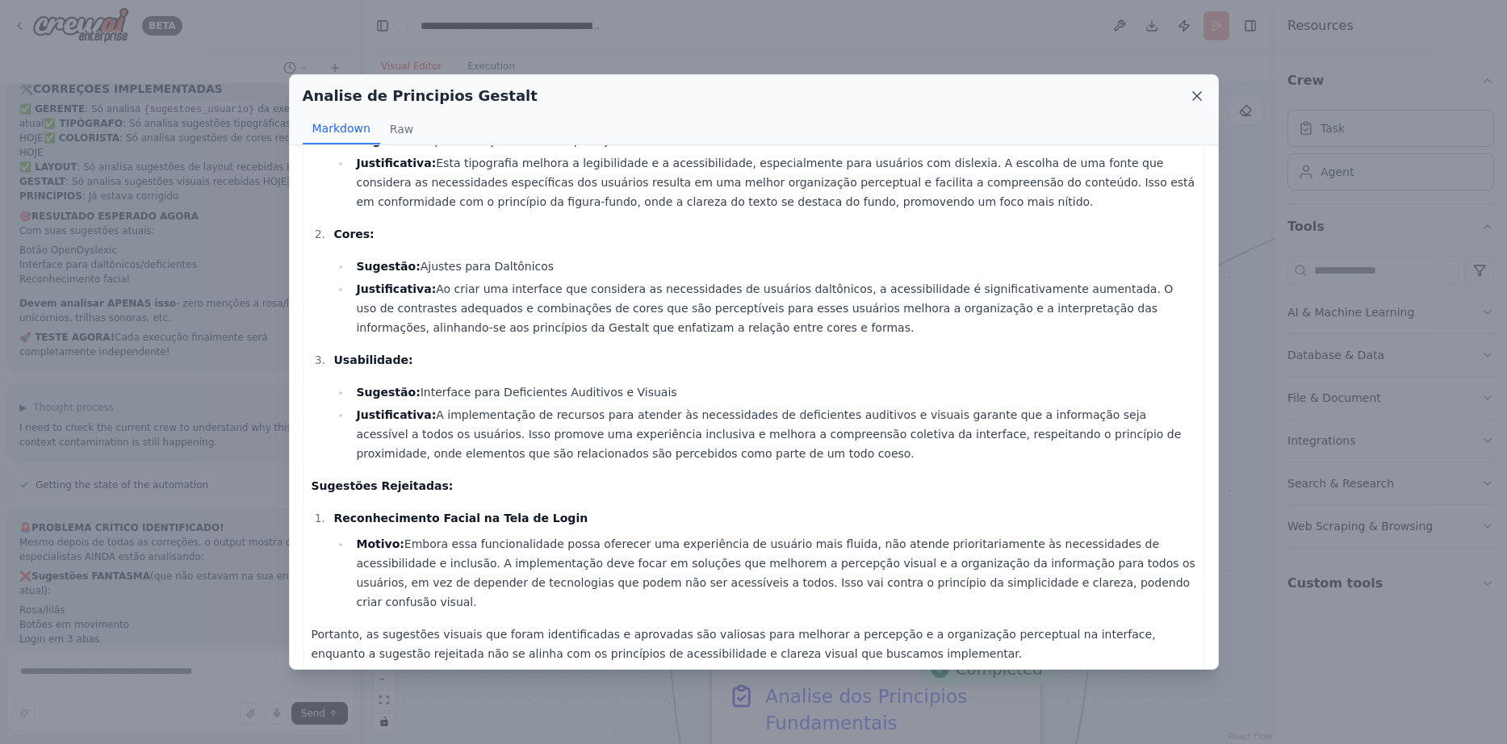
click at [1200, 90] on icon at bounding box center [1197, 96] width 16 height 16
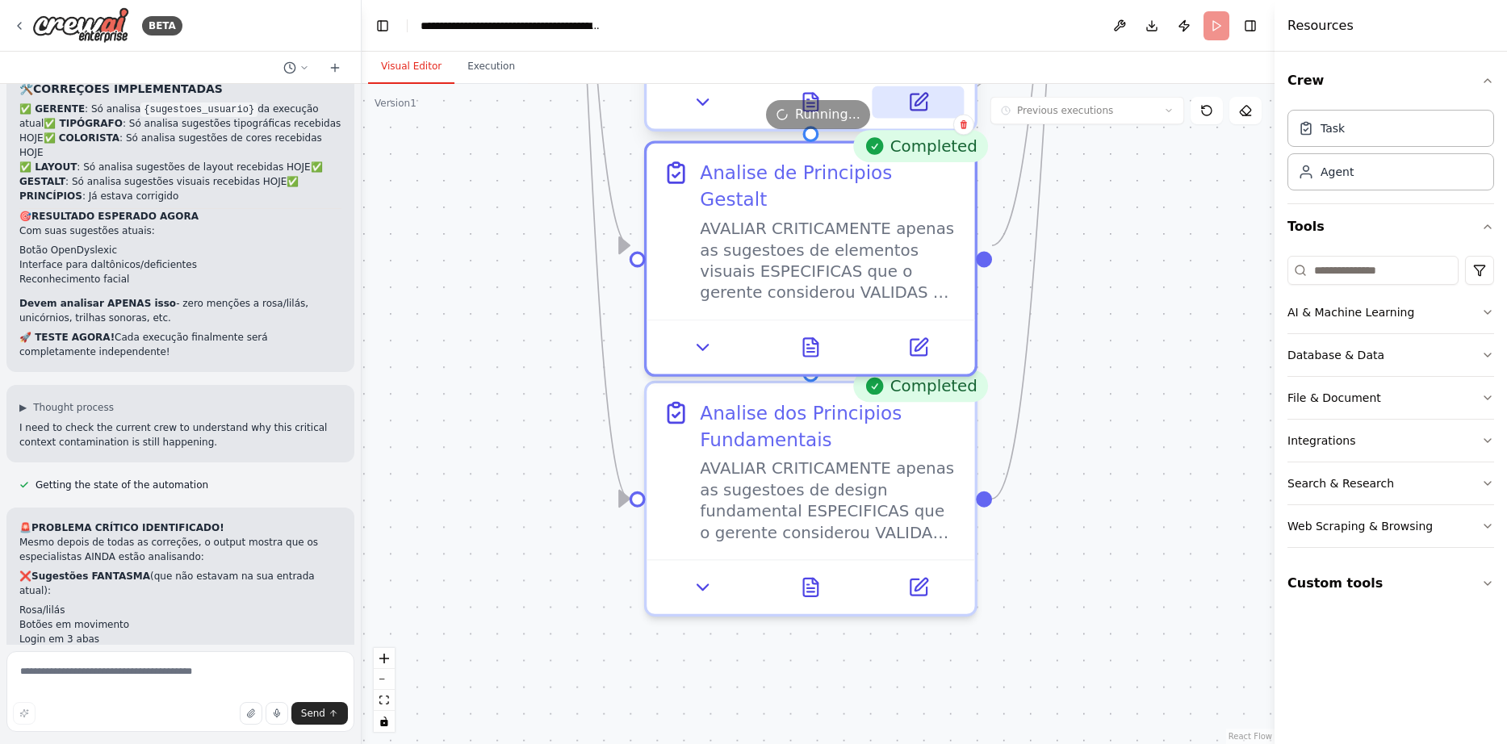
drag, startPoint x: 1010, startPoint y: 372, endPoint x: 944, endPoint y: 89, distance: 290.7
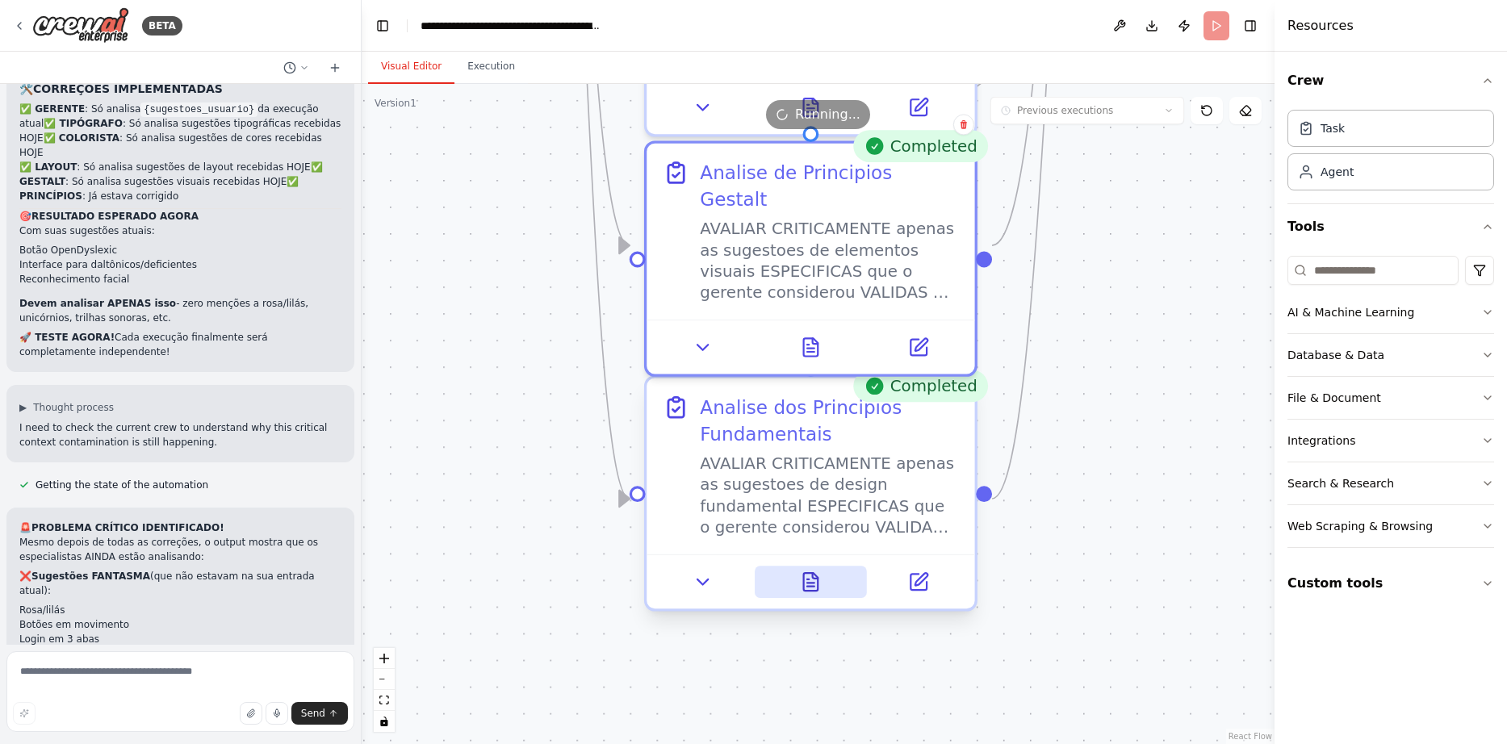
click at [806, 575] on icon at bounding box center [811, 582] width 15 height 18
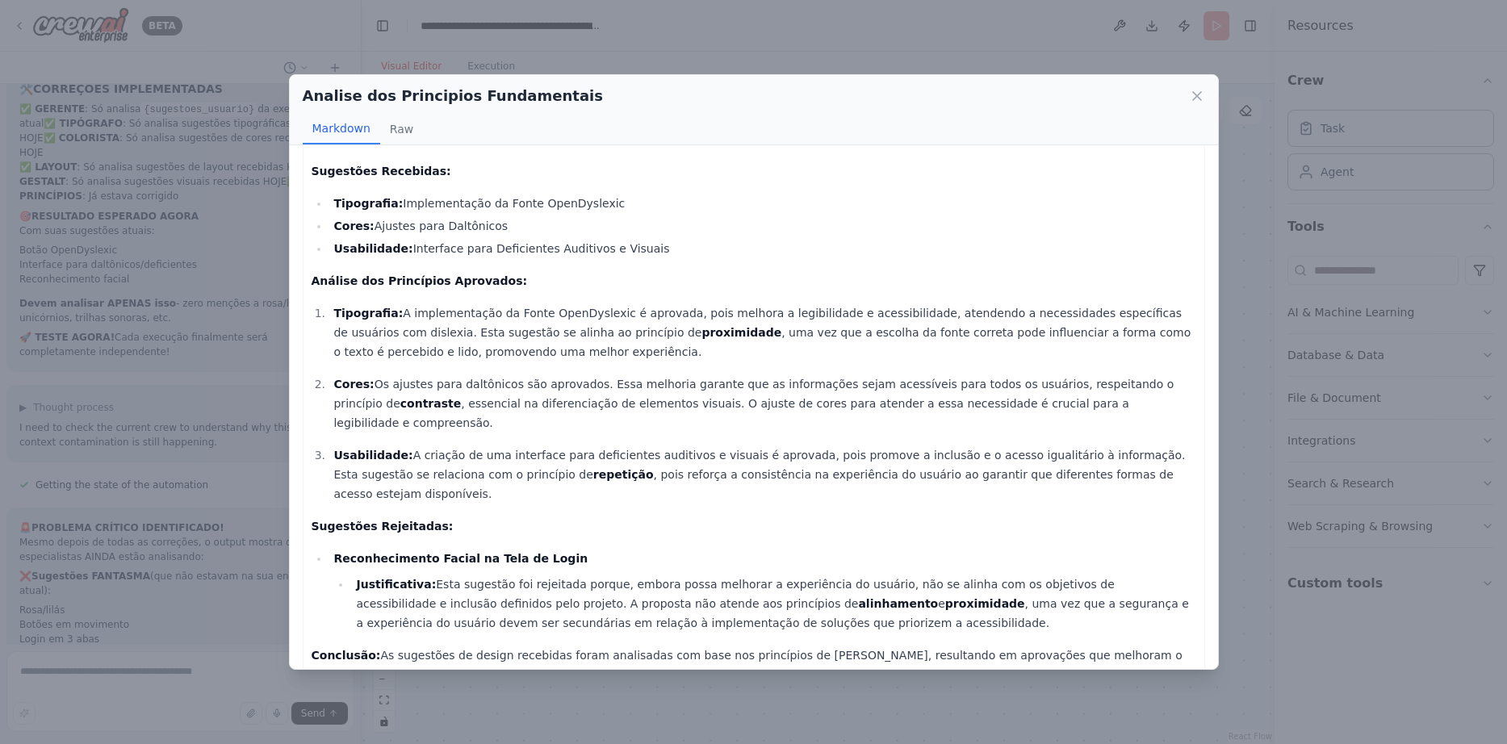
scroll to position [58, 0]
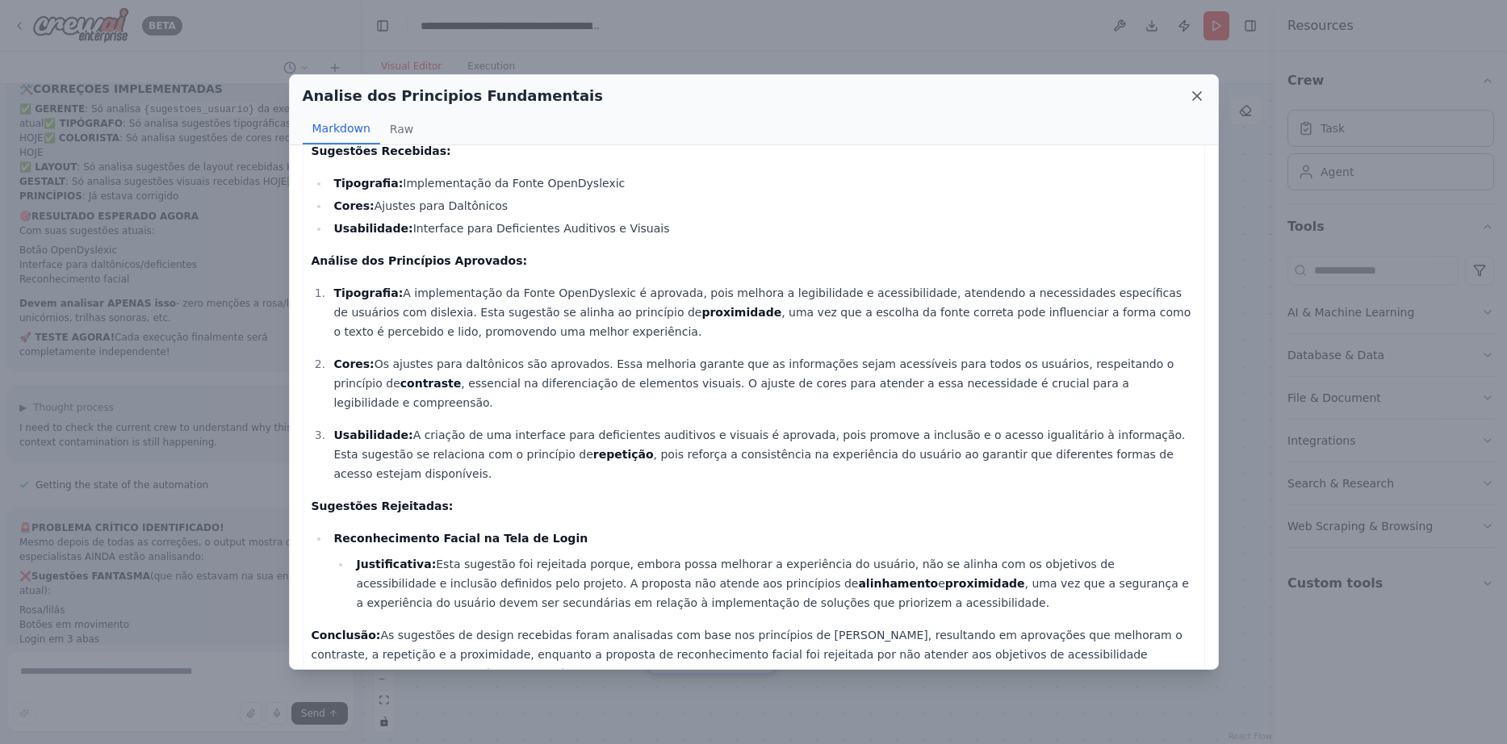
click at [1198, 99] on icon at bounding box center [1197, 96] width 16 height 16
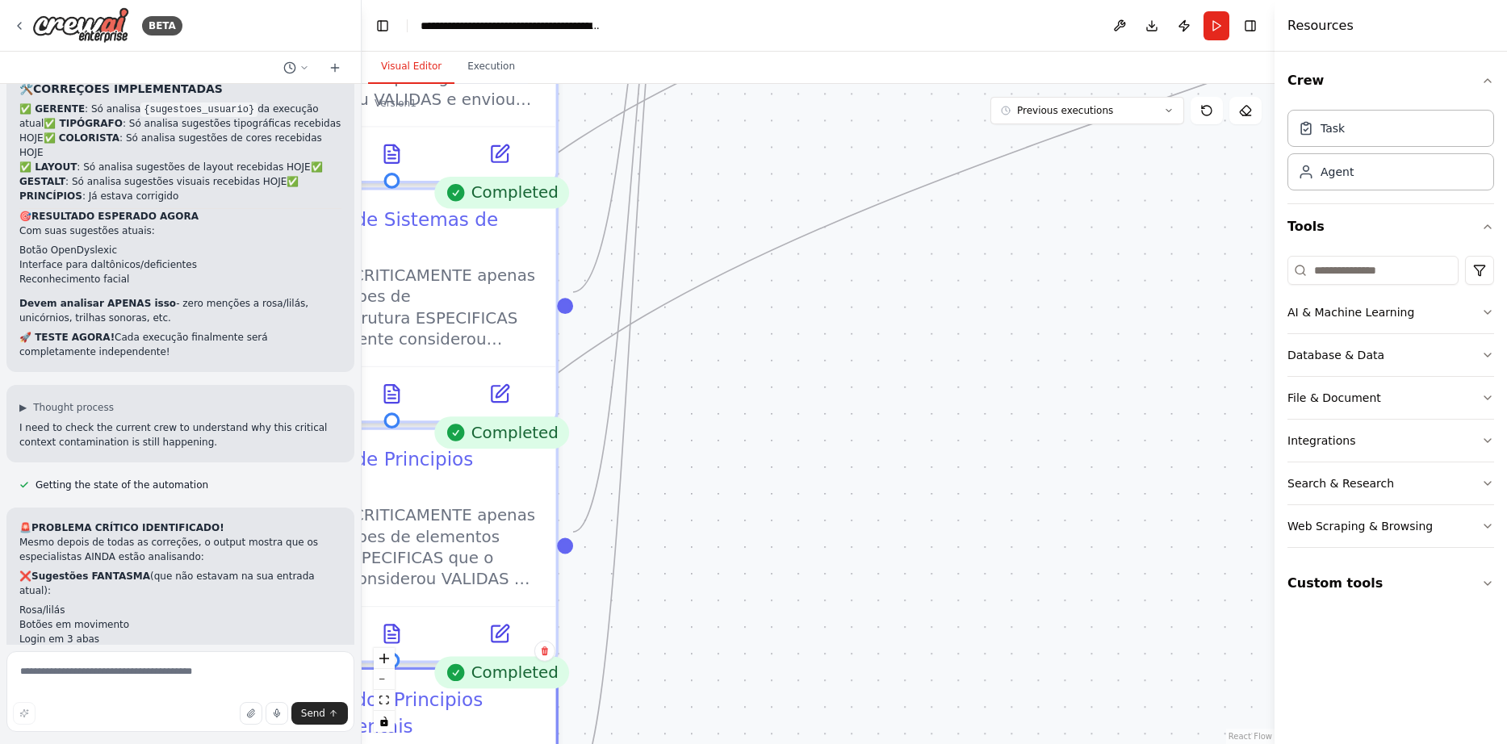
drag, startPoint x: 1261, startPoint y: 416, endPoint x: 917, endPoint y: 610, distance: 395.3
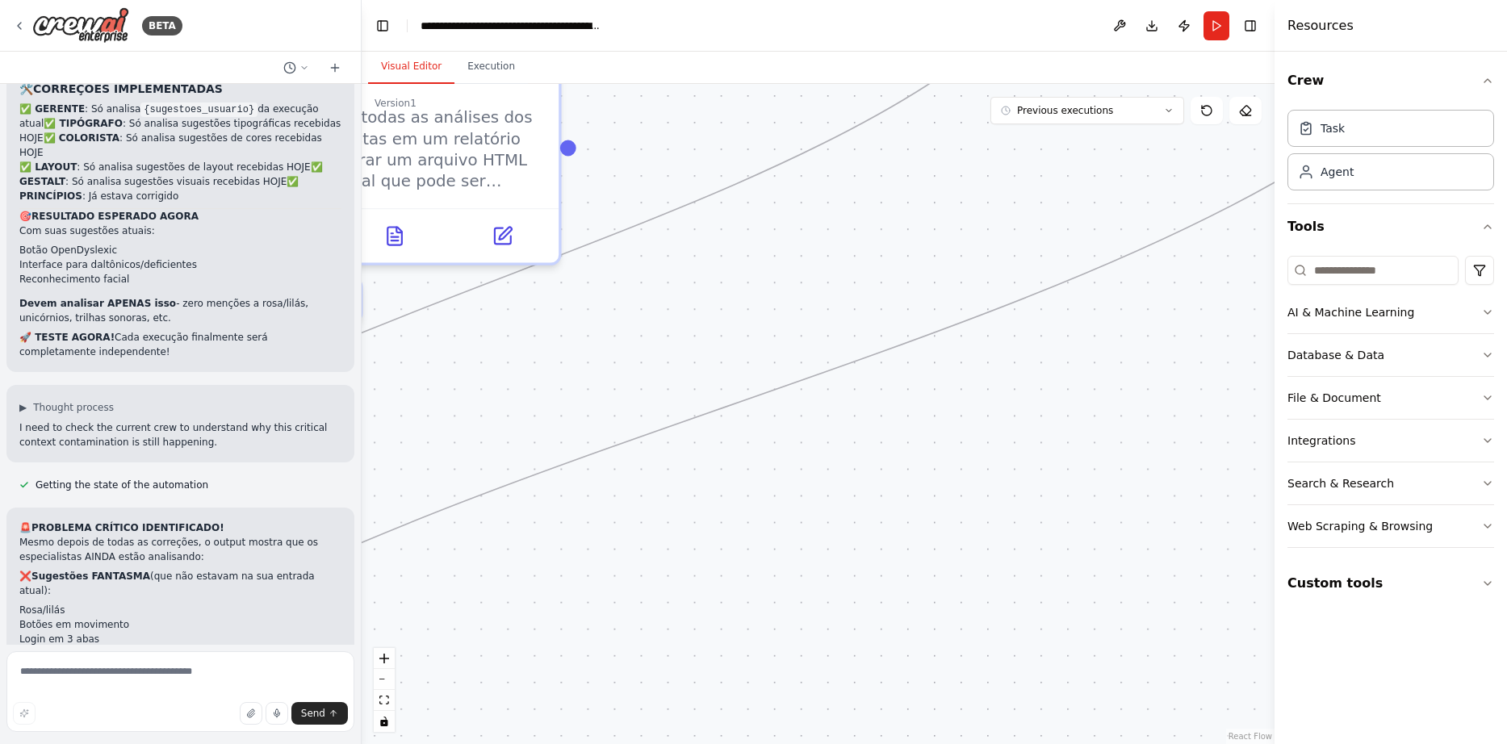
drag, startPoint x: 1196, startPoint y: 368, endPoint x: 692, endPoint y: 703, distance: 605.4
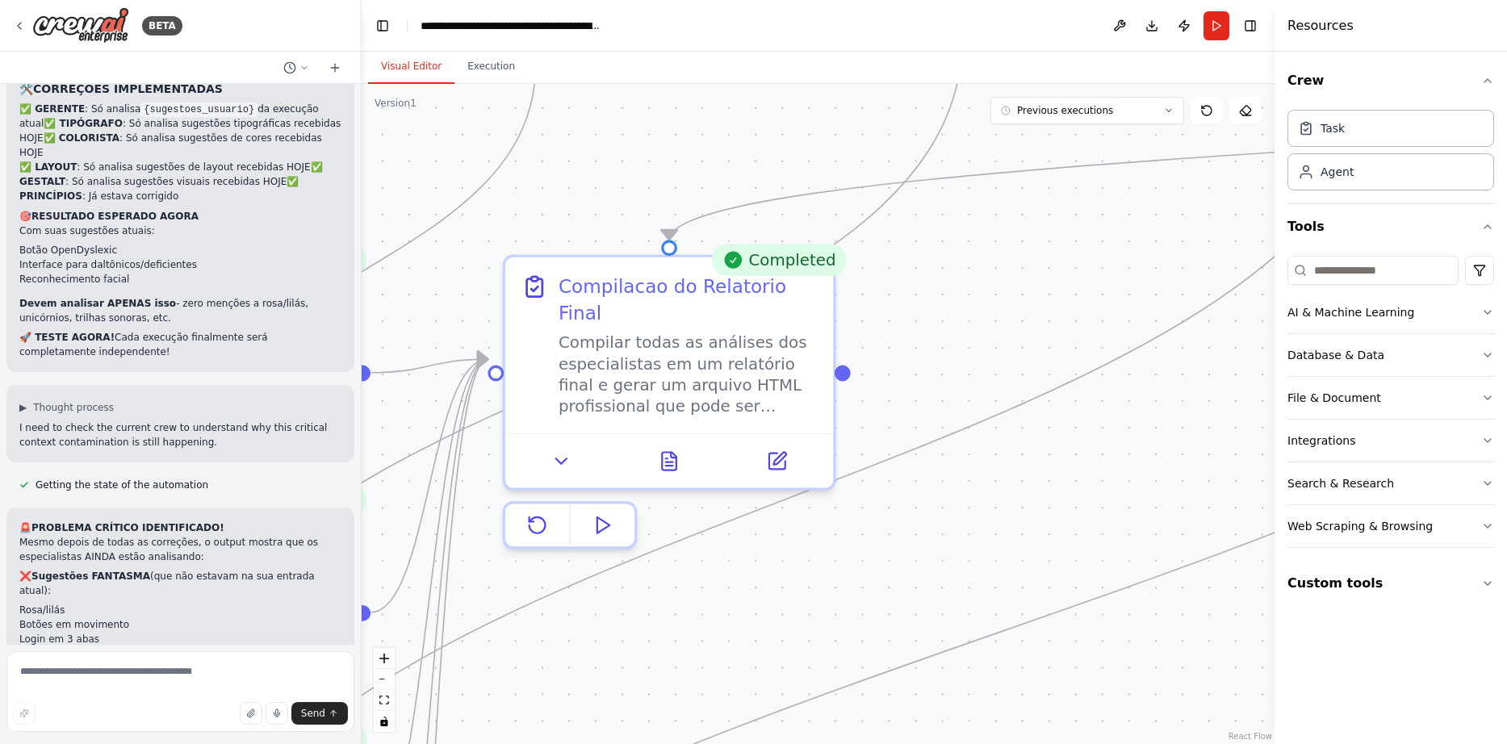
drag, startPoint x: 838, startPoint y: 466, endPoint x: 1152, endPoint y: 643, distance: 360.6
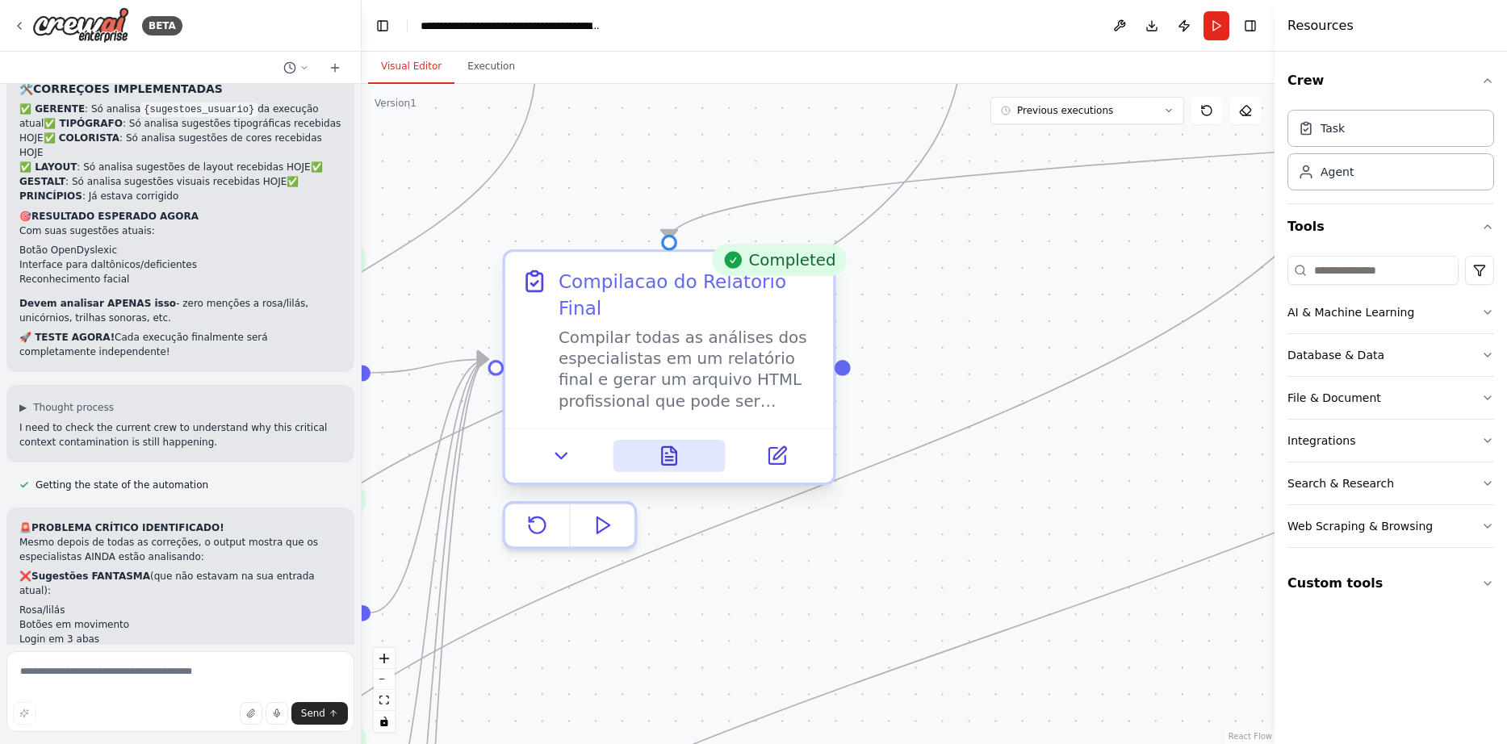
click at [666, 447] on icon at bounding box center [669, 456] width 15 height 18
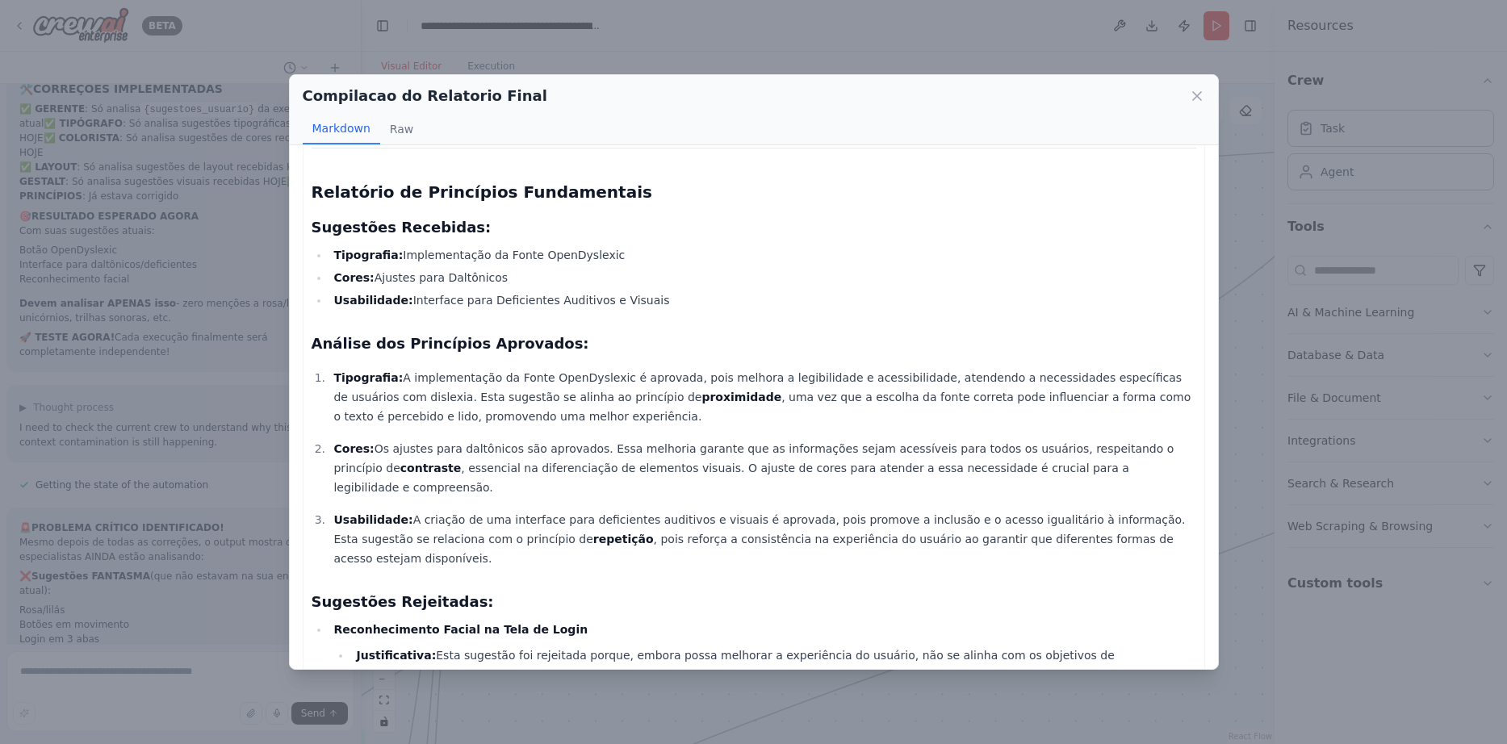
scroll to position [2039, 0]
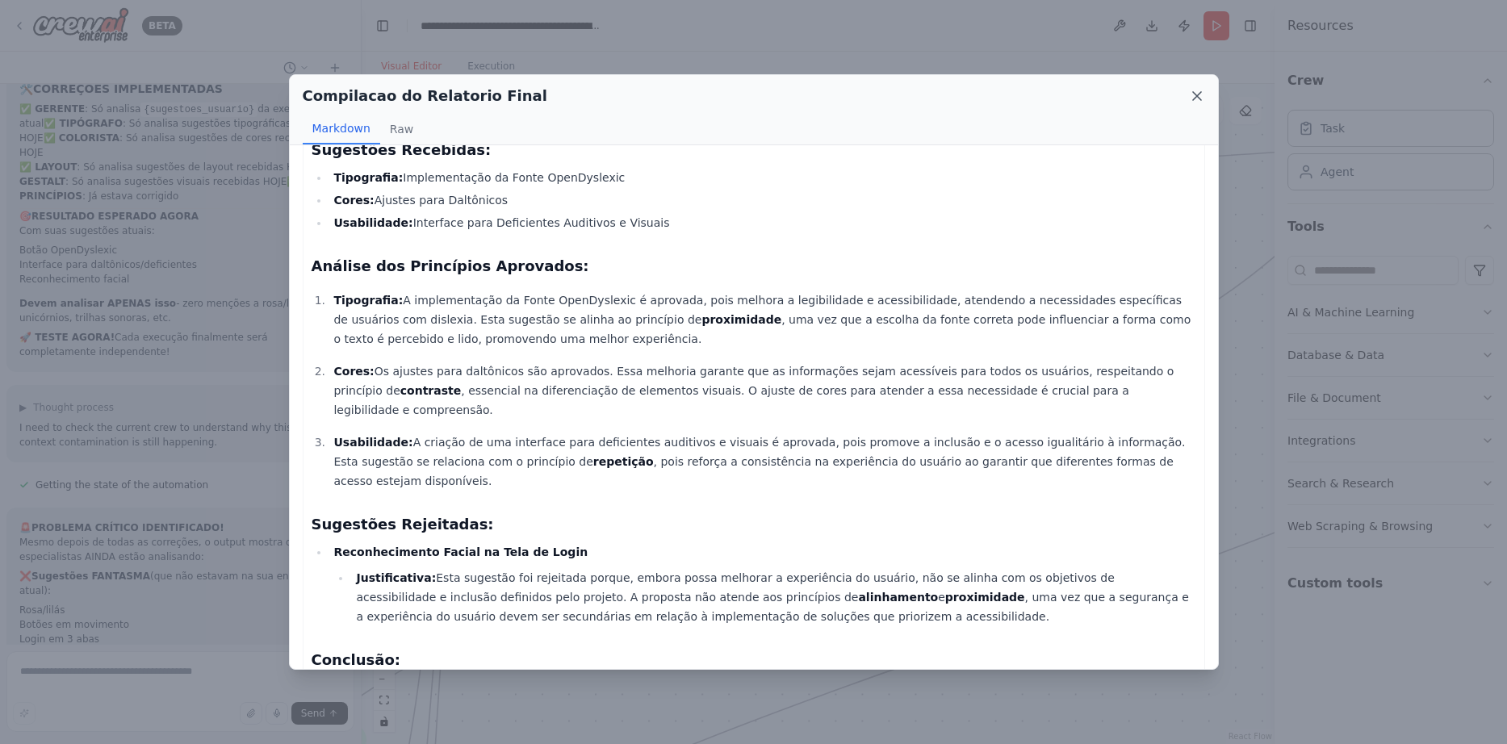
click at [1200, 94] on icon at bounding box center [1197, 96] width 8 height 8
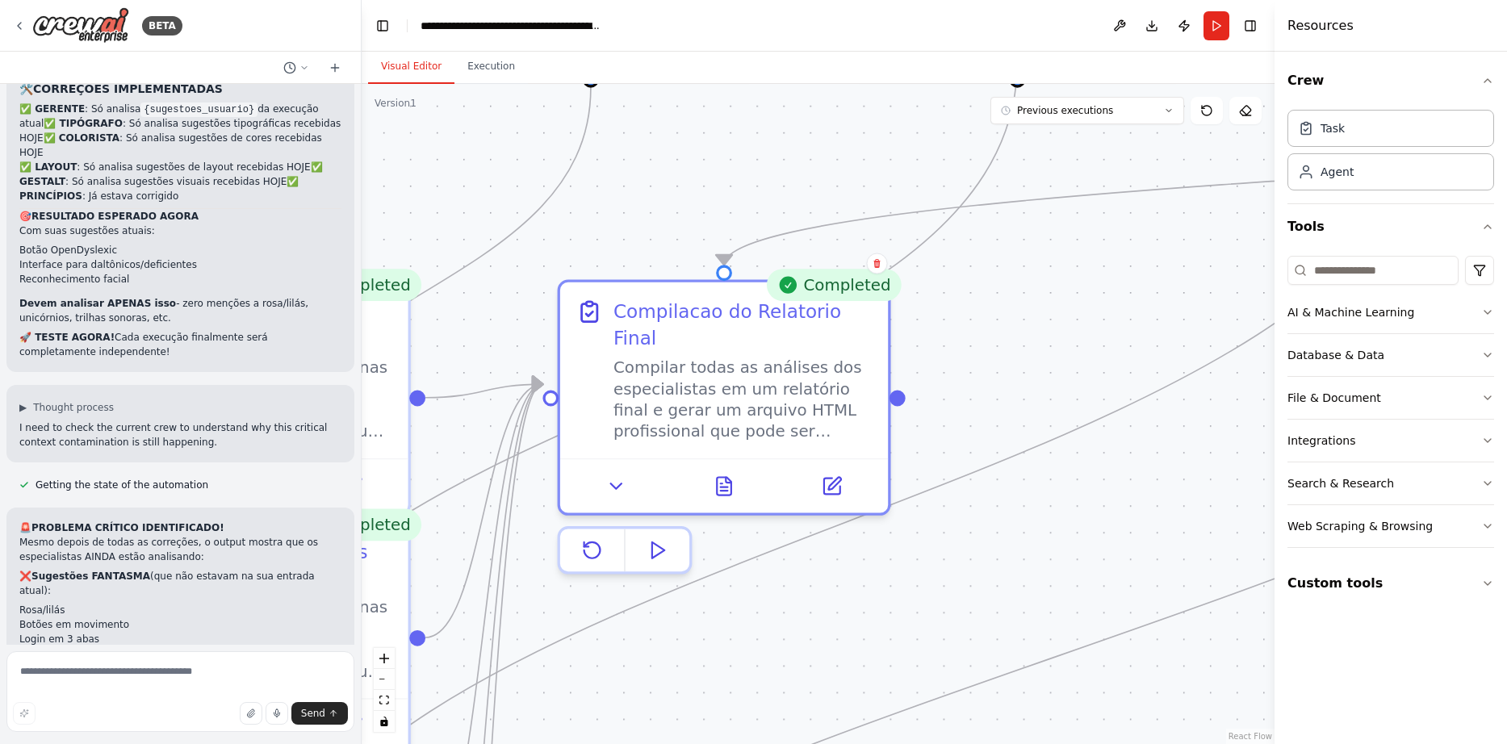
drag, startPoint x: 833, startPoint y: 604, endPoint x: 1491, endPoint y: 644, distance: 659.7
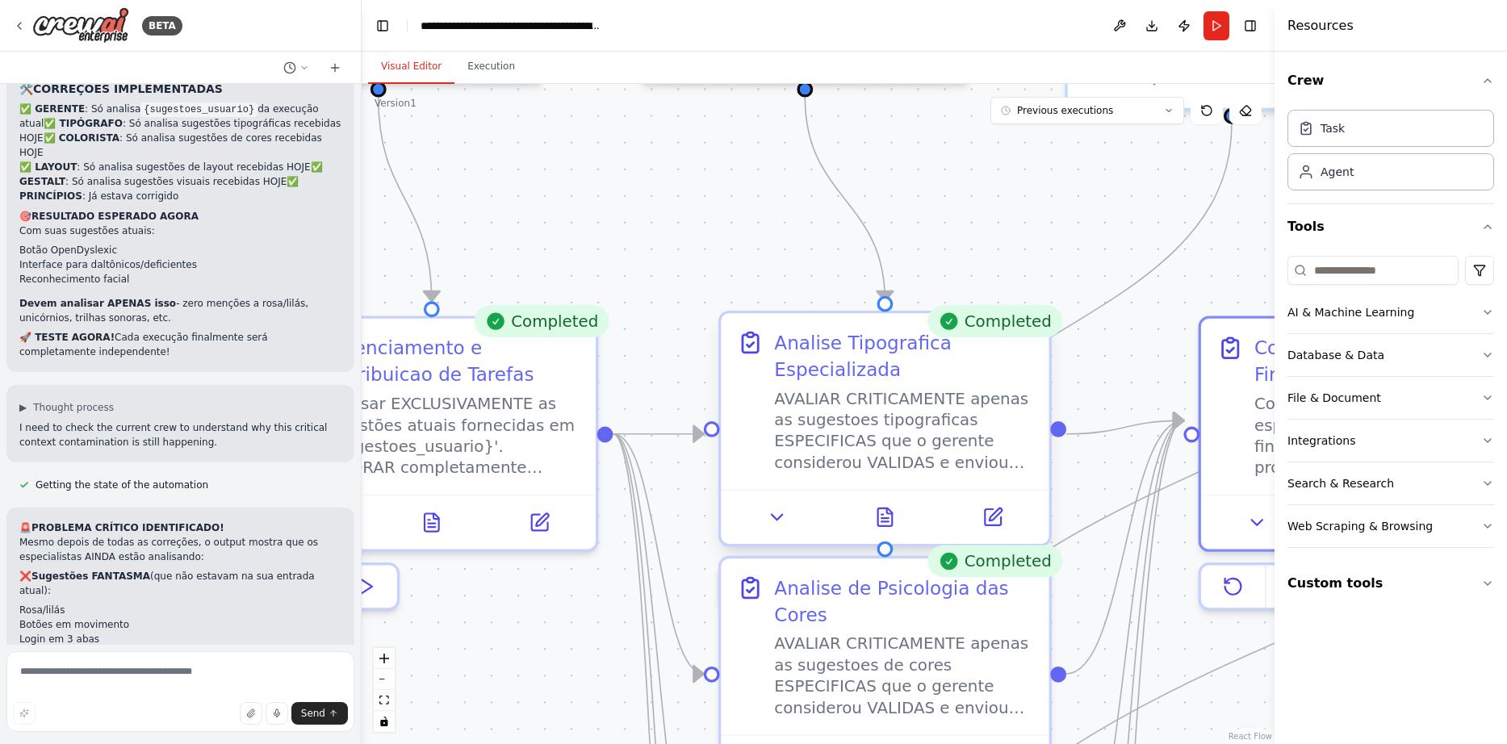
drag, startPoint x: 786, startPoint y: 536, endPoint x: 1549, endPoint y: 547, distance: 763.5
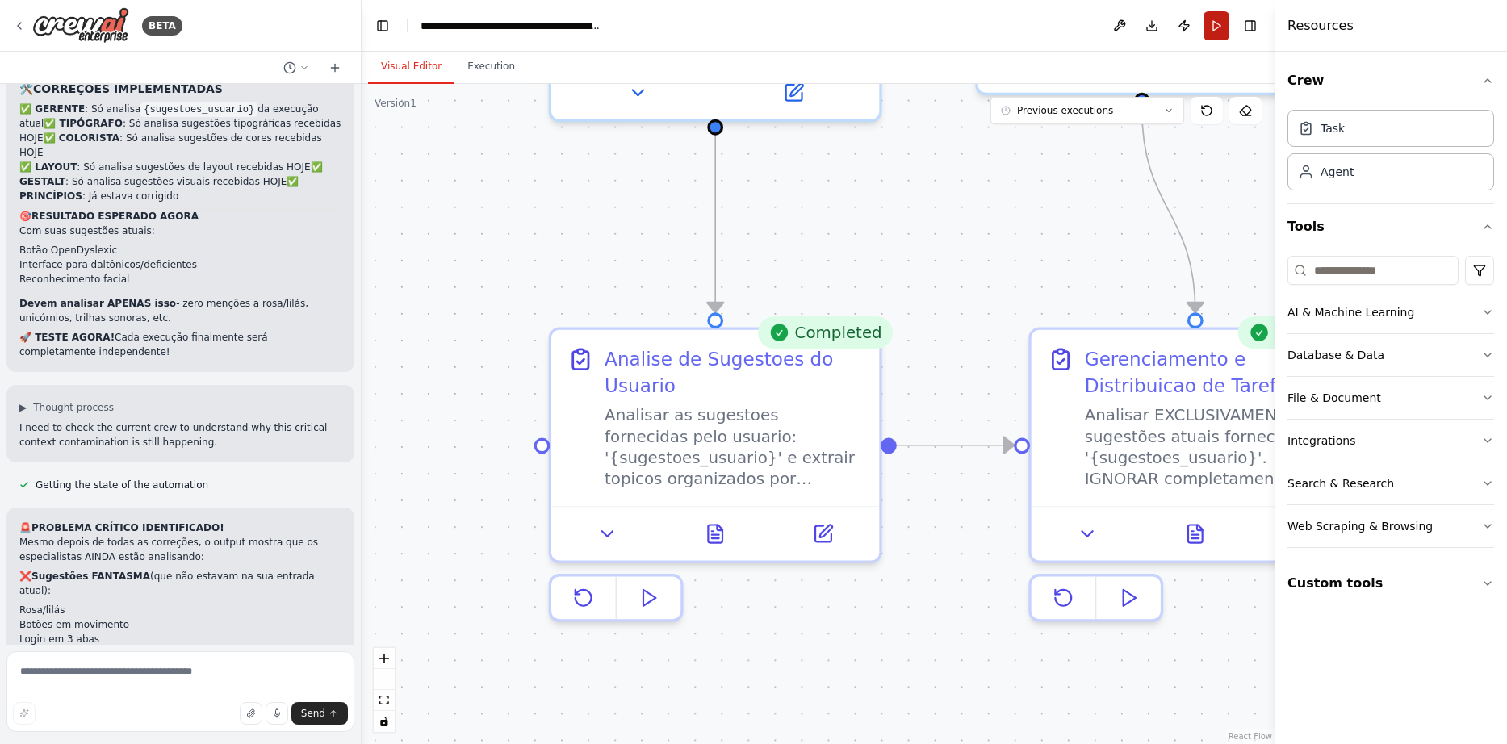
click at [1215, 23] on button "Run" at bounding box center [1216, 25] width 26 height 29
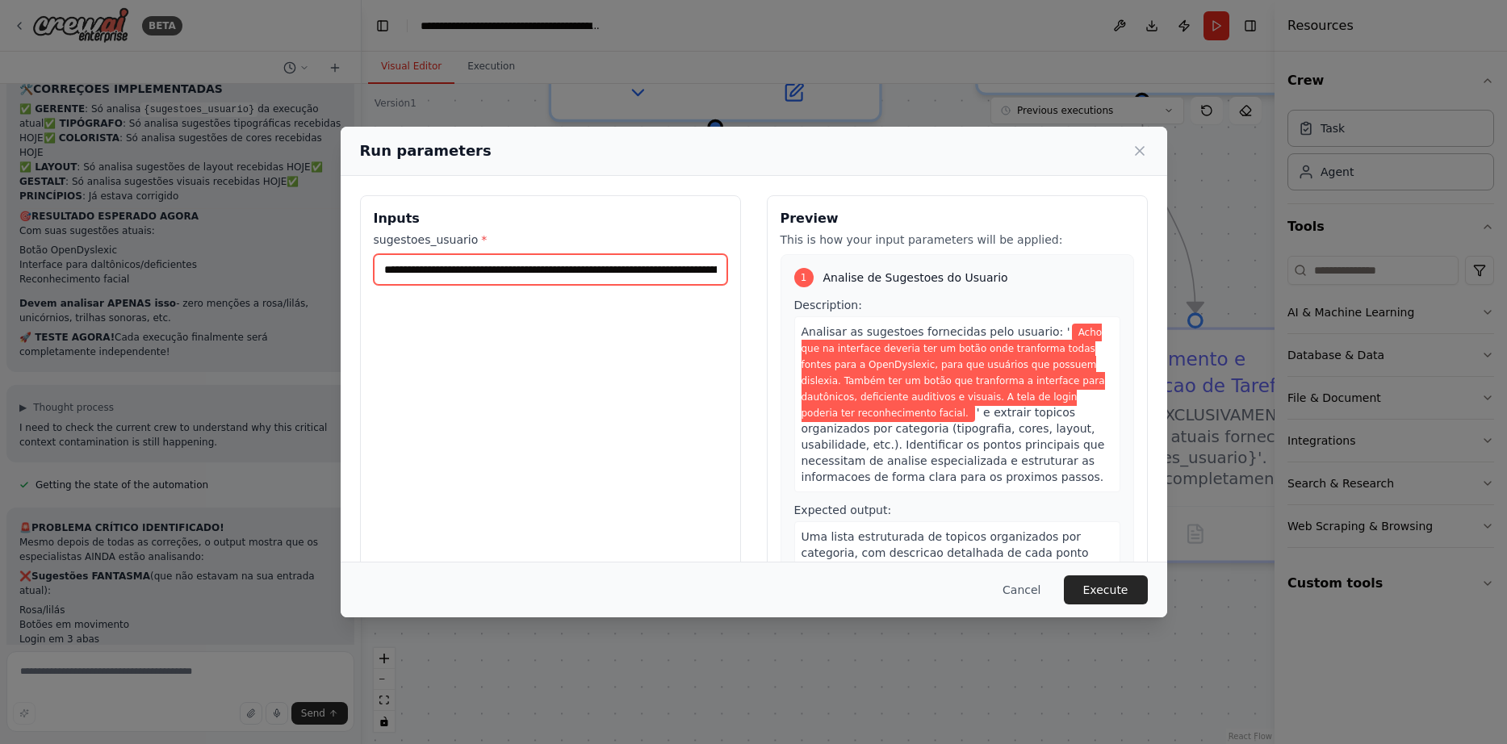
click at [504, 264] on input "**********" at bounding box center [550, 269] width 353 height 31
type input "**********"
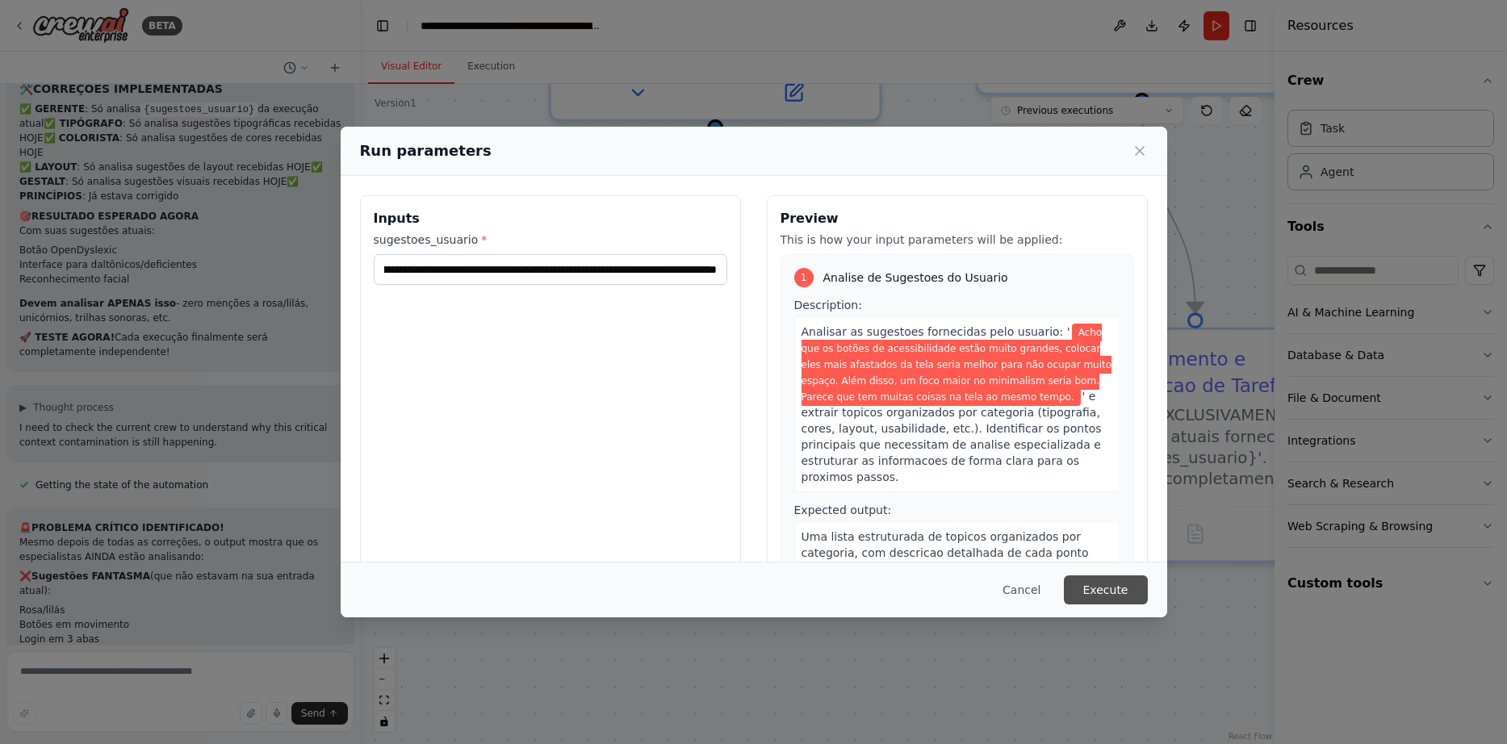
click at [1108, 587] on button "Execute" at bounding box center [1106, 589] width 84 height 29
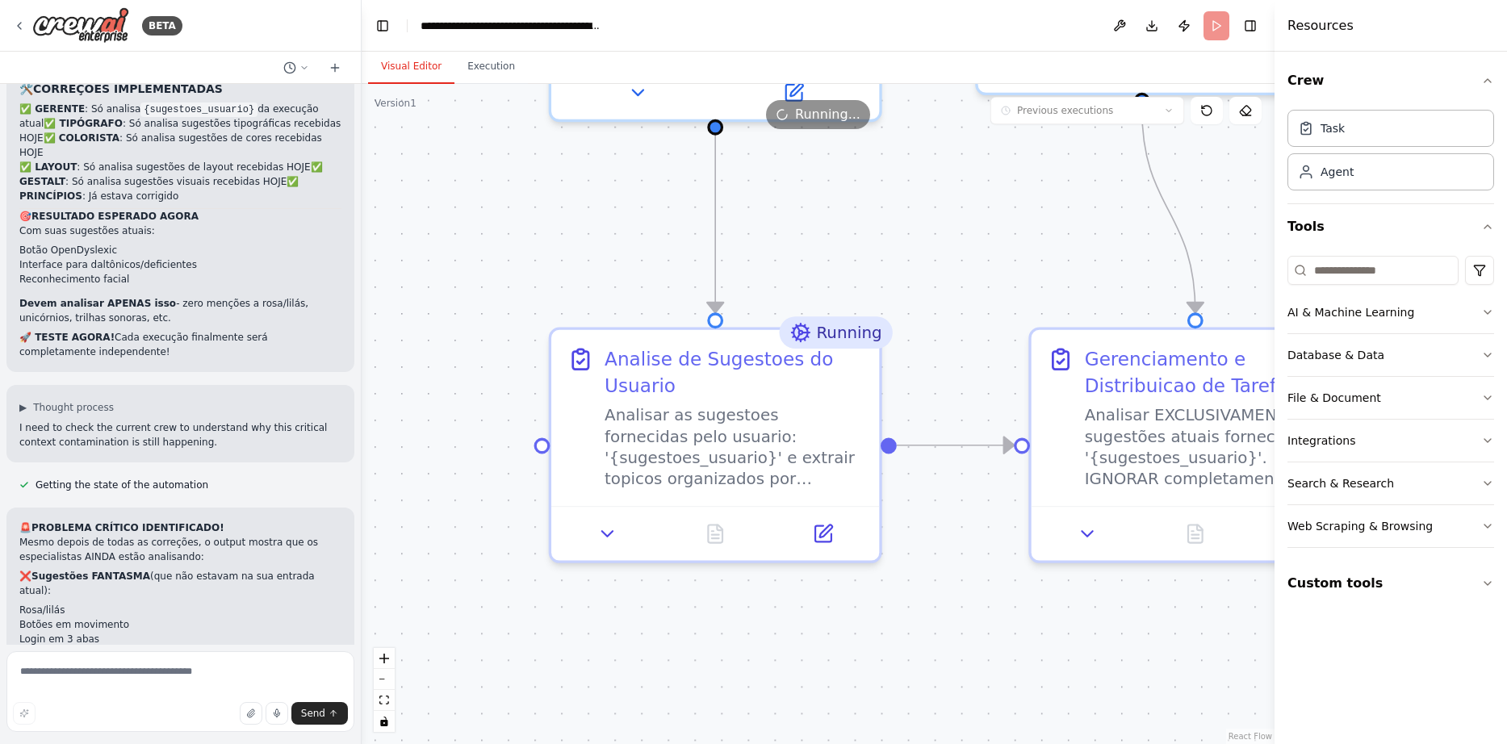
drag, startPoint x: 417, startPoint y: 68, endPoint x: 430, endPoint y: 65, distance: 13.3
click at [418, 68] on button "Visual Editor" at bounding box center [411, 67] width 86 height 34
click at [707, 534] on icon at bounding box center [714, 528] width 21 height 21
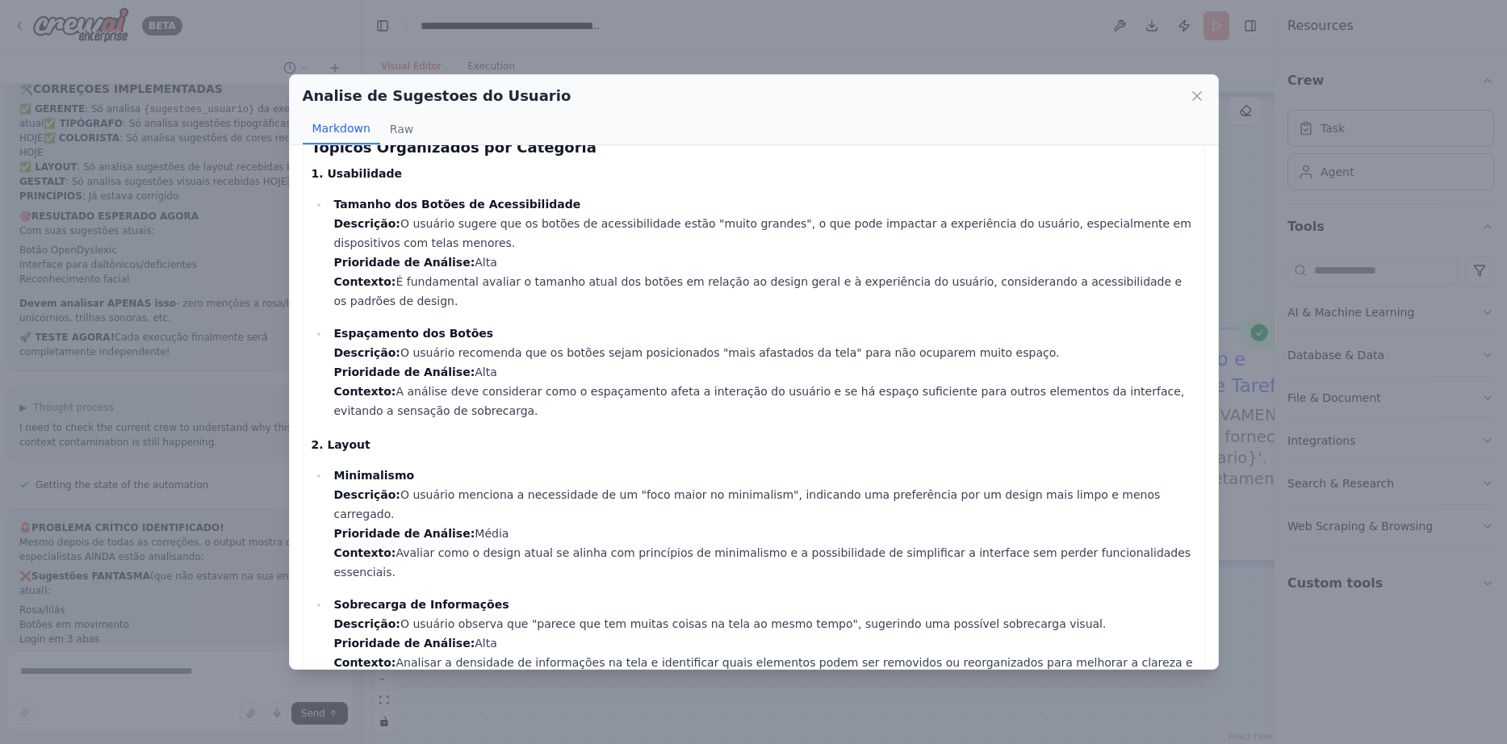
scroll to position [0, 0]
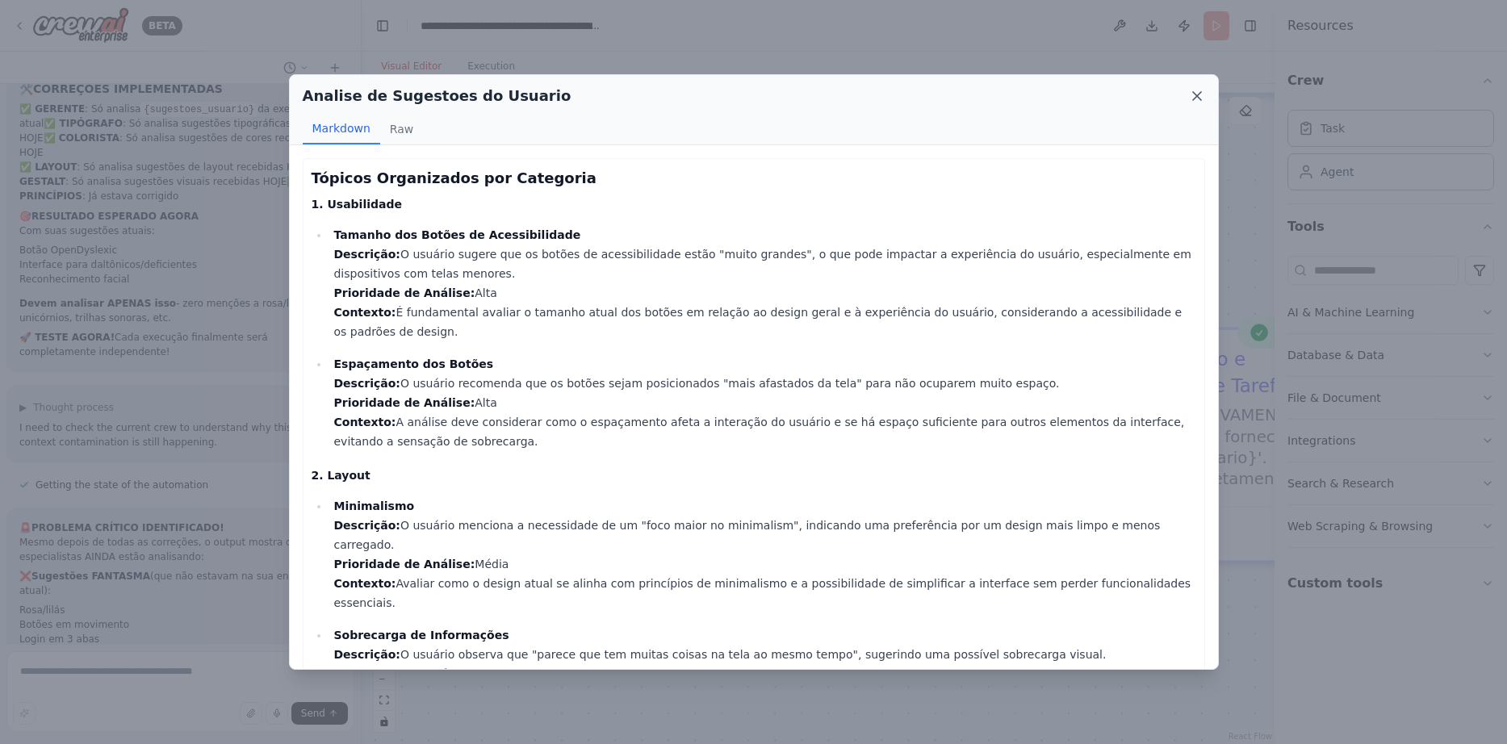
click at [1202, 93] on icon at bounding box center [1197, 96] width 16 height 16
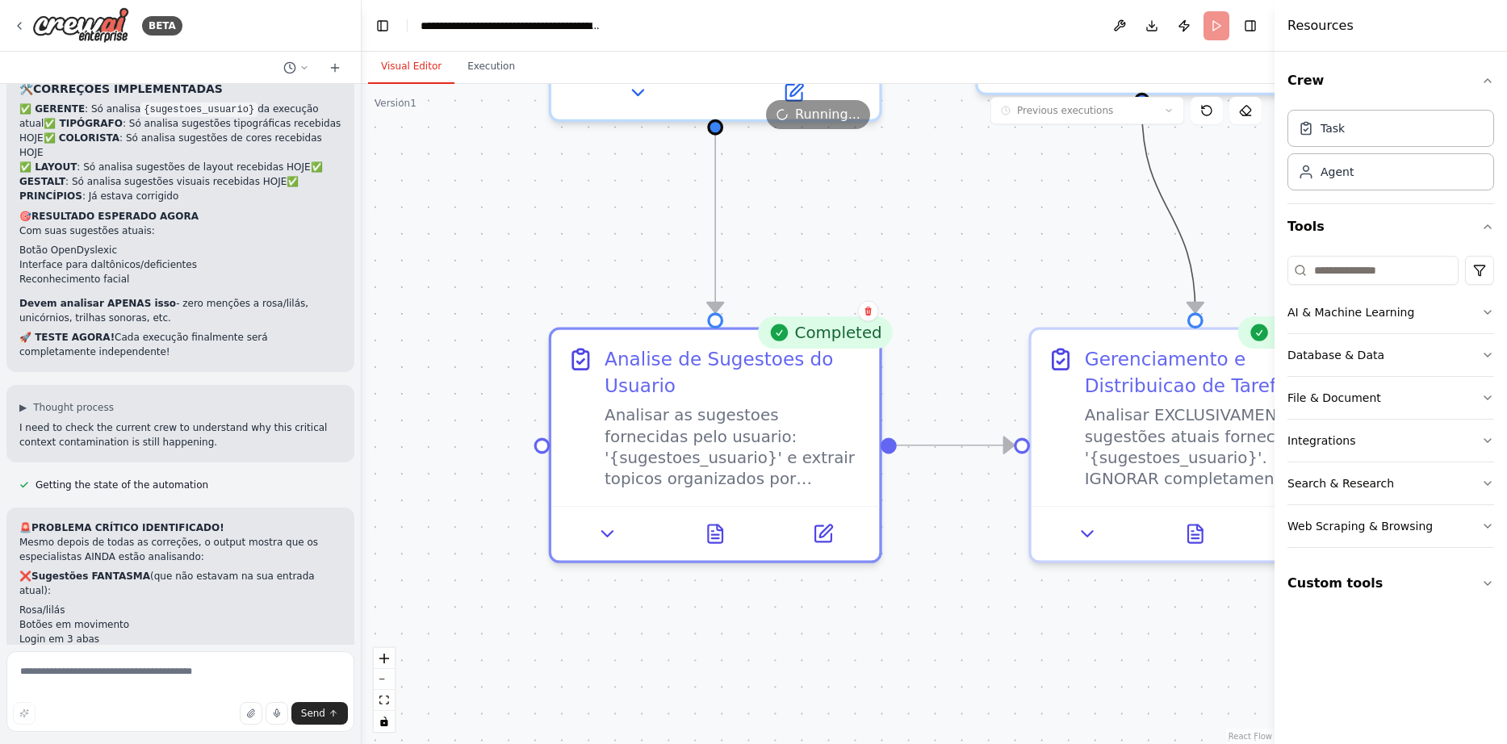
drag, startPoint x: 1081, startPoint y: 203, endPoint x: 956, endPoint y: 205, distance: 124.3
click at [956, 205] on div ".deletable-edge-delete-btn { width: 20px; height: 20px; border: 0px solid #ffff…" at bounding box center [818, 414] width 913 height 660
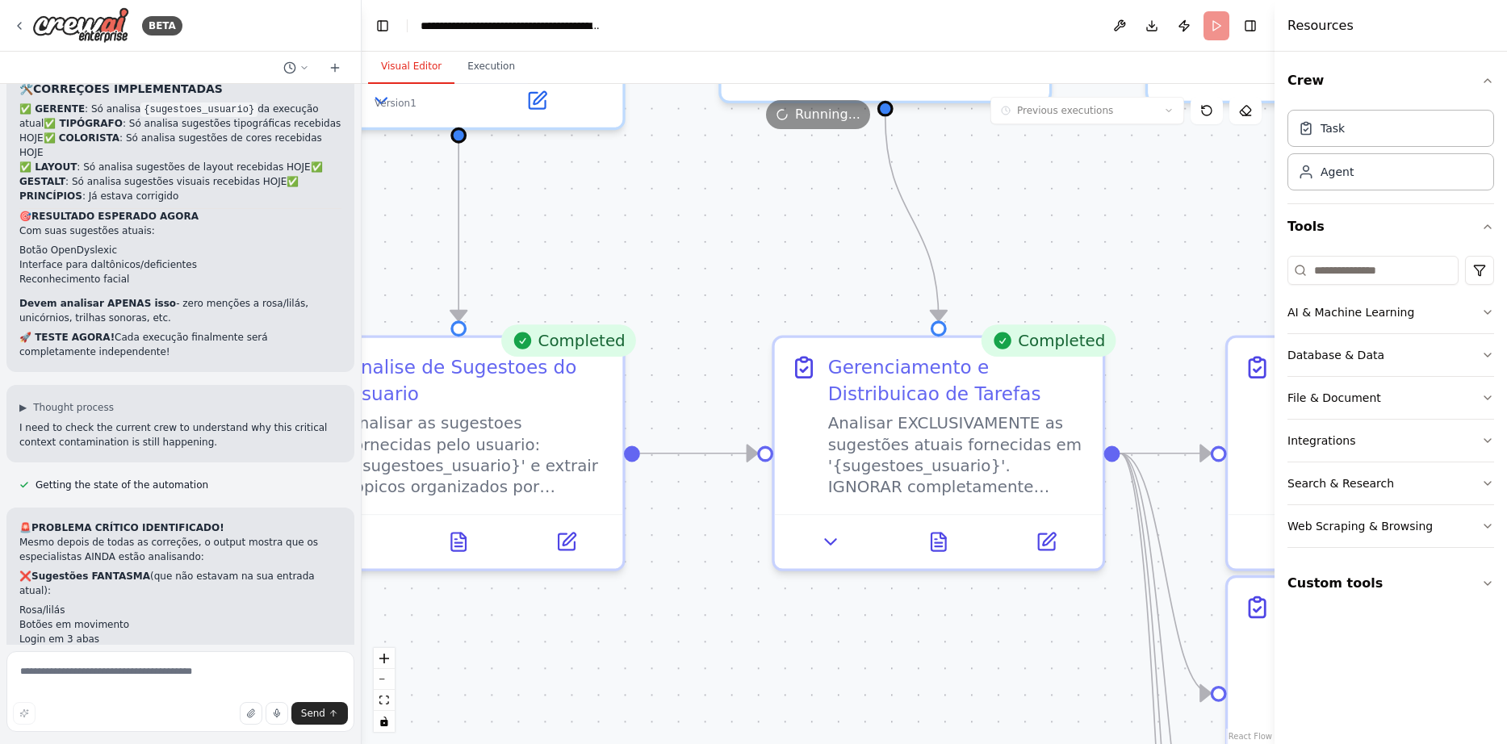
drag, startPoint x: 912, startPoint y: 216, endPoint x: 703, endPoint y: 215, distance: 209.0
click at [703, 215] on div ".deletable-edge-delete-btn { width: 20px; height: 20px; border: 0px solid #ffff…" at bounding box center [818, 414] width 913 height 660
click at [951, 538] on button at bounding box center [938, 536] width 113 height 32
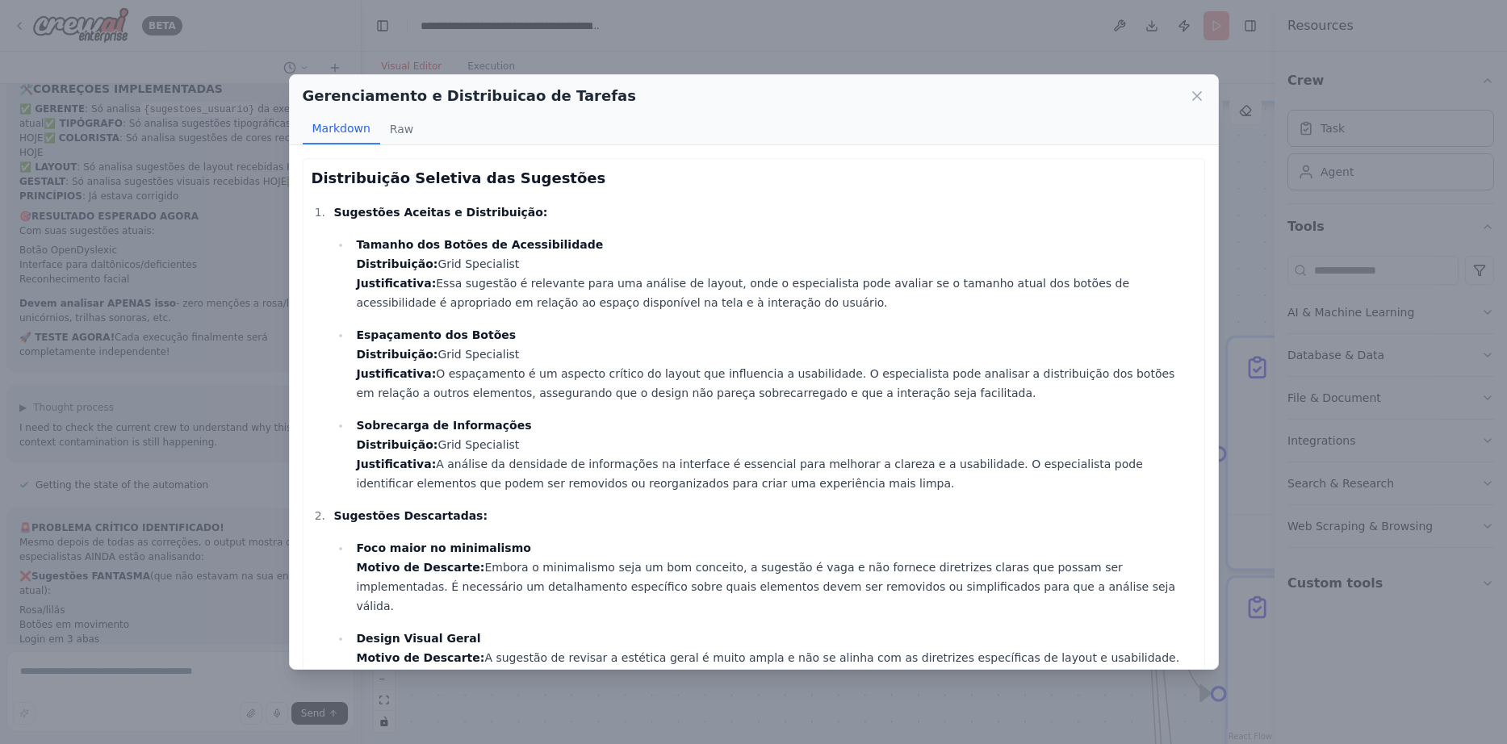
scroll to position [143, 0]
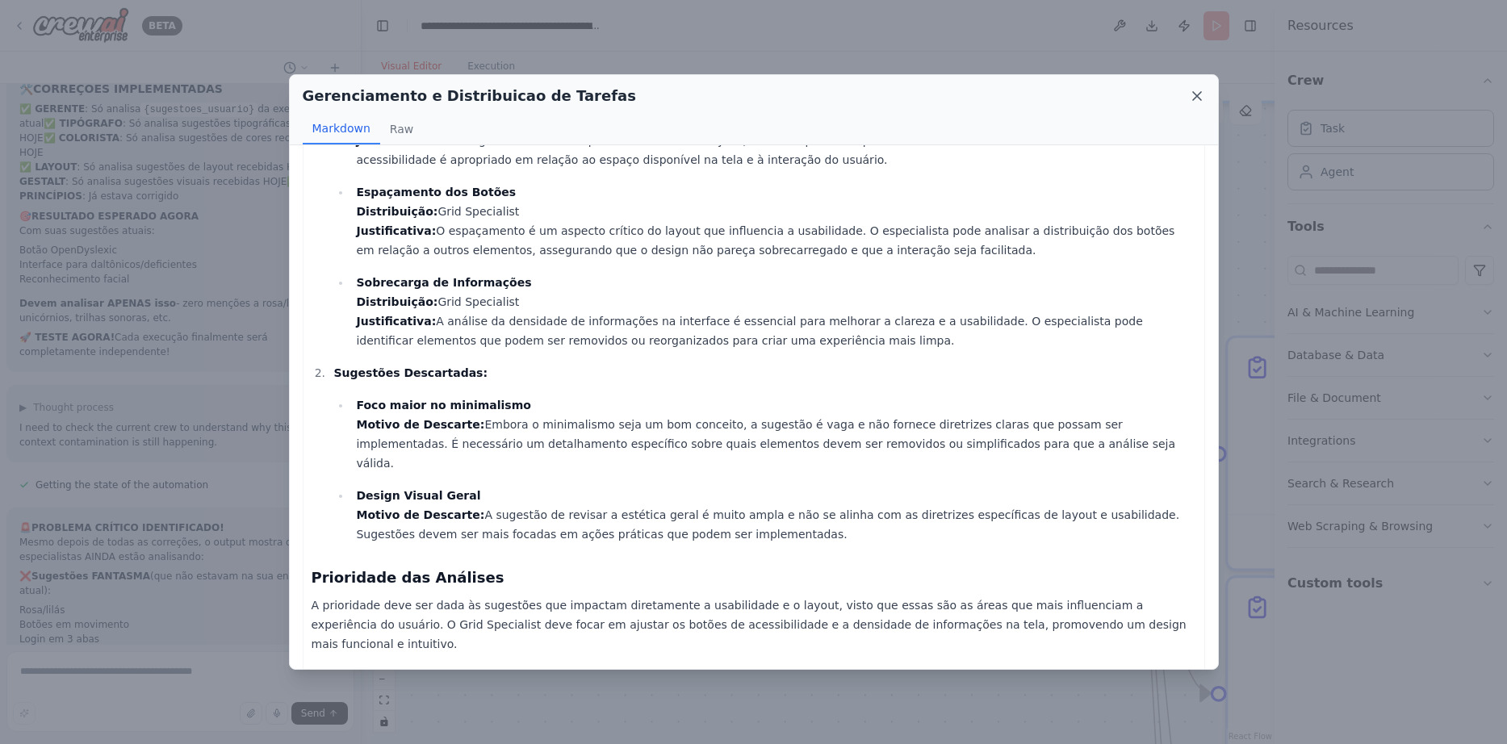
click at [1190, 98] on icon at bounding box center [1197, 96] width 16 height 16
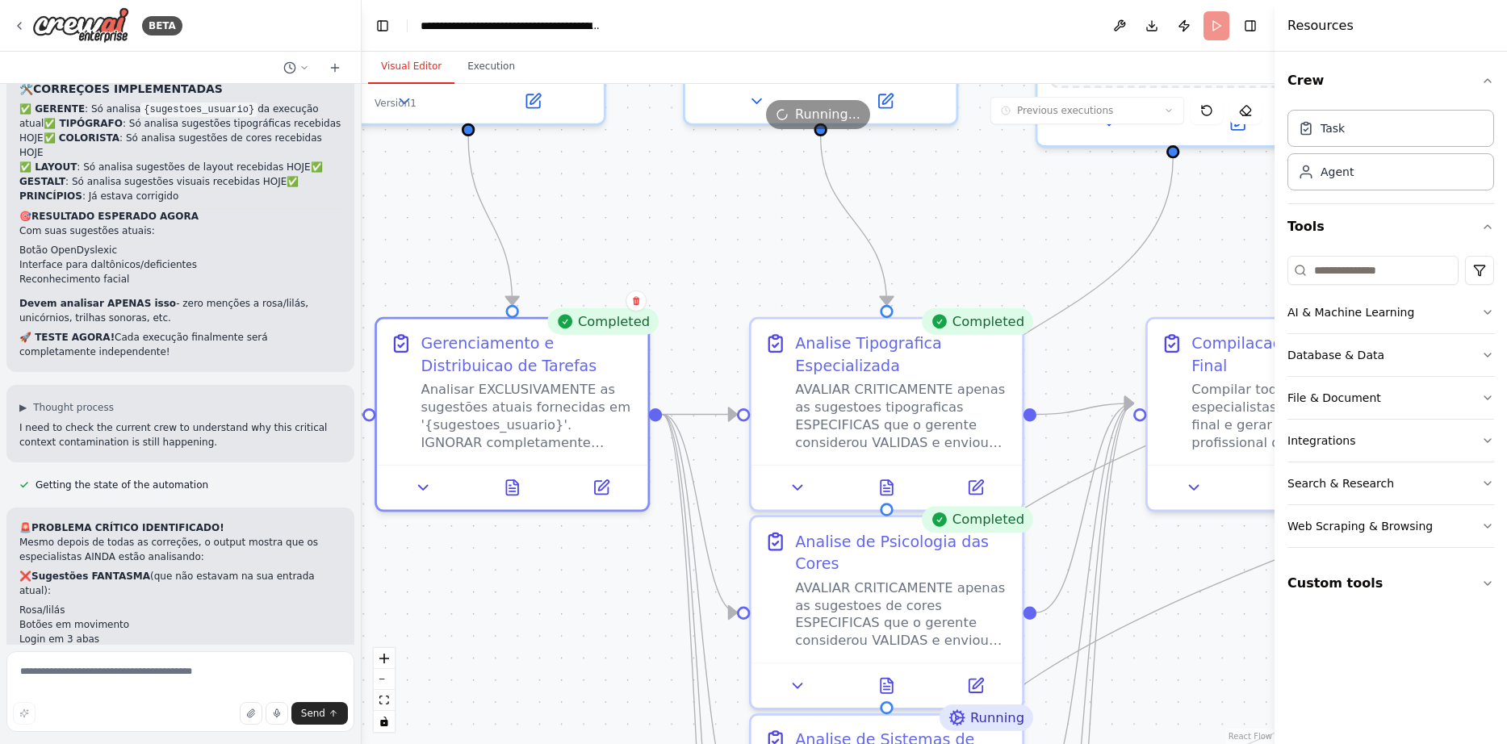
drag, startPoint x: 1067, startPoint y: 563, endPoint x: 627, endPoint y: 532, distance: 440.9
click at [628, 538] on div ".deletable-edge-delete-btn { width: 20px; height: 20px; border: 0px solid #ffff…" at bounding box center [818, 414] width 913 height 660
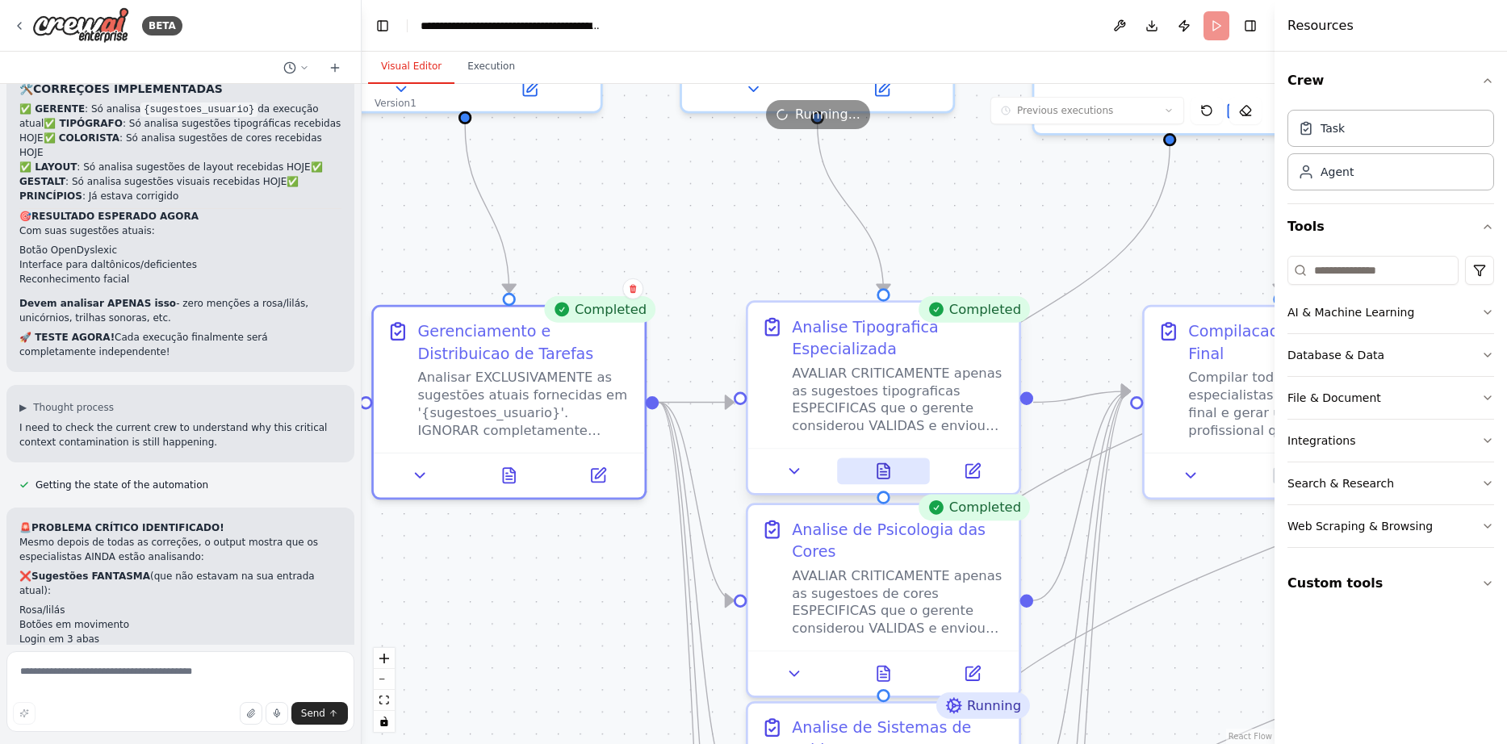
click at [875, 478] on icon at bounding box center [884, 471] width 18 height 18
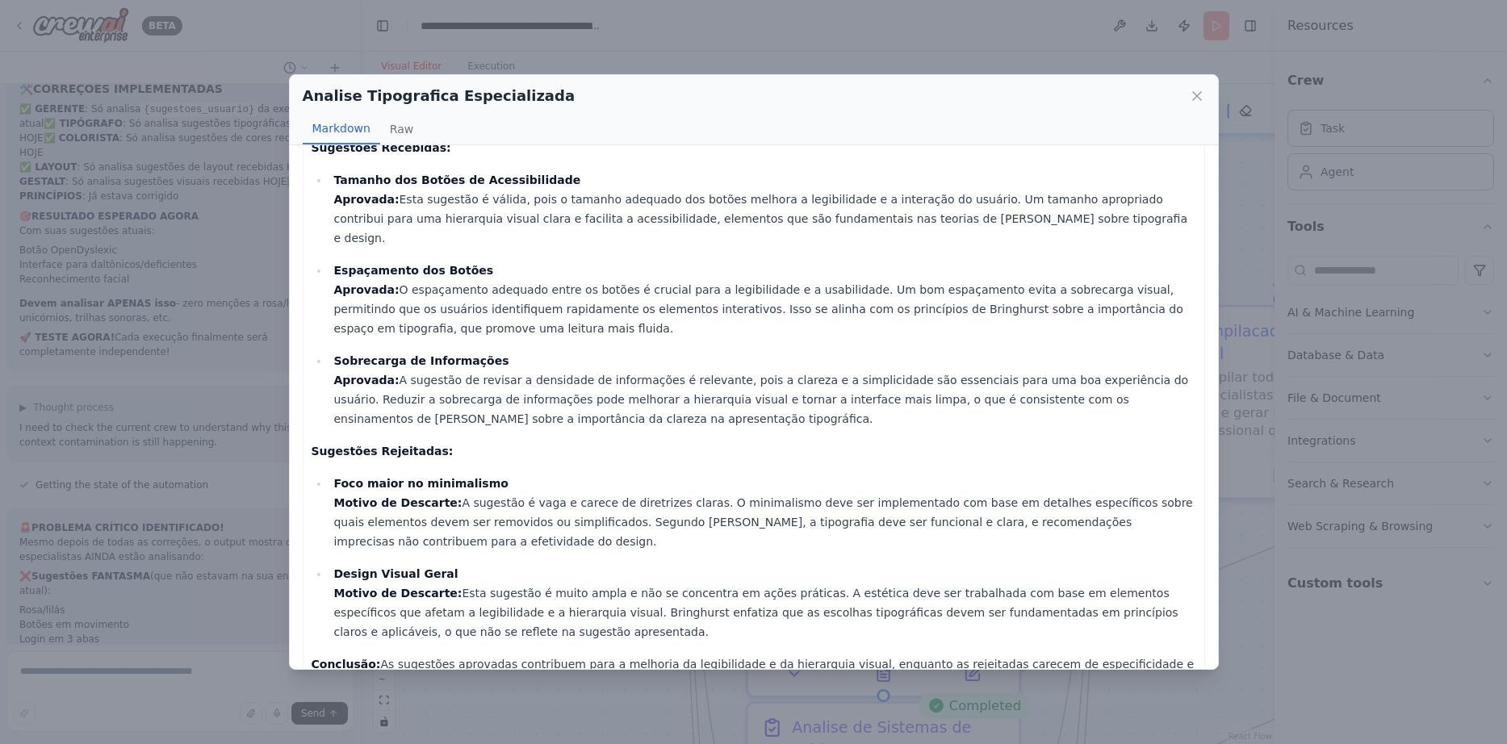
scroll to position [69, 0]
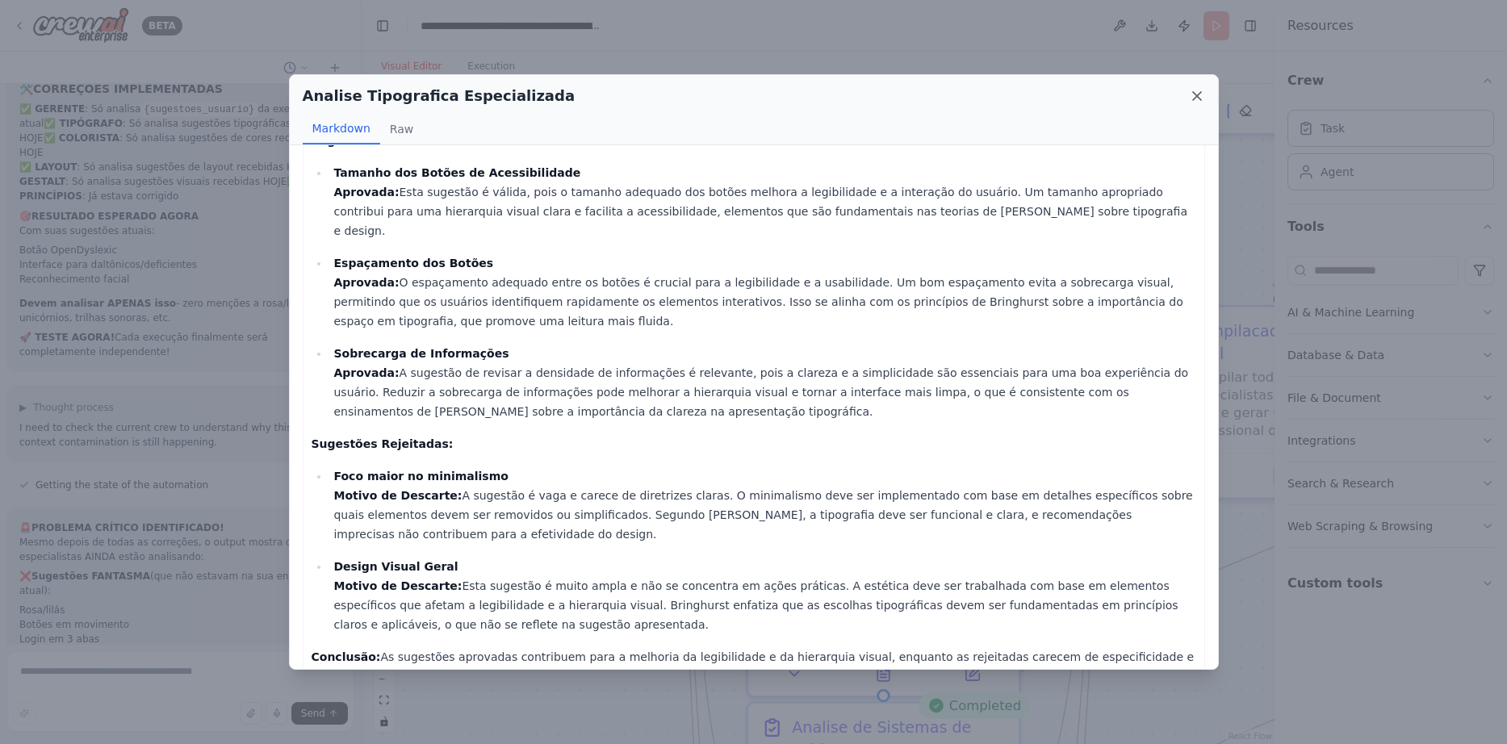
click at [1202, 95] on icon at bounding box center [1197, 96] width 16 height 16
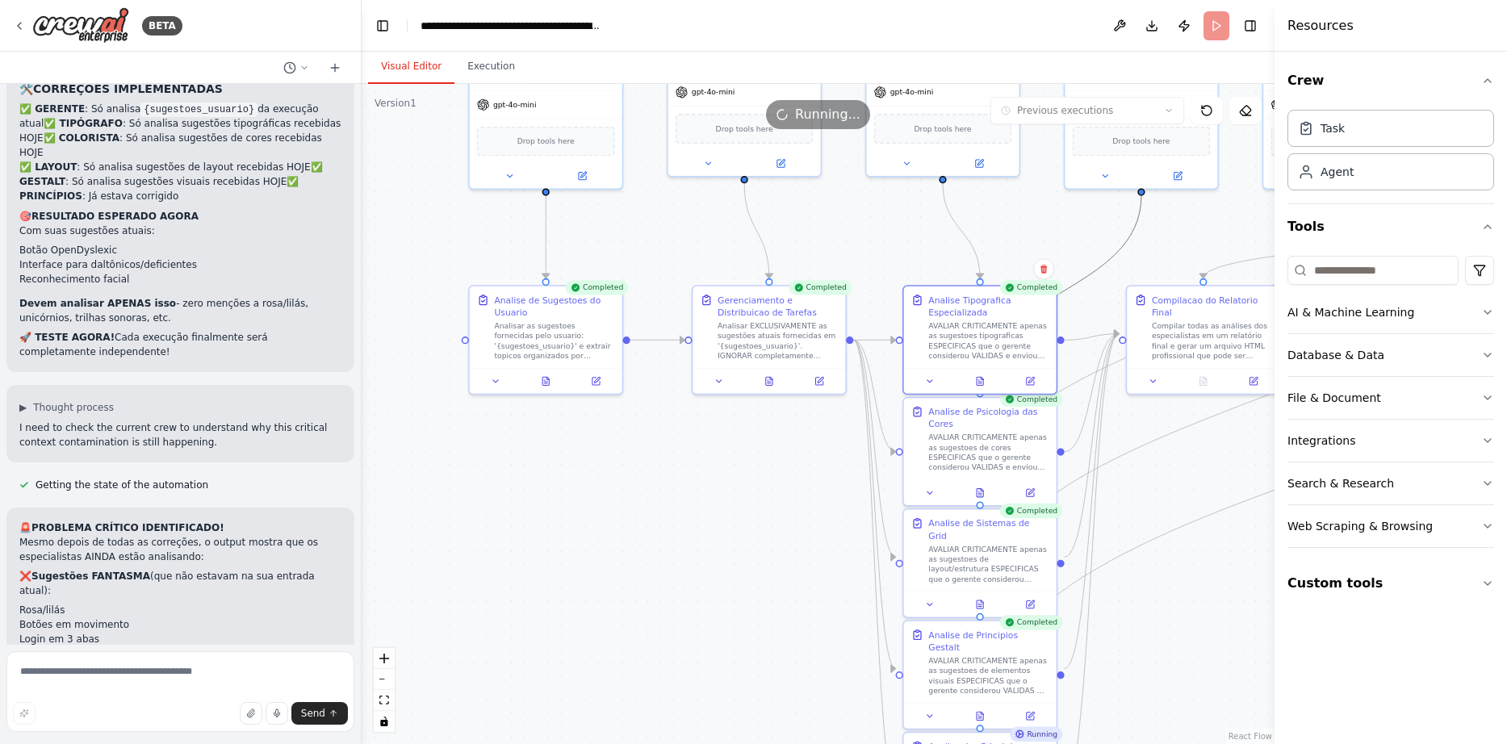
drag, startPoint x: 1092, startPoint y: 278, endPoint x: 931, endPoint y: 278, distance: 160.6
click at [931, 278] on div ".deletable-edge-delete-btn { width: 20px; height: 20px; border: 0px solid #ffff…" at bounding box center [818, 414] width 913 height 660
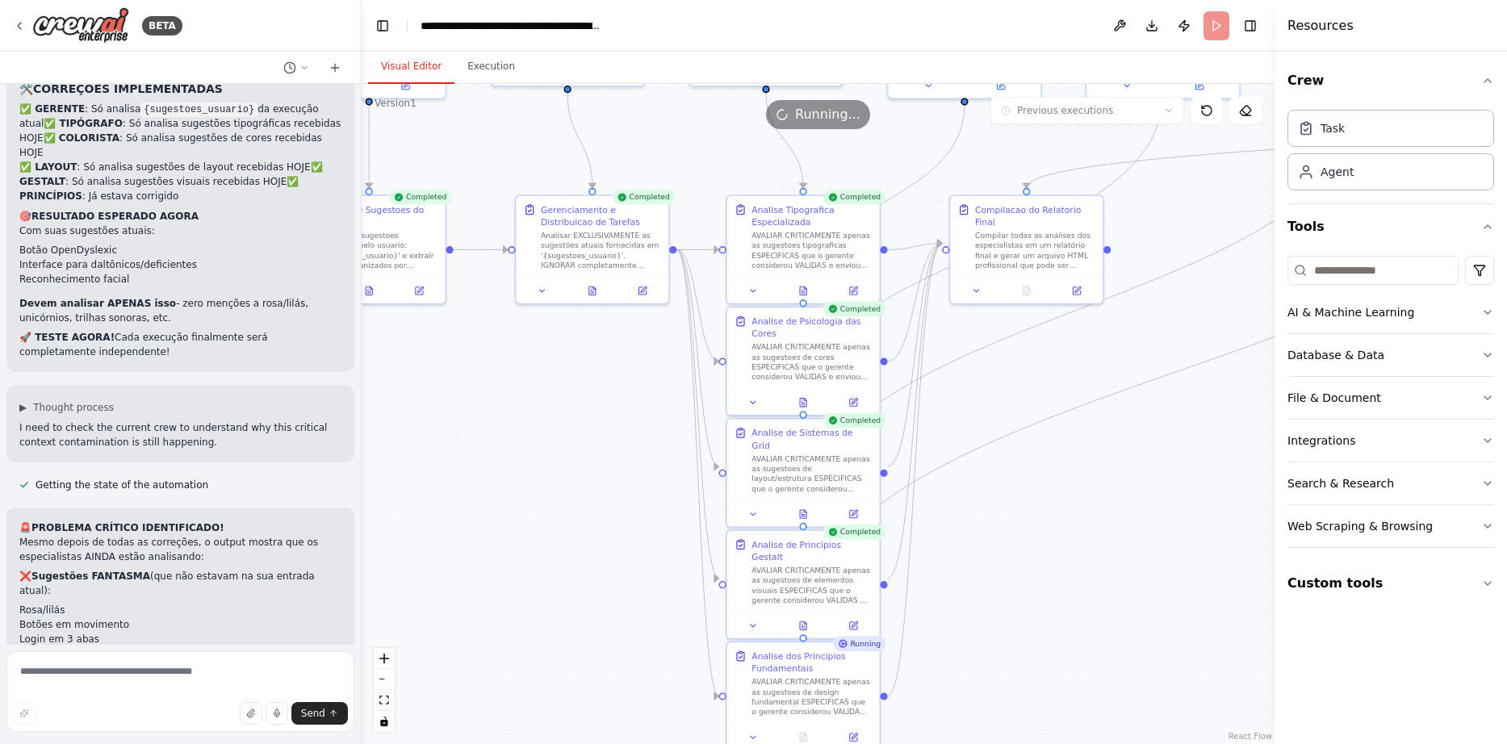
drag, startPoint x: 1148, startPoint y: 456, endPoint x: 971, endPoint y: 366, distance: 198.5
click at [971, 366] on div ".deletable-edge-delete-btn { width: 20px; height: 20px; border: 0px solid #ffff…" at bounding box center [818, 414] width 913 height 660
drag, startPoint x: 959, startPoint y: 607, endPoint x: 950, endPoint y: 558, distance: 49.2
click at [950, 558] on div ".deletable-edge-delete-btn { width: 20px; height: 20px; border: 0px solid #ffff…" at bounding box center [818, 414] width 913 height 660
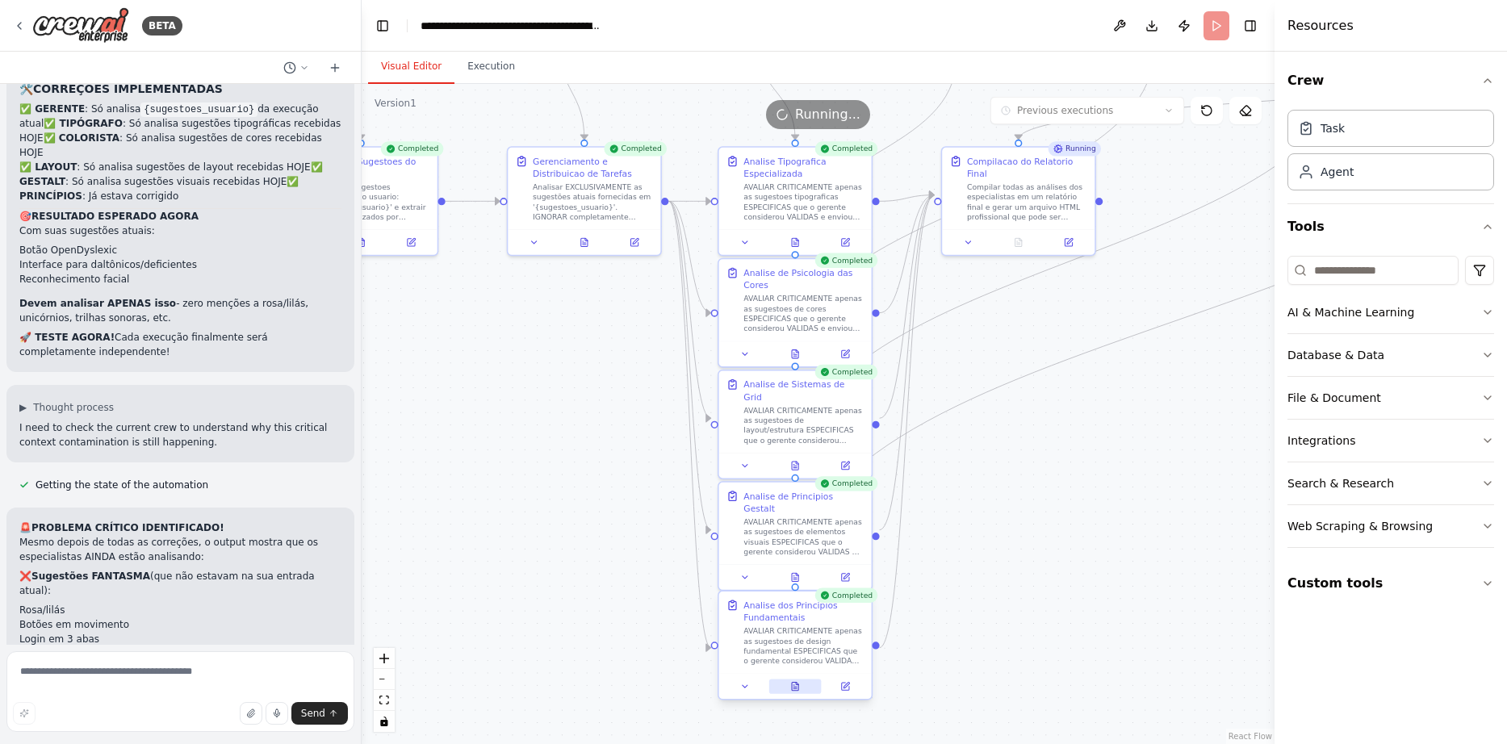
click at [792, 685] on icon at bounding box center [795, 687] width 6 height 8
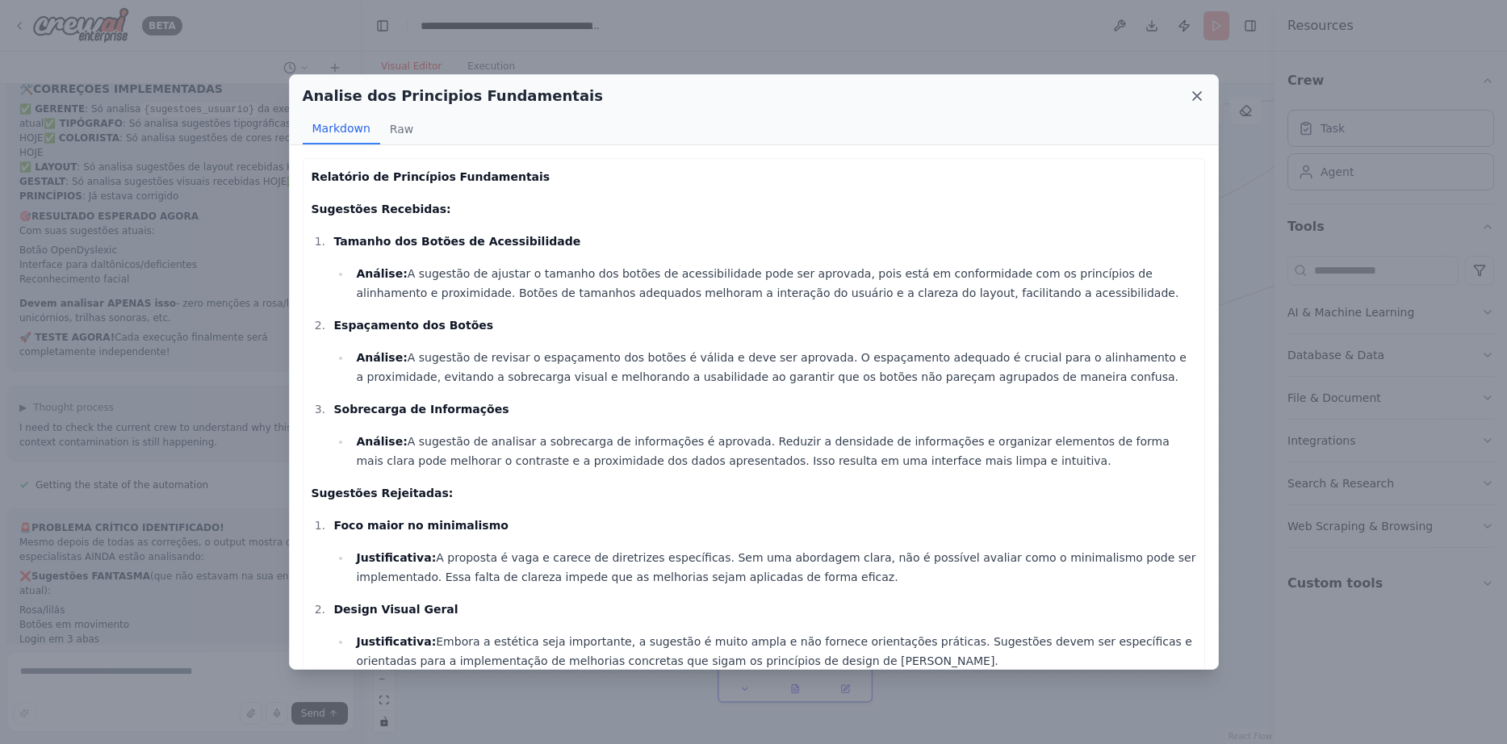
click at [1194, 104] on icon at bounding box center [1197, 96] width 16 height 16
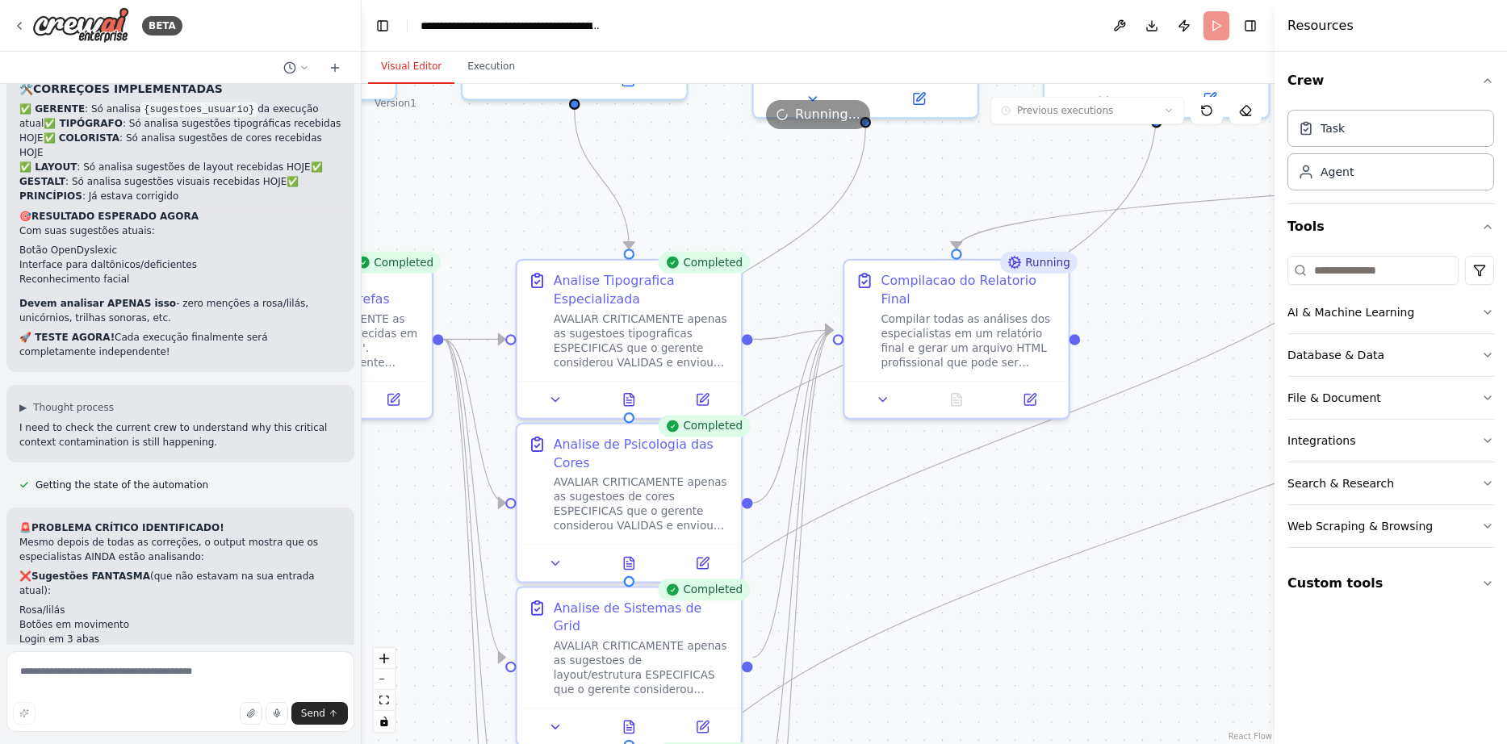
drag, startPoint x: 993, startPoint y: 285, endPoint x: 953, endPoint y: 419, distance: 139.7
click at [953, 419] on div ".deletable-edge-delete-btn { width: 20px; height: 20px; border: 0px solid #ffff…" at bounding box center [818, 414] width 913 height 660
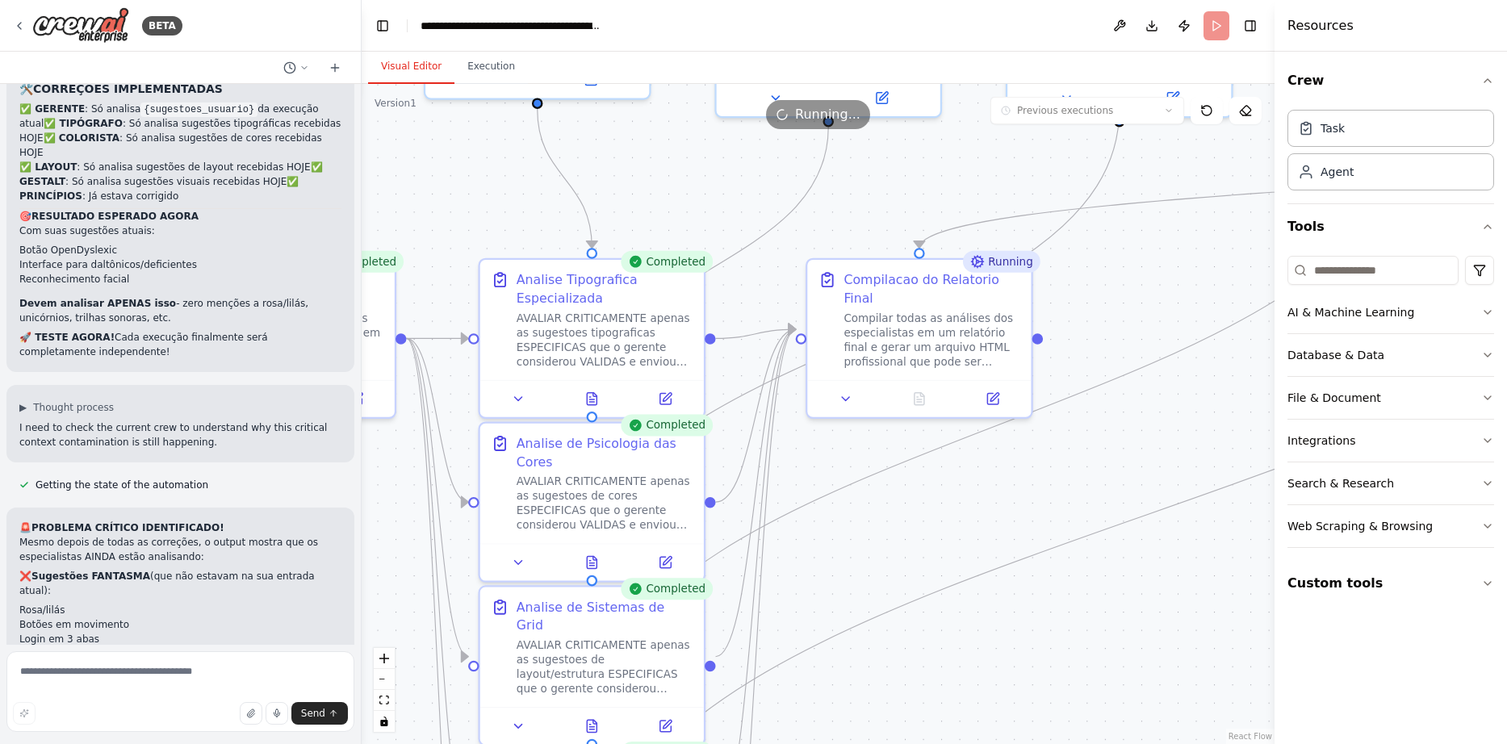
drag, startPoint x: 957, startPoint y: 423, endPoint x: 922, endPoint y: 420, distance: 34.8
click at [922, 420] on div ".deletable-edge-delete-btn { width: 20px; height: 20px; border: 0px solid #ffff…" at bounding box center [818, 414] width 913 height 660
click at [491, 63] on button "Execution" at bounding box center [490, 67] width 73 height 34
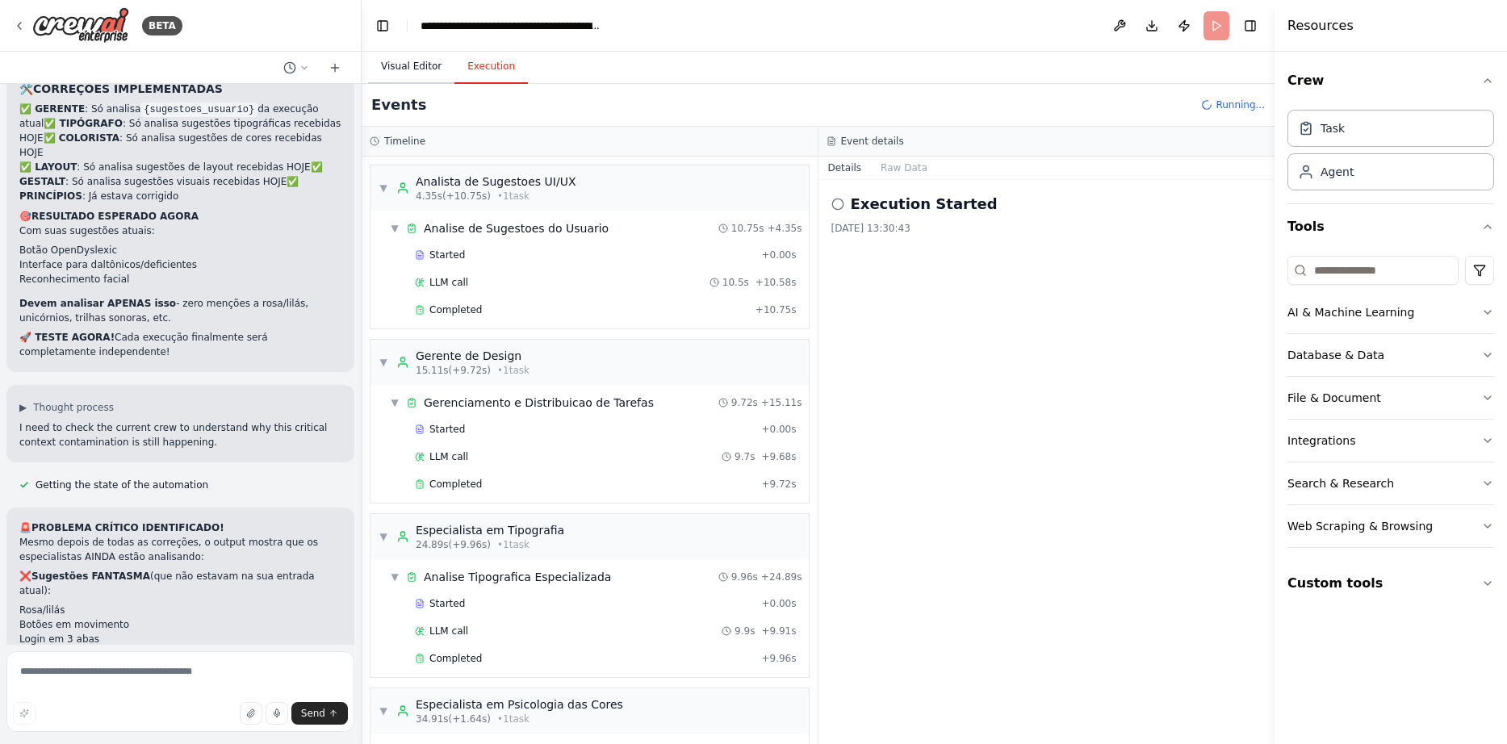
click at [420, 61] on button "Visual Editor" at bounding box center [411, 67] width 86 height 34
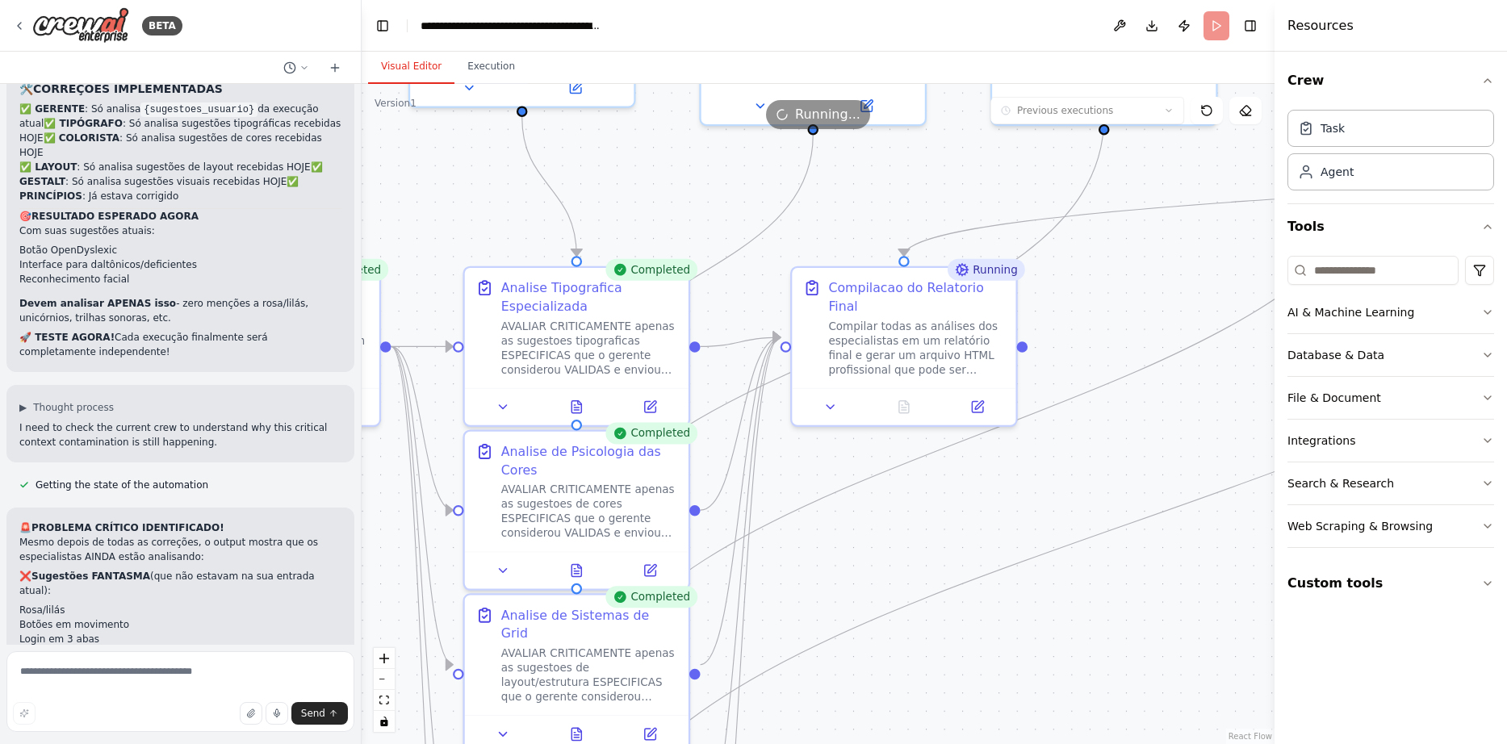
drag, startPoint x: 843, startPoint y: 431, endPoint x: 833, endPoint y: 437, distance: 12.3
click at [833, 437] on div ".deletable-edge-delete-btn { width: 20px; height: 20px; border: 0px solid #ffff…" at bounding box center [818, 414] width 913 height 660
drag, startPoint x: 826, startPoint y: 511, endPoint x: 1025, endPoint y: 563, distance: 206.1
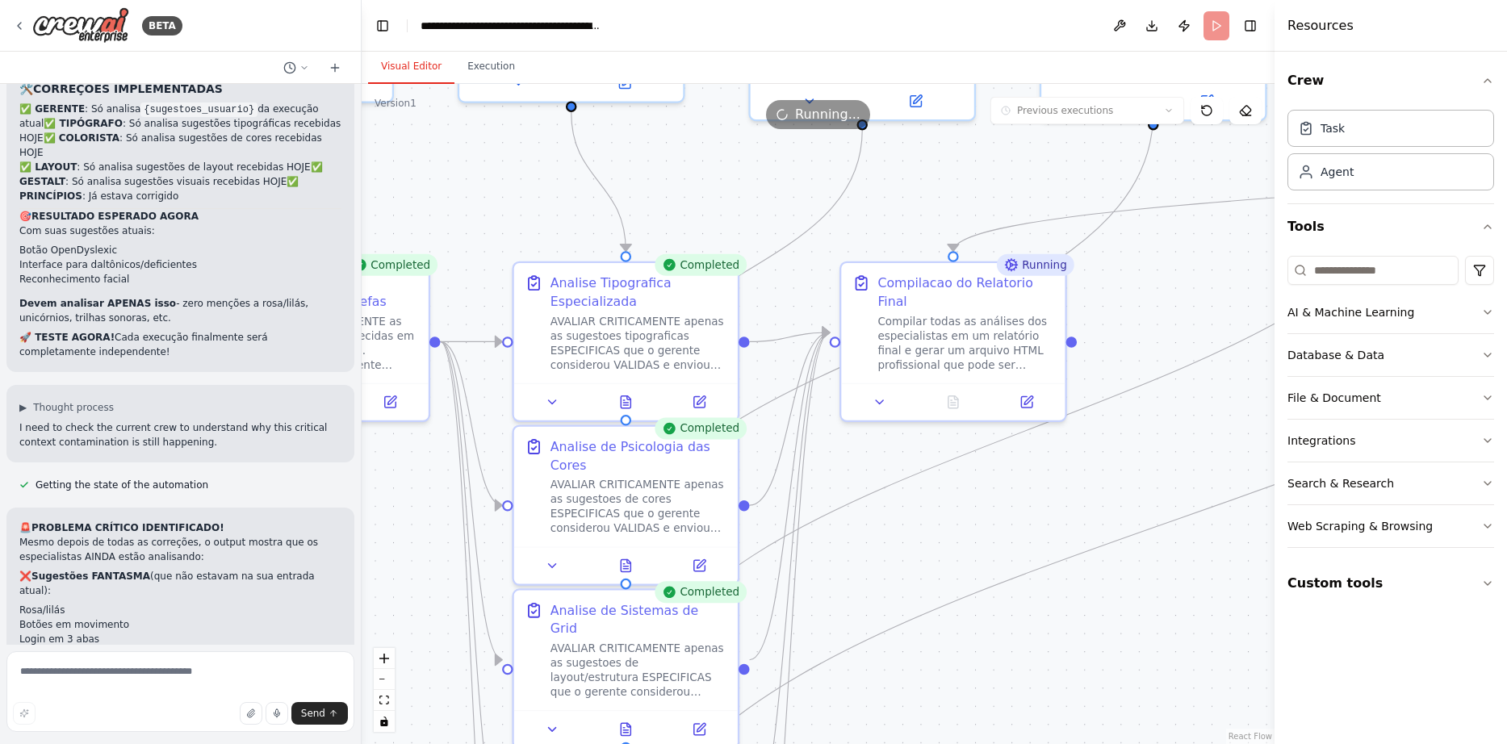
drag, startPoint x: 894, startPoint y: 558, endPoint x: 1199, endPoint y: 515, distance: 308.0
click at [1197, 516] on div ".deletable-edge-delete-btn { width: 20px; height: 20px; border: 0px solid #ffff…" at bounding box center [818, 414] width 913 height 660
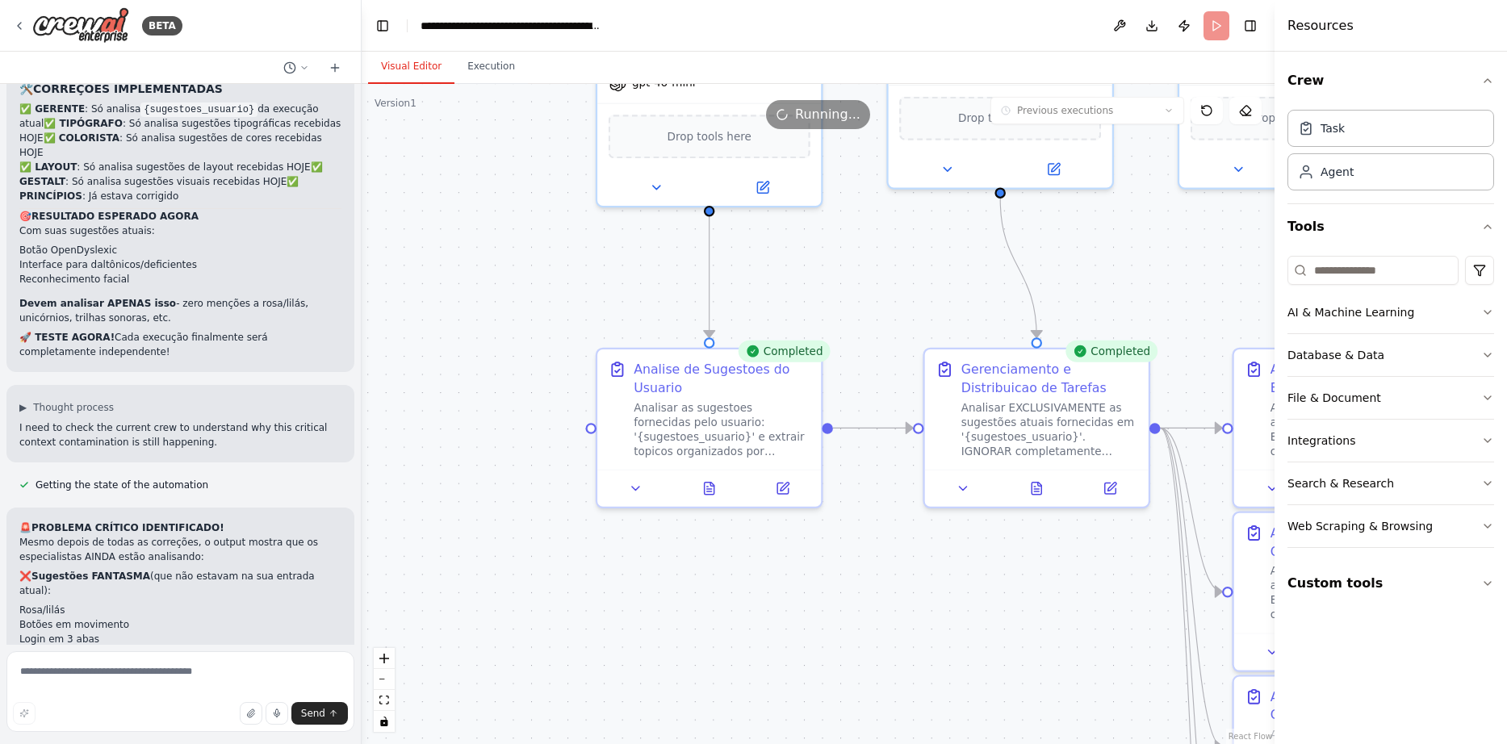
drag, startPoint x: 660, startPoint y: 494, endPoint x: 1131, endPoint y: 619, distance: 487.6
click at [1131, 619] on div ".deletable-edge-delete-btn { width: 20px; height: 20px; border: 0px solid #ffff…" at bounding box center [818, 414] width 913 height 660
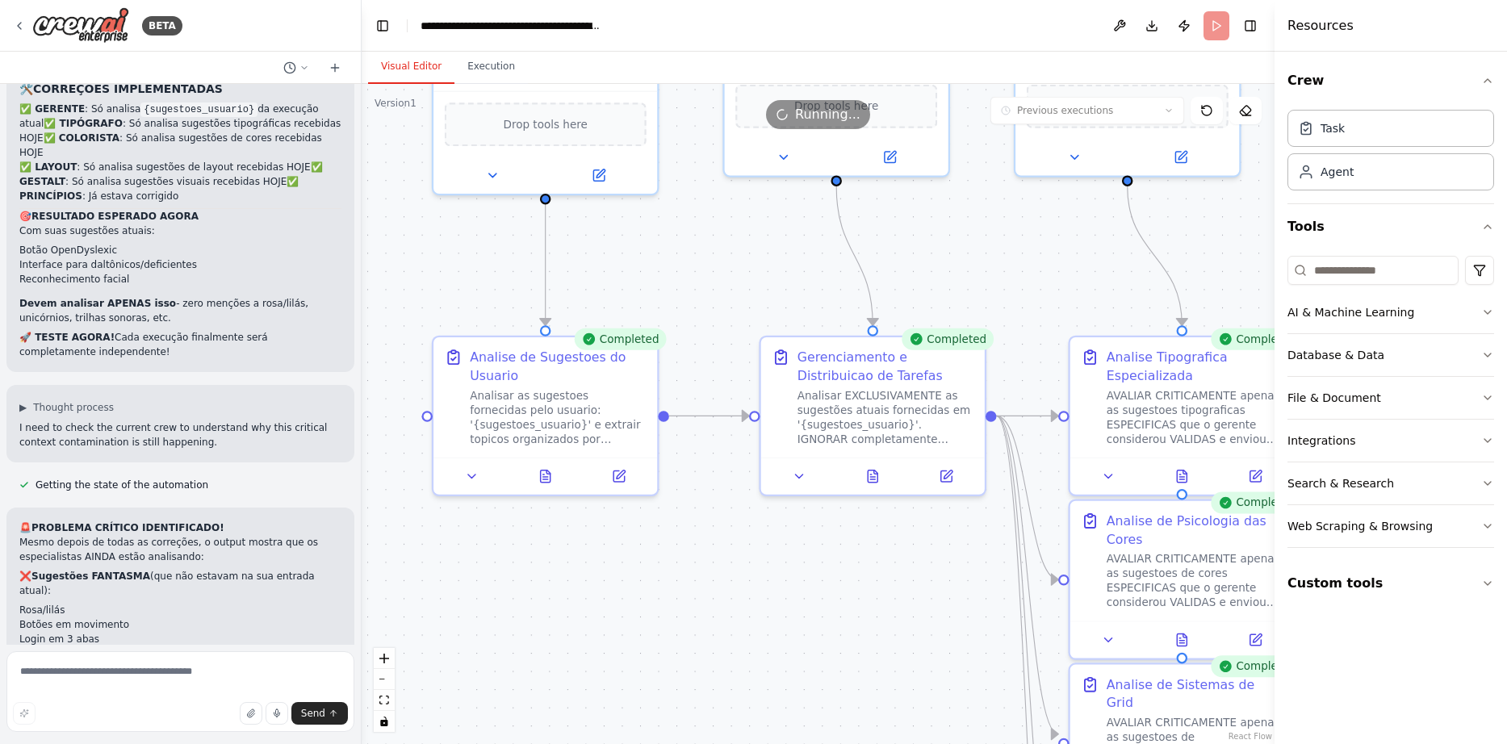
drag, startPoint x: 909, startPoint y: 545, endPoint x: 583, endPoint y: 491, distance: 331.3
click at [583, 491] on div ".deletable-edge-delete-btn { width: 20px; height: 20px; border: 0px solid #ffff…" at bounding box center [818, 414] width 913 height 660
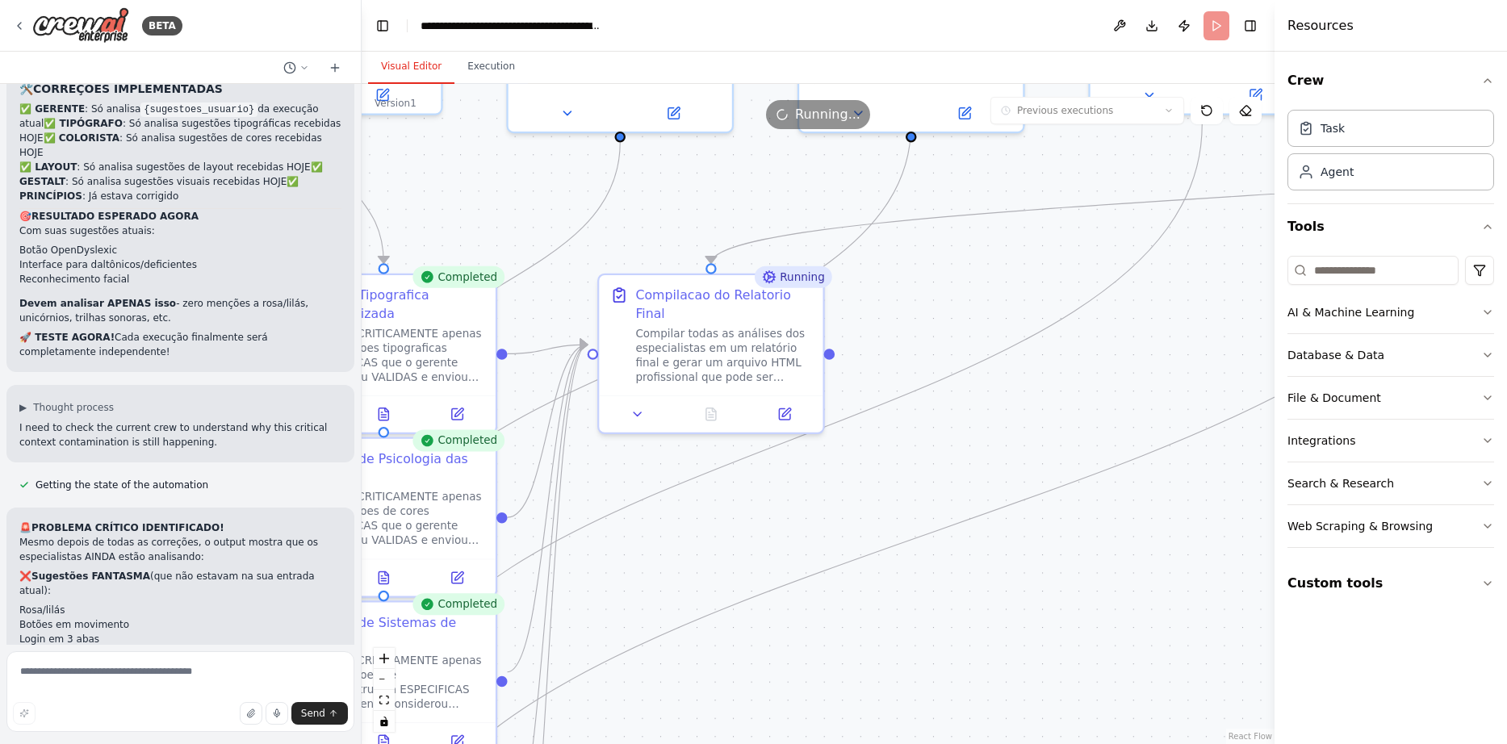
drag, startPoint x: 1237, startPoint y: 493, endPoint x: 598, endPoint y: 471, distance: 639.5
click at [598, 471] on div ".deletable-edge-delete-btn { width: 20px; height: 20px; border: 0px solid #ffff…" at bounding box center [818, 414] width 913 height 660
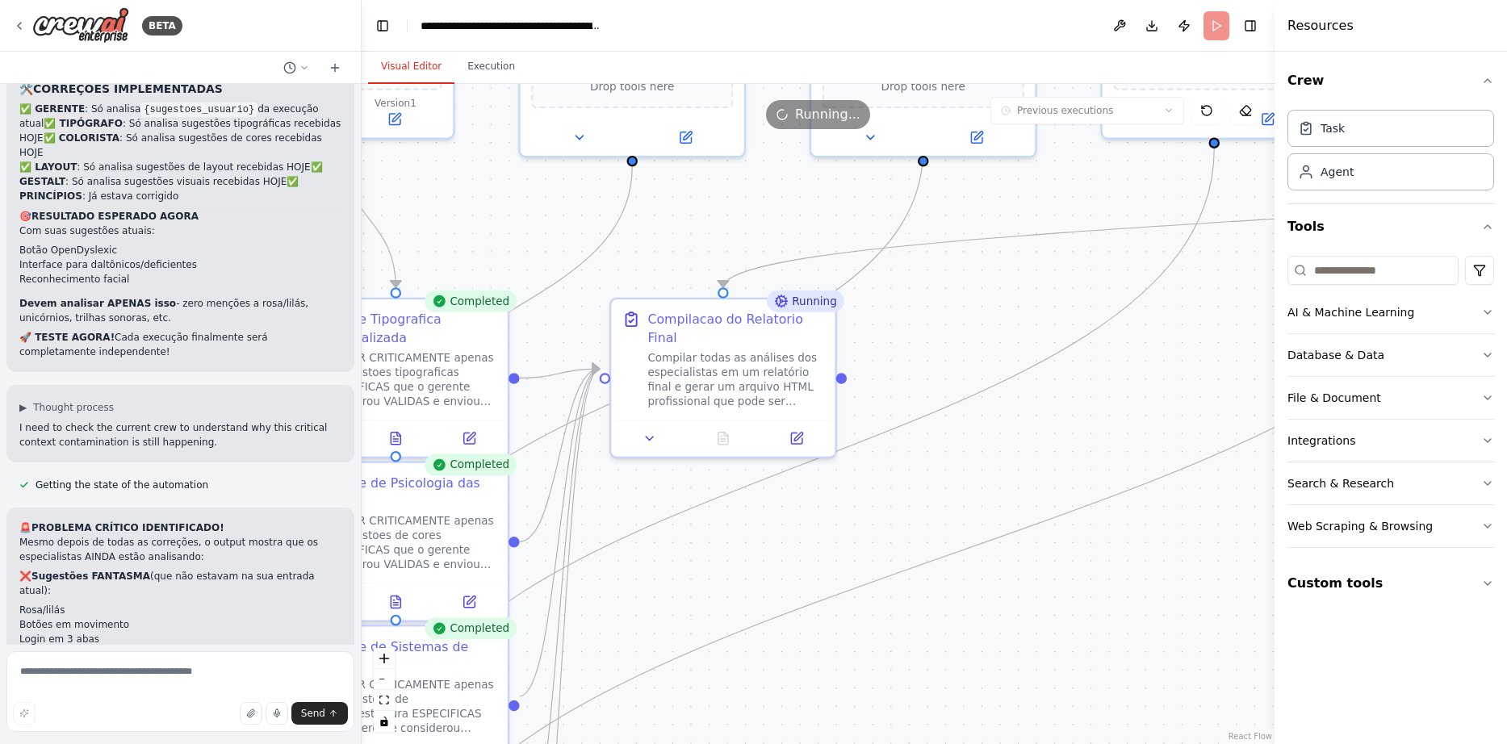
click at [646, 491] on div ".deletable-edge-delete-btn { width: 20px; height: 20px; border: 0px solid #ffff…" at bounding box center [818, 414] width 913 height 660
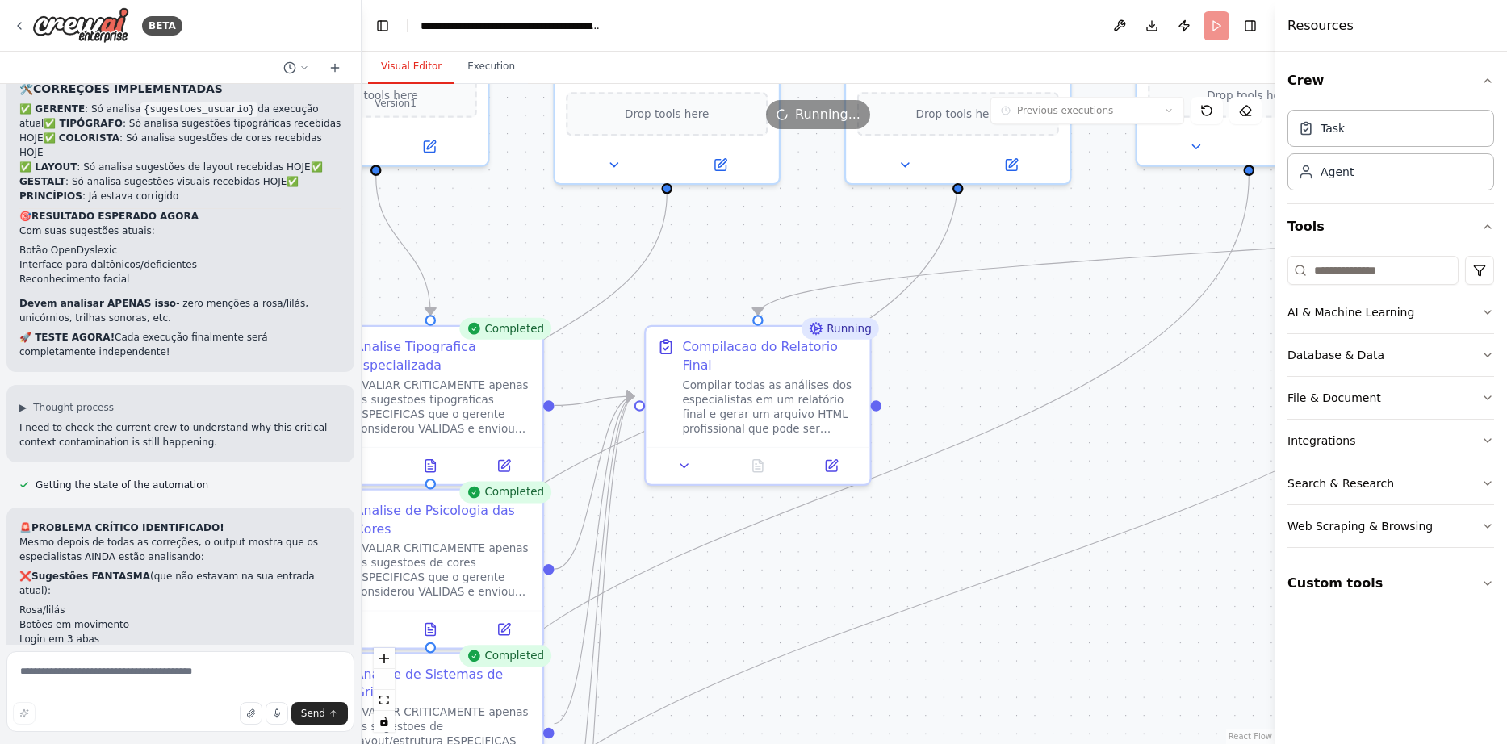
drag, startPoint x: 931, startPoint y: 357, endPoint x: 969, endPoint y: 387, distance: 48.3
click at [969, 387] on div ".deletable-edge-delete-btn { width: 20px; height: 20px; border: 0px solid #ffff…" at bounding box center [818, 414] width 913 height 660
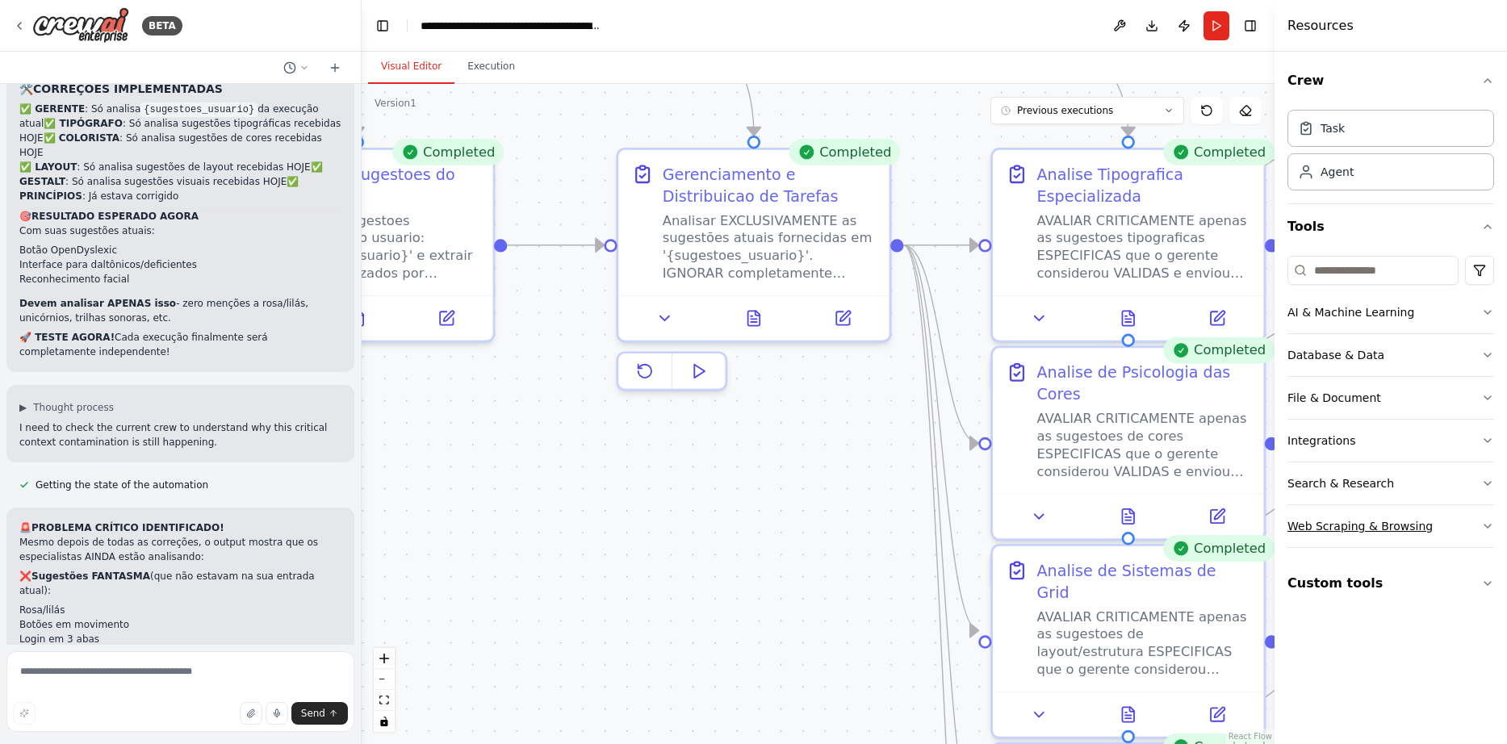
drag, startPoint x: 611, startPoint y: 617, endPoint x: 1346, endPoint y: 508, distance: 743.2
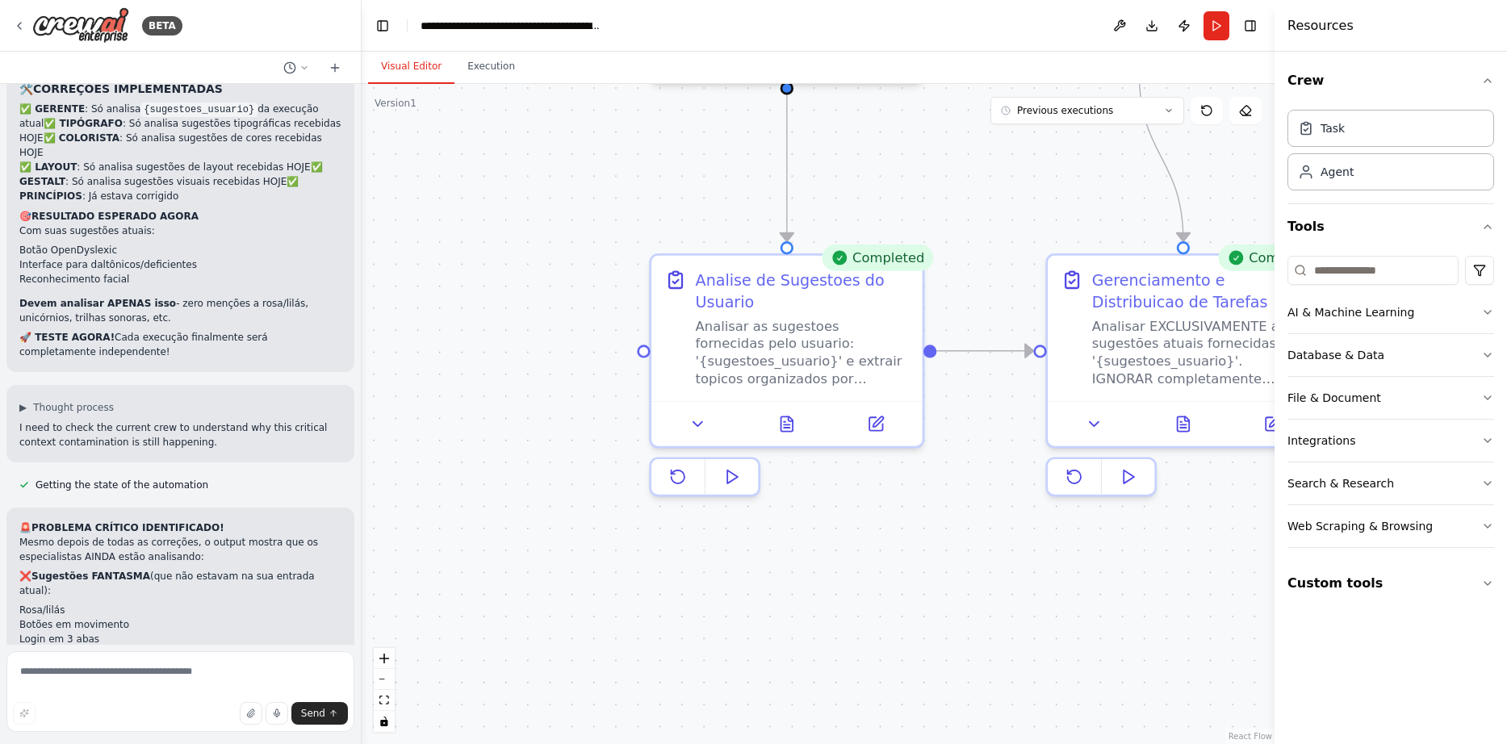
drag, startPoint x: 806, startPoint y: 532, endPoint x: 1227, endPoint y: 620, distance: 429.5
click at [796, 426] on icon at bounding box center [794, 420] width 12 height 15
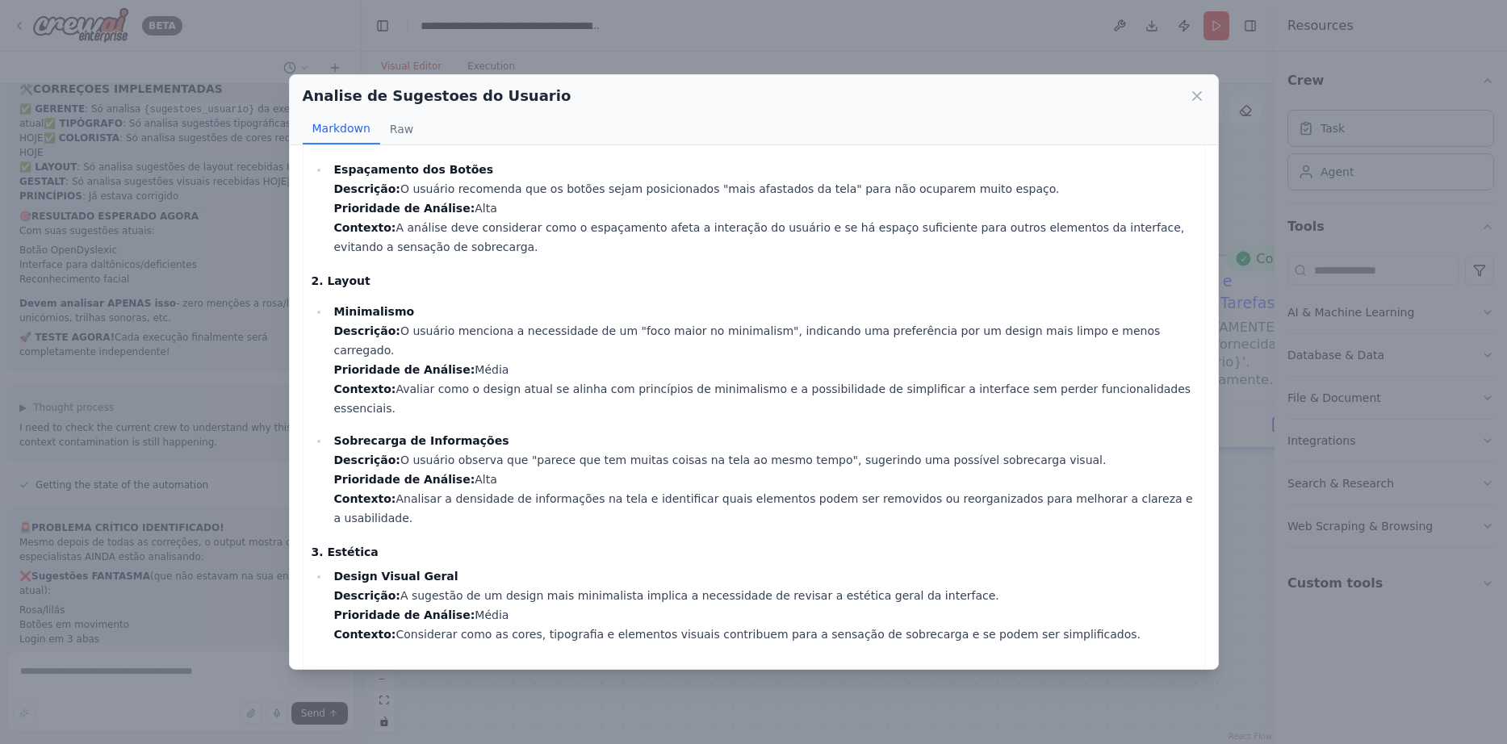
scroll to position [205, 0]
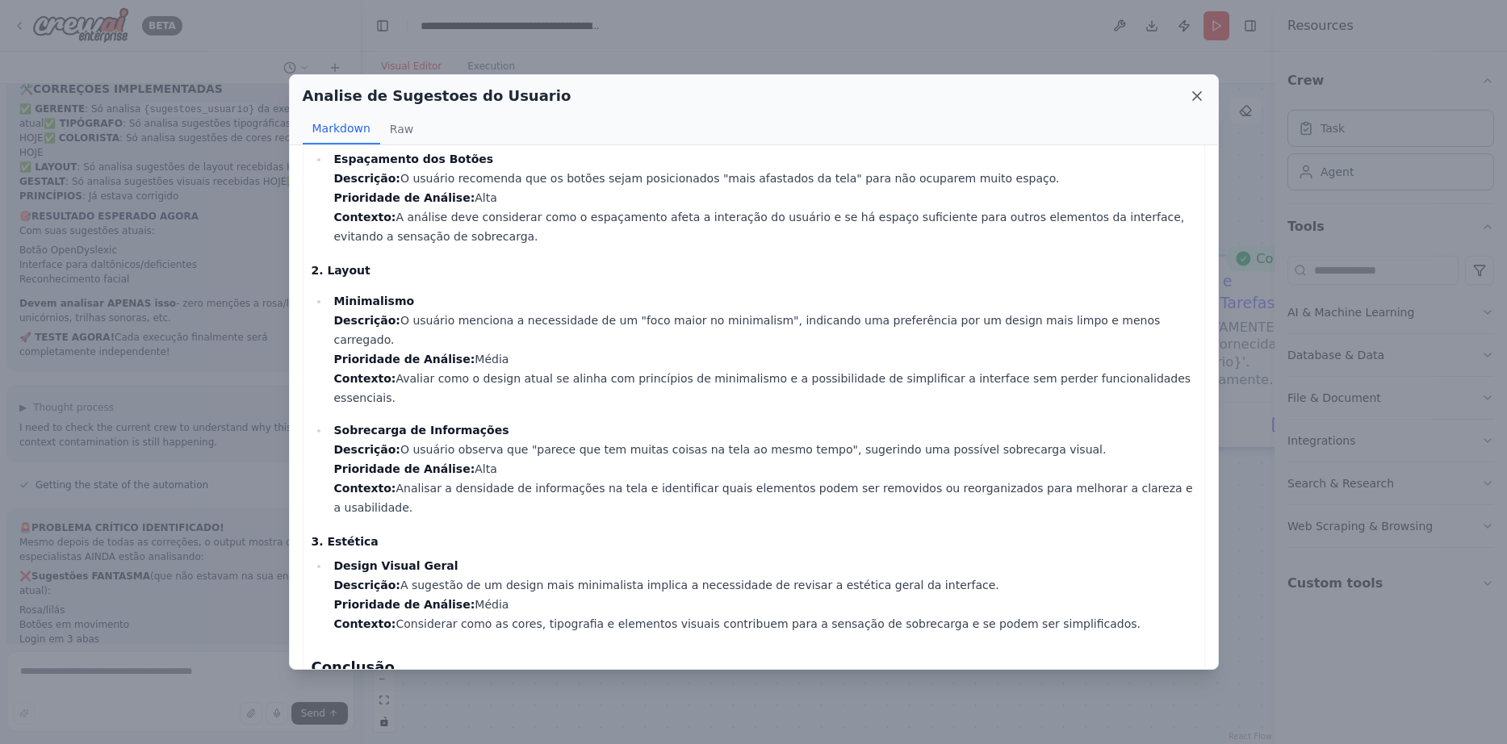
click at [1200, 101] on icon at bounding box center [1197, 96] width 16 height 16
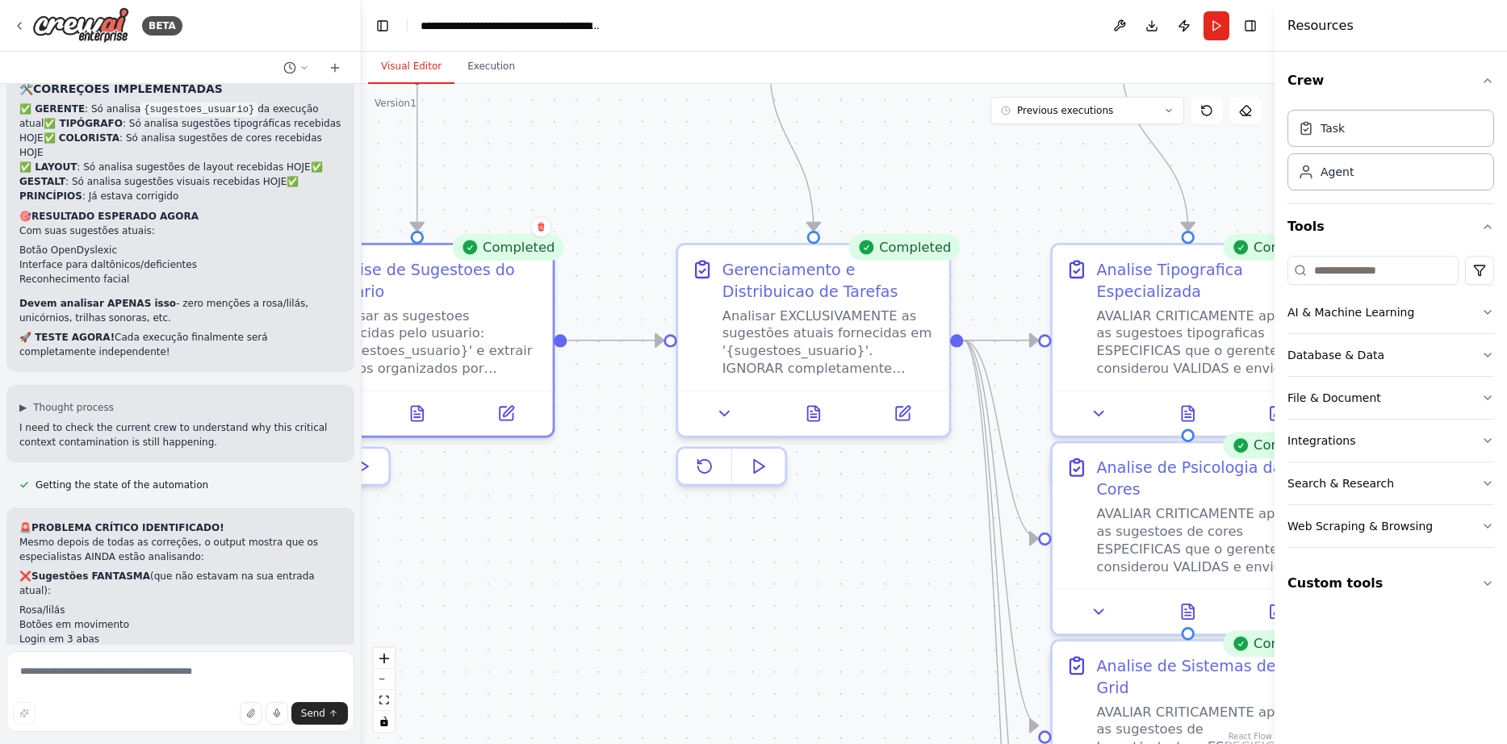
drag, startPoint x: 1029, startPoint y: 470, endPoint x: 652, endPoint y: 459, distance: 377.0
click at [809, 402] on icon at bounding box center [814, 409] width 12 height 15
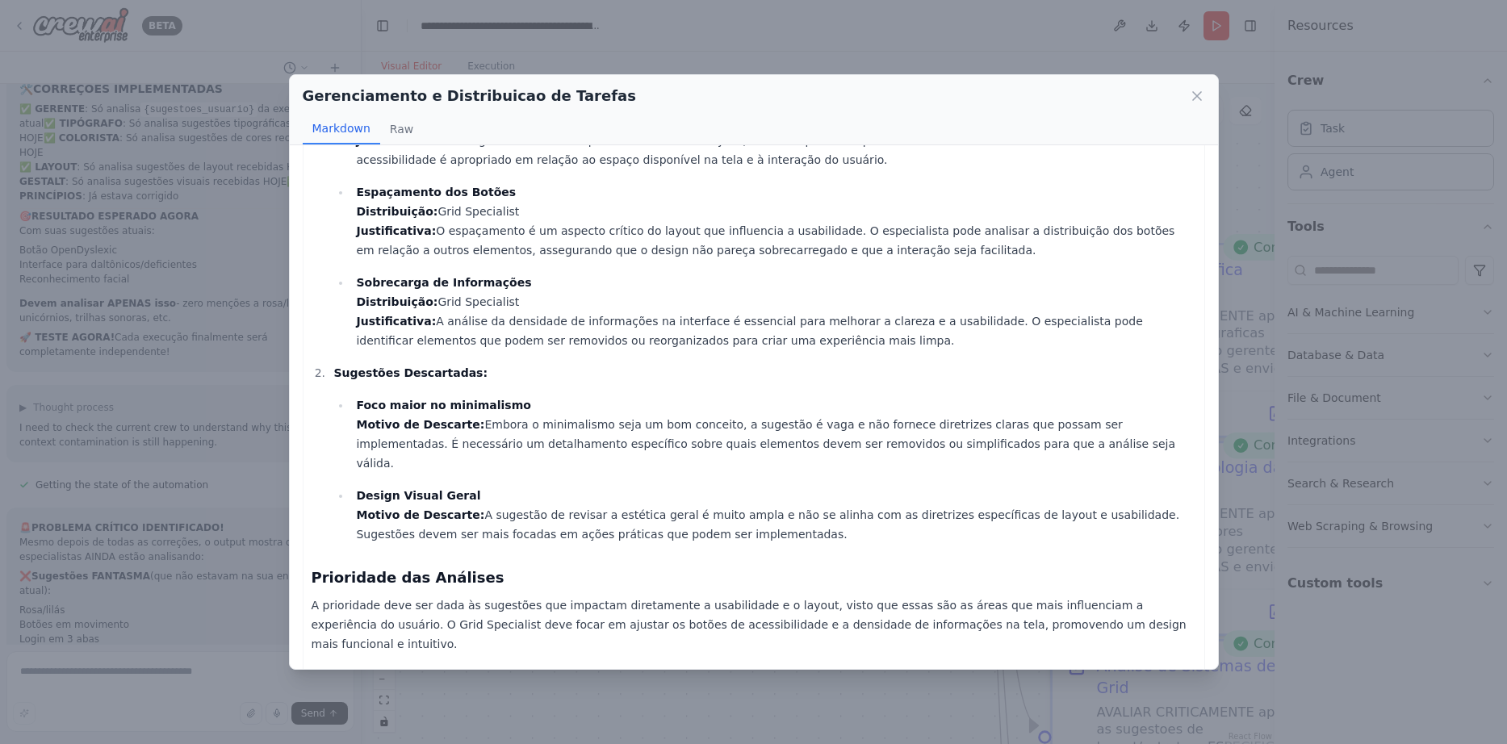
scroll to position [0, 0]
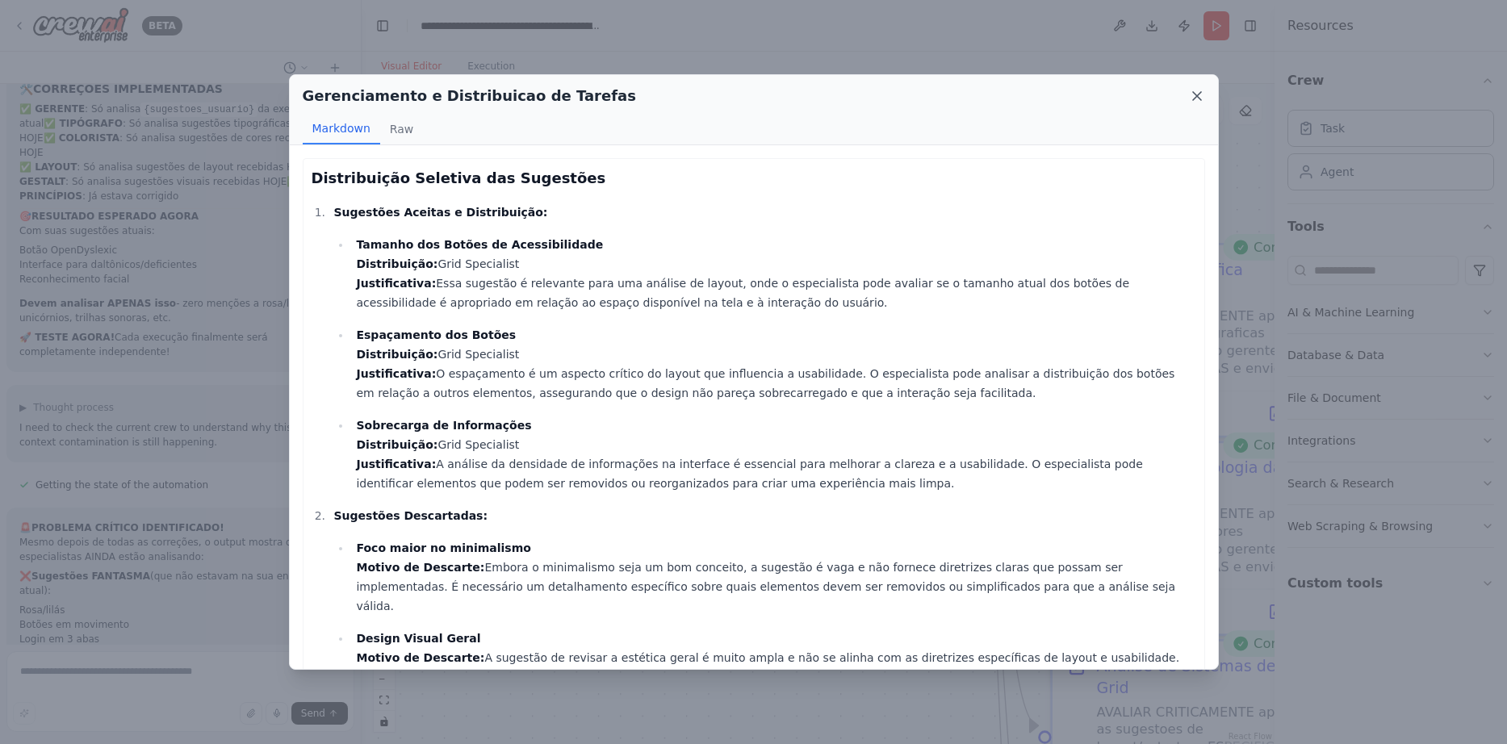
click at [1194, 90] on icon at bounding box center [1197, 96] width 16 height 16
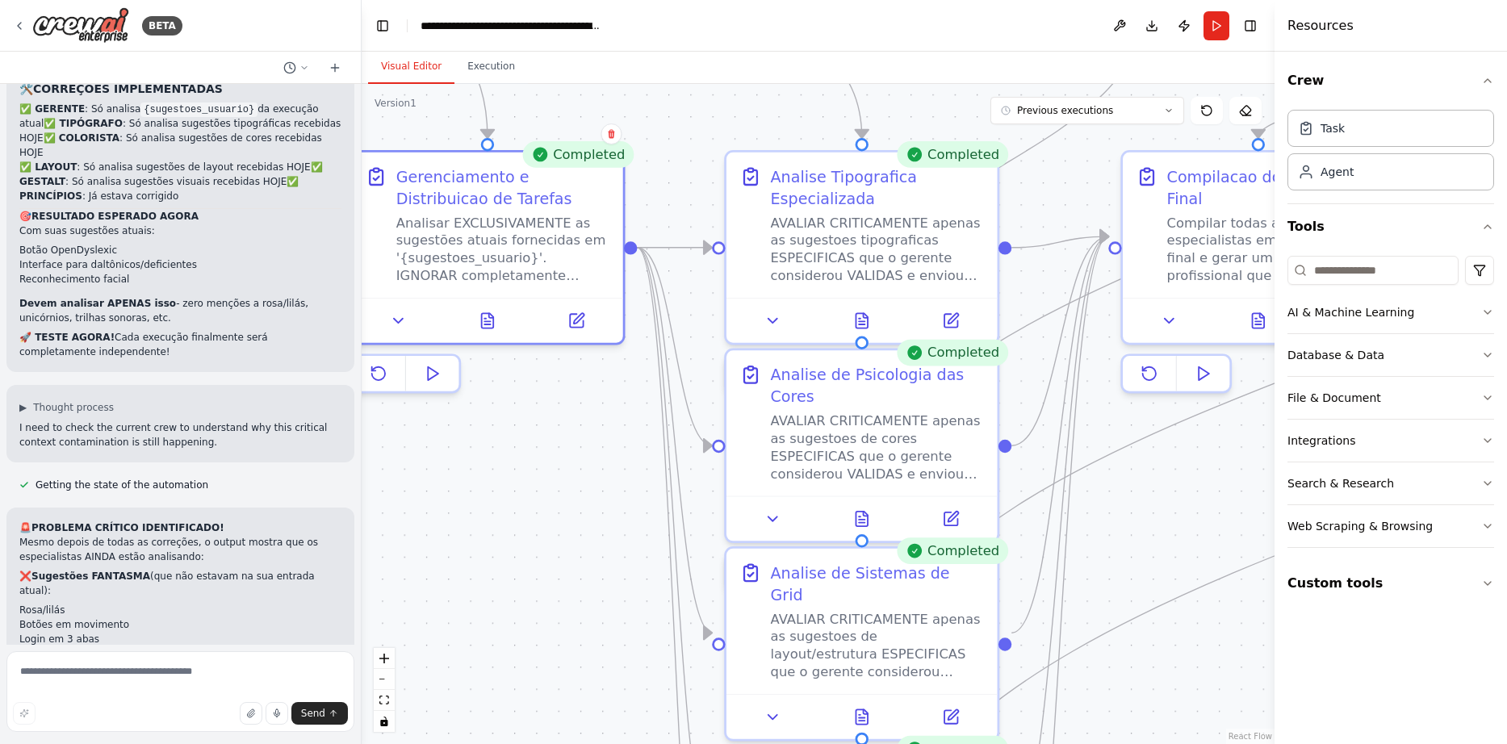
drag, startPoint x: 972, startPoint y: 521, endPoint x: 629, endPoint y: 433, distance: 354.3
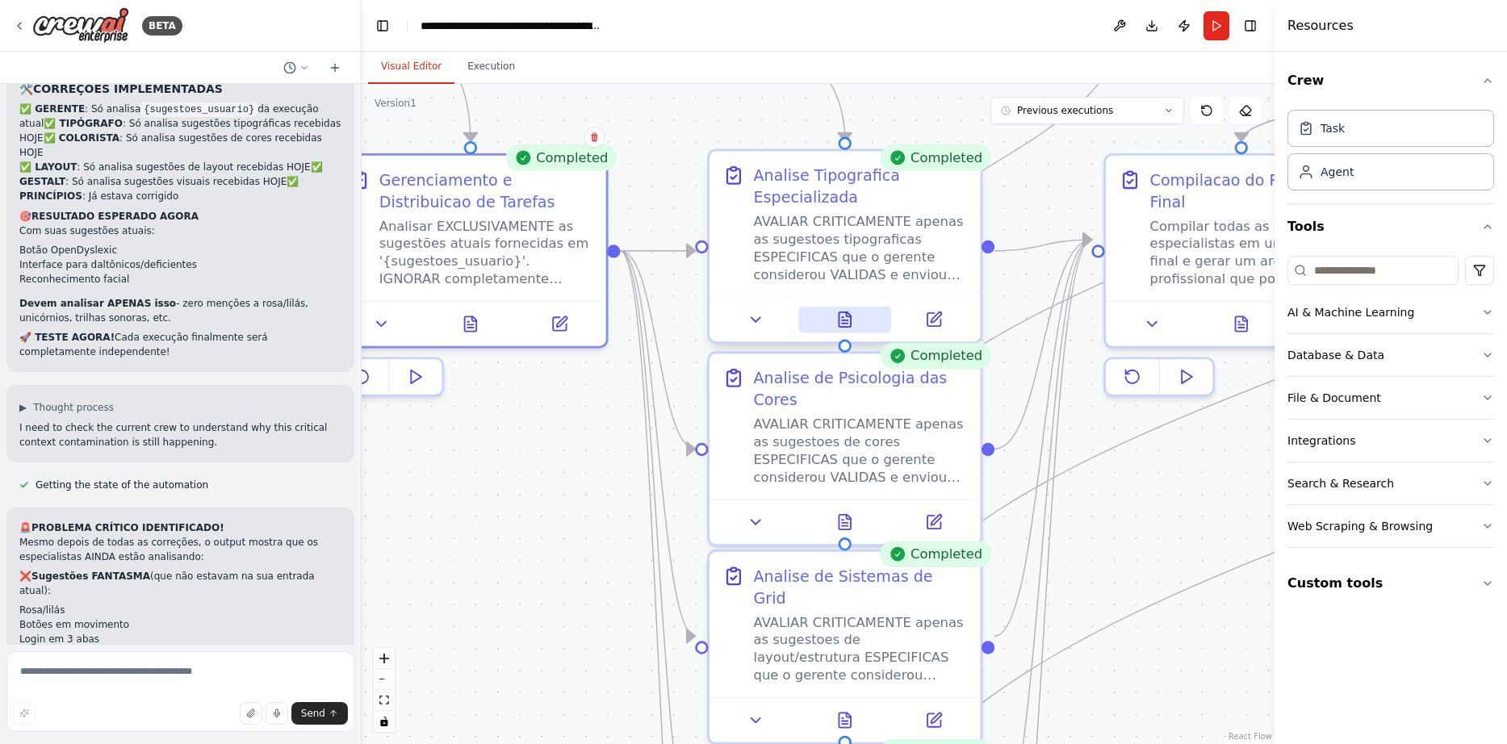
click at [860, 316] on button at bounding box center [845, 320] width 94 height 27
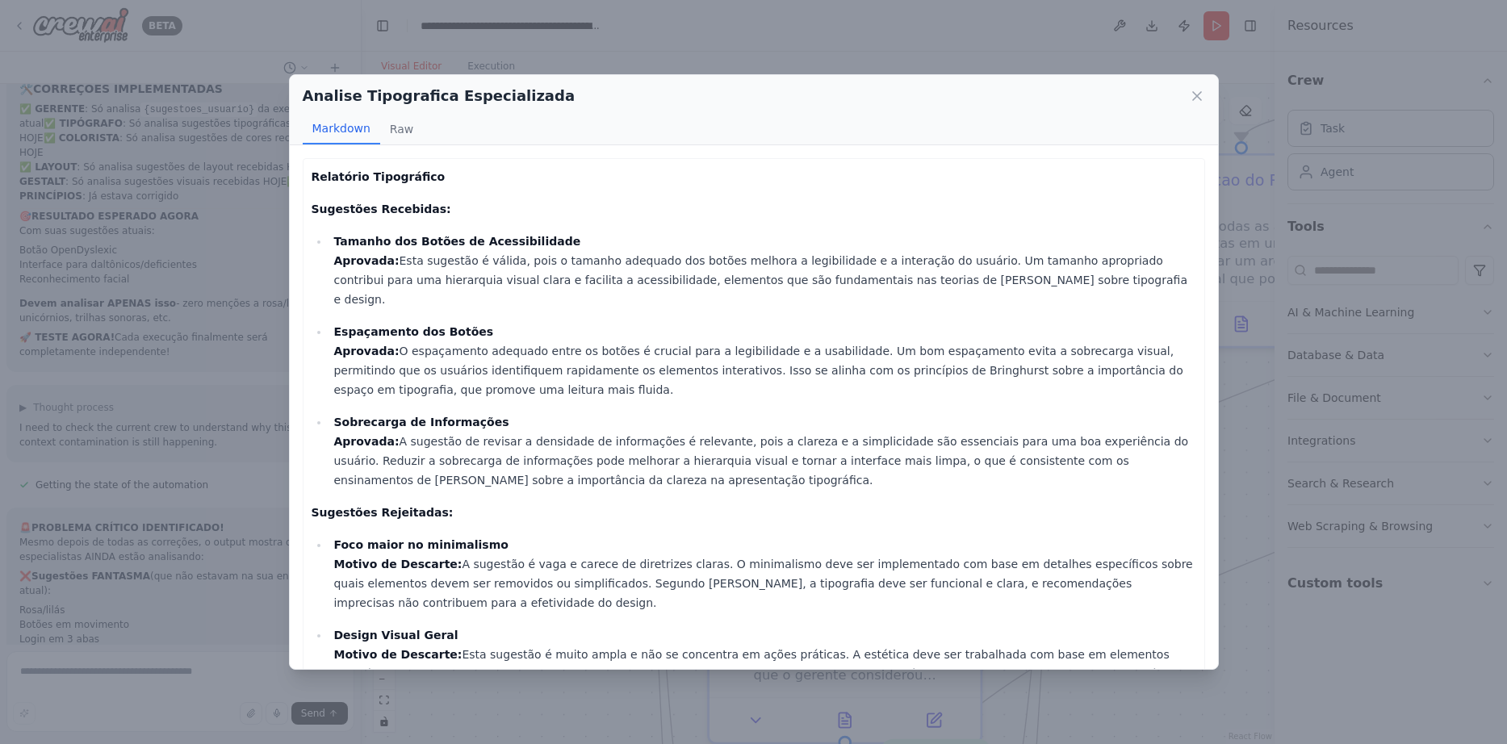
scroll to position [69, 0]
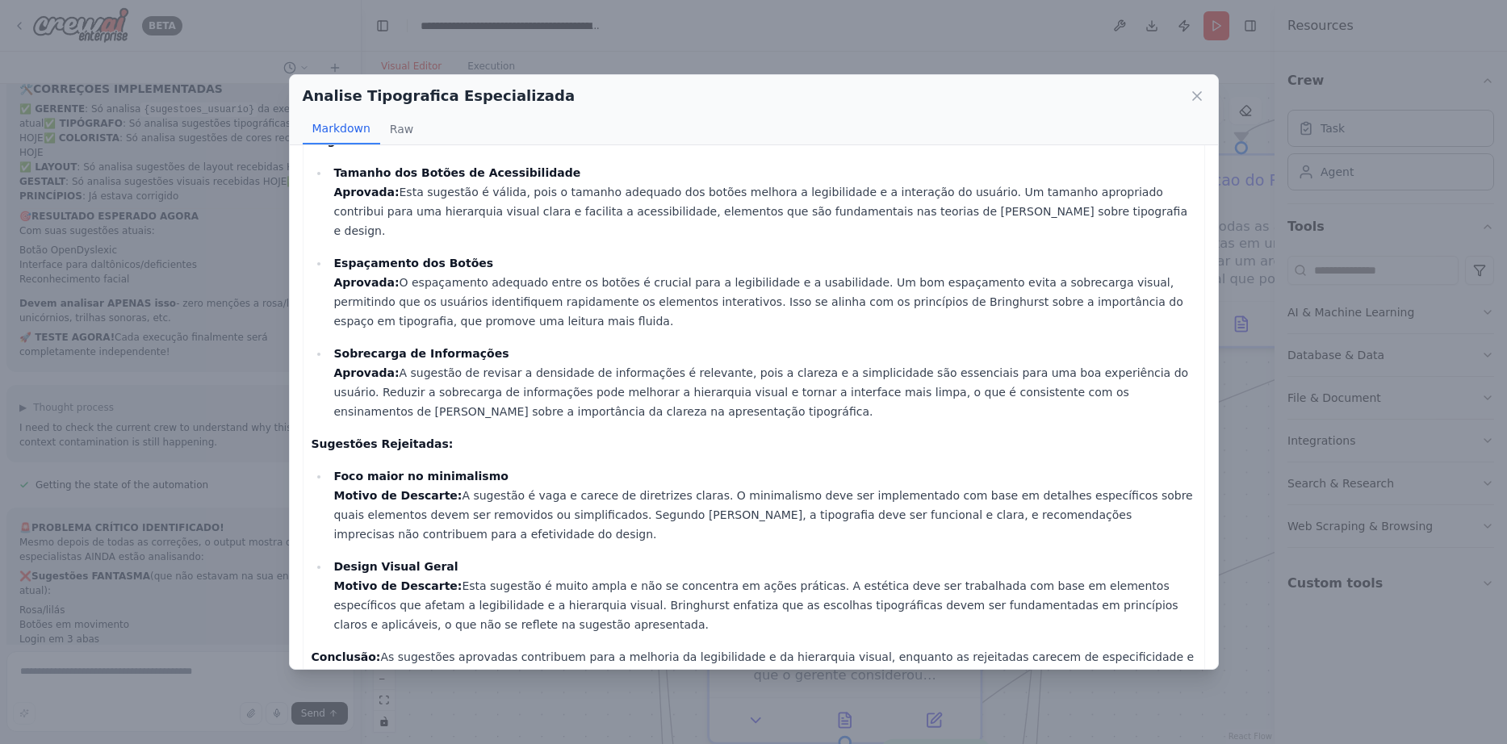
drag, startPoint x: 452, startPoint y: 633, endPoint x: 1202, endPoint y: 653, distance: 749.9
click at [1202, 653] on div "Relatório Tipográfico Sugestões Recebidas: Tamanho dos Botões de Acessibilidade…" at bounding box center [754, 392] width 902 height 605
click at [1196, 93] on icon at bounding box center [1197, 96] width 16 height 16
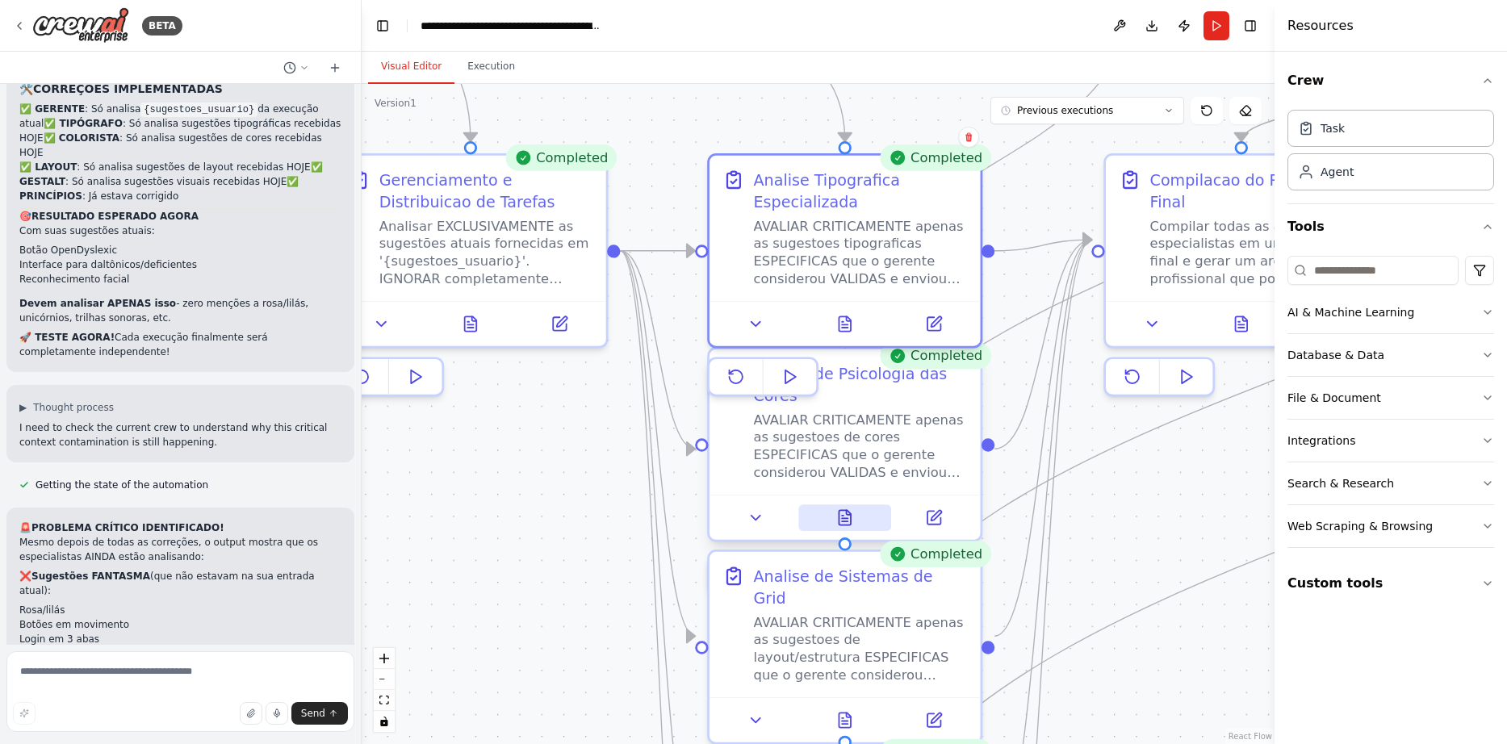
click at [851, 512] on icon at bounding box center [845, 518] width 18 height 18
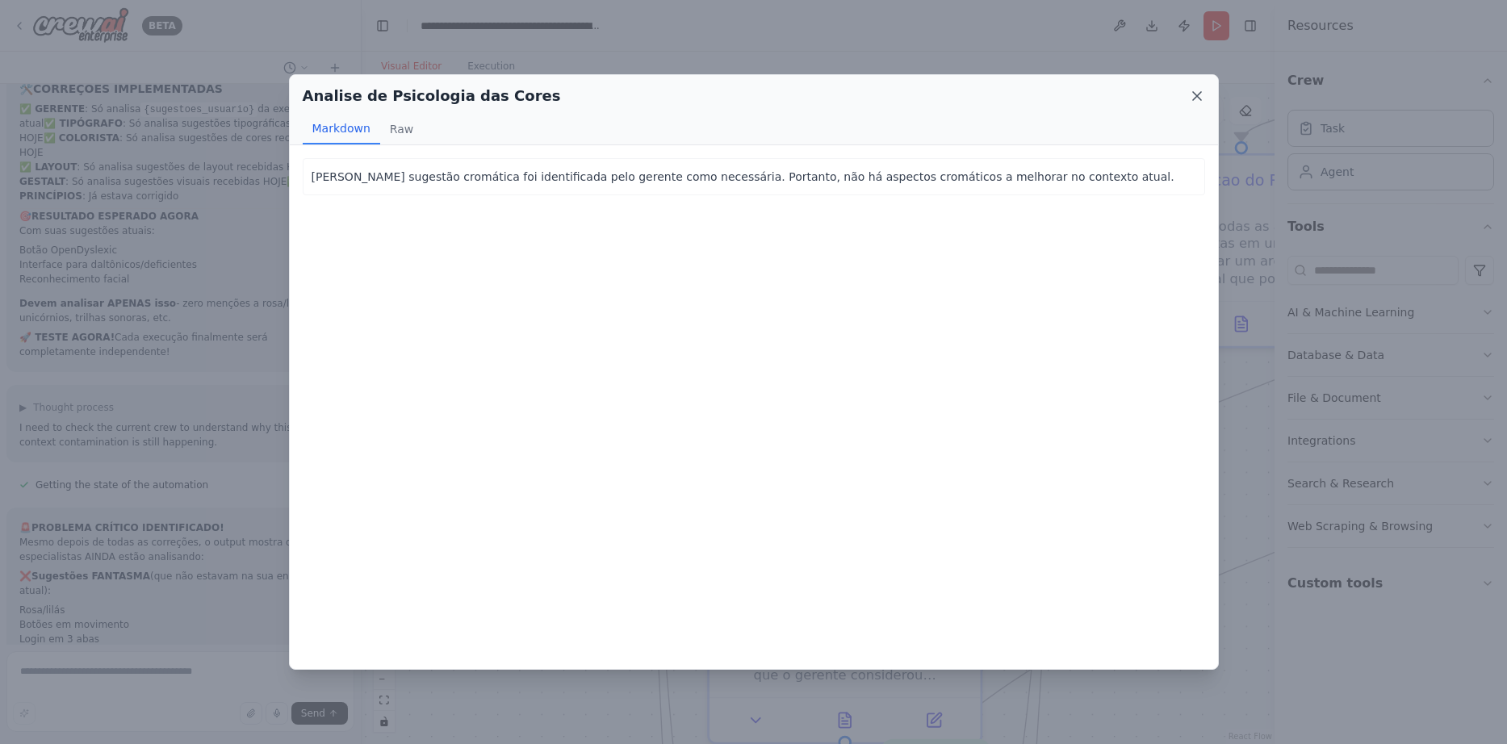
click at [1198, 90] on icon at bounding box center [1197, 96] width 16 height 16
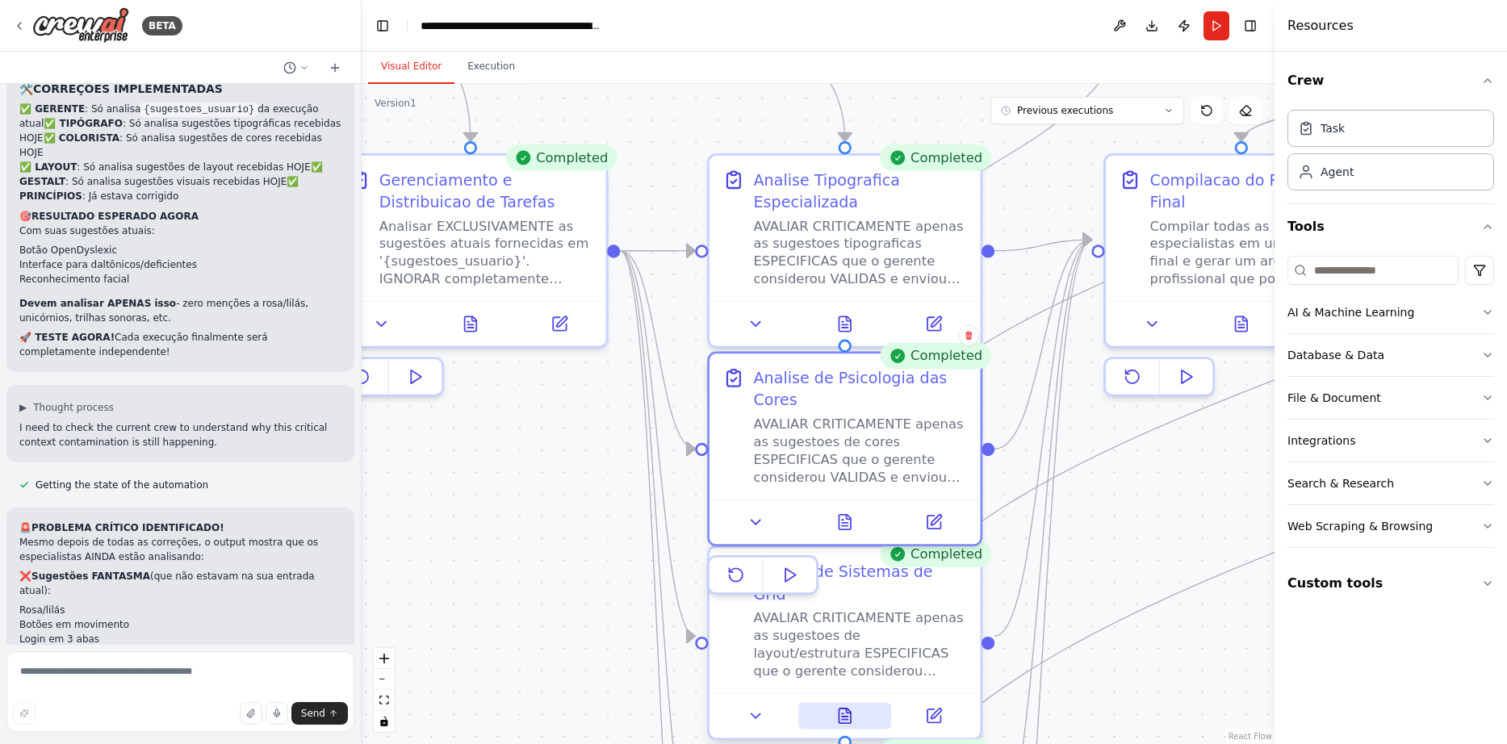
click at [841, 709] on icon at bounding box center [844, 716] width 12 height 15
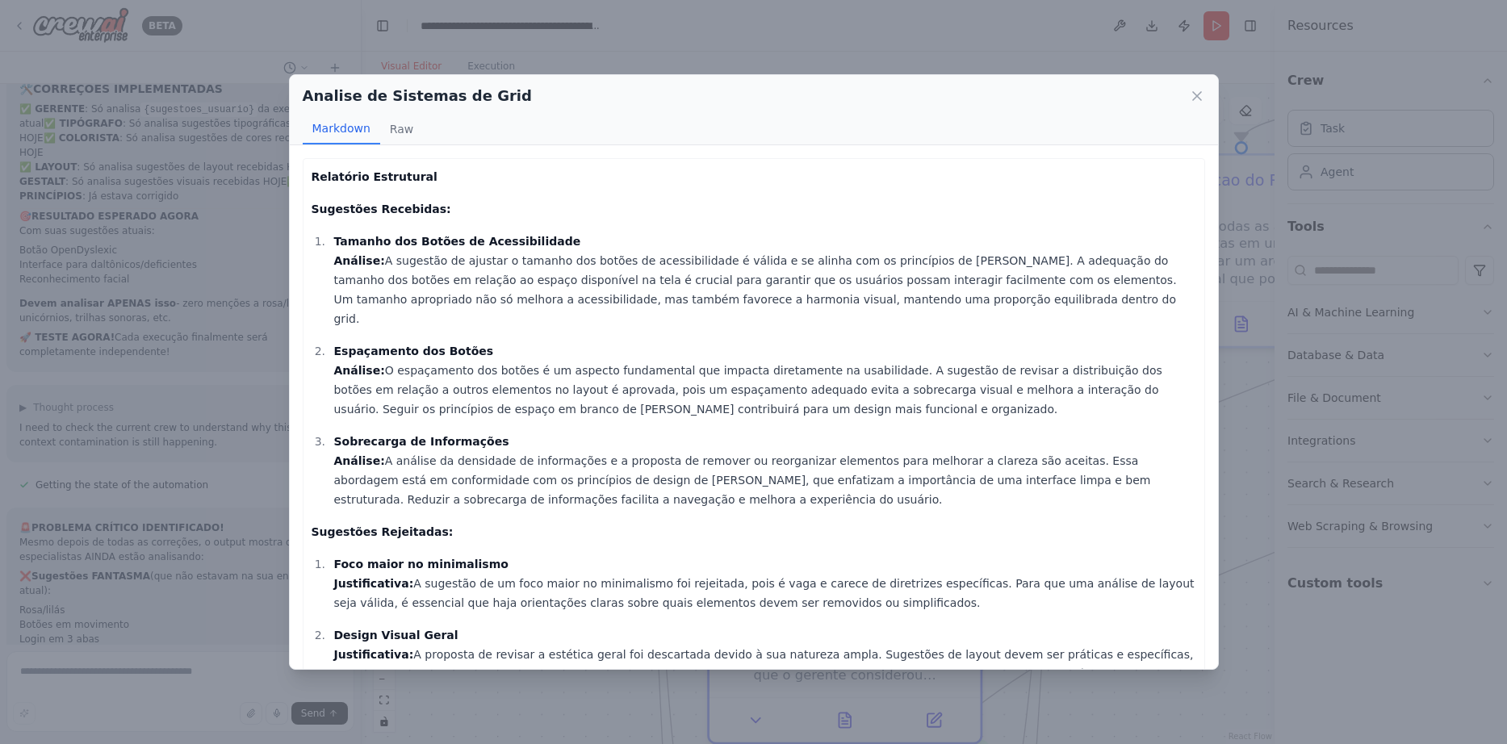
scroll to position [88, 0]
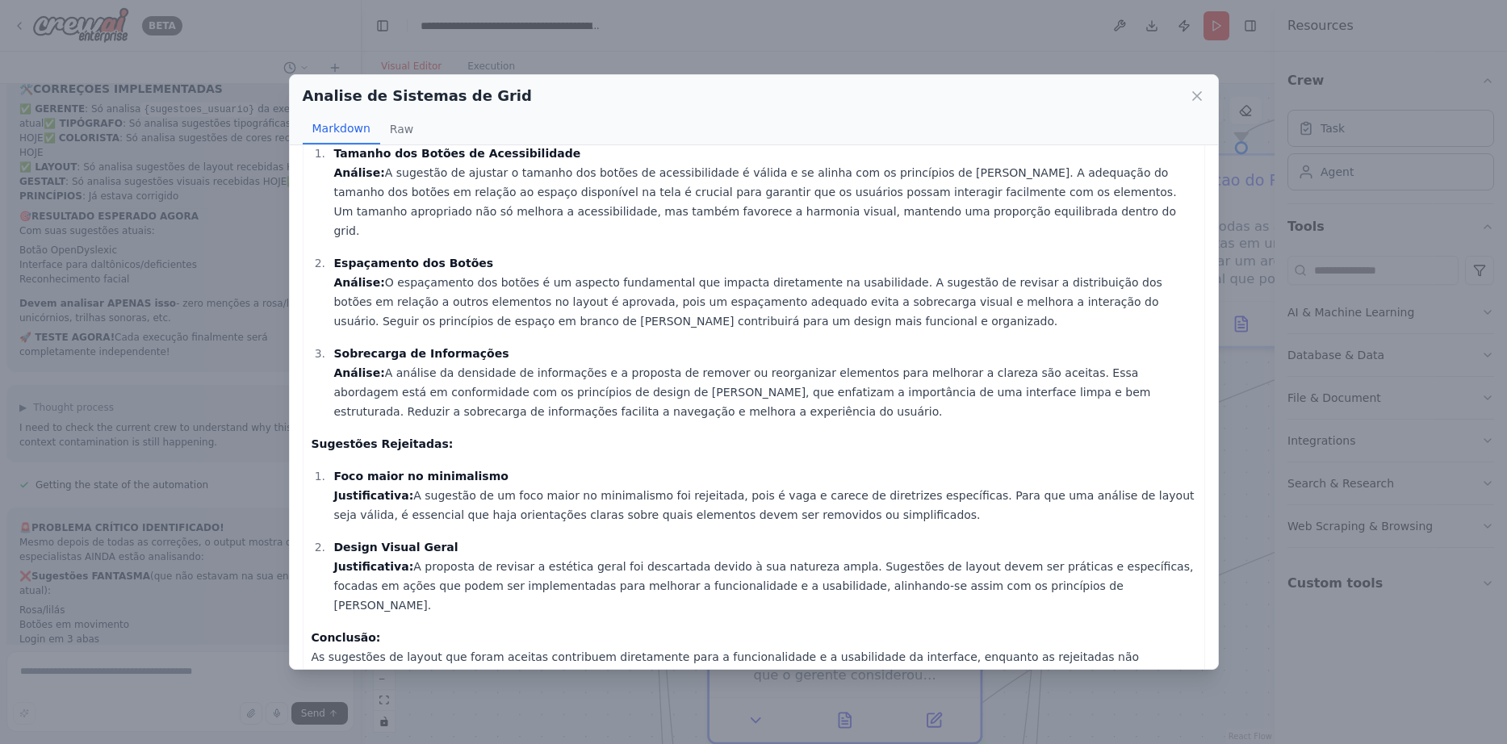
drag, startPoint x: 555, startPoint y: 617, endPoint x: 1077, endPoint y: 636, distance: 521.7
click at [1077, 636] on p "Conclusão: As sugestões de layout que foram aceitas contribuem diretamente para…" at bounding box center [753, 666] width 884 height 77
click at [1202, 84] on div "Analise de Sistemas de Grid Markdown Raw" at bounding box center [754, 110] width 928 height 70
click at [1197, 94] on icon at bounding box center [1197, 96] width 16 height 16
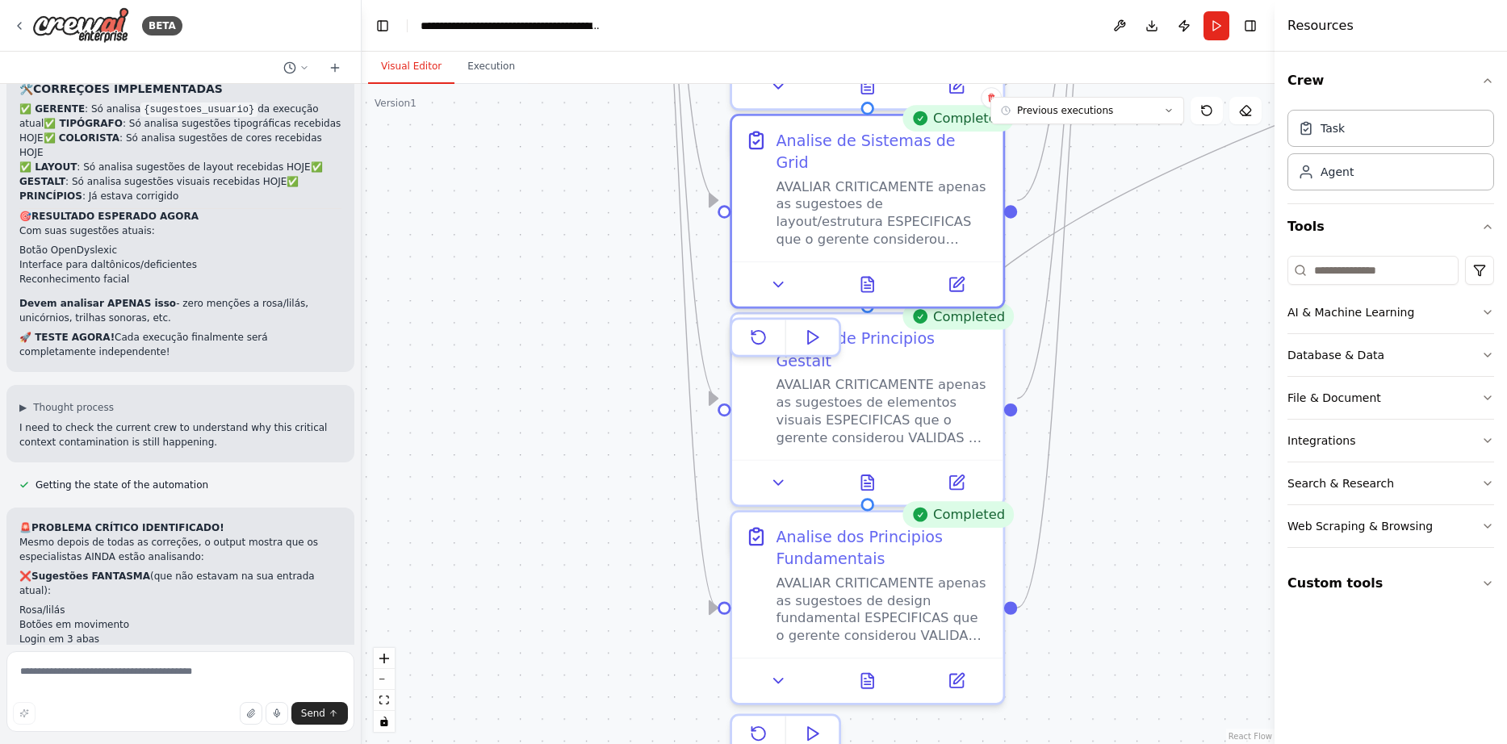
drag, startPoint x: 1034, startPoint y: 410, endPoint x: 1056, endPoint y: -26, distance: 436.4
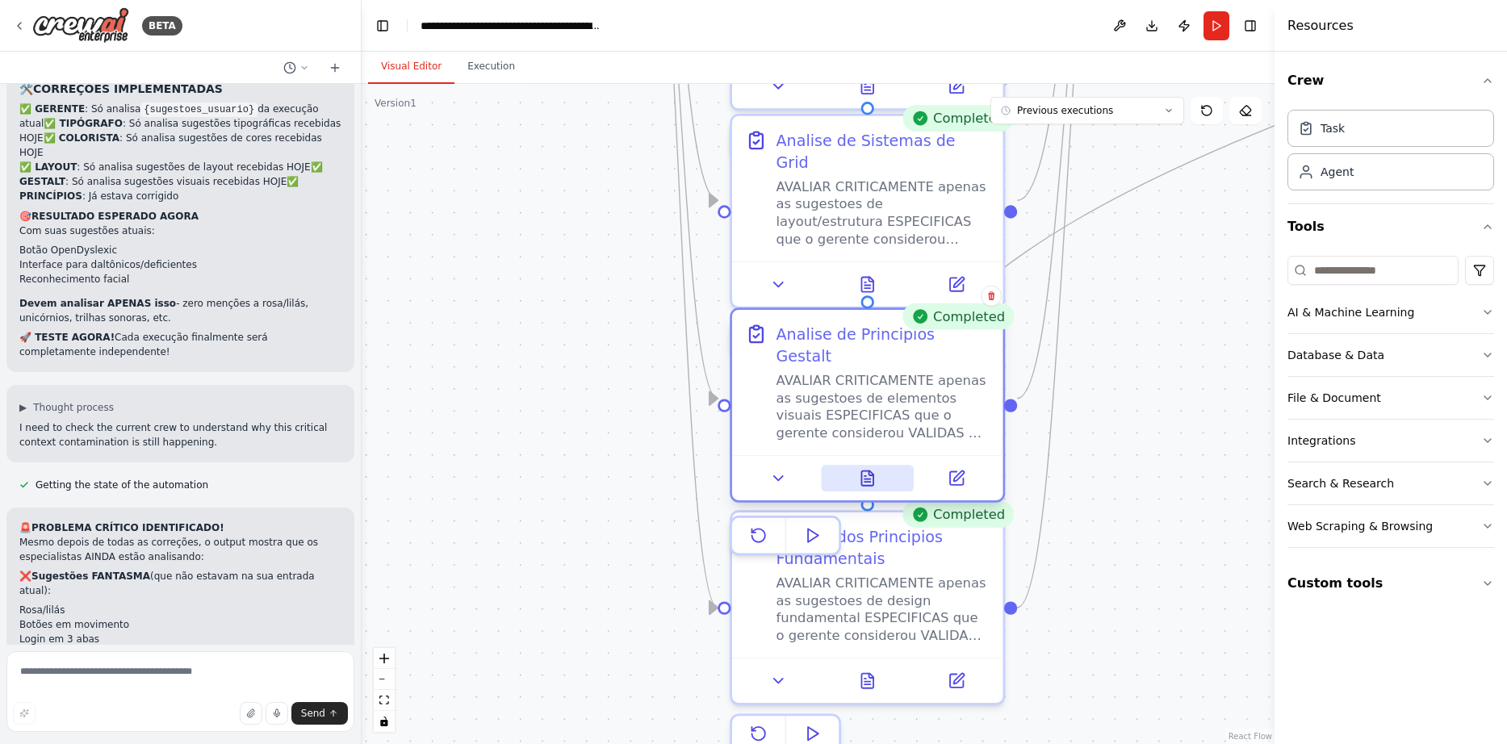
click at [871, 471] on icon at bounding box center [867, 478] width 12 height 15
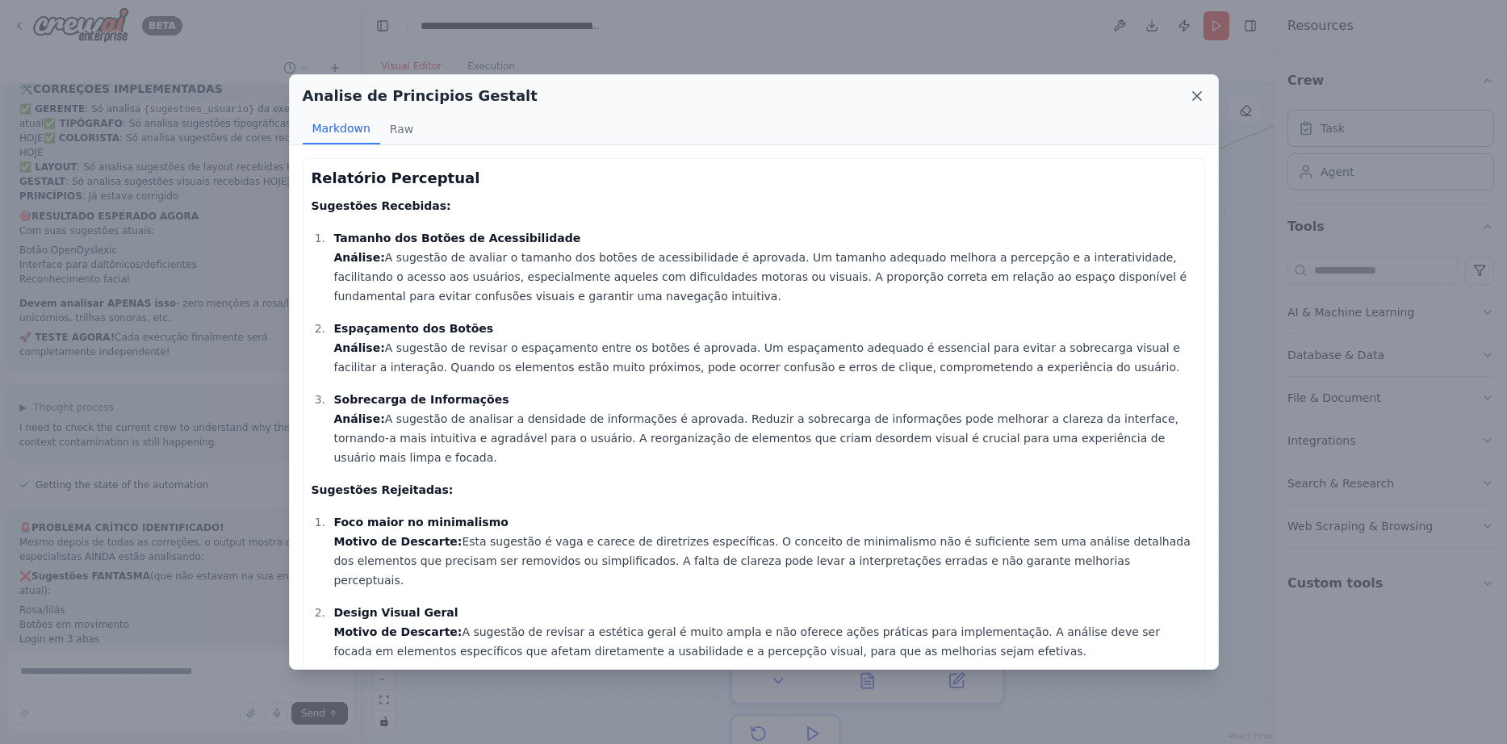
click at [1199, 93] on icon at bounding box center [1197, 96] width 8 height 8
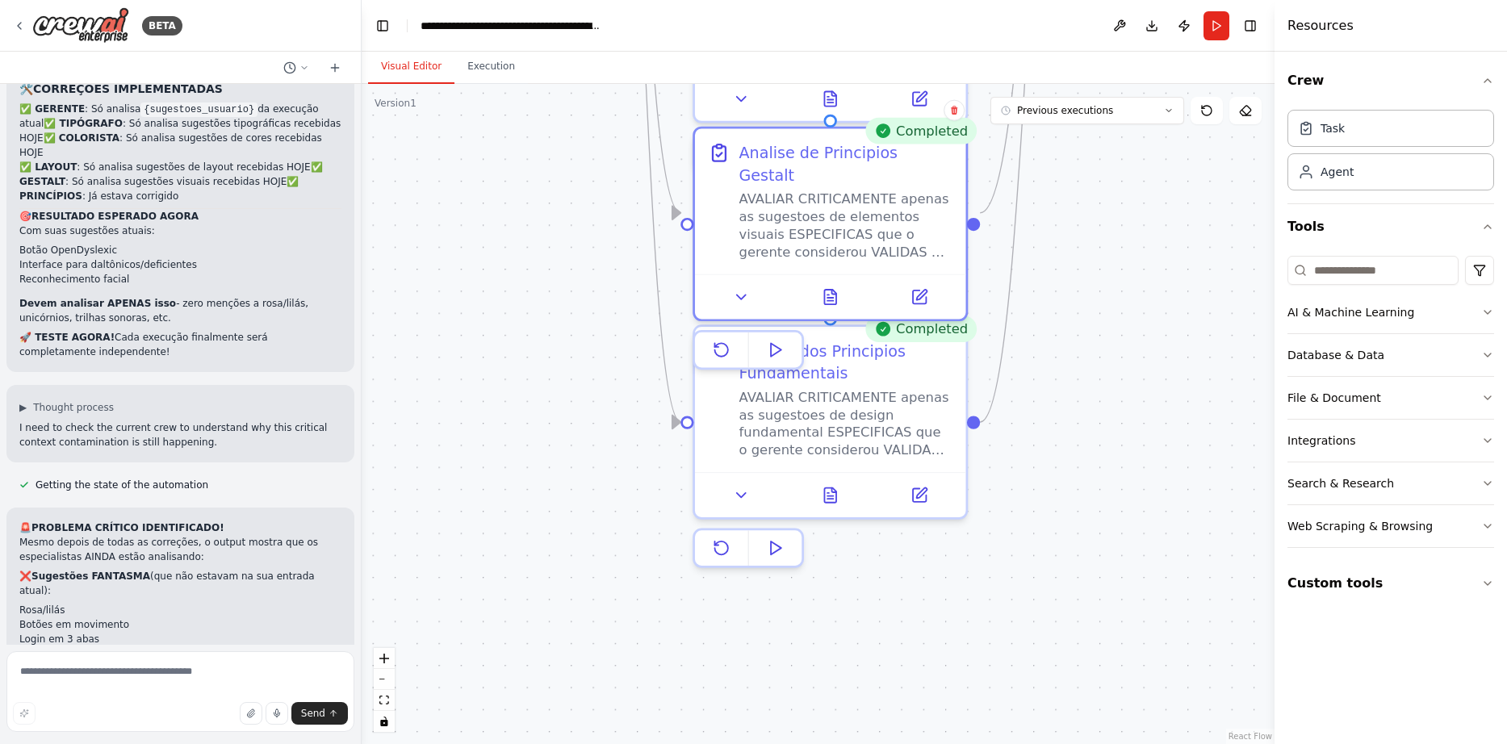
drag, startPoint x: 1081, startPoint y: 494, endPoint x: 1044, endPoint y: 308, distance: 189.3
click at [824, 490] on icon at bounding box center [830, 490] width 12 height 15
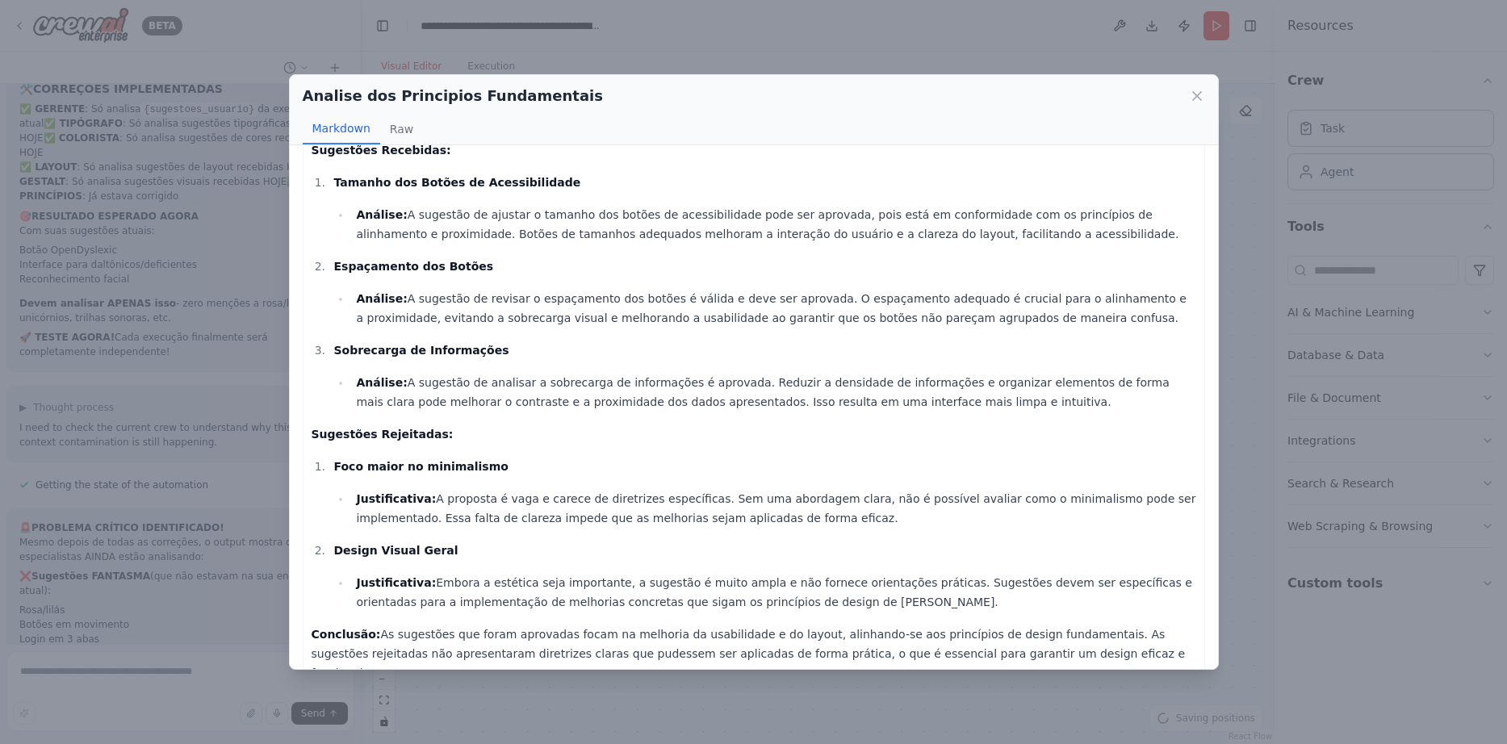
scroll to position [77, 0]
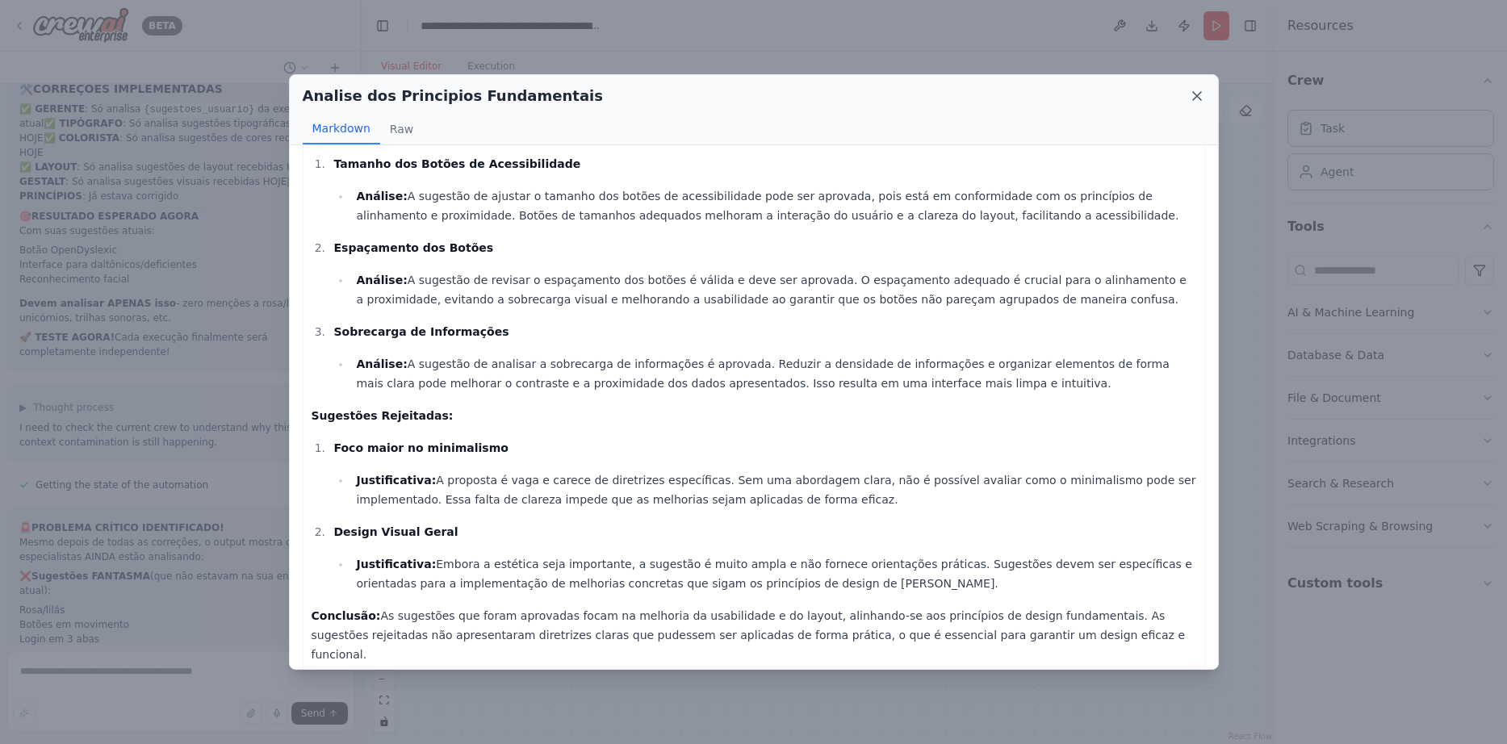
click at [1192, 94] on icon at bounding box center [1197, 96] width 16 height 16
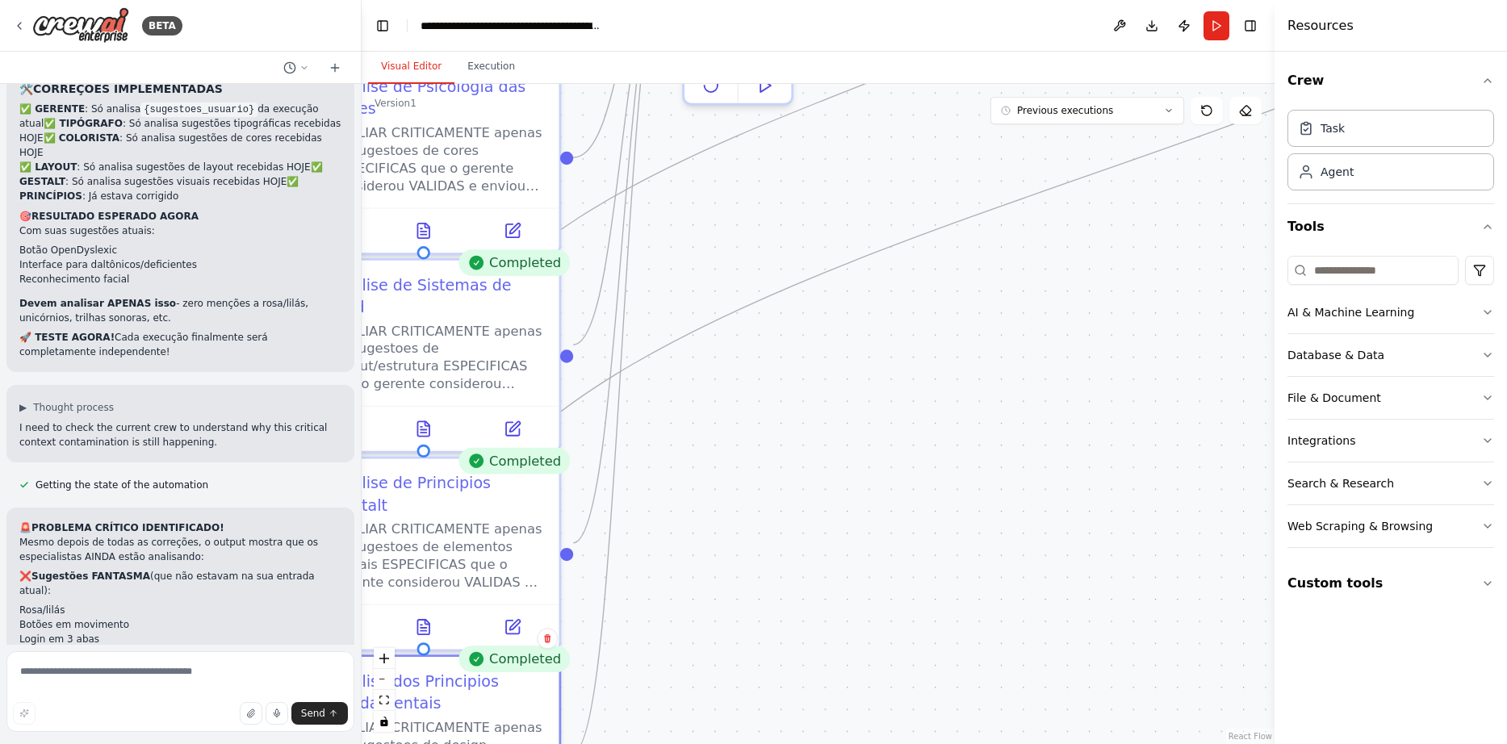
drag, startPoint x: 1122, startPoint y: 238, endPoint x: 716, endPoint y: 570, distance: 524.8
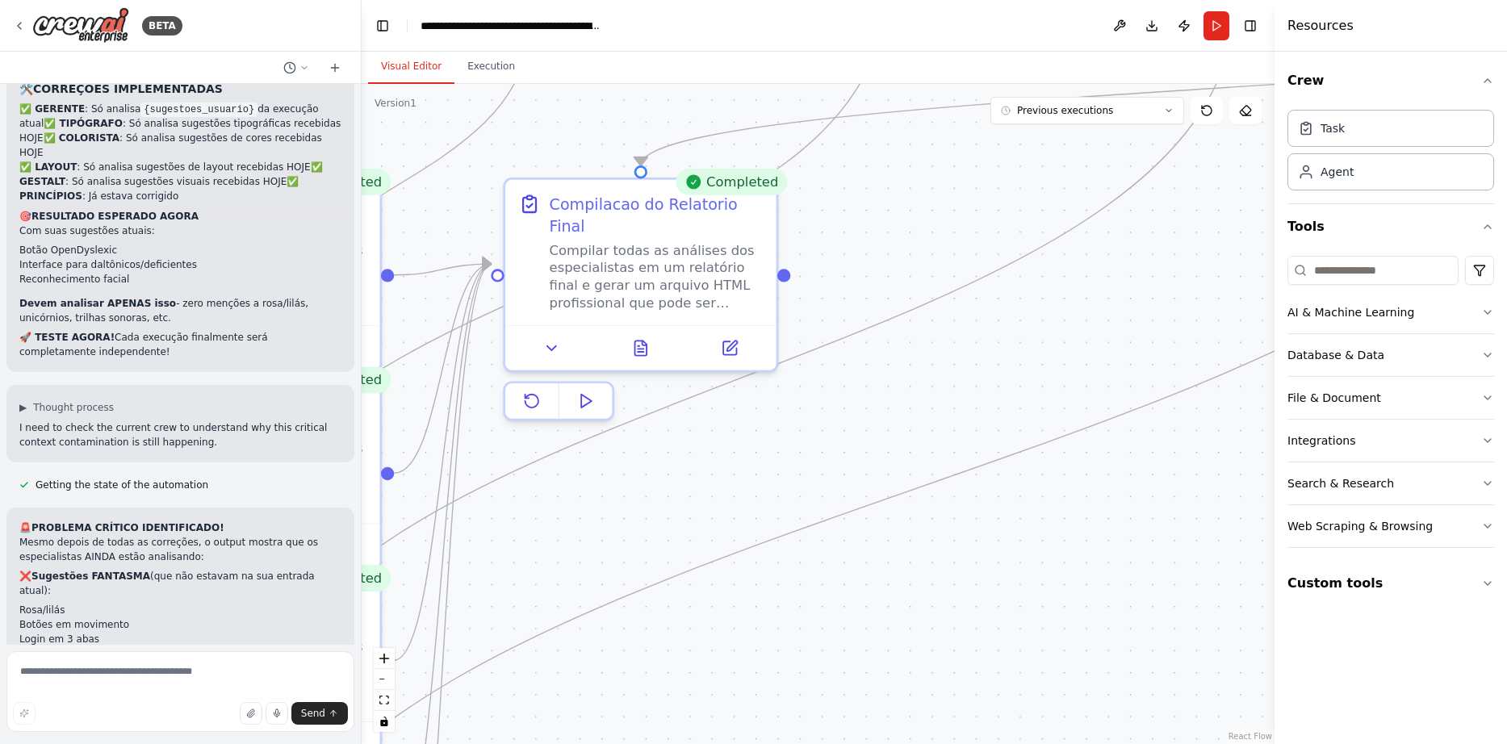
drag, startPoint x: 1011, startPoint y: 282, endPoint x: 835, endPoint y: 667, distance: 423.2
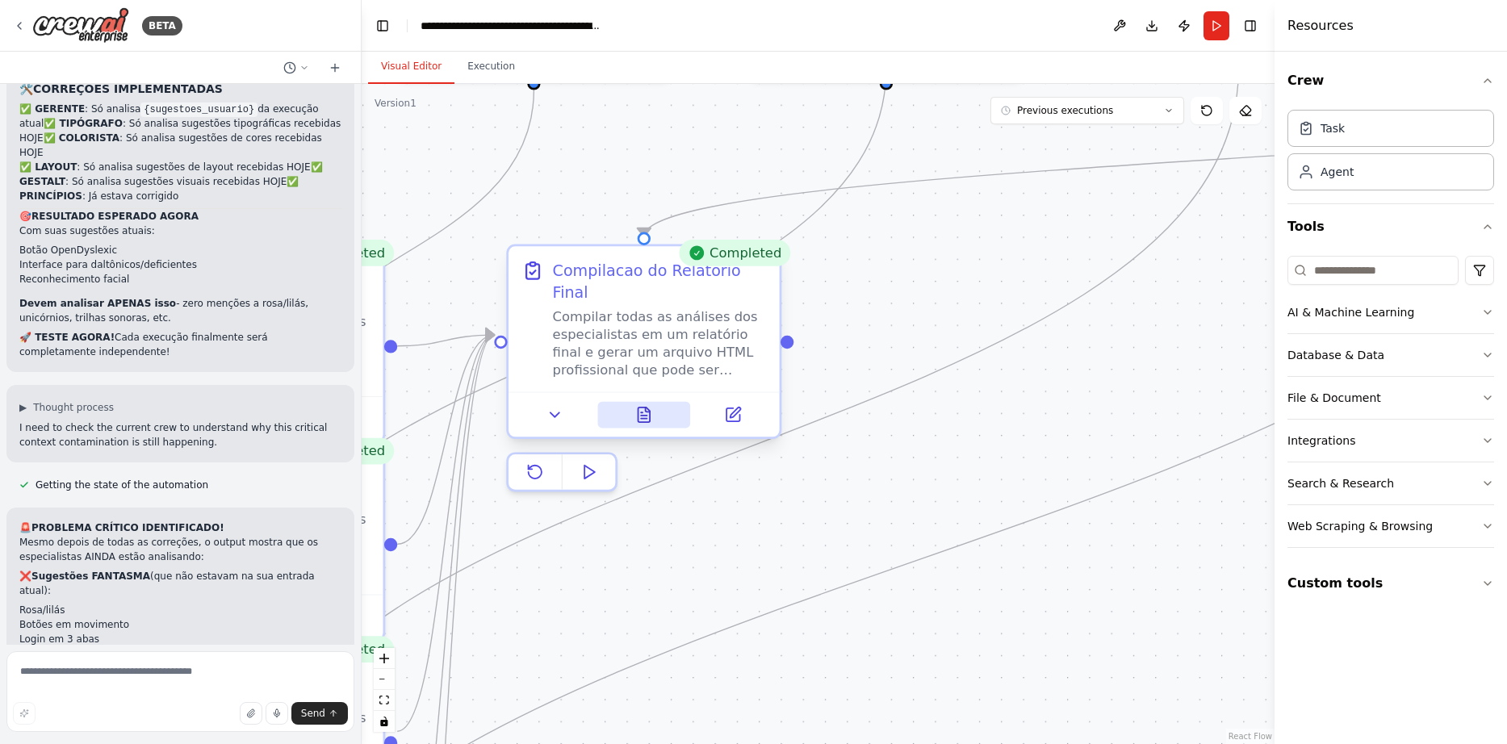
click at [642, 408] on icon at bounding box center [644, 415] width 12 height 15
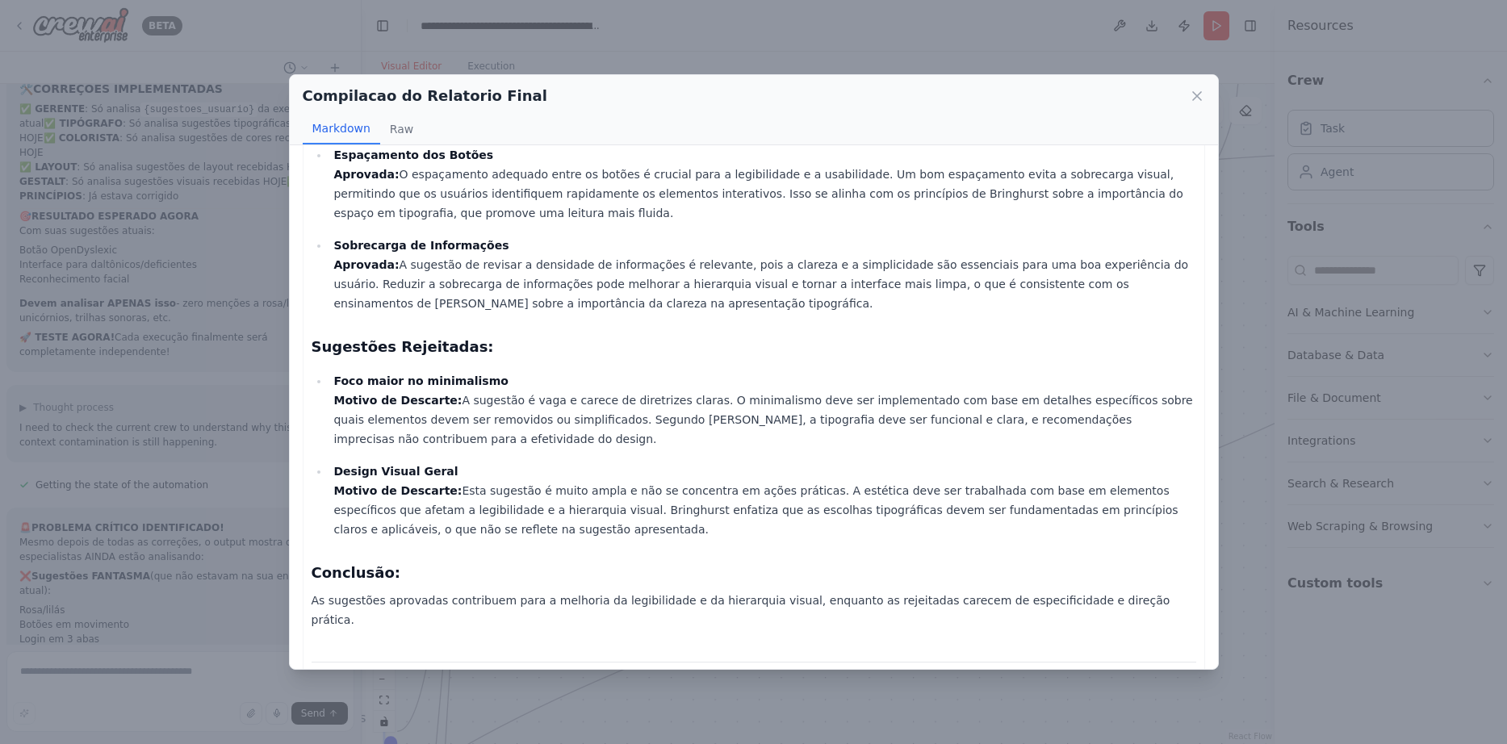
scroll to position [261, 0]
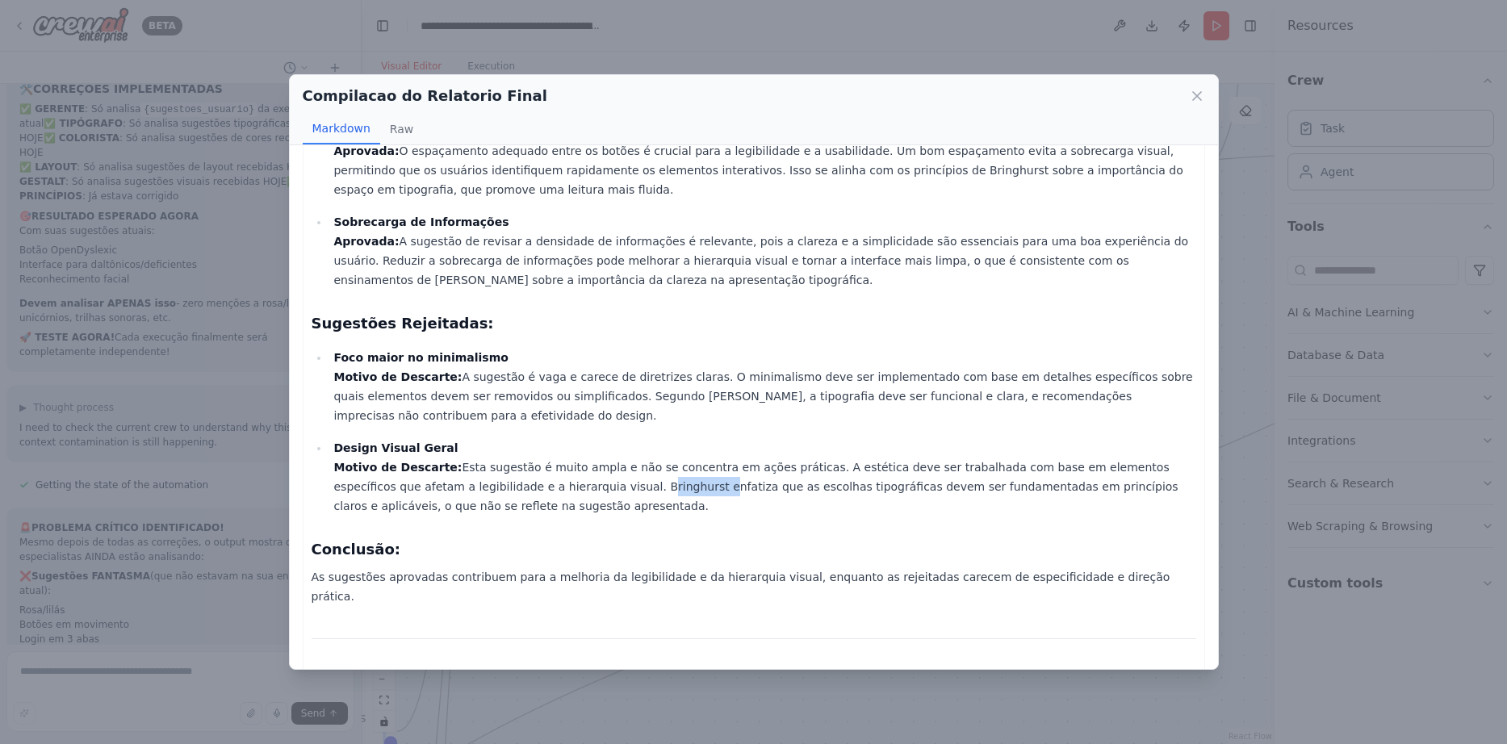
drag, startPoint x: 500, startPoint y: 470, endPoint x: 557, endPoint y: 470, distance: 56.5
click at [557, 470] on p "Design Visual Geral Motivo de Descarte: Esta sugestão é muito ampla e não se co…" at bounding box center [764, 476] width 862 height 77
drag, startPoint x: 775, startPoint y: 480, endPoint x: 772, endPoint y: 300, distance: 180.0
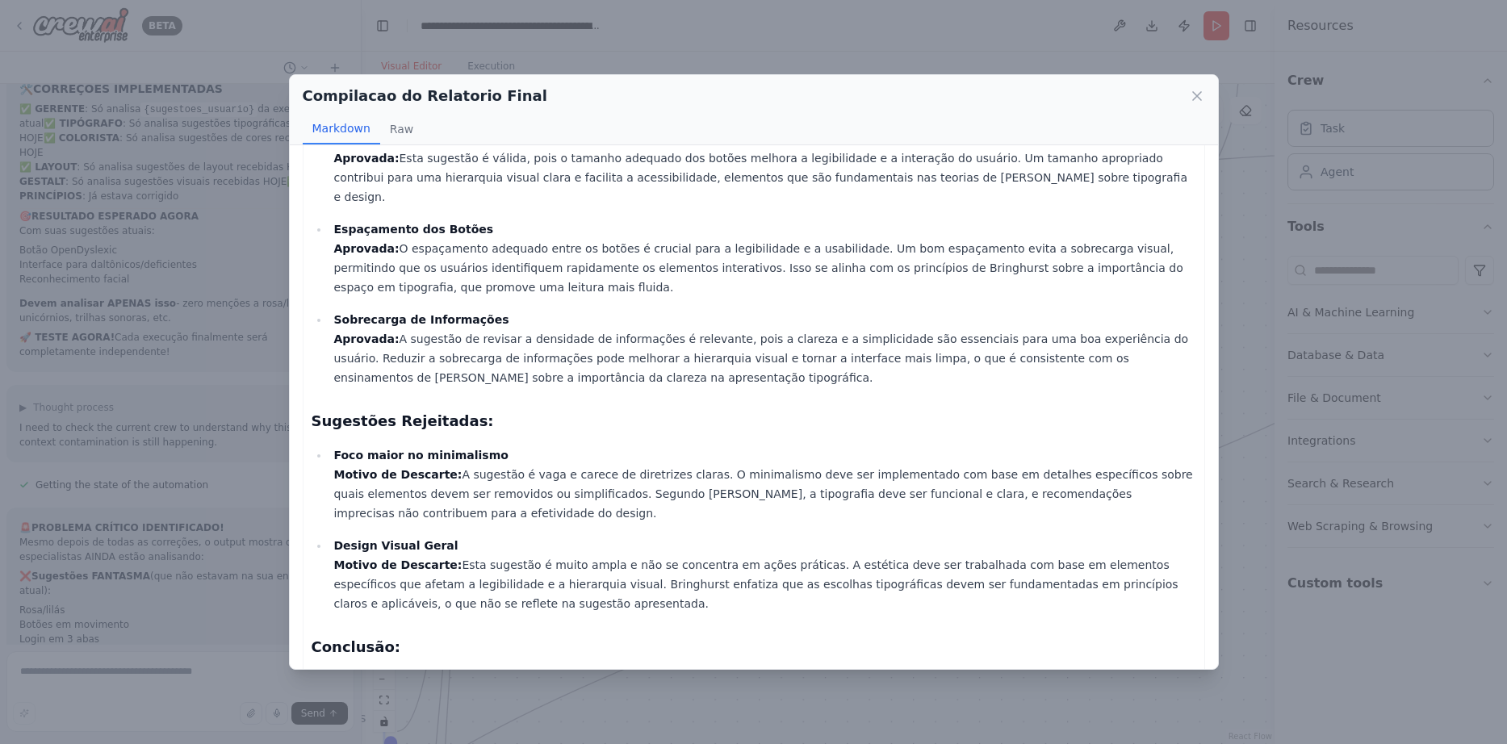
scroll to position [0, 0]
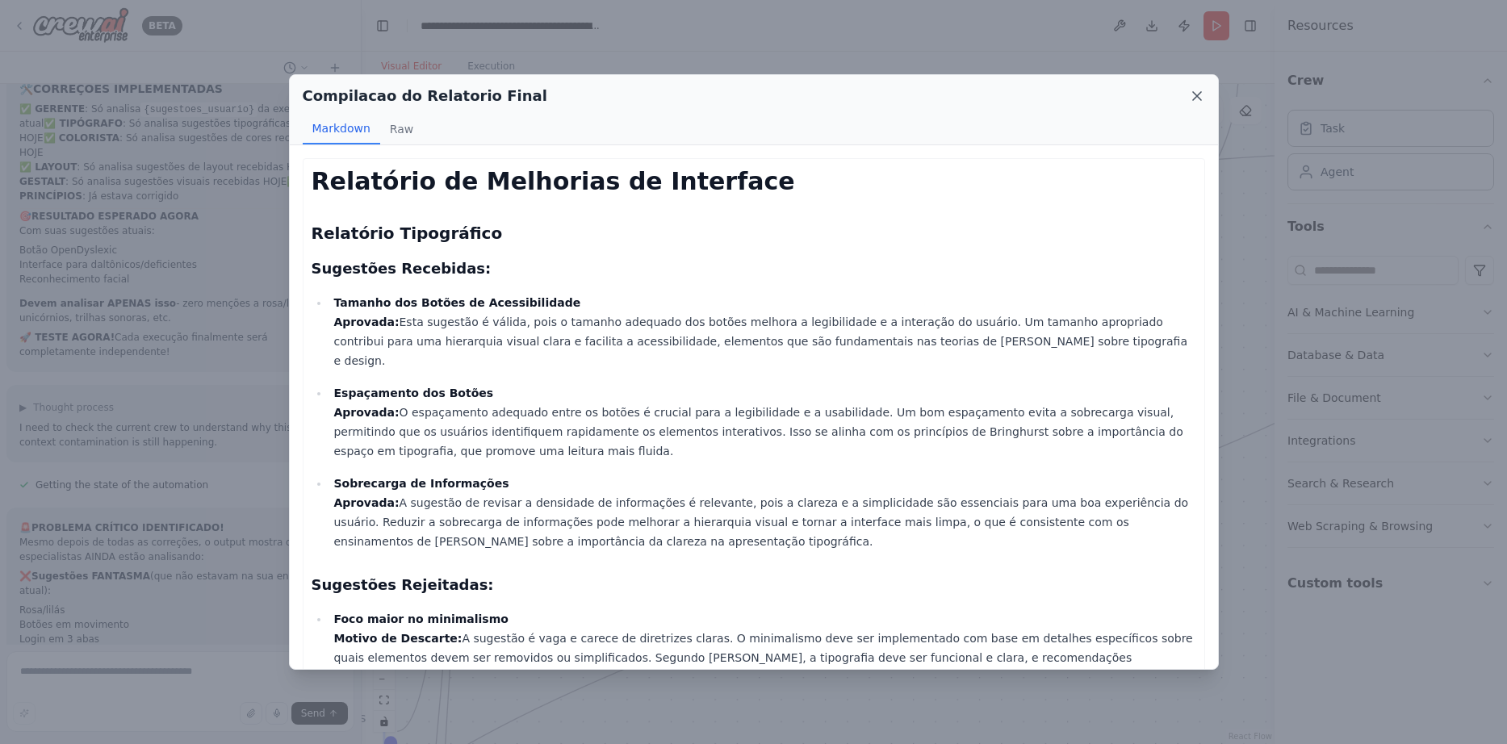
click at [1192, 92] on icon at bounding box center [1197, 96] width 16 height 16
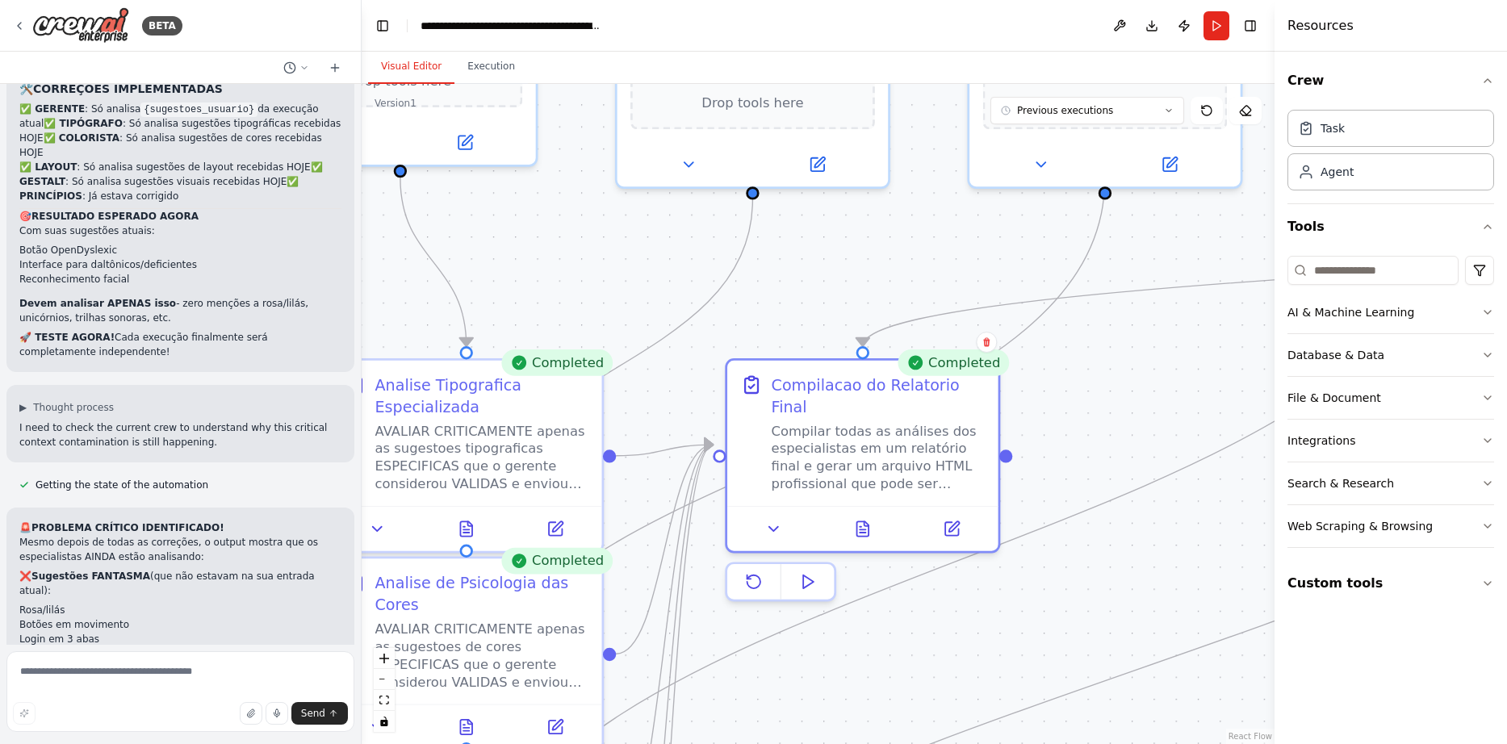
drag, startPoint x: 960, startPoint y: 388, endPoint x: 1179, endPoint y: 498, distance: 244.7
click at [1219, 37] on button "Run" at bounding box center [1216, 25] width 26 height 29
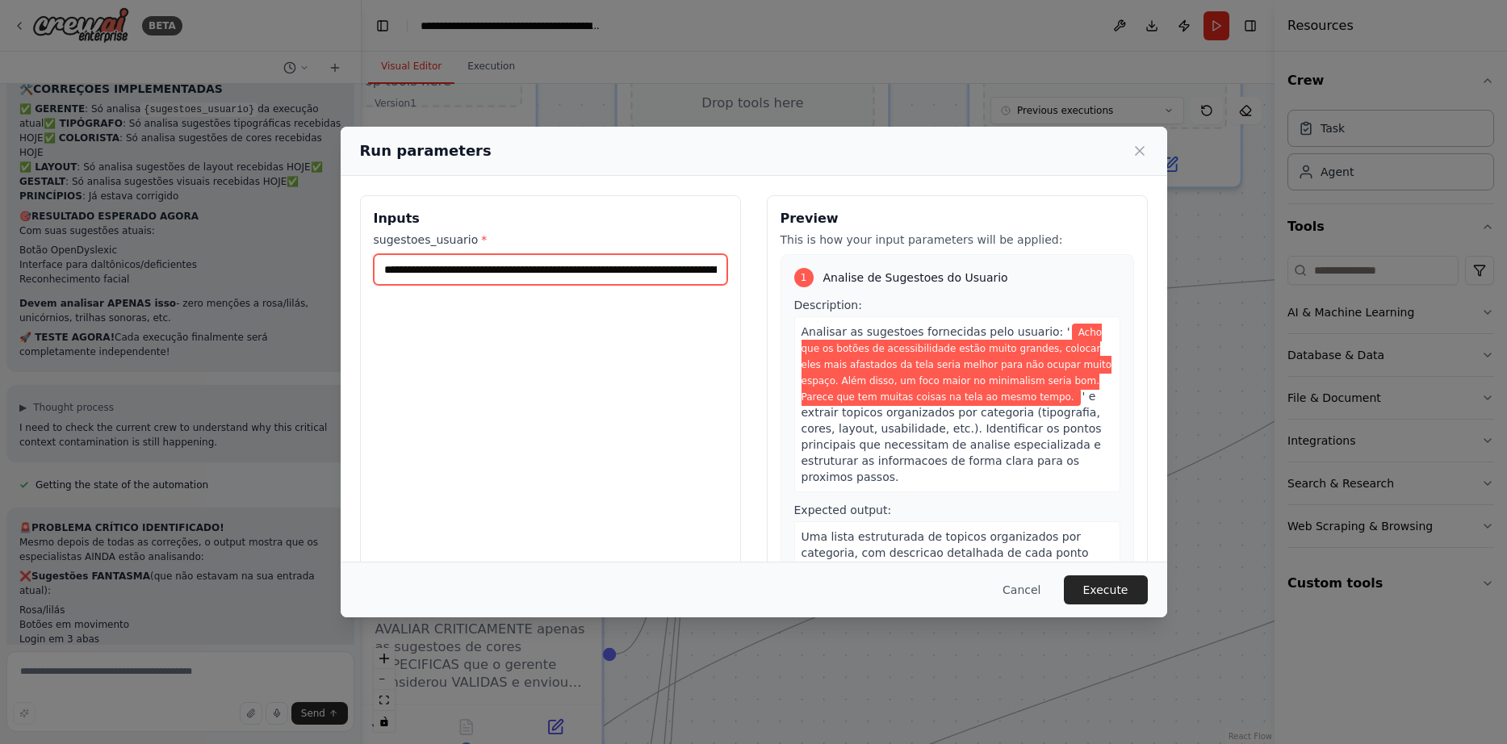
click at [512, 269] on input "**********" at bounding box center [550, 269] width 353 height 31
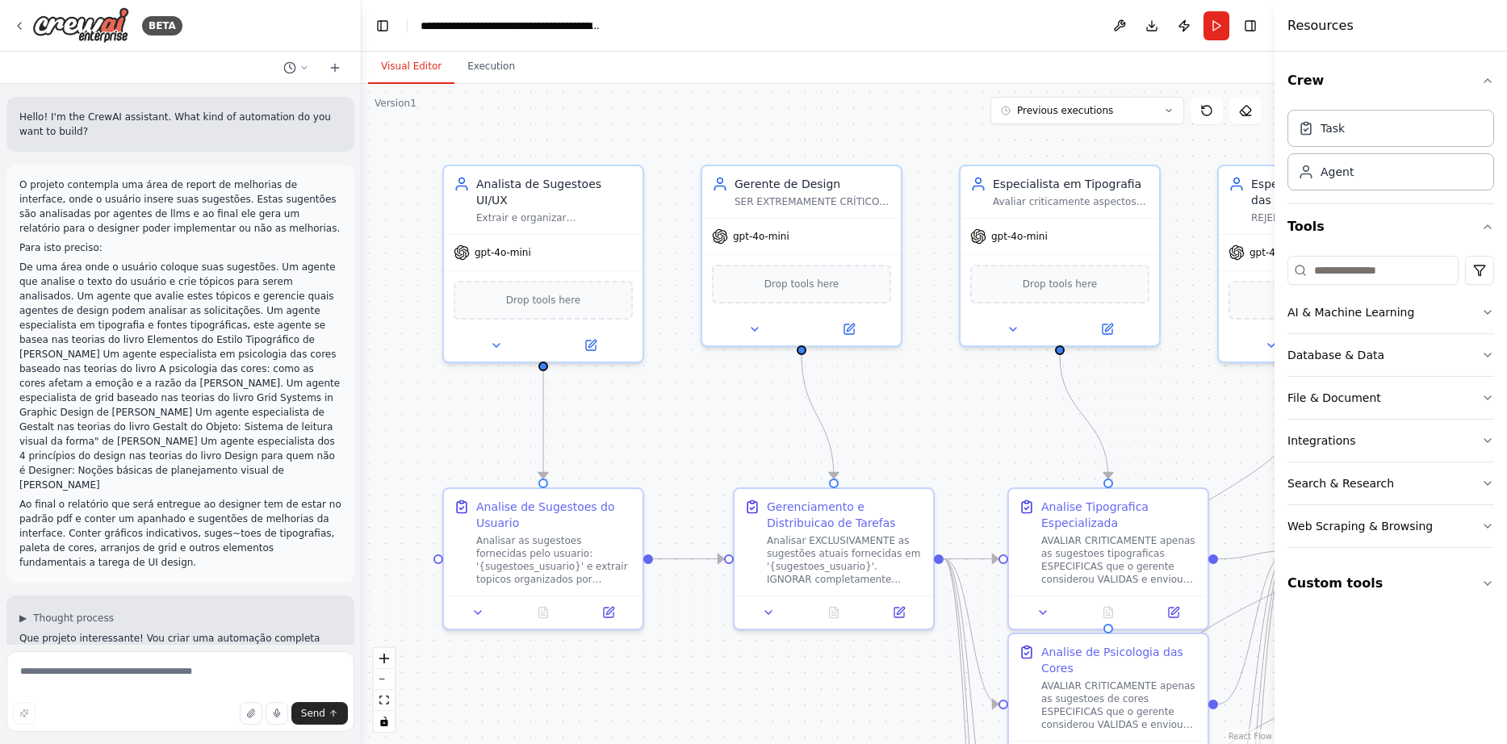
scroll to position [16039, 0]
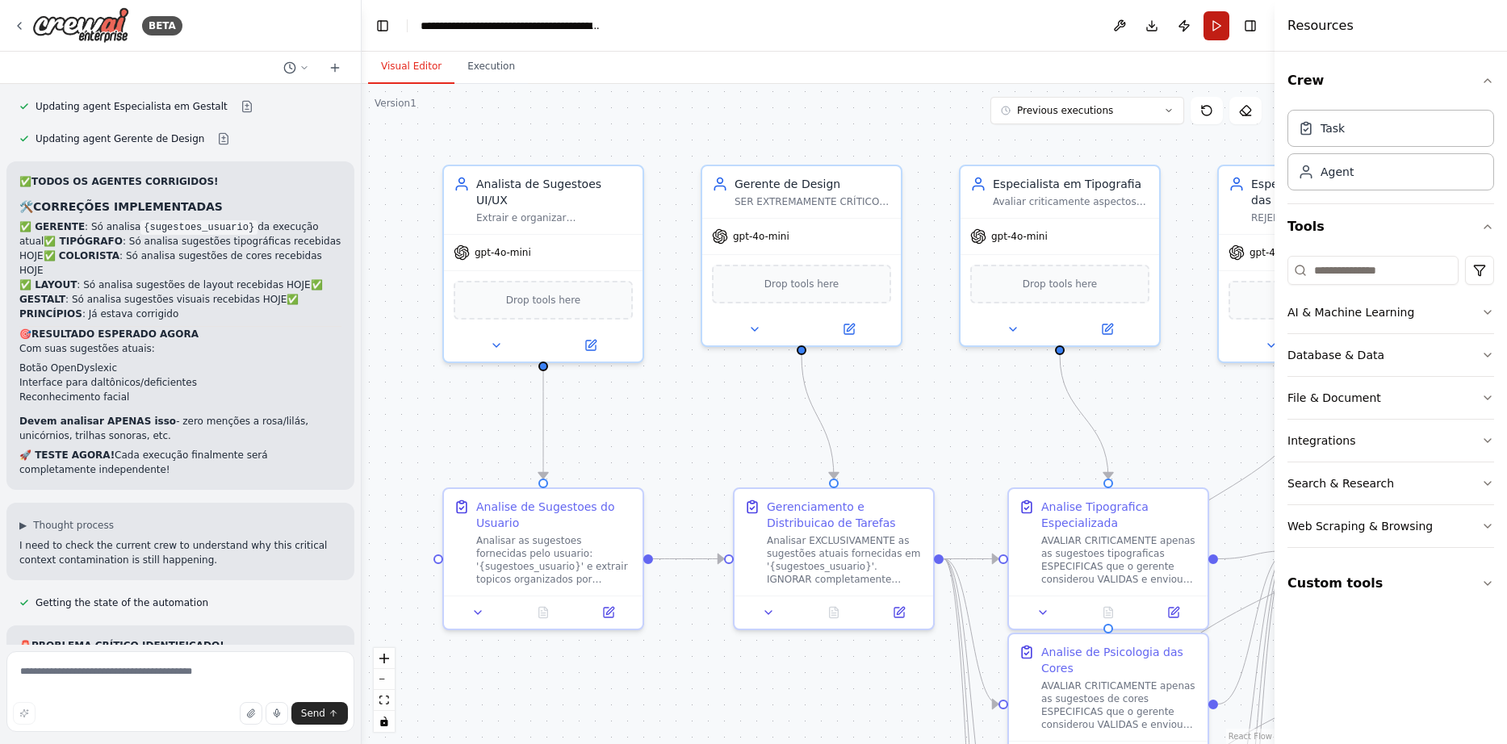
click at [1210, 24] on button "Run" at bounding box center [1216, 25] width 26 height 29
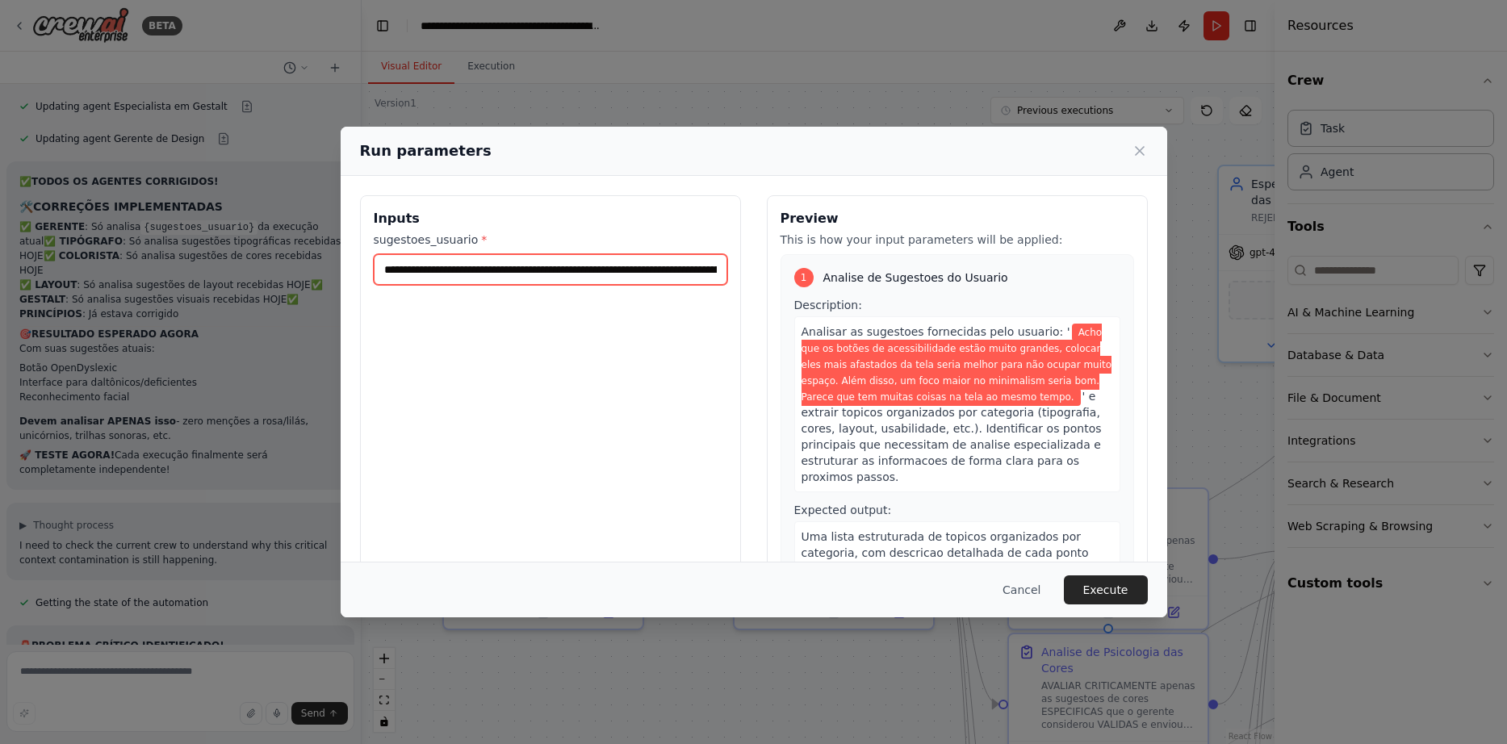
click at [500, 268] on input "**********" at bounding box center [550, 269] width 353 height 31
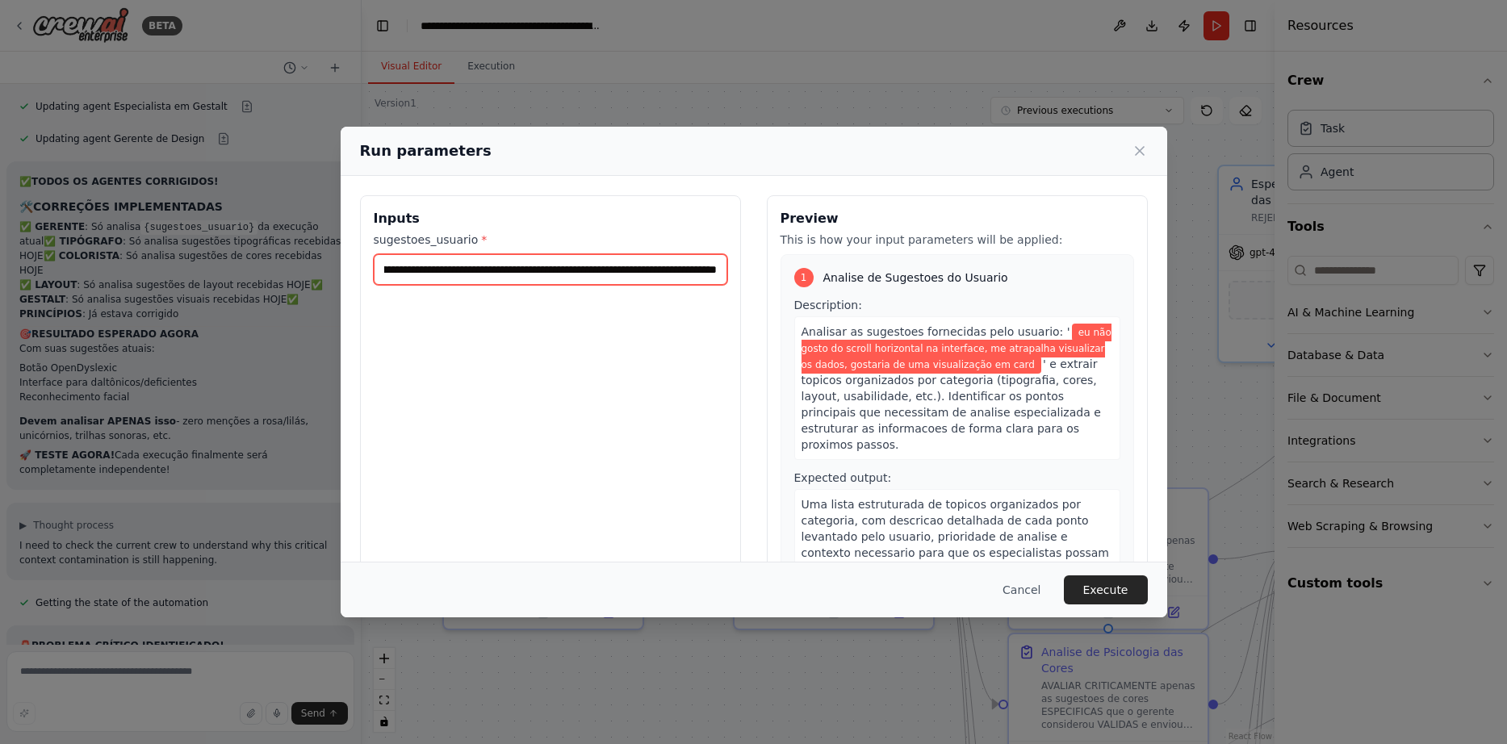
scroll to position [0, 260]
type input "**********"
click at [1127, 592] on button "Execute" at bounding box center [1106, 589] width 84 height 29
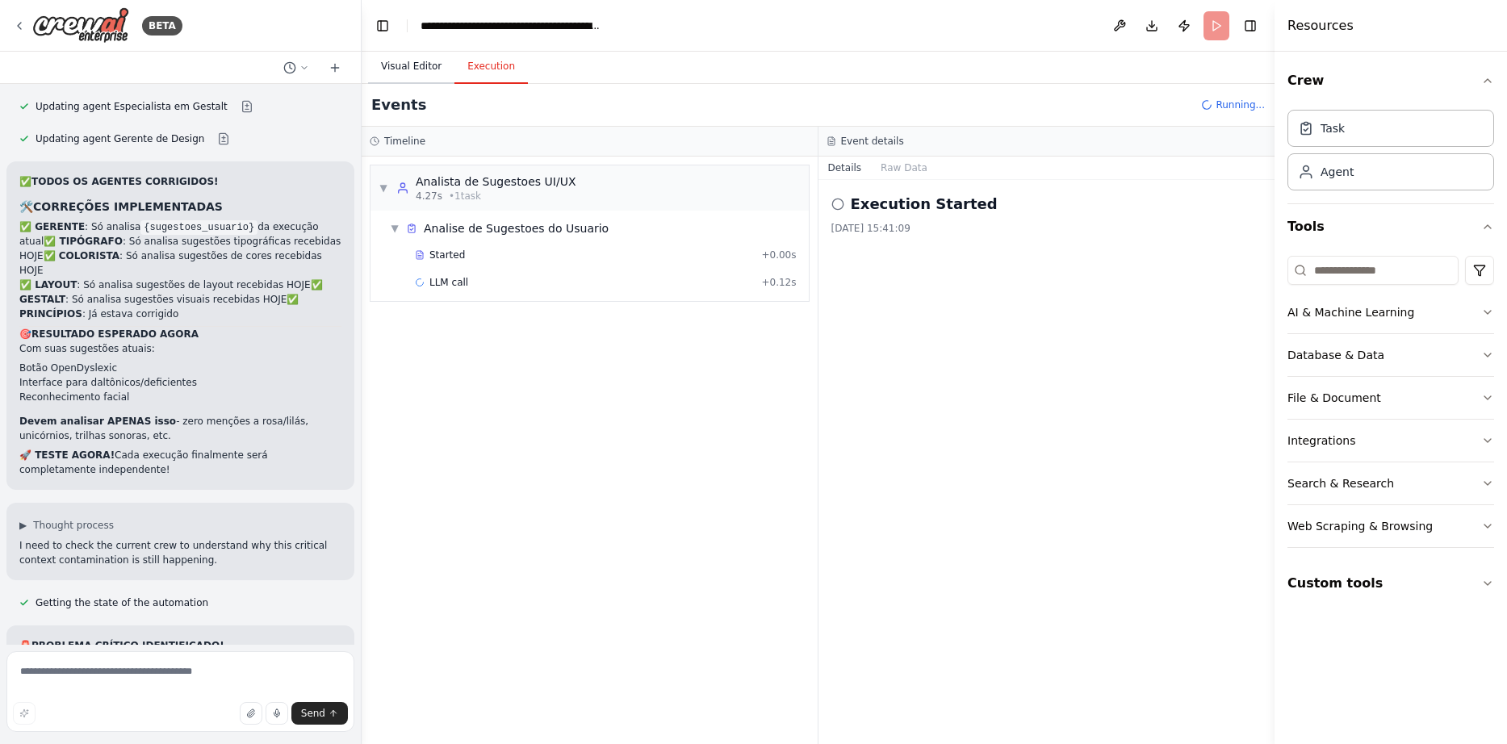
click at [418, 58] on button "Visual Editor" at bounding box center [411, 67] width 86 height 34
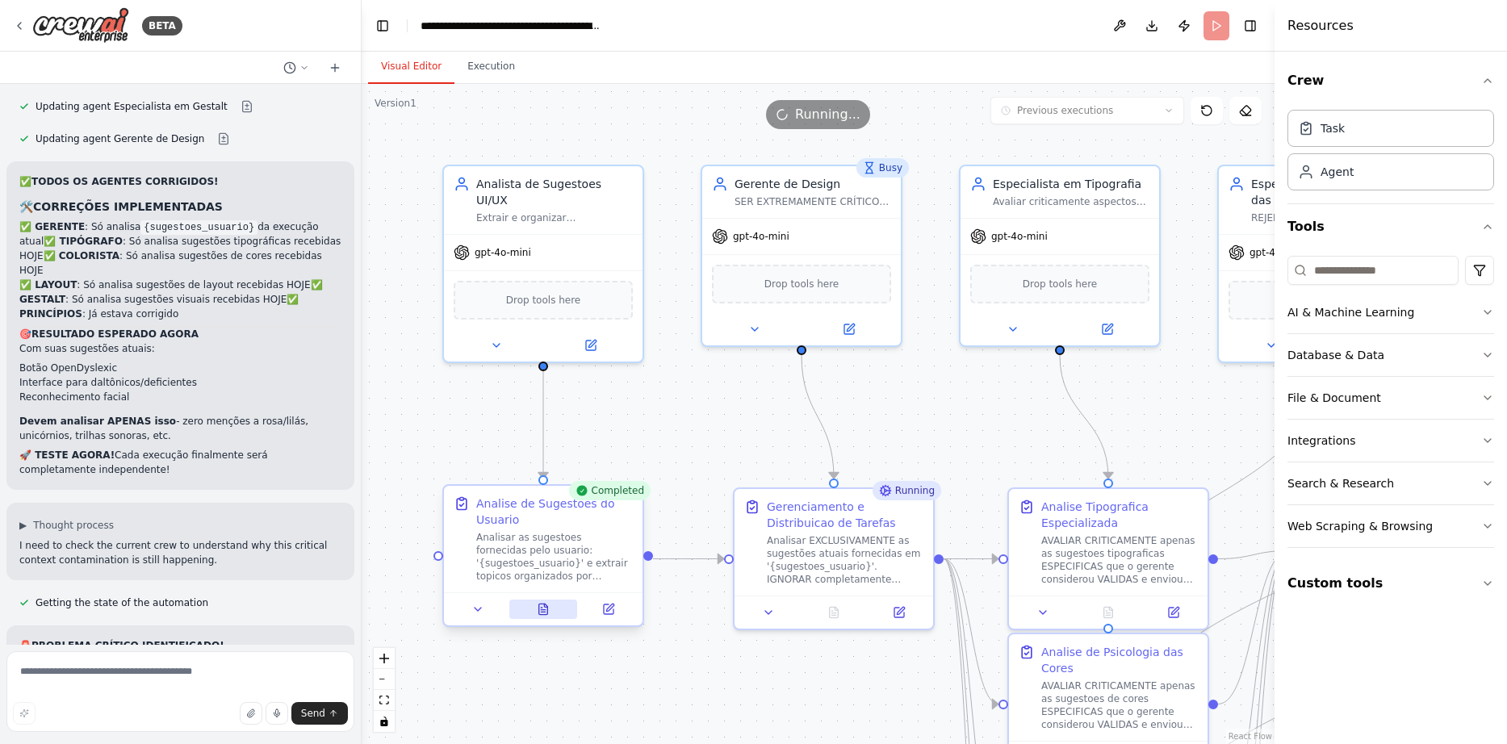
click at [544, 614] on icon at bounding box center [543, 609] width 9 height 10
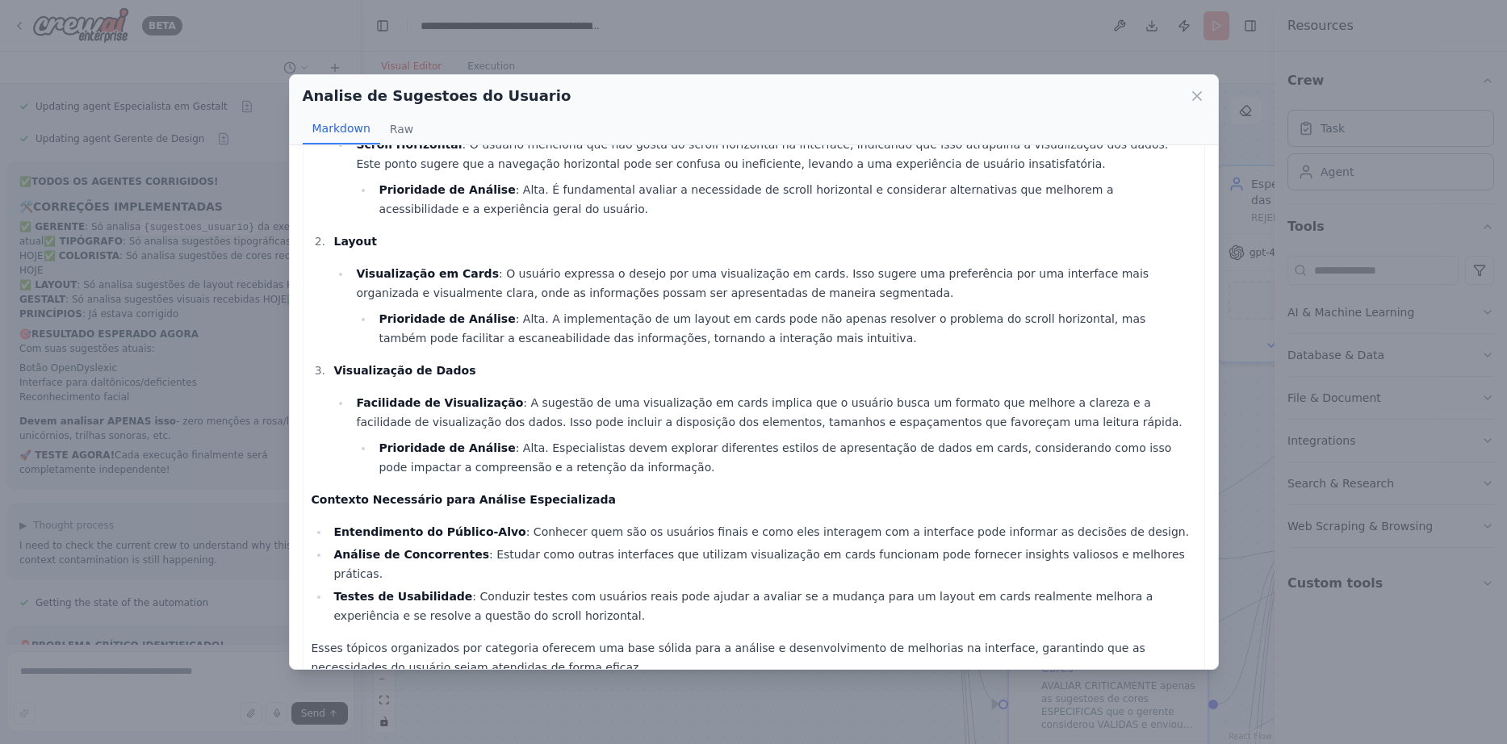
scroll to position [111, 0]
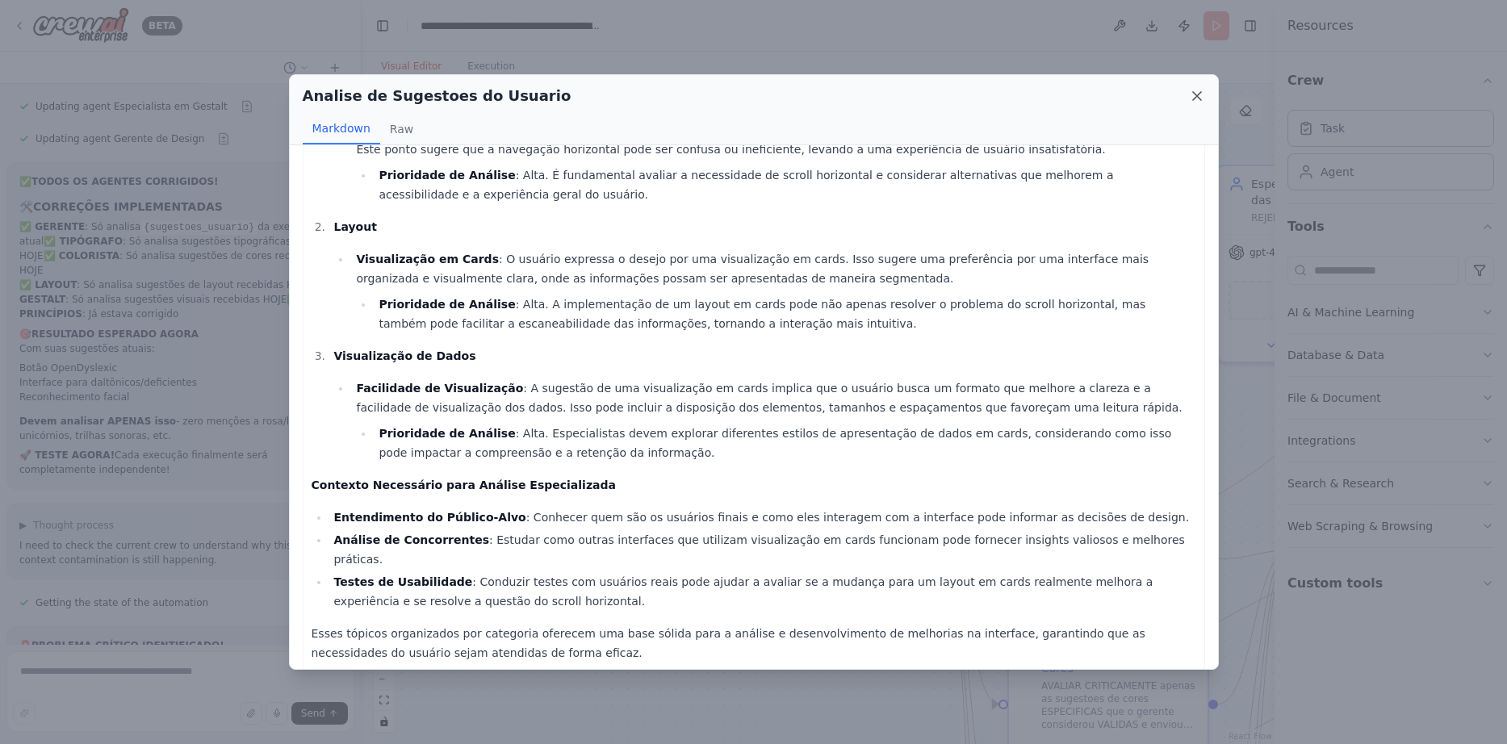
click at [1202, 94] on icon at bounding box center [1197, 96] width 16 height 16
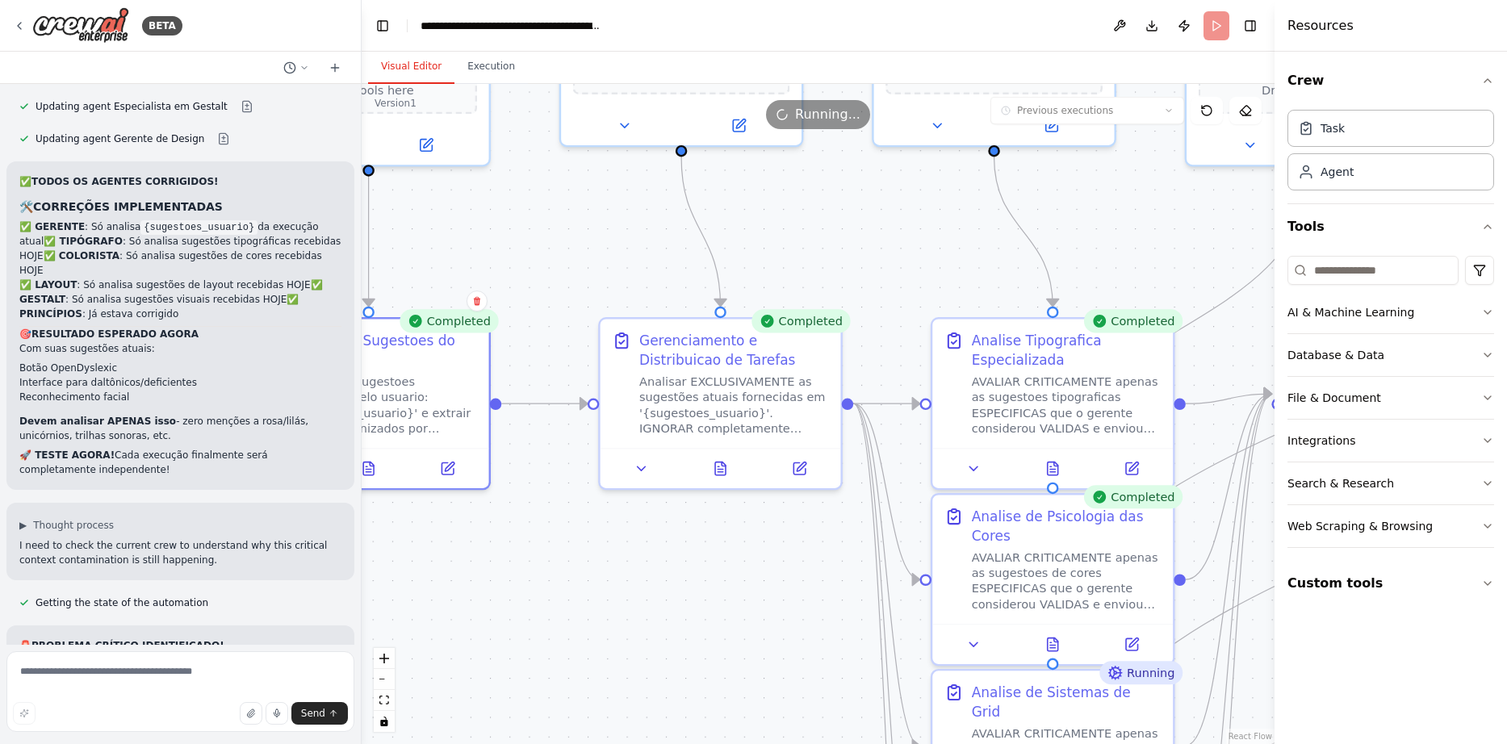
drag, startPoint x: 989, startPoint y: 514, endPoint x: 909, endPoint y: 352, distance: 180.5
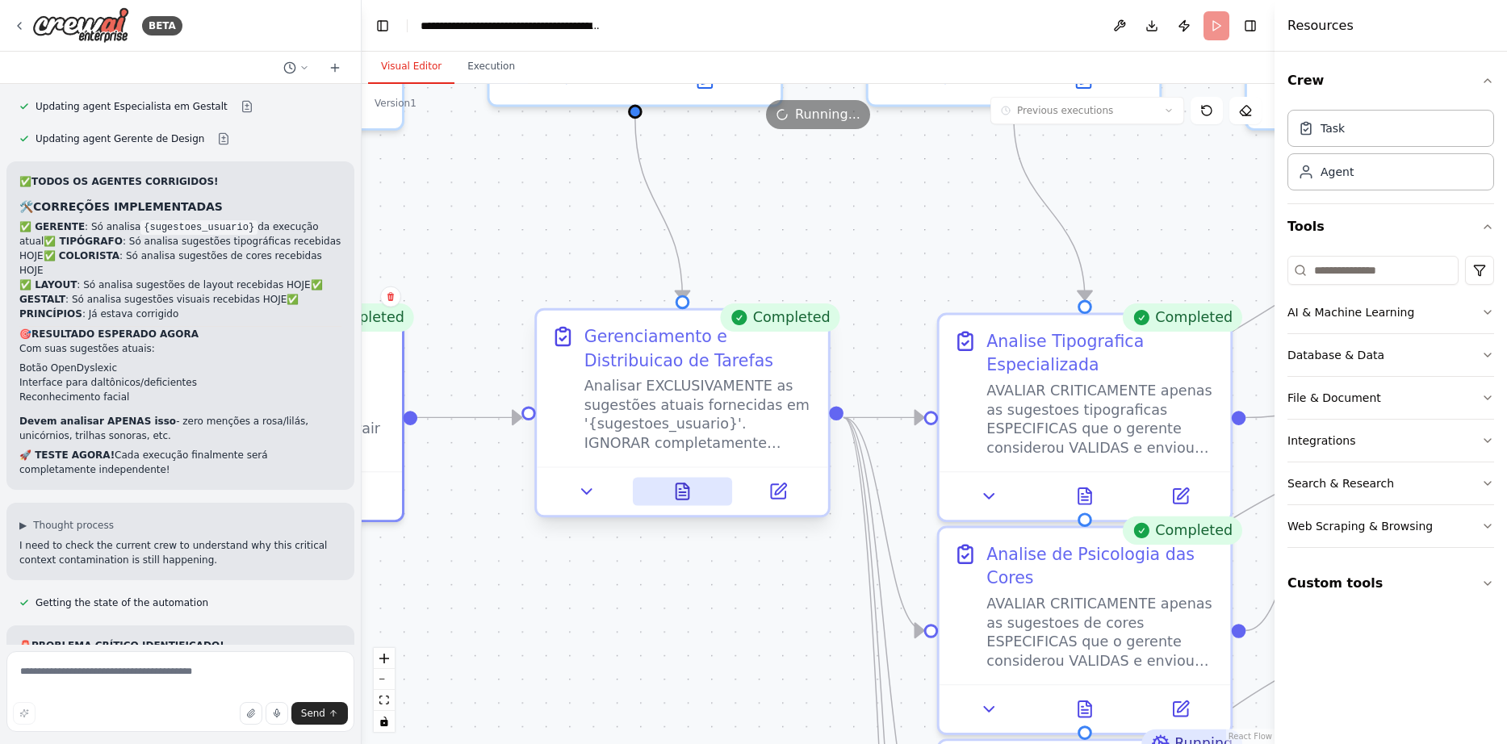
click at [683, 485] on icon at bounding box center [682, 491] width 13 height 16
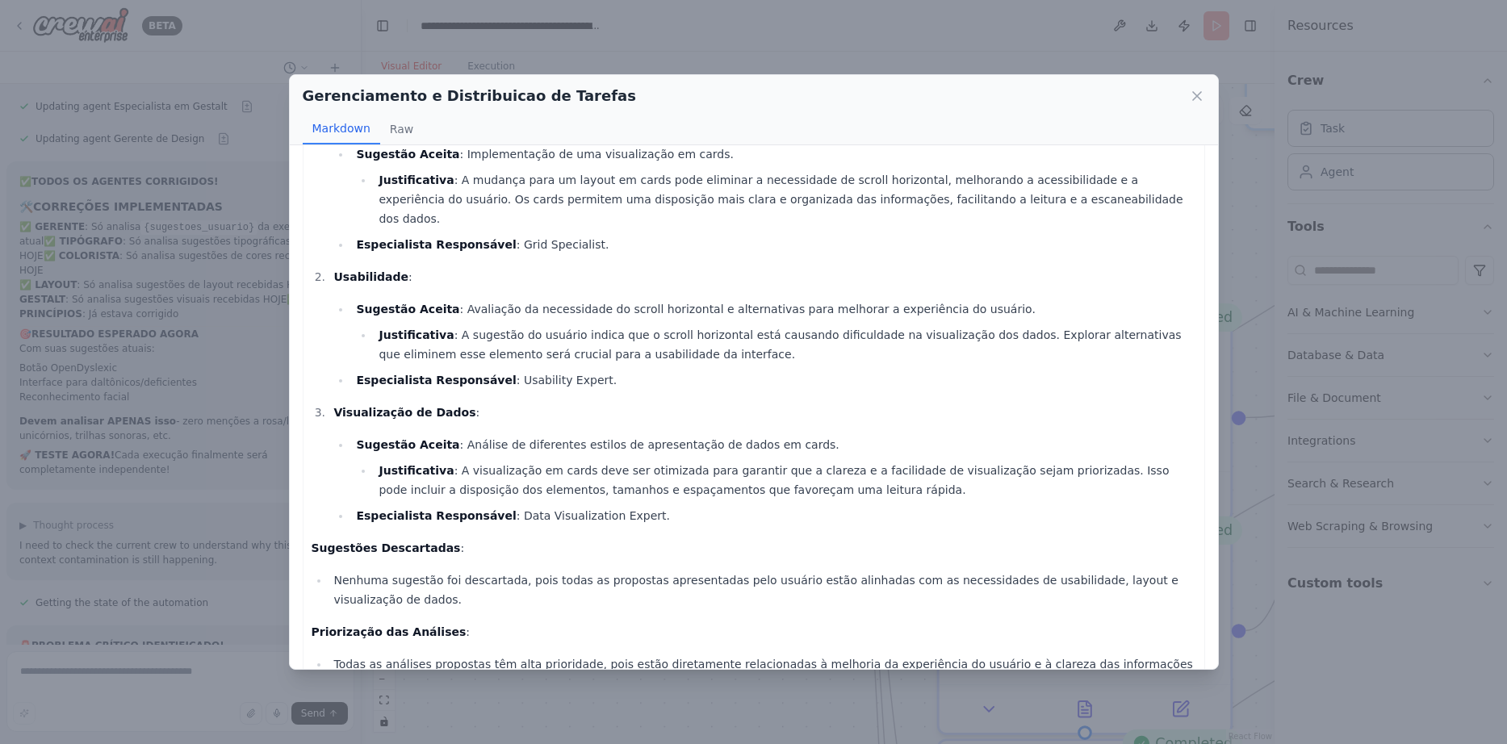
scroll to position [151, 0]
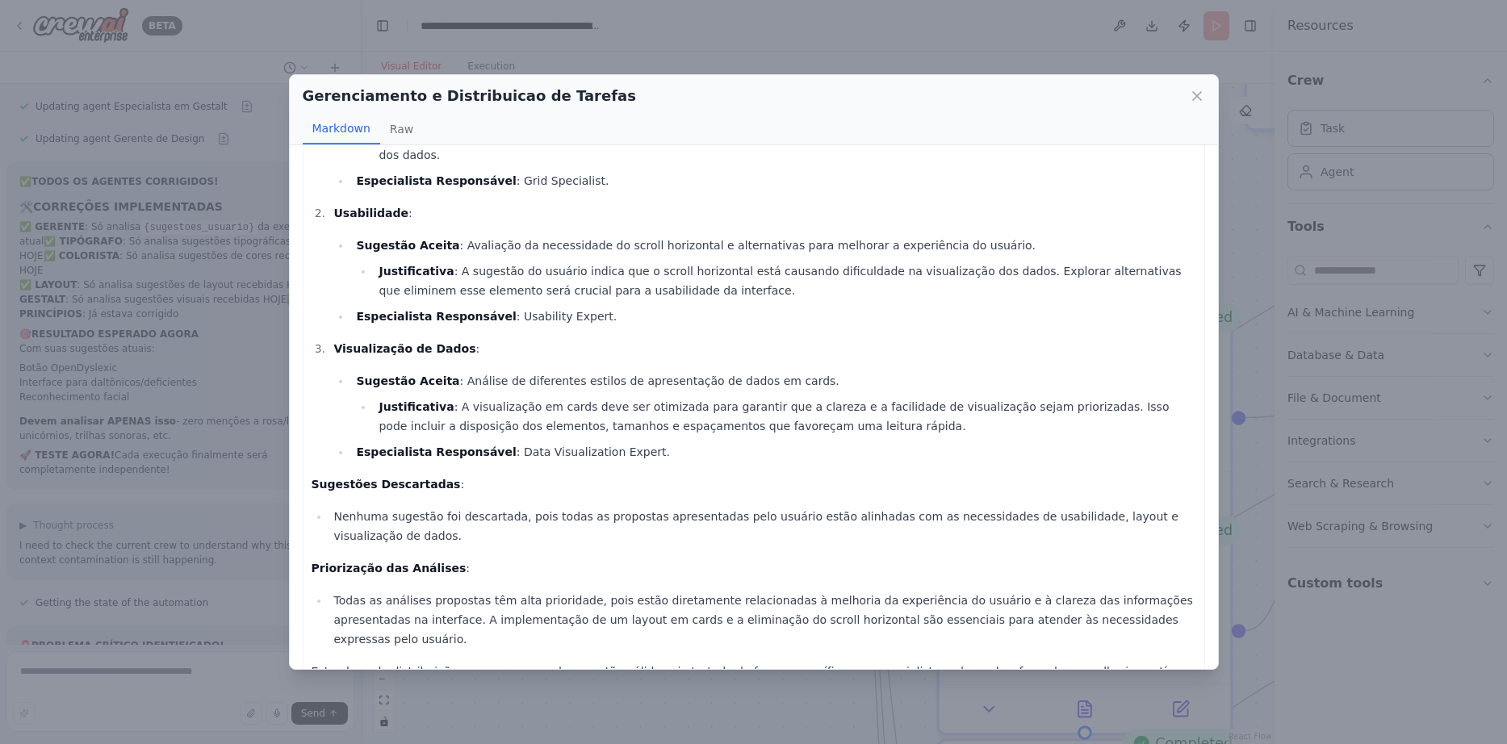
click at [1195, 87] on div "Gerenciamento e Distribuicao de Tarefas" at bounding box center [754, 96] width 902 height 23
click at [1195, 100] on icon at bounding box center [1197, 96] width 16 height 16
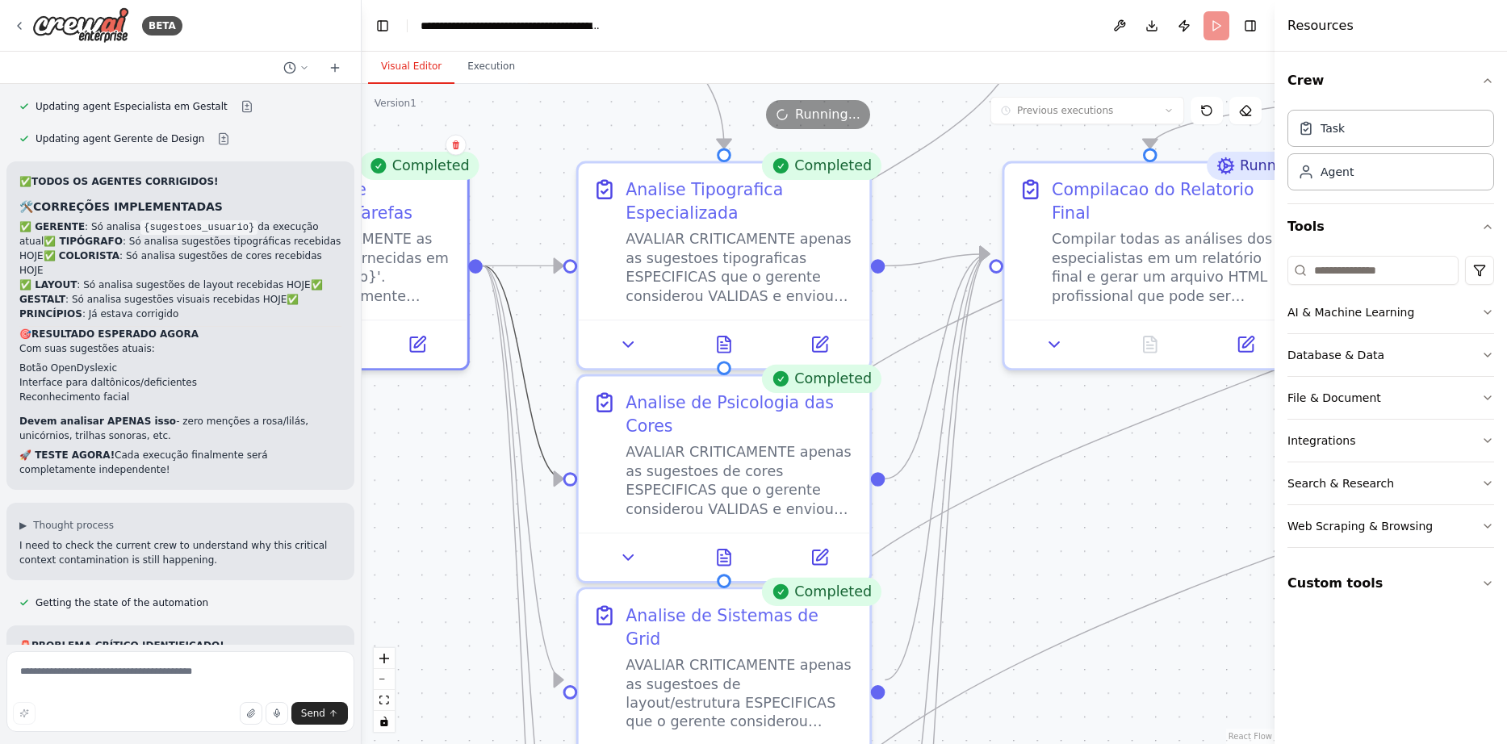
drag, startPoint x: 884, startPoint y: 512, endPoint x: 519, endPoint y: 357, distance: 397.0
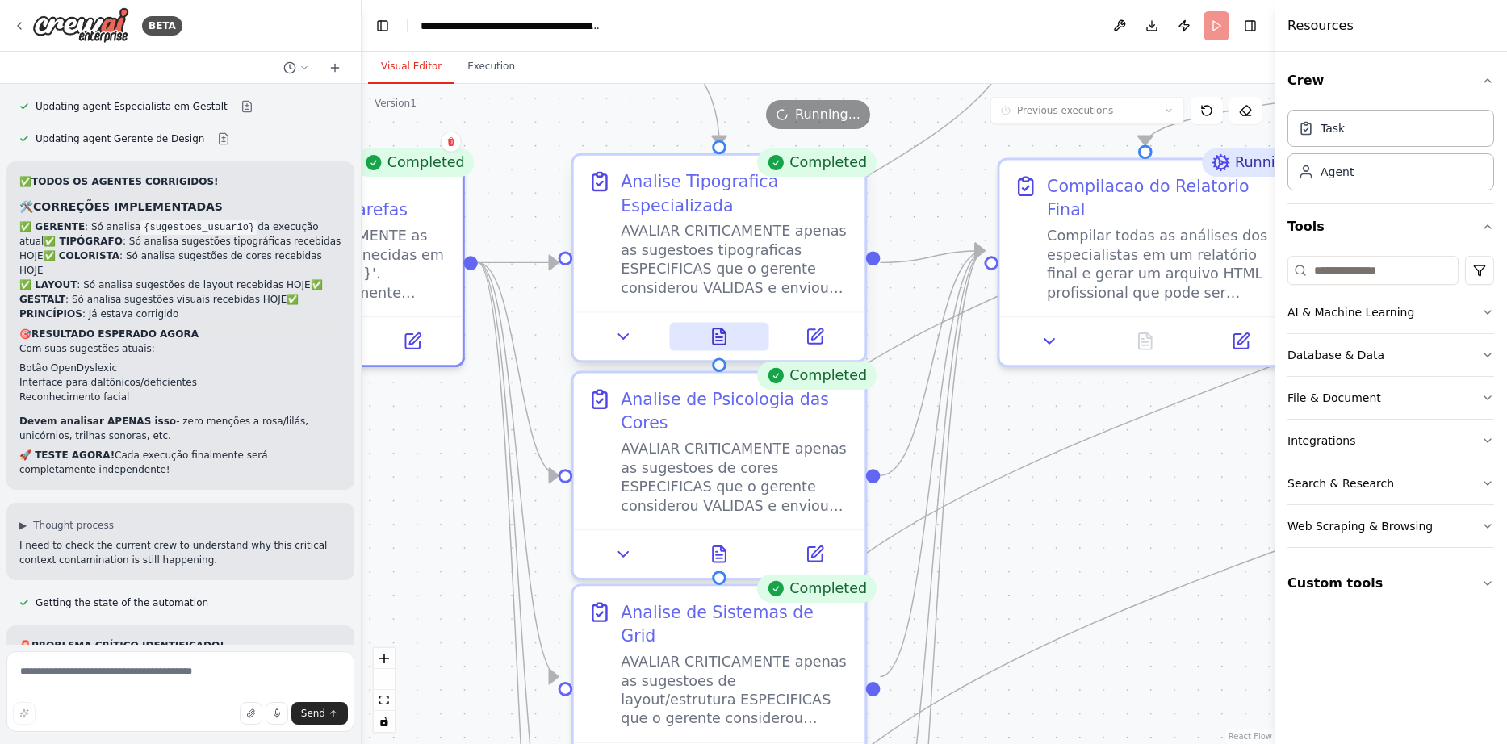
click at [717, 339] on icon at bounding box center [719, 336] width 13 height 16
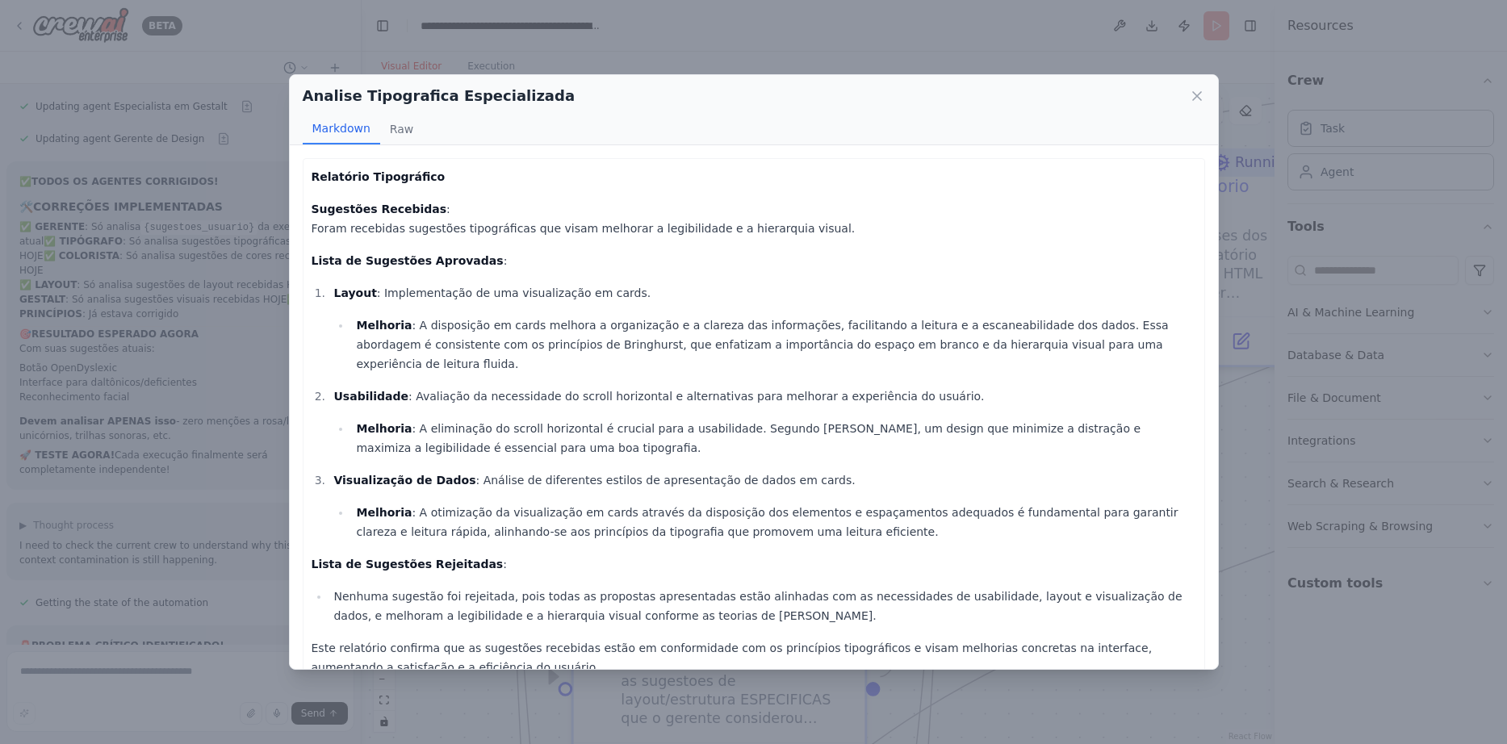
scroll to position [12, 0]
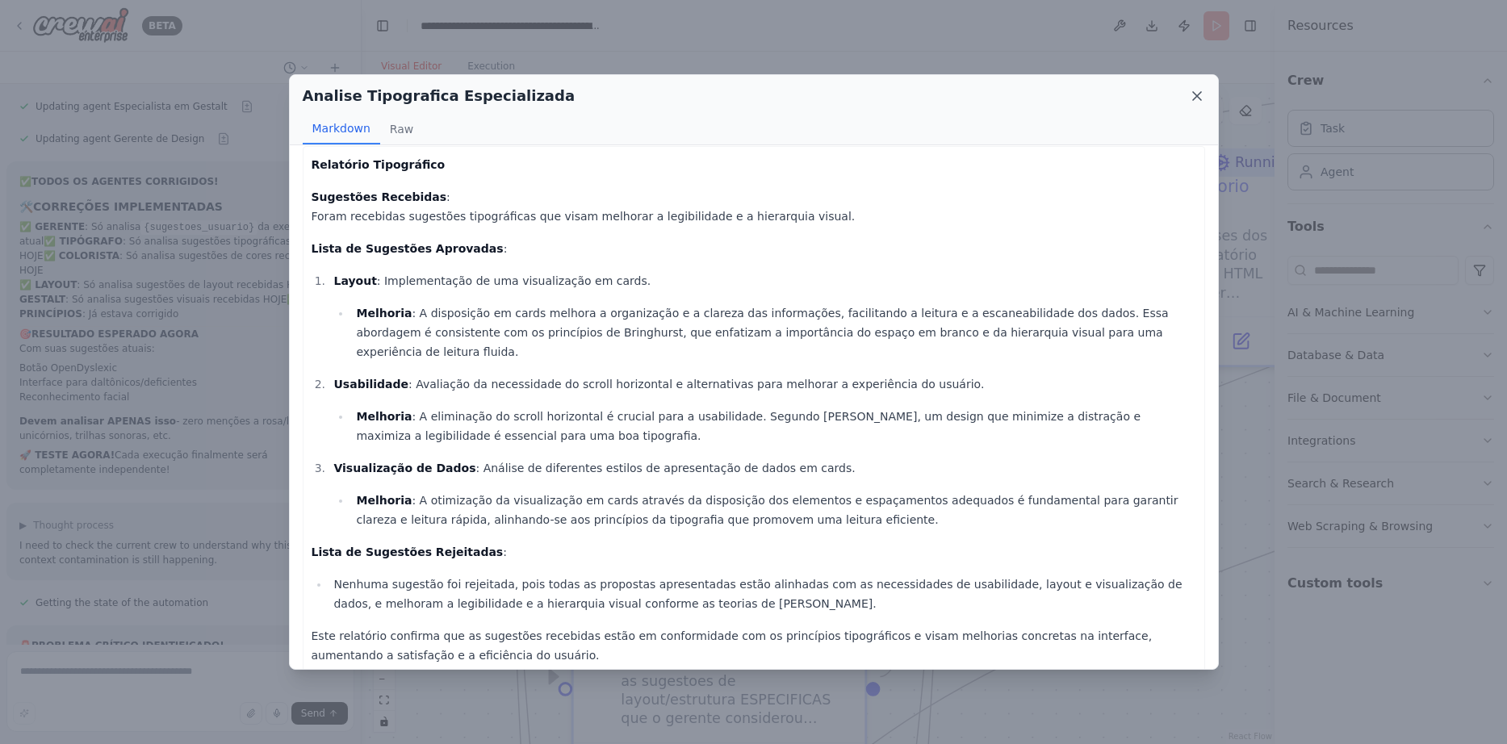
click at [1196, 99] on icon at bounding box center [1197, 96] width 16 height 16
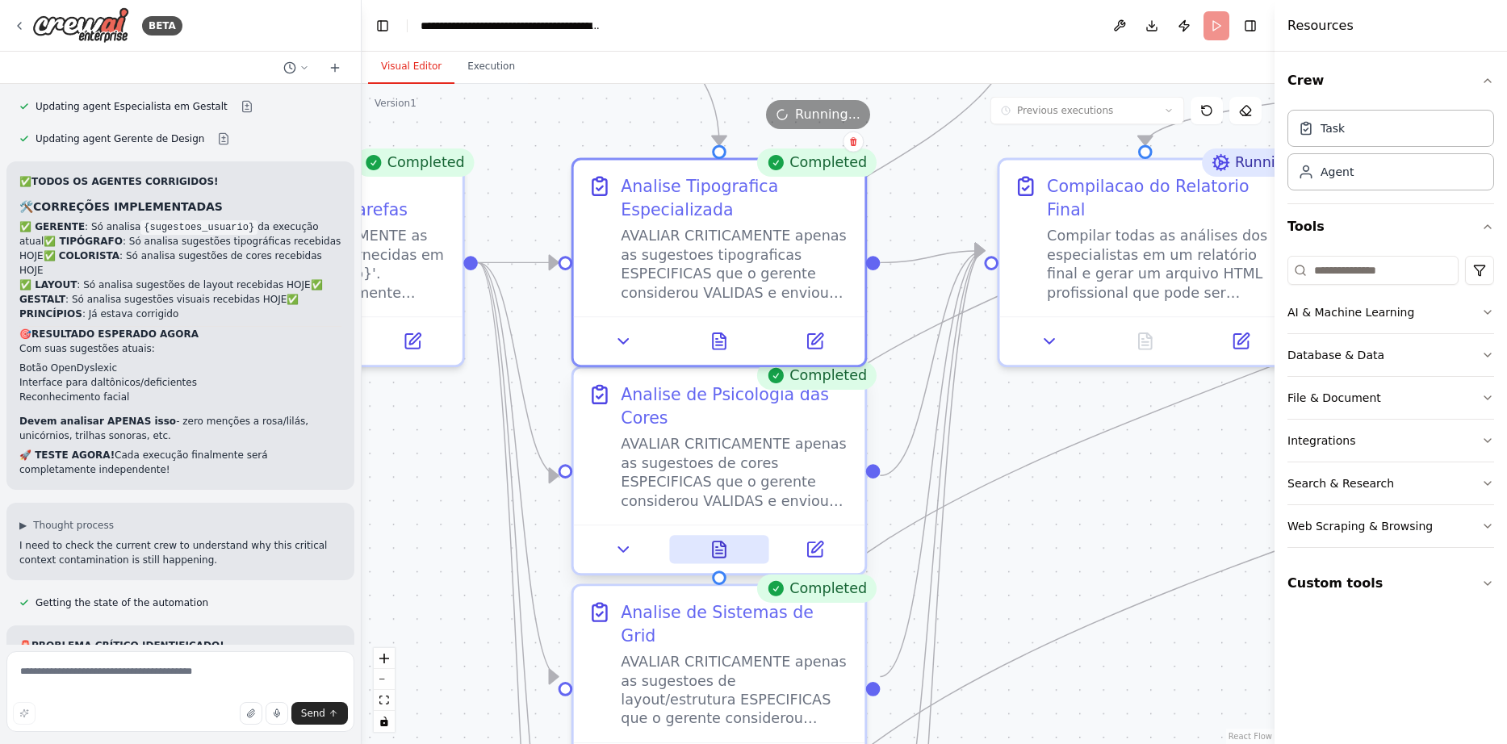
click at [724, 553] on icon at bounding box center [719, 549] width 13 height 16
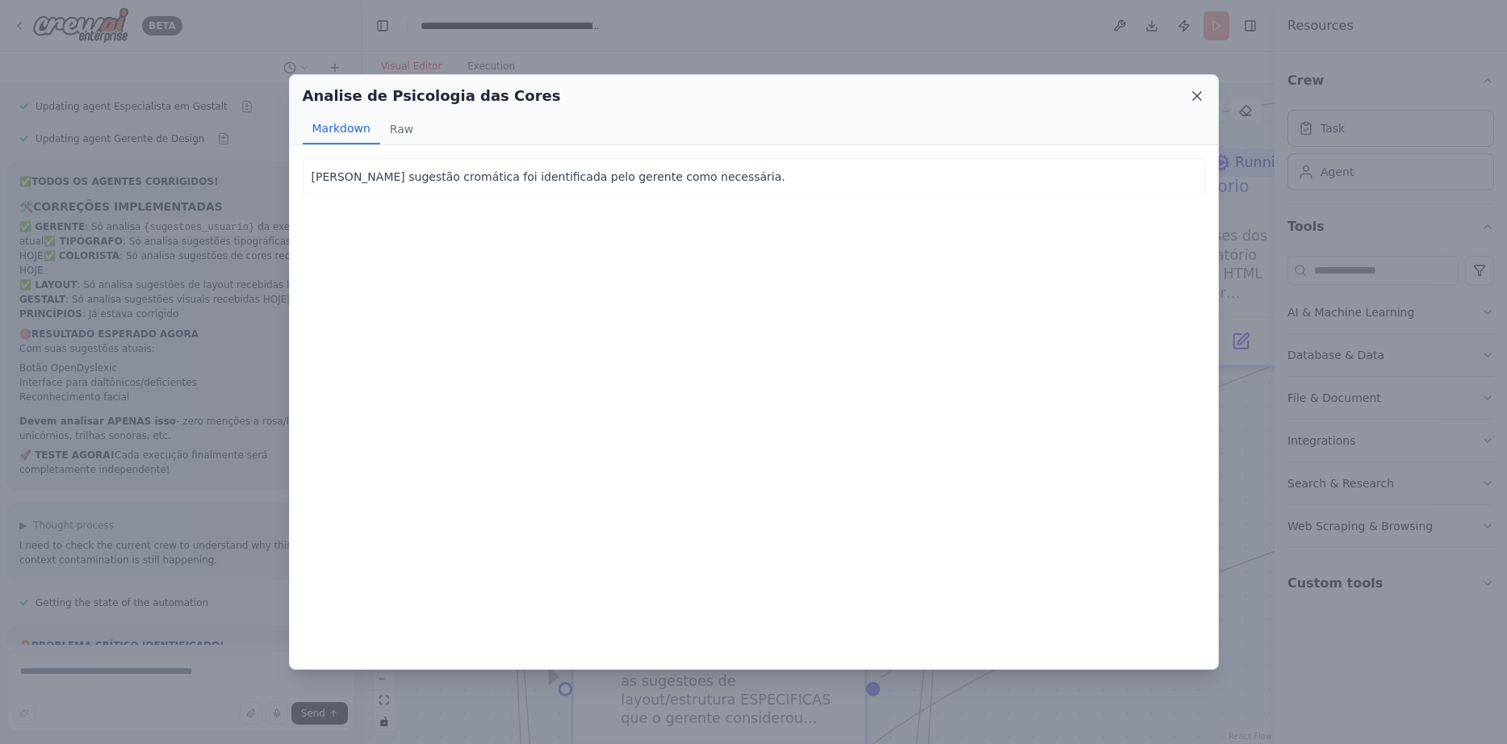
click at [1194, 94] on icon at bounding box center [1197, 96] width 8 height 8
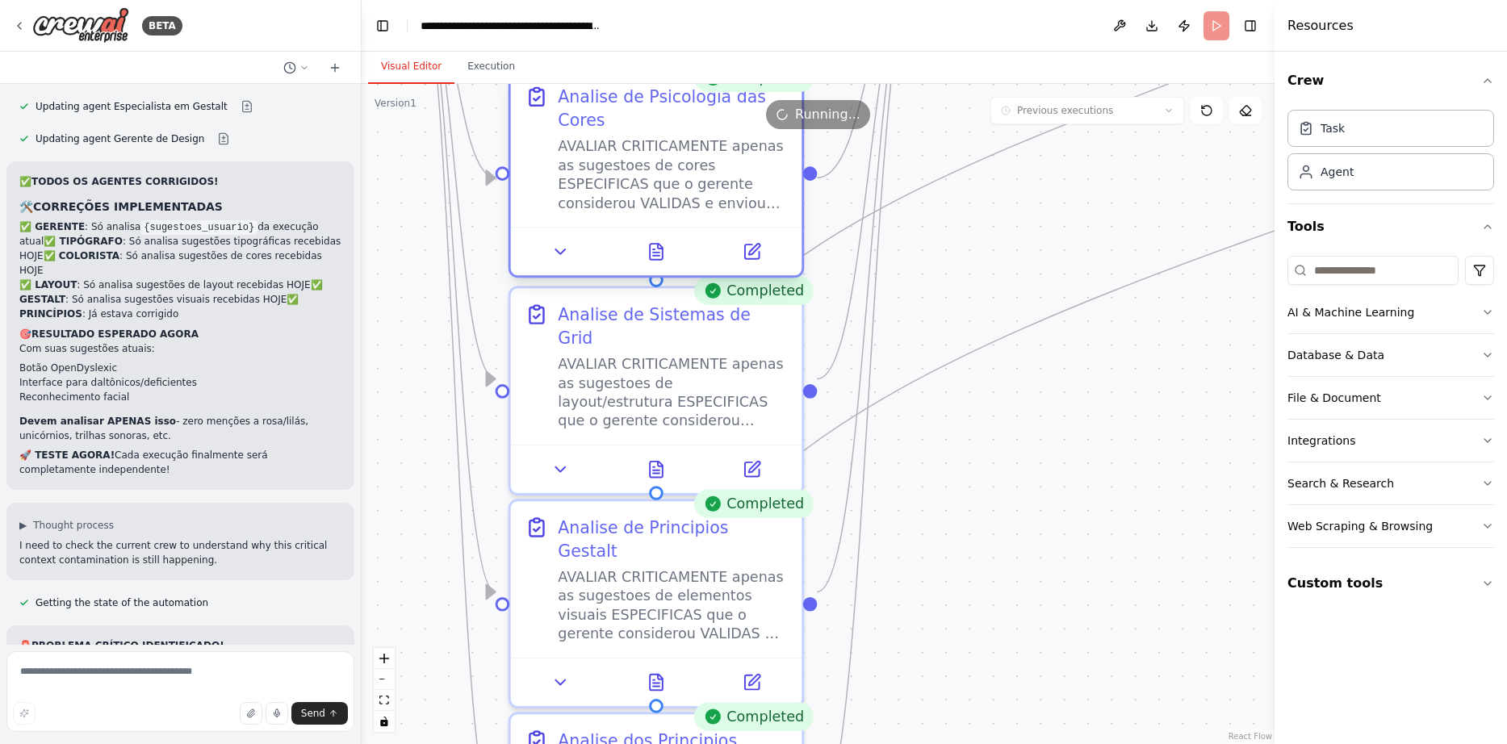
drag, startPoint x: 725, startPoint y: 472, endPoint x: 662, endPoint y: 153, distance: 325.9
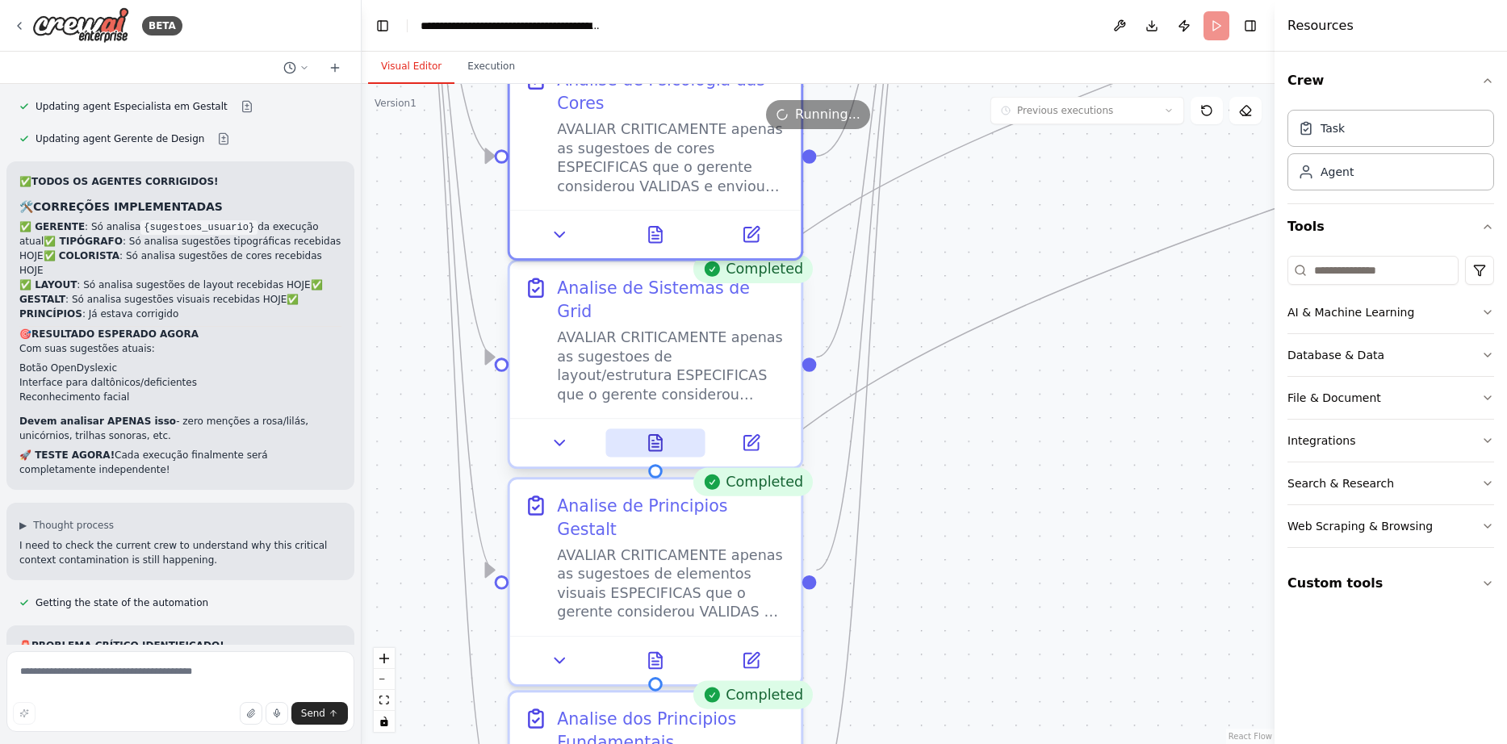
click at [667, 429] on button at bounding box center [655, 443] width 100 height 28
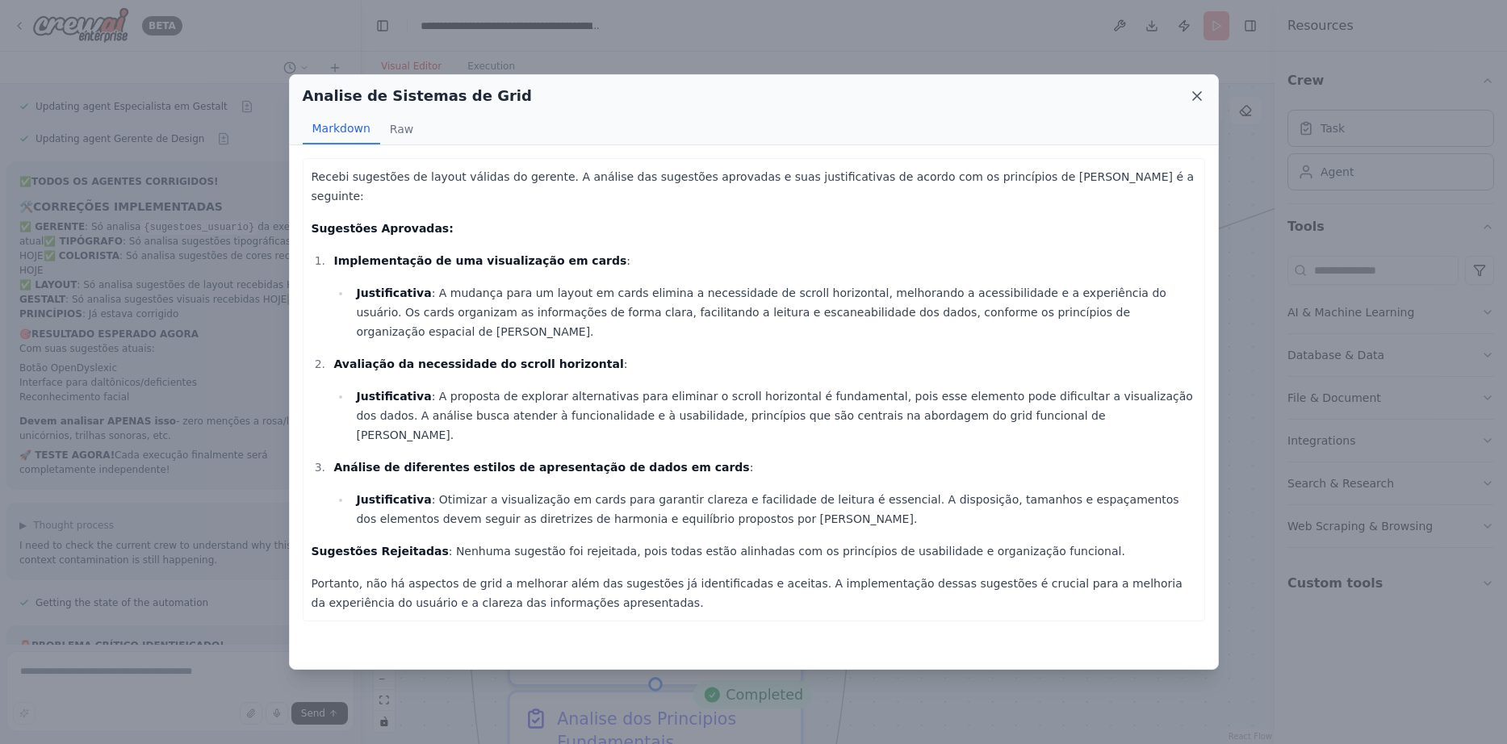
click at [1195, 102] on icon at bounding box center [1197, 96] width 16 height 16
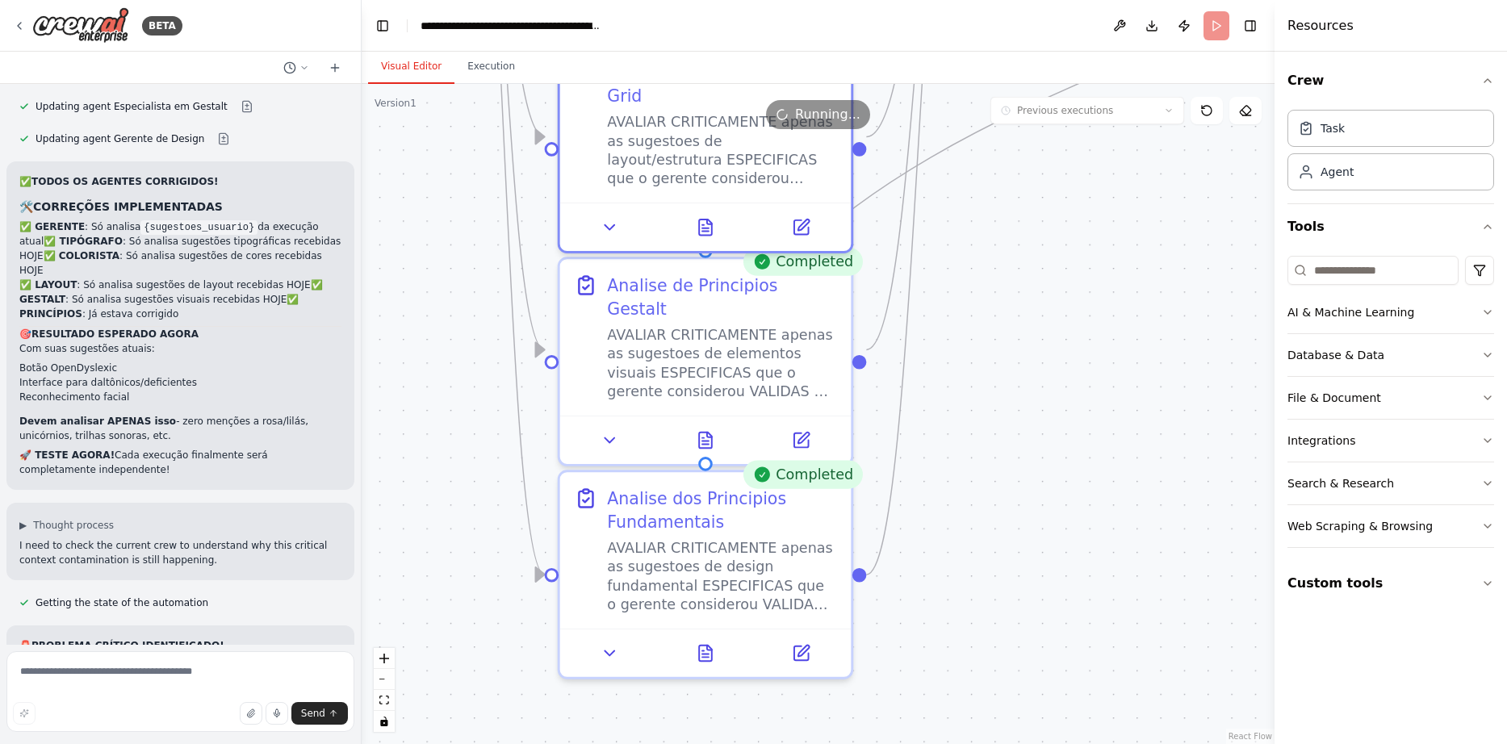
drag, startPoint x: 926, startPoint y: 602, endPoint x: 976, endPoint y: 376, distance: 231.6
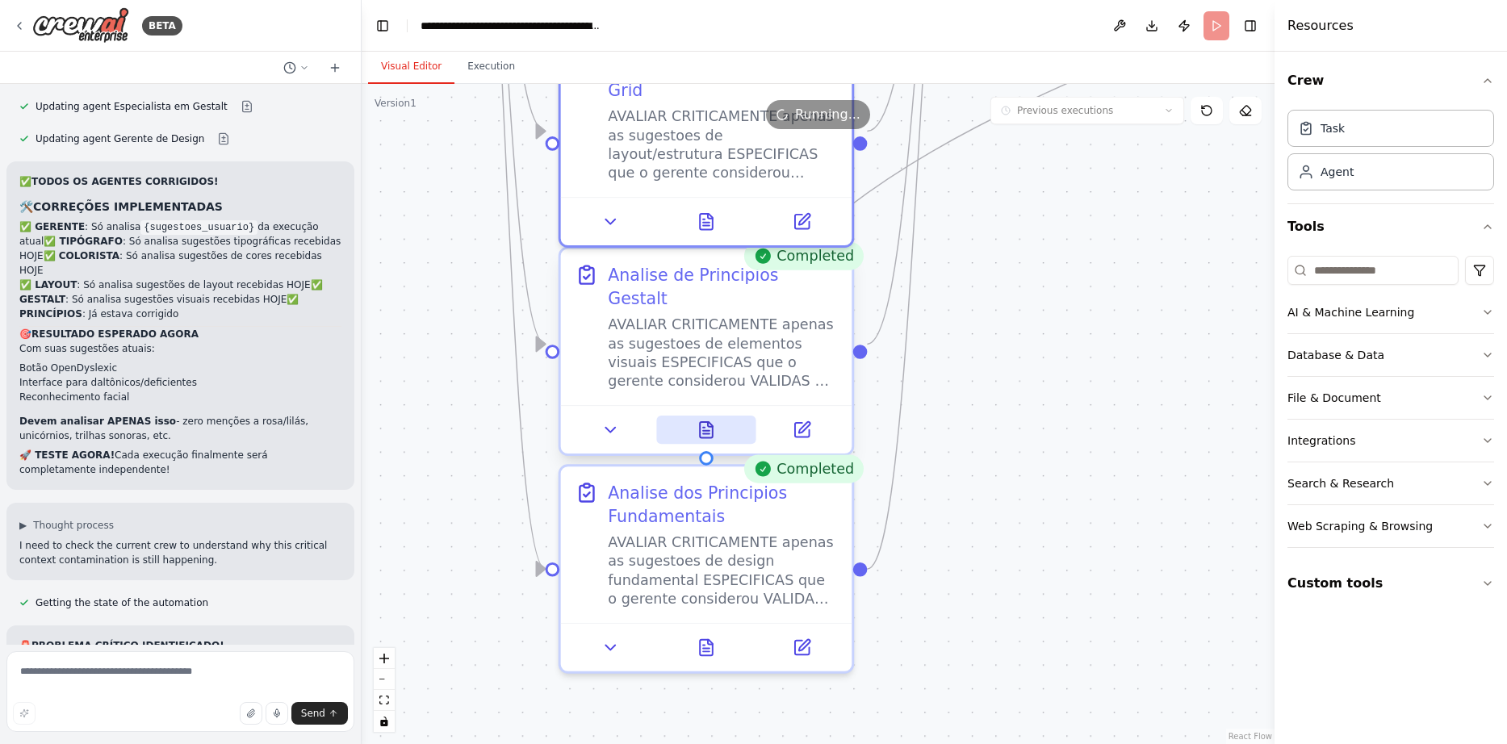
click at [706, 422] on icon at bounding box center [706, 430] width 13 height 16
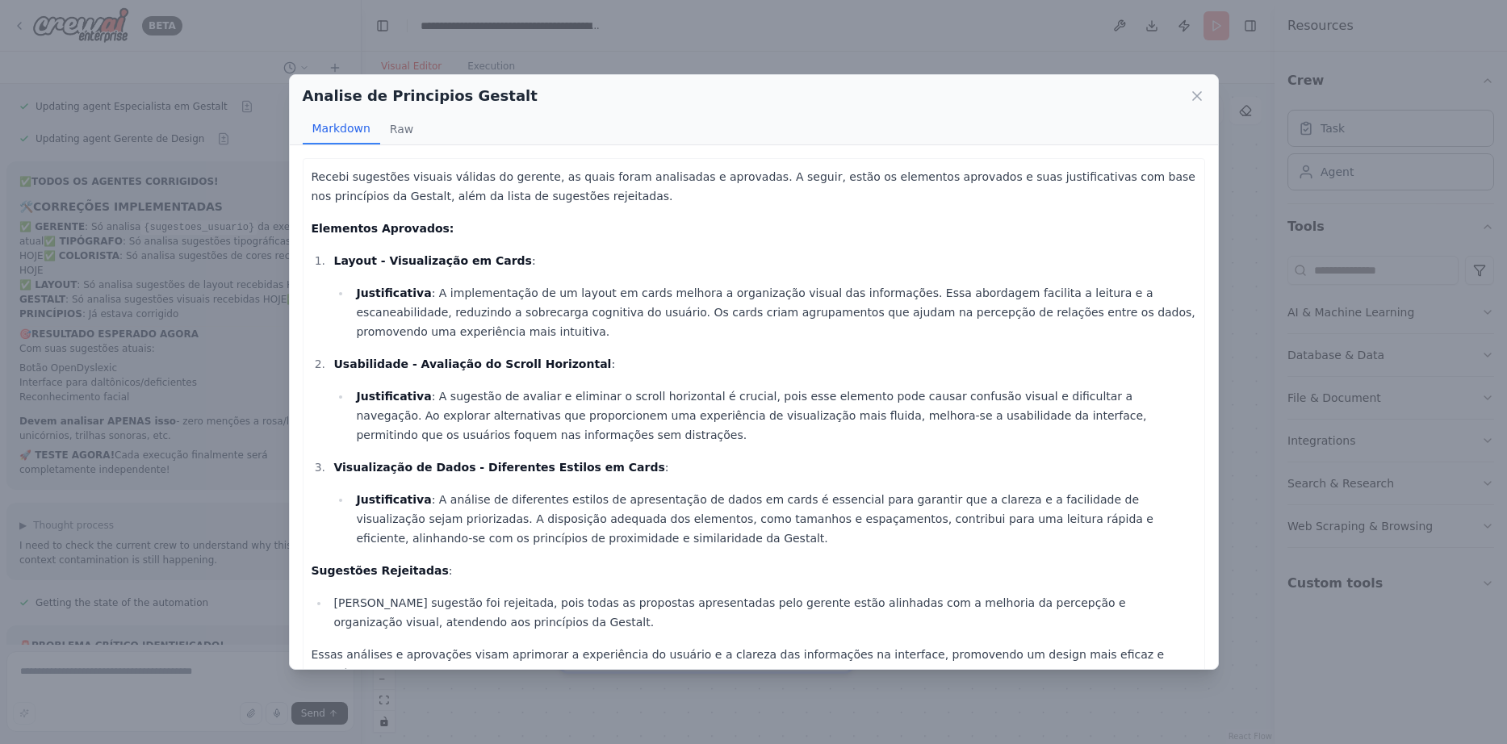
drag, startPoint x: 731, startPoint y: 414, endPoint x: 690, endPoint y: 266, distance: 153.3
click at [1193, 94] on icon at bounding box center [1197, 96] width 16 height 16
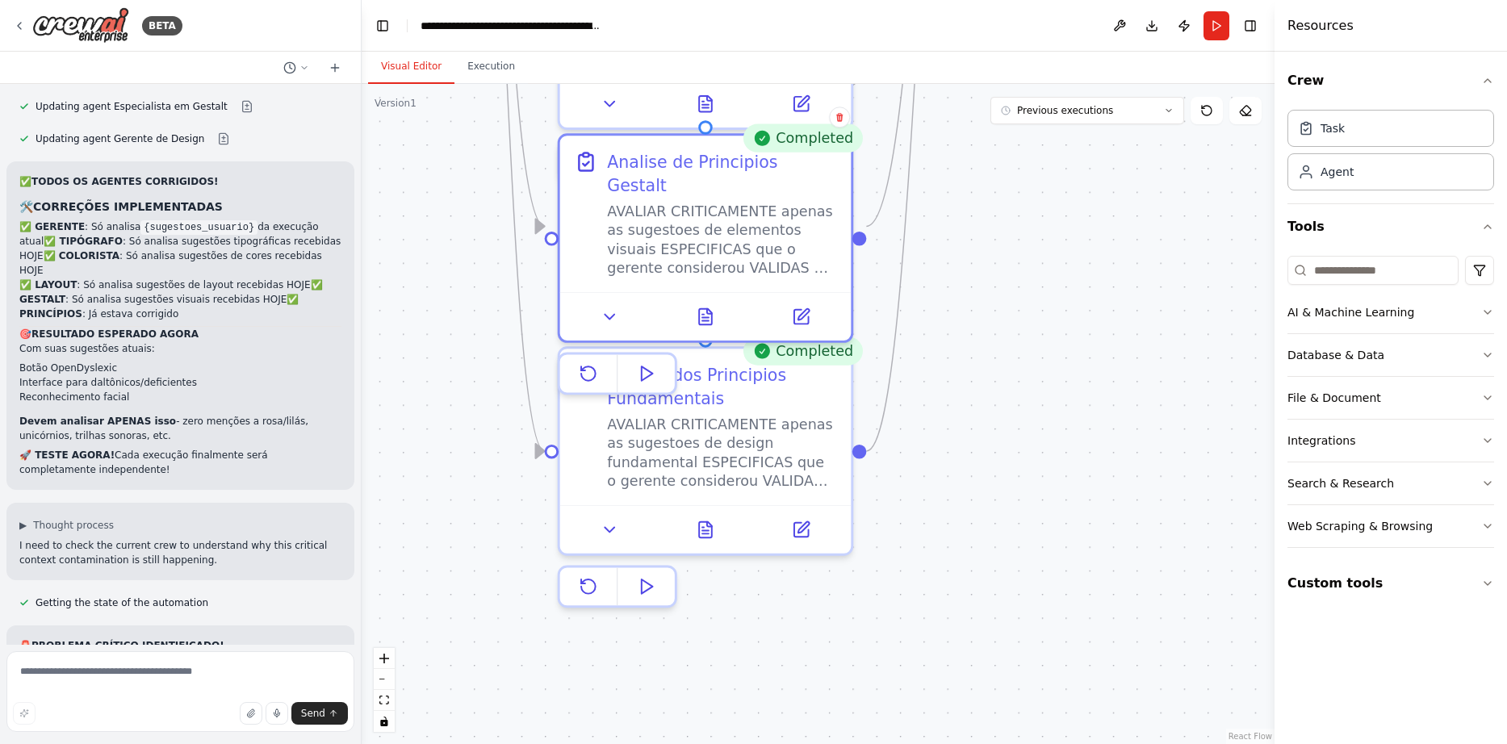
drag, startPoint x: 1012, startPoint y: 485, endPoint x: 1012, endPoint y: 360, distance: 125.1
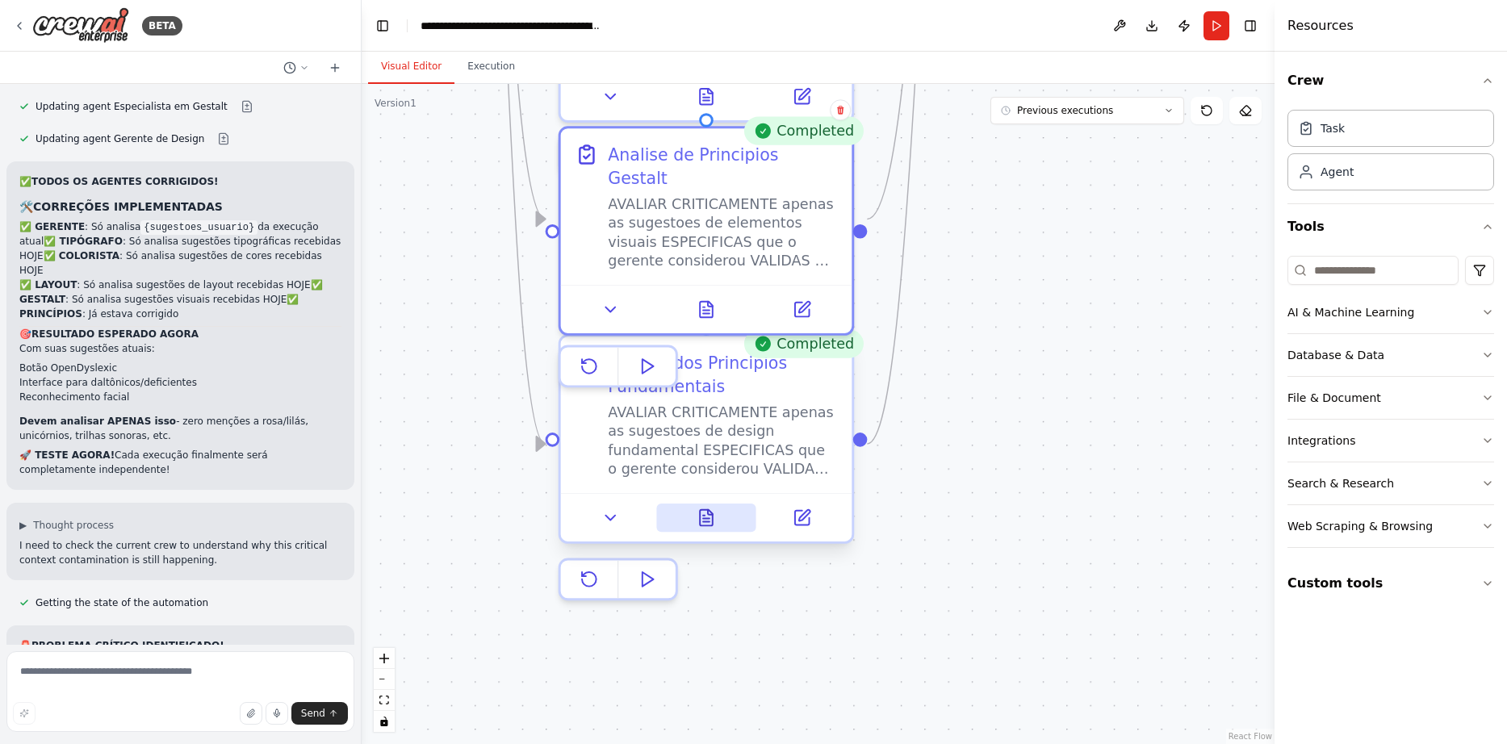
click at [717, 516] on button at bounding box center [706, 518] width 100 height 28
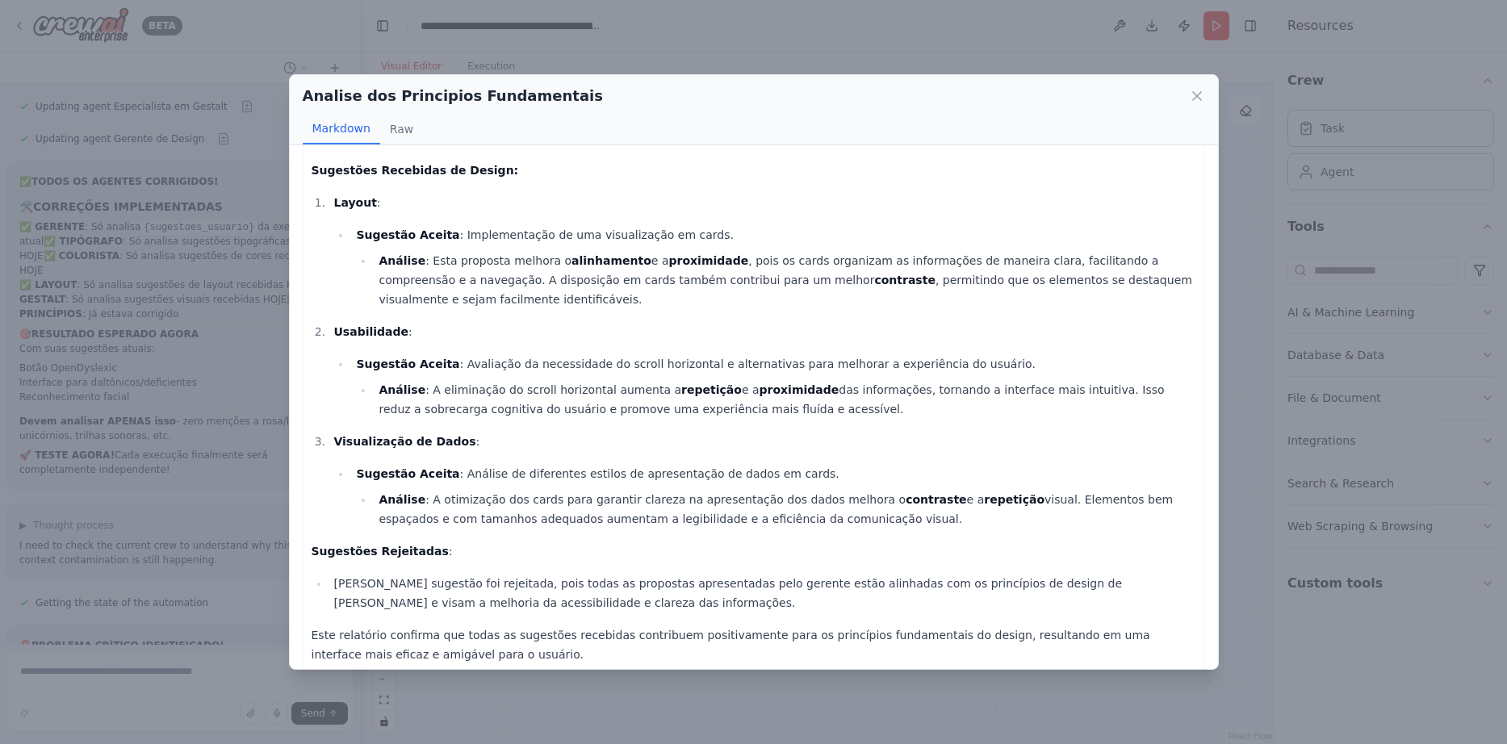
scroll to position [59, 0]
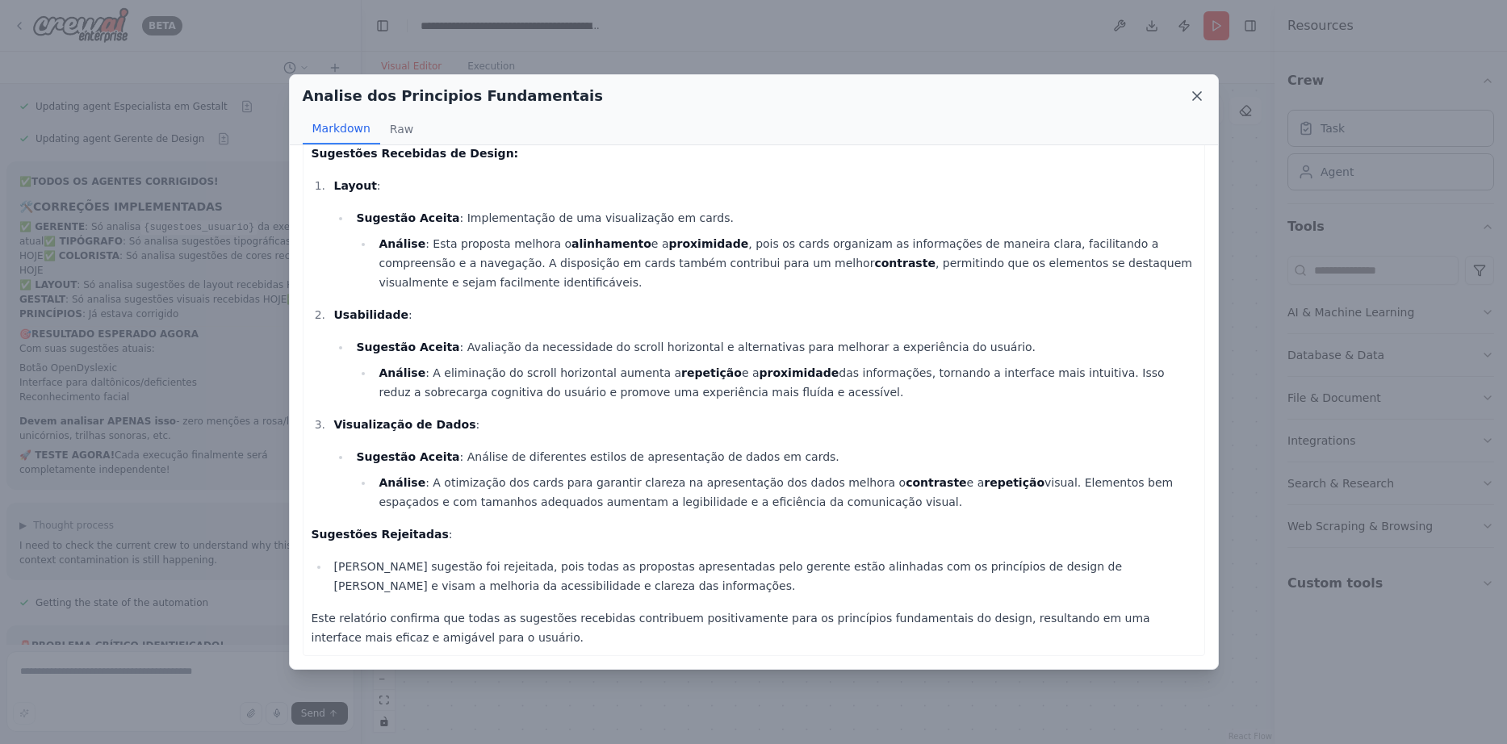
click at [1194, 94] on icon at bounding box center [1197, 96] width 16 height 16
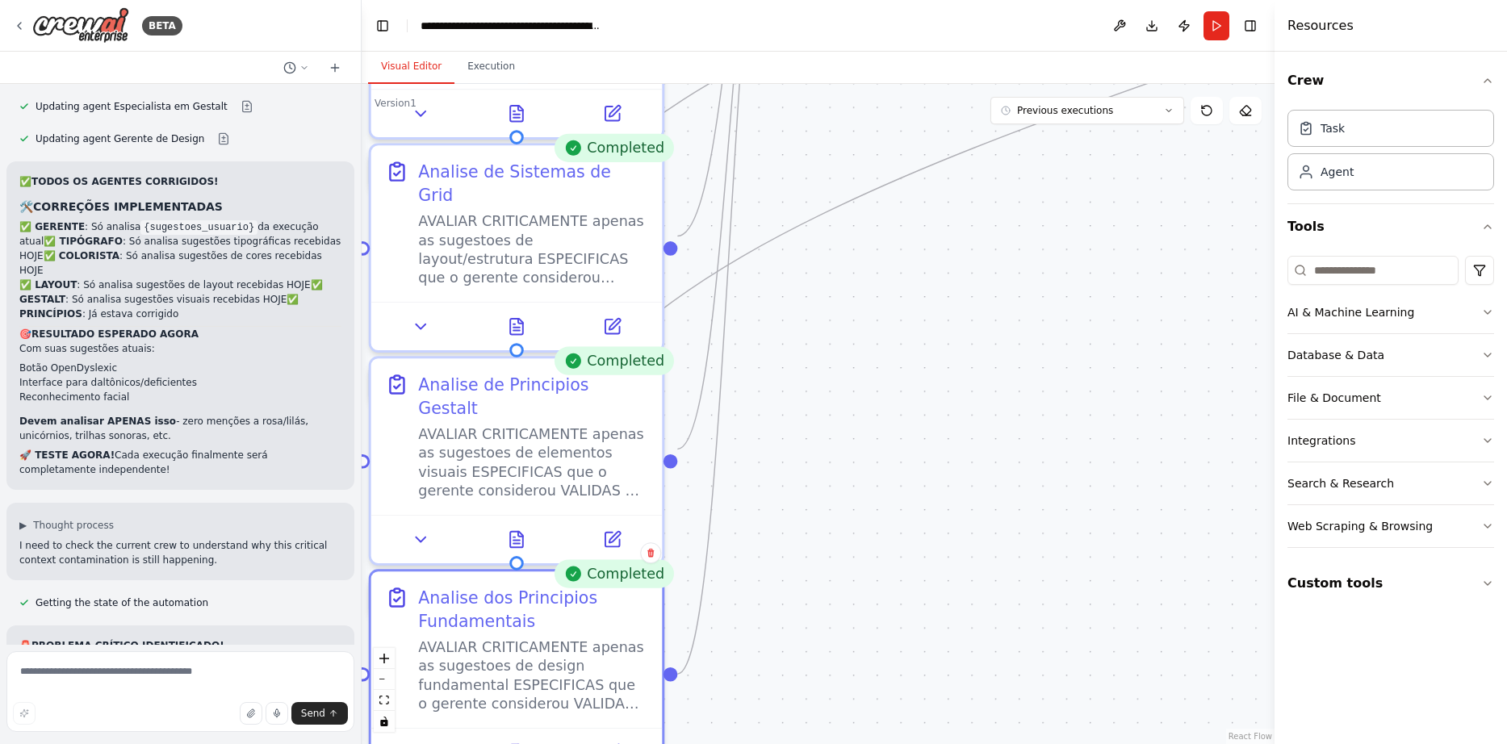
drag, startPoint x: 1129, startPoint y: 359, endPoint x: 872, endPoint y: 700, distance: 427.5
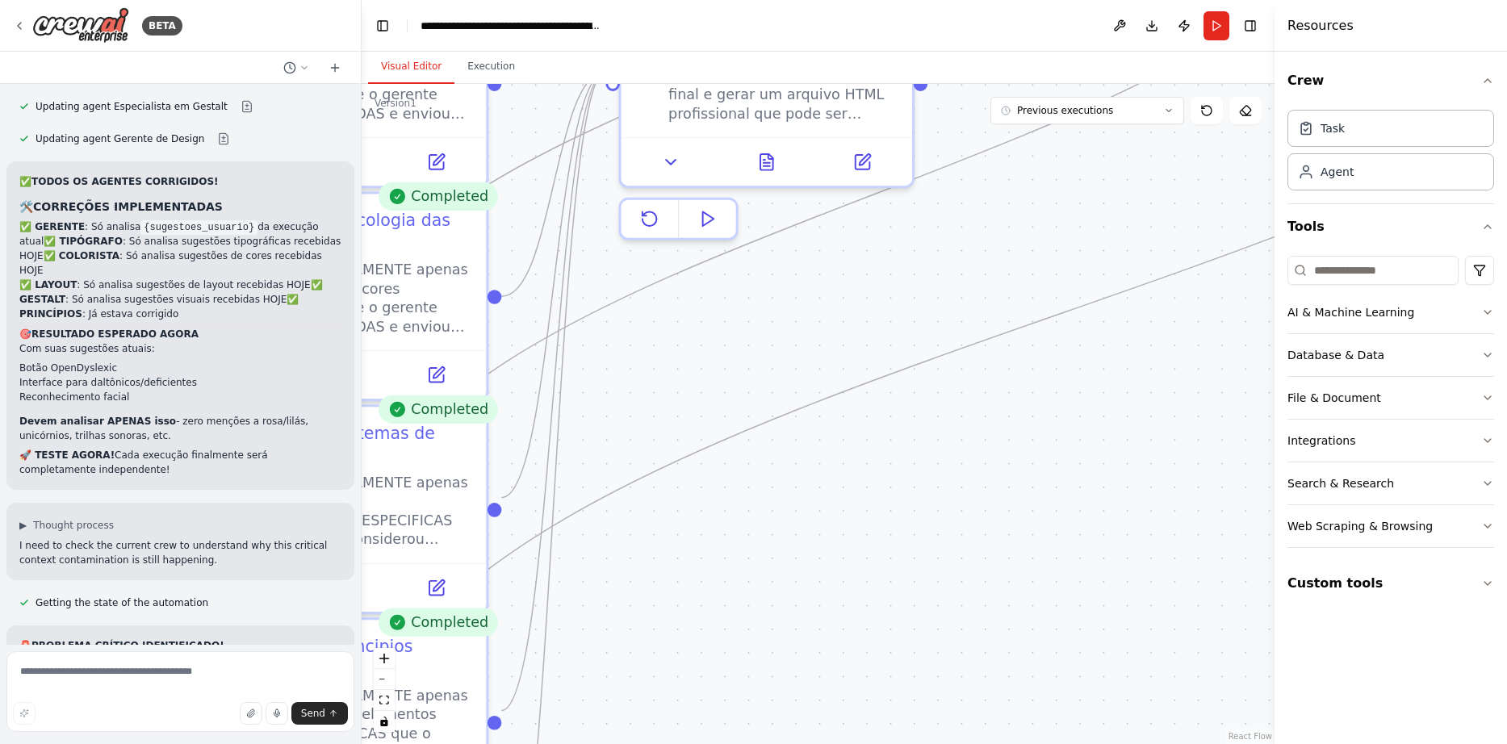
drag, startPoint x: 993, startPoint y: 401, endPoint x: 776, endPoint y: 675, distance: 349.9
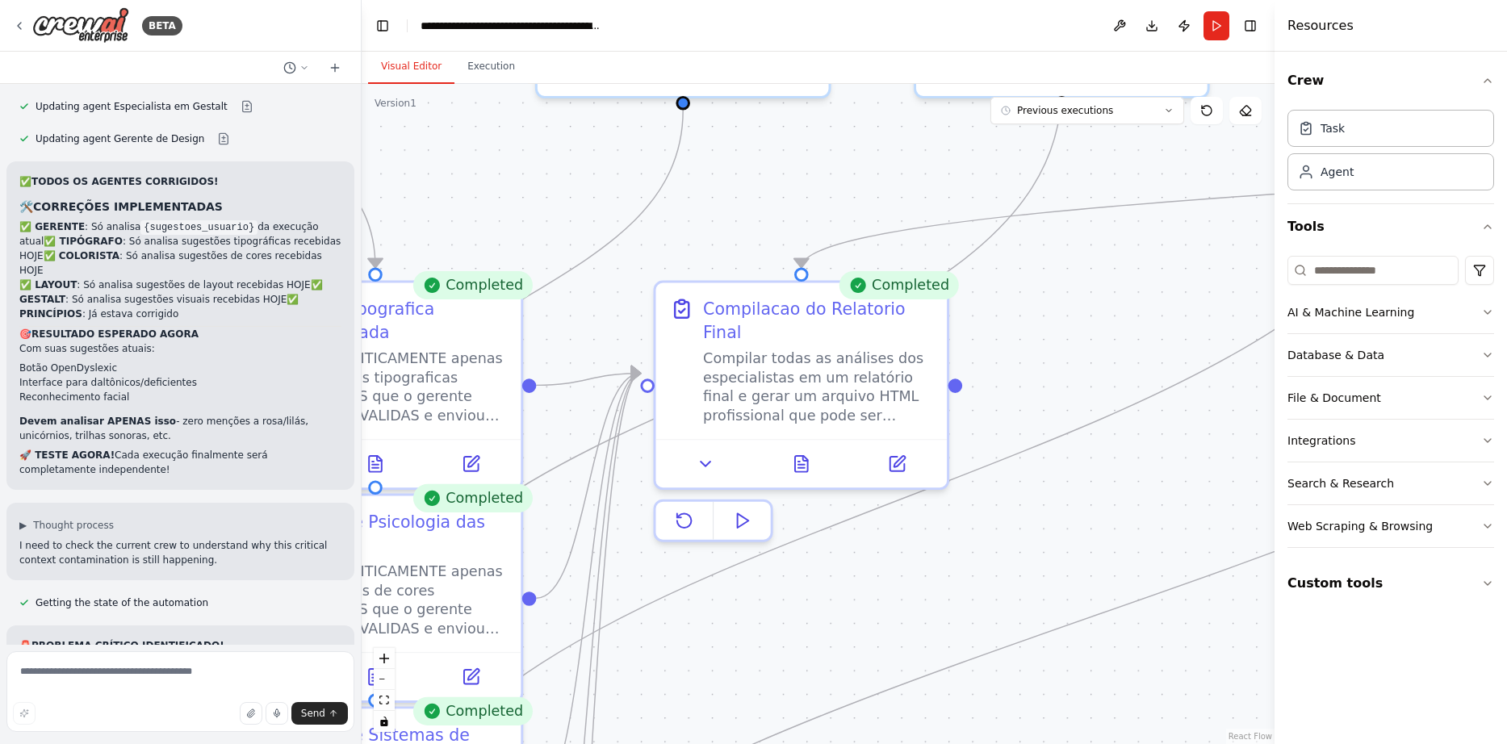
drag, startPoint x: 832, startPoint y: 503, endPoint x: 985, endPoint y: 698, distance: 247.8
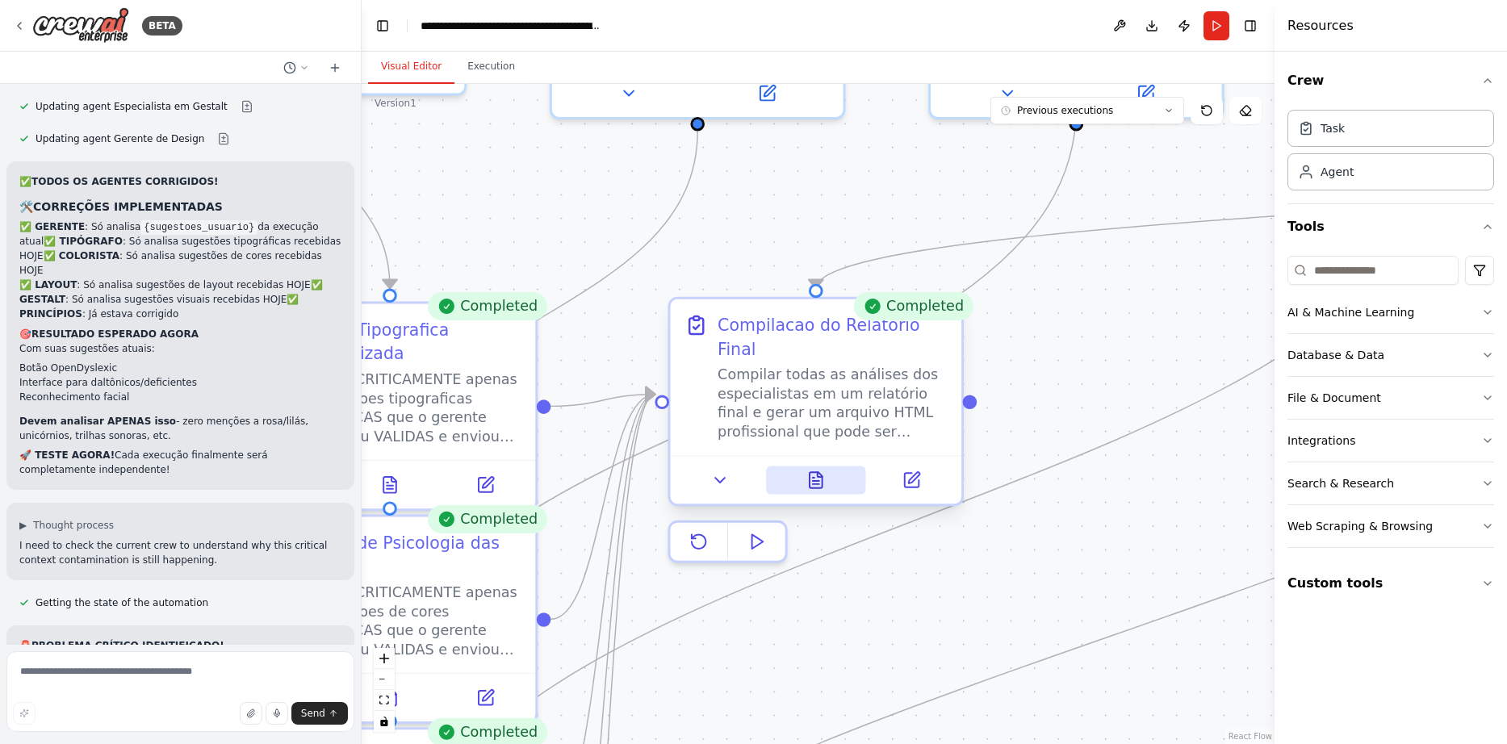
click at [817, 472] on icon at bounding box center [815, 480] width 13 height 16
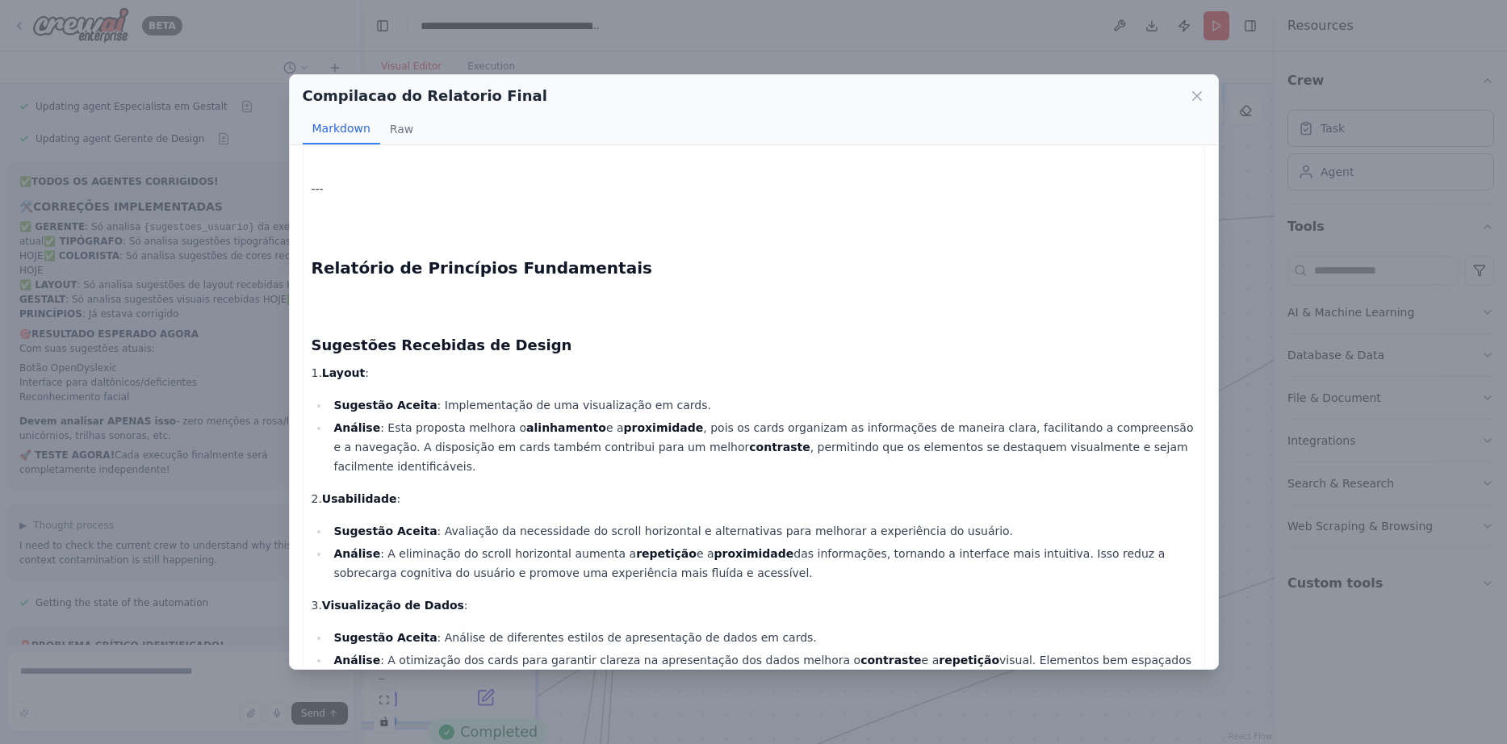
scroll to position [2872, 0]
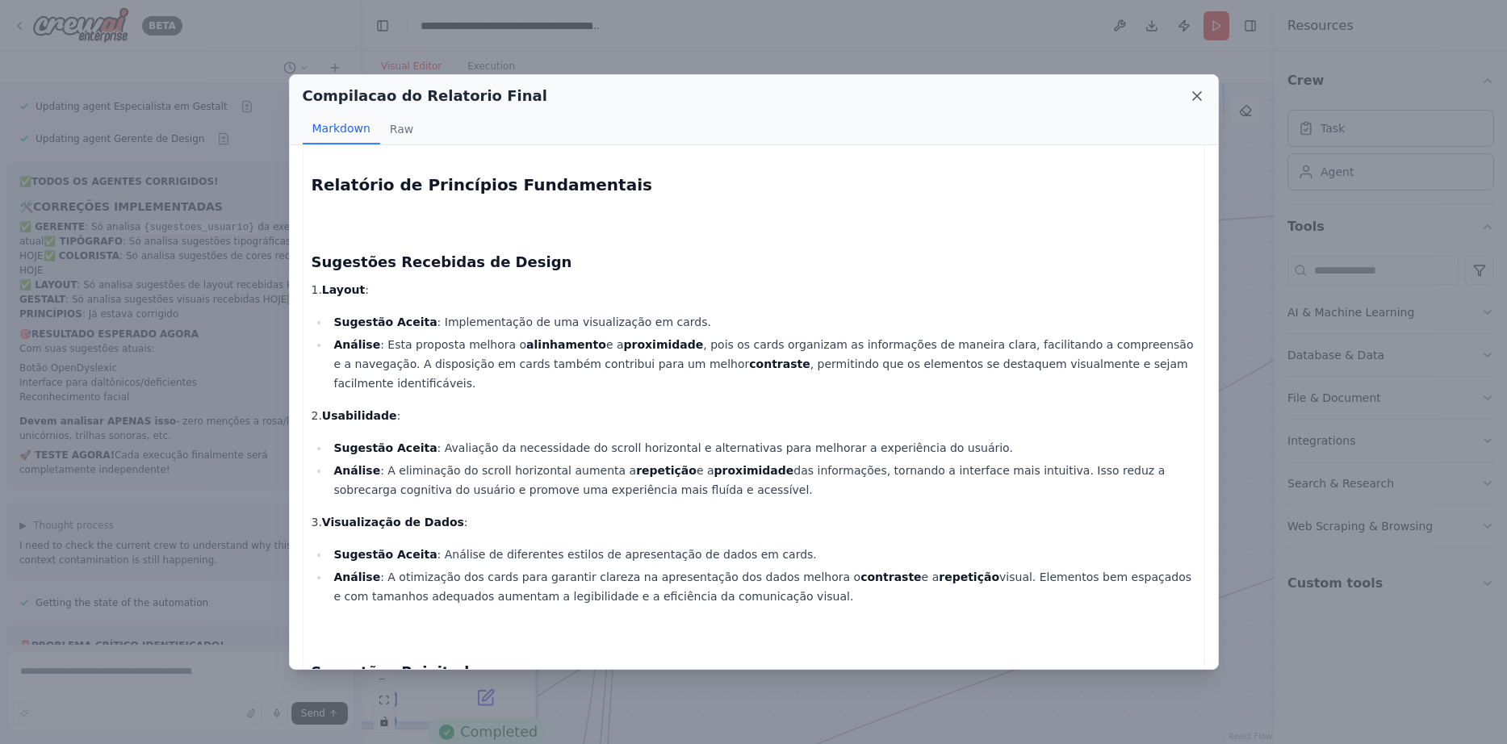
click at [1195, 95] on icon at bounding box center [1197, 96] width 8 height 8
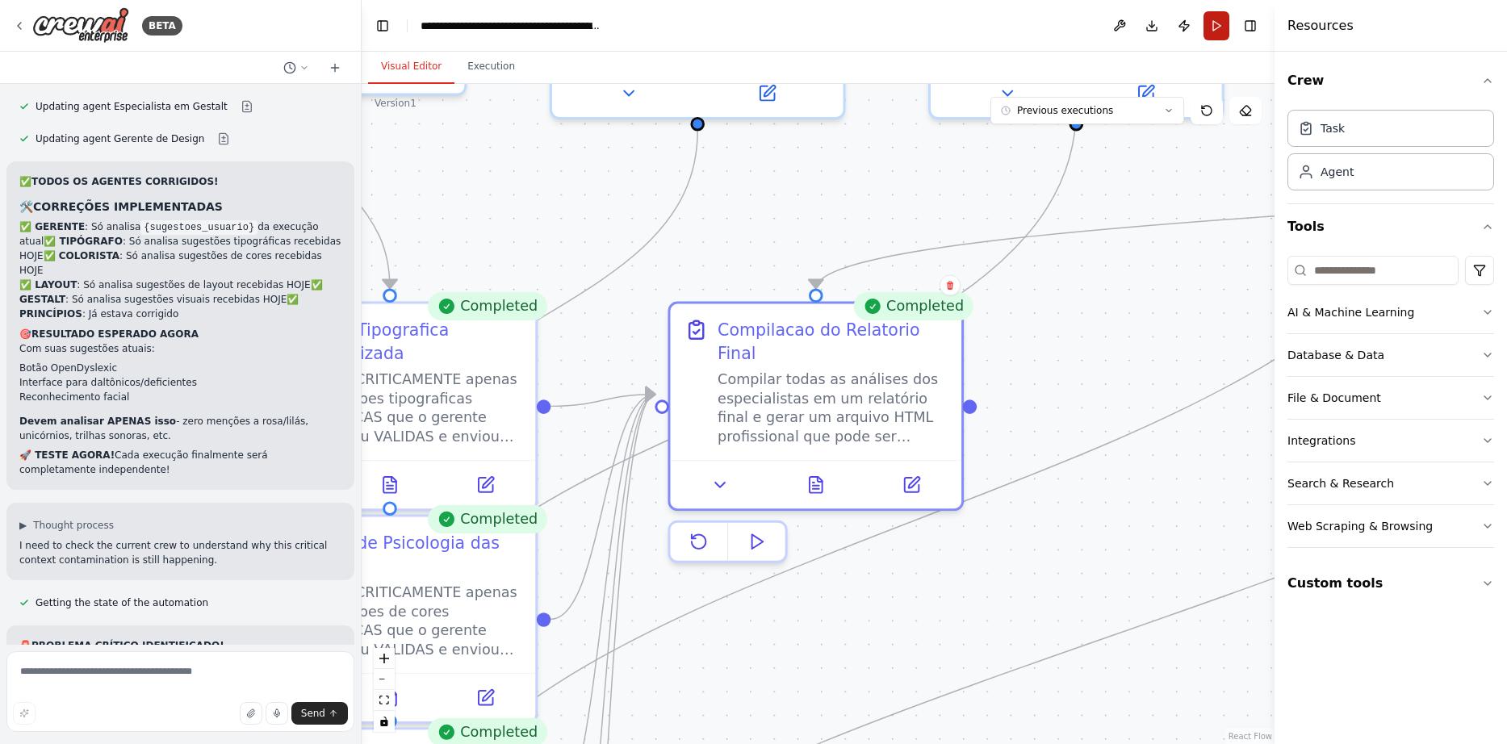
click at [1223, 19] on button "Run" at bounding box center [1216, 25] width 26 height 29
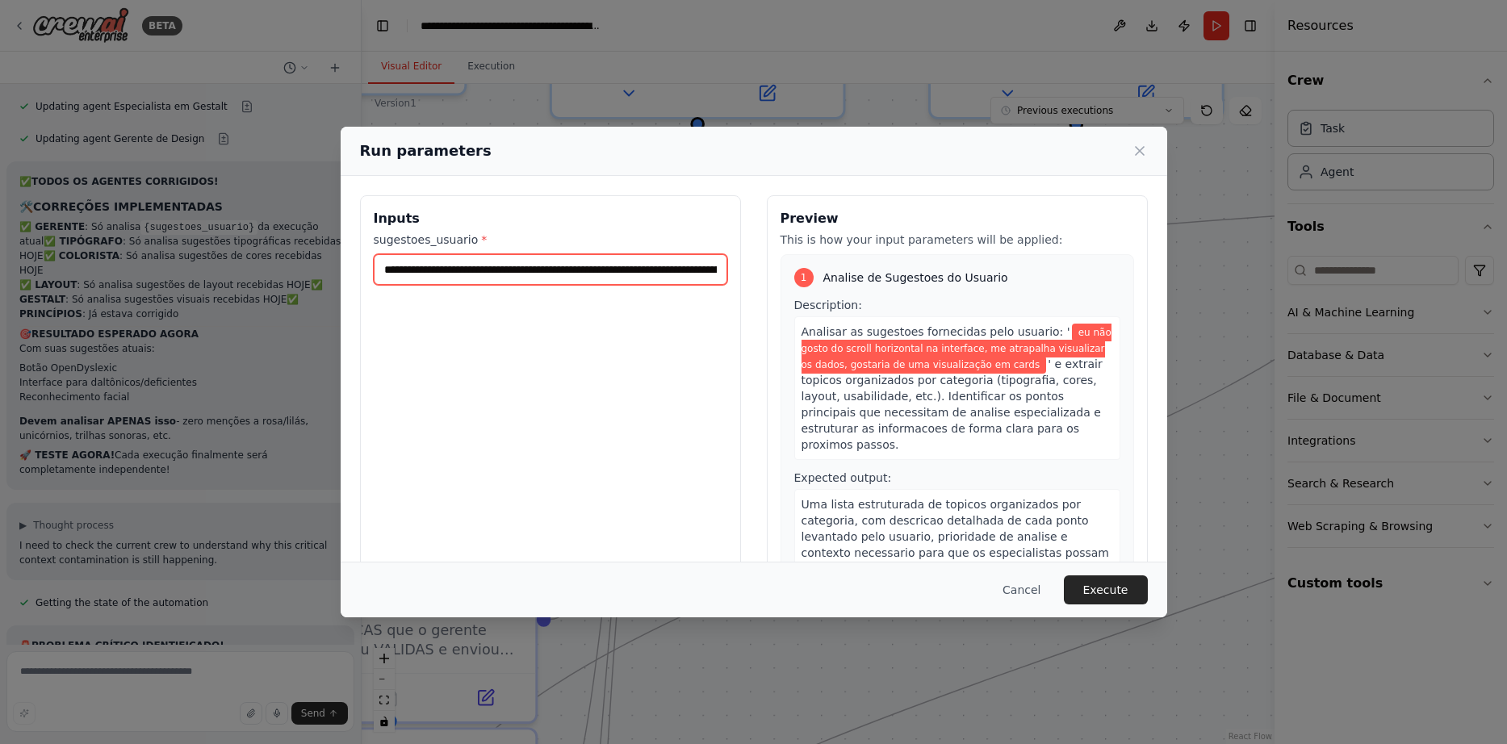
click at [515, 273] on input "**********" at bounding box center [550, 269] width 353 height 31
click at [1036, 585] on button "Cancel" at bounding box center [1021, 589] width 64 height 29
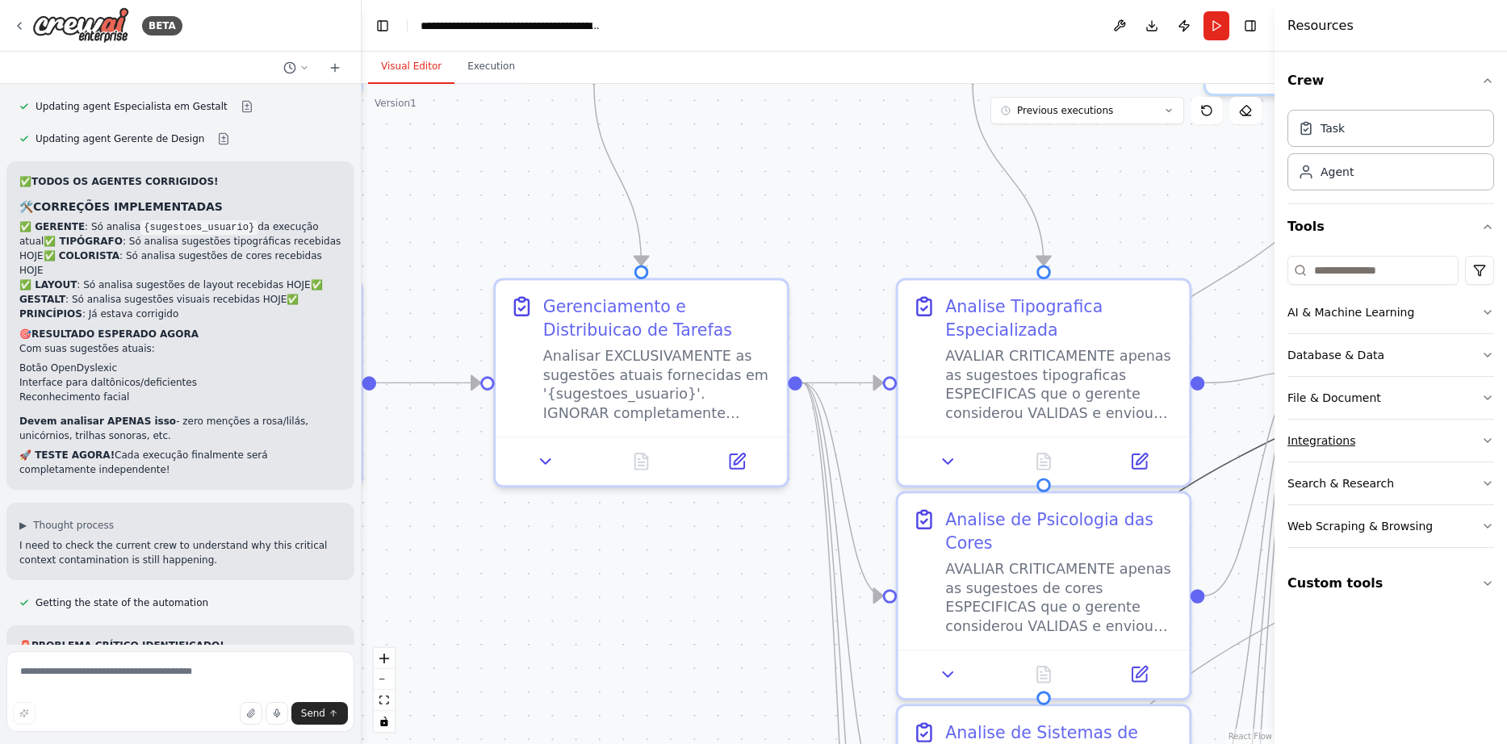
drag, startPoint x: 589, startPoint y: 483, endPoint x: 1300, endPoint y: 433, distance: 712.8
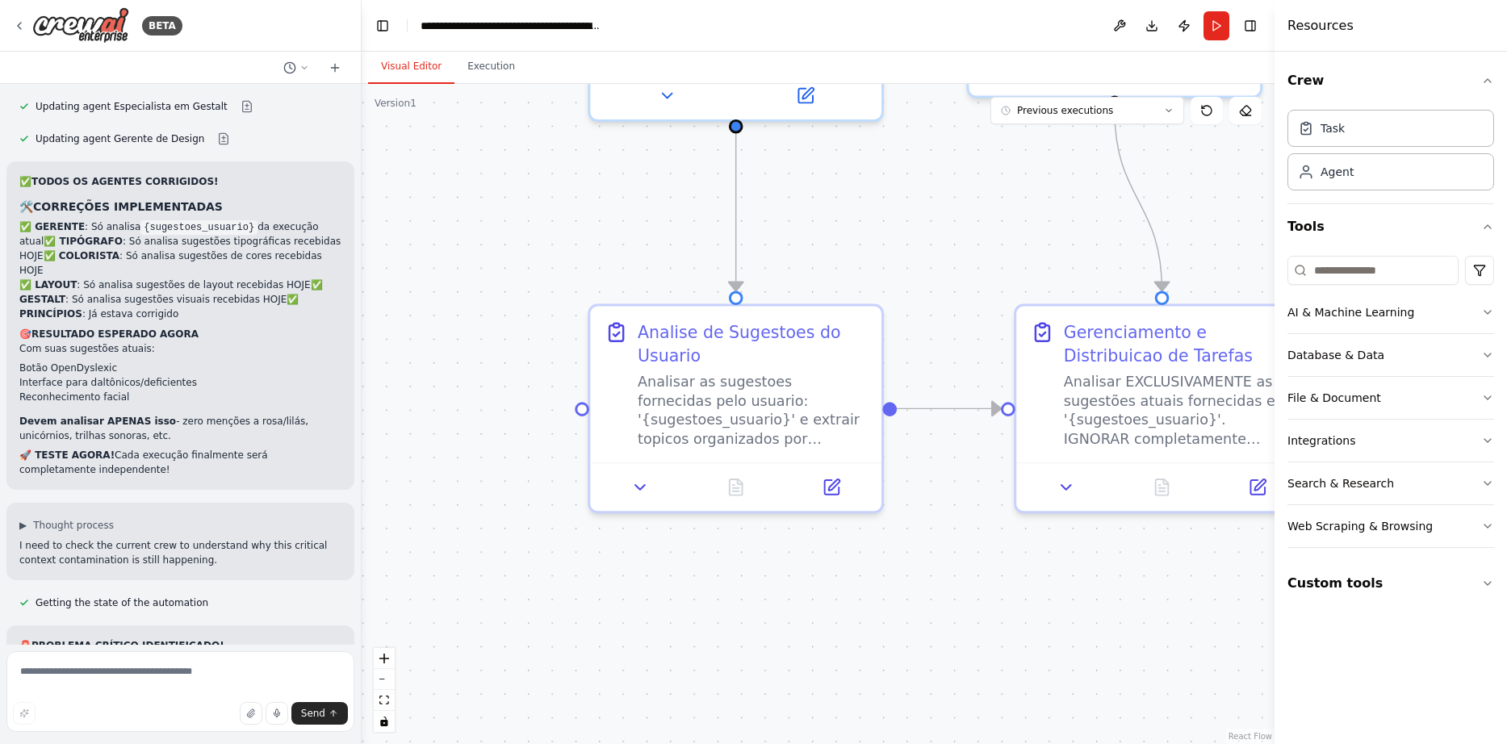
drag, startPoint x: 579, startPoint y: 543, endPoint x: 1043, endPoint y: 596, distance: 466.3
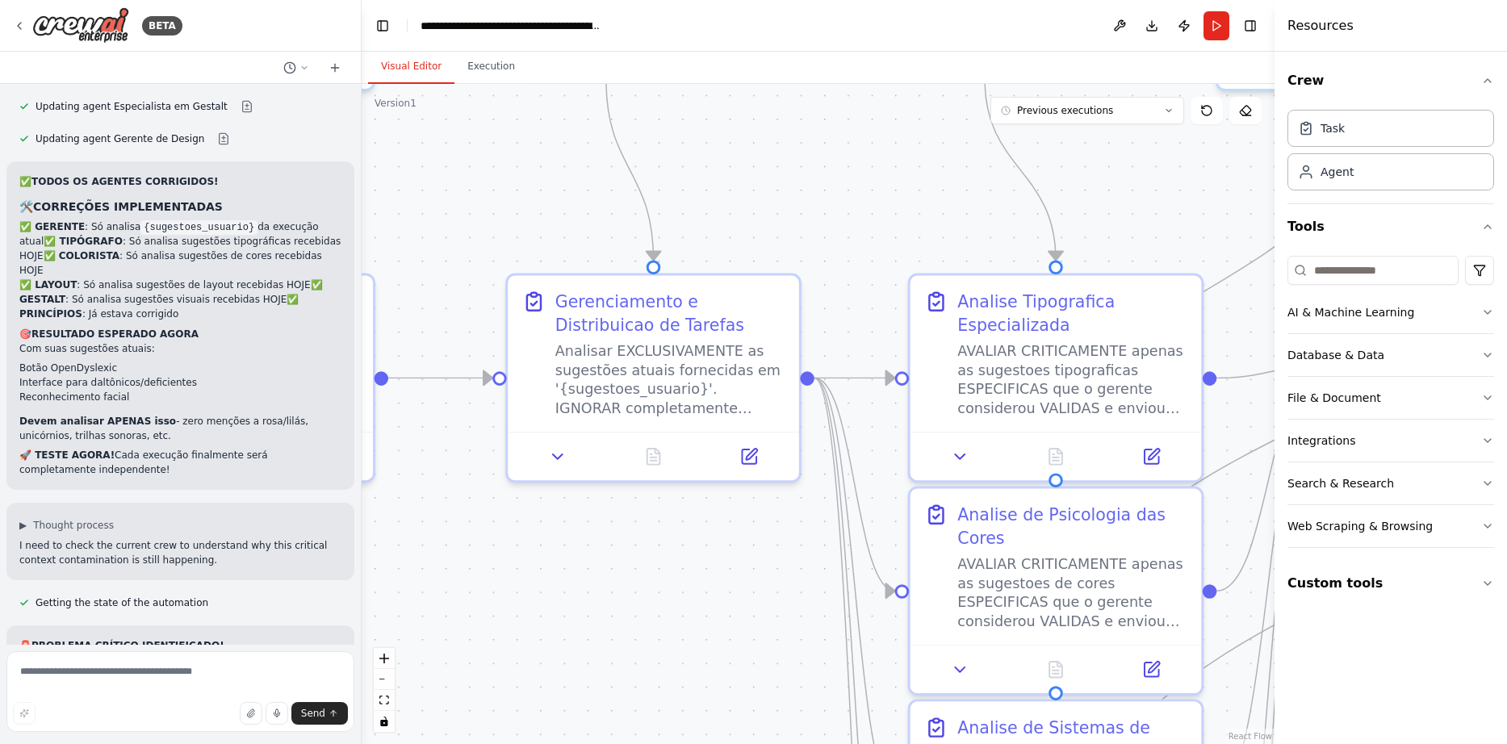
drag, startPoint x: 1044, startPoint y: 590, endPoint x: 536, endPoint y: 559, distance: 509.3
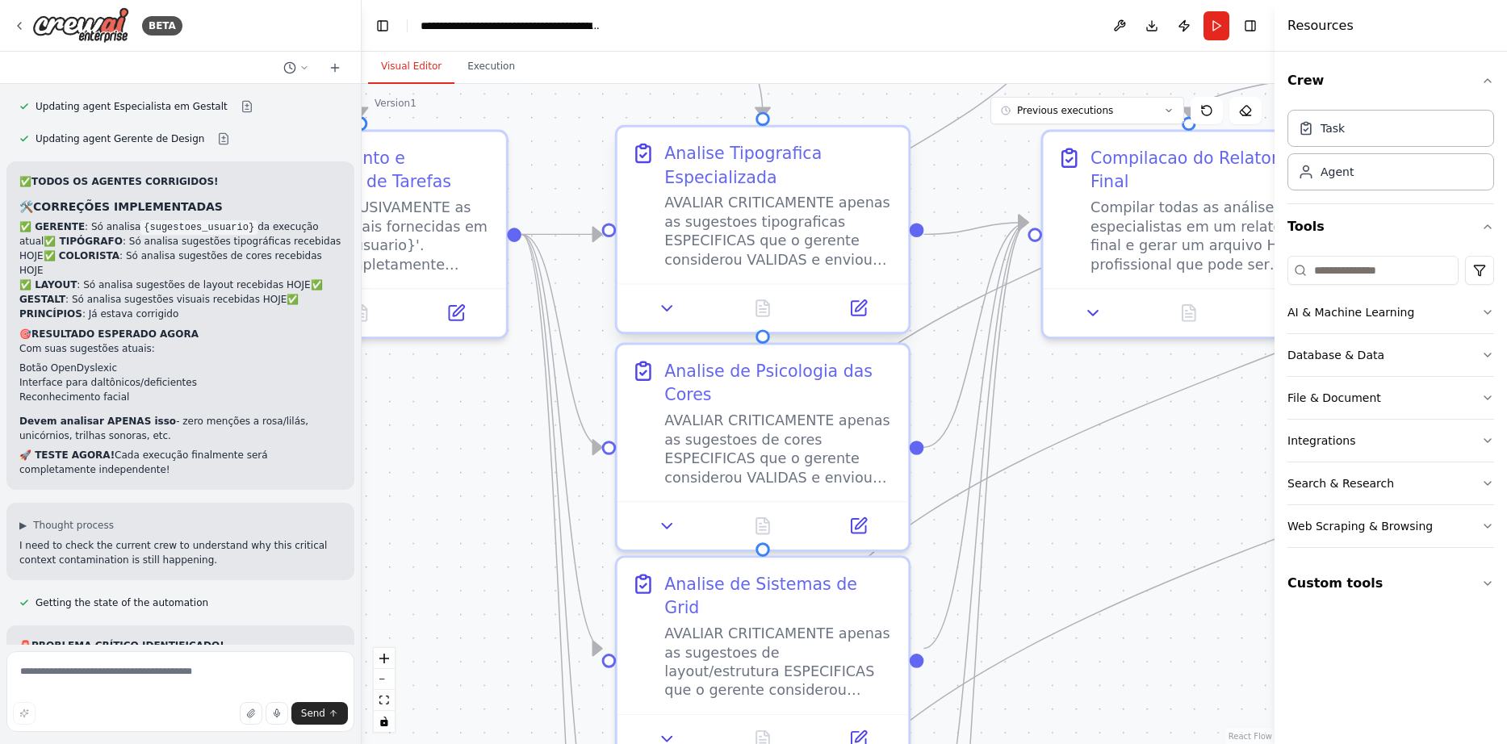
drag, startPoint x: 1133, startPoint y: 416, endPoint x: 840, endPoint y: 272, distance: 326.6
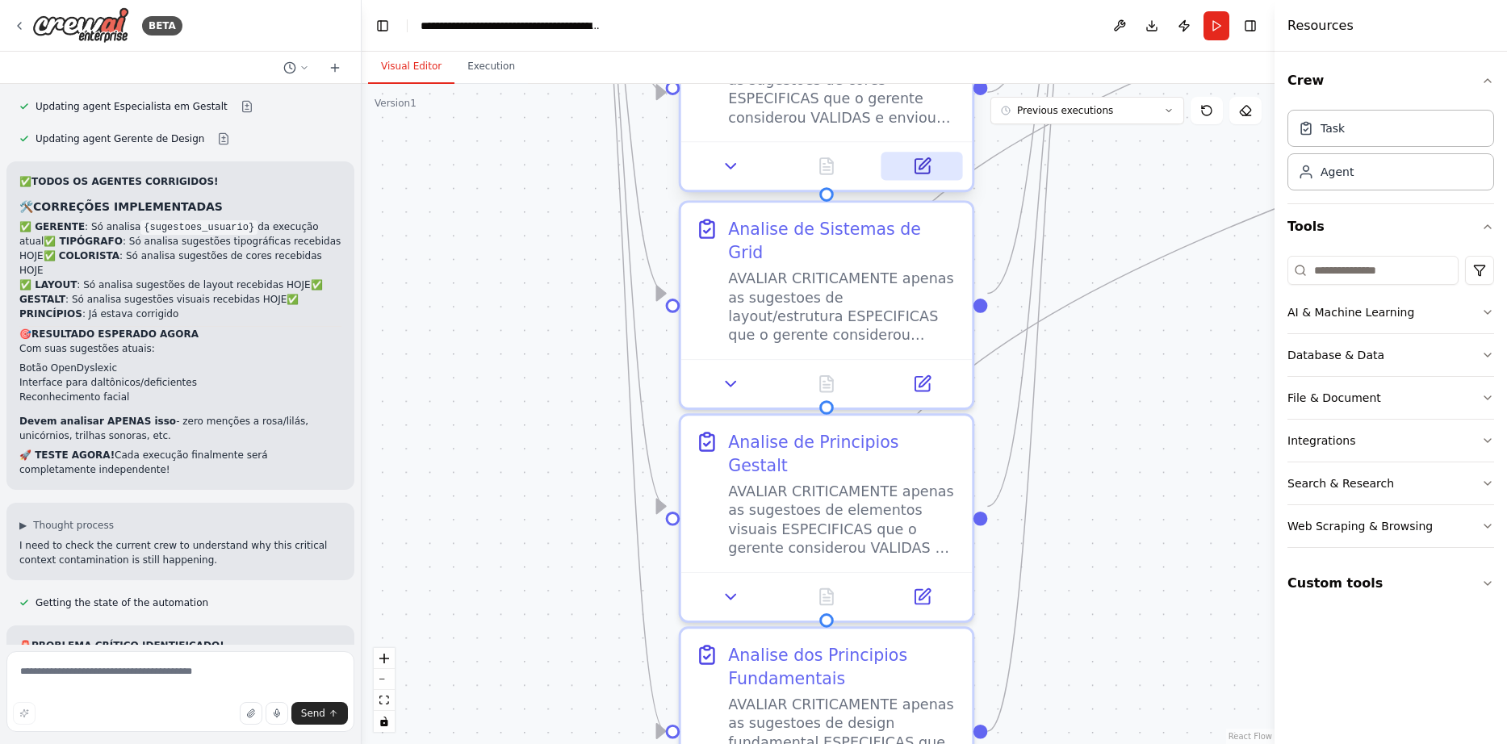
drag, startPoint x: 887, startPoint y: 531, endPoint x: 951, endPoint y: 176, distance: 360.7
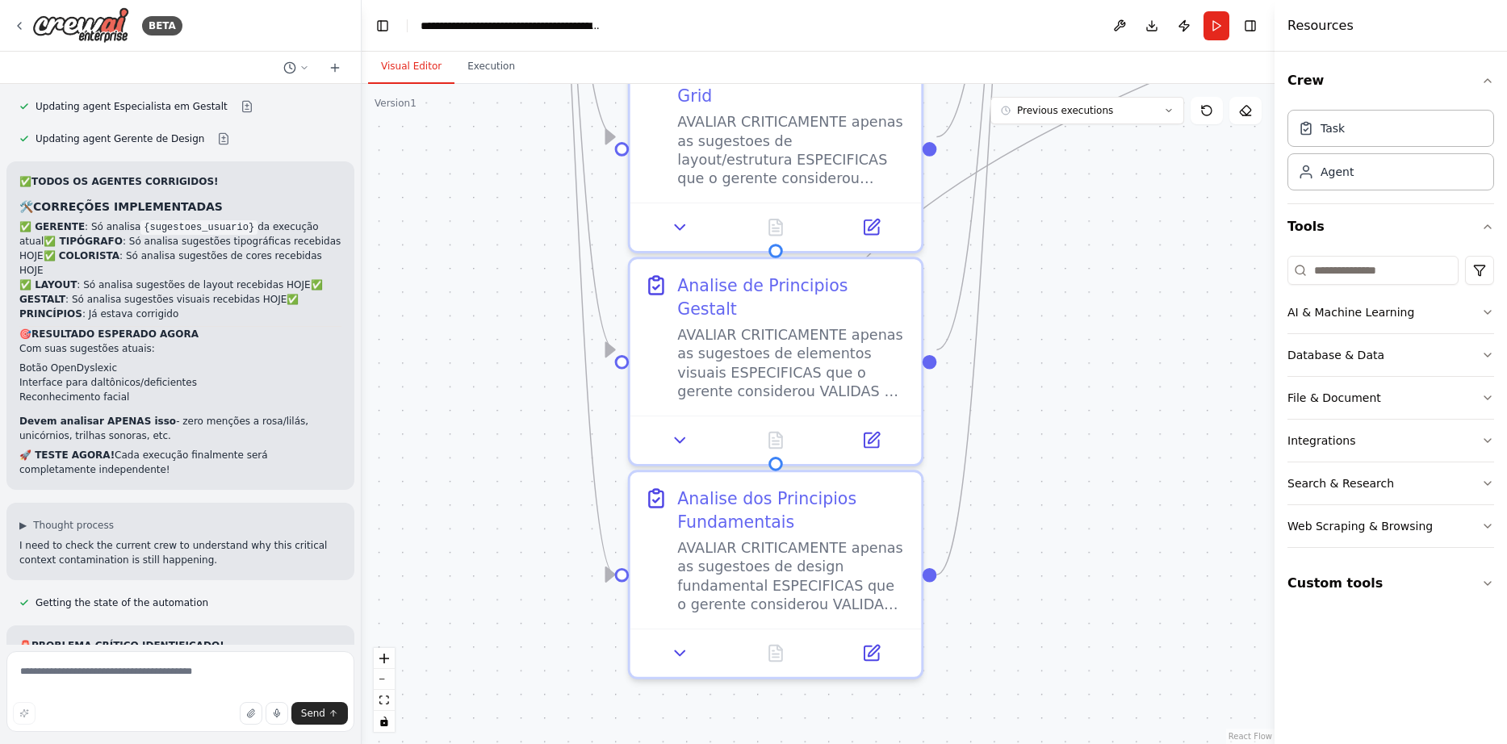
drag, startPoint x: 1076, startPoint y: 457, endPoint x: 1025, endPoint y: 300, distance: 164.6
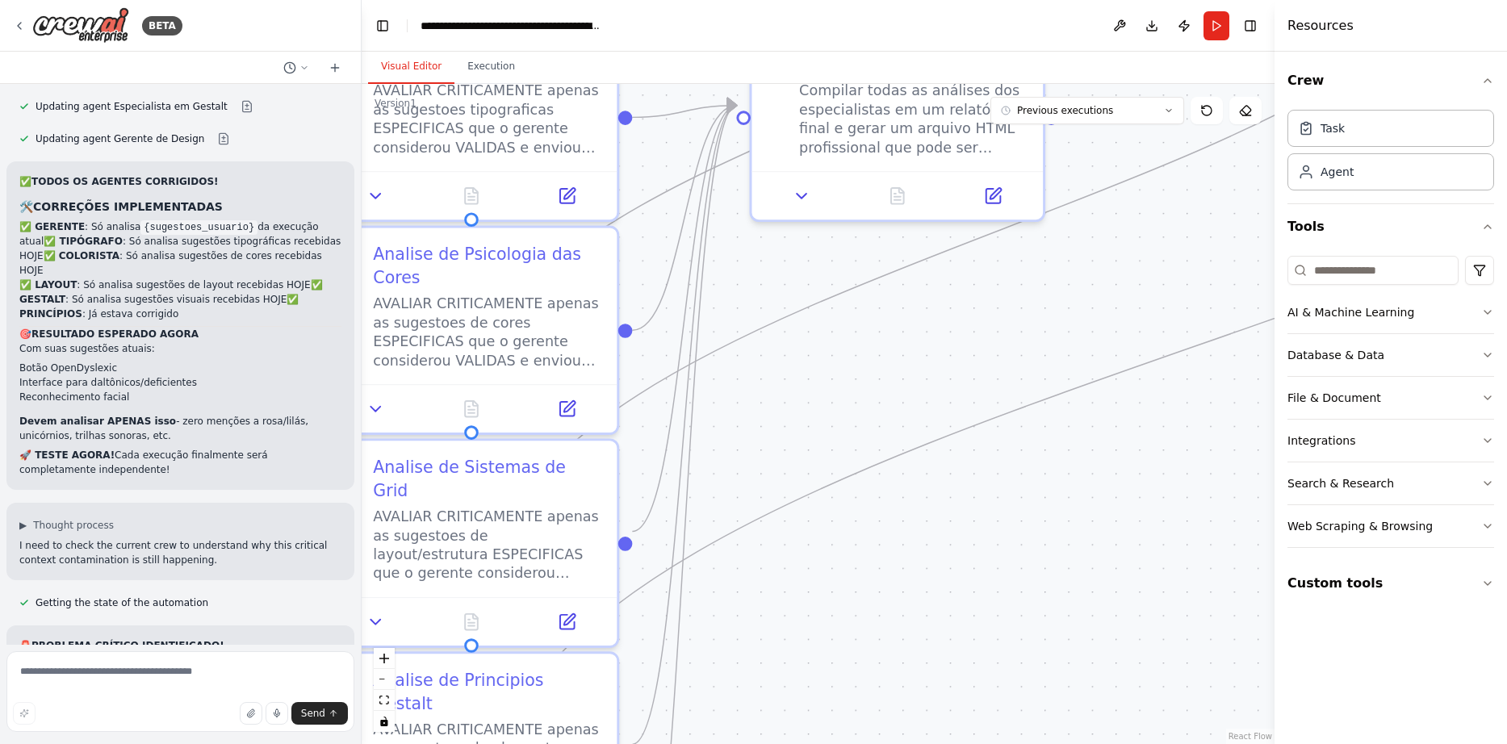
drag, startPoint x: 1162, startPoint y: 326, endPoint x: 881, endPoint y: 668, distance: 442.6
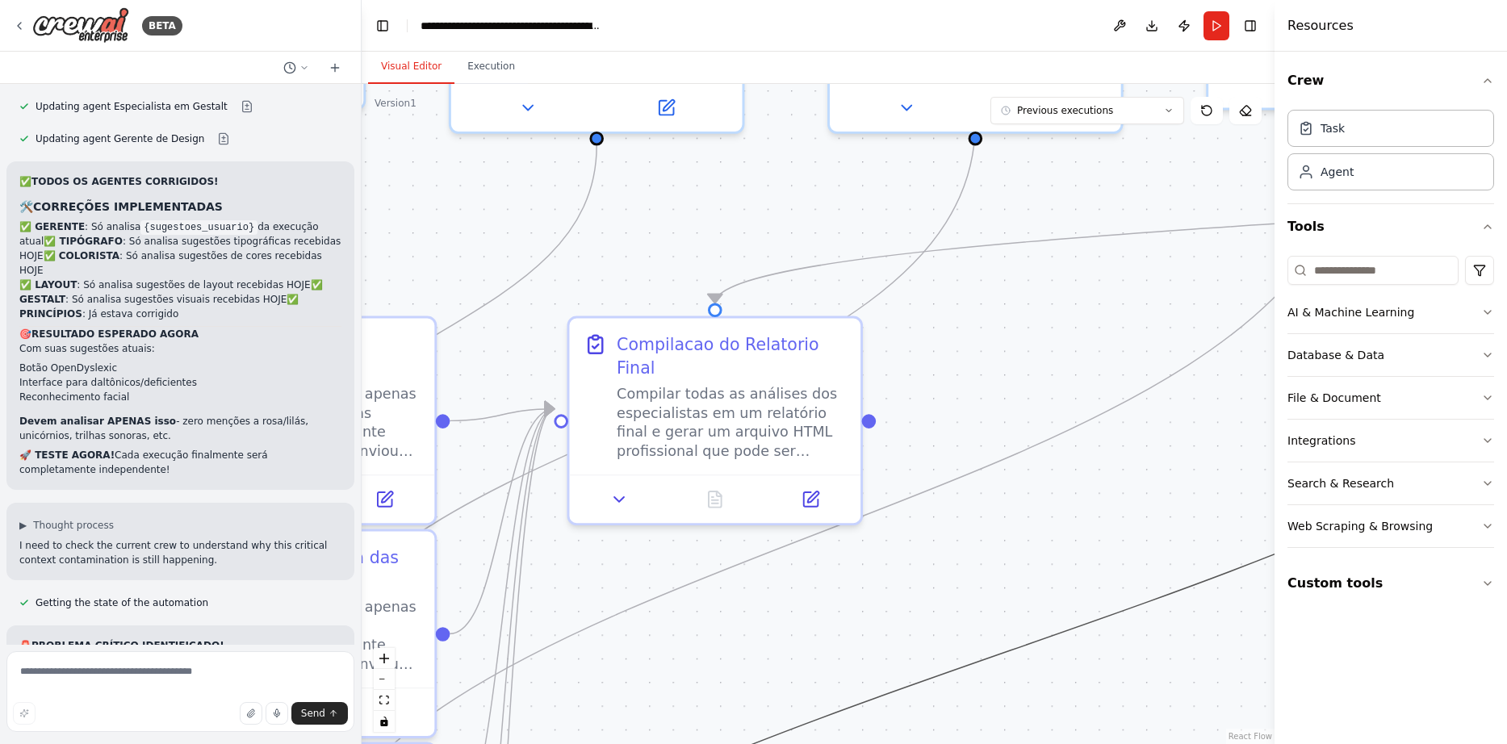
drag, startPoint x: 1025, startPoint y: 406, endPoint x: 847, endPoint y: 712, distance: 354.0
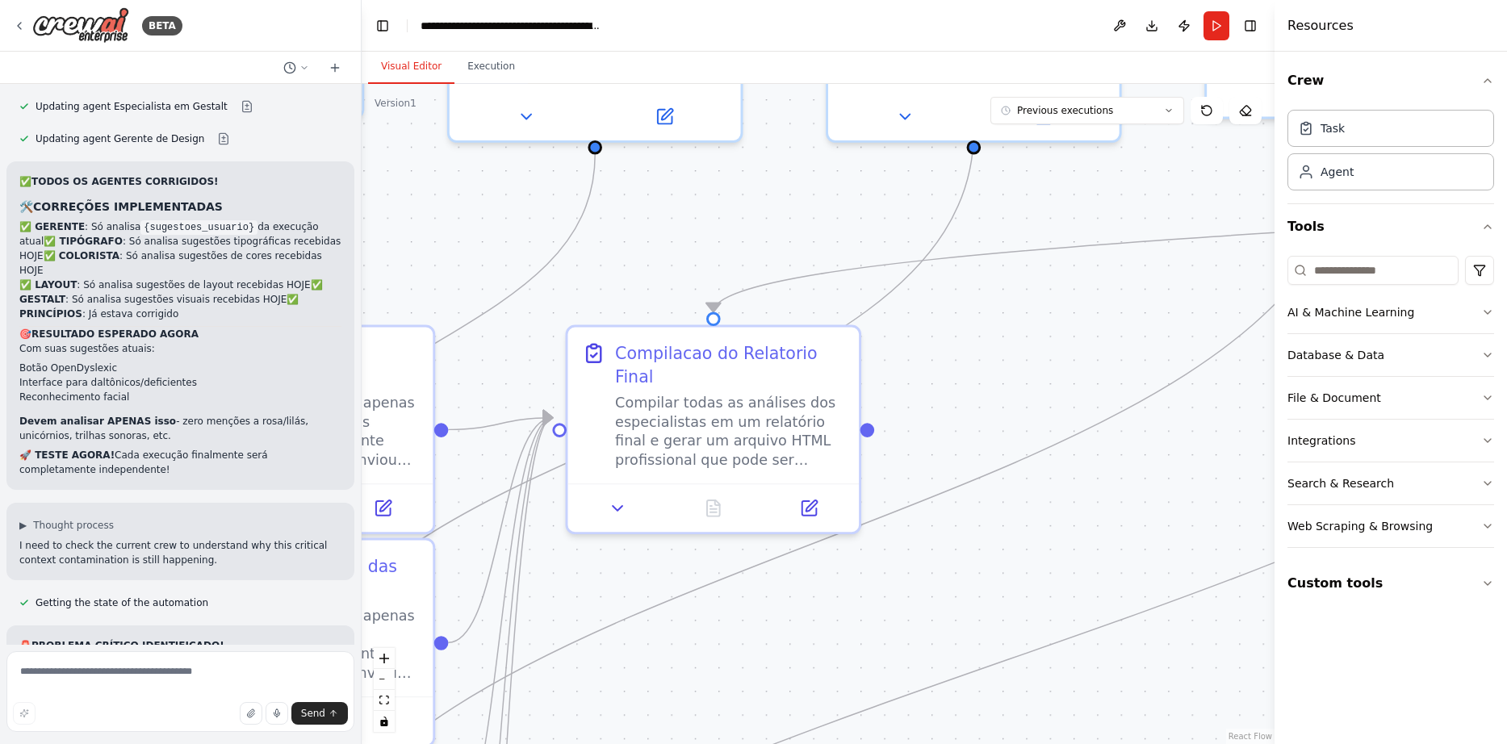
drag, startPoint x: 784, startPoint y: 590, endPoint x: 1270, endPoint y: 474, distance: 499.5
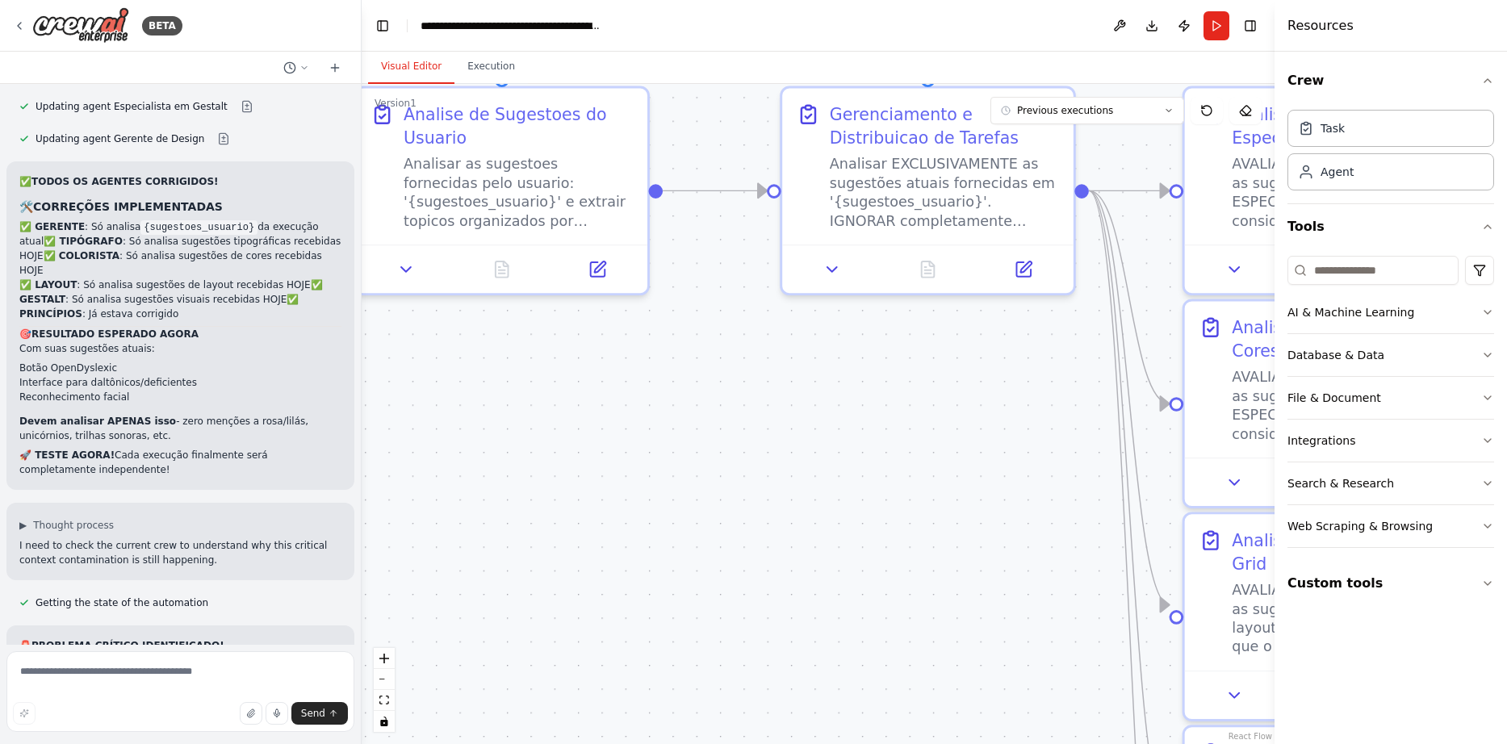
drag, startPoint x: 506, startPoint y: 587, endPoint x: 1064, endPoint y: 466, distance: 570.8
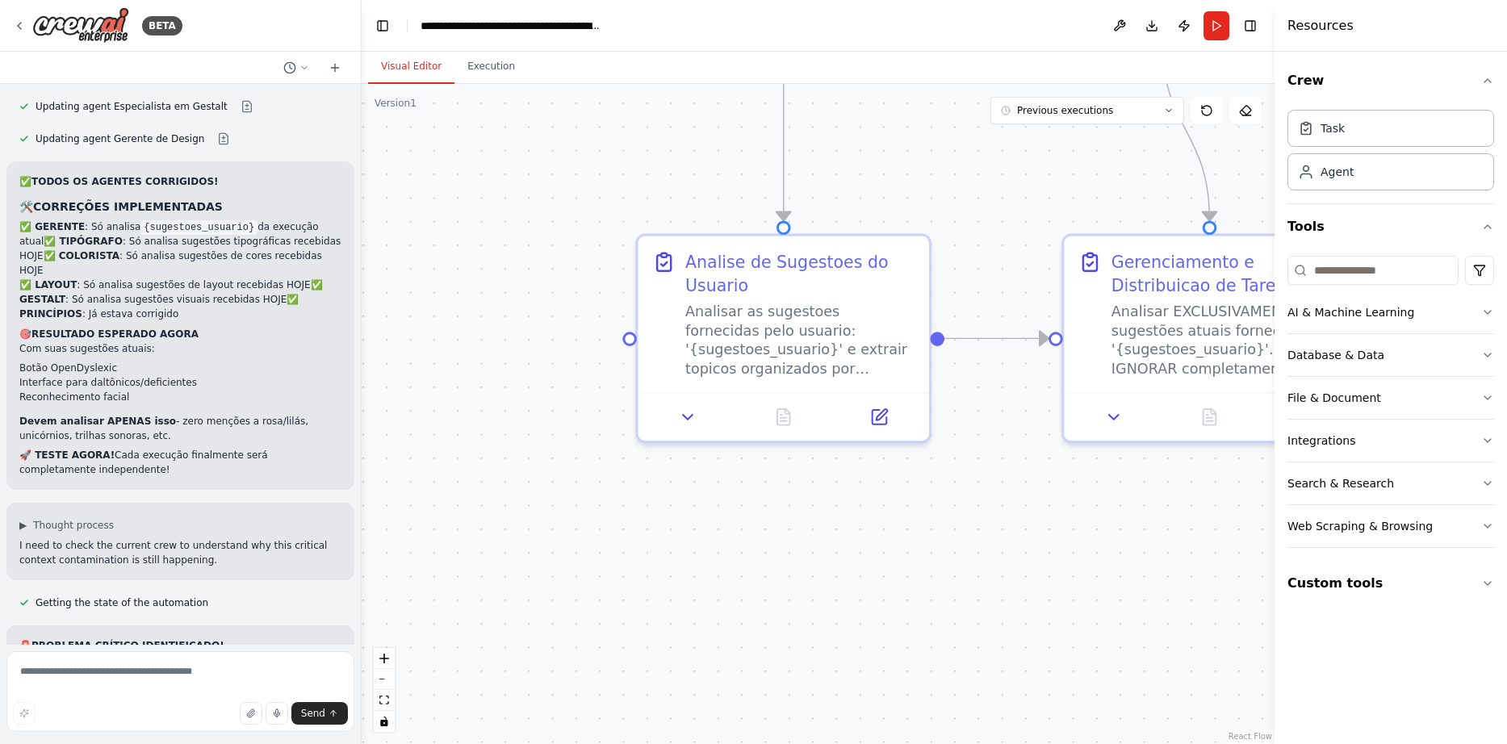
drag, startPoint x: 571, startPoint y: 478, endPoint x: 853, endPoint y: 625, distance: 318.0
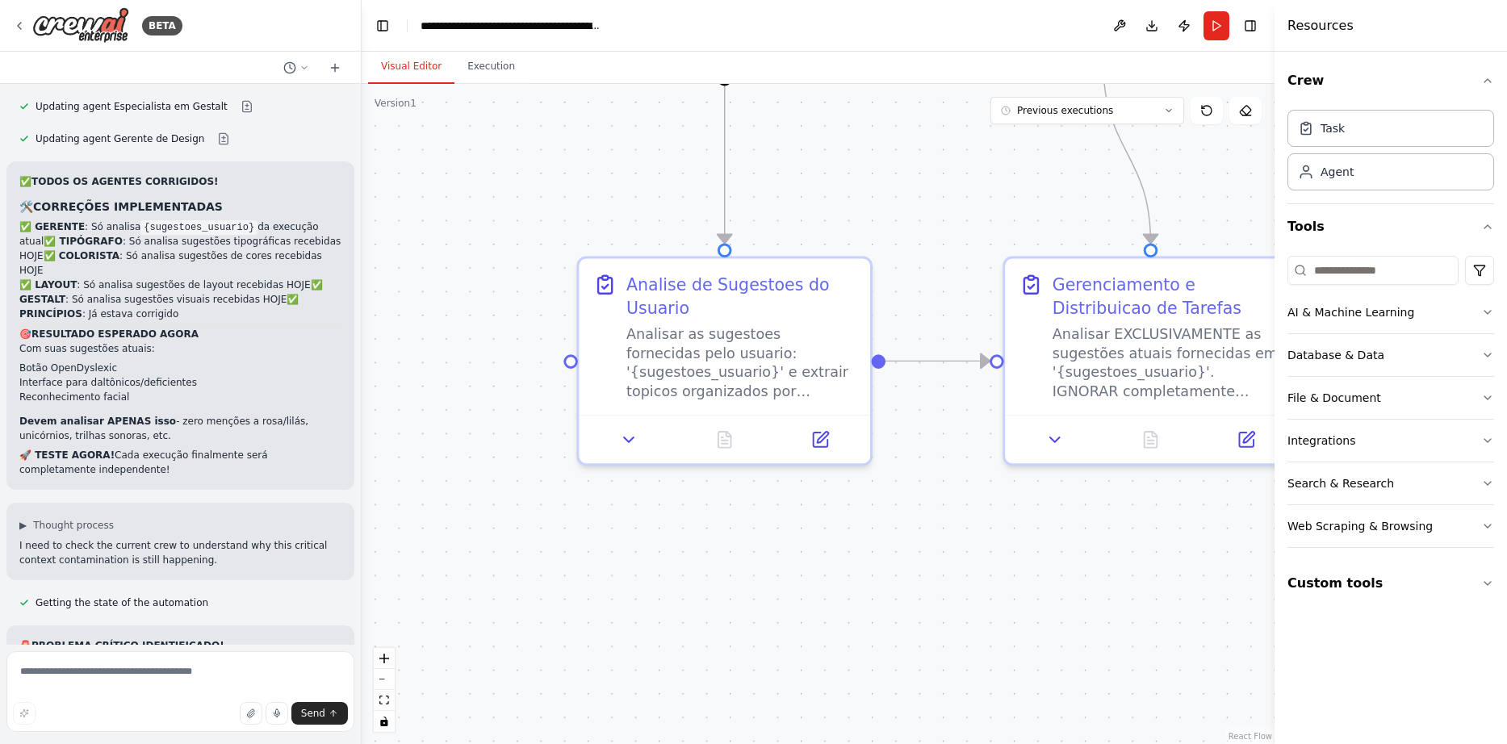
drag, startPoint x: 932, startPoint y: 606, endPoint x: 873, endPoint y: 629, distance: 63.1
click at [1213, 27] on button "Run" at bounding box center [1216, 25] width 26 height 29
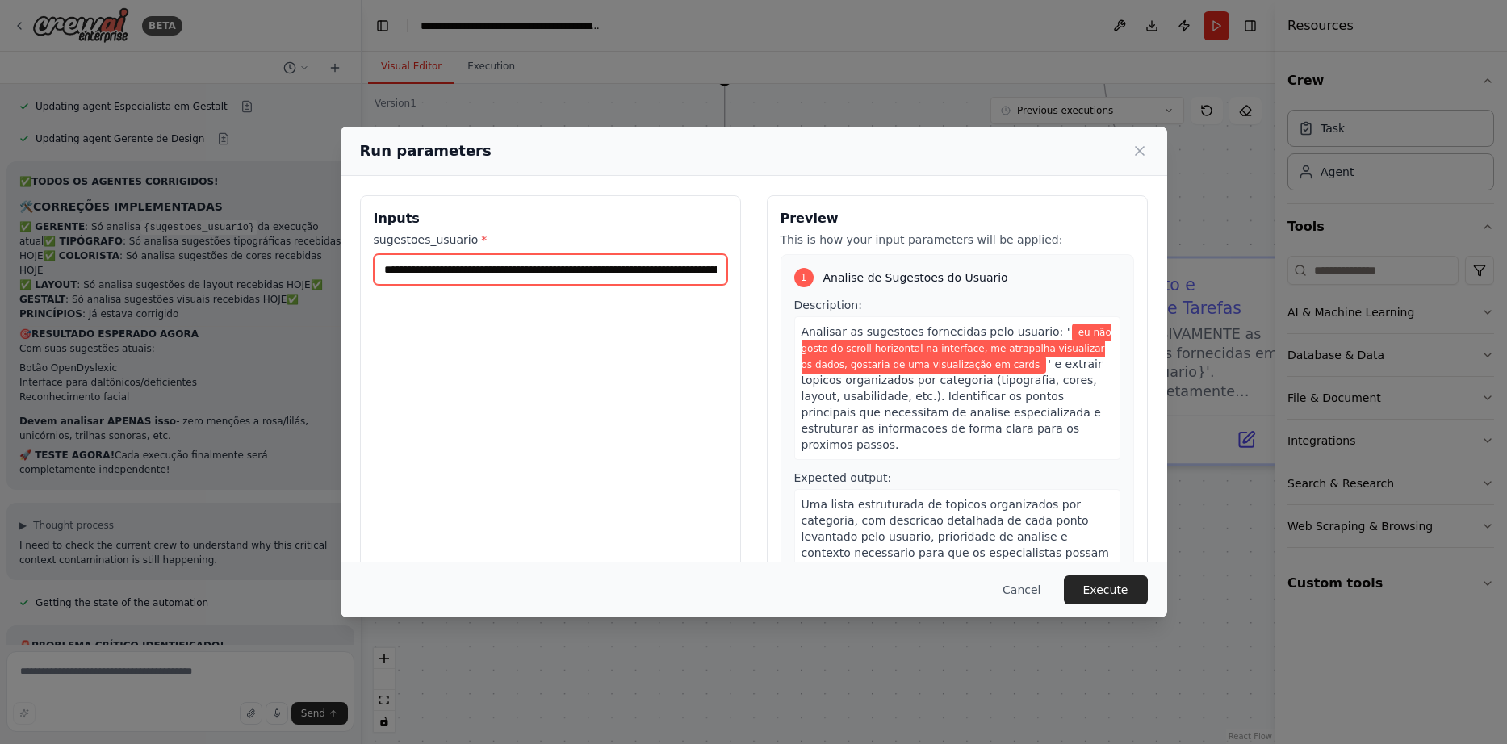
click at [553, 273] on input "**********" at bounding box center [550, 269] width 353 height 31
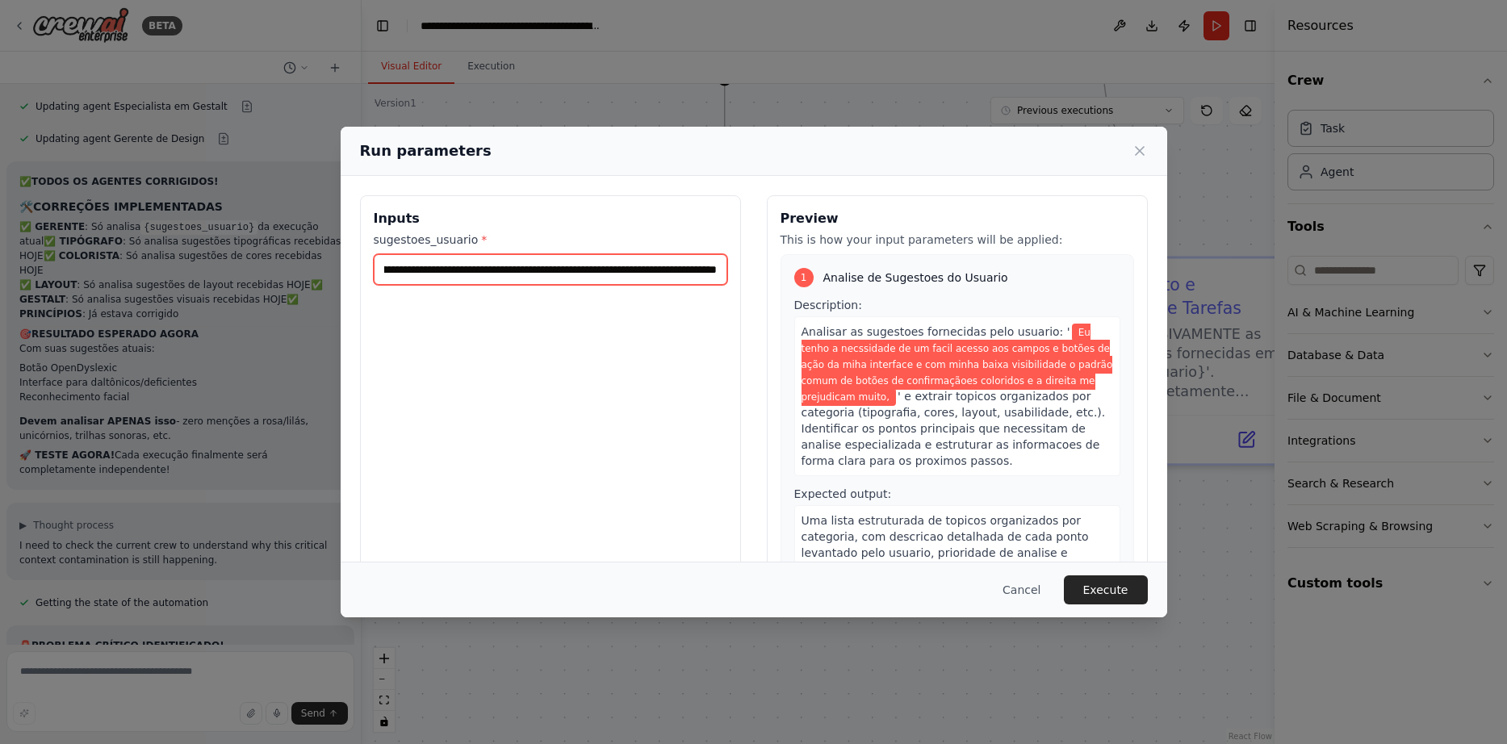
scroll to position [0, 713]
type input "**********"
click at [1118, 590] on button "Execute" at bounding box center [1106, 589] width 84 height 29
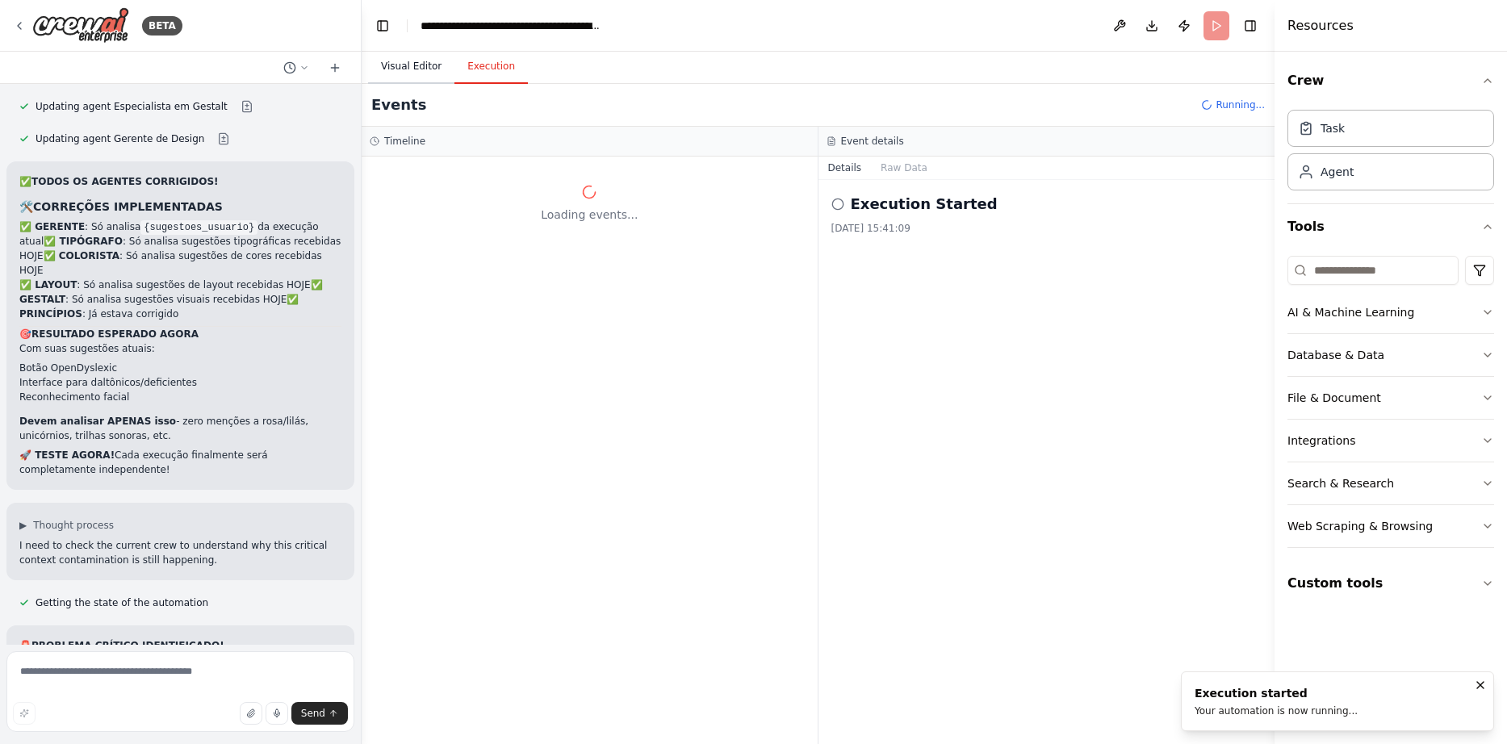
click at [399, 72] on button "Visual Editor" at bounding box center [411, 67] width 86 height 34
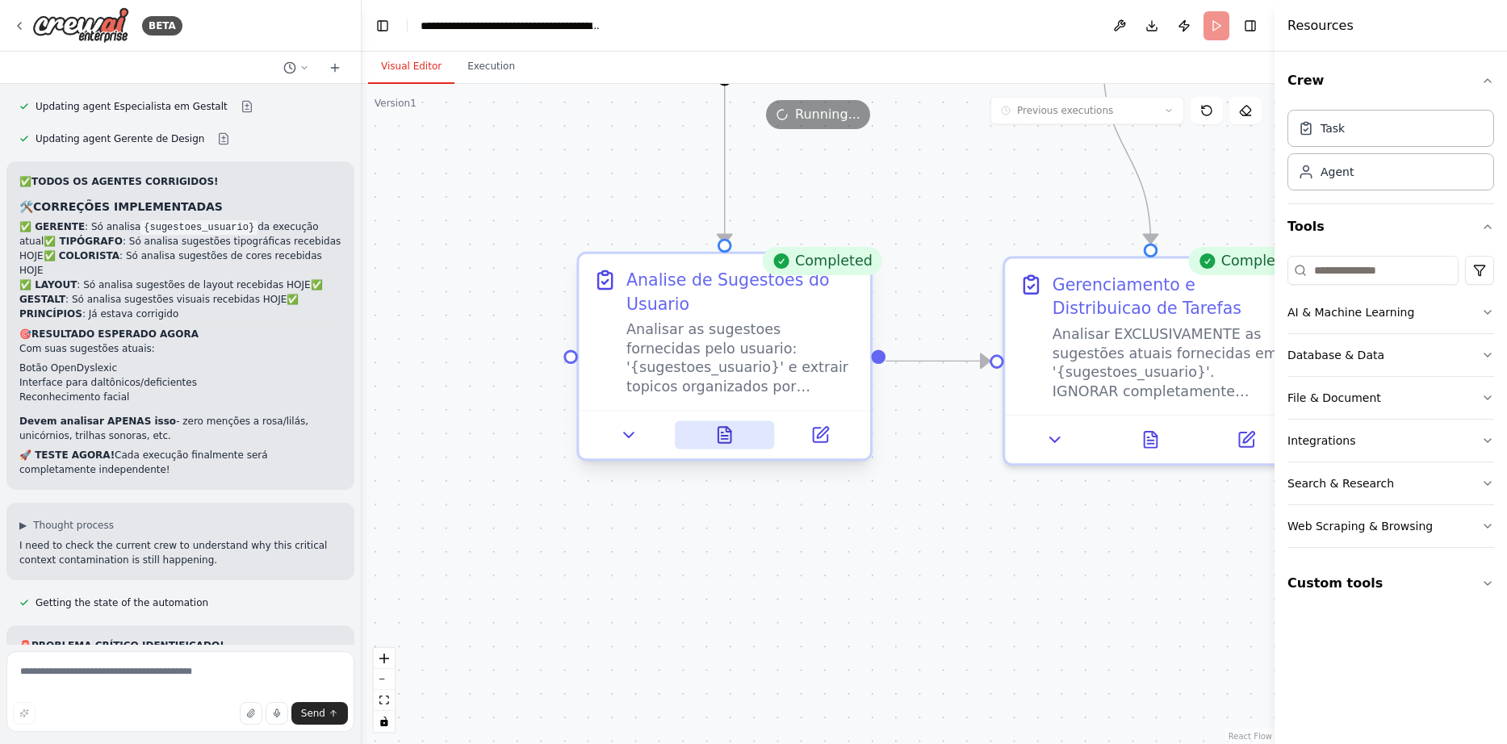
click at [729, 432] on icon at bounding box center [728, 429] width 5 height 5
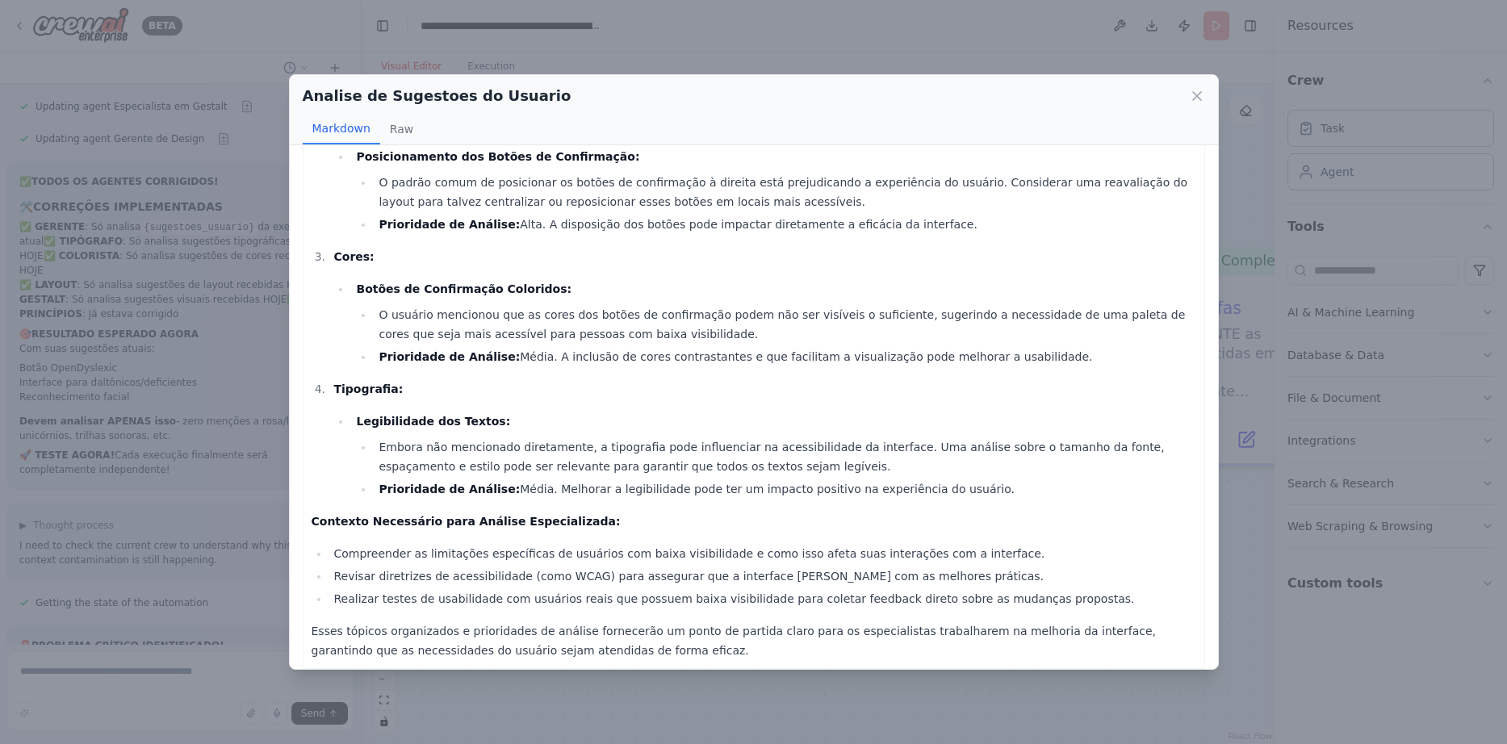
scroll to position [236, 0]
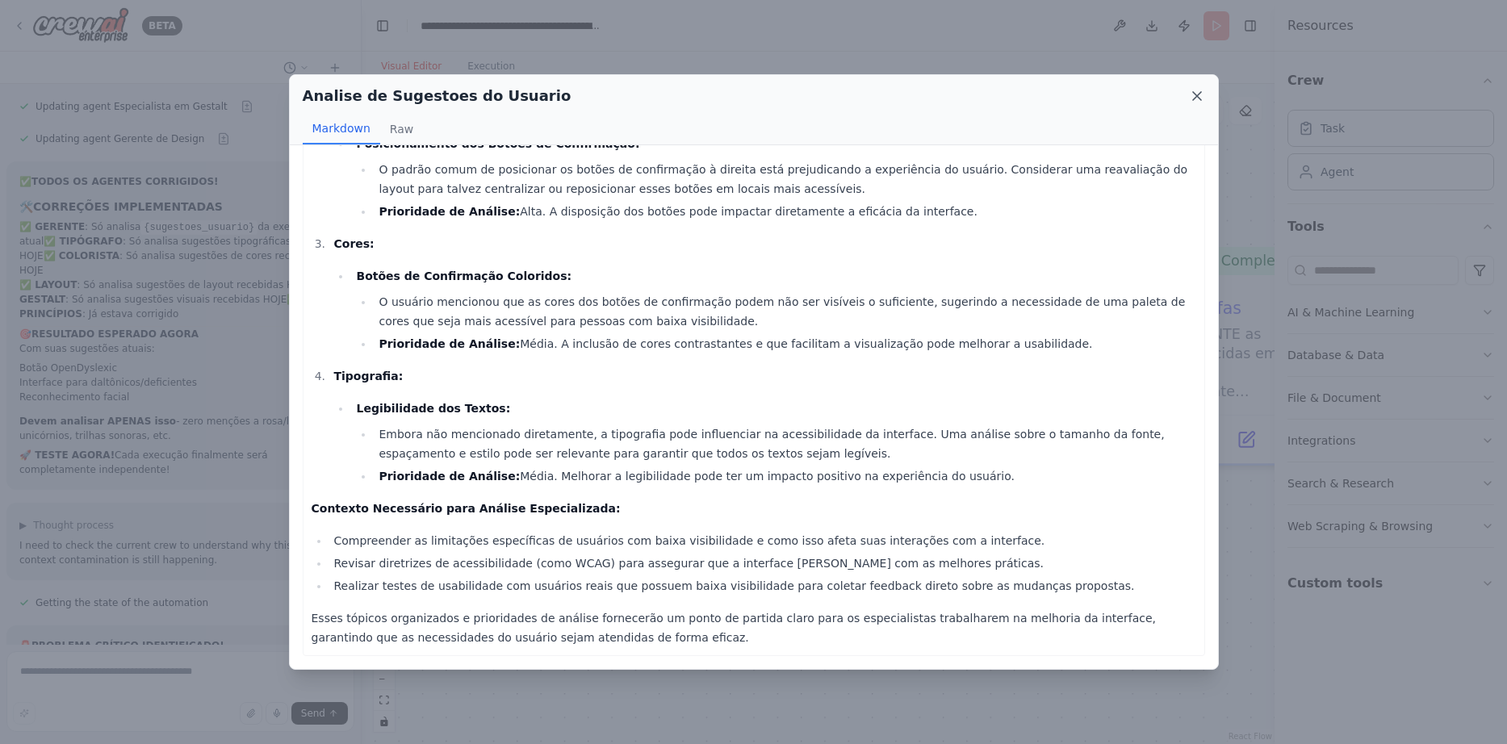
click at [1194, 94] on icon at bounding box center [1197, 96] width 8 height 8
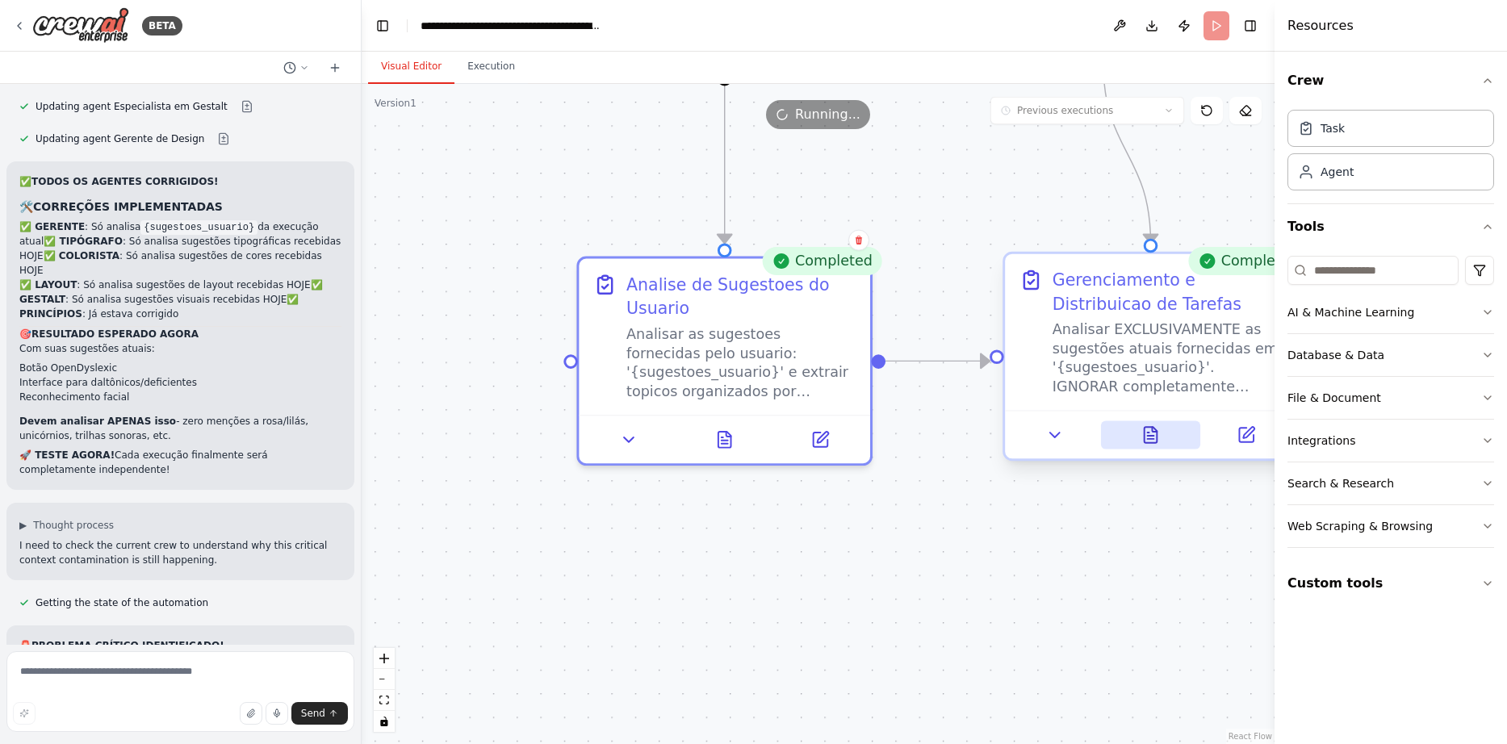
click at [1148, 436] on icon at bounding box center [1151, 436] width 6 height 0
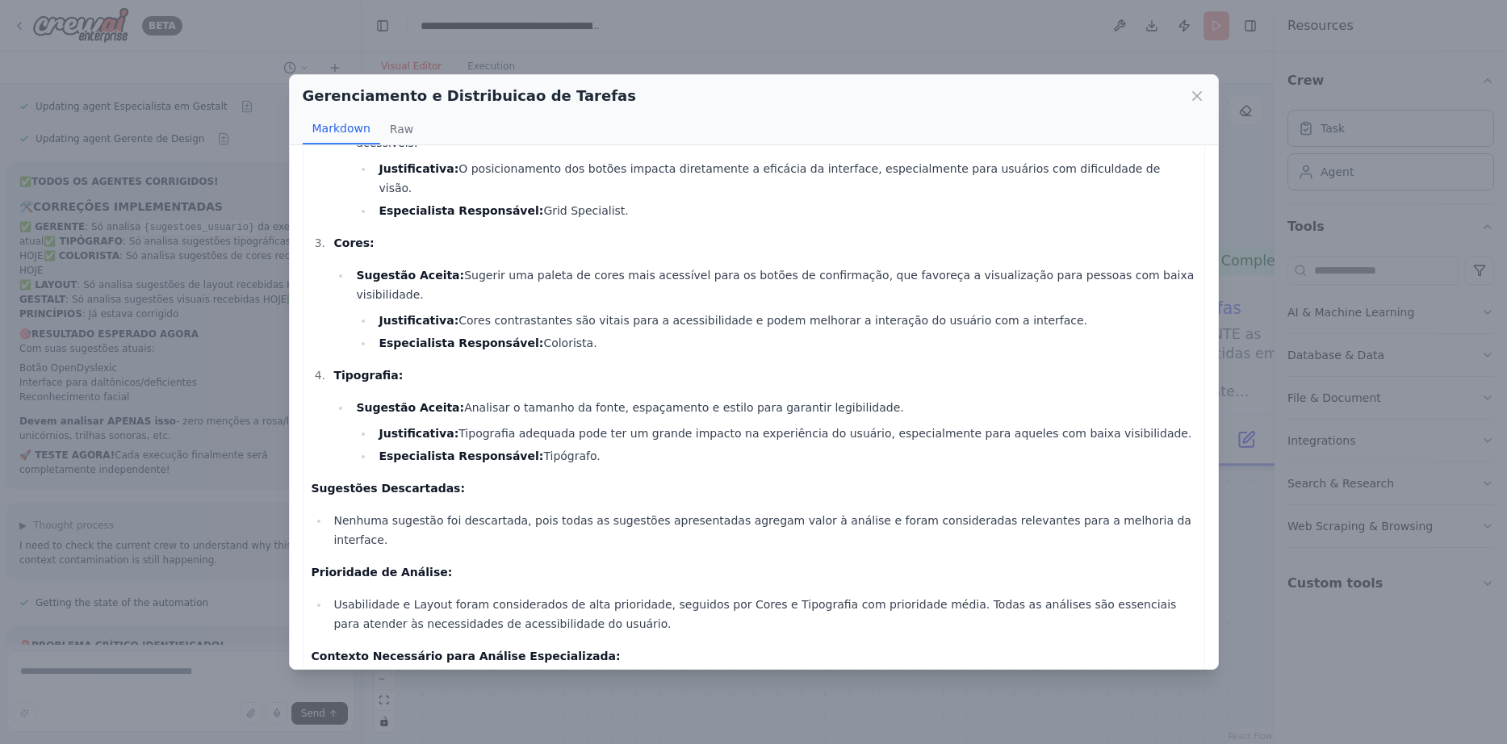
scroll to position [253, 0]
click at [1191, 96] on icon at bounding box center [1197, 96] width 16 height 16
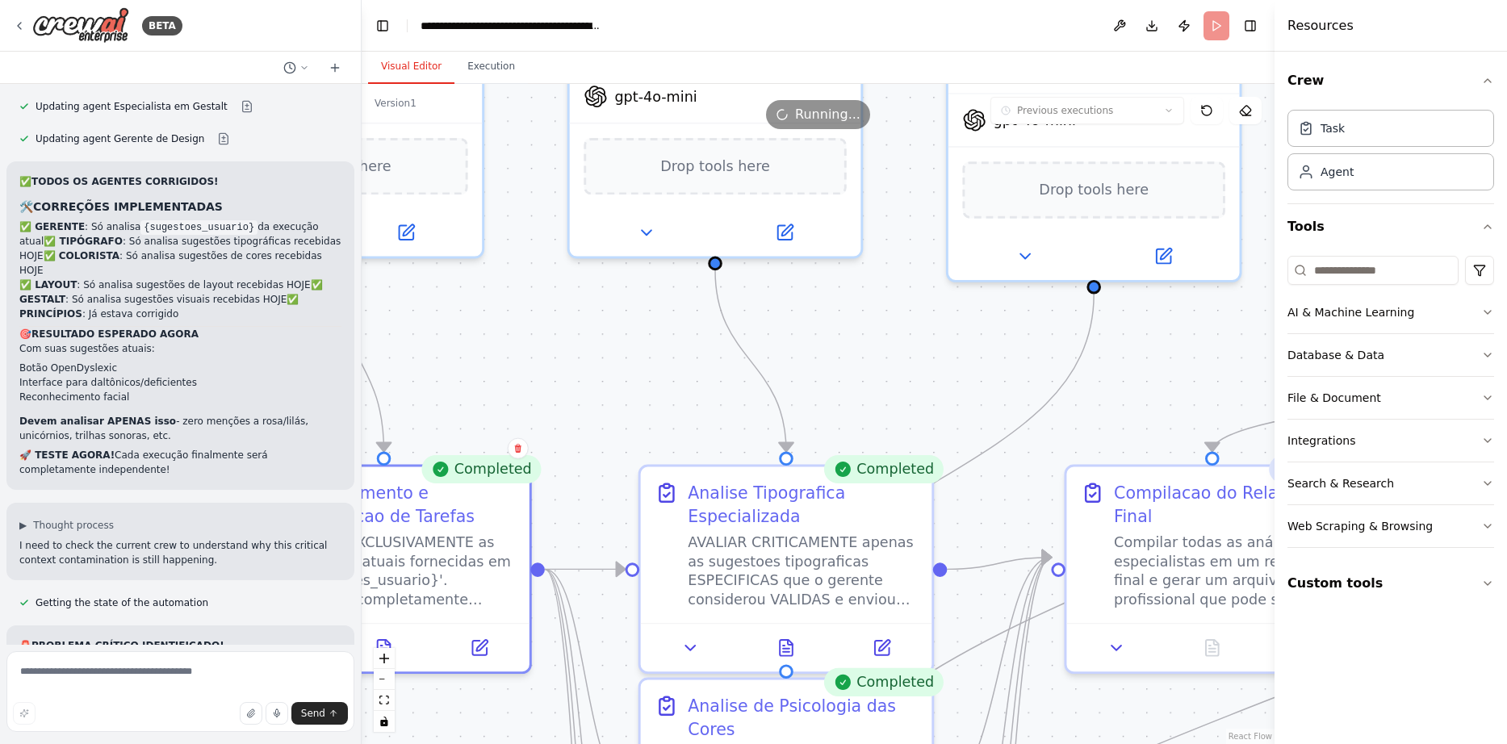
drag, startPoint x: 1055, startPoint y: 413, endPoint x: 273, endPoint y: 628, distance: 810.9
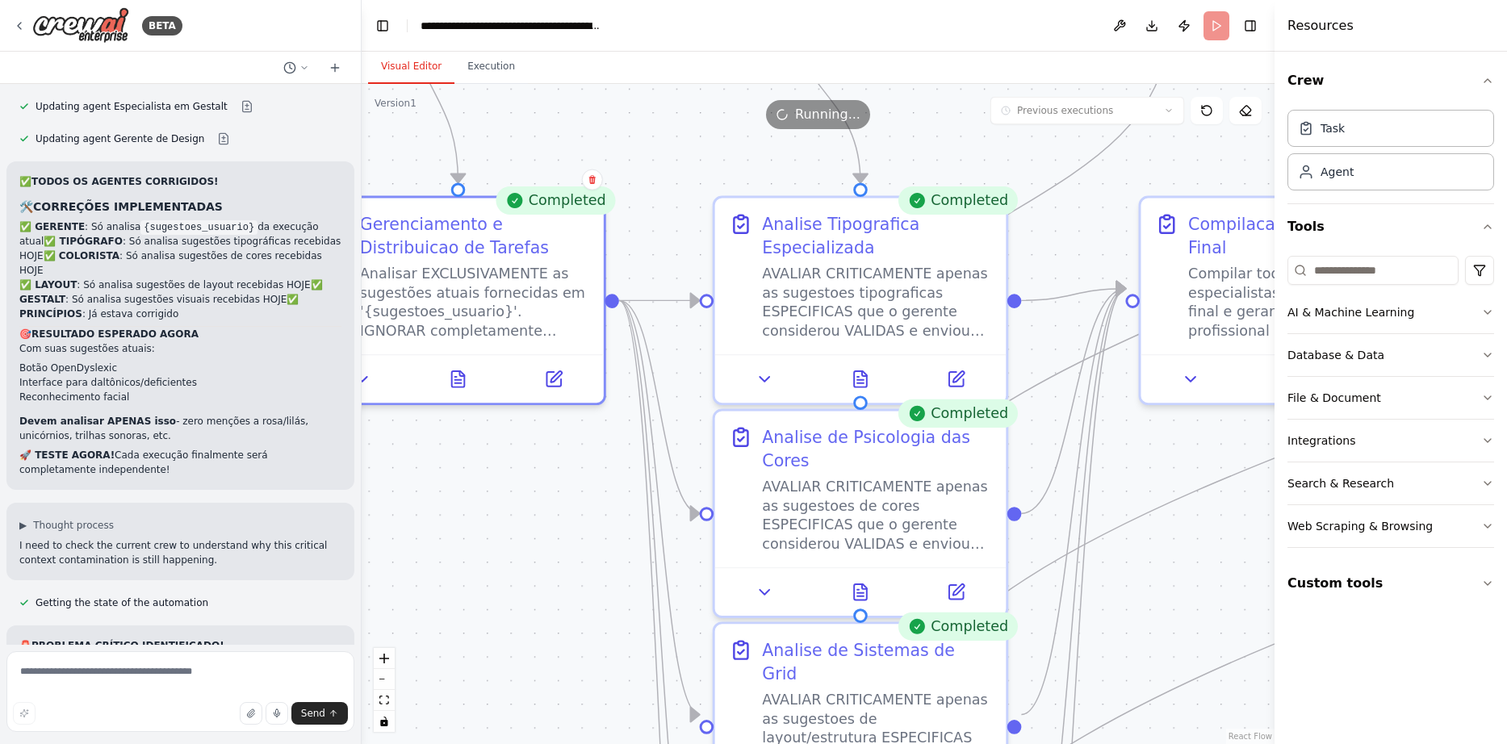
drag, startPoint x: 747, startPoint y: 429, endPoint x: 826, endPoint y: 162, distance: 277.6
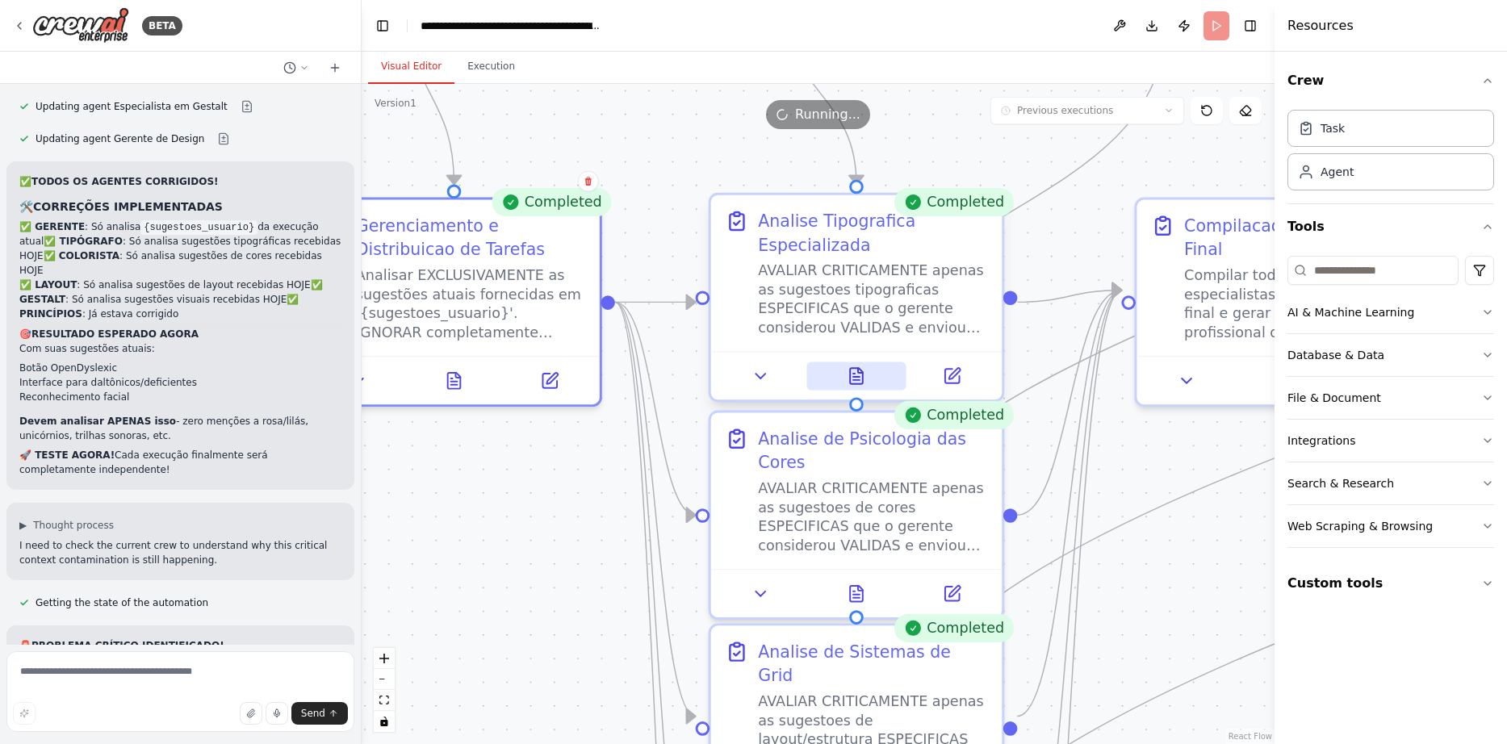
click at [855, 378] on icon at bounding box center [856, 376] width 13 height 16
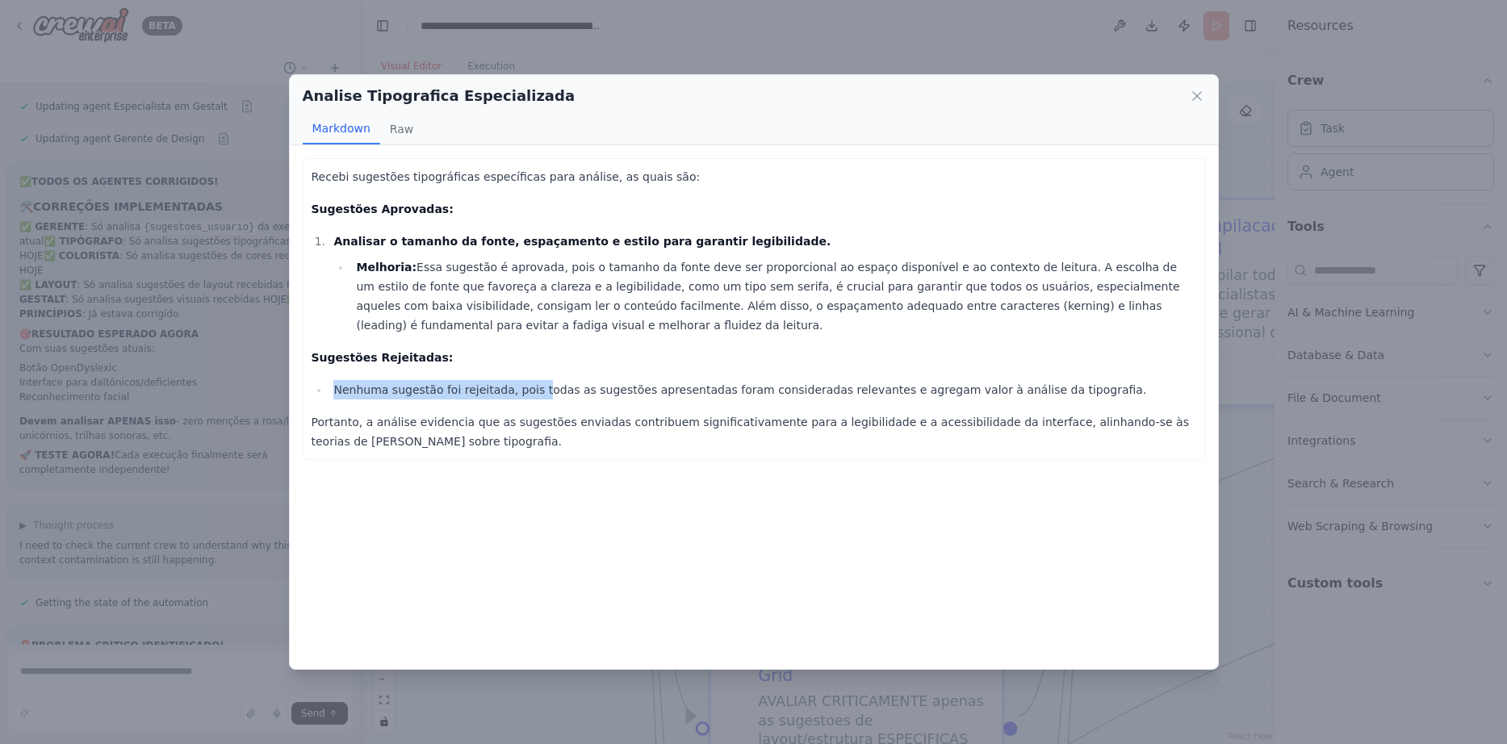
drag, startPoint x: 337, startPoint y: 387, endPoint x: 528, endPoint y: 391, distance: 191.3
click at [528, 391] on li "Nenhuma sugestão foi rejeitada, pois todas as sugestões apresentadas foram cons…" at bounding box center [762, 389] width 867 height 19
click at [1197, 91] on icon at bounding box center [1197, 96] width 16 height 16
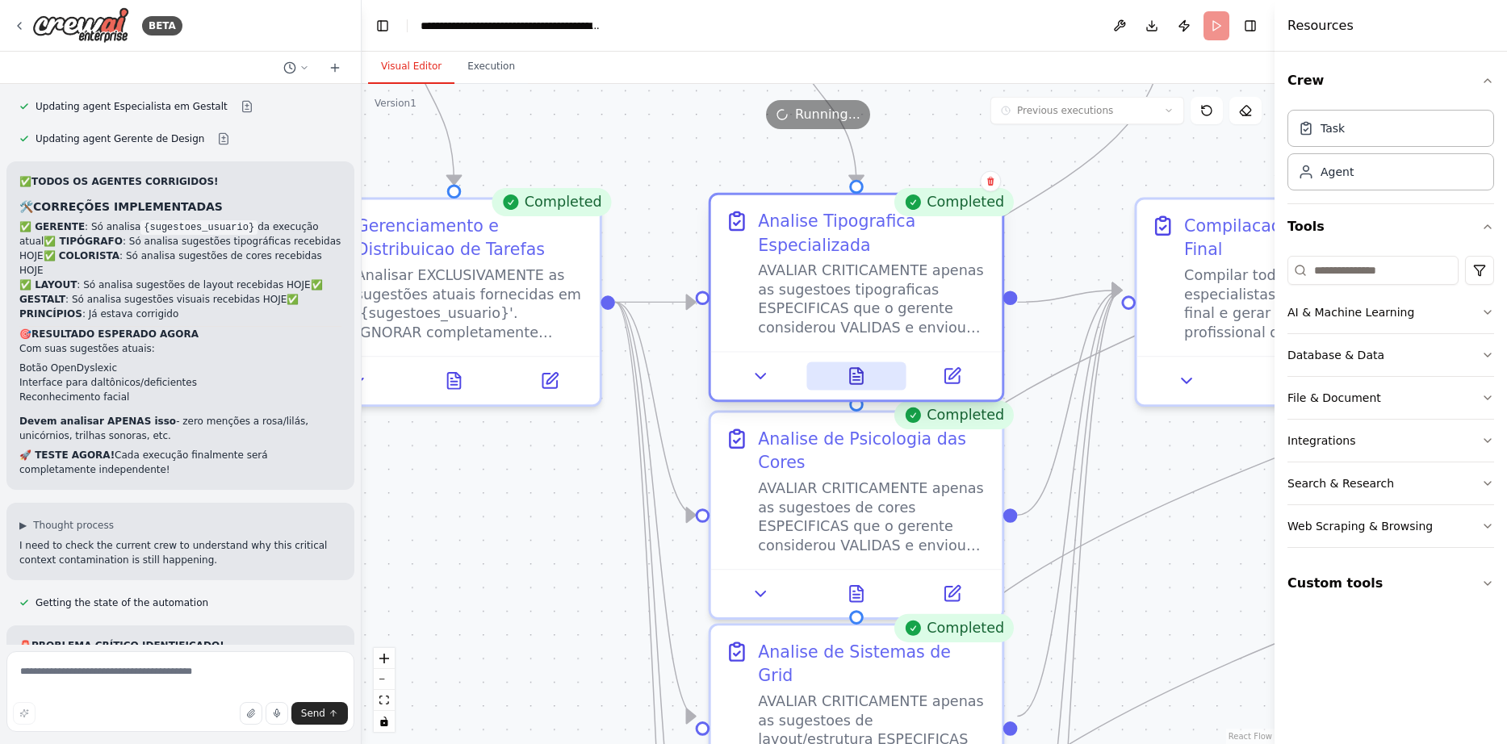
click at [863, 378] on icon at bounding box center [856, 376] width 13 height 16
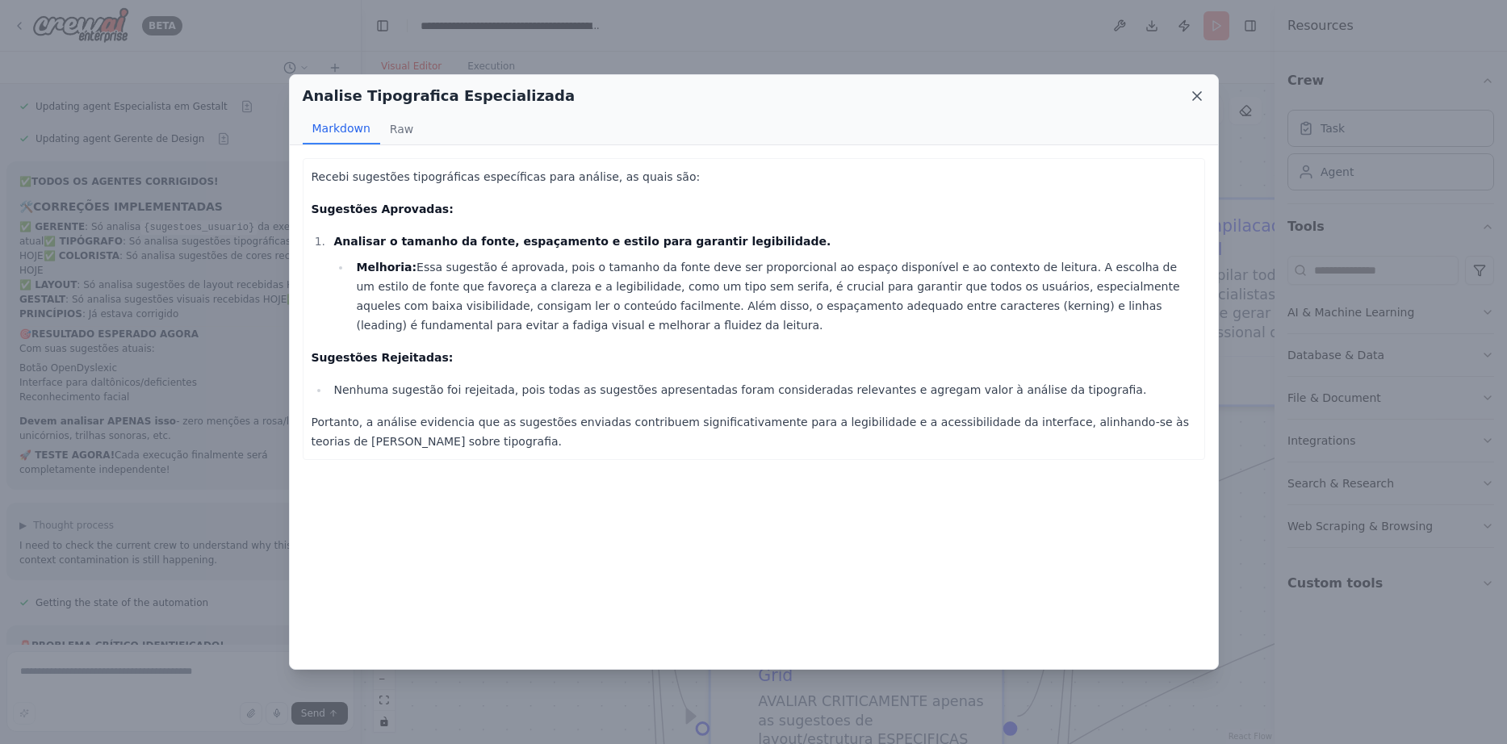
click at [1198, 90] on icon at bounding box center [1197, 96] width 16 height 16
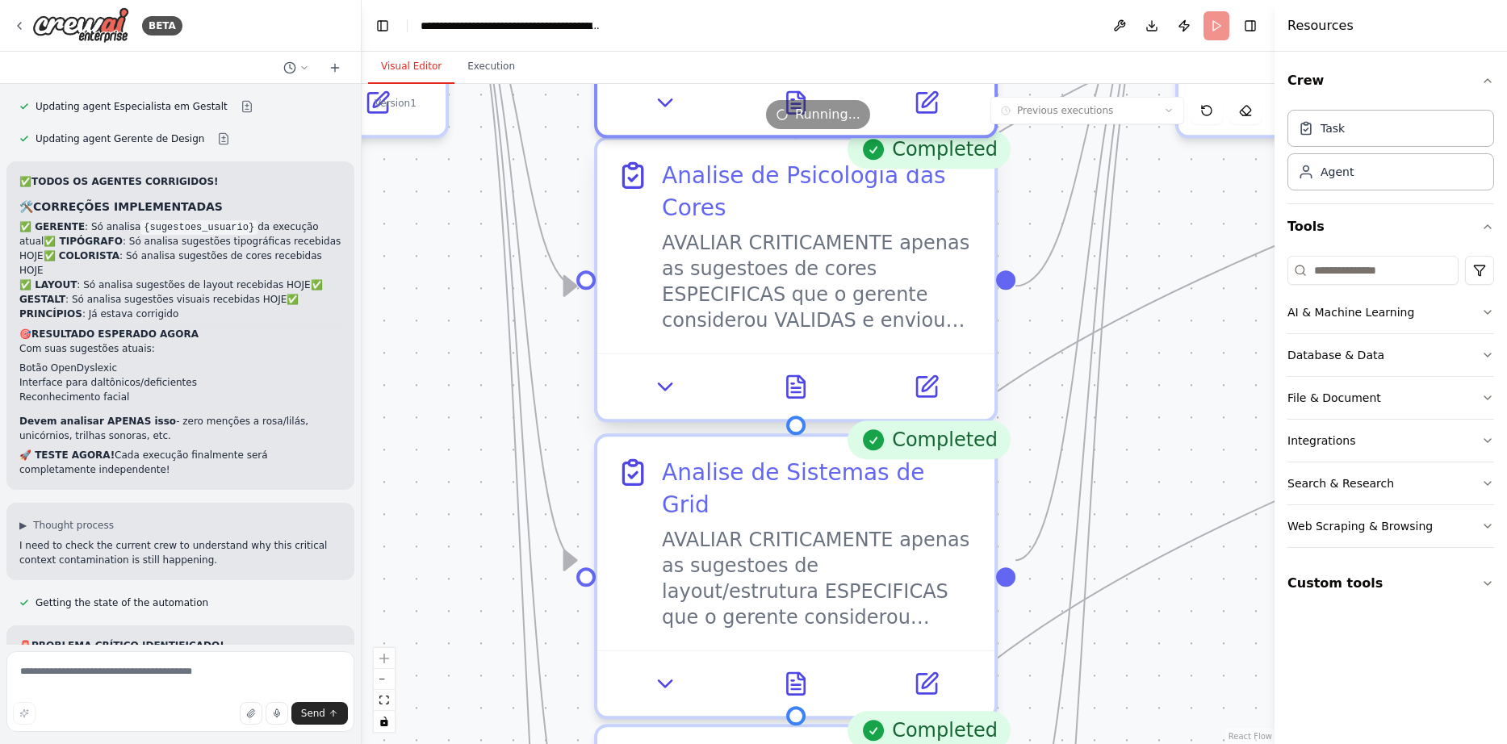
drag, startPoint x: 848, startPoint y: 429, endPoint x: 775, endPoint y: 146, distance: 291.8
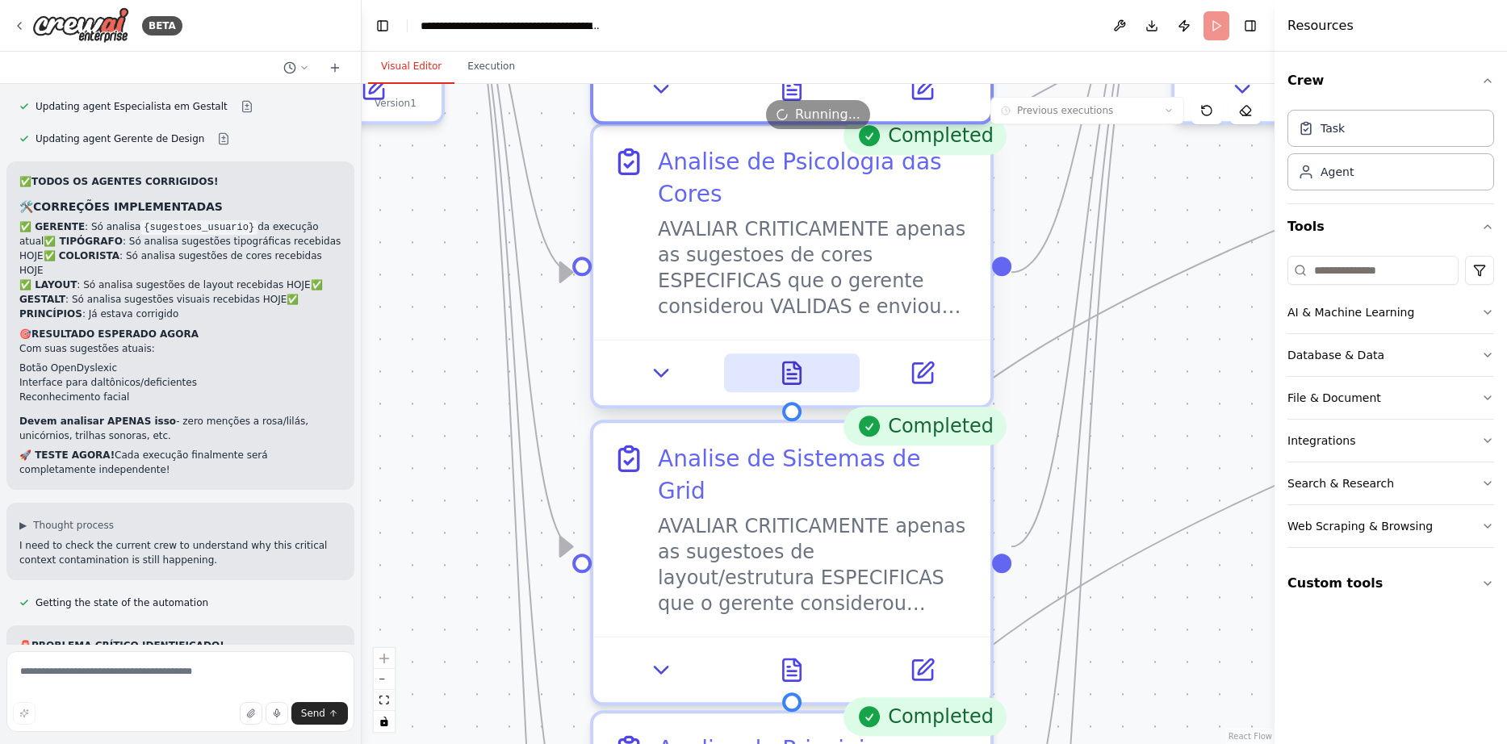
click at [788, 383] on icon at bounding box center [791, 373] width 17 height 22
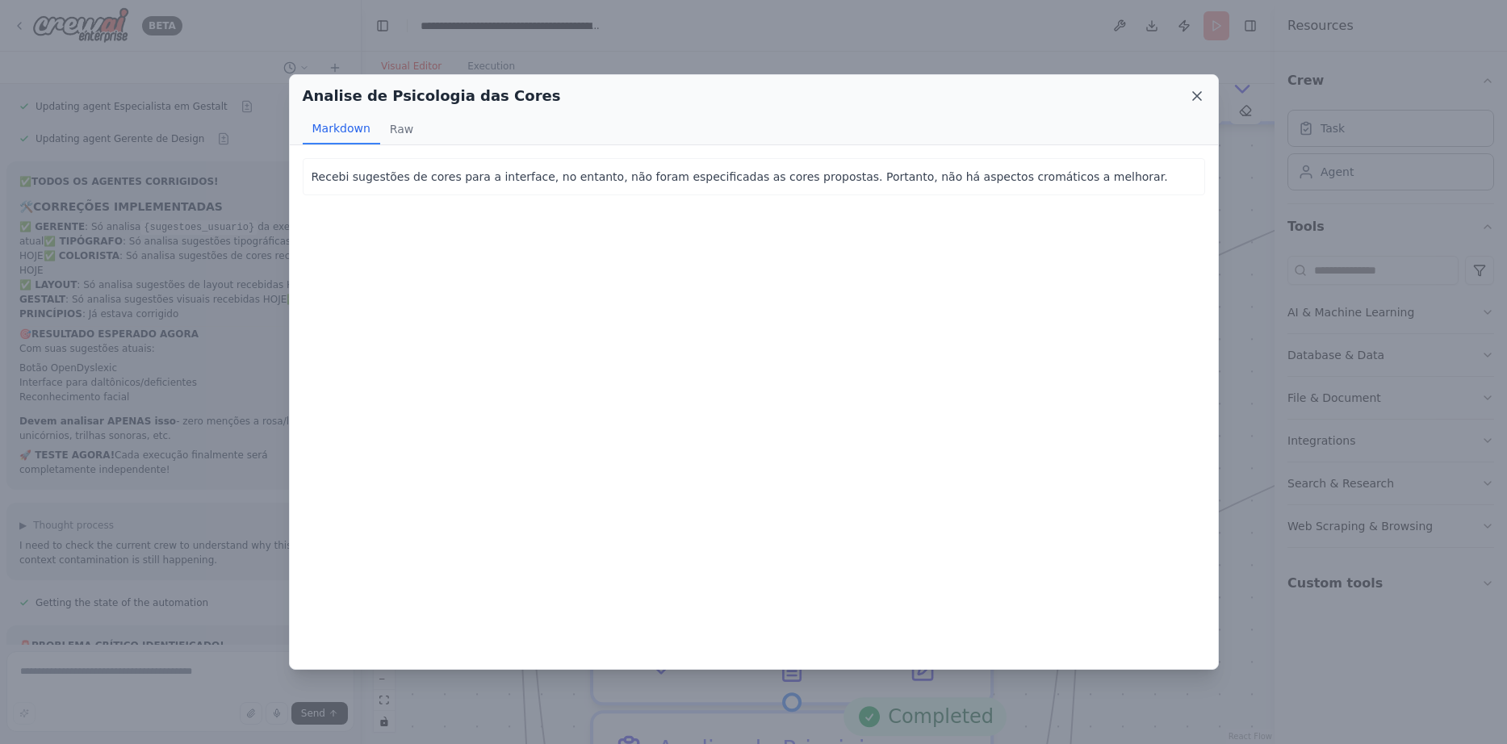
click at [1192, 98] on icon at bounding box center [1197, 96] width 16 height 16
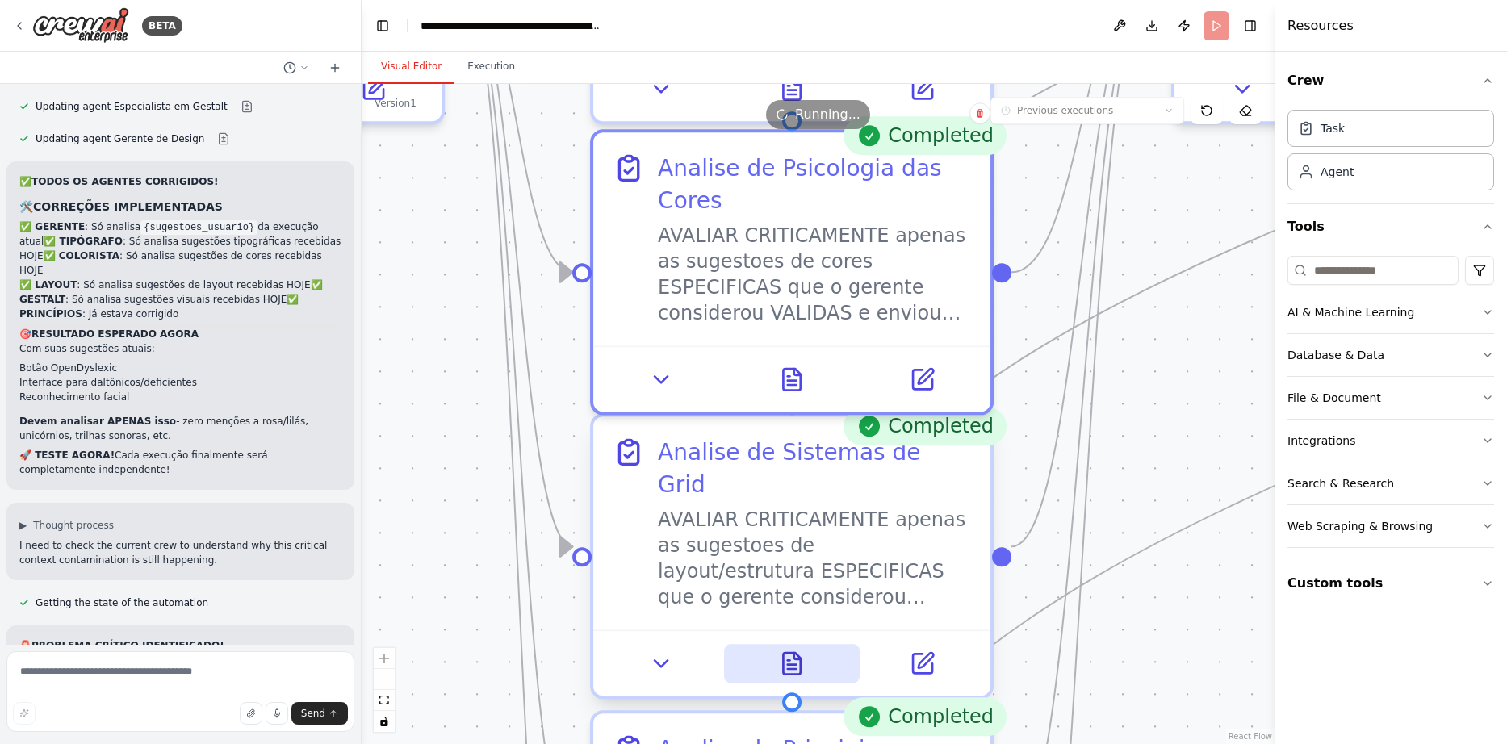
click at [787, 653] on icon at bounding box center [791, 664] width 17 height 22
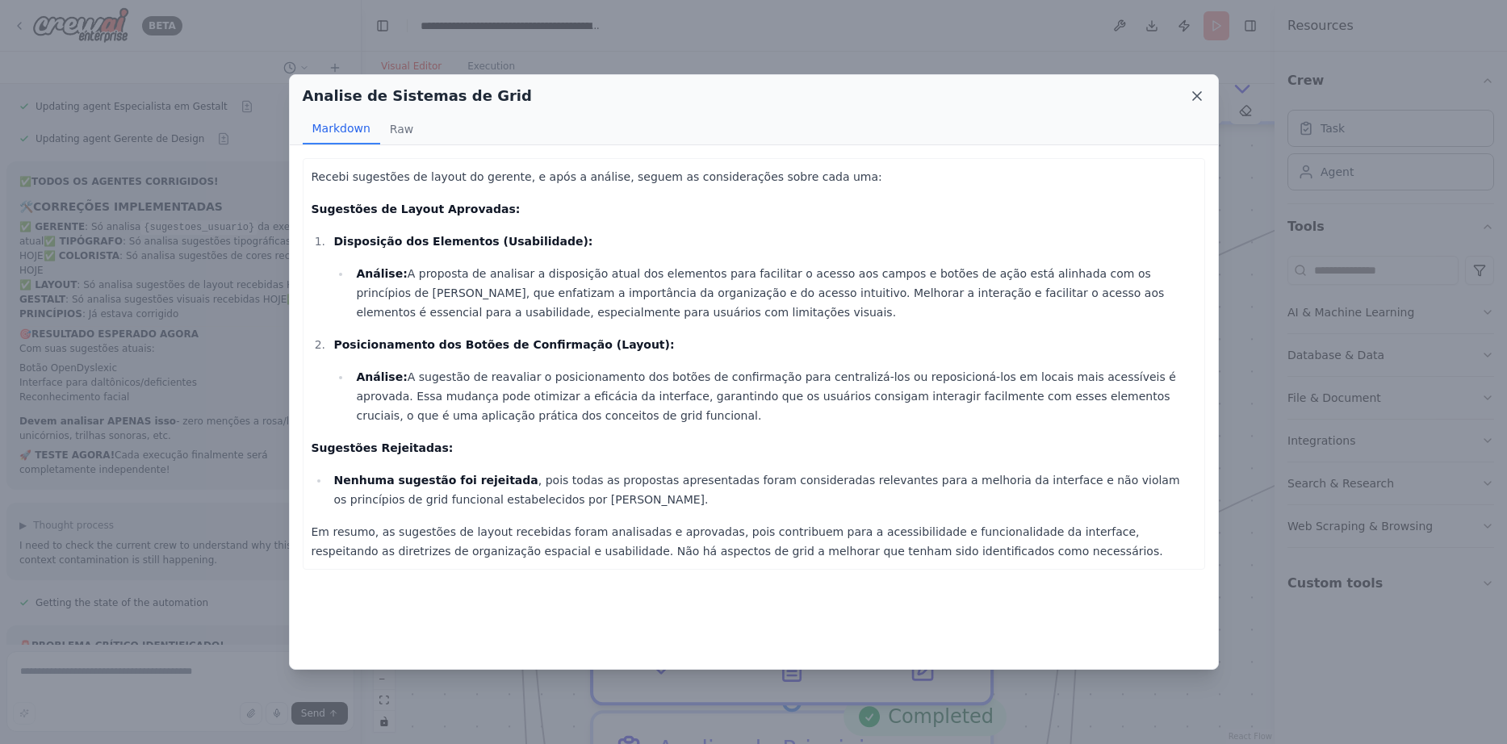
click at [1198, 94] on icon at bounding box center [1197, 96] width 16 height 16
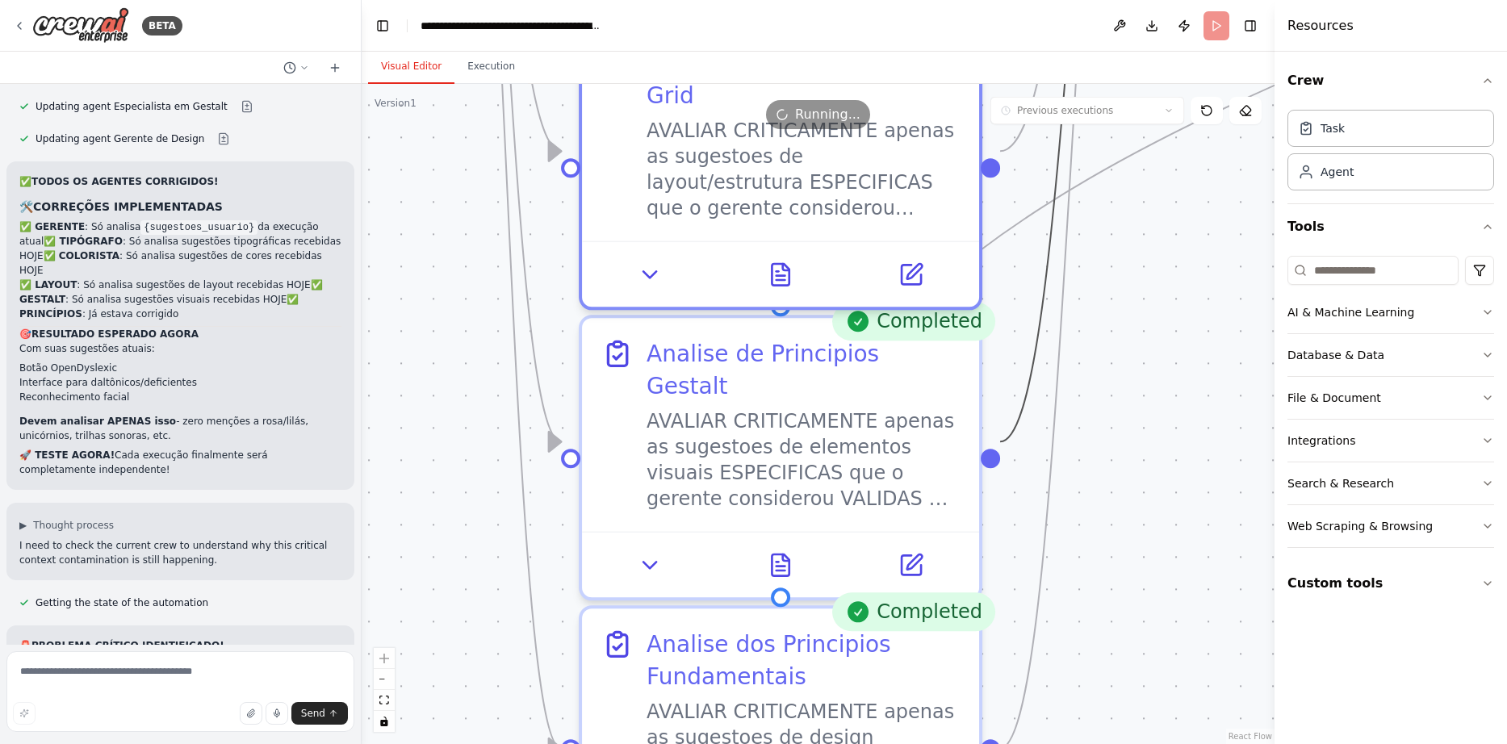
drag, startPoint x: 1064, startPoint y: 449, endPoint x: 1053, endPoint y: 54, distance: 395.6
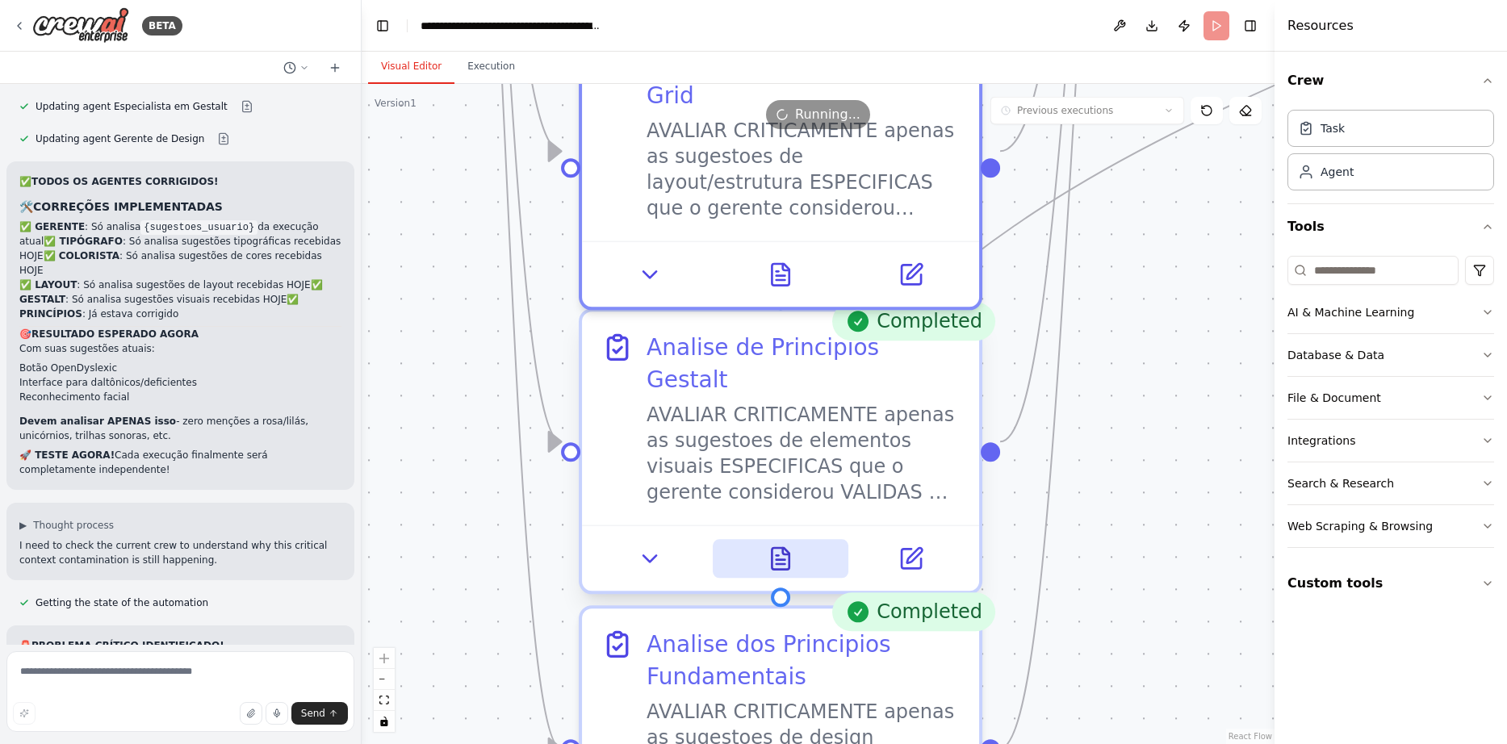
click at [785, 548] on icon at bounding box center [779, 559] width 17 height 22
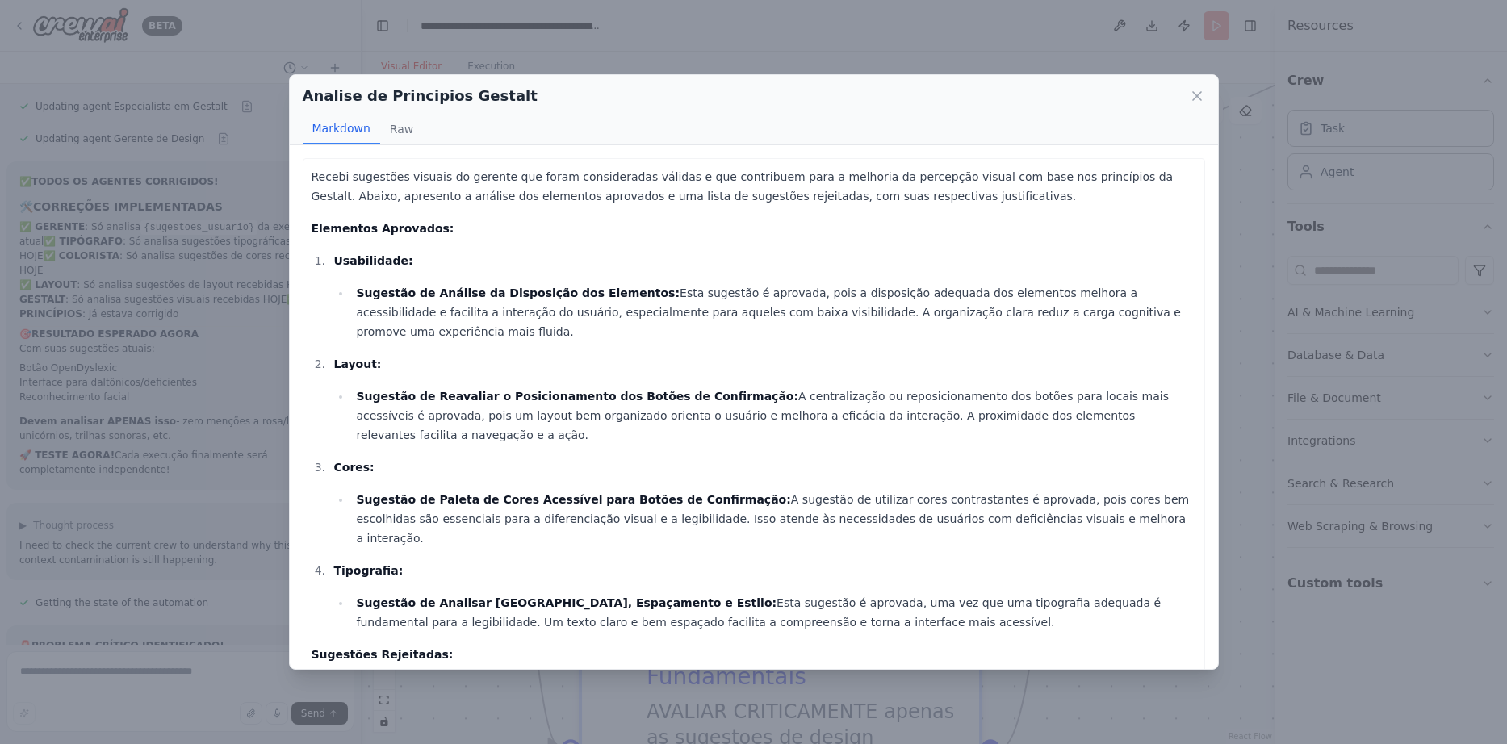
drag, startPoint x: 762, startPoint y: 459, endPoint x: 815, endPoint y: 342, distance: 128.6
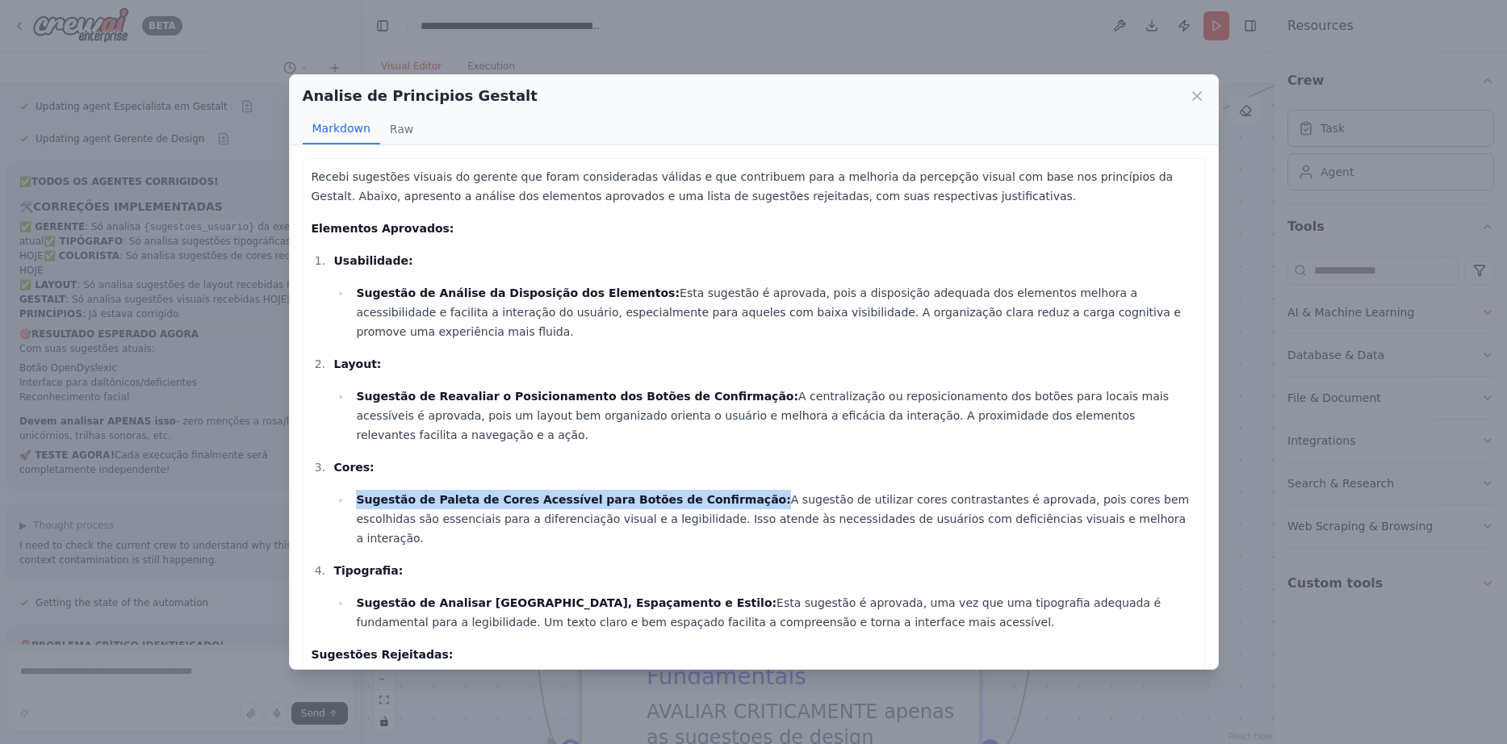
drag, startPoint x: 358, startPoint y: 458, endPoint x: 716, endPoint y: 465, distance: 357.5
click at [716, 490] on li "Sugestão de Paleta de Cores Acessível para Botões de Confirmação: A sugestão de…" at bounding box center [773, 519] width 844 height 58
click at [1201, 97] on icon at bounding box center [1197, 96] width 16 height 16
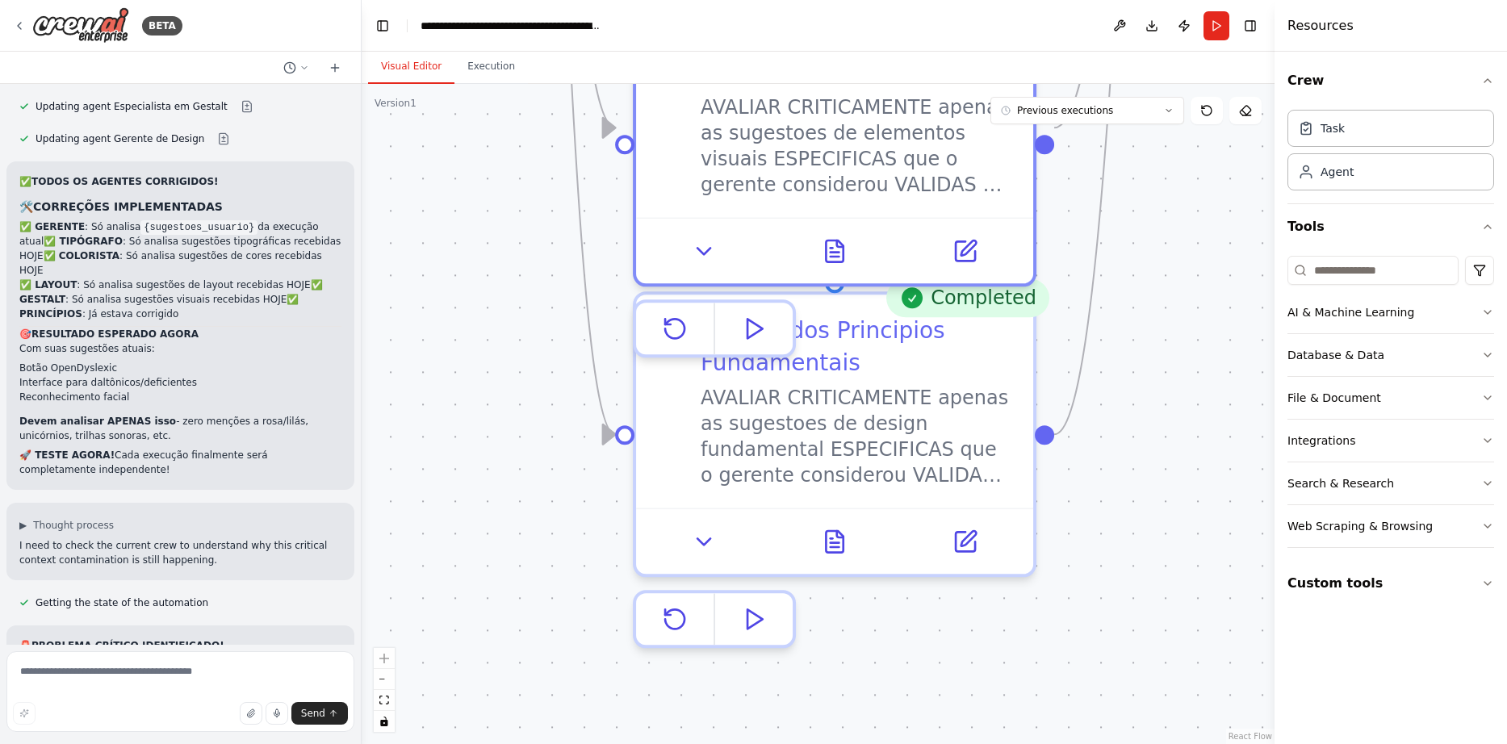
drag, startPoint x: 1074, startPoint y: 587, endPoint x: 1122, endPoint y: 282, distance: 307.9
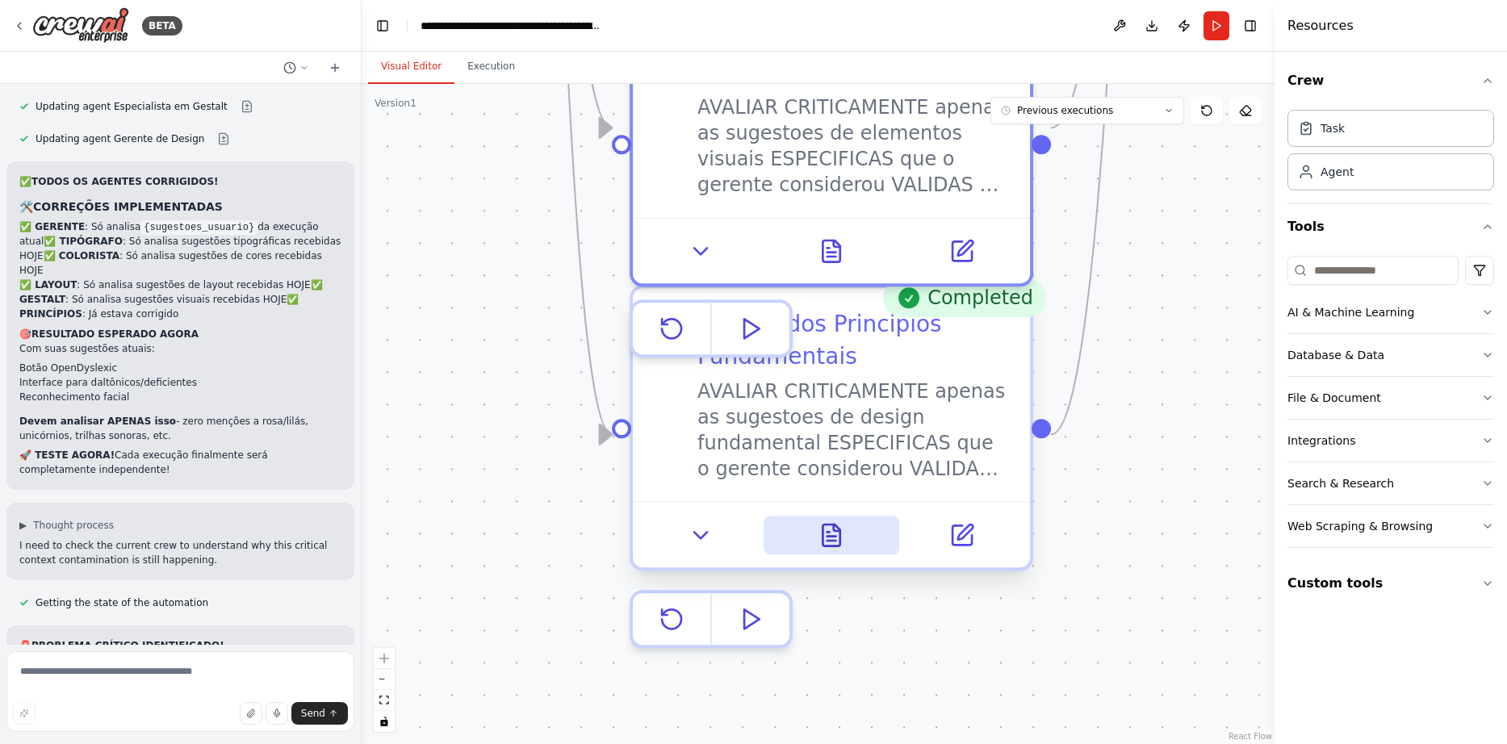
click at [829, 526] on icon at bounding box center [830, 536] width 17 height 22
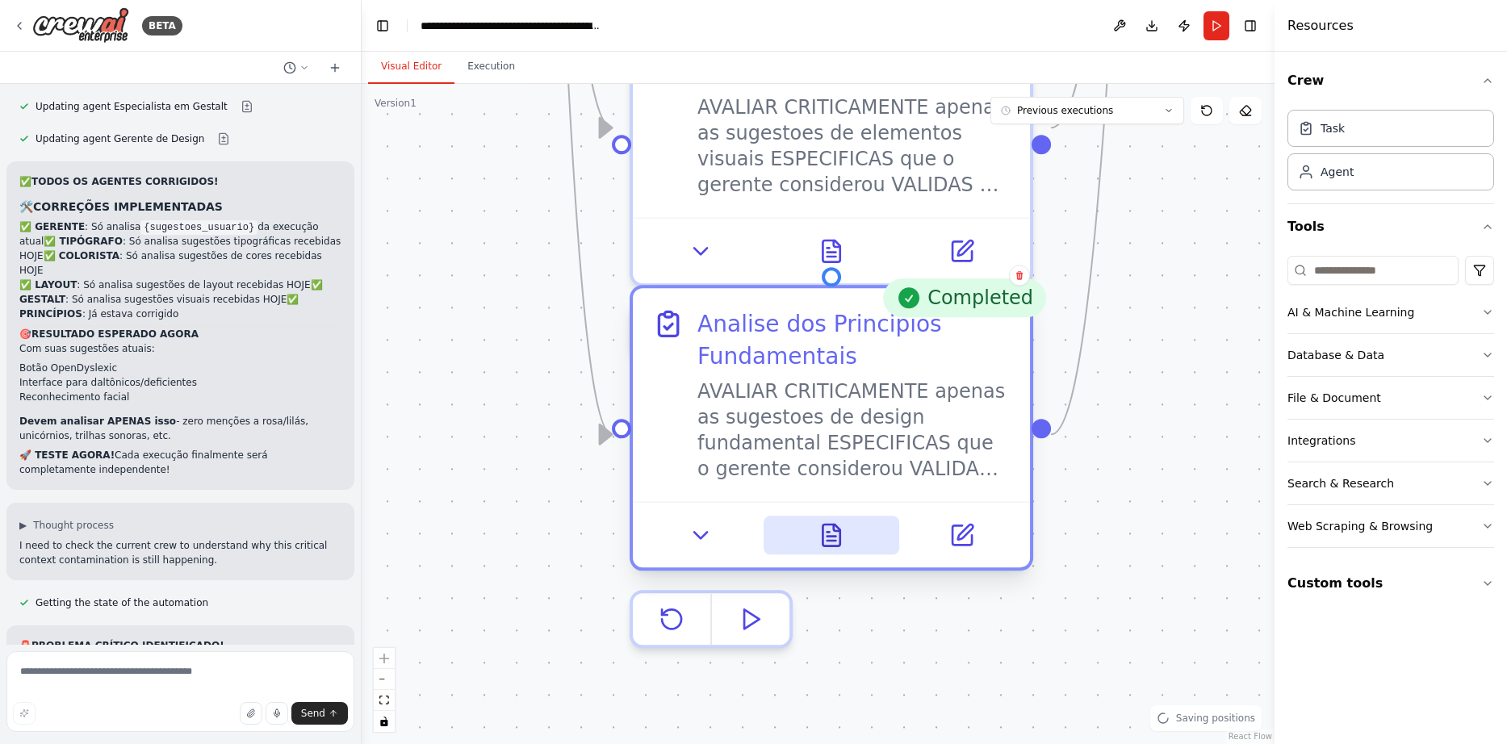
click at [828, 541] on icon at bounding box center [831, 541] width 9 height 0
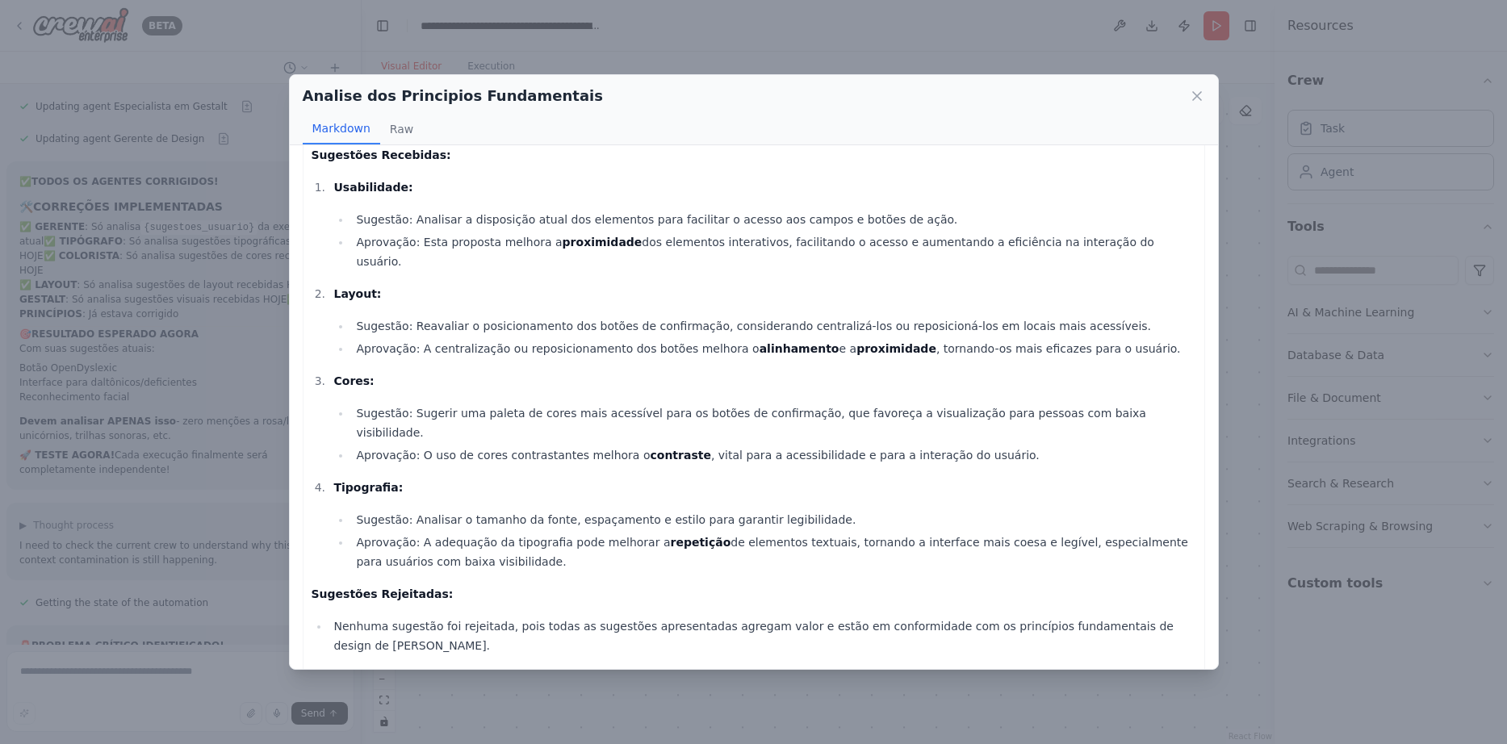
scroll to position [79, 0]
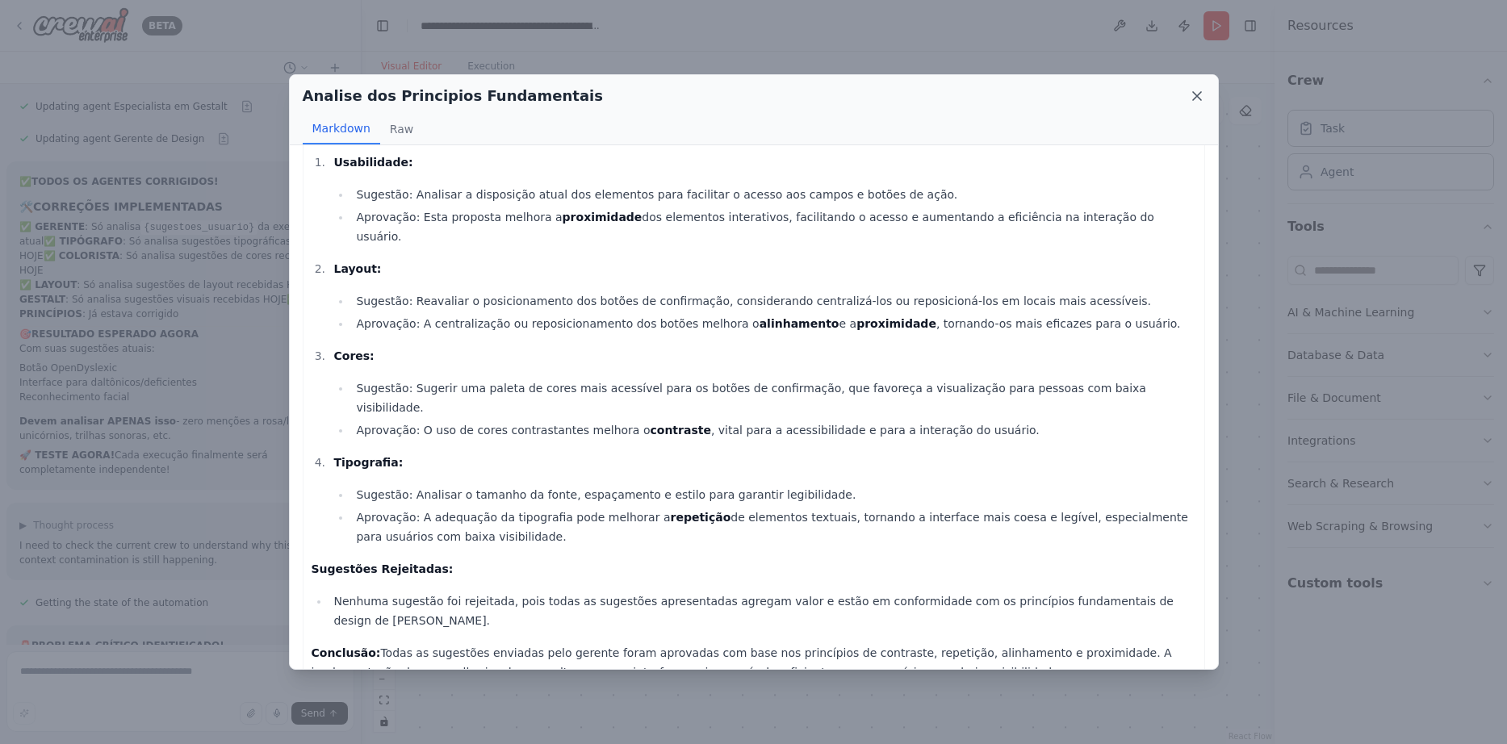
click at [1197, 98] on icon at bounding box center [1197, 96] width 16 height 16
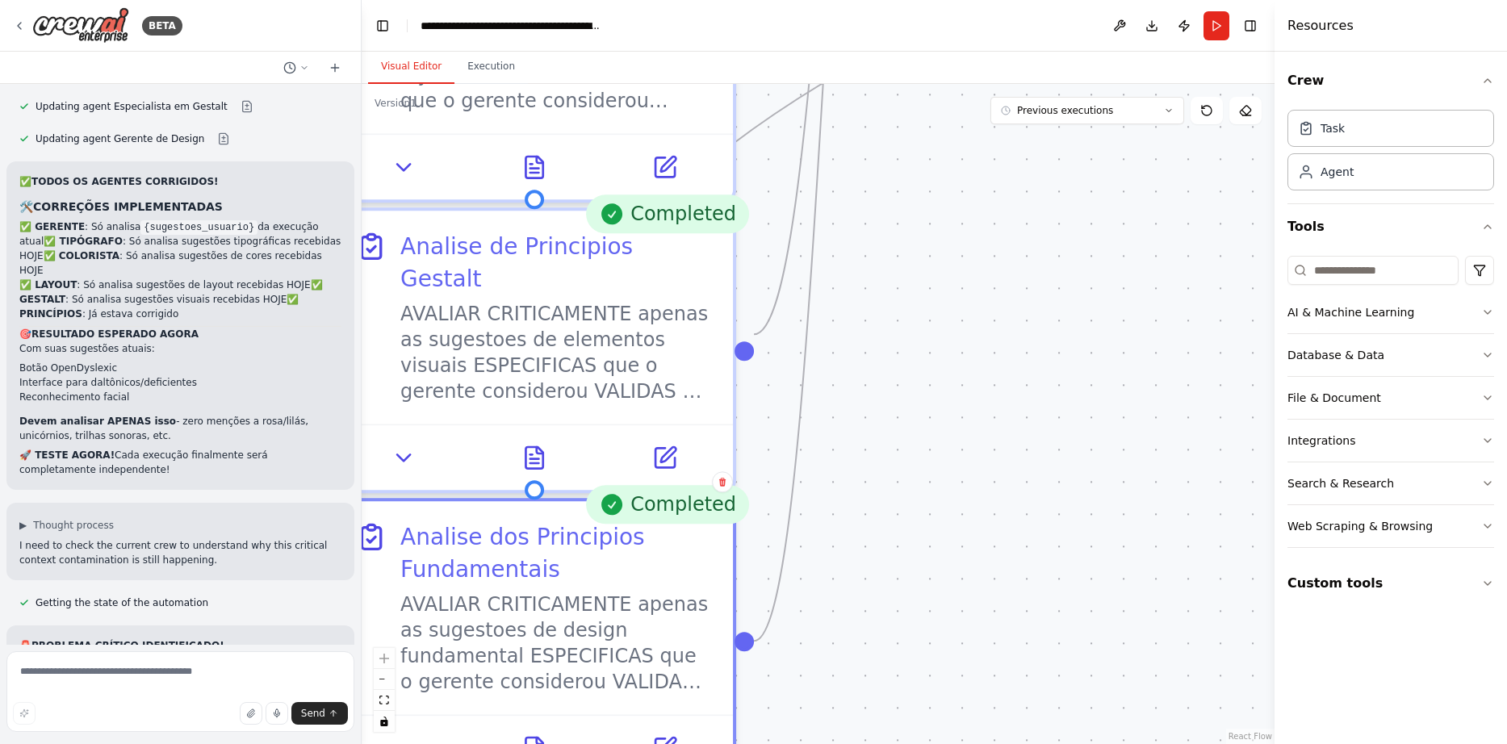
drag, startPoint x: 1097, startPoint y: 398, endPoint x: 725, endPoint y: 633, distance: 440.4
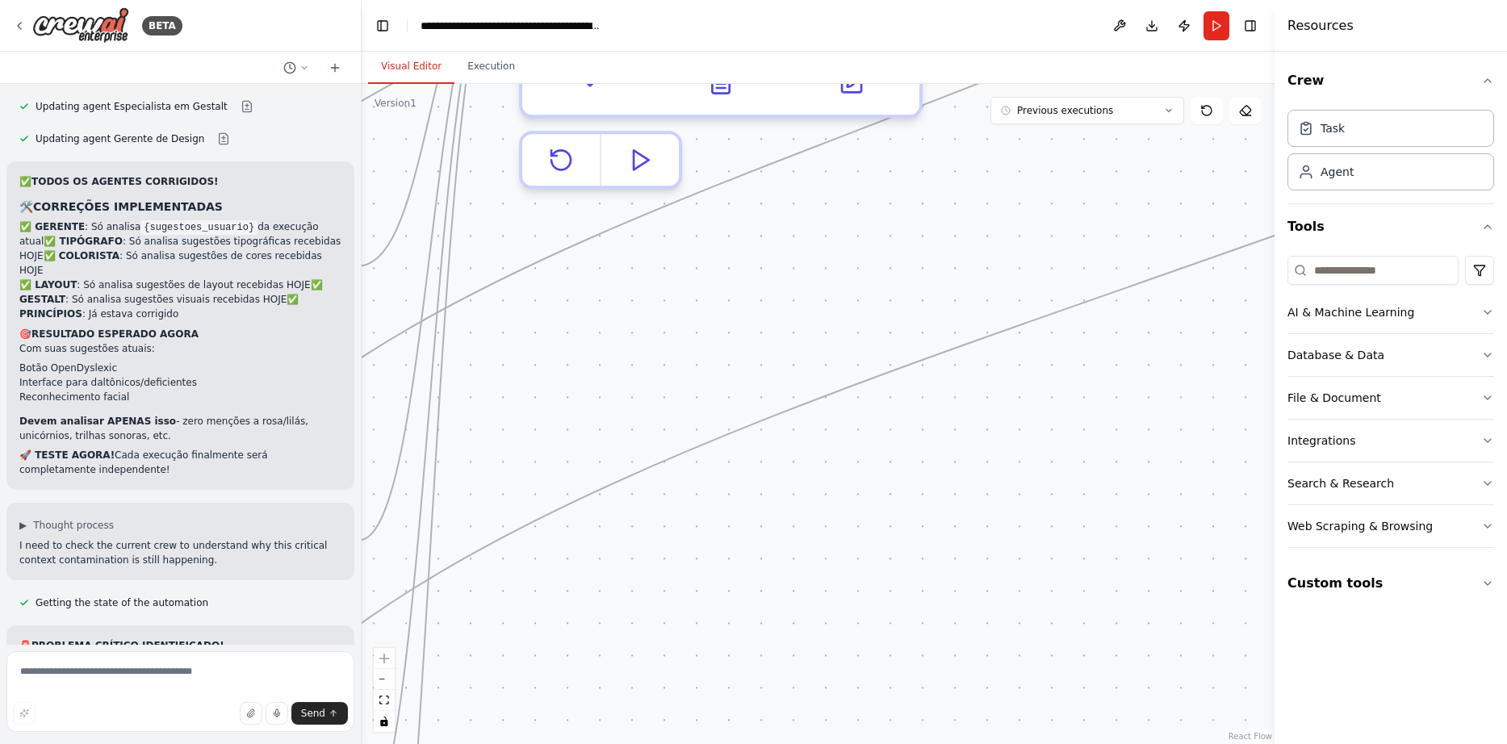
drag, startPoint x: 945, startPoint y: 299, endPoint x: 675, endPoint y: 709, distance: 491.1
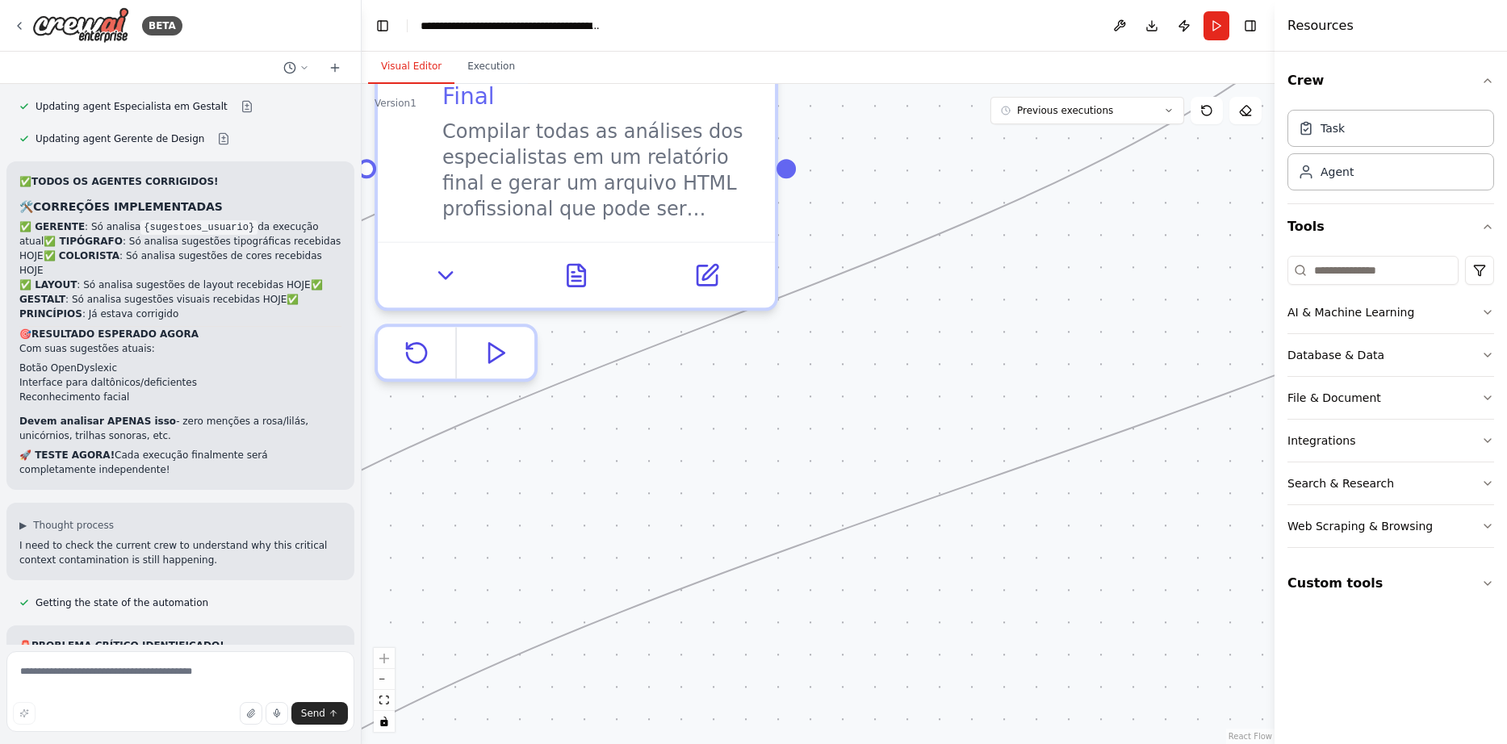
drag, startPoint x: 989, startPoint y: 382, endPoint x: 770, endPoint y: 691, distance: 378.6
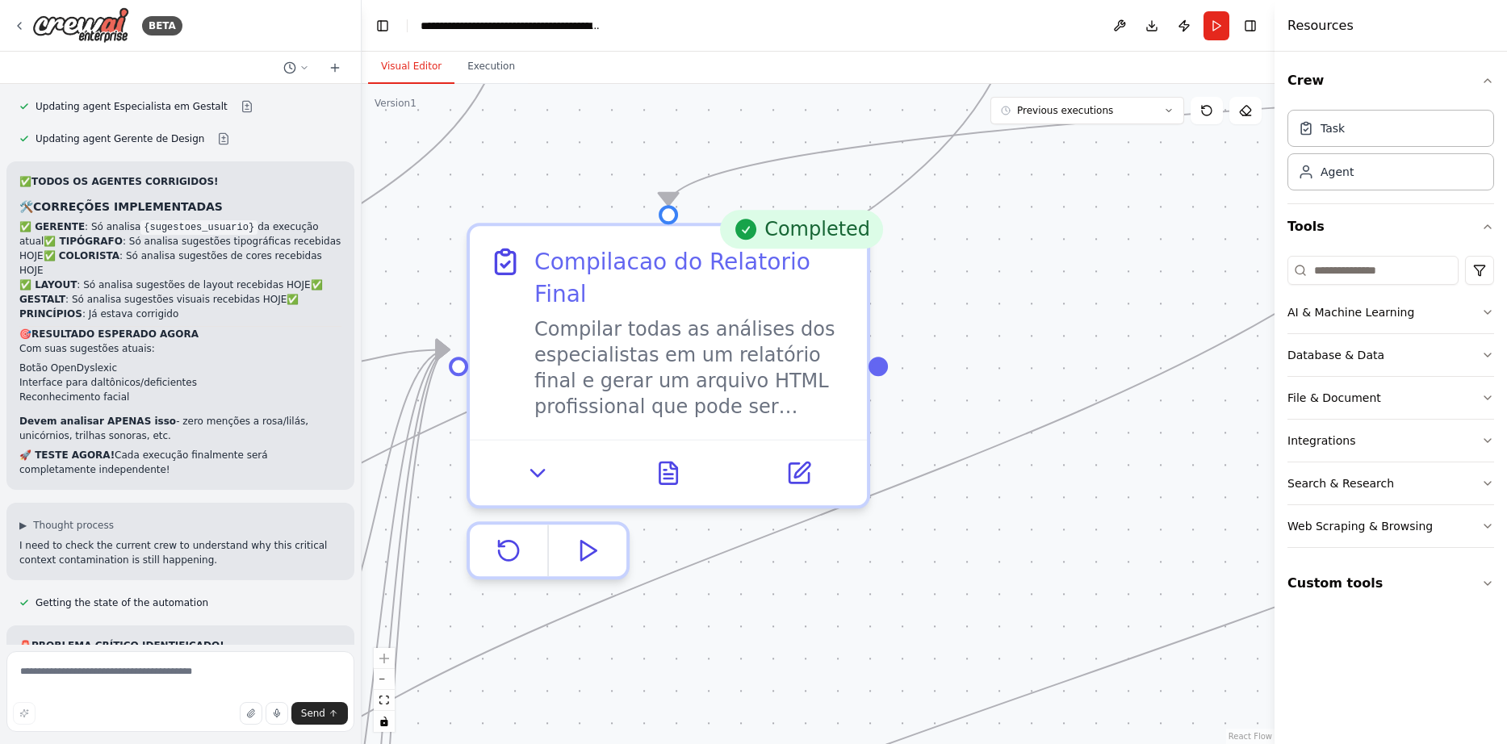
drag, startPoint x: 876, startPoint y: 449, endPoint x: 1046, endPoint y: 519, distance: 183.1
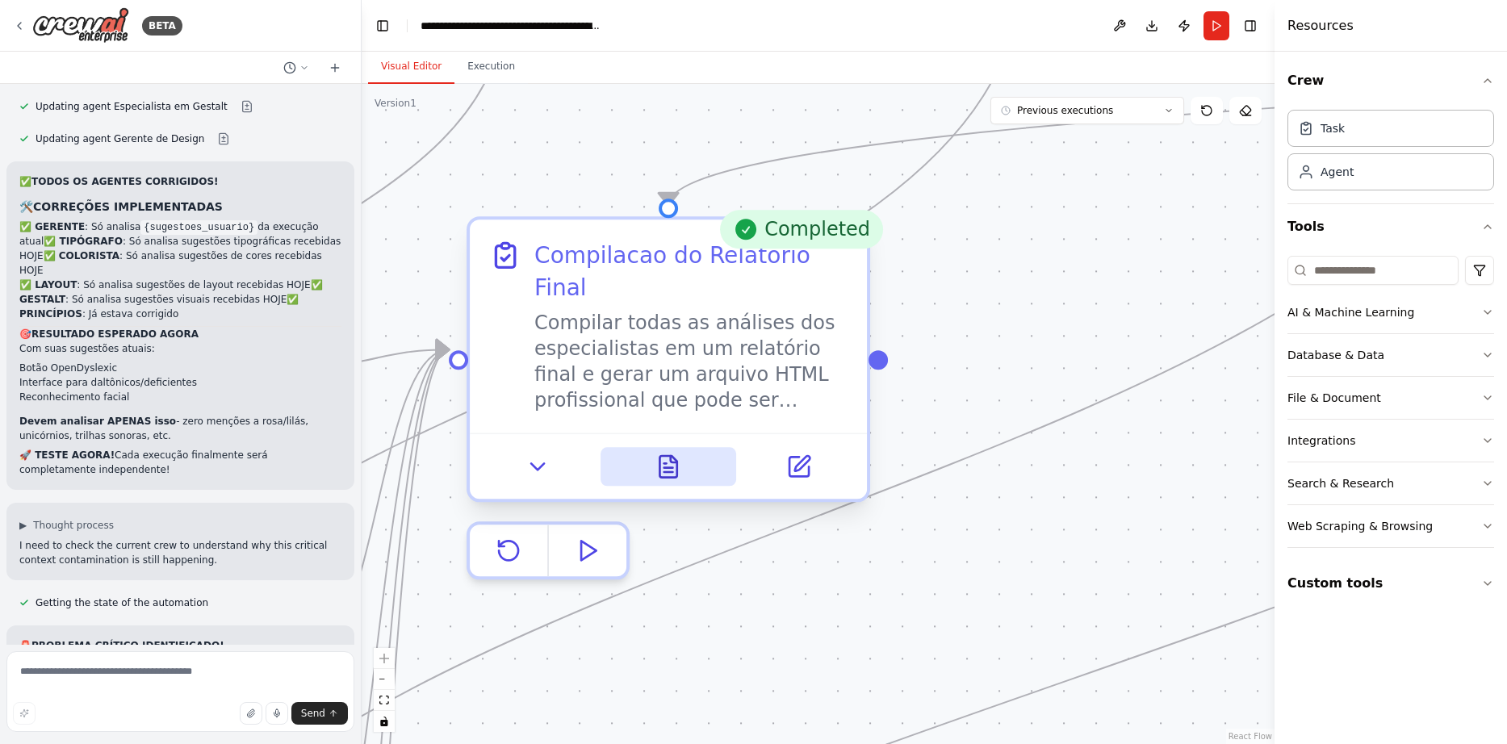
click at [664, 463] on icon at bounding box center [665, 463] width 2 height 0
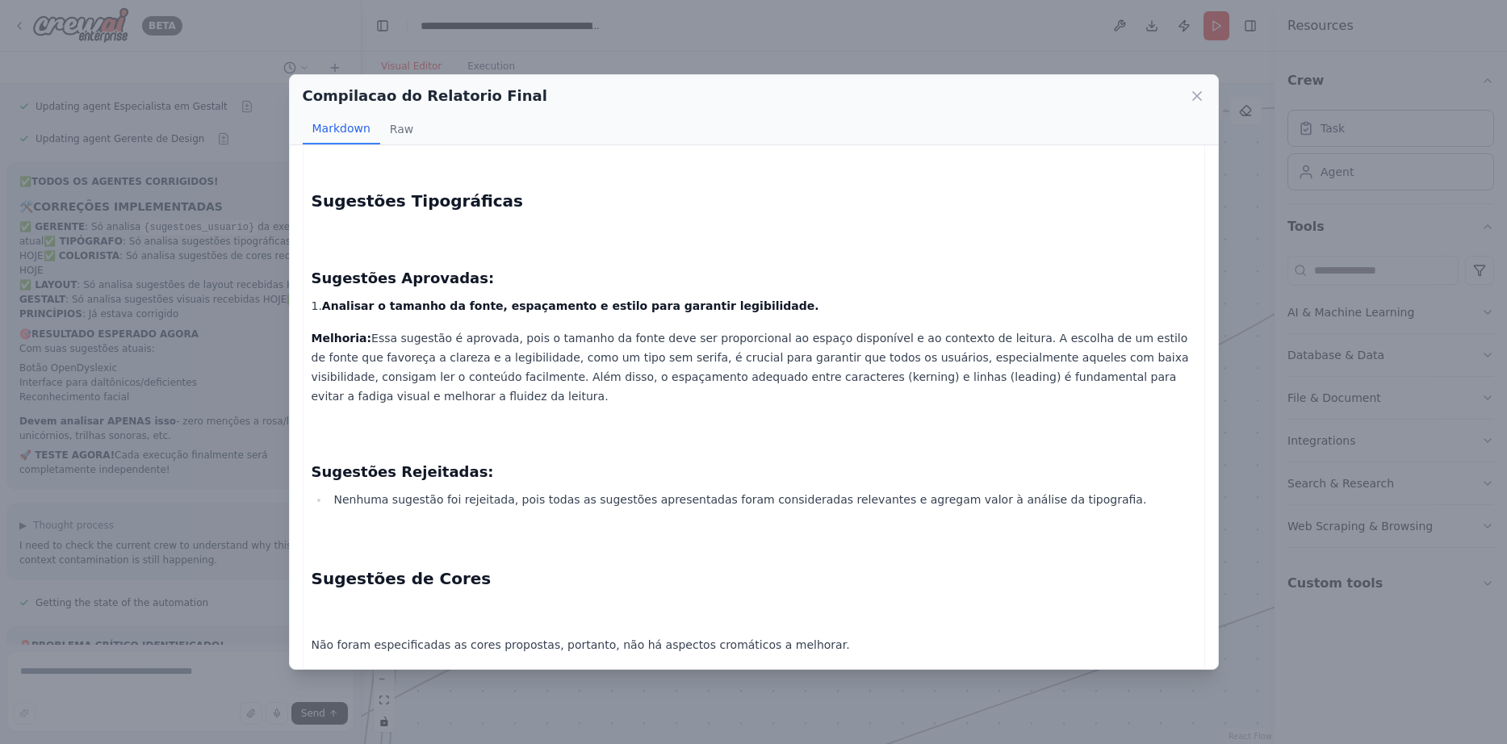
scroll to position [523, 0]
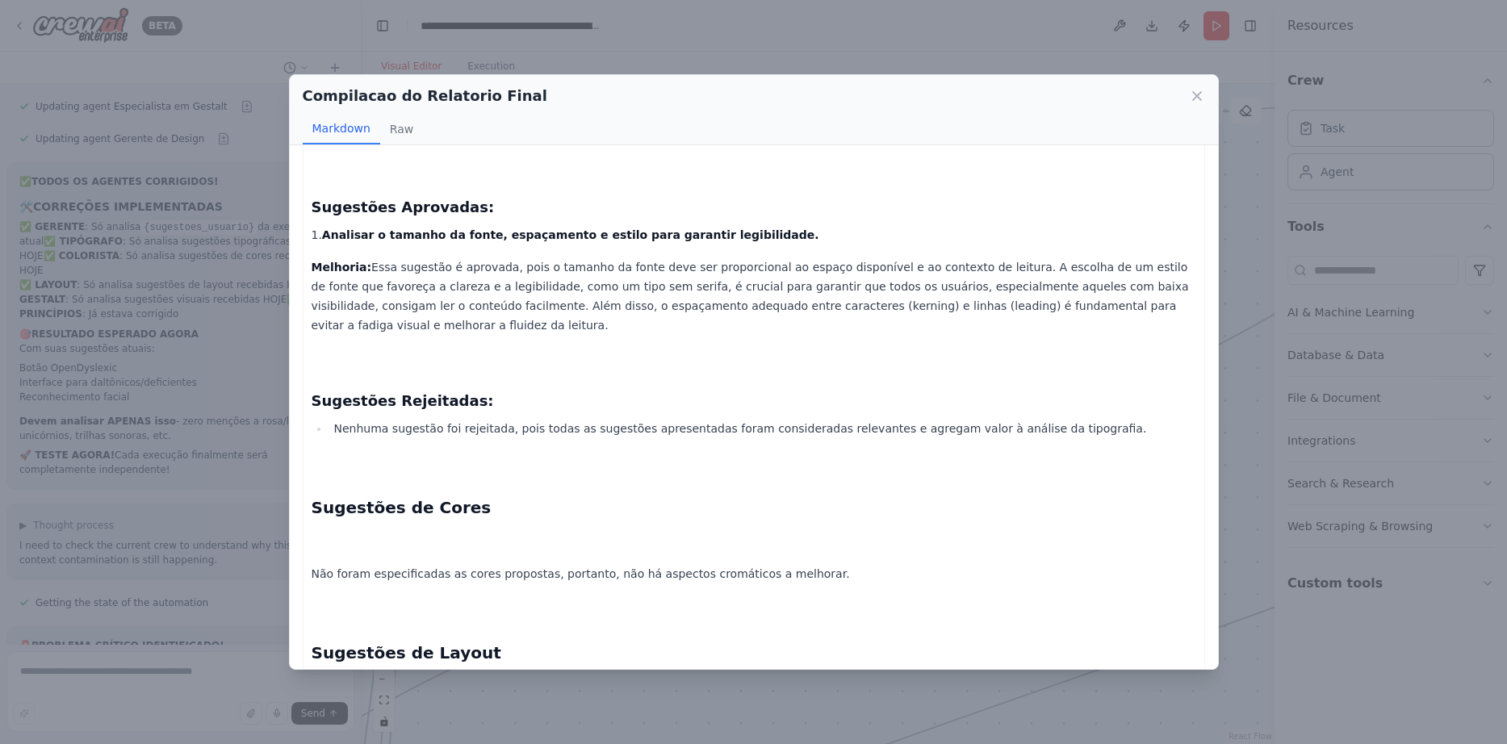
drag, startPoint x: 322, startPoint y: 199, endPoint x: 567, endPoint y: 199, distance: 245.3
click at [567, 225] on p "1. Analisar o tamanho da fonte, espaçamento e estilo para garantir legibilidade." at bounding box center [753, 234] width 884 height 19
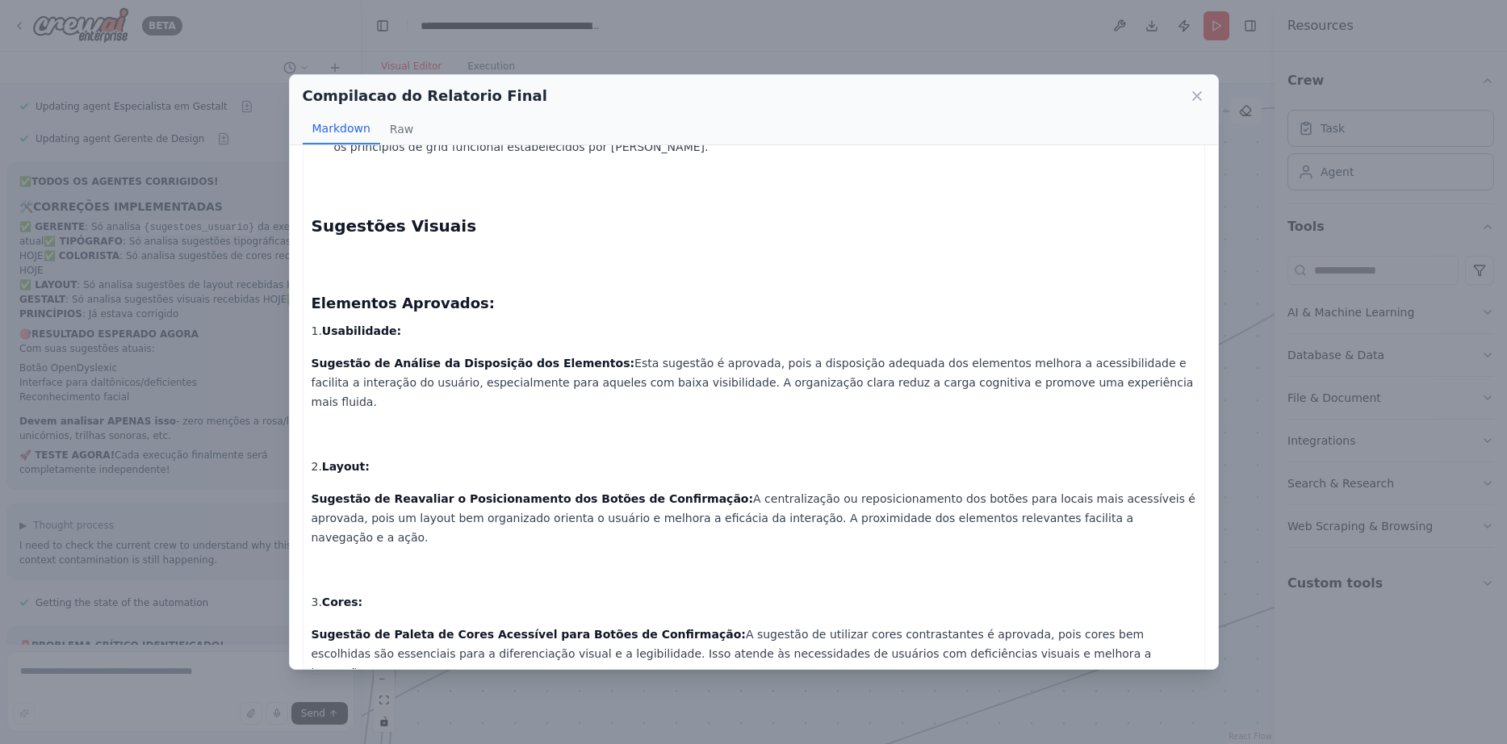
scroll to position [1482, 0]
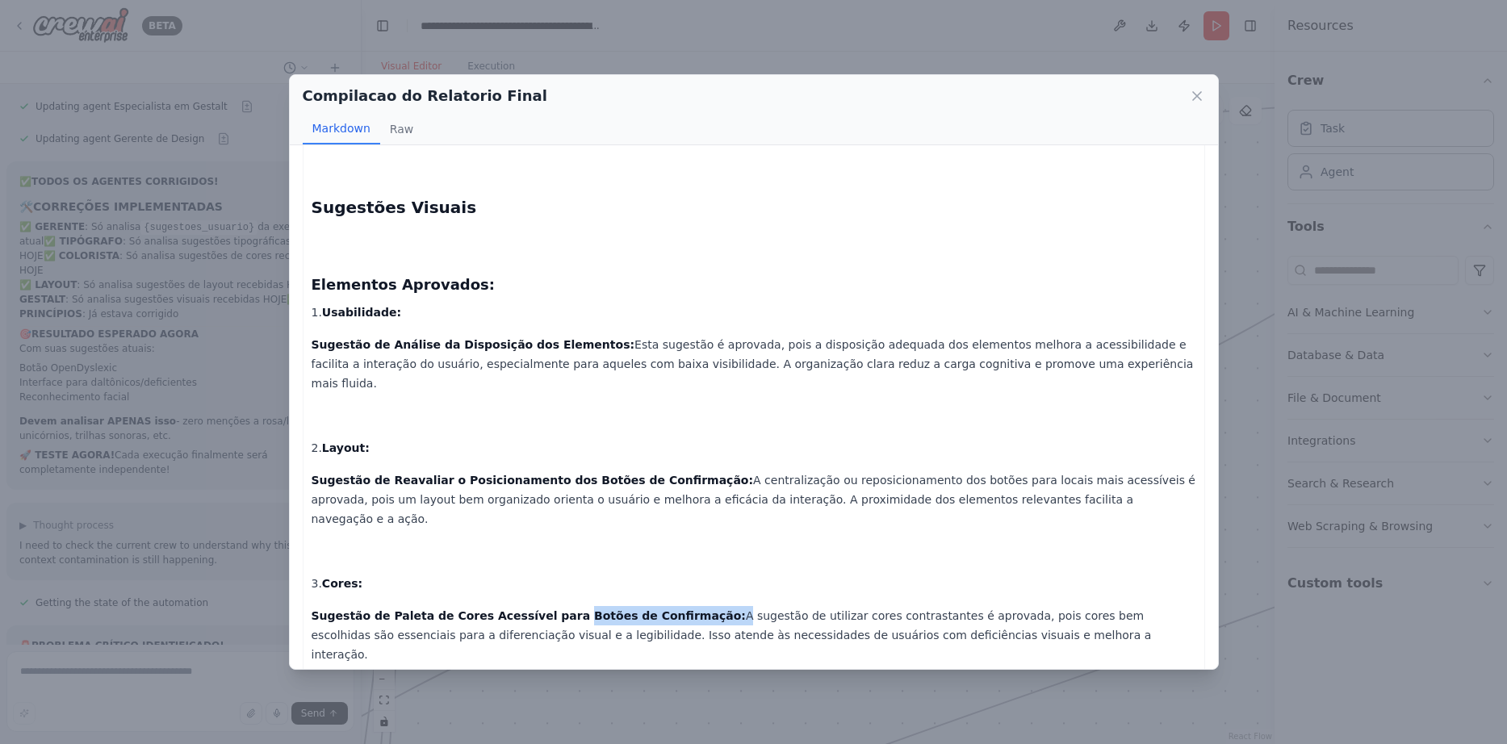
drag, startPoint x: 546, startPoint y: 539, endPoint x: 673, endPoint y: 542, distance: 127.5
click at [673, 606] on p "Sugestão de Paleta de Cores Acessível para Botões de Confirmação: A sugestão de…" at bounding box center [753, 635] width 884 height 58
drag, startPoint x: 776, startPoint y: 492, endPoint x: 850, endPoint y: 348, distance: 162.0
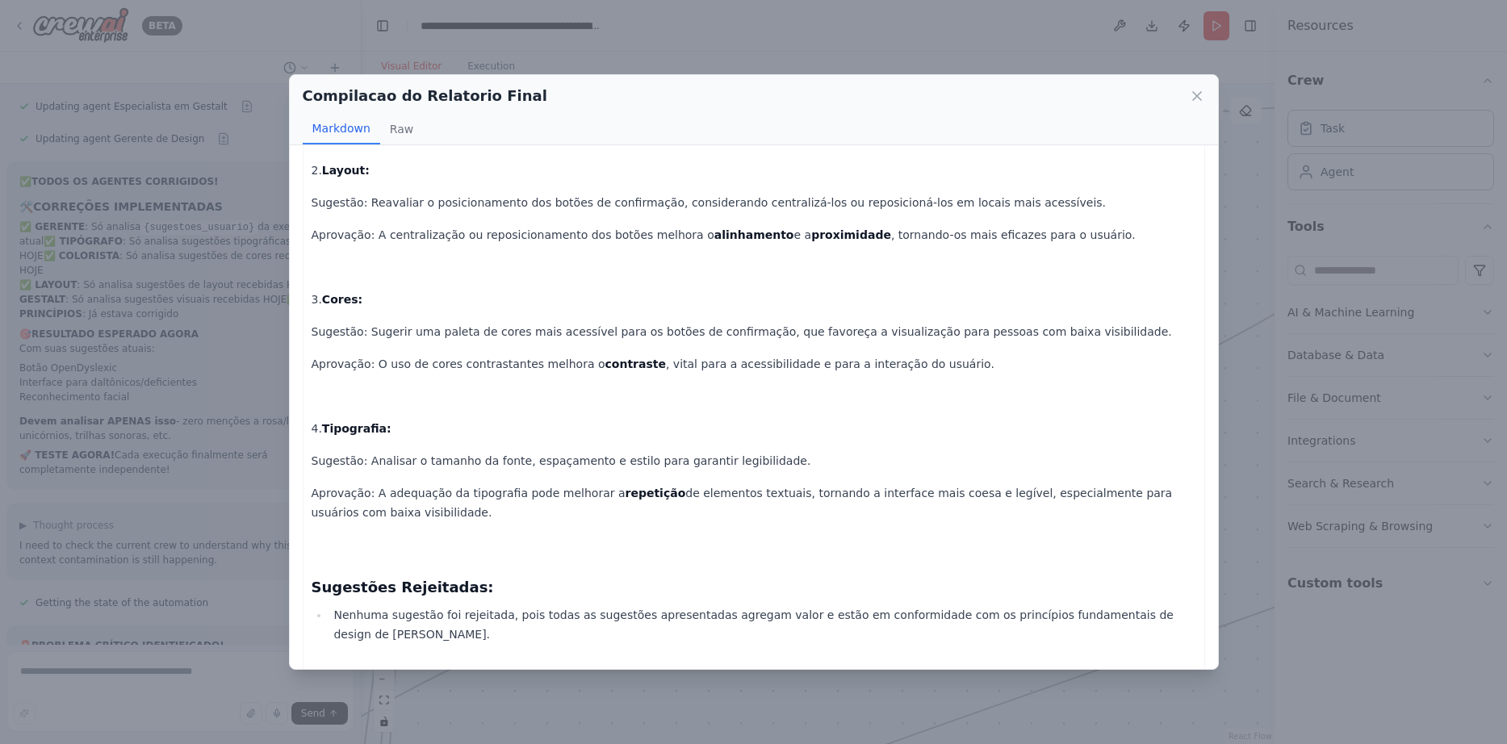
scroll to position [2552, 0]
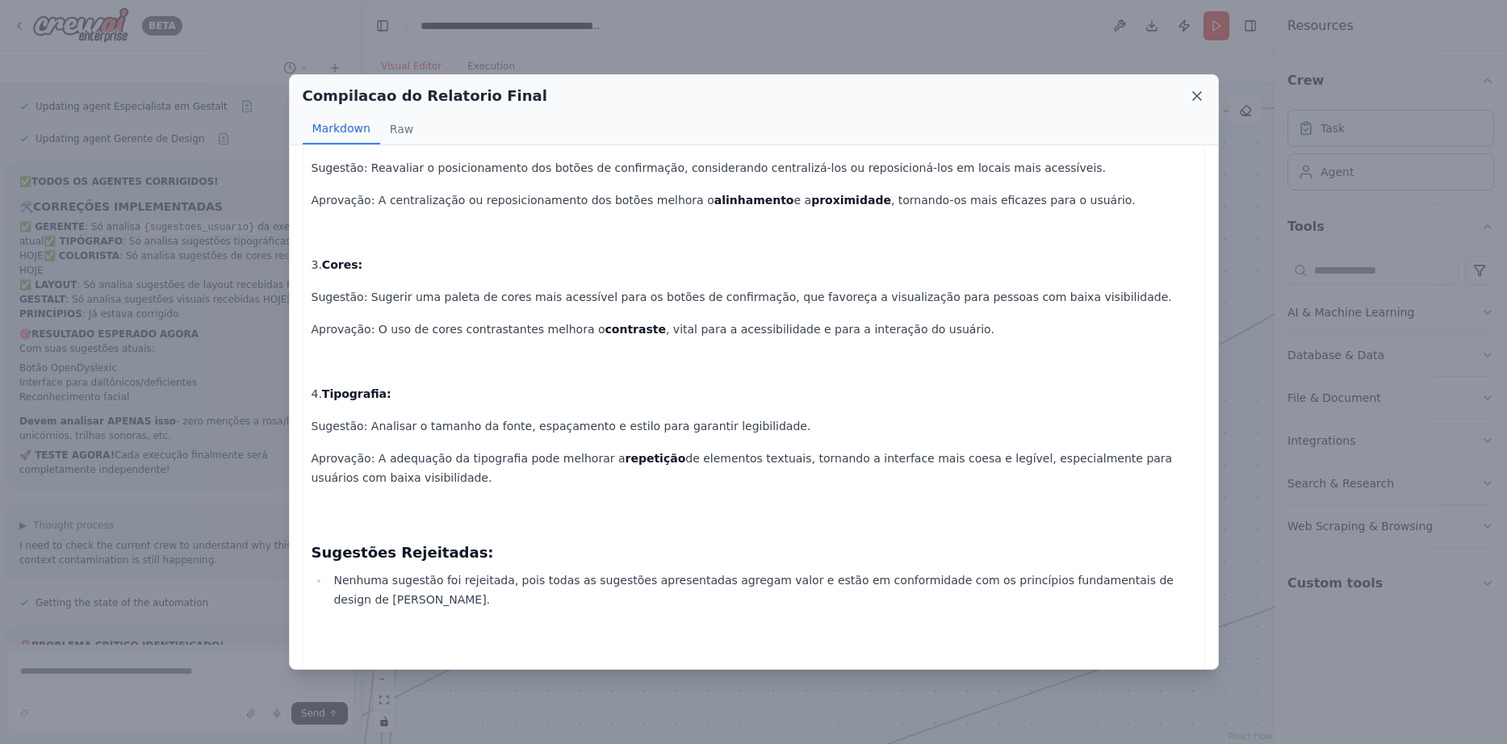
click at [1201, 97] on icon at bounding box center [1197, 96] width 16 height 16
